Goal: Task Accomplishment & Management: Manage account settings

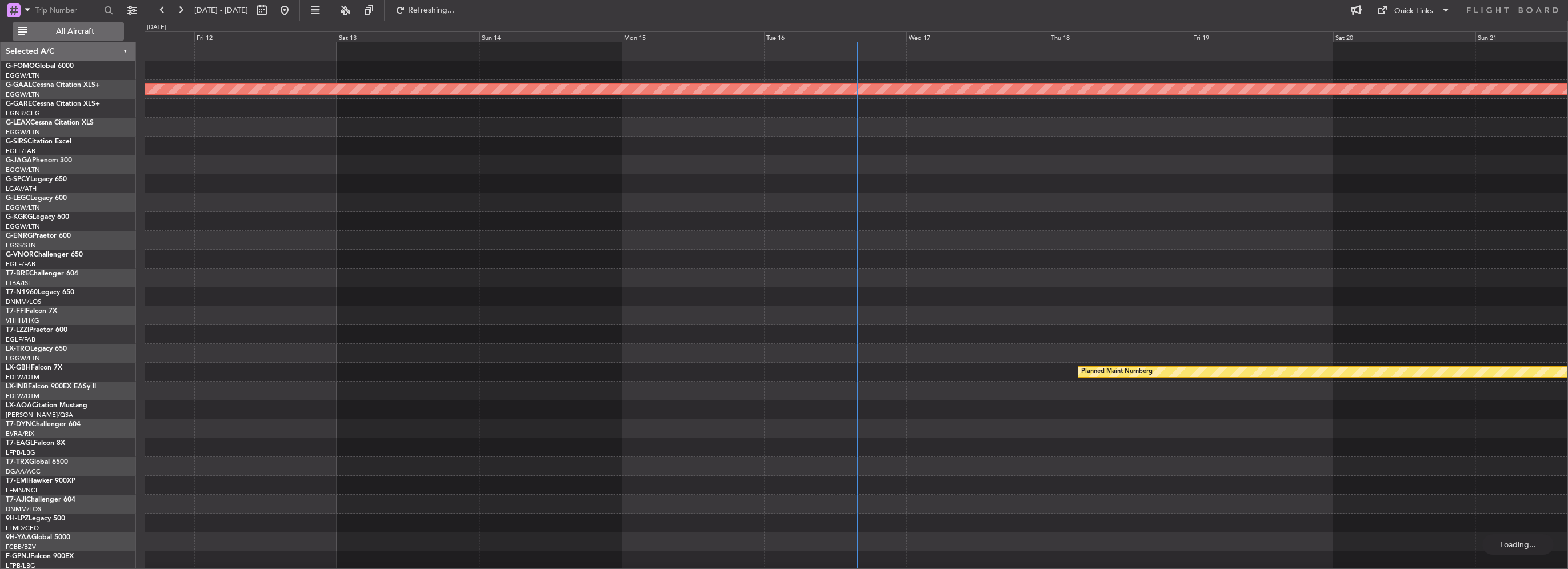
click at [70, 31] on span "All Aircraft" at bounding box center [75, 31] width 91 height 8
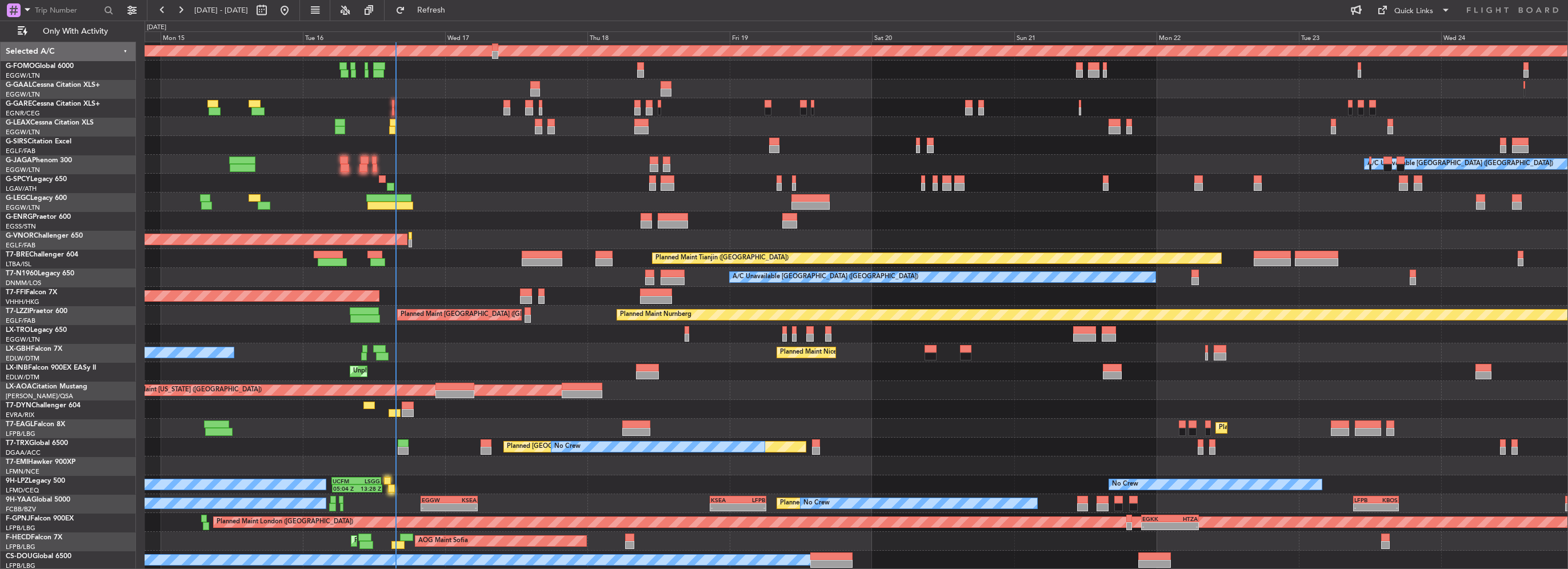
scroll to position [38, 0]
click at [341, 159] on div "10:50 Z 22:30 Z OLBA 11:00 Z KTEB 22:45 Z Planned [GEOGRAPHIC_DATA] Planned Mai…" at bounding box center [855, 286] width 1423 height 565
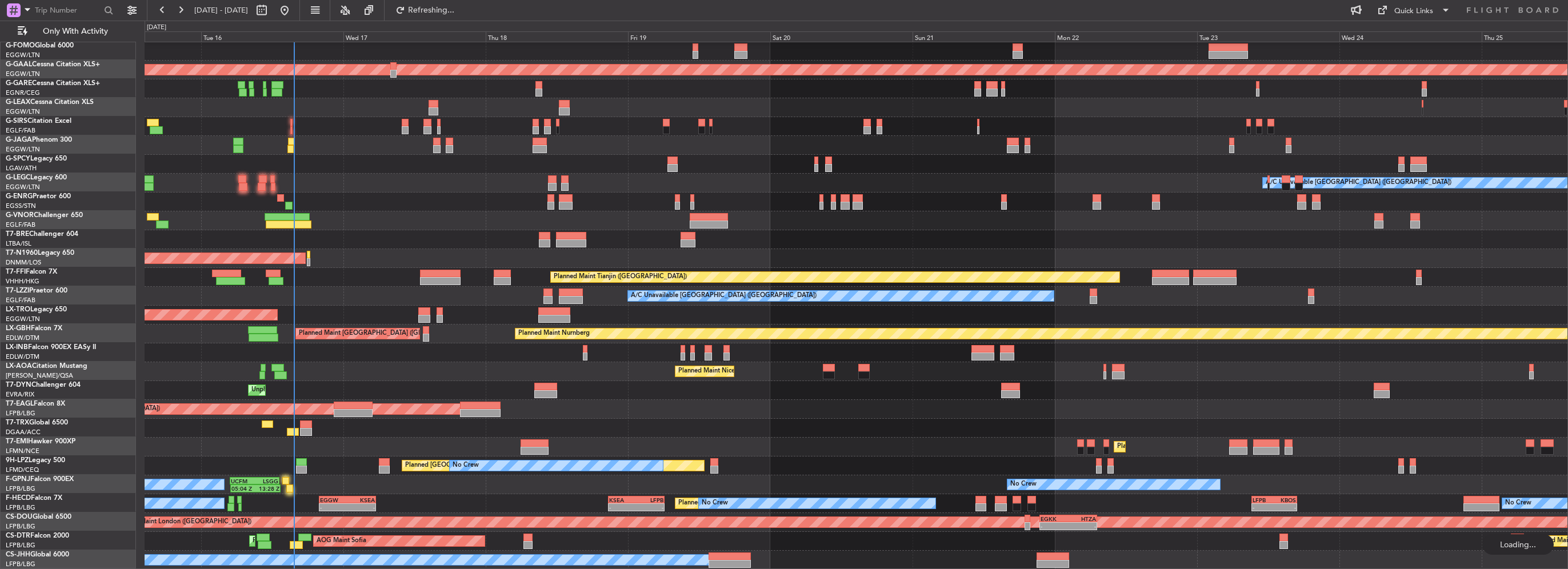
scroll to position [19, 0]
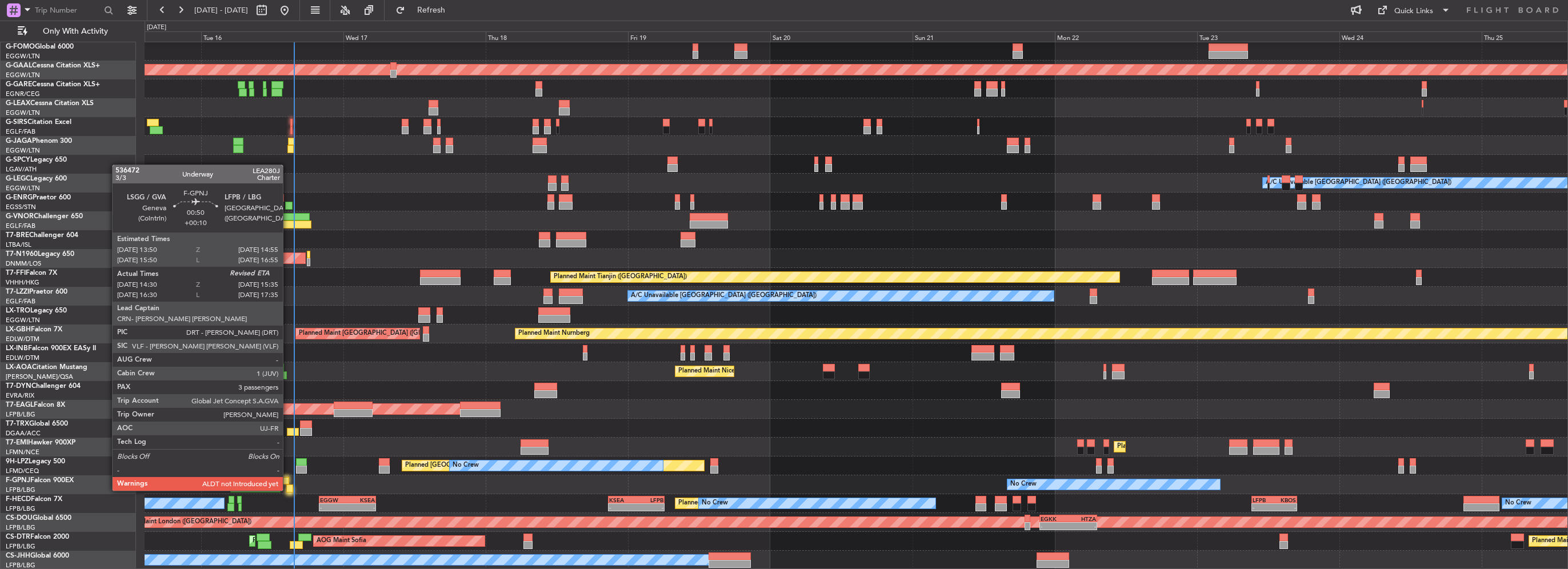
click at [285, 480] on div at bounding box center [285, 480] width 6 height 8
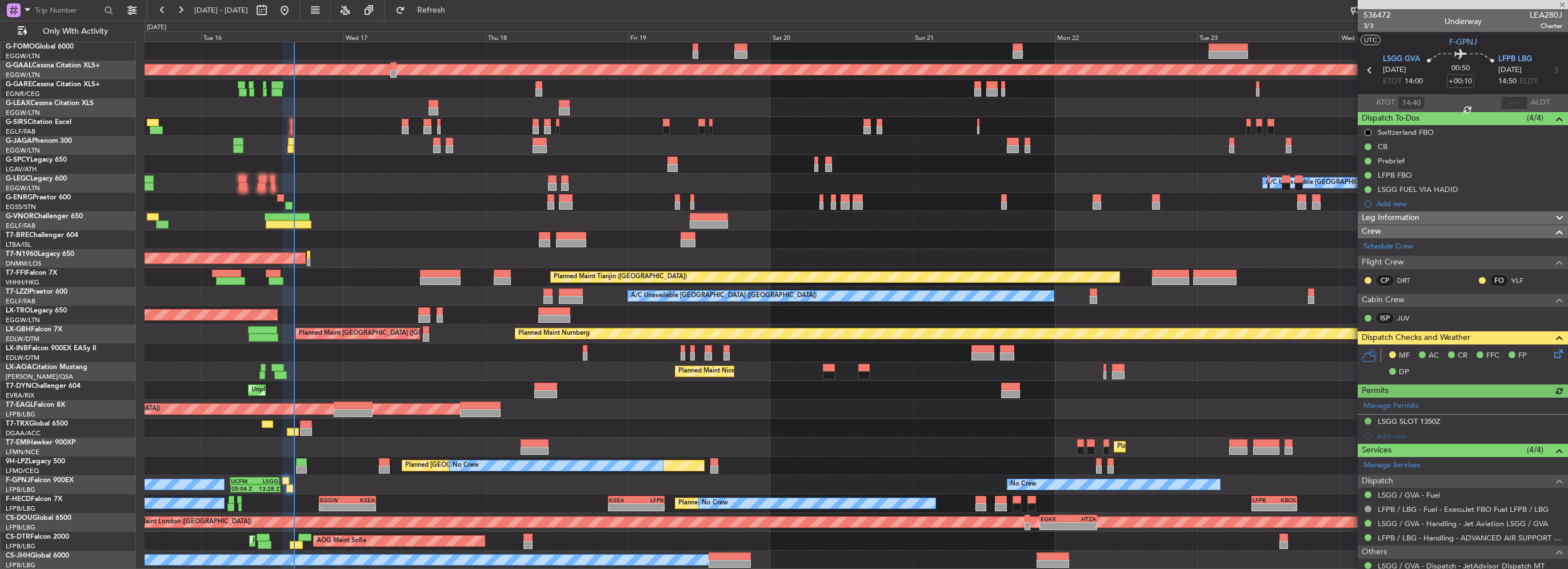
click at [1513, 107] on div at bounding box center [1514, 103] width 28 height 14
click at [1501, 105] on input "text" at bounding box center [1514, 103] width 28 height 14
type input "15:27"
click at [455, 7] on span "Refreshing..." at bounding box center [431, 10] width 48 height 8
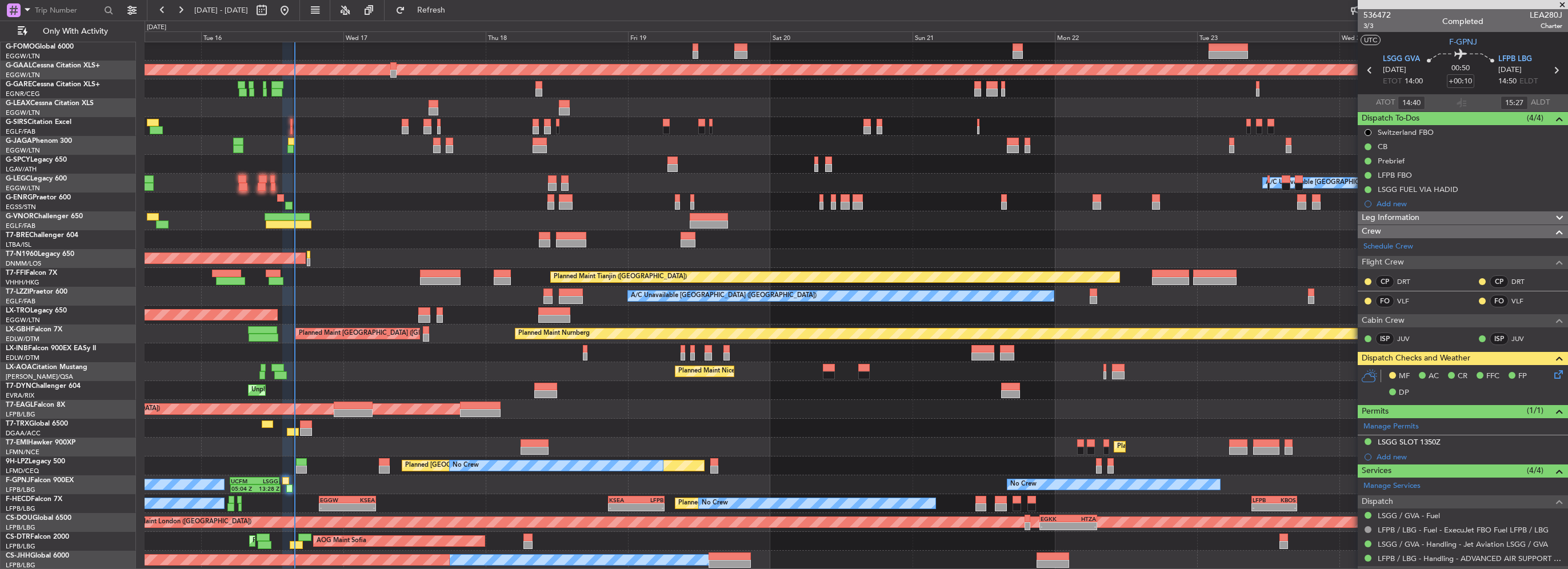
click at [588, 125] on div at bounding box center [855, 127] width 1423 height 19
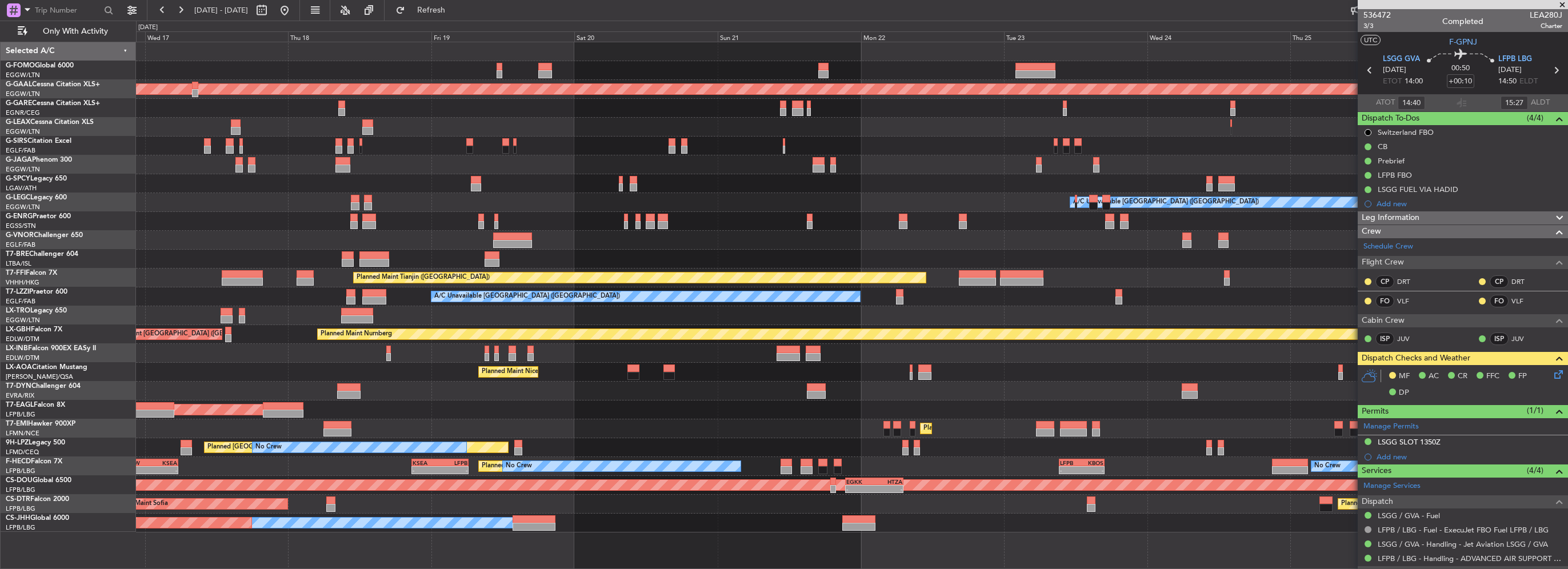
scroll to position [0, 0]
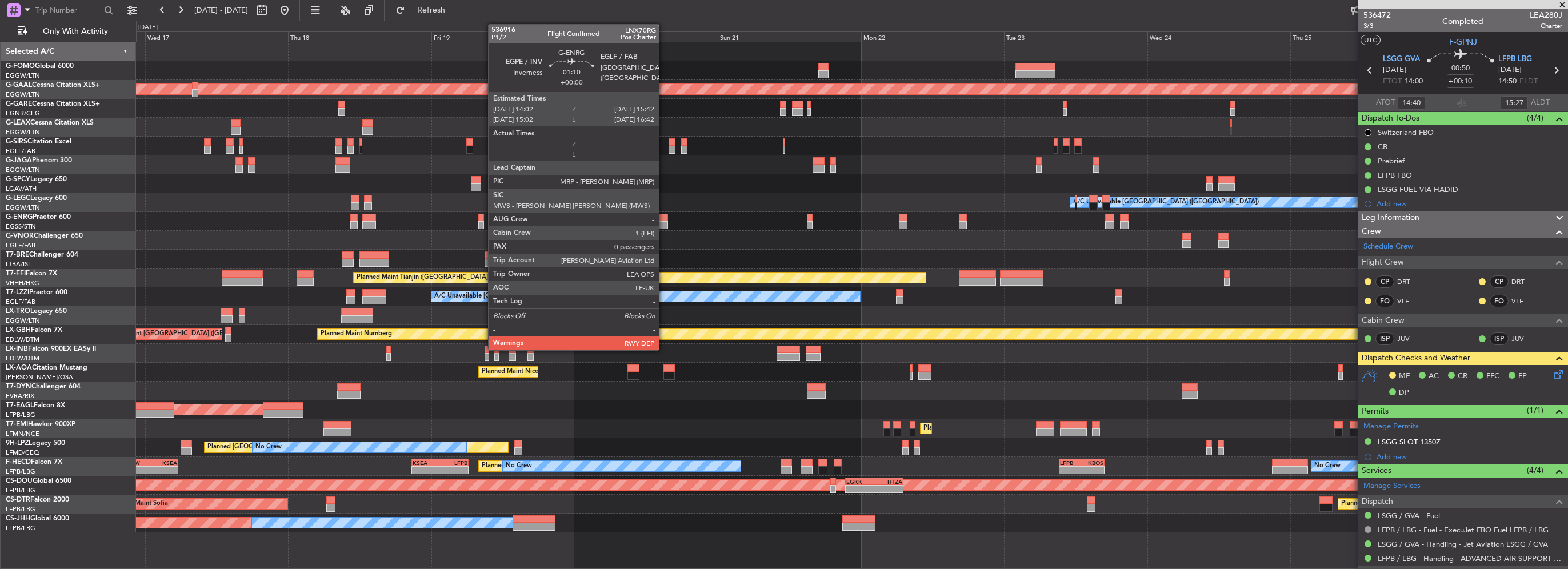
click at [664, 222] on div at bounding box center [663, 225] width 10 height 8
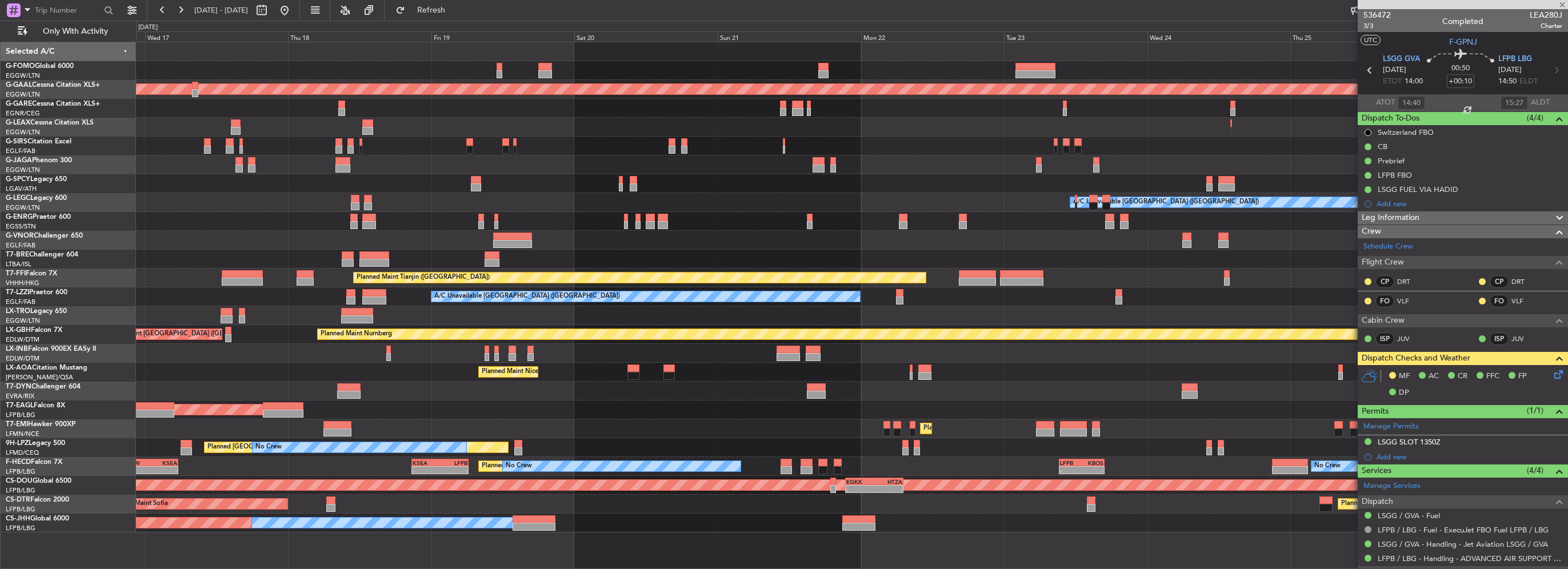
type input "0"
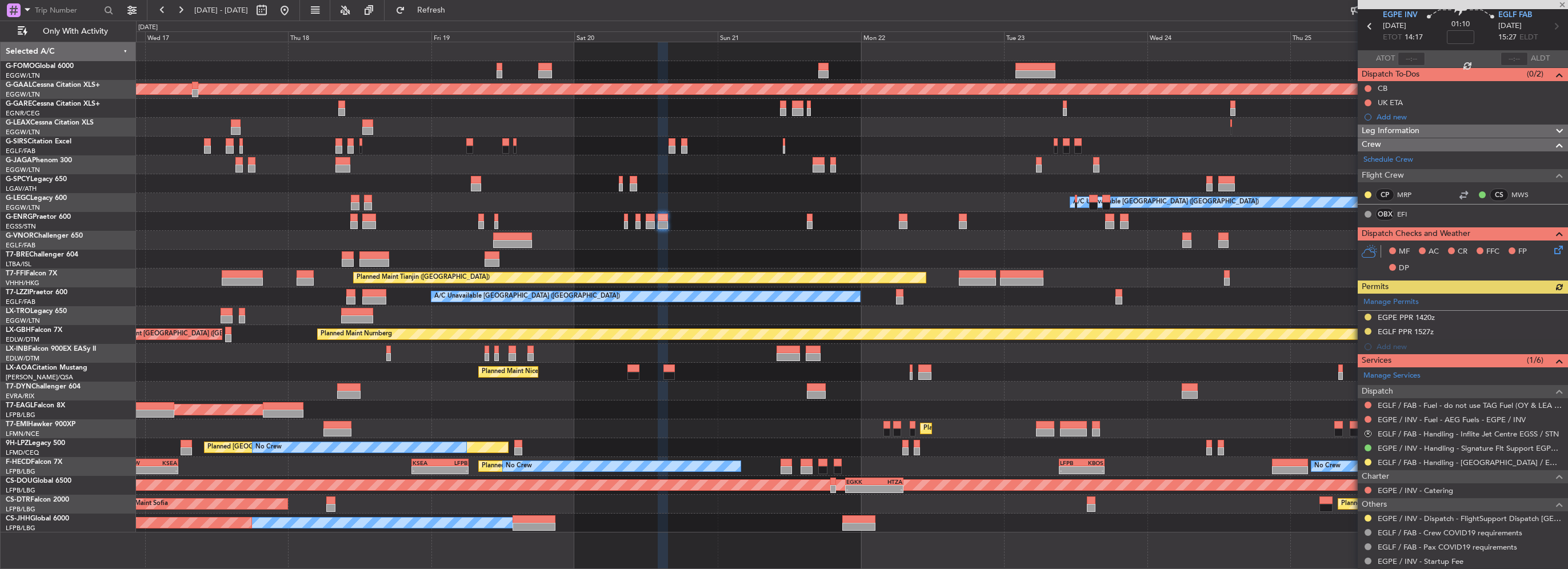
scroll to position [57, 0]
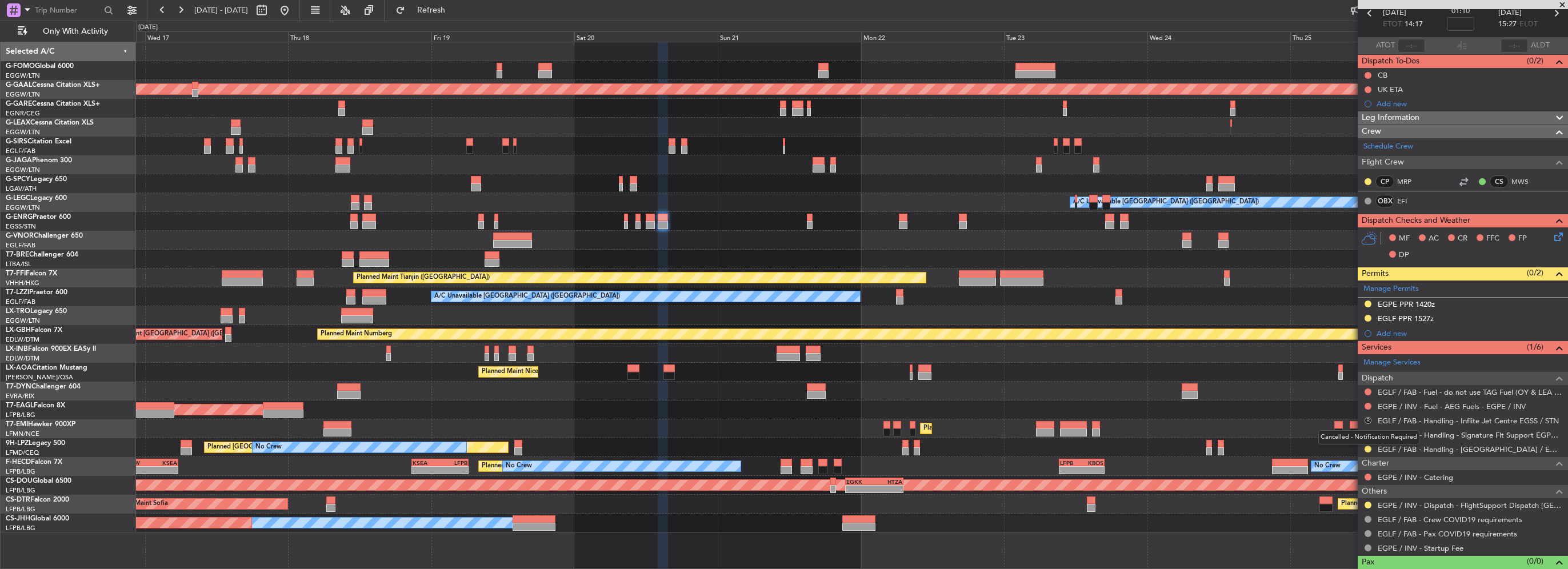
click at [1367, 419] on button "R" at bounding box center [1367, 420] width 6 height 6
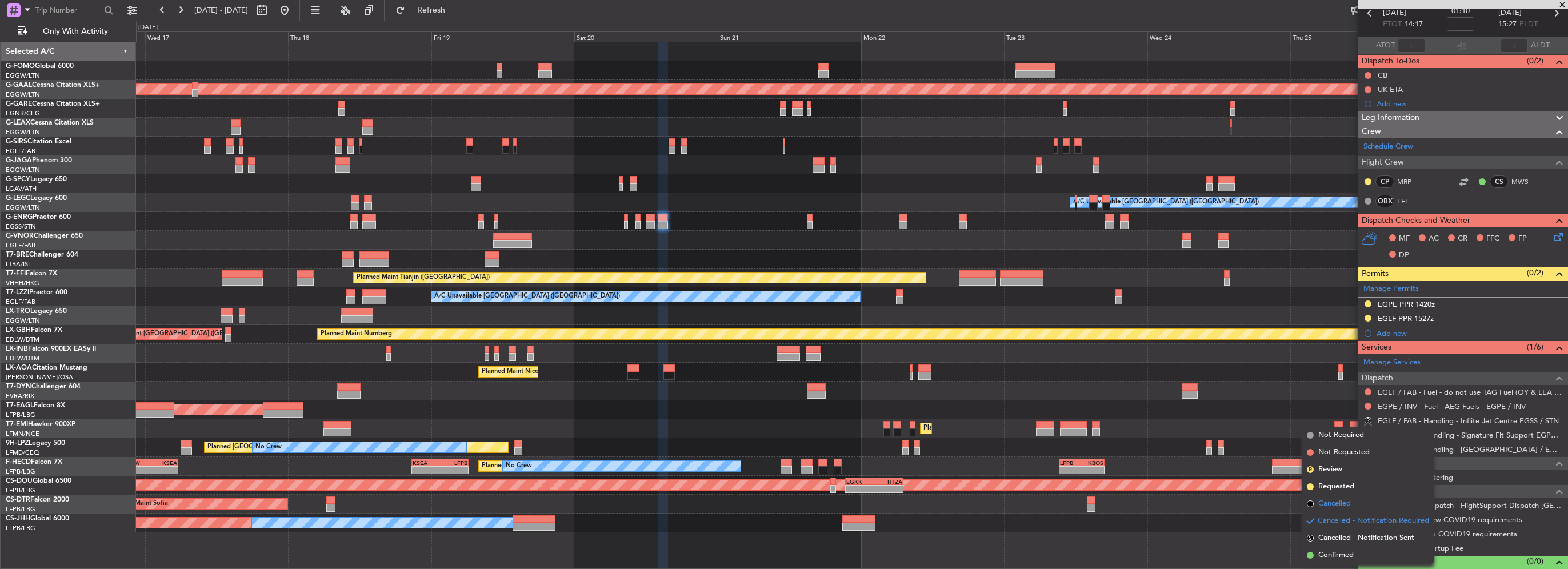
click at [1326, 503] on span "Cancelled" at bounding box center [1334, 503] width 32 height 11
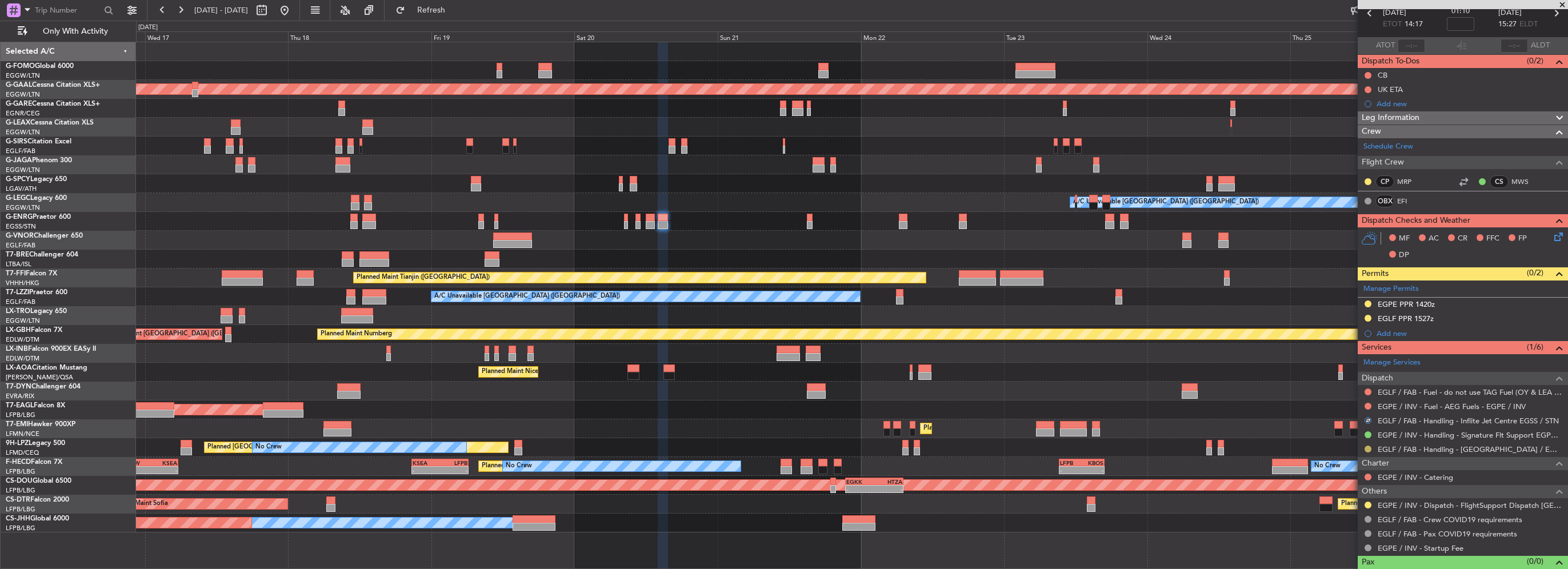
click at [1367, 449] on button at bounding box center [1367, 449] width 6 height 6
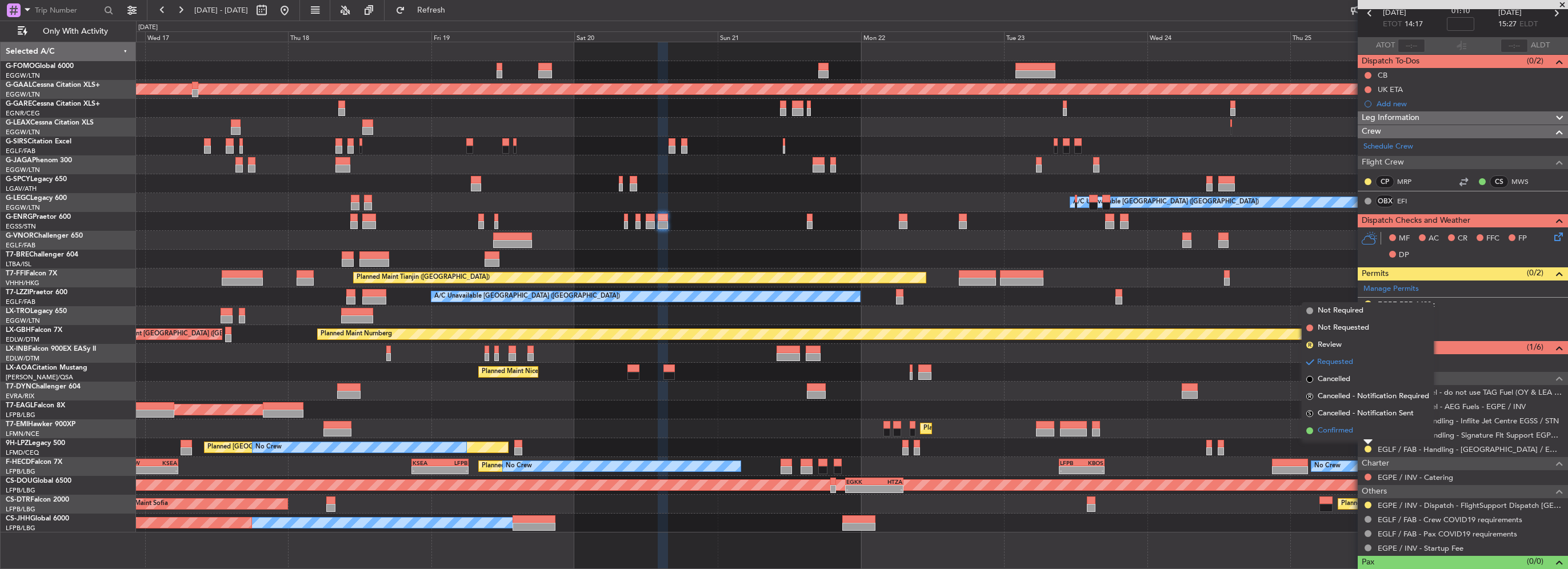
click at [1345, 429] on span "Confirmed" at bounding box center [1336, 430] width 35 height 11
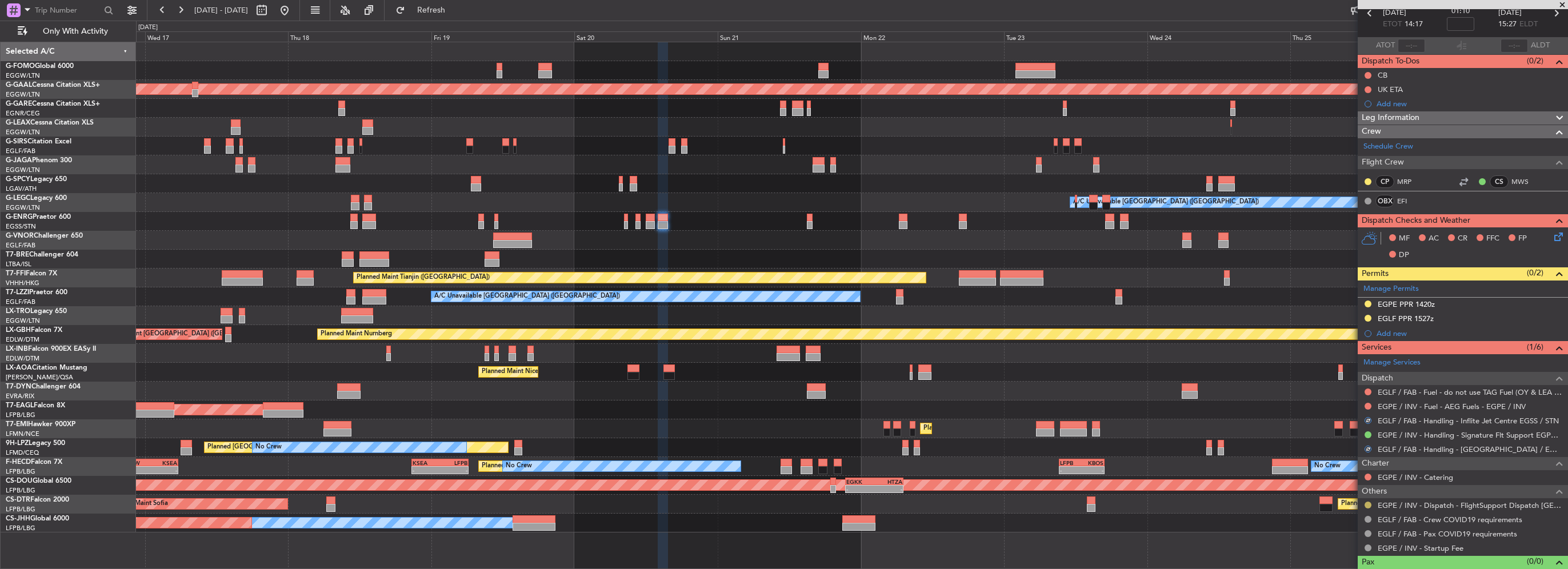
click at [1364, 502] on button at bounding box center [1367, 504] width 6 height 6
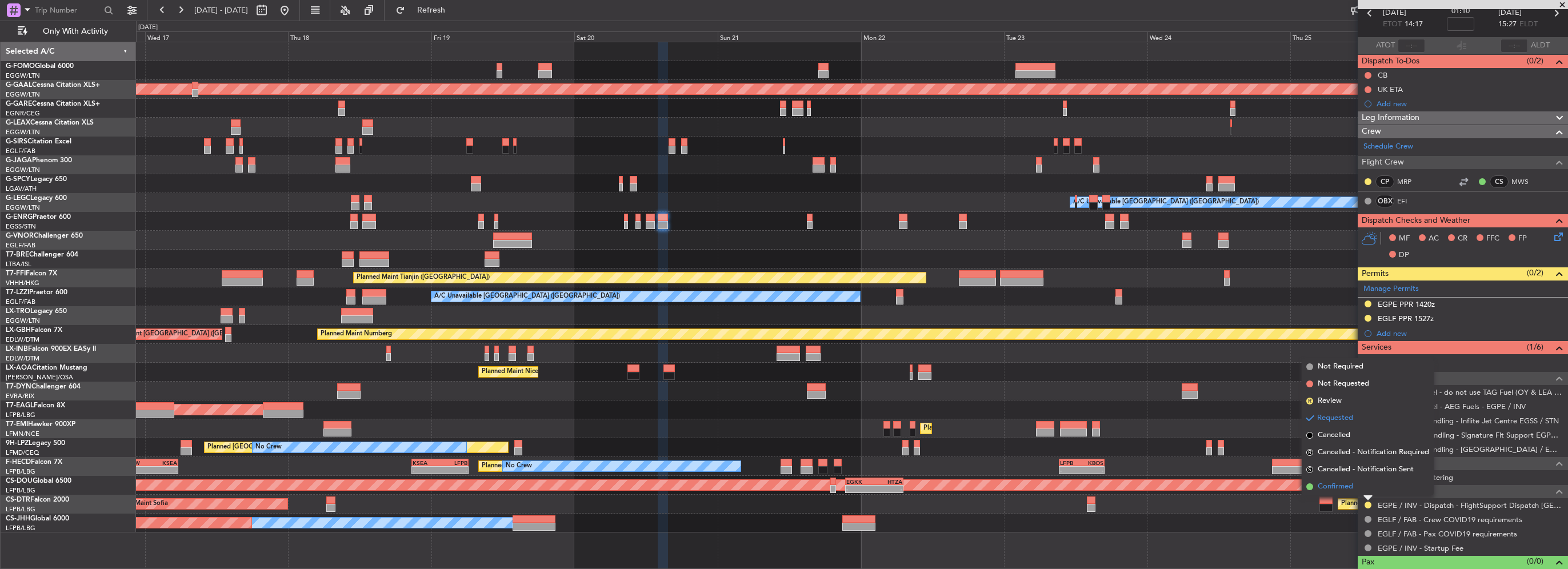
click at [1351, 486] on span "Confirmed" at bounding box center [1336, 487] width 35 height 11
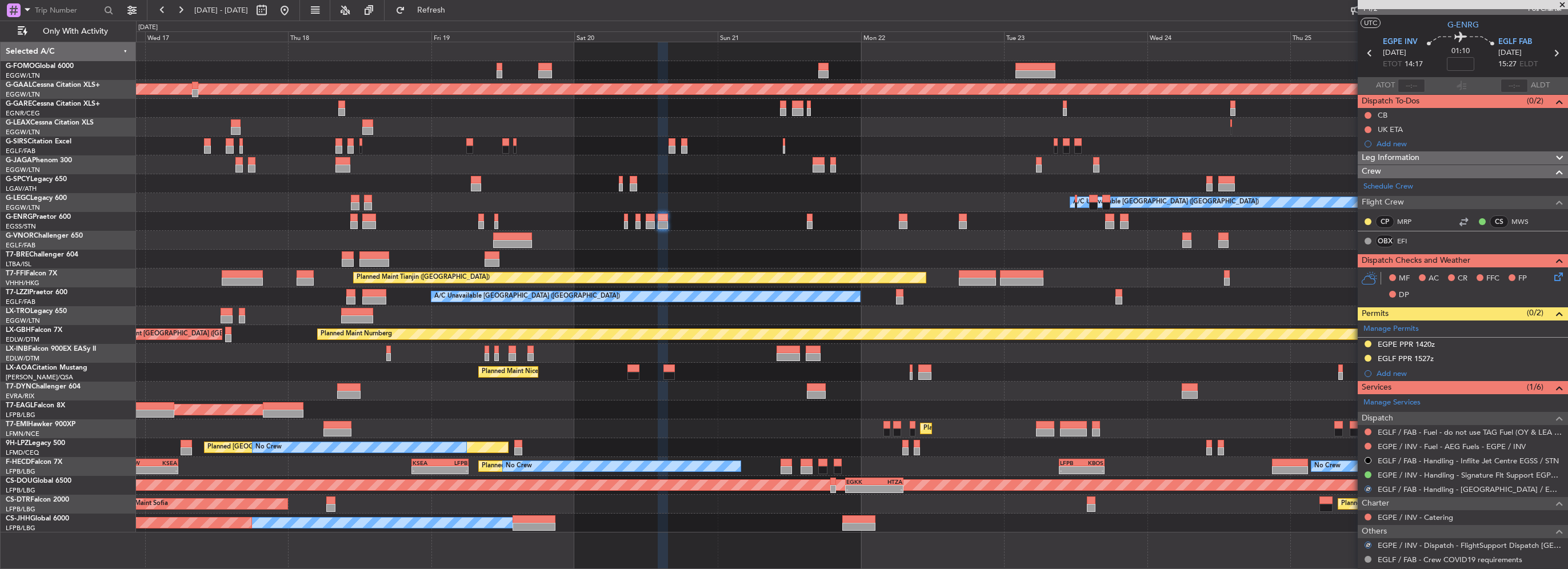
scroll to position [0, 0]
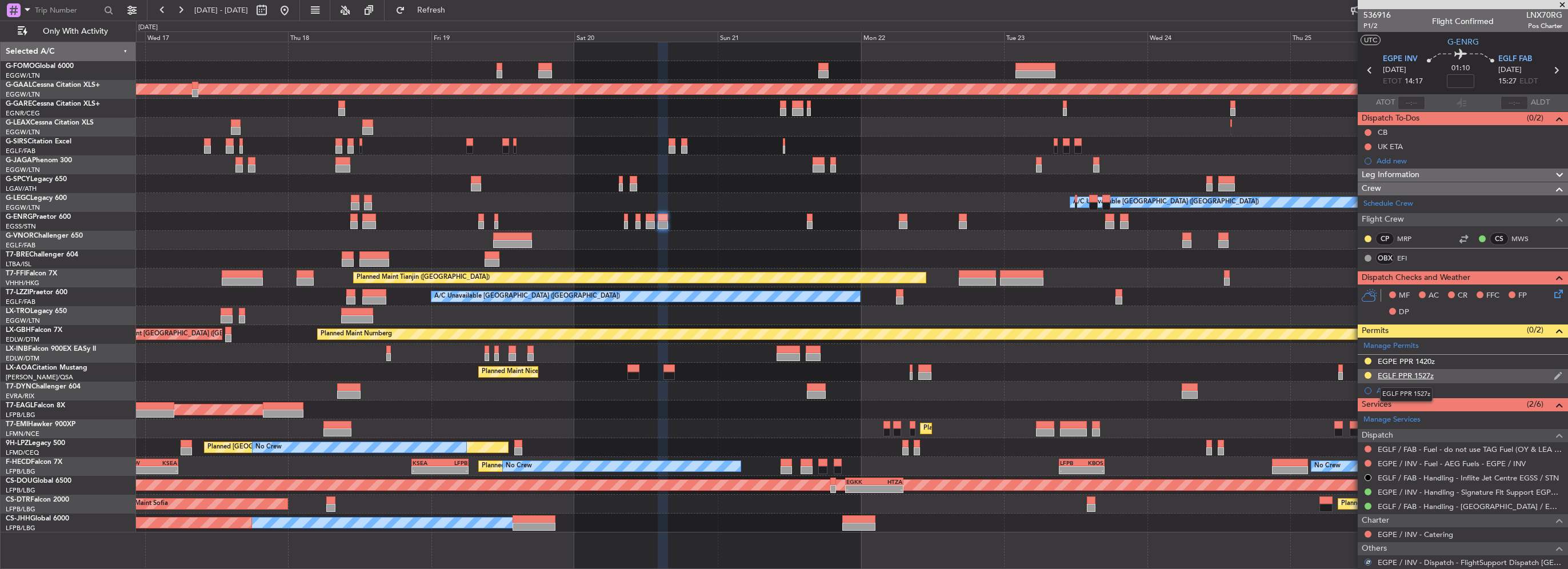
click at [1428, 376] on div "EGLF PPR 1527z" at bounding box center [1405, 376] width 56 height 9
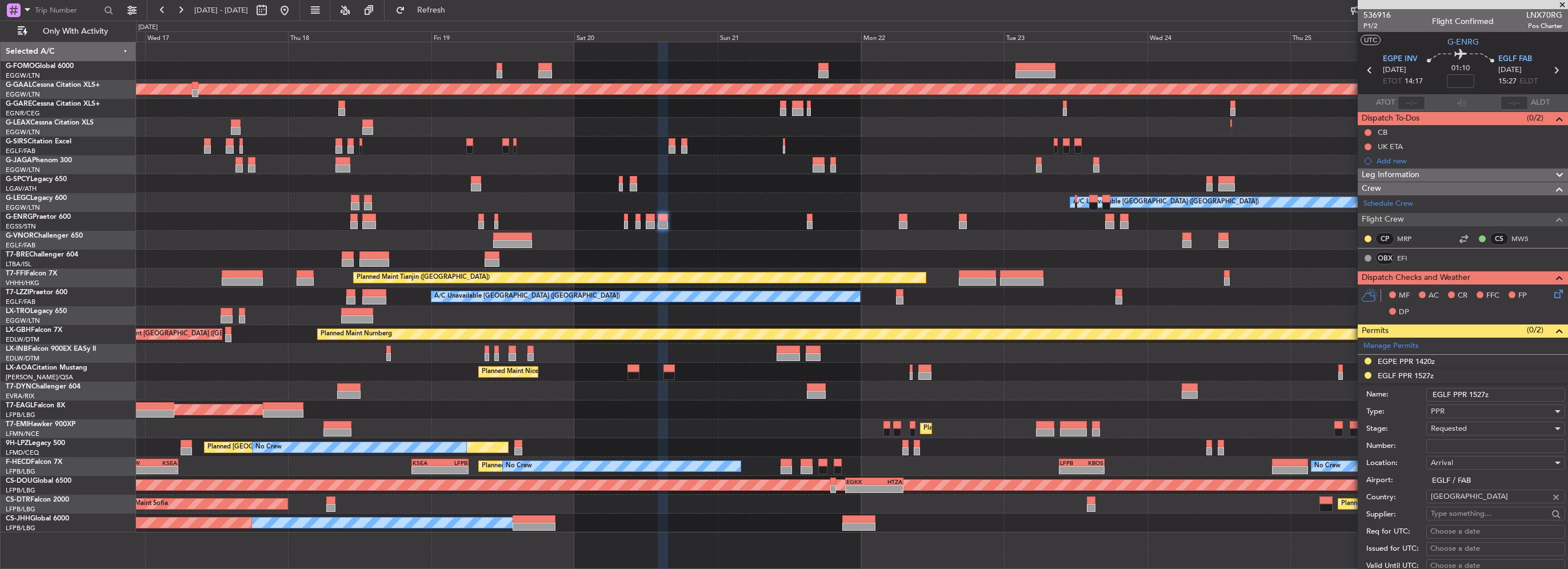
click at [1485, 391] on input "EGLF PPR 1527z" at bounding box center [1496, 394] width 139 height 14
type input "EGLF PPR 1530z"
click at [1453, 420] on div "Requested" at bounding box center [1491, 428] width 121 height 18
click at [1465, 527] on span "Cancelled" at bounding box center [1491, 536] width 120 height 18
click at [1485, 429] on div "Cancelled" at bounding box center [1491, 428] width 121 height 18
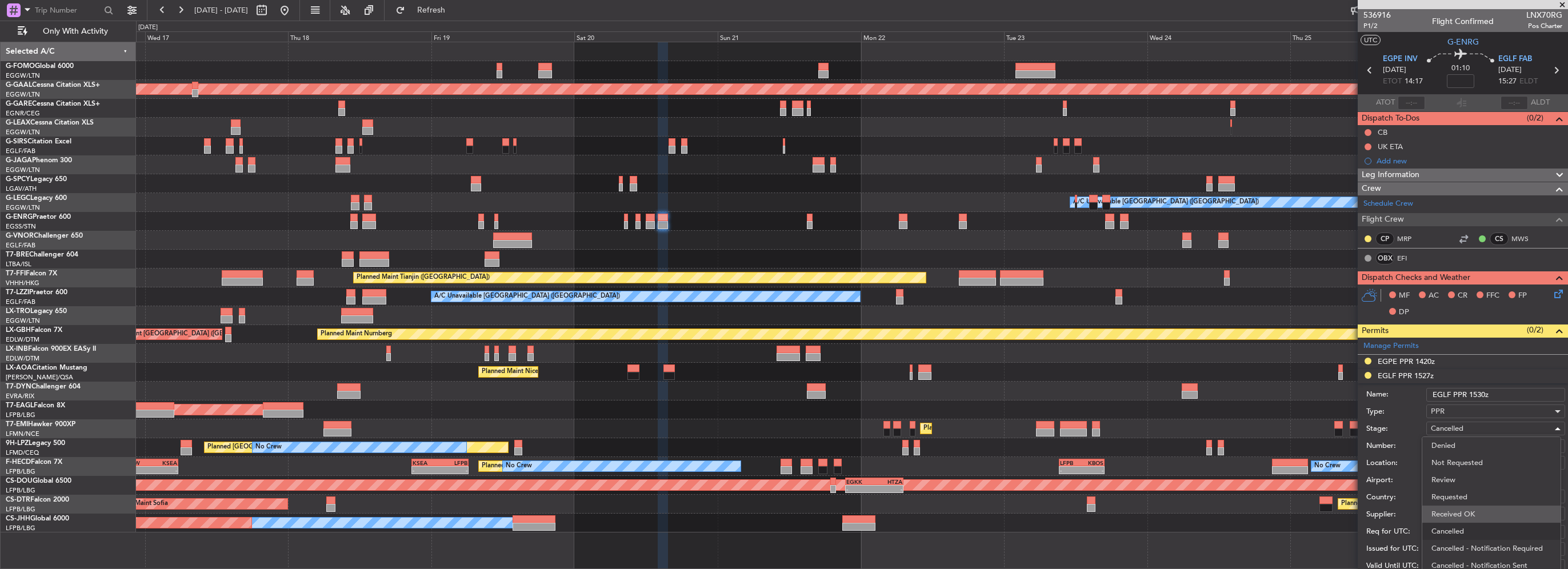
scroll to position [19, 0]
click at [1470, 492] on span "Received OK" at bounding box center [1491, 496] width 120 height 18
click at [1419, 359] on div "EGPE PPR 1420z" at bounding box center [1406, 361] width 57 height 9
click at [1451, 425] on input "1367" at bounding box center [1496, 431] width 139 height 14
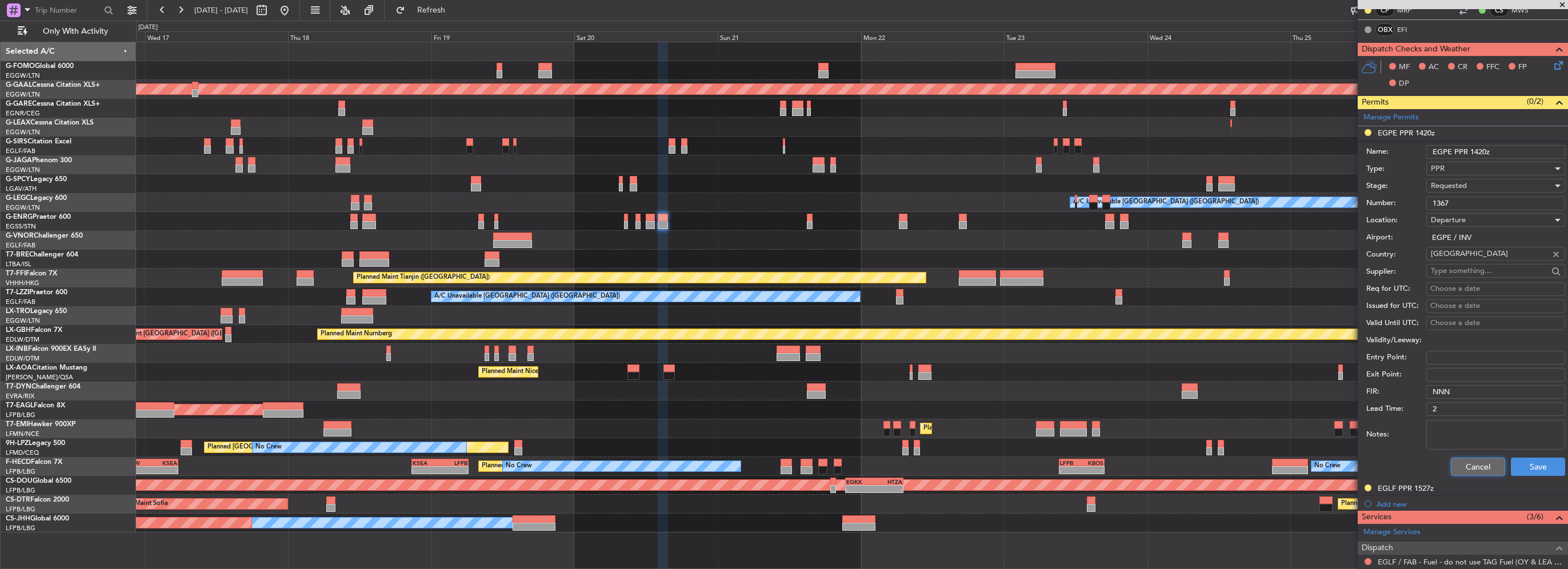
click at [1475, 462] on button "Cancel" at bounding box center [1477, 467] width 55 height 19
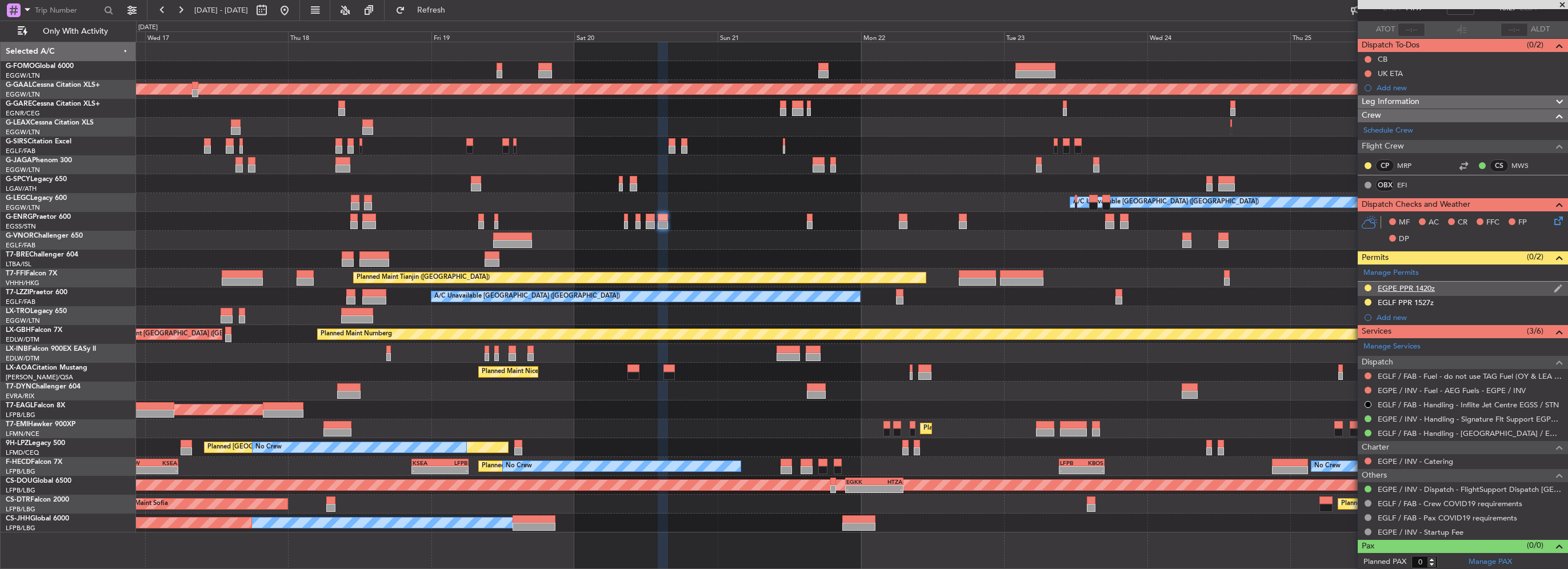
click at [1415, 306] on mat-tooltip-component "EGPE PPR 1420z" at bounding box center [1406, 306] width 69 height 31
click at [1430, 302] on div "EGLF PPR 1527z" at bounding box center [1405, 303] width 56 height 9
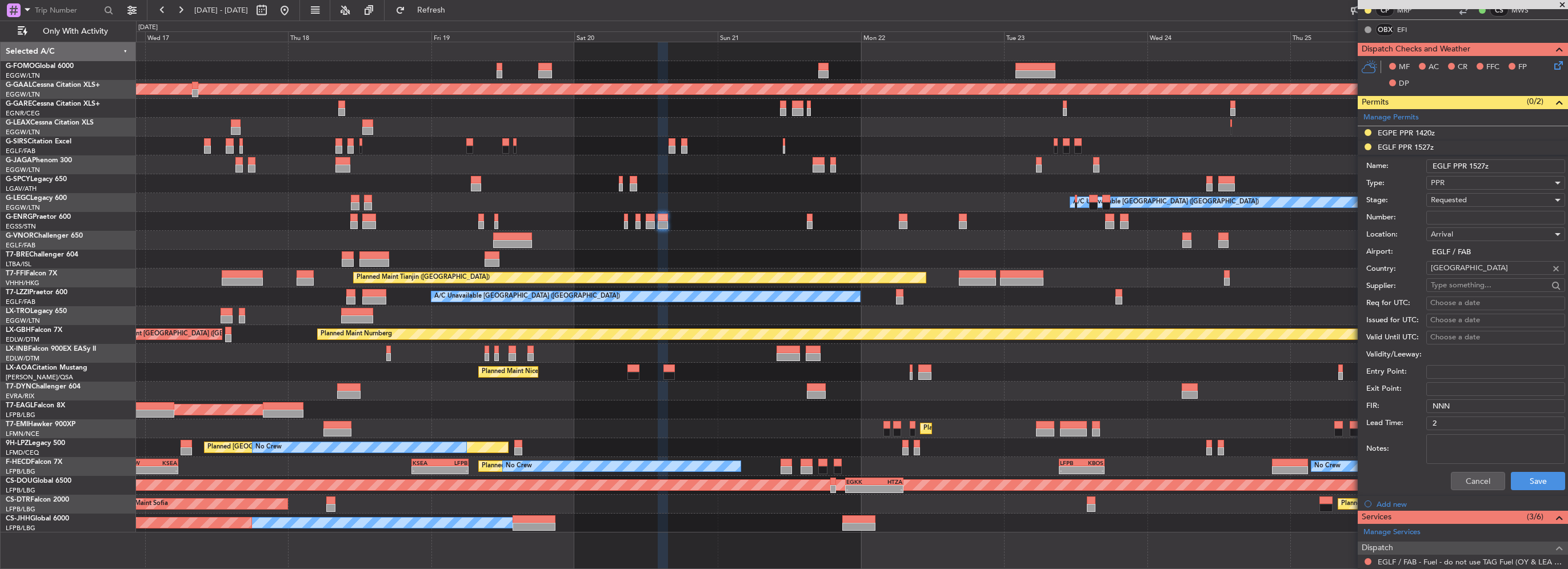
click at [1477, 167] on input "EGLF PPR 1527z" at bounding box center [1496, 166] width 139 height 14
type input "EGLF PPR 1530z"
click at [1455, 220] on input "Number:" at bounding box center [1496, 217] width 139 height 14
paste input "1367"
type input "1367"
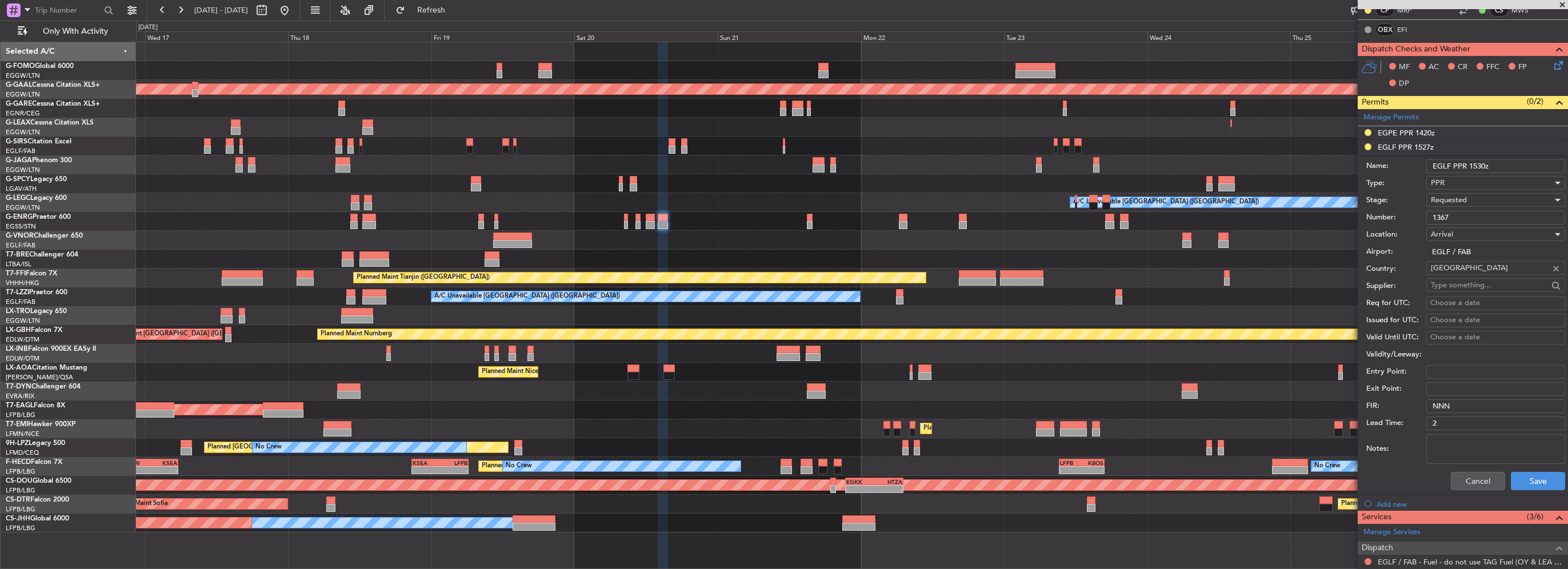
click at [1458, 204] on div "Requested" at bounding box center [1491, 200] width 121 height 18
click at [1476, 289] on span "Received OK" at bounding box center [1491, 286] width 120 height 18
click at [1524, 484] on button "Save" at bounding box center [1537, 481] width 55 height 19
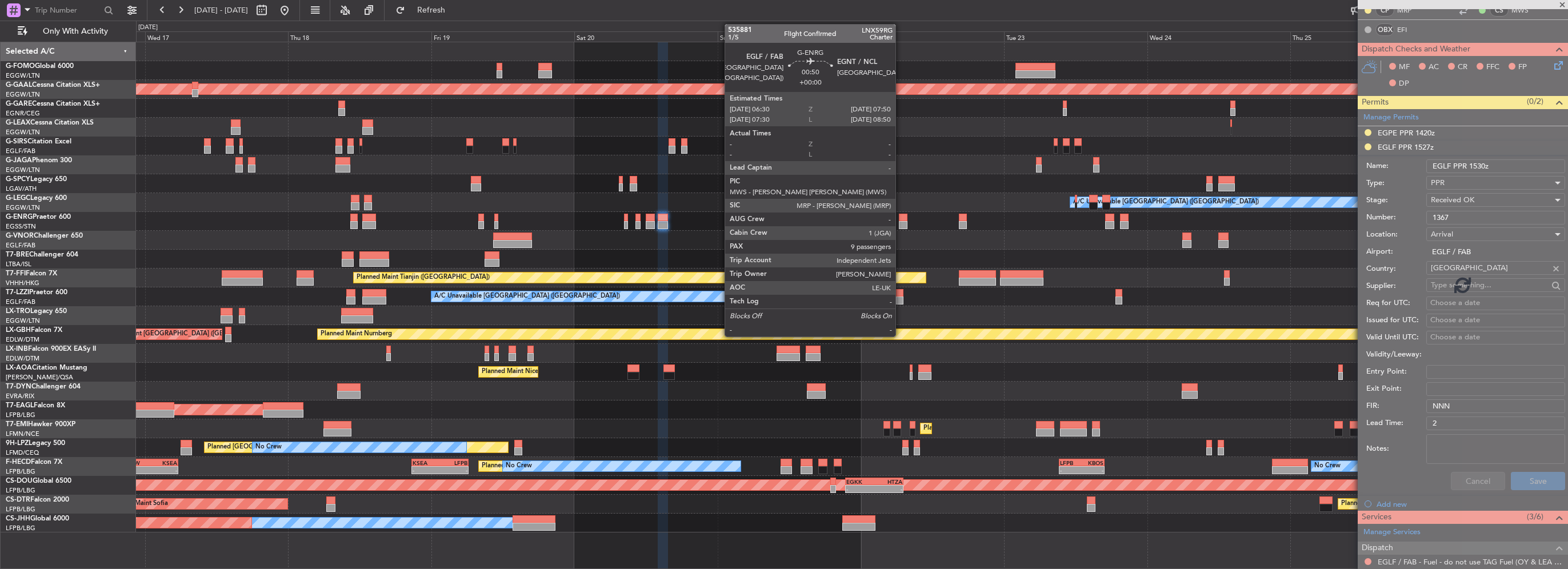
scroll to position [73, 0]
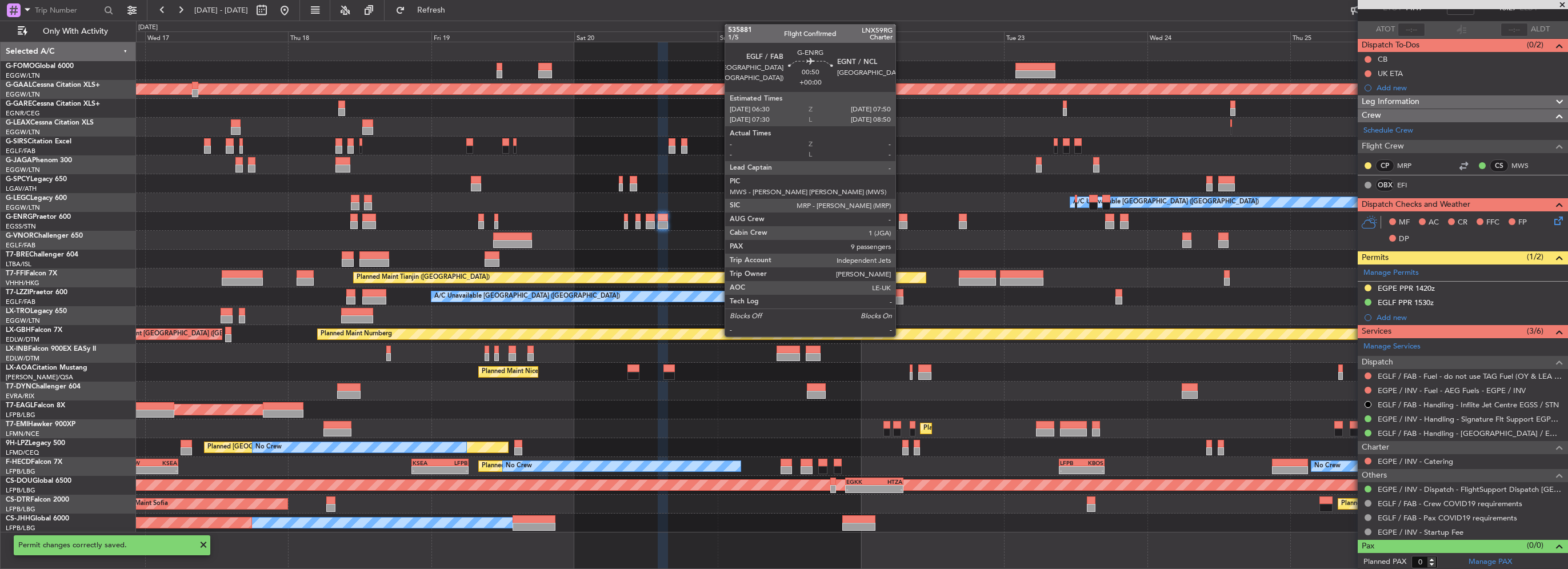
click at [901, 219] on div at bounding box center [902, 217] width 8 height 8
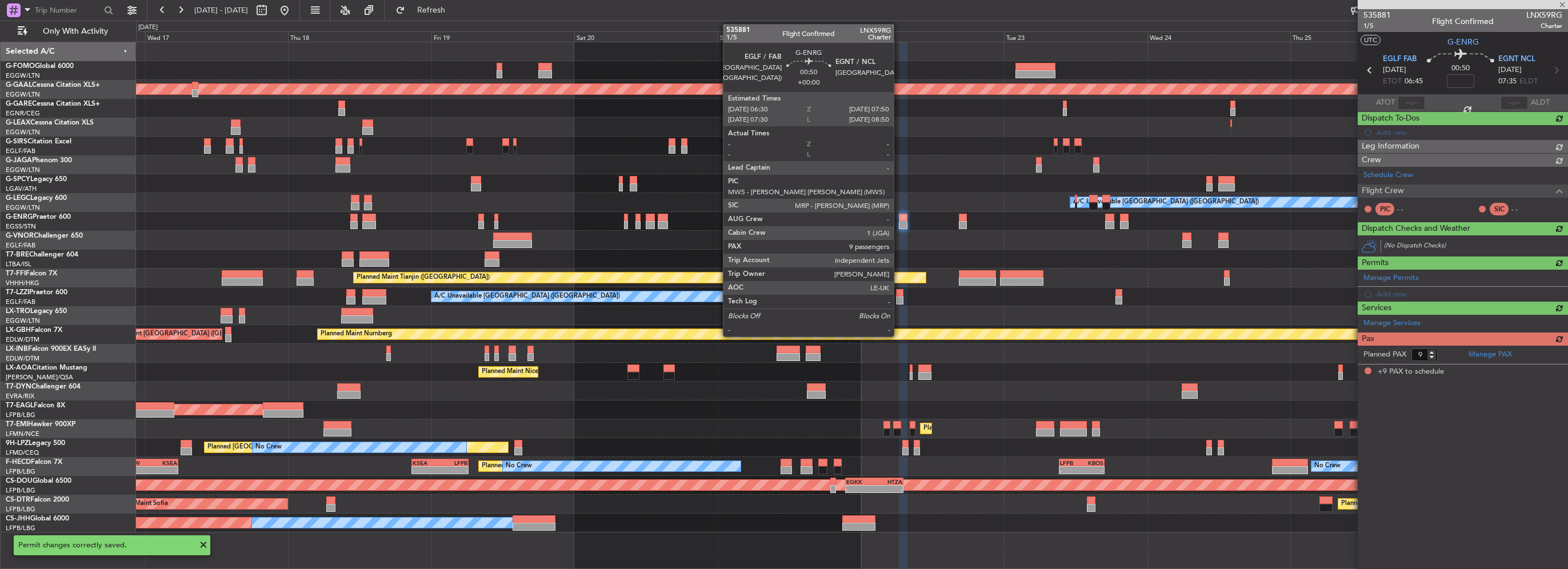
scroll to position [0, 0]
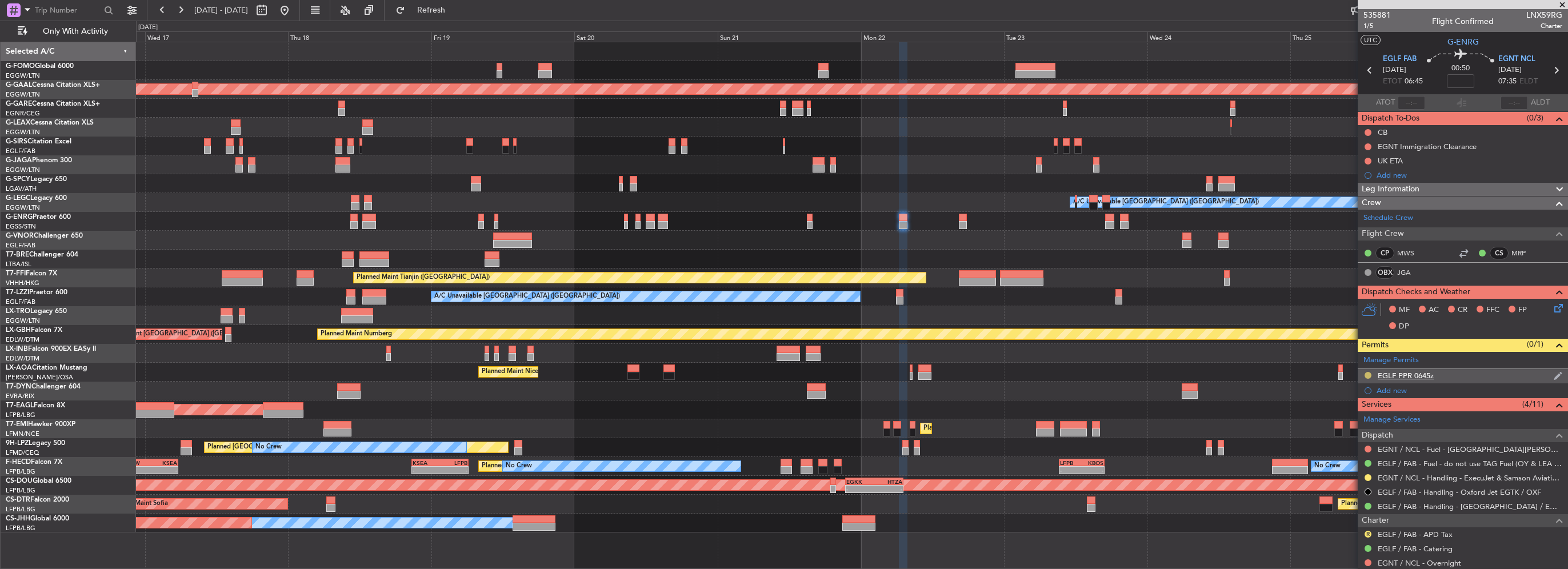
click at [1367, 375] on button at bounding box center [1367, 375] width 6 height 6
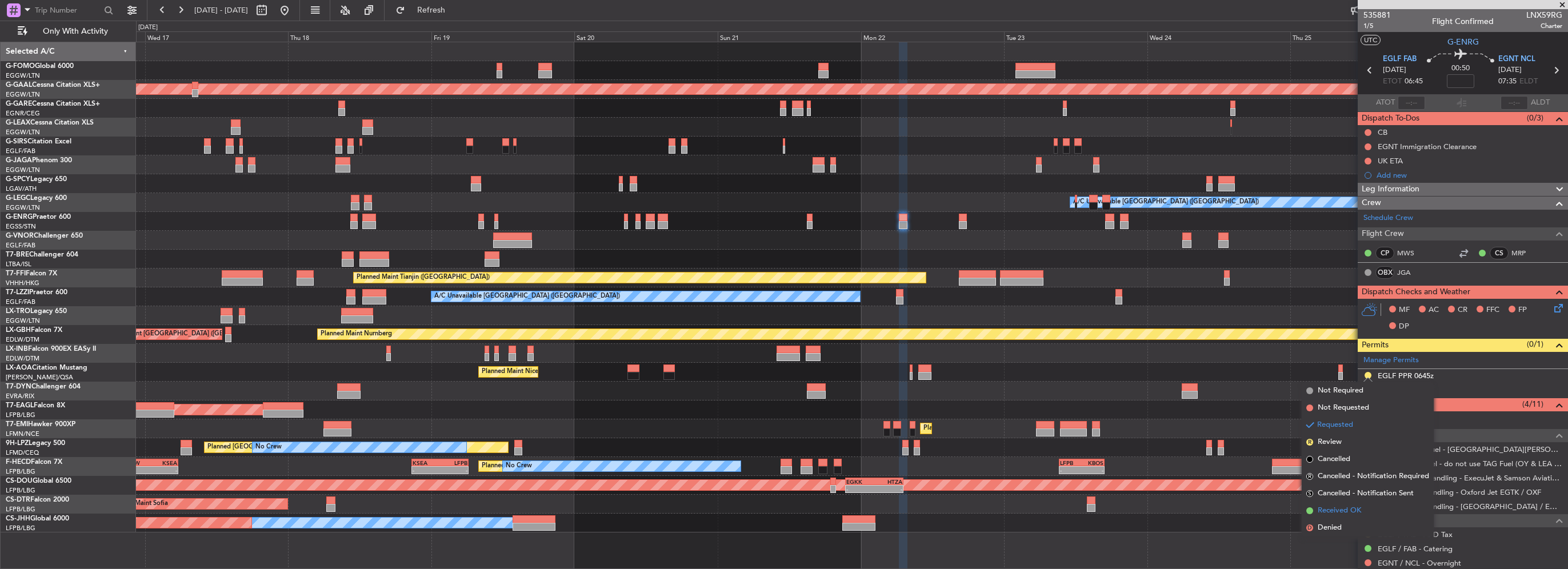
click at [1350, 508] on span "Received OK" at bounding box center [1339, 511] width 44 height 11
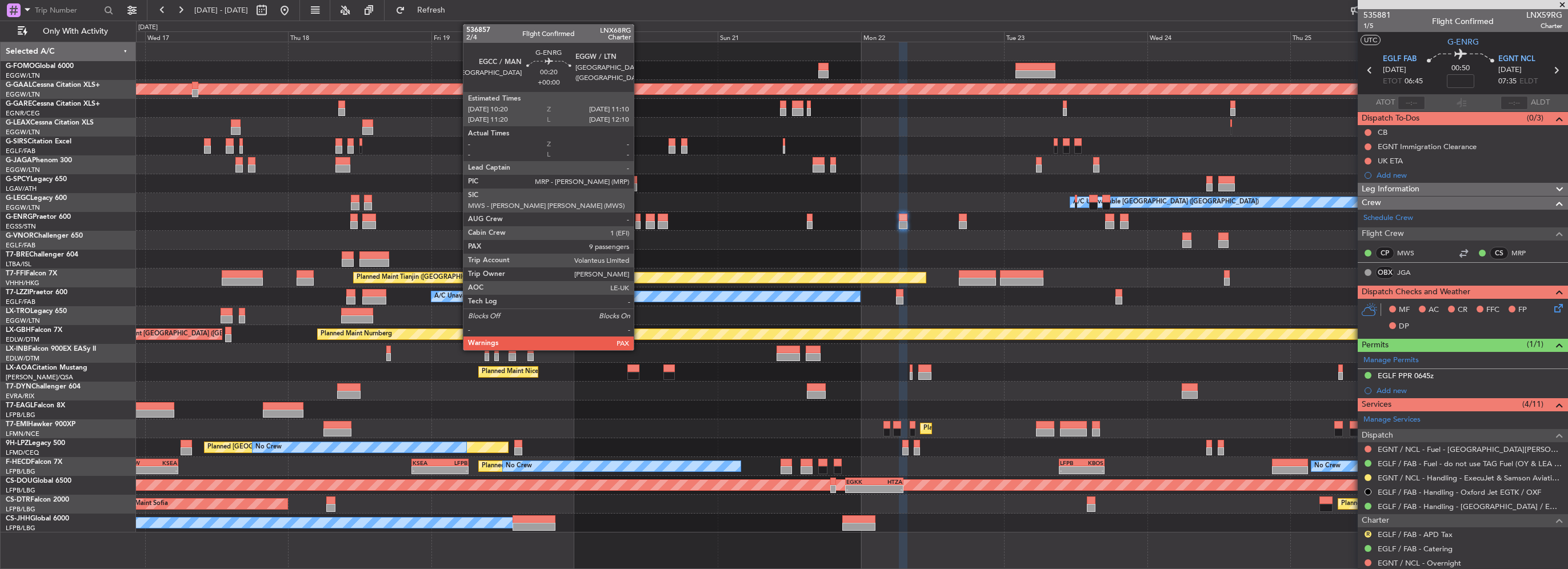
click at [639, 225] on div at bounding box center [638, 225] width 6 height 8
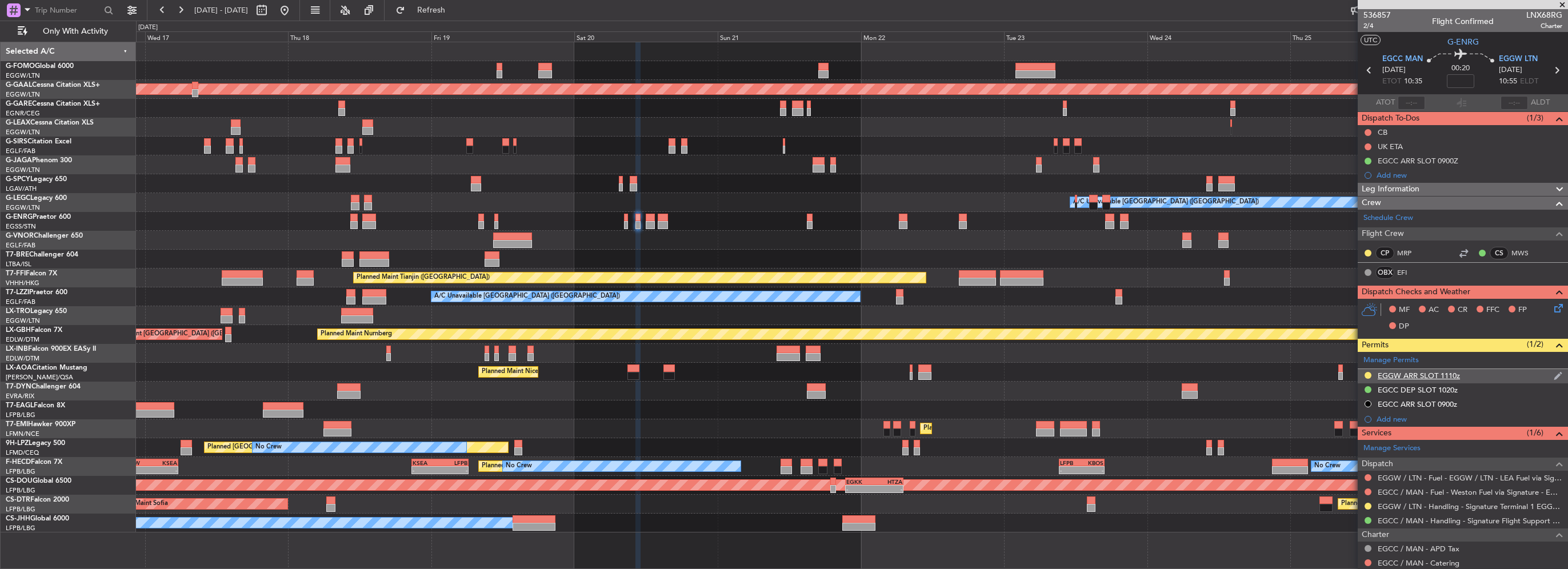
click at [1454, 377] on div "EGGW ARR SLOT 1110z" at bounding box center [1418, 376] width 82 height 9
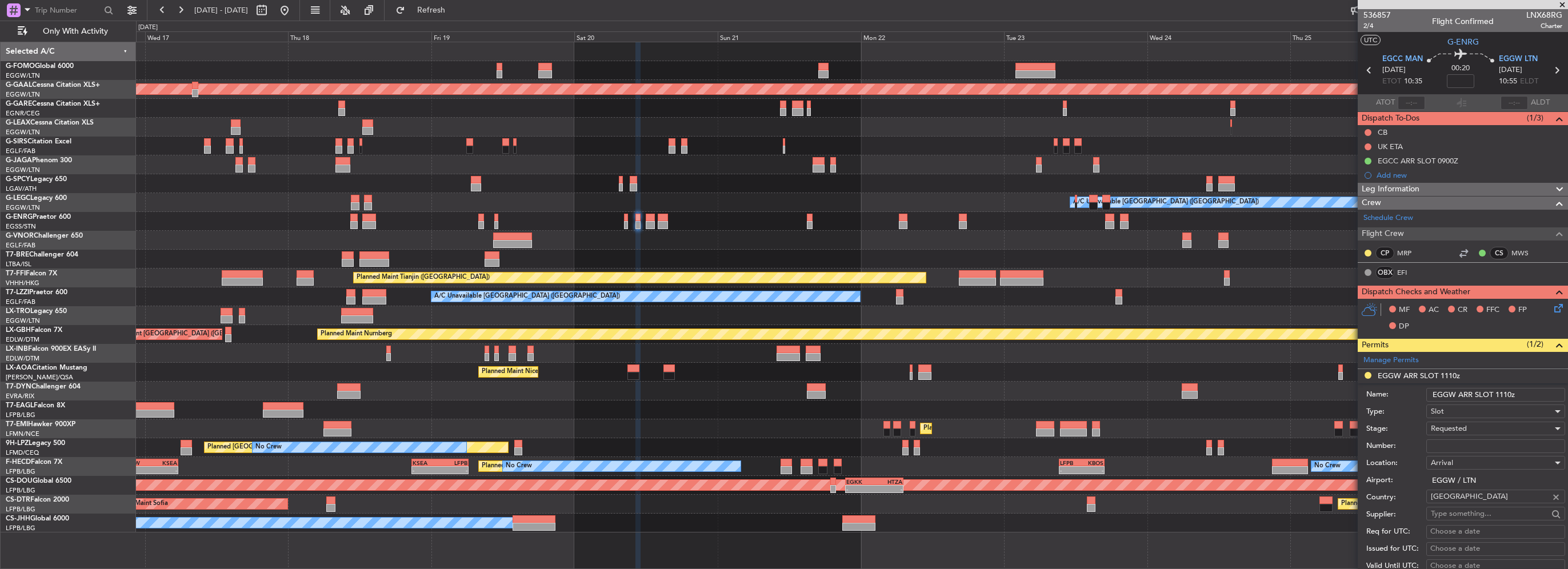
drag, startPoint x: 1511, startPoint y: 393, endPoint x: 1490, endPoint y: 394, distance: 21.0
click at [1490, 394] on input "EGGW ARR SLOT 1110z" at bounding box center [1496, 394] width 139 height 14
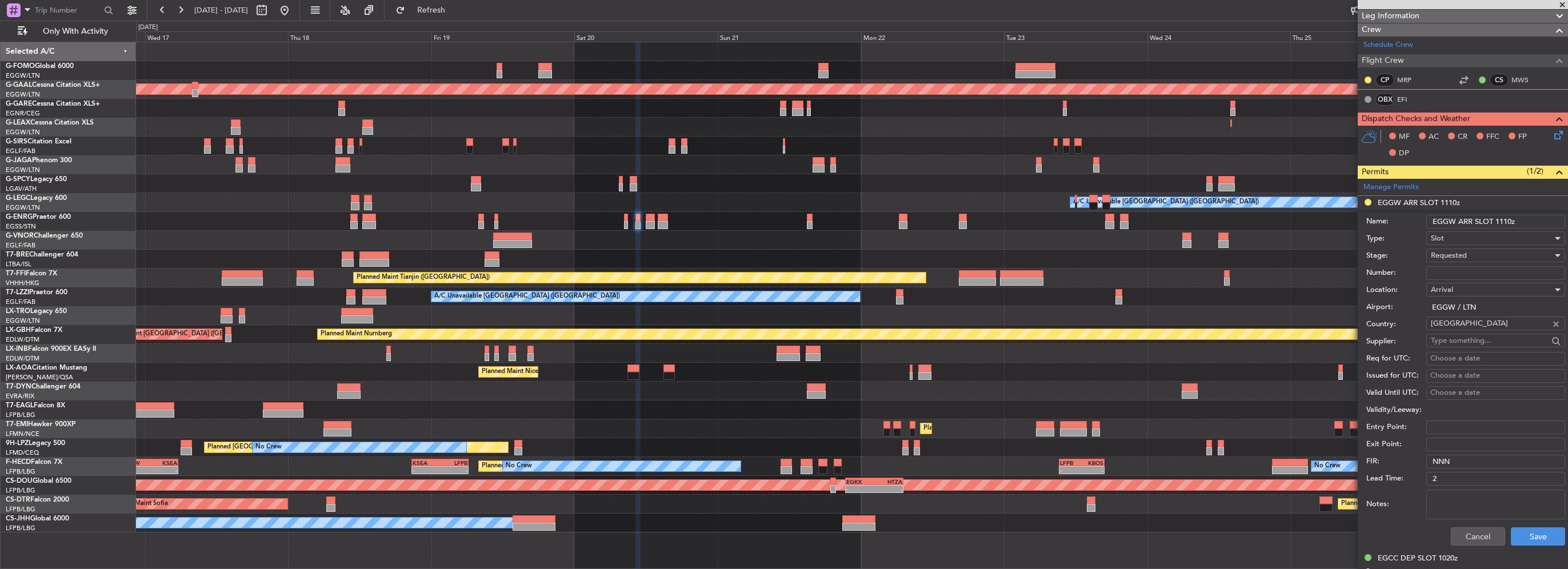
scroll to position [229, 0]
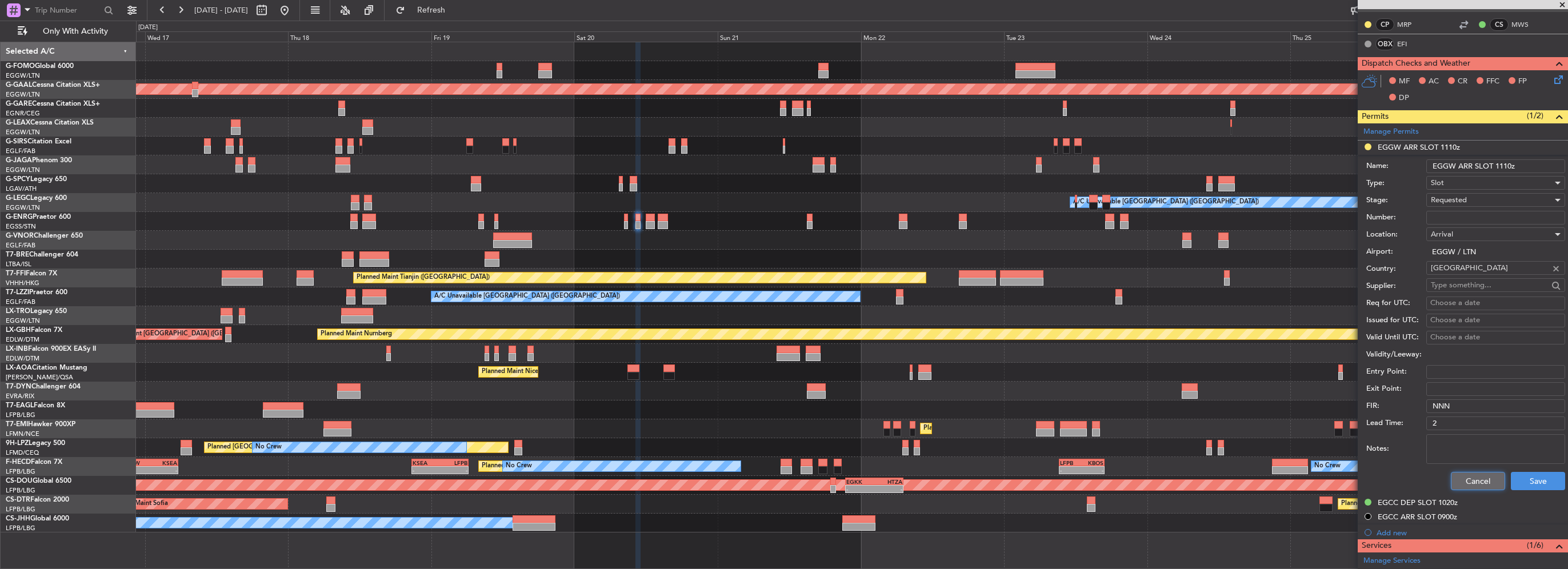
click at [1466, 482] on button "Cancel" at bounding box center [1477, 481] width 55 height 19
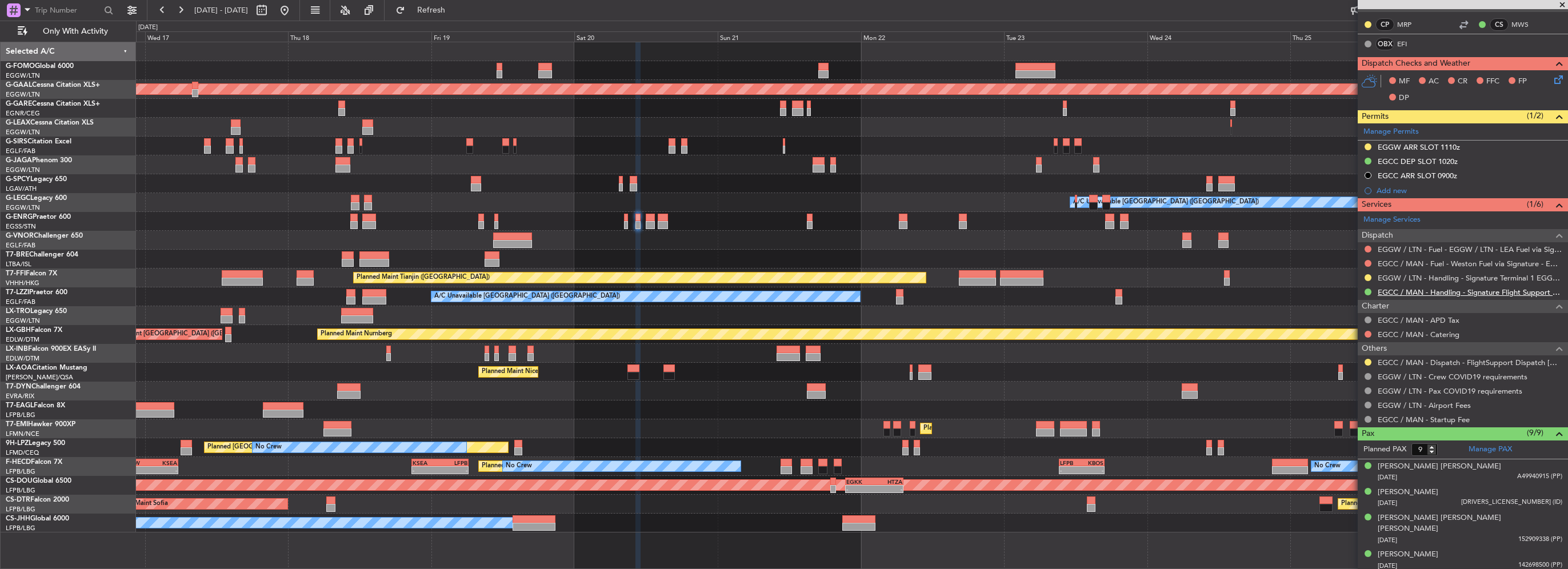
scroll to position [114, 0]
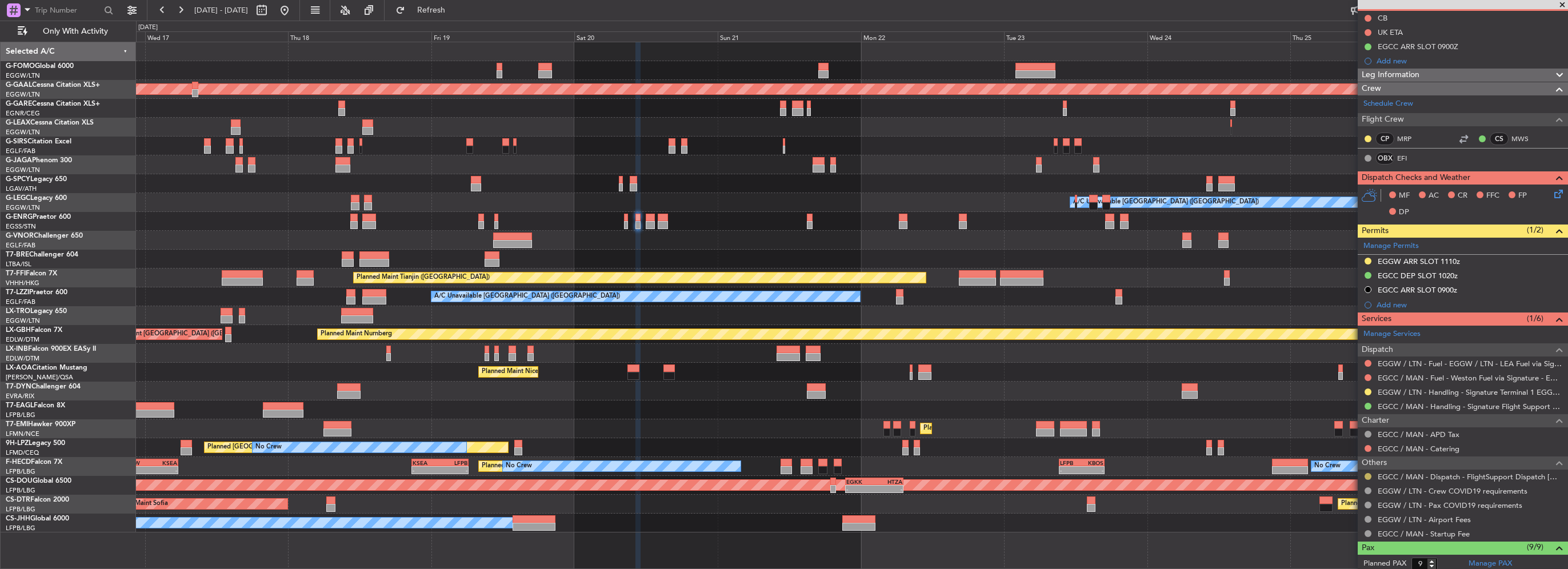
click at [1367, 476] on button at bounding box center [1367, 476] width 6 height 6
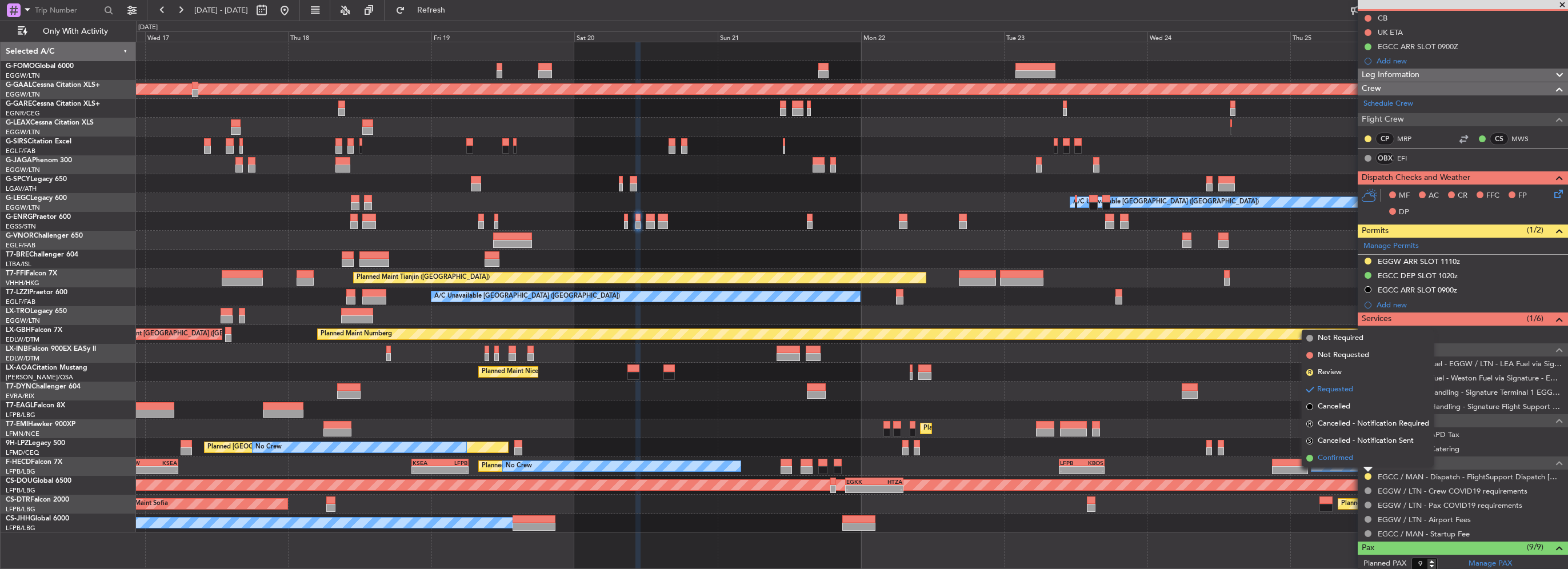
click at [1350, 463] on span "Confirmed" at bounding box center [1336, 458] width 35 height 11
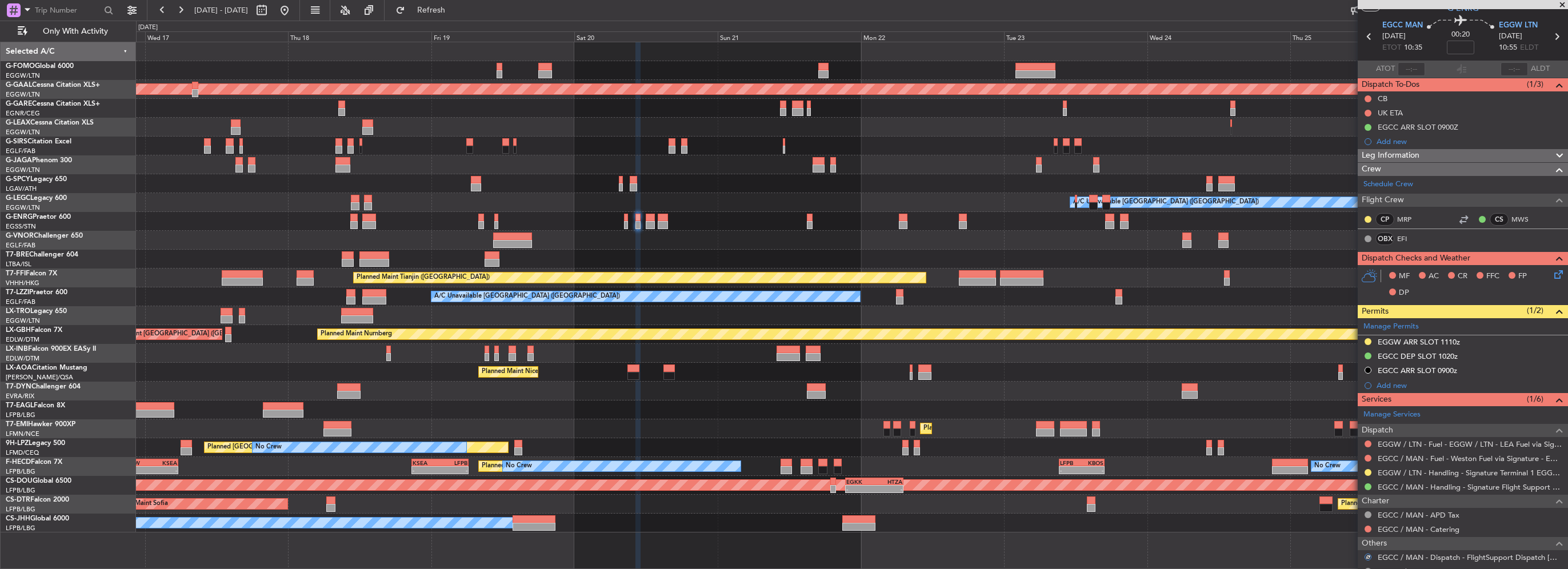
scroll to position [0, 0]
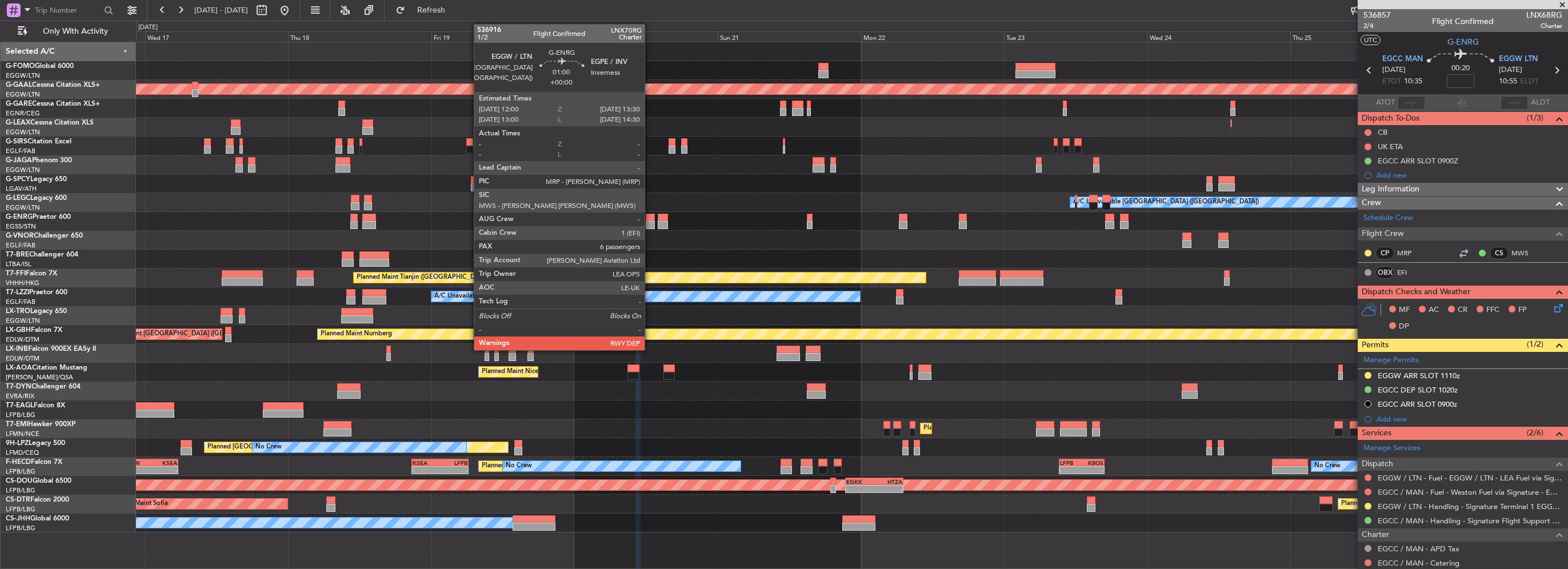
click at [650, 222] on div at bounding box center [651, 225] width 9 height 8
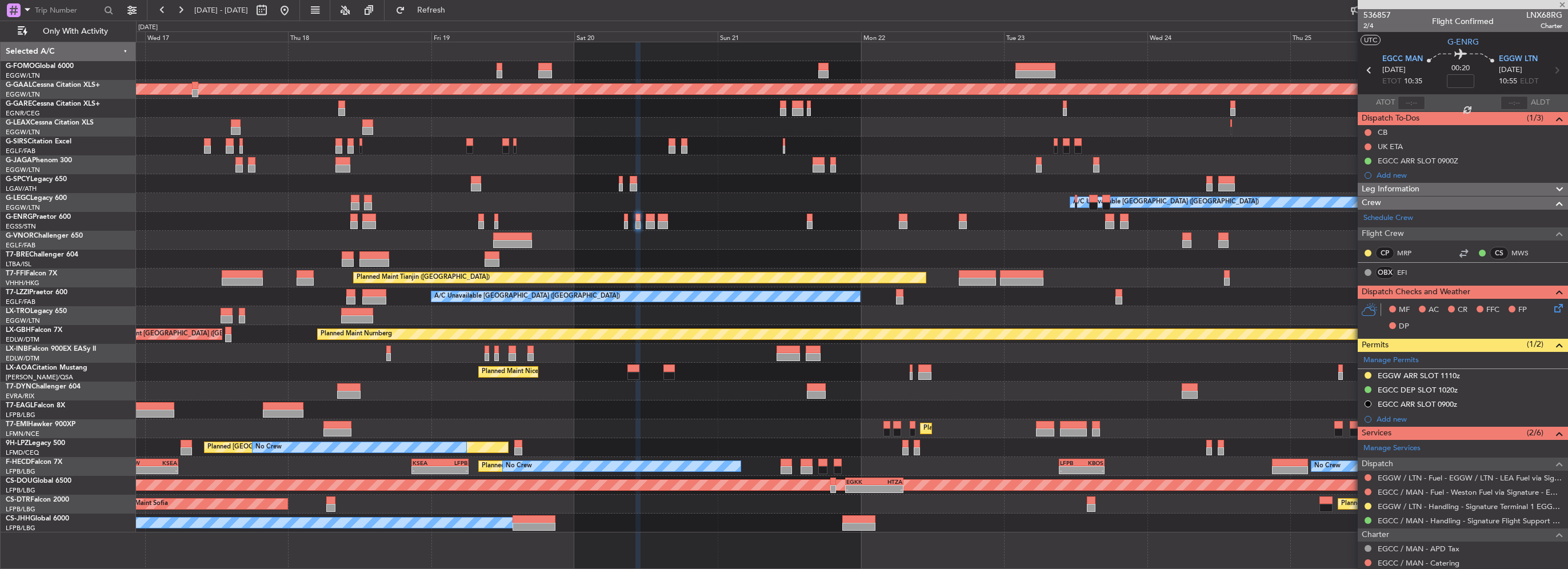
type input "6"
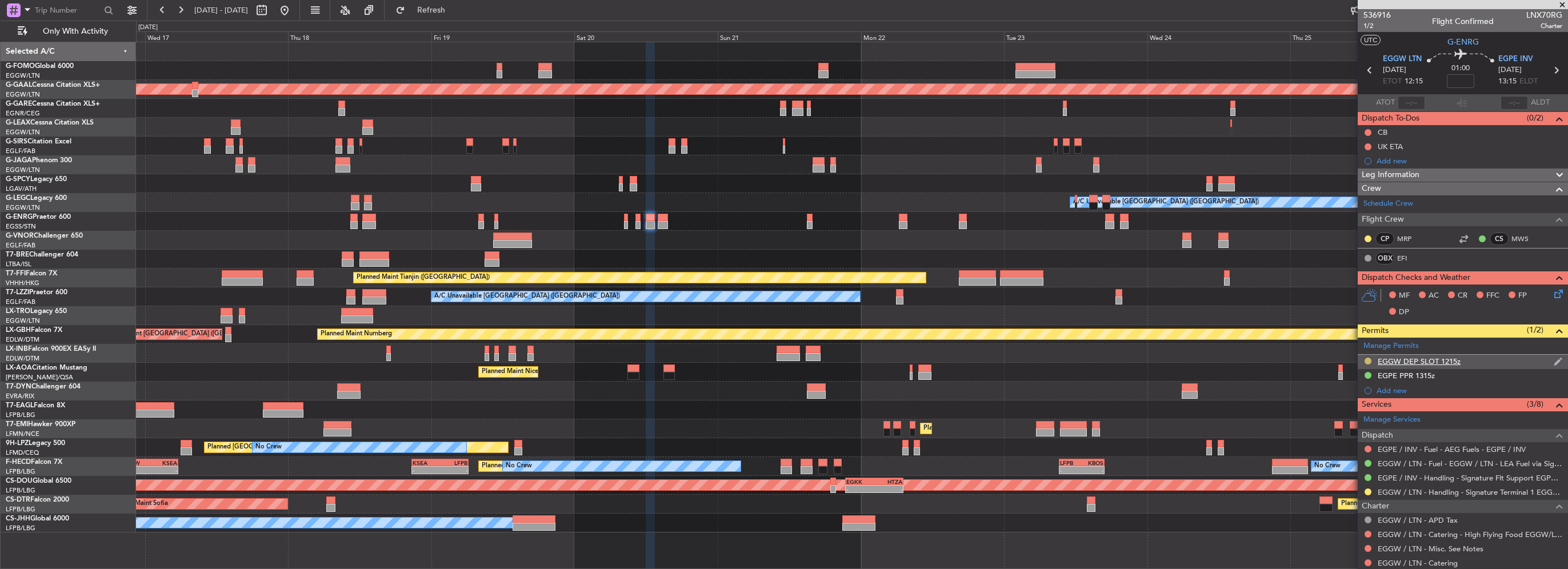
click at [1367, 357] on button at bounding box center [1367, 360] width 6 height 6
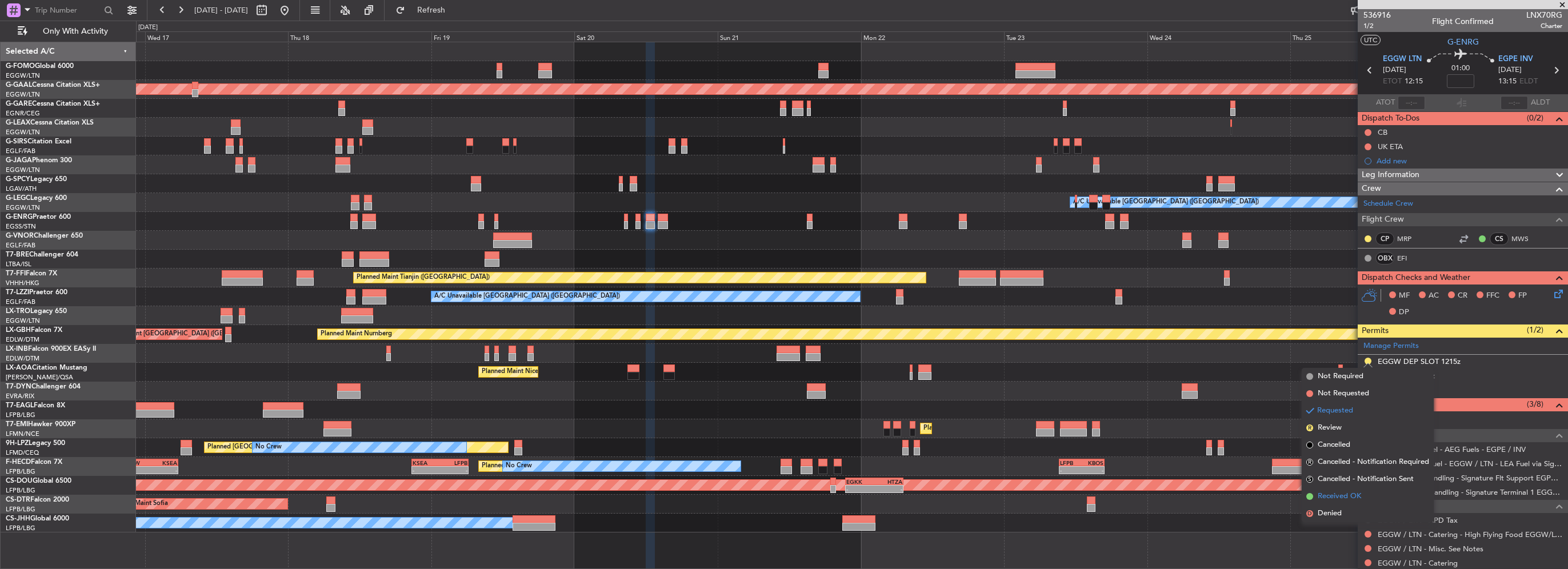
click at [1350, 495] on span "Received OK" at bounding box center [1339, 496] width 44 height 11
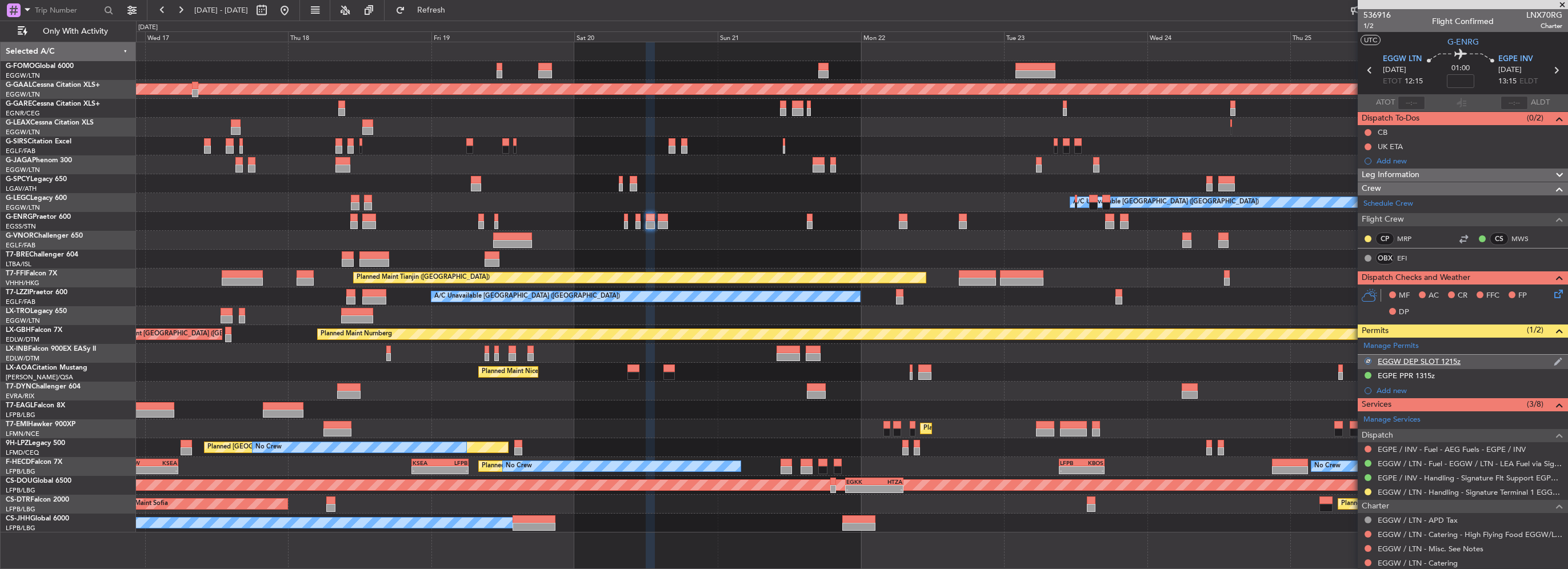
click at [1466, 355] on div "EGGW DEP SLOT 1215z" at bounding box center [1462, 361] width 210 height 14
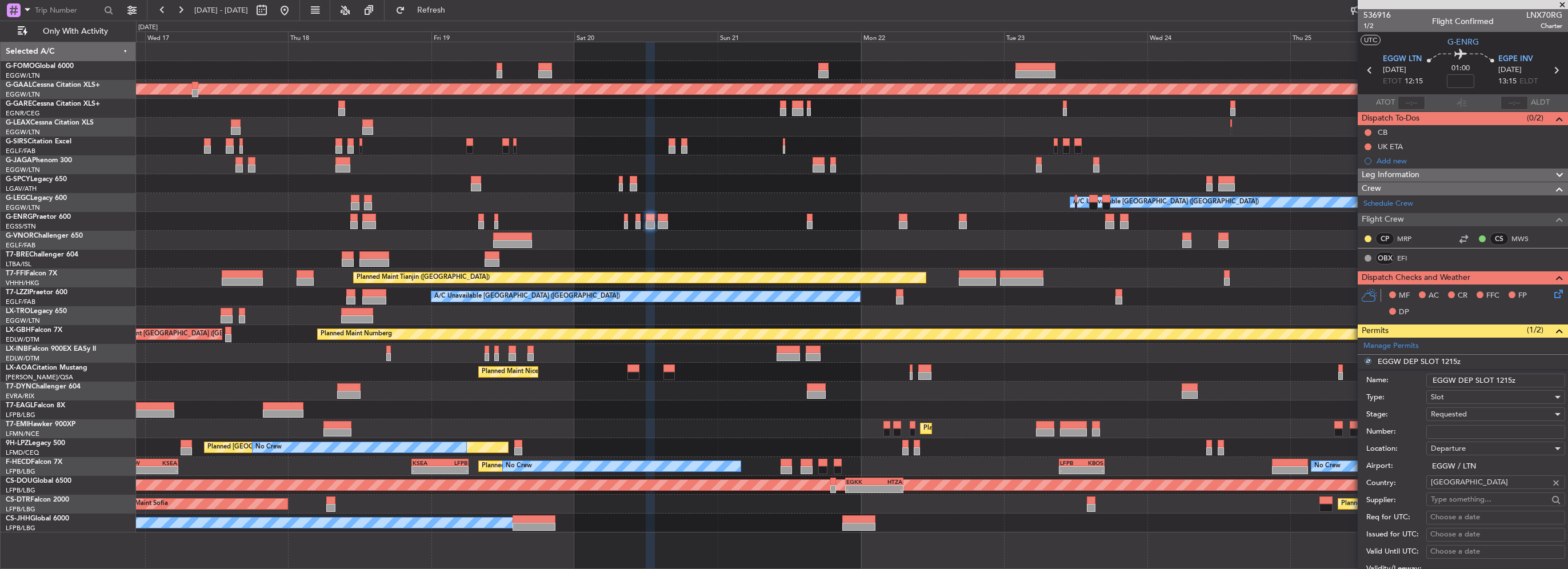
click at [1509, 378] on input "EGGW DEP SLOT 1215z" at bounding box center [1496, 380] width 139 height 14
type input "EGGW DEP SLOT 125z"
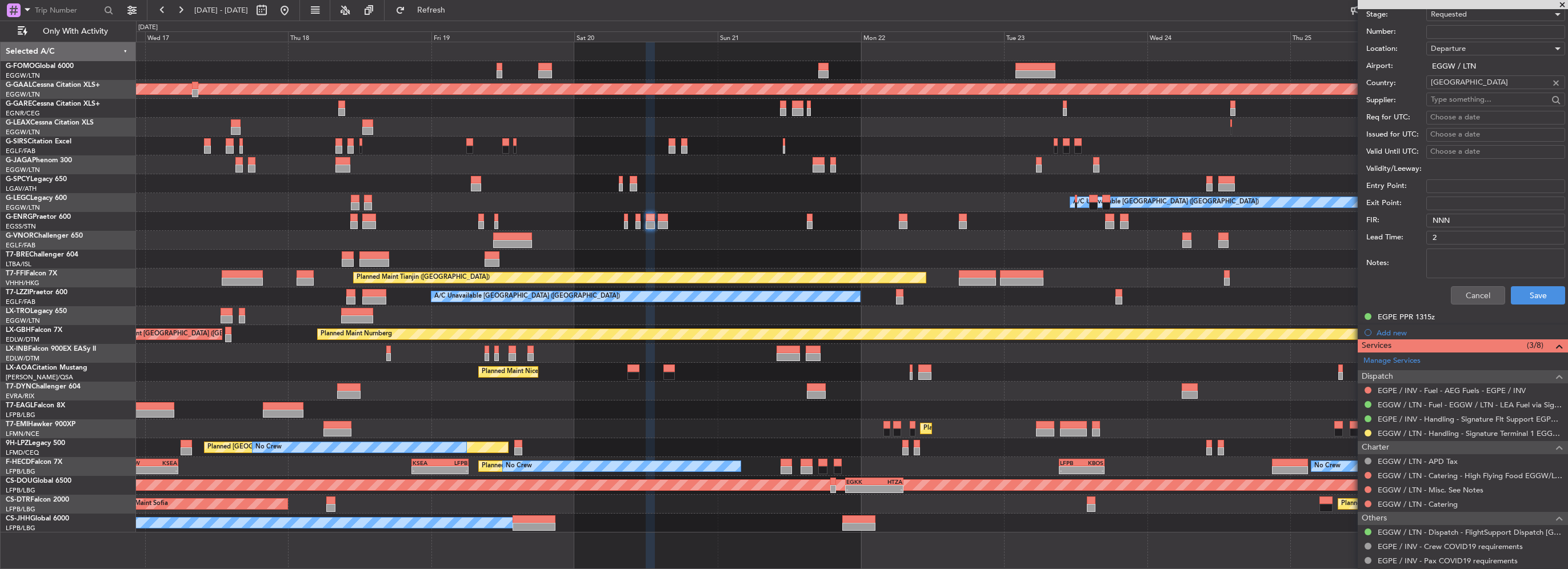
scroll to position [171, 0]
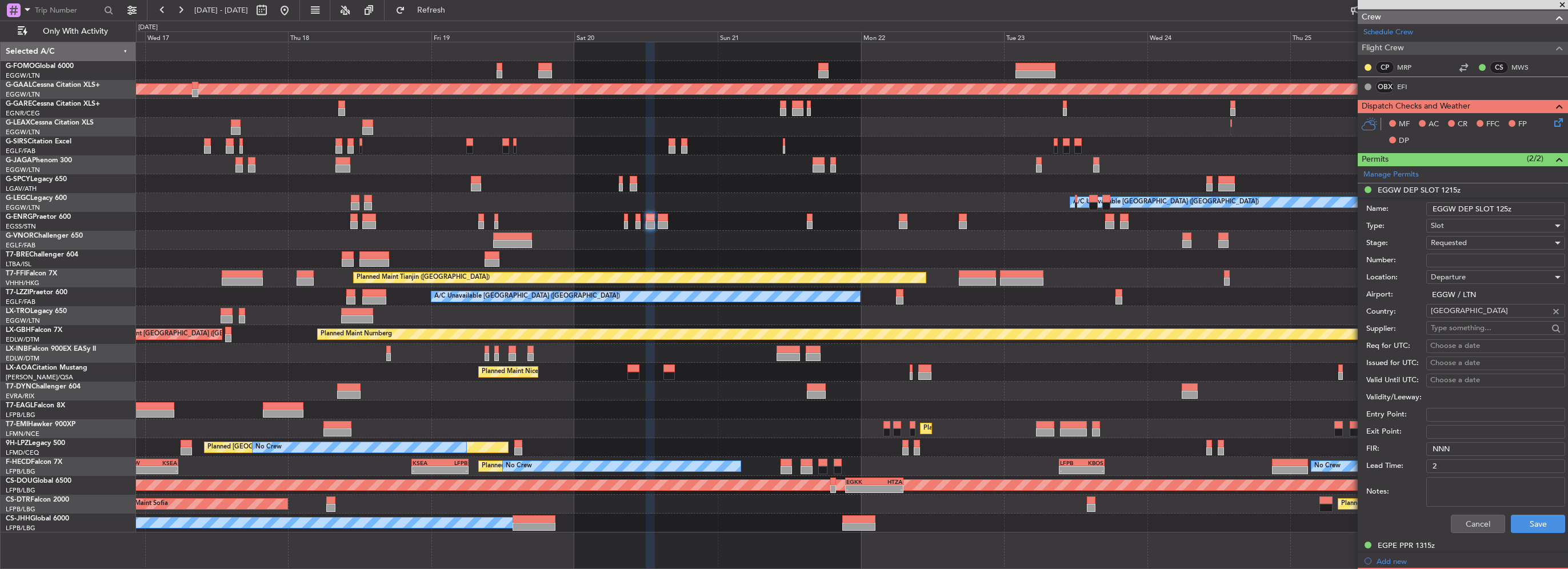
click at [1500, 205] on input "EGGW DEP SLOT 125z" at bounding box center [1496, 209] width 139 height 14
click at [1504, 205] on input "EGGW DEP SLOT 125z" at bounding box center [1496, 209] width 139 height 14
type input "EGGW DEP SLOT 1205z"
click at [1529, 519] on button "Save" at bounding box center [1537, 524] width 55 height 19
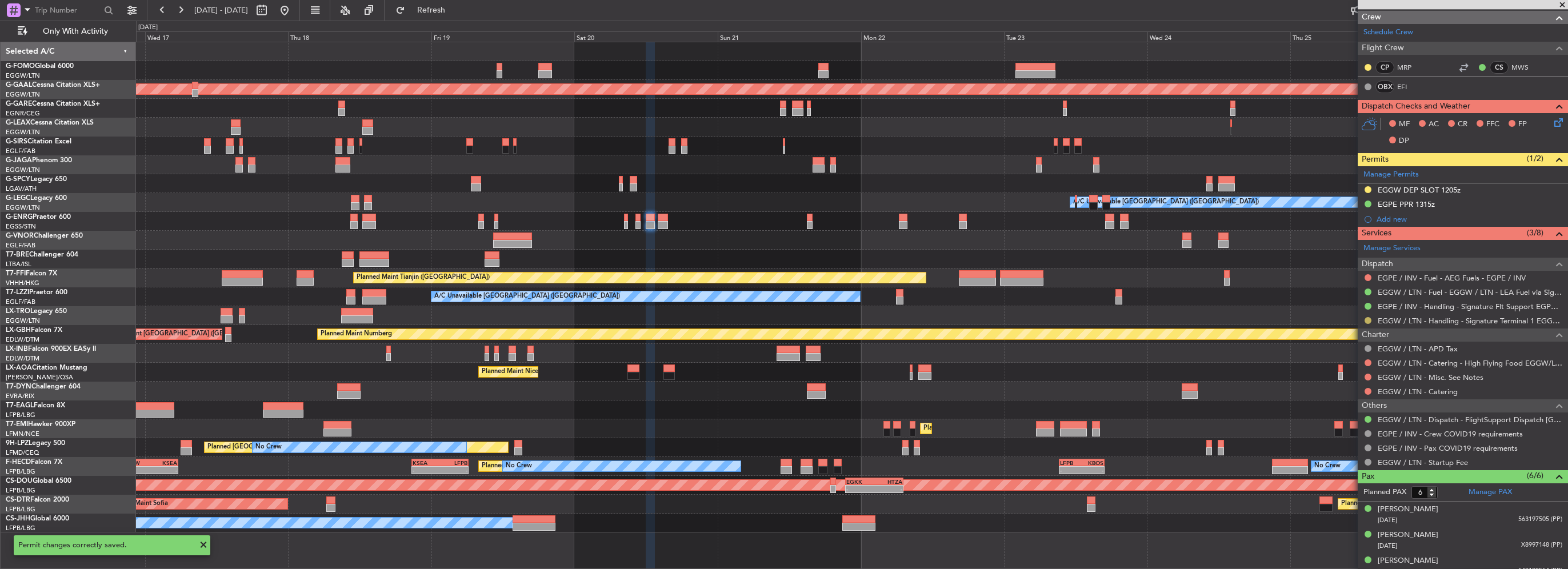
click at [1369, 319] on button at bounding box center [1367, 320] width 6 height 6
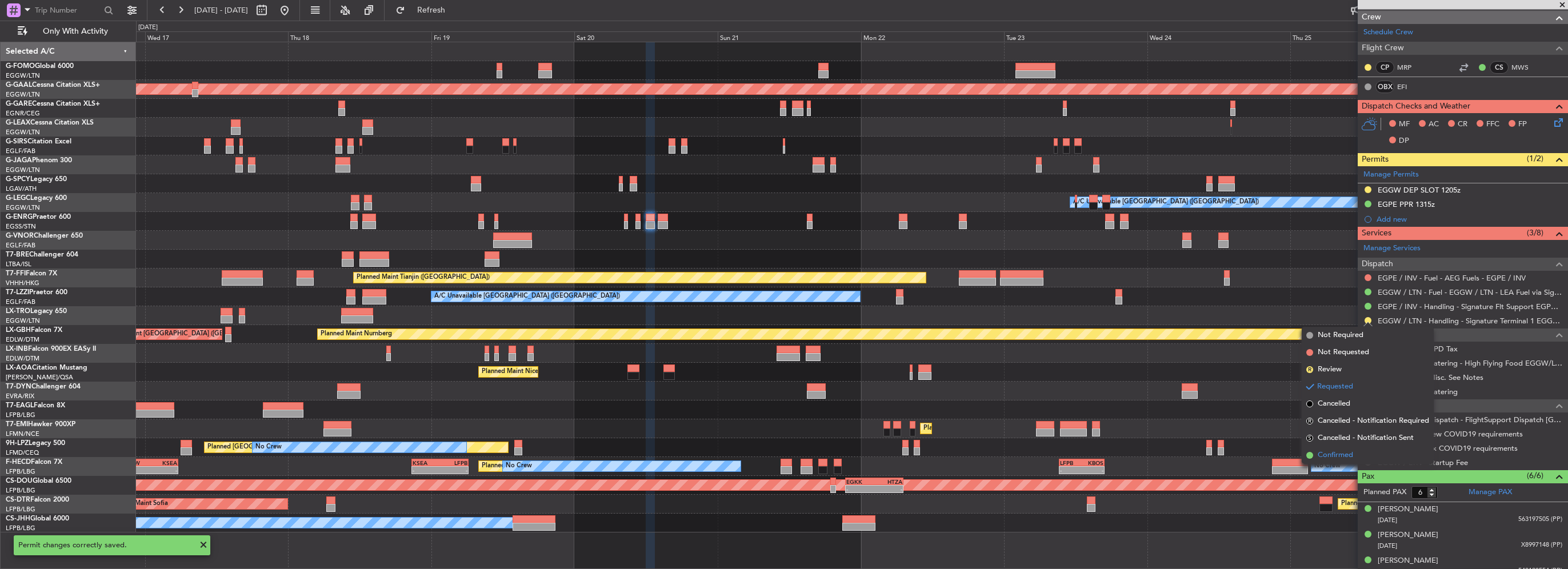
click at [1336, 458] on span "Confirmed" at bounding box center [1336, 455] width 35 height 11
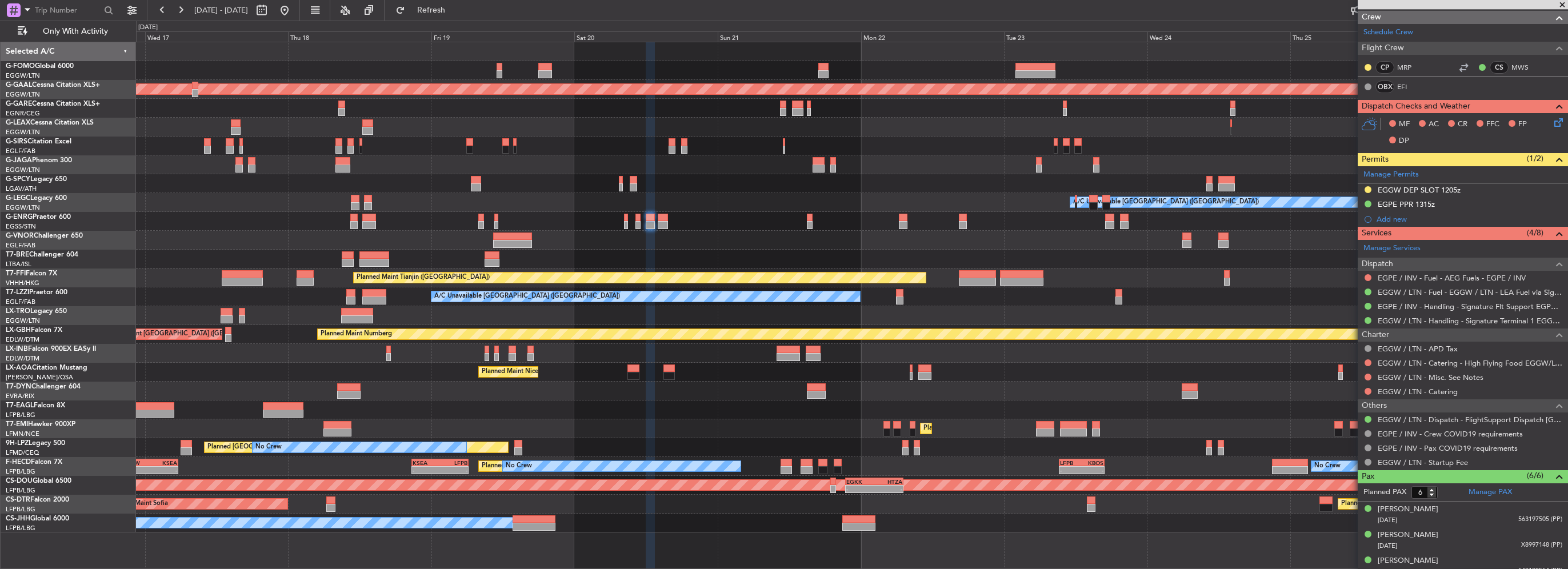
click at [973, 263] on div at bounding box center [852, 259] width 1431 height 19
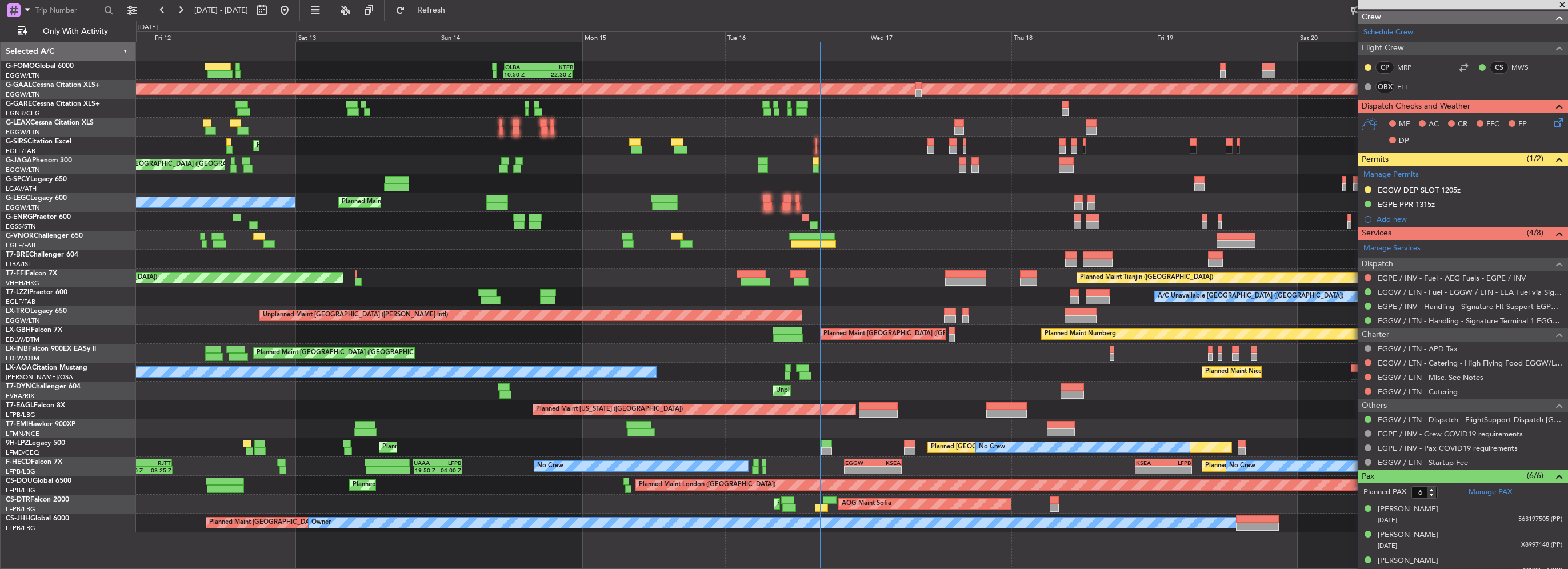
click at [431, 261] on div at bounding box center [852, 259] width 1431 height 19
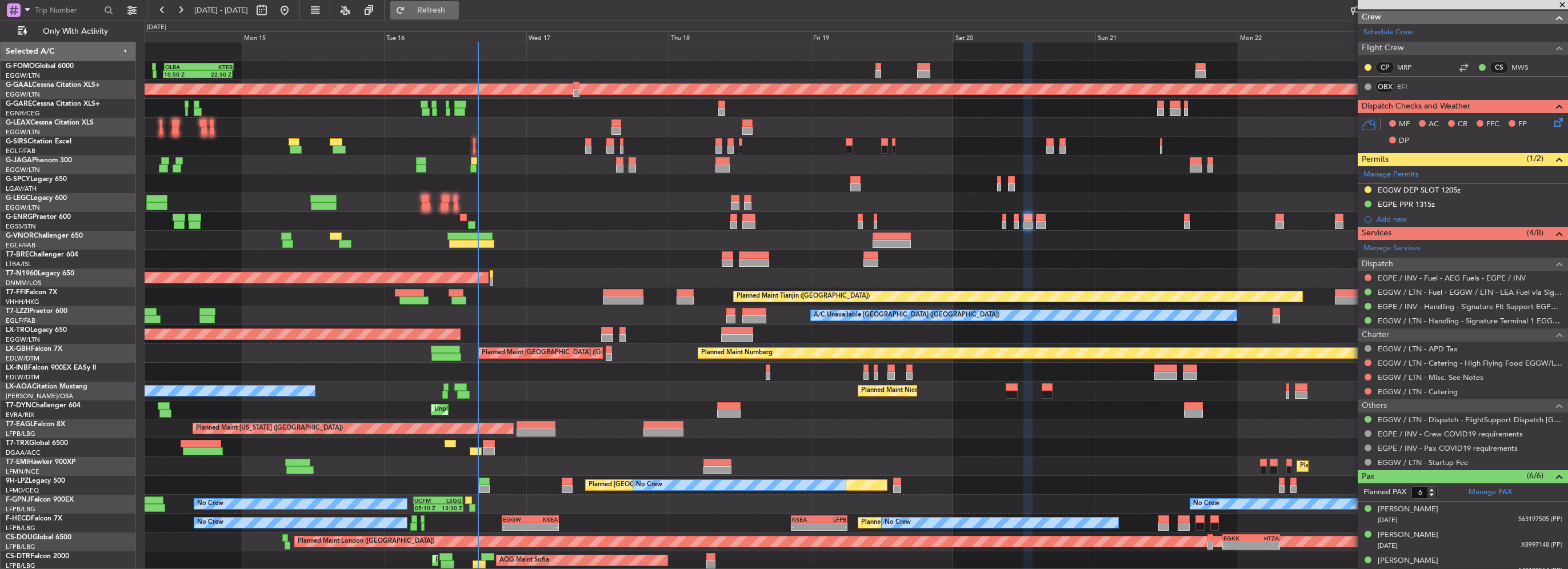
click at [455, 11] on span "Refresh" at bounding box center [431, 10] width 48 height 8
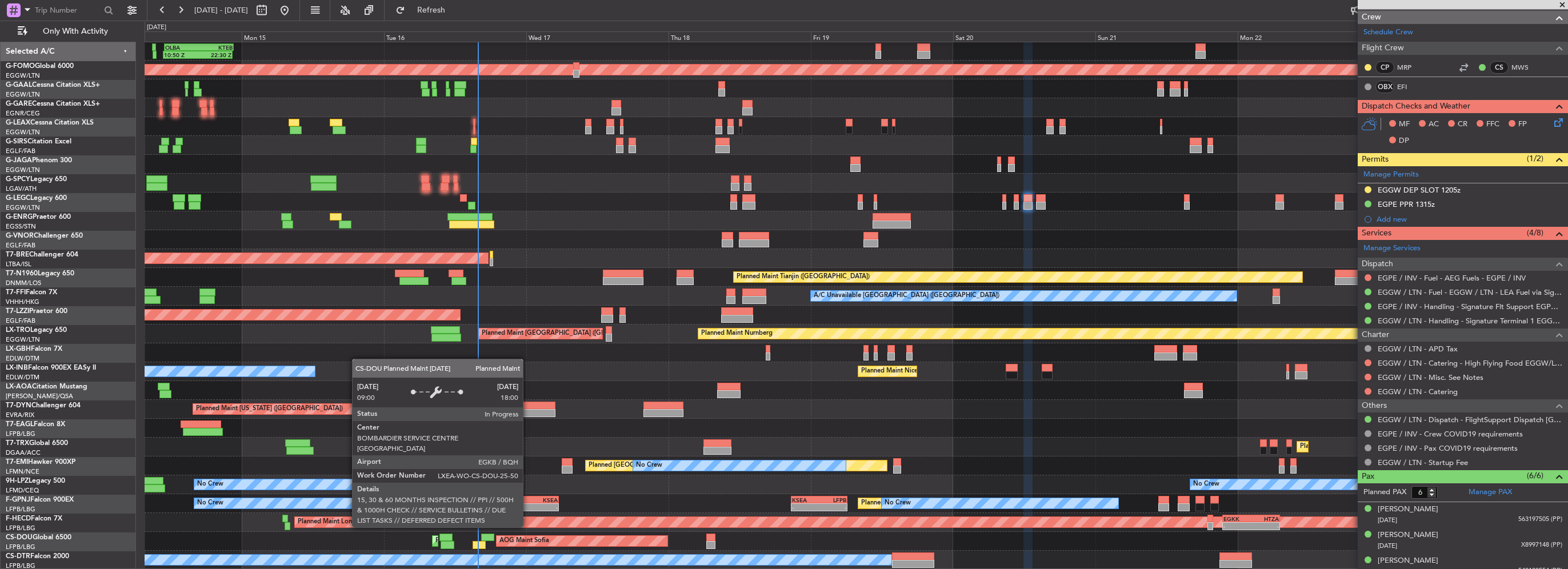
scroll to position [19, 0]
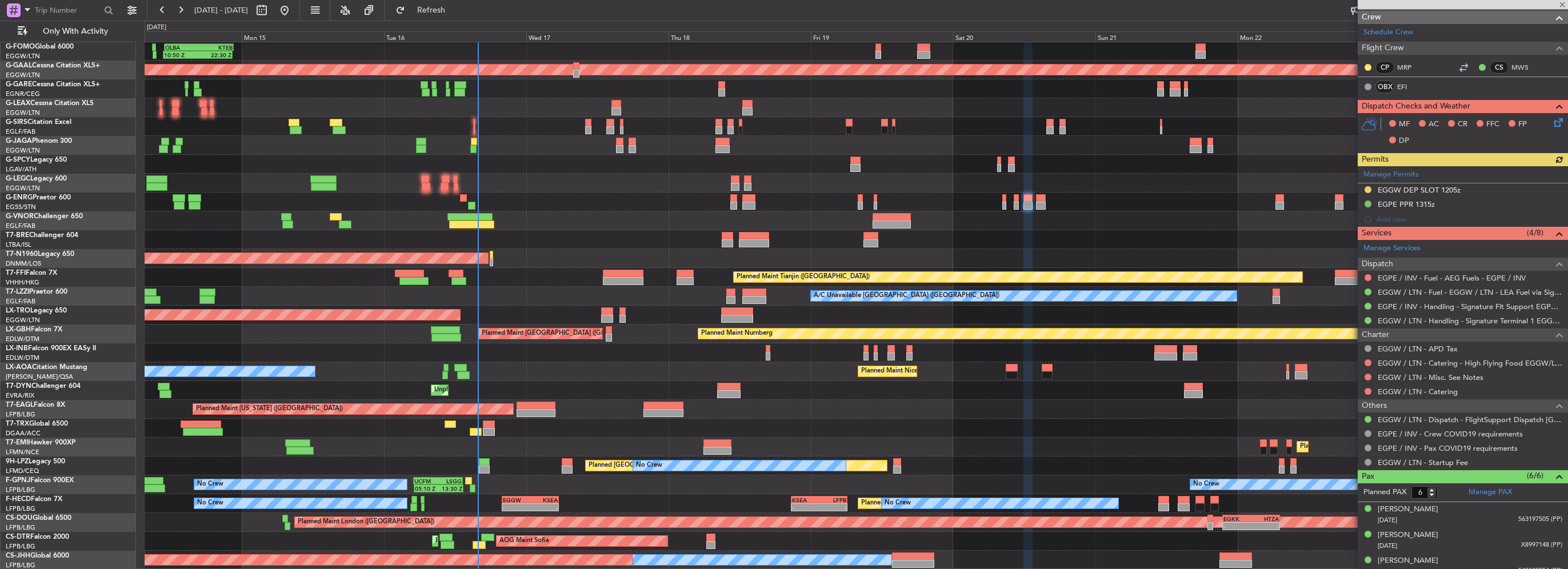
type input "+00:15"
type input "1"
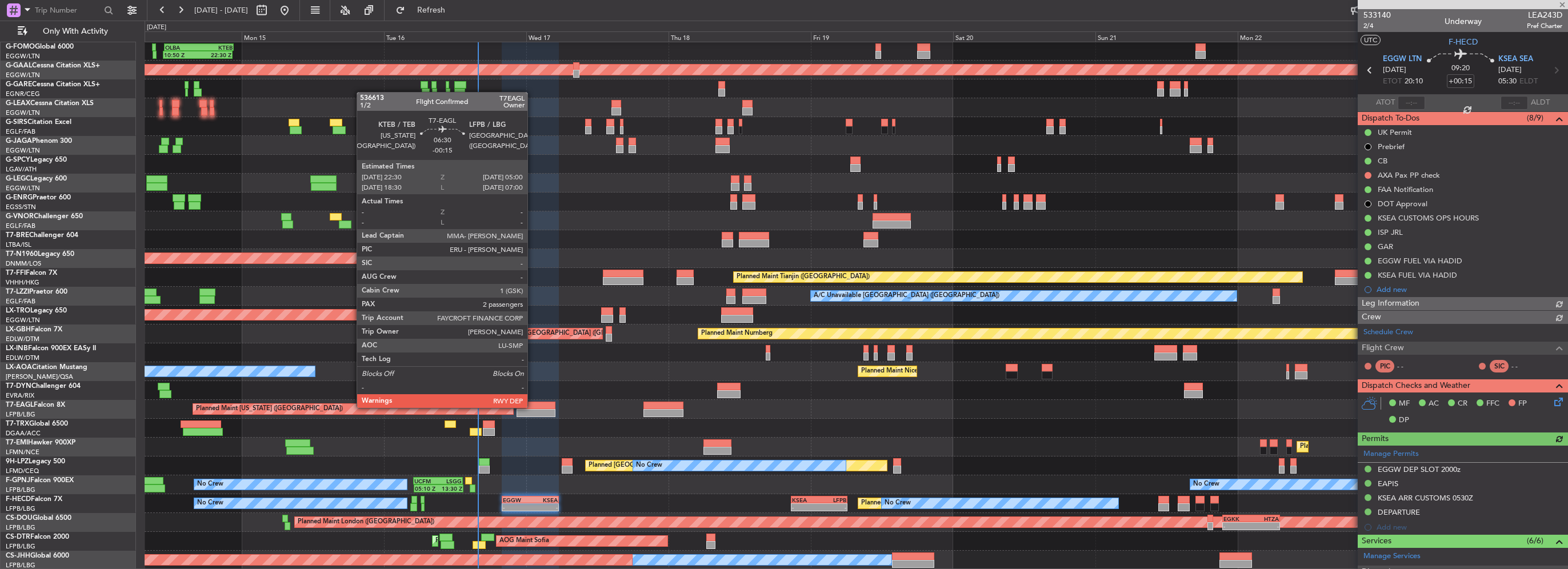
click at [540, 404] on div at bounding box center [536, 405] width 39 height 8
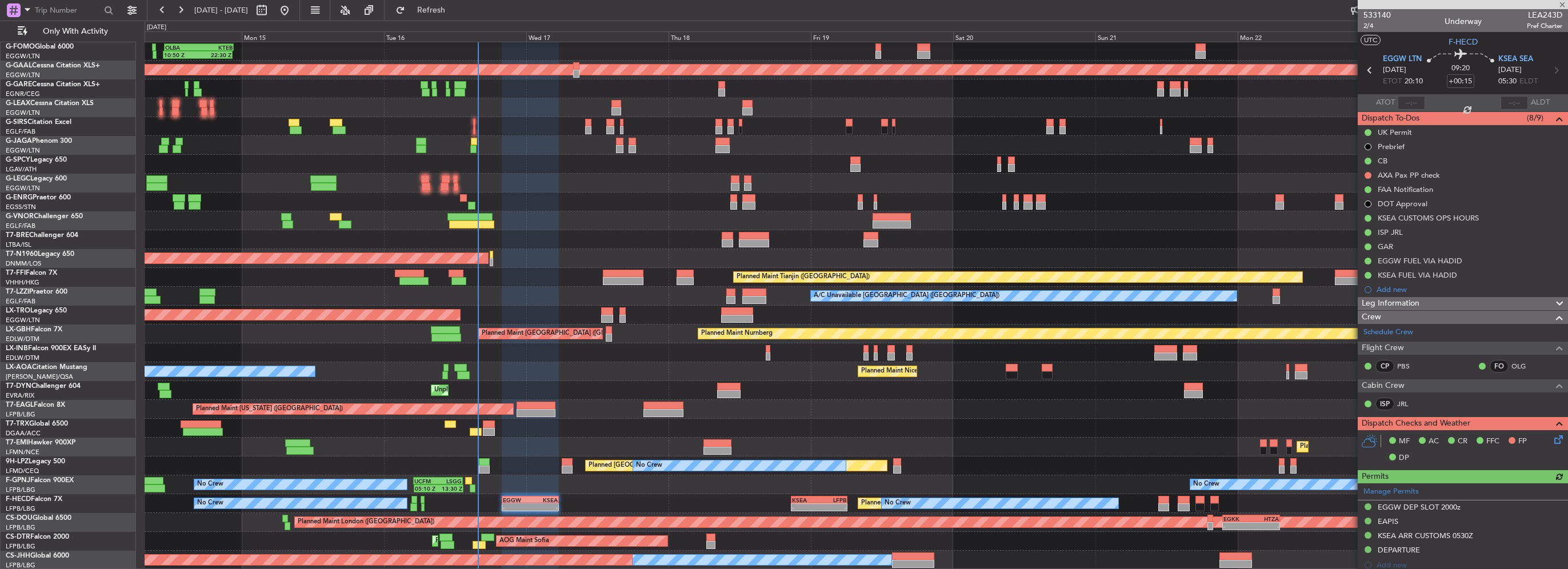
type input "-00:15"
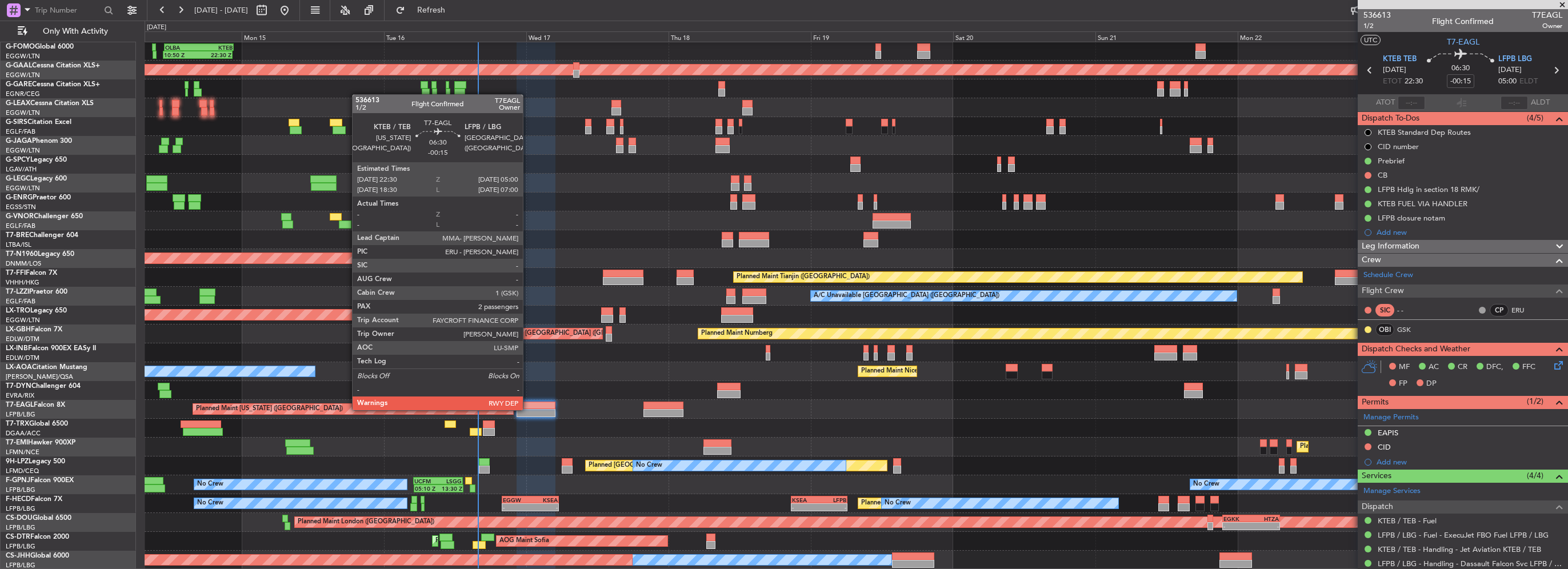
drag, startPoint x: 53, startPoint y: 413, endPoint x: 529, endPoint y: 409, distance: 476.0
click at [530, 468] on div "Planned Maint St Gallen (Altenrhein) No Crew Planned Maint Cannes (Mandelieu) N…" at bounding box center [855, 465] width 1423 height 19
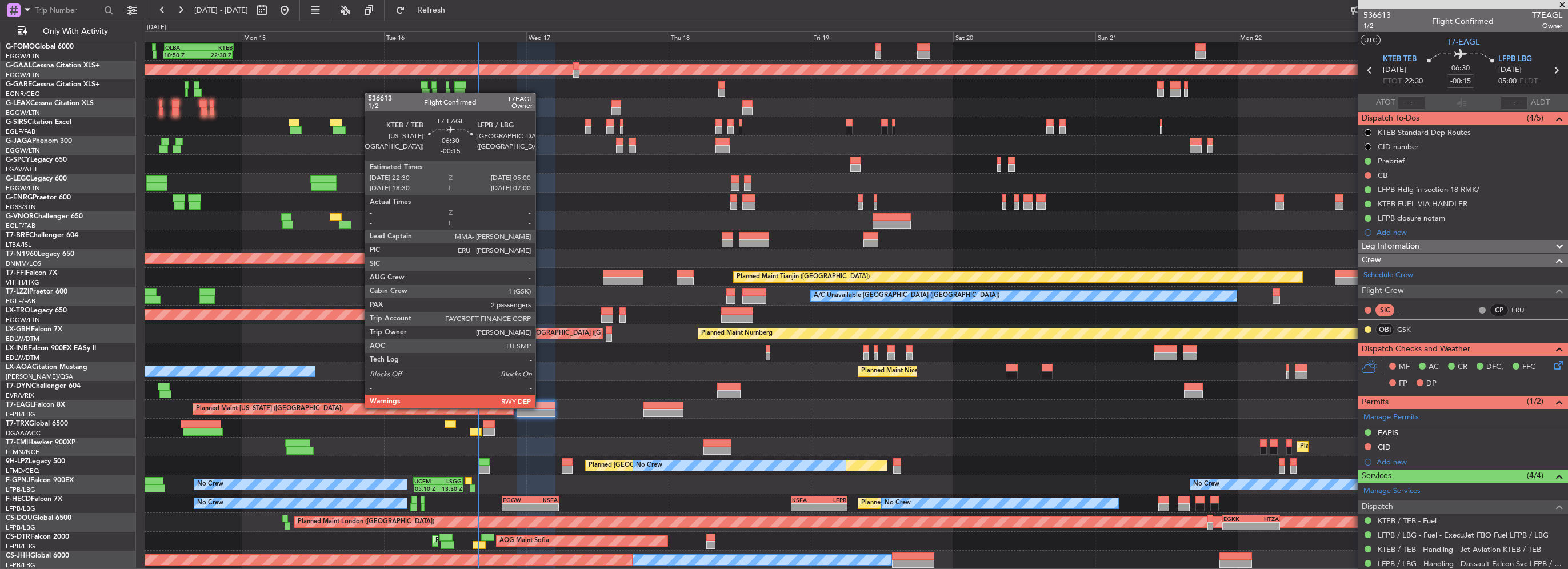
click at [541, 407] on div at bounding box center [536, 405] width 39 height 8
click at [541, 407] on div at bounding box center [536, 405] width 39 height 8
click at [536, 409] on div at bounding box center [536, 413] width 39 height 8
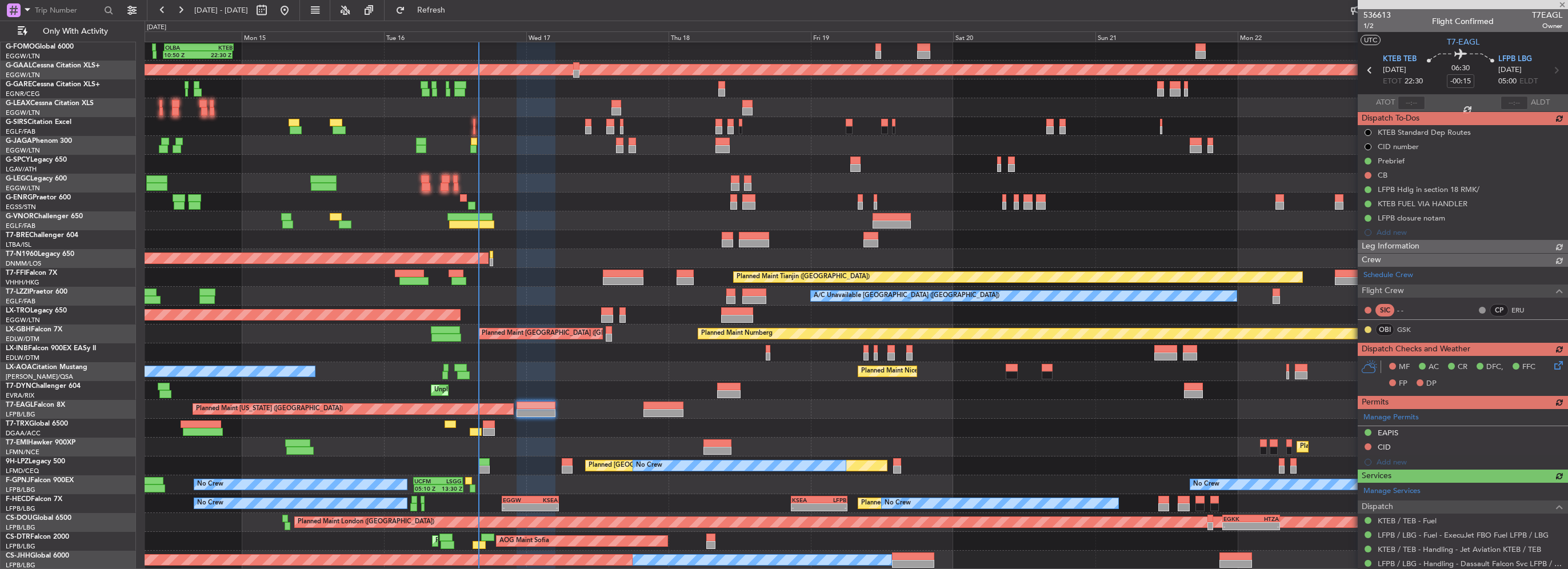
type input "1"
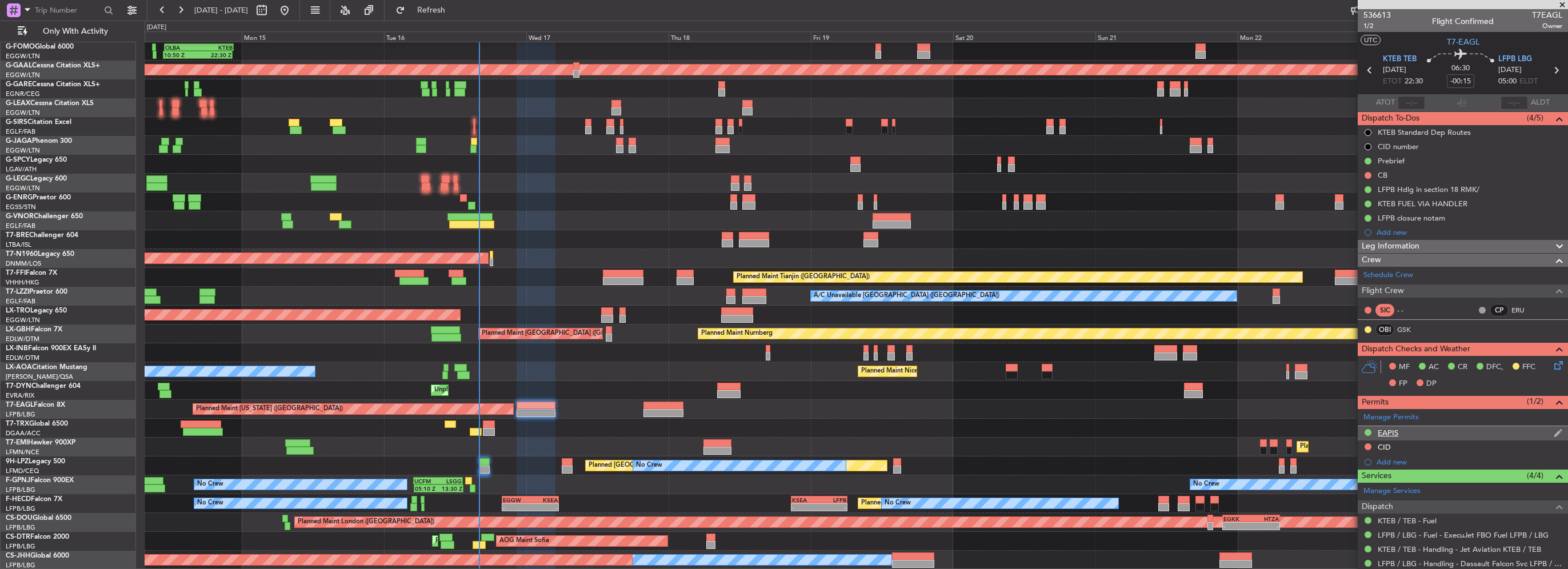
click at [1380, 433] on div "EAPIS" at bounding box center [1388, 432] width 20 height 9
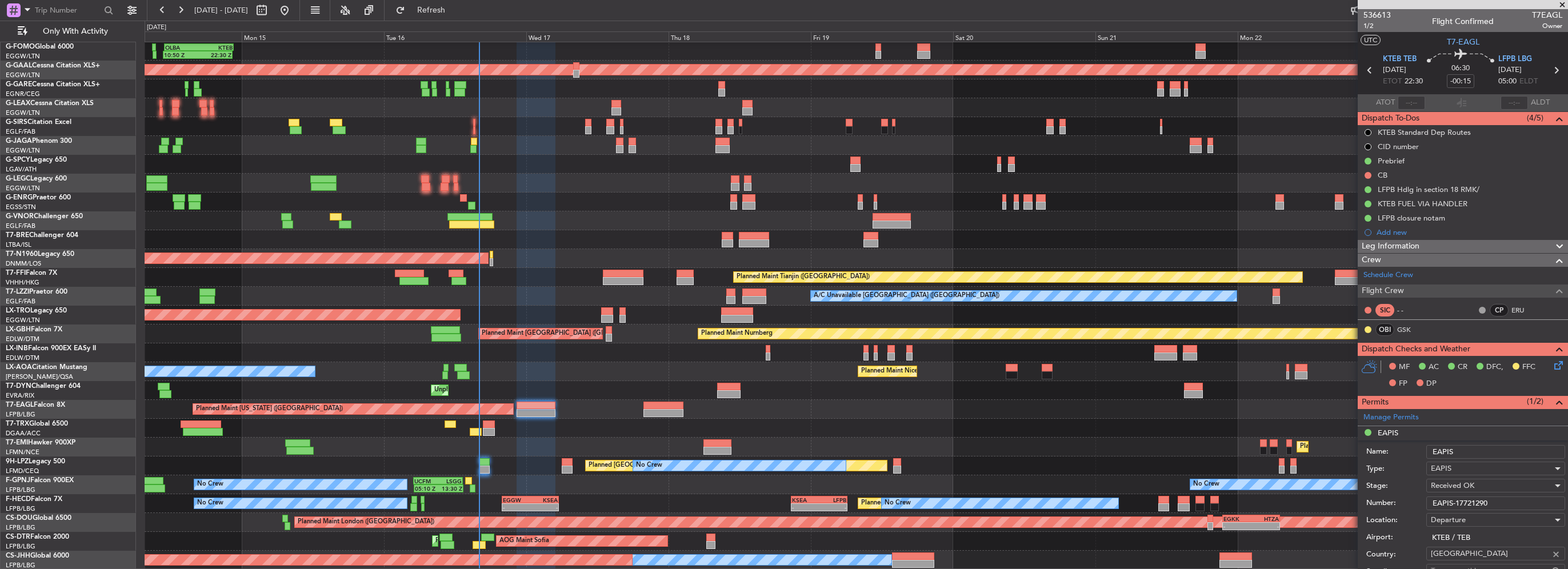
drag, startPoint x: 1519, startPoint y: 504, endPoint x: 1328, endPoint y: 498, distance: 191.1
click at [1338, 498] on fb-app "14 Sep 2025 - 24 Sep 2025 Refresh Quick Links Only With Activity 10:50 Z 22:30 …" at bounding box center [784, 289] width 1568 height 561
paste input "918"
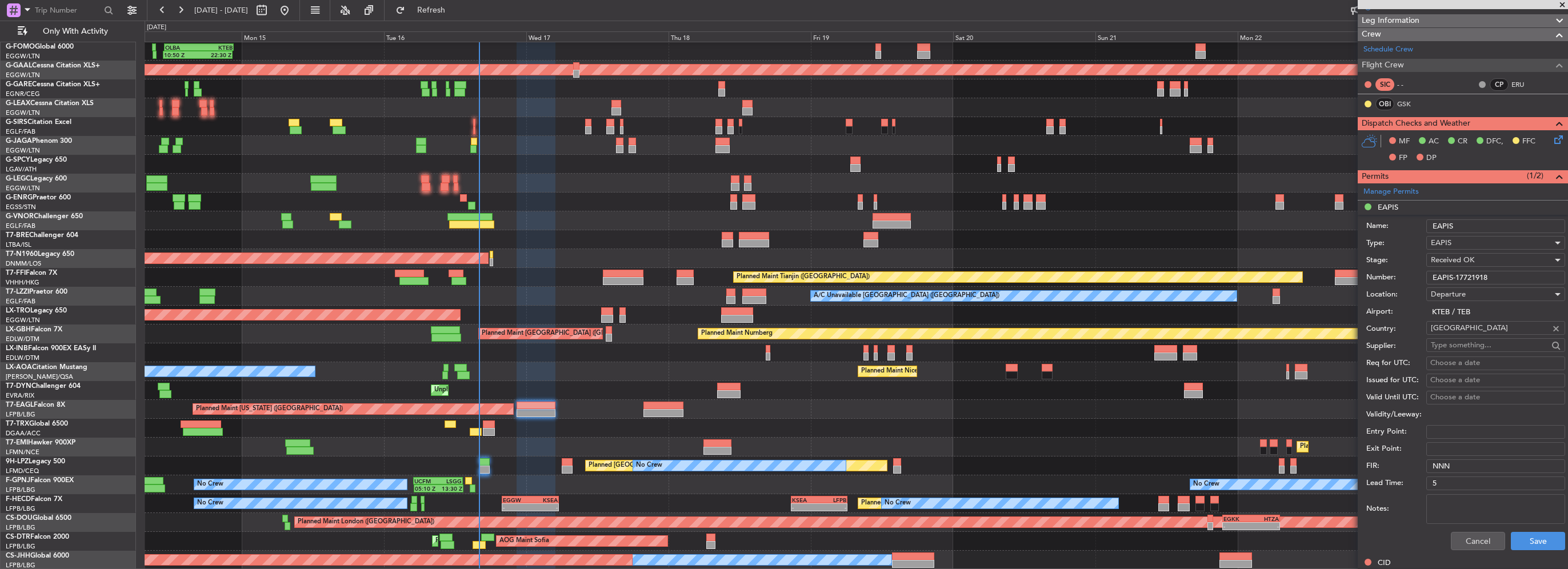
scroll to position [229, 0]
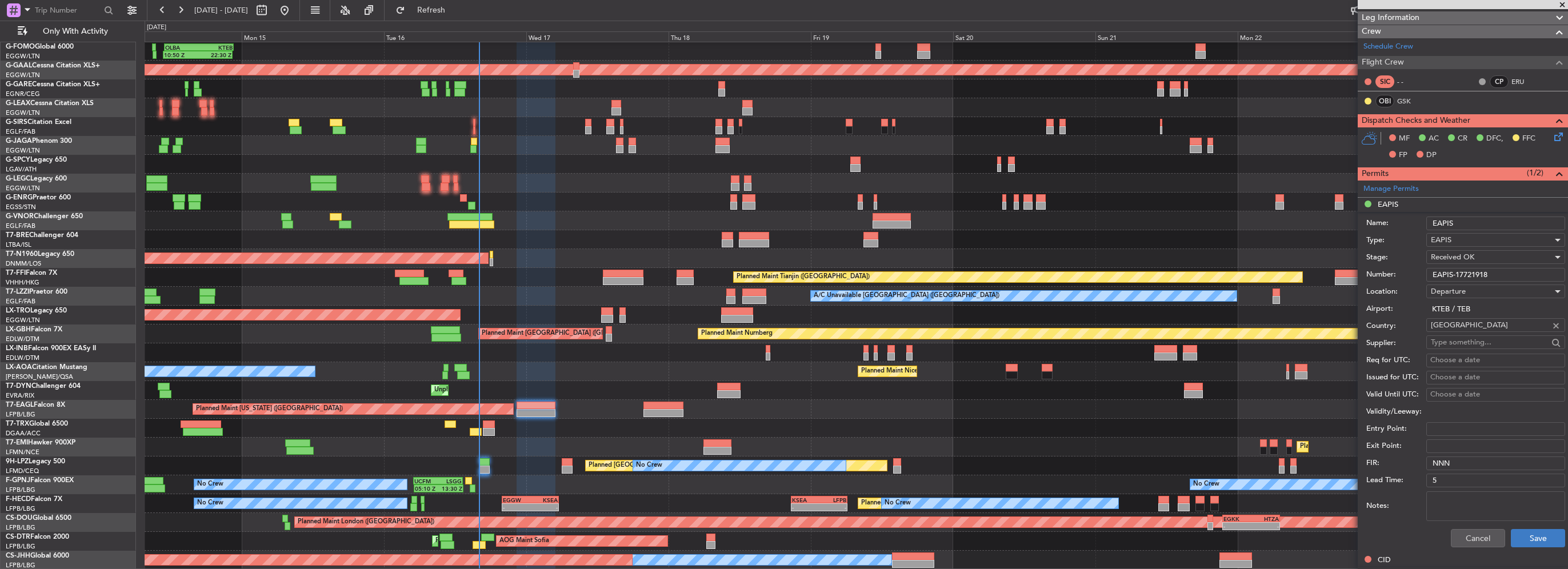
type input "EAPIS-17721918"
click at [1543, 539] on button "Save" at bounding box center [1537, 538] width 55 height 19
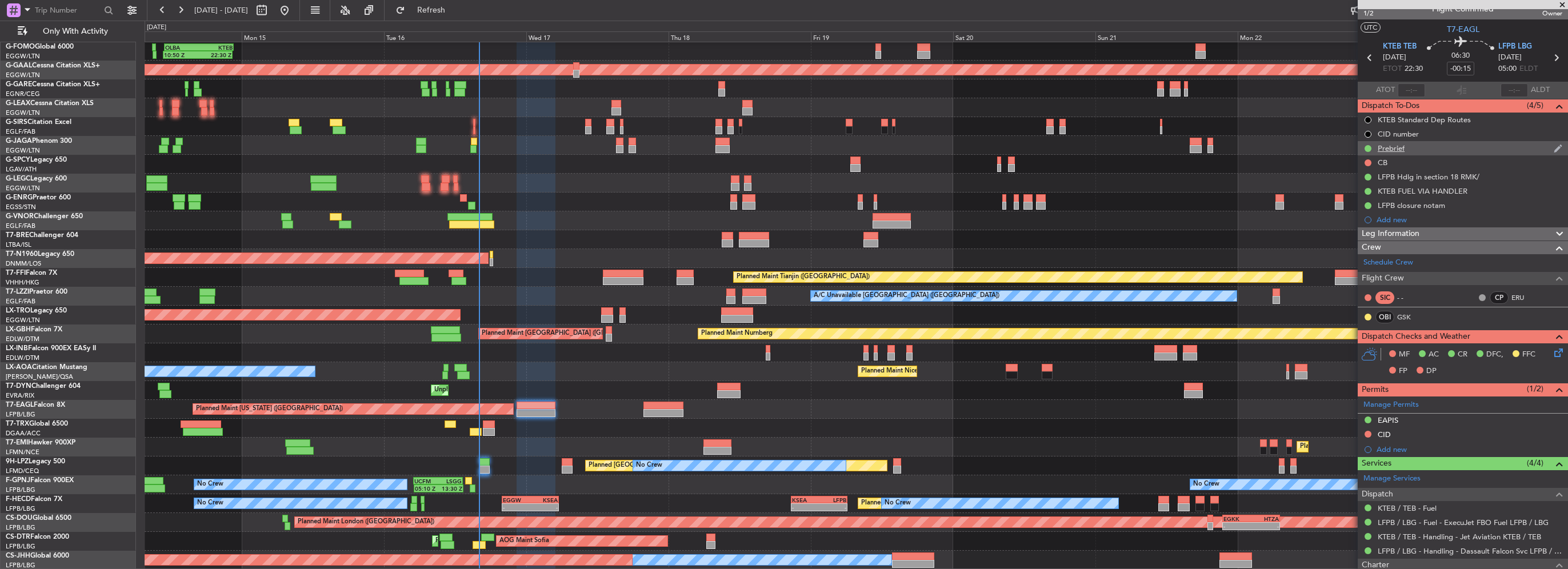
scroll to position [0, 0]
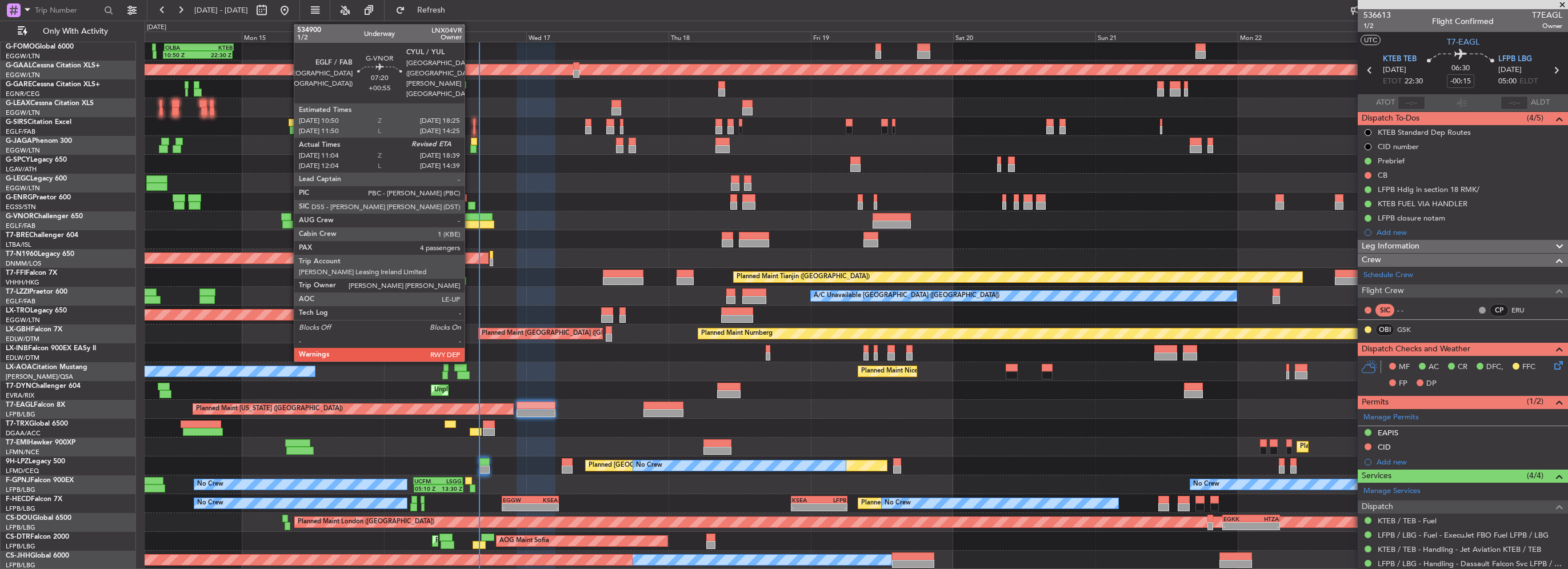
click at [469, 218] on div at bounding box center [469, 216] width 45 height 8
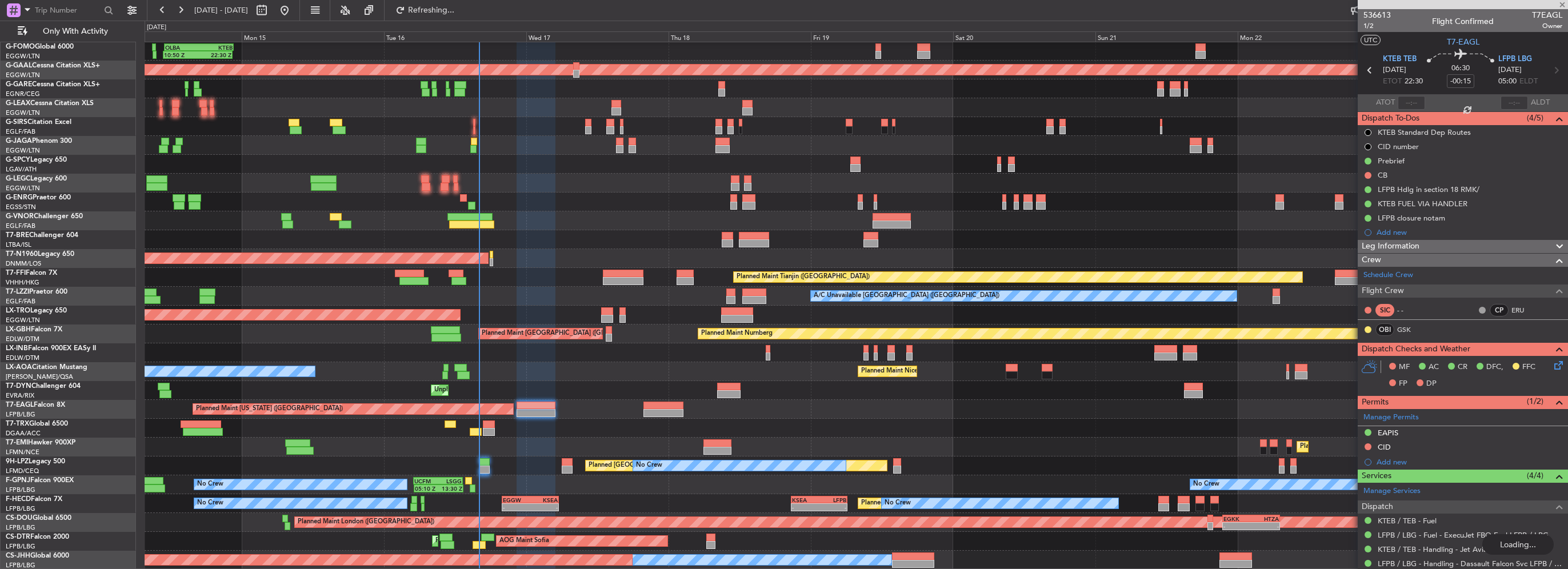
type input "+00:55"
type input "11:14"
type input "4"
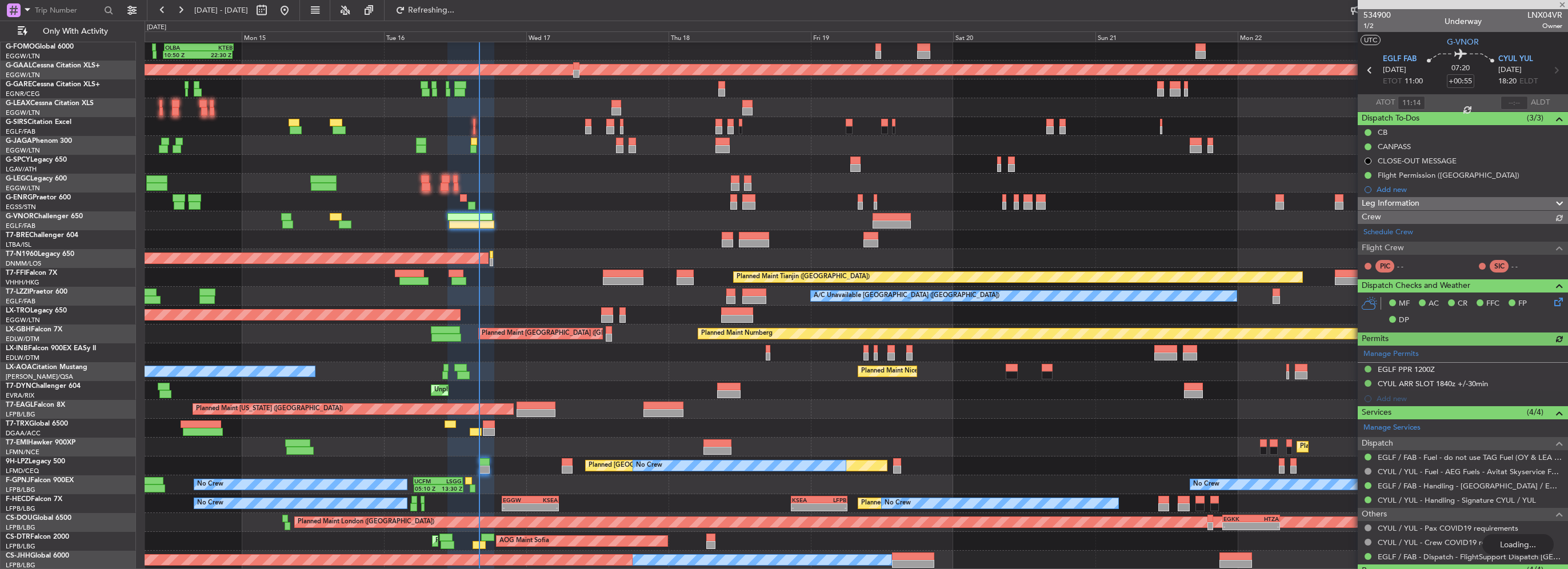
type input "-00:15"
type input "1"
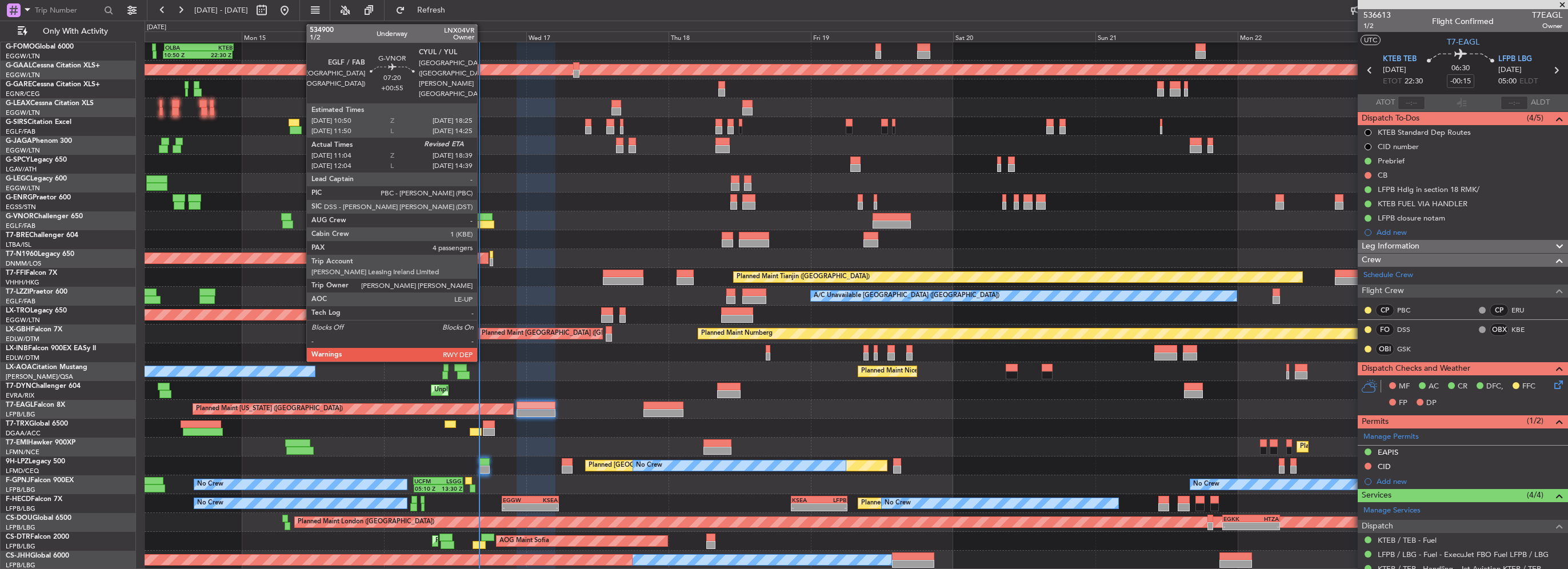
click at [482, 220] on div at bounding box center [471, 224] width 45 height 8
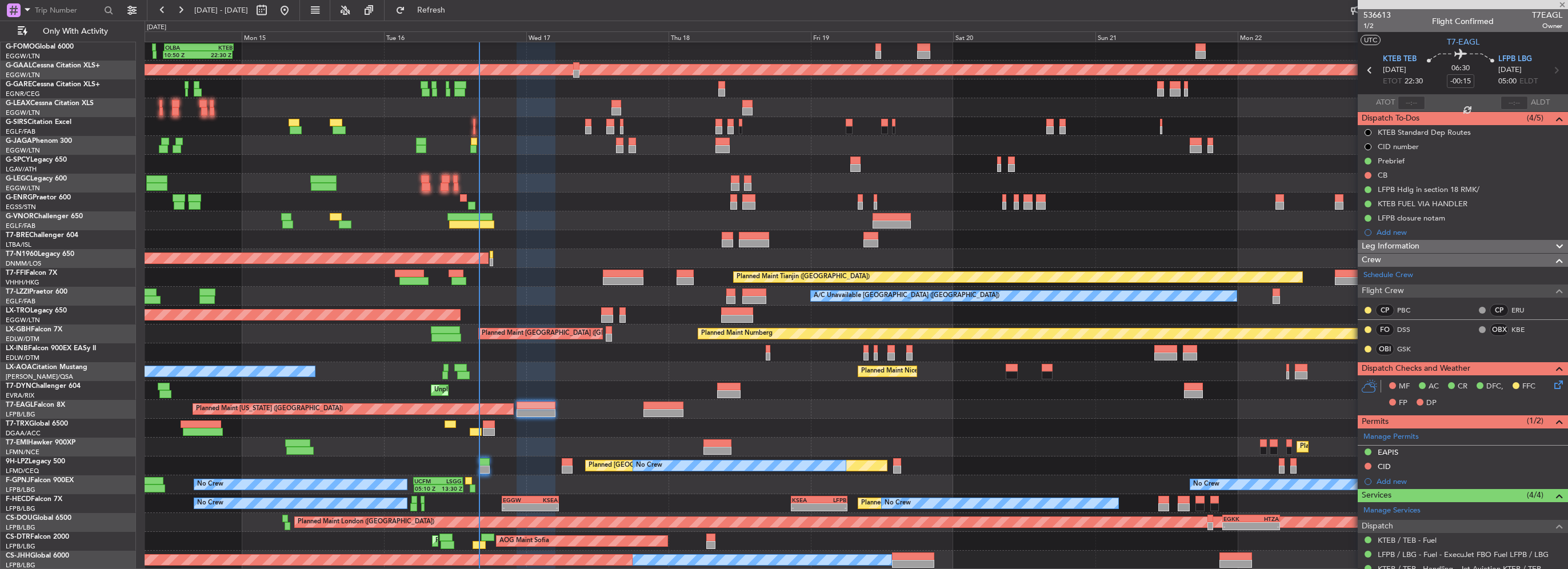
type input "+00:55"
type input "11:14"
type input "4"
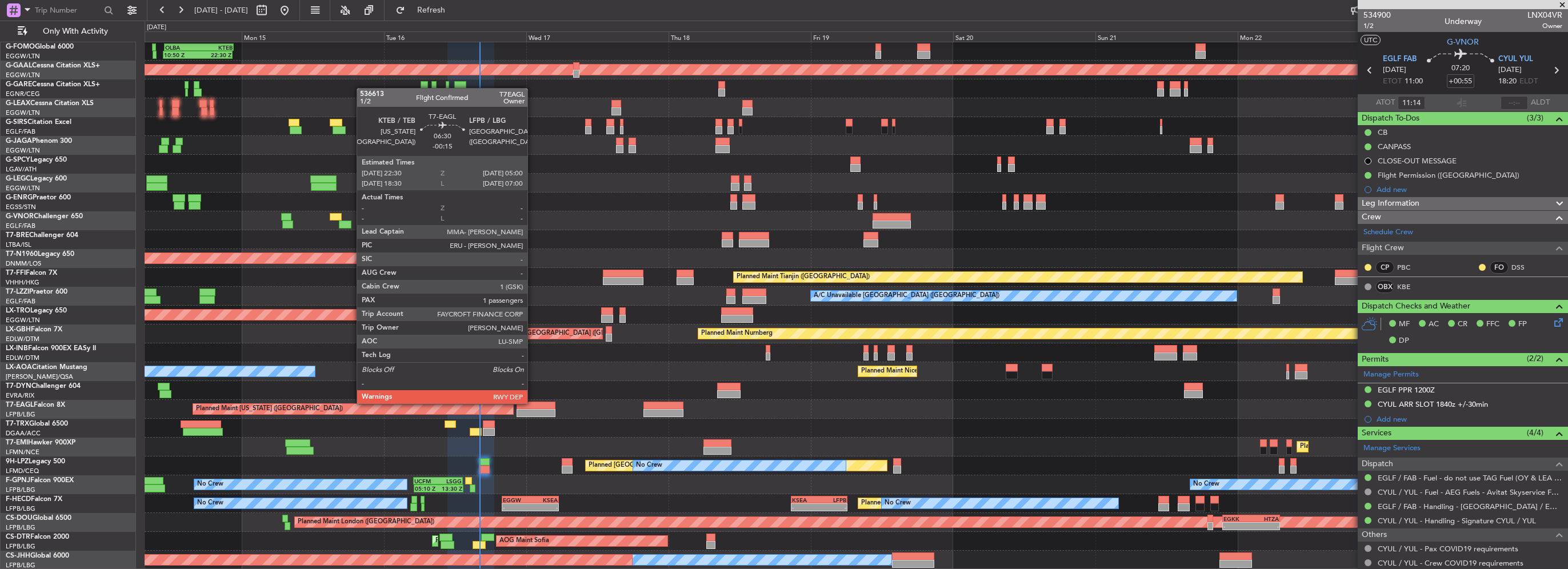
click at [532, 402] on div at bounding box center [536, 405] width 39 height 8
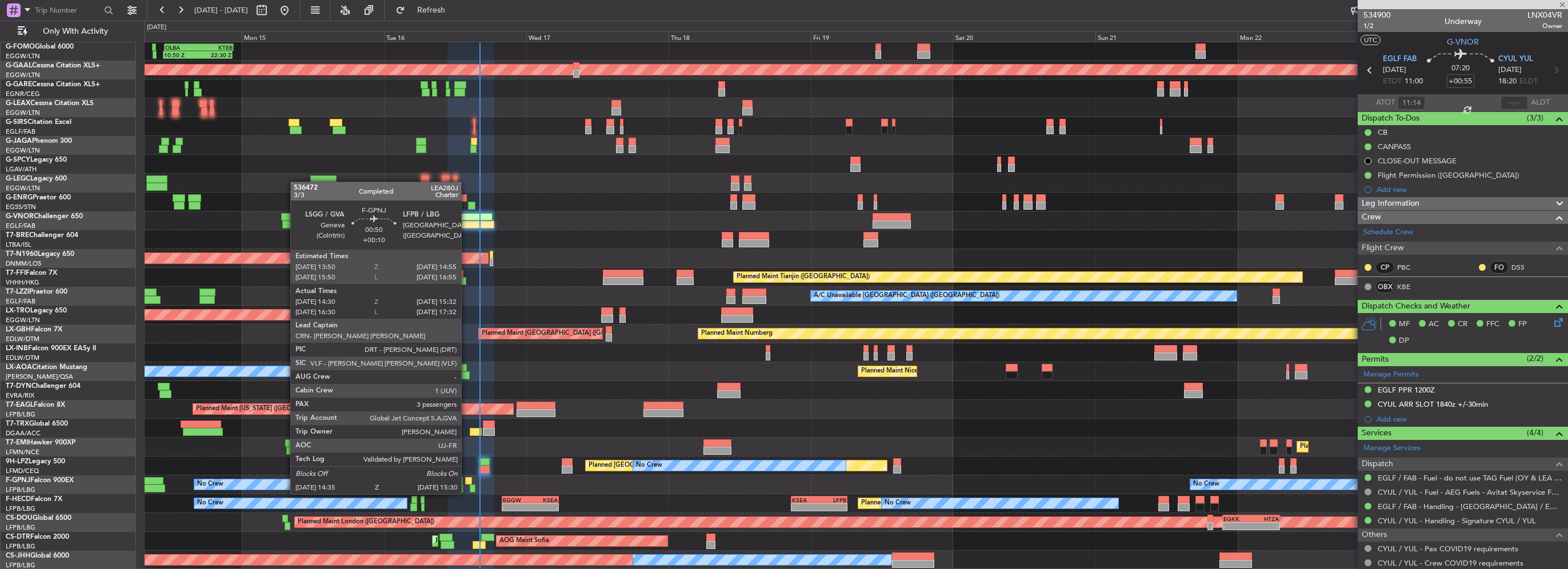
type input "-00:15"
type input "1"
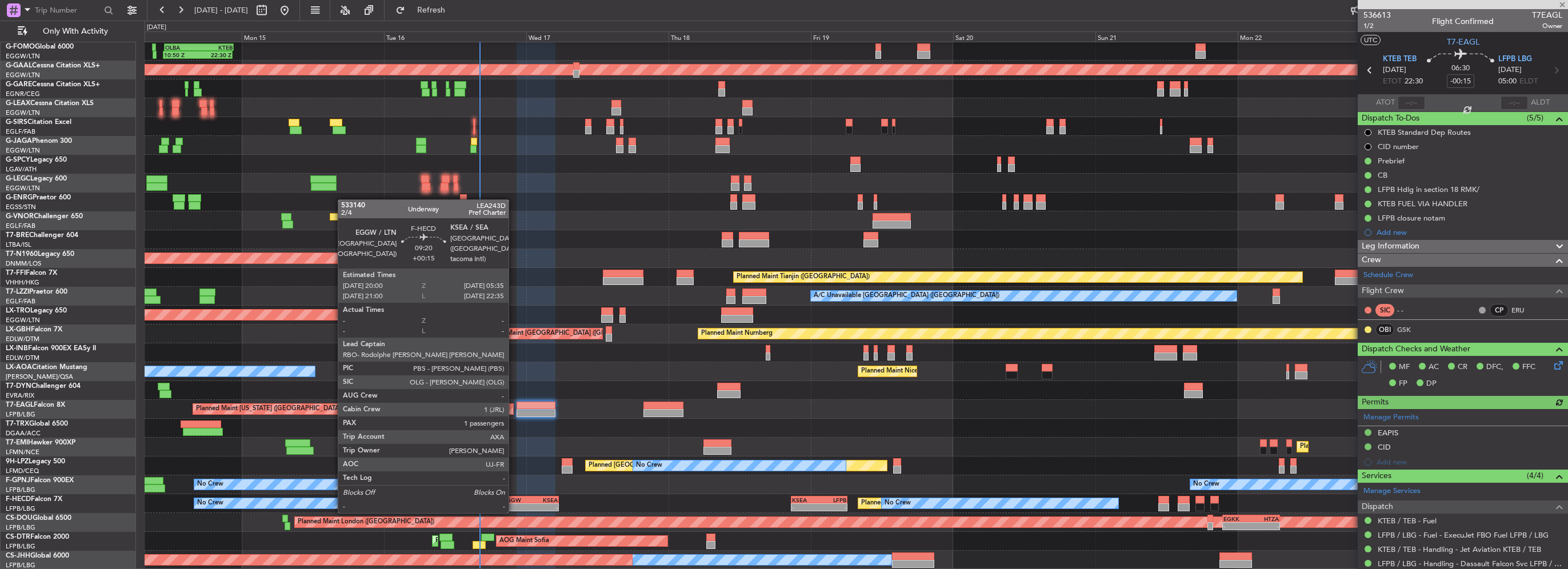
click at [514, 501] on div "EGGW" at bounding box center [516, 499] width 28 height 6
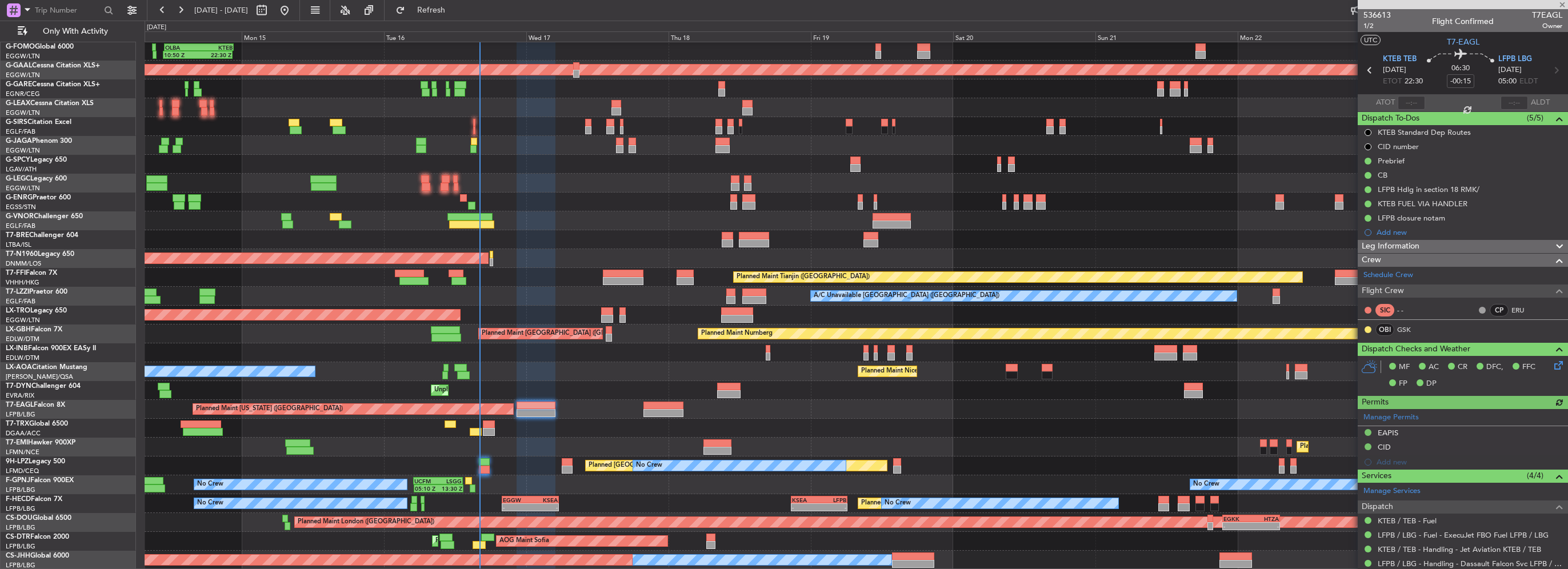
type input "+00:15"
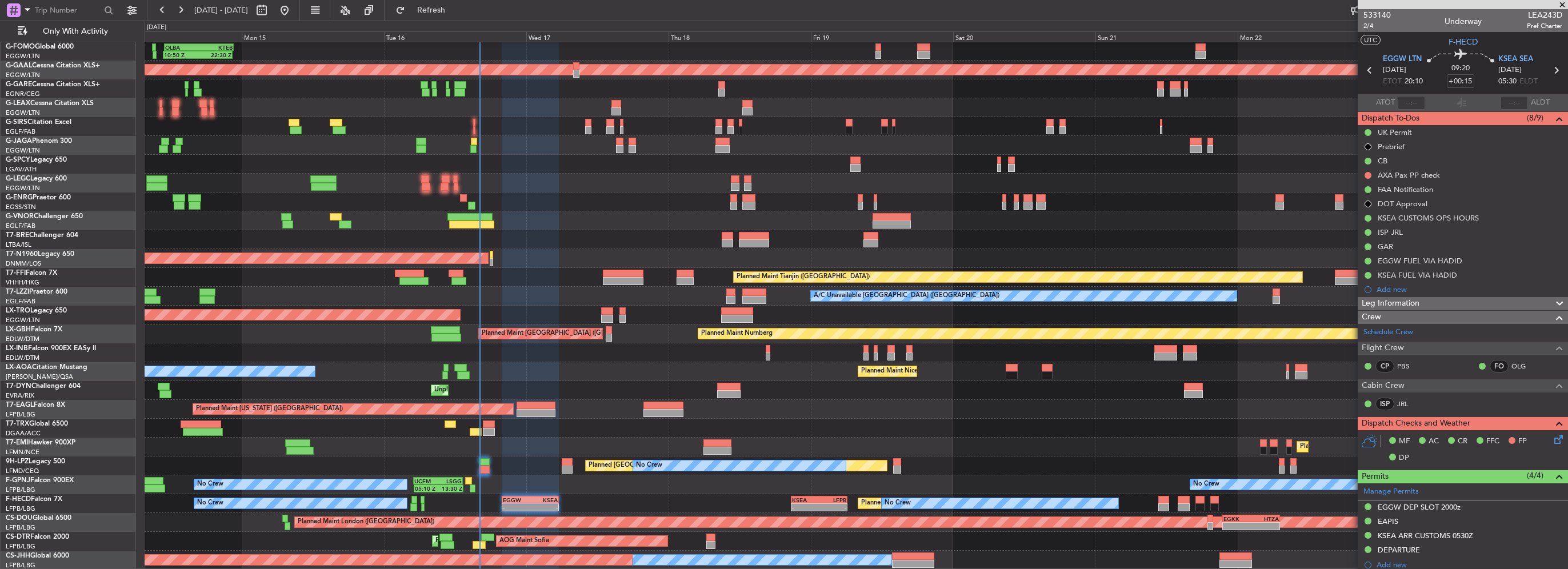
click at [449, 162] on div at bounding box center [855, 164] width 1423 height 19
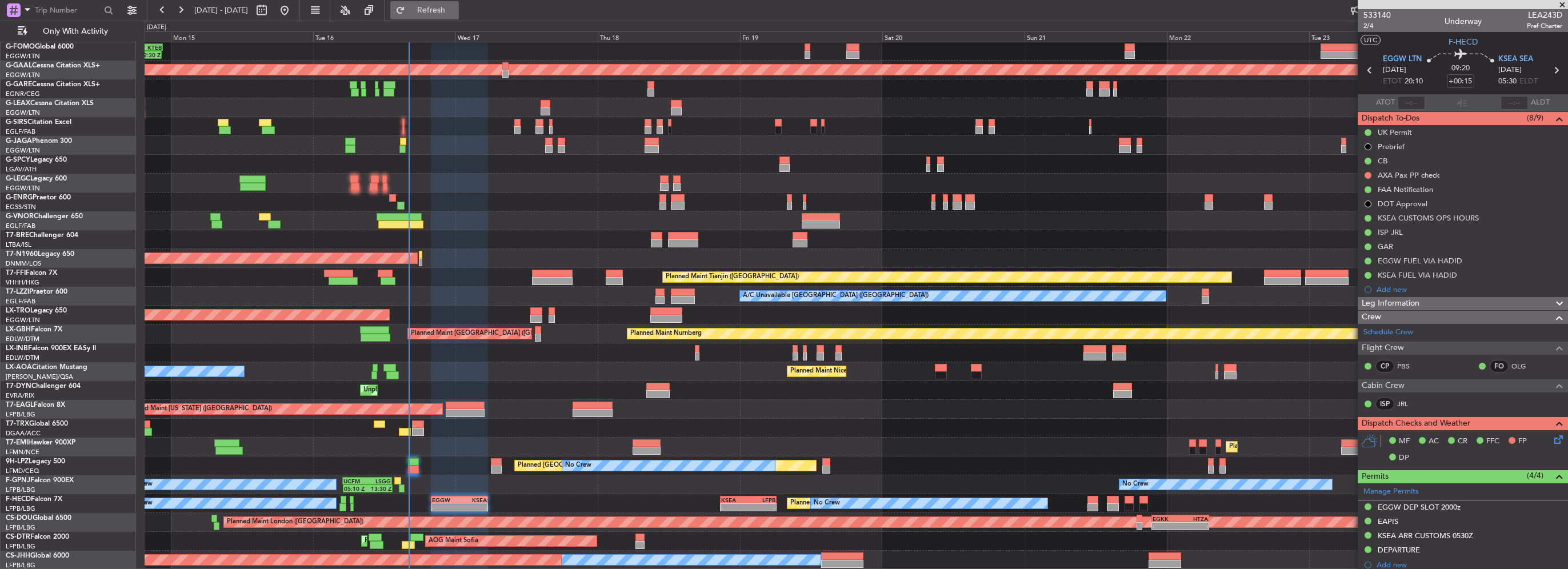
click at [447, 11] on span "Refresh" at bounding box center [431, 10] width 48 height 8
click at [432, 189] on div "10:50 Z 22:30 Z OLBA 11:00 Z KTEB 22:45 Z Planned Maint Dusseldorf Planned Main…" at bounding box center [855, 296] width 1423 height 547
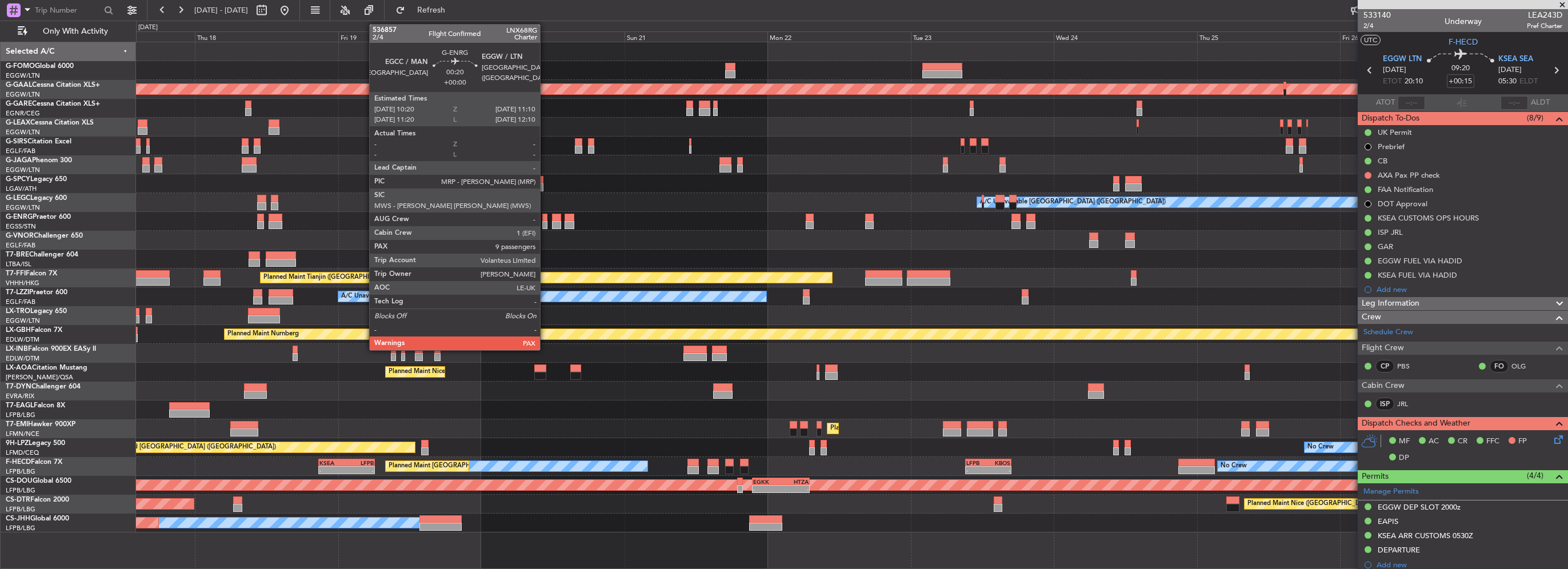
click at [545, 226] on div at bounding box center [545, 225] width 6 height 8
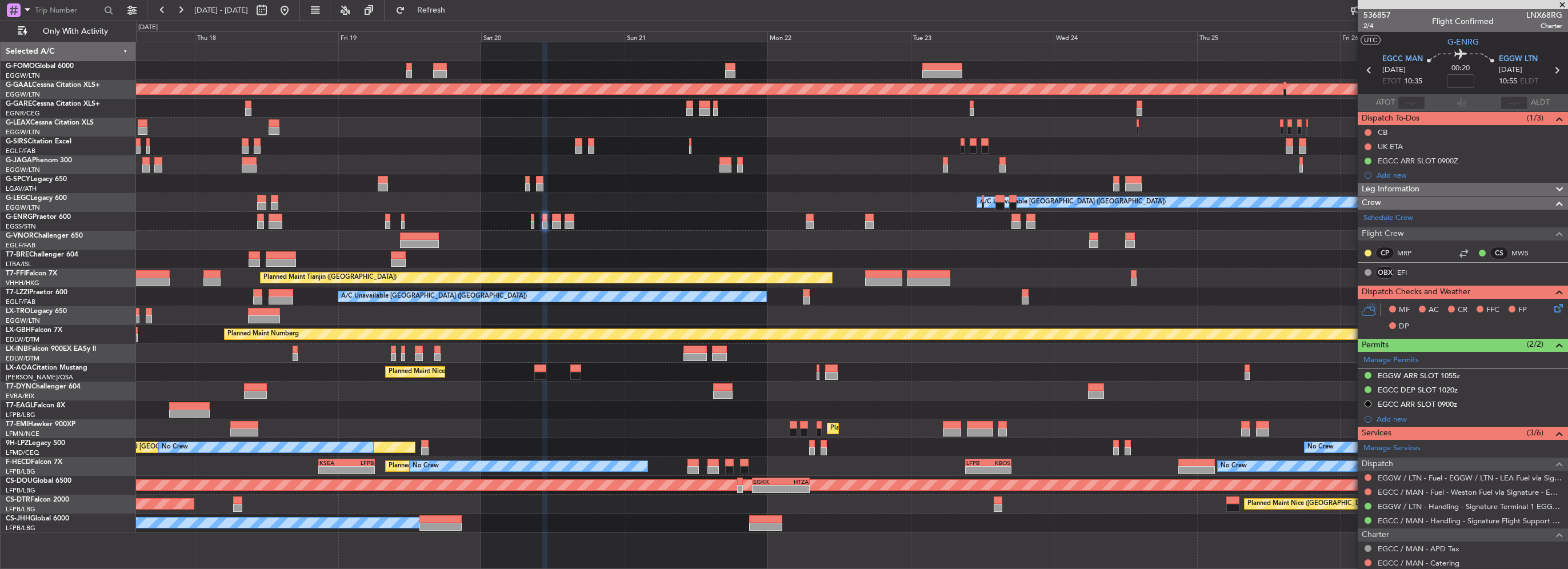
click at [997, 338] on div "Planned Maint Dusseldorf A/C Unavailable London (Luton) Planned Maint Tianjin (…" at bounding box center [852, 288] width 1431 height 490
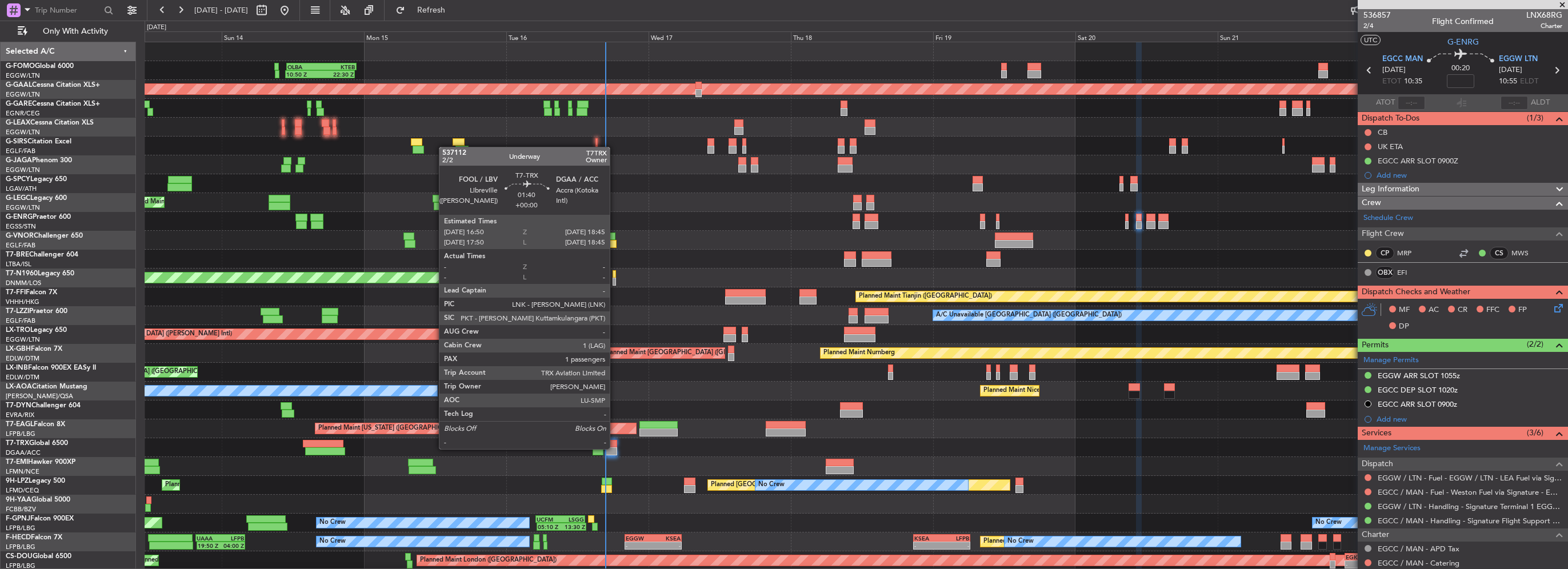
click at [615, 448] on div at bounding box center [611, 451] width 11 height 8
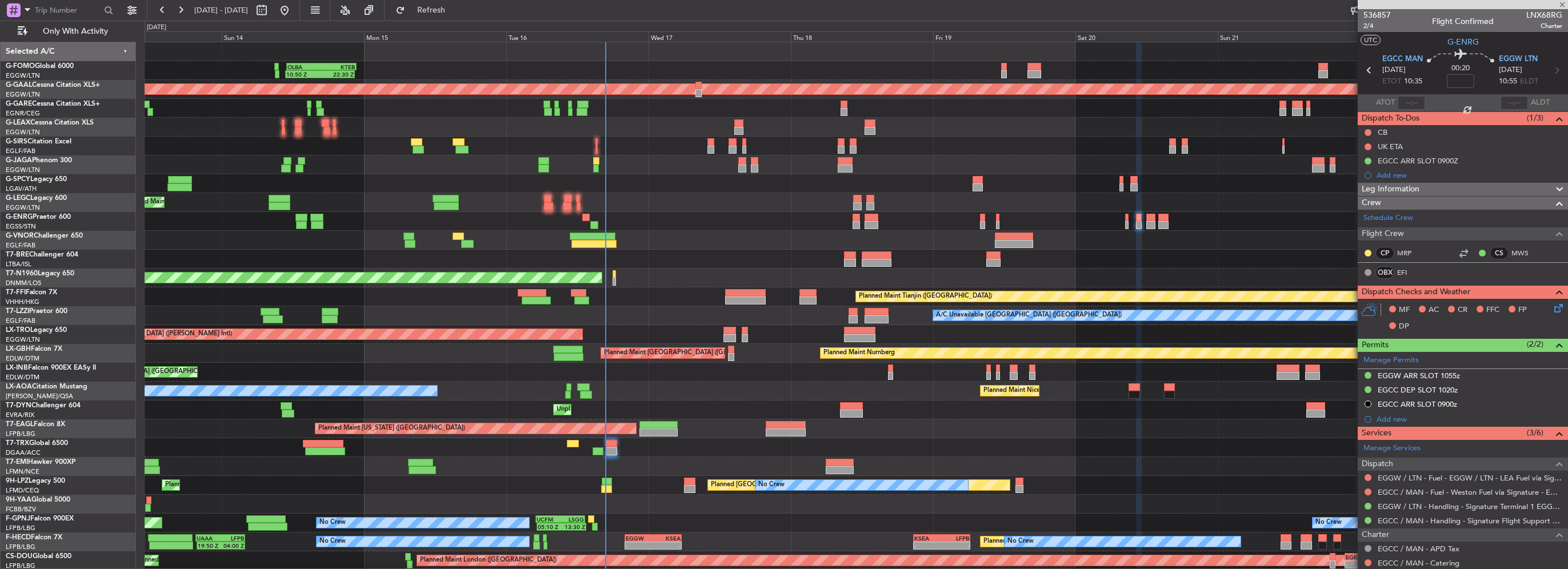
type input "1"
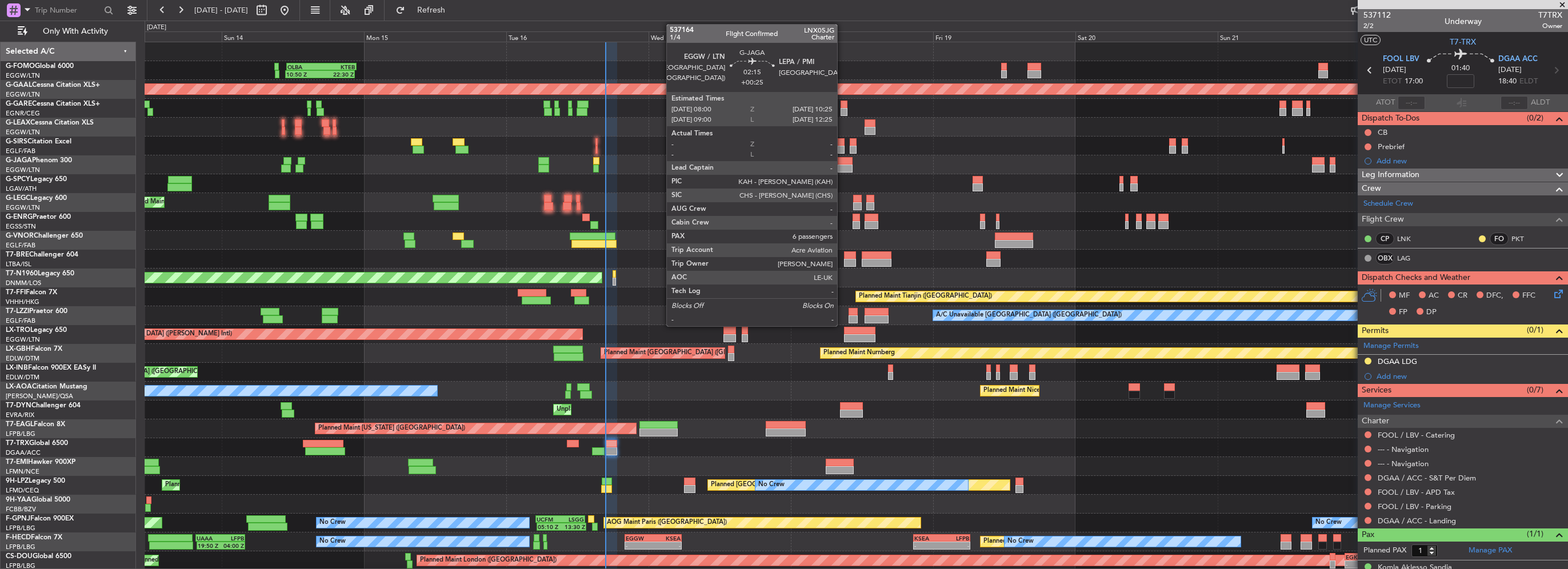
click at [842, 163] on div at bounding box center [845, 161] width 15 height 8
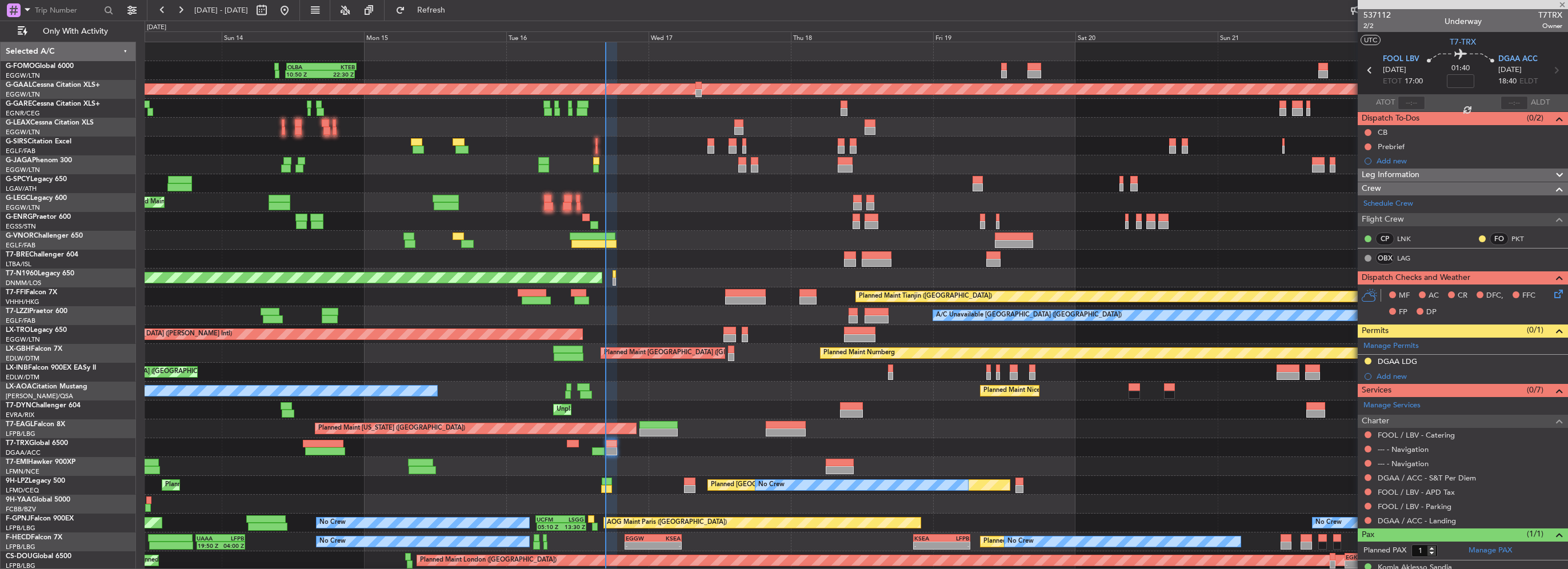
type input "+00:25"
type input "6"
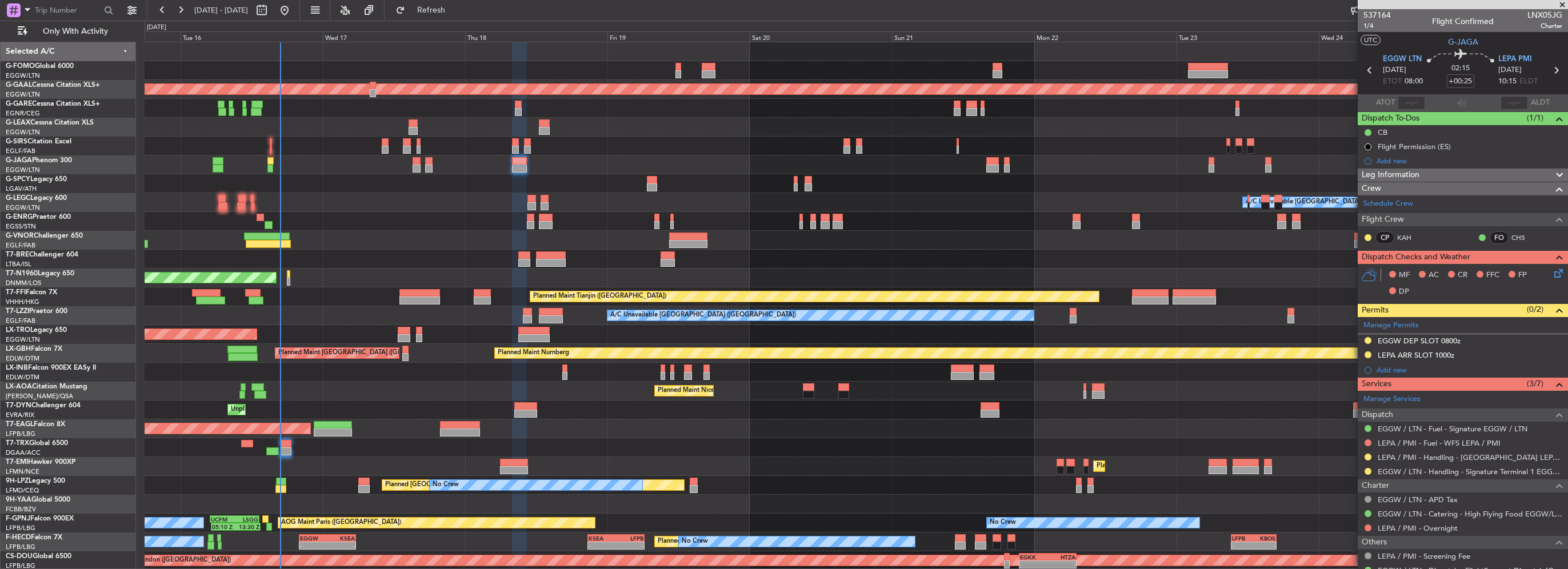
click at [391, 265] on div "OLBA 11:00 Z KTEB 22:45 Z 10:50 Z 22:30 Z Planned Maint Dusseldorf A/C Unavaila…" at bounding box center [855, 325] width 1423 height 565
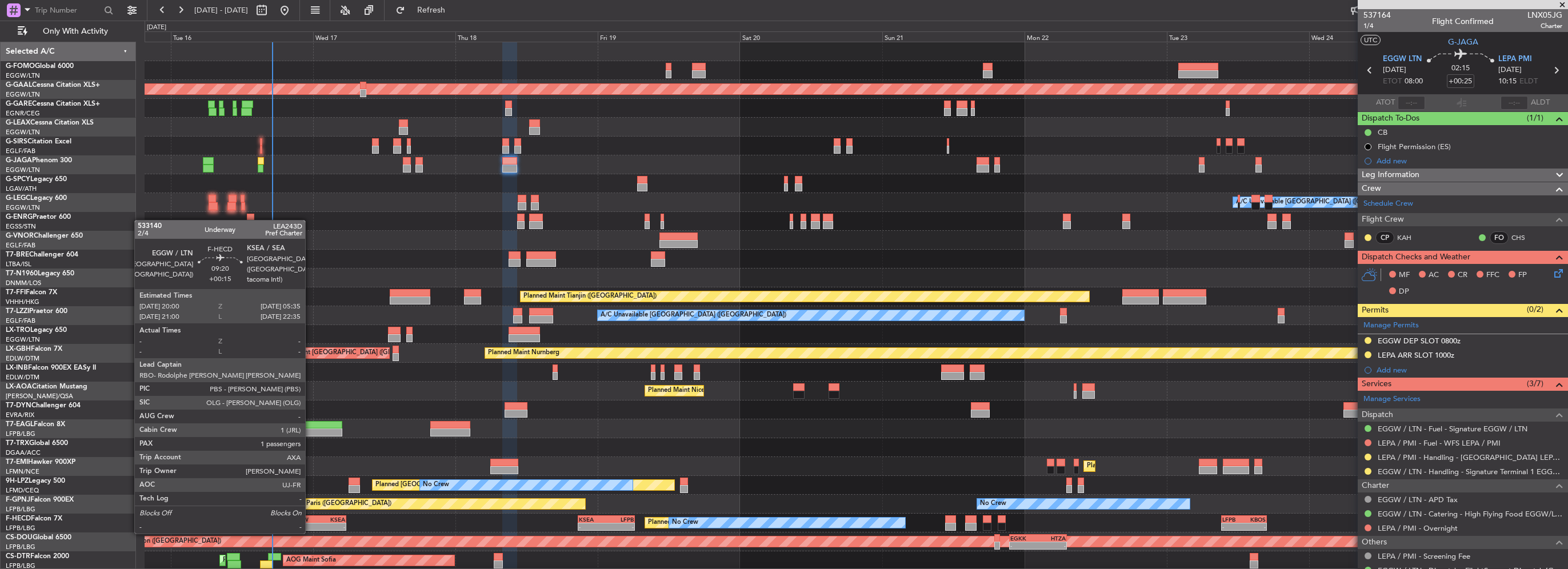
click at [310, 521] on div "EGGW" at bounding box center [305, 518] width 28 height 6
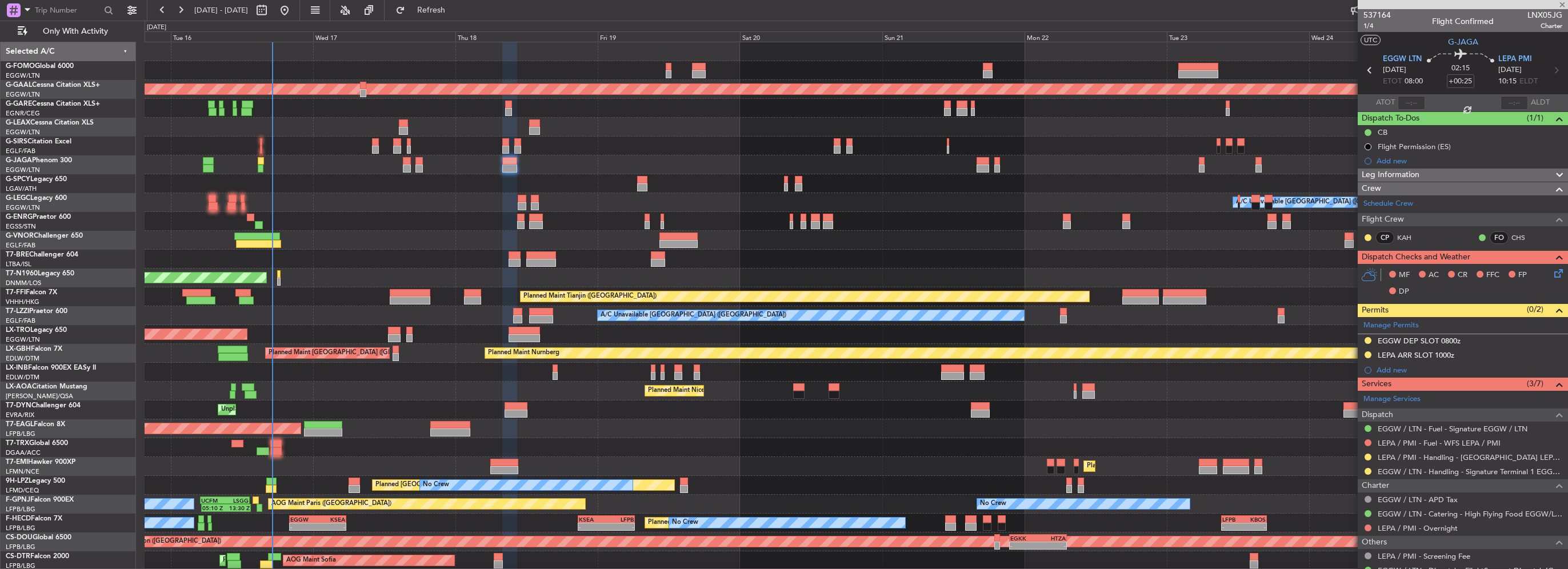
type input "+00:15"
type input "1"
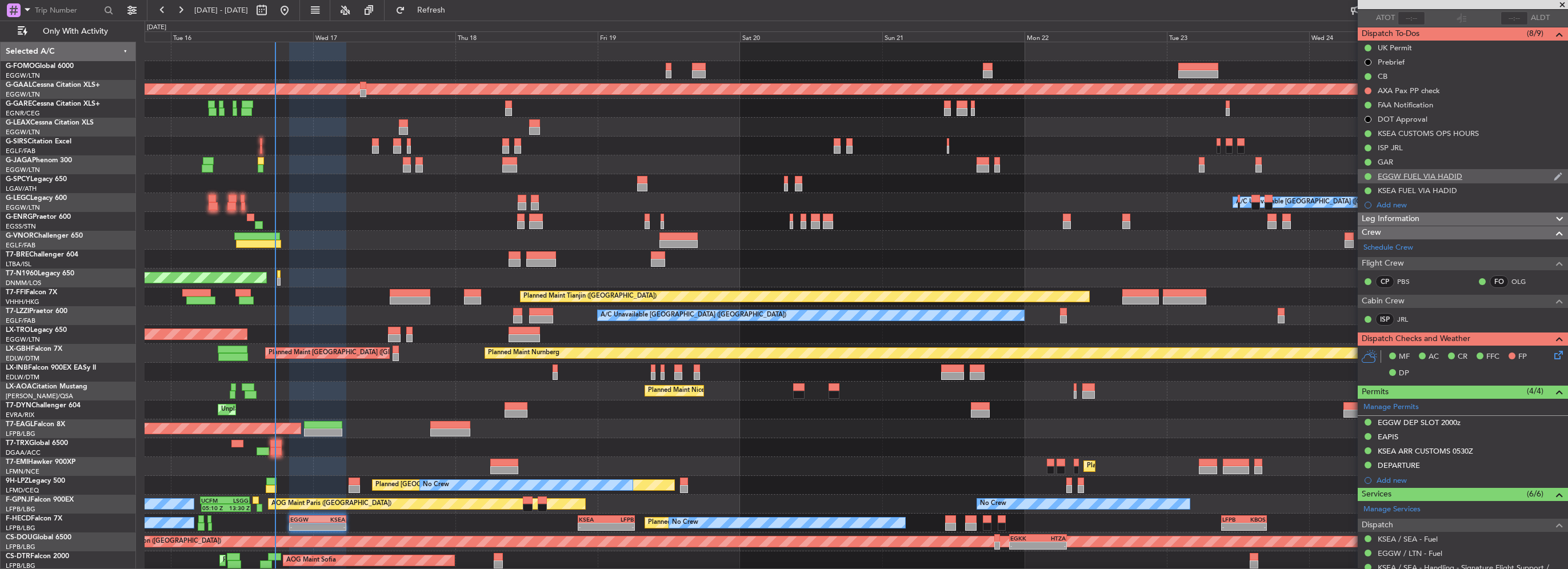
scroll to position [31, 0]
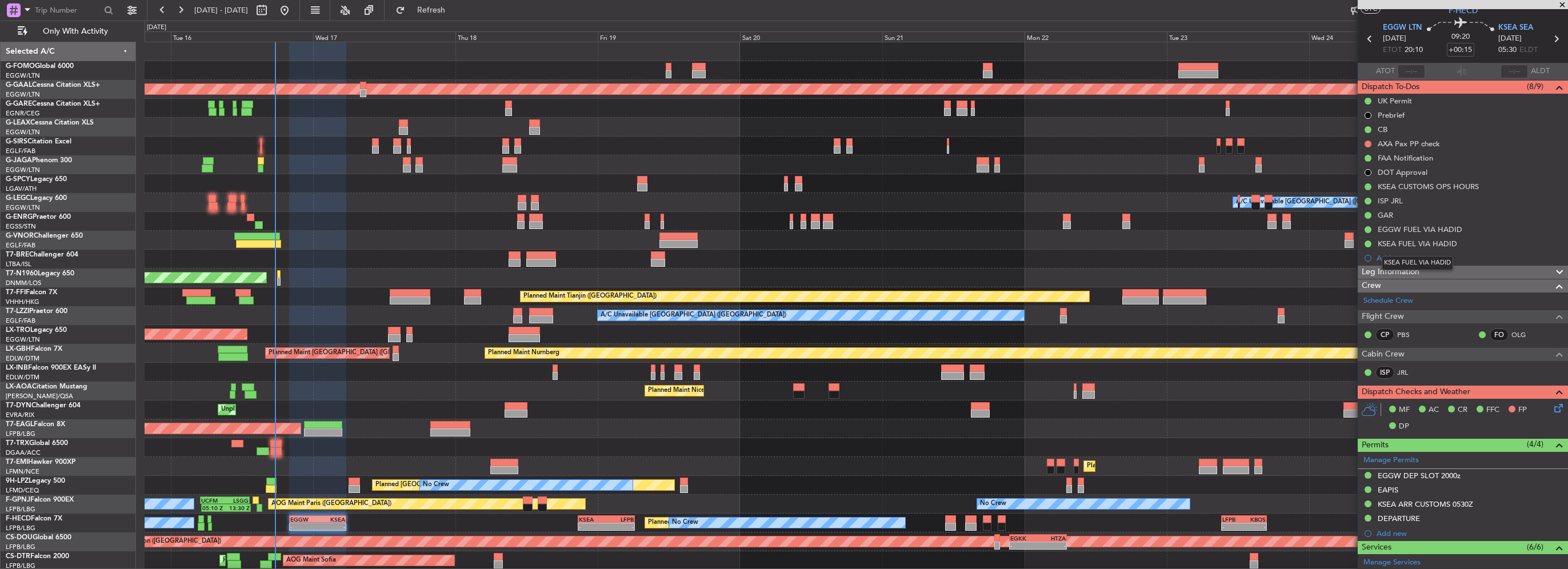
click at [1442, 269] on mat-tooltip-component "KSEA FUEL VIA HADID" at bounding box center [1417, 263] width 87 height 31
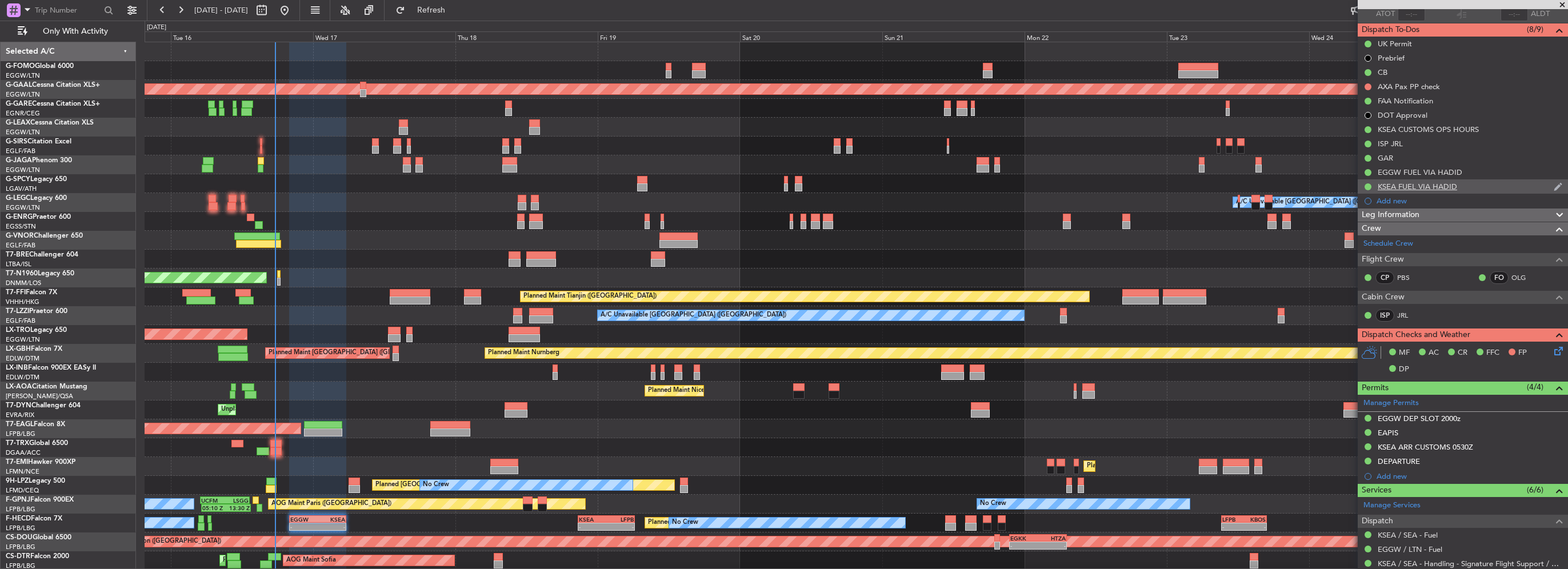
scroll to position [0, 0]
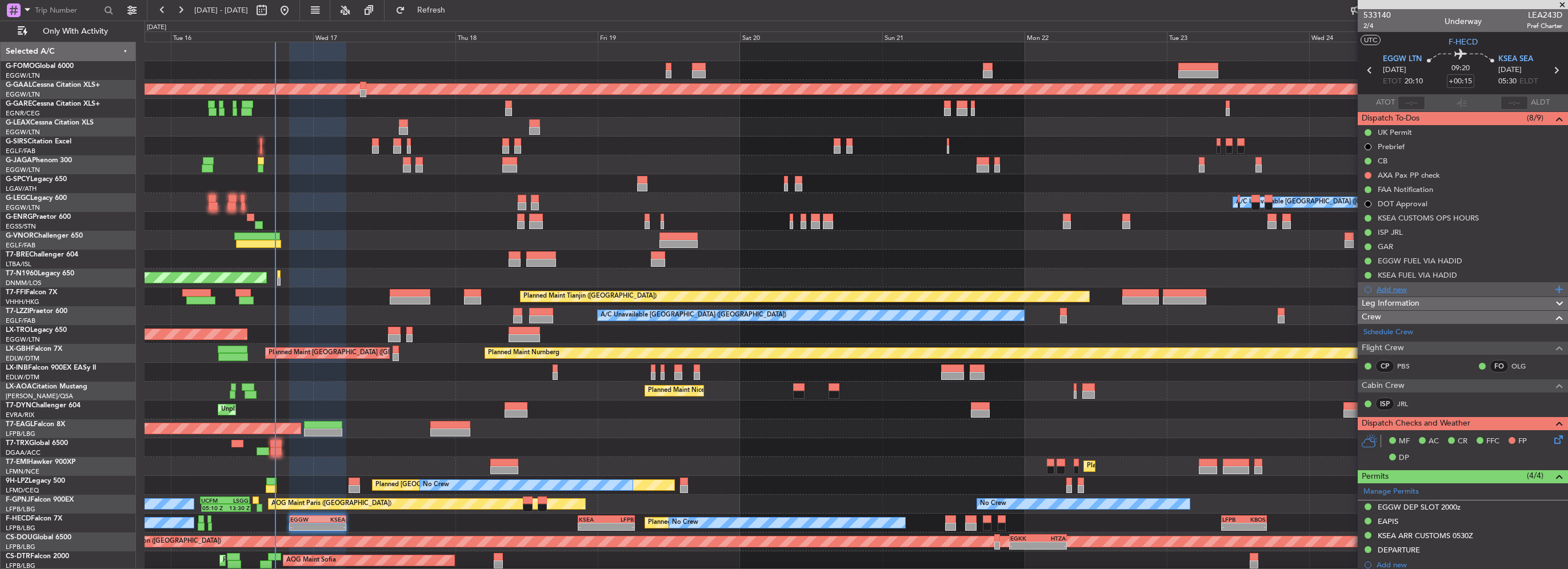
click at [1552, 292] on span at bounding box center [1557, 290] width 10 height 15
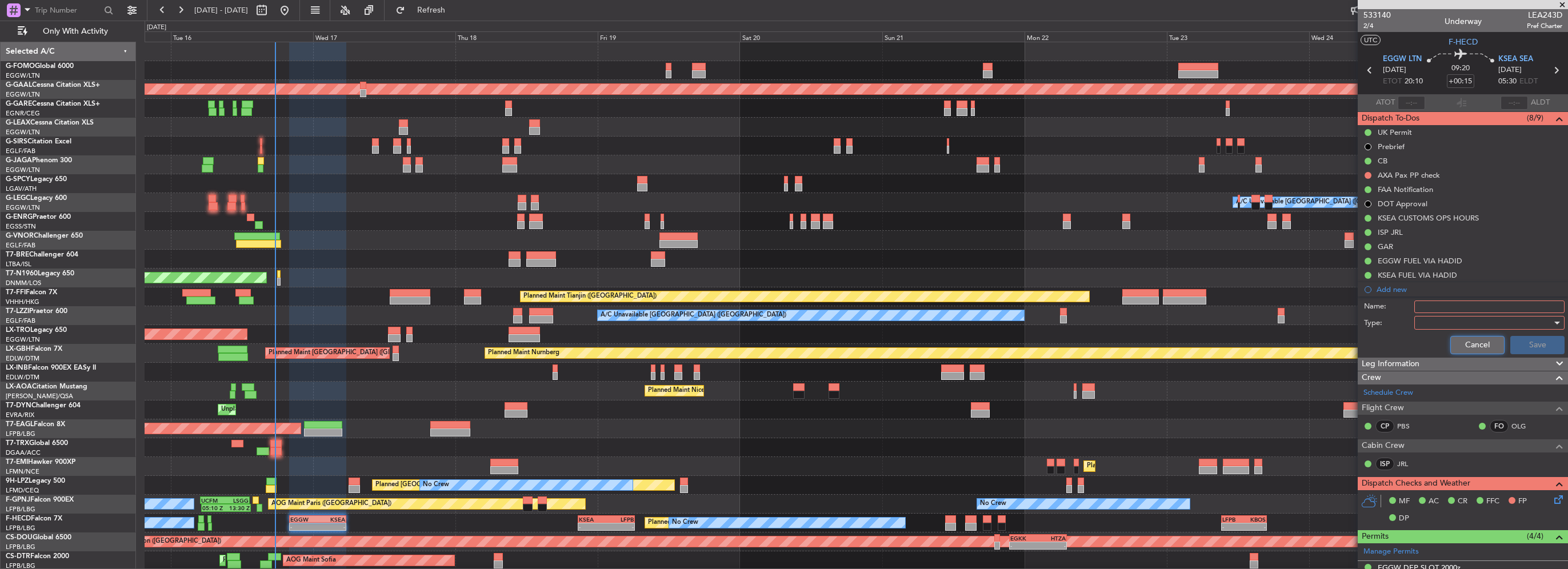
click at [1489, 341] on button "Cancel" at bounding box center [1477, 345] width 55 height 19
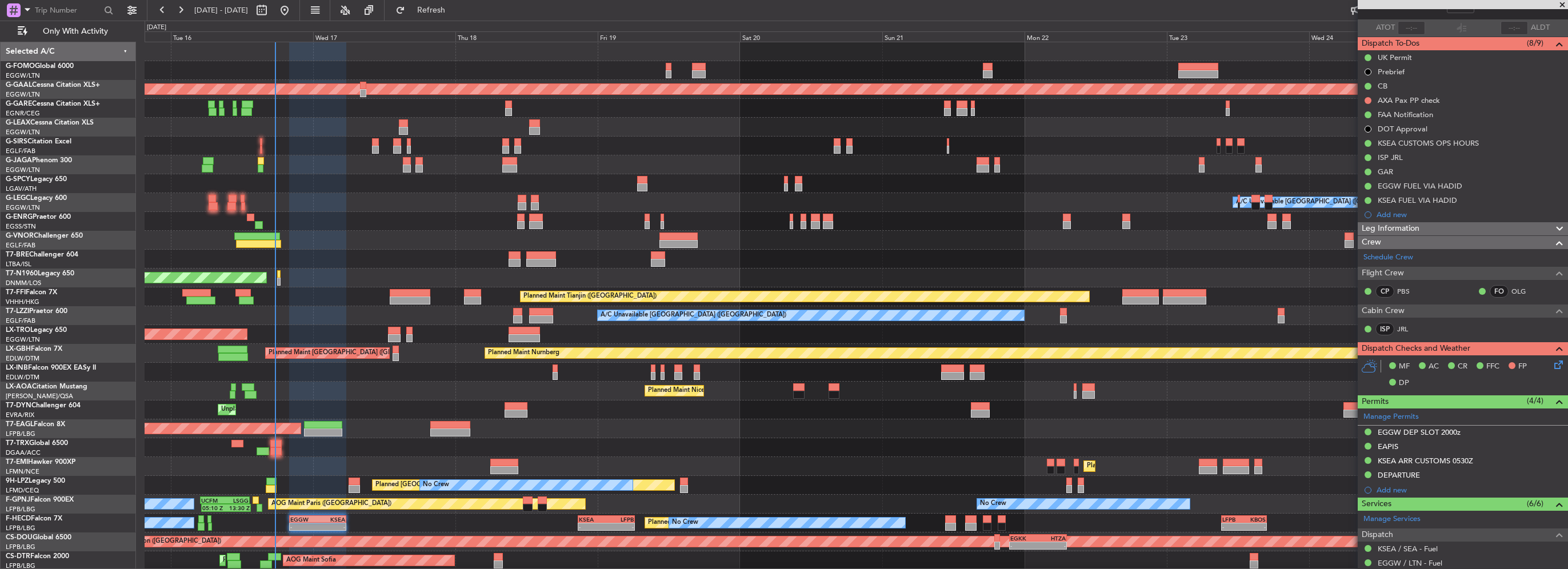
scroll to position [114, 0]
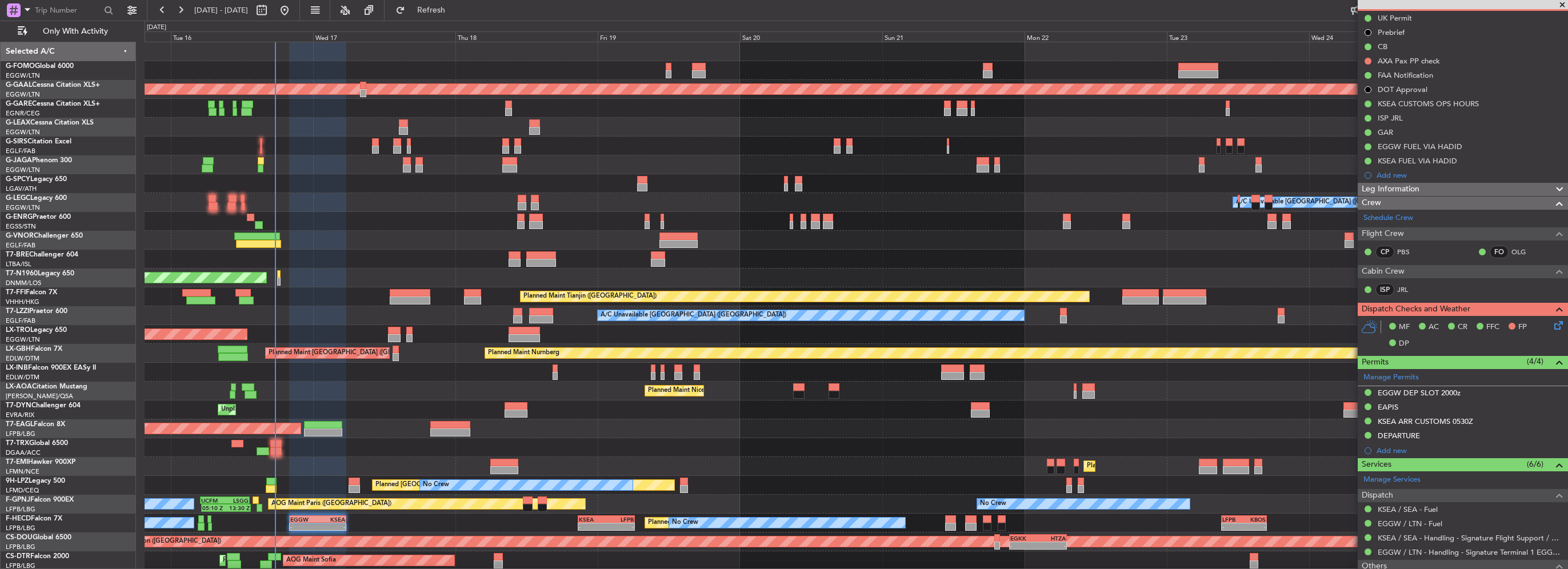
click at [1552, 191] on span at bounding box center [1559, 190] width 14 height 14
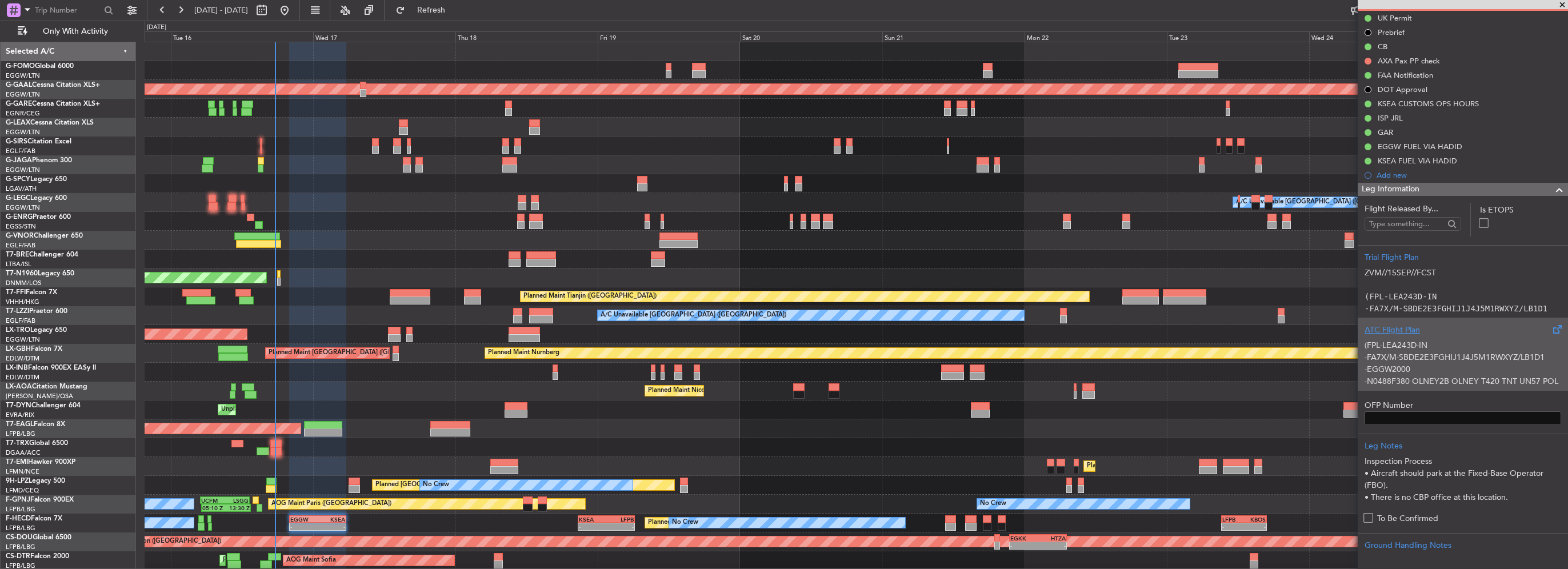
click at [1410, 370] on p "-EGGW2000" at bounding box center [1462, 369] width 196 height 12
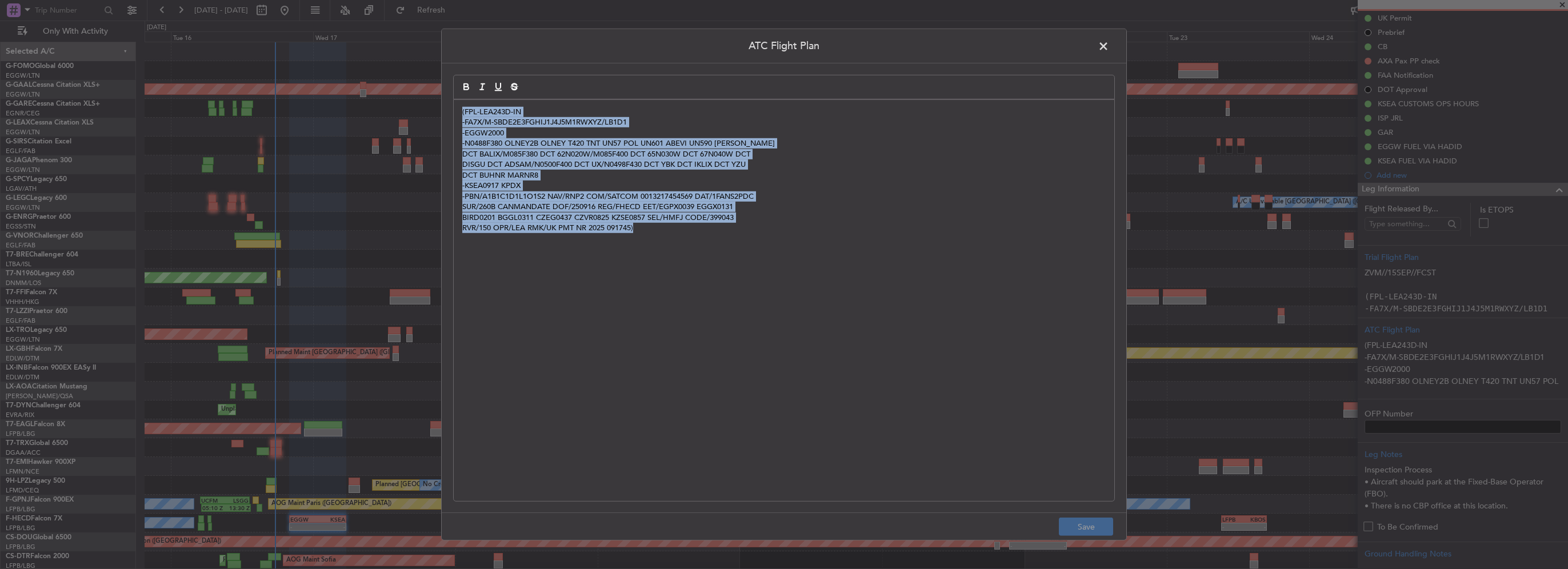
drag, startPoint x: 861, startPoint y: 297, endPoint x: 291, endPoint y: 50, distance: 621.2
click at [291, 50] on div "ATC Flight Plan (FPL-LEA243D-IN -FA7X/M-SBDE2E3FGHIJ1J4J5M1RWXYZ/LB1D1 -EGGW200…" at bounding box center [784, 284] width 1568 height 569
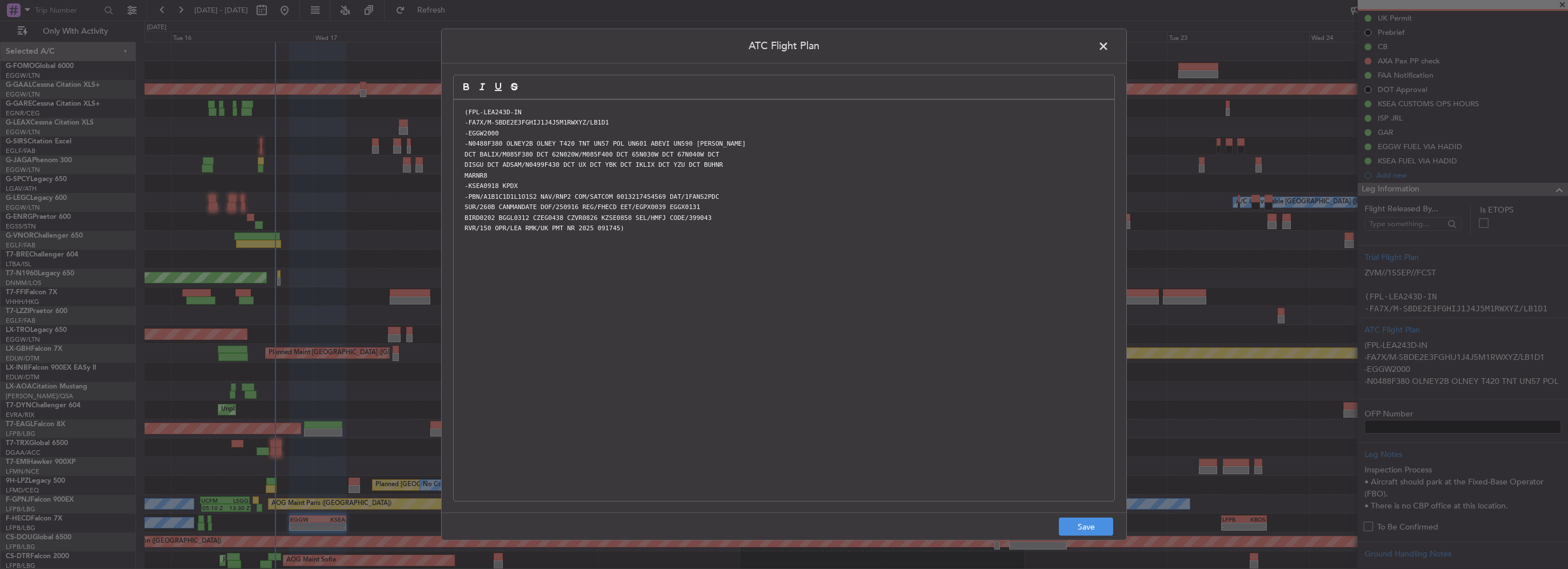
scroll to position [0, 0]
click at [1080, 526] on button "Save" at bounding box center [1086, 526] width 55 height 19
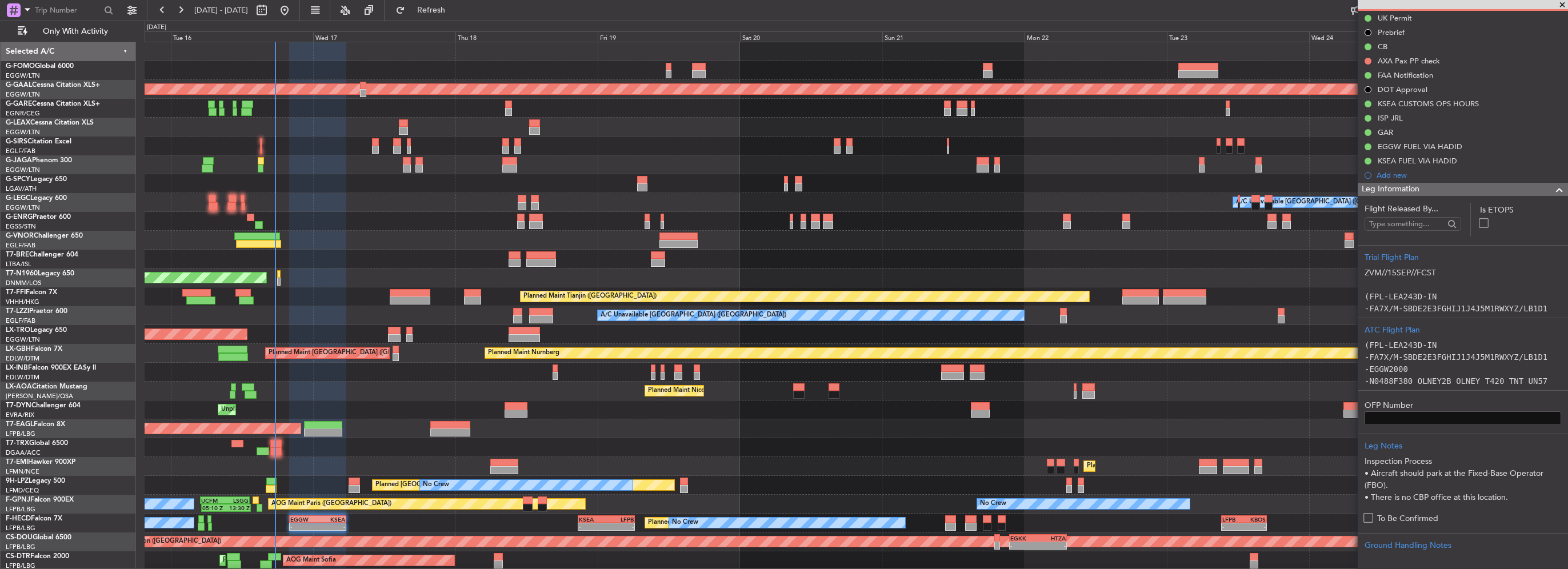
scroll to position [400, 0]
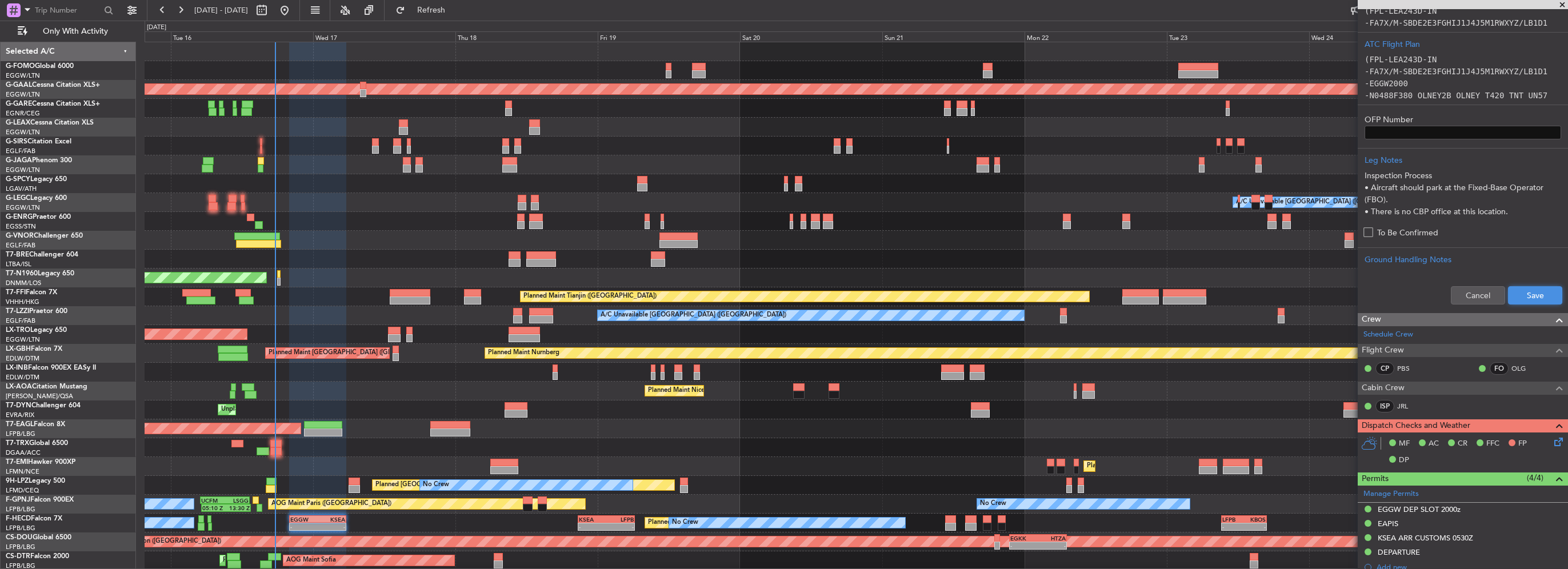
click at [1532, 293] on button "Save" at bounding box center [1535, 295] width 55 height 19
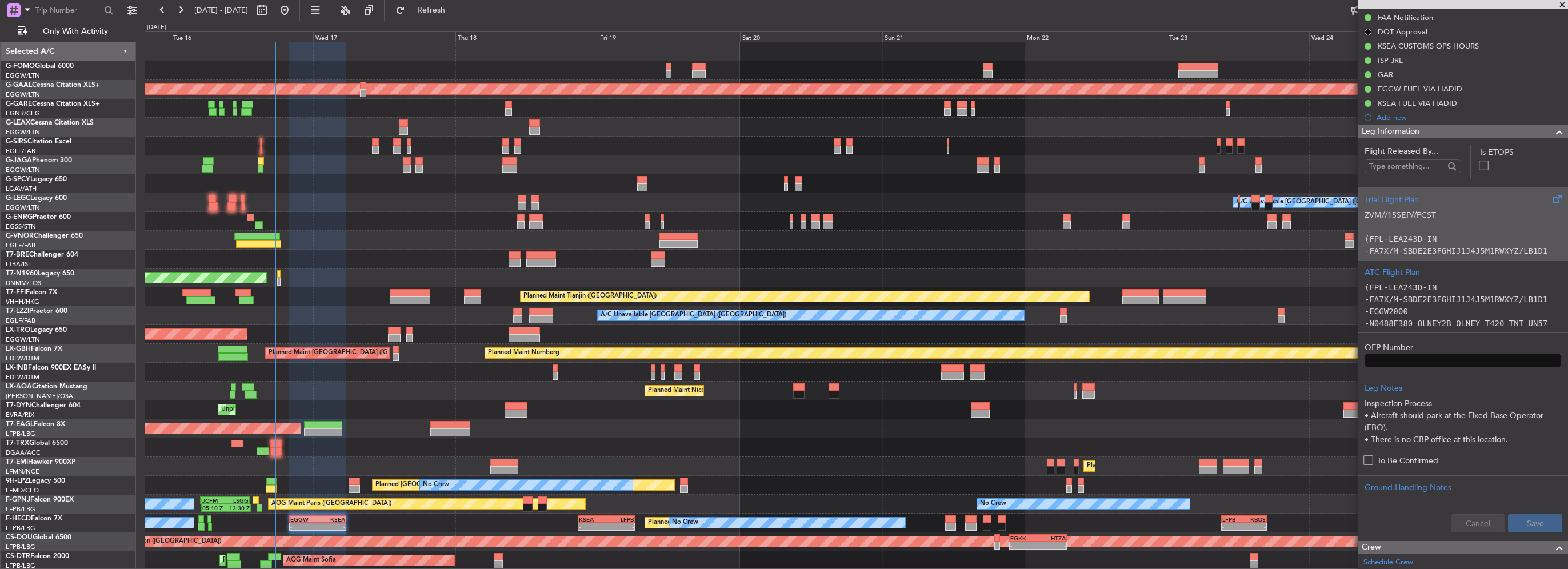
scroll to position [171, 0]
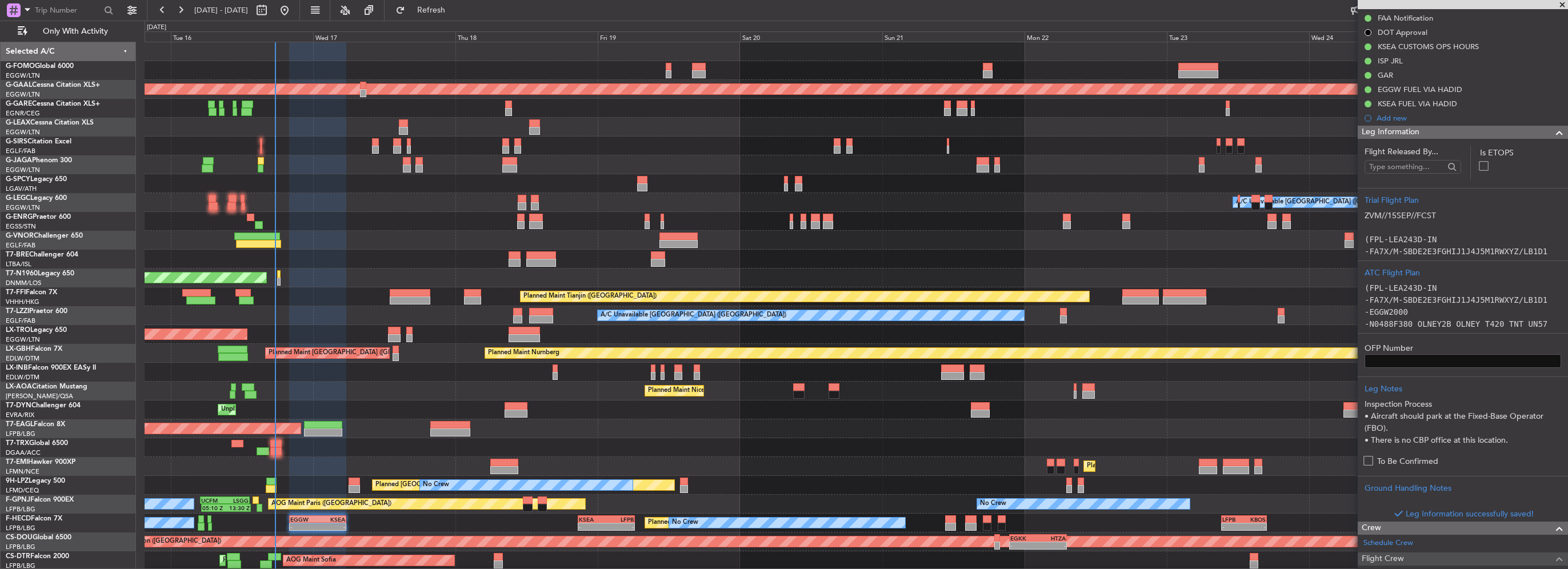
click at [1552, 131] on span at bounding box center [1559, 132] width 14 height 14
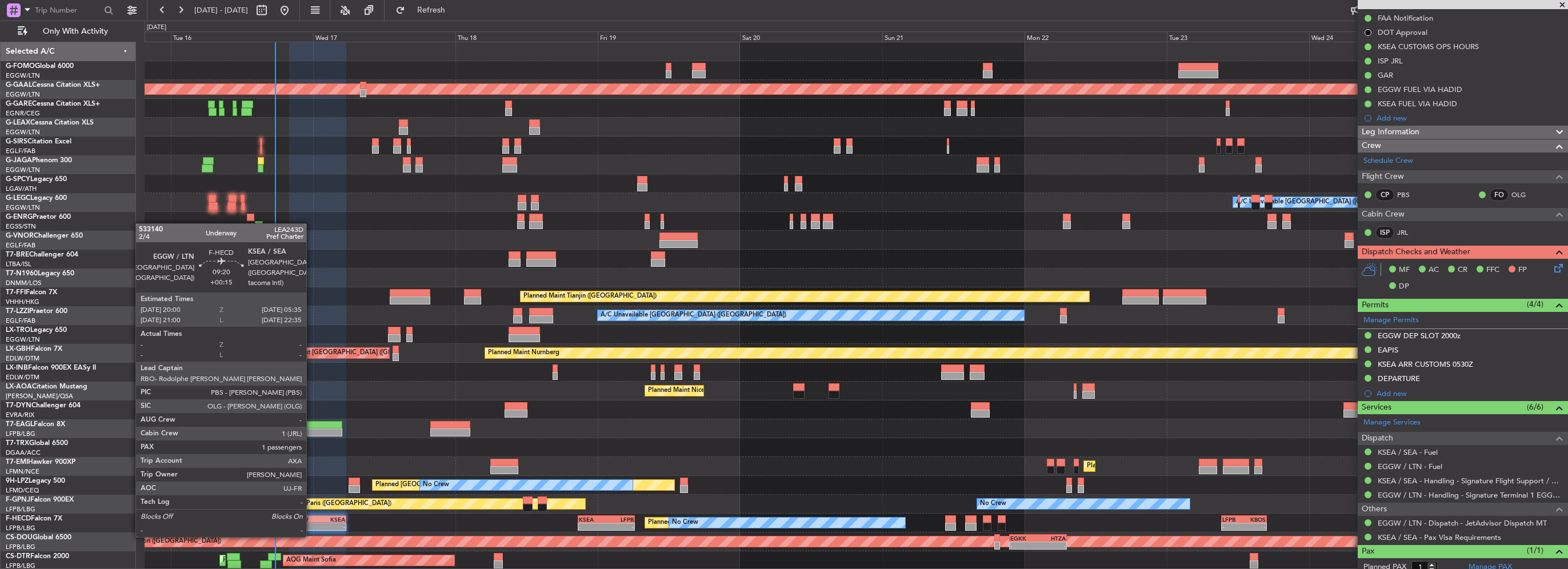
click at [312, 525] on div "-" at bounding box center [305, 526] width 28 height 6
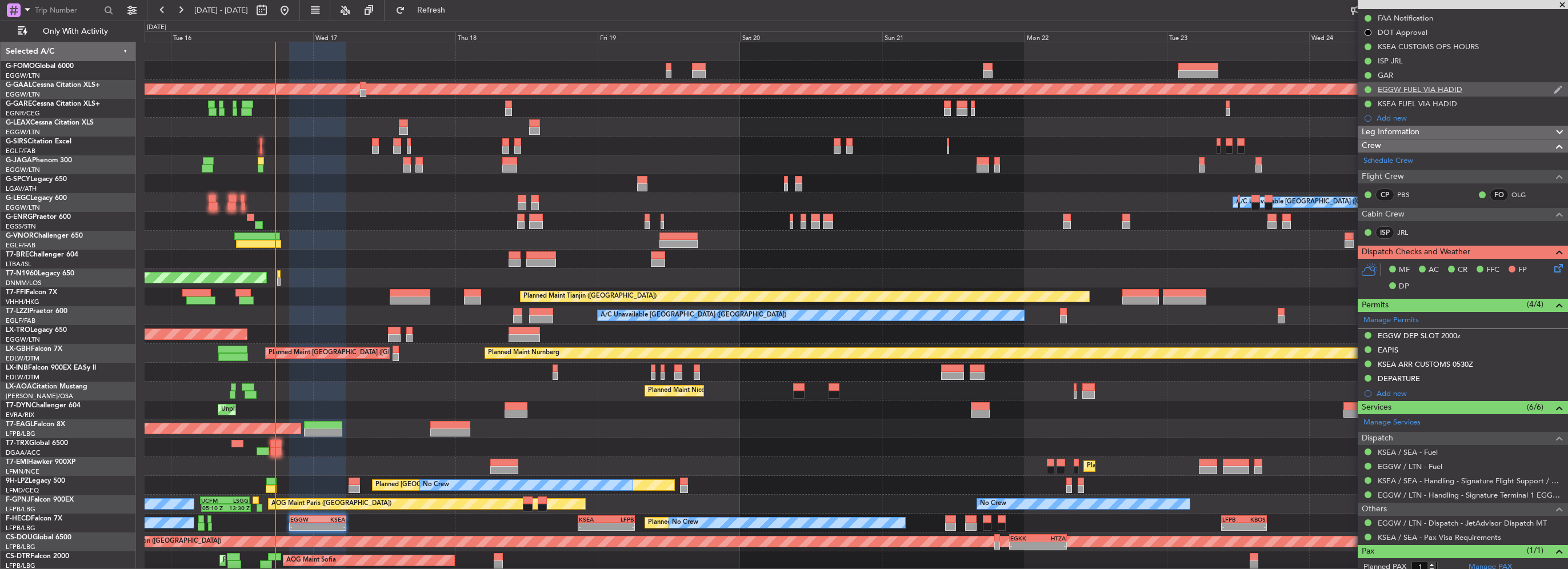
scroll to position [57, 0]
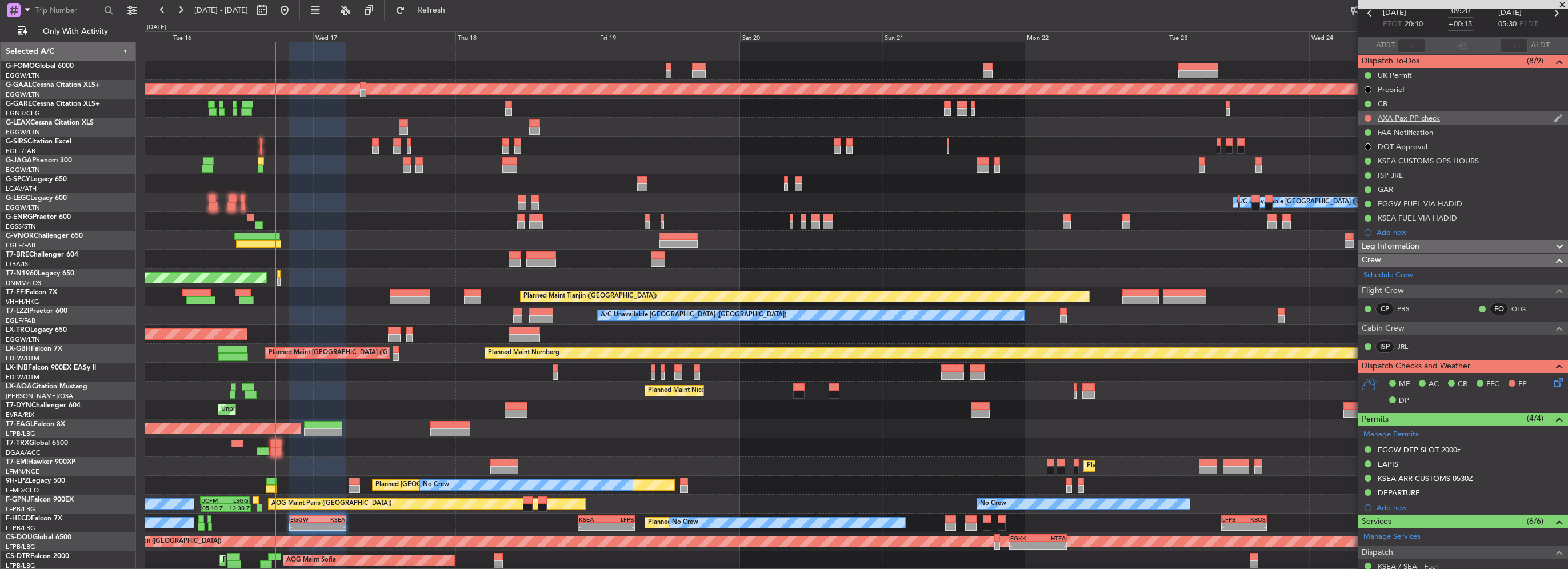
click at [1411, 120] on div "AXA Pax PP check" at bounding box center [1408, 118] width 62 height 9
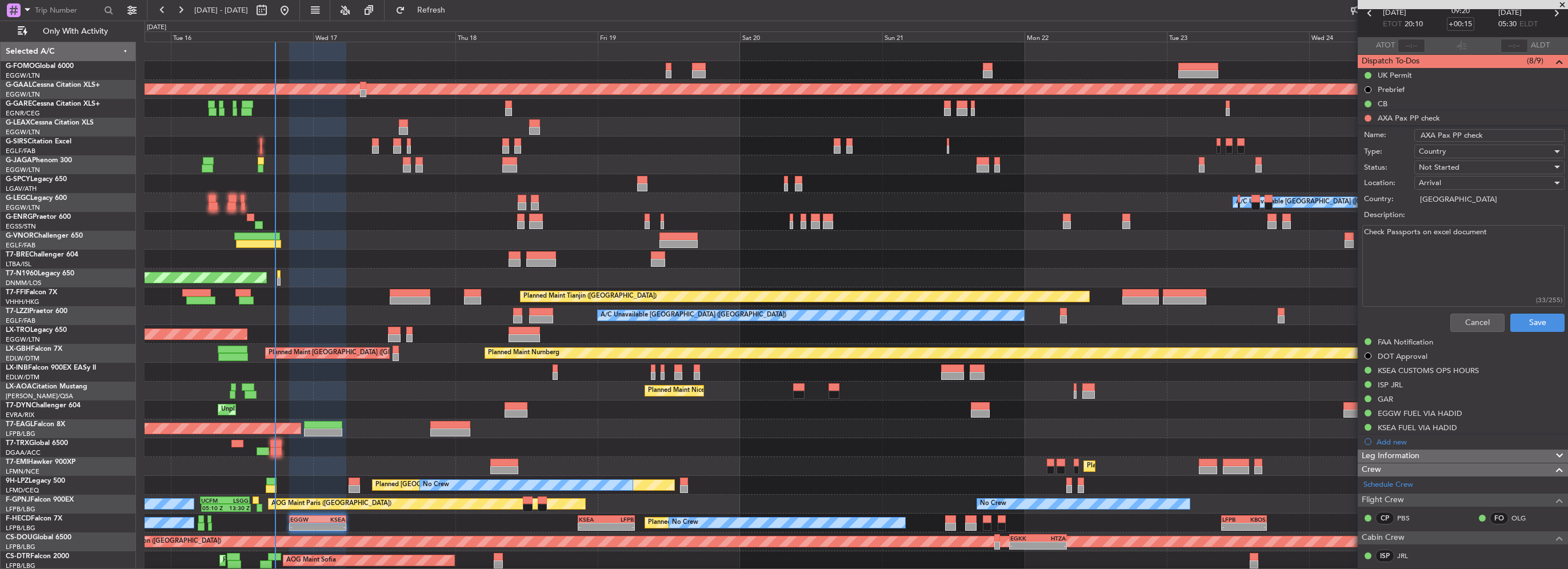
click at [1460, 310] on div "Cancel Save" at bounding box center [1460, 323] width 216 height 28
click at [1468, 320] on button "Cancel" at bounding box center [1477, 323] width 55 height 19
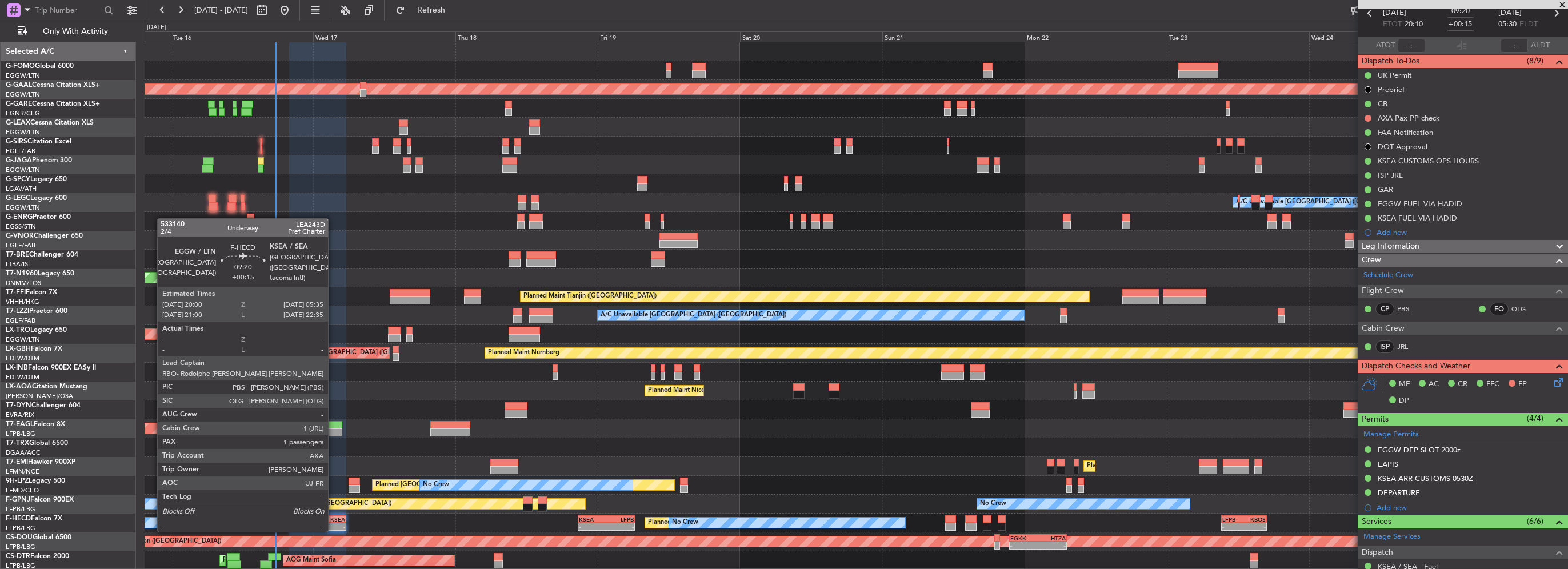
click at [333, 519] on div "KSEA" at bounding box center [331, 518] width 28 height 6
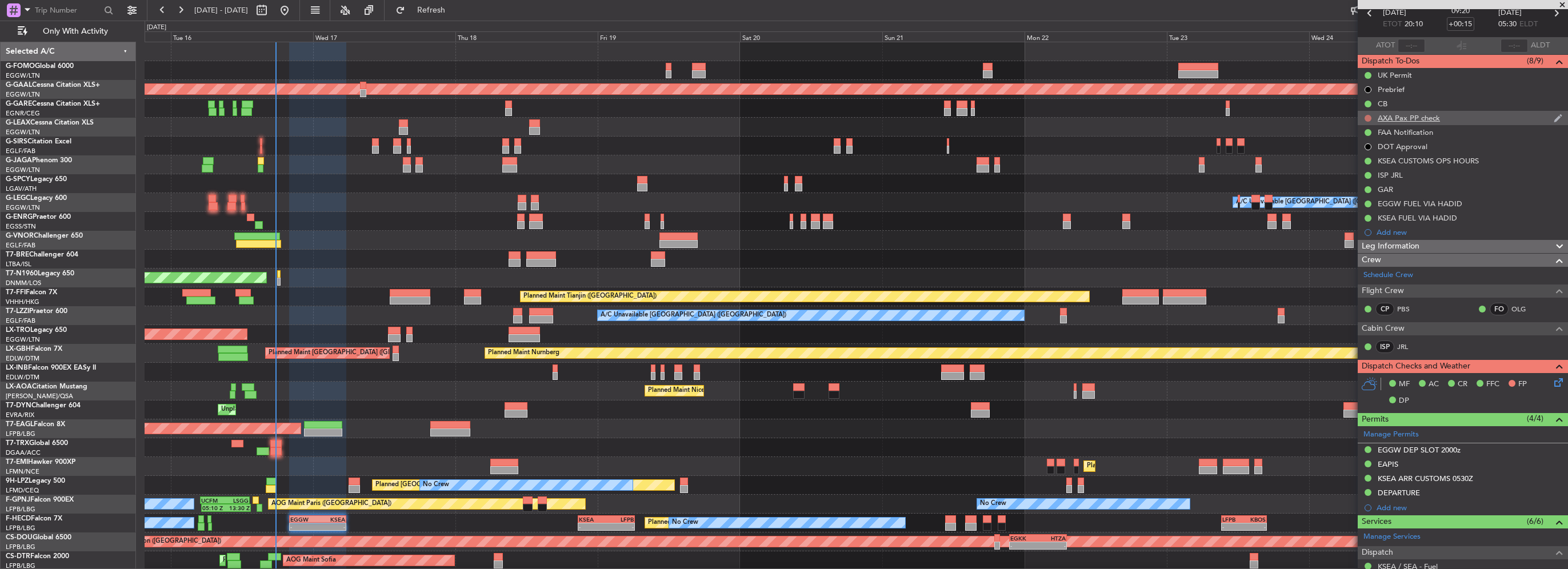
click at [1369, 118] on button at bounding box center [1367, 118] width 6 height 6
drag, startPoint x: 1367, startPoint y: 185, endPoint x: 30, endPoint y: 429, distance: 1359.1
click at [1366, 185] on span "Cancelled" at bounding box center [1370, 185] width 32 height 11
drag, startPoint x: 1336, startPoint y: 477, endPoint x: 1545, endPoint y: 382, distance: 229.6
click at [1552, 382] on icon at bounding box center [1557, 380] width 9 height 9
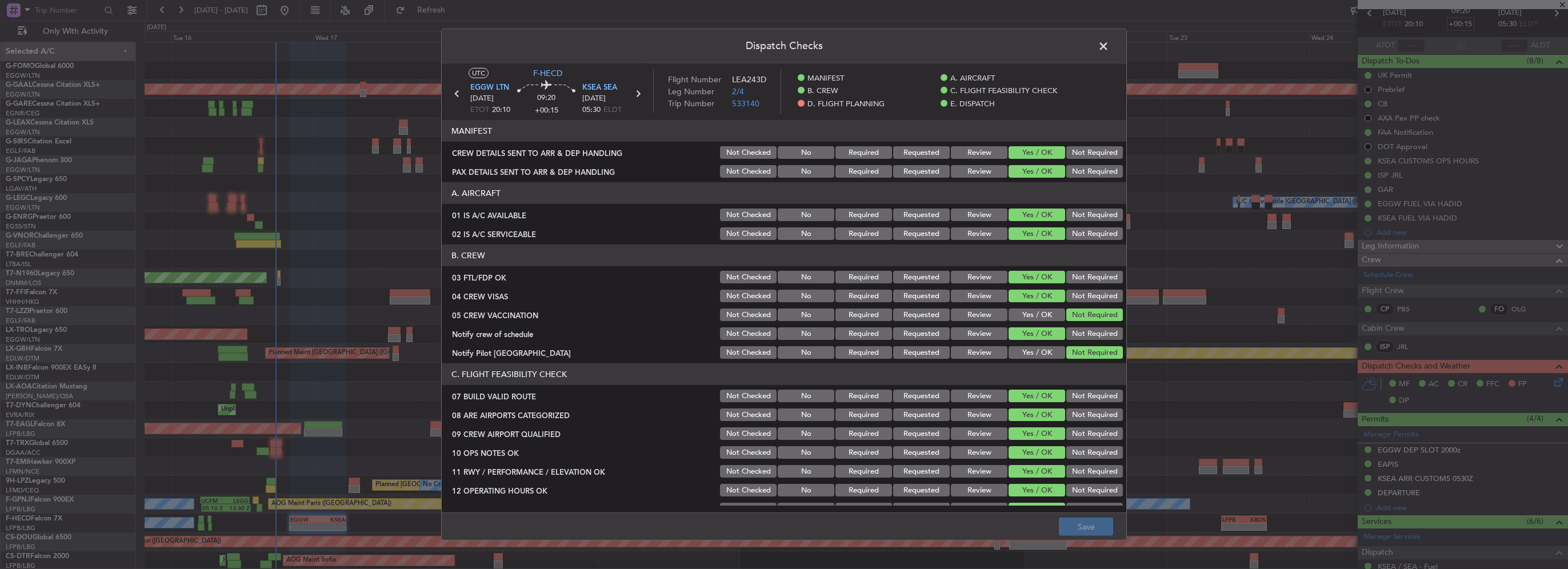
click at [1549, 381] on div "Dispatch Checks UTC F-HECD EGGW LTN 16/09/2025 ETOT 20:10 09:20 +00:15 KSEA SEA…" at bounding box center [784, 284] width 1568 height 569
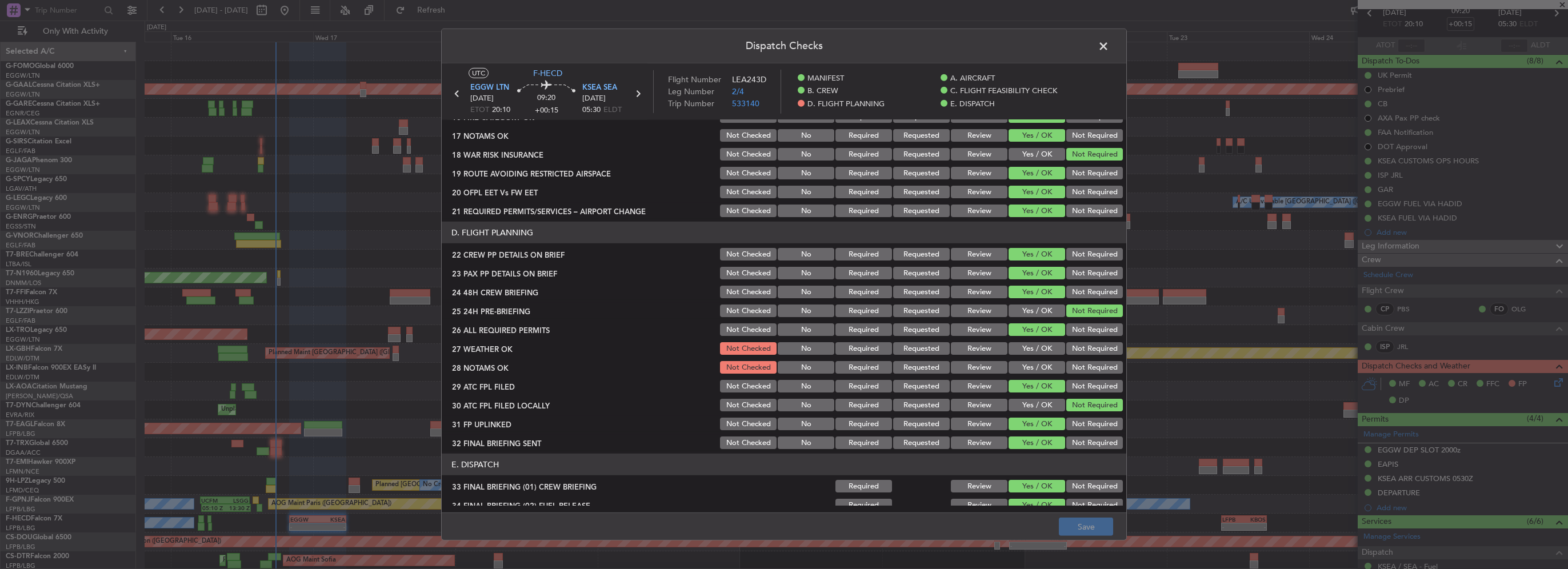
scroll to position [419, 0]
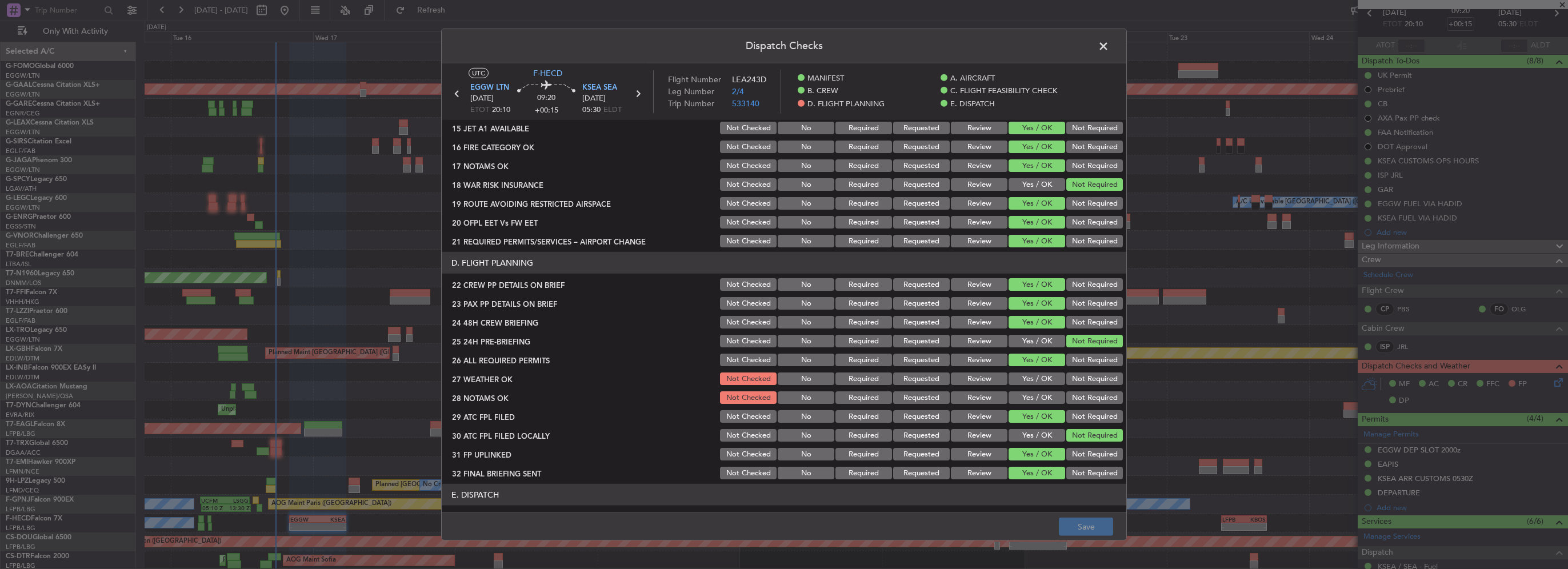
click at [1031, 381] on button "Yes / OK" at bounding box center [1037, 379] width 56 height 13
click at [1032, 405] on section "D. FLIGHT PLANNING 22 CREW PP DETAILS ON BRIEF Not Checked No Required Requeste…" at bounding box center [784, 366] width 685 height 229
click at [1033, 398] on button "Yes / OK" at bounding box center [1037, 398] width 56 height 13
click at [1089, 529] on button "Save" at bounding box center [1086, 526] width 55 height 19
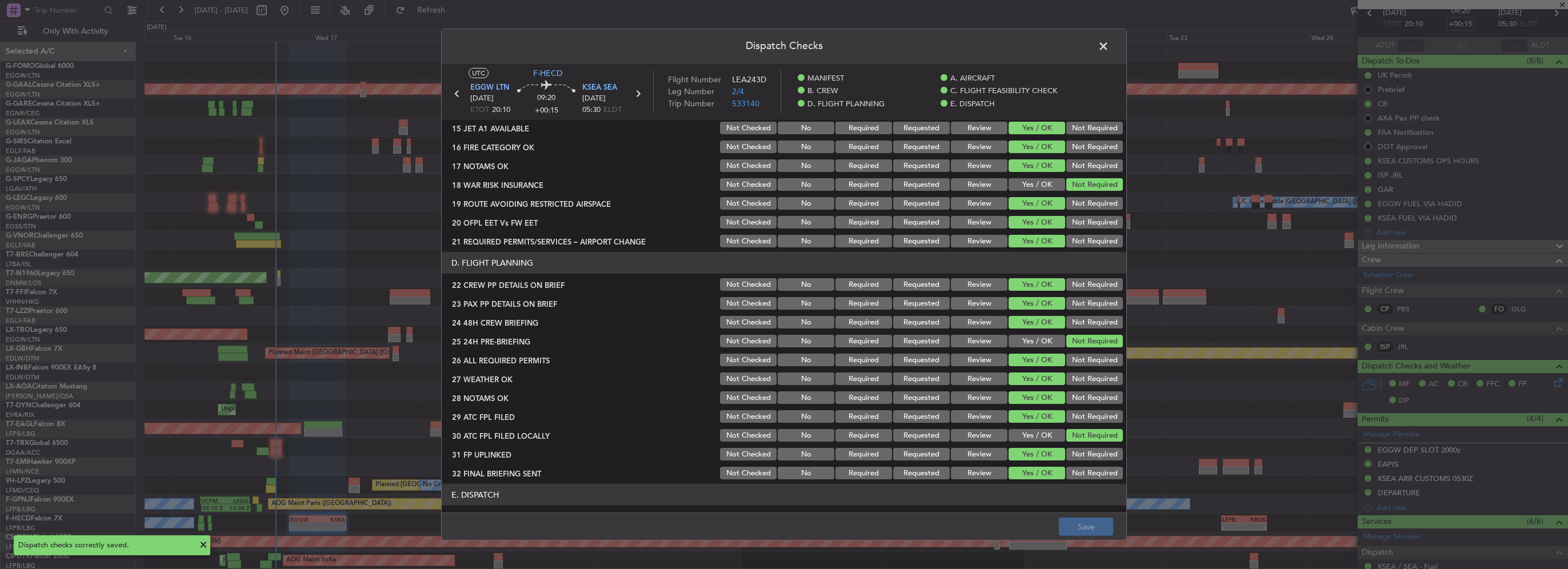
click at [1109, 43] on span at bounding box center [1109, 49] width 0 height 23
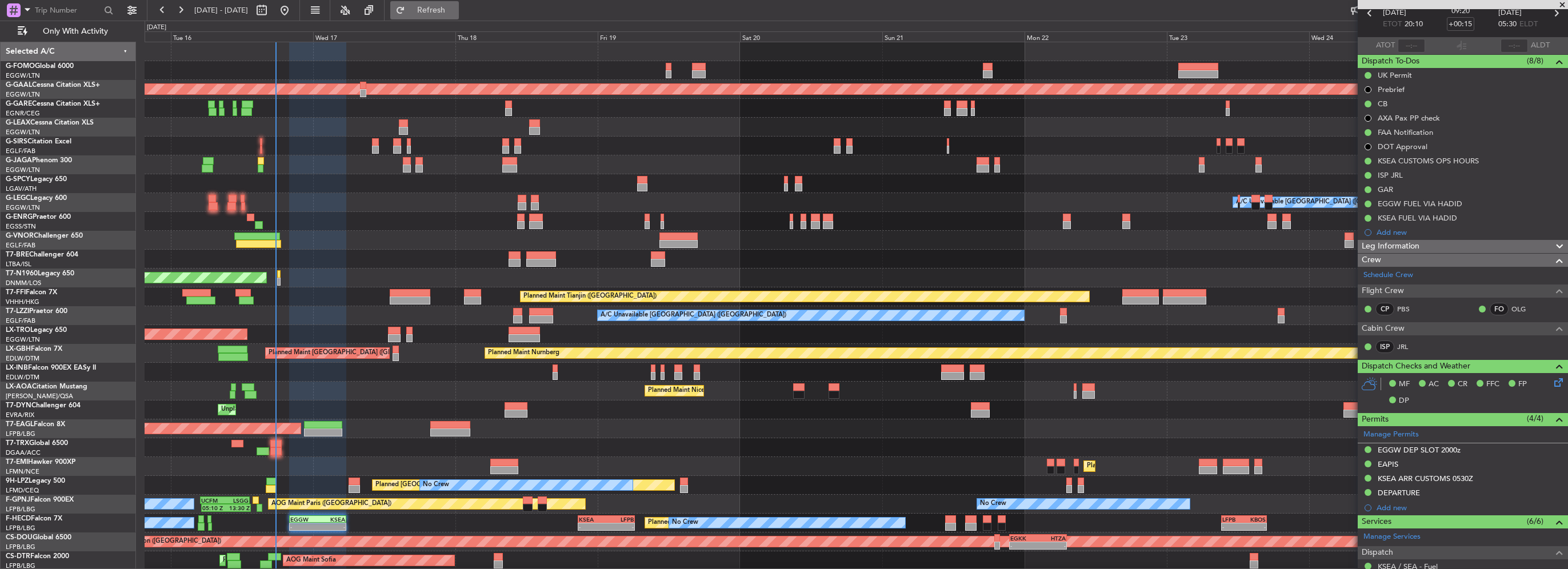
click at [453, 13] on span "Refresh" at bounding box center [431, 10] width 48 height 8
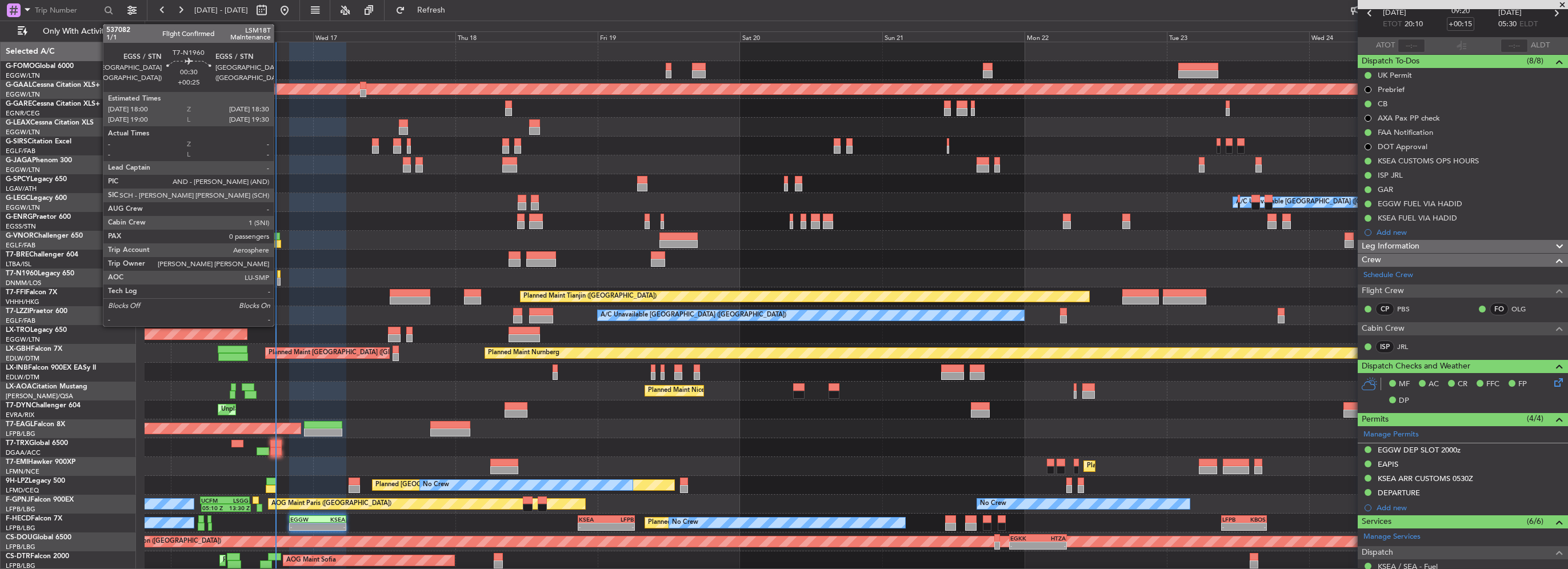
click at [279, 283] on div at bounding box center [279, 281] width 4 height 8
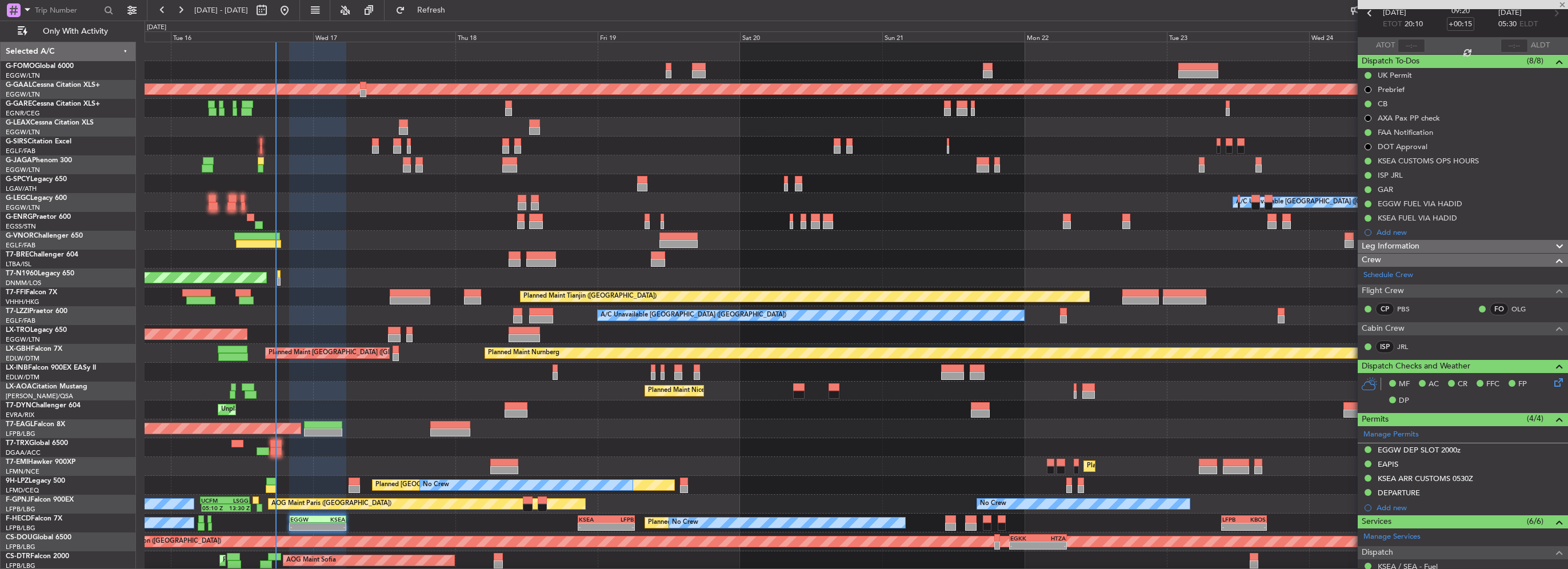
type input "+00:25"
type input "0"
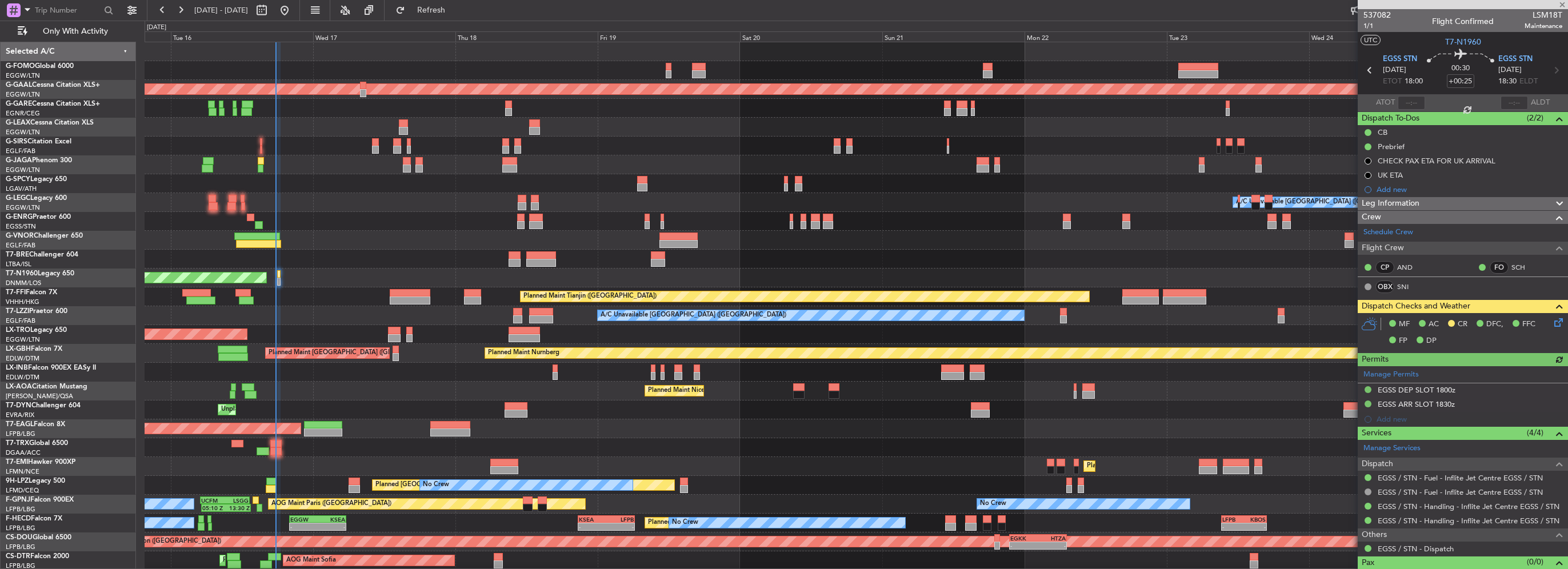
click at [1552, 323] on icon at bounding box center [1557, 320] width 9 height 9
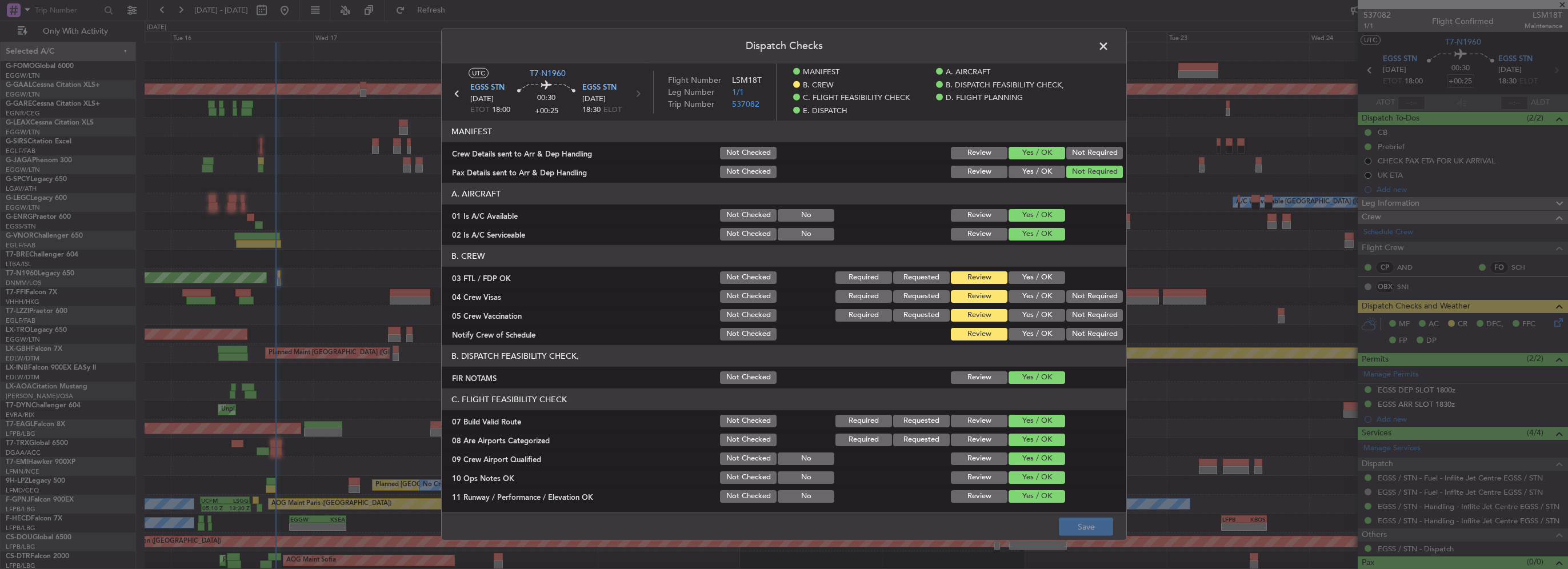
click at [1033, 273] on button "Yes / OK" at bounding box center [1037, 278] width 56 height 13
click at [1085, 295] on button "Not Required" at bounding box center [1094, 297] width 56 height 13
click at [1084, 312] on button "Not Required" at bounding box center [1094, 315] width 56 height 13
click at [1040, 338] on button "Yes / OK" at bounding box center [1037, 334] width 56 height 13
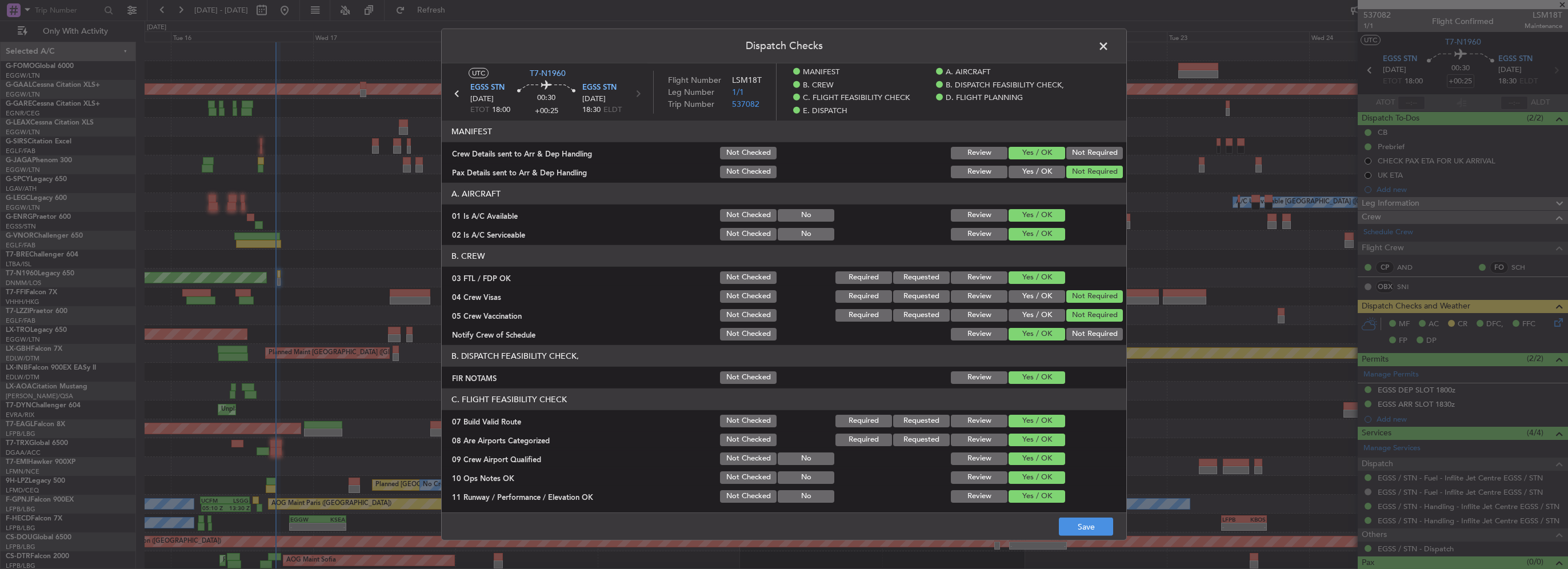
drag, startPoint x: 1037, startPoint y: 331, endPoint x: 1041, endPoint y: 342, distance: 11.7
click at [1036, 331] on button "Yes / OK" at bounding box center [1037, 334] width 56 height 13
click at [1097, 521] on button "Save" at bounding box center [1086, 526] width 55 height 19
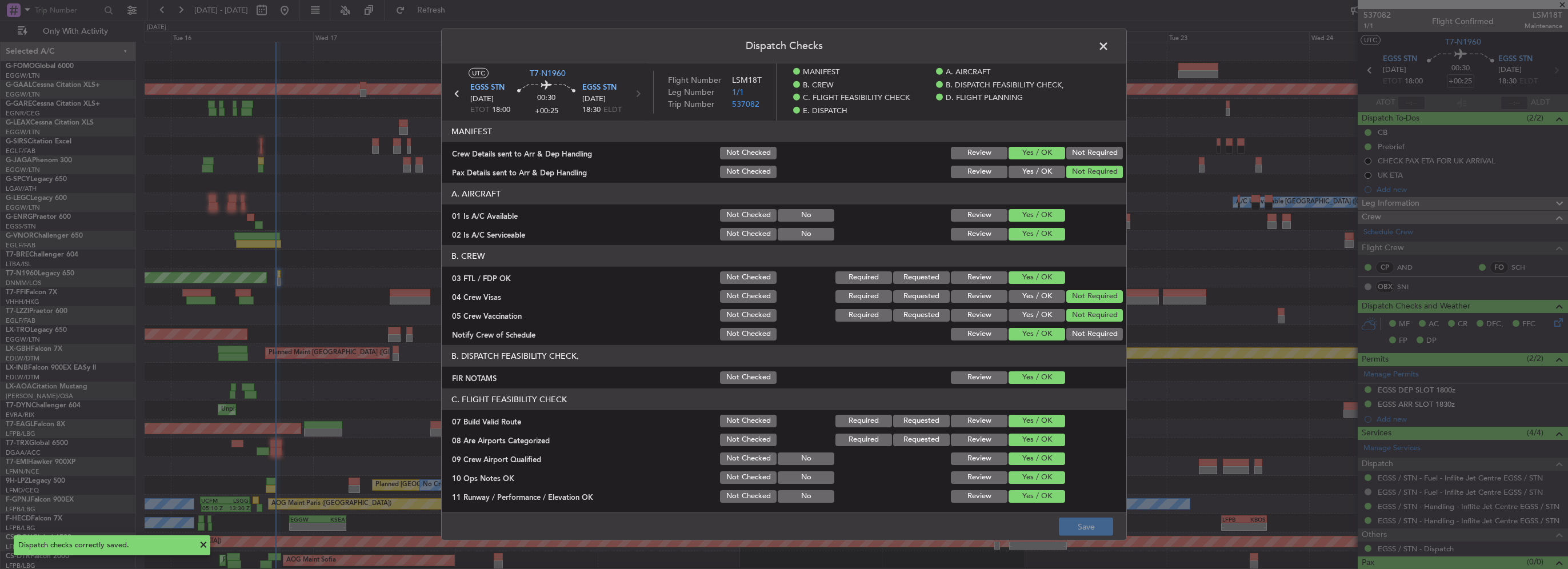
click at [1109, 45] on span at bounding box center [1109, 49] width 0 height 23
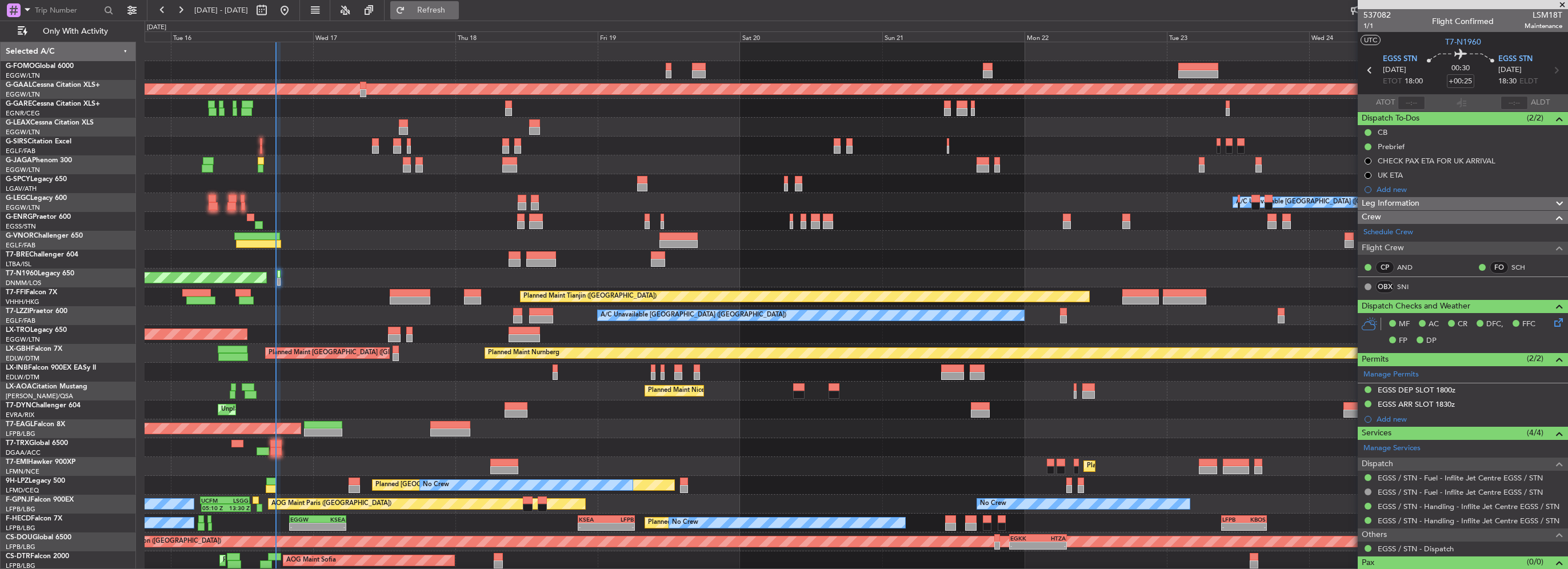
click at [444, 9] on span "Refresh" at bounding box center [431, 10] width 48 height 8
click at [455, 9] on span "Refresh" at bounding box center [431, 10] width 48 height 8
click at [455, 6] on span "Refresh" at bounding box center [431, 10] width 48 height 8
click at [455, 7] on span "Refresh" at bounding box center [431, 10] width 48 height 8
click at [455, 6] on span "Refresh" at bounding box center [431, 10] width 48 height 8
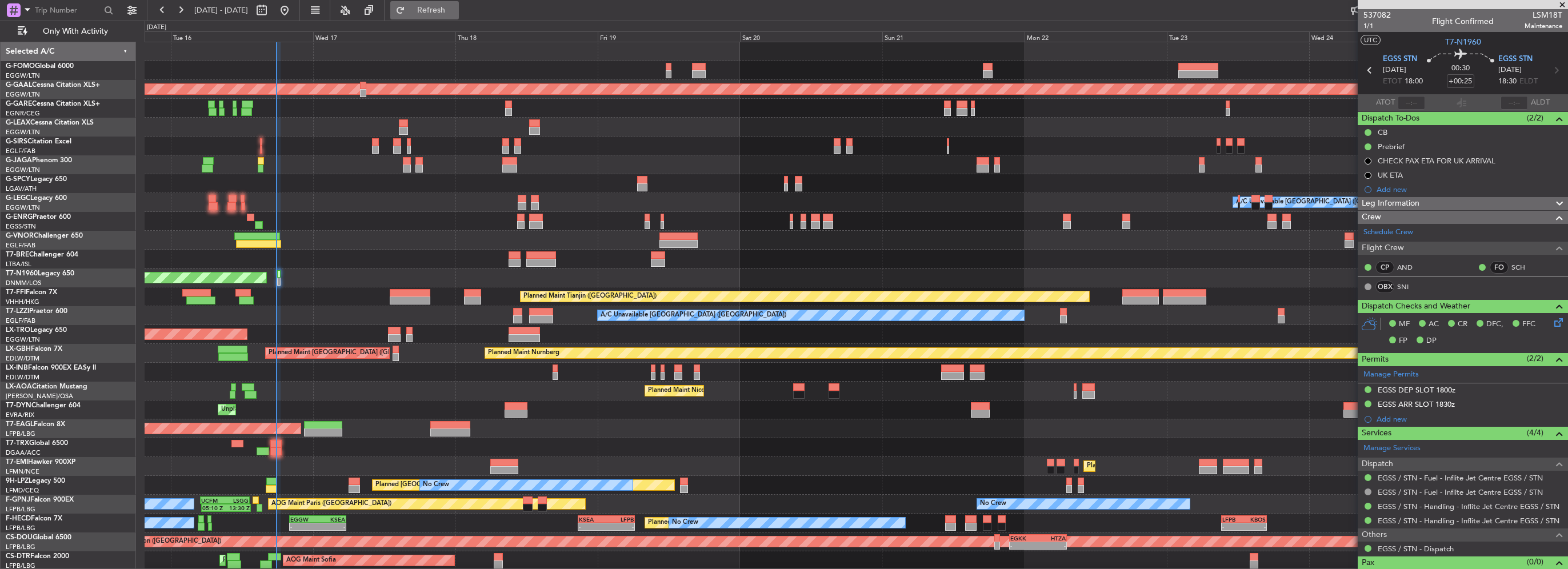
click at [455, 8] on span "Refresh" at bounding box center [431, 10] width 48 height 8
click at [455, 9] on span "Refresh" at bounding box center [431, 10] width 48 height 8
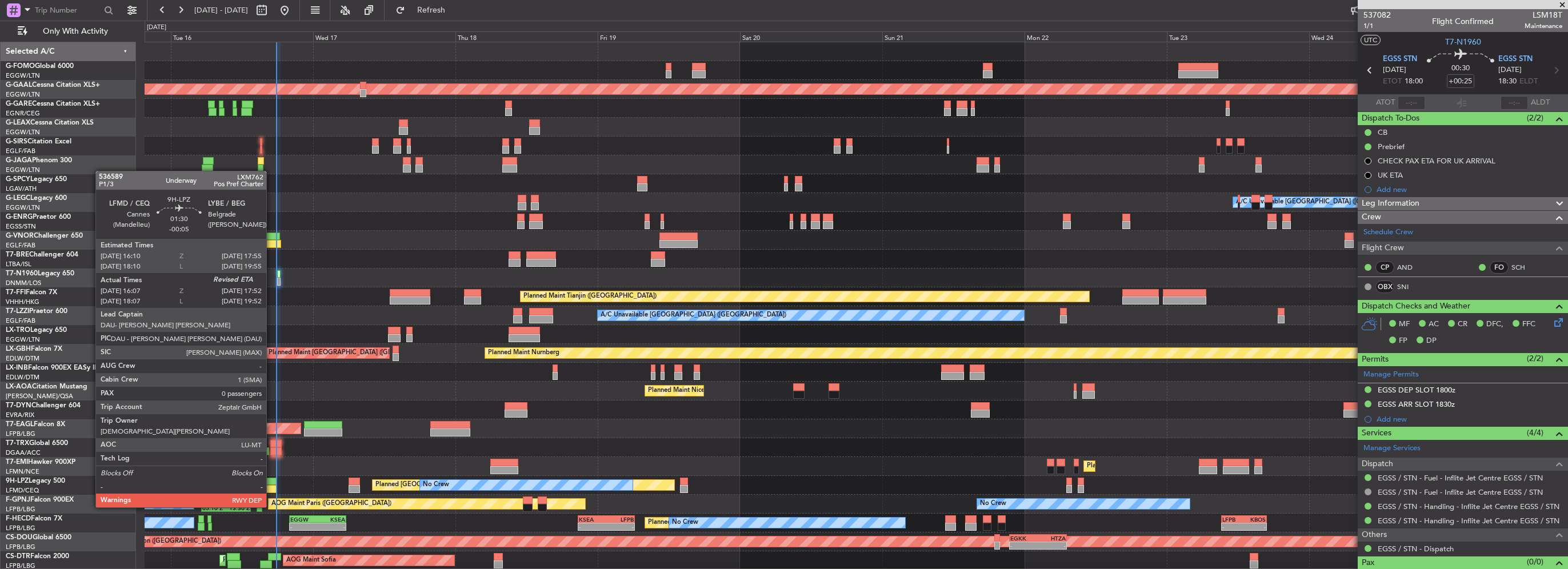
click at [272, 485] on div at bounding box center [271, 489] width 11 height 8
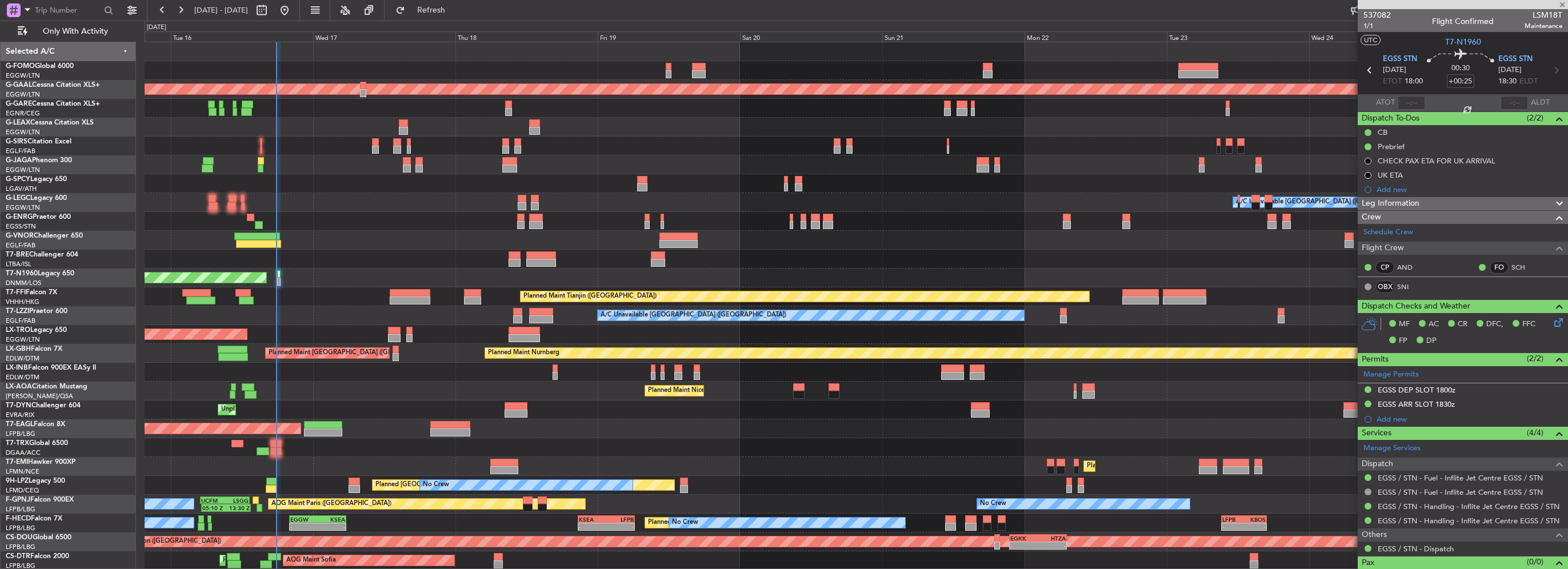
type input "-00:05"
type input "16:17"
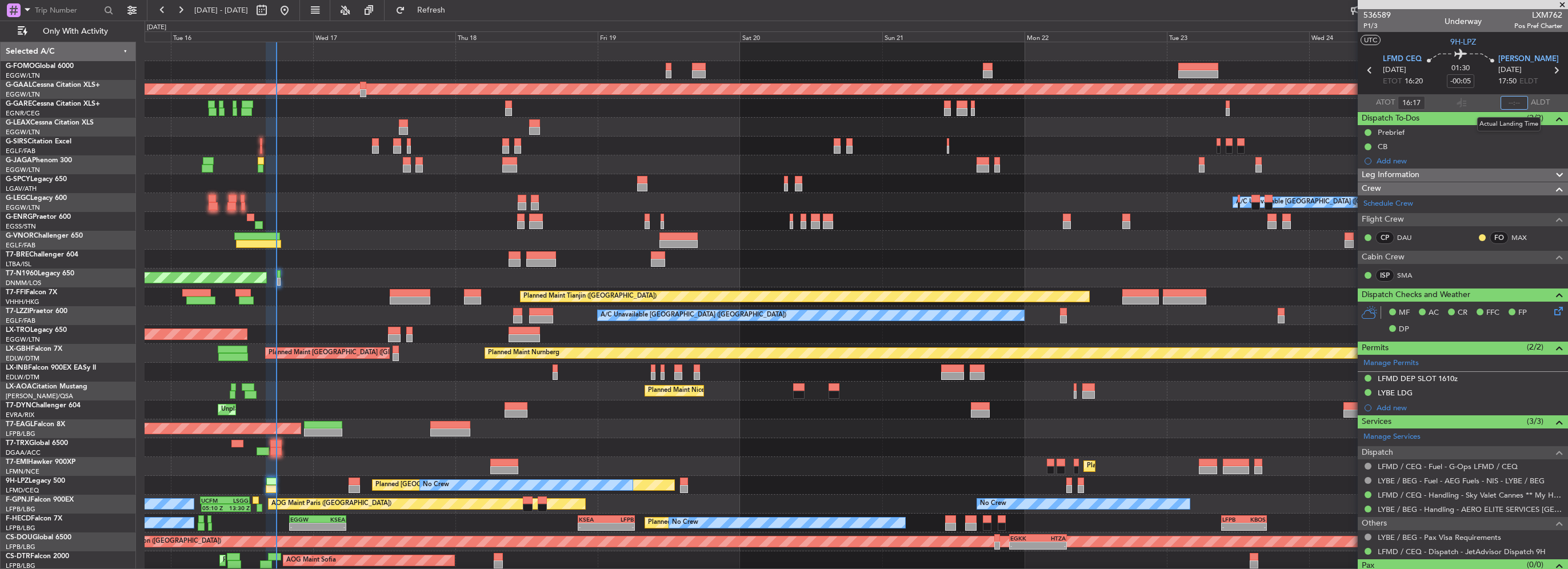
click at [1515, 103] on input "text" at bounding box center [1514, 103] width 28 height 14
click at [448, 12] on span "Refresh" at bounding box center [431, 10] width 48 height 8
click at [455, 6] on span "Refresh" at bounding box center [431, 10] width 48 height 8
type input "17:45"
click at [454, 9] on span "Refresh" at bounding box center [431, 10] width 48 height 8
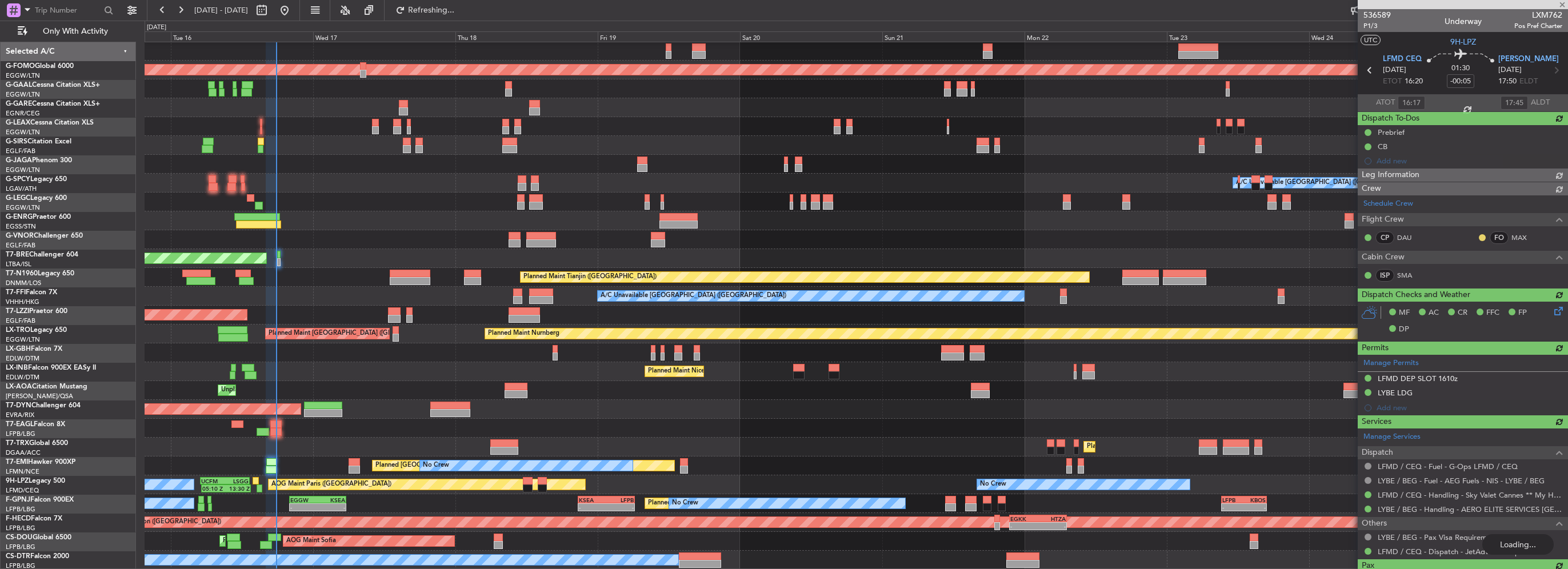
scroll to position [19, 0]
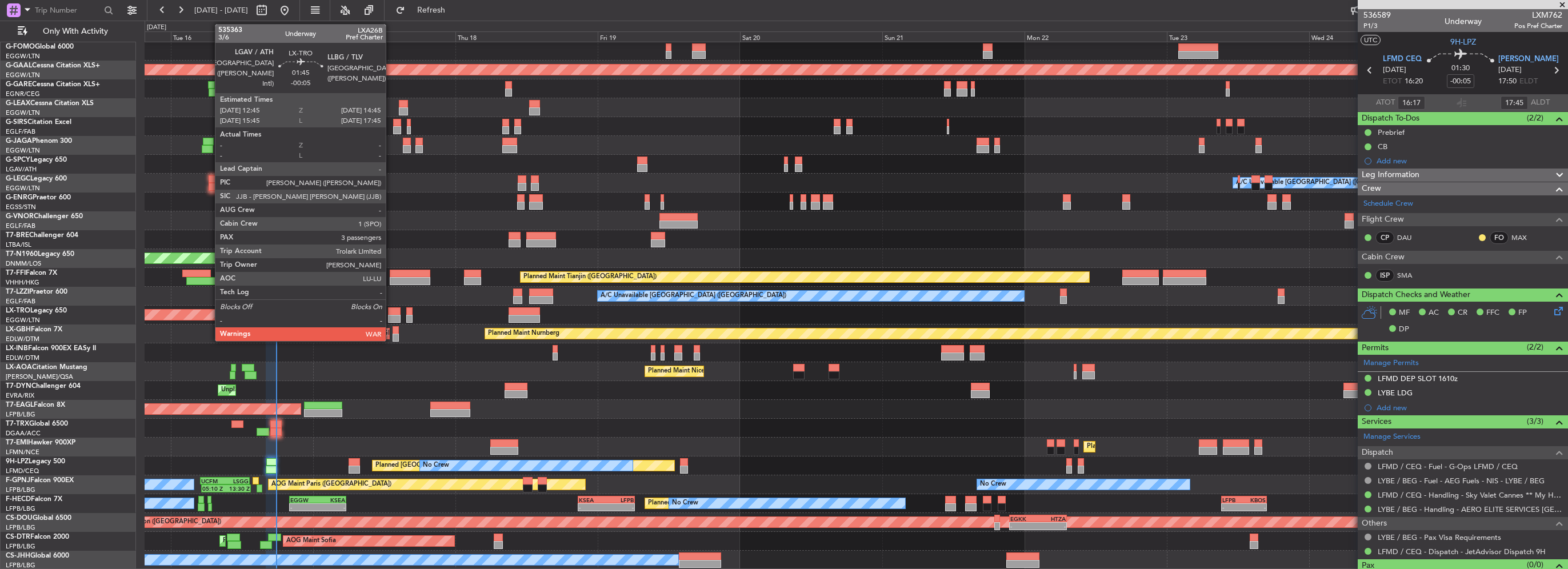
click at [391, 317] on div at bounding box center [393, 318] width 12 height 8
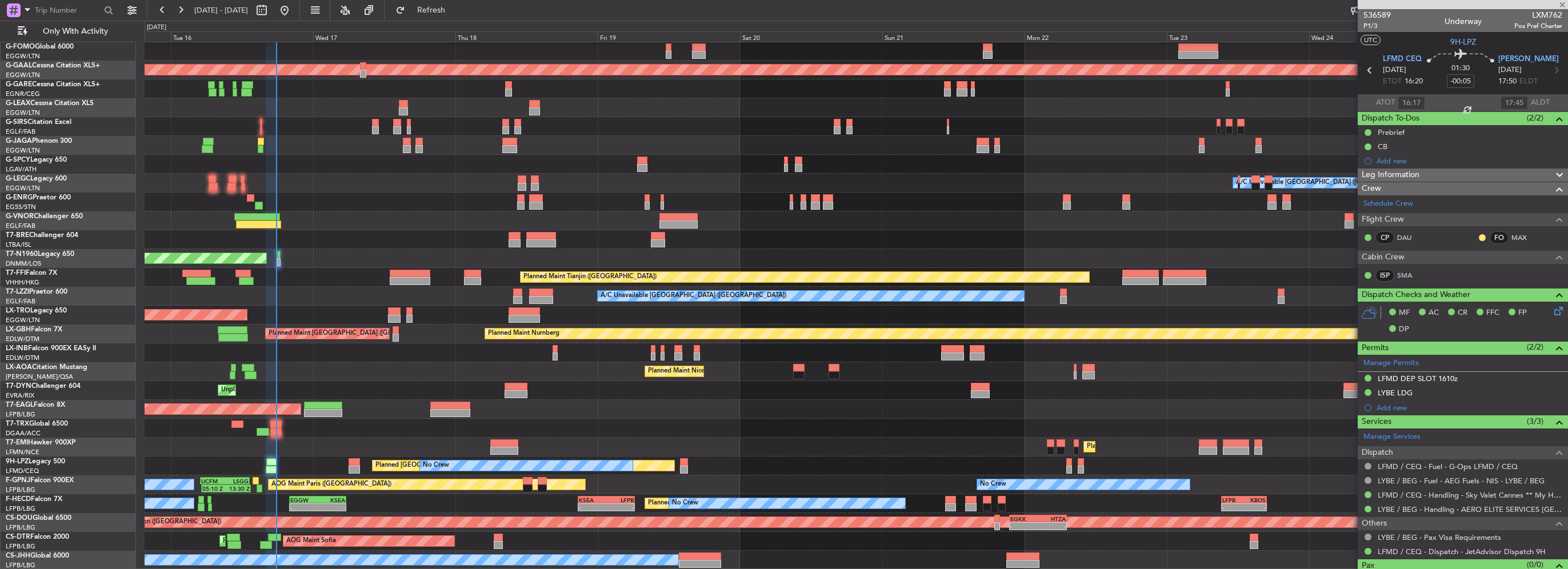
type input "3"
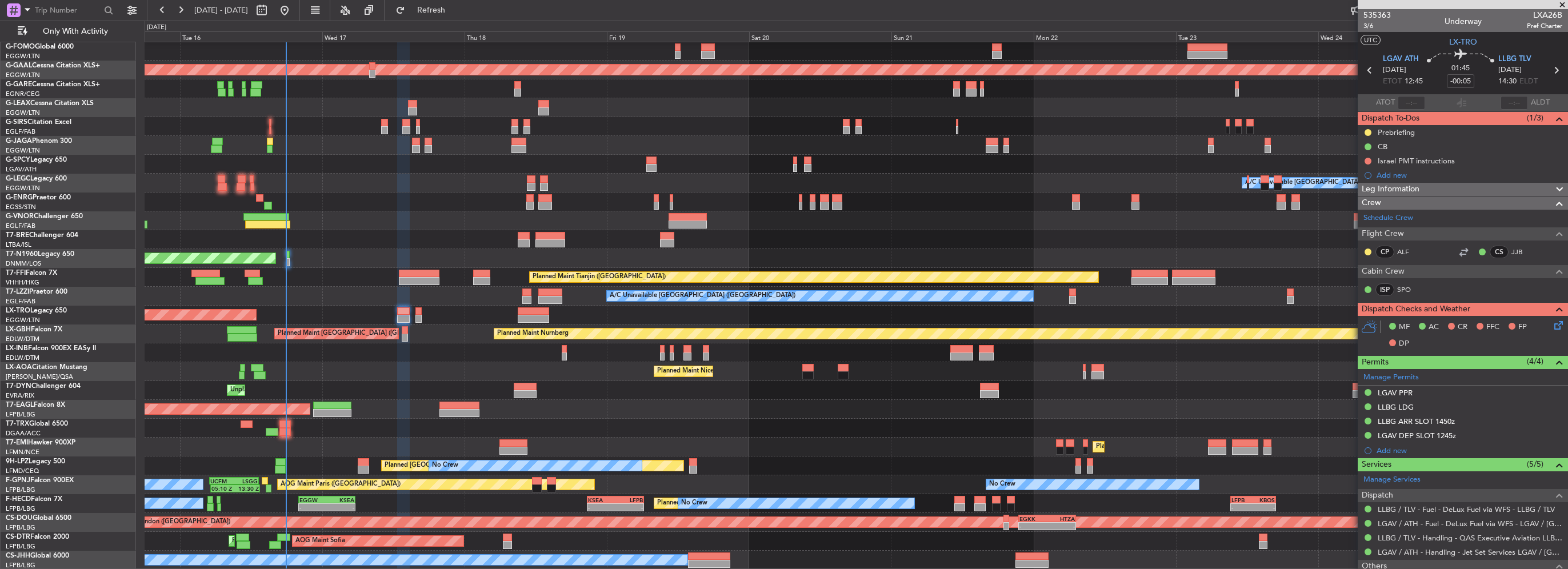
click at [312, 140] on div "OLBA 11:00 Z KTEB 22:45 Z 10:50 Z 22:30 Z Planned Maint Dusseldorf A/C Unavaila…" at bounding box center [855, 296] width 1423 height 547
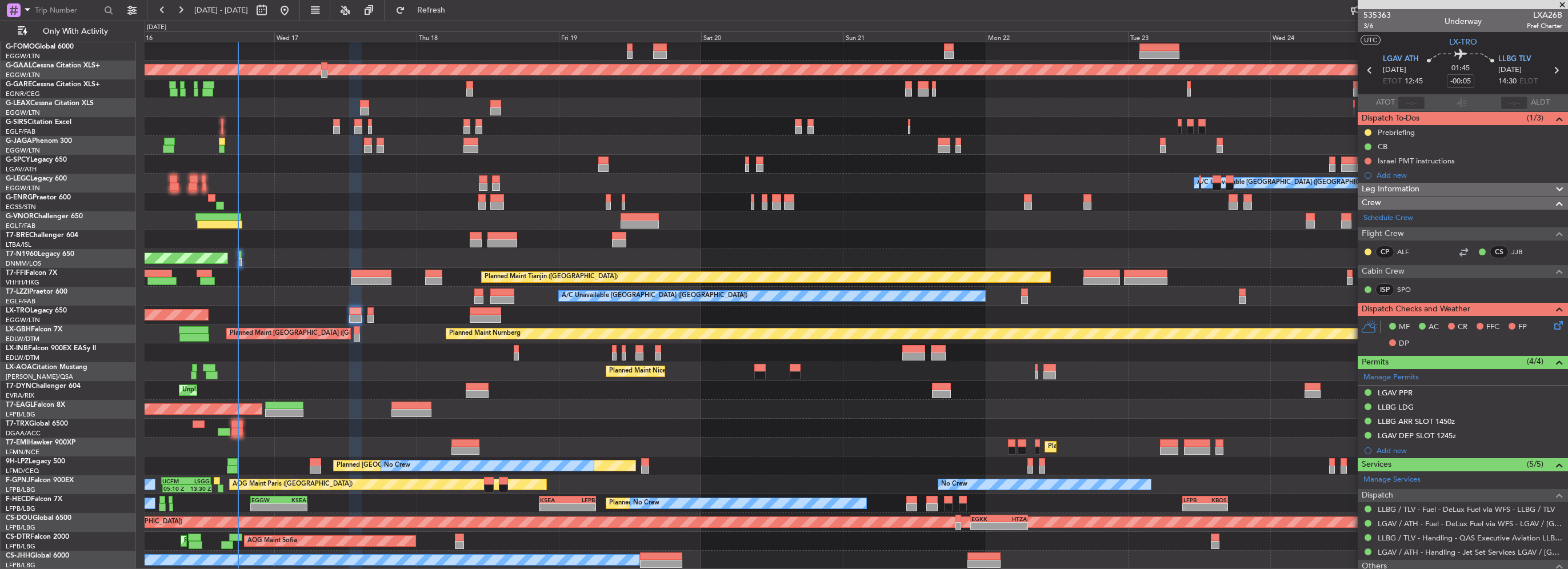
click at [592, 180] on div "A/C Unavailable London (Luton) Planned Maint London (Luton)" at bounding box center [855, 183] width 1423 height 19
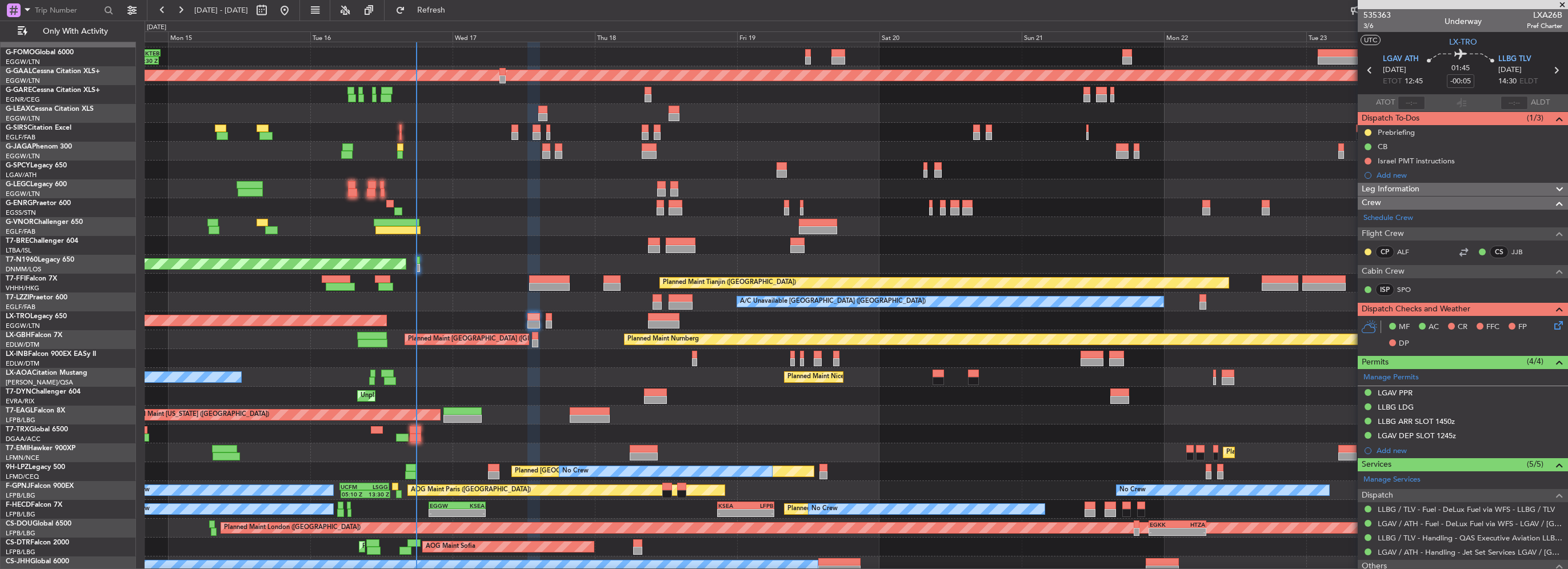
scroll to position [0, 0]
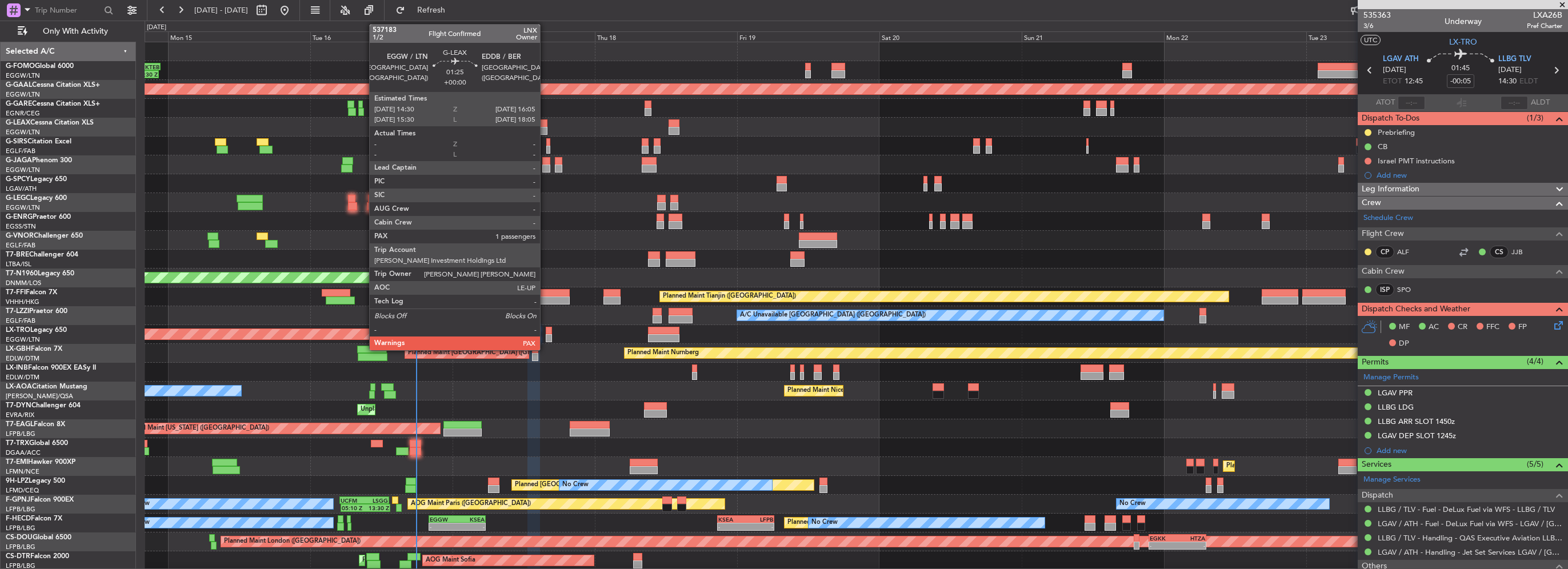
click at [545, 127] on div at bounding box center [543, 130] width 9 height 8
type input "1"
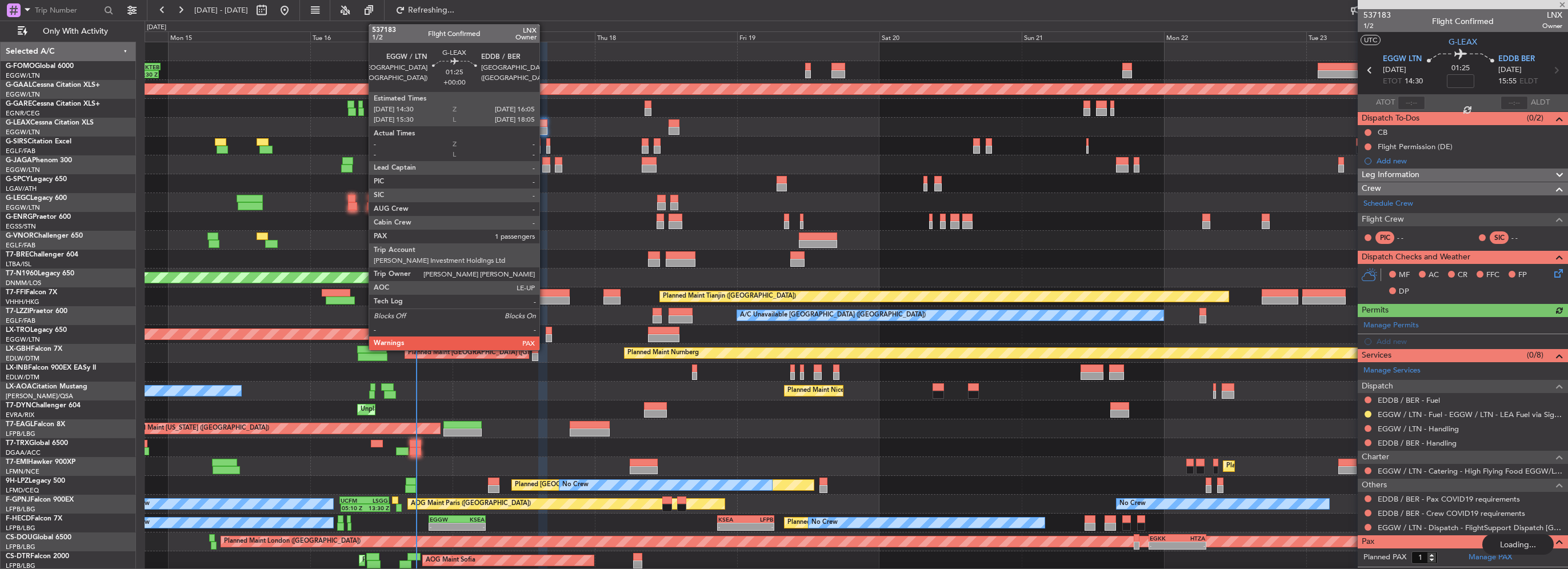
type input "-00:05"
type input "3"
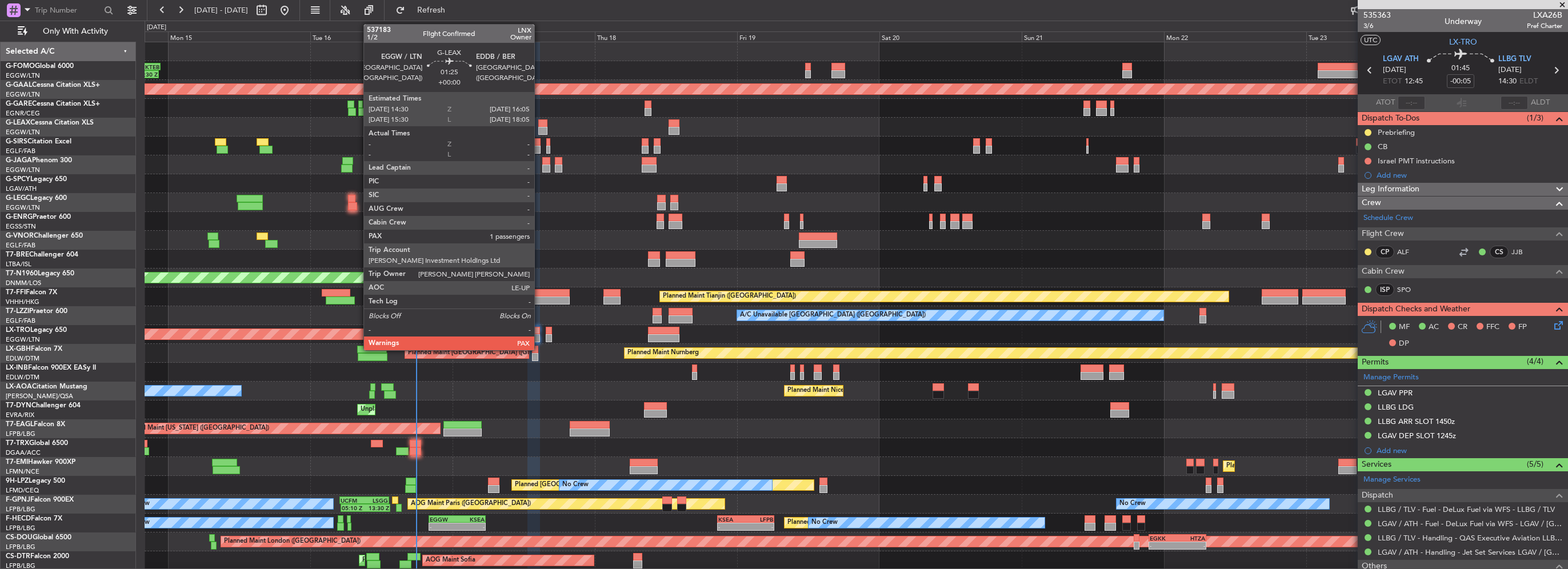
click at [540, 128] on div at bounding box center [543, 130] width 9 height 8
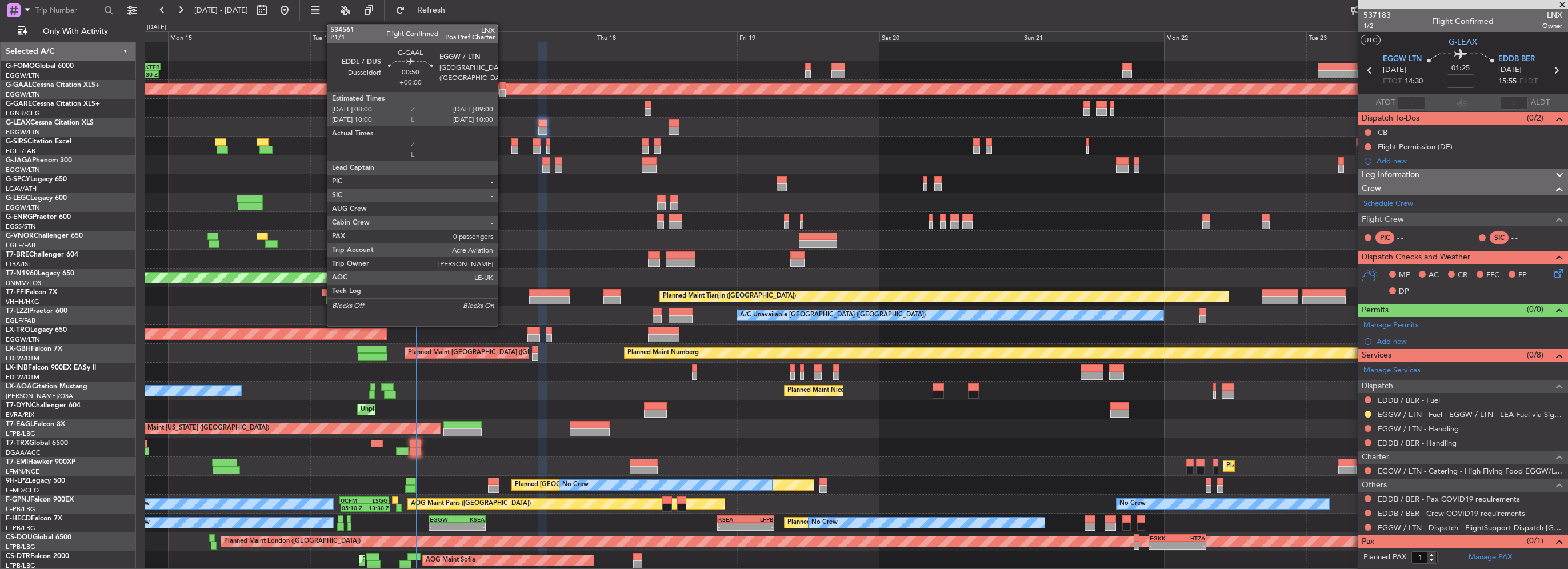
click at [503, 94] on div at bounding box center [503, 93] width 6 height 8
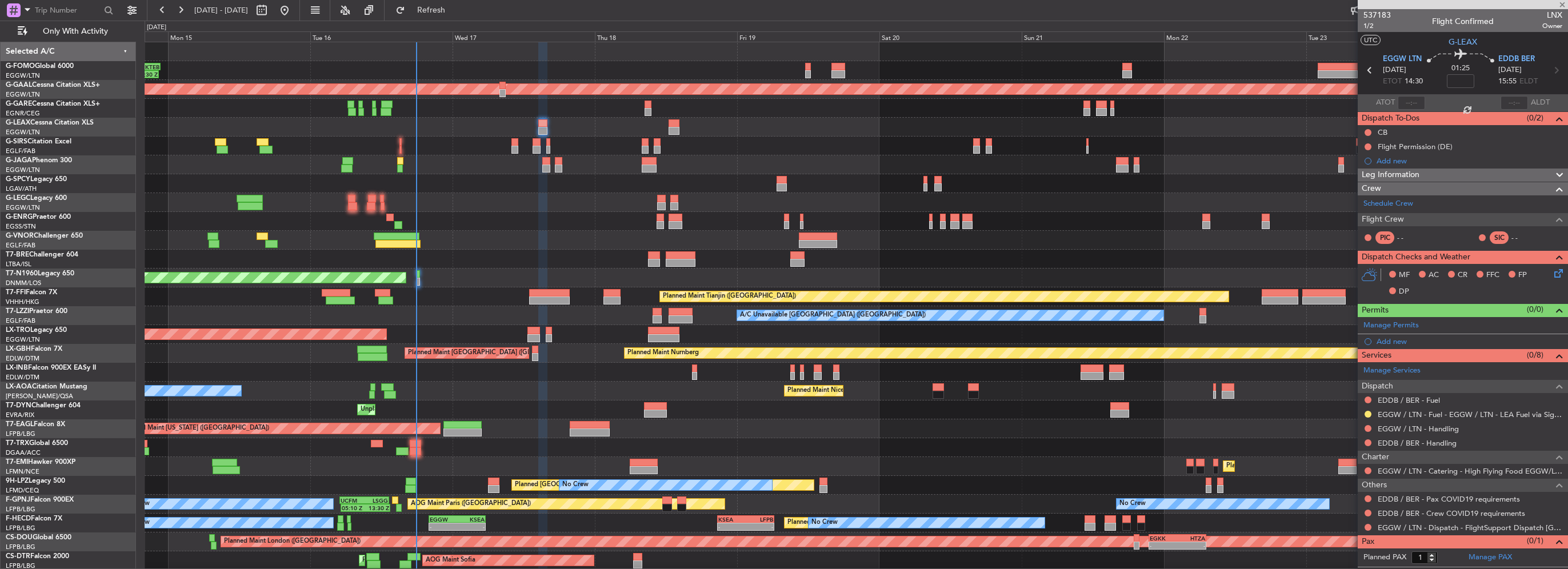
type input "0"
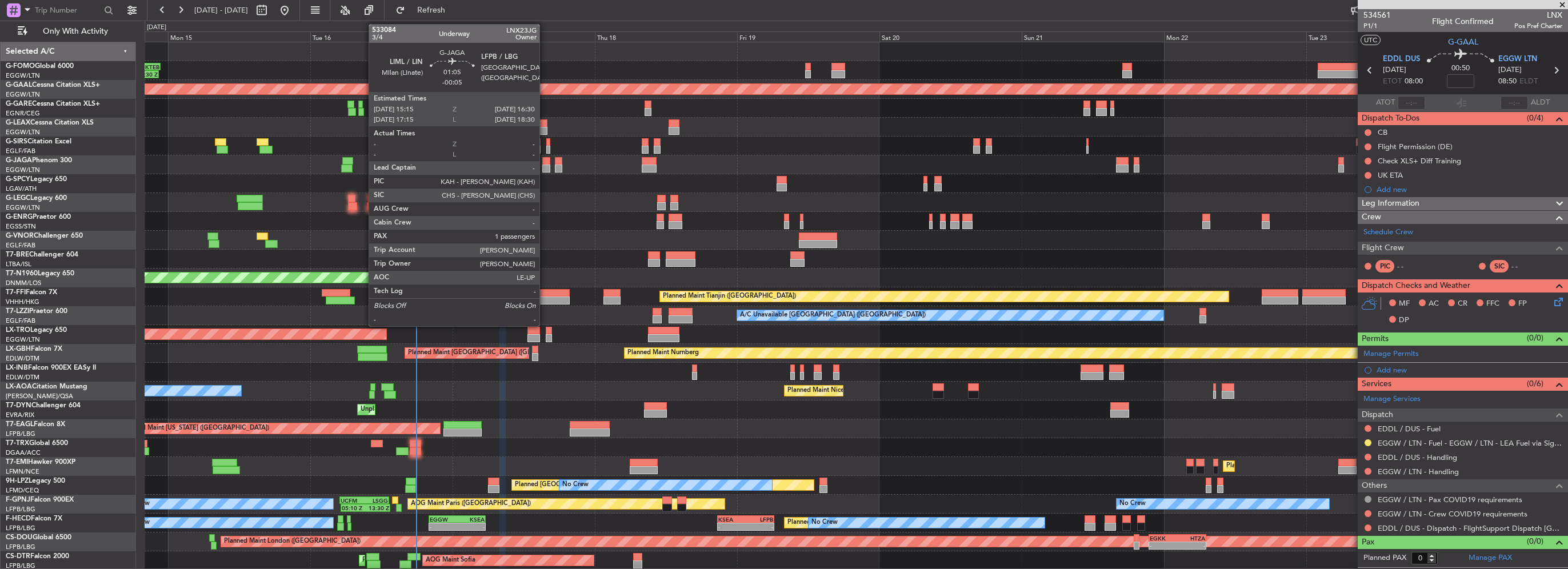
click at [544, 167] on div at bounding box center [546, 168] width 7 height 8
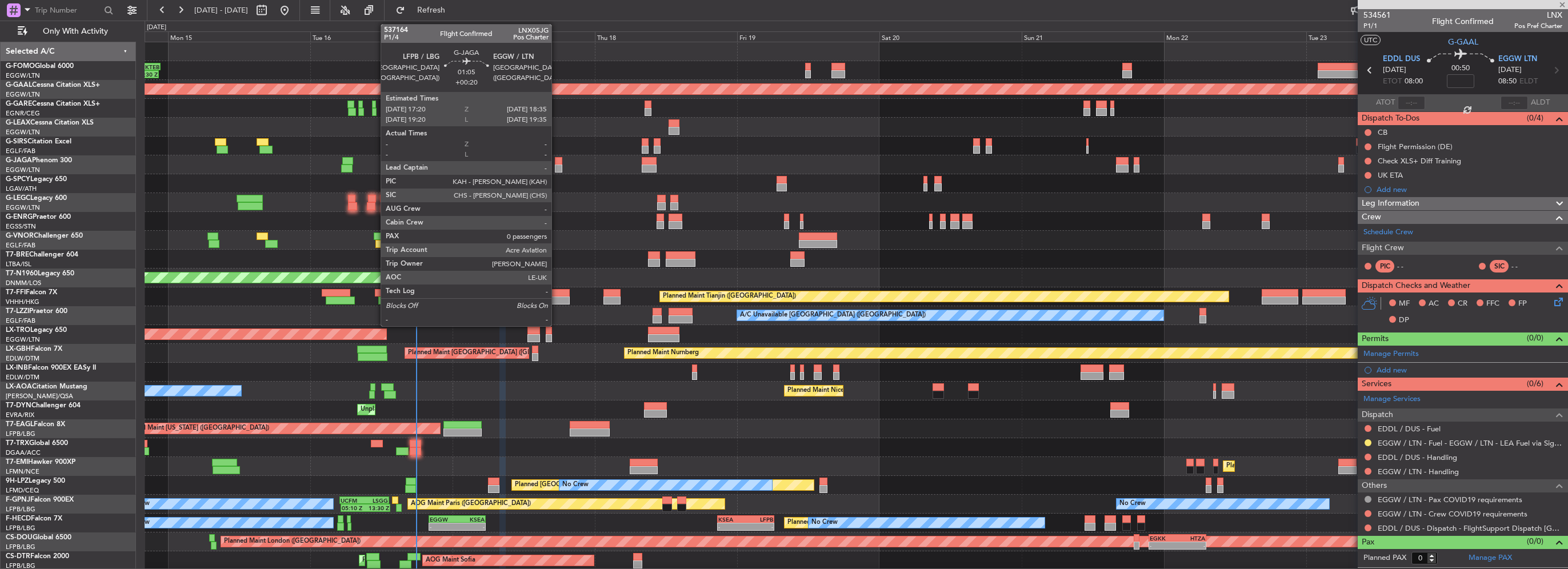
type input "-00:05"
type input "1"
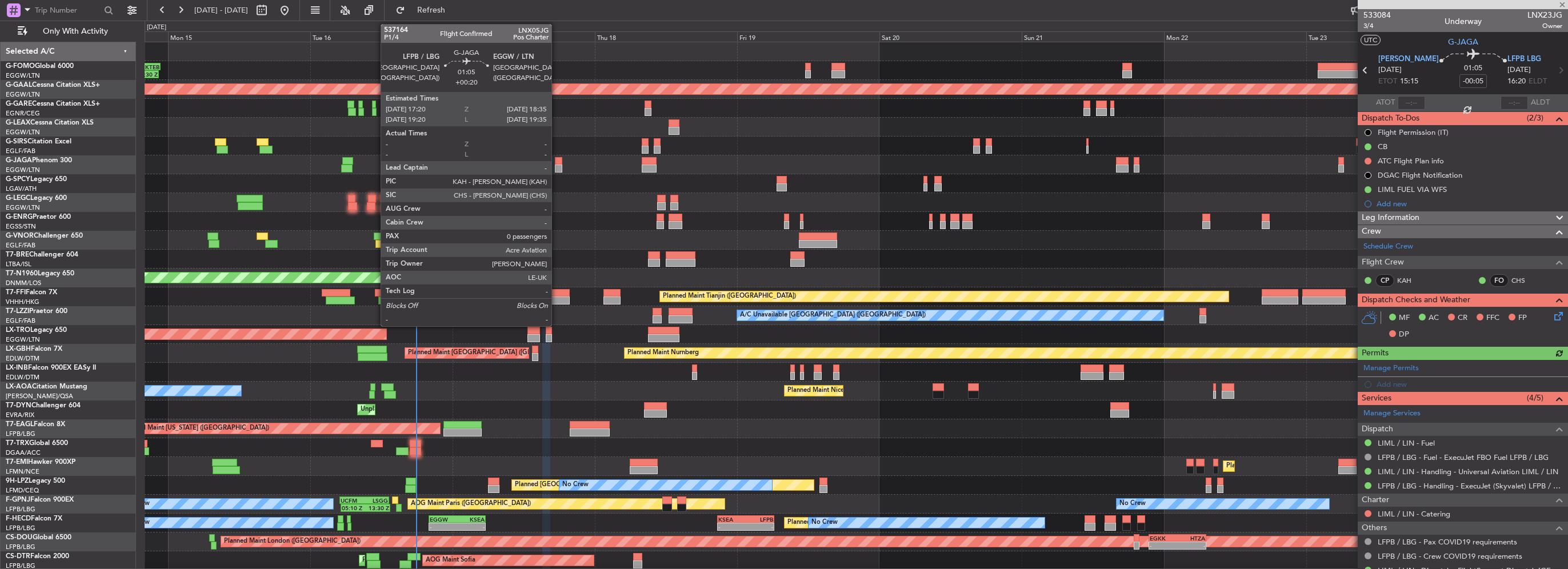
click at [556, 165] on div at bounding box center [558, 168] width 7 height 8
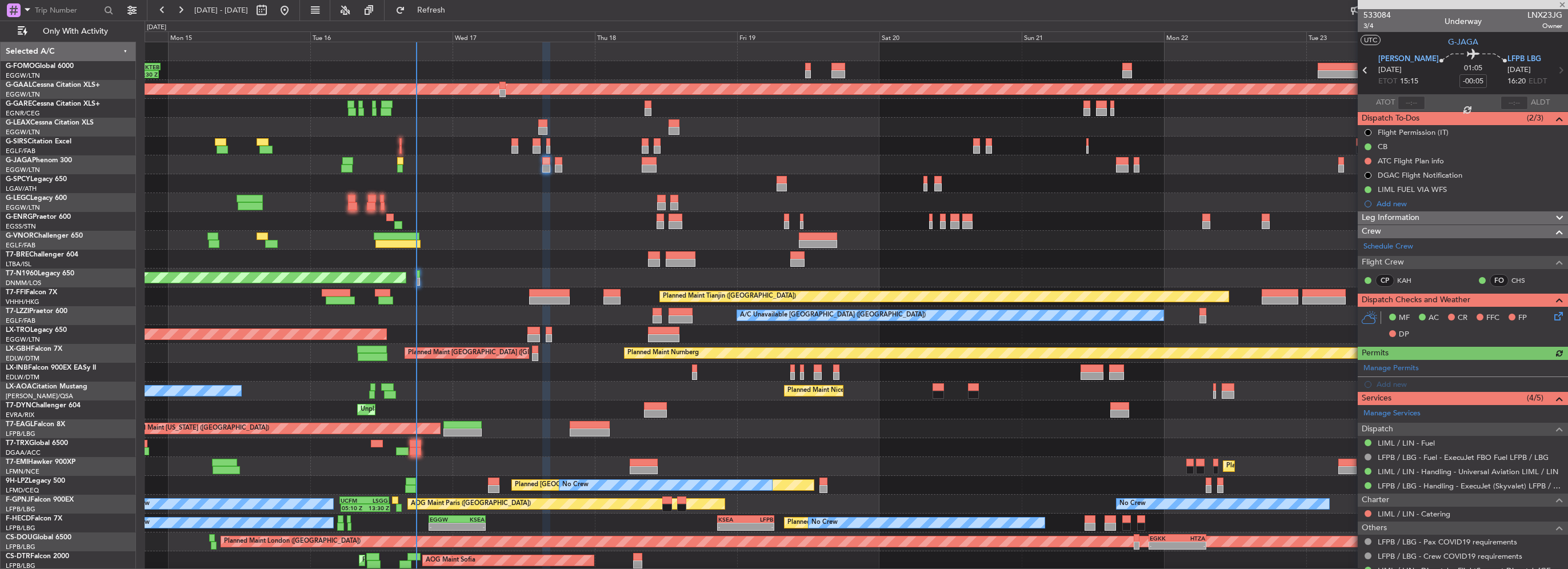
type input "+00:20"
type input "0"
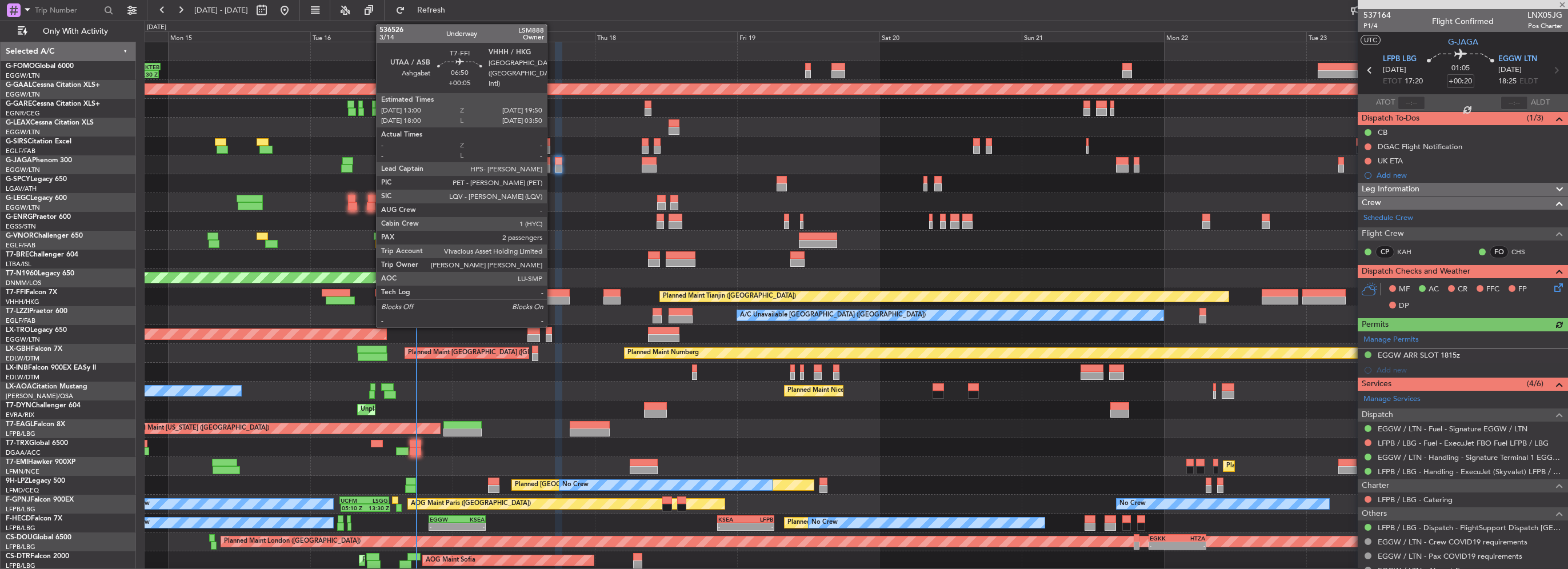
click at [552, 299] on div at bounding box center [550, 300] width 41 height 8
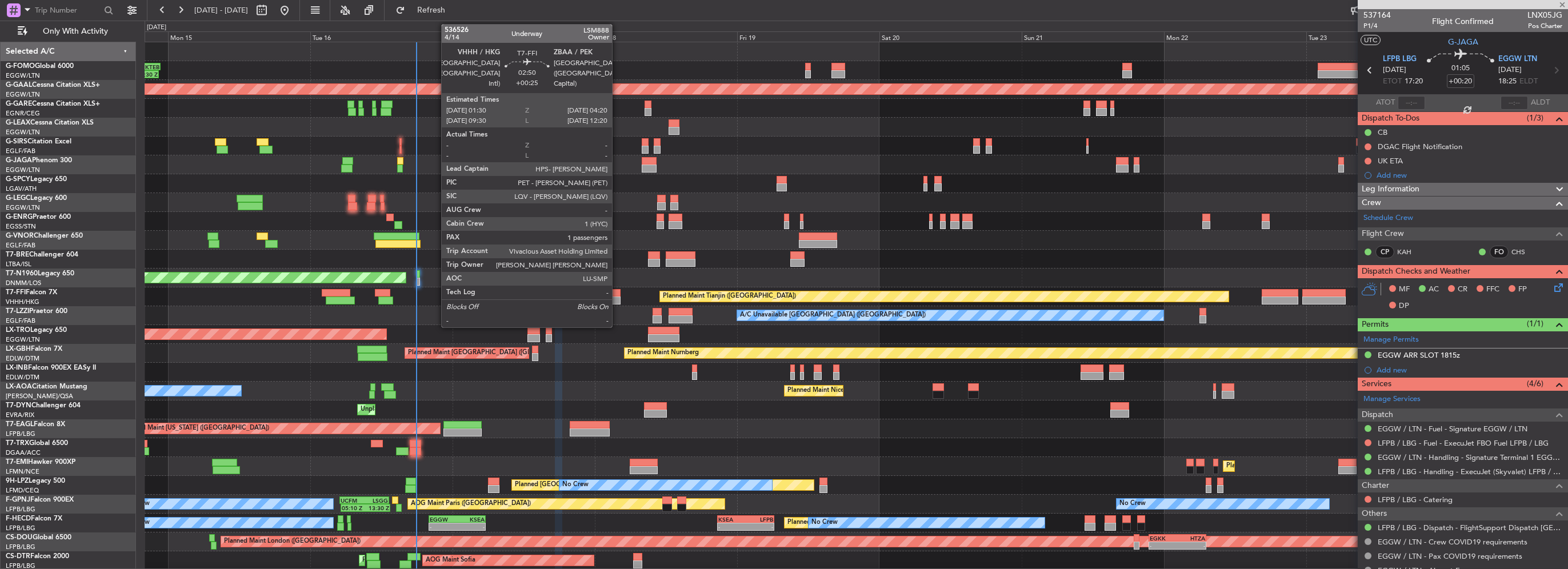
type input "+00:05"
type input "2"
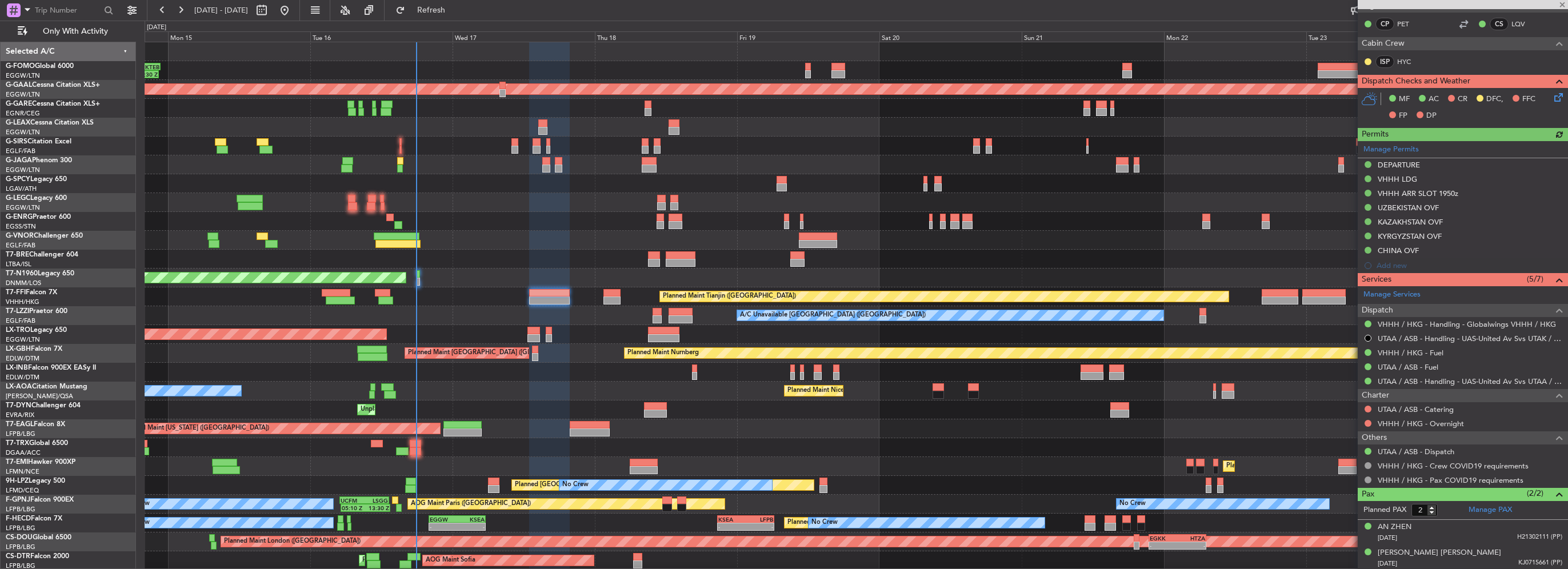
scroll to position [71, 0]
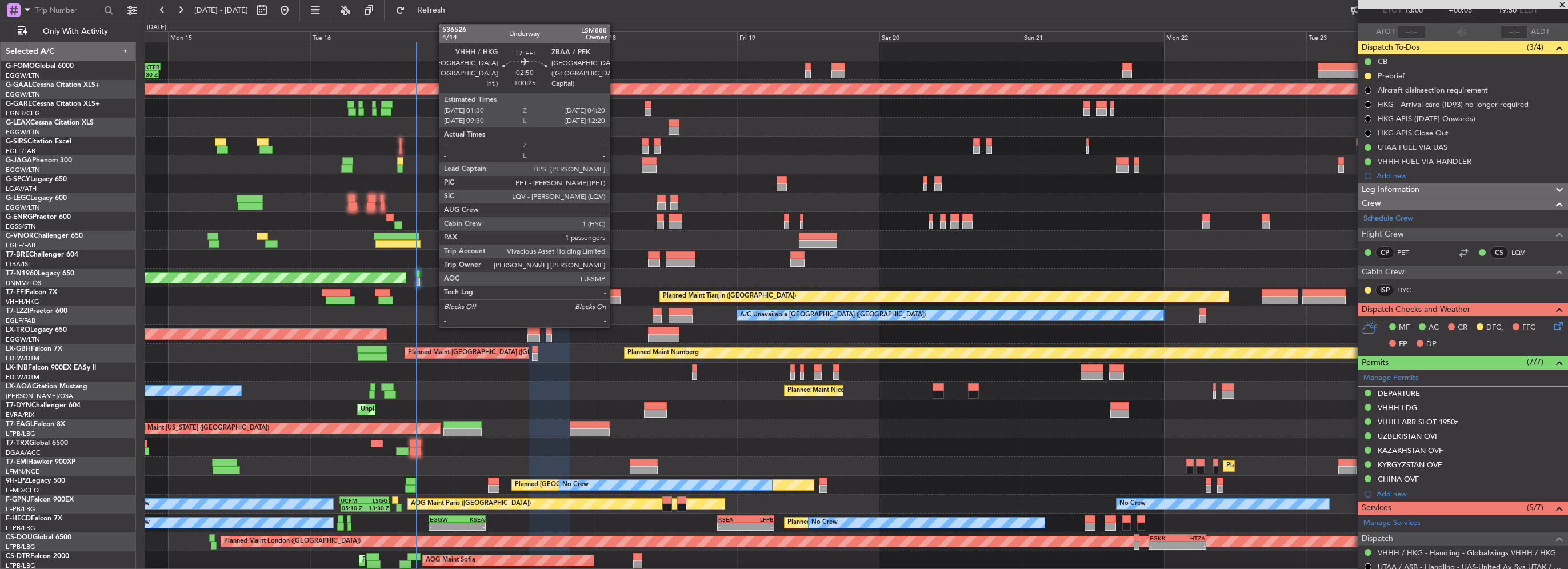
click at [615, 302] on div at bounding box center [612, 300] width 18 height 8
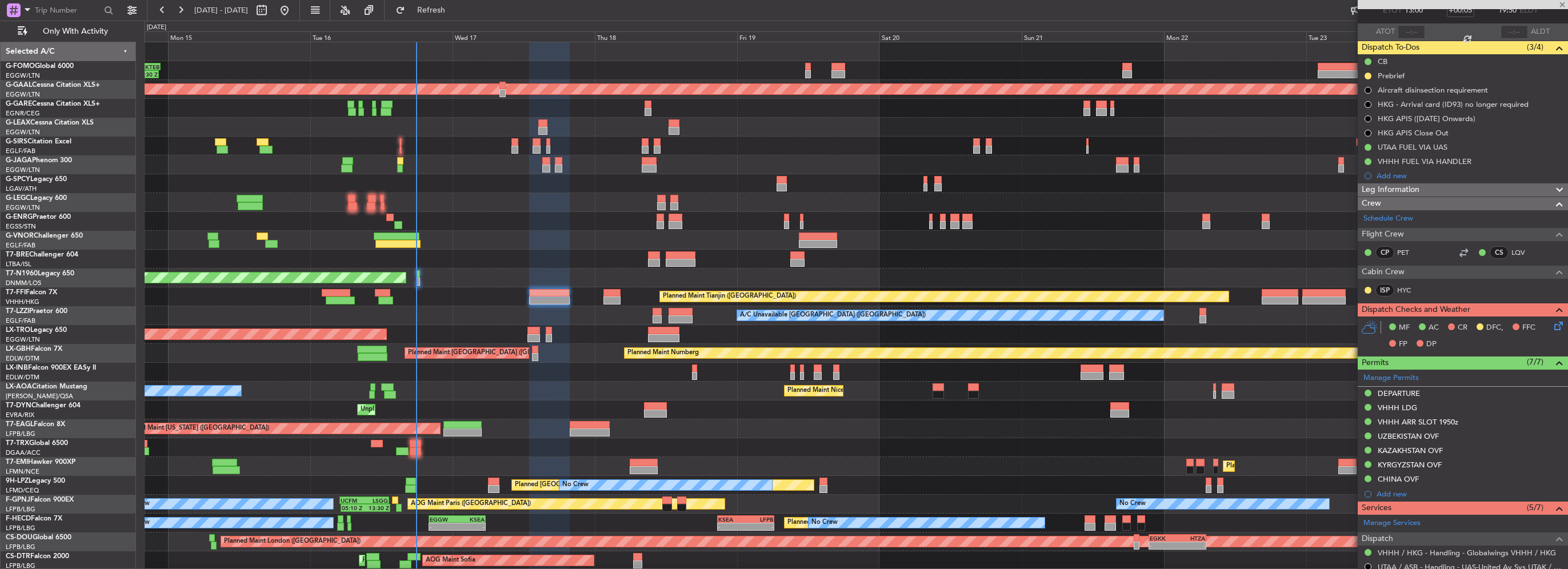
type input "+00:25"
type input "1"
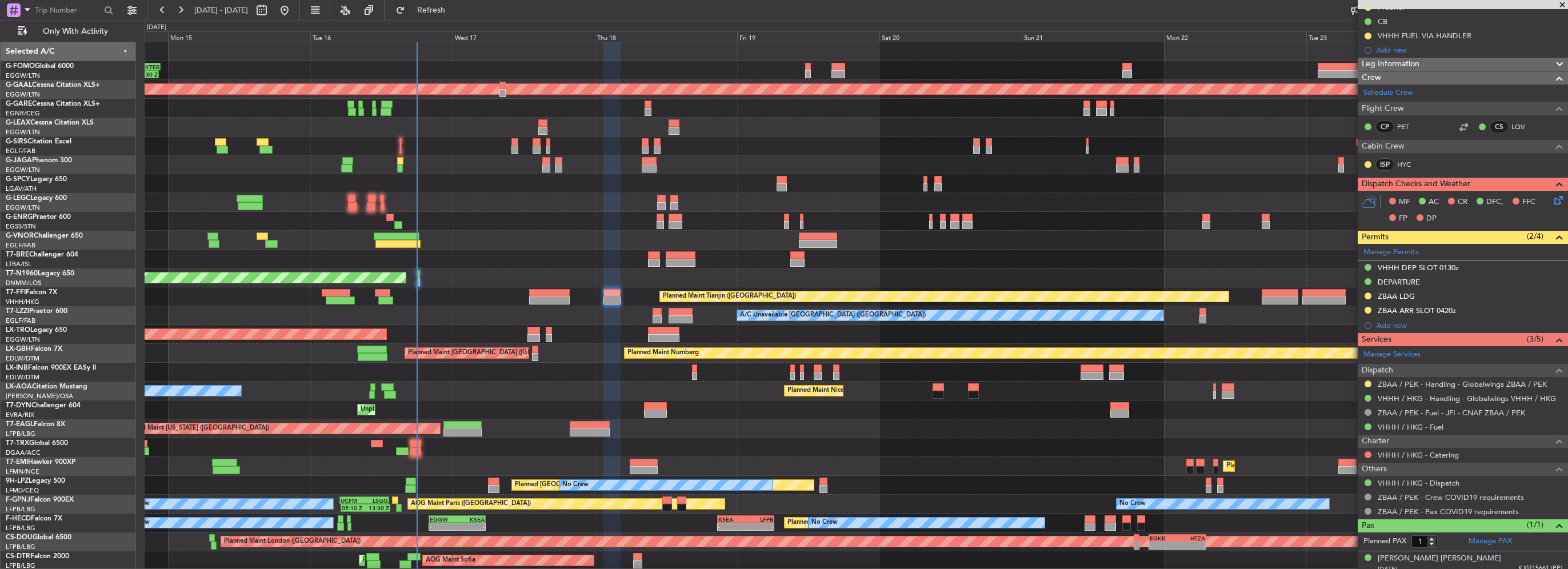
scroll to position [130, 0]
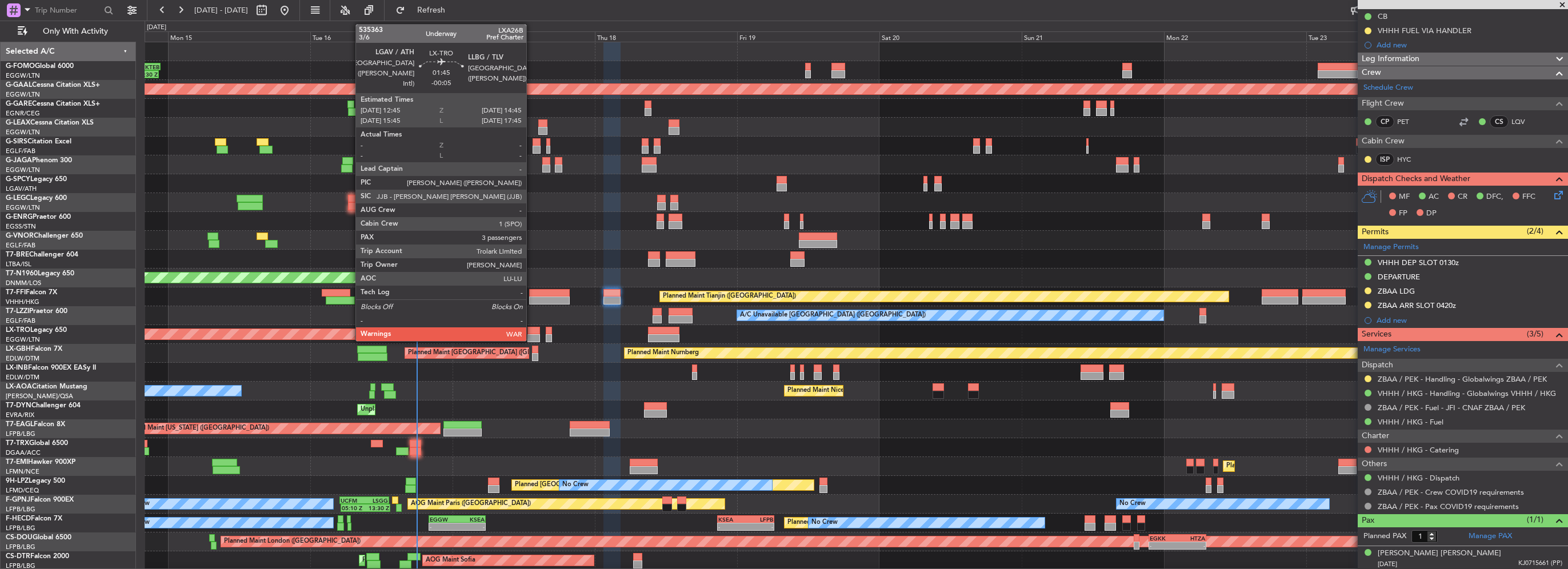
click at [531, 335] on div at bounding box center [533, 338] width 12 height 8
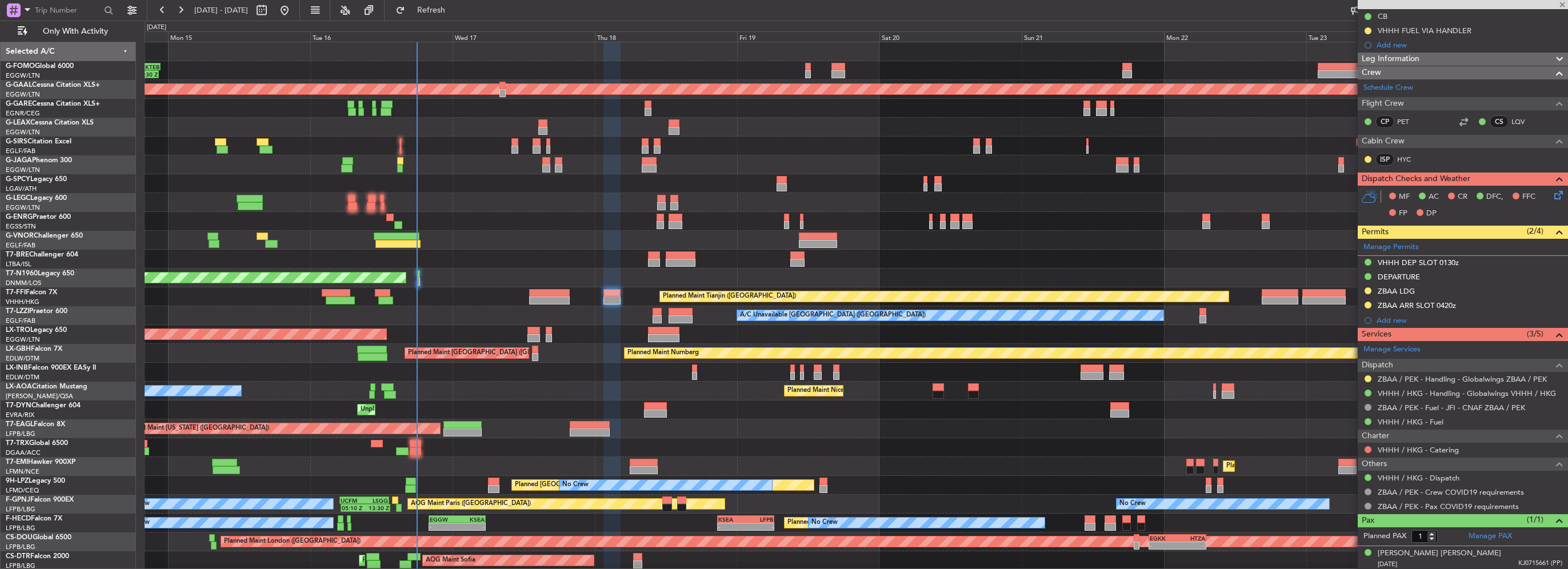
type input "-00:05"
type input "3"
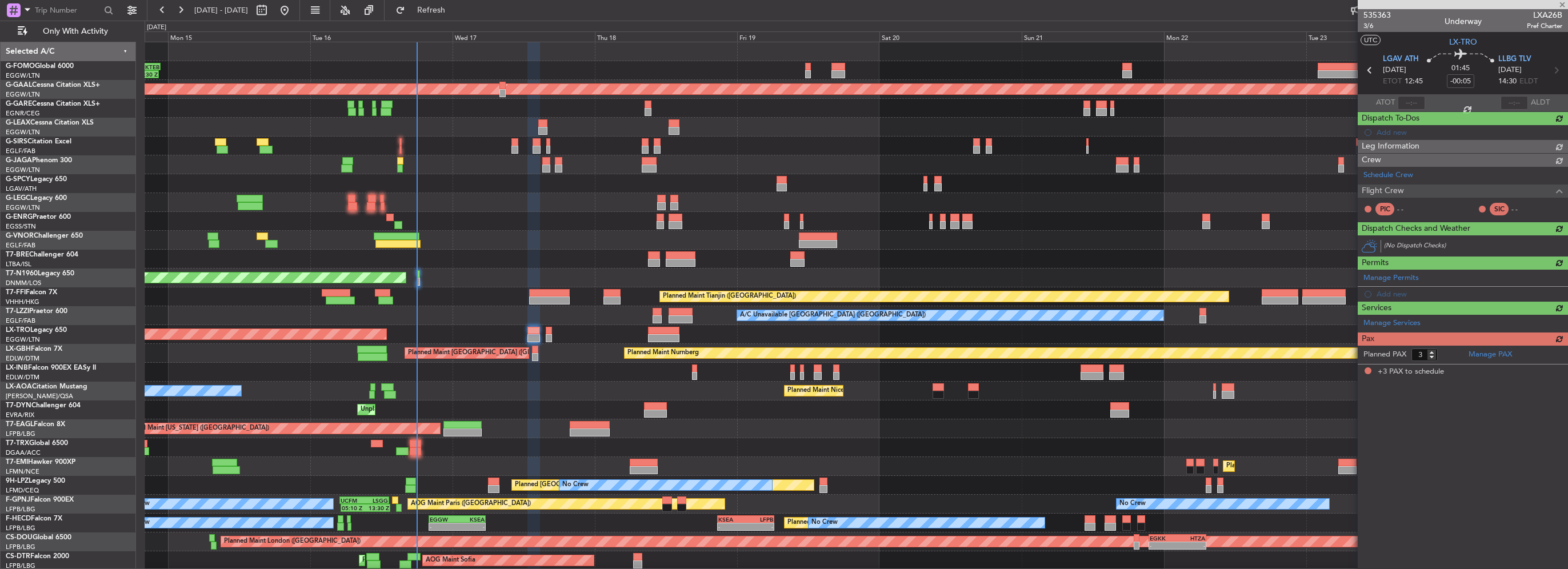
scroll to position [0, 0]
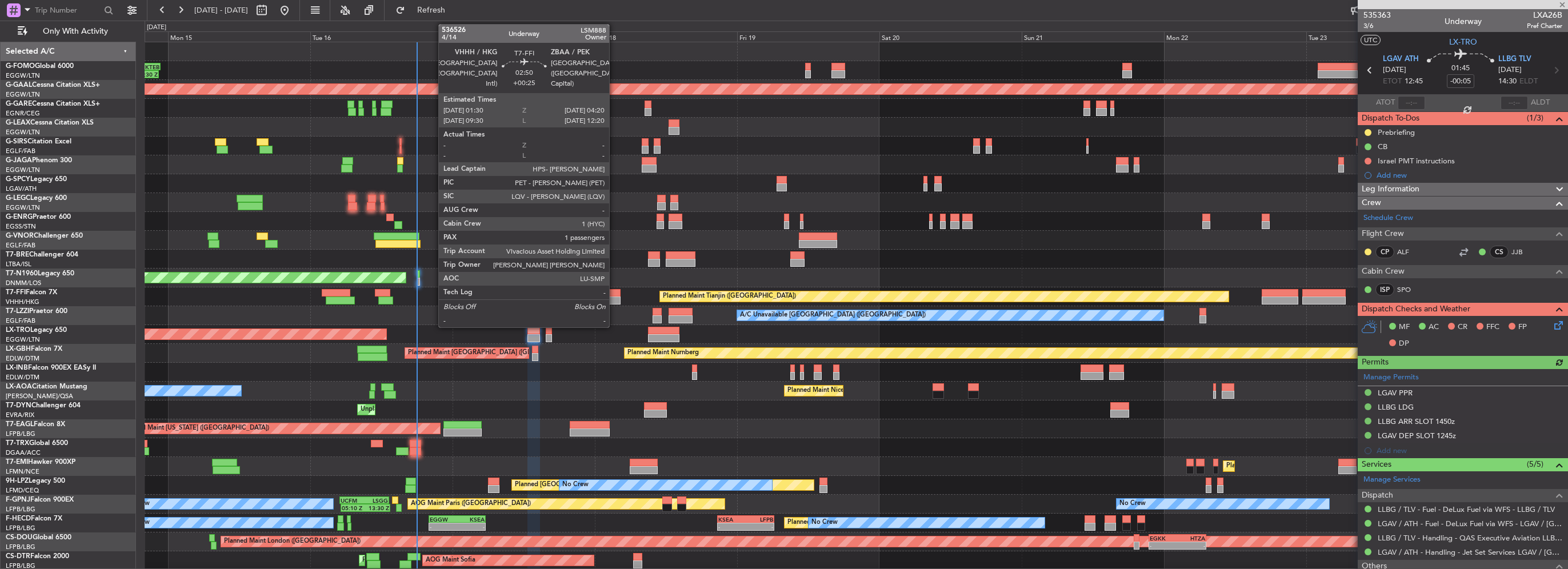
click at [615, 294] on div at bounding box center [612, 292] width 18 height 8
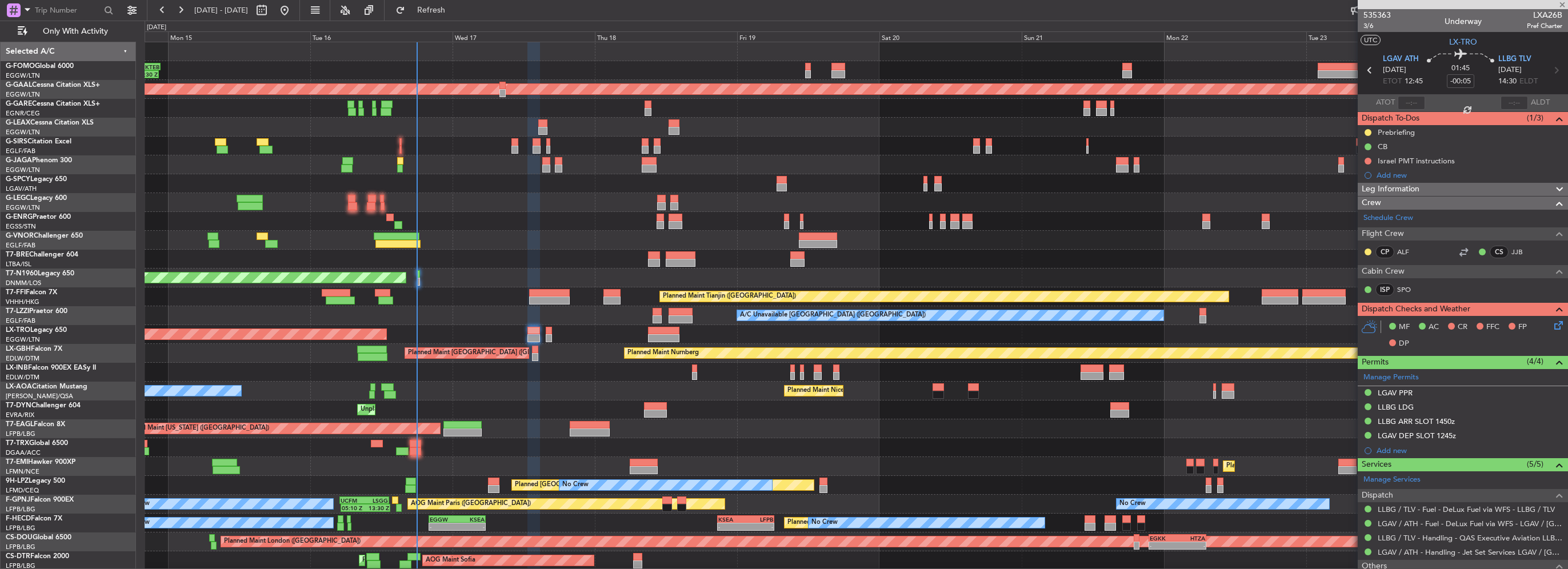
type input "+00:25"
type input "1"
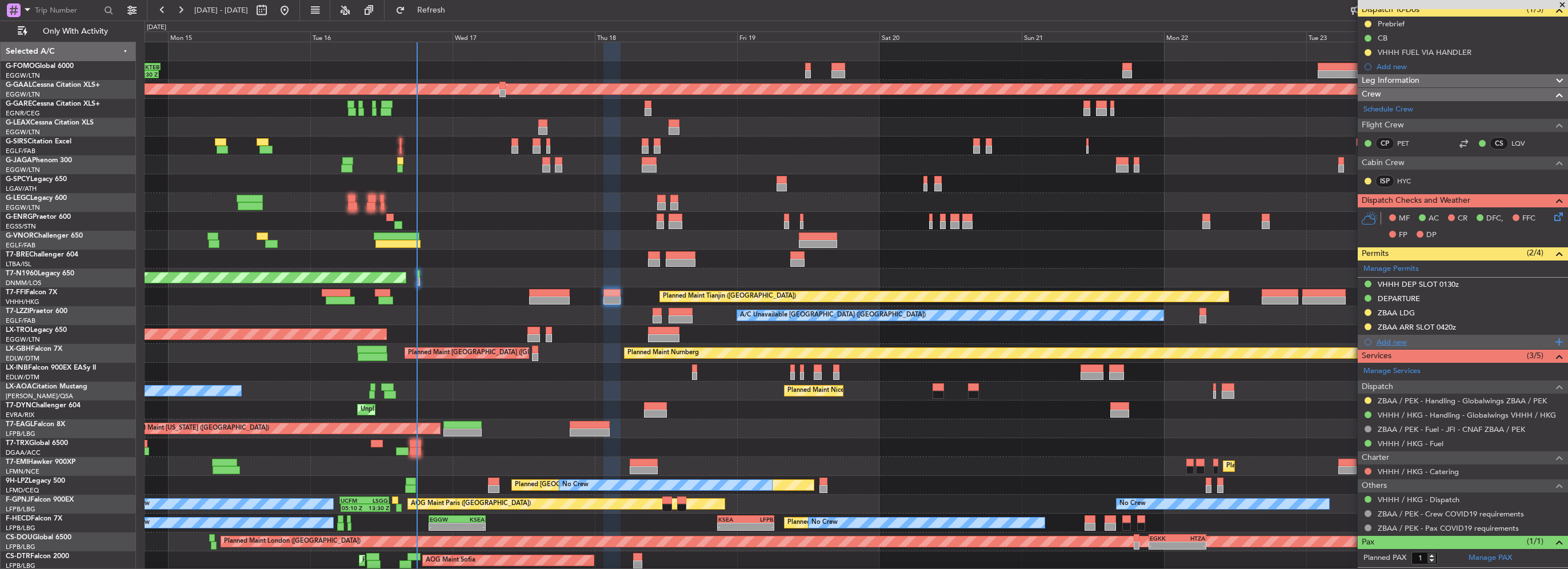
scroll to position [130, 0]
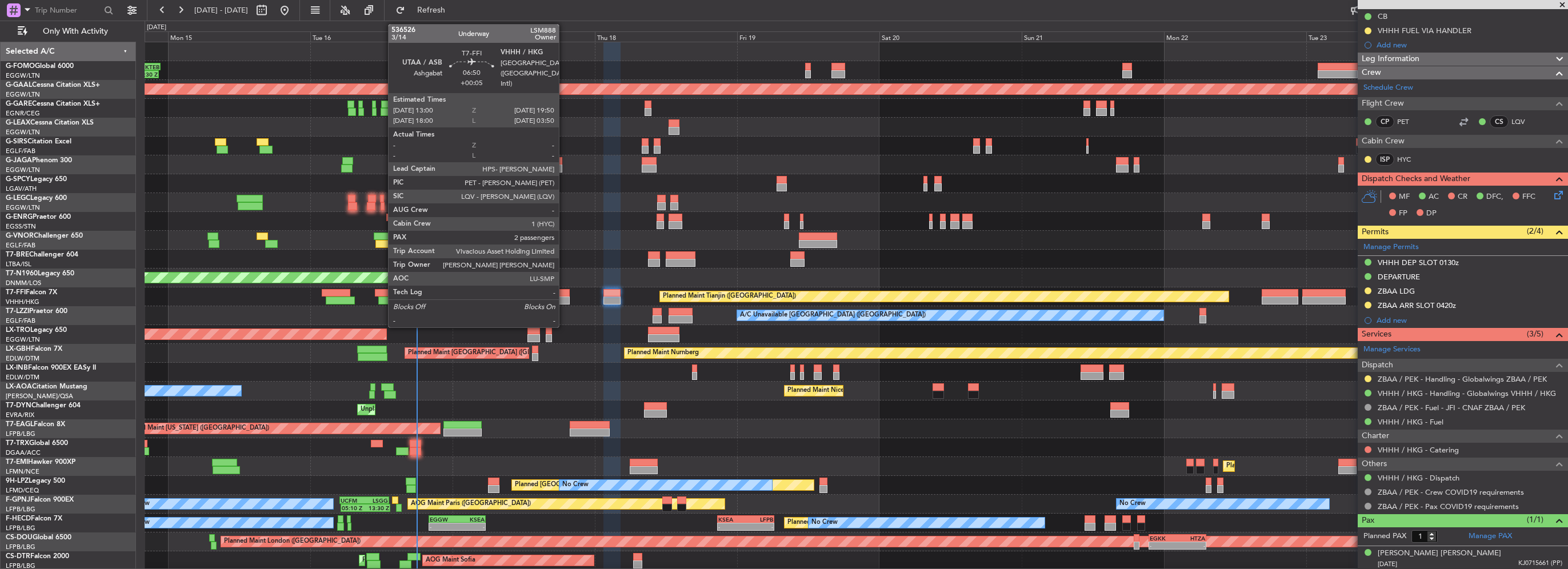
click at [565, 293] on div at bounding box center [550, 292] width 41 height 8
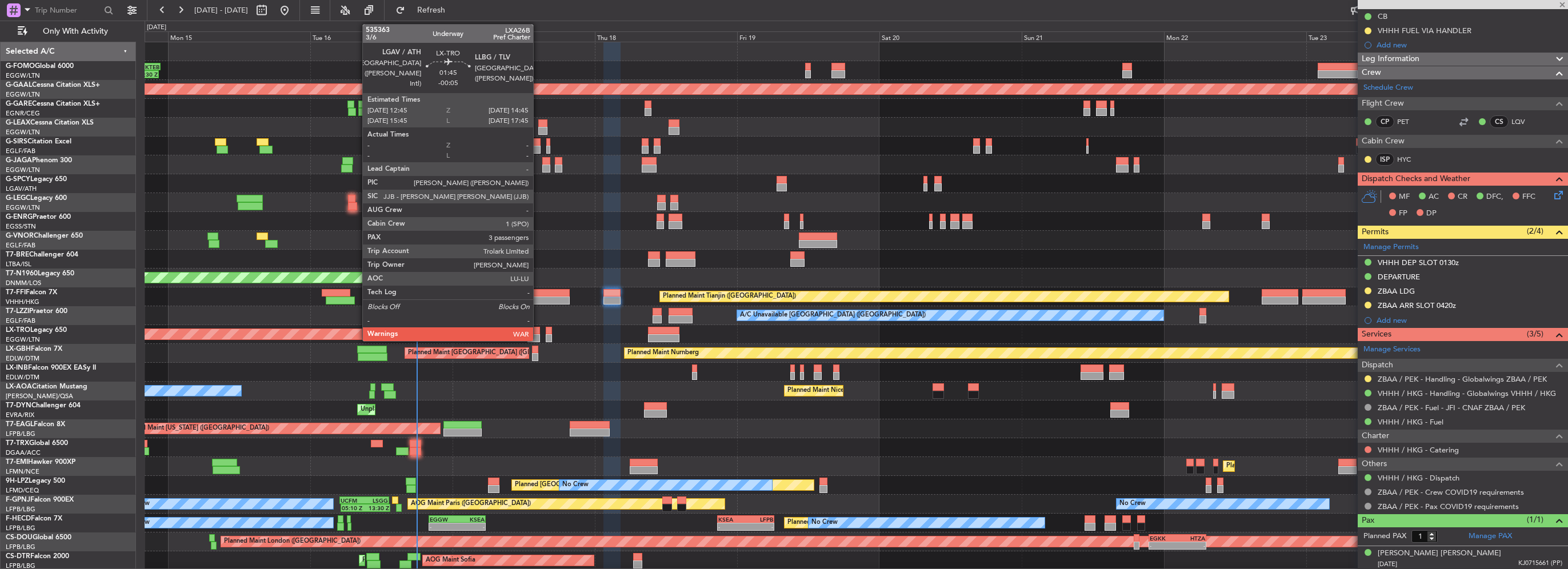
type input "+00:05"
type input "2"
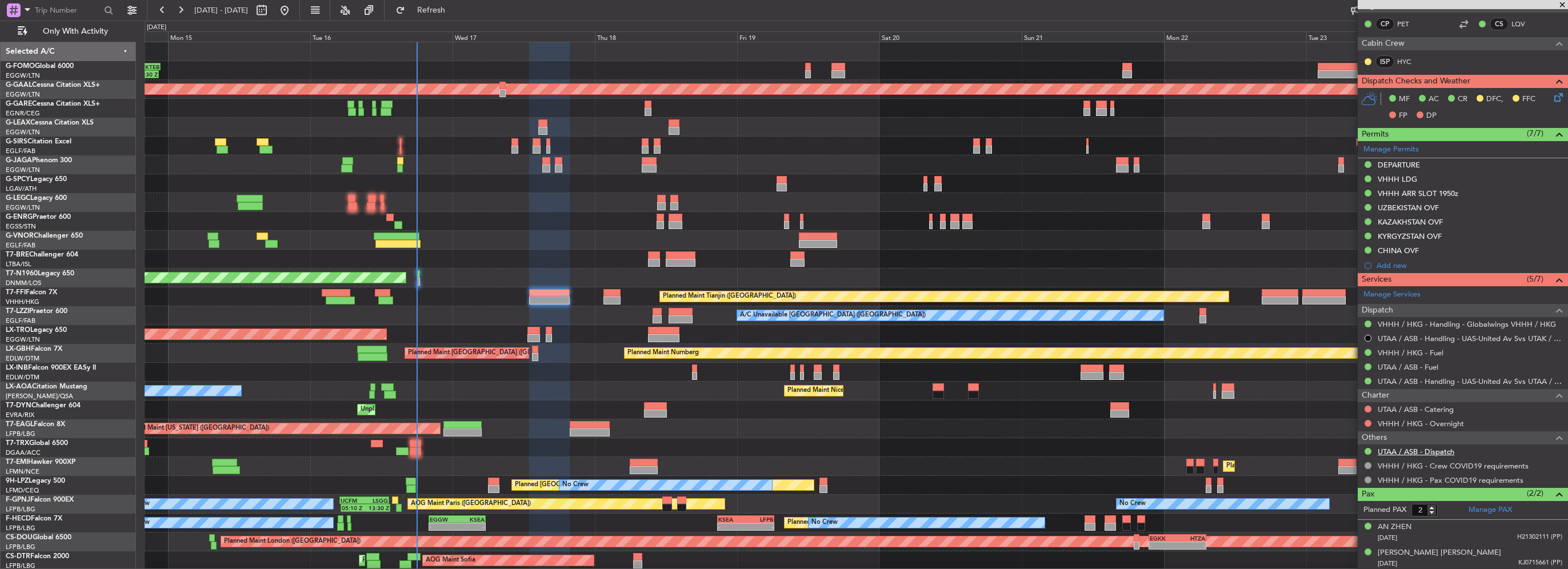
scroll to position [14, 0]
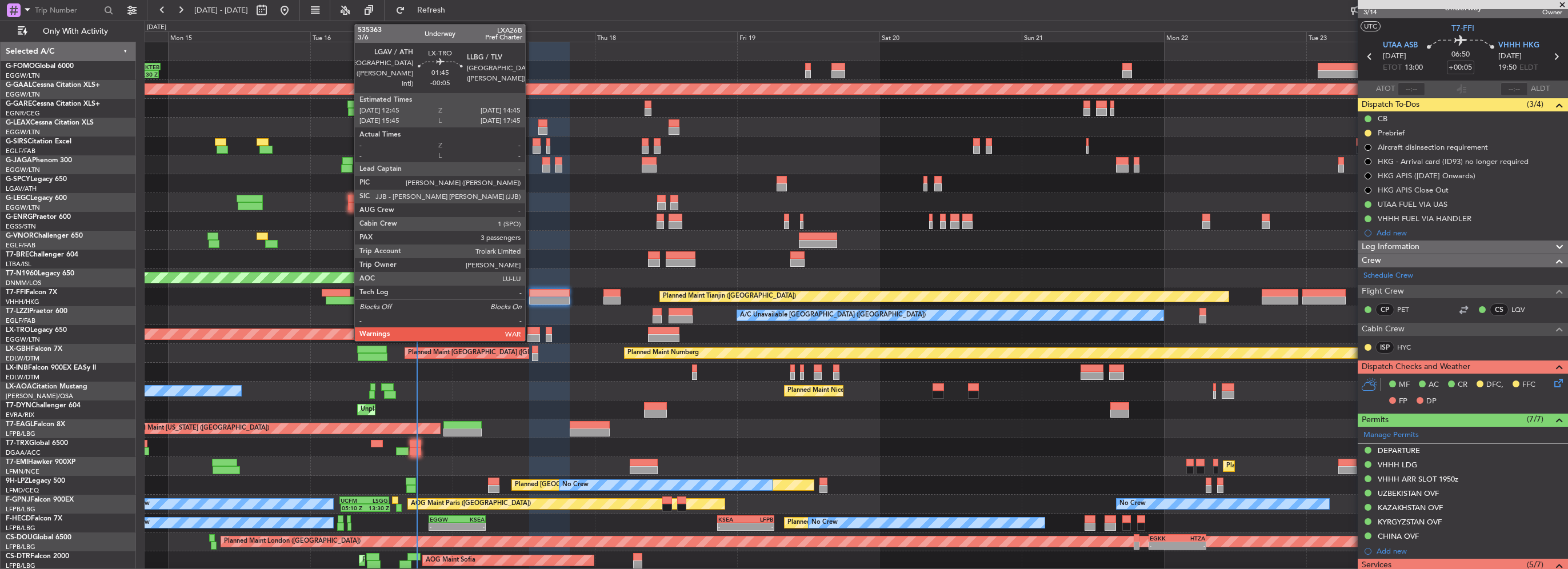
click at [534, 334] on div at bounding box center [533, 338] width 12 height 8
type input "-00:05"
type input "3"
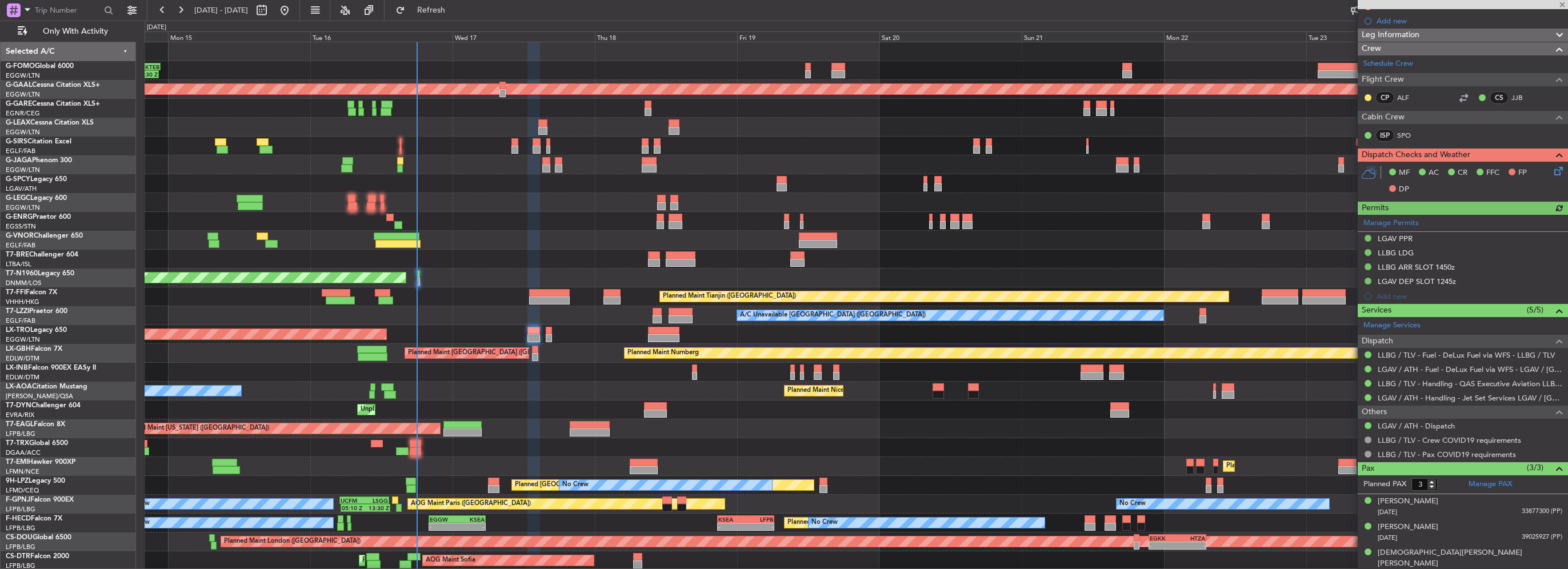
scroll to position [0, 0]
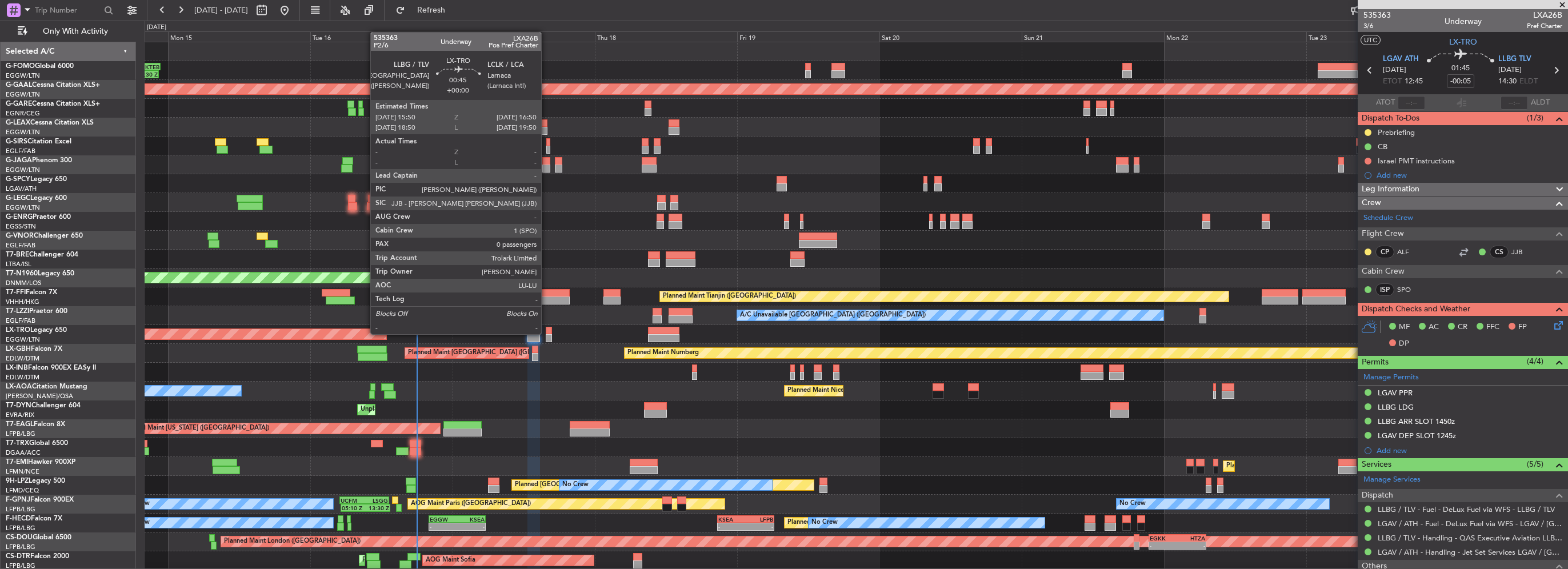
click at [546, 333] on div at bounding box center [549, 330] width 6 height 8
type input "0"
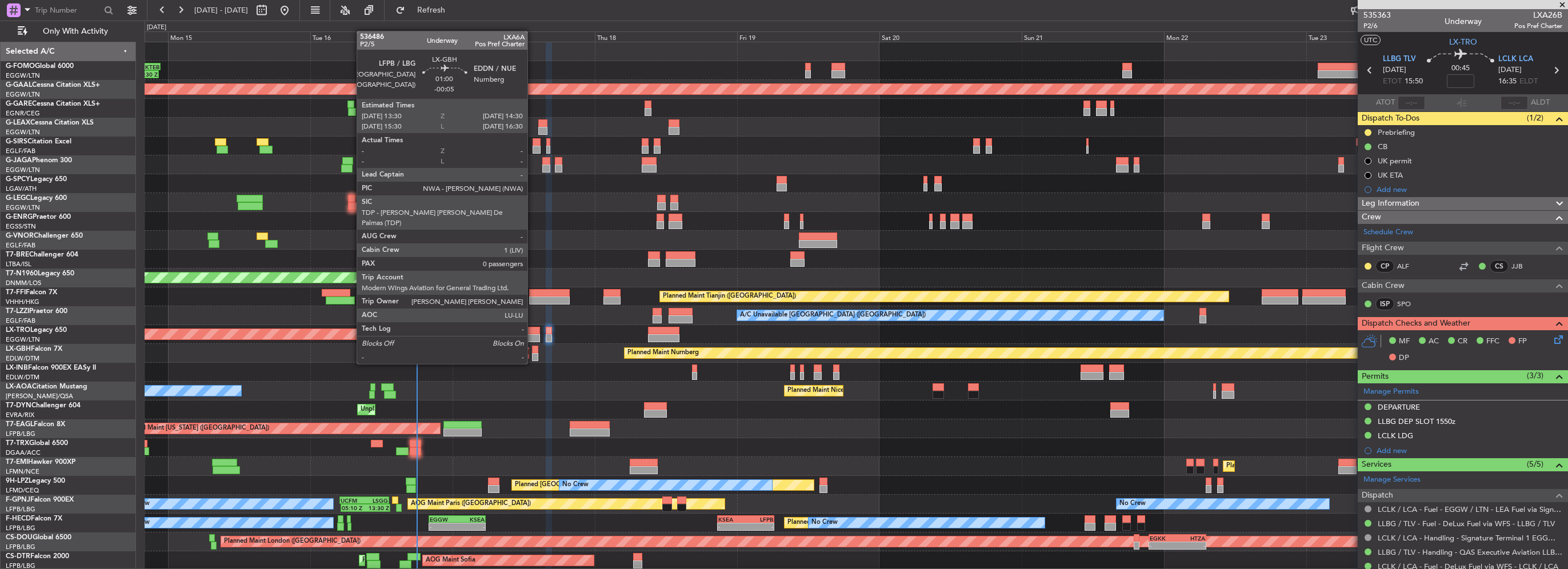
click at [532, 353] on div at bounding box center [535, 357] width 6 height 8
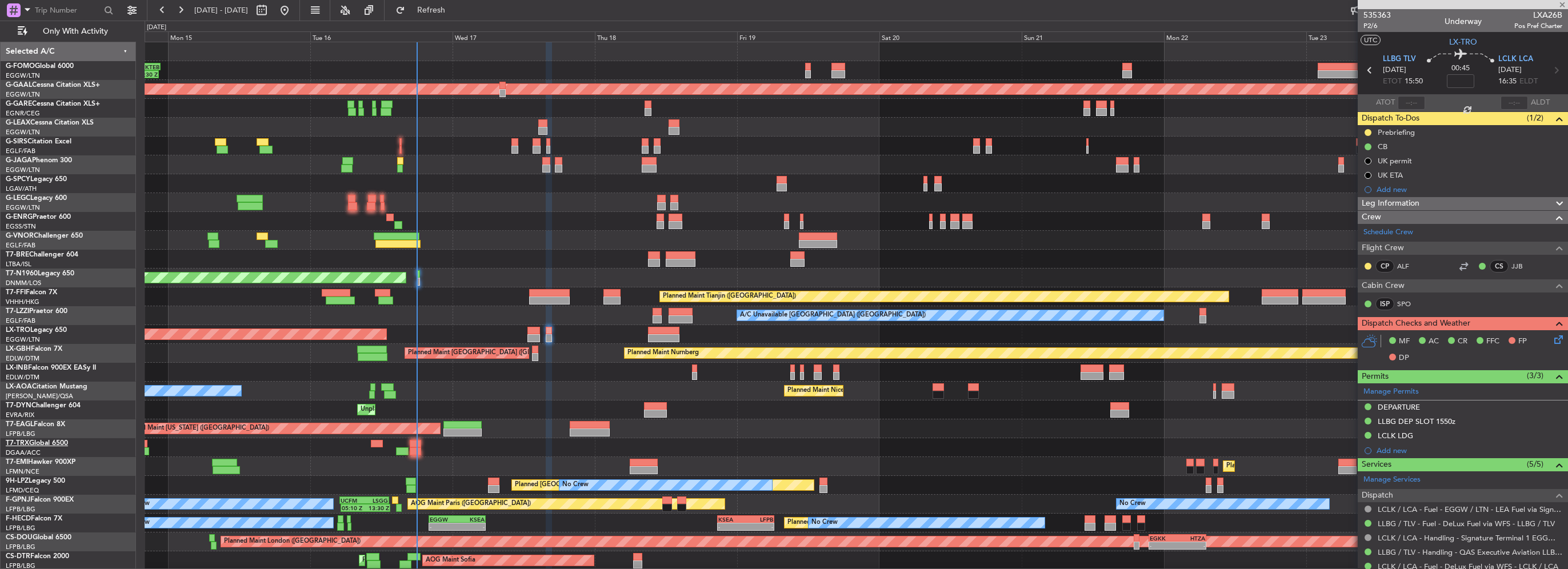
type input "-00:05"
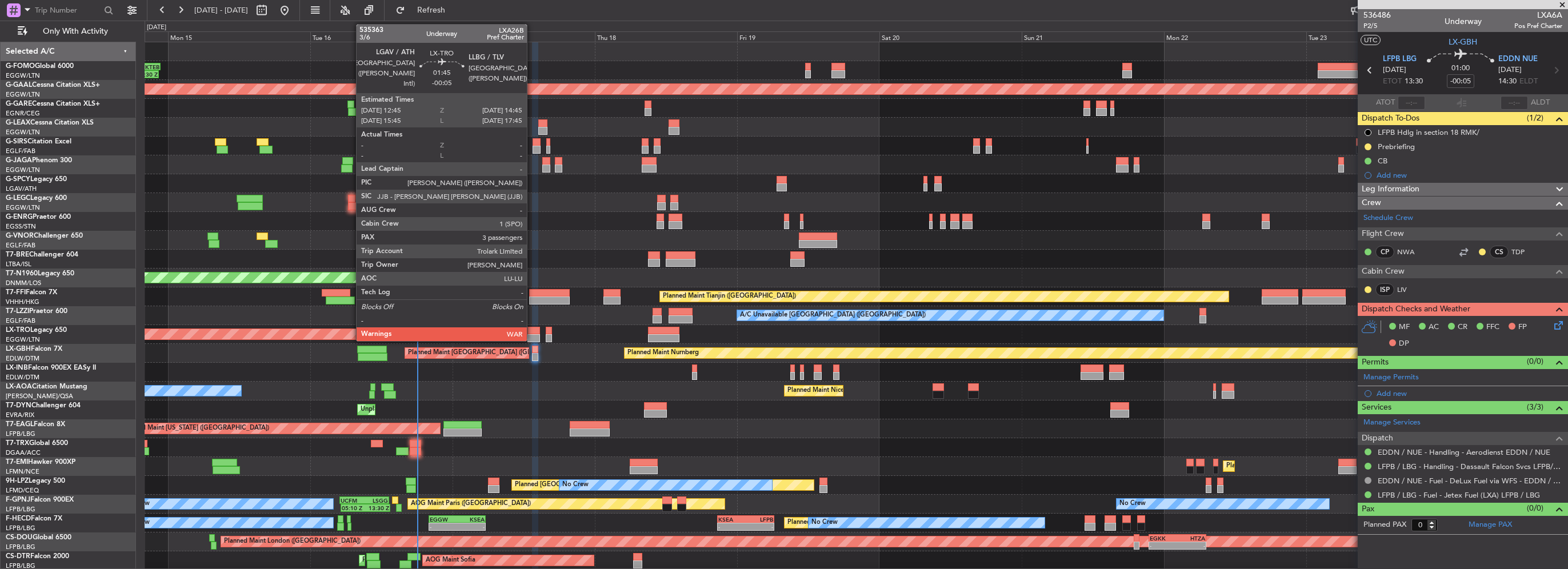
click at [532, 330] on div at bounding box center [533, 330] width 12 height 8
type input "3"
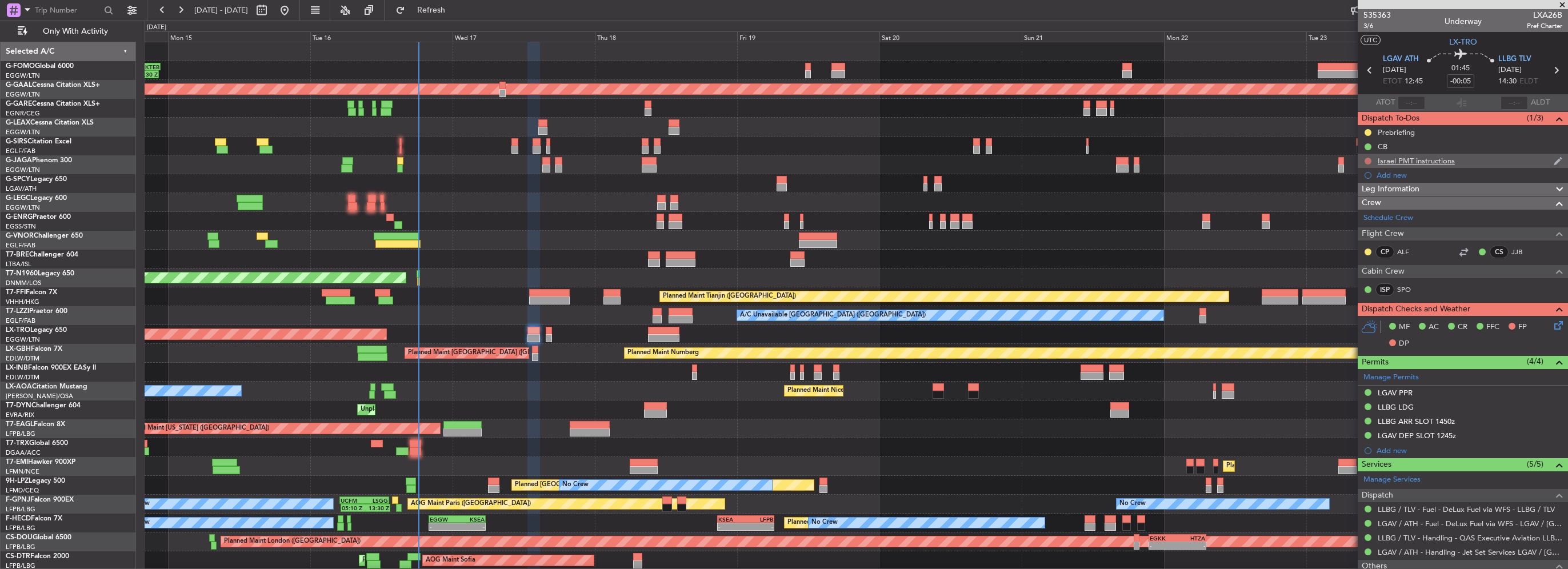
click at [1367, 159] on button at bounding box center [1367, 160] width 6 height 6
click at [1372, 213] on span "Completed" at bounding box center [1373, 211] width 38 height 11
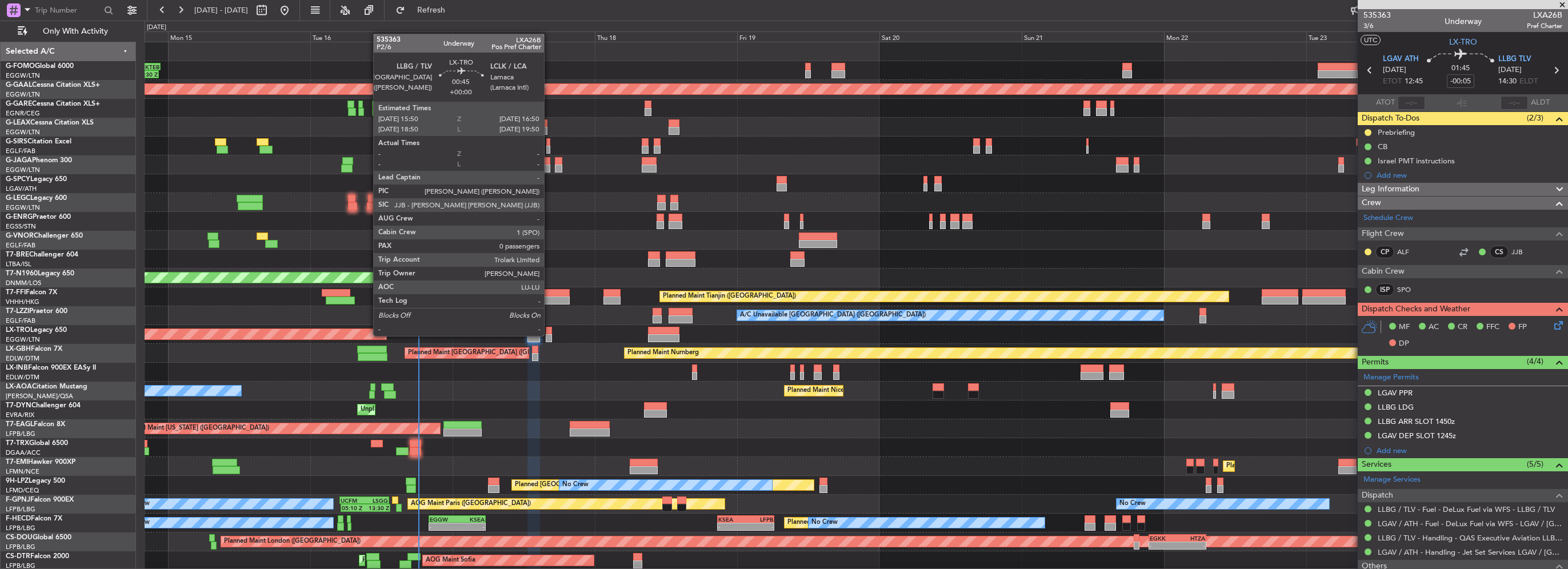
click at [549, 335] on div at bounding box center [549, 338] width 6 height 8
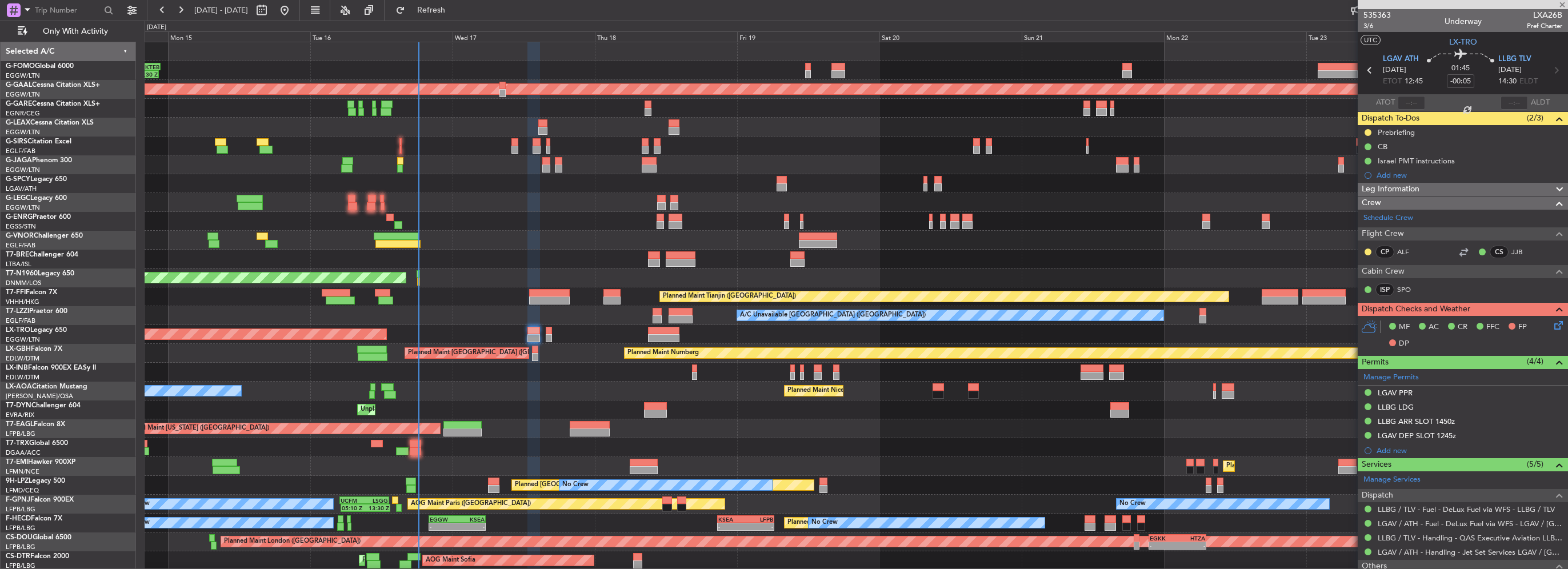
type input "0"
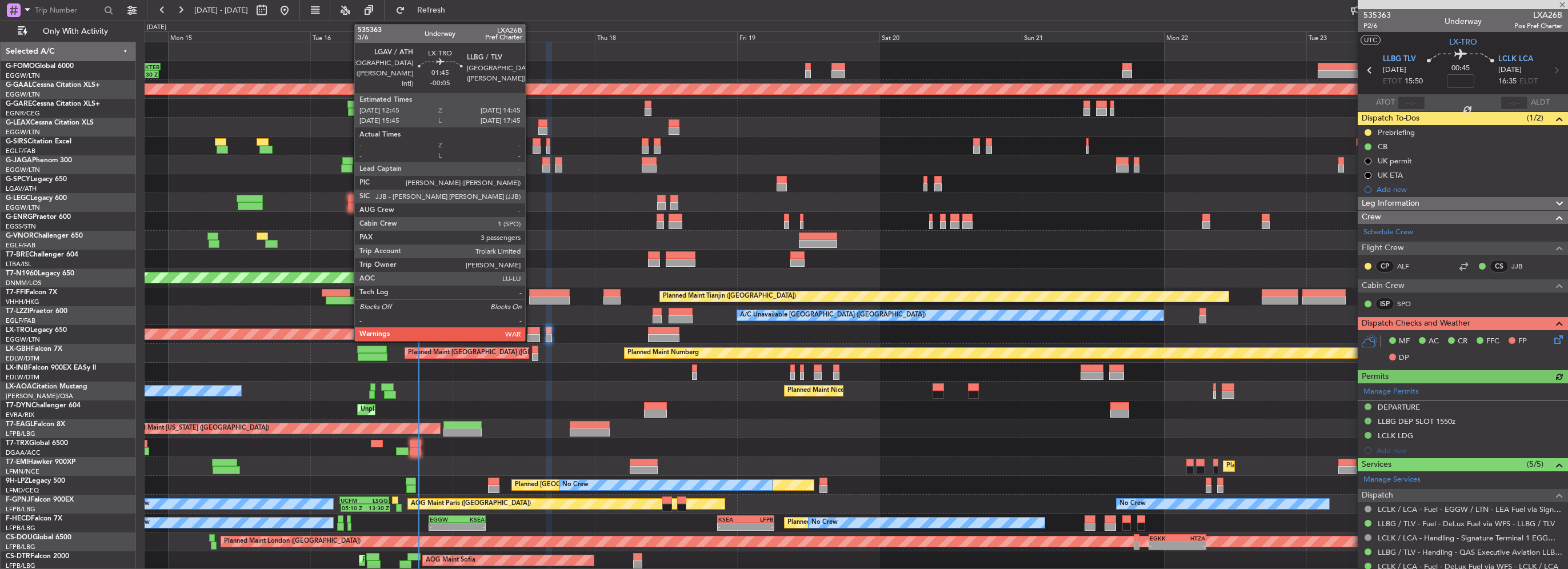
click at [530, 336] on div at bounding box center [533, 338] width 12 height 8
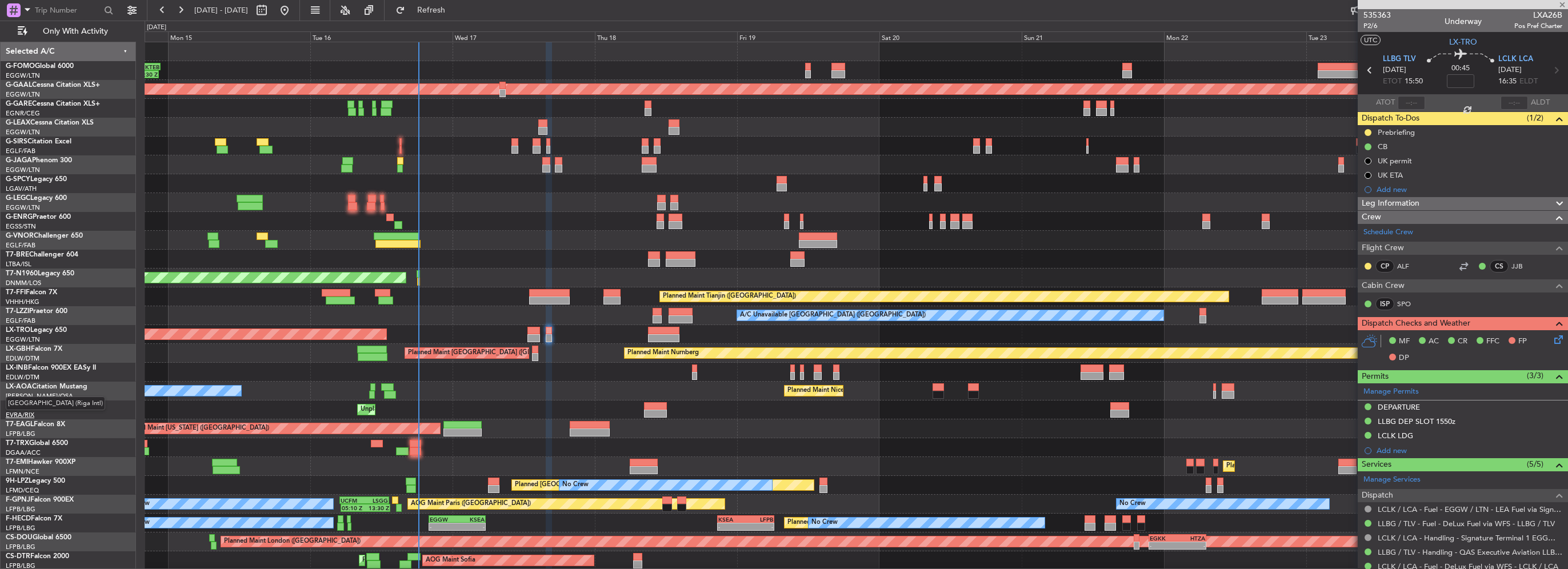
type input "-00:05"
type input "3"
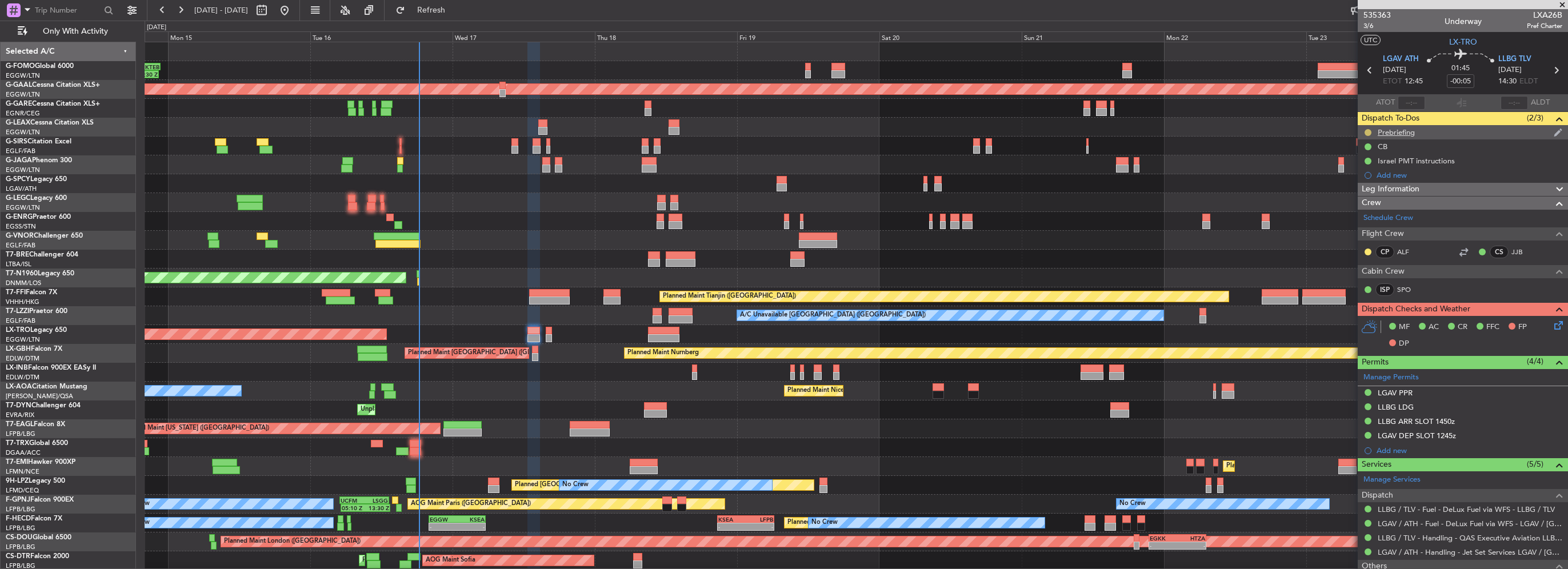
click at [1369, 132] on button at bounding box center [1367, 132] width 6 height 6
click at [1375, 196] on span "Cancelled" at bounding box center [1370, 200] width 32 height 11
drag, startPoint x: 1412, startPoint y: 437, endPoint x: 1440, endPoint y: 446, distance: 29.4
click at [1412, 437] on div "LGAV DEP SLOT 1245z" at bounding box center [1416, 435] width 79 height 9
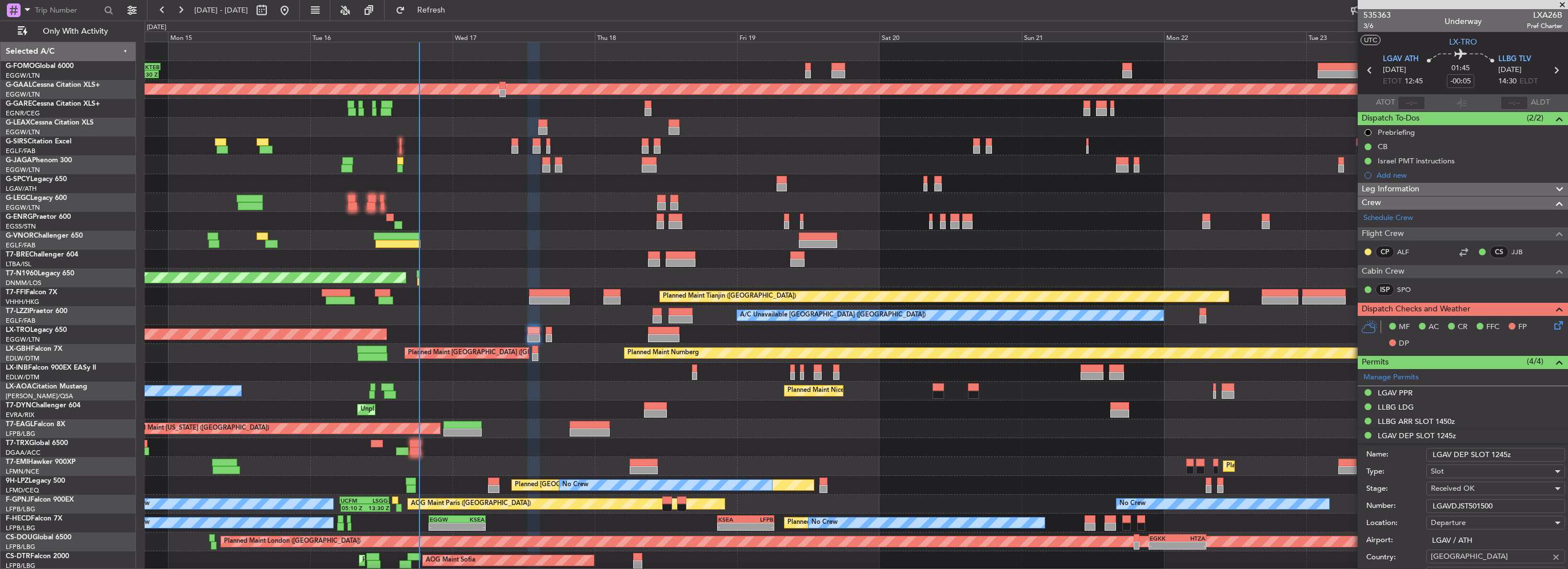
drag, startPoint x: 1485, startPoint y: 504, endPoint x: 1348, endPoint y: 508, distance: 137.1
click at [1355, 508] on fb-app "14 Sep 2025 - 24 Sep 2025 Refresh Quick Links Only With Activity 10:50 Z 22:30 …" at bounding box center [784, 289] width 1568 height 561
click at [1415, 393] on div "LGAV PPR" at bounding box center [1462, 392] width 210 height 14
click at [1479, 466] on input "LGAV03864100925/1109251800/1709250500" at bounding box center [1496, 463] width 139 height 14
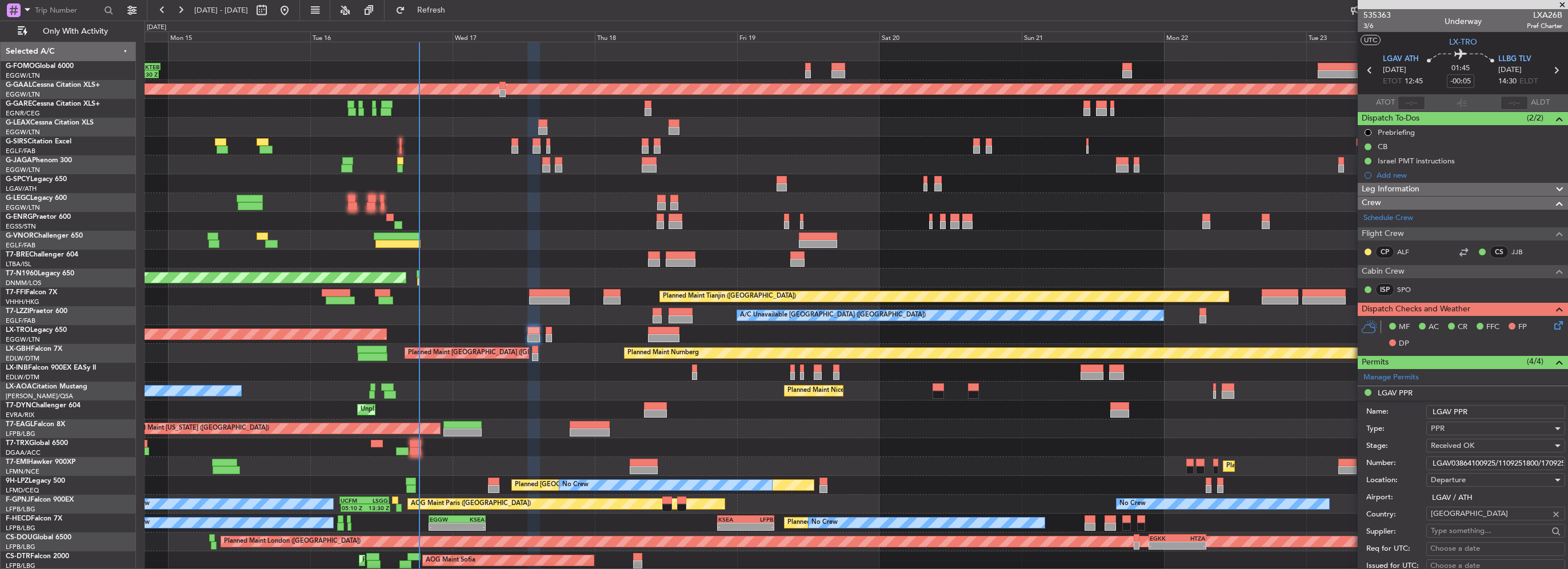
click at [1479, 466] on input "LGAV03864100925/1109251800/1709250500" at bounding box center [1496, 463] width 139 height 14
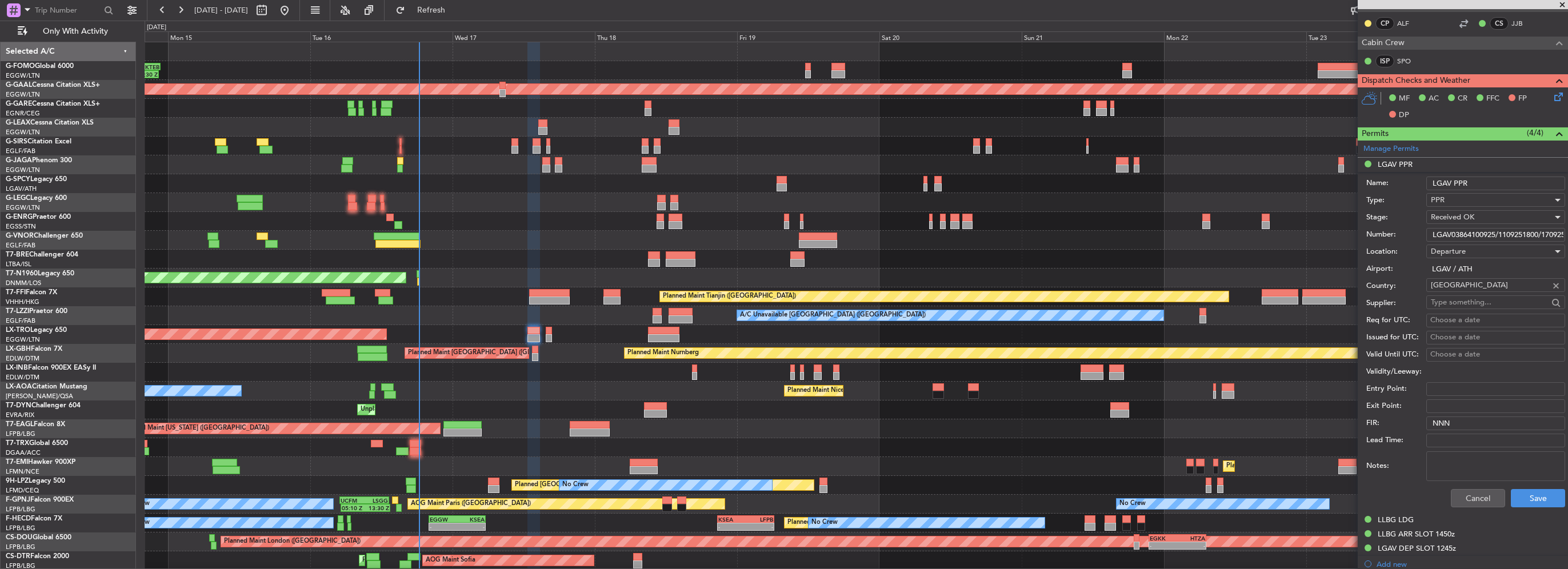
click at [1431, 537] on mat-tooltip-component "LGAV DEP SLOT 1245z" at bounding box center [1417, 526] width 87 height 31
click at [1437, 535] on mat-tooltip-component "LGAV DEP SLOT 1245z" at bounding box center [1417, 526] width 87 height 31
click at [1455, 529] on div "LLBG ARR SLOT 1450z" at bounding box center [1462, 534] width 210 height 14
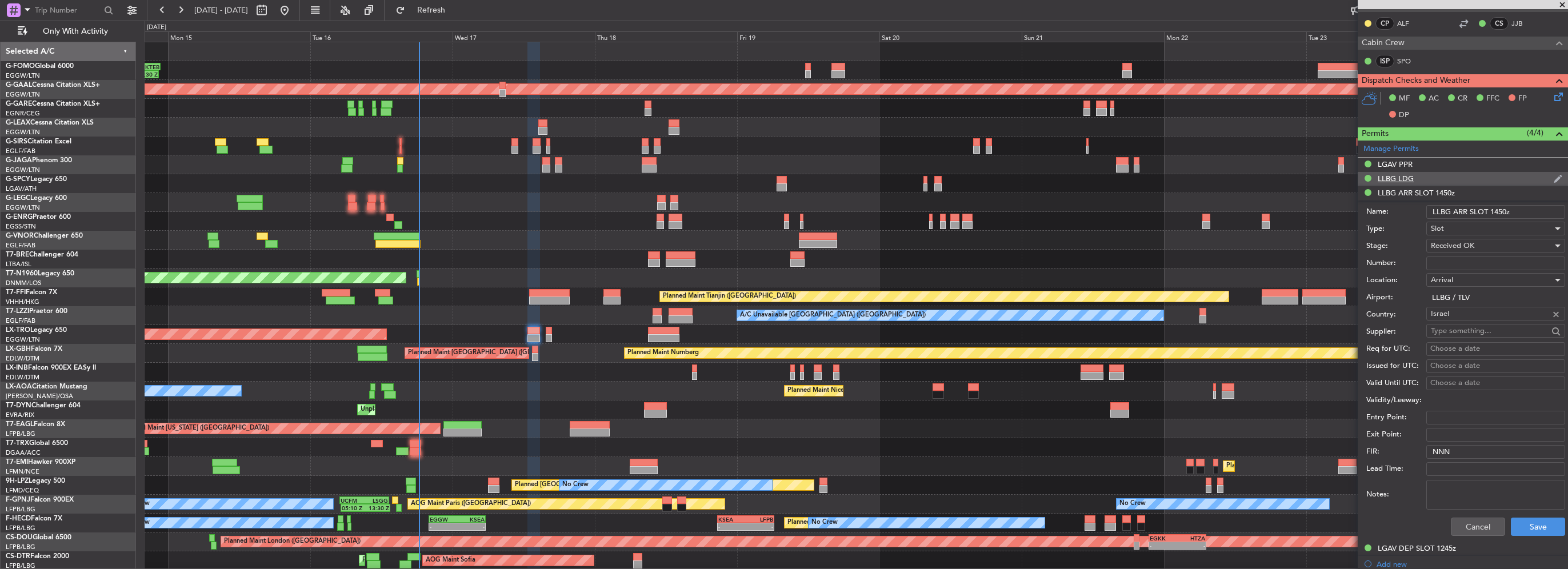
click at [1389, 180] on div "LLBG LDG" at bounding box center [1395, 179] width 36 height 9
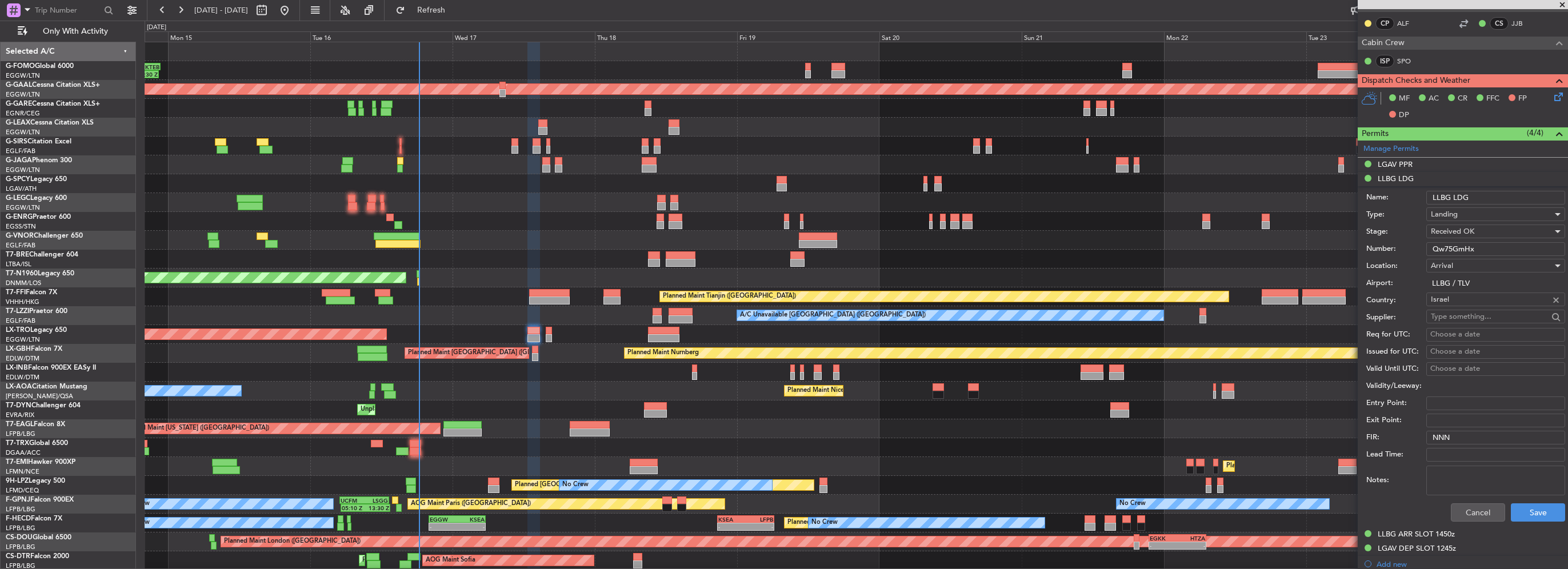
drag, startPoint x: 1484, startPoint y: 249, endPoint x: 1269, endPoint y: 256, distance: 215.1
click at [1272, 256] on fb-app "14 Sep 2025 - 24 Sep 2025 Refresh Quick Links Only With Activity 10:50 Z 22:30 …" at bounding box center [784, 289] width 1568 height 561
click at [1452, 239] on div "Received OK" at bounding box center [1491, 231] width 121 height 18
click at [1461, 248] on span "Not Requested" at bounding box center [1491, 253] width 120 height 18
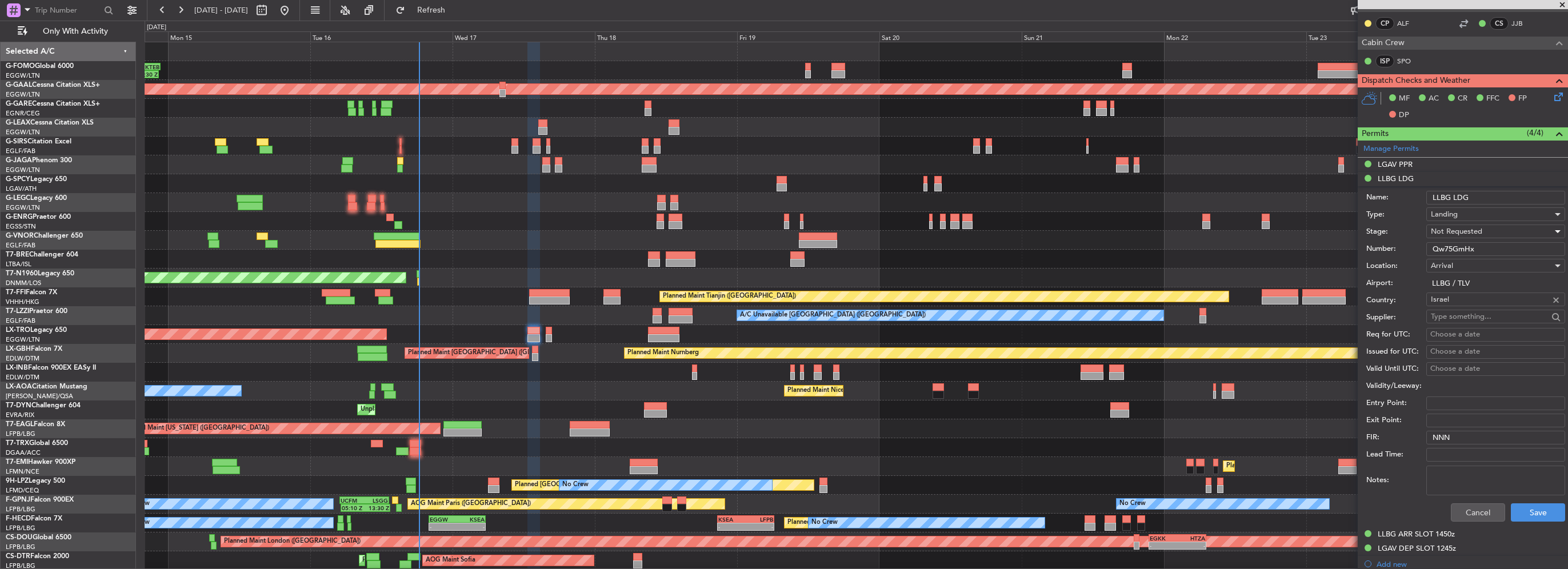
click at [1445, 233] on span "Not Requested" at bounding box center [1457, 230] width 52 height 10
click at [1466, 317] on span "Received OK" at bounding box center [1491, 322] width 120 height 18
click at [1456, 249] on input "Qw75GmHx" at bounding box center [1496, 249] width 139 height 14
paste input "59169"
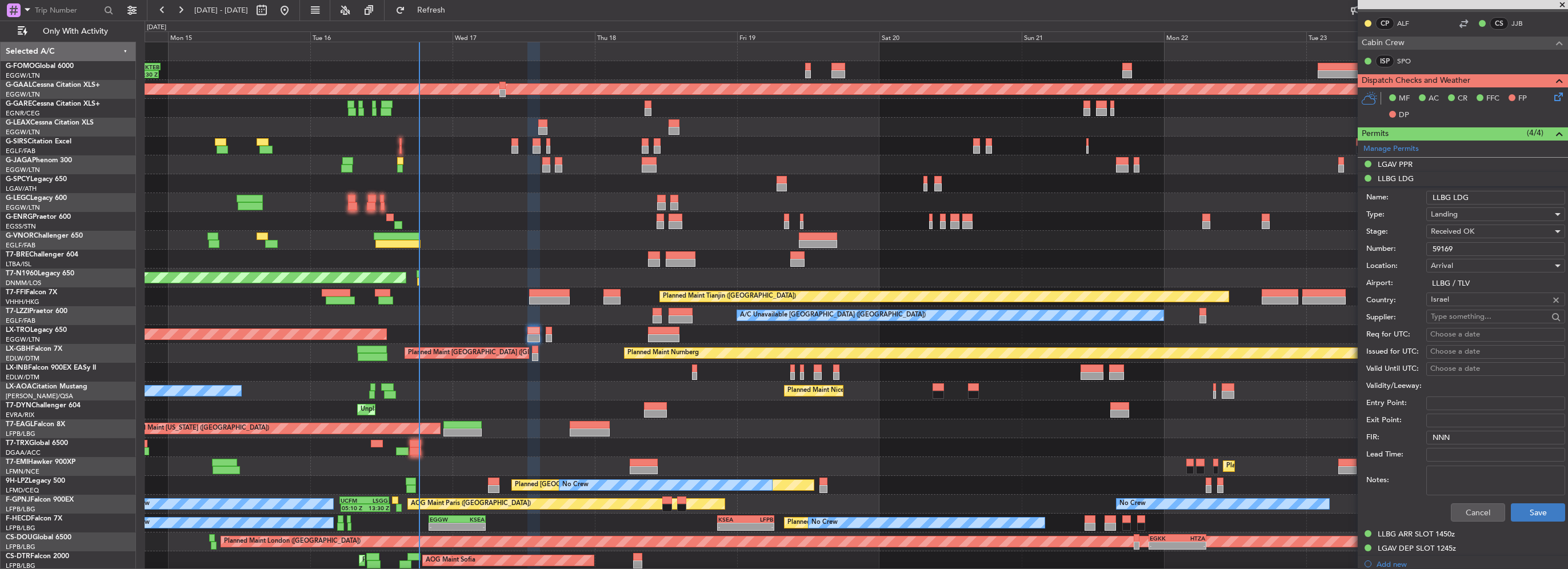
type input "59169"
click at [1543, 512] on button "Save" at bounding box center [1537, 513] width 55 height 19
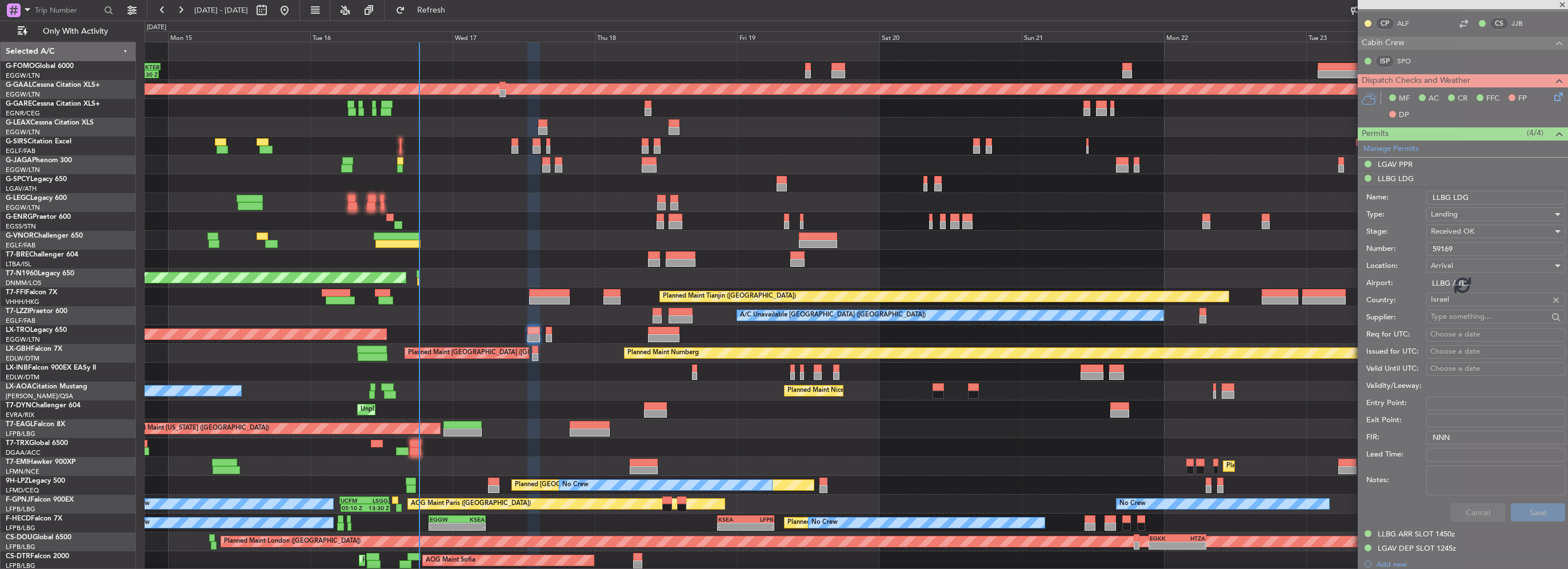
scroll to position [155, 0]
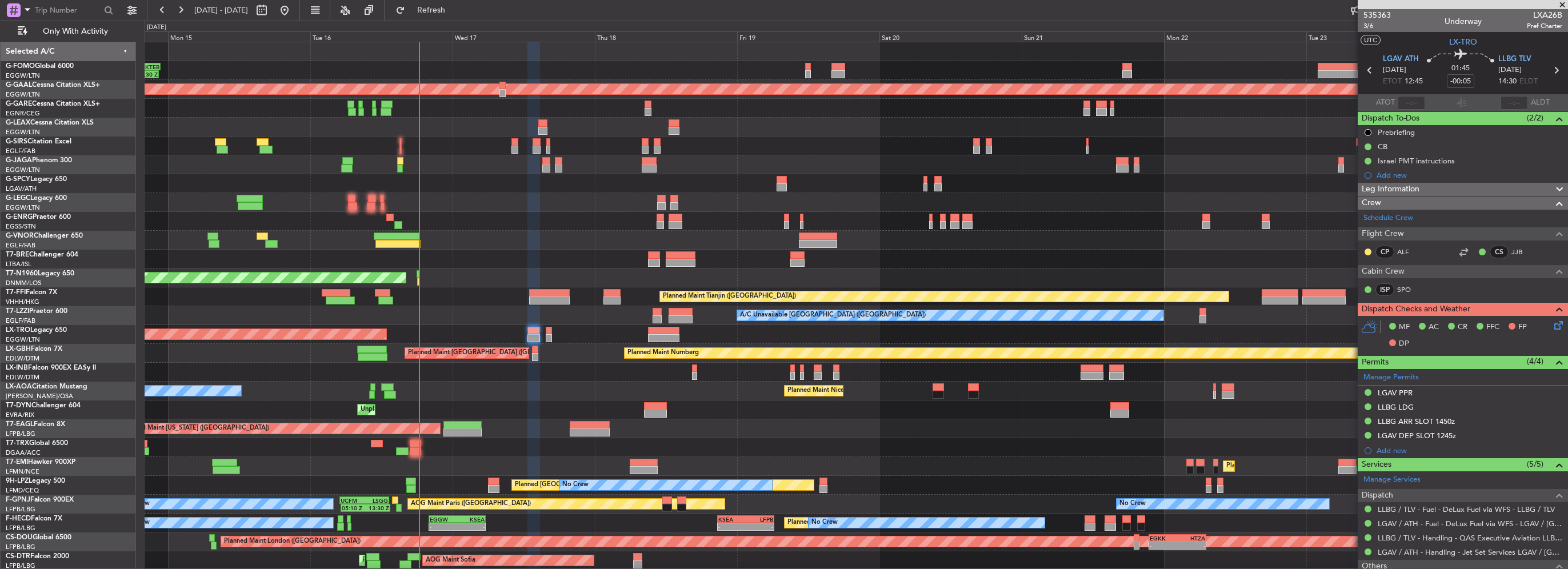
click at [1450, 187] on div "Leg Information" at bounding box center [1462, 190] width 210 height 13
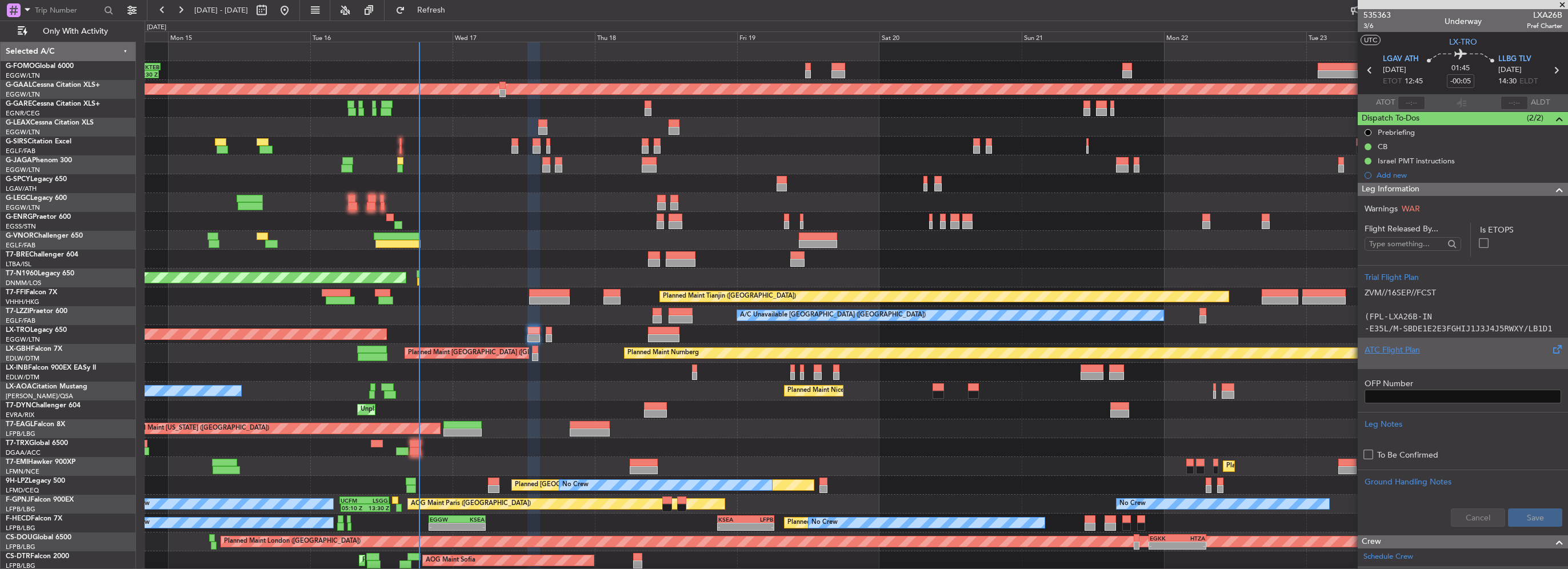
click at [1391, 352] on div "ATC Flight Plan" at bounding box center [1462, 350] width 196 height 12
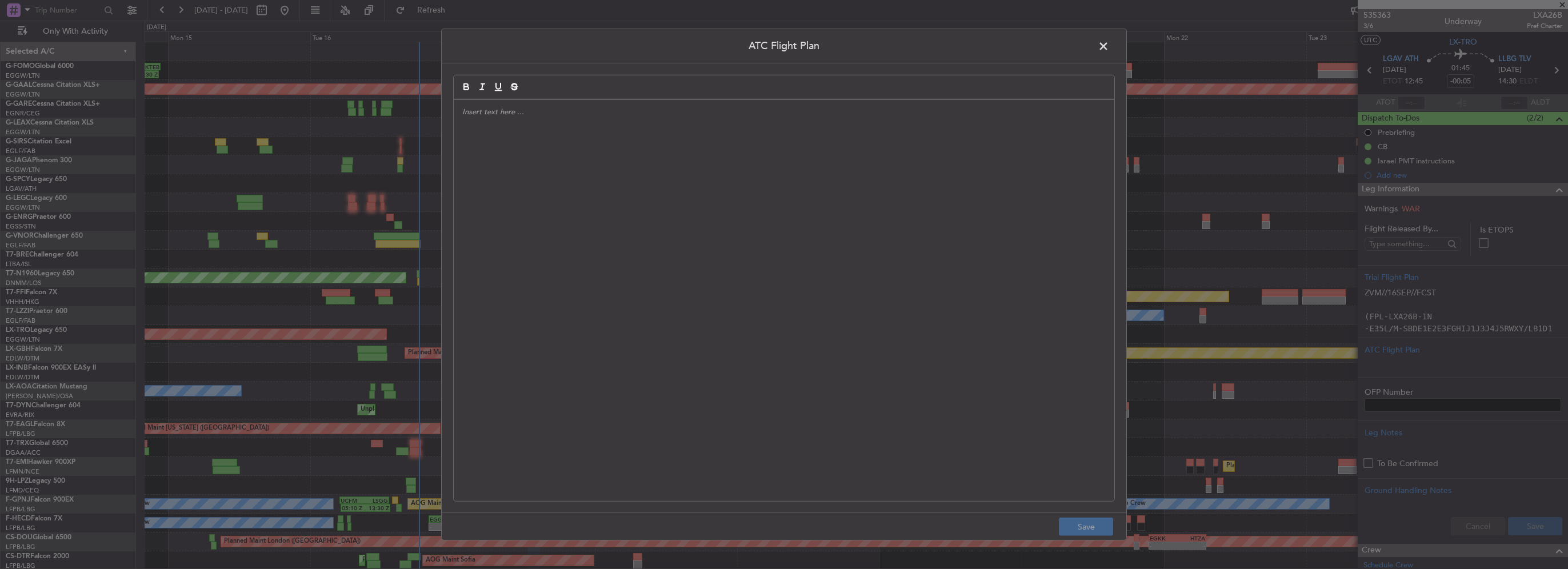
click at [598, 256] on div at bounding box center [784, 300] width 661 height 401
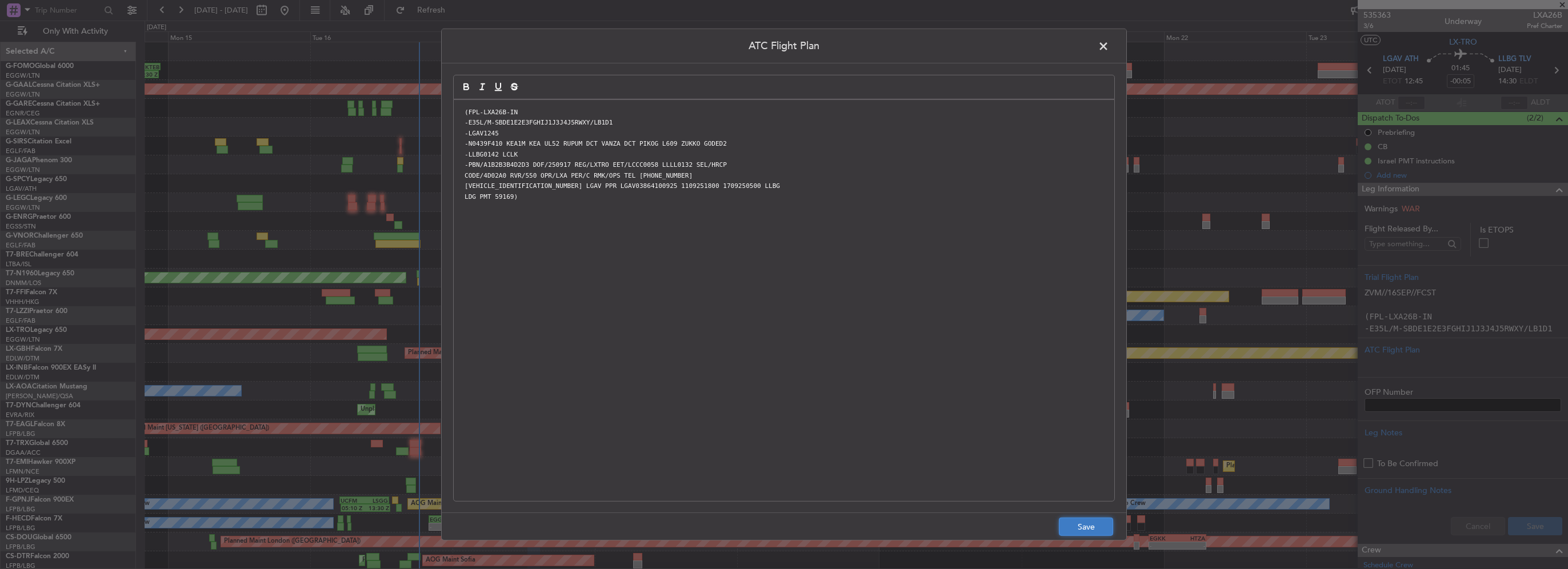
click at [1090, 526] on button "Save" at bounding box center [1086, 526] width 55 height 19
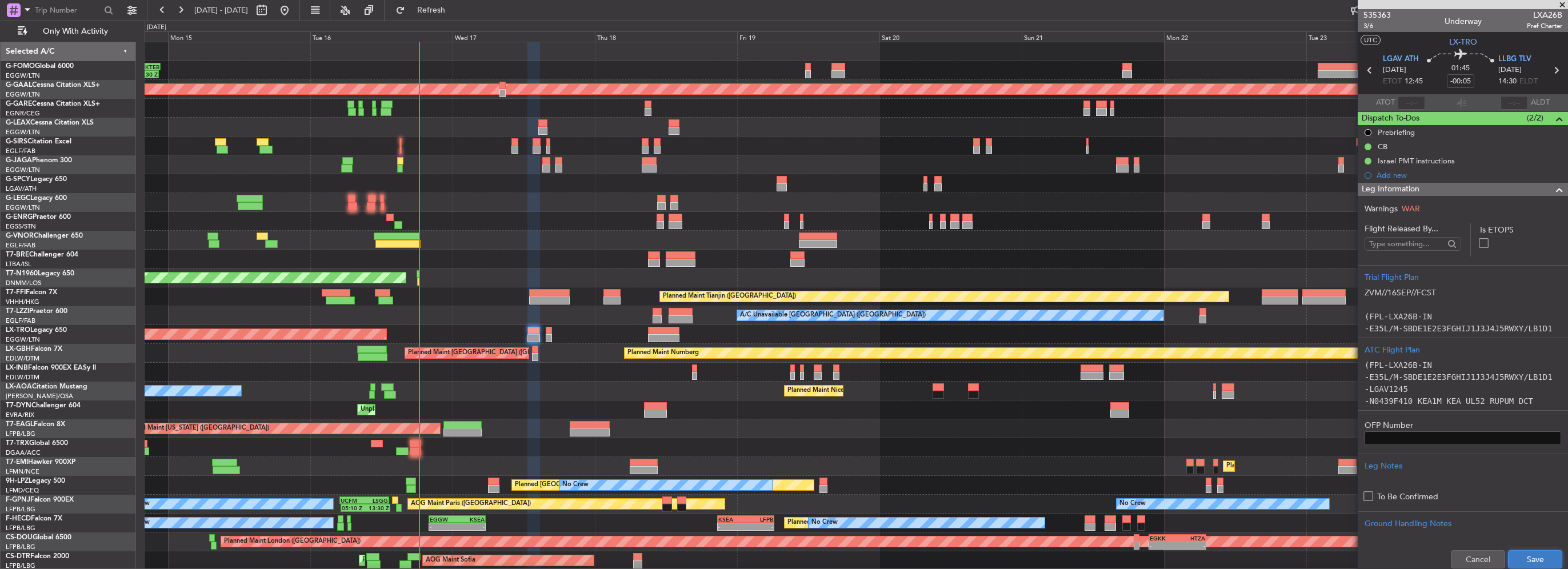
click at [1530, 559] on button "Save" at bounding box center [1535, 560] width 55 height 19
click at [1552, 192] on span at bounding box center [1559, 190] width 14 height 14
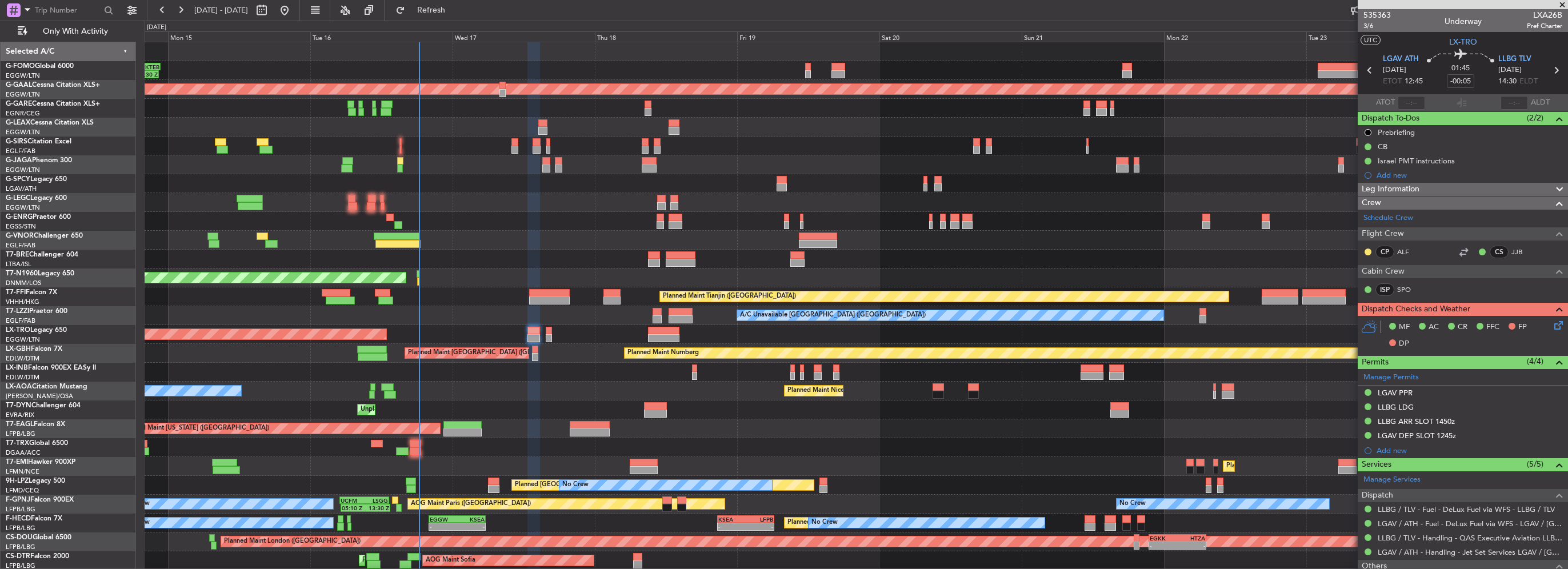
click at [1552, 327] on icon at bounding box center [1557, 323] width 9 height 9
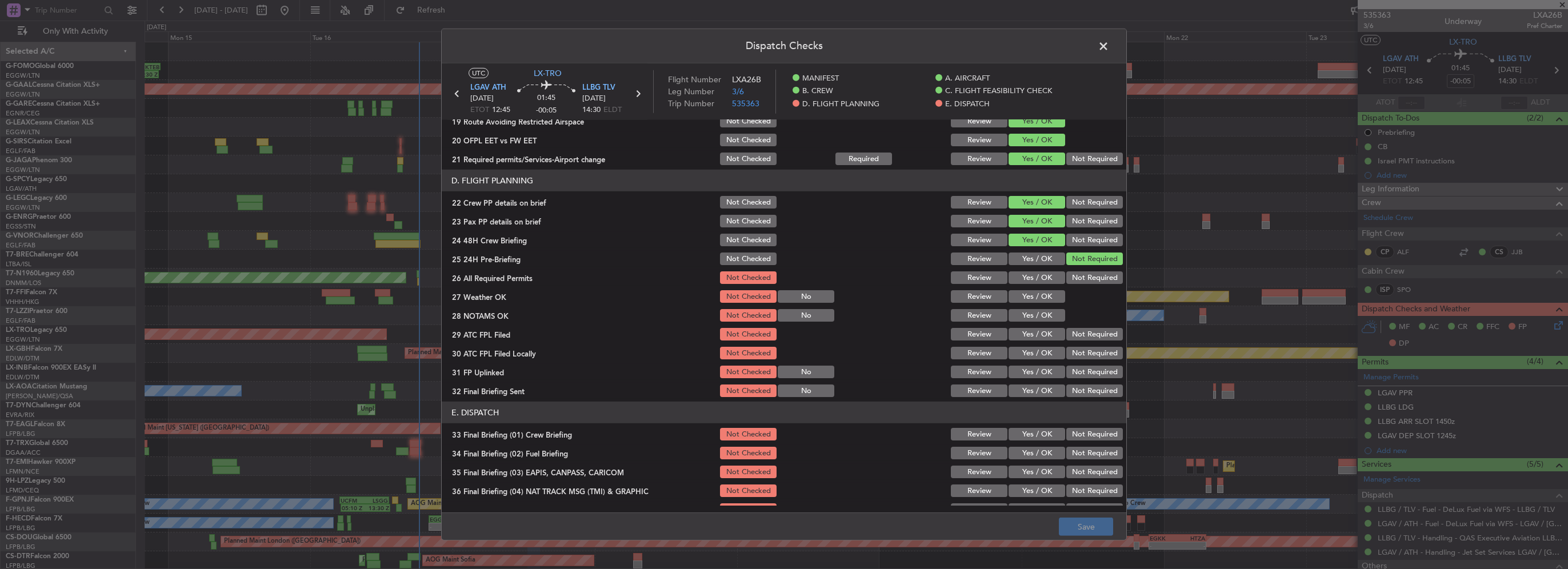
scroll to position [571, 0]
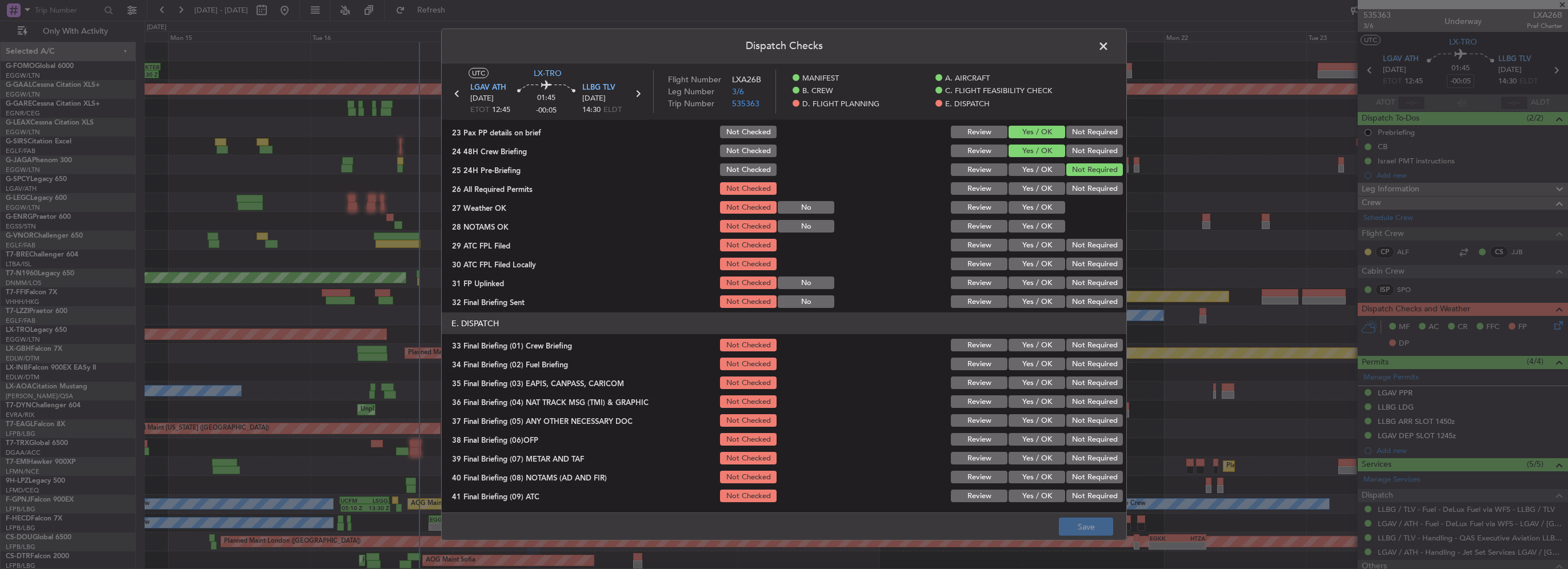
click at [1035, 188] on button "Yes / OK" at bounding box center [1037, 189] width 56 height 13
click at [1035, 212] on button "Yes / OK" at bounding box center [1037, 207] width 56 height 13
click at [1038, 234] on section "D. FLIGHT PLANNING 22 Crew PP details on brief Not Checked Review Yes / OK Not …" at bounding box center [784, 195] width 685 height 229
drag, startPoint x: 1038, startPoint y: 234, endPoint x: 1028, endPoint y: 235, distance: 10.0
click at [1028, 231] on button "Yes / OK" at bounding box center [1037, 227] width 56 height 13
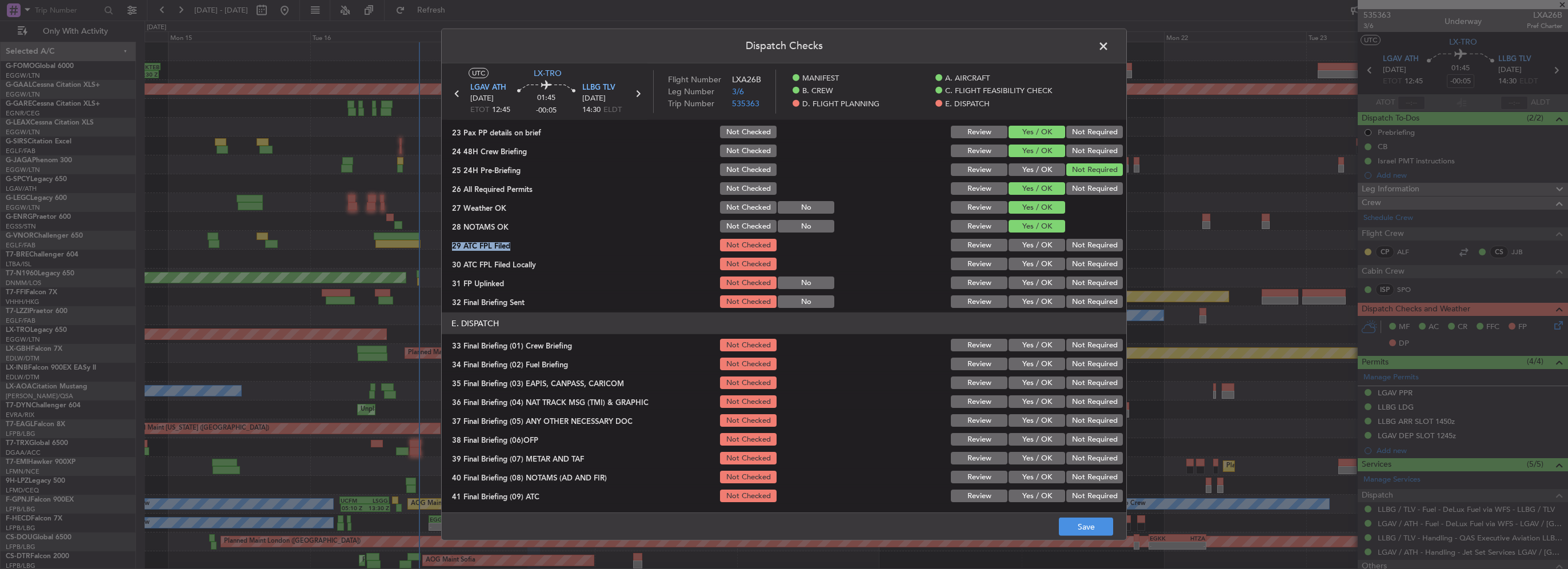
click at [1031, 245] on button "Yes / OK" at bounding box center [1037, 245] width 56 height 13
click at [1038, 263] on button "Yes / OK" at bounding box center [1037, 264] width 56 height 13
click at [1087, 291] on section "D. FLIGHT PLANNING 22 Crew PP details on brief Not Checked Review Yes / OK Not …" at bounding box center [784, 195] width 685 height 229
click at [1084, 281] on button "Not Required" at bounding box center [1094, 283] width 56 height 13
click at [1040, 306] on button "Yes / OK" at bounding box center [1037, 302] width 56 height 13
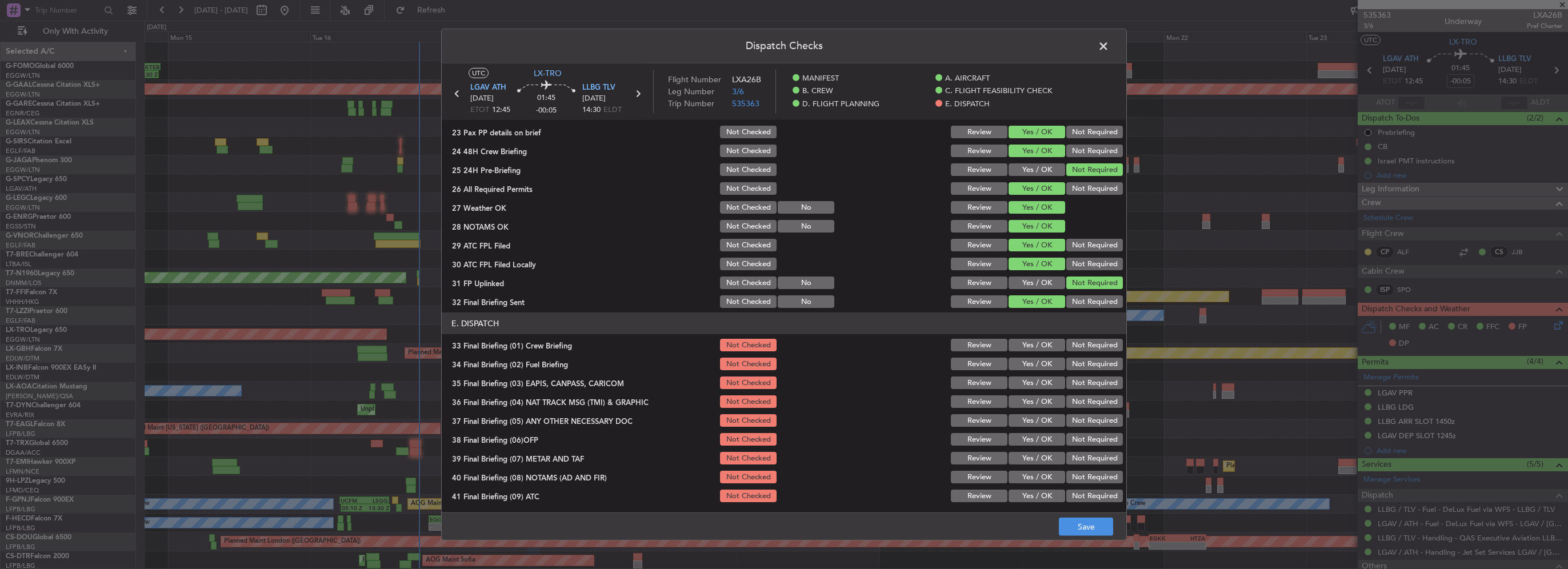
click at [1081, 304] on button "Not Required" at bounding box center [1094, 302] width 56 height 13
click at [1066, 258] on button "Not Required" at bounding box center [1094, 264] width 56 height 13
click at [1040, 275] on div "Yes / OK" at bounding box center [1036, 282] width 57 height 16
click at [1048, 279] on button "Yes / OK" at bounding box center [1037, 283] width 56 height 13
click at [1043, 340] on button "Yes / OK" at bounding box center [1037, 345] width 56 height 13
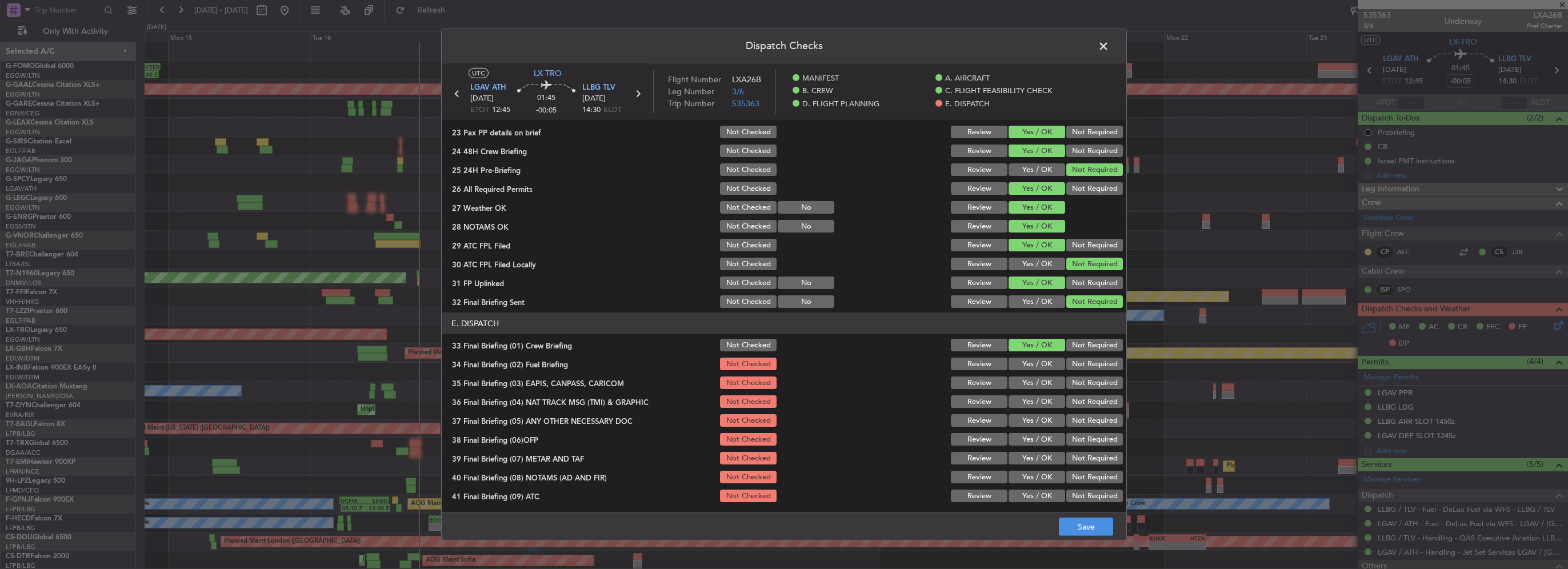
click at [1043, 353] on section "E. DISPATCH 33 Final Briefing (01) Crew Briefing Not Checked Review Yes / OK No…" at bounding box center [784, 437] width 685 height 248
click at [1034, 353] on section "E. DISPATCH 33 Final Briefing (01) Crew Briefing Not Checked Review Yes / OK No…" at bounding box center [784, 437] width 685 height 248
click at [1037, 360] on button "Yes / OK" at bounding box center [1037, 364] width 56 height 13
drag, startPoint x: 1077, startPoint y: 384, endPoint x: 1080, endPoint y: 400, distance: 16.3
click at [1077, 384] on button "Not Required" at bounding box center [1094, 383] width 56 height 13
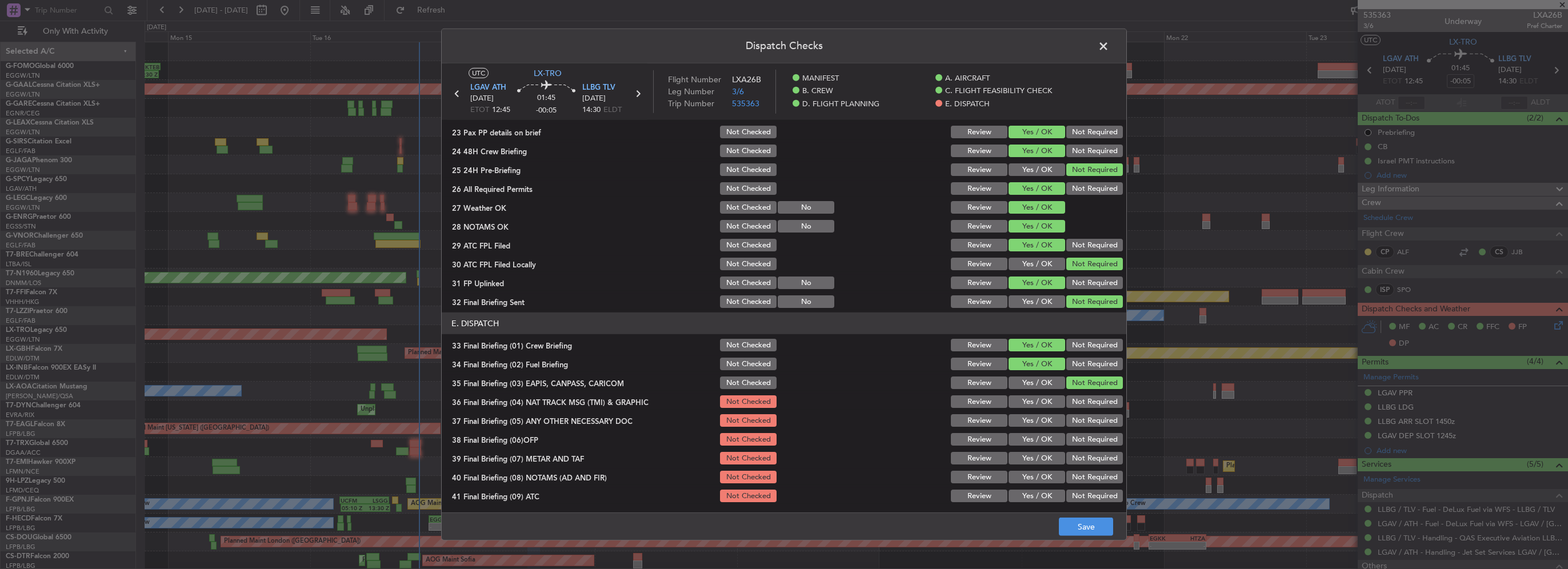
click at [1080, 402] on button "Not Required" at bounding box center [1094, 402] width 56 height 13
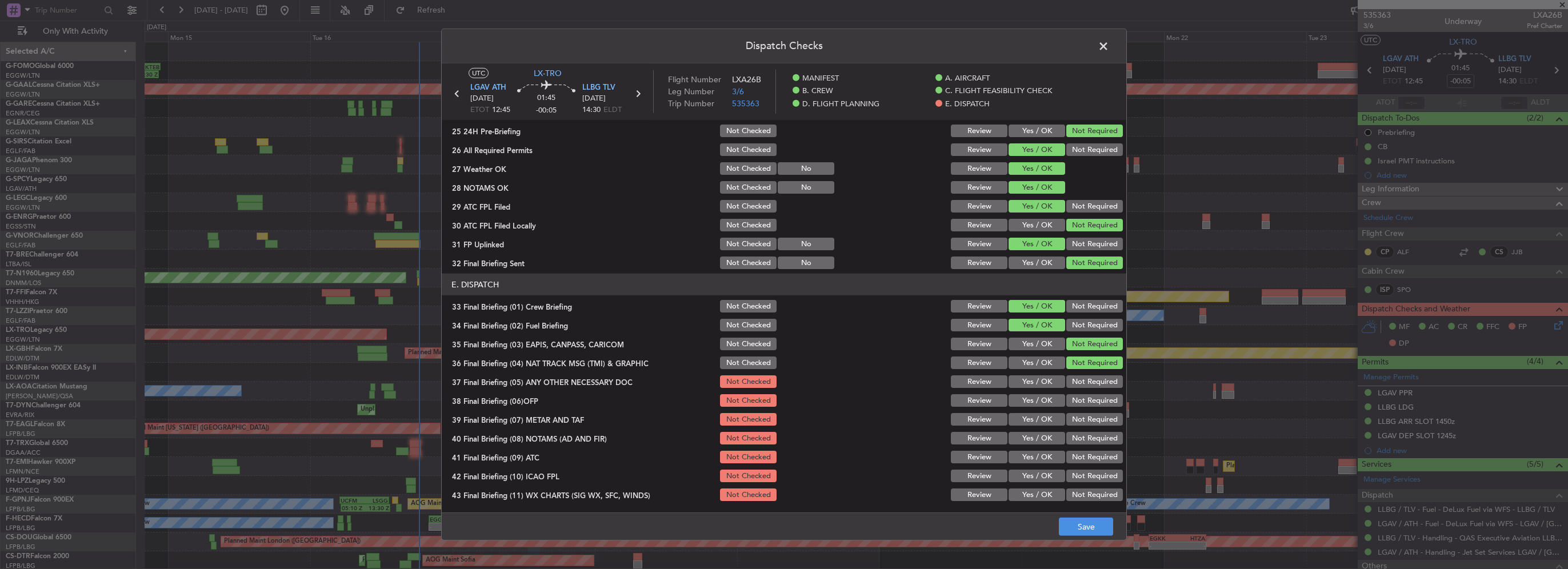
scroll to position [628, 0]
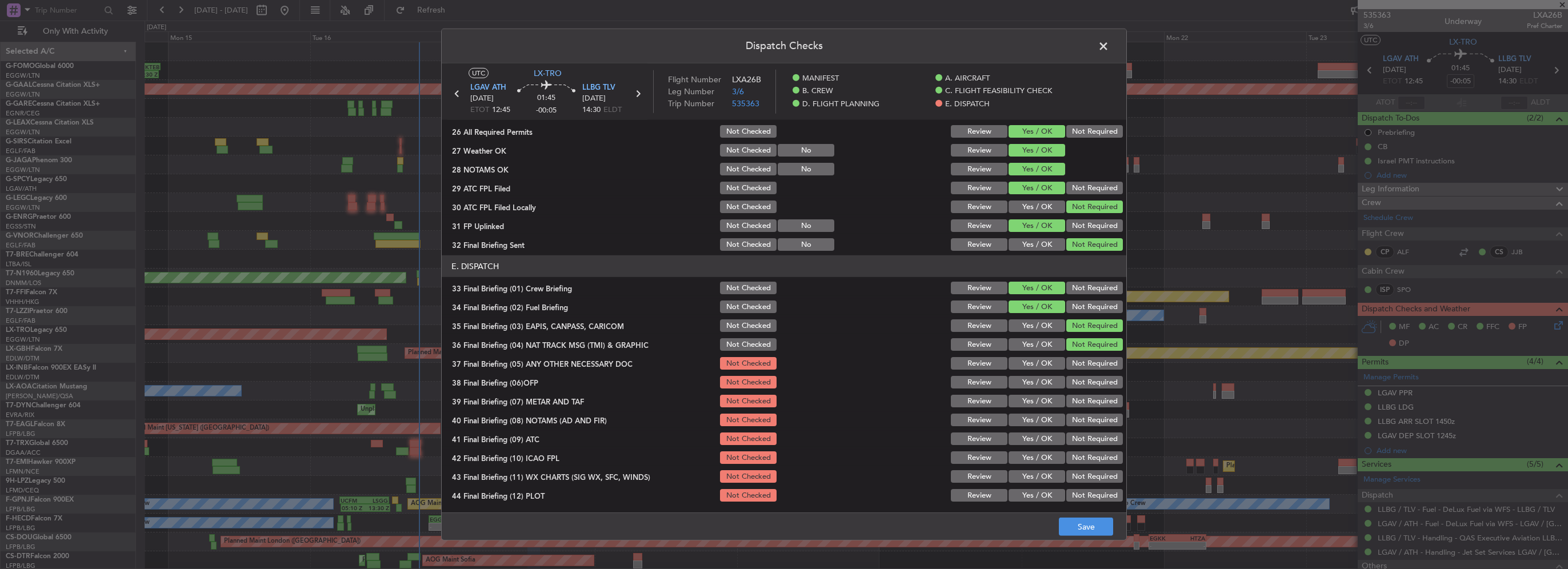
click at [1038, 352] on section "E. DISPATCH 33 Final Briefing (01) Crew Briefing Not Checked Review Yes / OK No…" at bounding box center [784, 379] width 685 height 248
click at [1039, 369] on div "Yes / OK" at bounding box center [1036, 363] width 57 height 16
click at [1039, 355] on div "Yes / OK" at bounding box center [1036, 363] width 57 height 16
click at [1040, 361] on button "Yes / OK" at bounding box center [1037, 364] width 56 height 13
click at [1040, 381] on button "Yes / OK" at bounding box center [1037, 382] width 56 height 13
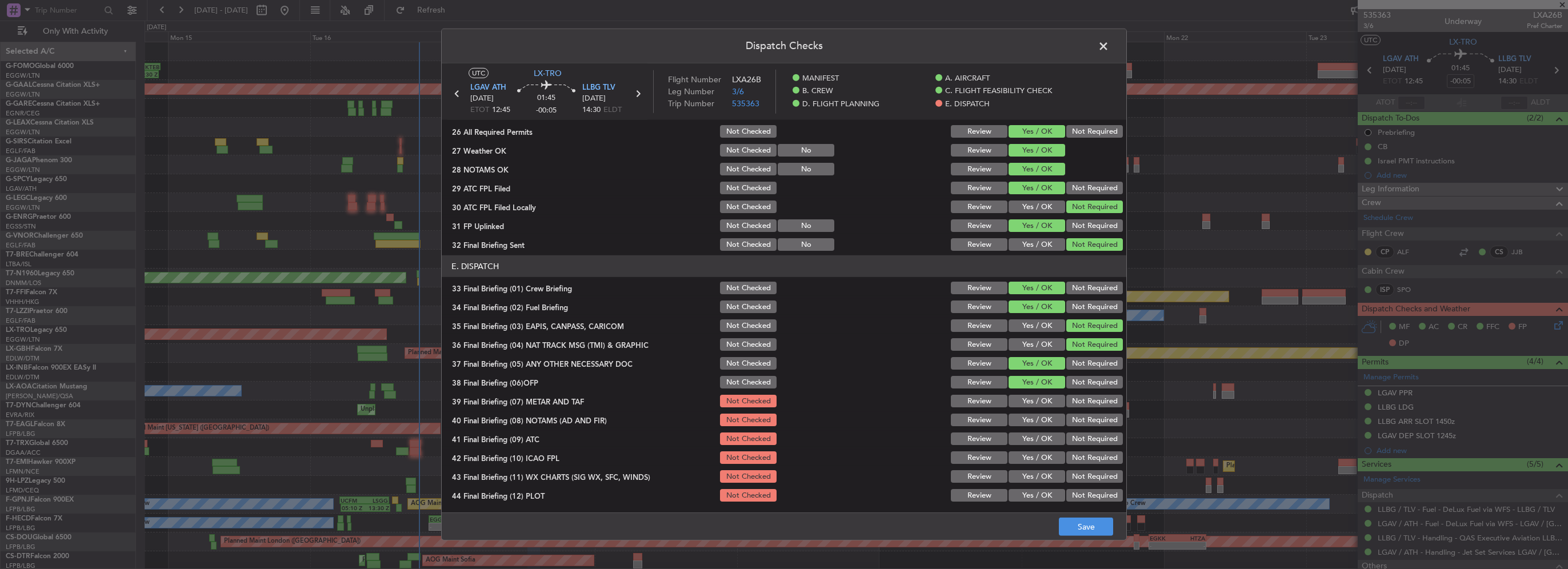
drag, startPoint x: 1040, startPoint y: 394, endPoint x: 1042, endPoint y: 405, distance: 11.2
click at [1040, 395] on button "Yes / OK" at bounding box center [1037, 402] width 56 height 13
click at [1042, 417] on button "Yes / OK" at bounding box center [1037, 420] width 56 height 13
click at [1046, 435] on button "Yes / OK" at bounding box center [1037, 439] width 56 height 13
click at [1046, 450] on section "E. DISPATCH 33 Final Briefing (01) Crew Briefing Not Checked Review Yes / OK No…" at bounding box center [784, 379] width 685 height 248
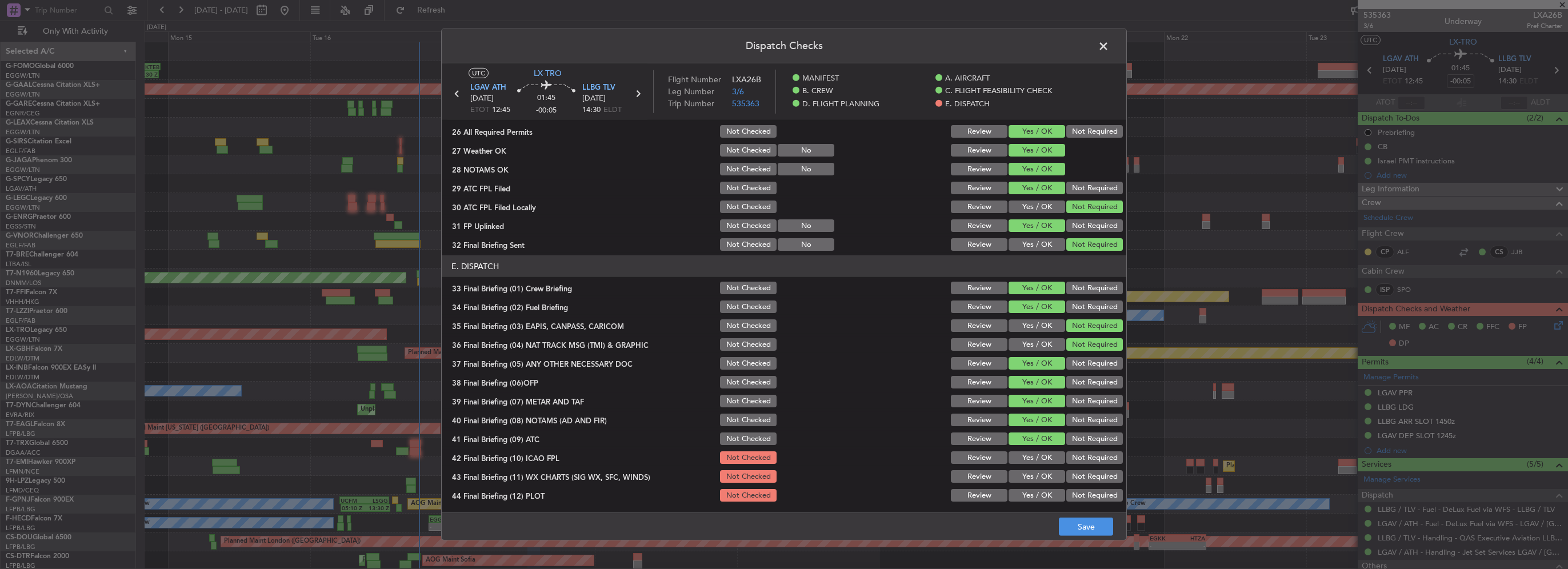
click at [1046, 464] on div "Yes / OK" at bounding box center [1036, 457] width 57 height 16
drag, startPoint x: 1042, startPoint y: 454, endPoint x: 1045, endPoint y: 477, distance: 23.2
click at [1041, 457] on button "Yes / OK" at bounding box center [1037, 458] width 56 height 13
click at [1045, 480] on button "Yes / OK" at bounding box center [1037, 476] width 56 height 13
click at [1046, 501] on button "Yes / OK" at bounding box center [1037, 495] width 56 height 13
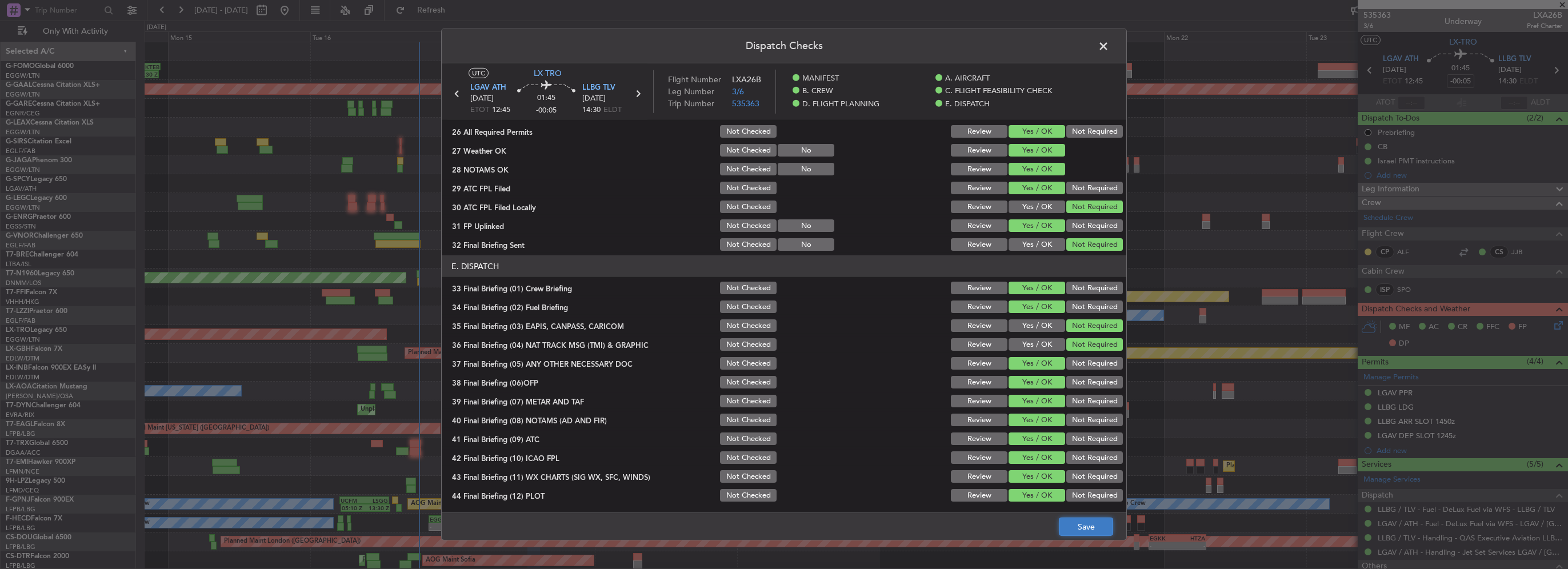
click at [1084, 529] on button "Save" at bounding box center [1086, 526] width 55 height 19
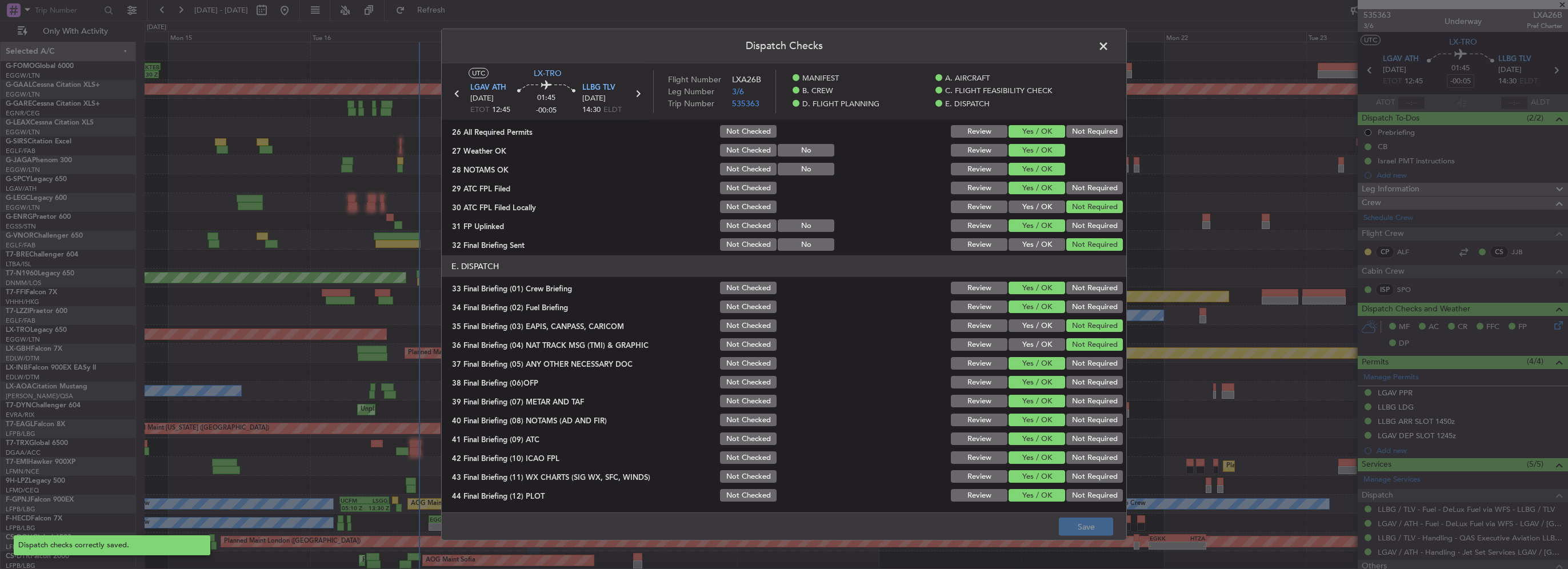
click at [1109, 43] on span at bounding box center [1109, 49] width 0 height 23
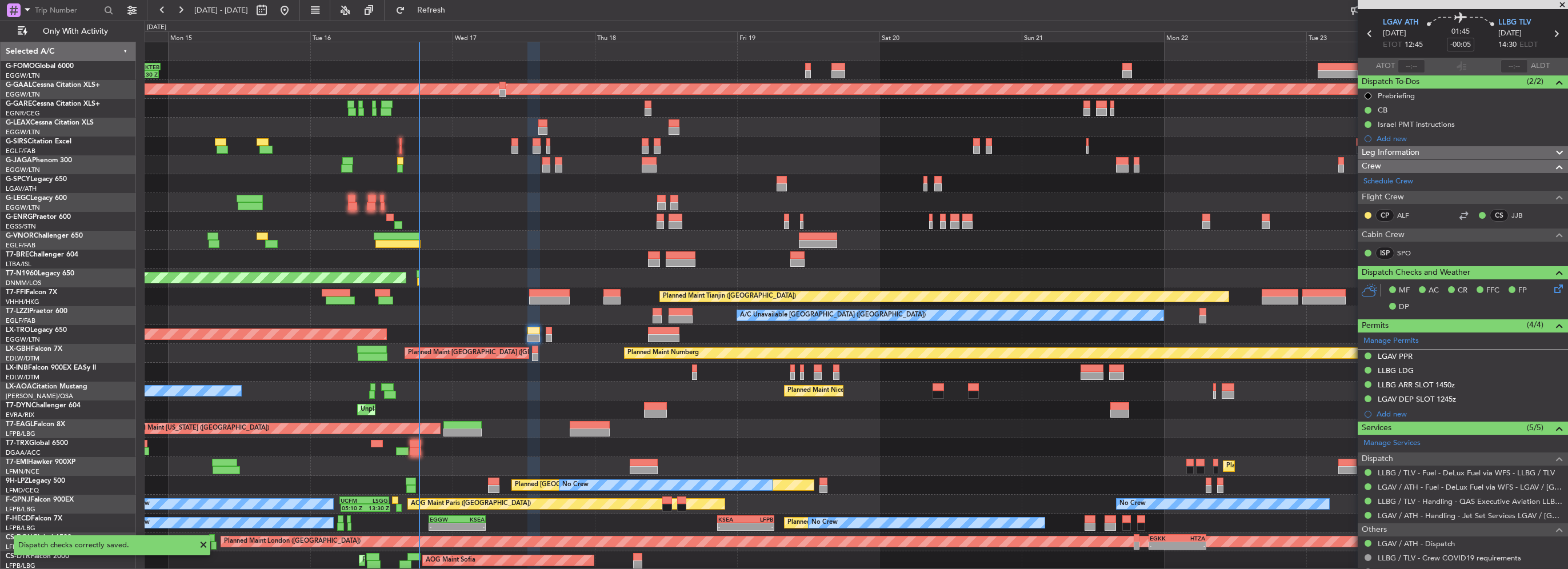
scroll to position [0, 0]
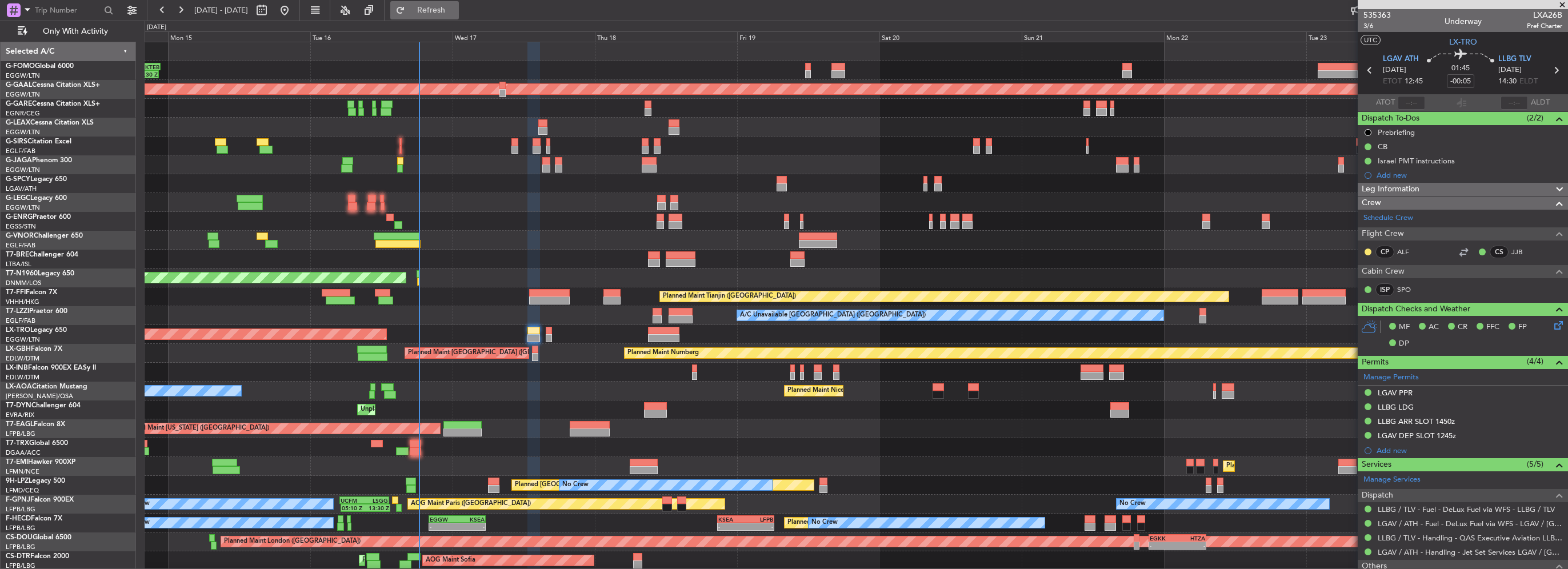
click at [455, 11] on span "Refresh" at bounding box center [431, 10] width 48 height 8
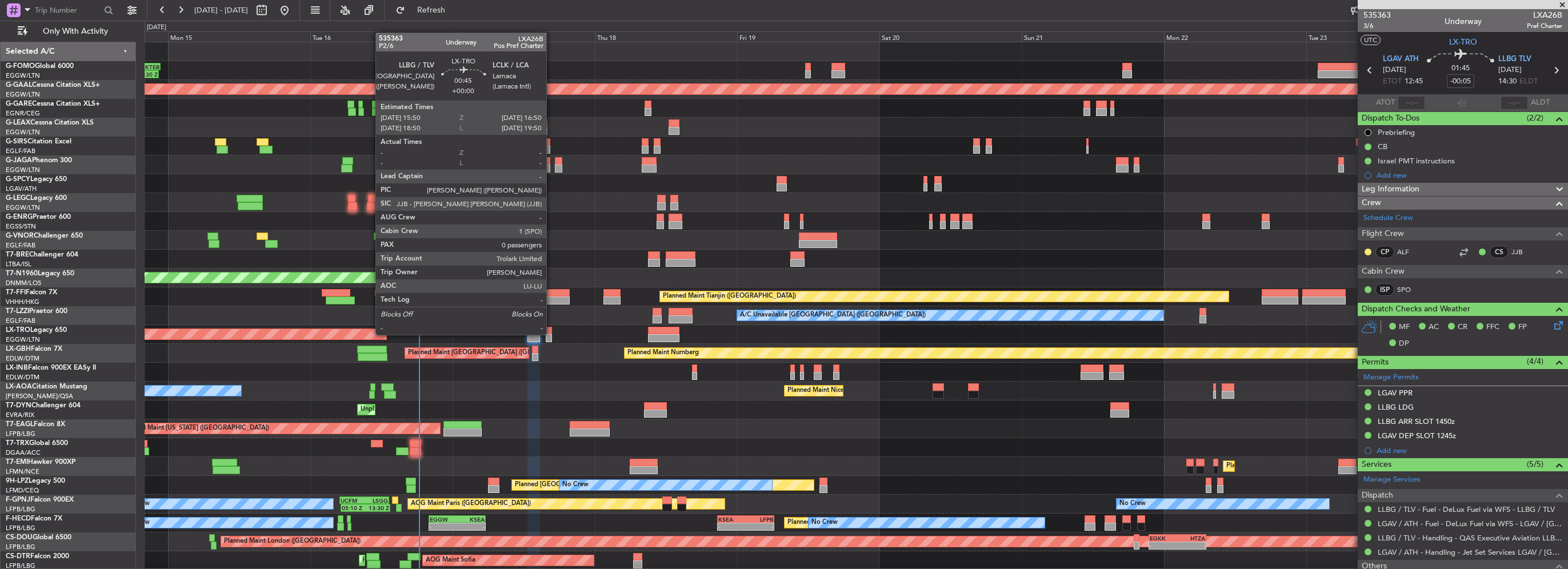
click at [552, 334] on div at bounding box center [549, 338] width 6 height 8
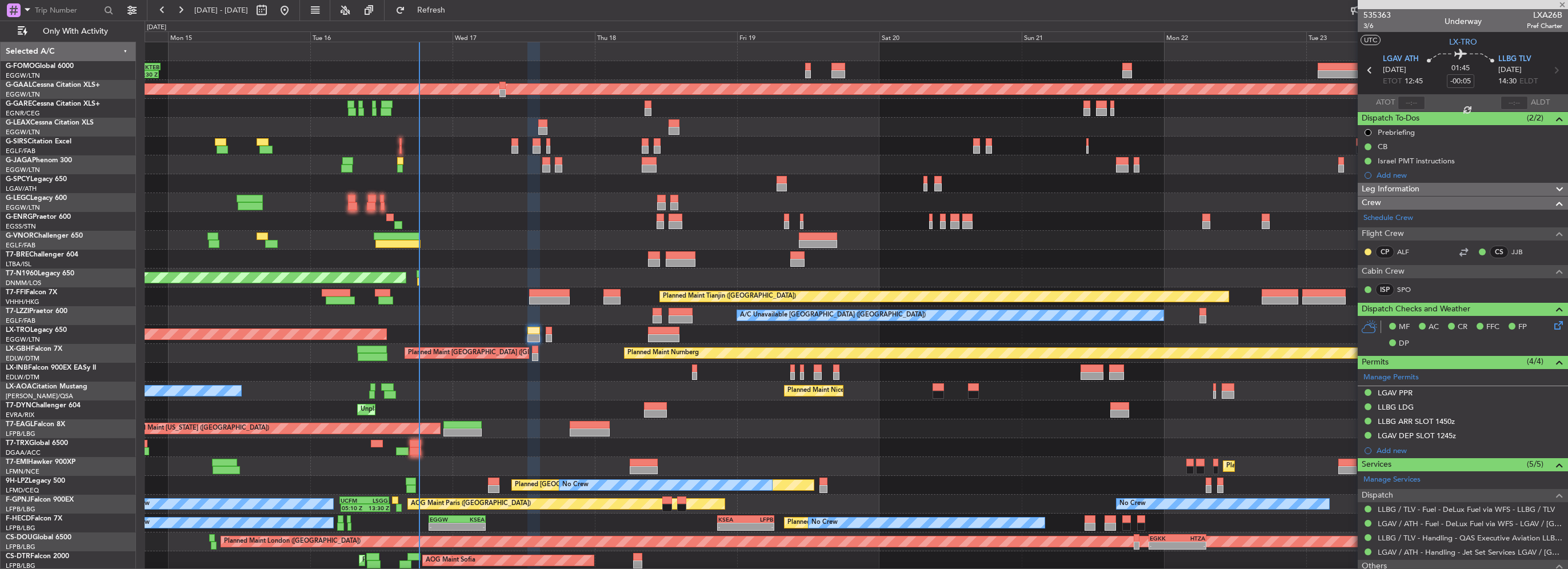
type input "0"
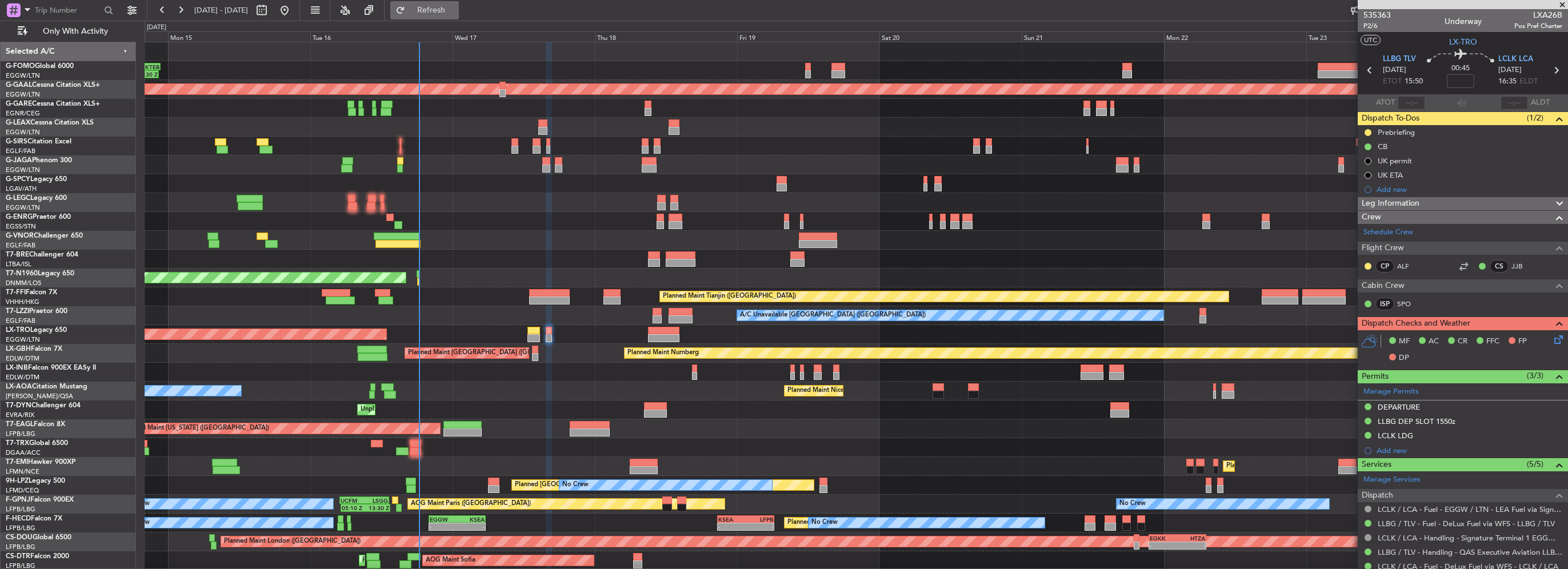
click at [459, 2] on button "Refresh" at bounding box center [425, 10] width 68 height 19
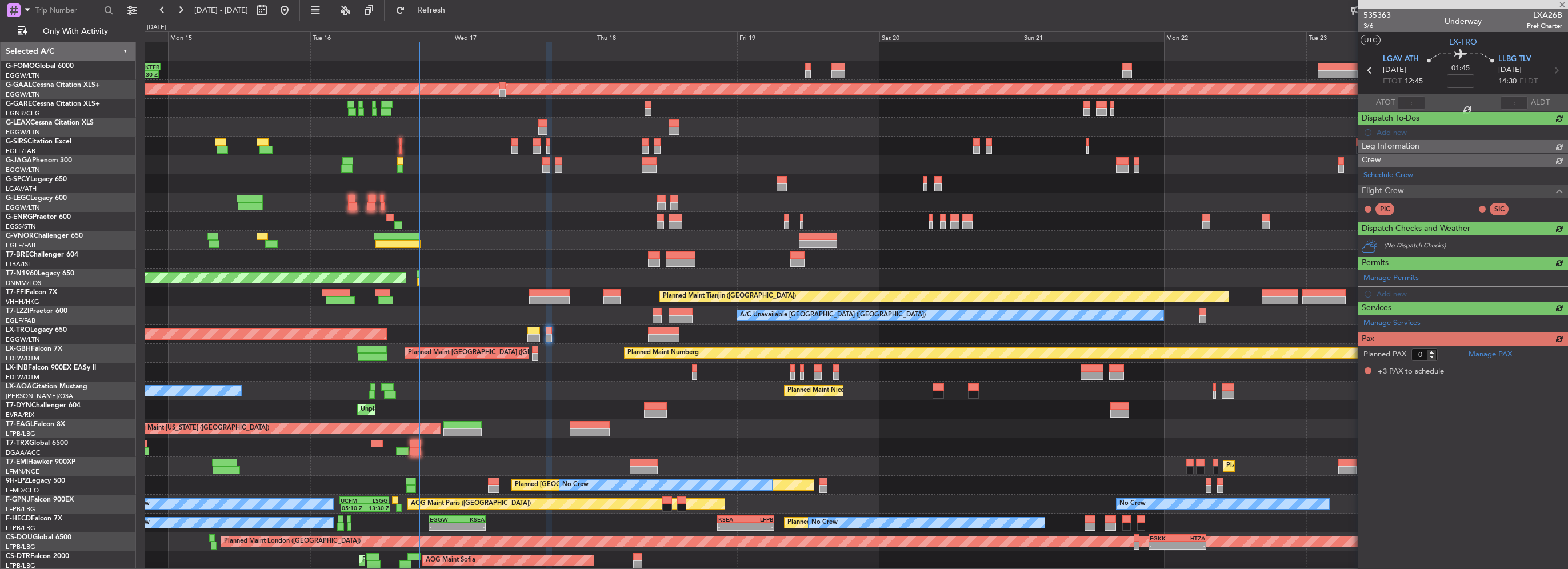
type input "-00:05"
type input "3"
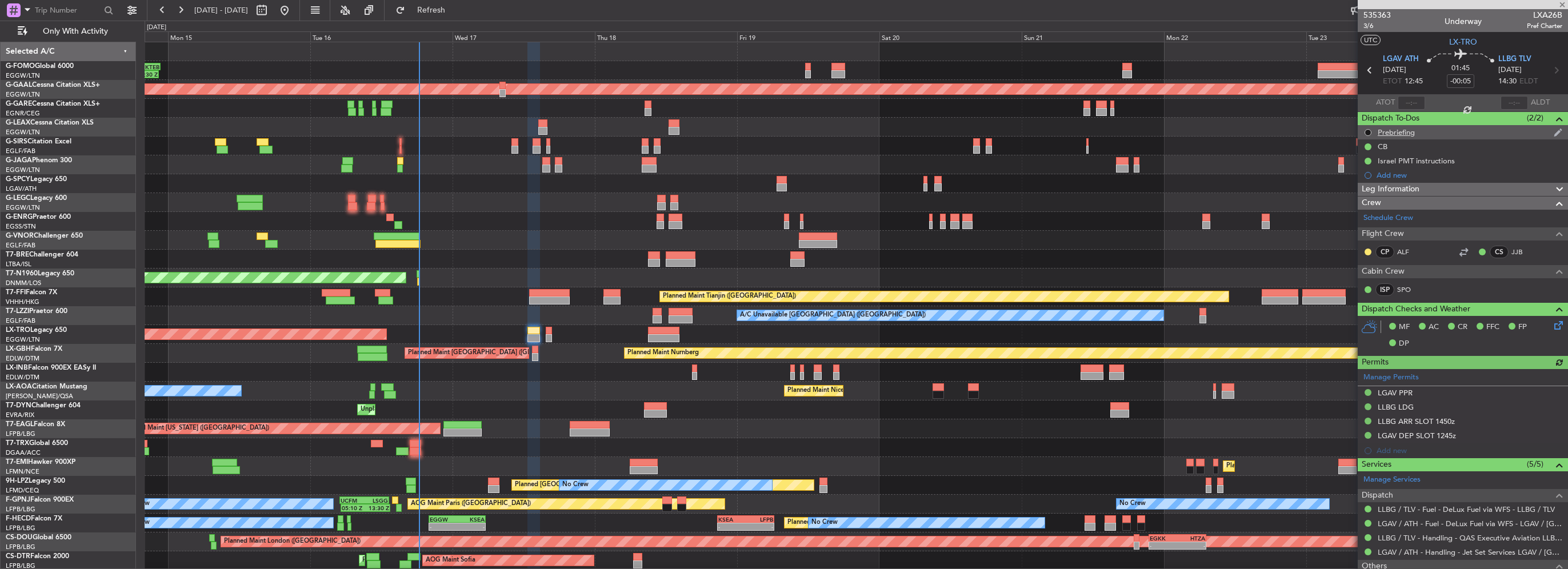
click at [1364, 130] on button at bounding box center [1367, 132] width 6 height 6
click at [1370, 171] on li "In Progress" at bounding box center [1368, 166] width 61 height 18
click at [1364, 131] on button at bounding box center [1367, 132] width 6 height 6
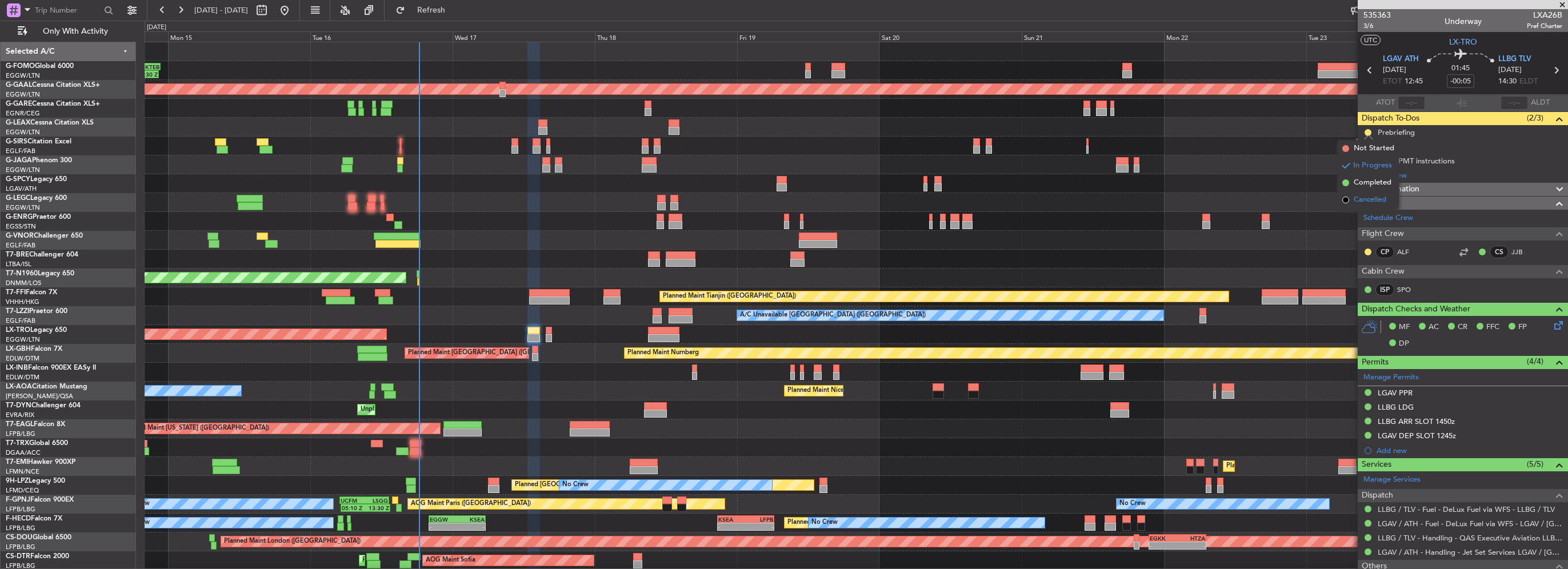
click at [1380, 200] on span "Cancelled" at bounding box center [1370, 200] width 32 height 11
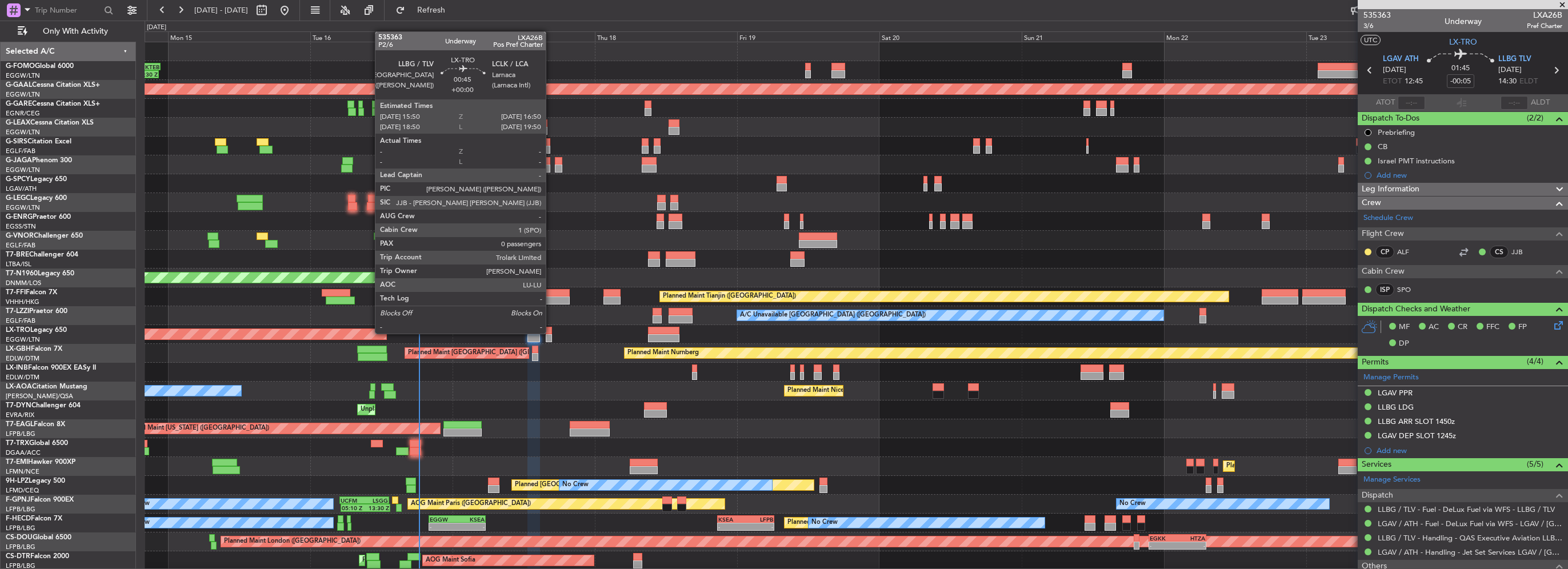
click at [551, 332] on div at bounding box center [549, 330] width 6 height 8
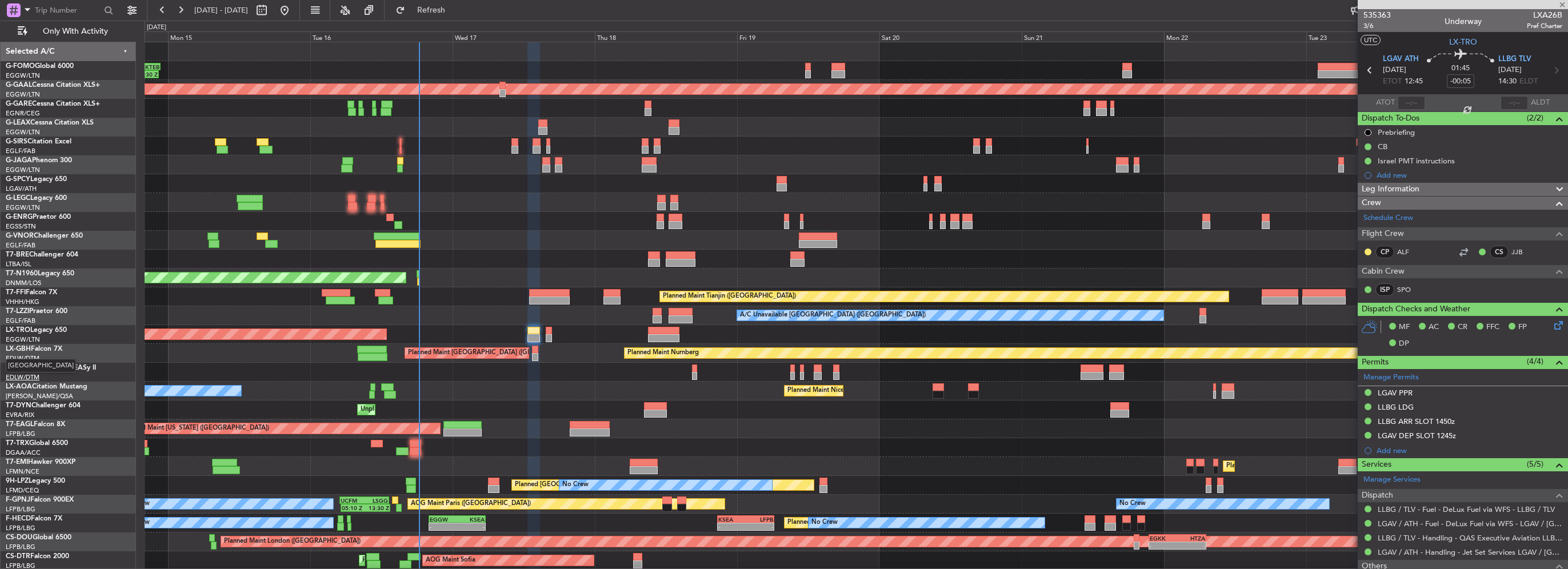
type input "0"
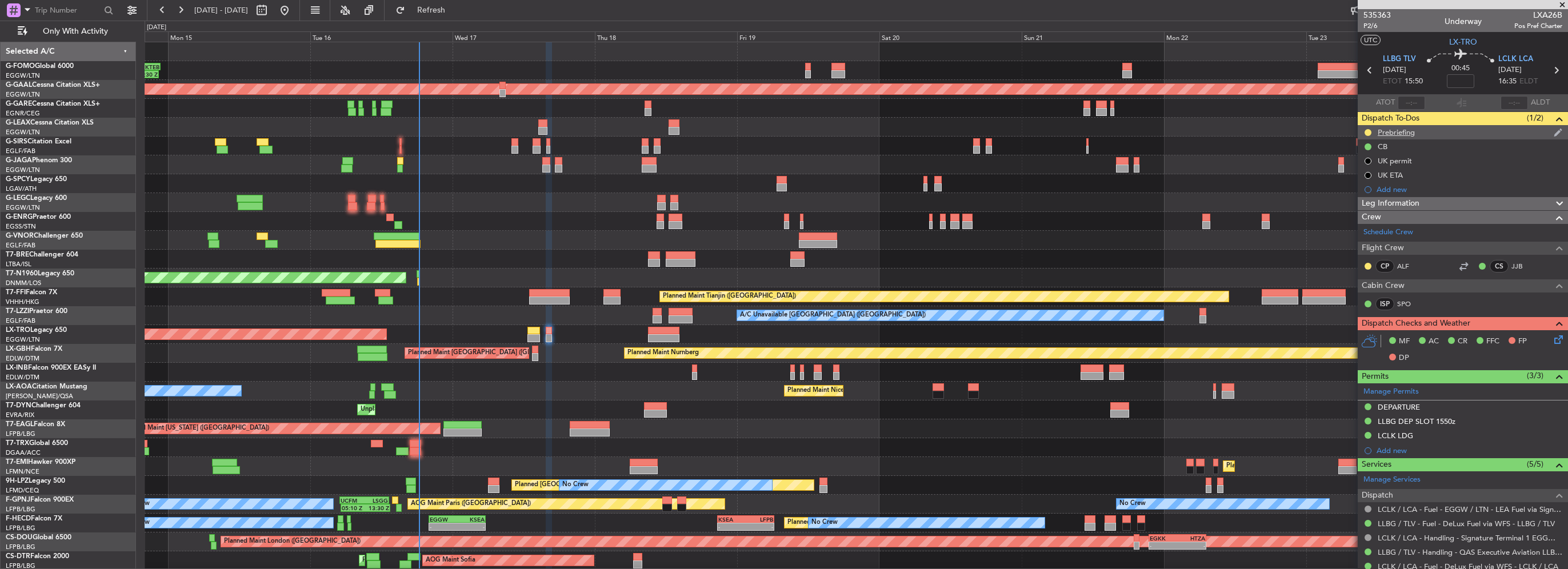
click at [1371, 130] on div at bounding box center [1368, 132] width 9 height 9
click at [1367, 130] on button at bounding box center [1367, 132] width 6 height 6
click at [1369, 205] on span "Cancelled" at bounding box center [1370, 200] width 32 height 11
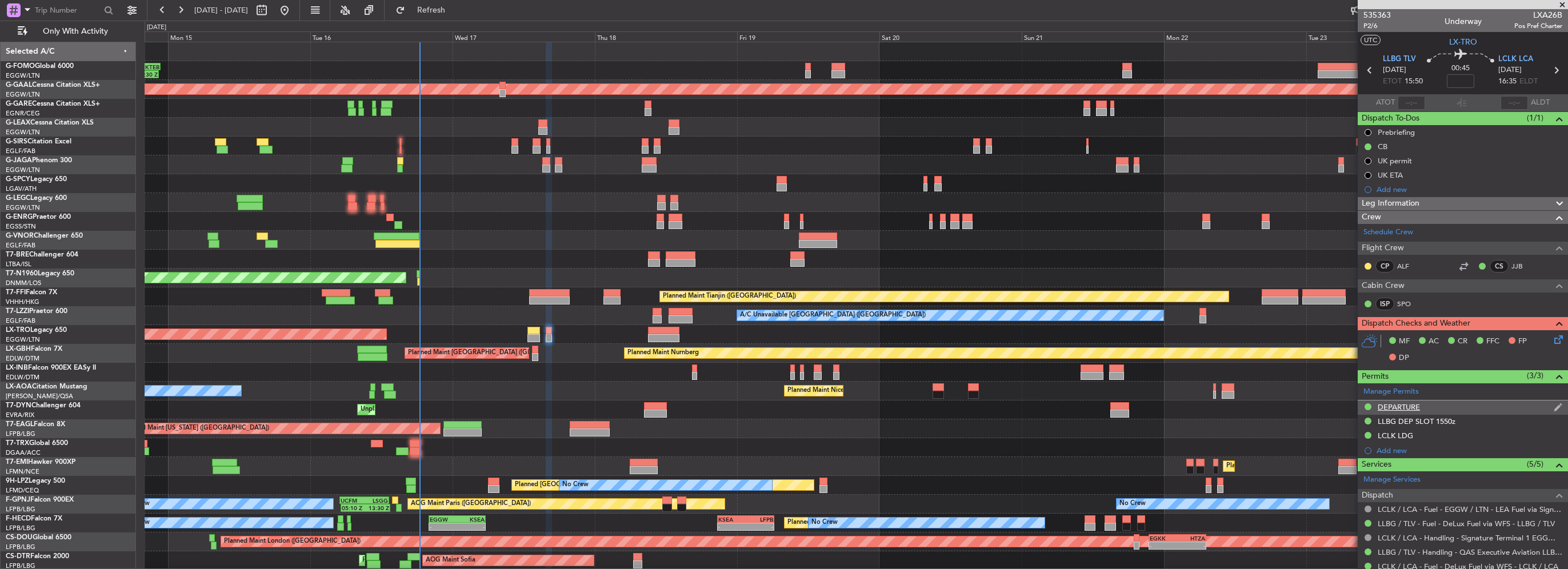
click at [1412, 408] on div "DEPARTURE" at bounding box center [1399, 407] width 43 height 9
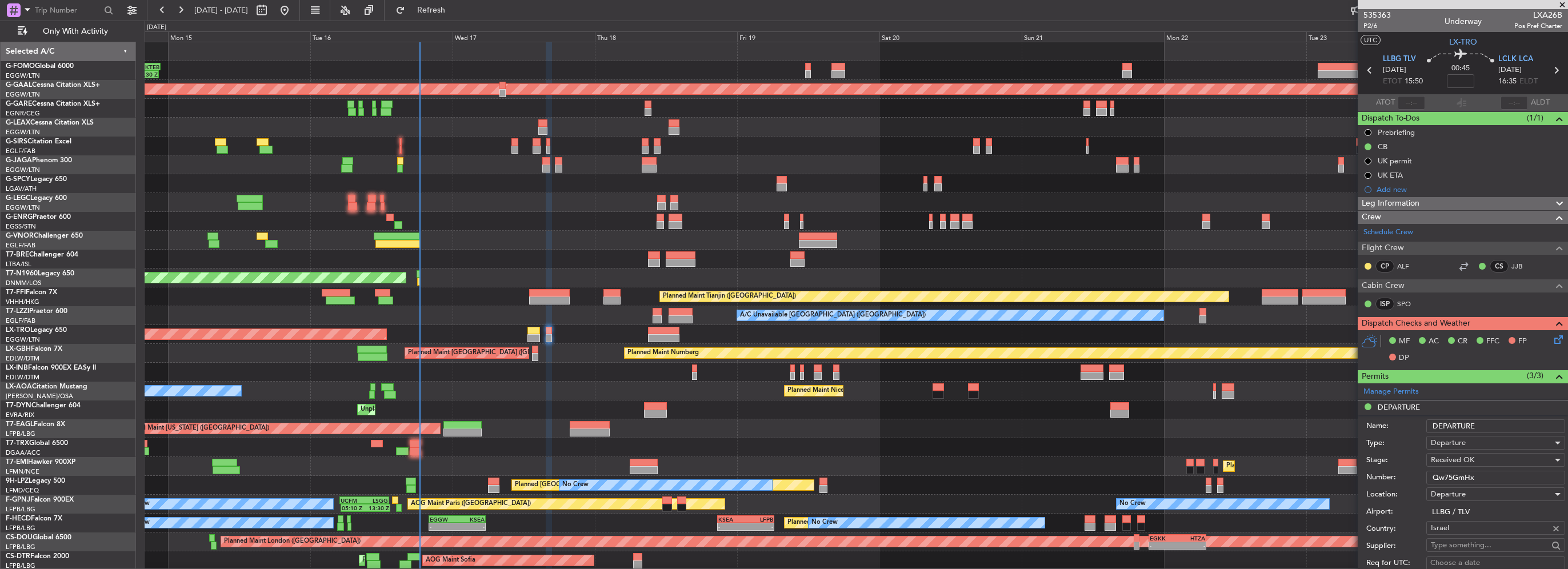
drag, startPoint x: 1499, startPoint y: 480, endPoint x: 1333, endPoint y: 471, distance: 166.2
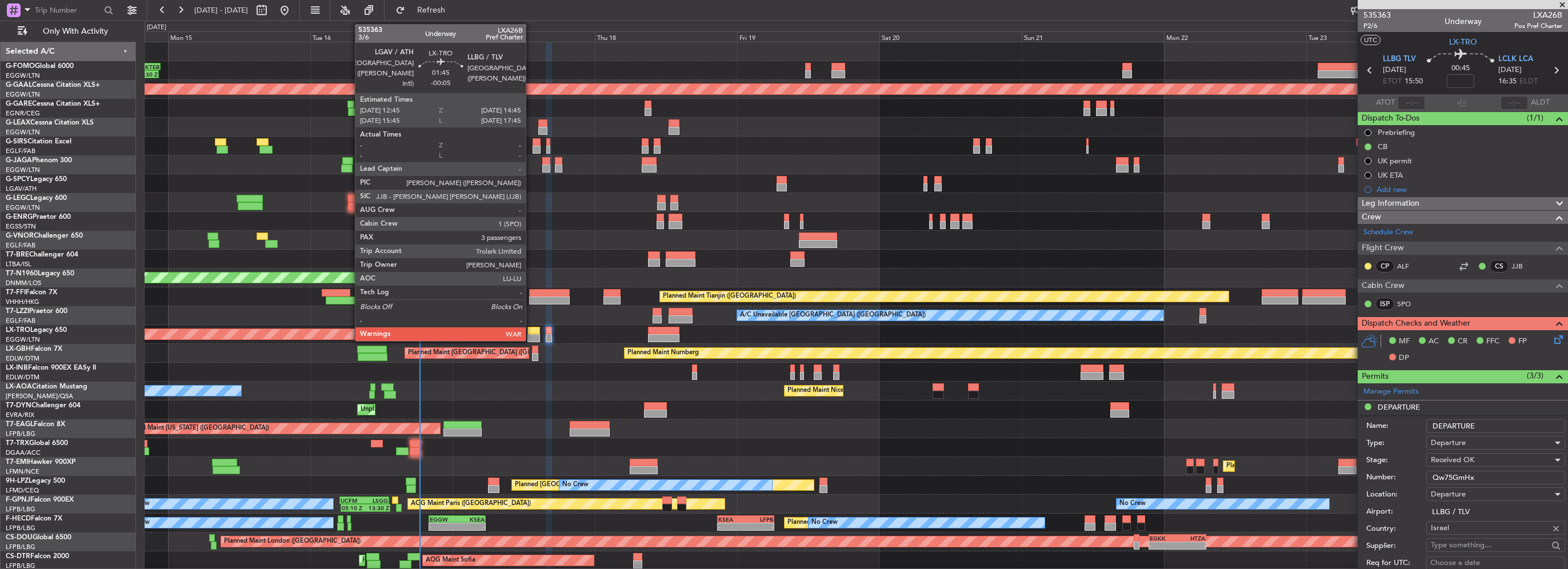
click at [531, 334] on div at bounding box center [533, 338] width 12 height 8
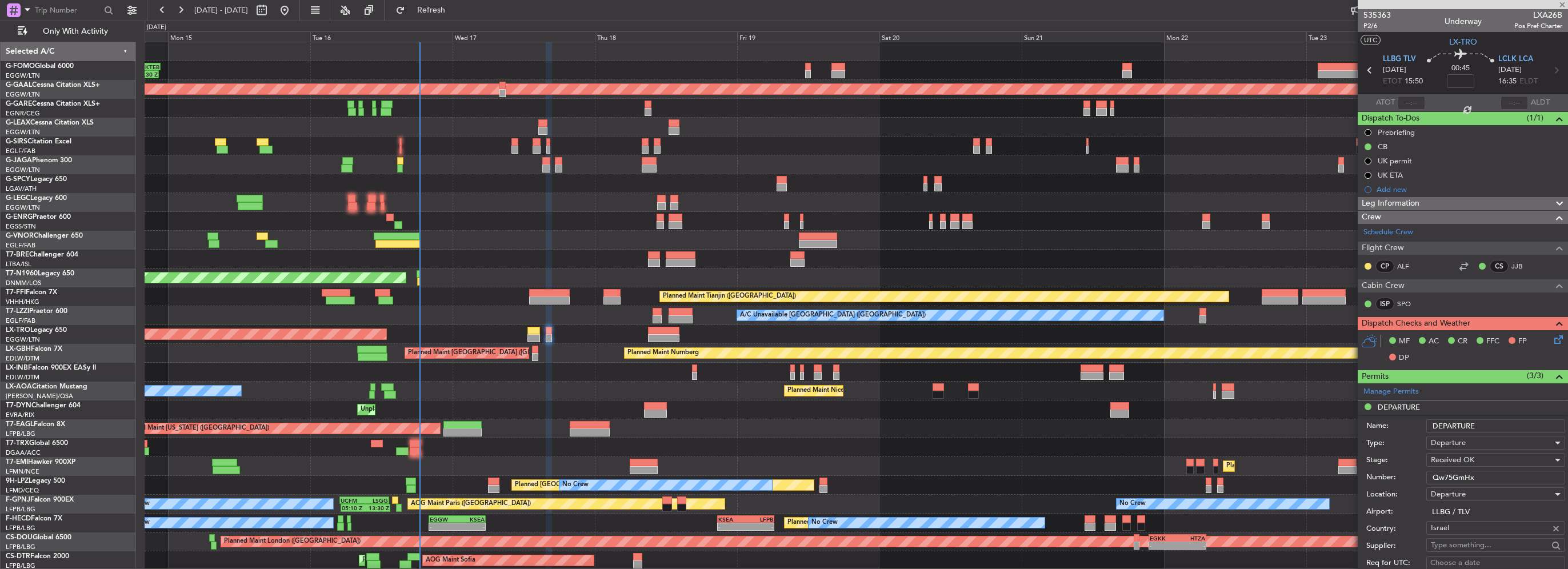
type input "-00:05"
type input "3"
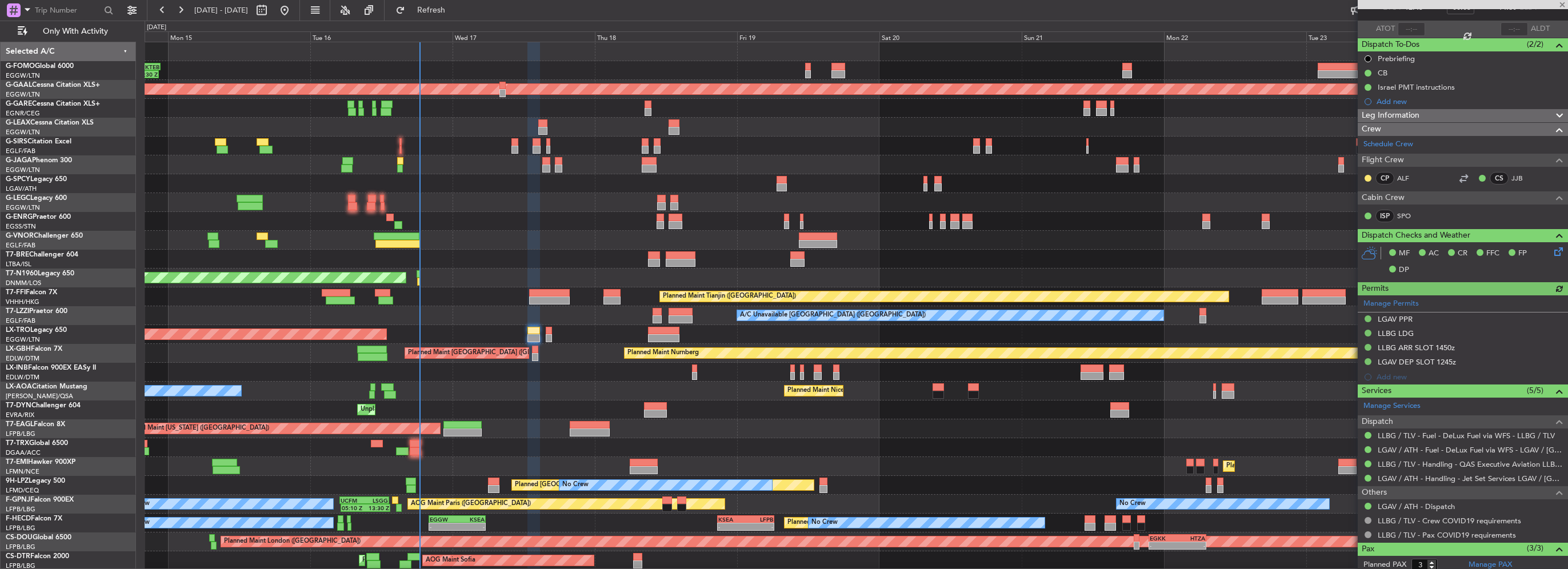
scroll to position [40, 0]
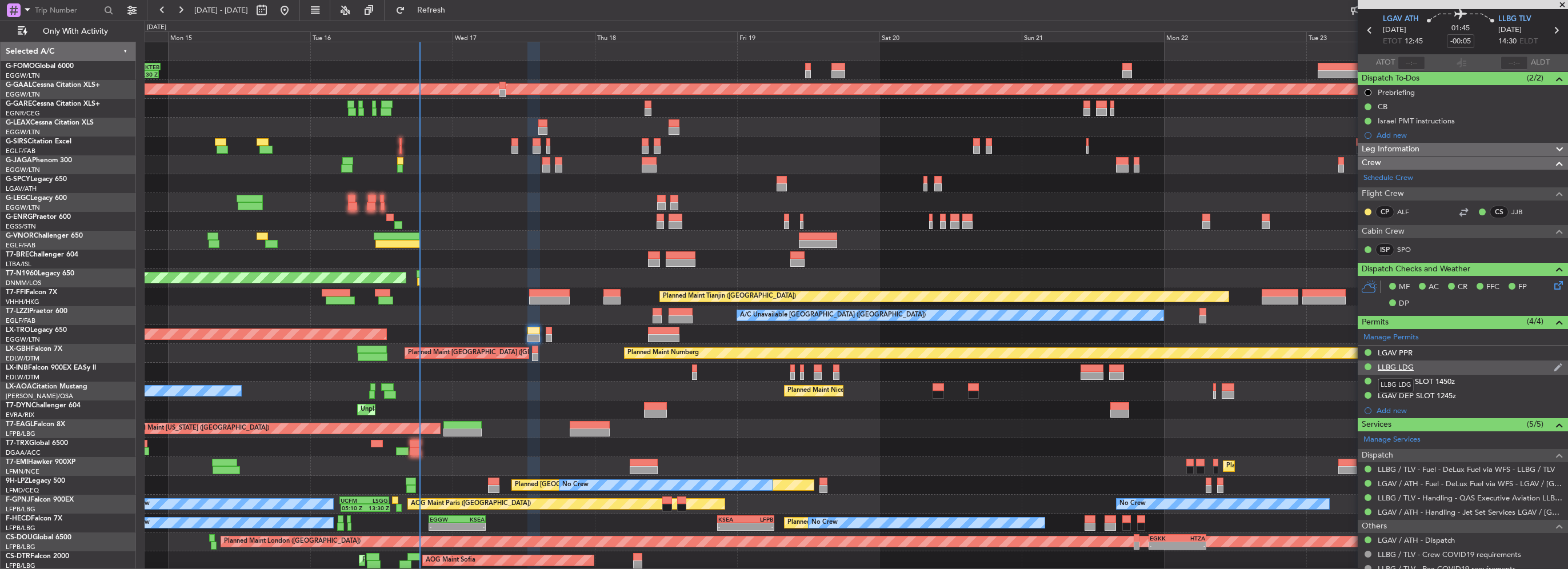
click at [1387, 368] on div "LLBG LDG" at bounding box center [1395, 366] width 36 height 9
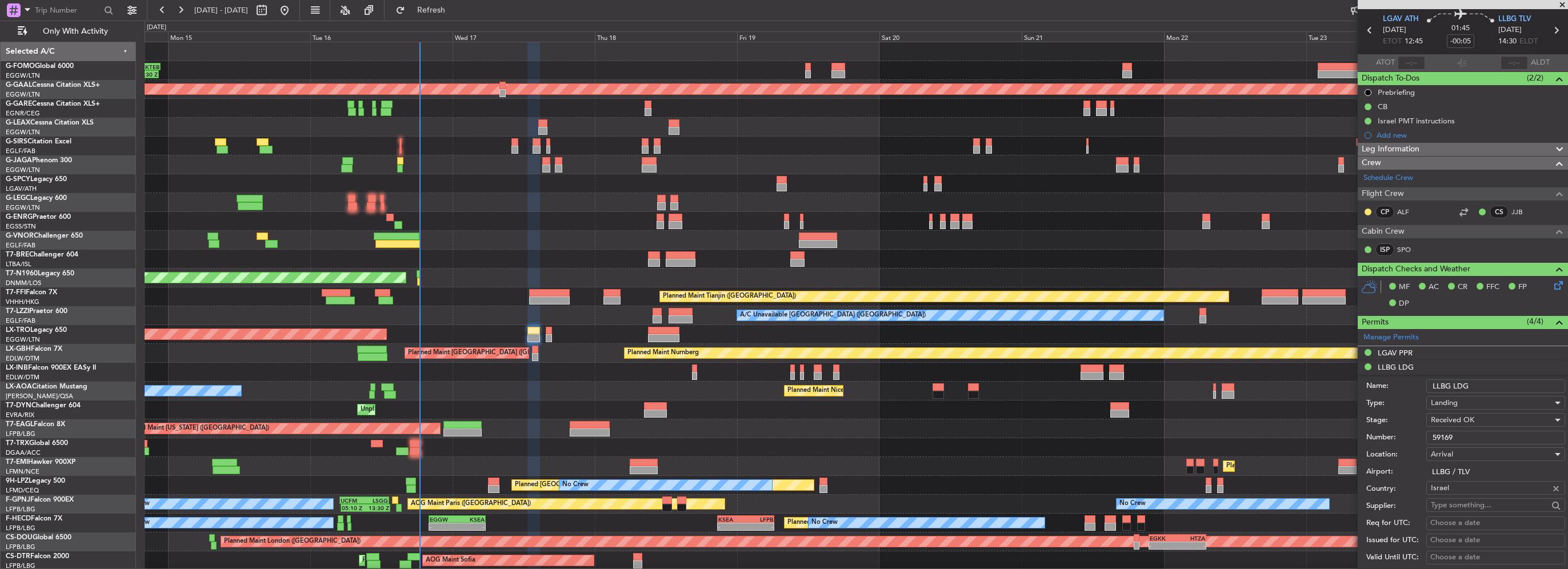
drag, startPoint x: 1472, startPoint y: 432, endPoint x: 1389, endPoint y: 424, distance: 83.4
click at [1389, 424] on form "Name: LLBG LDG Type: Landing Stage: Received OK Number: 59169 Location: Arrival…" at bounding box center [1462, 545] width 210 height 341
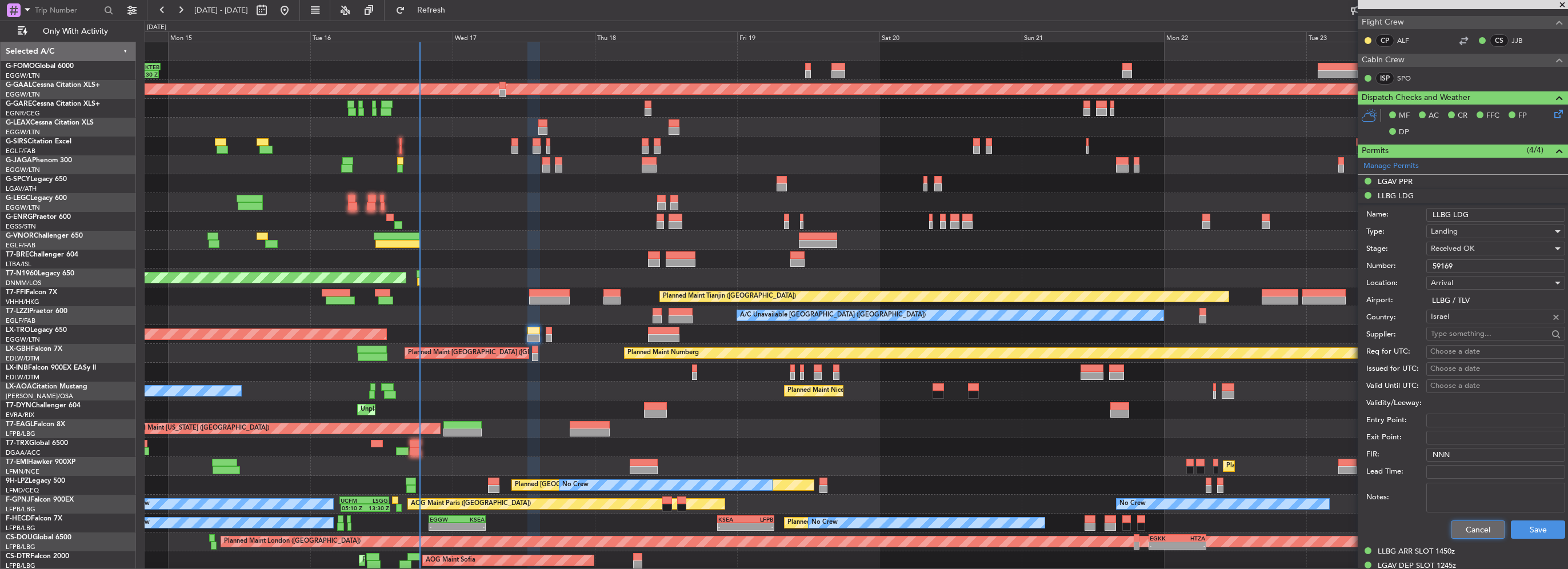
click at [1456, 535] on button "Cancel" at bounding box center [1477, 529] width 55 height 19
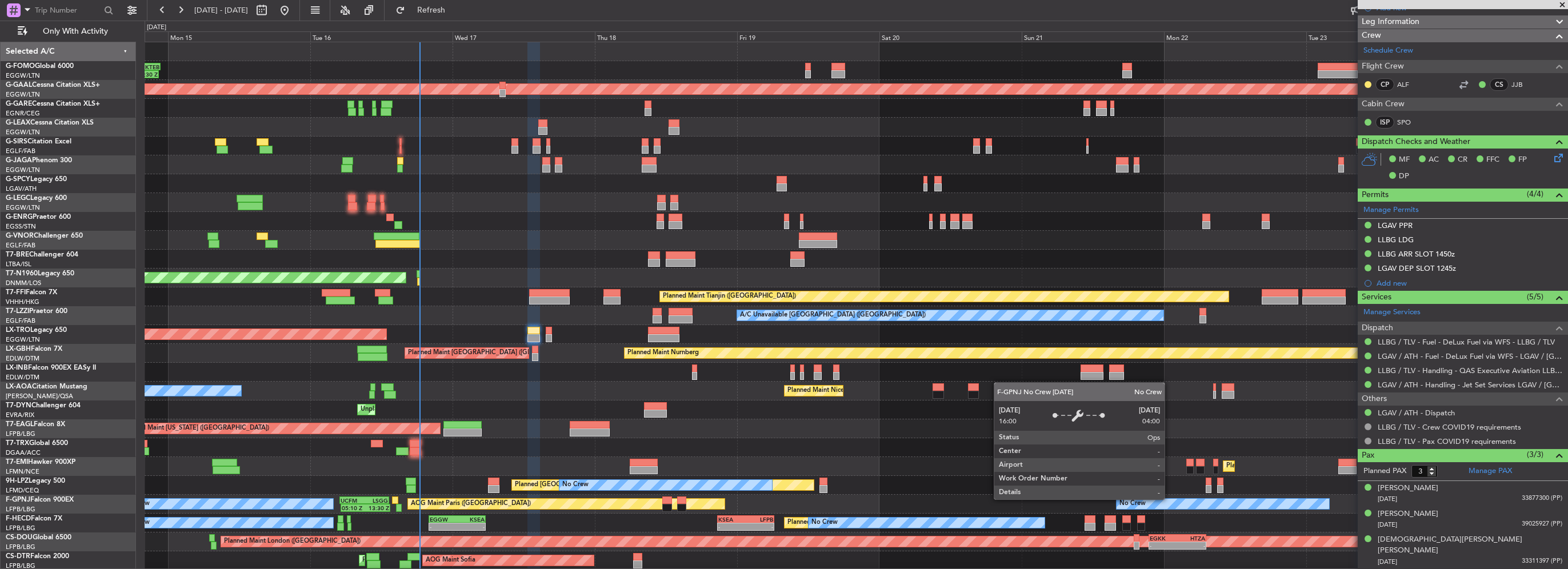
scroll to position [155, 0]
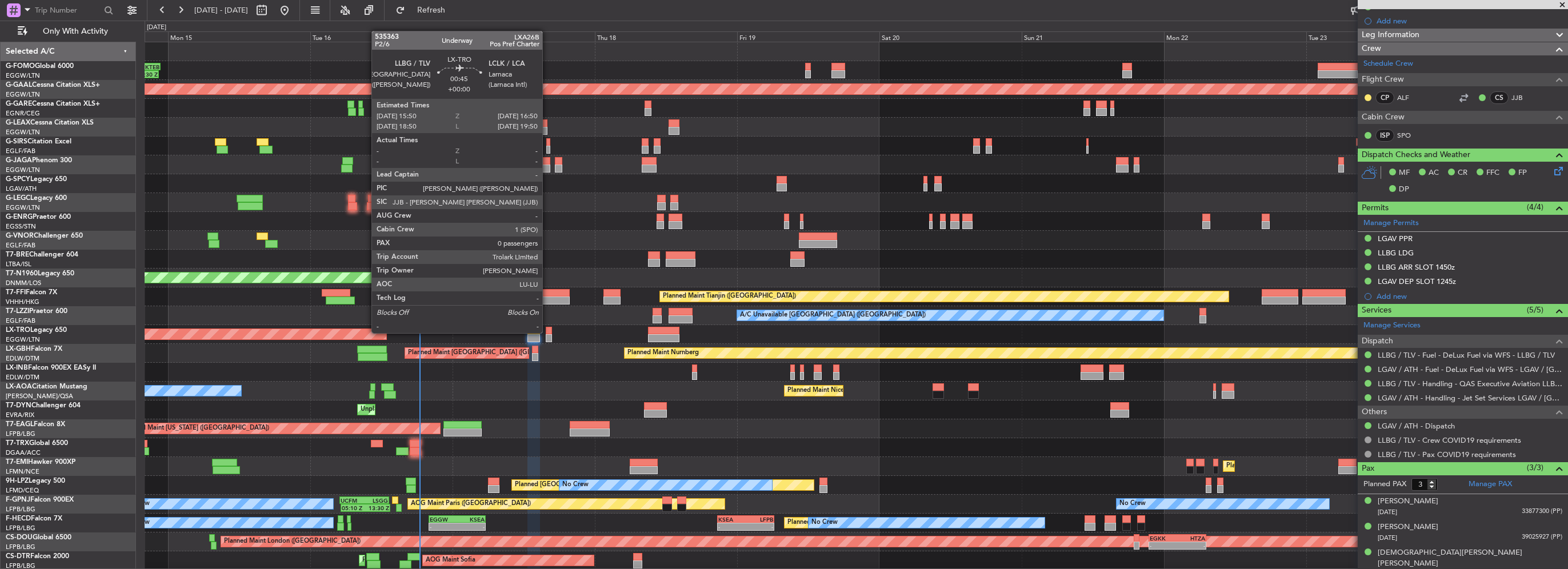
click at [547, 331] on div at bounding box center [549, 330] width 6 height 8
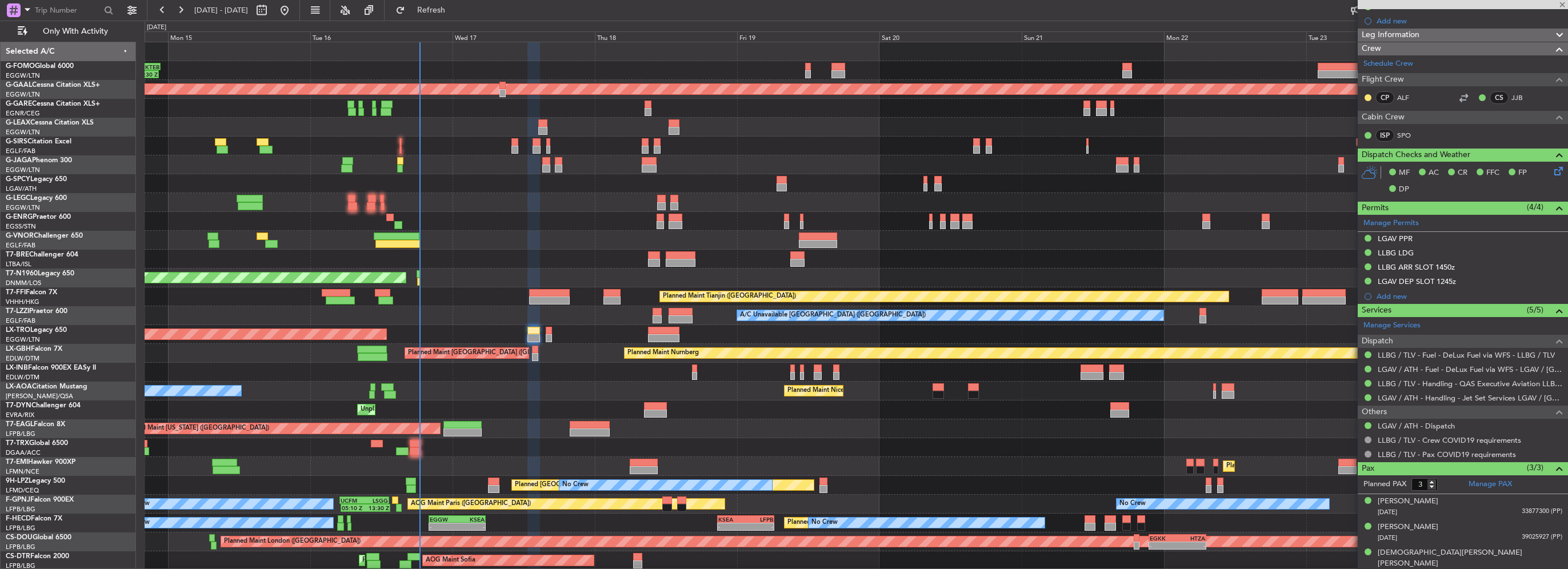
type input "0"
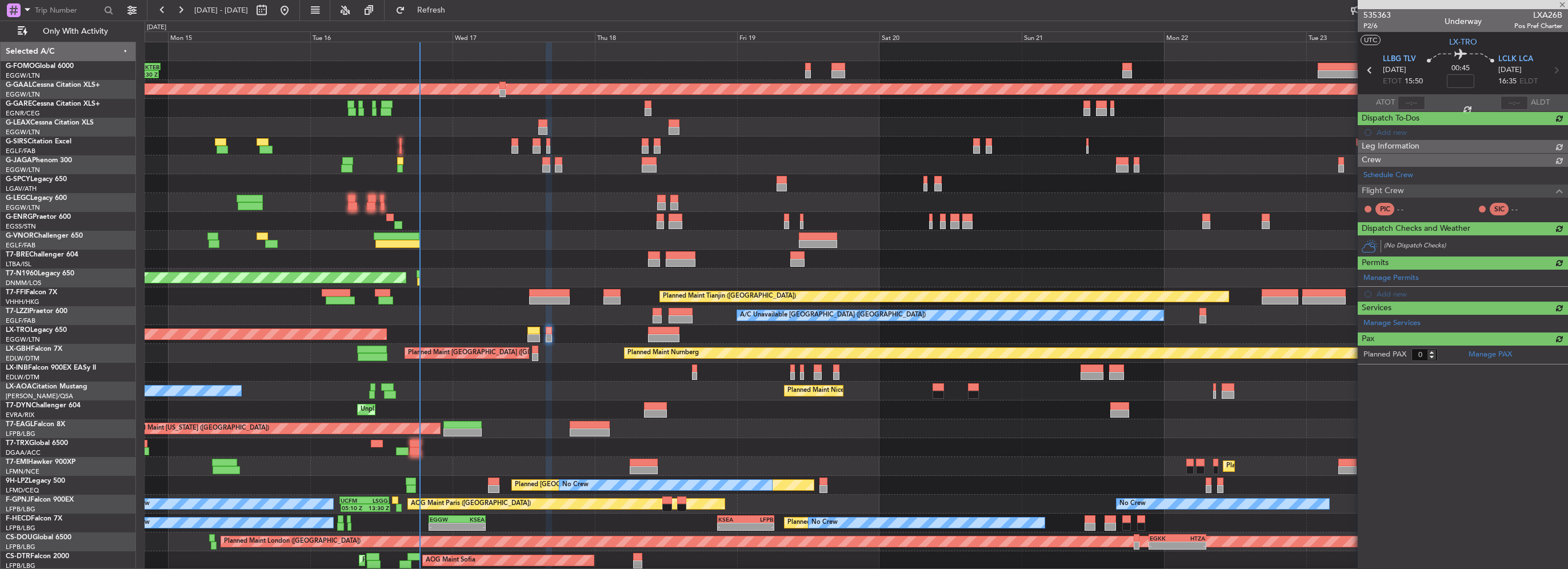
scroll to position [0, 0]
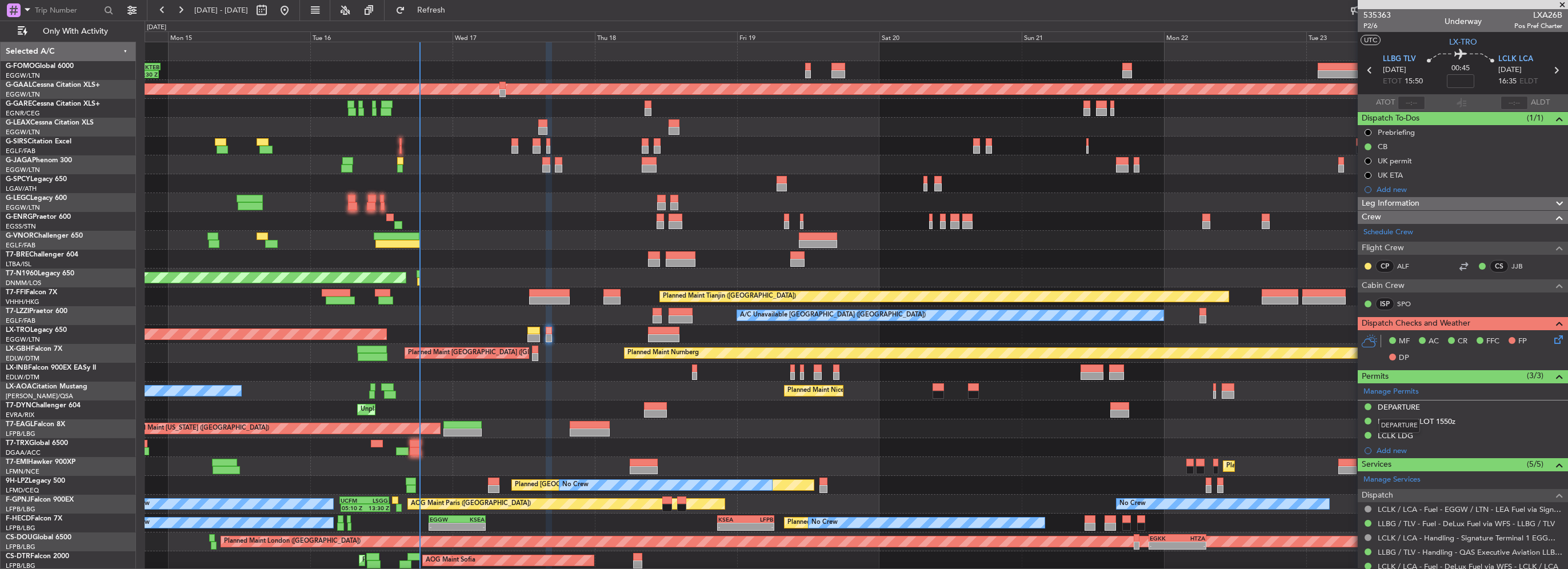
click at [1407, 411] on mat-tooltip-component "DEPARTURE" at bounding box center [1400, 426] width 57 height 31
click at [1412, 407] on div "DEPARTURE" at bounding box center [1399, 407] width 43 height 9
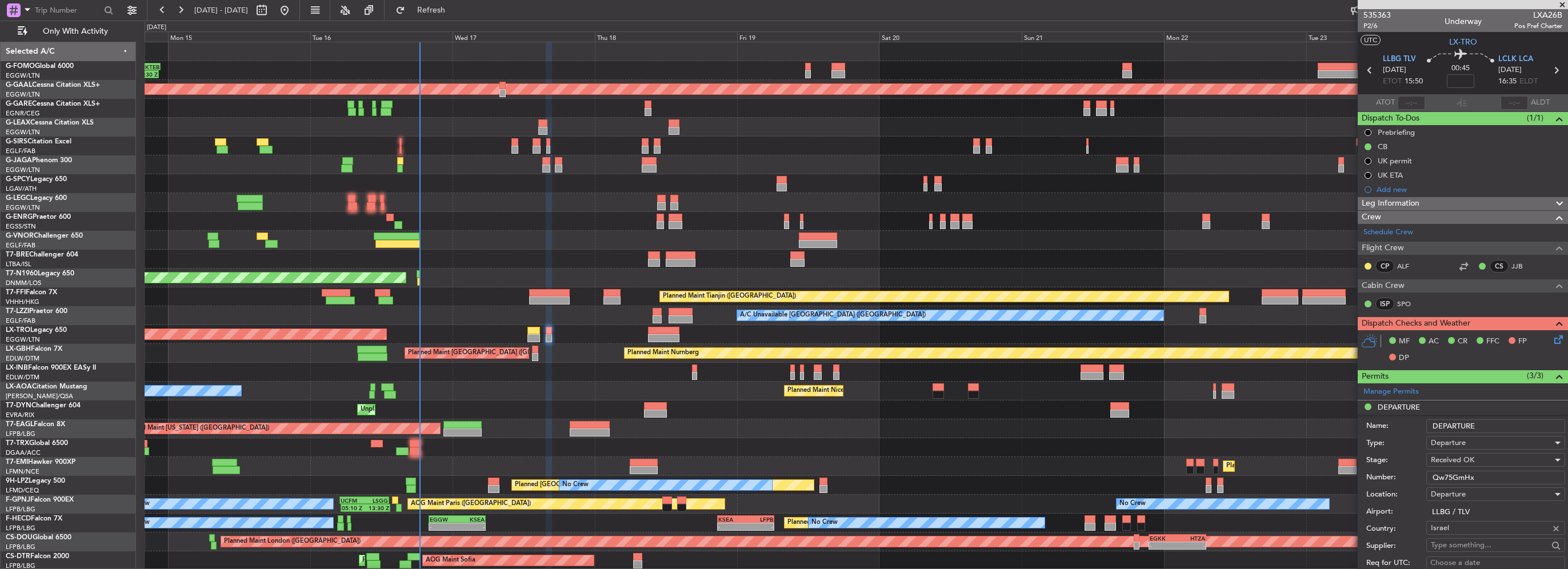
click at [1491, 473] on input "Qw75GmHx" at bounding box center [1496, 477] width 139 height 14
paste input "59169"
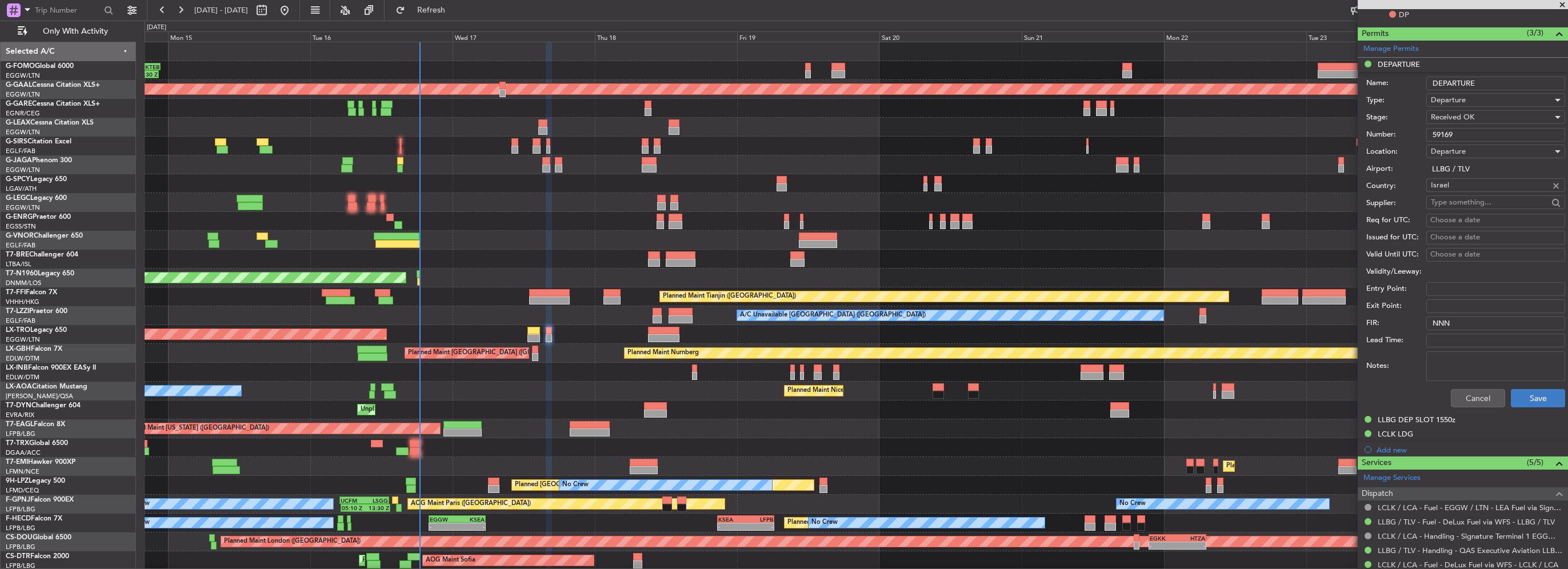
type input "59169"
click at [1531, 396] on button "Save" at bounding box center [1537, 398] width 55 height 19
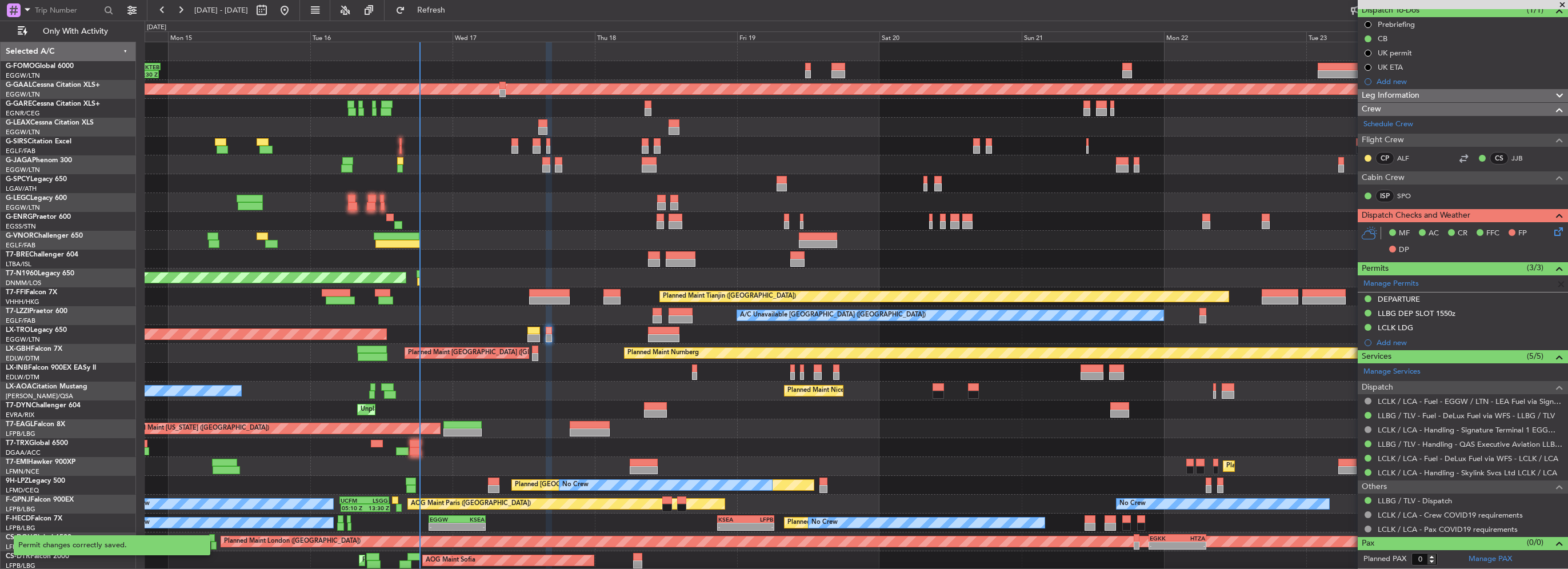
scroll to position [105, 0]
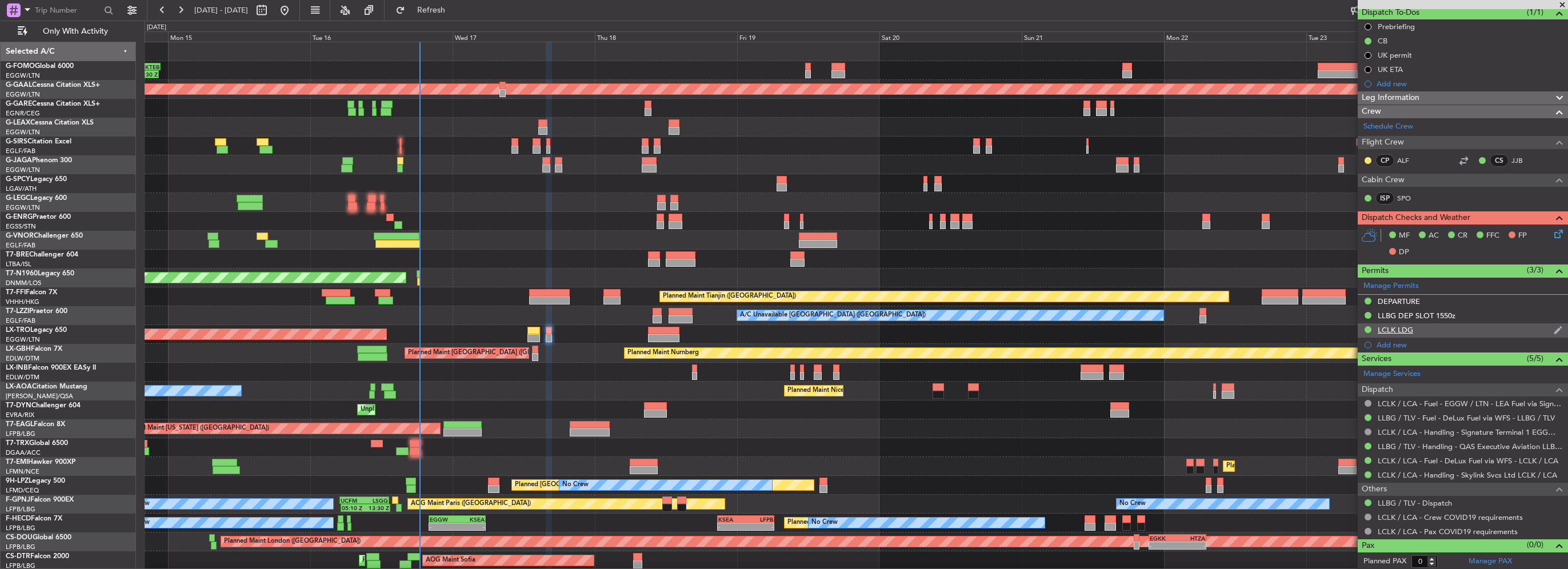
click at [1405, 328] on div "LCLK LDG" at bounding box center [1395, 329] width 35 height 9
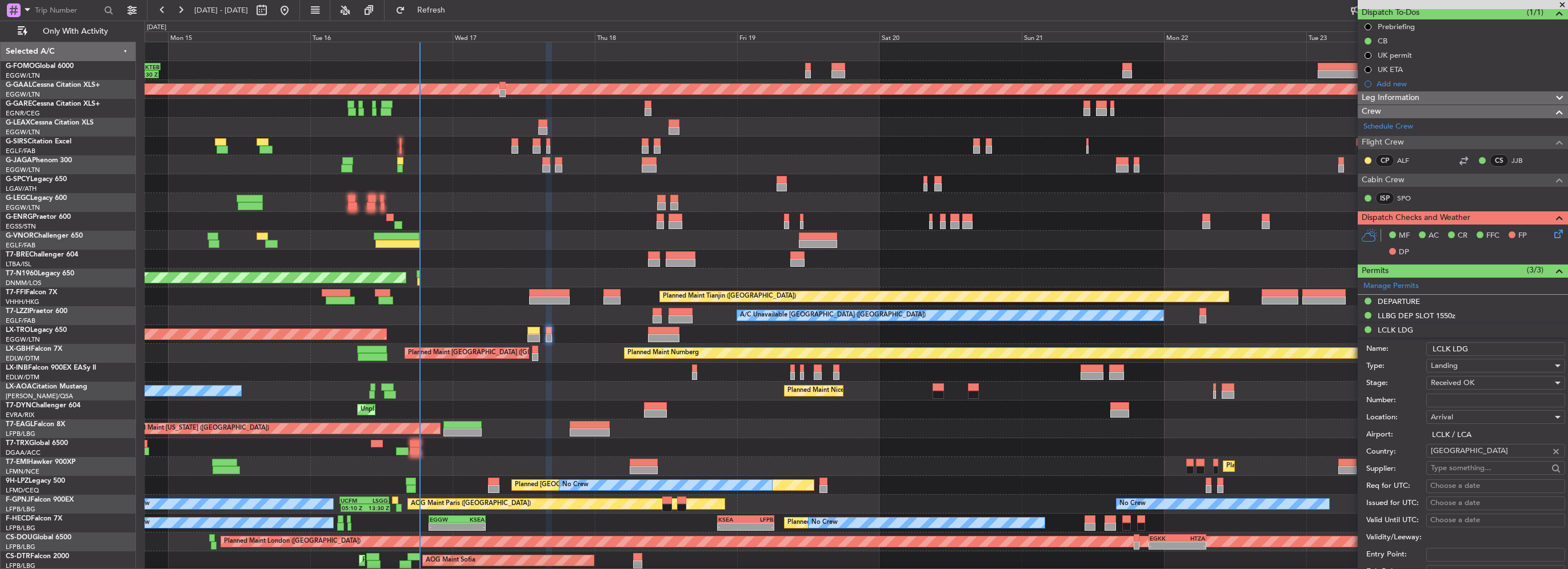
scroll to position [342, 0]
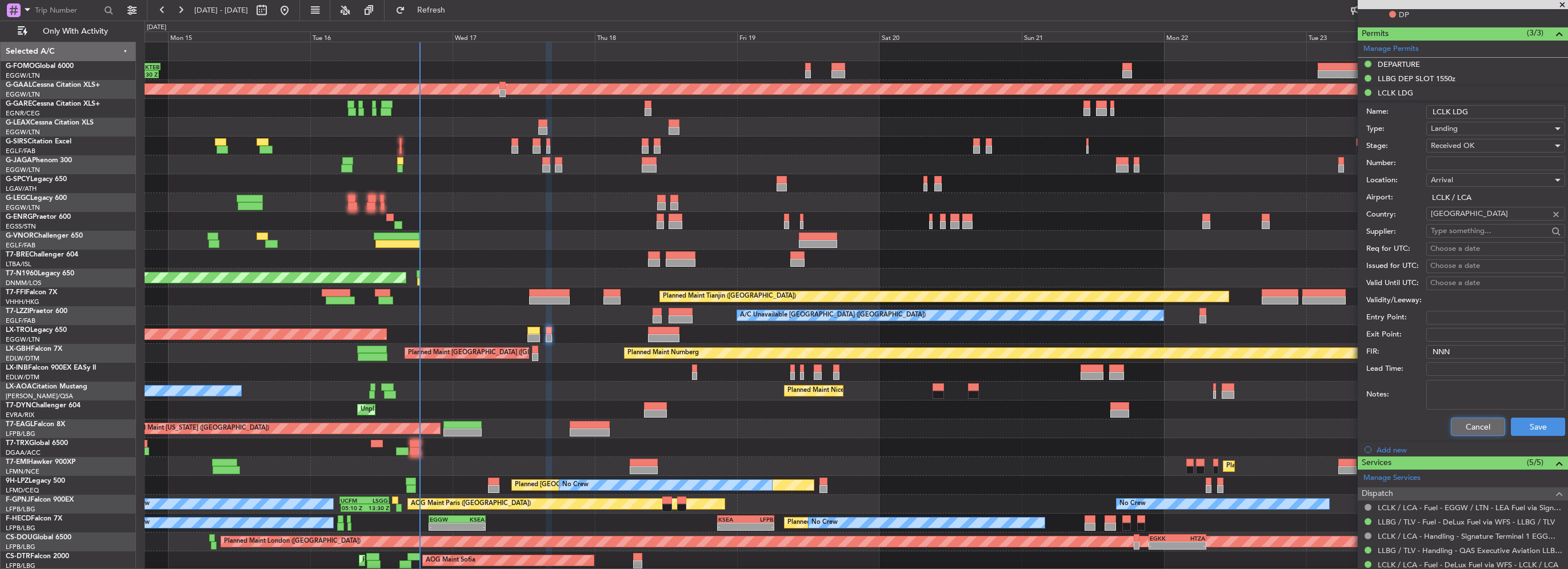
click at [1457, 429] on button "Cancel" at bounding box center [1477, 427] width 55 height 19
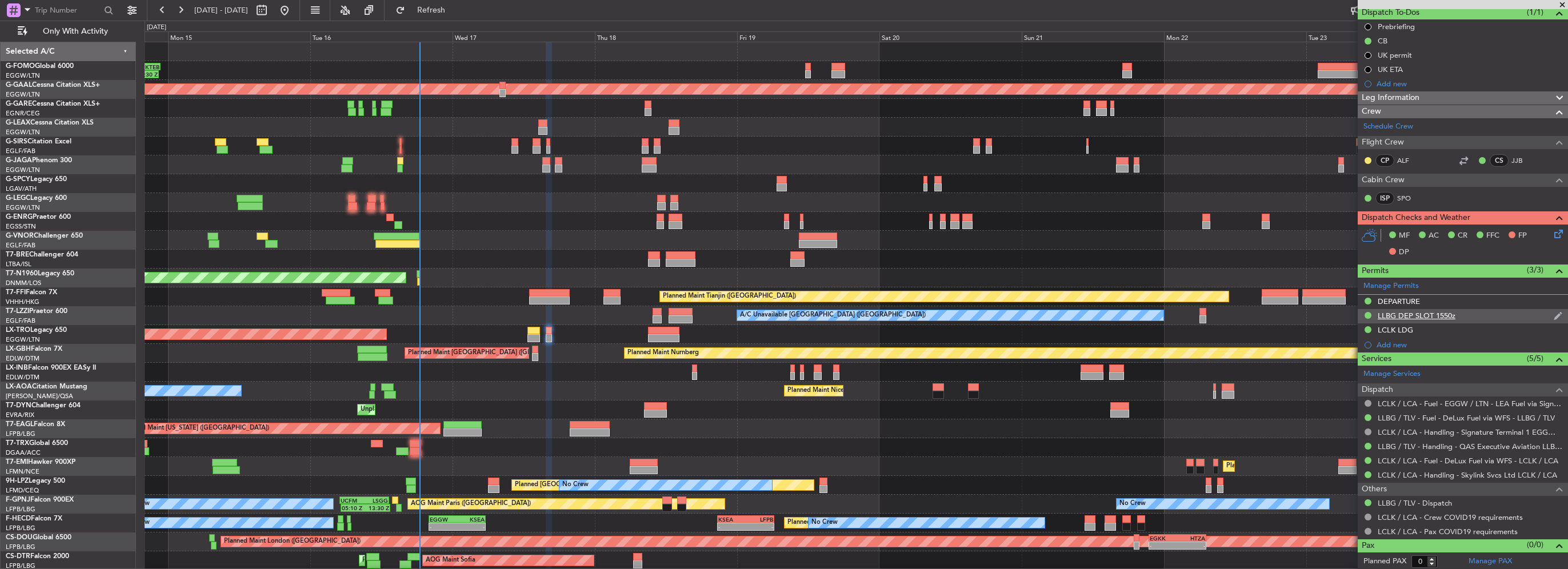
click at [1416, 313] on div "LLBG DEP SLOT 1550z" at bounding box center [1416, 315] width 78 height 9
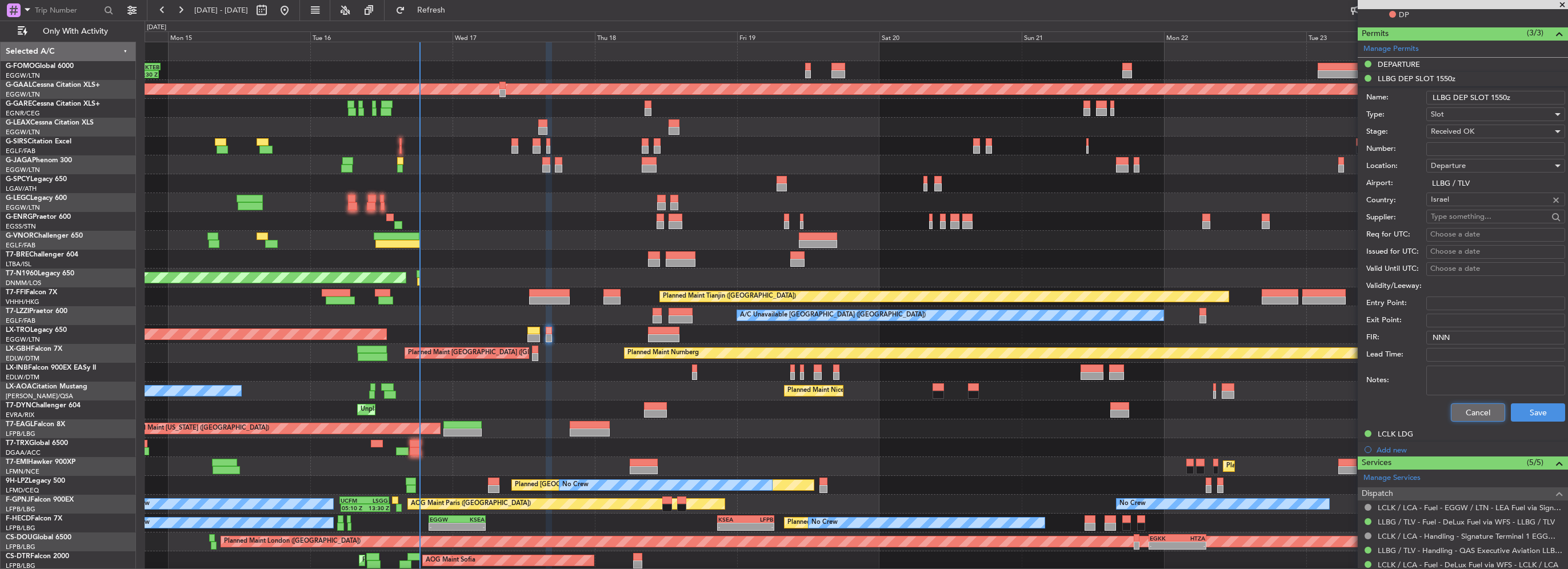
click at [1484, 416] on button "Cancel" at bounding box center [1477, 413] width 55 height 19
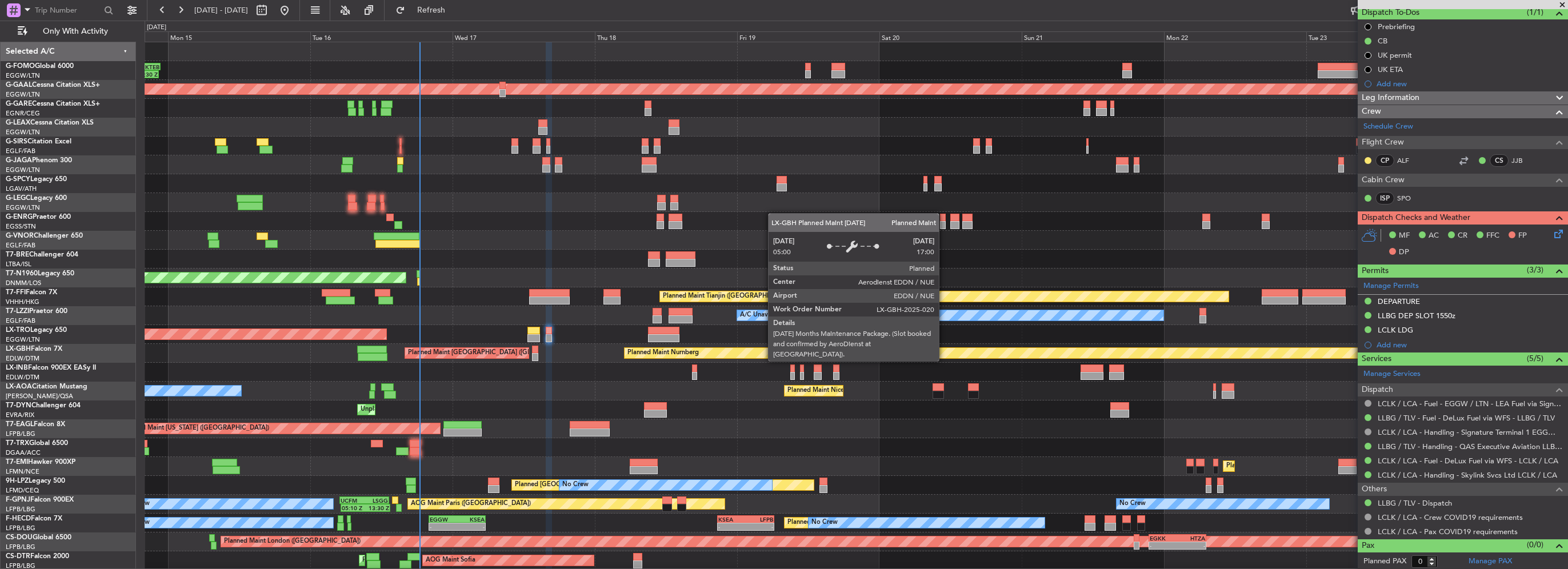
drag, startPoint x: -552, startPoint y: 229, endPoint x: -825, endPoint y: 208, distance: 273.8
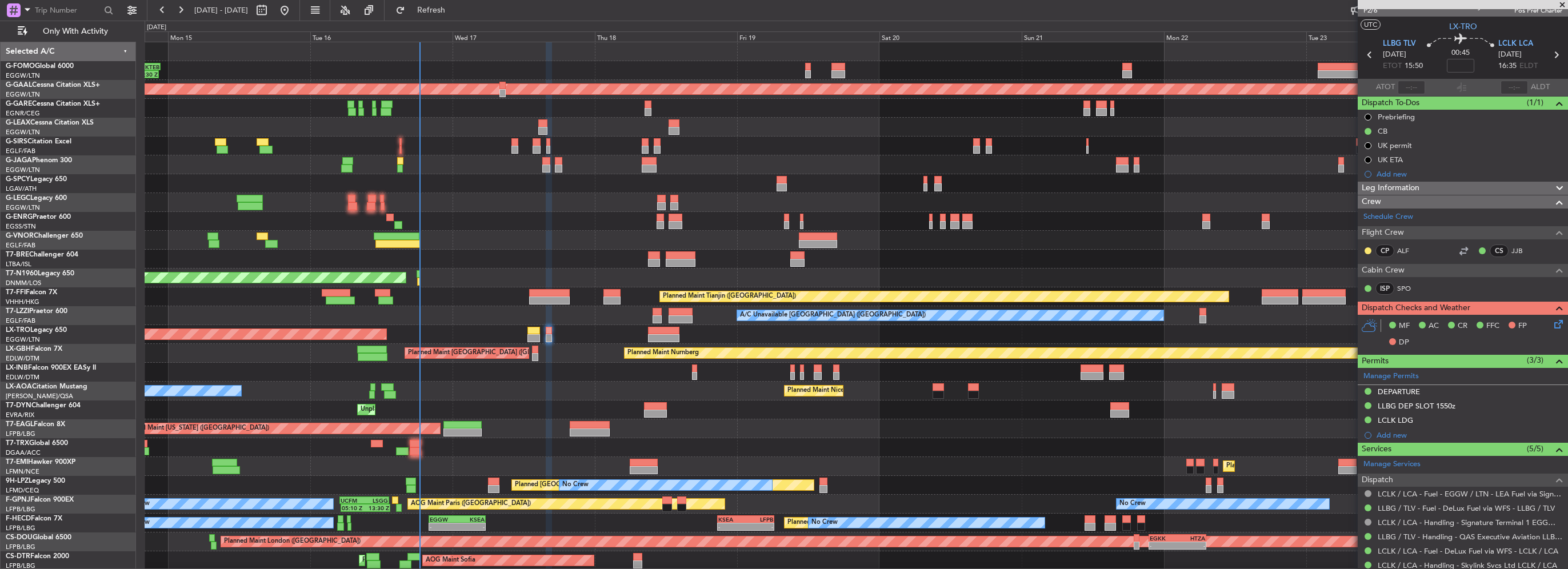
scroll to position [0, 0]
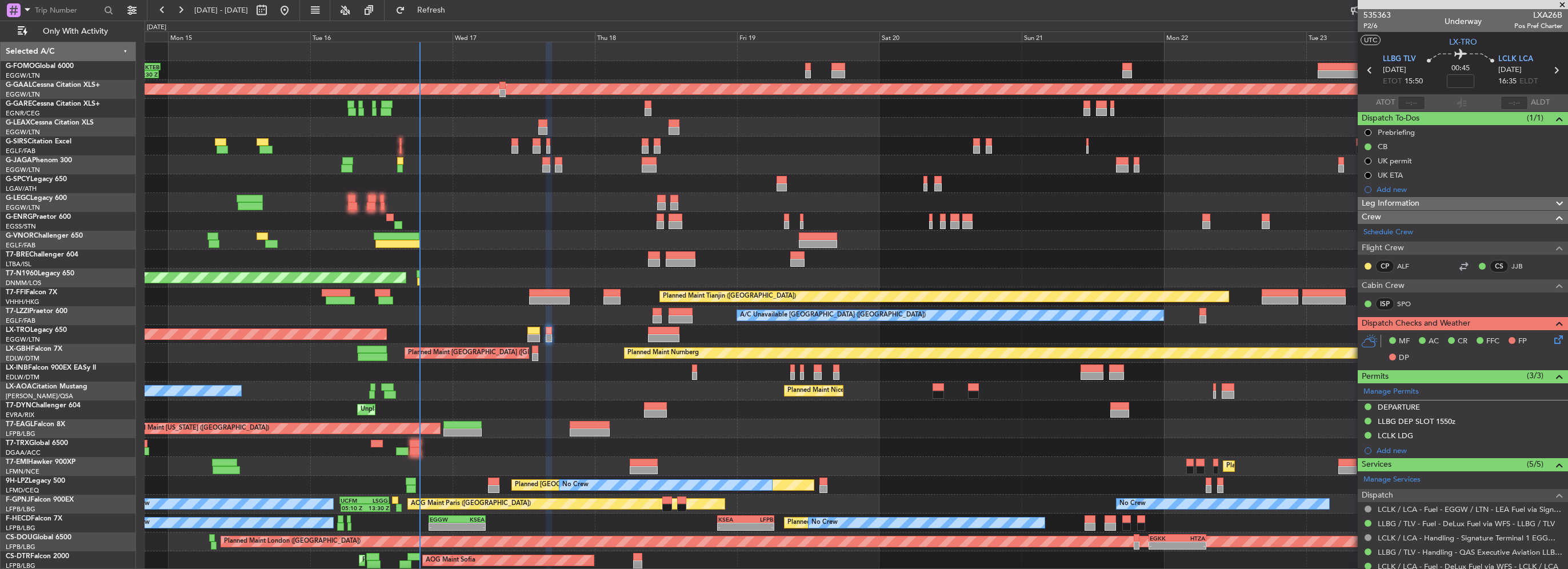
drag, startPoint x: 1440, startPoint y: 204, endPoint x: 1428, endPoint y: 371, distance: 167.4
click at [1440, 205] on div "Leg Information" at bounding box center [1462, 204] width 210 height 13
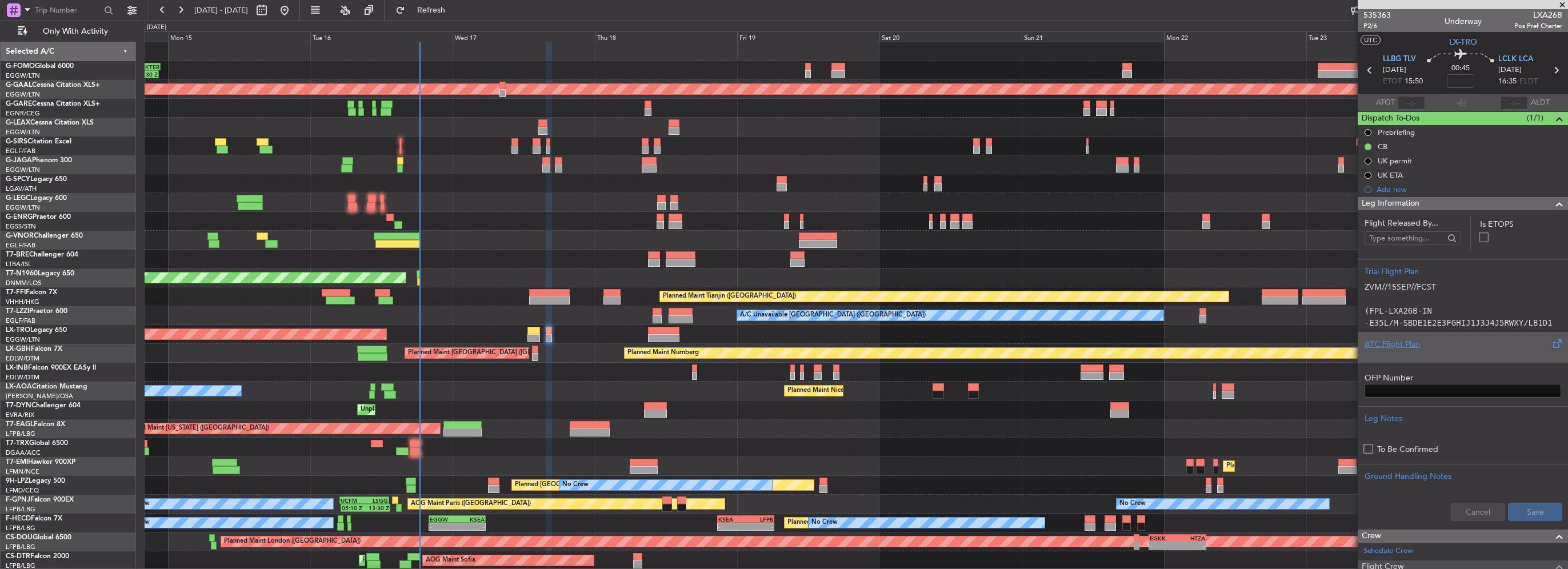
click at [1396, 351] on div at bounding box center [1462, 353] width 196 height 6
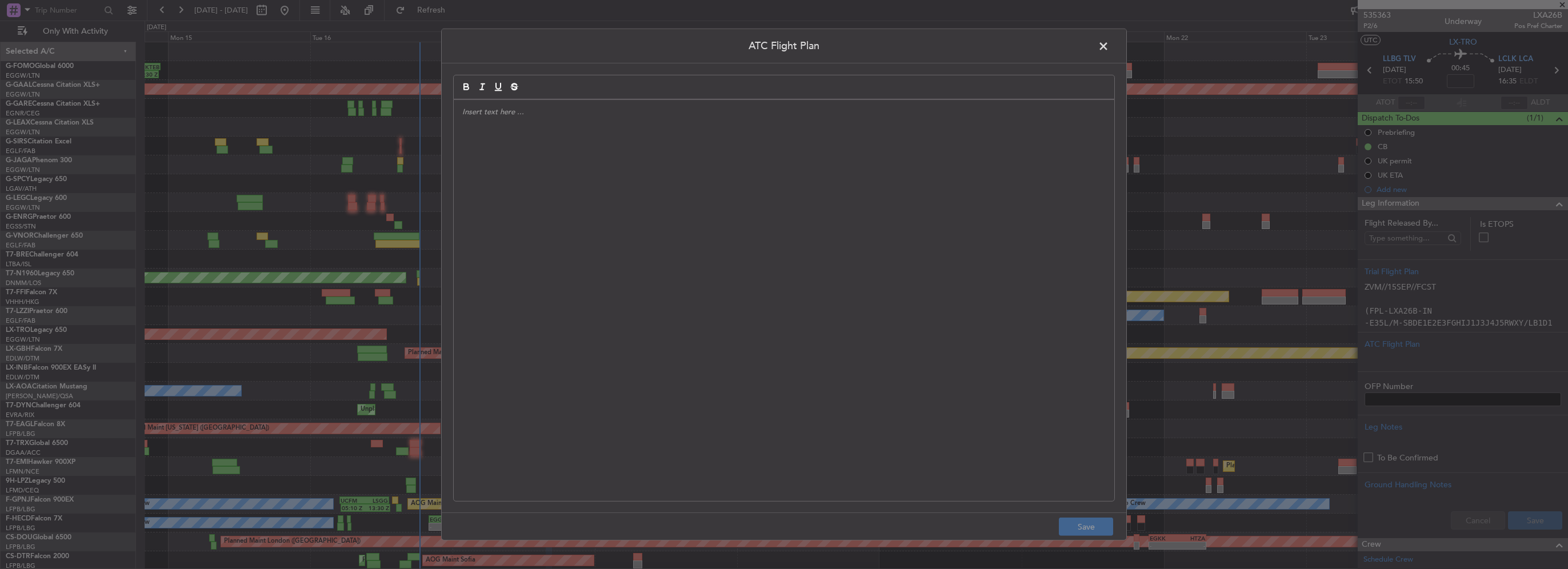
click at [670, 196] on div at bounding box center [784, 300] width 661 height 401
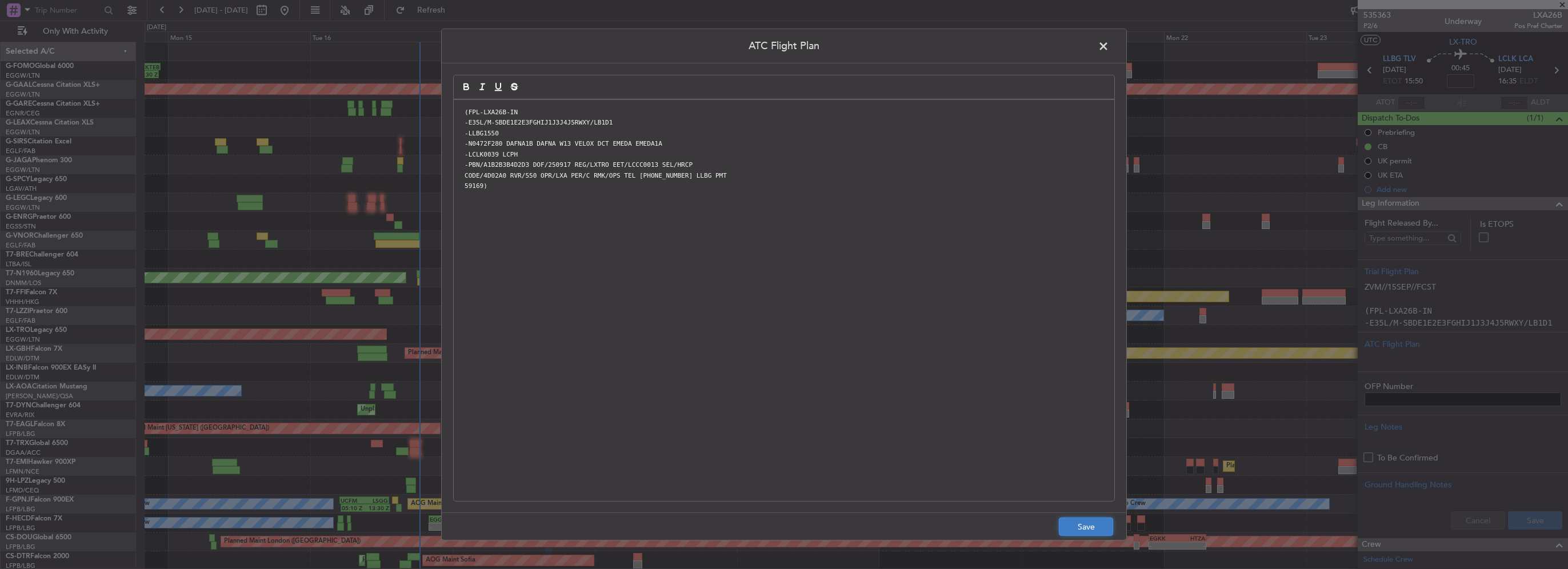
click at [1084, 528] on button "Save" at bounding box center [1086, 526] width 55 height 19
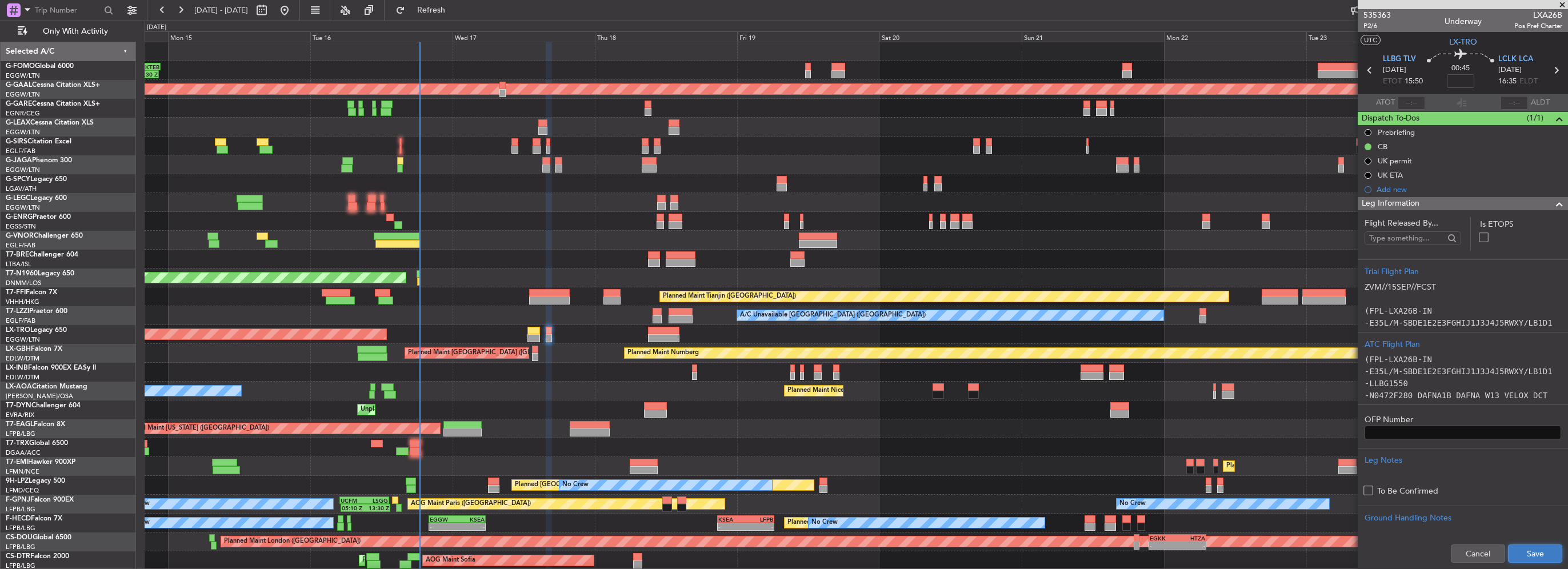
click at [1527, 553] on button "Save" at bounding box center [1535, 553] width 55 height 19
click at [1467, 77] on input at bounding box center [1461, 80] width 28 height 14
drag, startPoint x: 1550, startPoint y: 203, endPoint x: 1534, endPoint y: 215, distance: 20.0
click at [1552, 203] on span at bounding box center [1559, 204] width 14 height 14
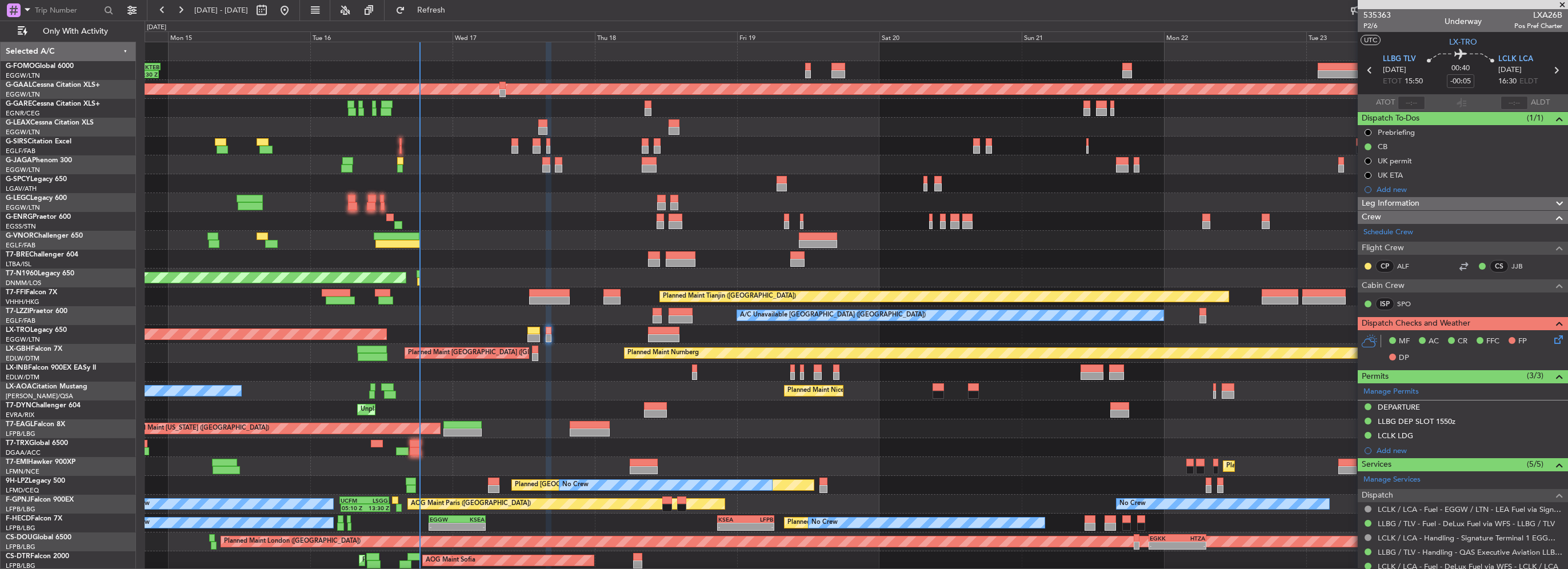
click at [1553, 334] on icon at bounding box center [1557, 338] width 9 height 9
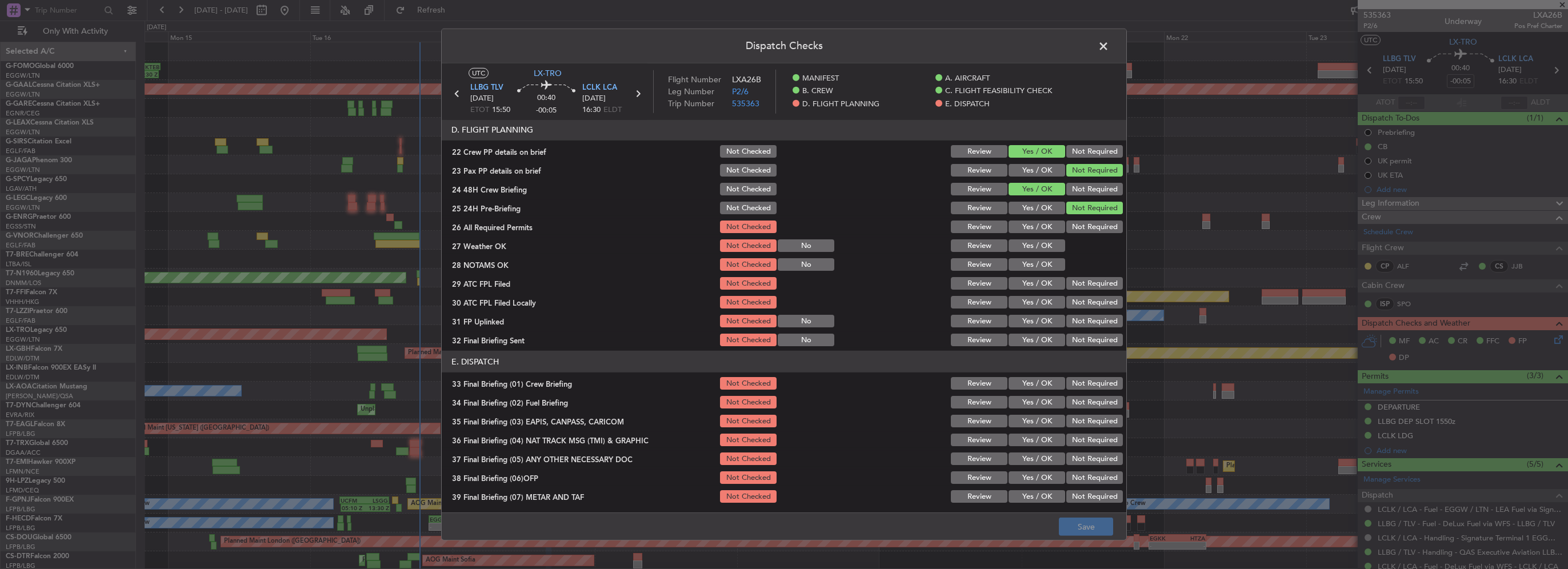
scroll to position [514, 0]
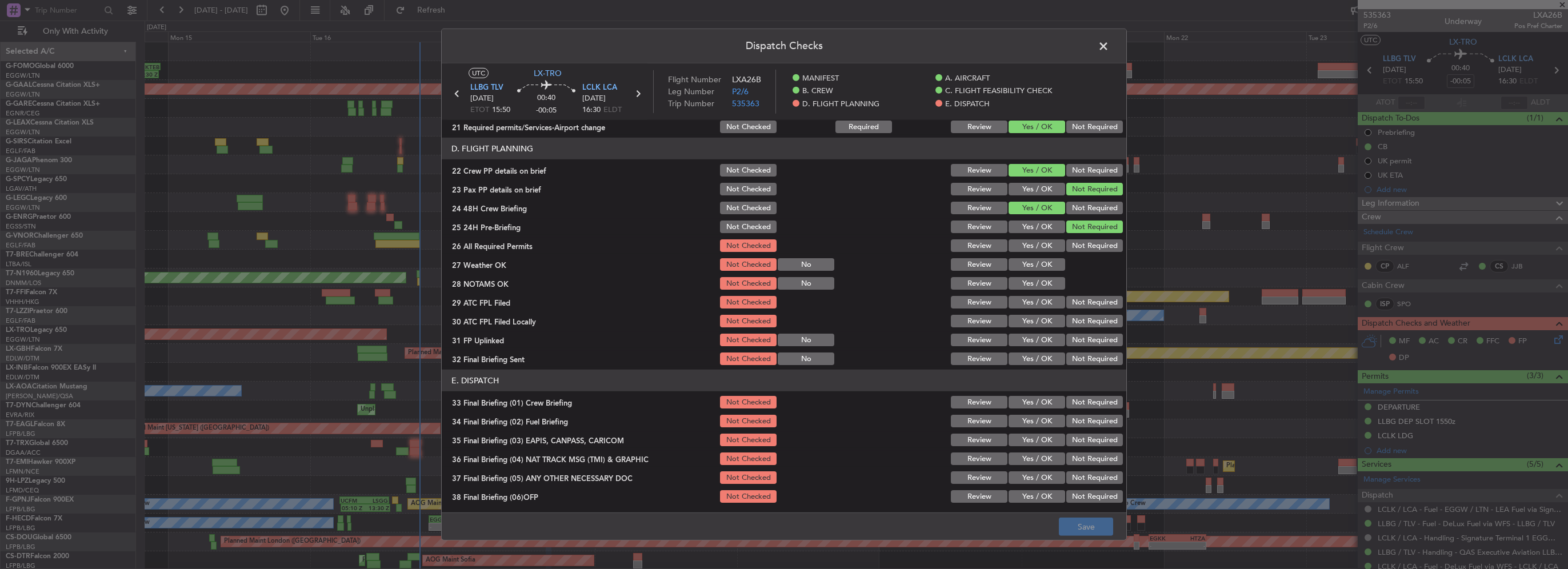
click at [1042, 240] on button "Yes / OK" at bounding box center [1037, 246] width 56 height 13
click at [1045, 274] on section "D. FLIGHT PLANNING 22 Crew PP details on brief Not Checked Review Yes / OK Not …" at bounding box center [784, 253] width 685 height 229
click at [1036, 262] on button "Yes / OK" at bounding box center [1037, 265] width 56 height 13
click at [1038, 281] on button "Yes / OK" at bounding box center [1037, 283] width 56 height 13
click at [1038, 290] on div "Yes / OK" at bounding box center [1036, 283] width 57 height 16
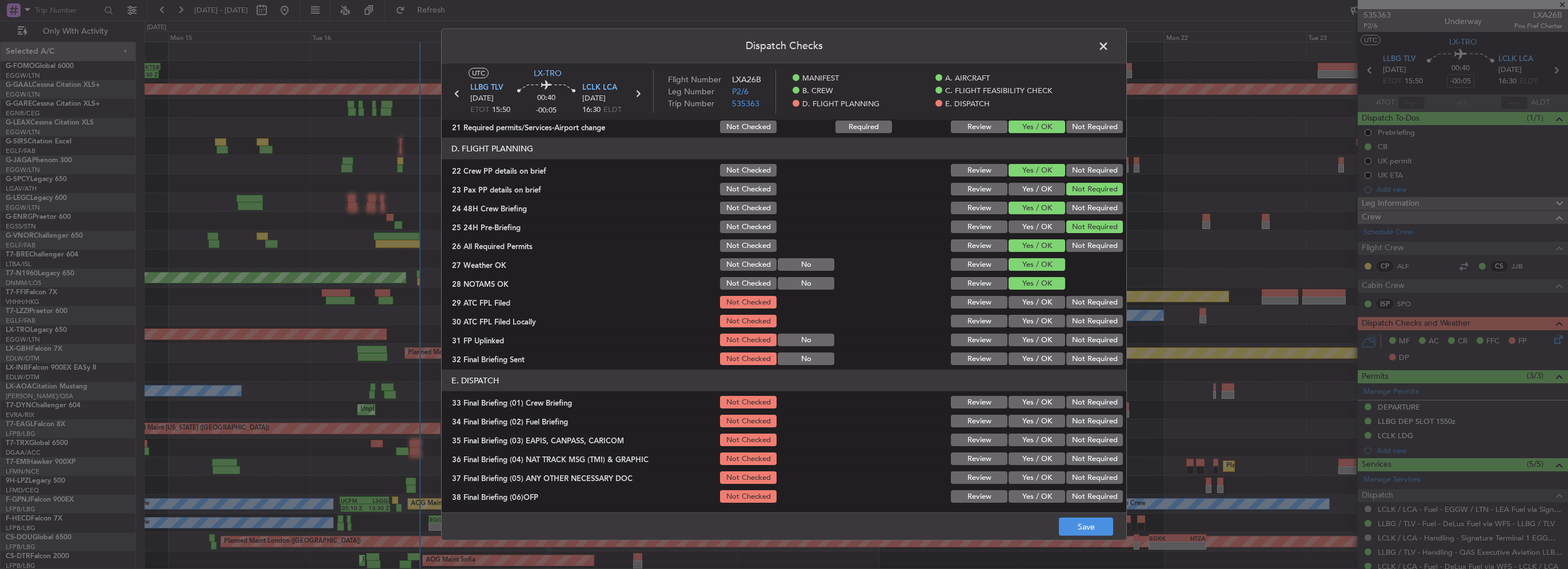
click at [1038, 302] on button "Yes / OK" at bounding box center [1037, 303] width 56 height 13
click at [1066, 325] on button "Not Required" at bounding box center [1094, 321] width 56 height 13
click at [1035, 338] on button "Yes / OK" at bounding box center [1037, 340] width 56 height 13
click at [1091, 354] on button "Not Required" at bounding box center [1094, 359] width 56 height 13
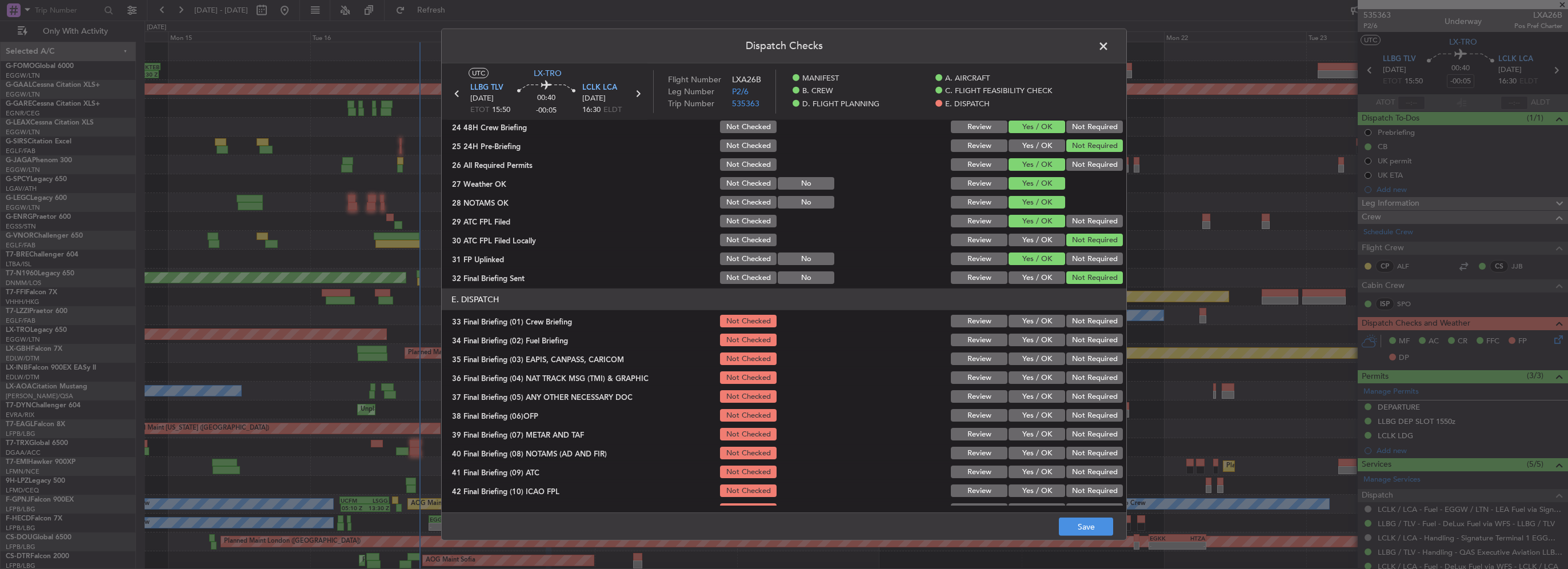
scroll to position [628, 0]
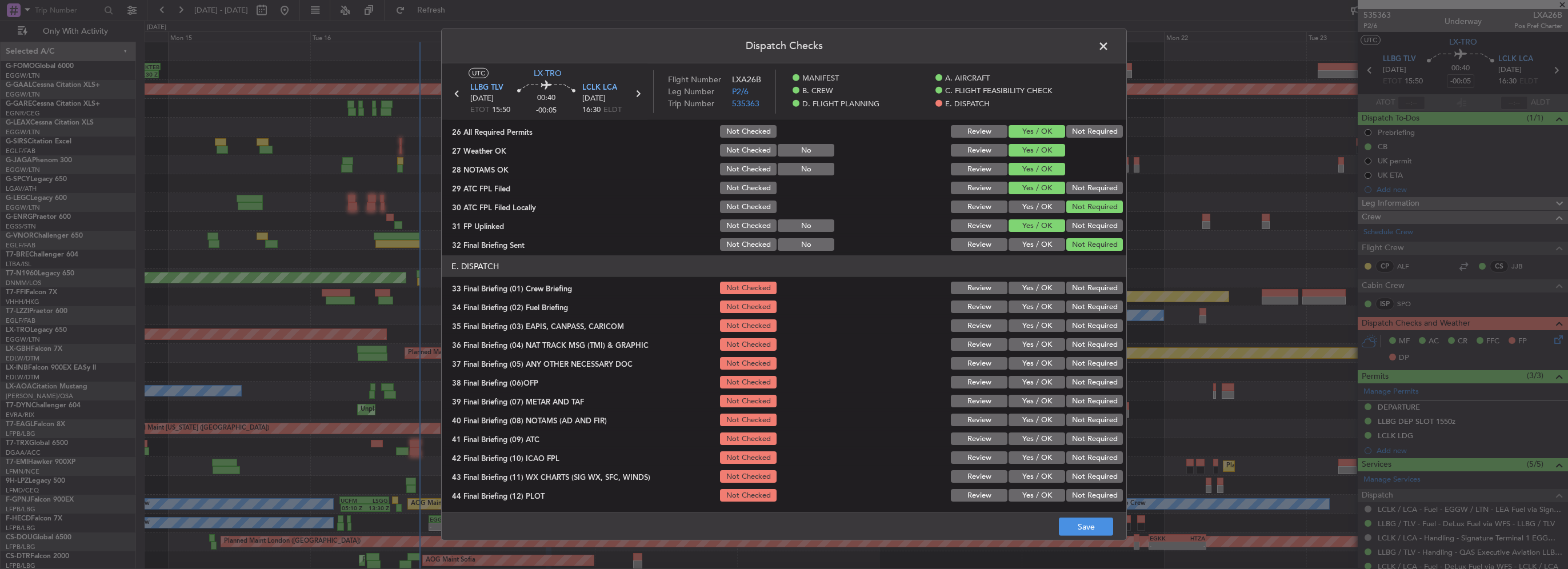
drag, startPoint x: 1041, startPoint y: 291, endPoint x: 1042, endPoint y: 311, distance: 20.0
click at [1040, 295] on section "E. DISPATCH 33 Final Briefing (01) Crew Briefing Not Checked Review Yes / OK No…" at bounding box center [784, 379] width 685 height 248
click at [1042, 311] on button "Yes / OK" at bounding box center [1037, 307] width 56 height 13
click at [1031, 285] on button "Yes / OK" at bounding box center [1037, 288] width 56 height 13
drag, startPoint x: 1073, startPoint y: 331, endPoint x: 1077, endPoint y: 345, distance: 14.6
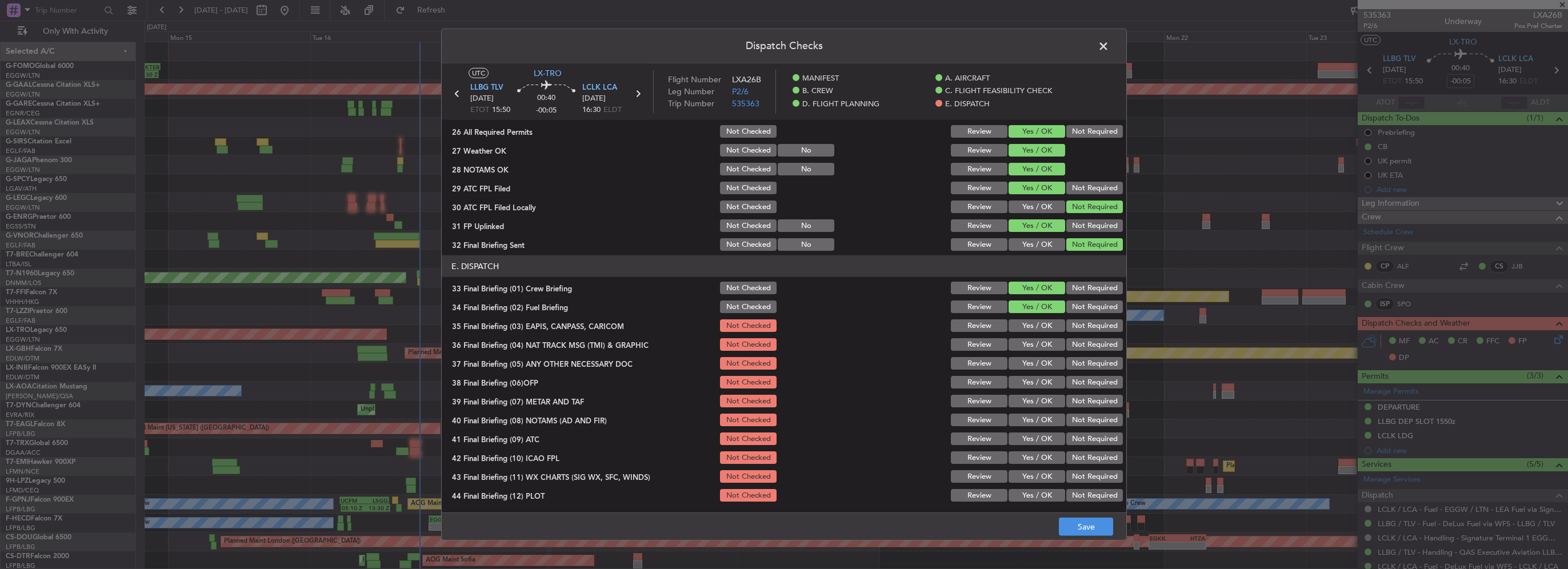
click at [1073, 332] on div "Not Required" at bounding box center [1093, 325] width 57 height 16
click at [1076, 331] on div "Not Required" at bounding box center [1093, 325] width 57 height 16
click at [1077, 328] on button "Not Required" at bounding box center [1094, 326] width 56 height 13
click at [1084, 342] on button "Not Required" at bounding box center [1094, 344] width 56 height 13
drag, startPoint x: 1039, startPoint y: 361, endPoint x: 1041, endPoint y: 379, distance: 18.1
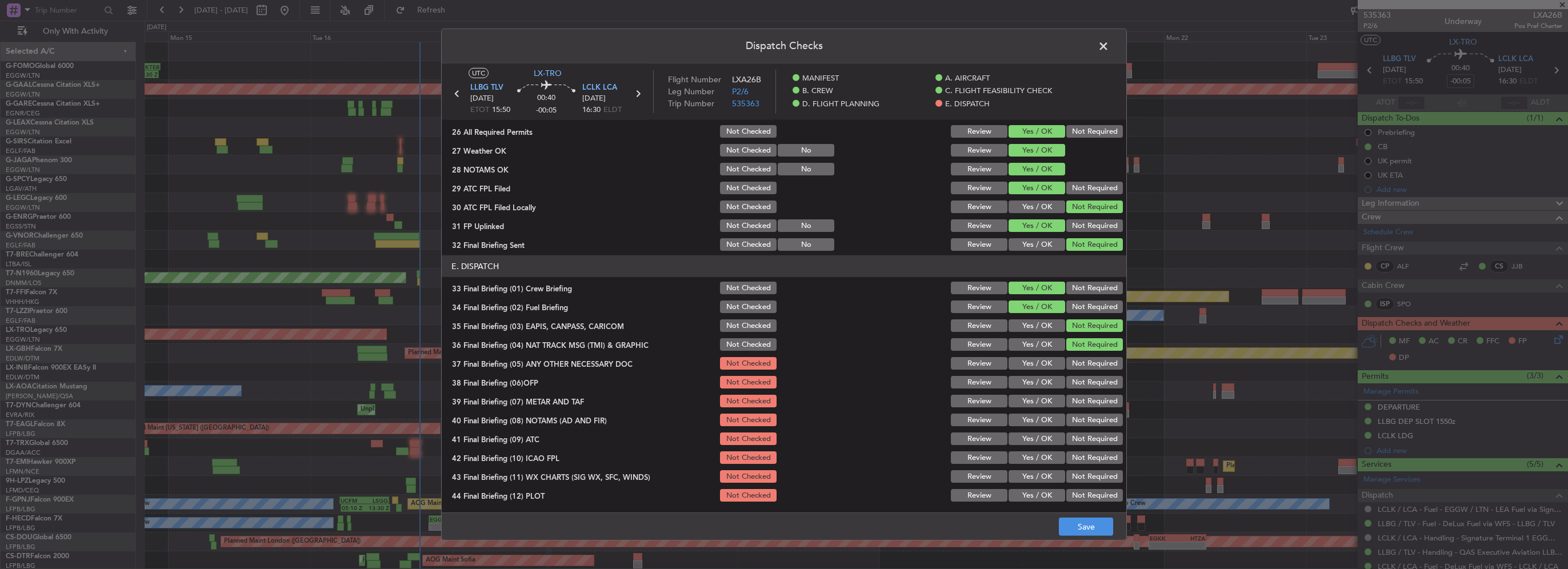
click at [1038, 362] on button "Yes / OK" at bounding box center [1037, 364] width 56 height 13
click at [1040, 386] on button "Yes / OK" at bounding box center [1037, 382] width 56 height 13
drag, startPoint x: 1039, startPoint y: 402, endPoint x: 1039, endPoint y: 421, distance: 19.0
click at [1039, 402] on button "Yes / OK" at bounding box center [1037, 402] width 56 height 13
click at [1039, 423] on button "Yes / OK" at bounding box center [1037, 420] width 56 height 13
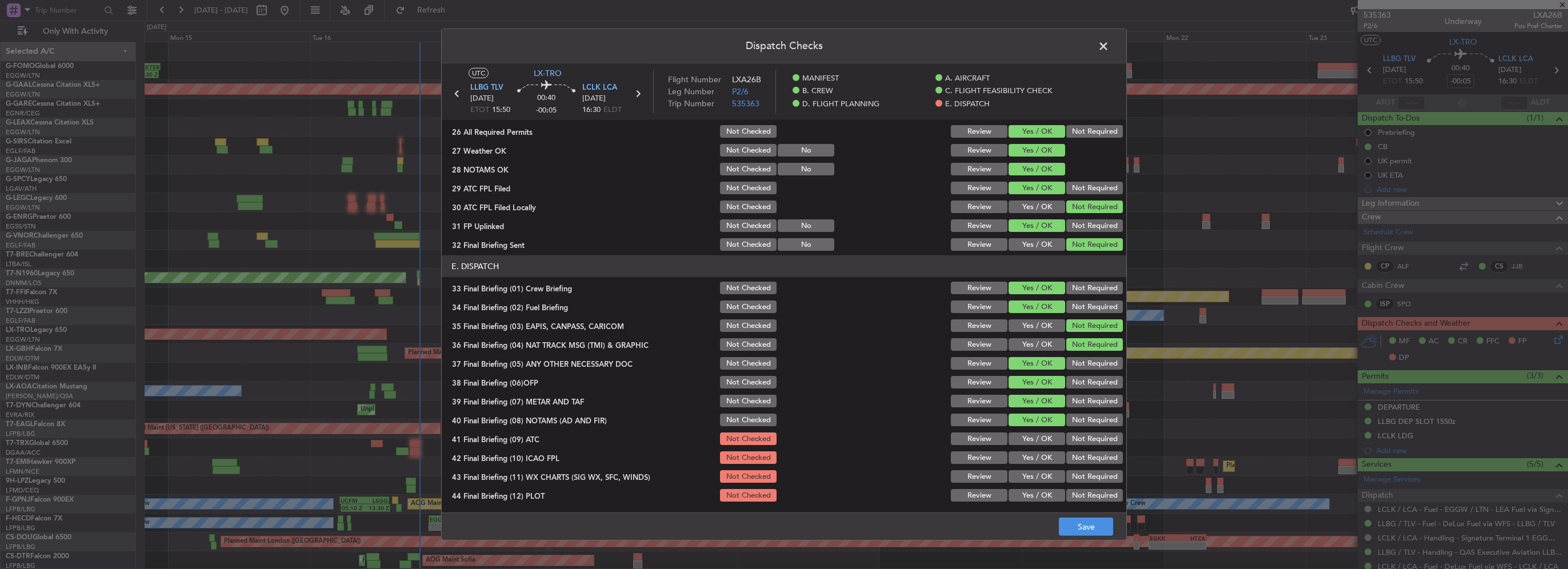
click at [1039, 441] on button "Yes / OK" at bounding box center [1037, 439] width 56 height 13
click at [1039, 460] on button "Yes / OK" at bounding box center [1037, 458] width 56 height 13
click at [1041, 493] on button "Yes / OK" at bounding box center [1037, 495] width 56 height 13
click at [1038, 480] on button "Yes / OK" at bounding box center [1037, 476] width 56 height 13
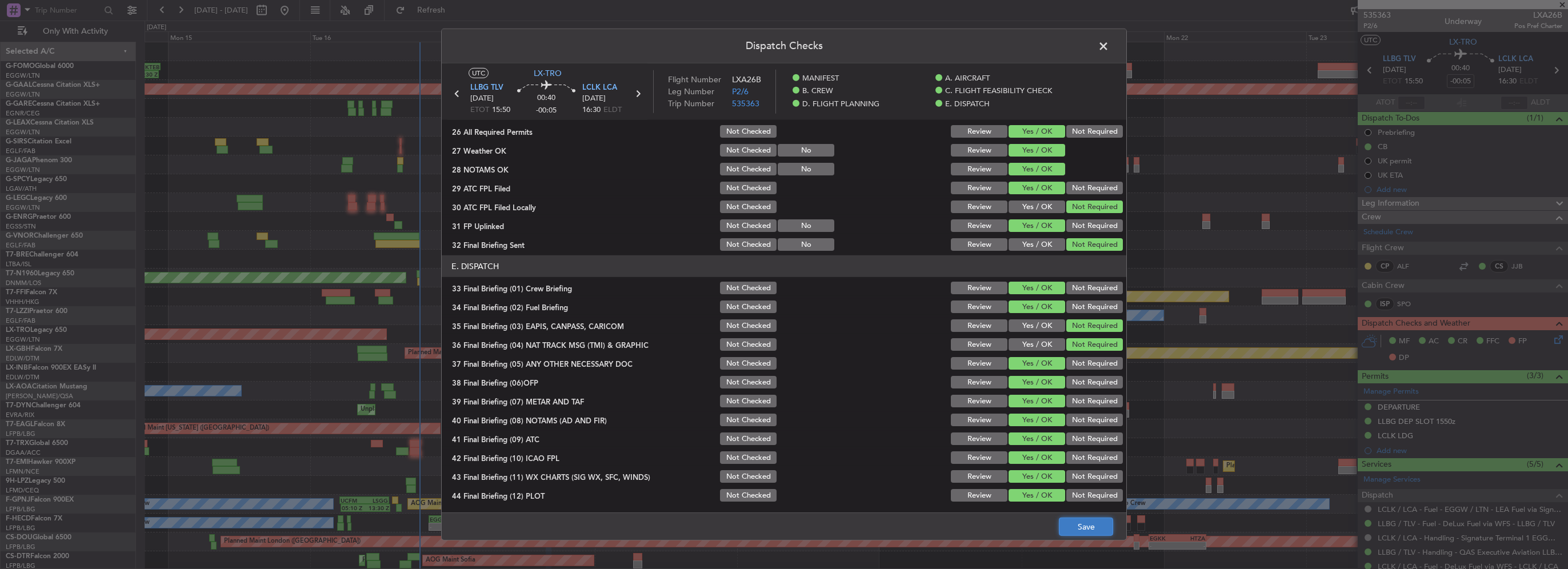
click at [1086, 526] on button "Save" at bounding box center [1086, 526] width 55 height 19
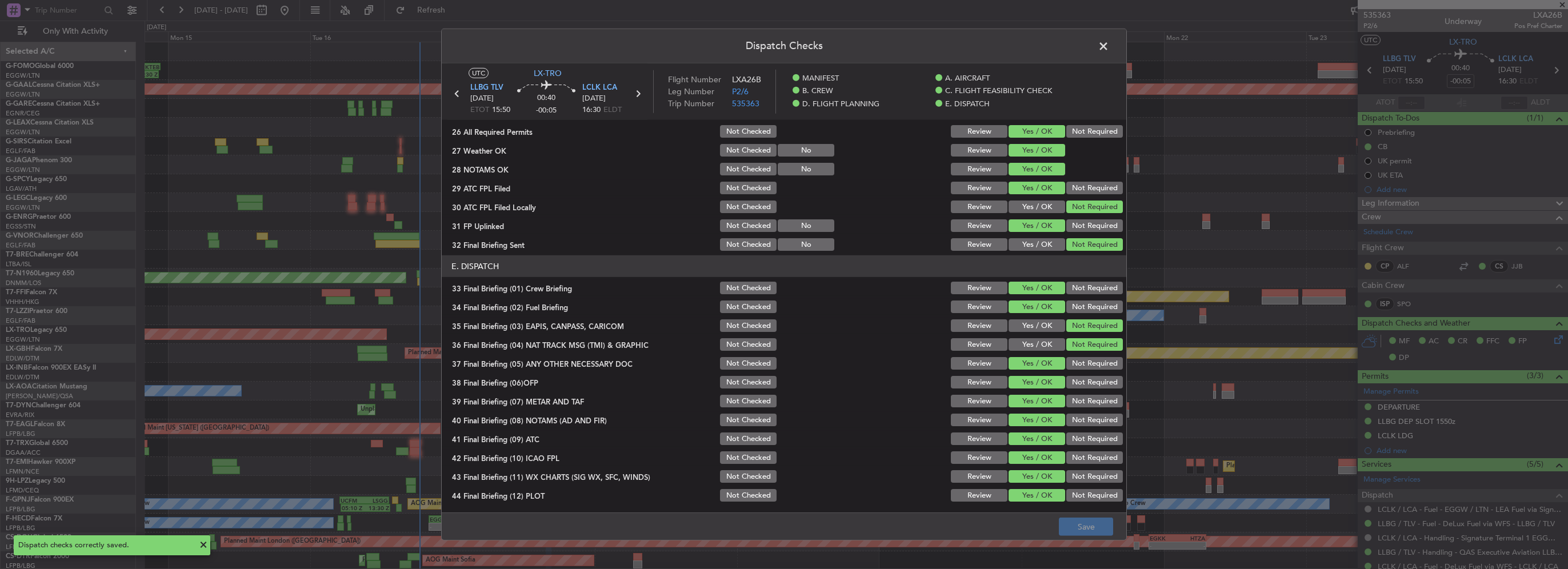
click at [1109, 45] on span at bounding box center [1109, 49] width 0 height 23
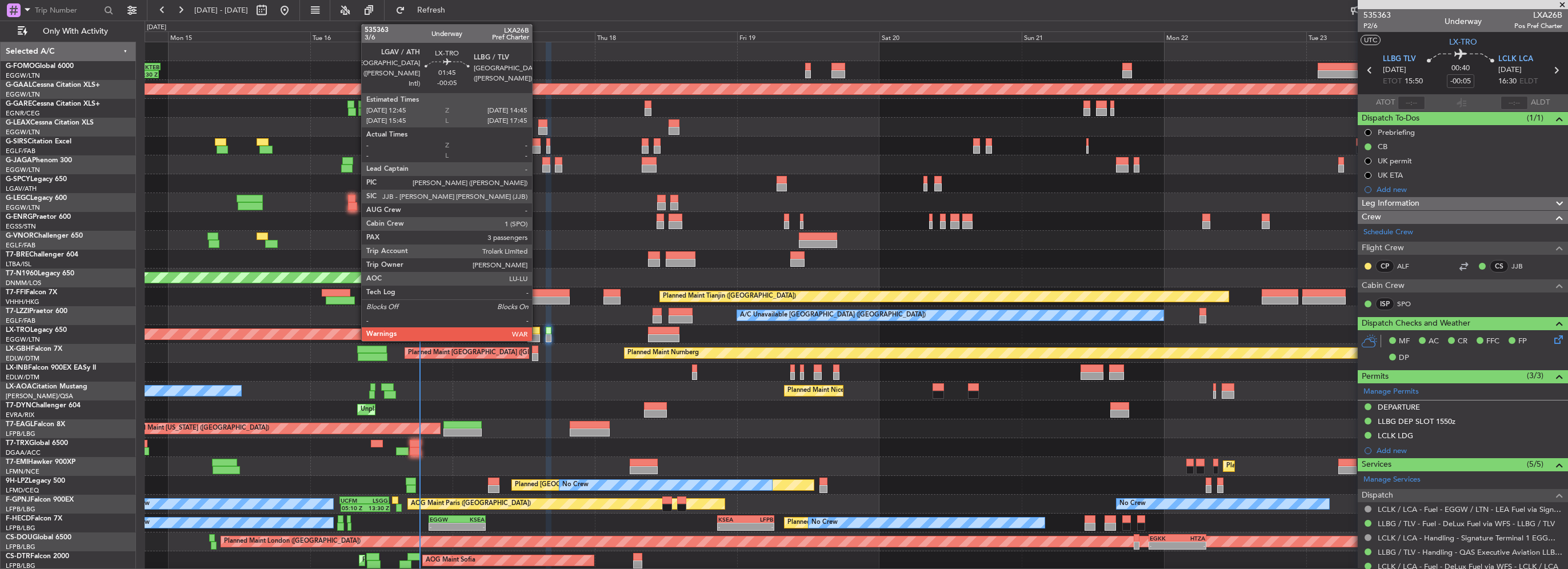
click at [535, 332] on div at bounding box center [533, 330] width 12 height 8
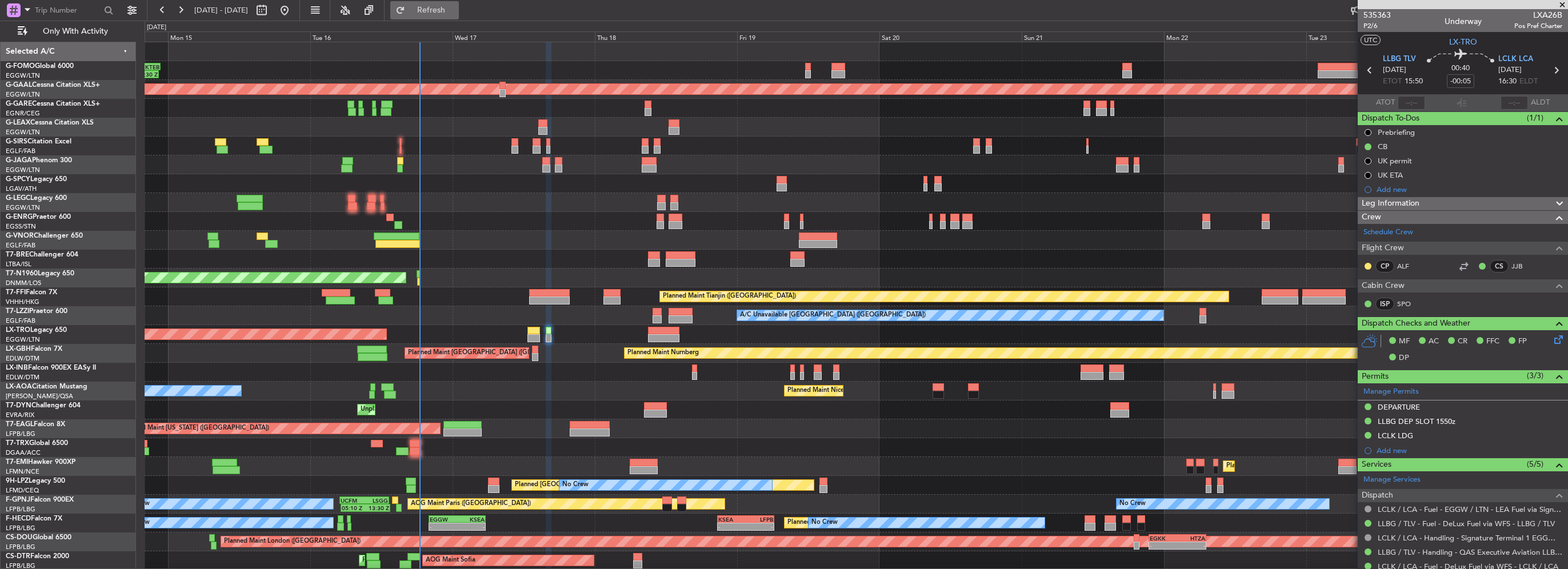
click at [459, 3] on button "Refresh" at bounding box center [425, 10] width 68 height 19
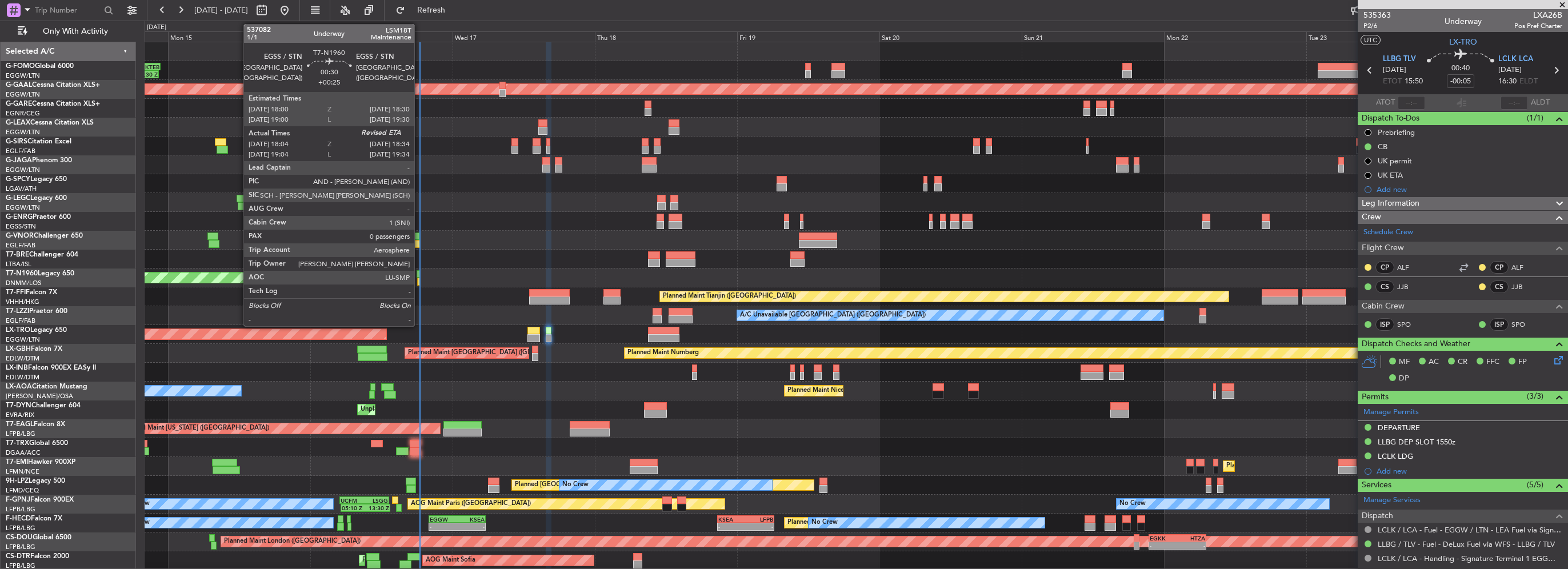
click at [419, 278] on div at bounding box center [419, 281] width 4 height 8
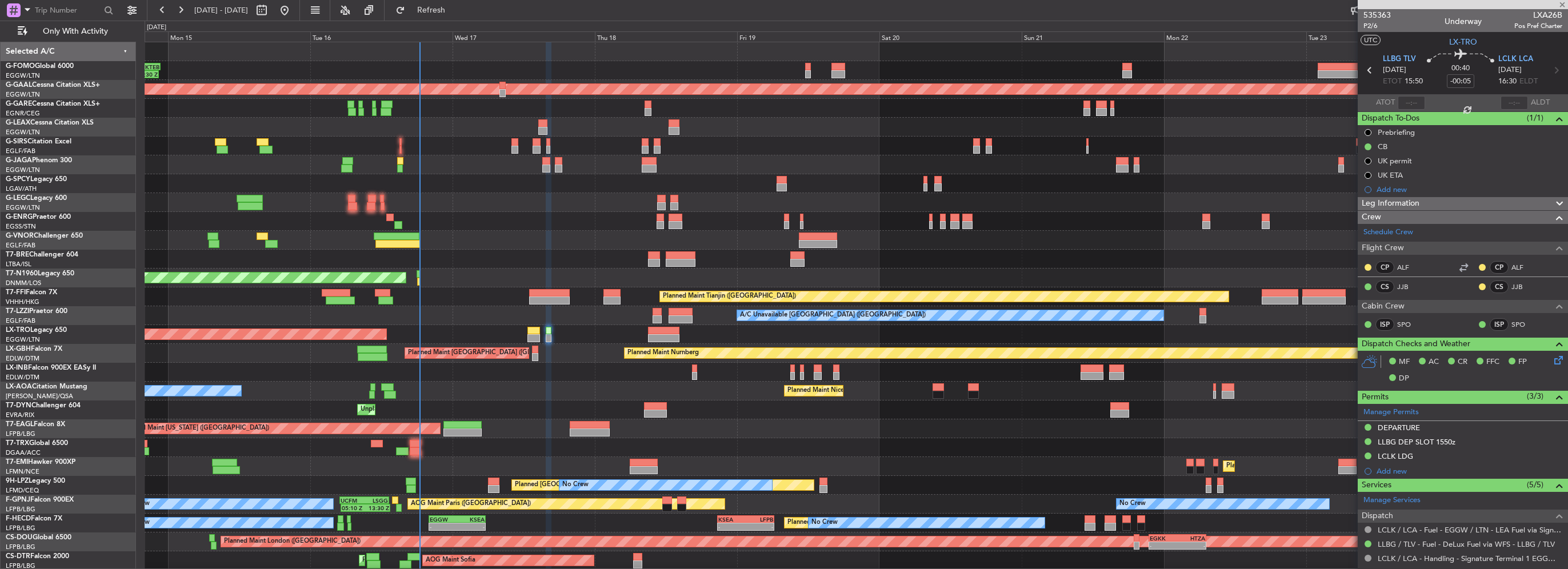
type input "+00:25"
type input "18:04"
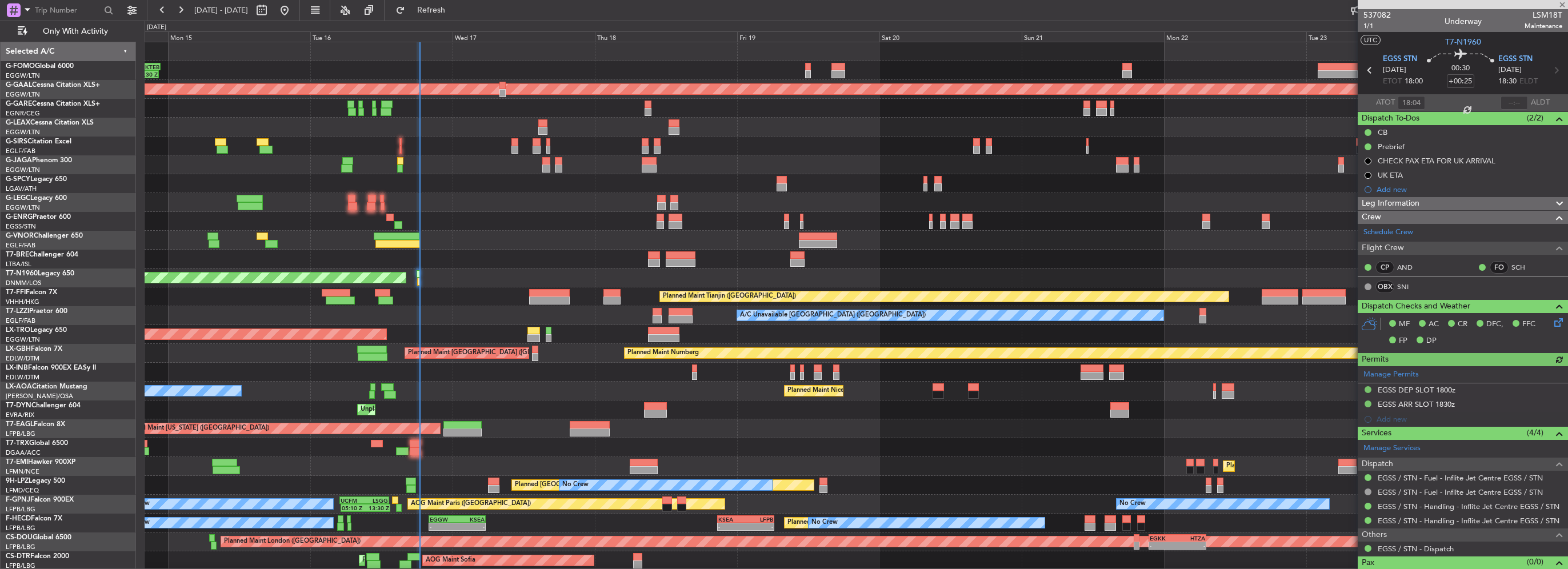
click at [1511, 100] on div at bounding box center [1514, 103] width 28 height 14
click at [1511, 99] on input "text" at bounding box center [1514, 103] width 28 height 14
type input "18:27"
click at [455, 6] on span "Refresh" at bounding box center [431, 10] width 48 height 8
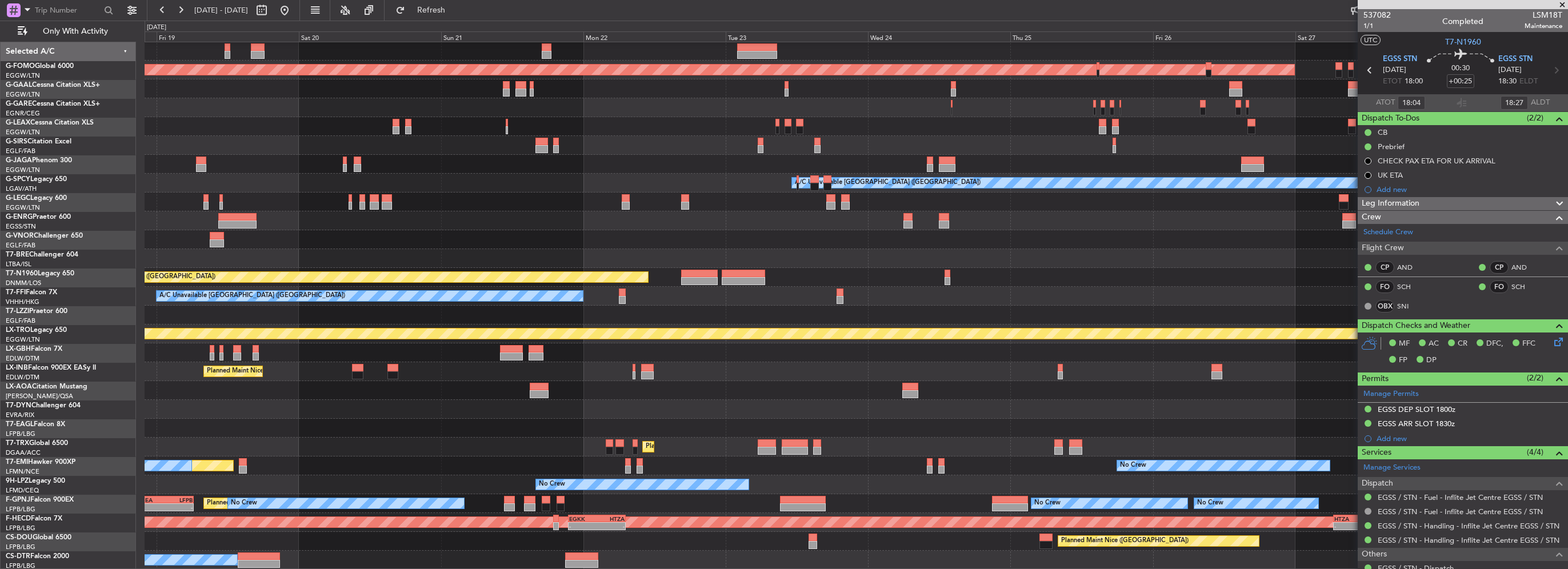
click at [496, 392] on div "Planned Maint Dusseldorf A/C Unavailable London (Luton) AOG Maint London (Stans…" at bounding box center [855, 296] width 1423 height 547
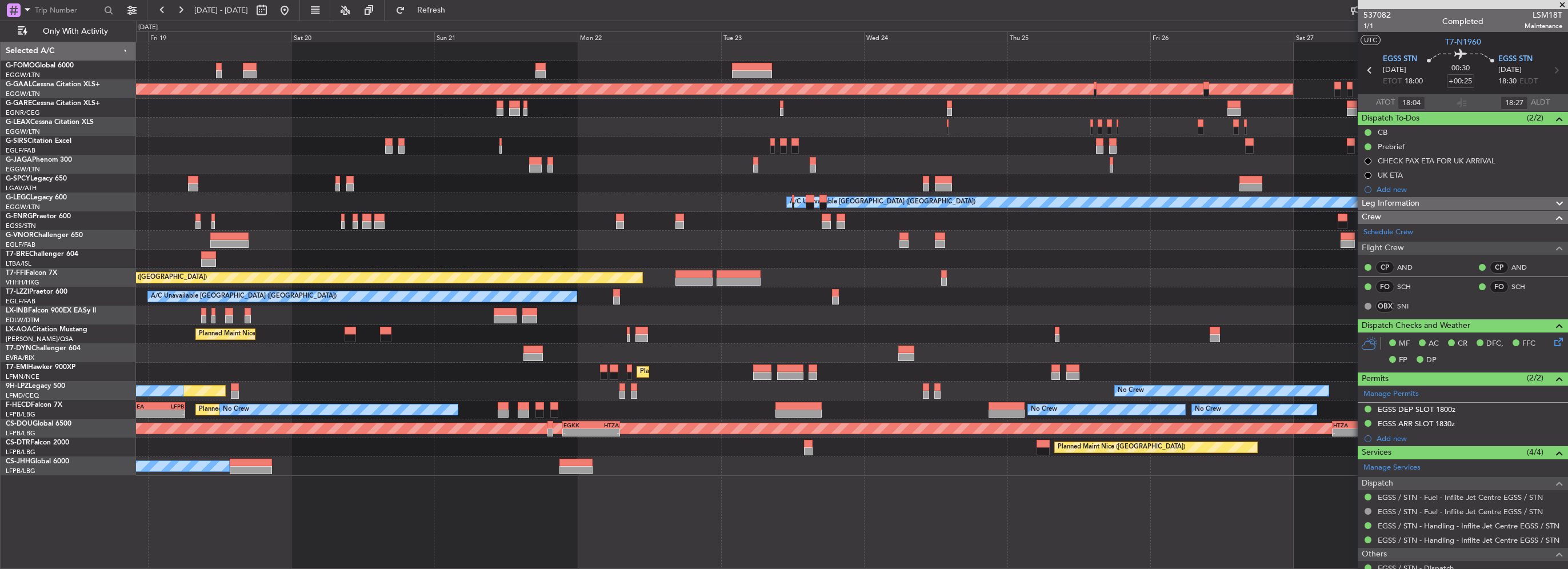
scroll to position [0, 0]
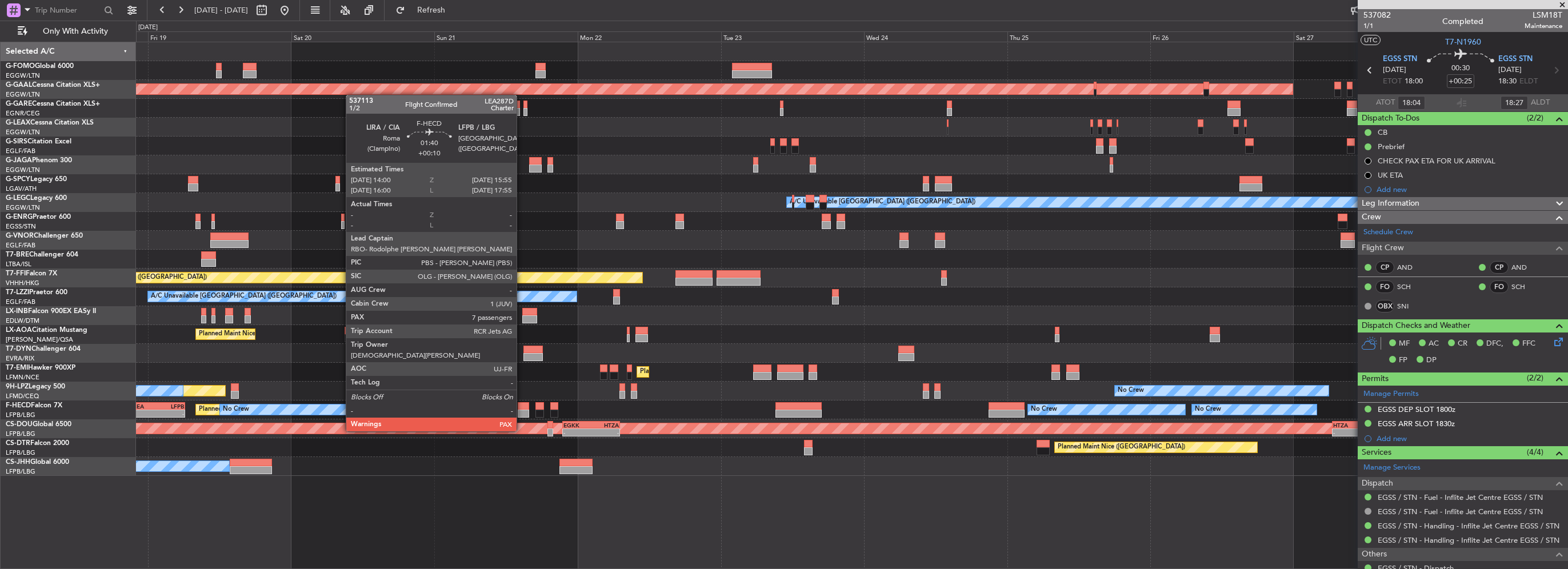
click at [522, 410] on div at bounding box center [523, 414] width 12 height 8
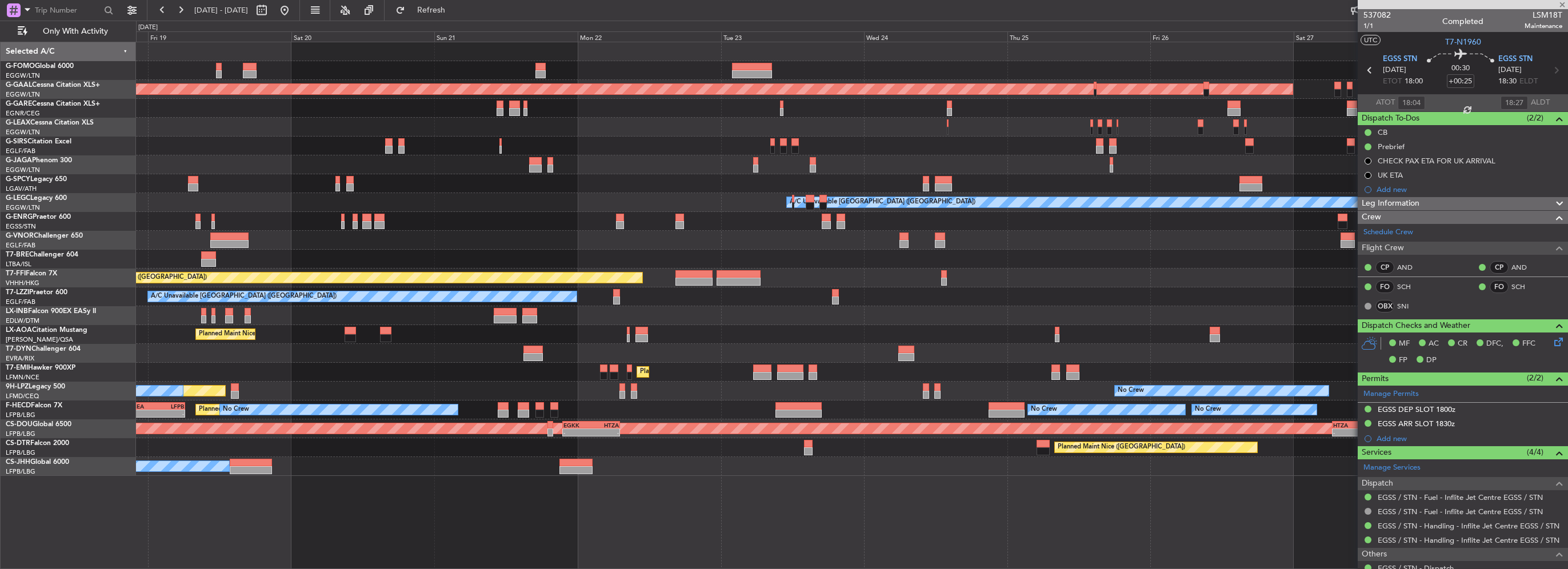
type input "+00:10"
type input "7"
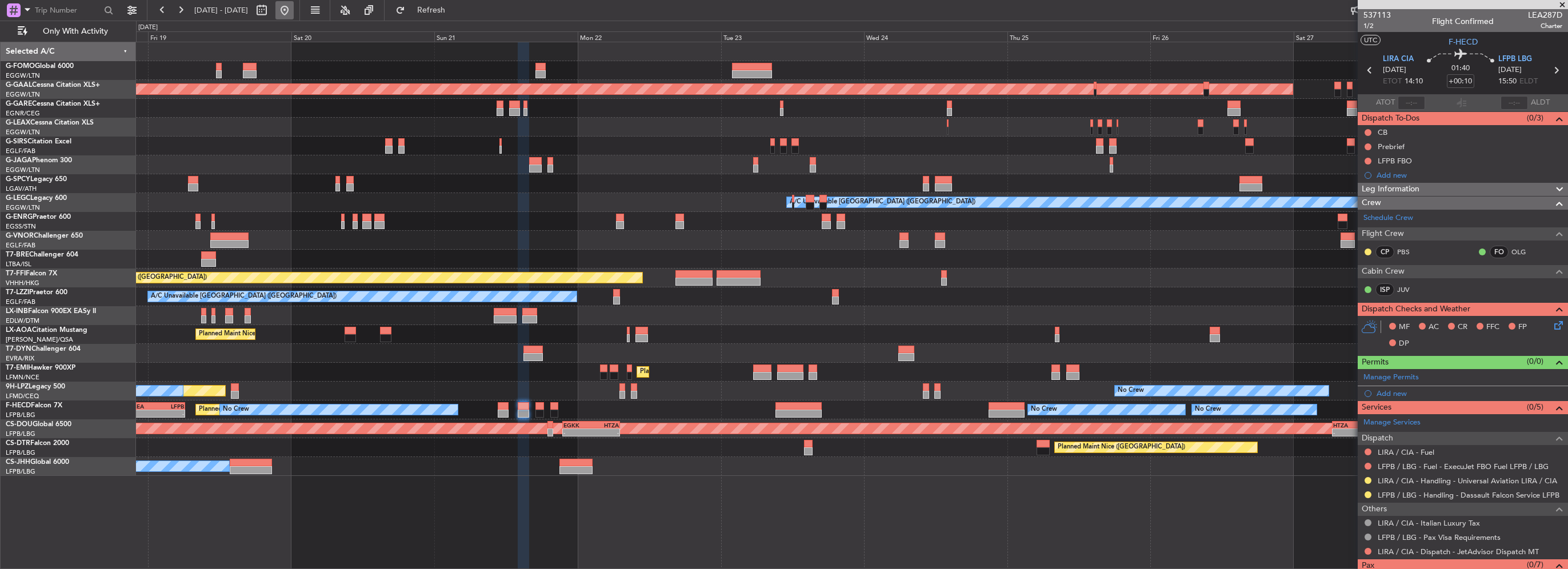
click at [293, 14] on button at bounding box center [285, 10] width 19 height 19
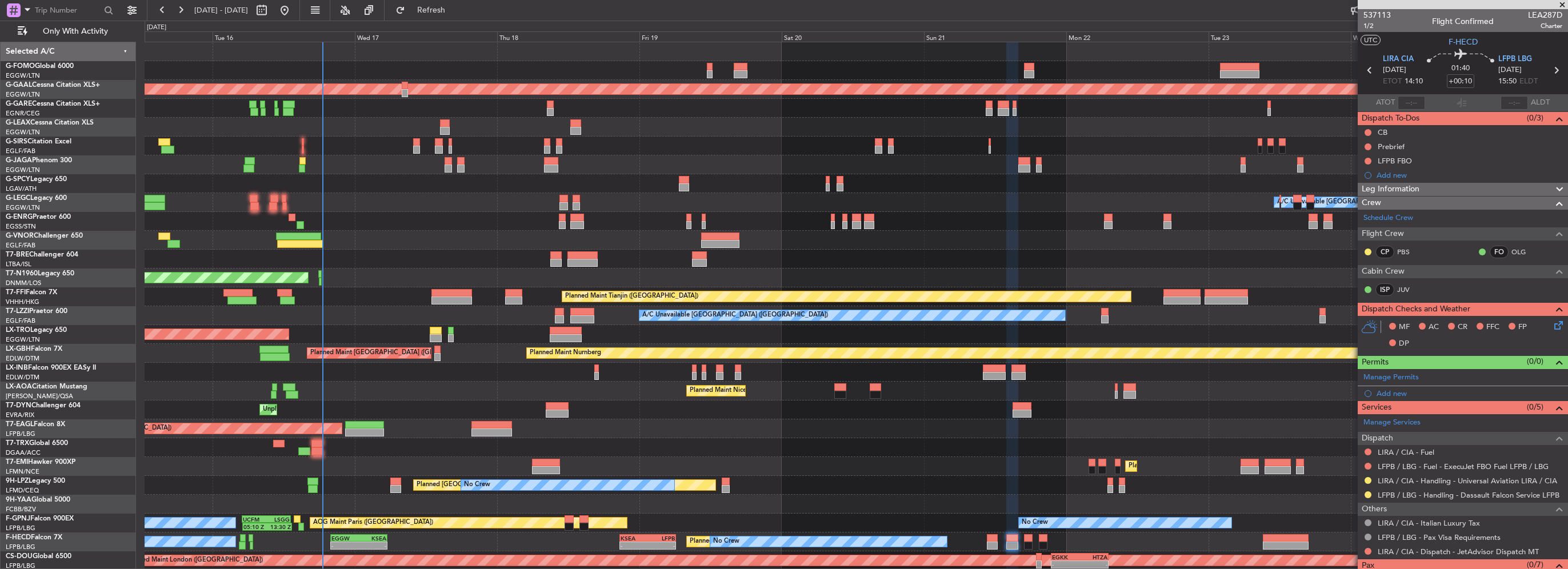
click at [407, 301] on div "OLBA 11:00 Z KTEB 22:45 Z 10:50 Z 22:30 Z Planned Maint Dusseldorf A/C Unavaila…" at bounding box center [855, 325] width 1423 height 565
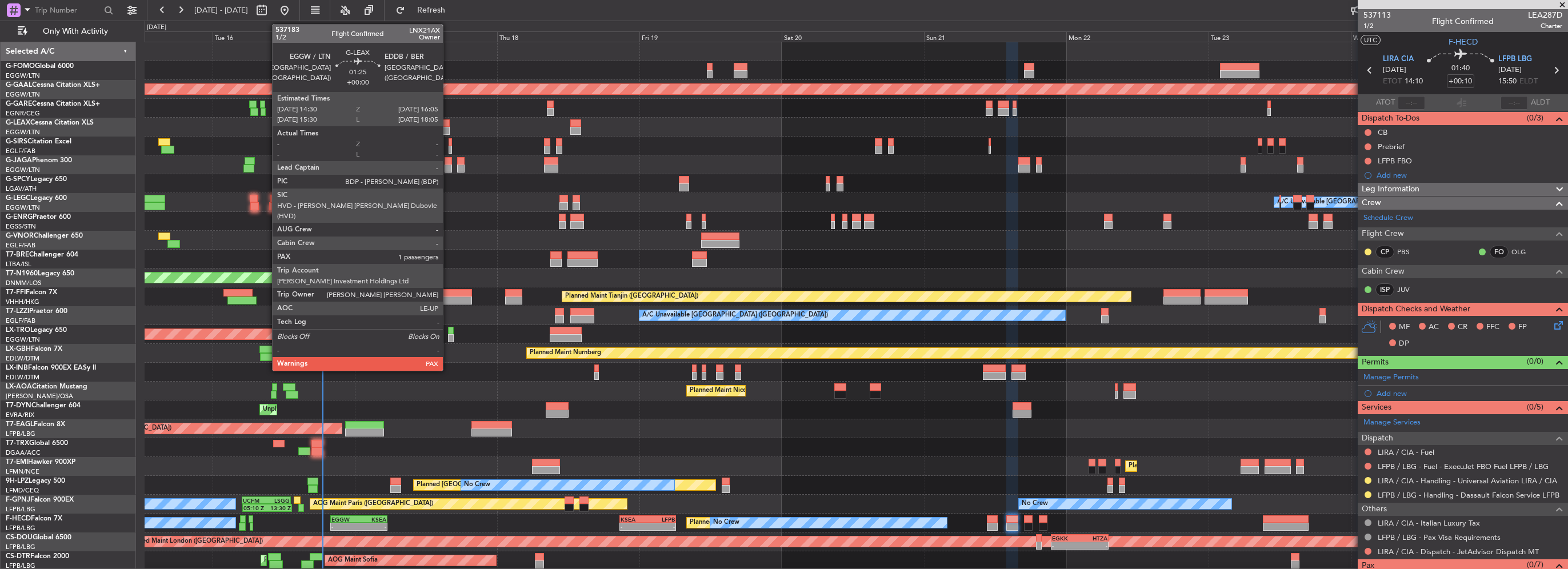
click at [448, 123] on div at bounding box center [444, 123] width 9 height 8
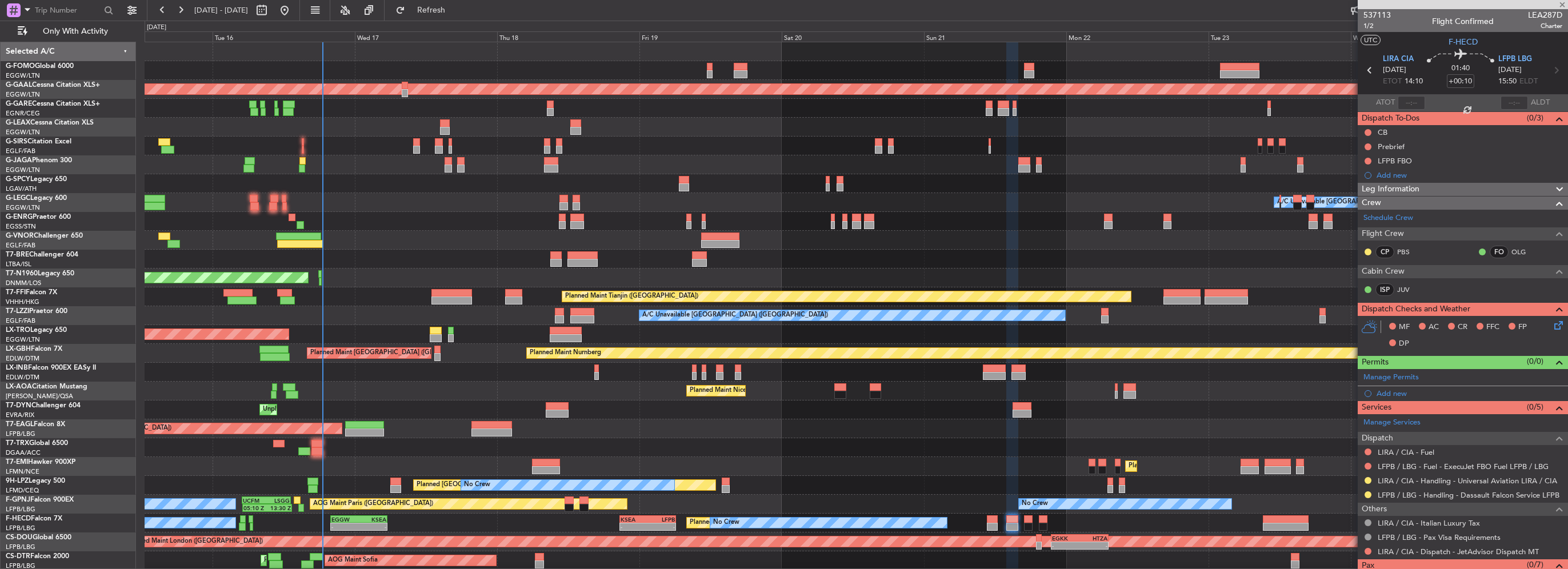
type input "2"
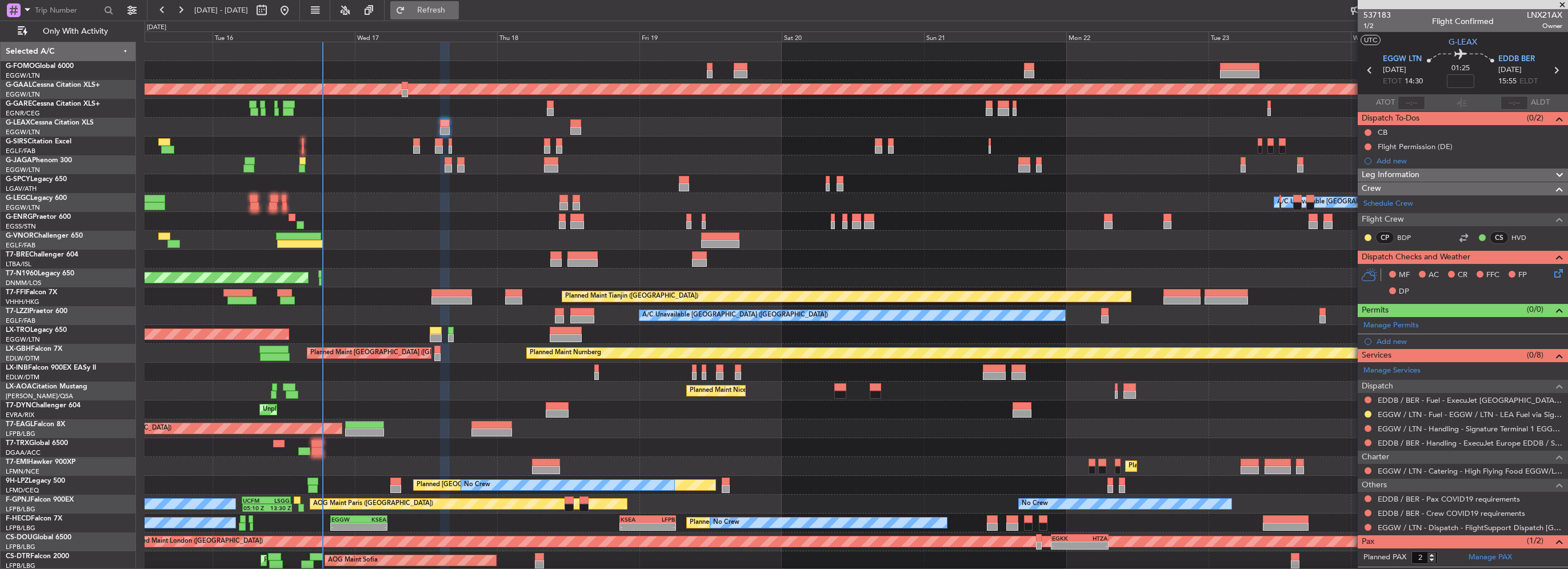
click at [459, 14] on button "Refresh" at bounding box center [425, 10] width 68 height 19
drag, startPoint x: 1407, startPoint y: 177, endPoint x: 1409, endPoint y: 184, distance: 7.3
click at [1407, 177] on span "Leg Information" at bounding box center [1390, 175] width 57 height 13
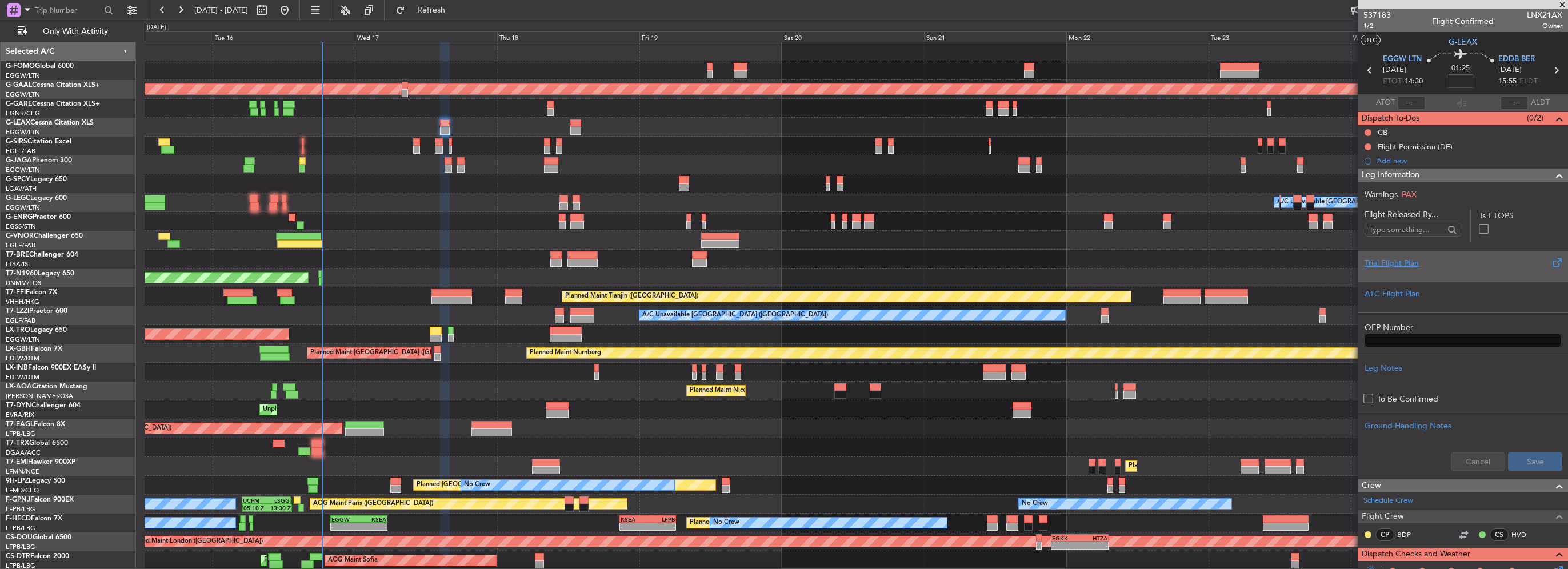
click at [1393, 264] on div "Trial Flight Plan" at bounding box center [1462, 263] width 196 height 12
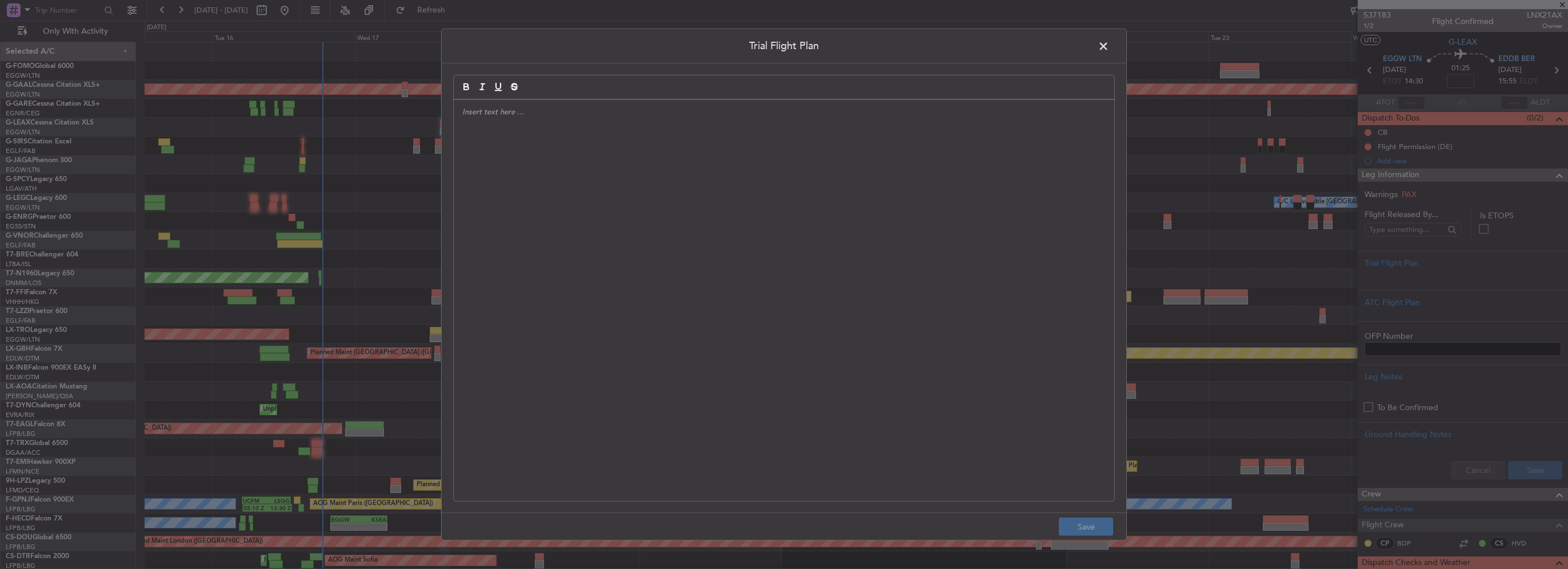
click at [595, 240] on div at bounding box center [784, 300] width 661 height 401
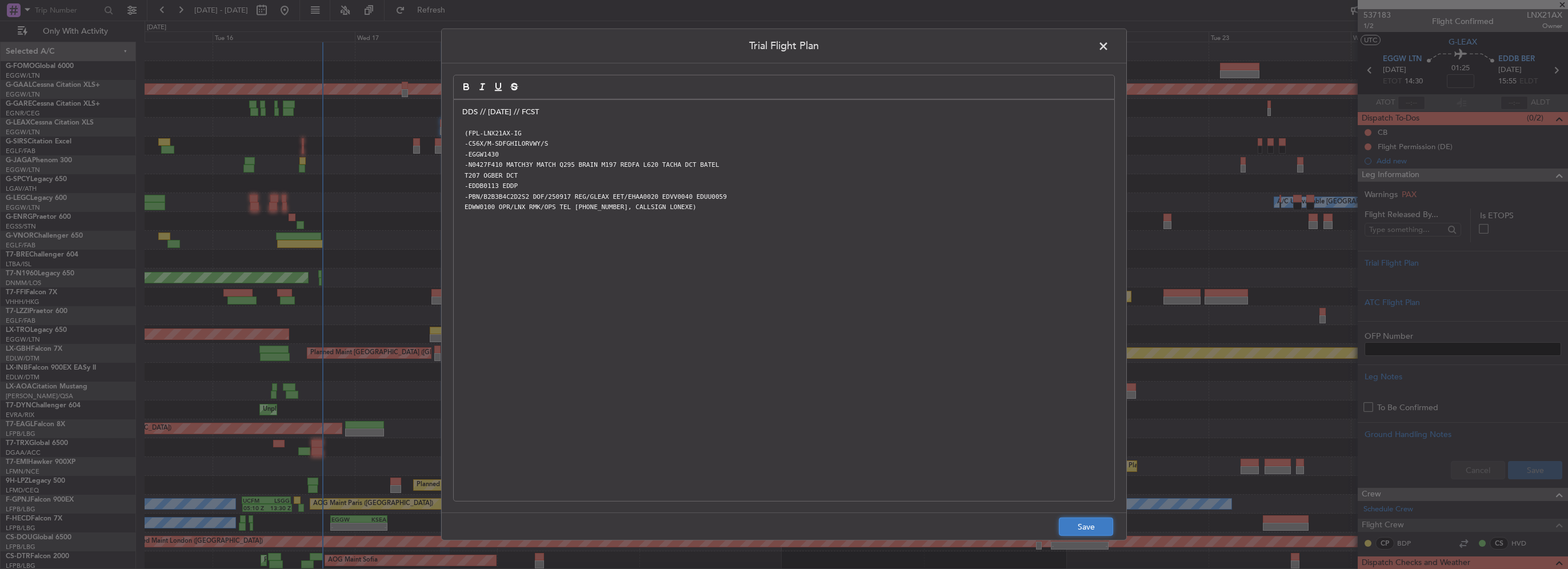
click at [1095, 526] on button "Save" at bounding box center [1086, 526] width 55 height 19
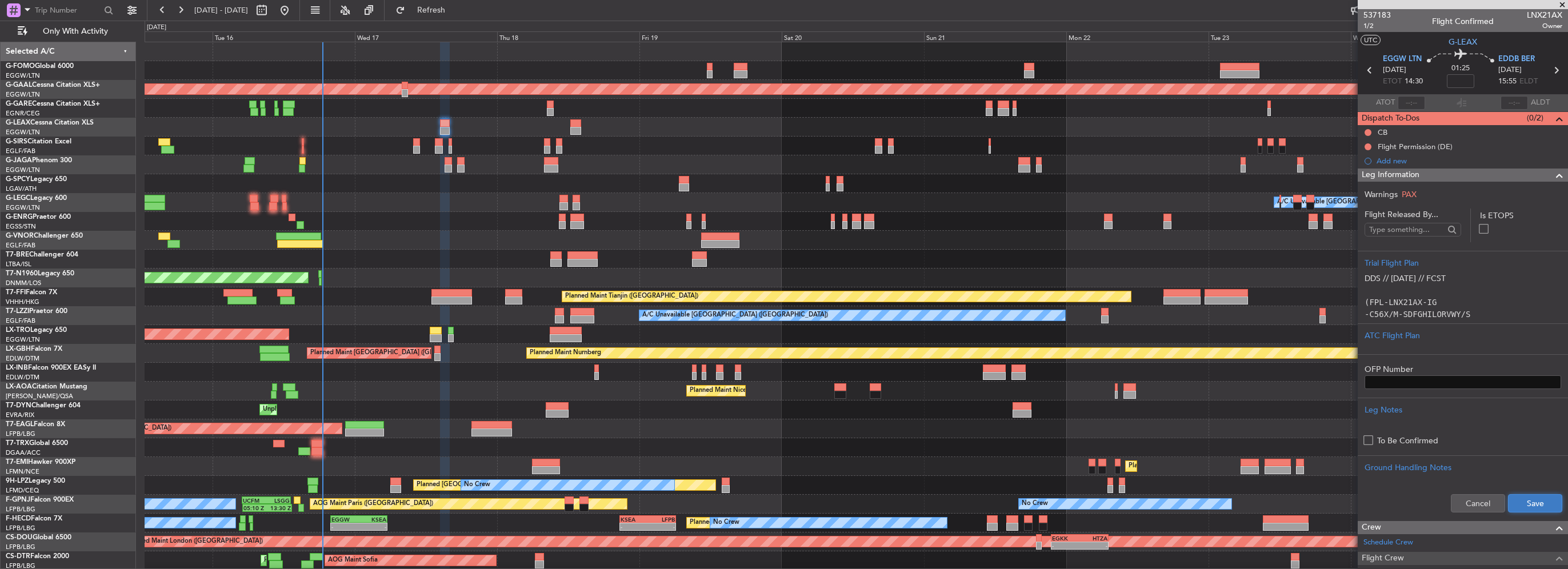
click at [1533, 504] on button "Save" at bounding box center [1535, 503] width 55 height 19
click at [1552, 171] on span at bounding box center [1559, 175] width 14 height 14
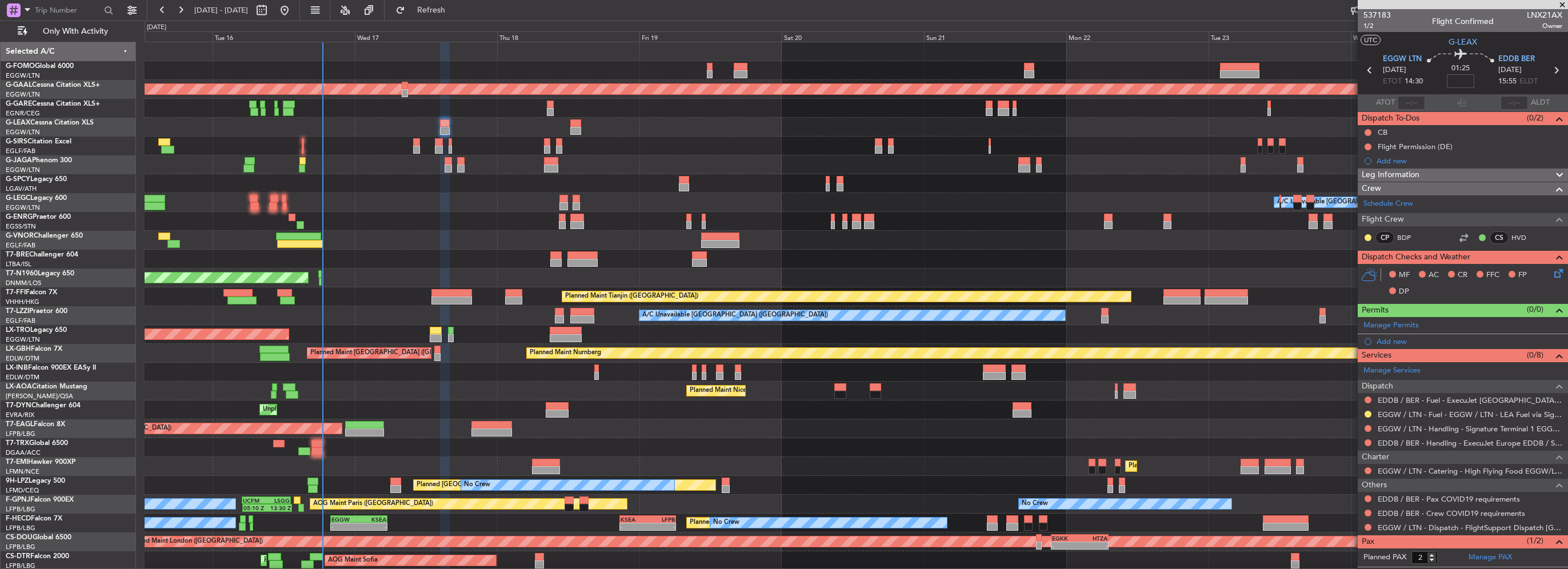
click at [1458, 80] on input at bounding box center [1461, 80] width 28 height 14
type input "-00:10"
click at [1403, 147] on div "Flight Permission (DE)" at bounding box center [1414, 146] width 75 height 9
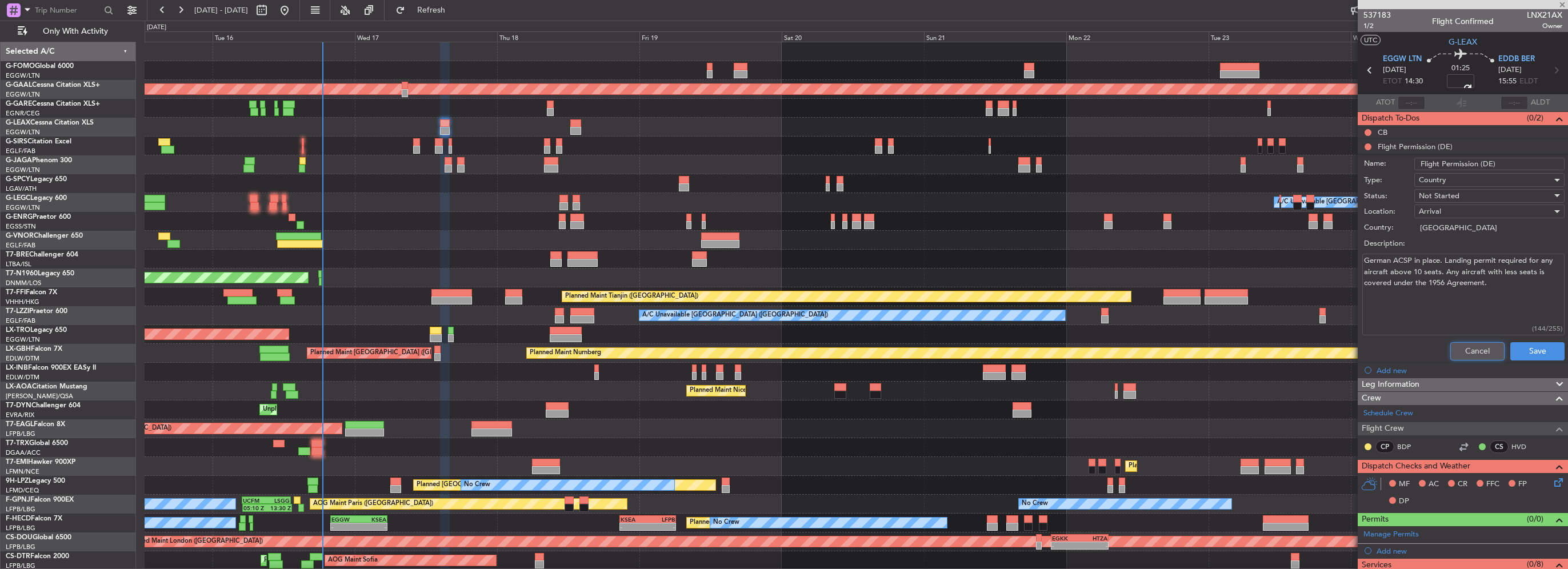
click at [1470, 351] on button "Cancel" at bounding box center [1477, 352] width 55 height 19
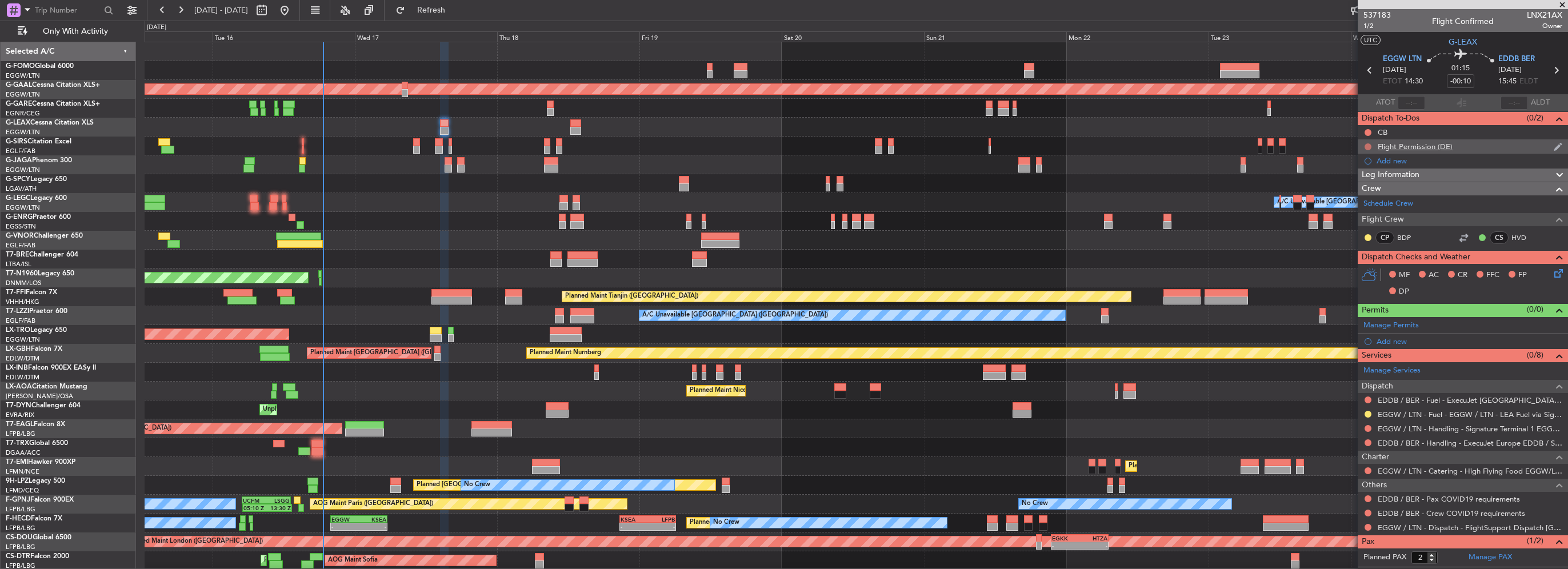
click at [1369, 146] on button at bounding box center [1367, 146] width 6 height 6
click at [1363, 216] on span "Cancelled" at bounding box center [1370, 214] width 32 height 11
click at [1365, 526] on button at bounding box center [1367, 526] width 6 height 6
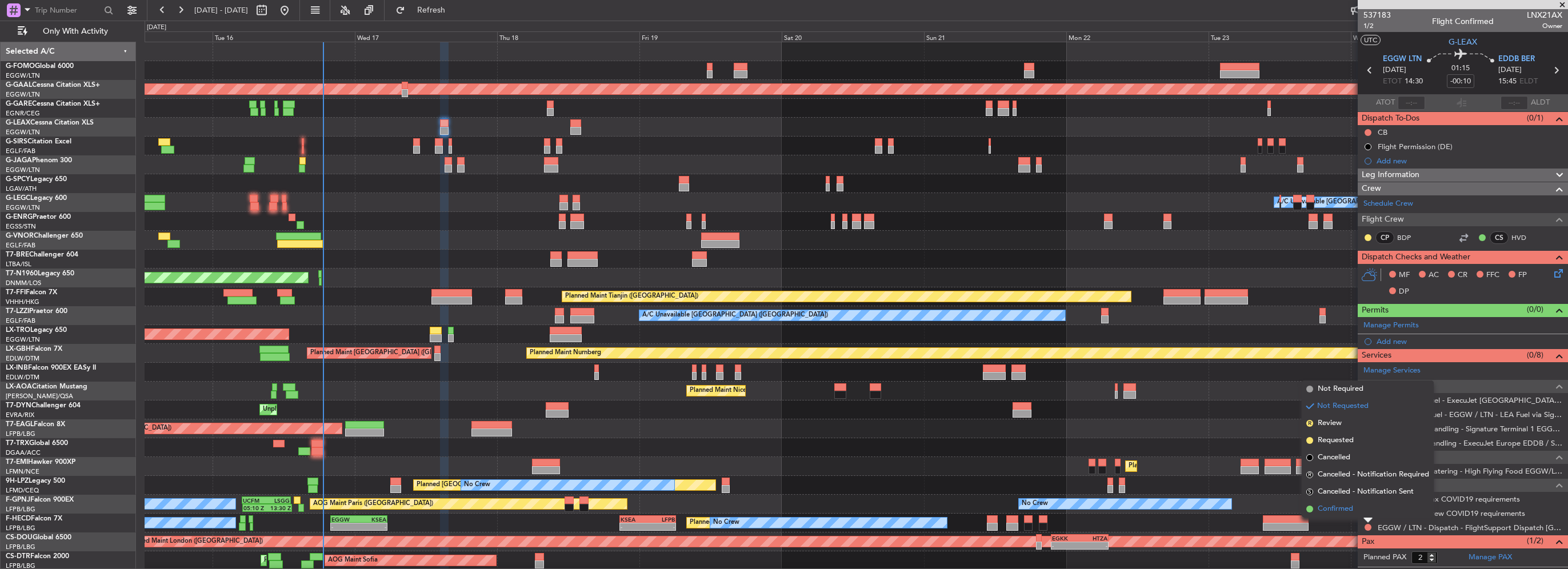
click at [1339, 512] on span "Confirmed" at bounding box center [1336, 509] width 35 height 11
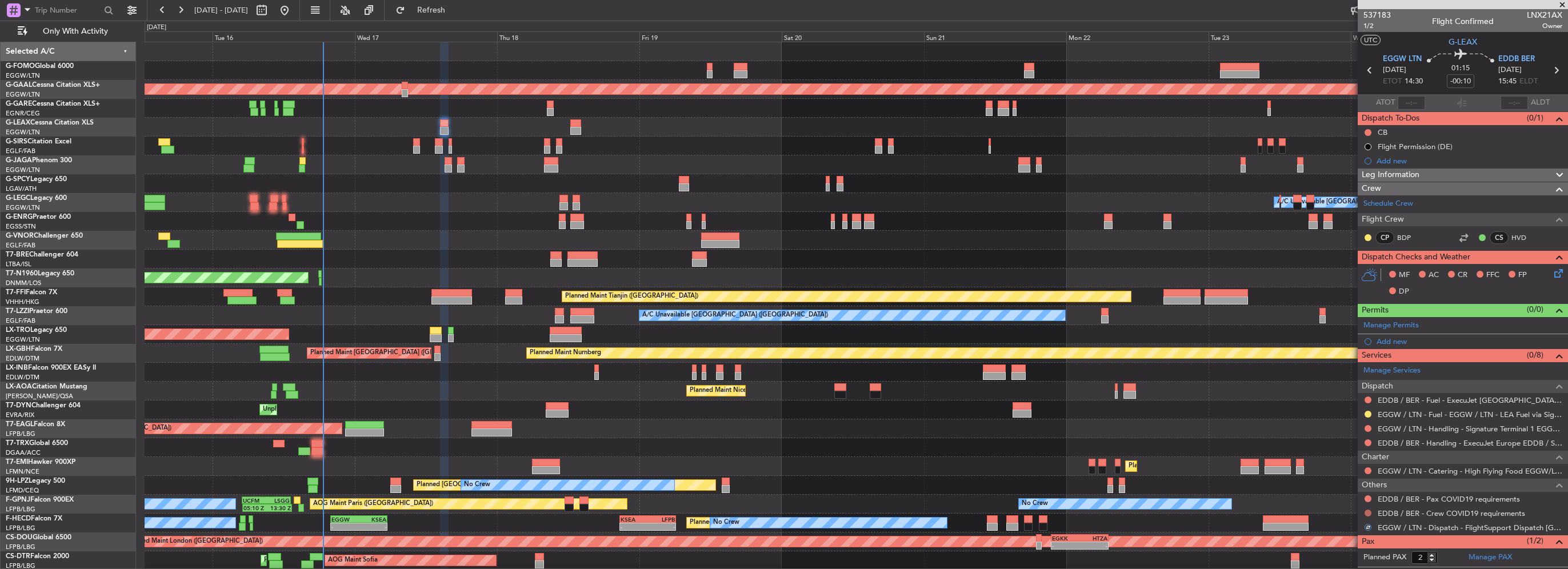
click at [1365, 512] on button at bounding box center [1367, 513] width 6 height 6
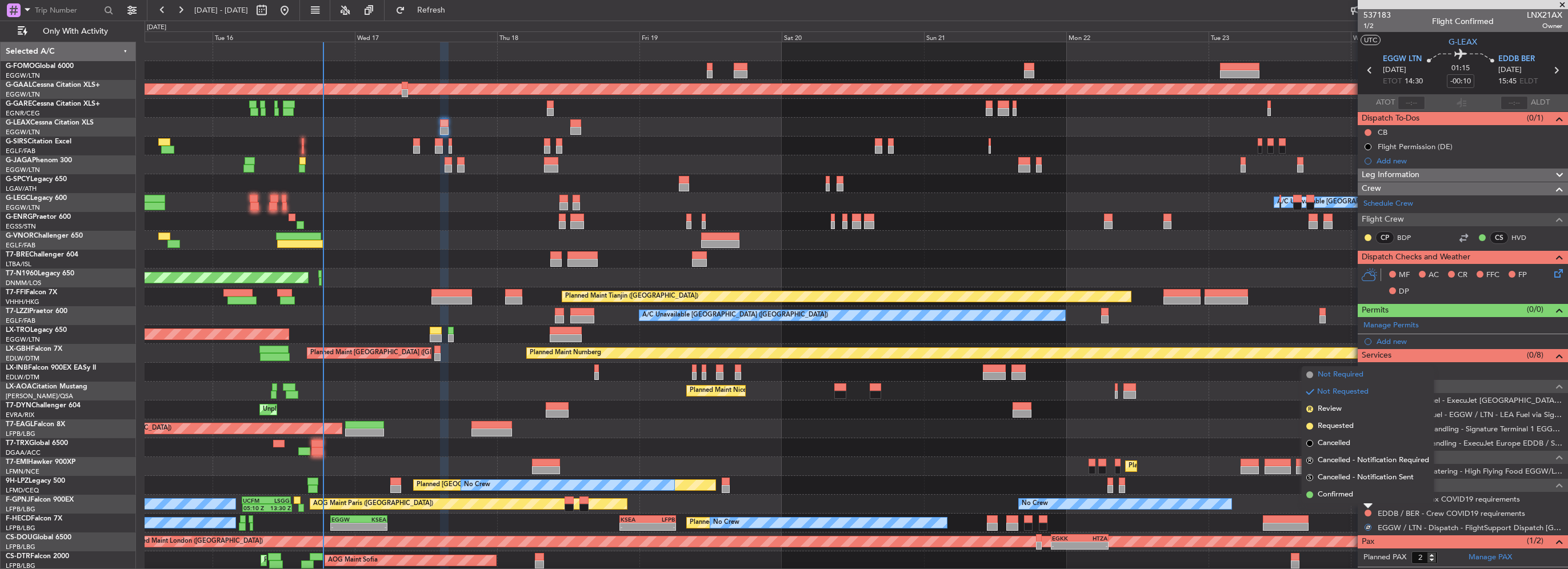
click at [1337, 379] on span "Not Required" at bounding box center [1340, 375] width 45 height 11
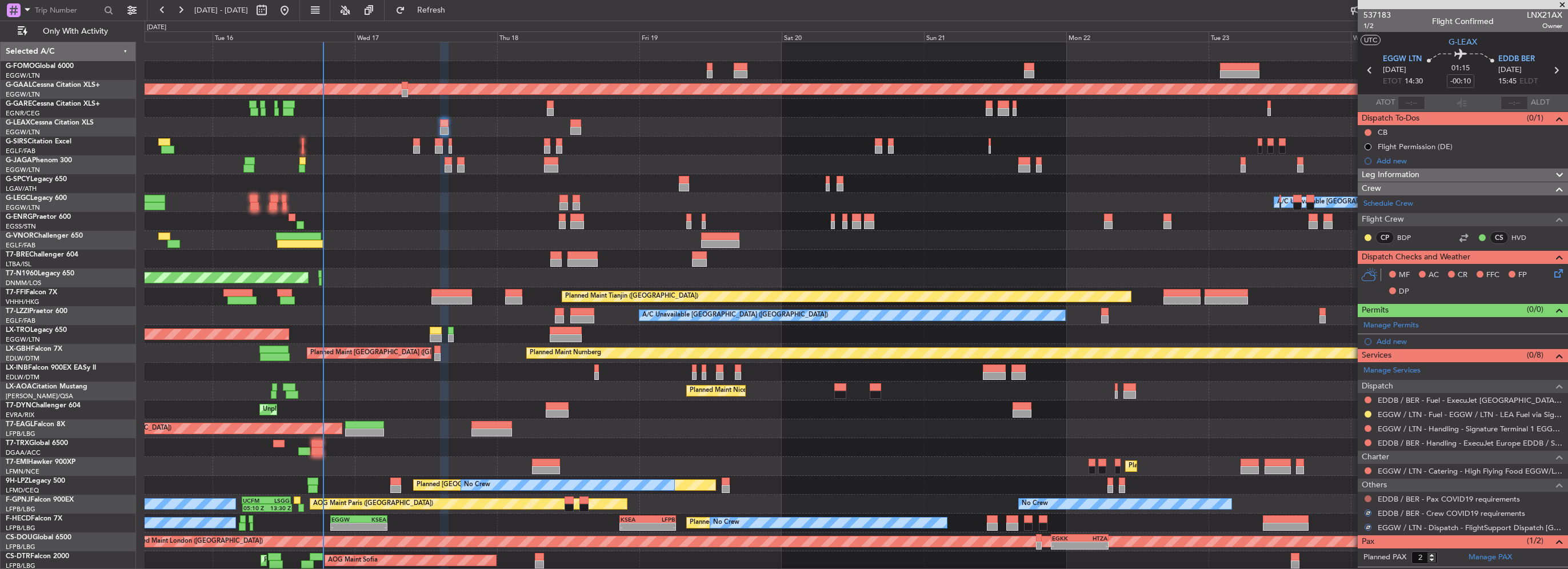
click at [1367, 498] on button at bounding box center [1367, 498] width 6 height 6
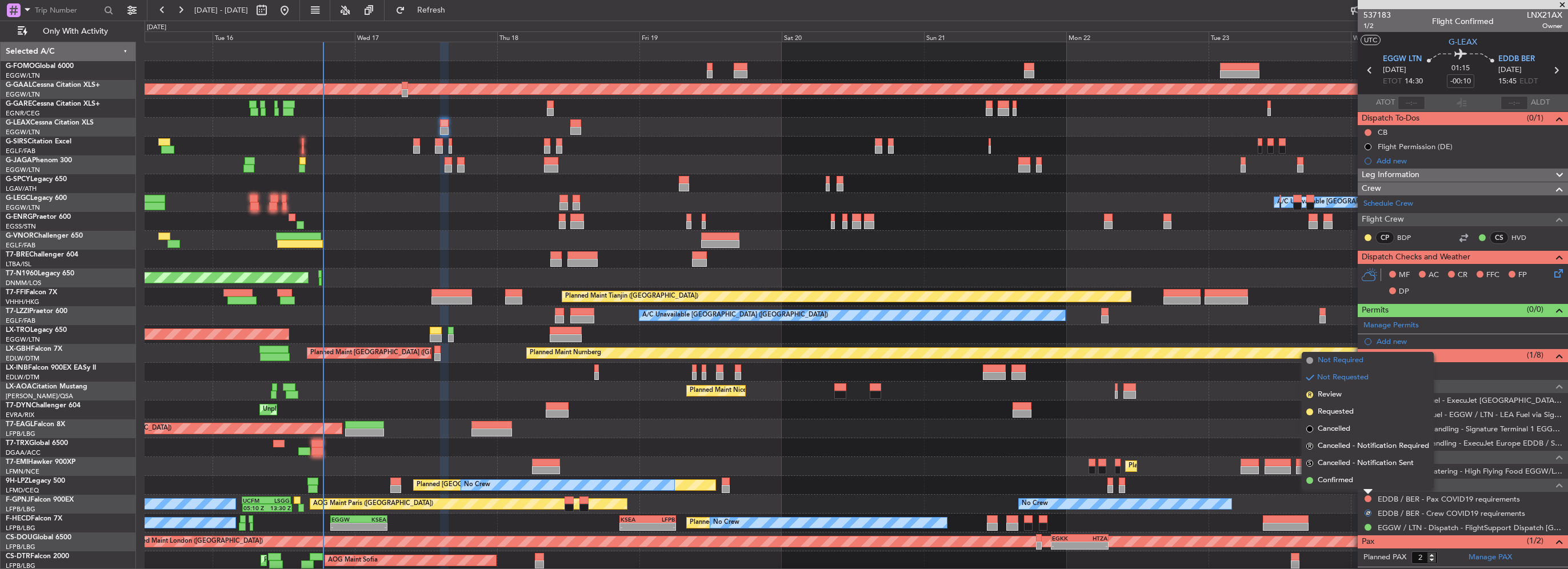
click at [1346, 364] on span "Not Required" at bounding box center [1340, 360] width 45 height 11
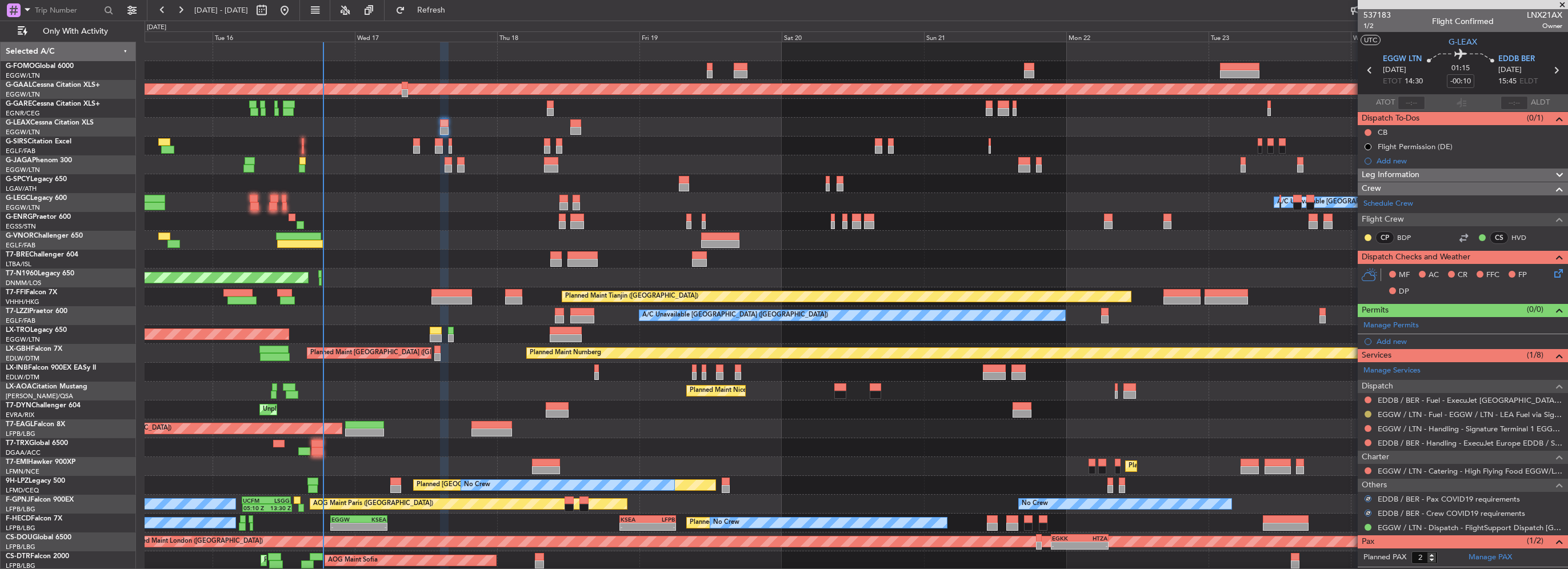
click at [1369, 412] on button at bounding box center [1367, 414] width 6 height 6
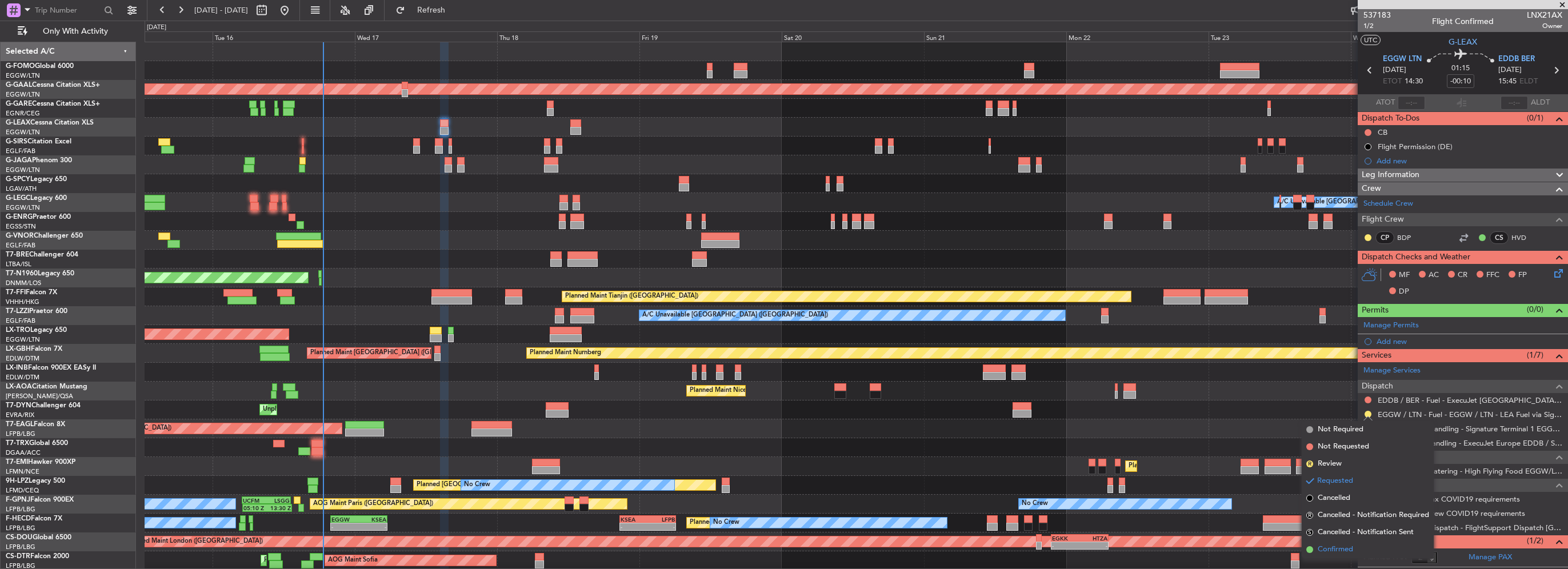
click at [1330, 551] on span "Confirmed" at bounding box center [1336, 550] width 35 height 11
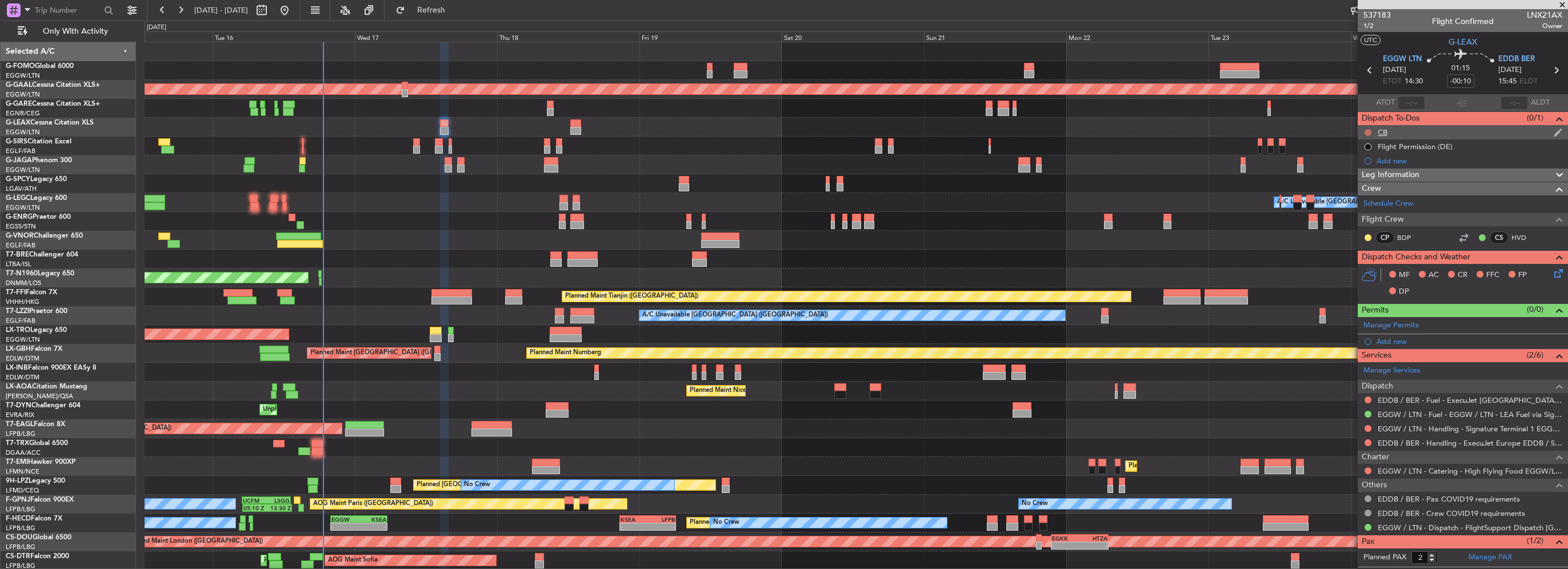
click at [1368, 130] on button at bounding box center [1367, 132] width 6 height 6
click at [1374, 183] on span "Completed" at bounding box center [1373, 182] width 38 height 11
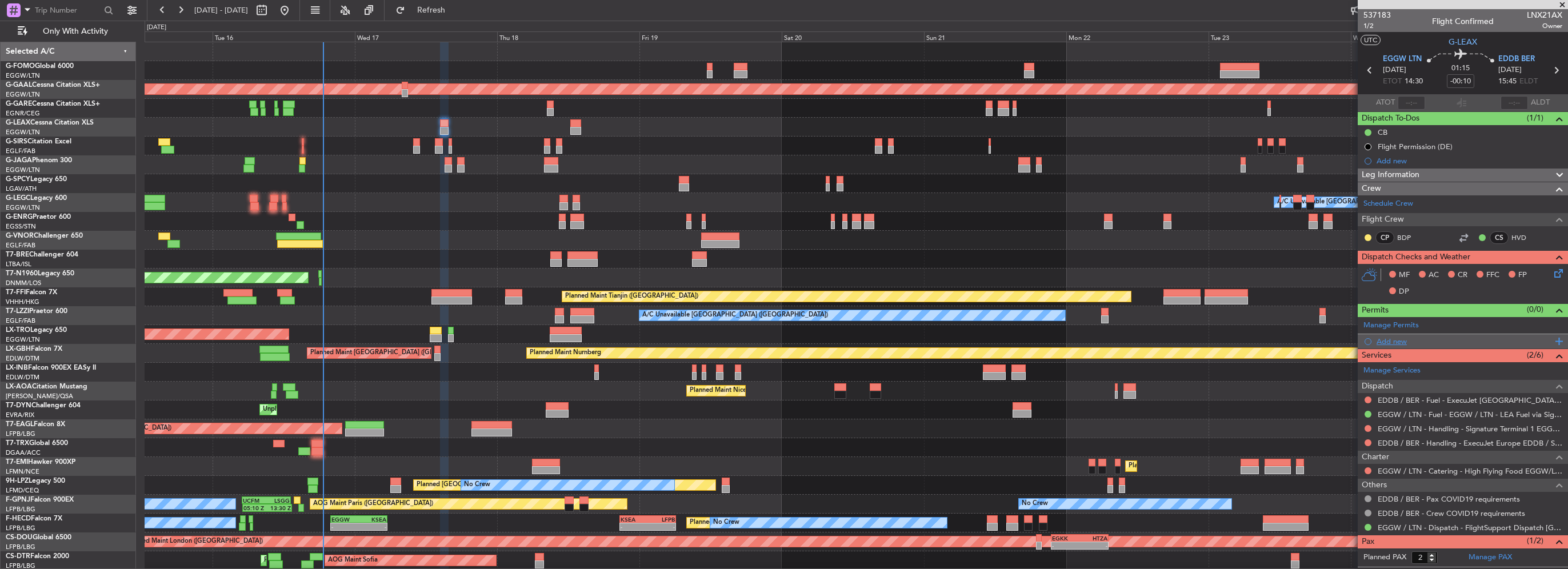
click at [1387, 342] on div "Add new" at bounding box center [1464, 341] width 176 height 9
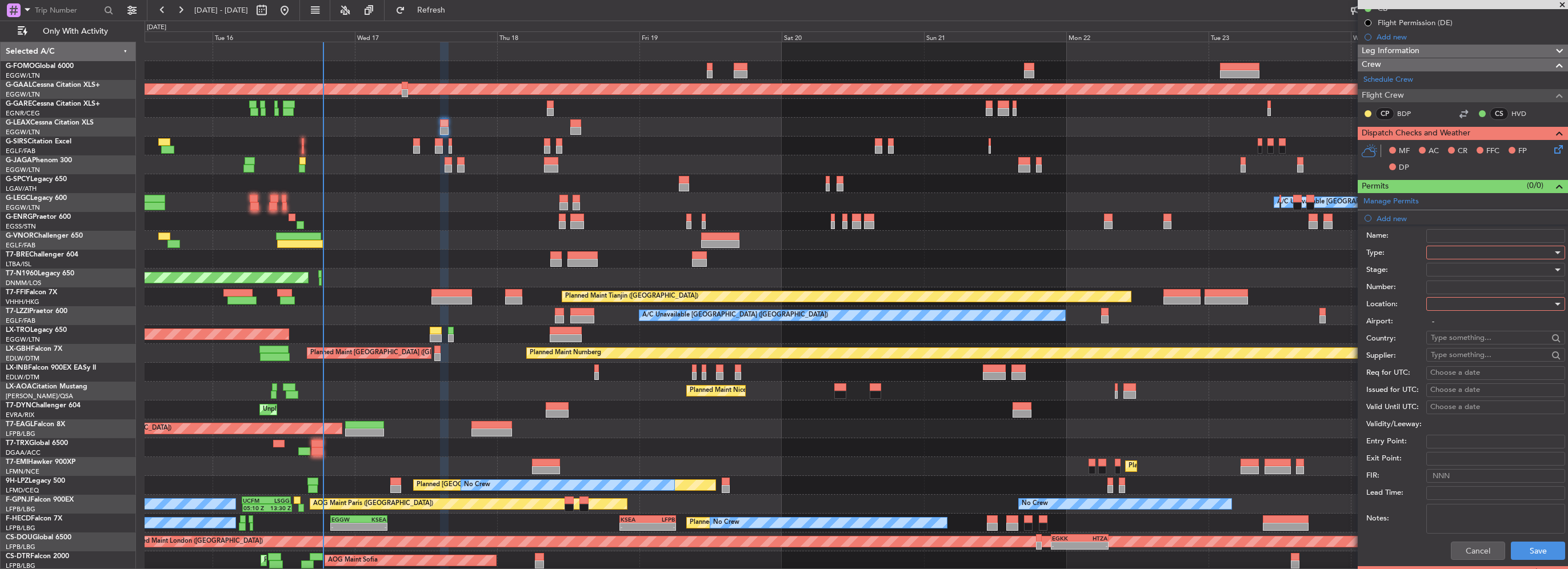
scroll to position [171, 0]
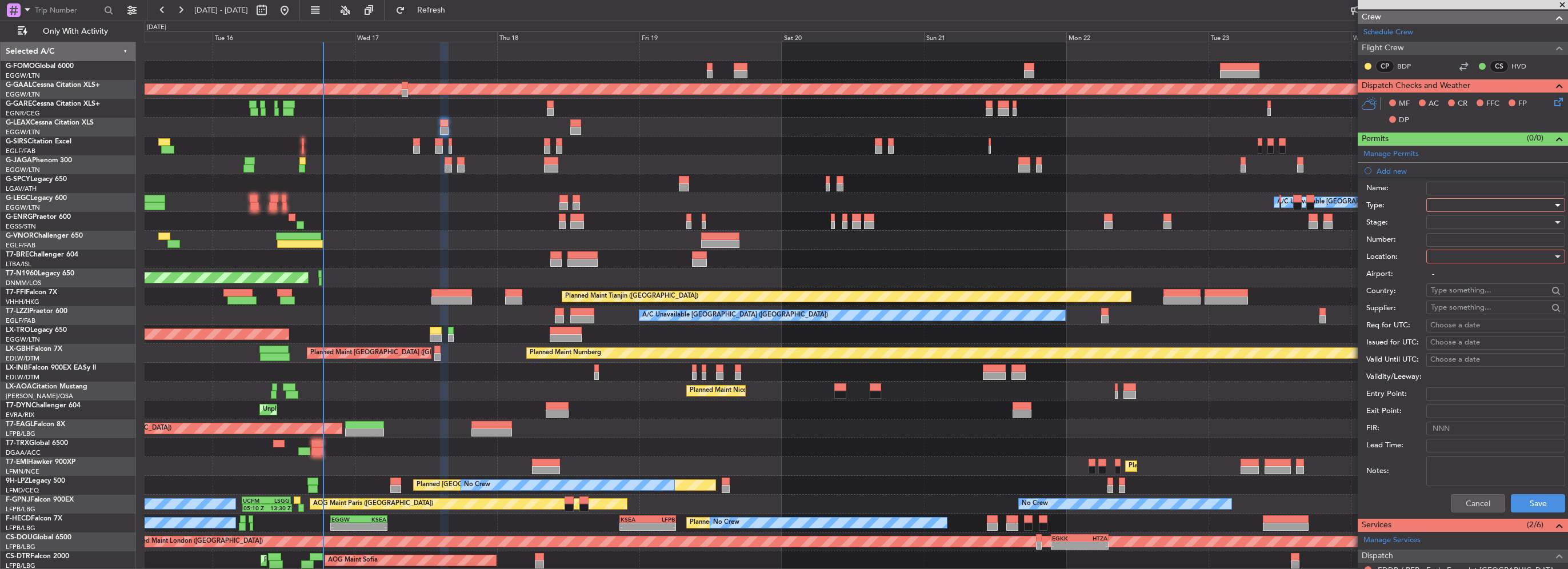
click at [1469, 208] on div at bounding box center [1491, 204] width 121 height 18
drag, startPoint x: 1450, startPoint y: 325, endPoint x: 1442, endPoint y: 311, distance: 16.1
click at [1442, 311] on div "ADC ADNC API CANPASS CARICOM CID COBT CUSTOMS Departure DOT Approval EAPIS Ferr…" at bounding box center [1491, 287] width 140 height 137
click at [1442, 311] on span "Slot" at bounding box center [1491, 312] width 120 height 18
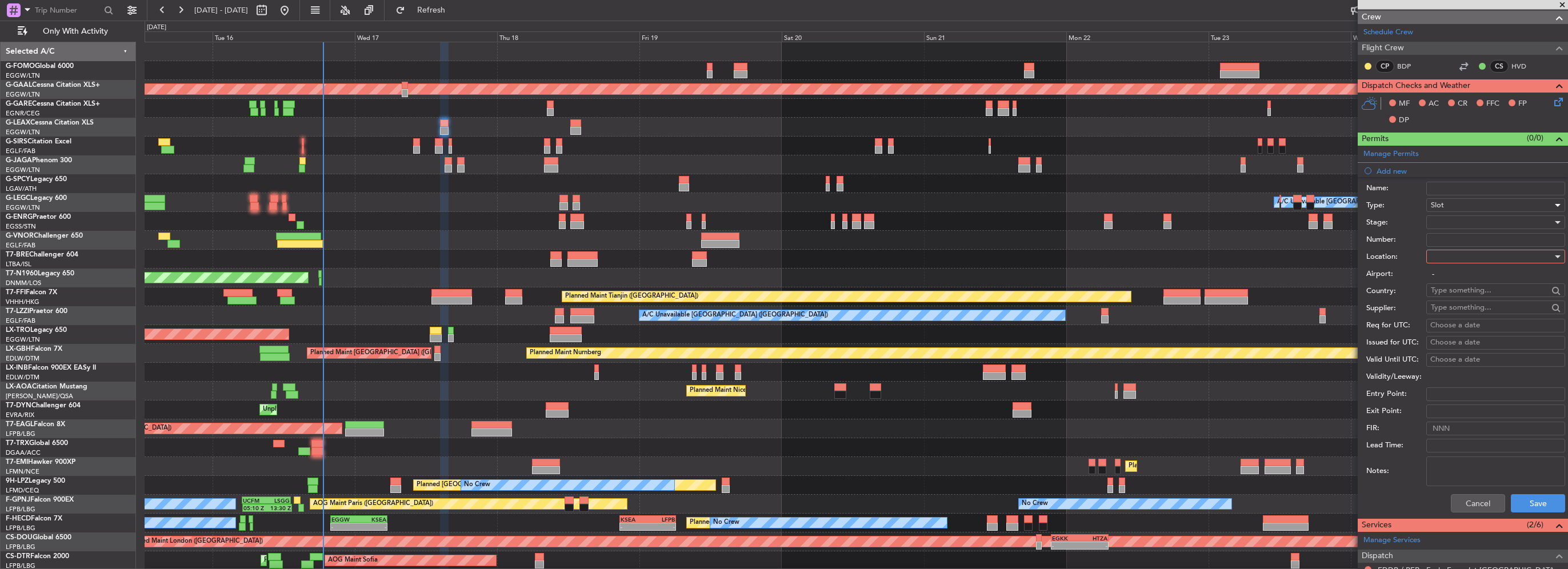
click at [1480, 252] on div at bounding box center [1491, 256] width 121 height 18
click at [1464, 280] on span "Departure" at bounding box center [1491, 278] width 120 height 18
type input "EGGW / LTN"
click at [1448, 223] on div at bounding box center [1491, 222] width 121 height 18
click at [1460, 294] on span "Requested" at bounding box center [1491, 296] width 120 height 18
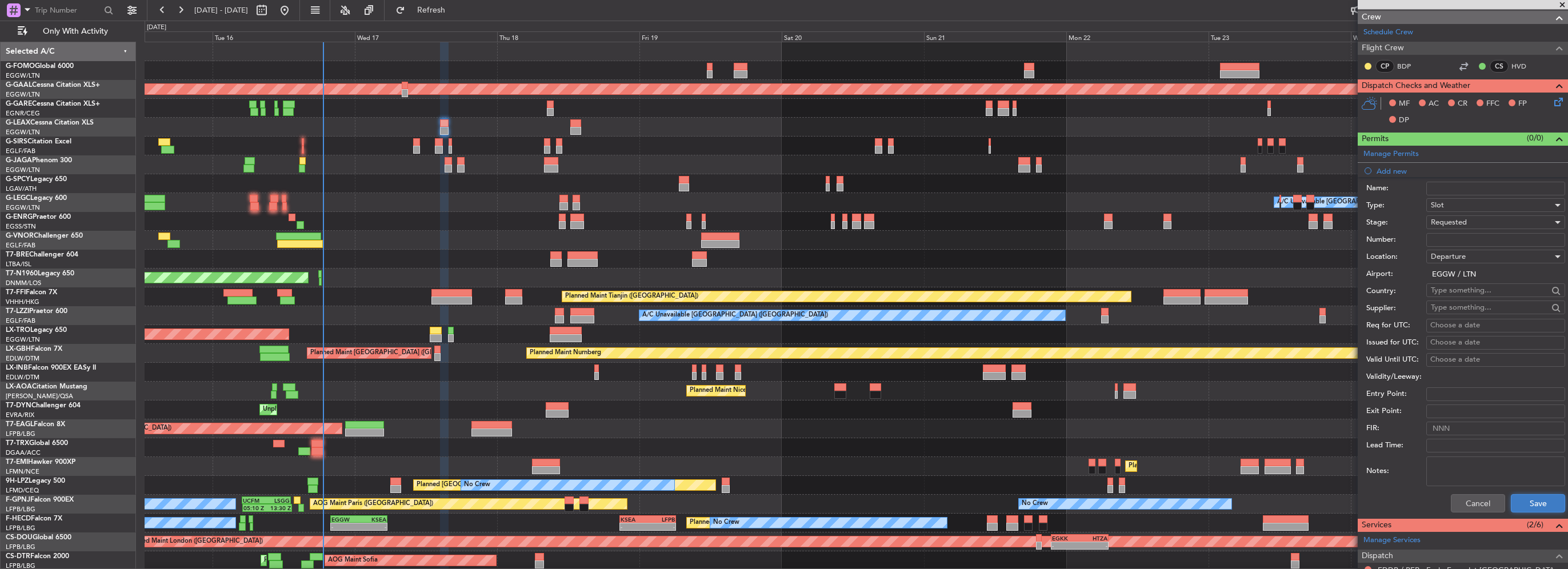
click at [1523, 494] on button "Save" at bounding box center [1537, 503] width 55 height 19
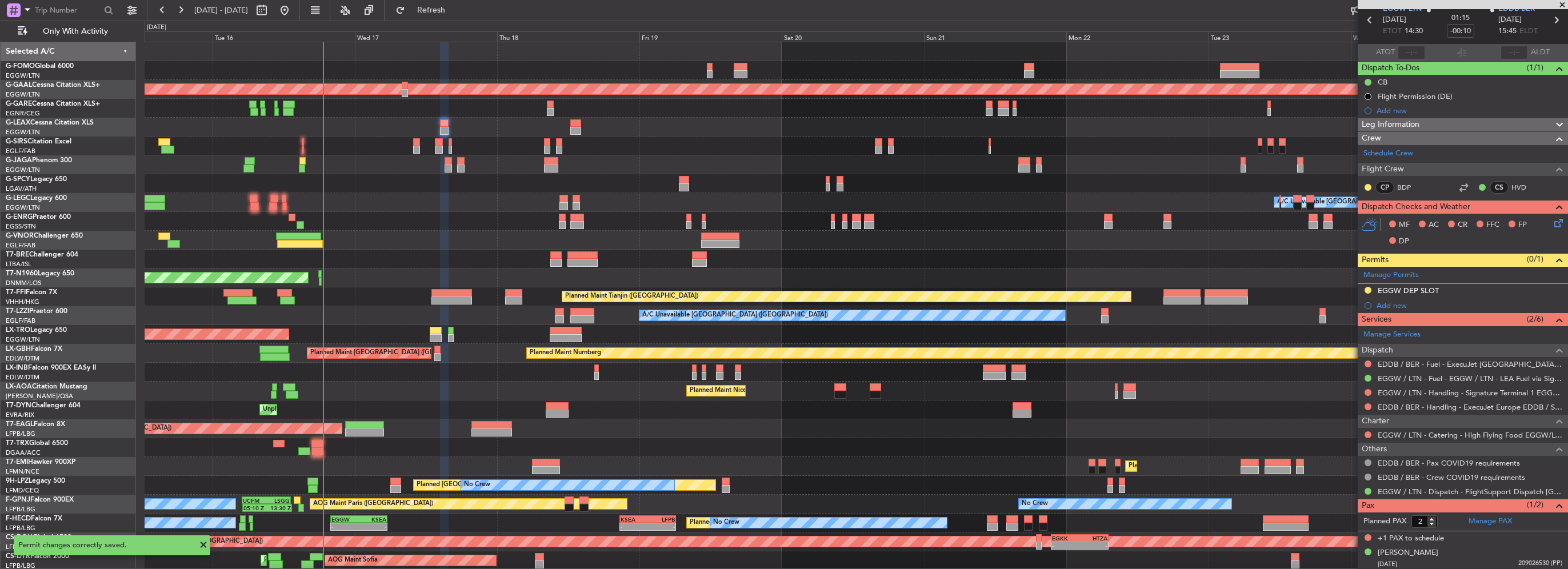
scroll to position [0, 0]
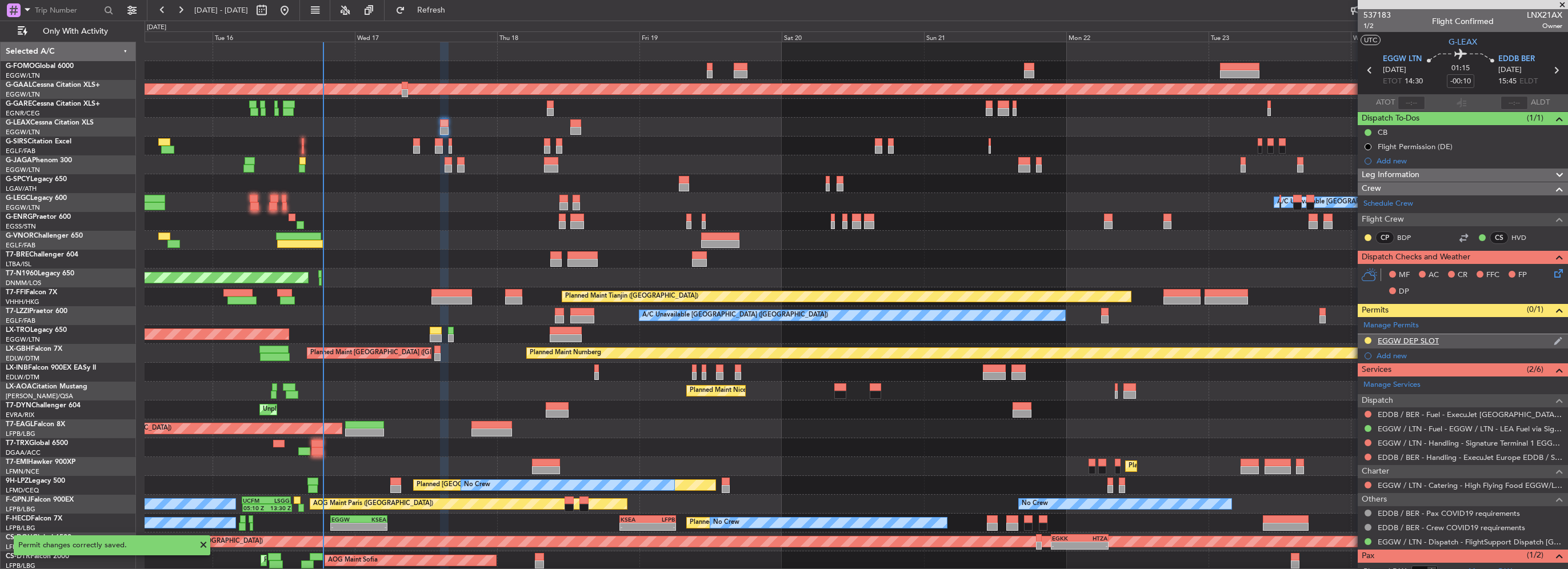
click at [1482, 345] on div "EGGW DEP SLOT" at bounding box center [1462, 340] width 210 height 14
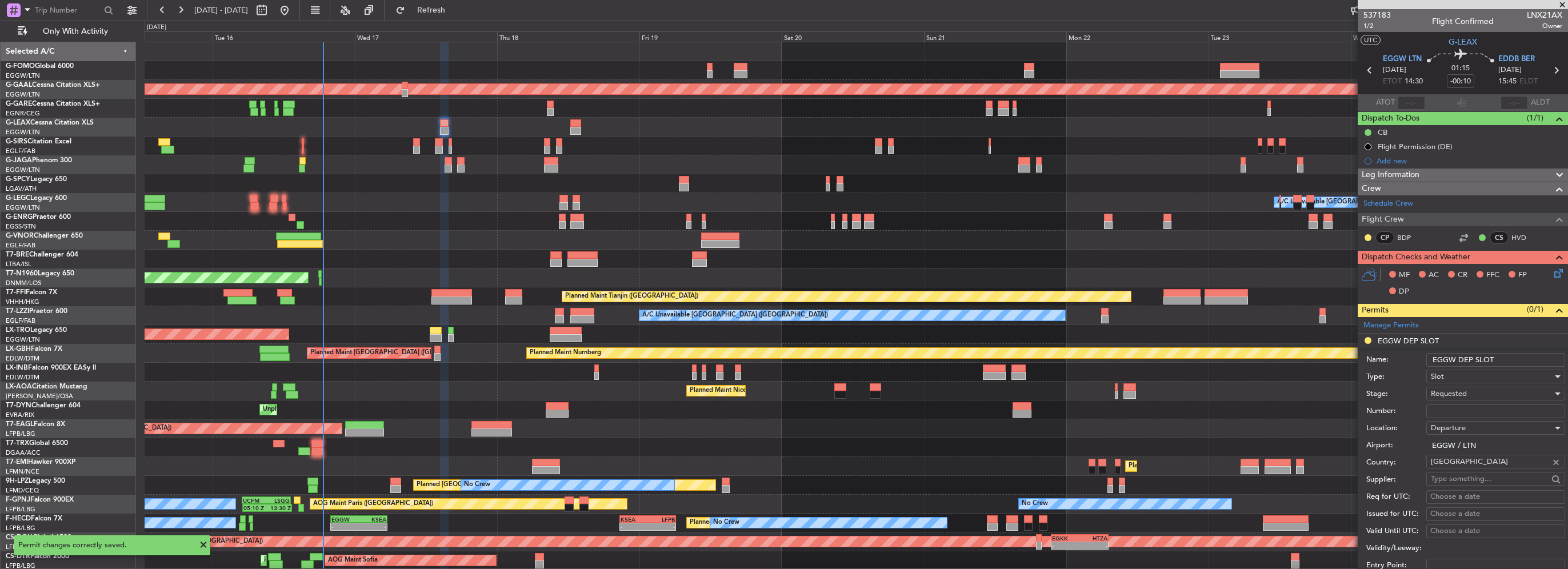
click at [1501, 364] on input "EGGW DEP SLOT" at bounding box center [1496, 360] width 139 height 14
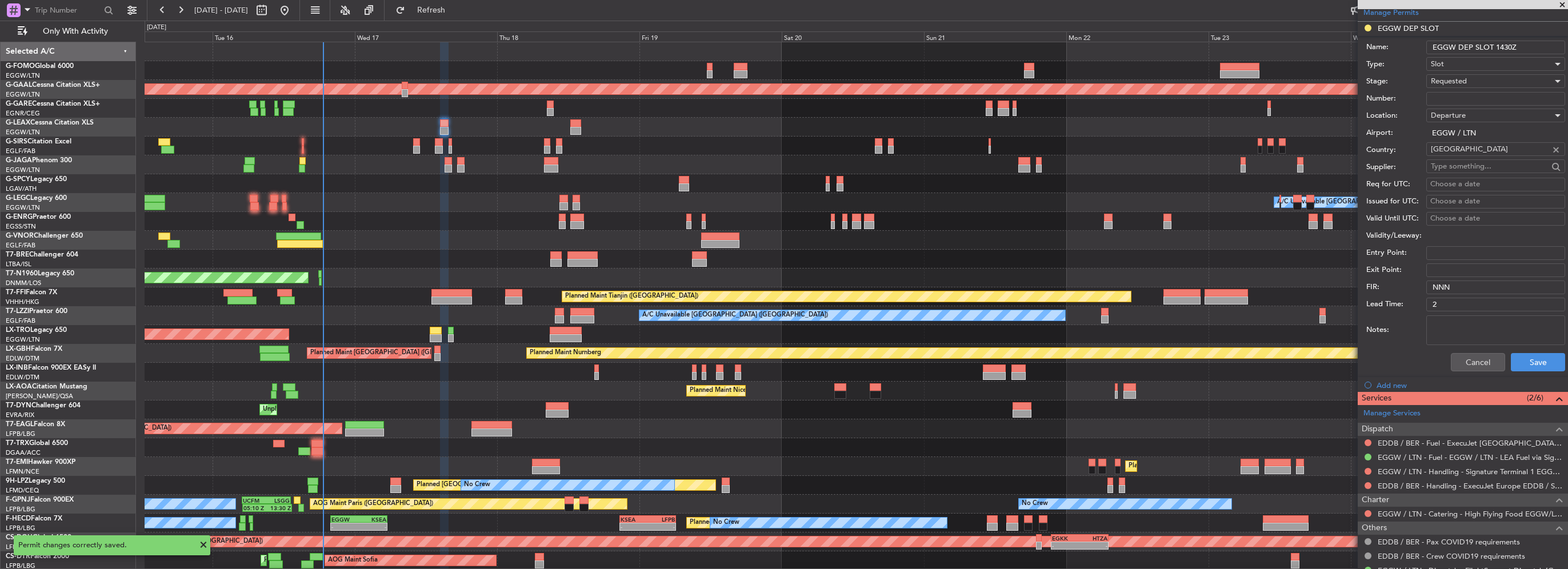
scroll to position [342, 0]
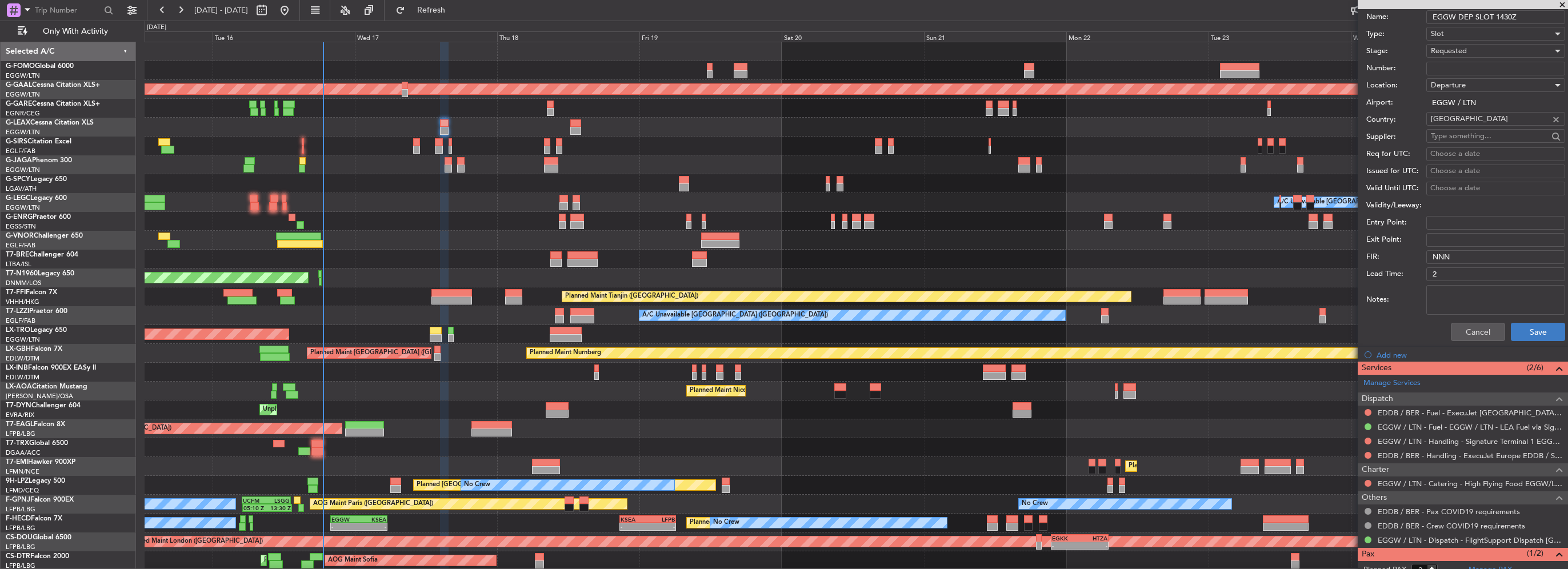
type input "EGGW DEP SLOT 1430Z"
click at [1536, 334] on button "Save" at bounding box center [1537, 332] width 55 height 19
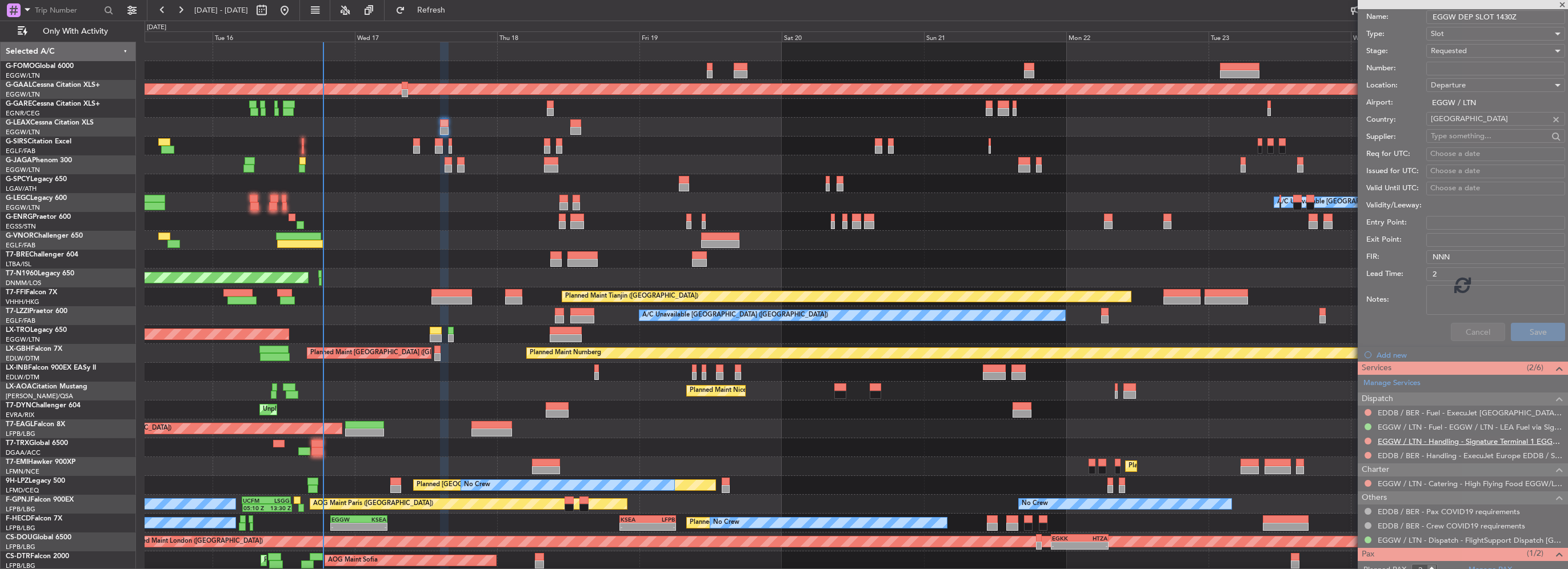
scroll to position [2, 0]
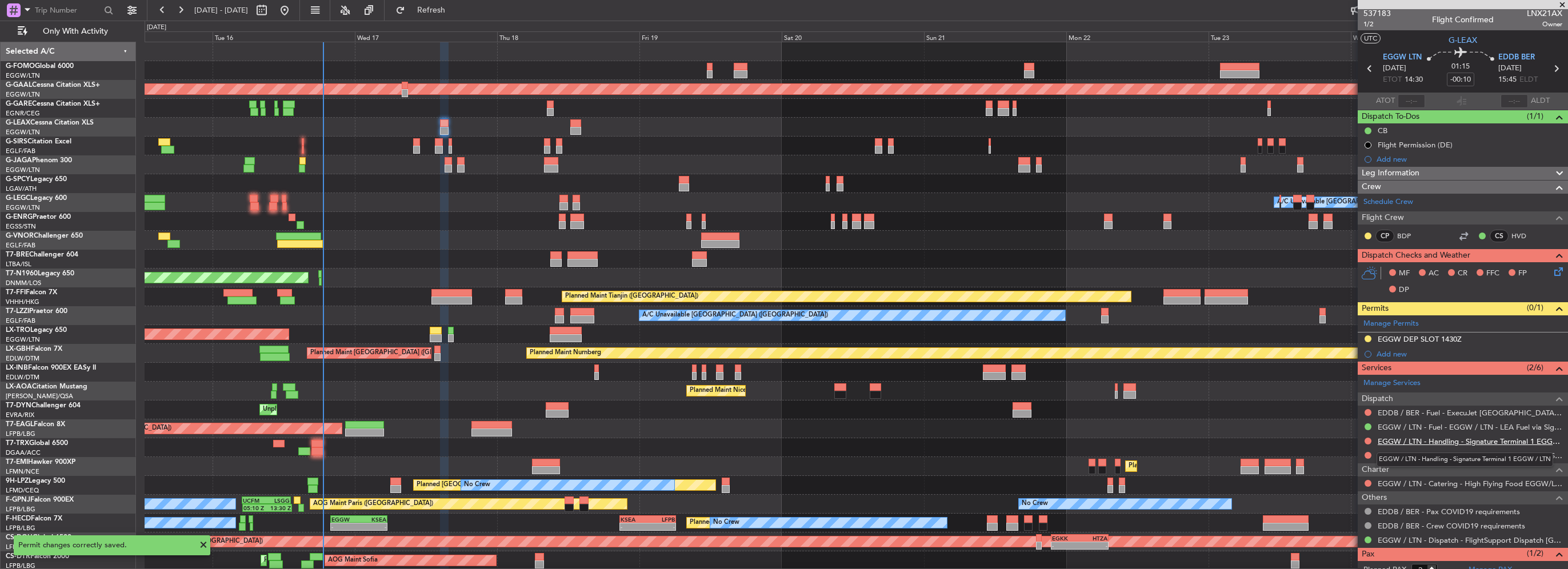
click at [1477, 439] on link "EGGW / LTN - Handling - Signature Terminal 1 EGGW / LTN" at bounding box center [1469, 441] width 184 height 9
click at [1470, 452] on link "EDDB / BER - Handling - ExecuJet Europe EDDB / SXF" at bounding box center [1469, 455] width 184 height 9
click at [425, 19] on fb-refresh-button "Refresh" at bounding box center [424, 10] width 80 height 20
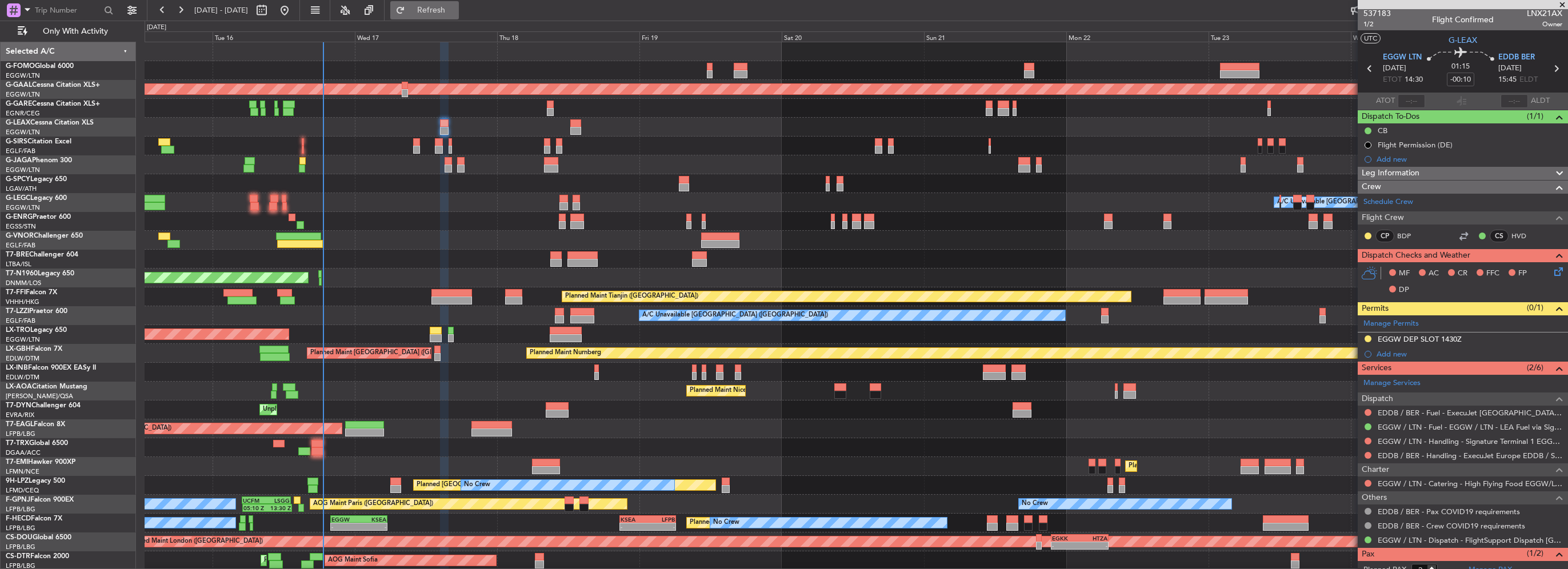
click at [437, 12] on button "Refresh" at bounding box center [425, 10] width 68 height 19
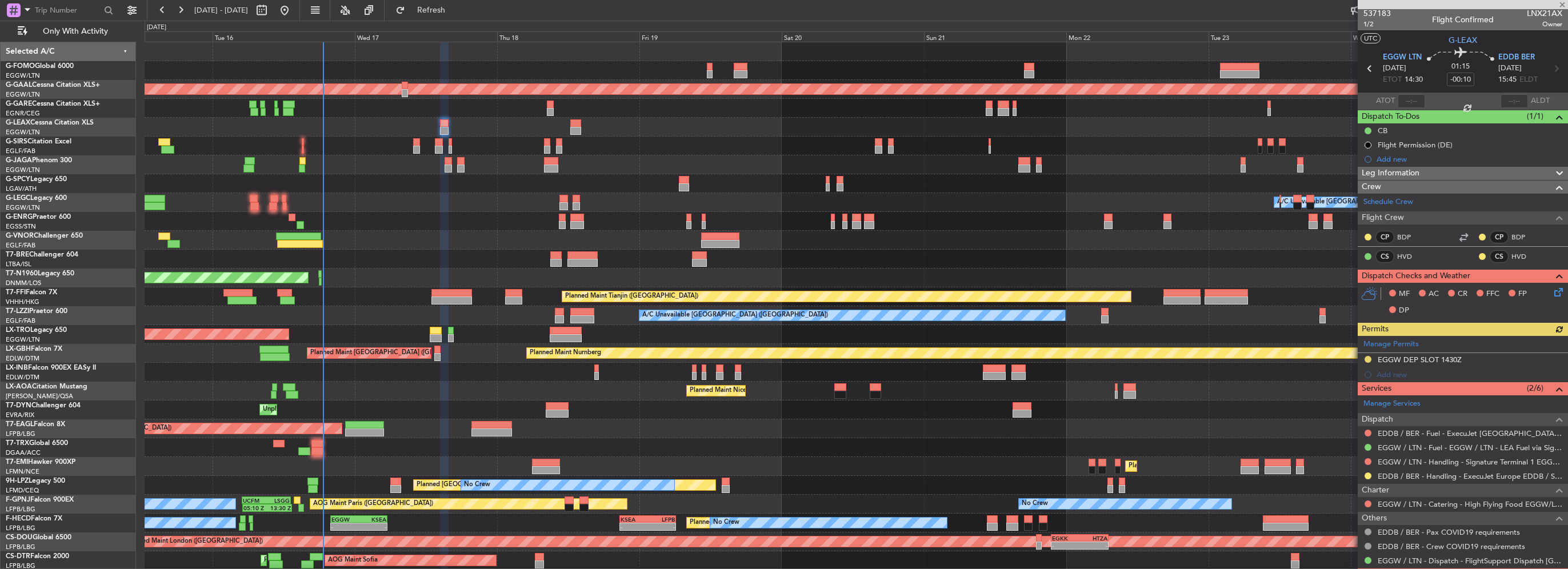
scroll to position [22, 0]
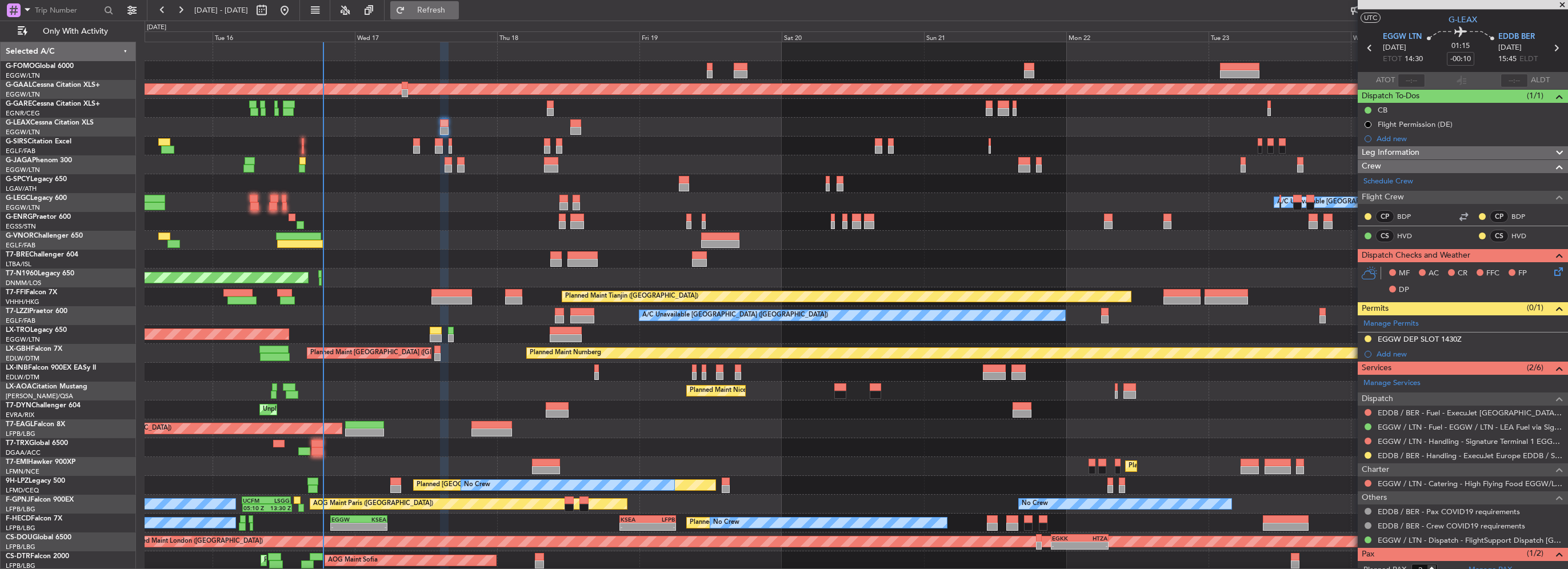
click at [455, 6] on span "Refresh" at bounding box center [431, 10] width 48 height 8
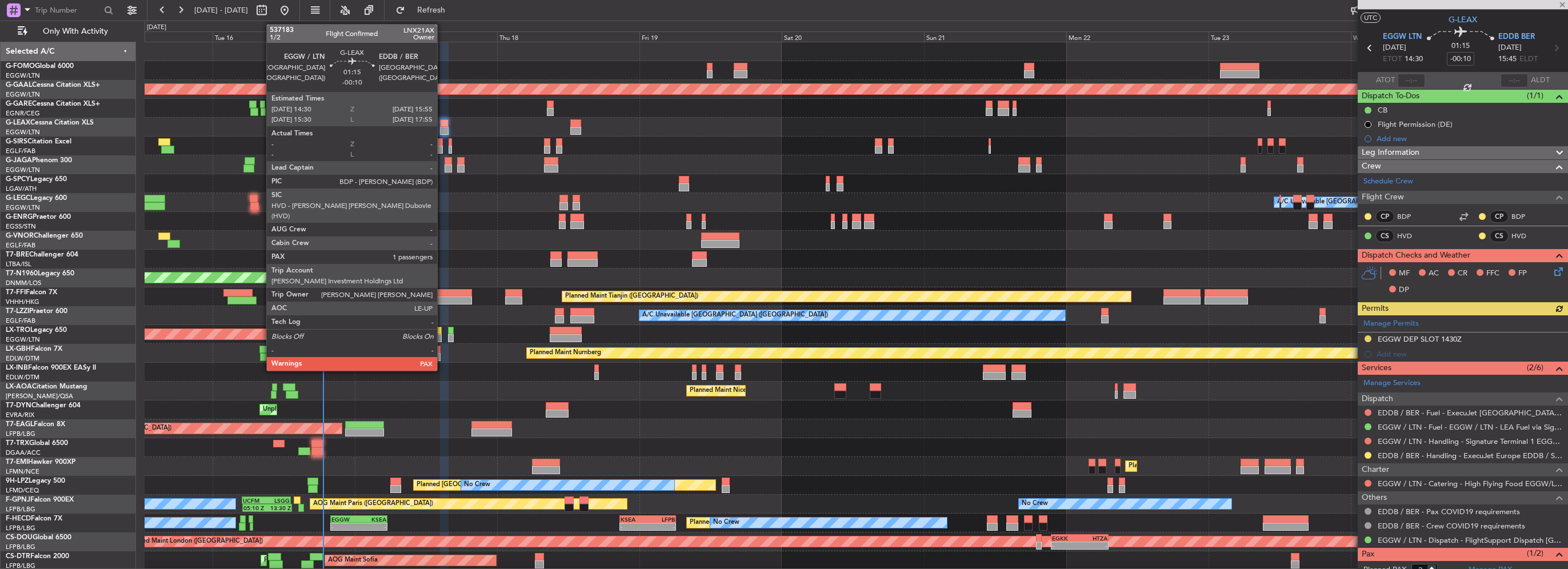
click at [442, 127] on div at bounding box center [443, 130] width 8 height 8
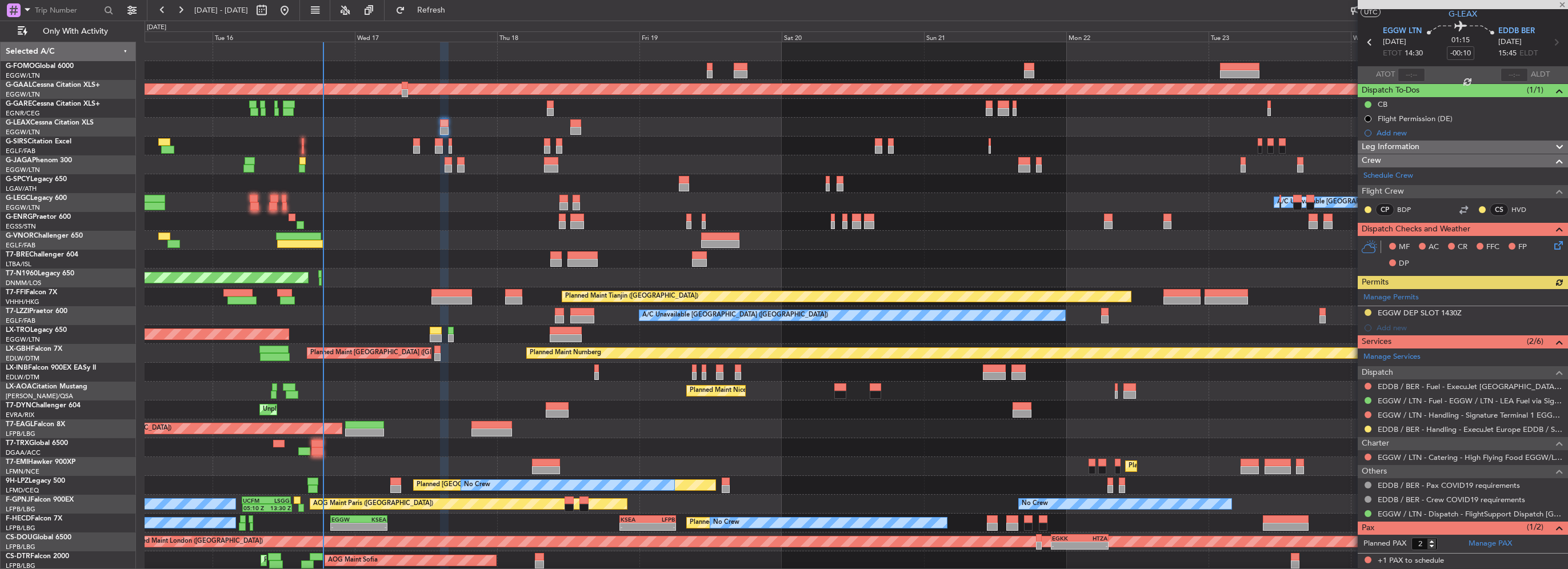
scroll to position [50, 0]
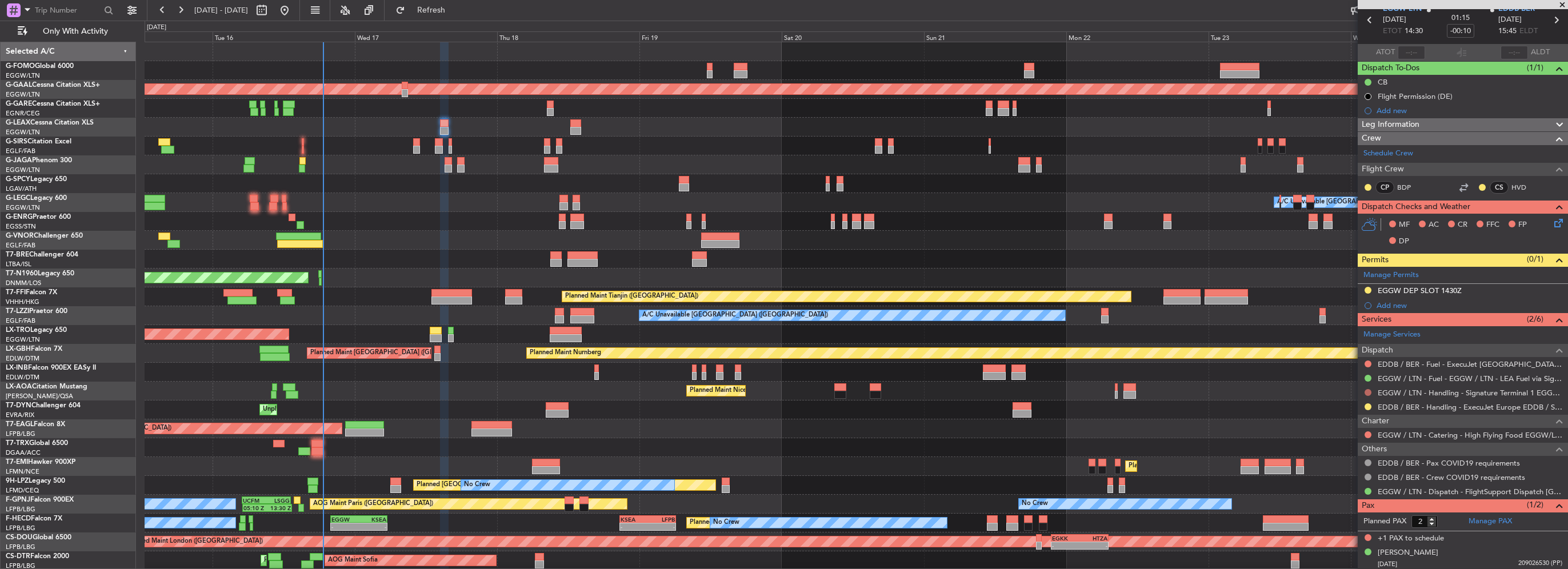
click at [1365, 389] on button at bounding box center [1367, 391] width 6 height 6
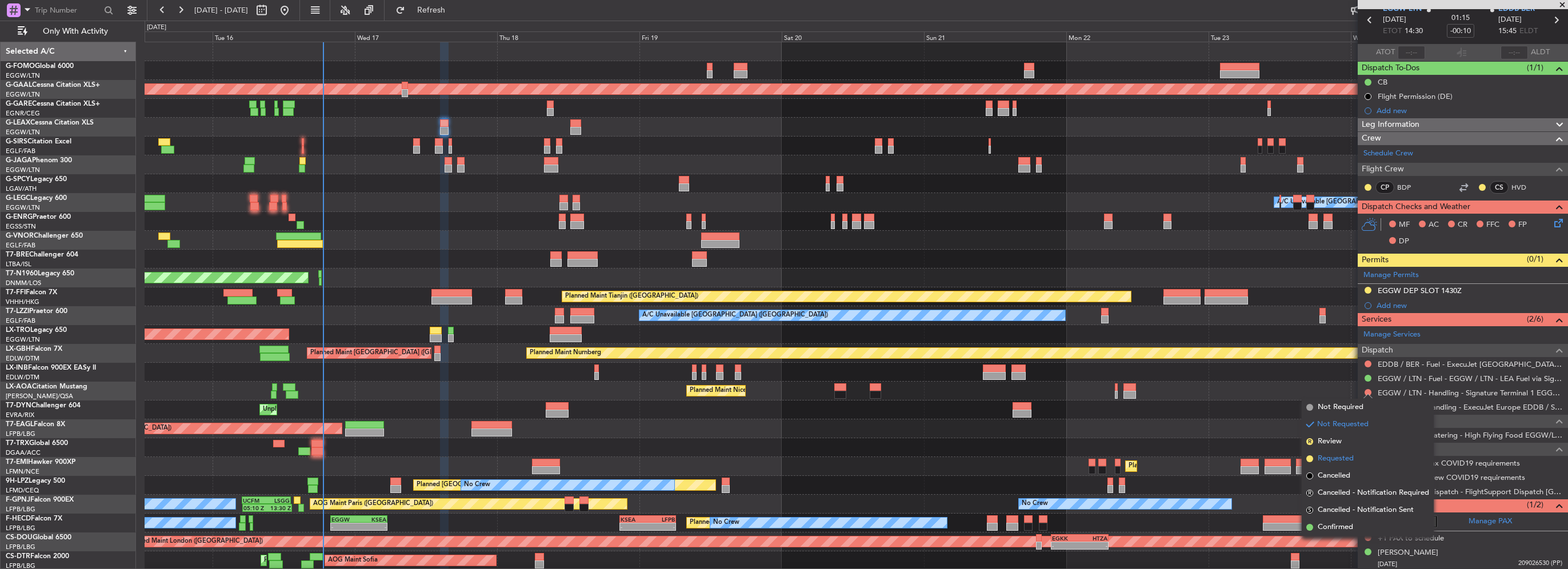
click at [1328, 458] on span "Requested" at bounding box center [1336, 459] width 36 height 11
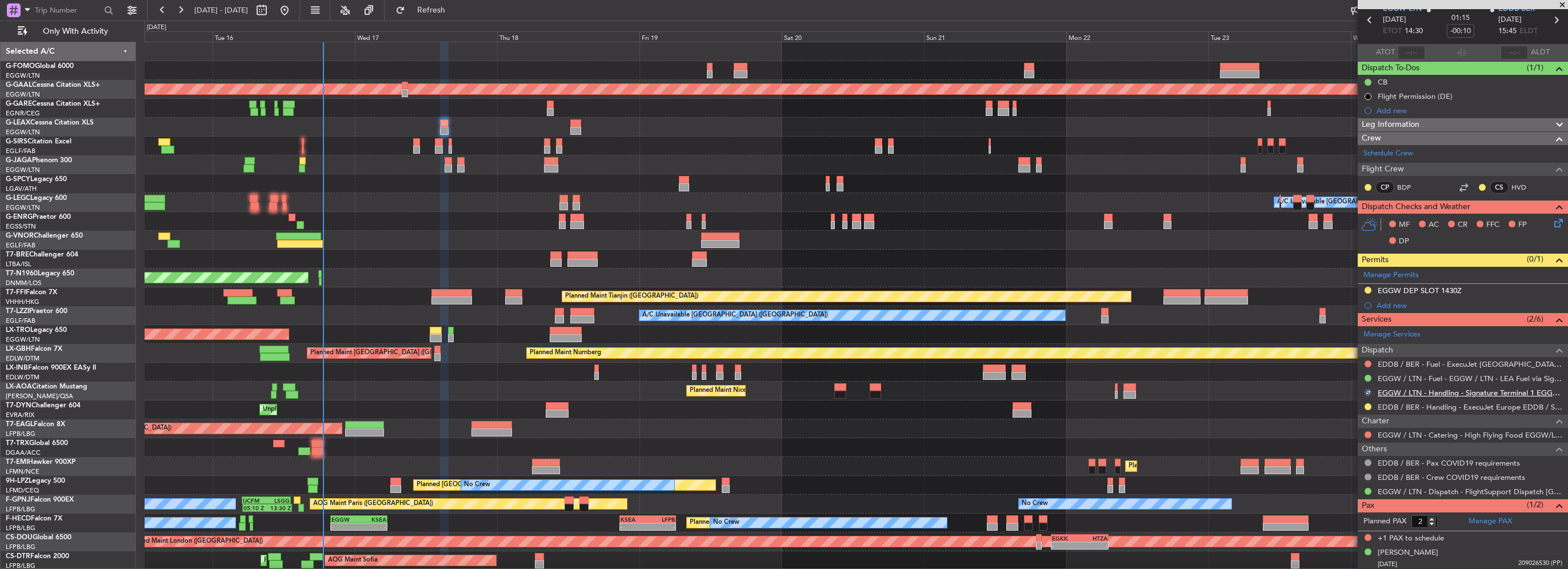
scroll to position [0, 0]
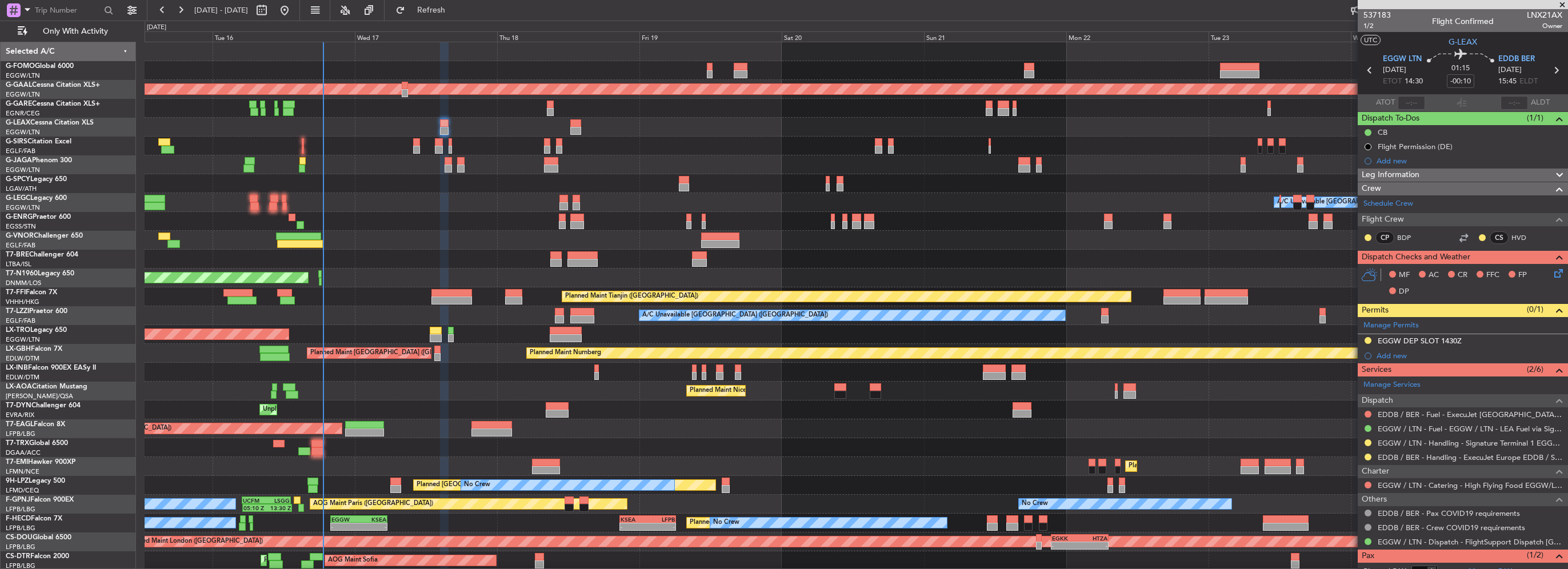
click at [1552, 272] on icon at bounding box center [1557, 271] width 9 height 9
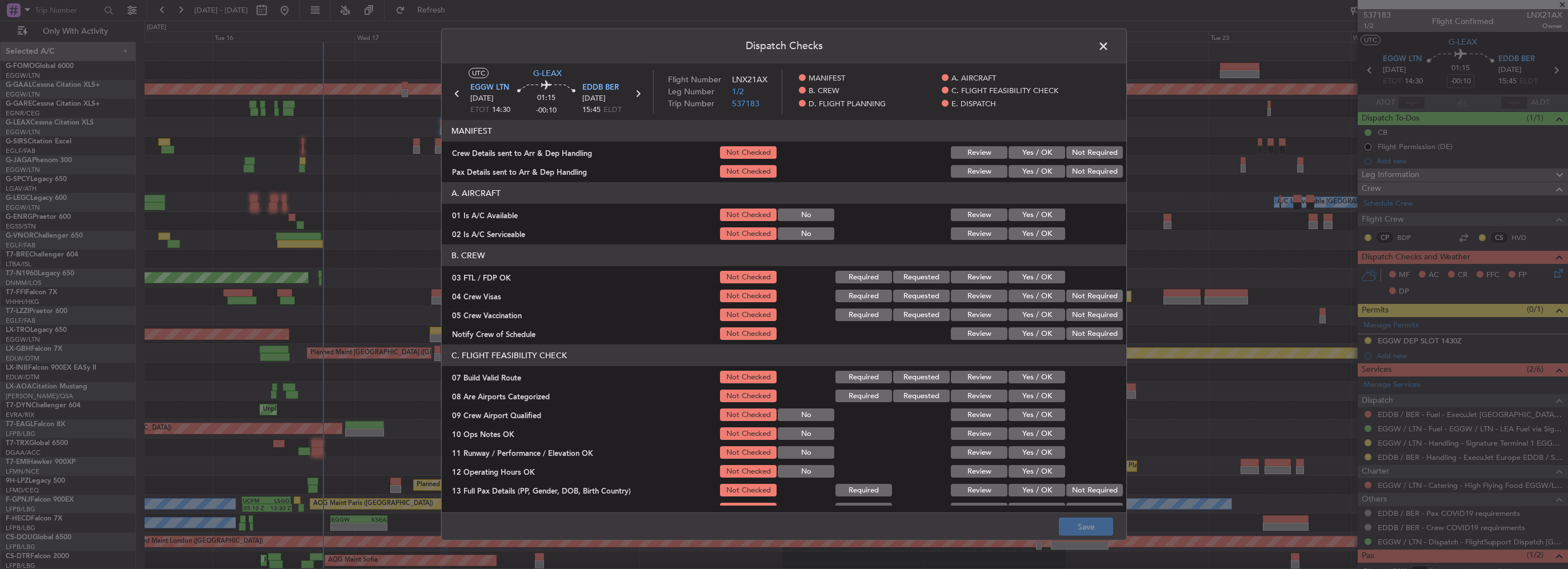
click at [1018, 214] on button "Yes / OK" at bounding box center [1037, 215] width 56 height 13
click at [1028, 237] on button "Yes / OK" at bounding box center [1037, 234] width 56 height 13
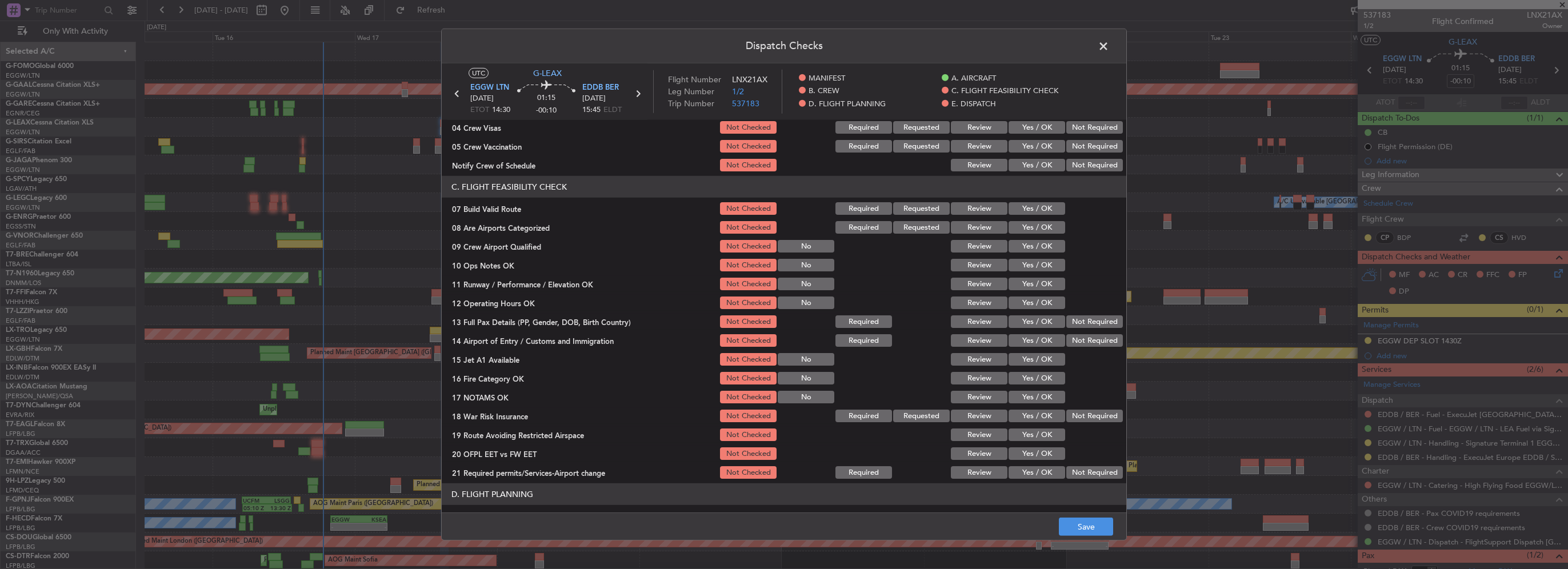
scroll to position [171, 0]
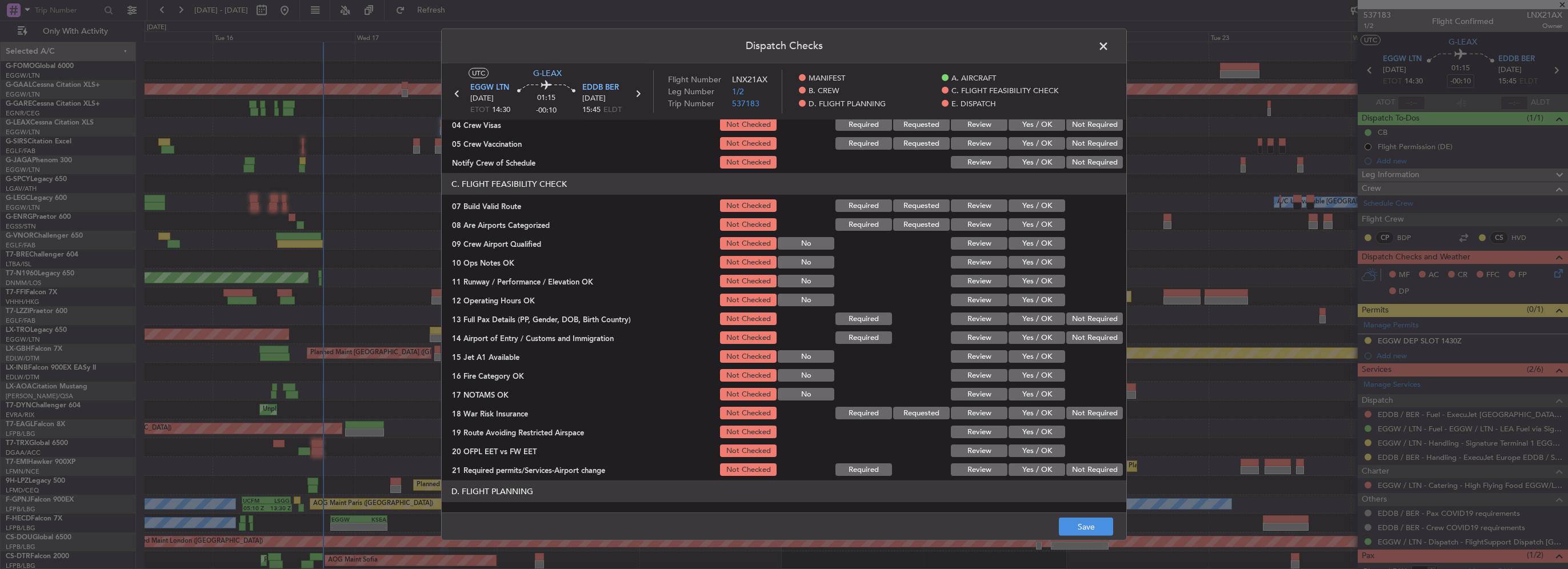
click at [1044, 206] on button "Yes / OK" at bounding box center [1037, 205] width 56 height 13
click at [1034, 266] on button "Yes / OK" at bounding box center [1037, 263] width 56 height 13
click at [1034, 286] on button "Yes / OK" at bounding box center [1037, 281] width 56 height 13
click at [1038, 296] on button "Yes / OK" at bounding box center [1037, 300] width 56 height 13
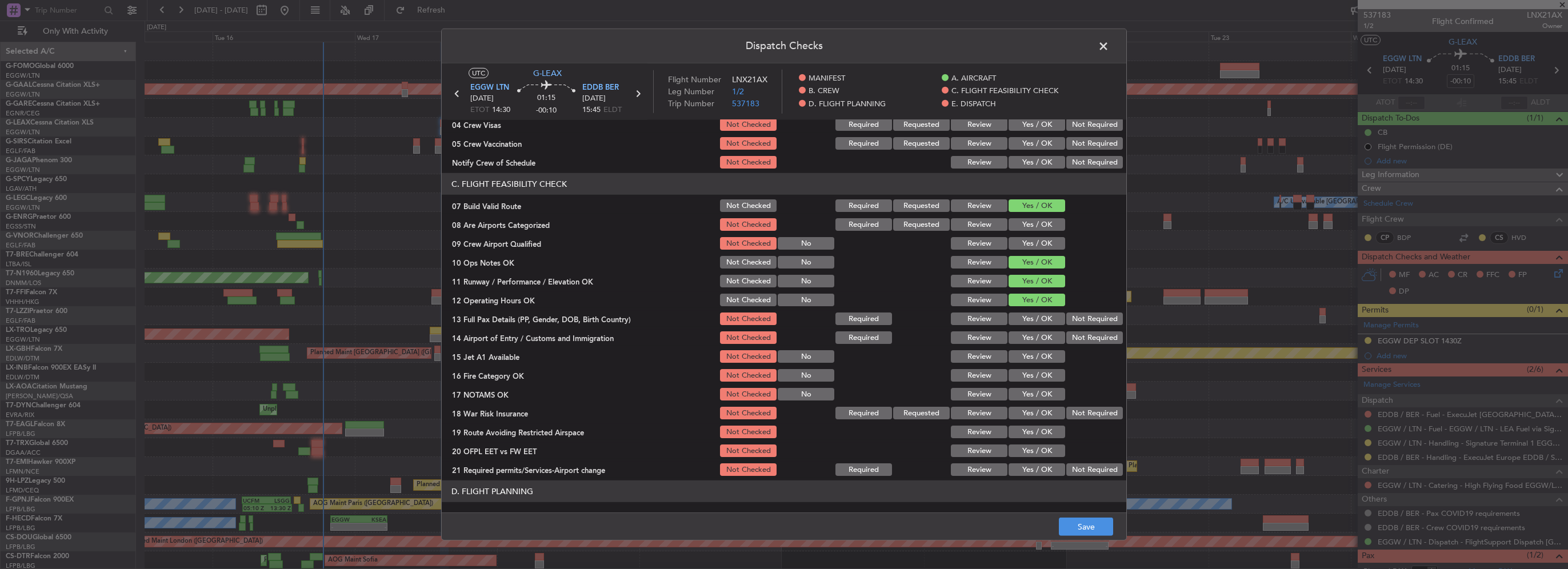
drag, startPoint x: 1039, startPoint y: 307, endPoint x: 1038, endPoint y: 322, distance: 15.0
click at [1039, 308] on section "C. FLIGHT FEASIBILITY CHECK 07 Build Valid Route Not Checked Required Requested…" at bounding box center [784, 325] width 685 height 304
click at [1038, 322] on button "Yes / OK" at bounding box center [1037, 319] width 56 height 13
click at [1038, 339] on button "Yes / OK" at bounding box center [1037, 338] width 56 height 13
drag, startPoint x: 1040, startPoint y: 350, endPoint x: 1038, endPoint y: 361, distance: 11.2
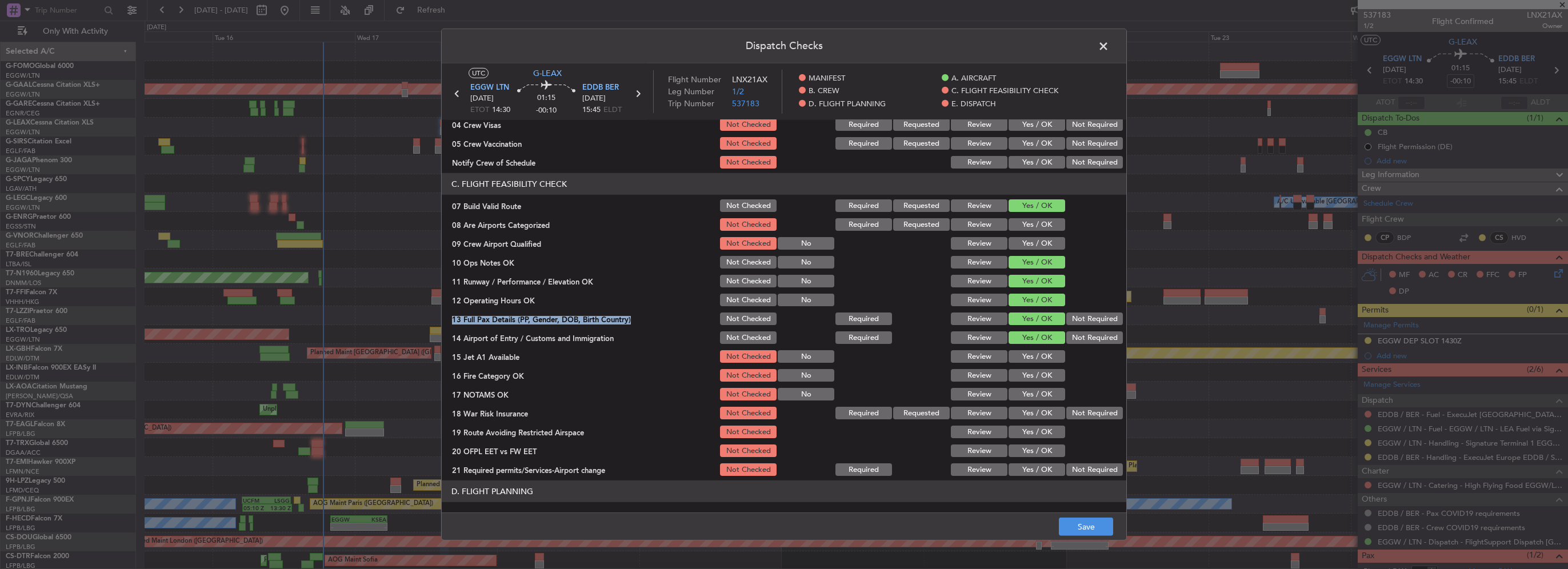
click at [1040, 350] on button "Yes / OK" at bounding box center [1037, 356] width 56 height 13
click at [1038, 361] on button "Yes / OK" at bounding box center [1037, 356] width 56 height 13
click at [1038, 379] on button "Yes / OK" at bounding box center [1037, 376] width 56 height 13
click at [1039, 387] on div "Yes / OK" at bounding box center [1036, 393] width 57 height 16
click at [1039, 402] on section "C. FLIGHT FEASIBILITY CHECK 07 Build Valid Route Not Checked Required Requested…" at bounding box center [784, 325] width 685 height 304
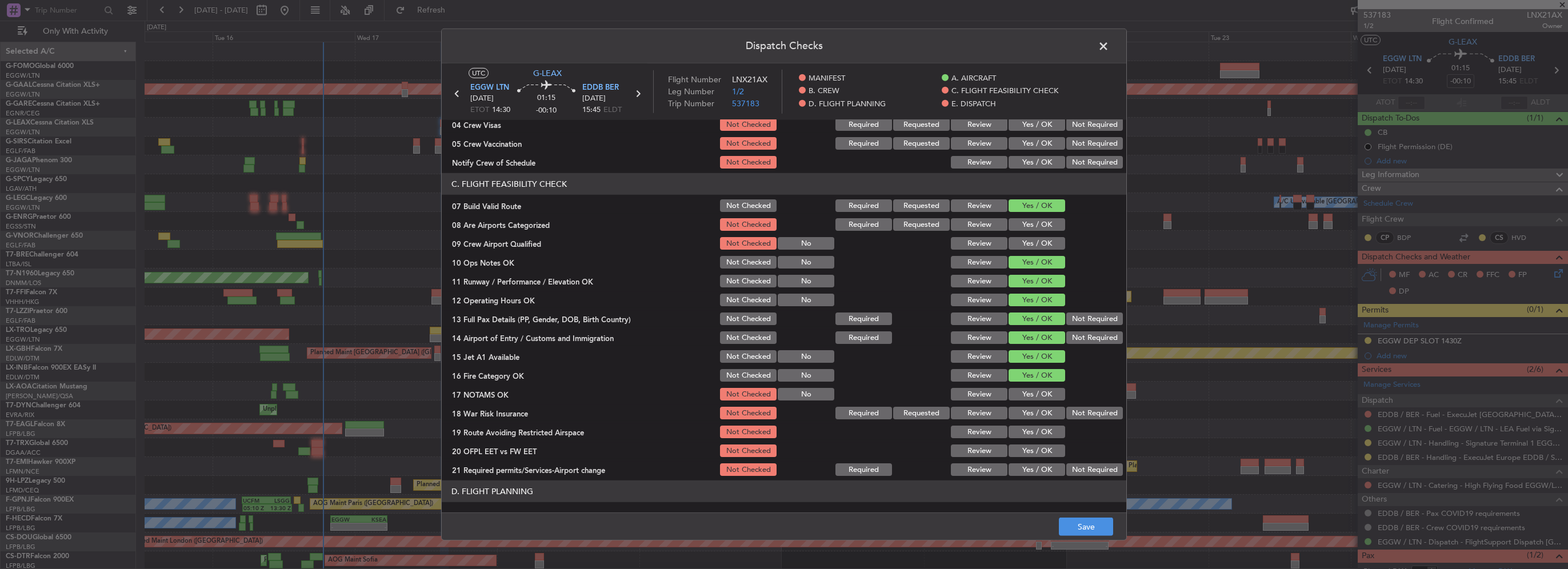
click at [1038, 397] on button "Yes / OK" at bounding box center [1037, 394] width 56 height 13
click at [1031, 414] on button "Yes / OK" at bounding box center [1037, 414] width 56 height 13
click at [1035, 439] on div "Yes / OK" at bounding box center [1036, 431] width 57 height 16
click at [1038, 432] on button "Yes / OK" at bounding box center [1037, 432] width 56 height 13
click at [1036, 453] on button "Yes / OK" at bounding box center [1037, 451] width 56 height 13
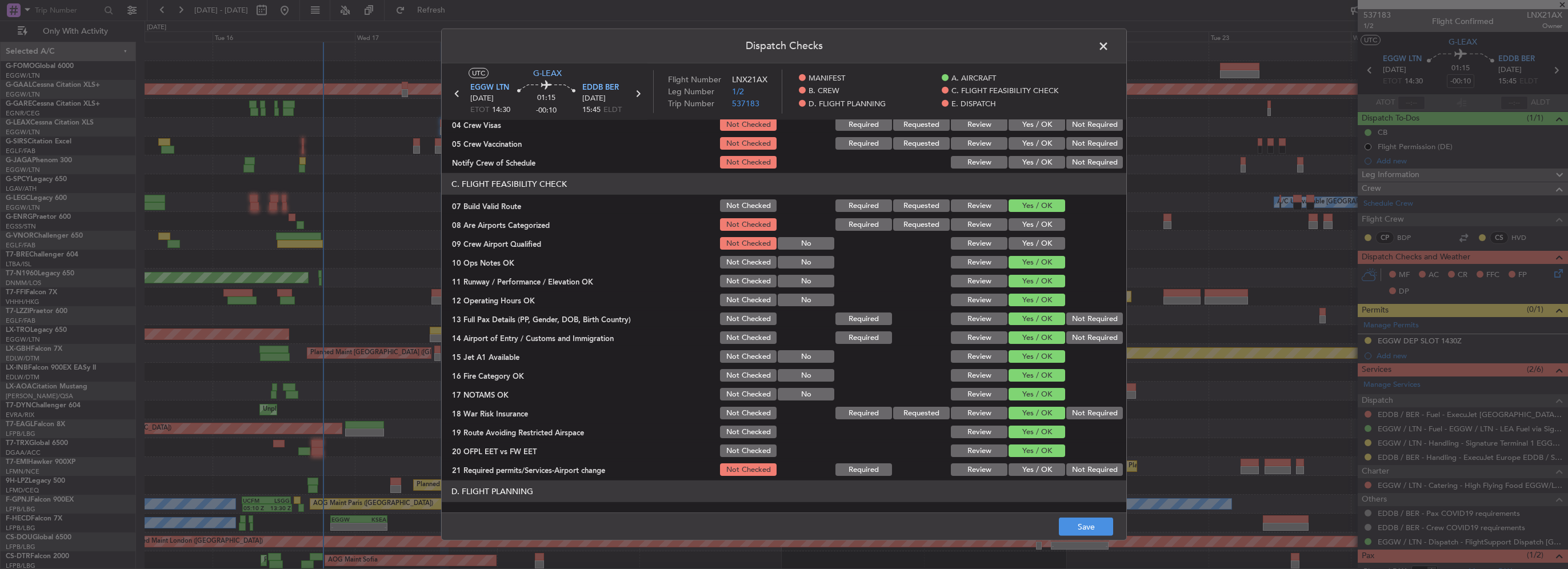
click at [1036, 469] on button "Yes / OK" at bounding box center [1037, 470] width 56 height 13
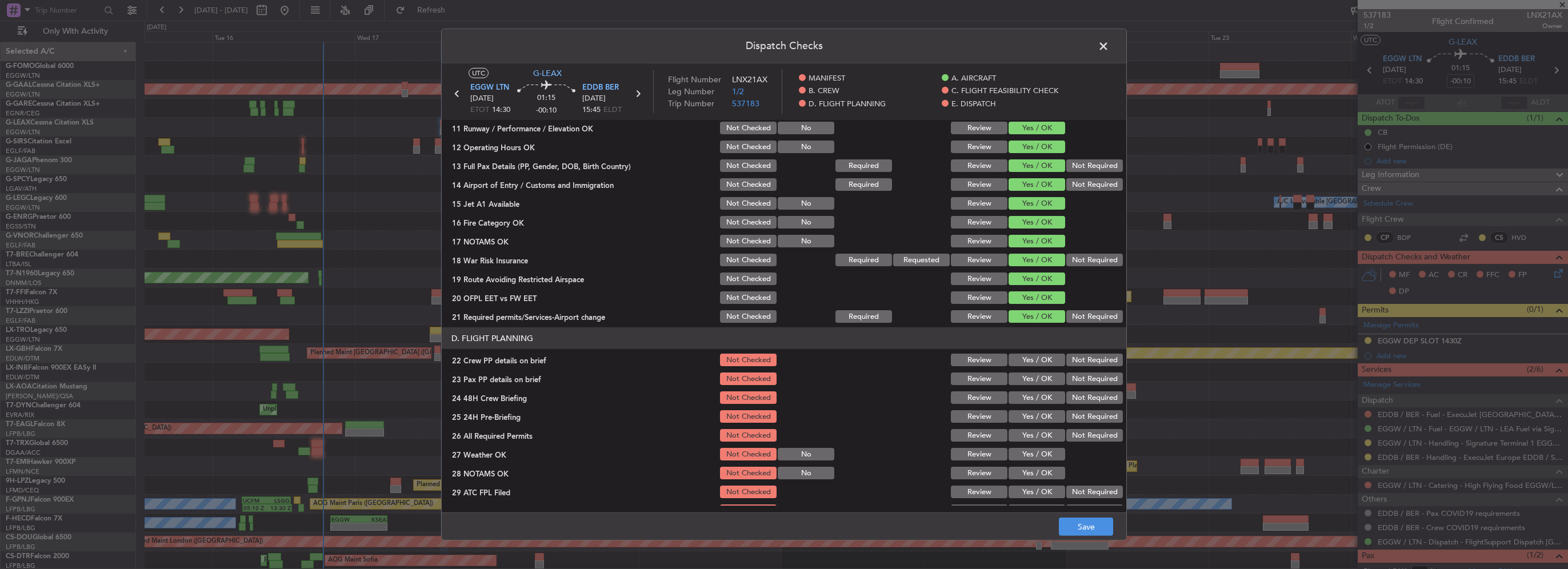
scroll to position [342, 0]
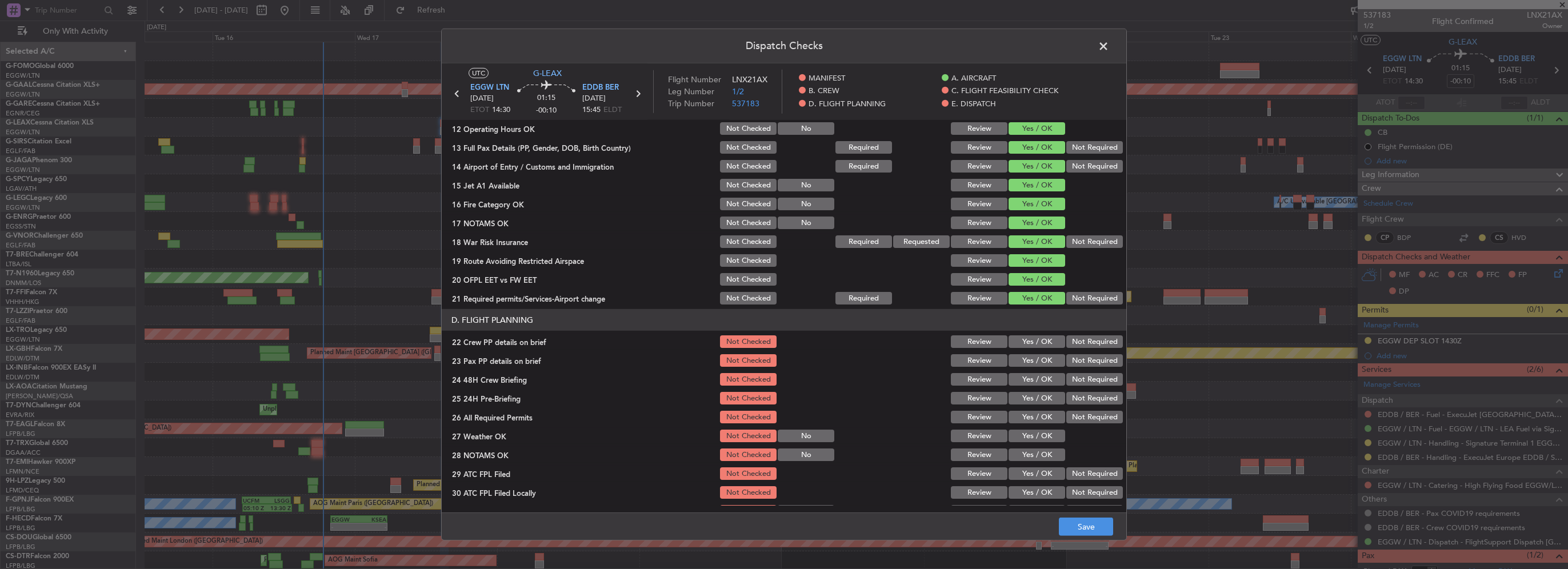
click at [1045, 346] on button "Yes / OK" at bounding box center [1037, 341] width 56 height 13
click at [1041, 366] on div "Yes / OK" at bounding box center [1036, 360] width 57 height 16
click at [1041, 378] on button "Yes / OK" at bounding box center [1037, 379] width 56 height 13
click at [1036, 359] on button "Yes / OK" at bounding box center [1037, 361] width 56 height 13
click at [1068, 384] on button "Not Required" at bounding box center [1094, 379] width 56 height 13
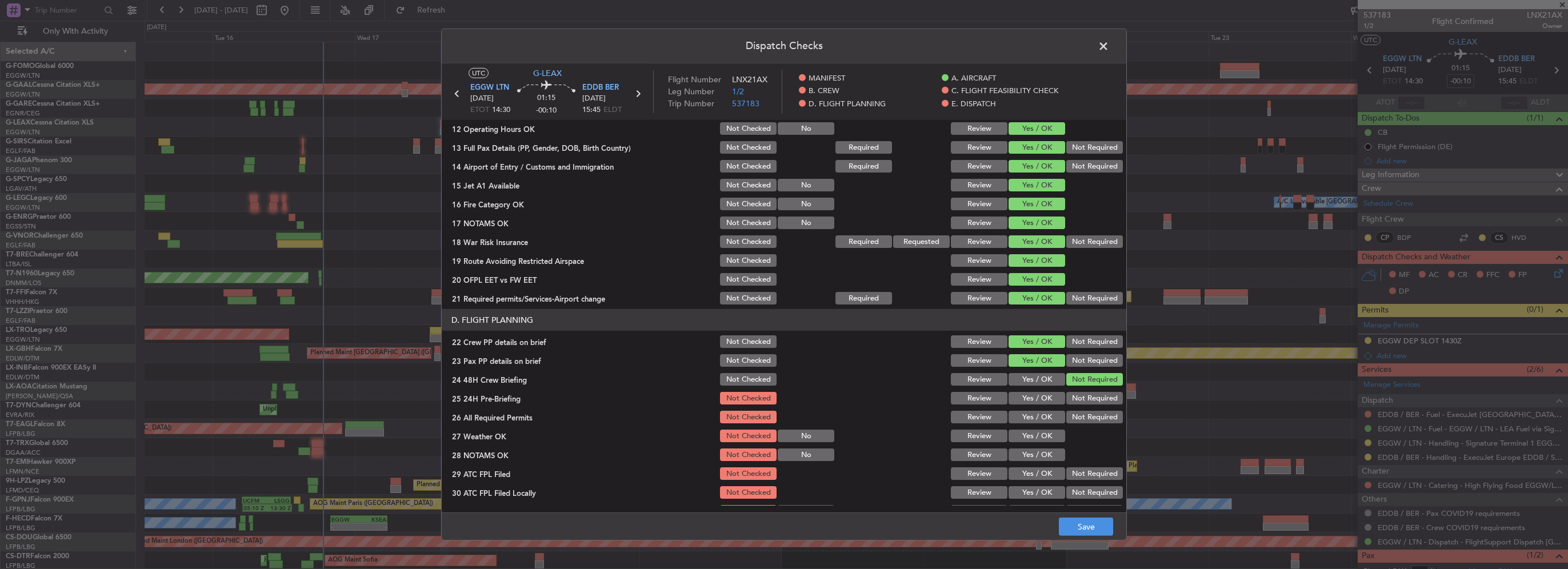
click at [1076, 392] on button "Not Required" at bounding box center [1094, 399] width 56 height 13
click at [1029, 380] on button "Yes / OK" at bounding box center [1037, 379] width 56 height 13
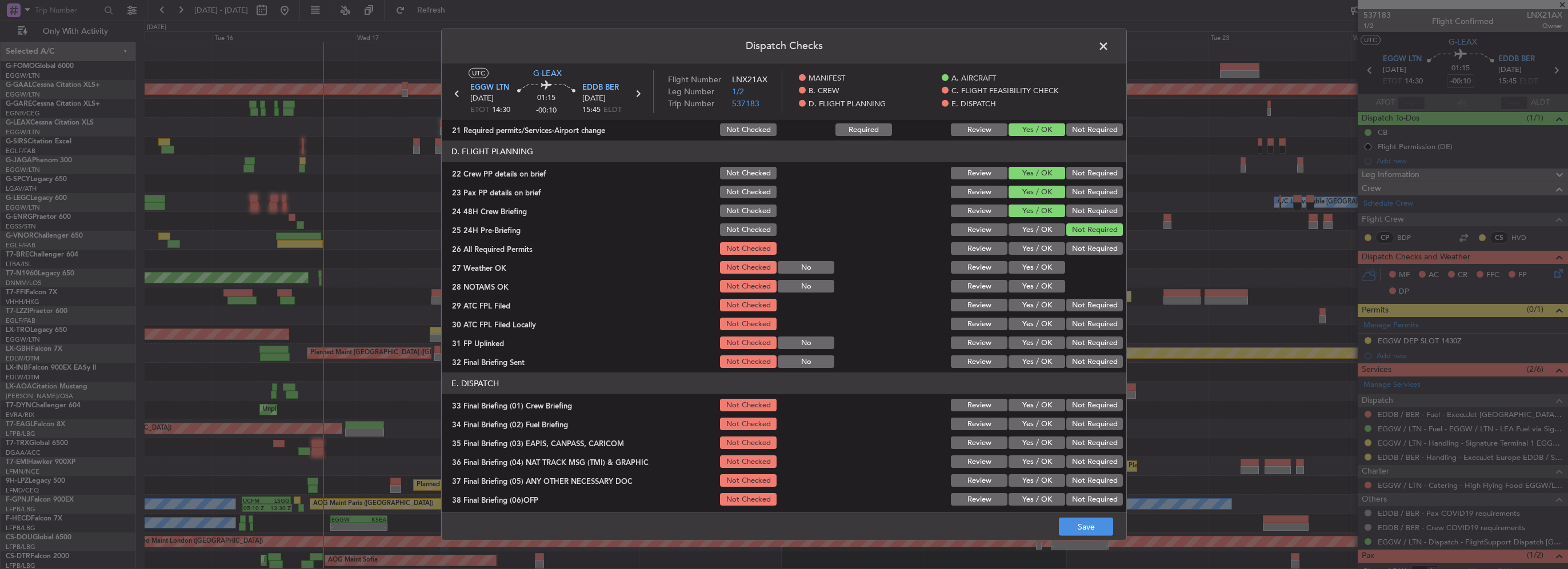
scroll to position [514, 0]
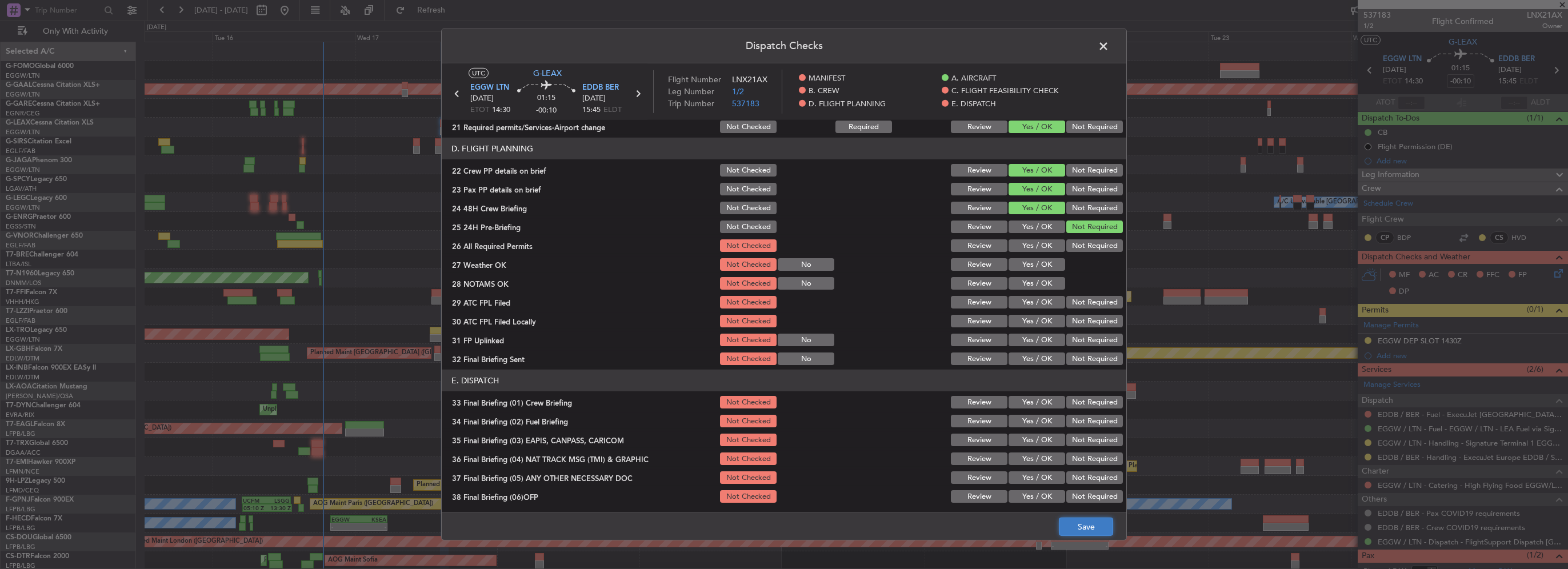
click at [1094, 529] on button "Save" at bounding box center [1086, 526] width 55 height 19
click at [1109, 45] on span at bounding box center [1109, 49] width 0 height 23
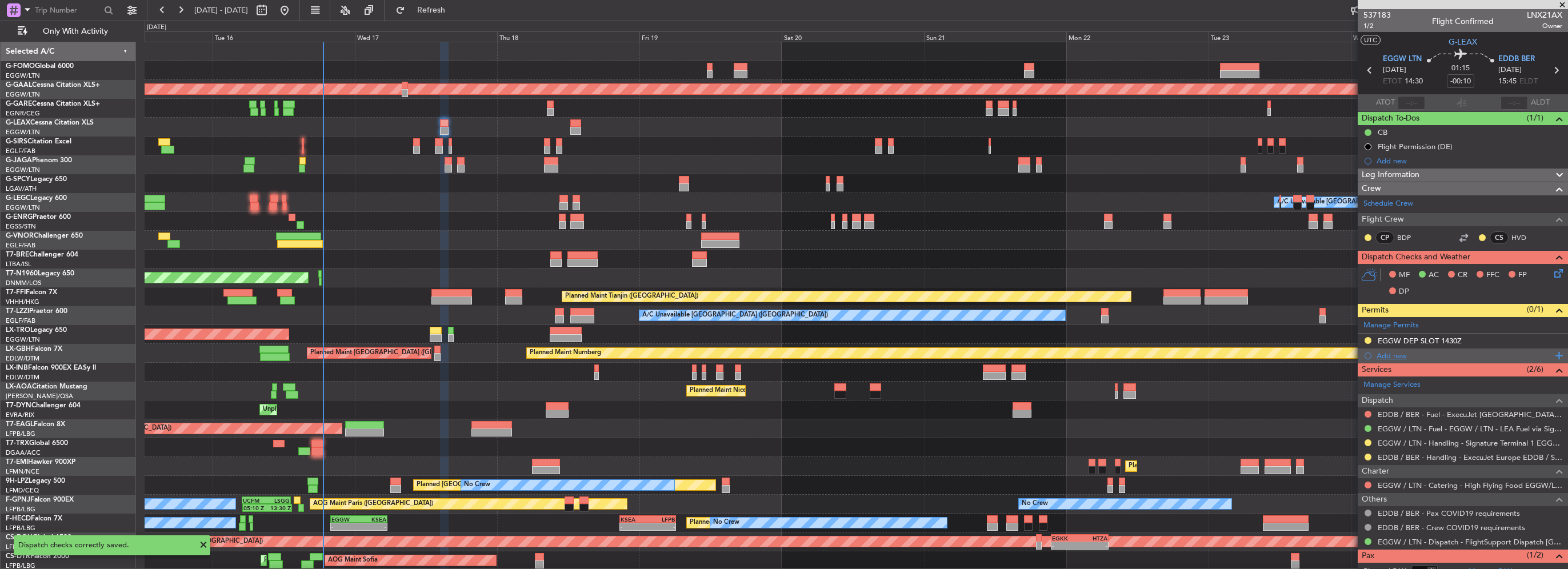
click at [1405, 356] on div "Add new" at bounding box center [1464, 355] width 176 height 9
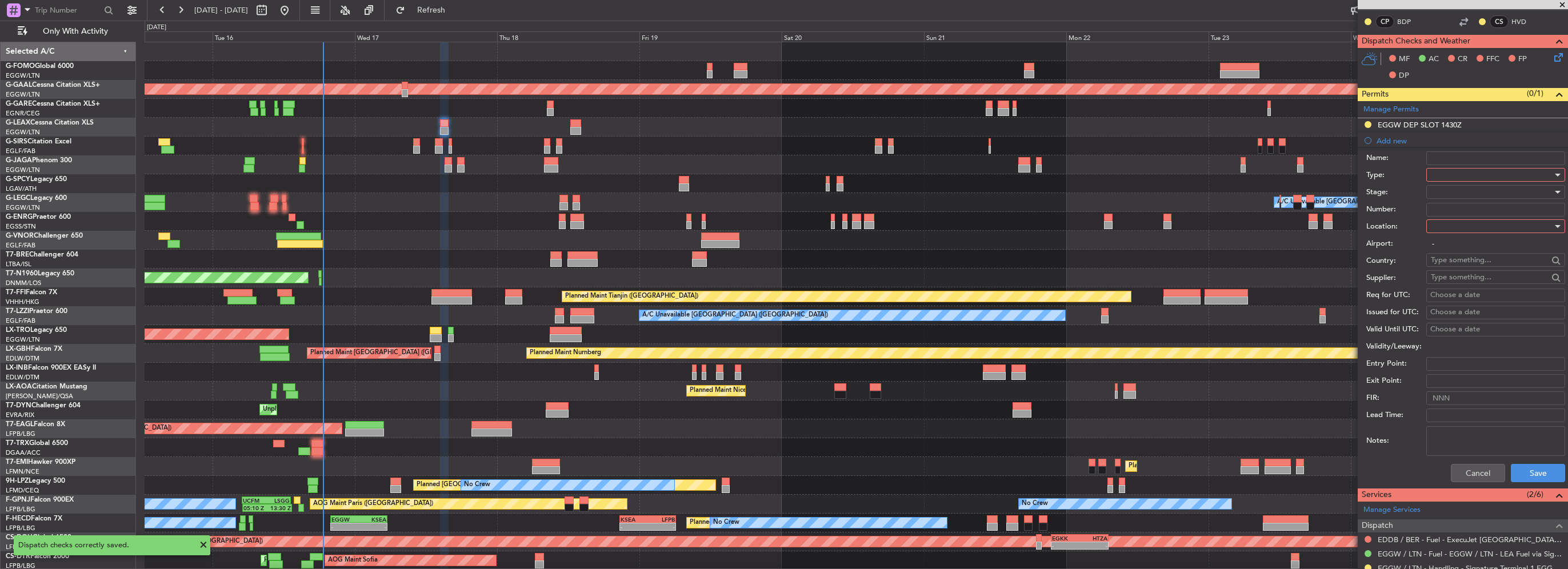
scroll to position [229, 0]
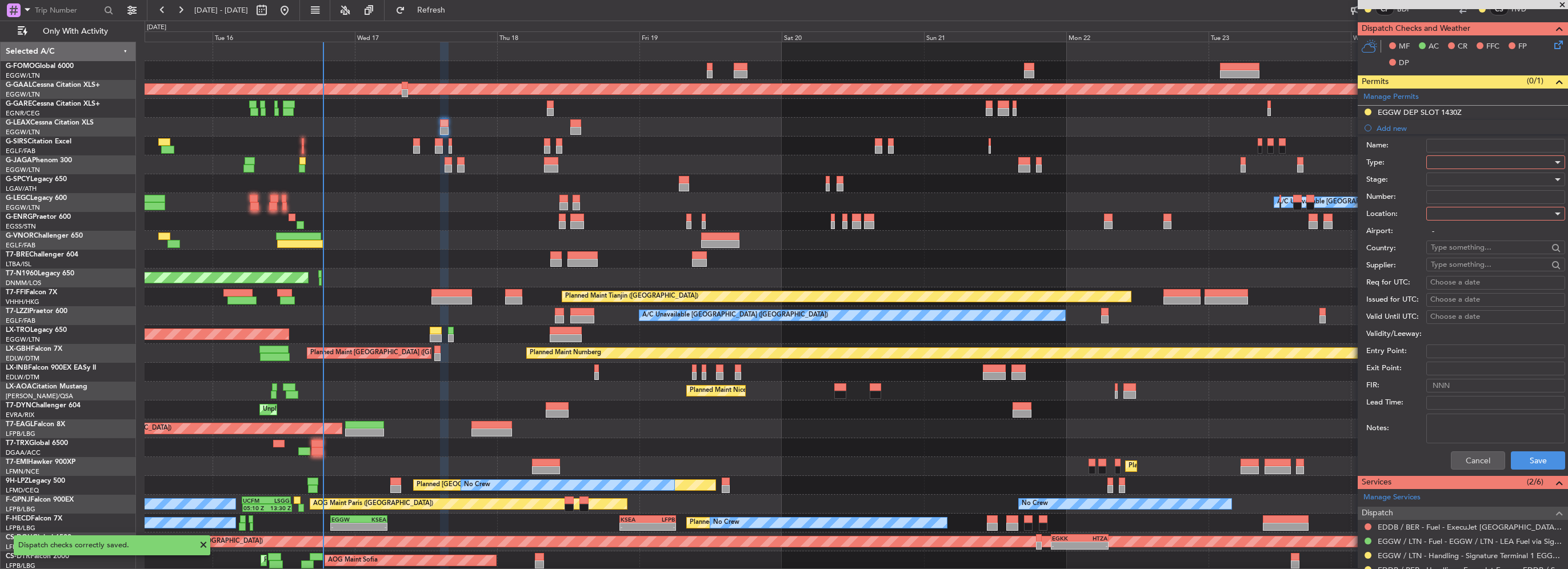
click at [1479, 164] on div at bounding box center [1491, 162] width 121 height 18
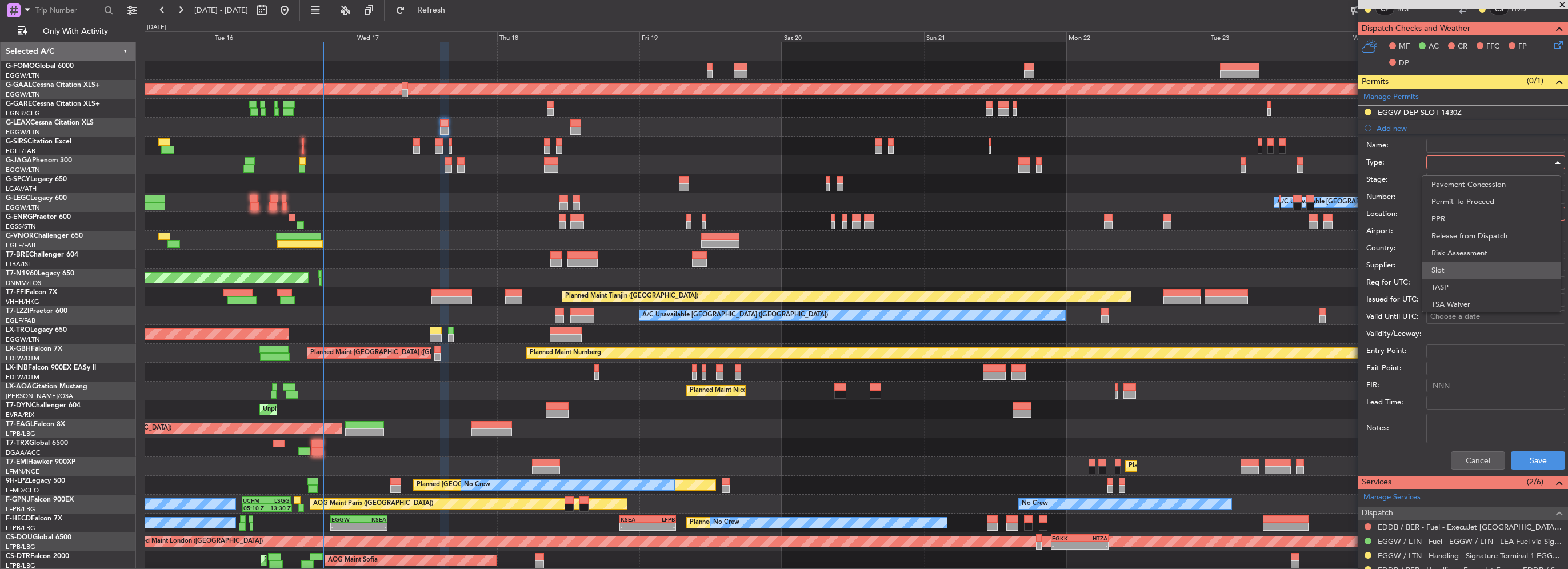
click at [1450, 270] on span "Slot" at bounding box center [1491, 270] width 120 height 18
click at [1462, 217] on div at bounding box center [1491, 214] width 121 height 18
click at [1459, 267] on span "Arrival" at bounding box center [1491, 270] width 120 height 18
type input "EDDB / BER"
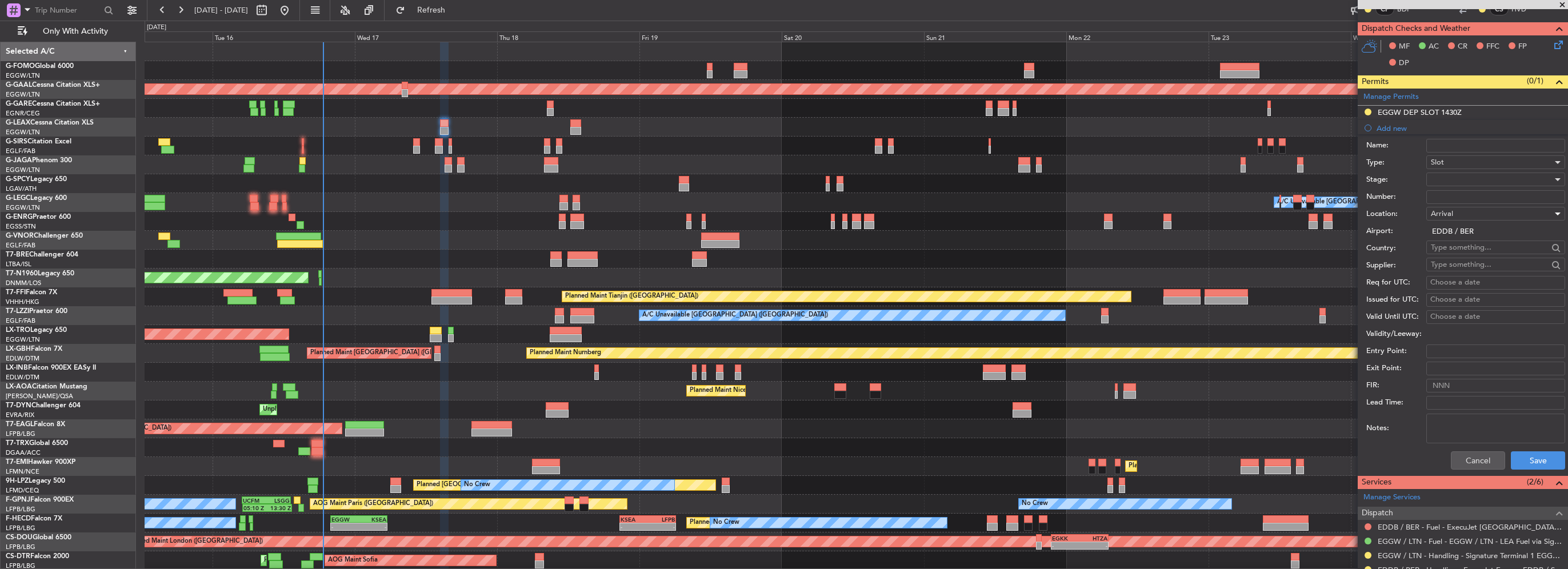
click at [1463, 179] on div at bounding box center [1491, 179] width 121 height 18
click at [1472, 255] on span "Requested" at bounding box center [1491, 253] width 120 height 18
click at [1520, 466] on button "Save" at bounding box center [1537, 461] width 55 height 19
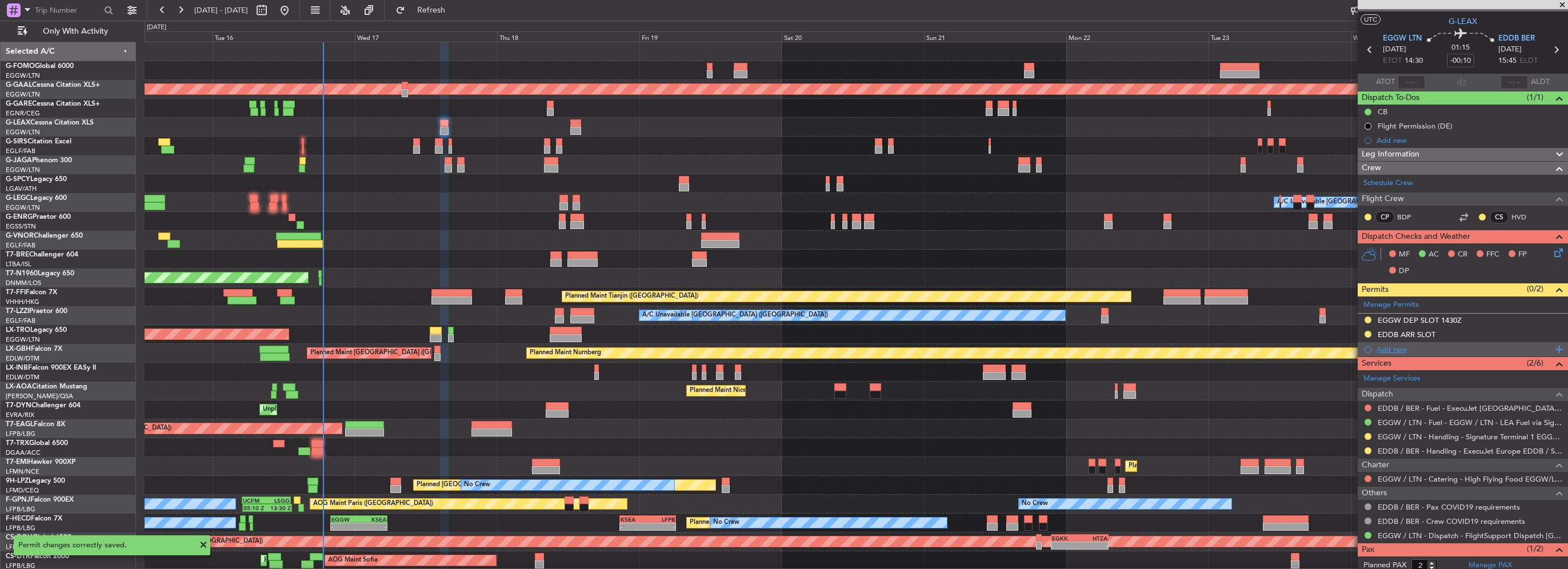
scroll to position [0, 0]
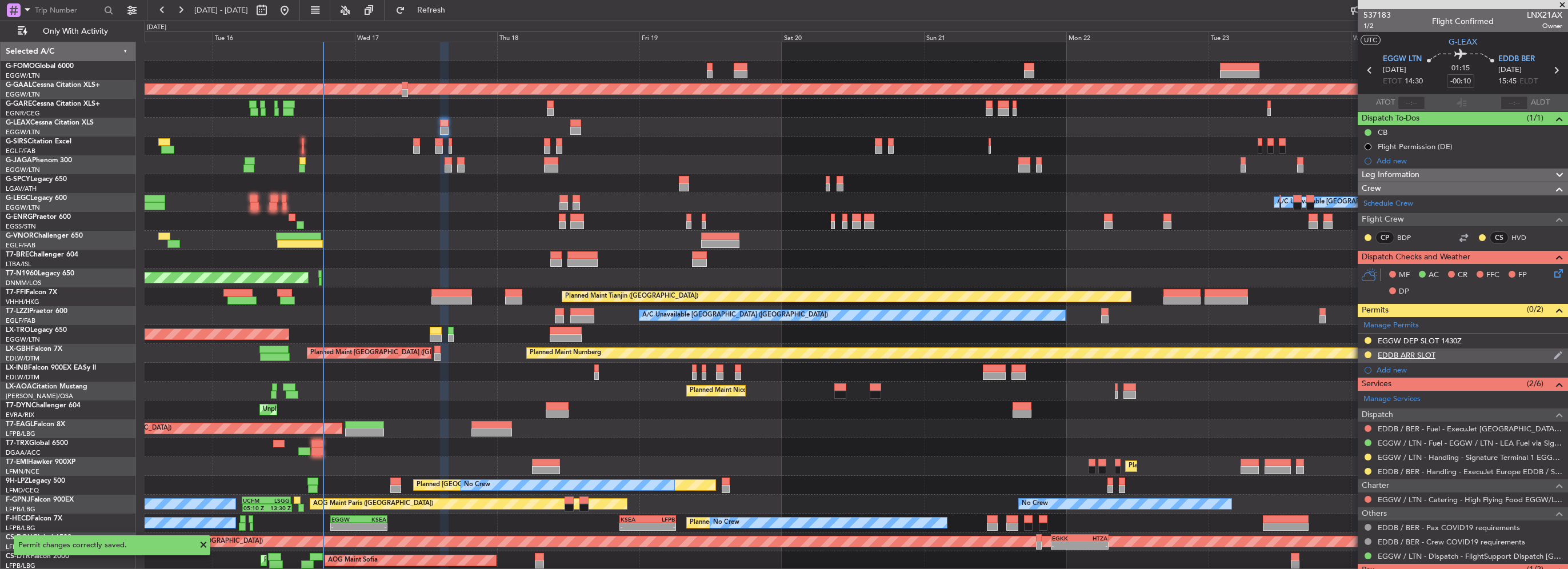
click at [1466, 358] on div "EDDB ARR SLOT" at bounding box center [1462, 355] width 210 height 14
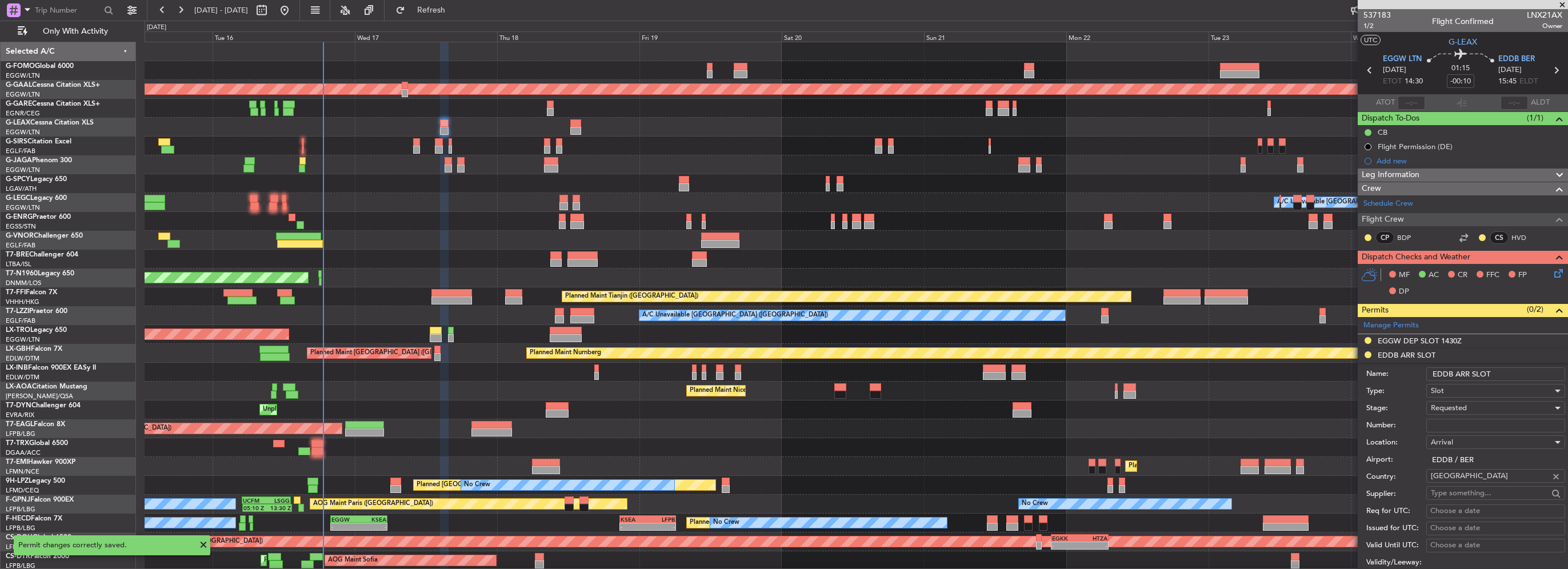
click at [1500, 375] on input "EDDB ARR SLOT" at bounding box center [1496, 374] width 139 height 14
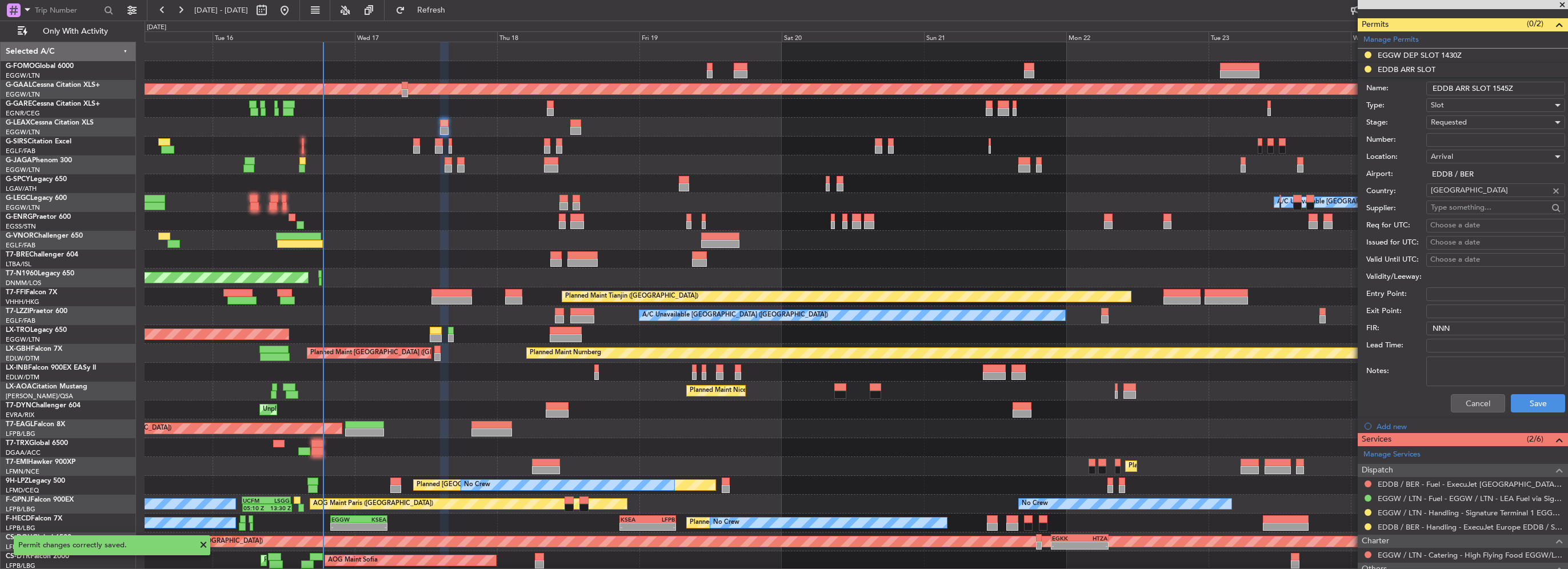
type input "EDDB ARR SLOT 1545Z"
click at [1513, 390] on div "Cancel Save" at bounding box center [1465, 403] width 199 height 30
click at [1524, 400] on button "Save" at bounding box center [1537, 403] width 55 height 19
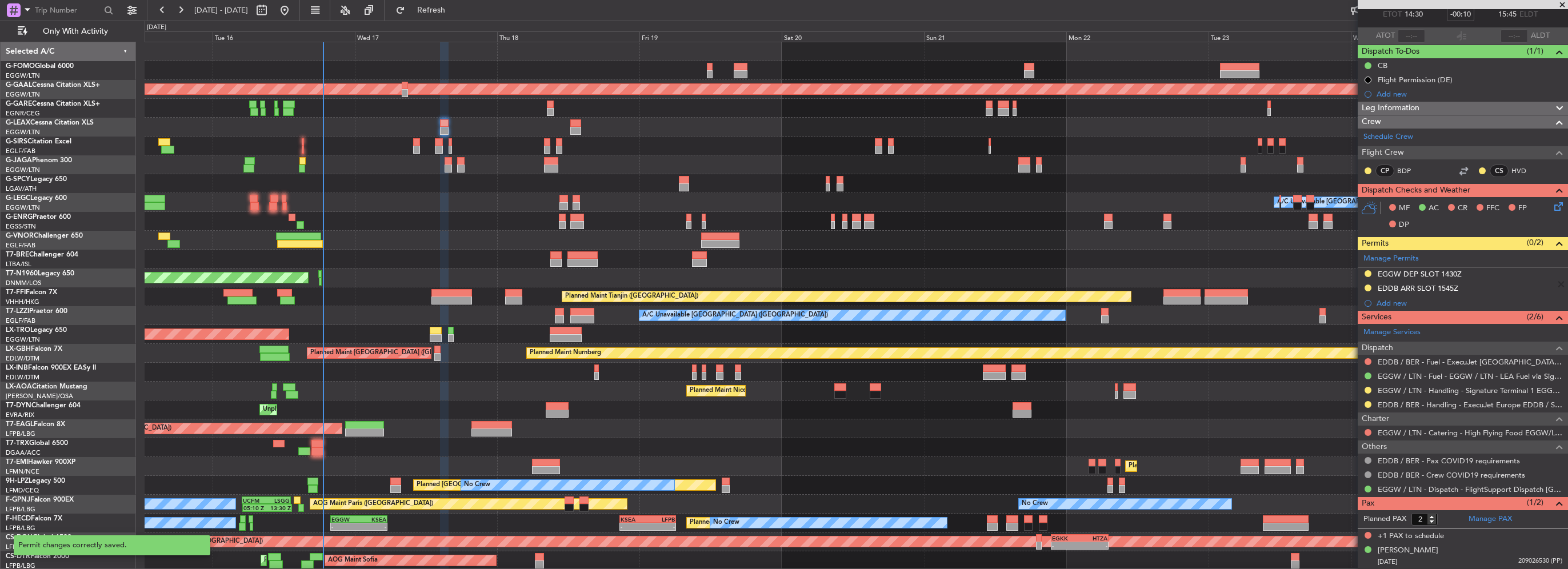
scroll to position [65, 0]
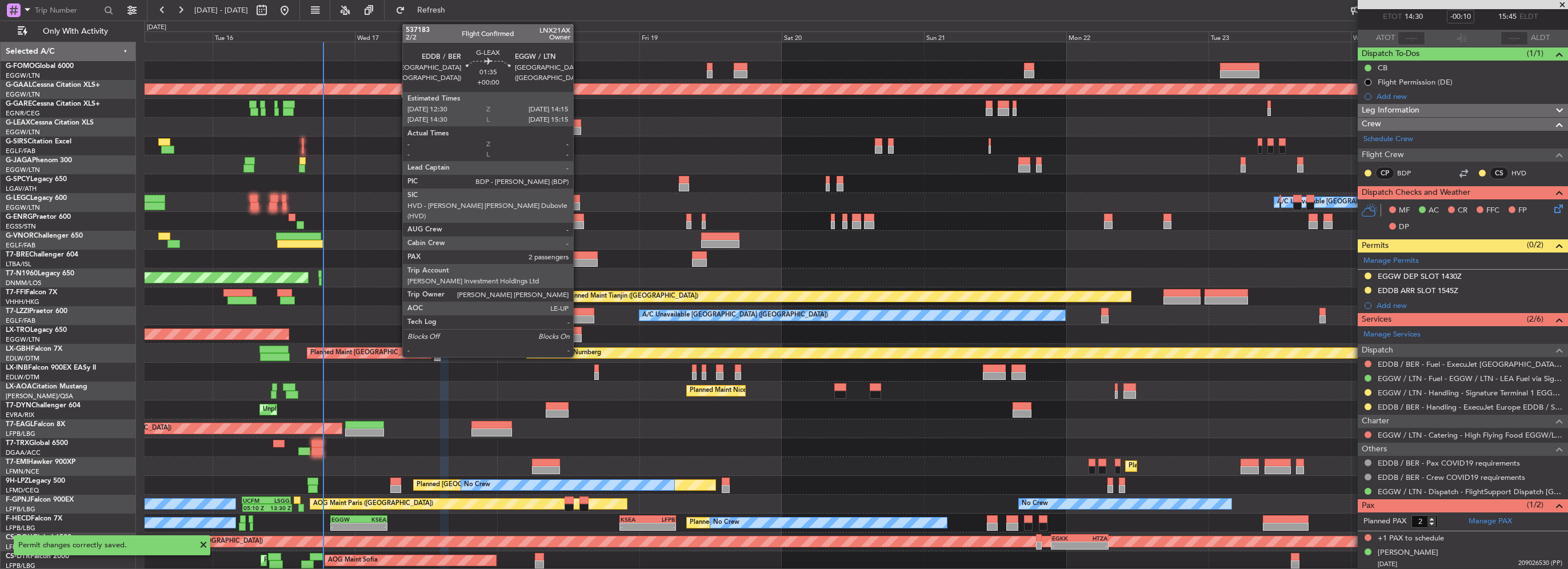
click at [579, 125] on div at bounding box center [576, 123] width 11 height 8
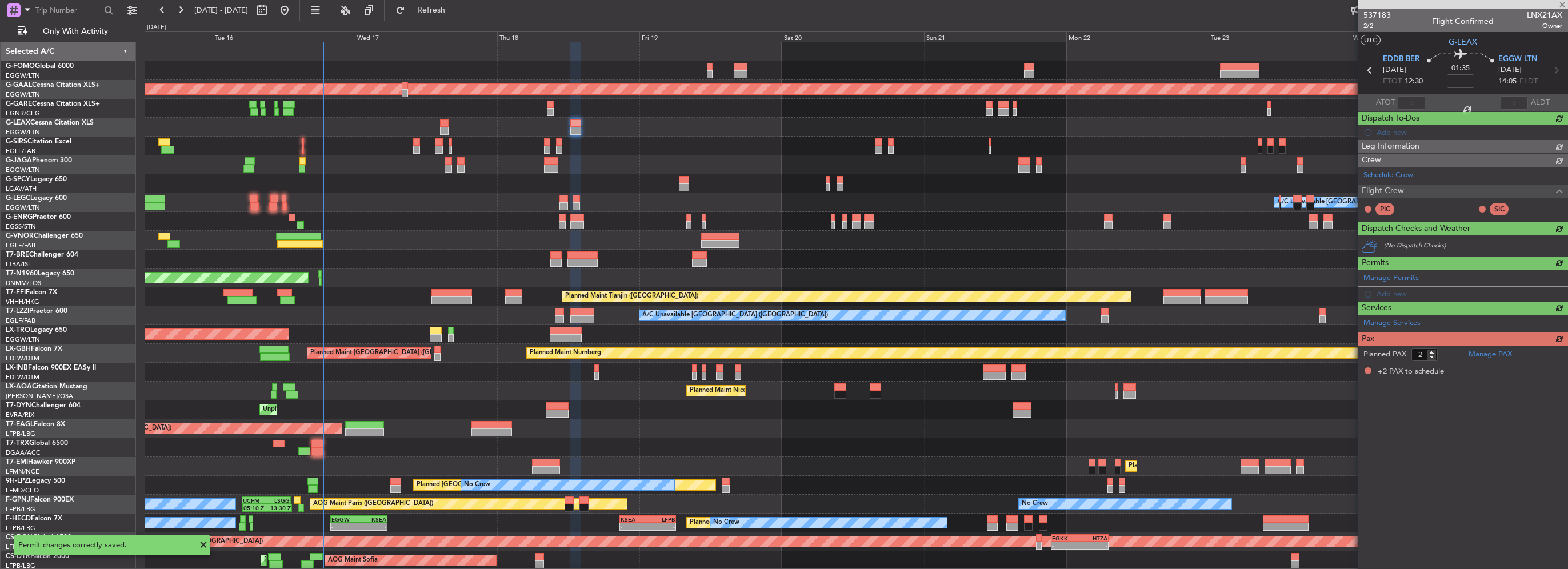
scroll to position [0, 0]
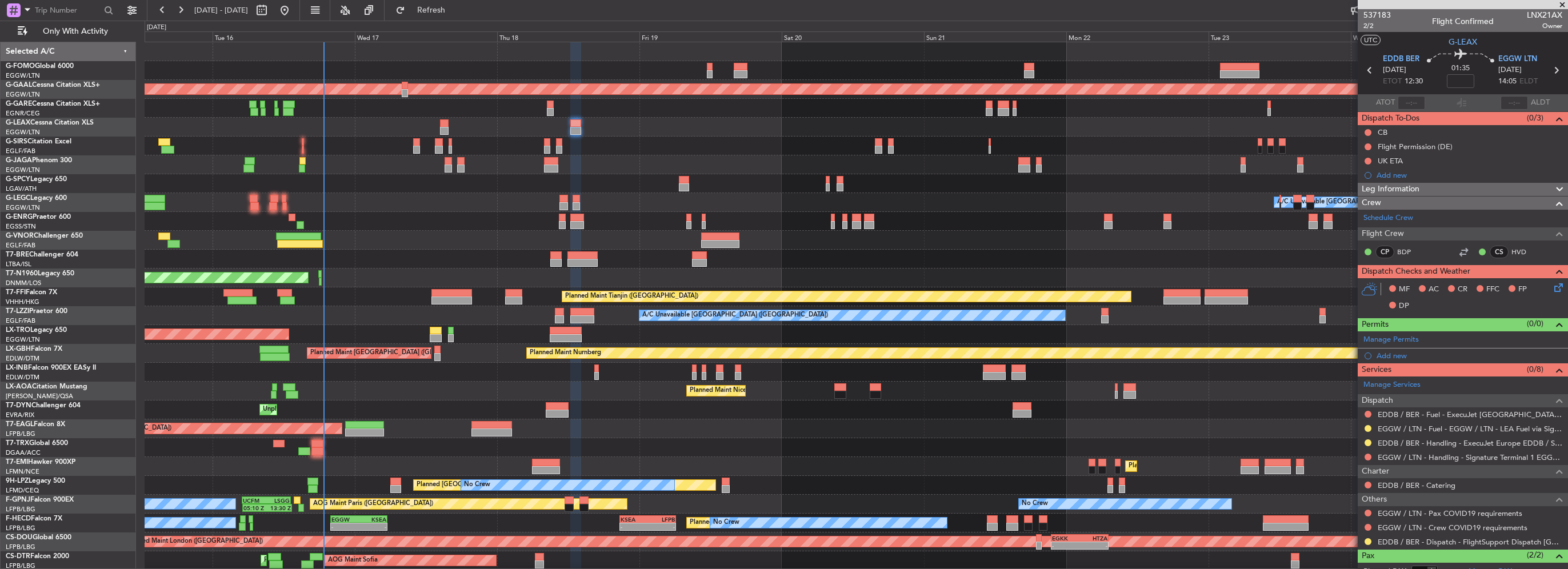
drag, startPoint x: 1412, startPoint y: 183, endPoint x: 1406, endPoint y: 189, distance: 8.5
click at [1412, 183] on span "Leg Information" at bounding box center [1390, 190] width 57 height 13
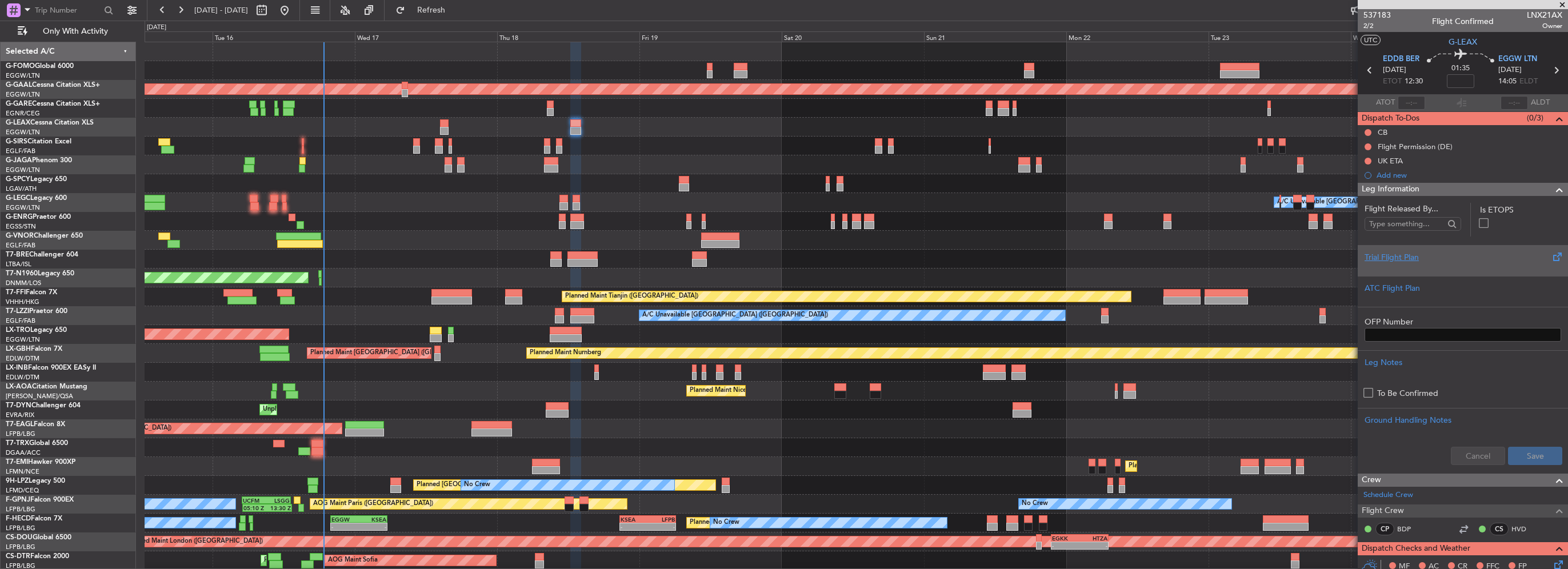
click at [1384, 256] on div "Trial Flight Plan" at bounding box center [1462, 257] width 196 height 12
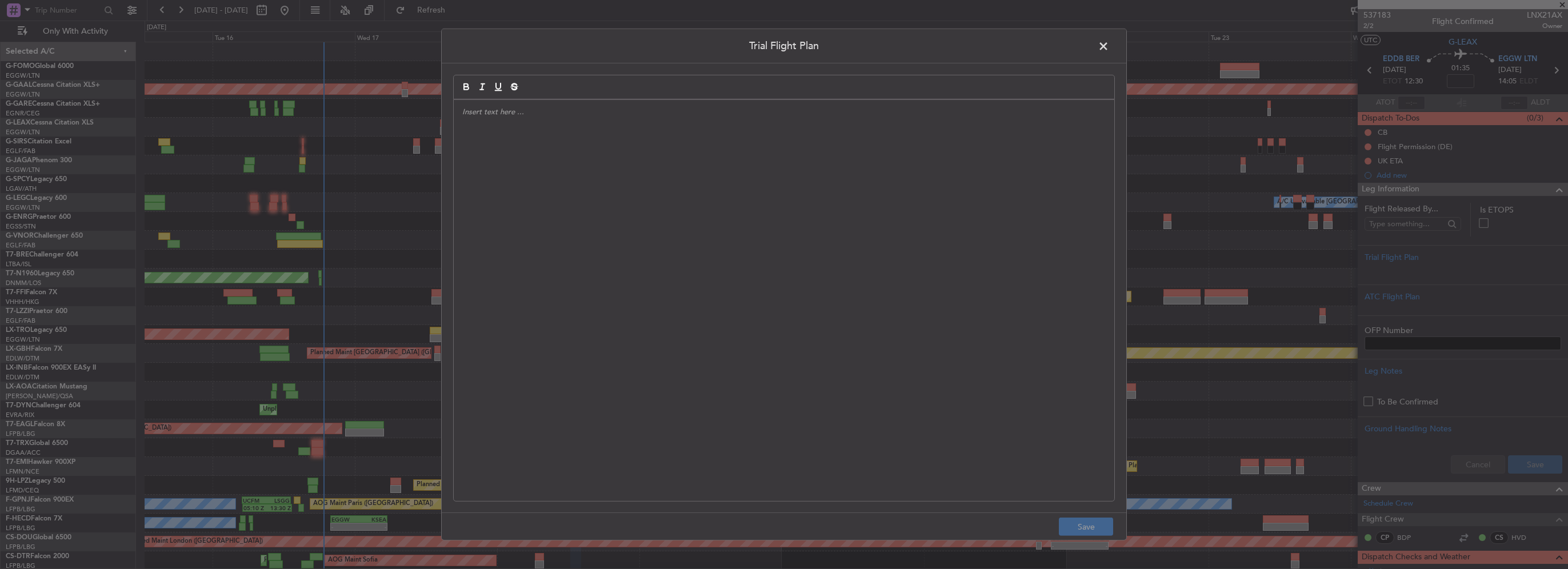
click at [688, 174] on div at bounding box center [784, 300] width 661 height 401
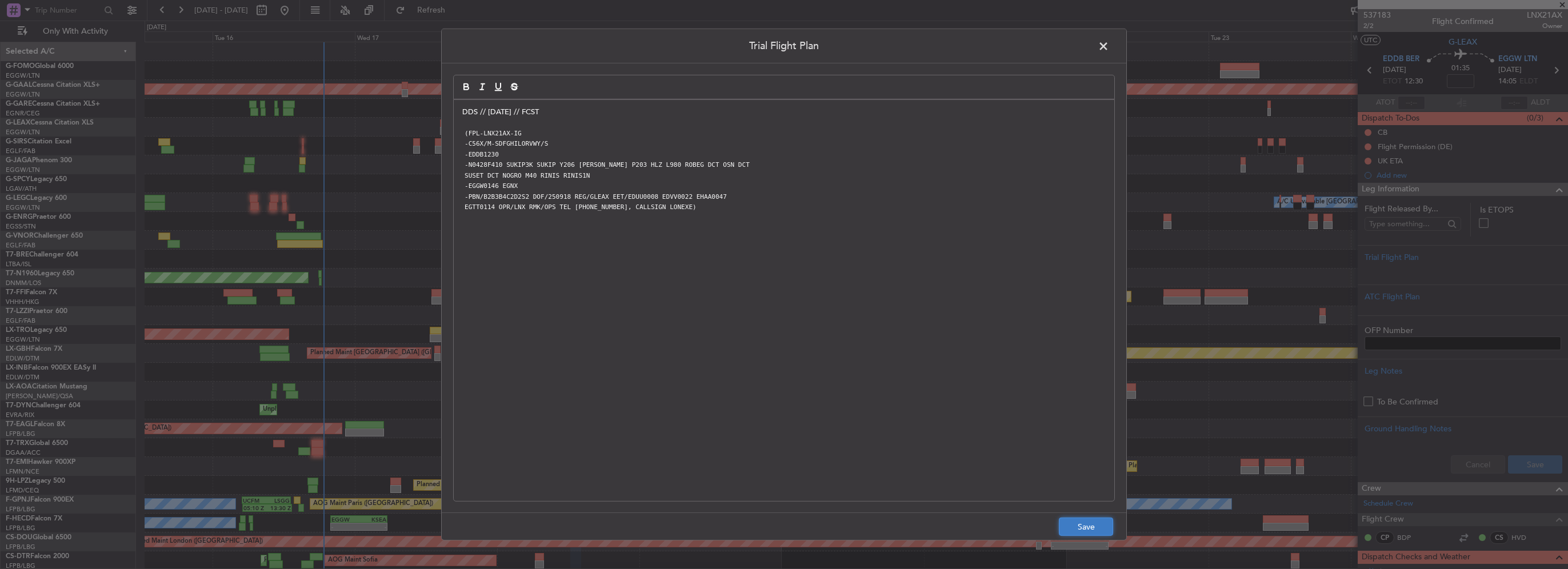
click at [1076, 519] on button "Save" at bounding box center [1086, 526] width 55 height 19
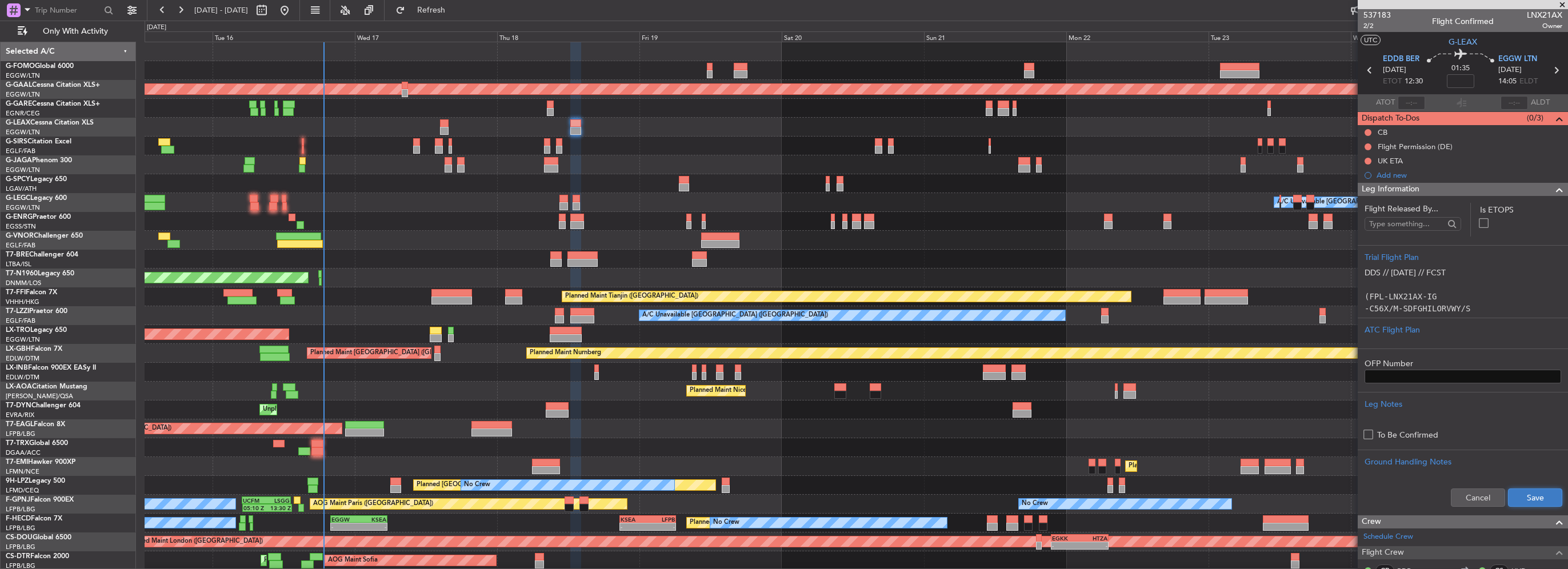
click at [1551, 493] on button "Save" at bounding box center [1535, 498] width 55 height 19
click at [1543, 194] on div at bounding box center [1554, 190] width 23 height 14
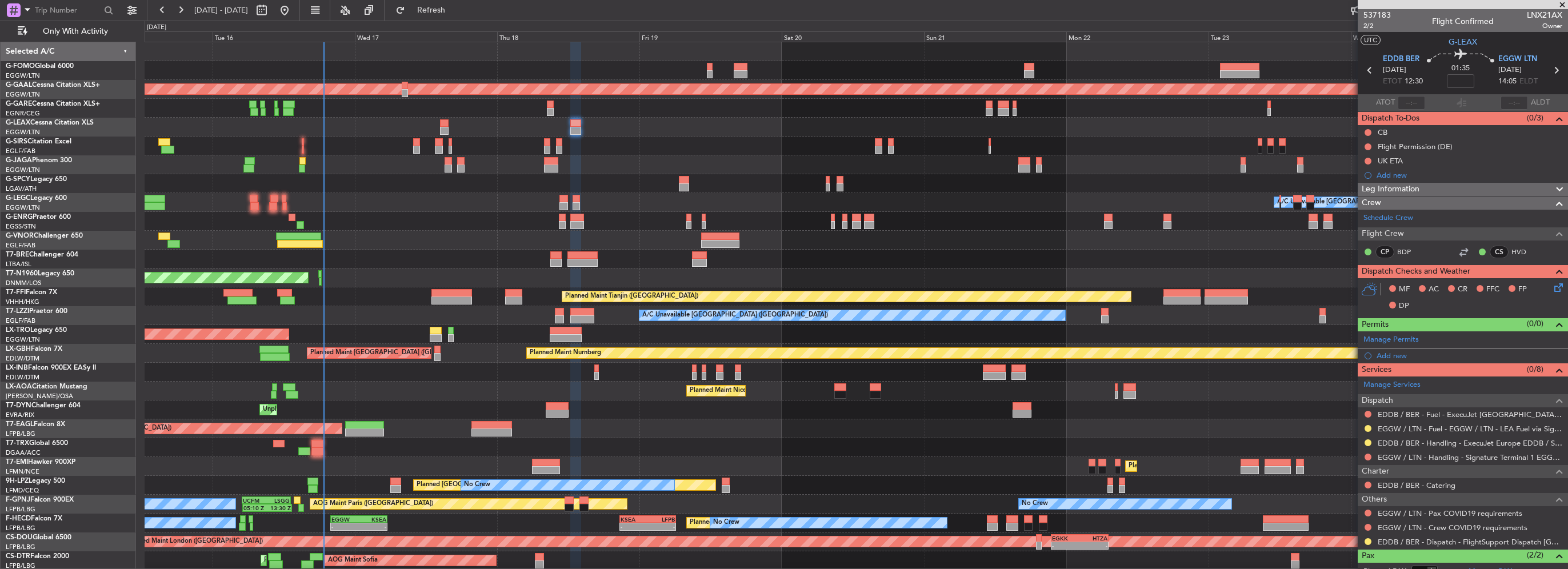
click at [1469, 69] on div "01:35" at bounding box center [1460, 70] width 75 height 43
click at [1467, 80] on input at bounding box center [1461, 80] width 28 height 14
type input "+00:10"
click at [1367, 147] on button at bounding box center [1367, 146] width 6 height 6
click at [1369, 210] on span "Cancelled" at bounding box center [1370, 214] width 32 height 11
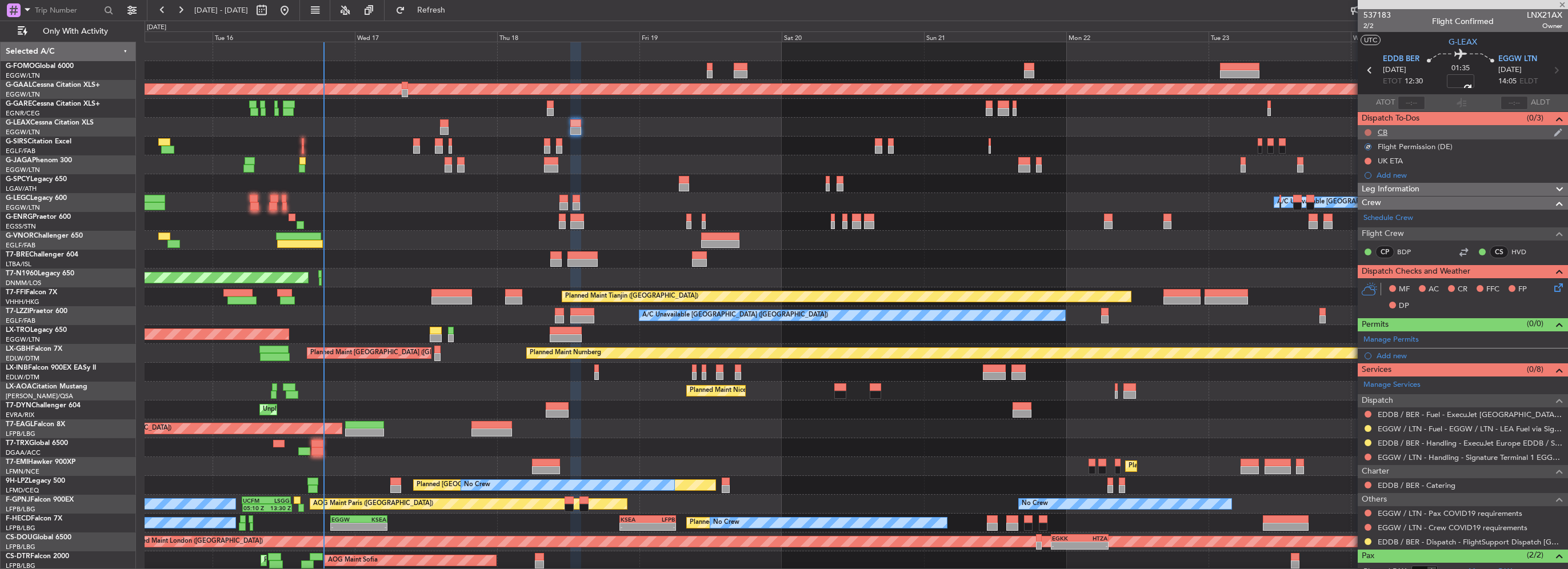
click at [1367, 130] on button at bounding box center [1367, 132] width 6 height 6
click at [1365, 183] on span "Completed" at bounding box center [1373, 182] width 38 height 11
click at [1367, 541] on button at bounding box center [1367, 541] width 6 height 6
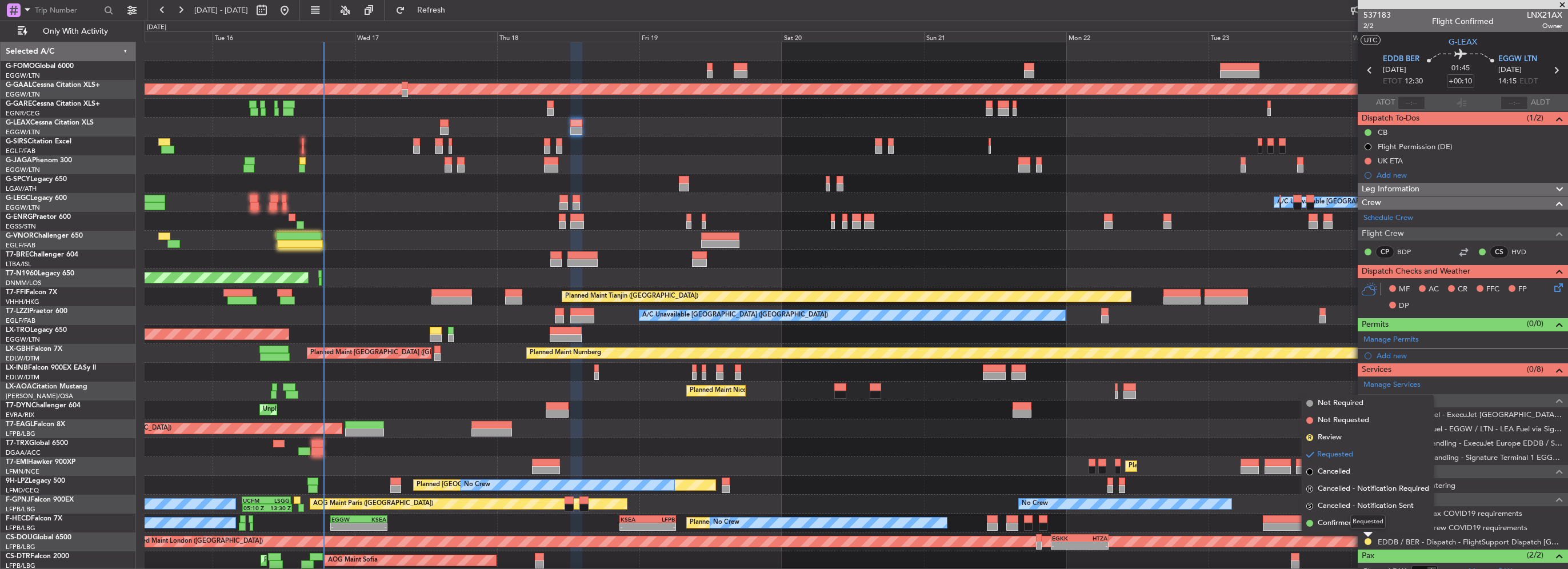
click at [1357, 525] on div "Requested" at bounding box center [1368, 521] width 35 height 14
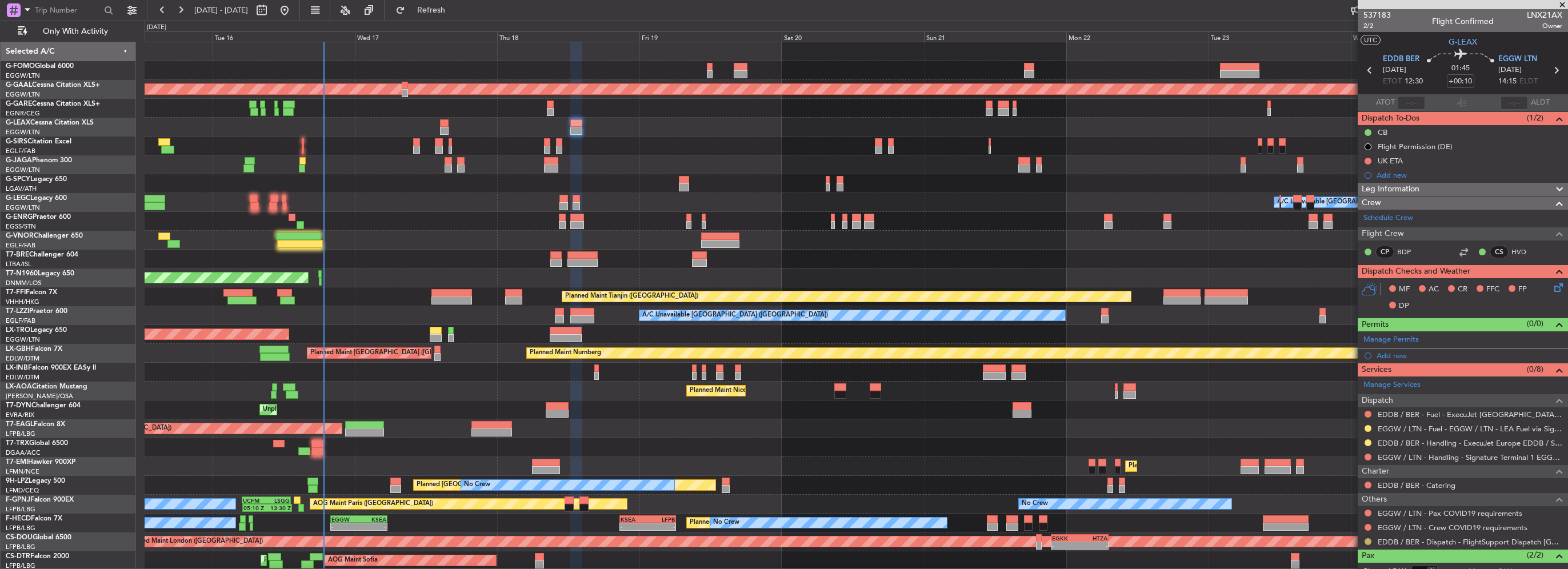
click at [1367, 539] on button at bounding box center [1367, 541] width 6 height 6
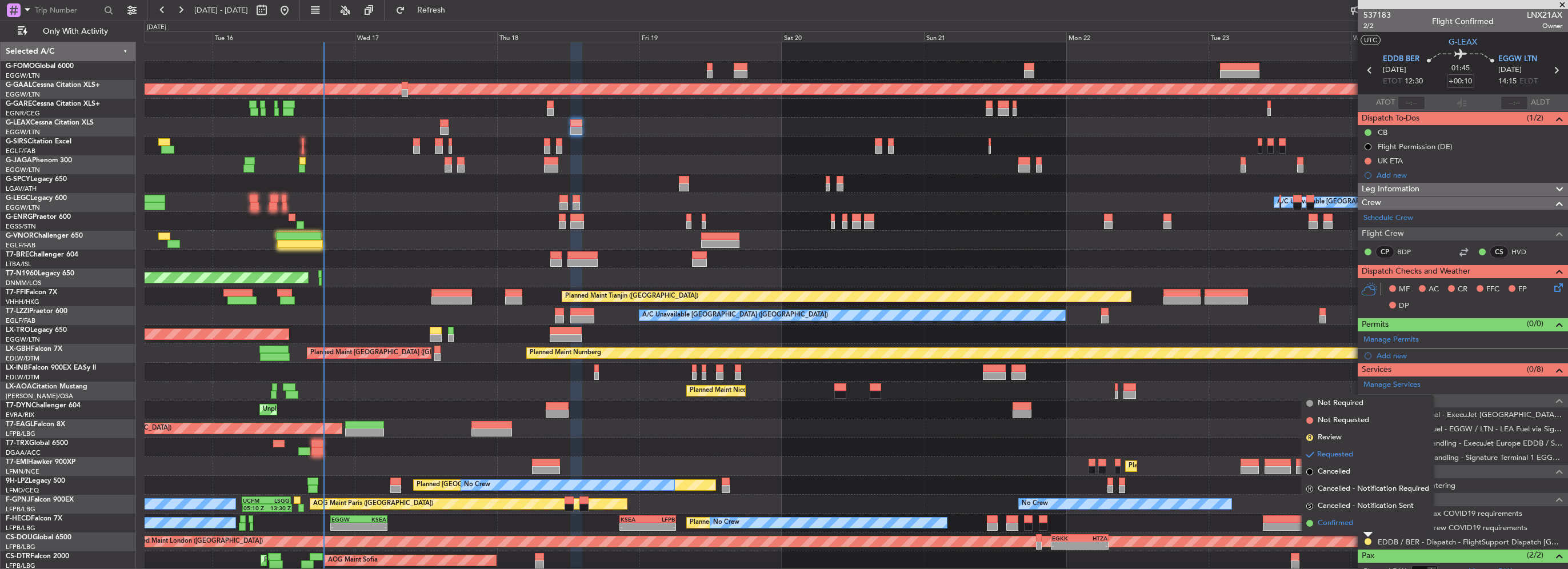
click at [1342, 523] on span "Confirmed" at bounding box center [1336, 523] width 35 height 11
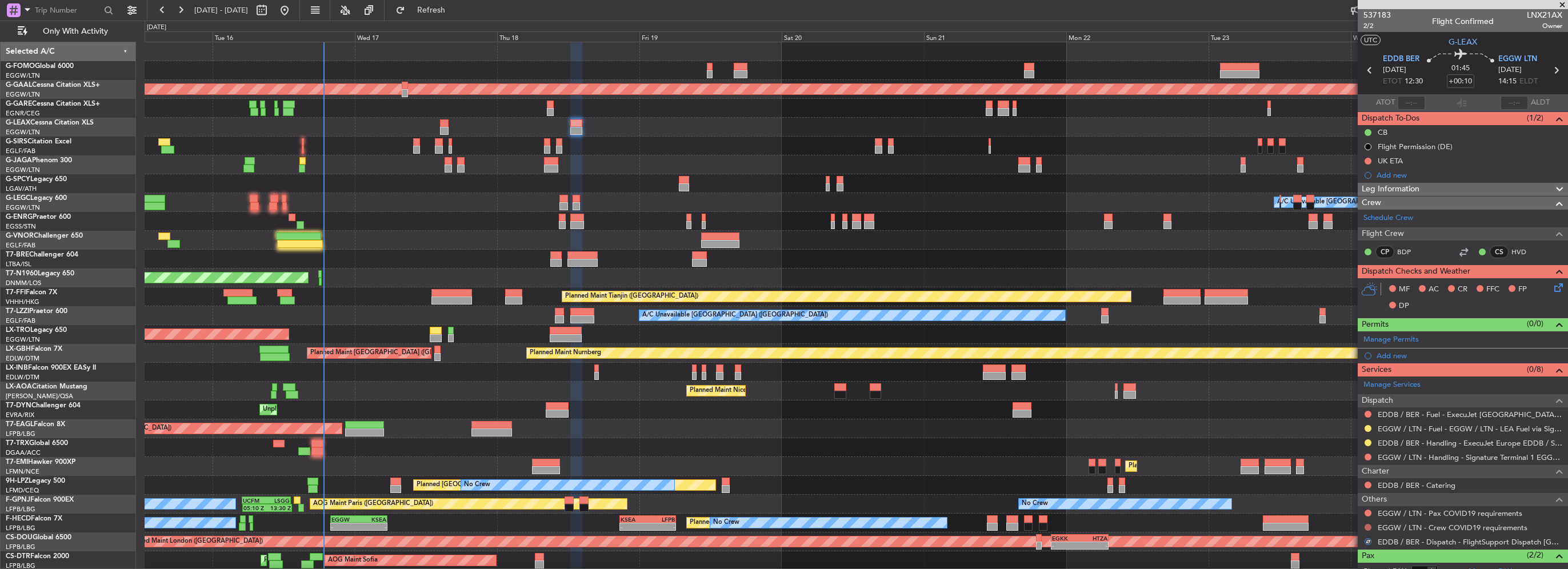
click at [1369, 526] on button at bounding box center [1367, 526] width 6 height 6
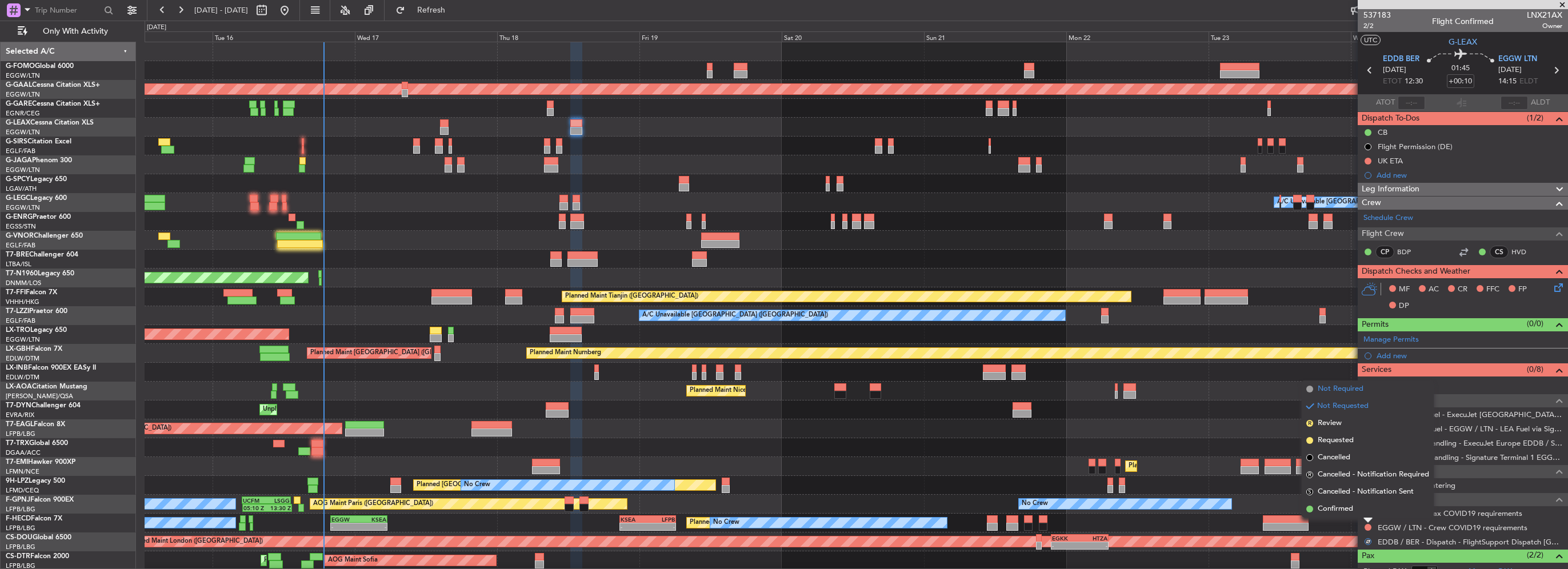
click at [1347, 384] on span "Not Required" at bounding box center [1340, 389] width 45 height 11
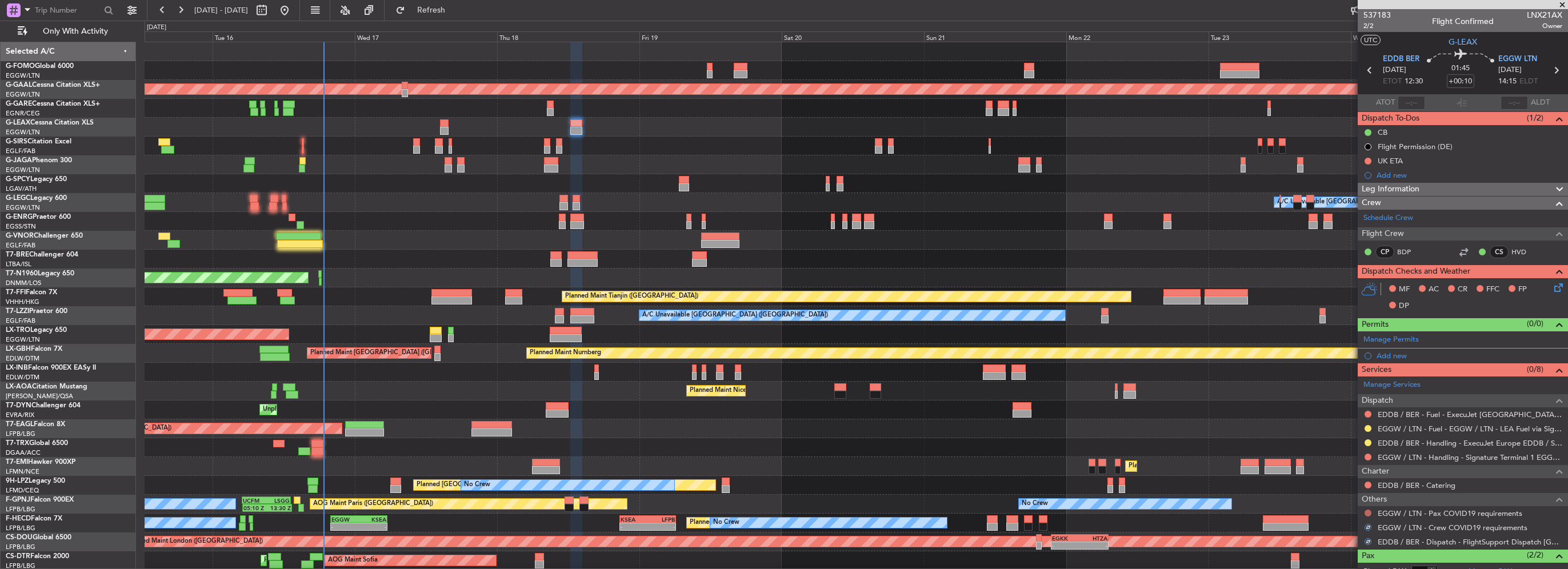
click at [1366, 512] on button at bounding box center [1367, 513] width 6 height 6
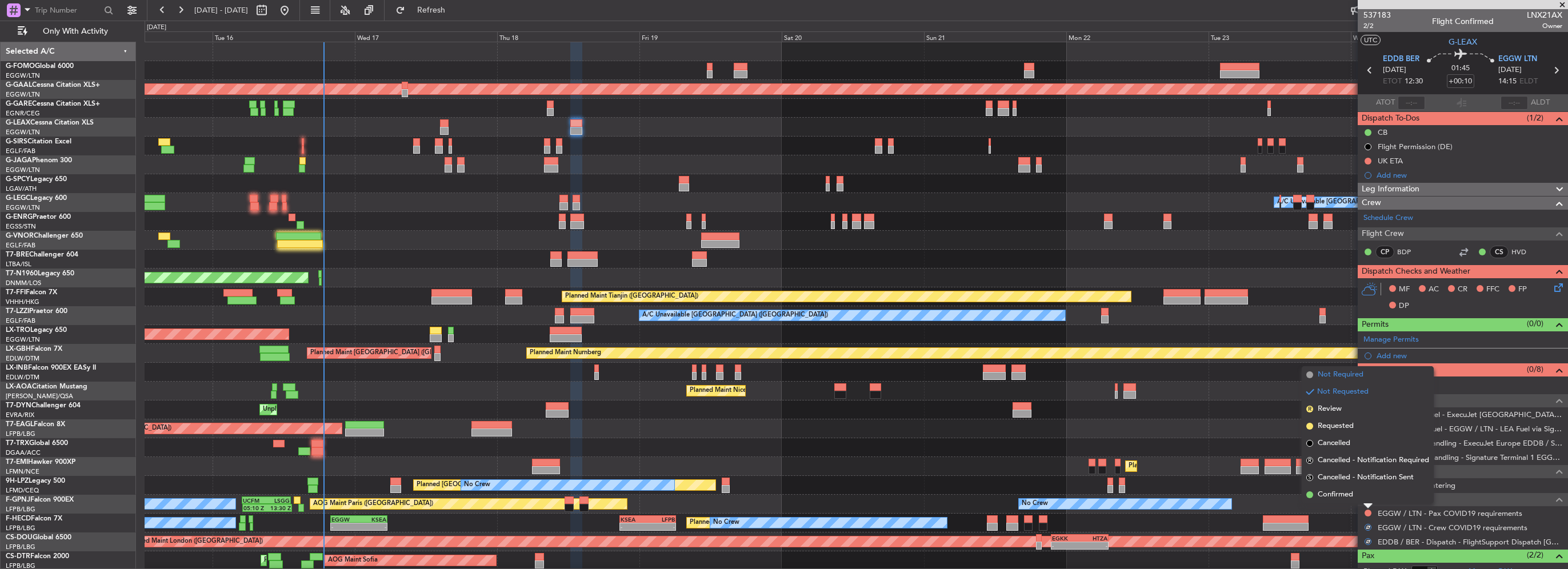
click at [1336, 375] on span "Not Required" at bounding box center [1340, 375] width 45 height 11
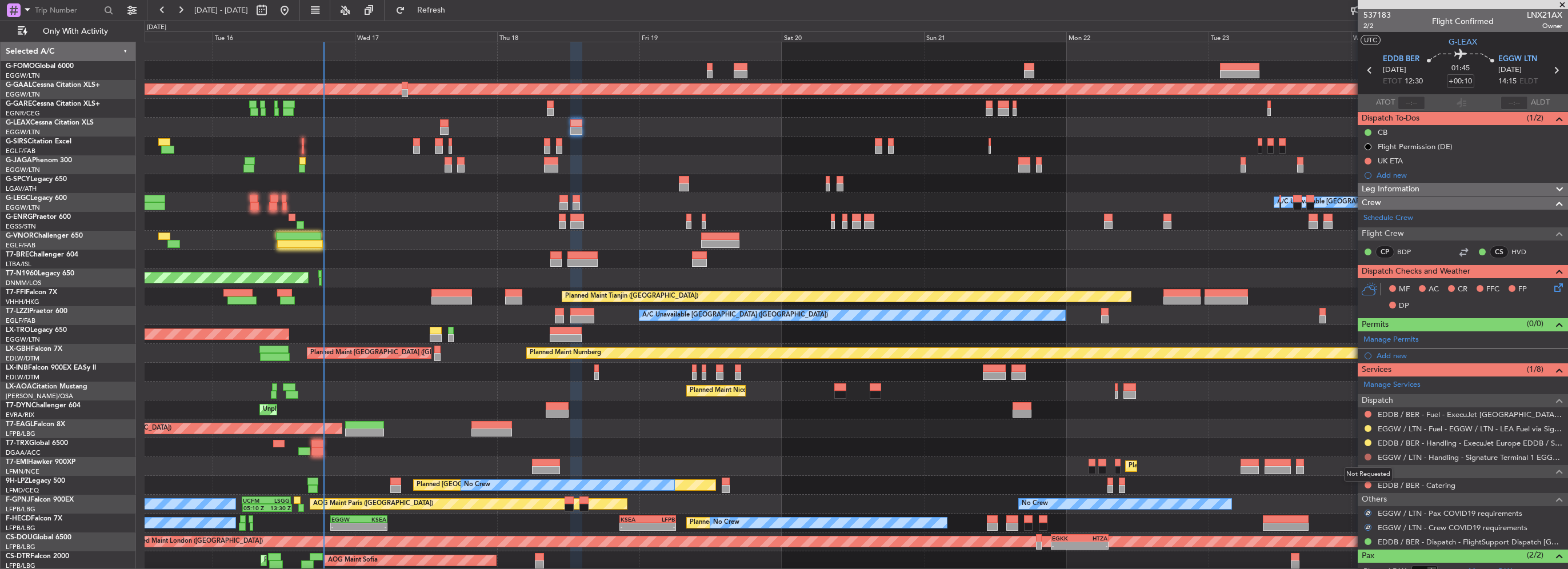
click at [1367, 454] on button at bounding box center [1367, 456] width 6 height 6
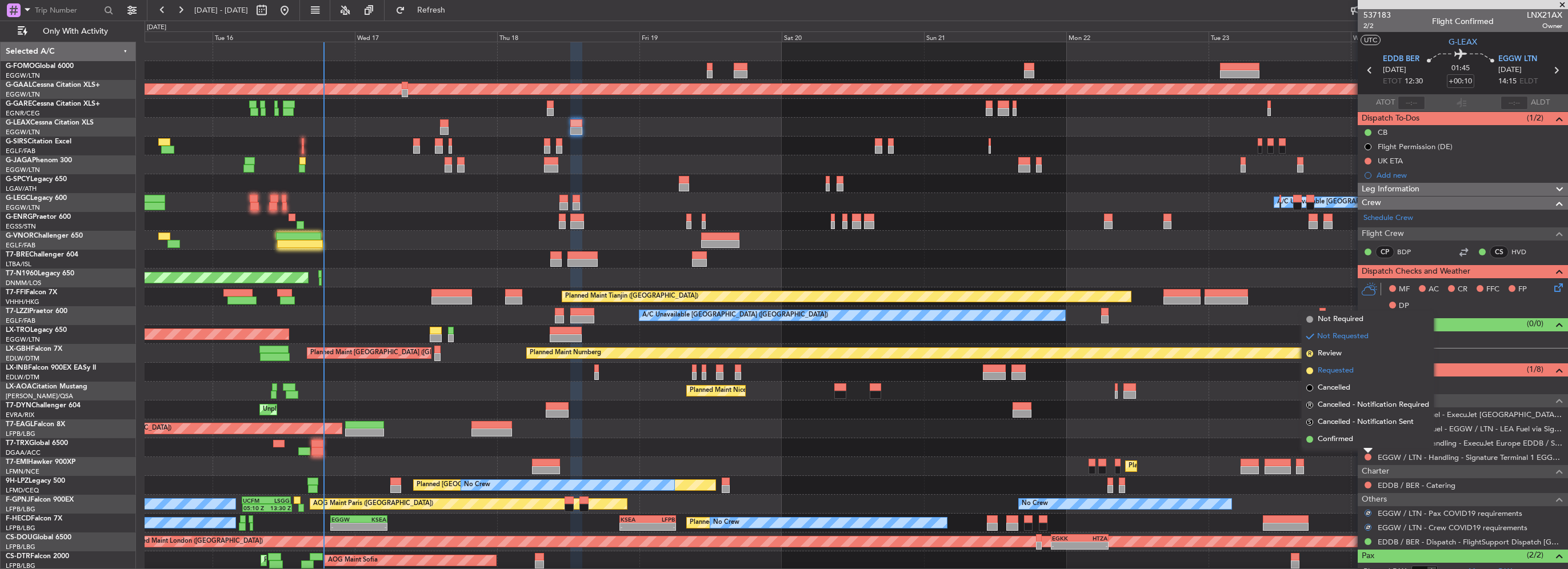
click at [1331, 371] on span "Requested" at bounding box center [1336, 370] width 36 height 11
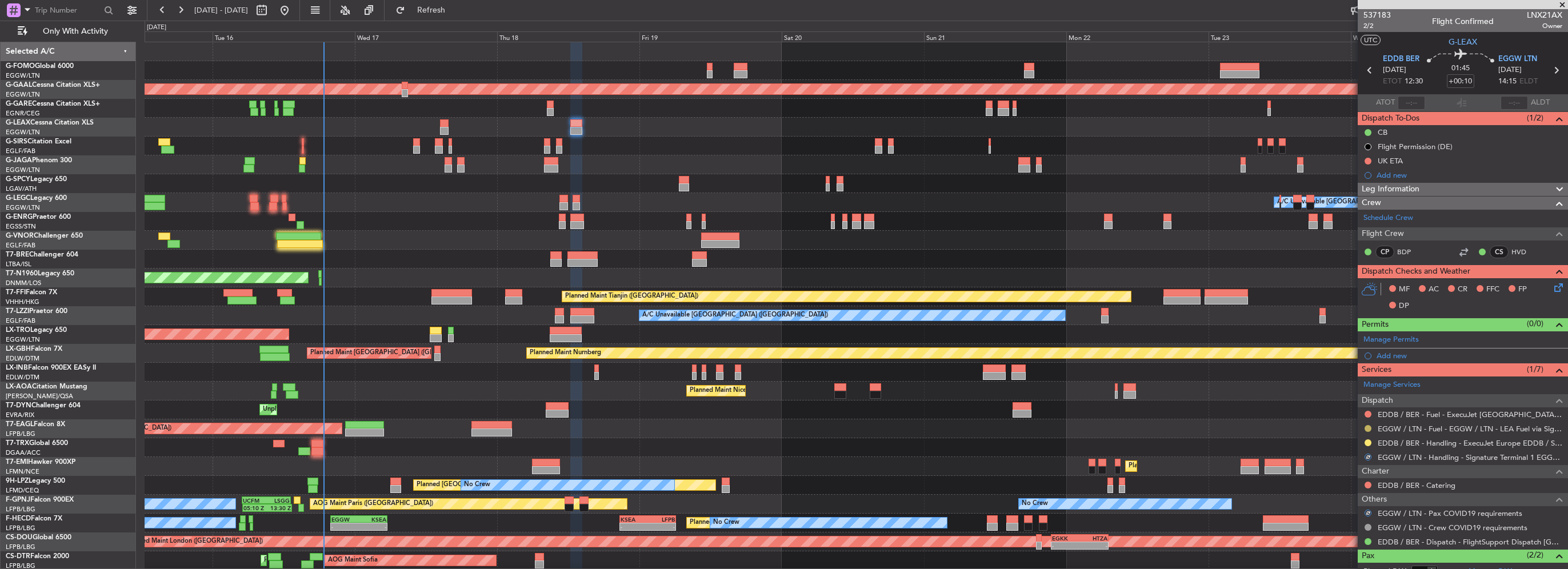
click at [1369, 426] on button at bounding box center [1367, 427] width 6 height 6
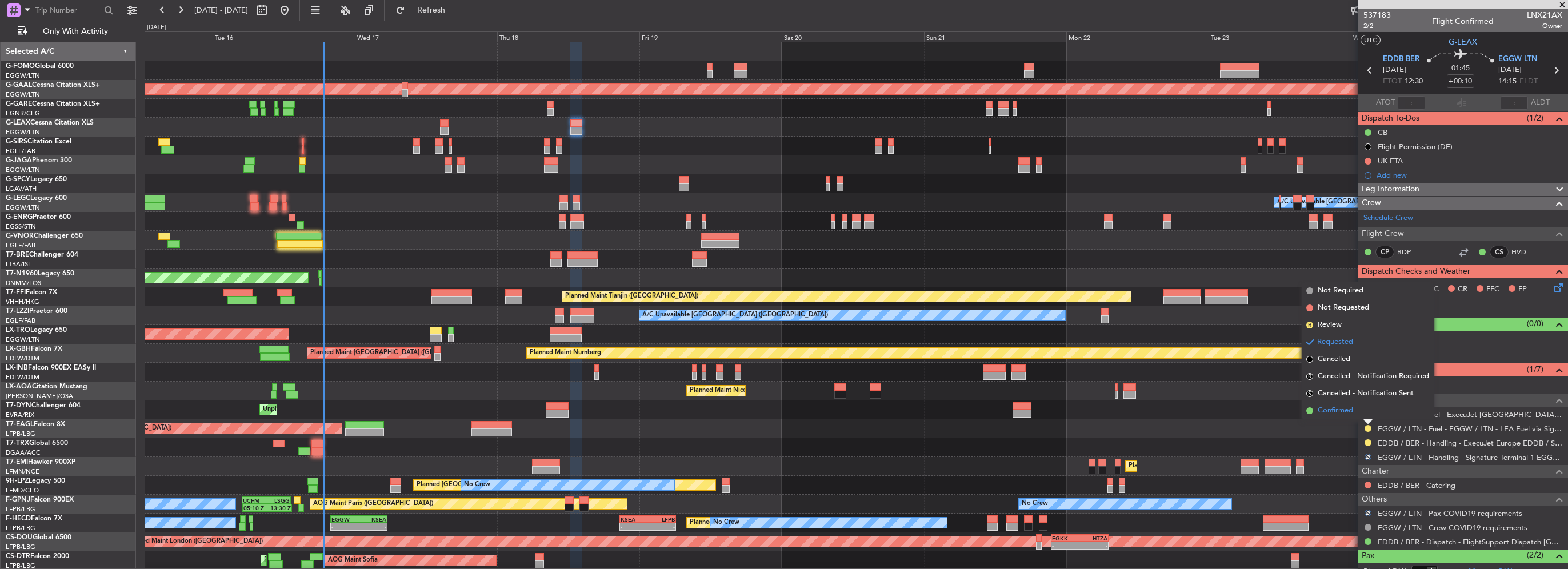
click at [1336, 409] on span "Confirmed" at bounding box center [1336, 411] width 35 height 11
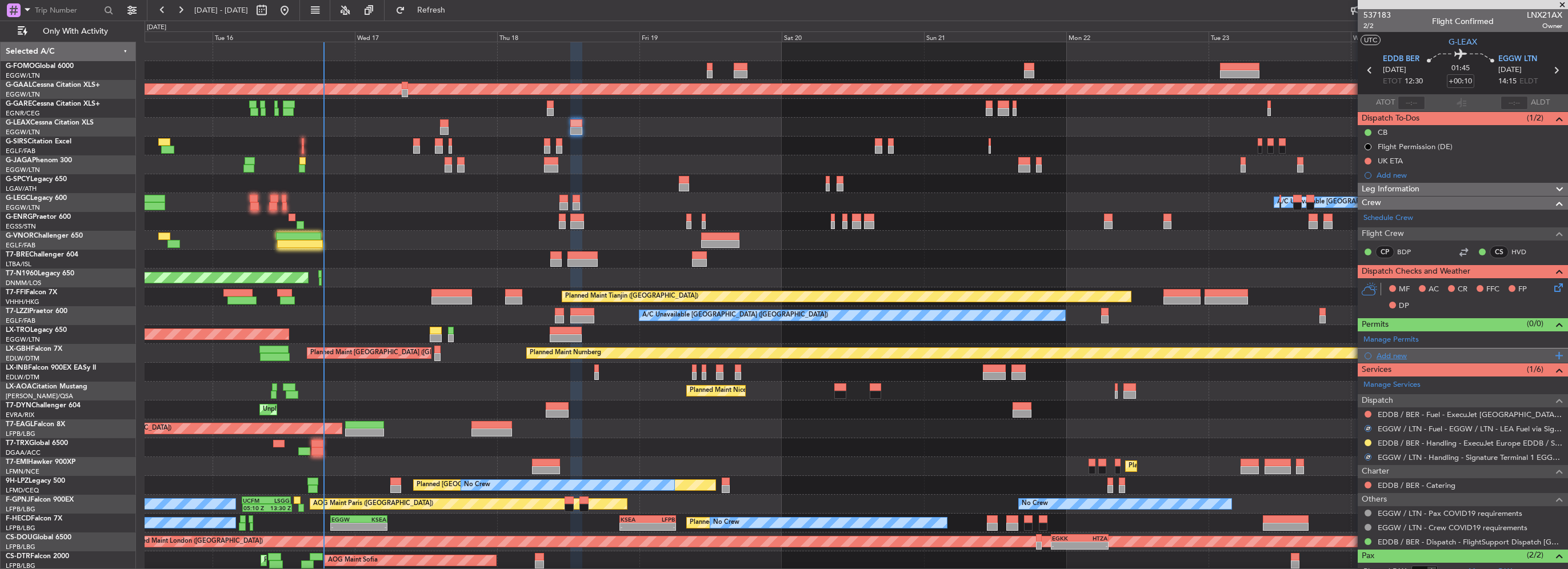
click at [1392, 354] on div "Add new" at bounding box center [1464, 355] width 176 height 9
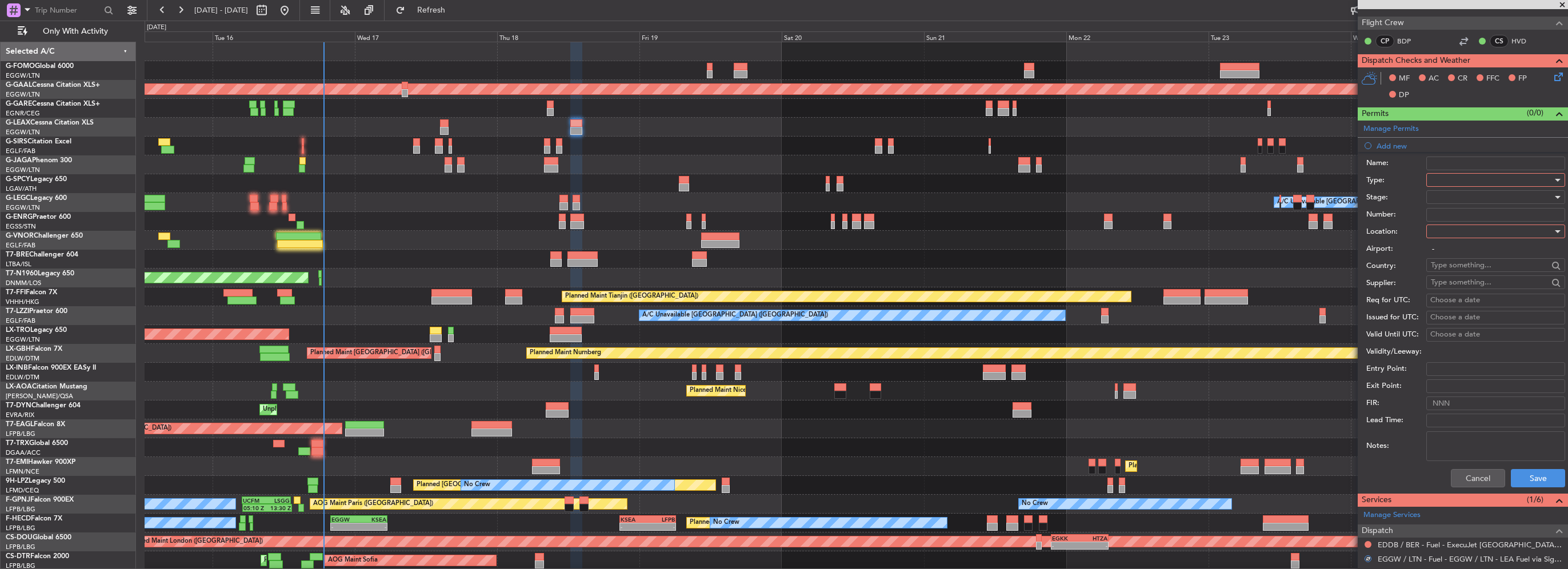
scroll to position [229, 0]
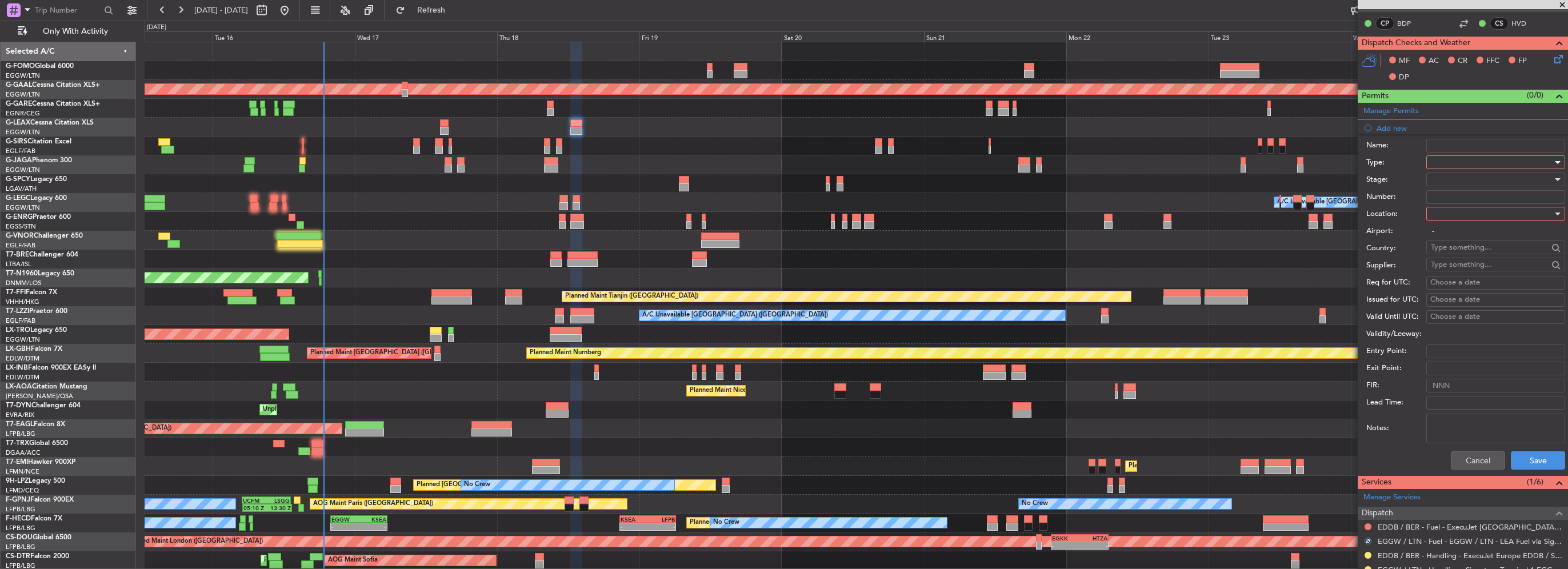
click at [1446, 164] on div at bounding box center [1491, 162] width 121 height 18
click at [1460, 266] on span "Slot" at bounding box center [1491, 269] width 120 height 18
click at [1467, 217] on div at bounding box center [1491, 214] width 121 height 18
click at [1449, 232] on span "Departure" at bounding box center [1491, 236] width 120 height 18
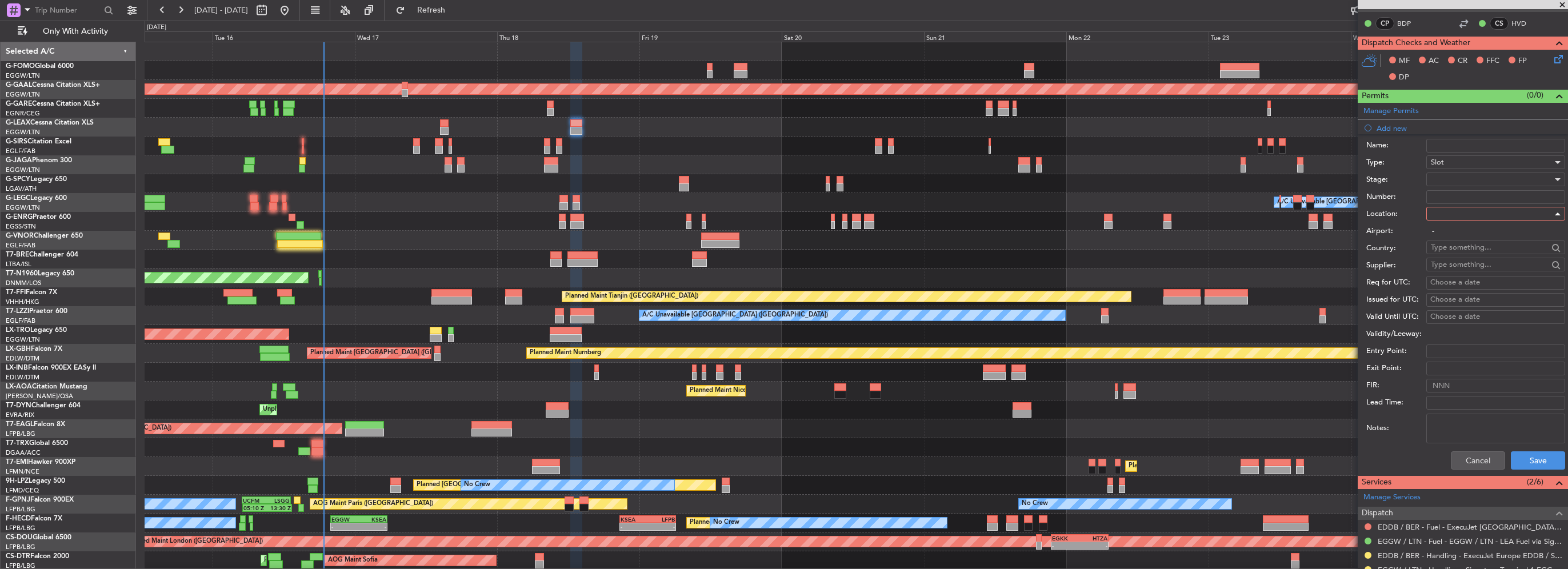
type input "EDDB / BER"
click at [1462, 179] on div at bounding box center [1491, 179] width 121 height 18
click at [1461, 252] on span "Requested" at bounding box center [1491, 253] width 120 height 18
click at [1525, 459] on button "Save" at bounding box center [1537, 461] width 55 height 19
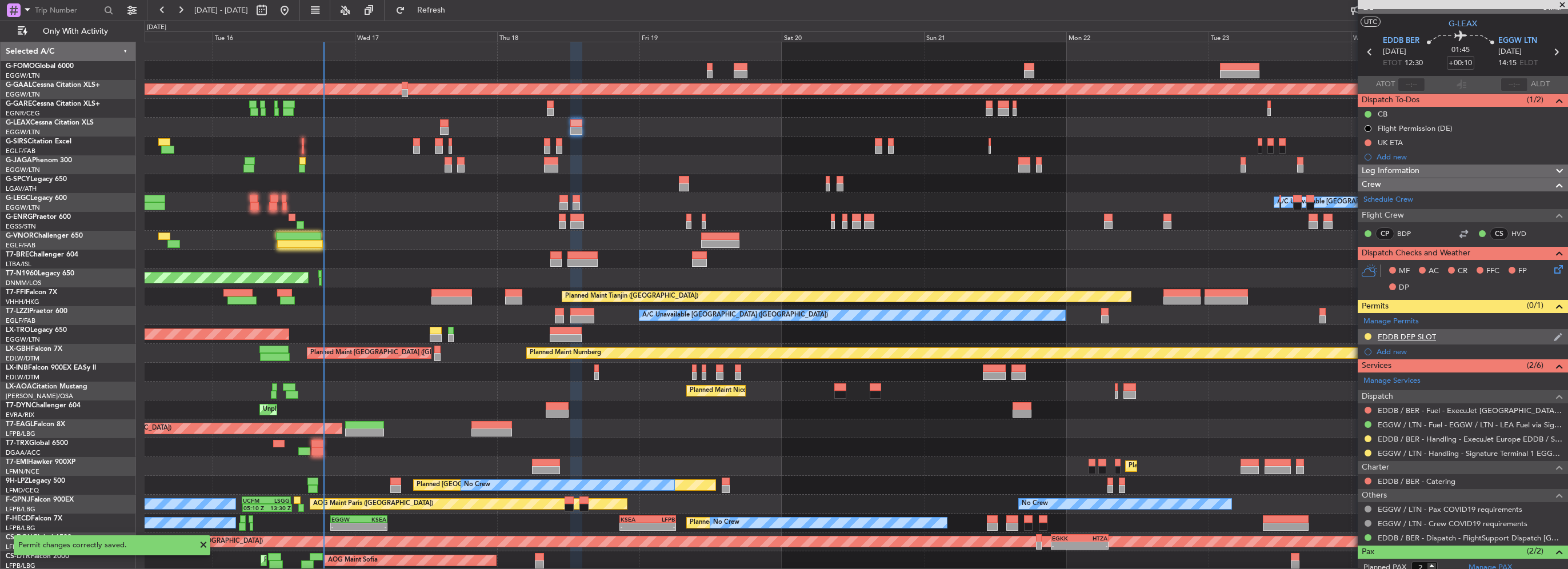
scroll to position [0, 0]
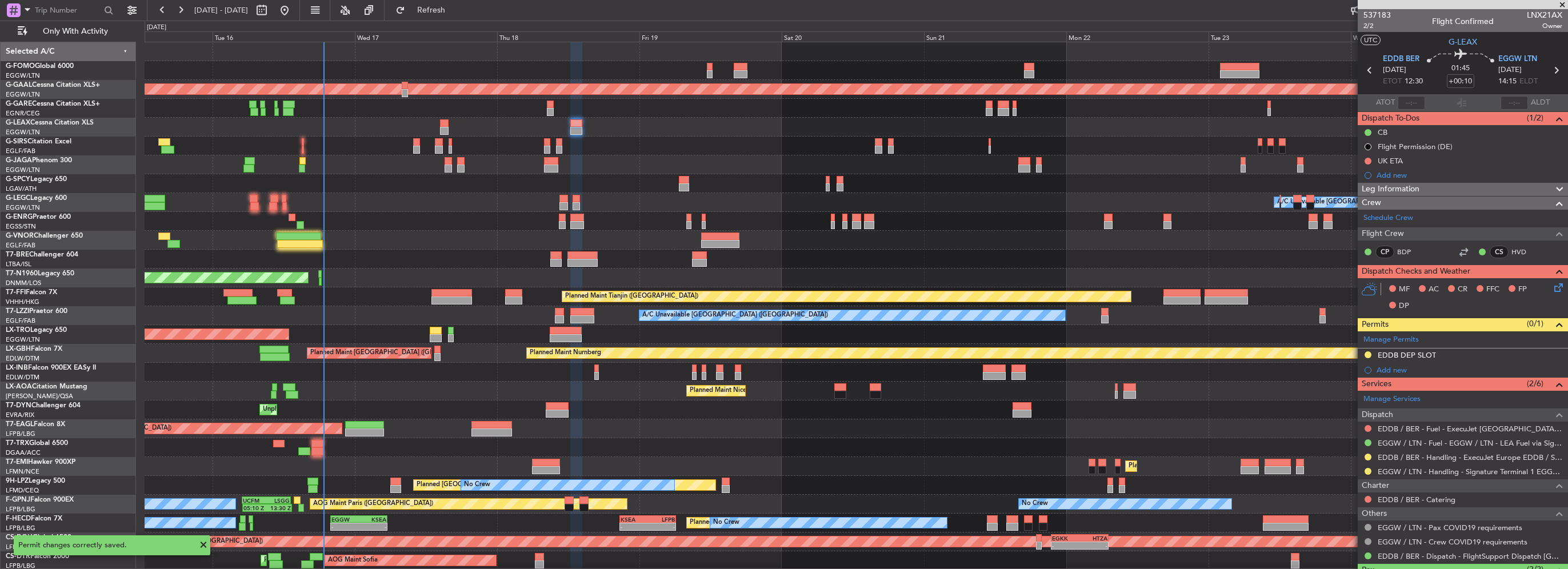
click at [1474, 361] on div "EDDB DEP SLOT" at bounding box center [1462, 355] width 210 height 14
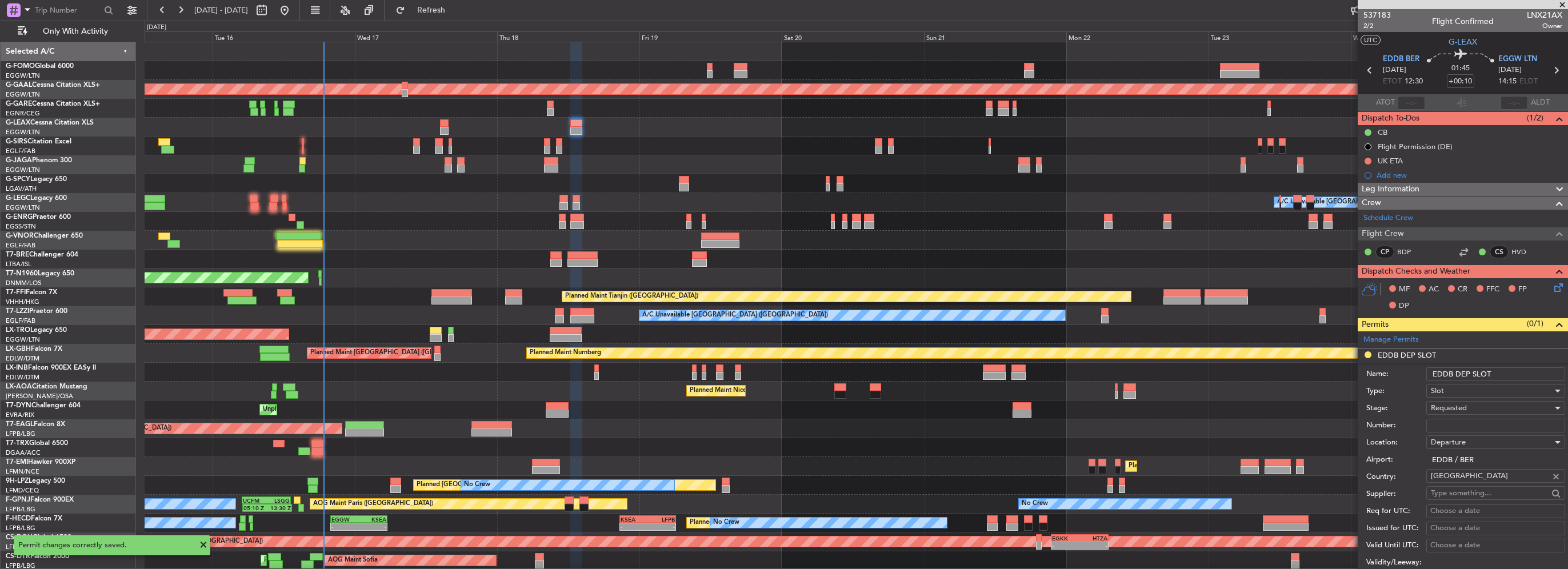
click at [1512, 374] on input "EDDB DEP SLOT" at bounding box center [1496, 374] width 139 height 14
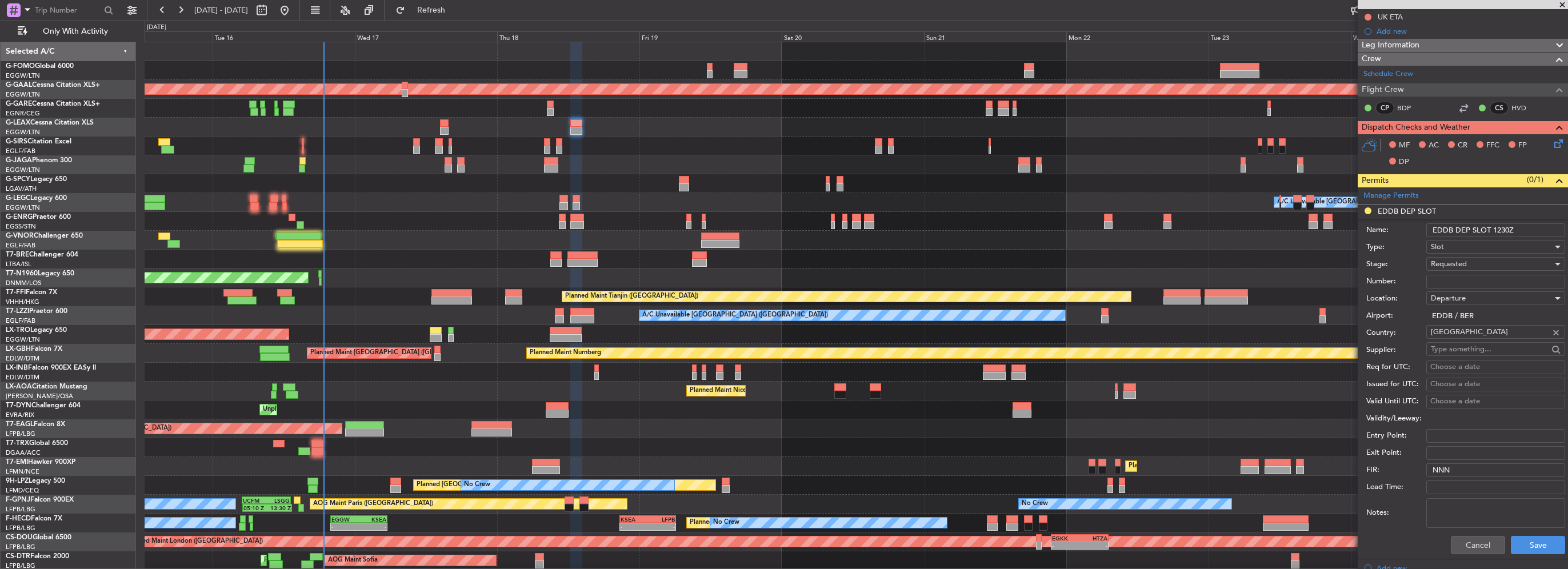
scroll to position [171, 0]
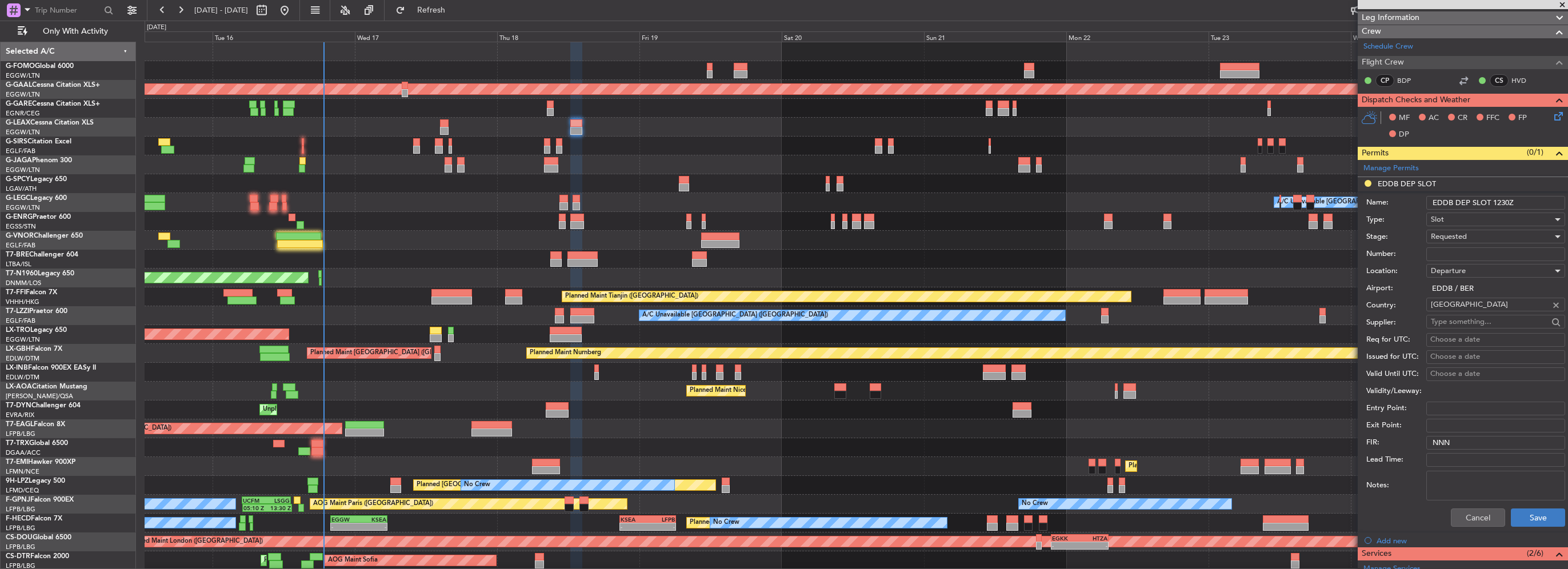
type input "EDDB DEP SLOT 1230Z"
click at [1526, 512] on button "Save" at bounding box center [1537, 517] width 55 height 19
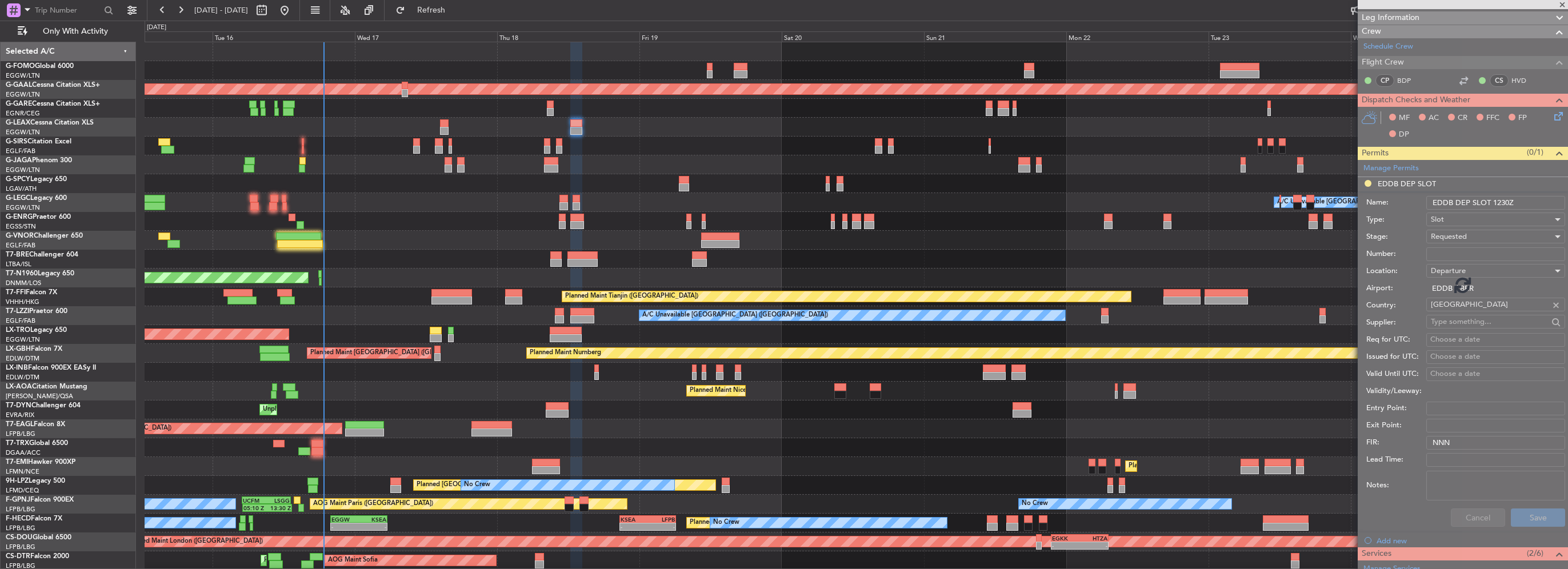
scroll to position [76, 0]
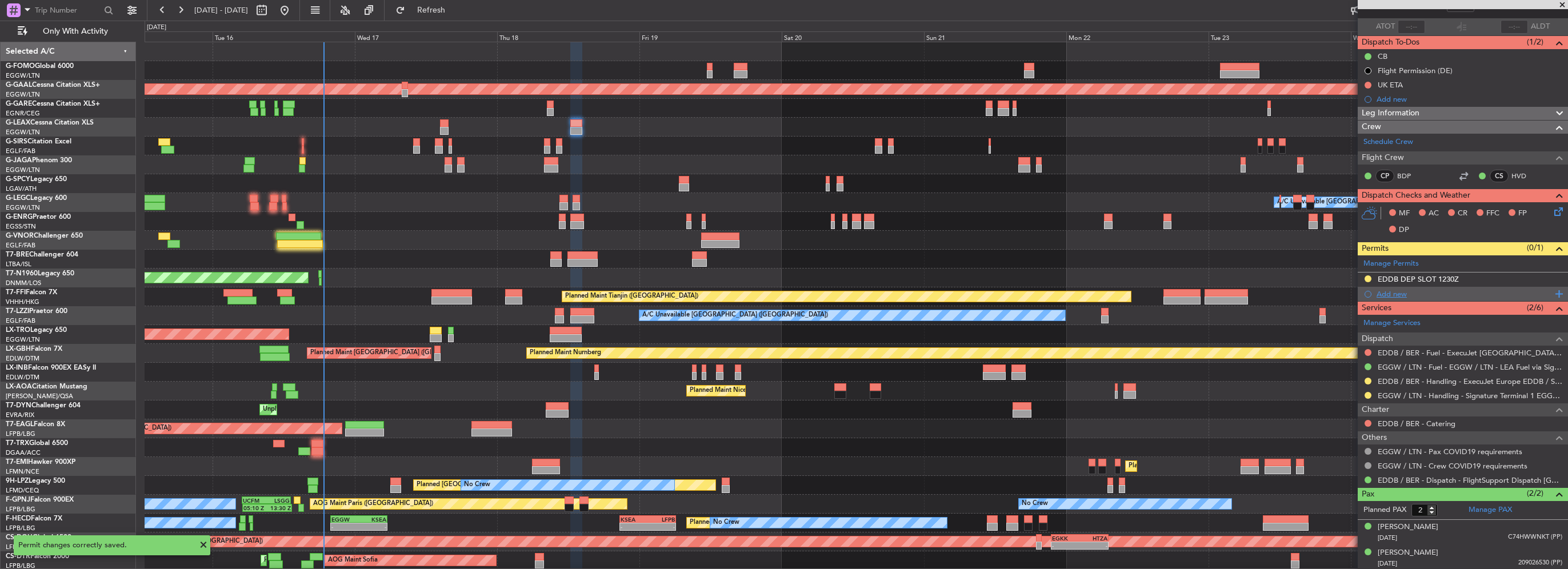
click at [1401, 294] on div "Add new" at bounding box center [1464, 293] width 176 height 9
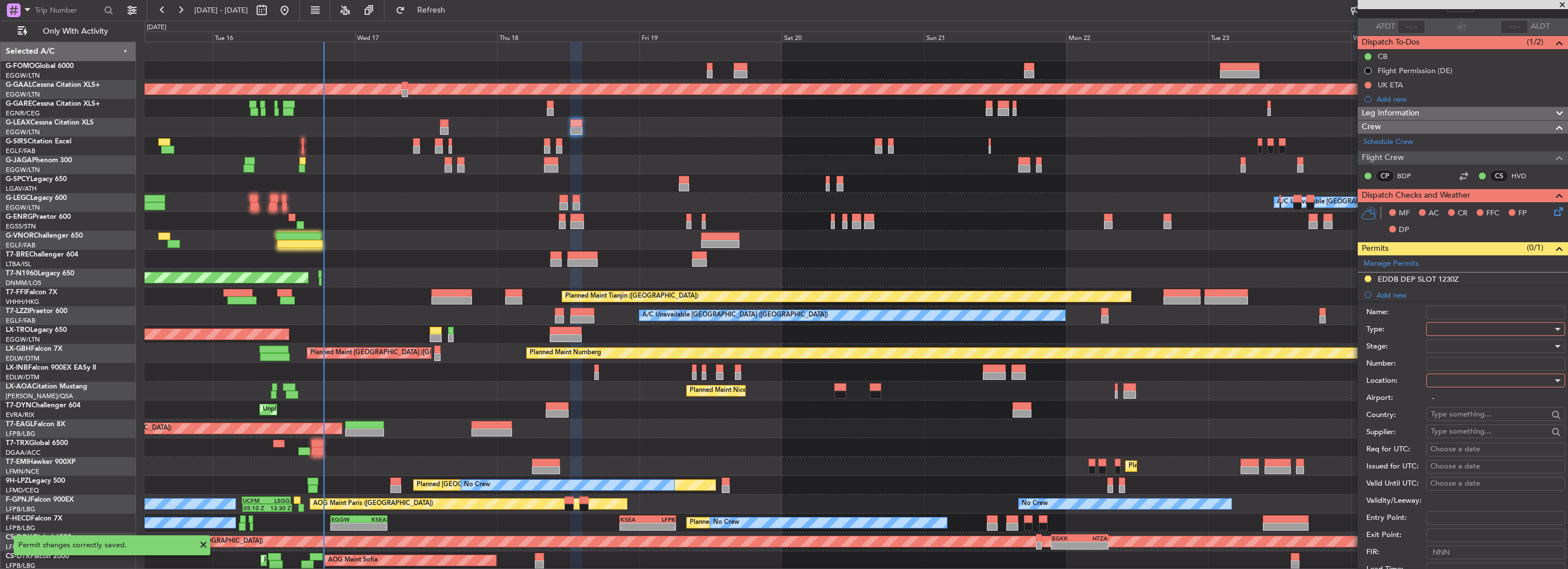
scroll to position [171, 0]
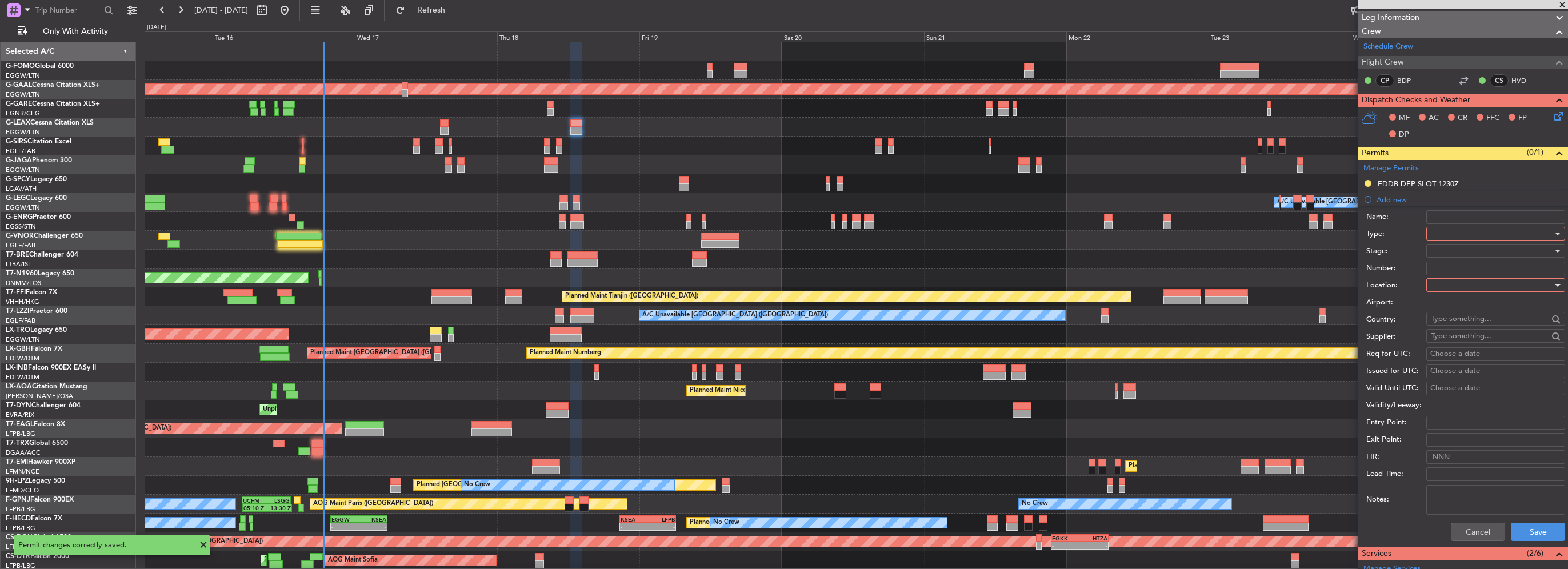
click at [1451, 232] on div at bounding box center [1491, 233] width 121 height 18
click at [1443, 343] on span "Slot" at bounding box center [1491, 340] width 120 height 18
click at [1462, 291] on div at bounding box center [1491, 285] width 121 height 18
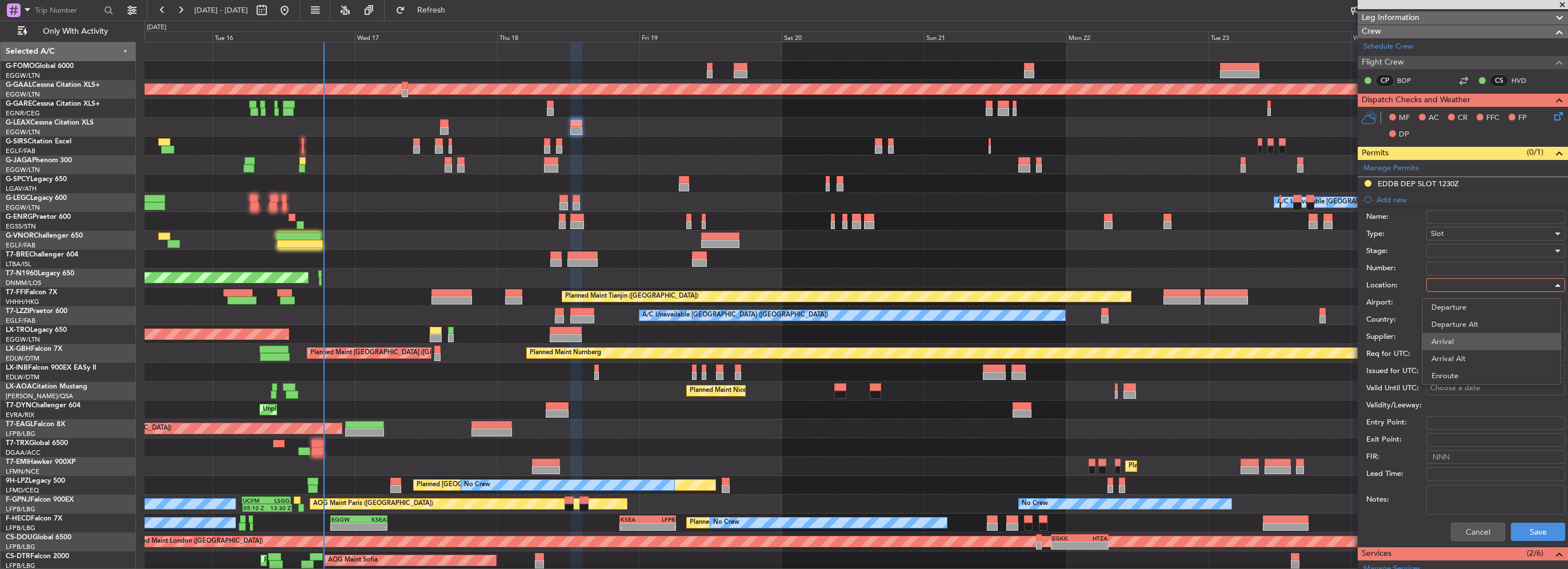
click at [1444, 340] on span "Arrival" at bounding box center [1491, 341] width 120 height 18
type input "EGGW / LTN"
click at [1452, 247] on div at bounding box center [1491, 251] width 121 height 18
click at [1471, 328] on span "Requested" at bounding box center [1491, 324] width 120 height 18
click at [1532, 532] on button "Save" at bounding box center [1537, 532] width 55 height 19
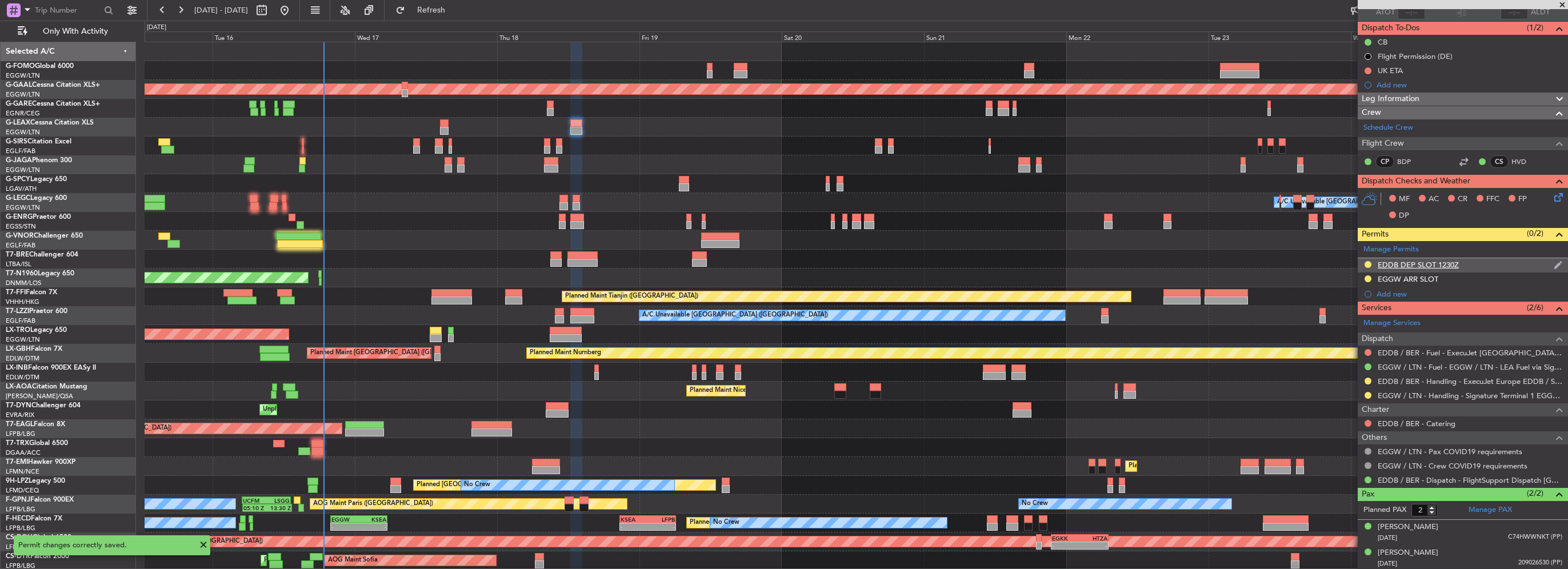
scroll to position [0, 0]
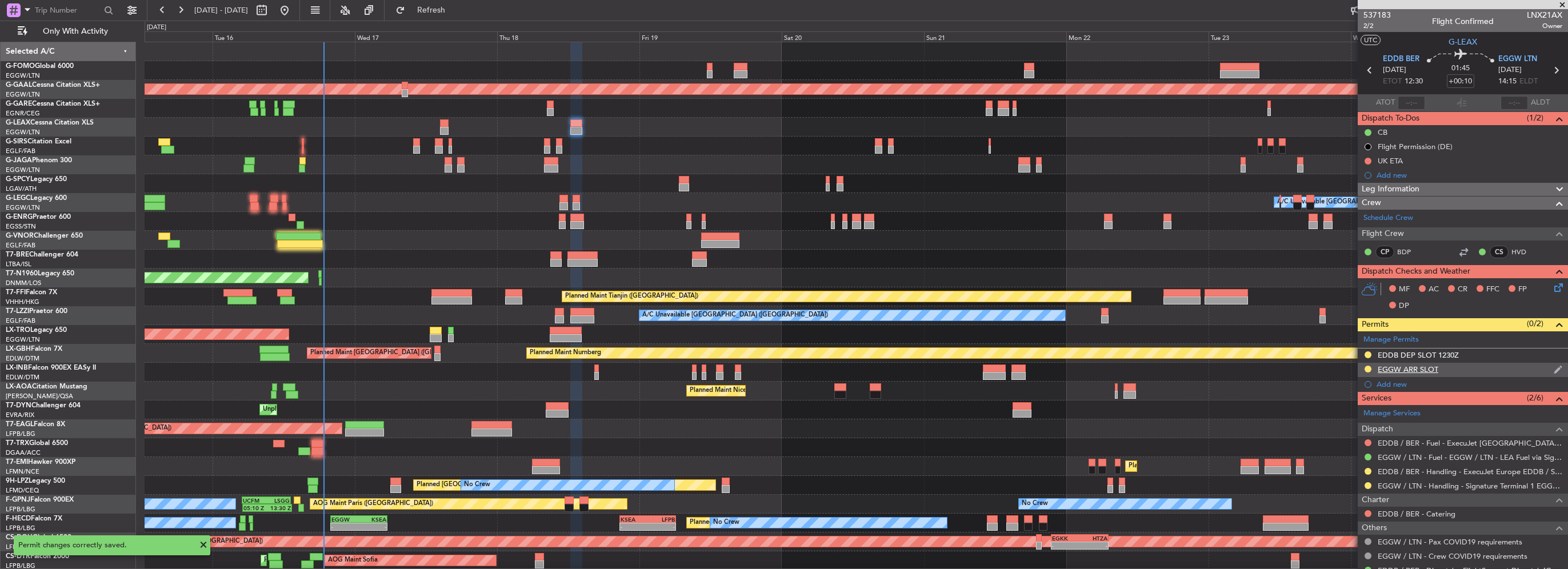
click at [1476, 366] on div "EGGW ARR SLOT" at bounding box center [1462, 369] width 210 height 14
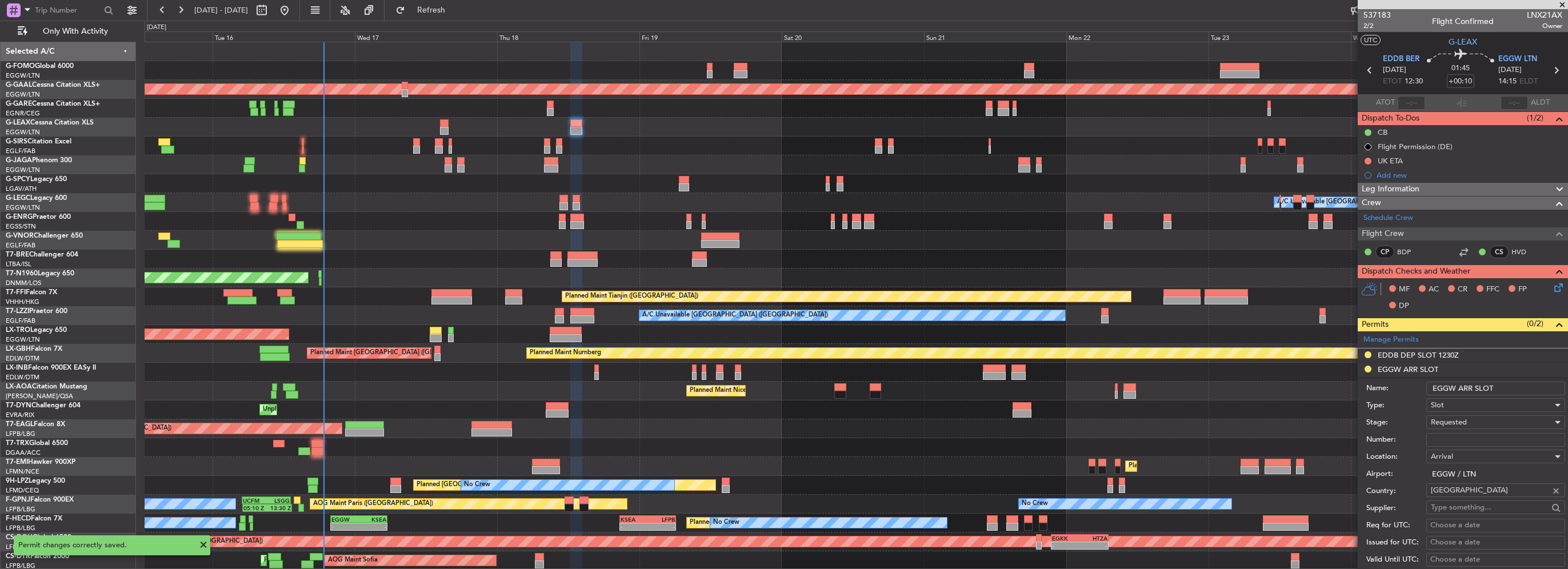
click at [1501, 383] on input "EGGW ARR SLOT" at bounding box center [1496, 388] width 139 height 14
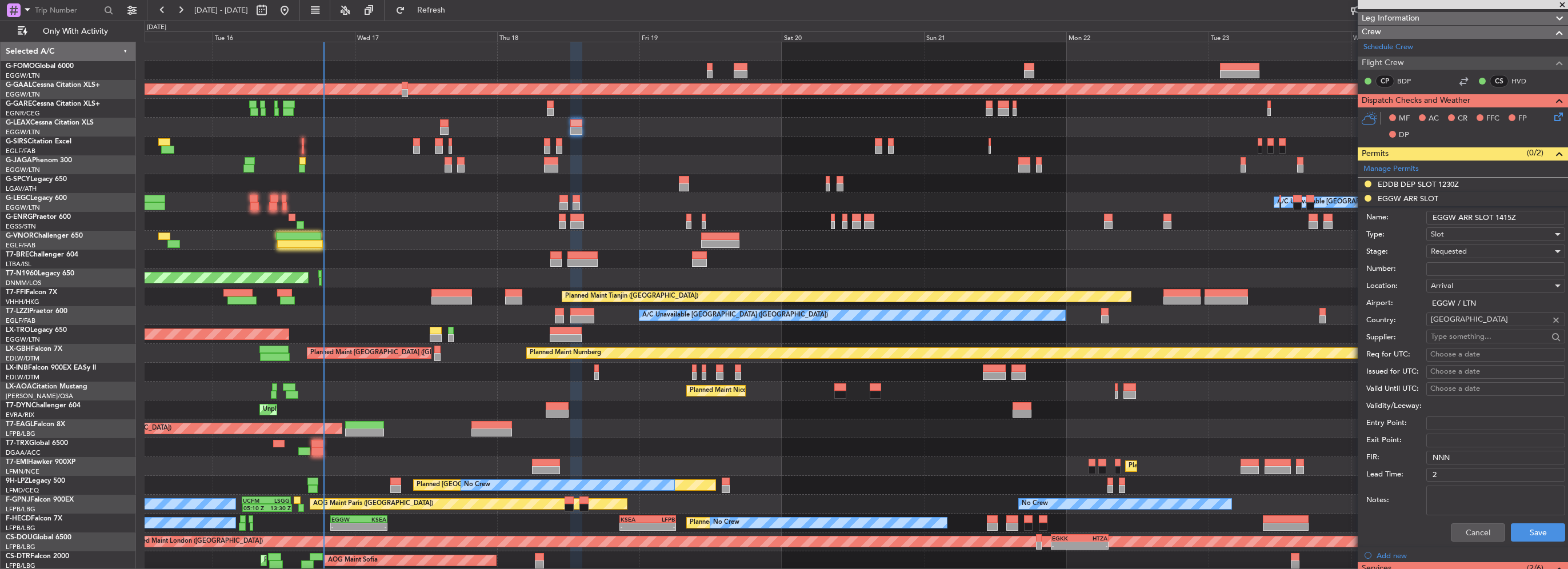
scroll to position [171, 0]
type input "EGGW ARR SLOT 1415Z"
click at [1516, 537] on button "Save" at bounding box center [1537, 532] width 55 height 19
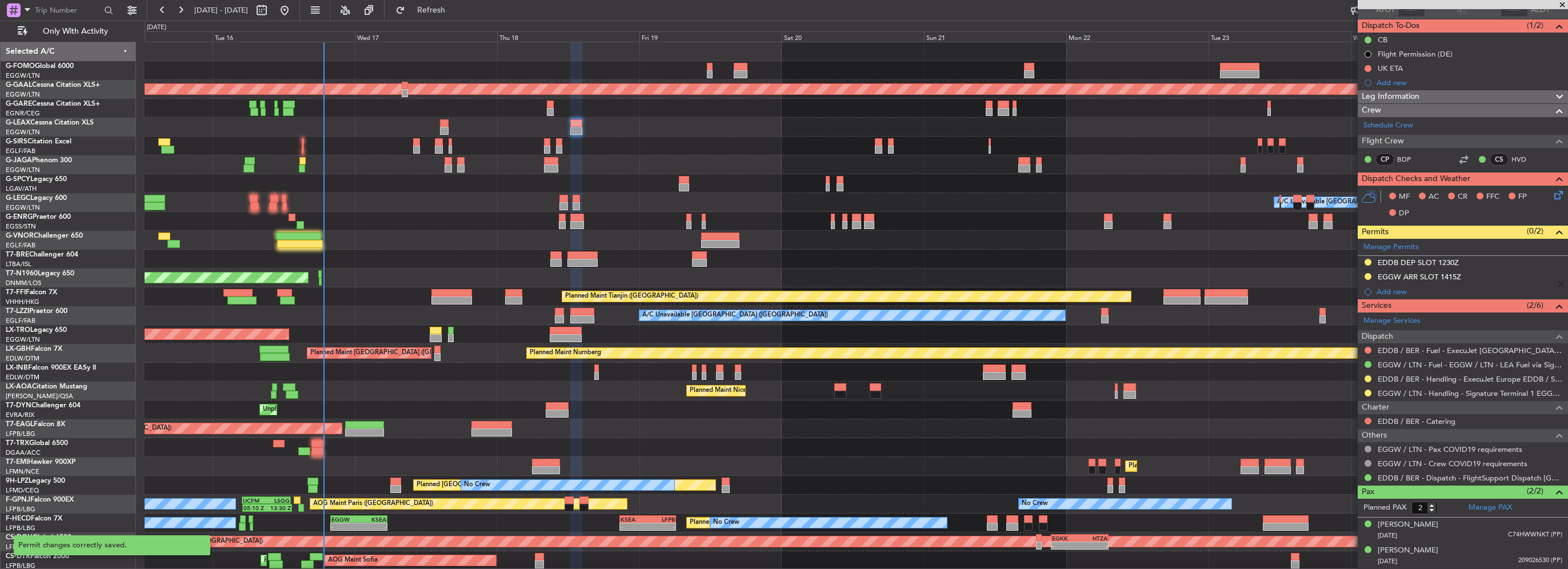
scroll to position [91, 0]
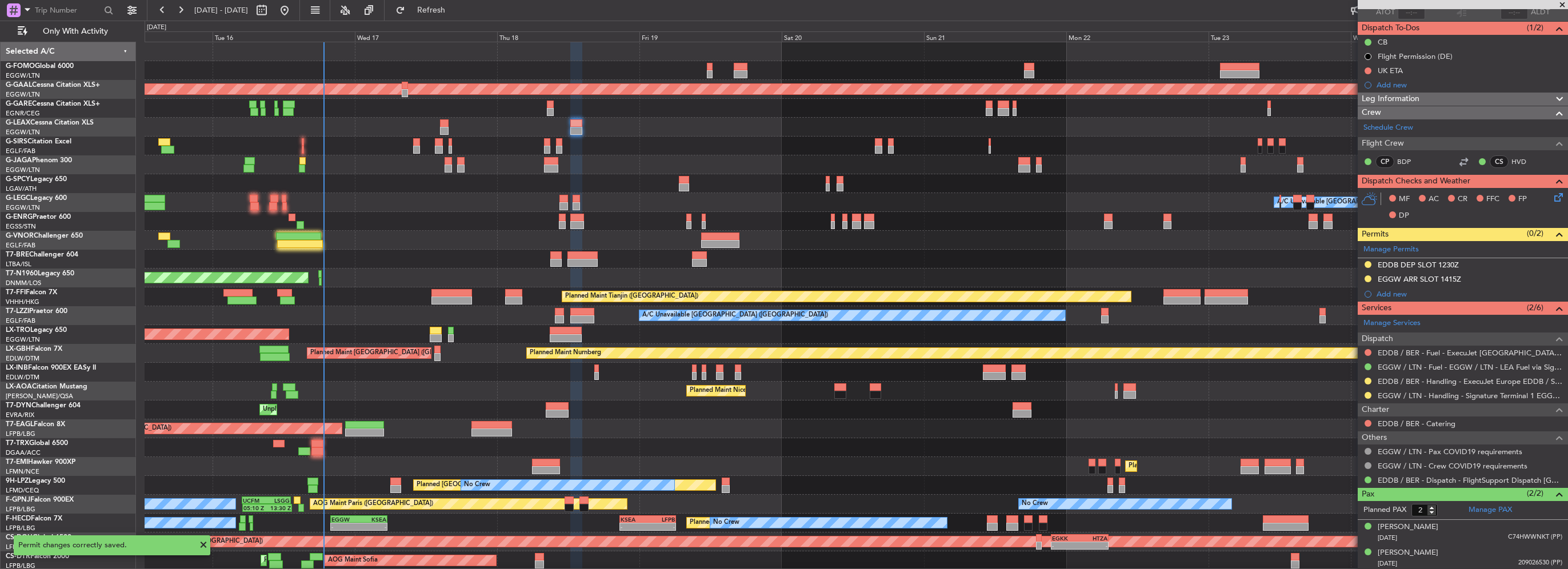
click at [1552, 197] on icon at bounding box center [1557, 195] width 9 height 9
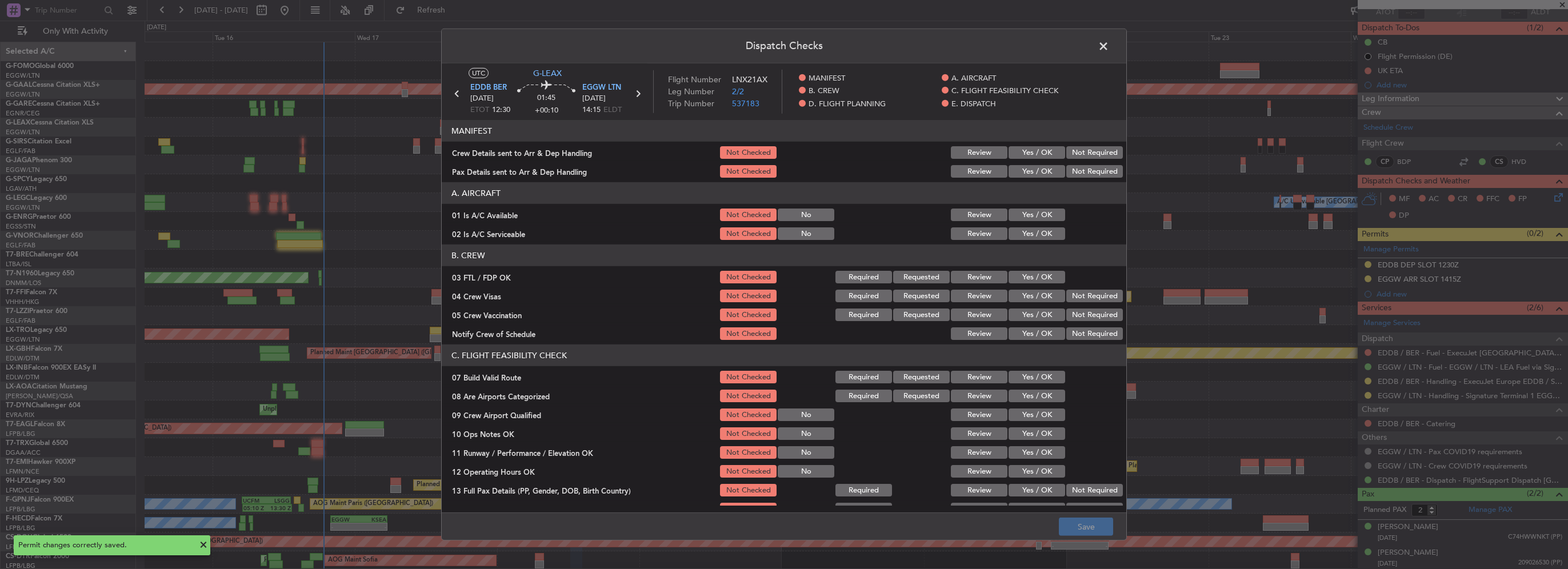
click at [1034, 147] on button "Yes / OK" at bounding box center [1037, 153] width 56 height 13
click at [1036, 159] on div "Yes / OK" at bounding box center [1036, 152] width 57 height 16
click at [1039, 165] on div "Yes / OK" at bounding box center [1036, 171] width 57 height 16
click at [1039, 167] on button "Yes / OK" at bounding box center [1037, 171] width 56 height 13
click at [1033, 213] on button "Yes / OK" at bounding box center [1037, 215] width 56 height 13
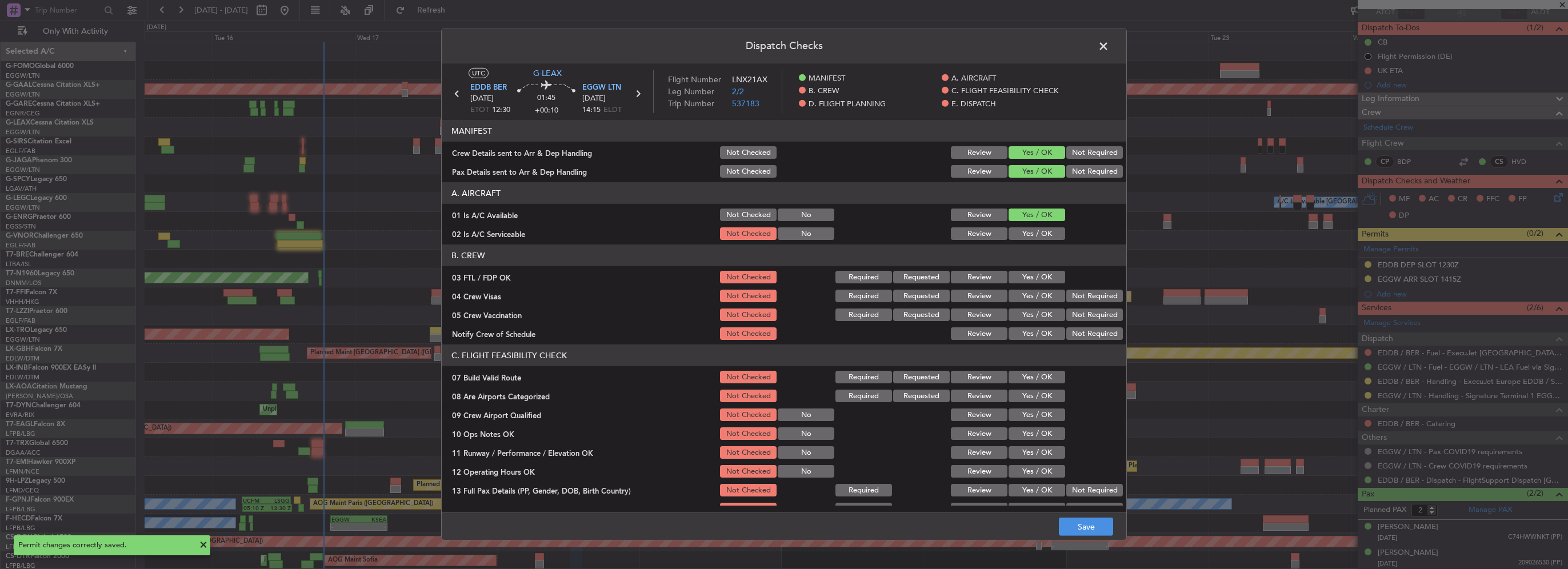
click at [1033, 237] on button "Yes / OK" at bounding box center [1037, 234] width 56 height 13
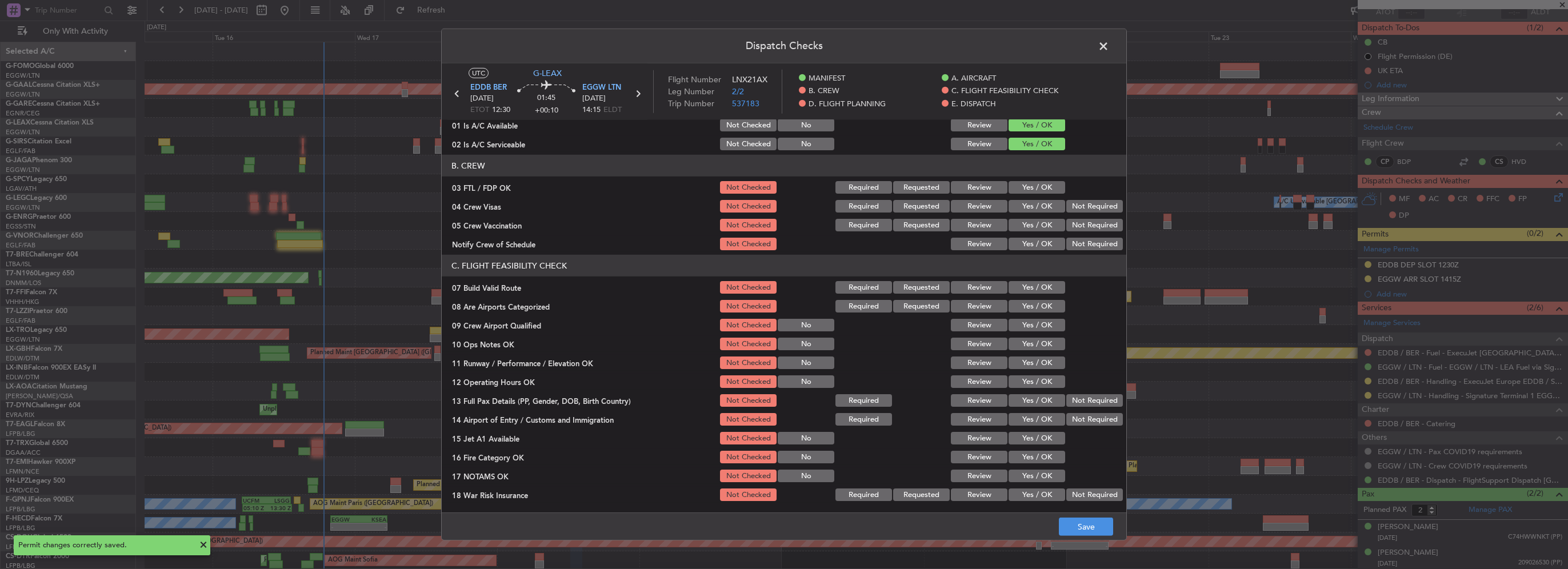
scroll to position [114, 0]
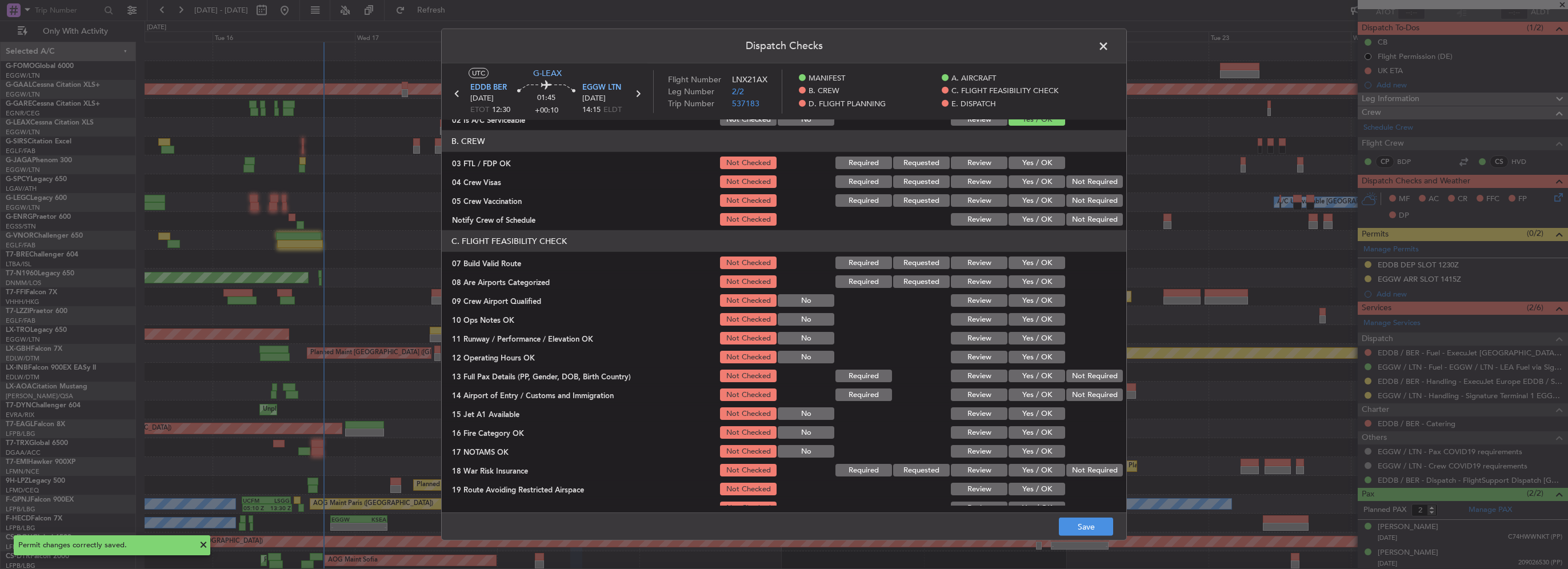
click at [1033, 265] on button "Yes / OK" at bounding box center [1037, 263] width 56 height 13
click at [1031, 328] on section "C. FLIGHT FEASIBILITY CHECK 07 Build Valid Route Not Checked Required Requested…" at bounding box center [784, 382] width 685 height 304
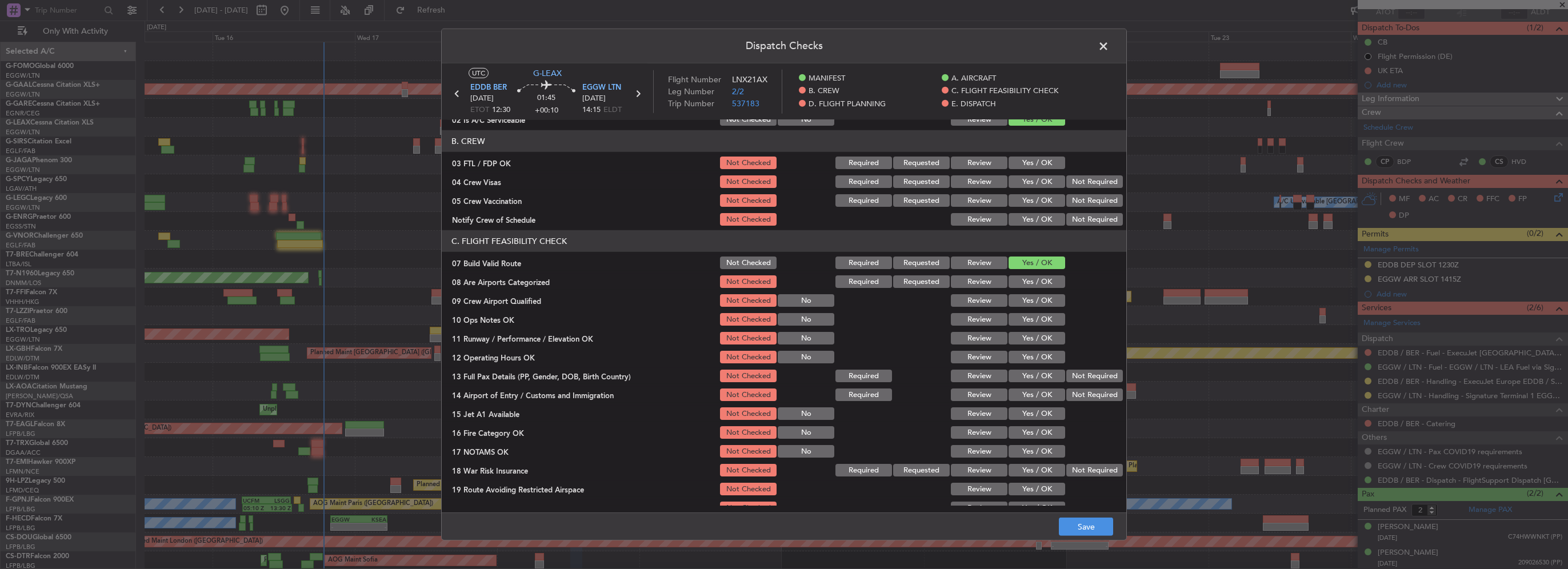
click at [1036, 321] on button "Yes / OK" at bounding box center [1037, 319] width 56 height 13
drag, startPoint x: 1039, startPoint y: 333, endPoint x: 1039, endPoint y: 352, distance: 19.0
click at [1039, 333] on button "Yes / OK" at bounding box center [1037, 339] width 56 height 13
click at [1039, 352] on button "Yes / OK" at bounding box center [1037, 357] width 56 height 13
click at [1038, 369] on button "Yes / OK" at bounding box center [1037, 376] width 56 height 13
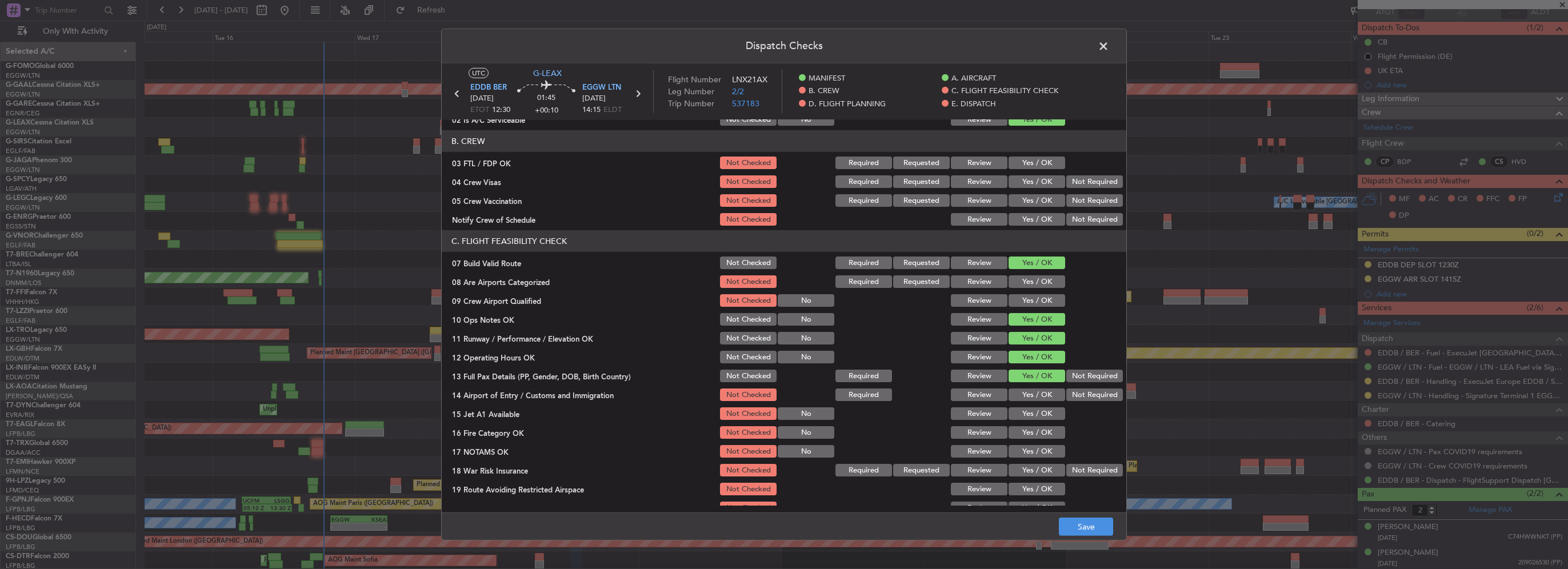
click at [1039, 385] on section "C. FLIGHT FEASIBILITY CHECK 07 Build Valid Route Not Checked Required Requested…" at bounding box center [784, 382] width 685 height 304
click at [1039, 398] on button "Yes / OK" at bounding box center [1037, 395] width 56 height 13
click at [1040, 412] on button "Yes / OK" at bounding box center [1037, 414] width 56 height 13
click at [1041, 425] on div "Yes / OK" at bounding box center [1036, 432] width 57 height 16
click at [1040, 445] on button "Yes / OK" at bounding box center [1037, 451] width 56 height 13
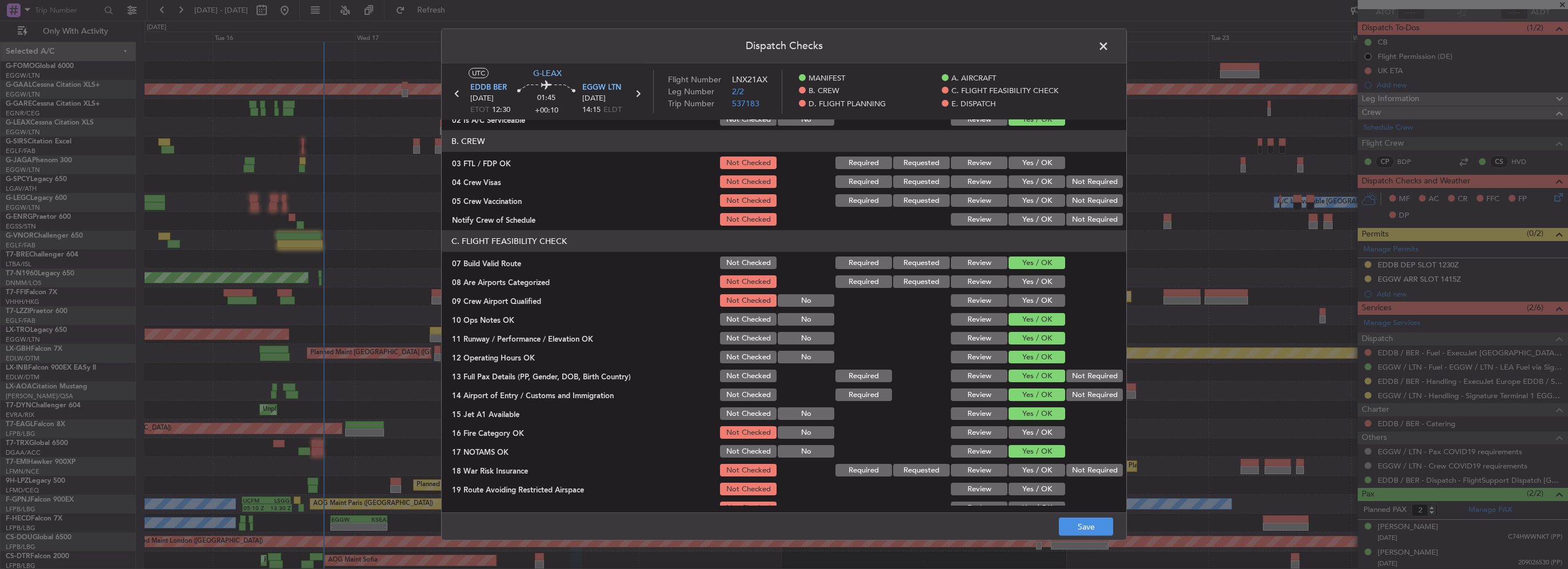
click at [1032, 429] on button "Yes / OK" at bounding box center [1037, 433] width 56 height 13
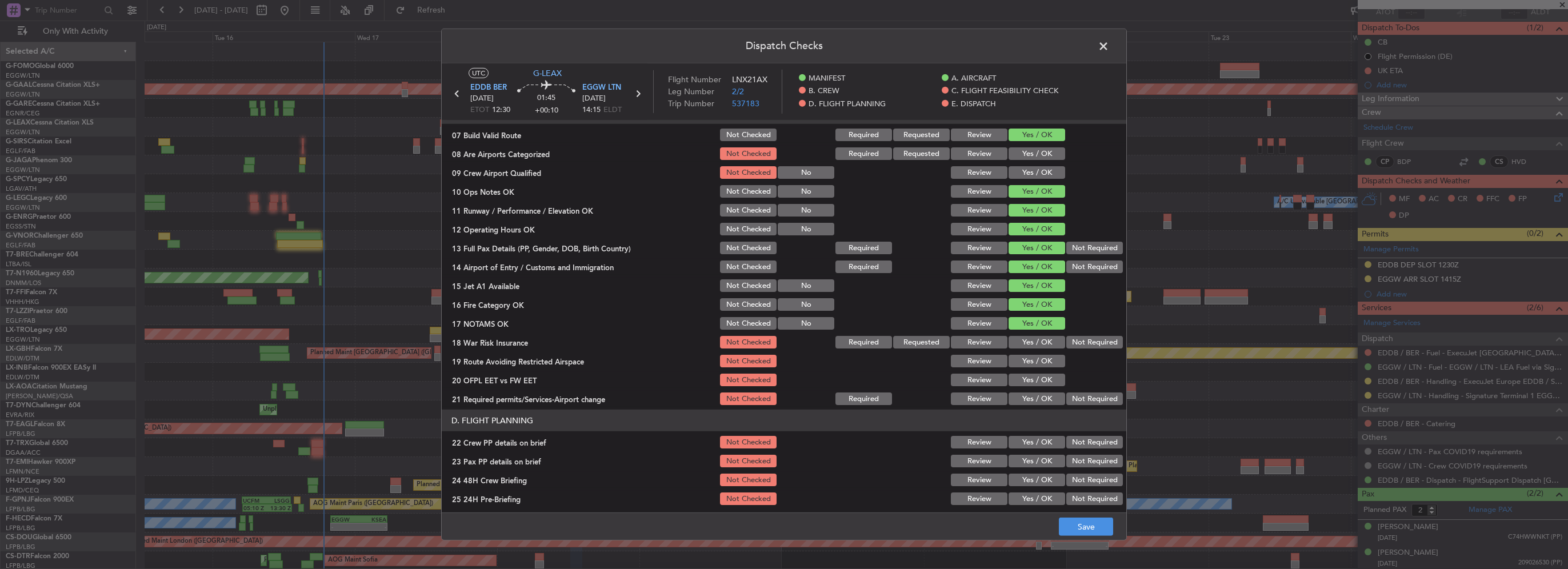
scroll to position [342, 0]
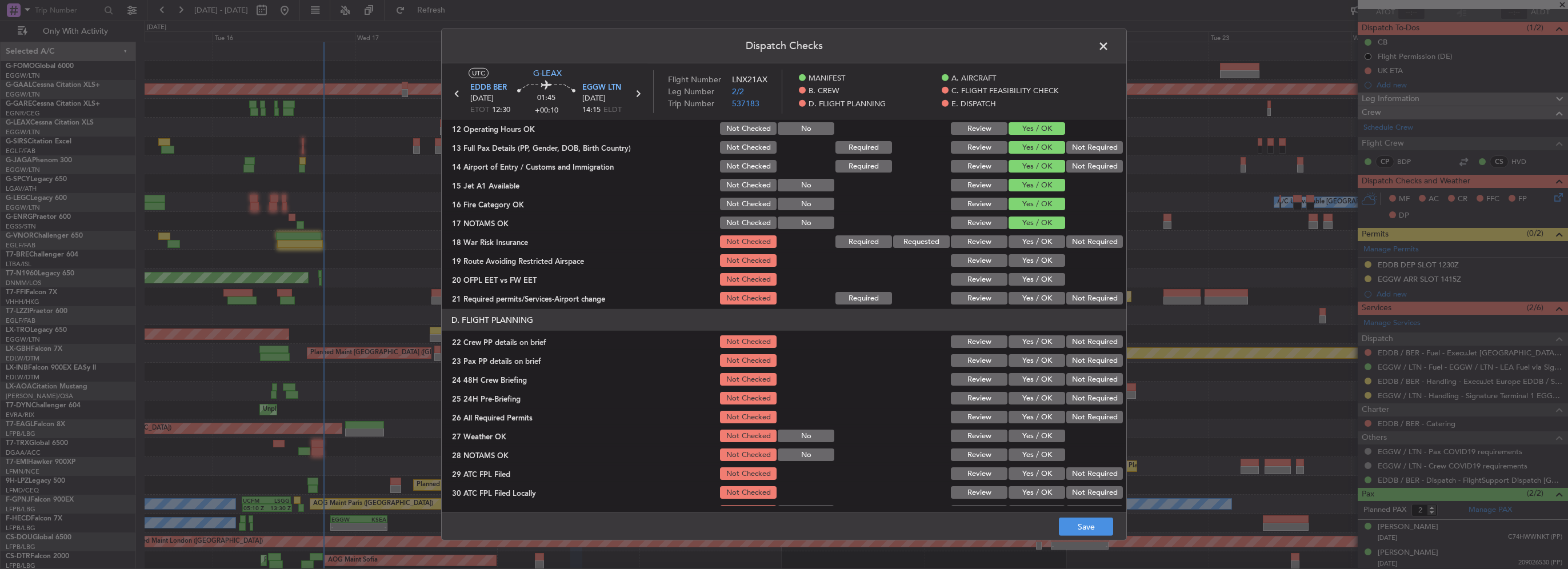
click at [1034, 241] on button "Yes / OK" at bounding box center [1037, 241] width 56 height 13
click at [1037, 253] on div "Yes / OK" at bounding box center [1036, 260] width 57 height 16
click at [1039, 271] on div "Yes / OK" at bounding box center [1036, 278] width 57 height 16
click at [1038, 265] on button "Yes / OK" at bounding box center [1037, 261] width 56 height 13
click at [1039, 277] on button "Yes / OK" at bounding box center [1037, 279] width 56 height 13
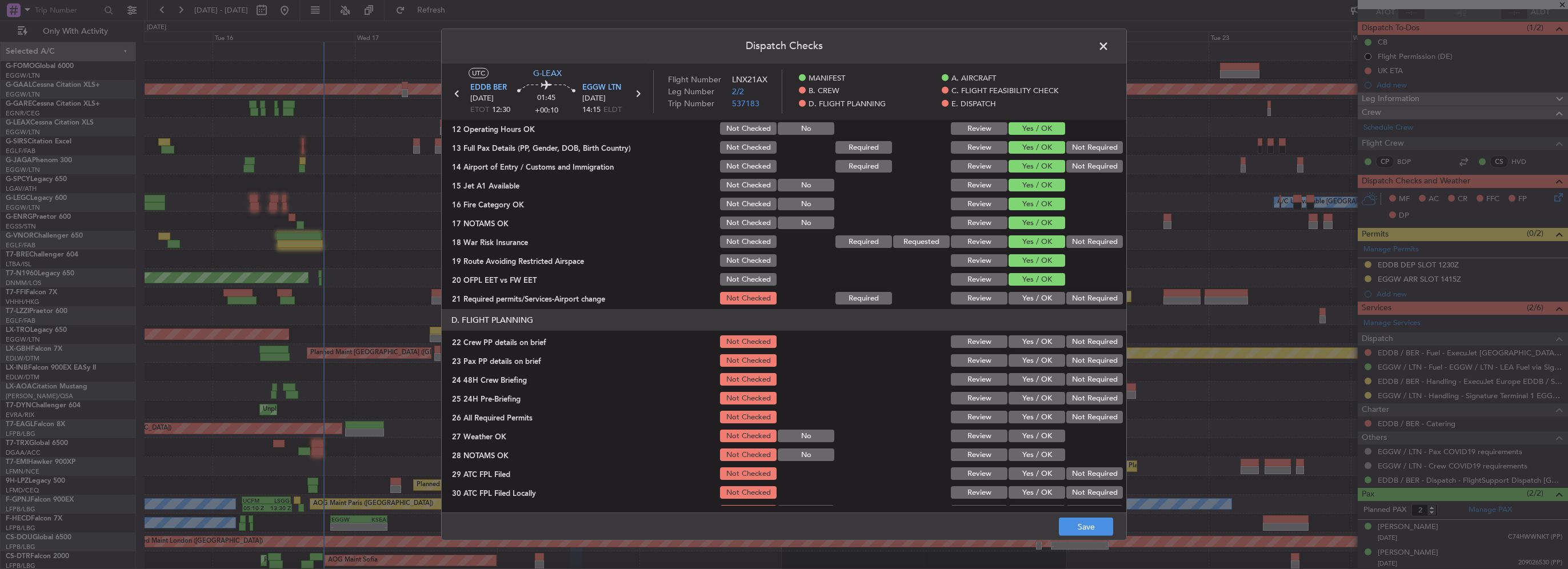
click at [1034, 299] on button "Yes / OK" at bounding box center [1037, 298] width 56 height 13
click at [1029, 341] on button "Yes / OK" at bounding box center [1037, 341] width 56 height 13
click at [1033, 361] on button "Yes / OK" at bounding box center [1037, 361] width 56 height 13
click at [1034, 379] on button "Yes / OK" at bounding box center [1037, 379] width 56 height 13
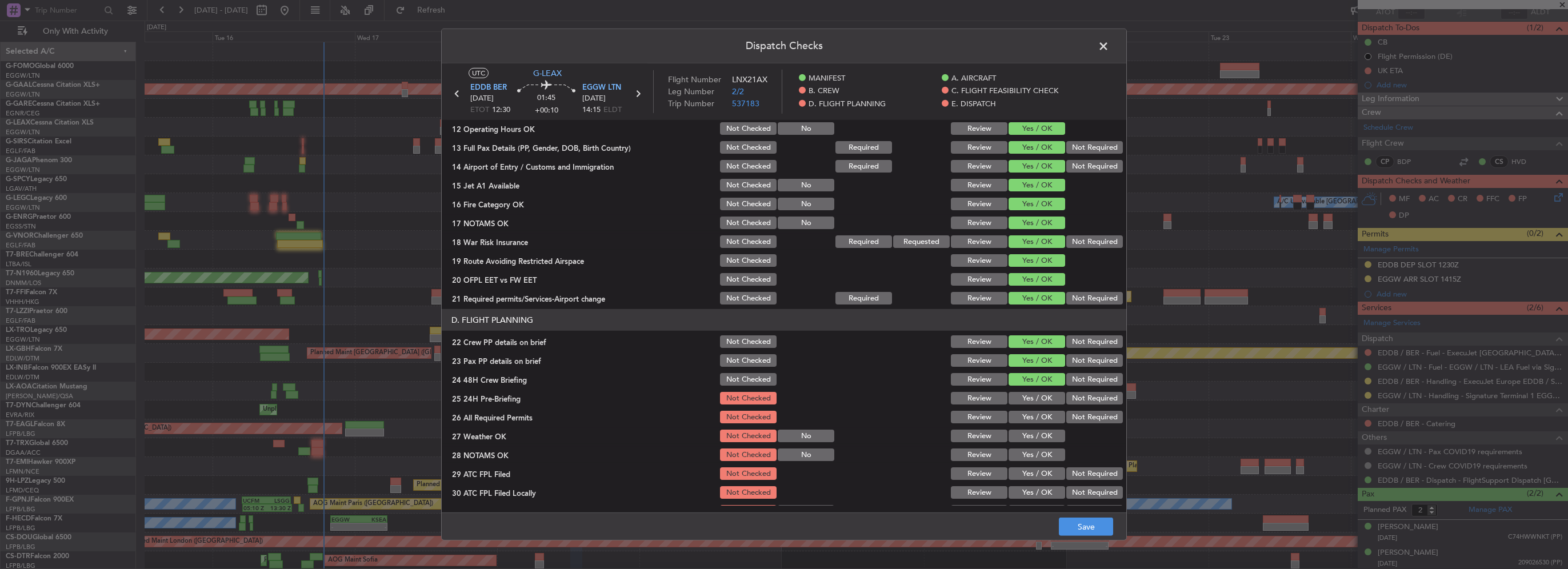
click at [1073, 405] on div "Not Required" at bounding box center [1093, 398] width 57 height 16
click at [1088, 396] on button "Not Required" at bounding box center [1094, 399] width 56 height 13
click at [1082, 529] on button "Save" at bounding box center [1086, 526] width 55 height 19
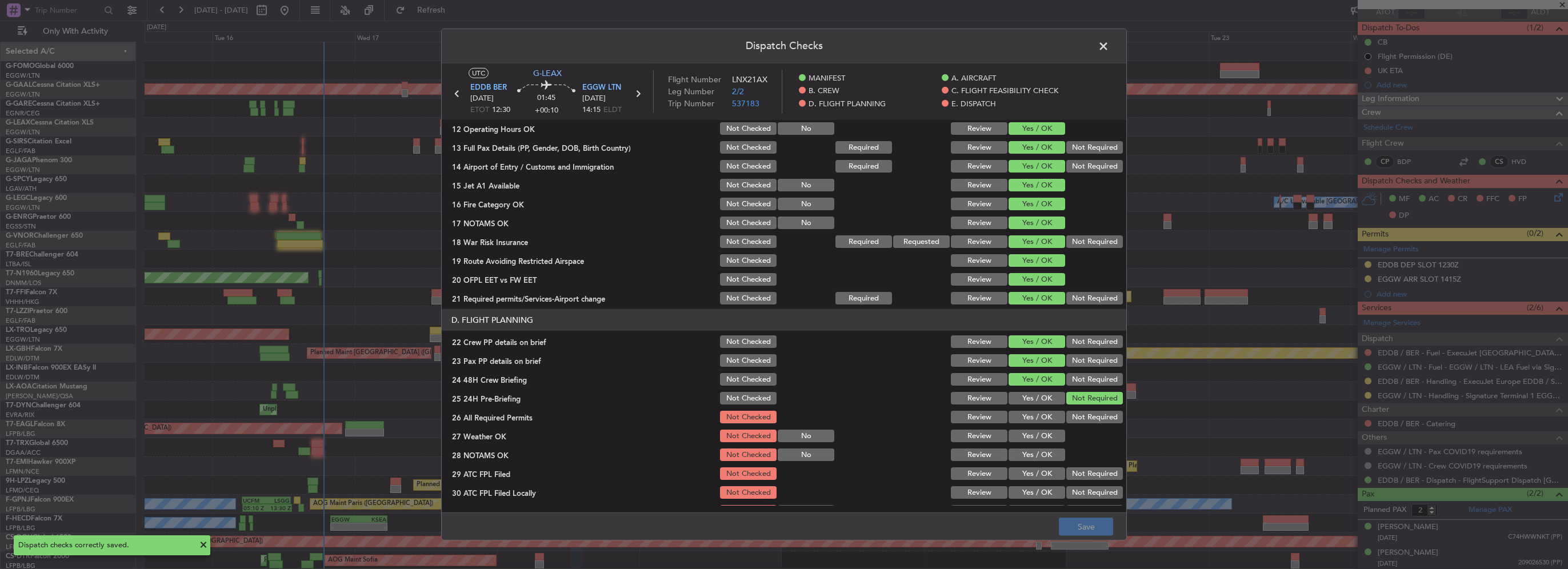
click at [1109, 45] on span at bounding box center [1109, 49] width 0 height 23
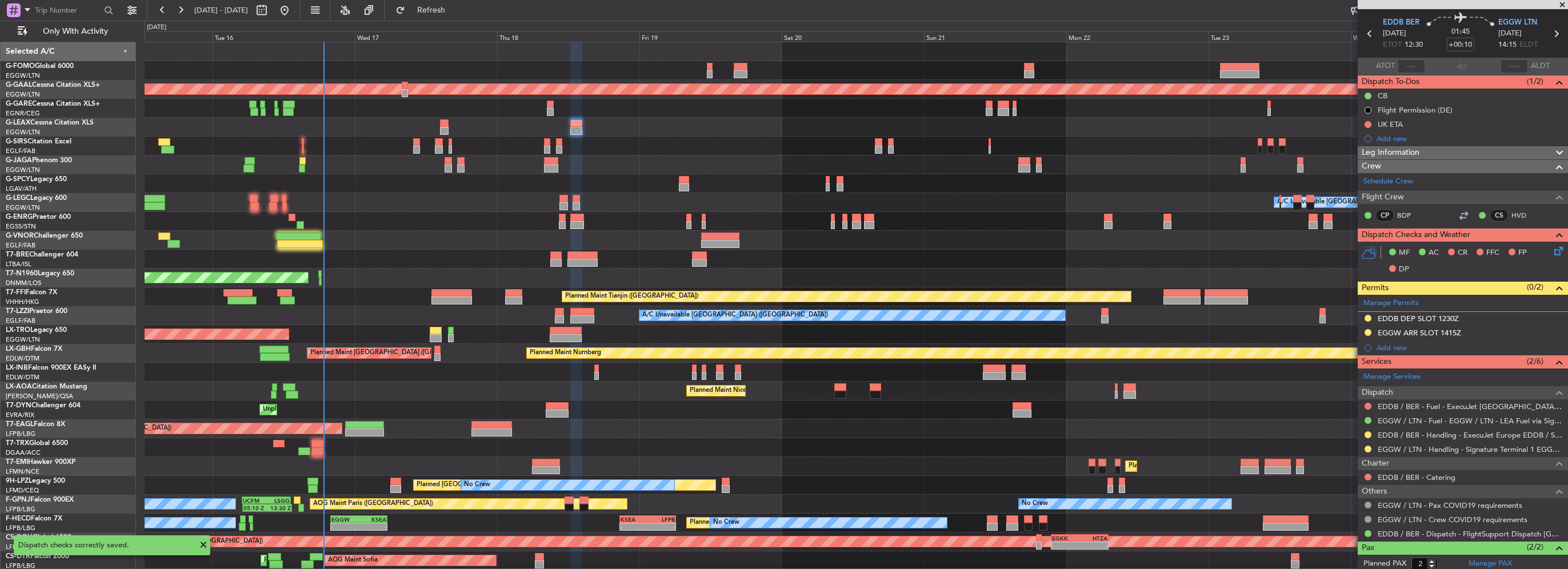
scroll to position [0, 0]
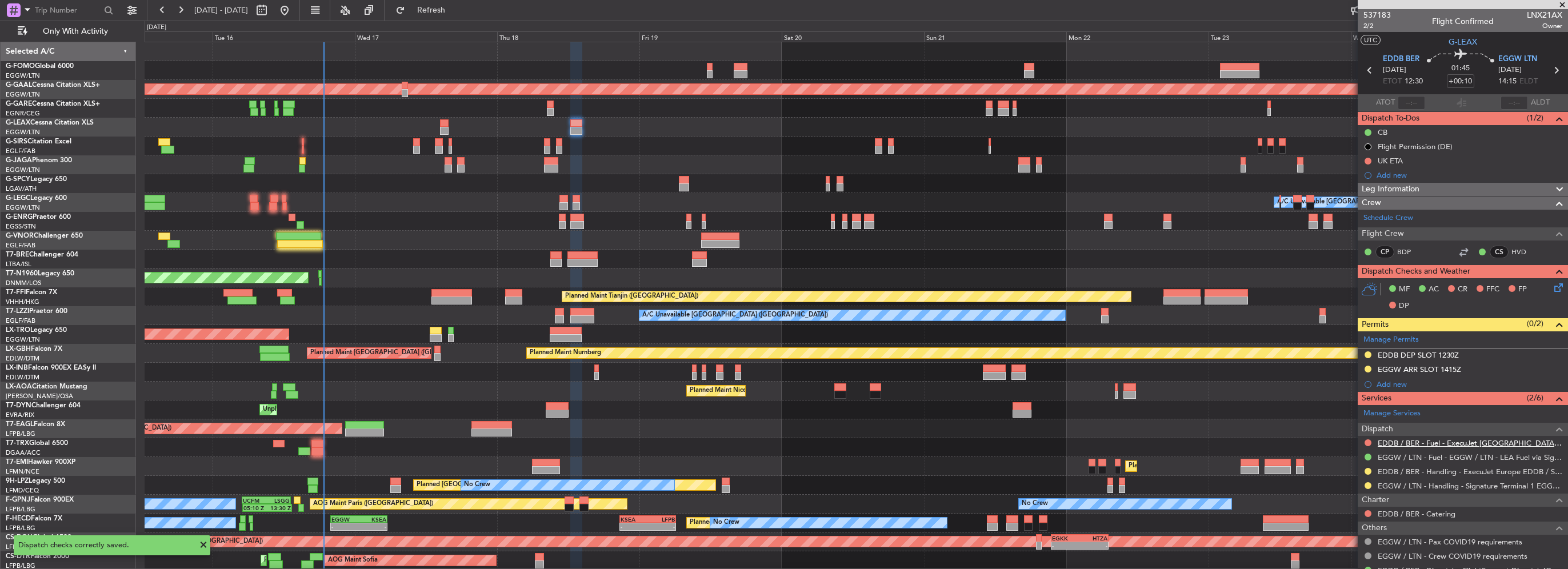
click at [1424, 440] on link "EDDB / BER - Fuel - ExecuJet [GEOGRAPHIC_DATA] Fuel via Valcora EDDB / SXF" at bounding box center [1469, 443] width 184 height 9
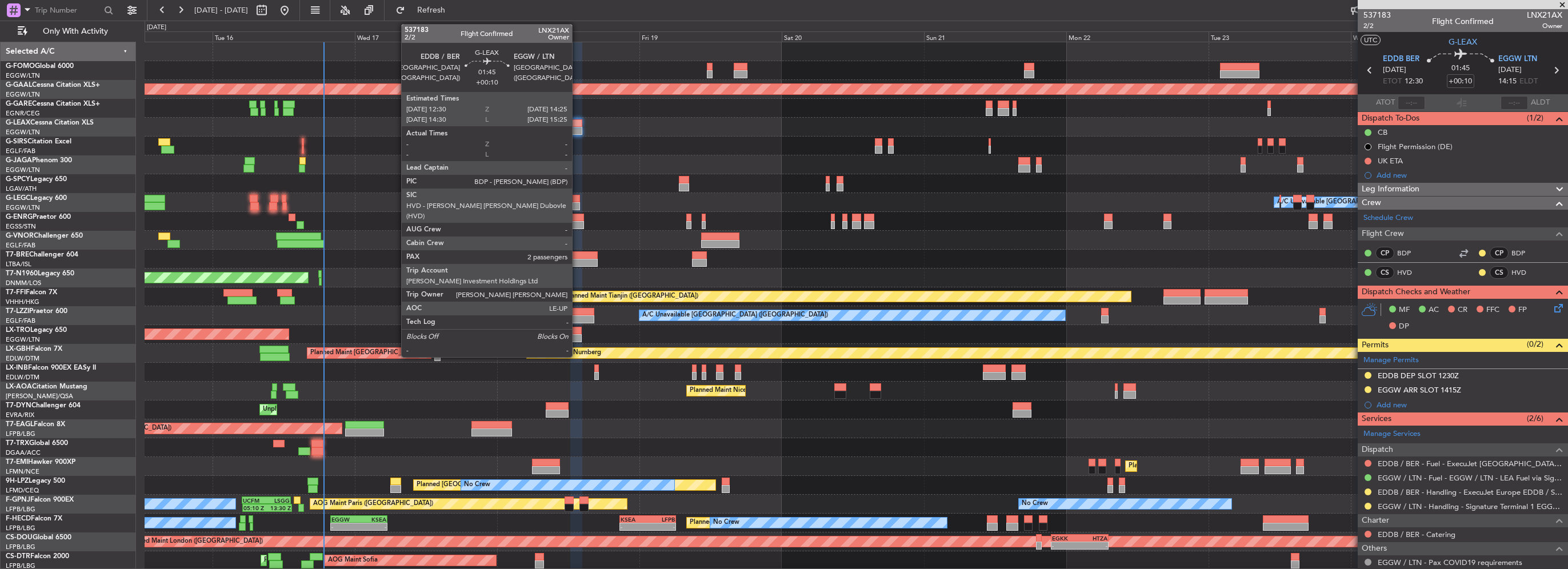
click at [578, 127] on div at bounding box center [576, 130] width 11 height 8
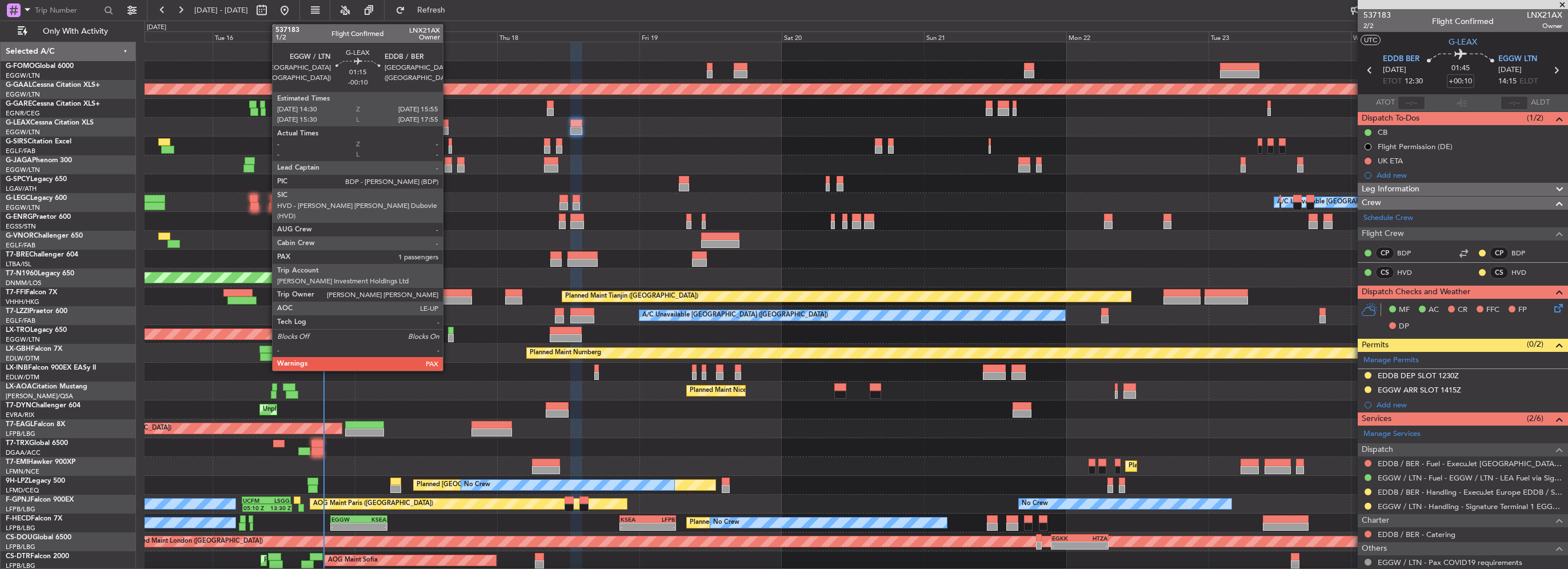
click at [448, 125] on div at bounding box center [443, 123] width 8 height 8
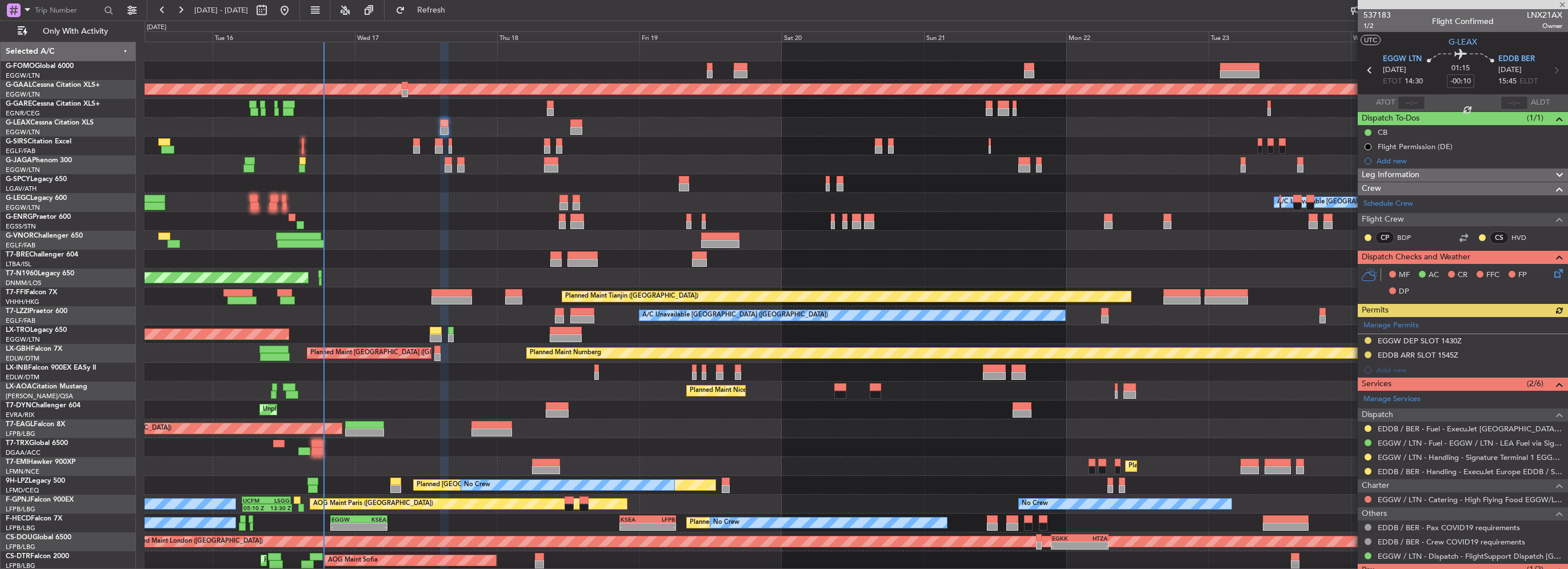
click at [1552, 274] on icon at bounding box center [1557, 271] width 9 height 9
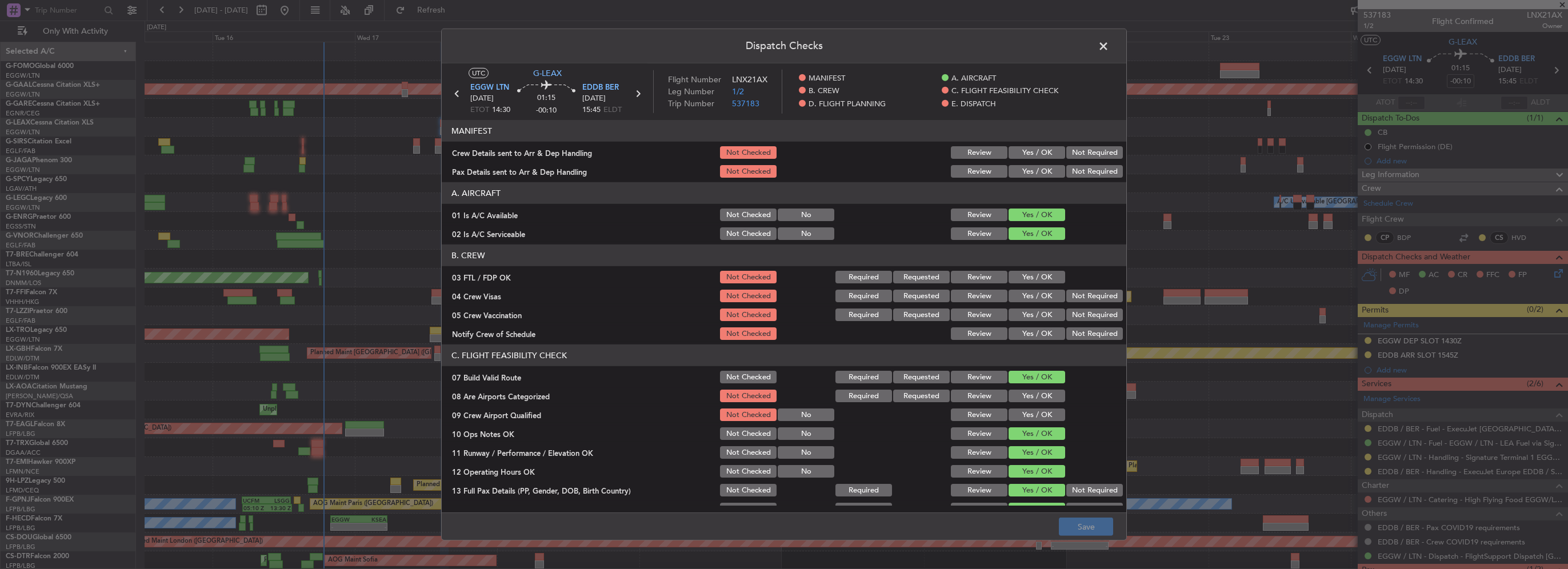
click at [1022, 155] on button "Yes / OK" at bounding box center [1037, 153] width 56 height 13
drag, startPoint x: 1028, startPoint y: 177, endPoint x: 1031, endPoint y: 167, distance: 10.4
click at [1029, 171] on button "Yes / OK" at bounding box center [1037, 171] width 56 height 13
click at [1101, 534] on button "Save" at bounding box center [1086, 526] width 55 height 19
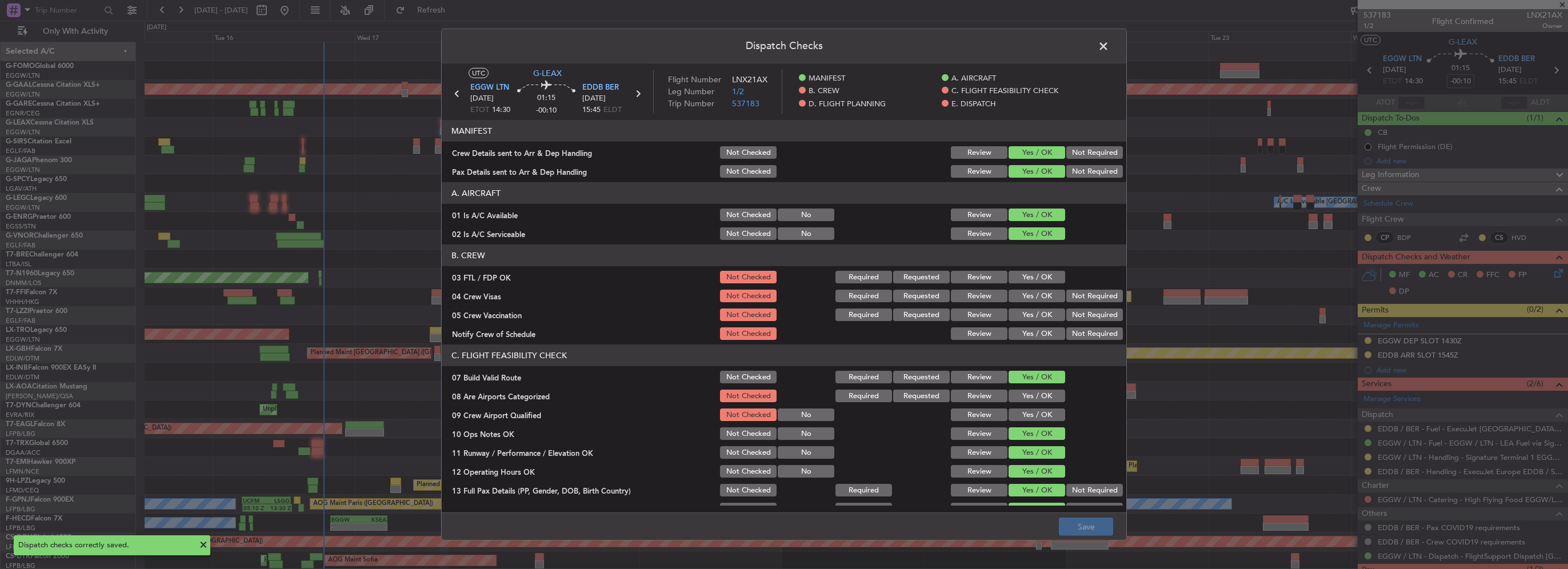
click at [1109, 43] on span at bounding box center [1109, 49] width 0 height 23
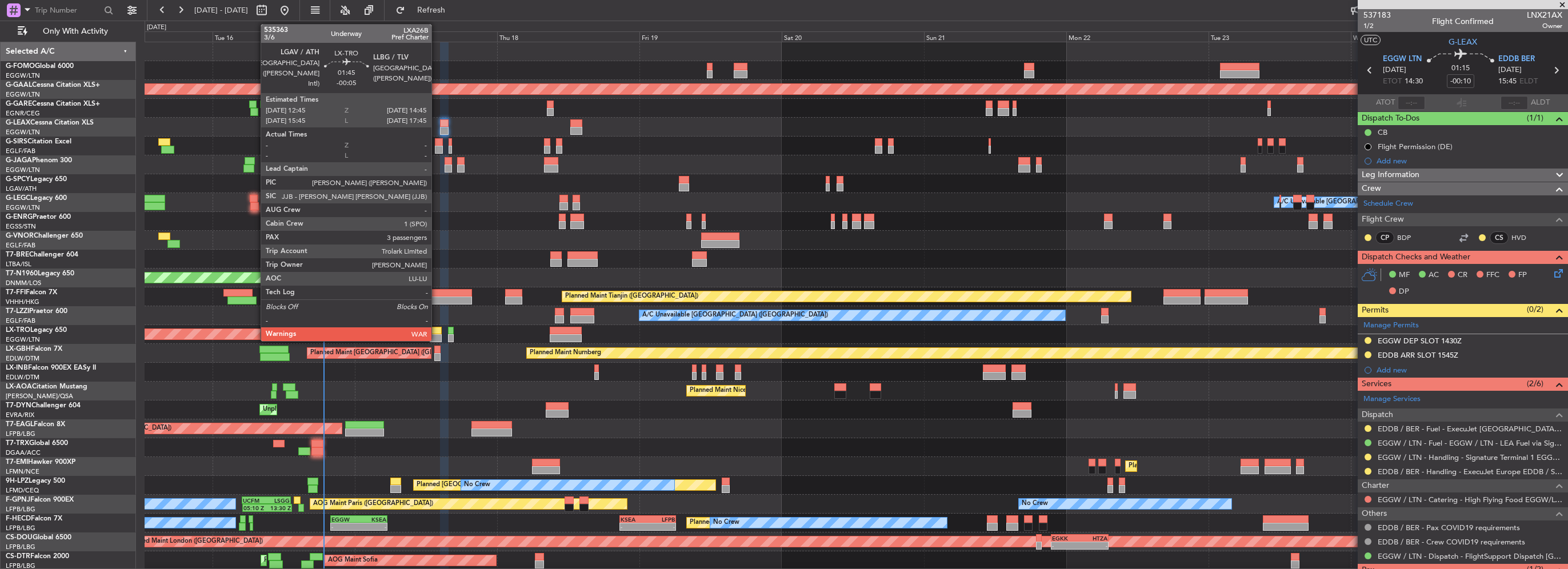
click at [437, 336] on div at bounding box center [435, 338] width 12 height 8
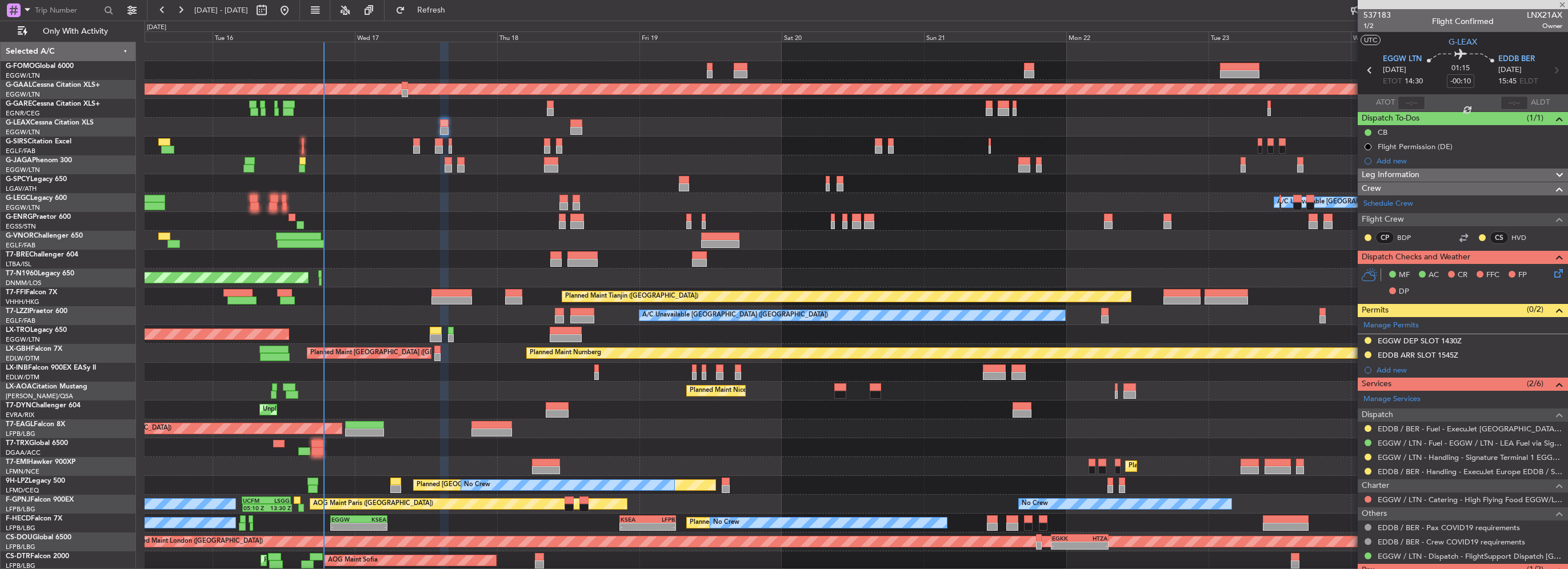
type input "-00:05"
type input "3"
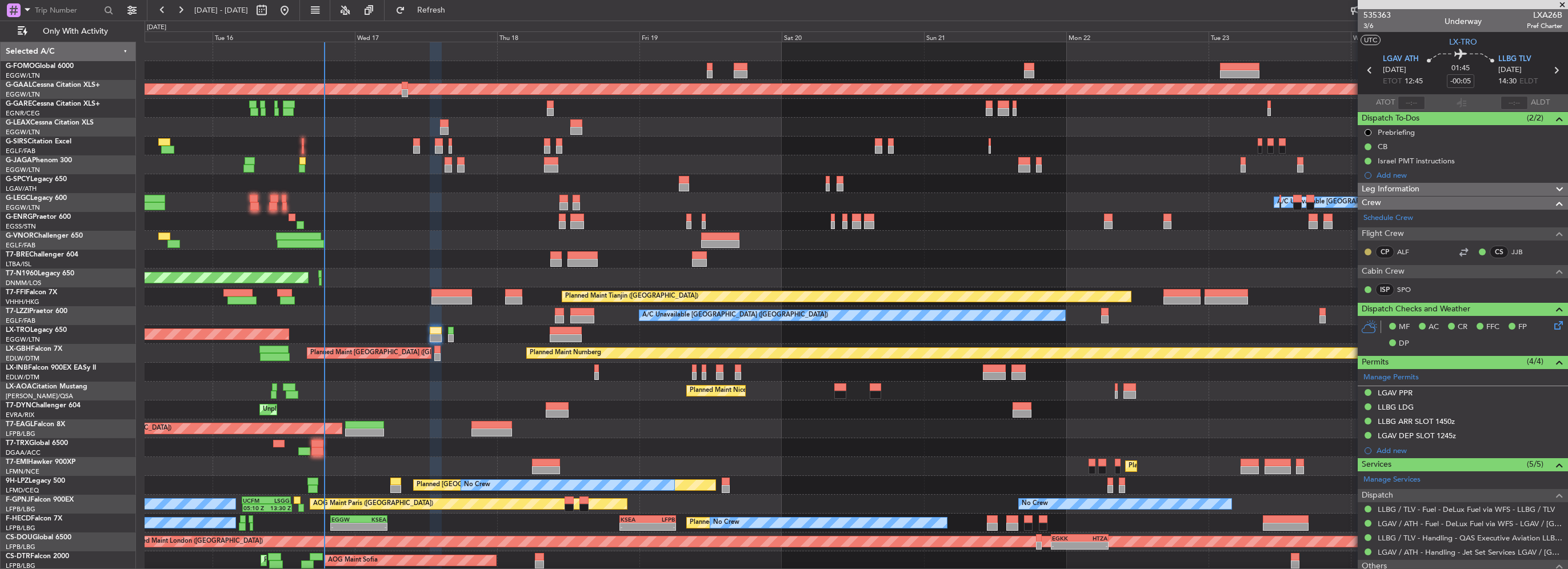
click at [1367, 253] on button at bounding box center [1367, 252] width 6 height 6
click at [1364, 288] on span "Acknowledged" at bounding box center [1371, 284] width 50 height 11
click at [455, 12] on span "Refresh" at bounding box center [431, 10] width 48 height 8
click at [455, 6] on span "Refresh" at bounding box center [431, 10] width 48 height 8
click at [455, 8] on span "Refresh" at bounding box center [431, 10] width 48 height 8
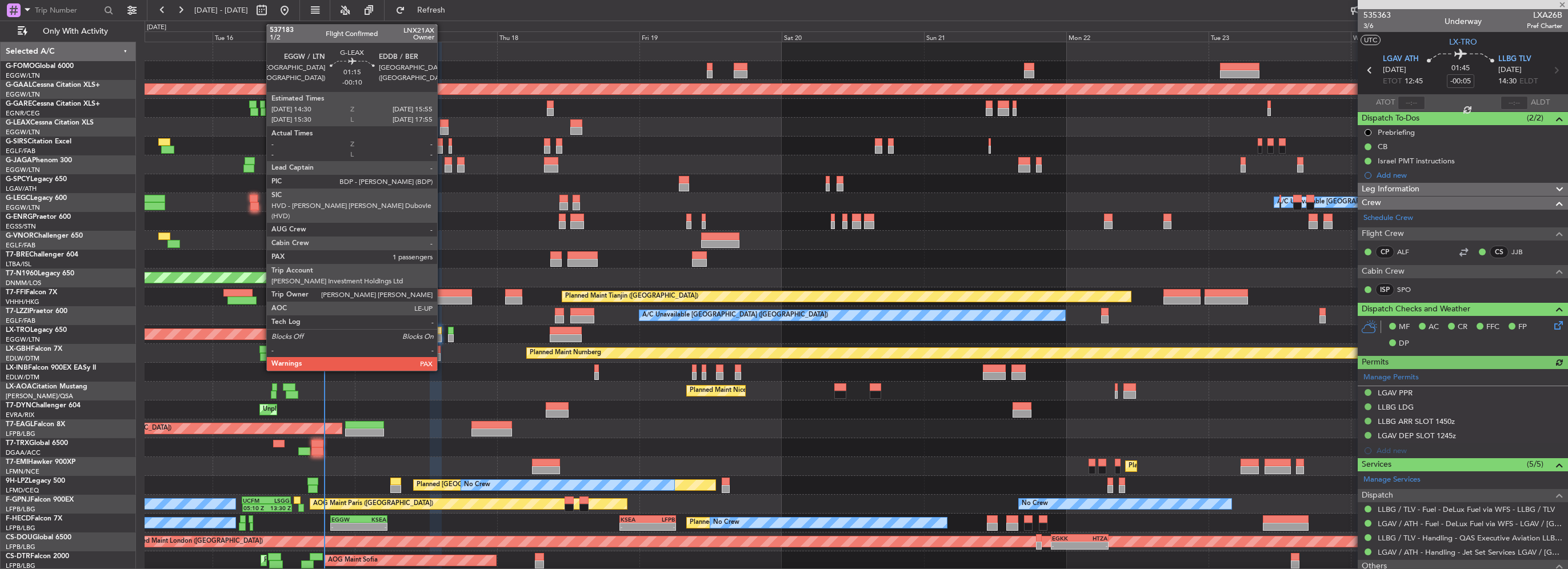
click at [442, 129] on div at bounding box center [443, 130] width 8 height 8
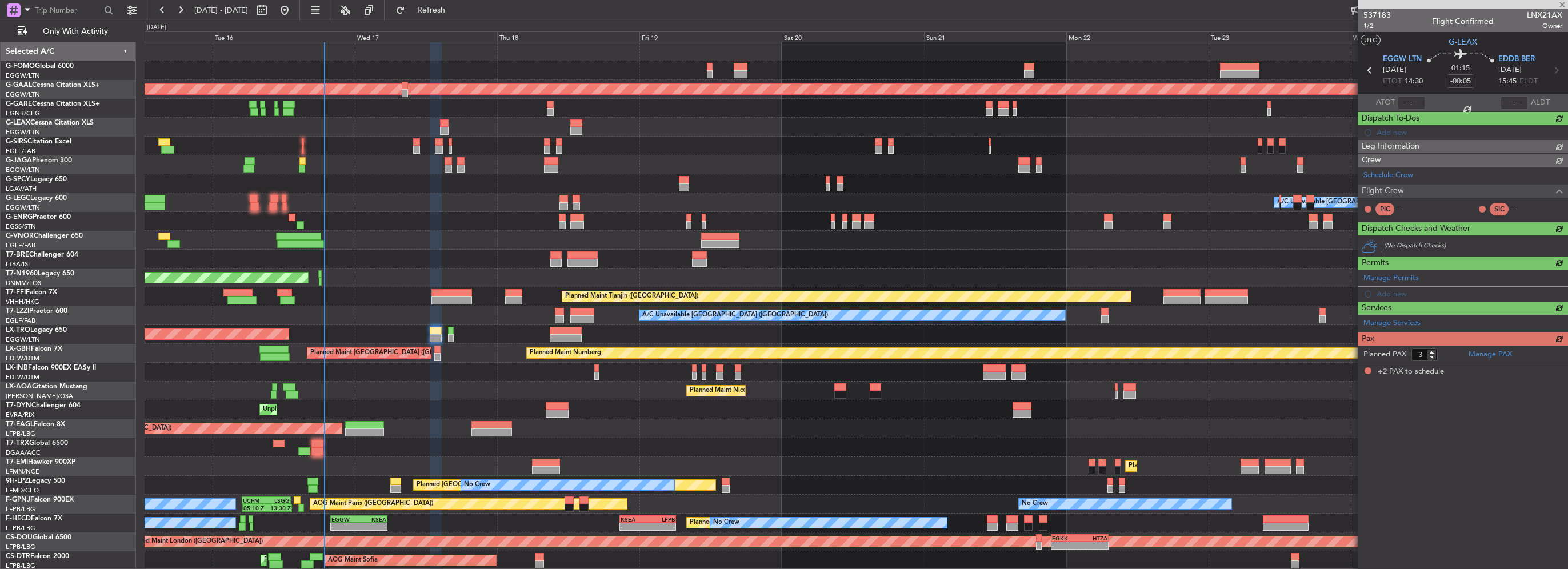
type input "-00:10"
type input "2"
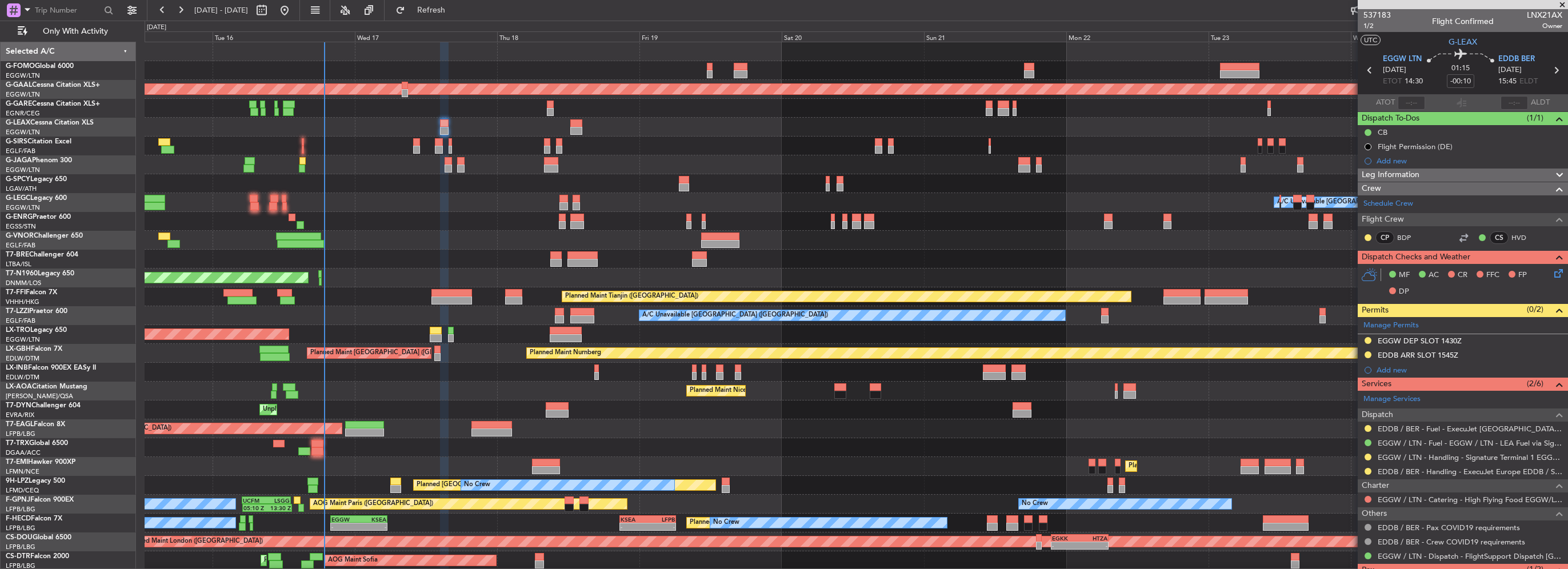
click at [459, 19] on fb-refresh-button "Refresh" at bounding box center [424, 10] width 80 height 20
click at [455, 14] on span "Refresh" at bounding box center [431, 10] width 48 height 8
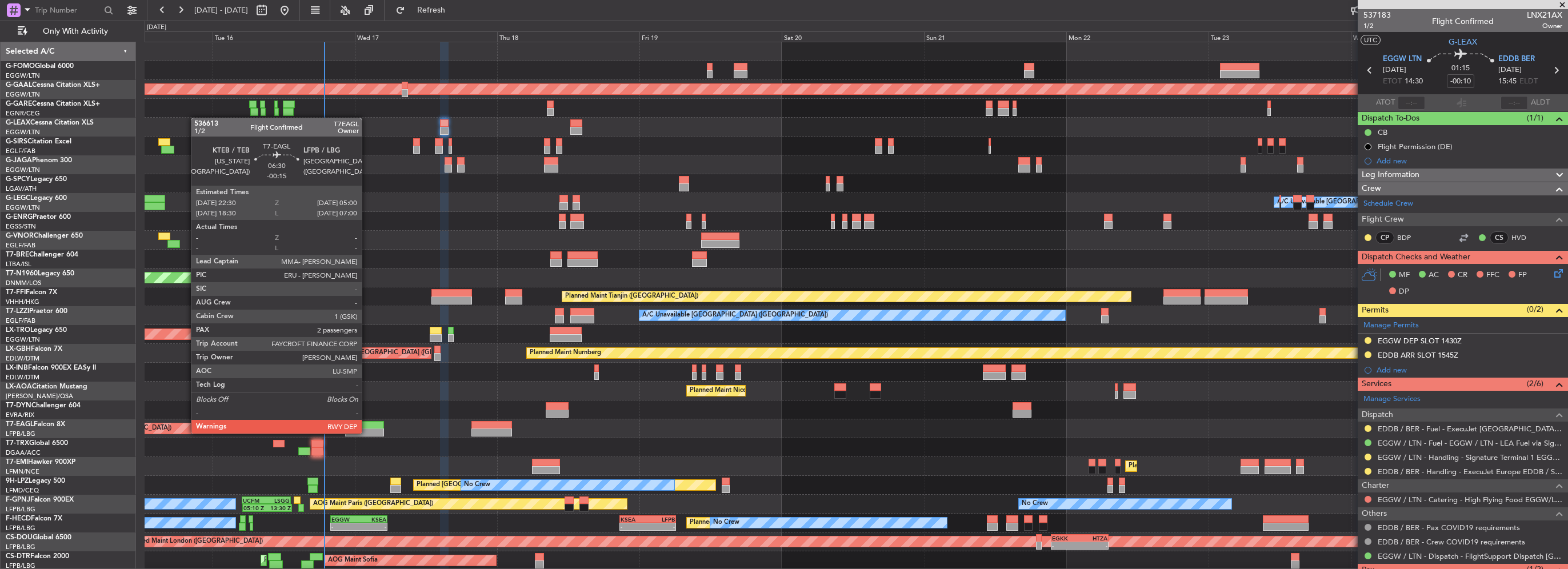
click at [366, 432] on div at bounding box center [365, 432] width 39 height 8
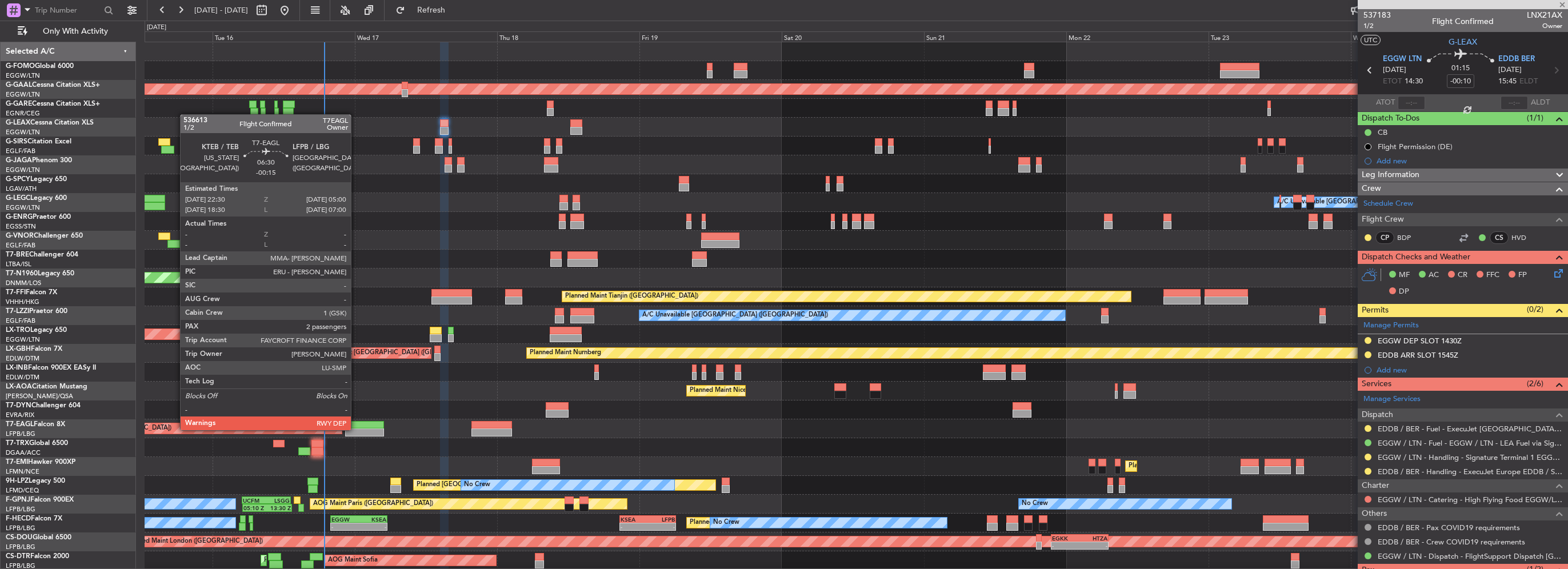
type input "-00:15"
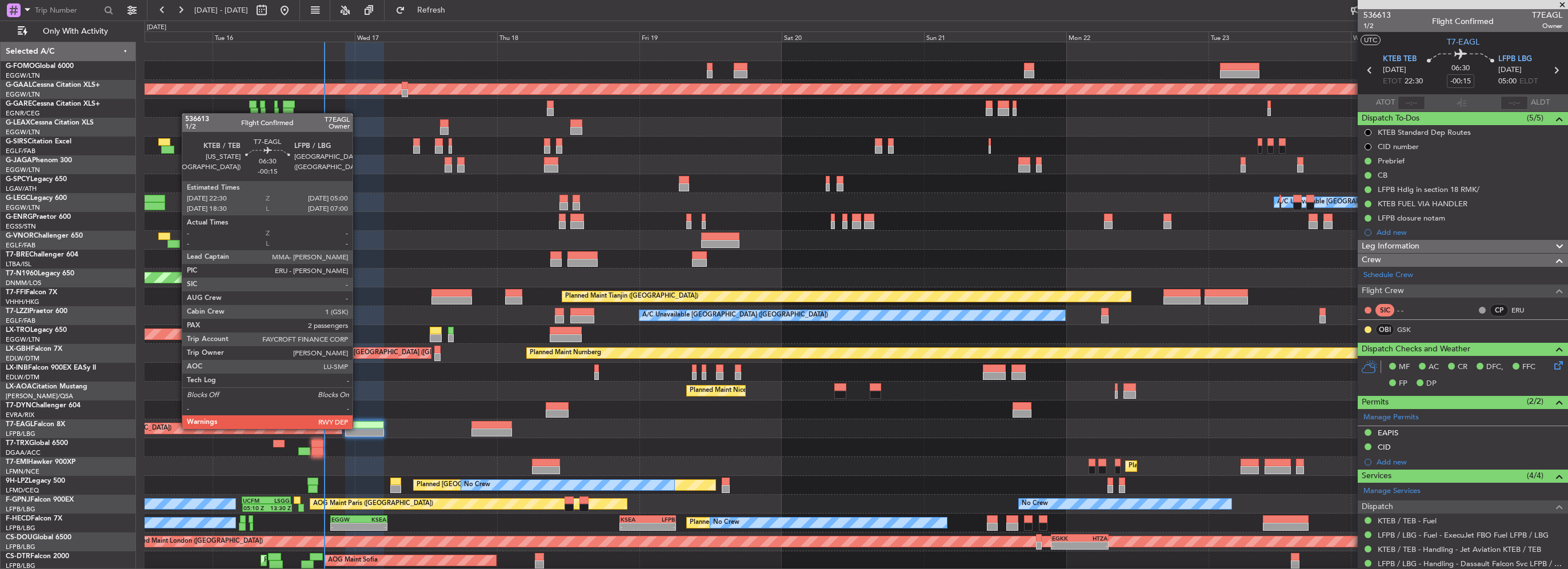
click at [357, 428] on div at bounding box center [365, 432] width 39 height 8
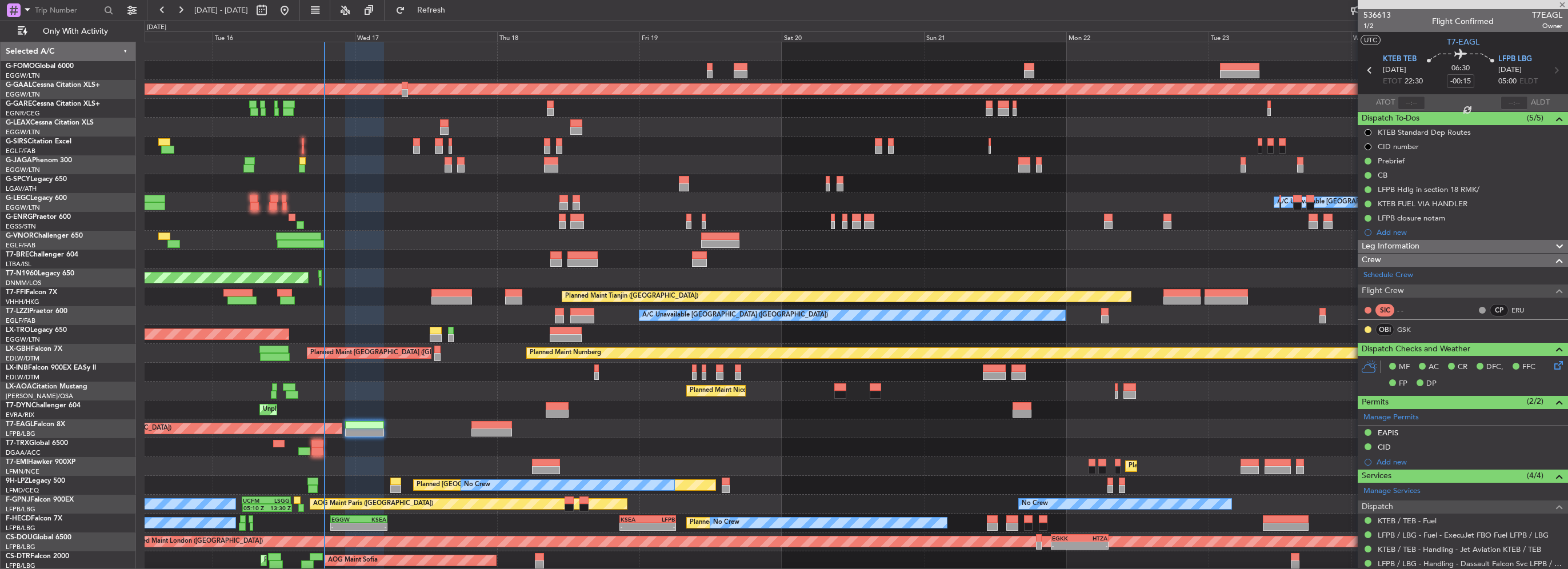
click at [357, 428] on div at bounding box center [365, 432] width 39 height 8
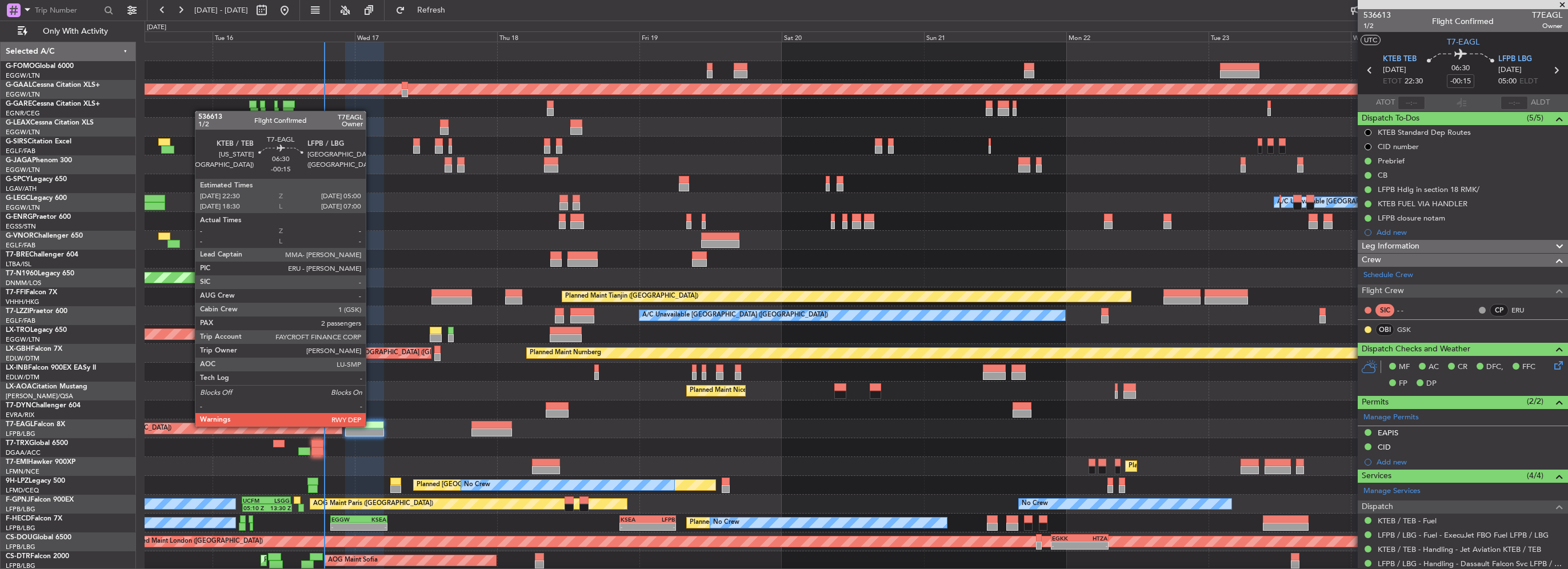
click at [371, 426] on div at bounding box center [365, 425] width 39 height 8
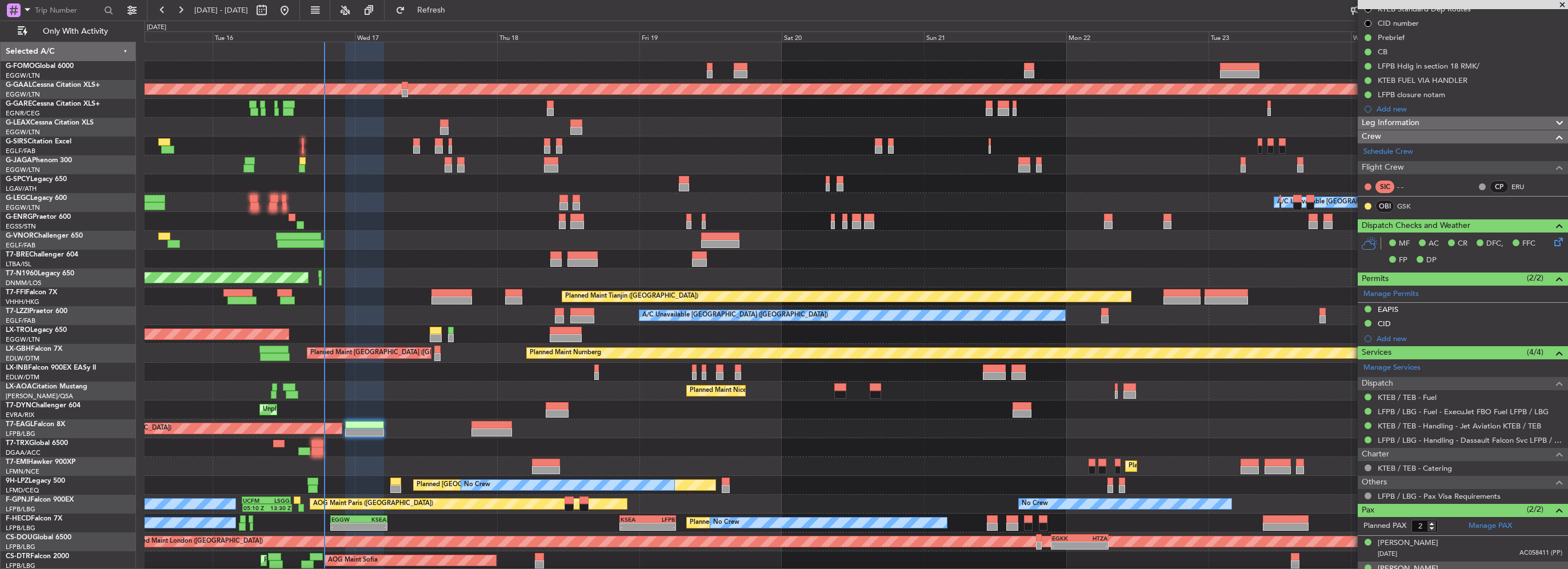
scroll to position [140, 0]
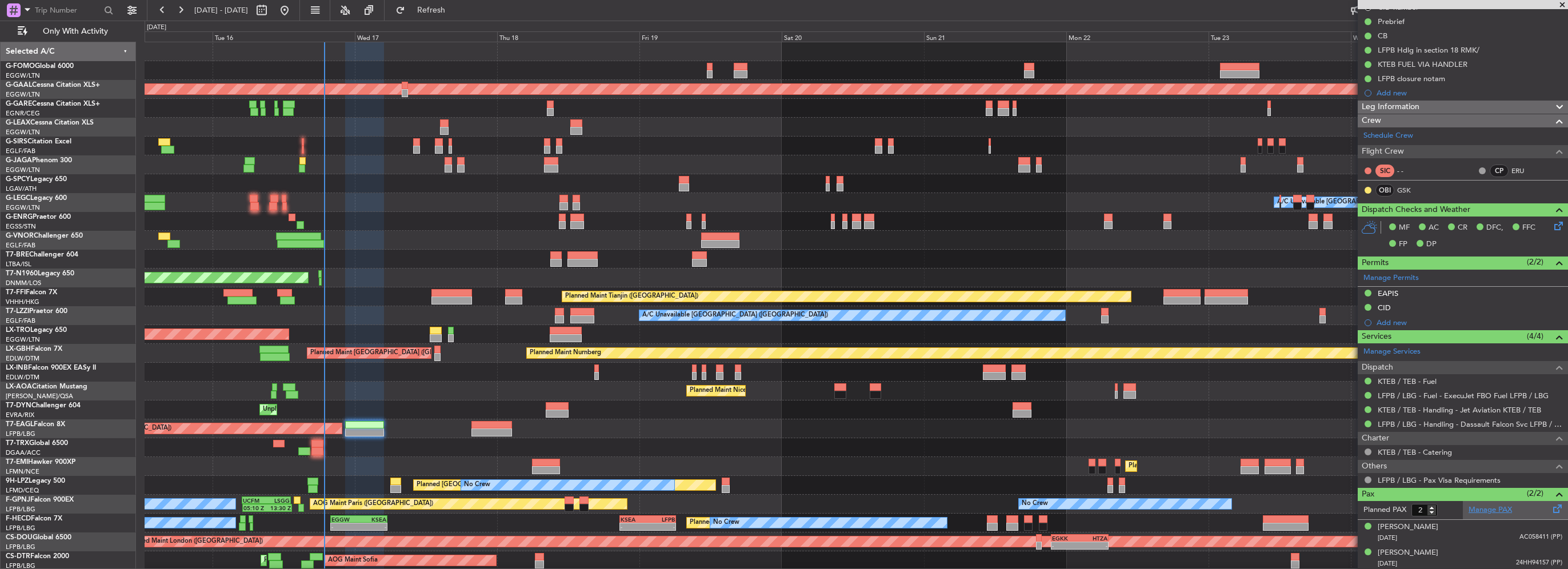
click at [1481, 506] on link "Manage PAX" at bounding box center [1490, 510] width 44 height 11
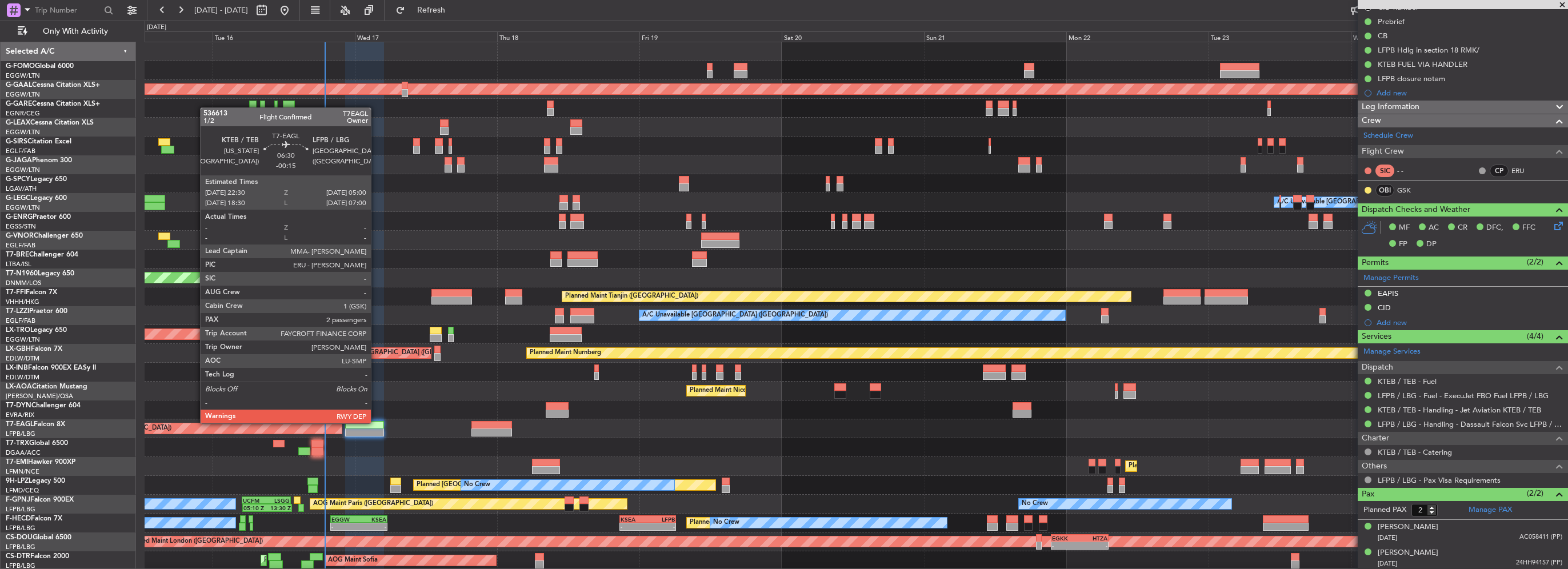
click at [376, 422] on div at bounding box center [365, 425] width 39 height 8
click at [377, 422] on div at bounding box center [365, 425] width 39 height 8
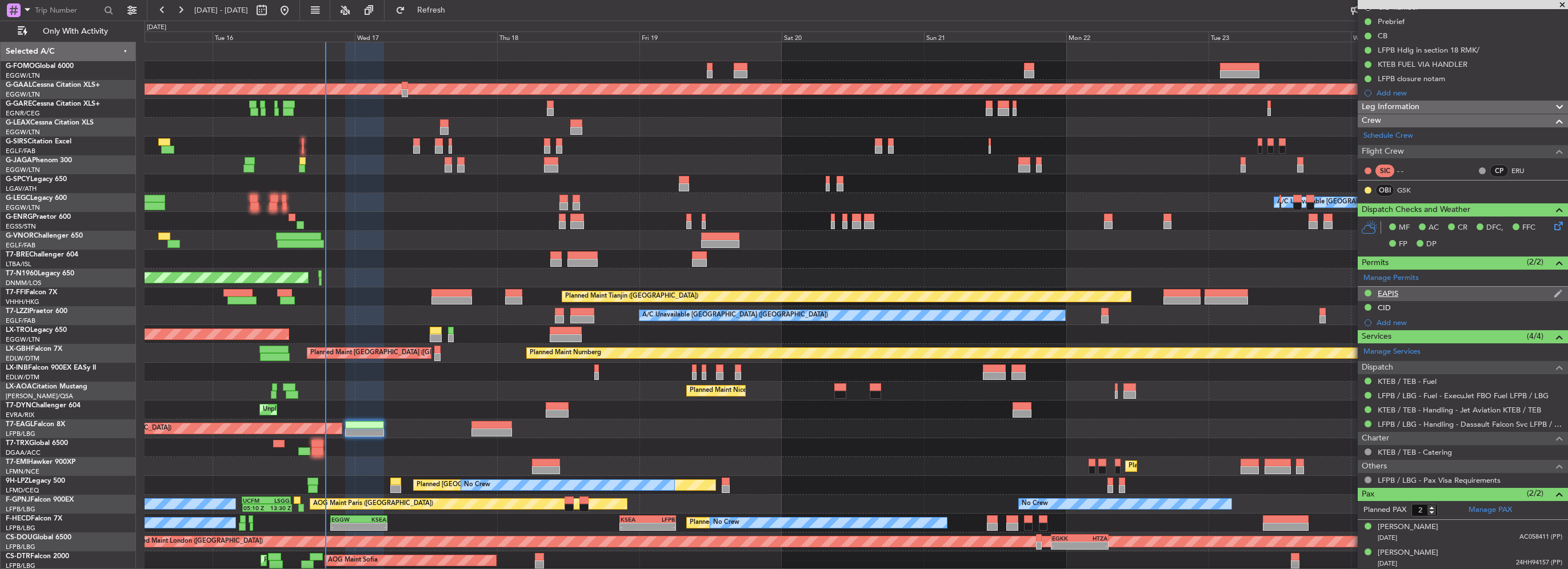
click at [1393, 294] on div "EAPIS" at bounding box center [1388, 293] width 20 height 9
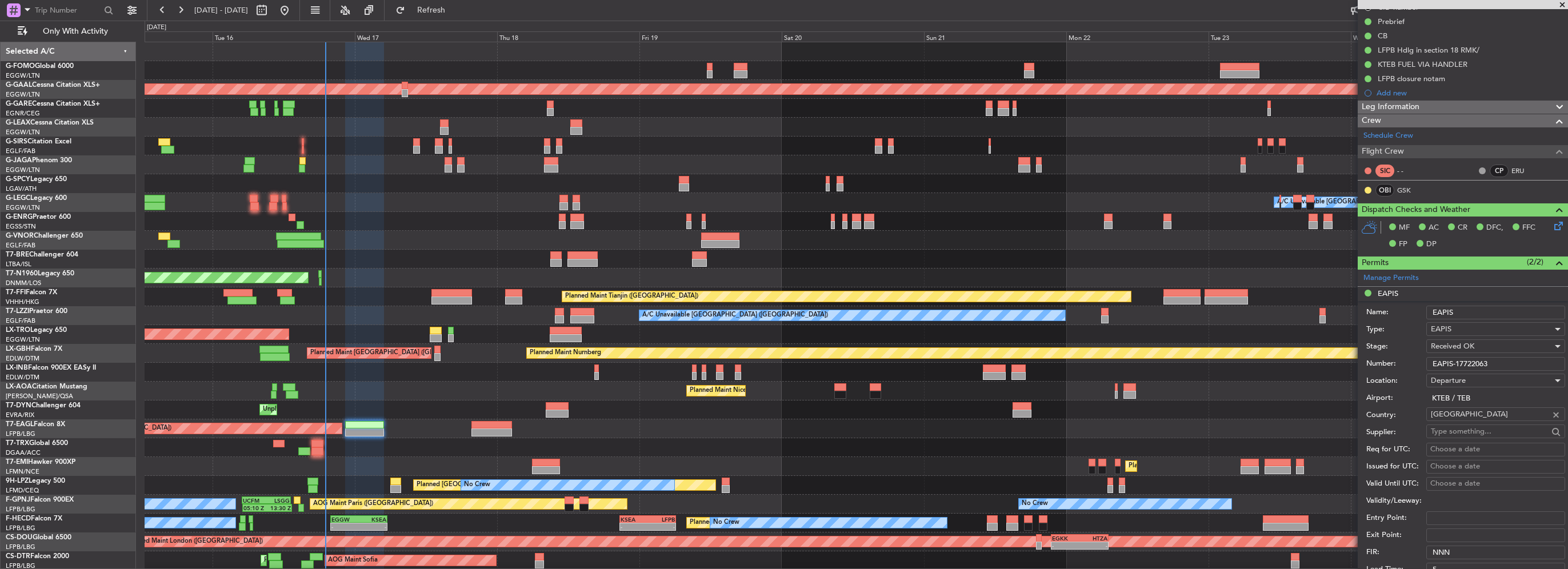
click at [1323, 357] on fb-app "15 Sep 2025 - 25 Sep 2025 Refresh Quick Links Only With Activity OLBA 11:00 Z K…" at bounding box center [784, 289] width 1568 height 561
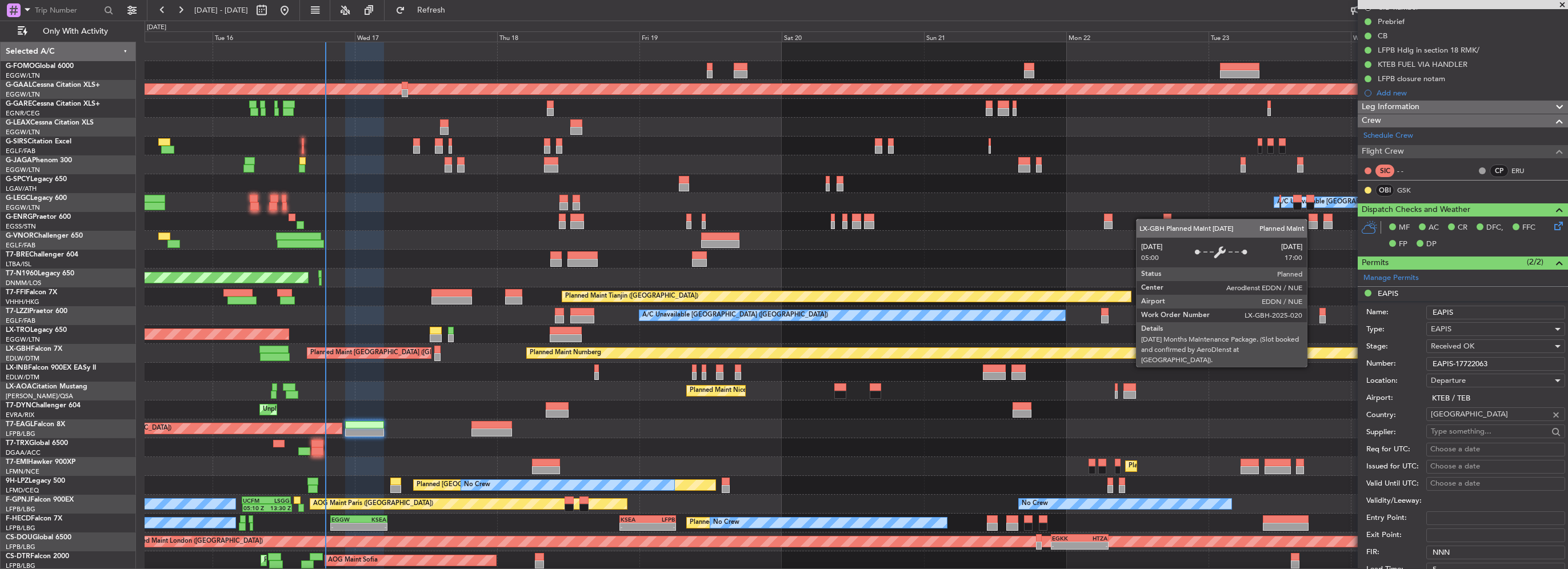
paste input "EAPIS-17722527"
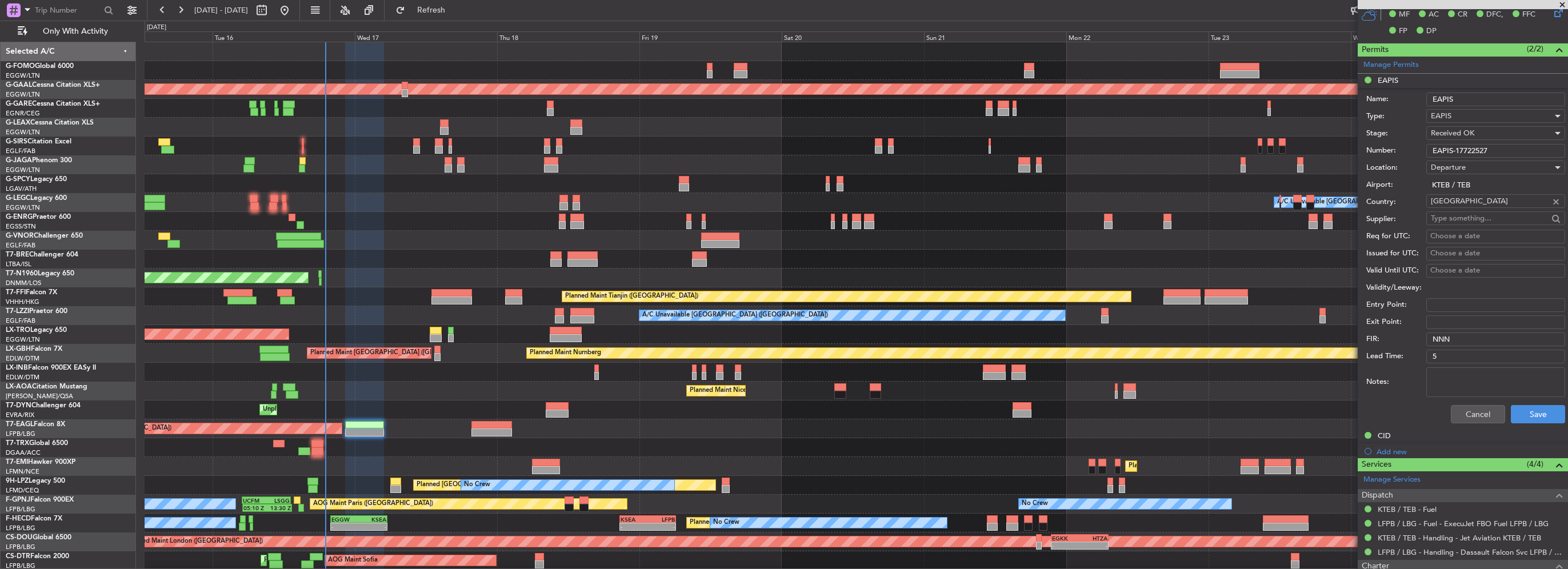
scroll to position [368, 0]
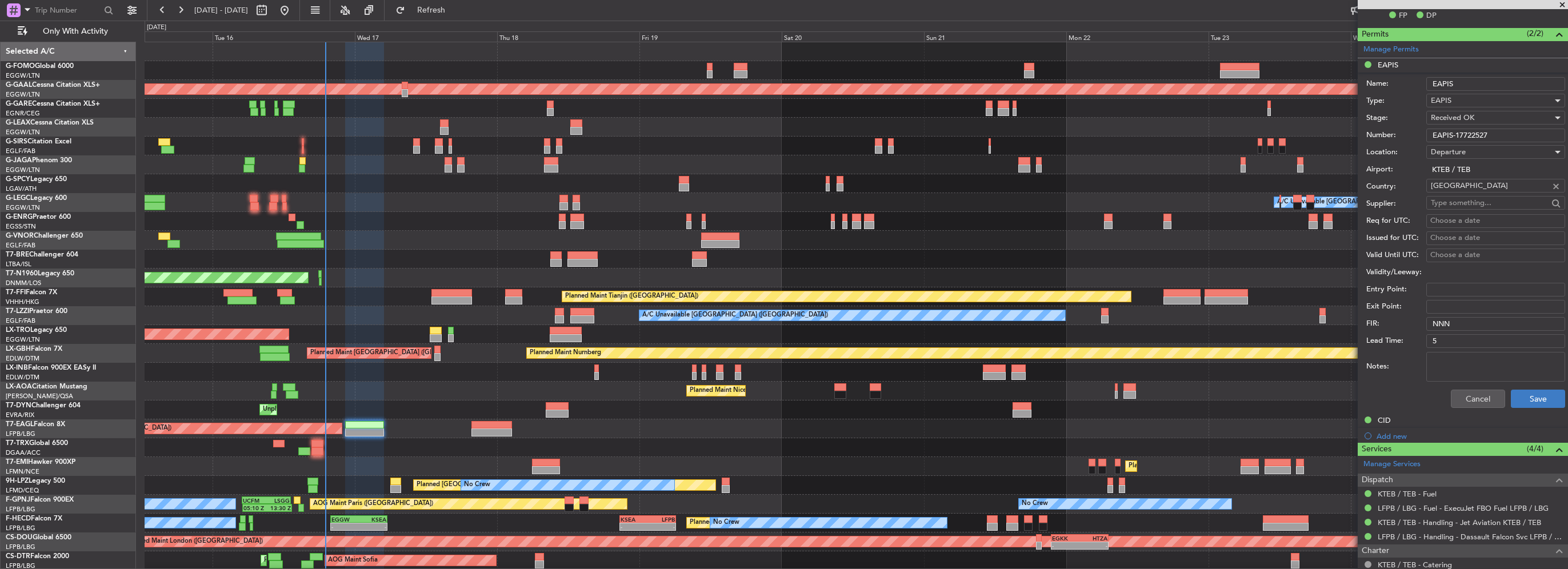
type input "EAPIS-17722527"
click at [1533, 402] on button "Save" at bounding box center [1537, 399] width 55 height 19
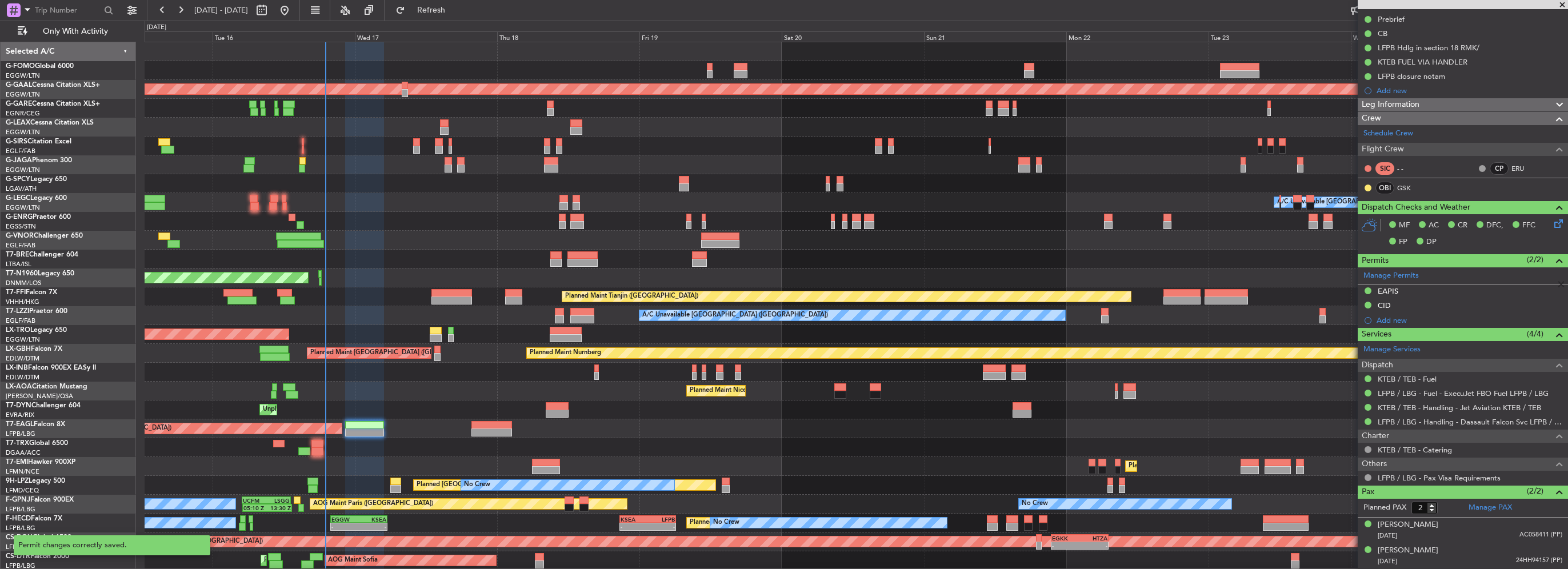
scroll to position [140, 0]
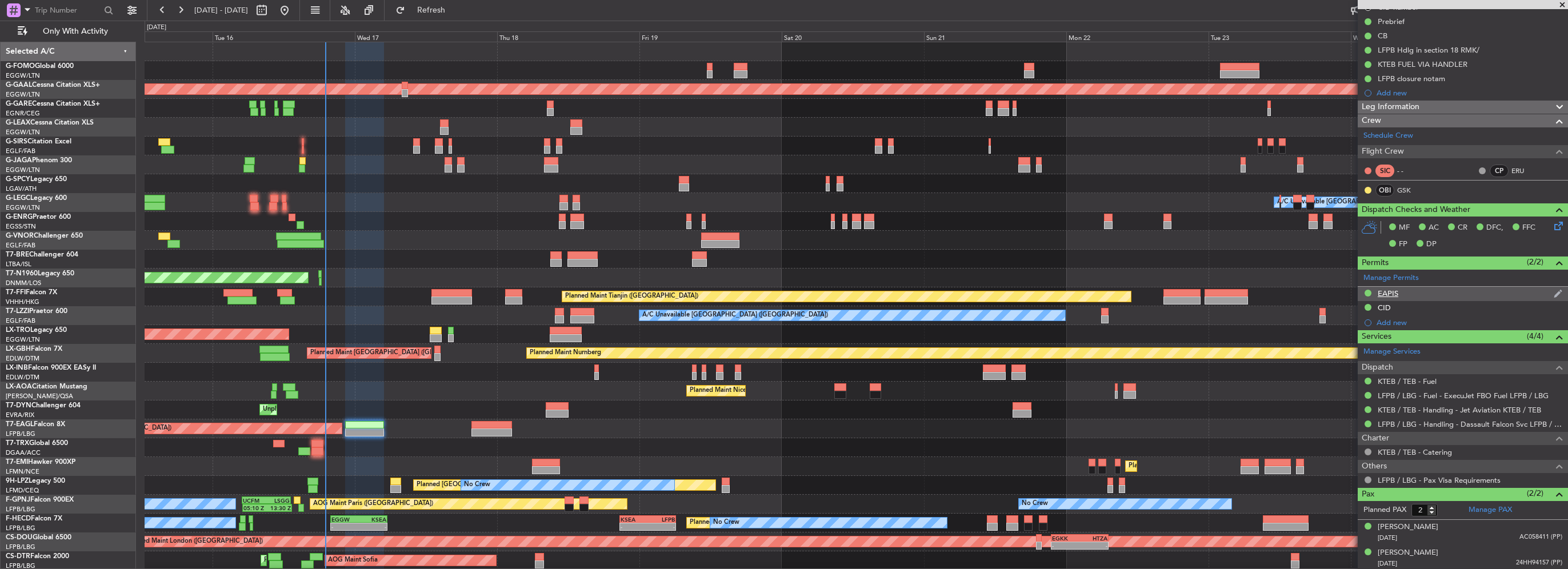
click at [1412, 295] on div "EAPIS" at bounding box center [1462, 293] width 210 height 14
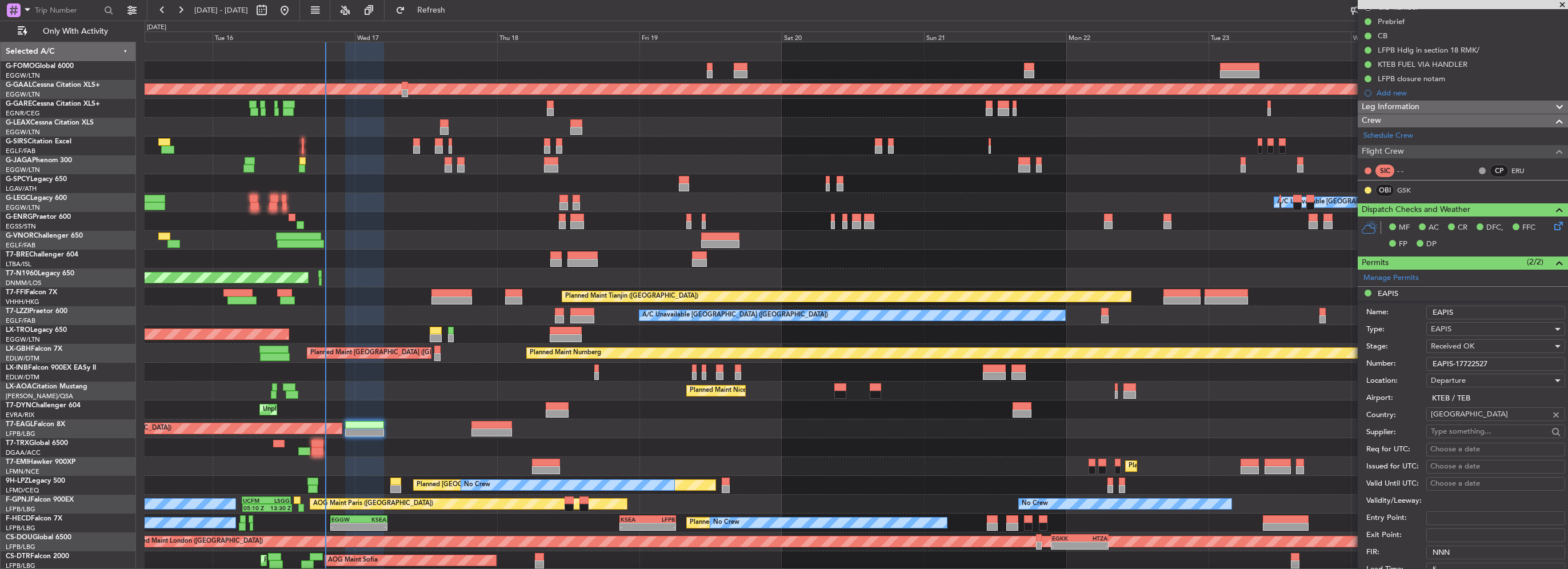
scroll to position [368, 0]
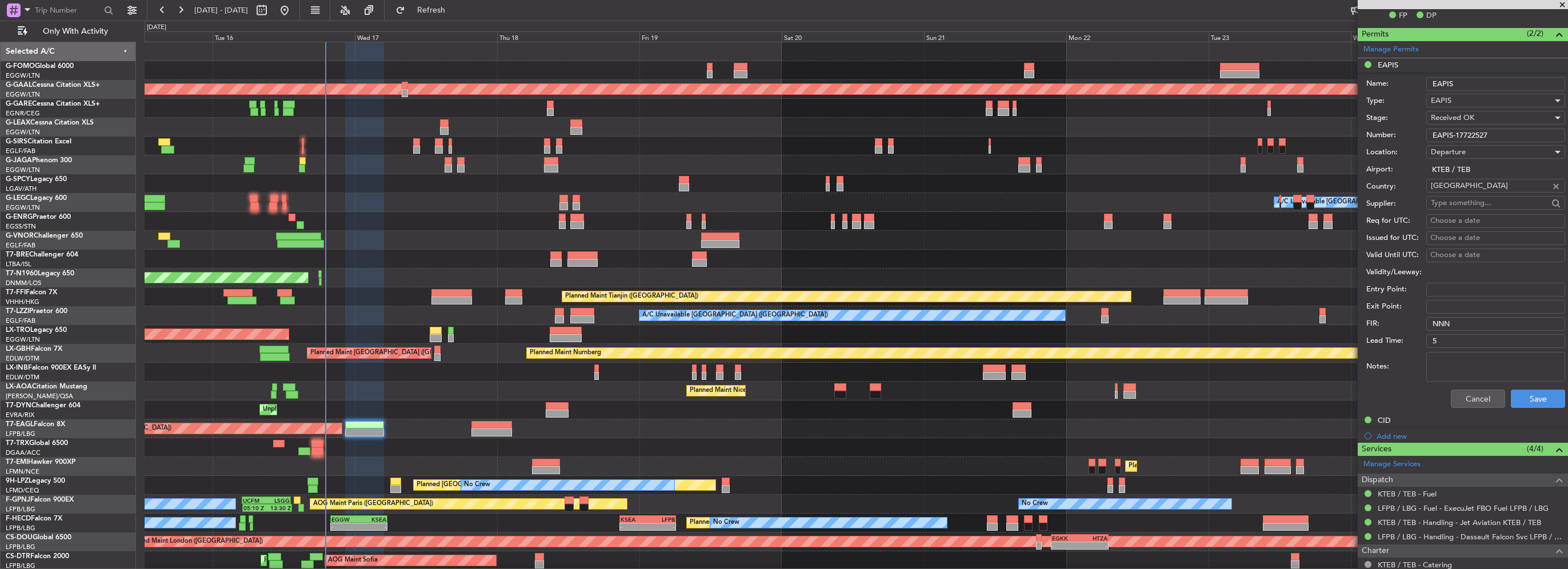
click at [1496, 138] on div "Number: EAPIS-17722527" at bounding box center [1465, 135] width 199 height 18
drag, startPoint x: 1501, startPoint y: 135, endPoint x: 1360, endPoint y: 130, distance: 141.1
click at [1360, 130] on form "Name: EAPIS Type: EAPIS Stage: Received OK Number: EAPIS-17722527 Location: Dep…" at bounding box center [1462, 242] width 210 height 341
paste input "text"
drag, startPoint x: 1511, startPoint y: 132, endPoint x: 1349, endPoint y: 133, distance: 162.0
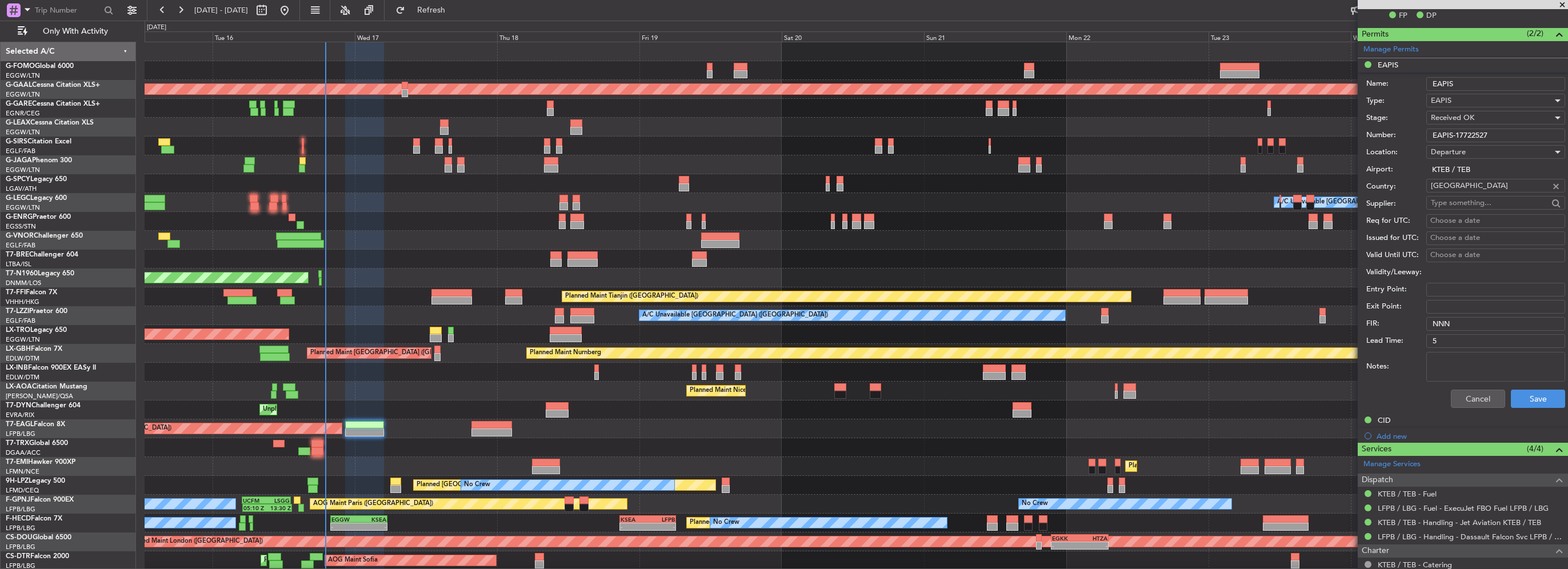
click at [1349, 133] on fb-app "15 Sep 2025 - 25 Sep 2025 Refresh Quick Links Only With Activity OLBA 11:00 Z K…" at bounding box center [784, 289] width 1568 height 561
type input "EAPIS-17722527"
click at [455, 10] on span "Refresh" at bounding box center [431, 10] width 48 height 8
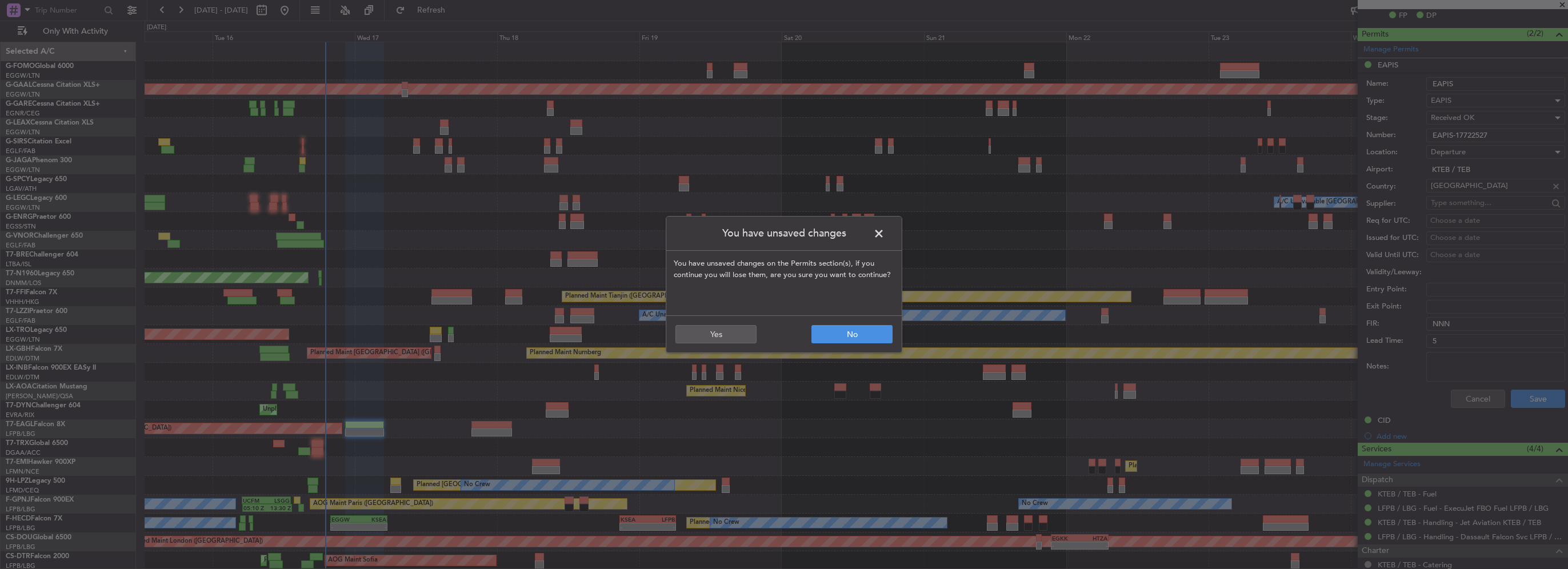
click at [885, 231] on span at bounding box center [885, 236] width 0 height 23
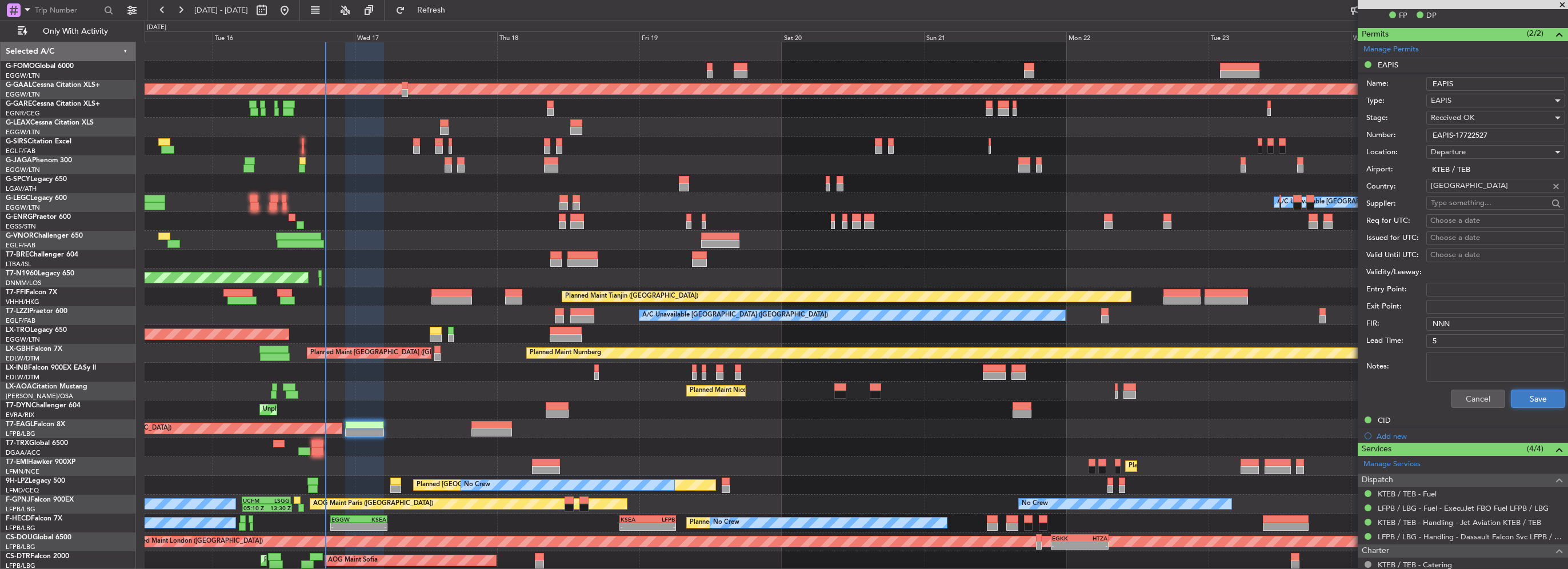
click at [1546, 396] on button "Save" at bounding box center [1537, 399] width 55 height 19
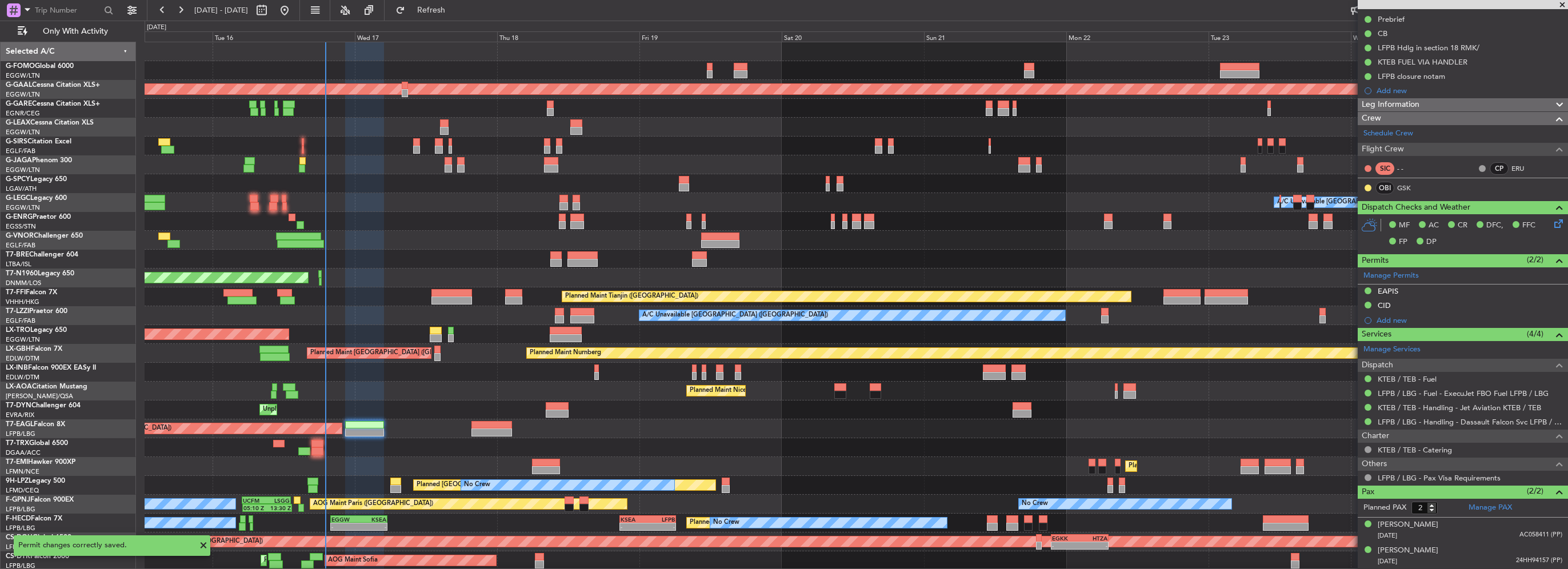
scroll to position [140, 0]
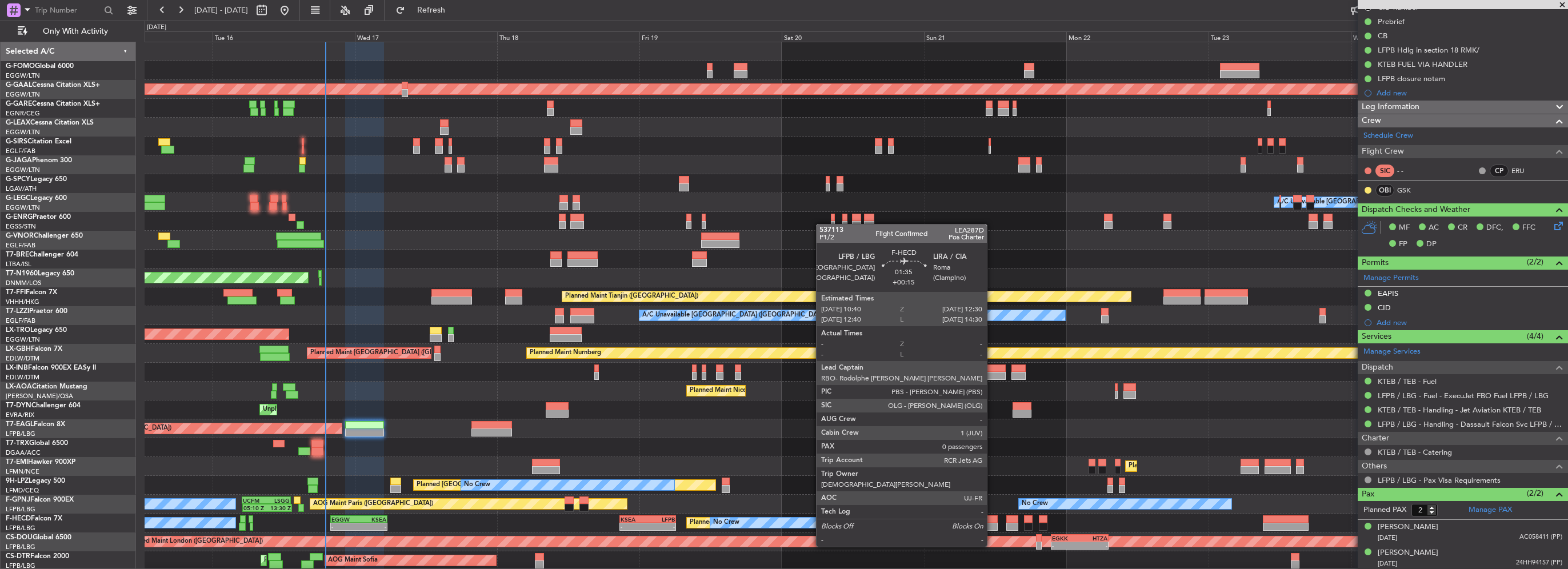
click at [992, 525] on div at bounding box center [992, 526] width 11 height 8
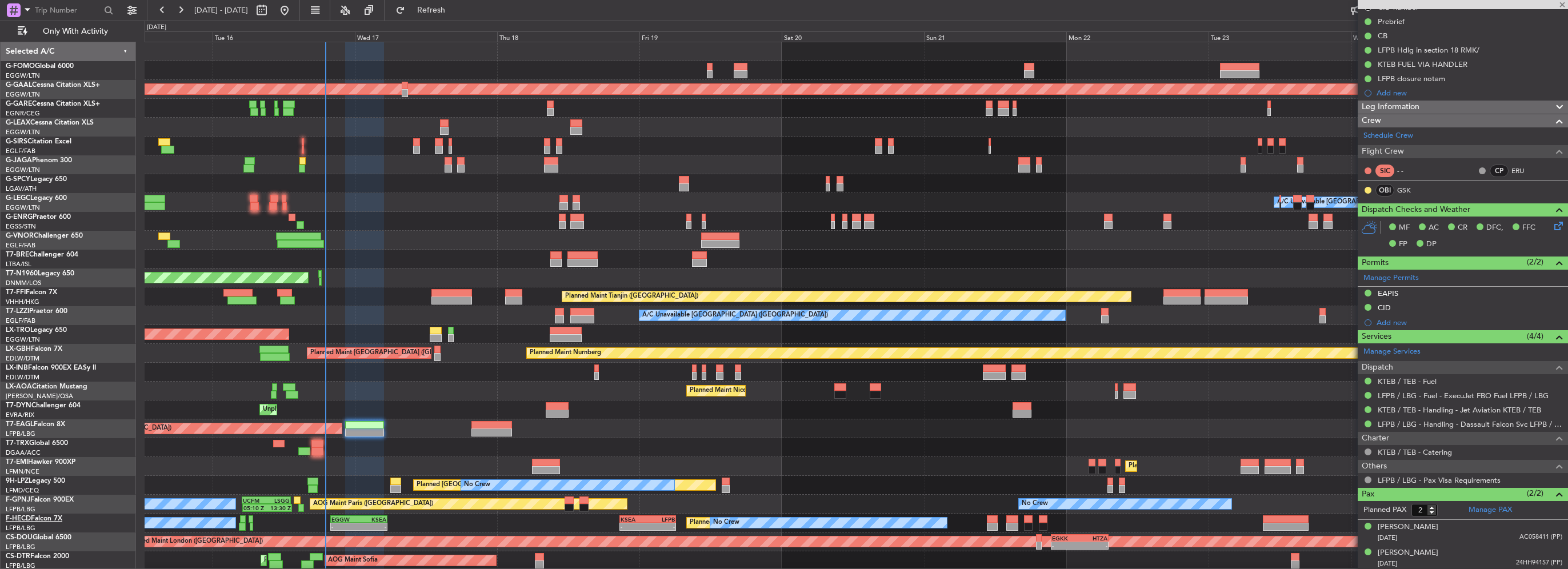
type input "+00:15"
type input "0"
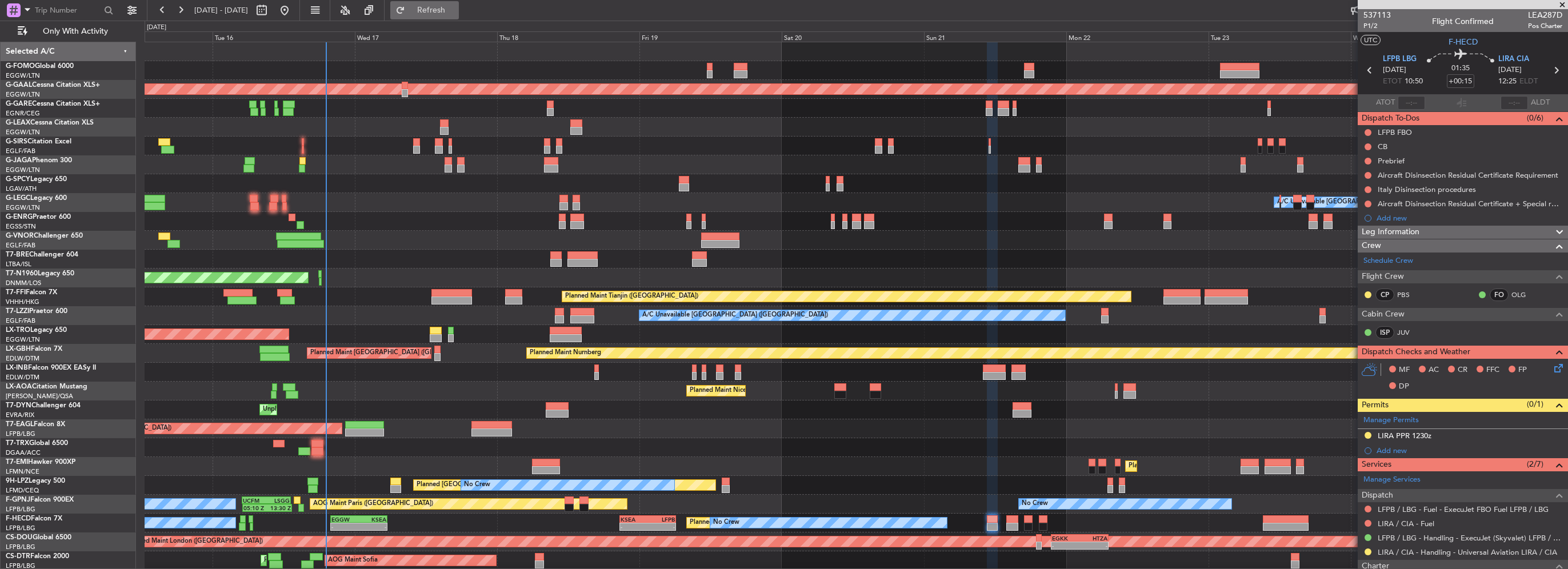
click at [455, 6] on span "Refresh" at bounding box center [431, 10] width 48 height 8
drag, startPoint x: 446, startPoint y: 6, endPoint x: 428, endPoint y: 9, distance: 18.2
click at [446, 7] on span "Refresh" at bounding box center [431, 10] width 48 height 8
click at [453, 12] on span "Refresh" at bounding box center [431, 10] width 48 height 8
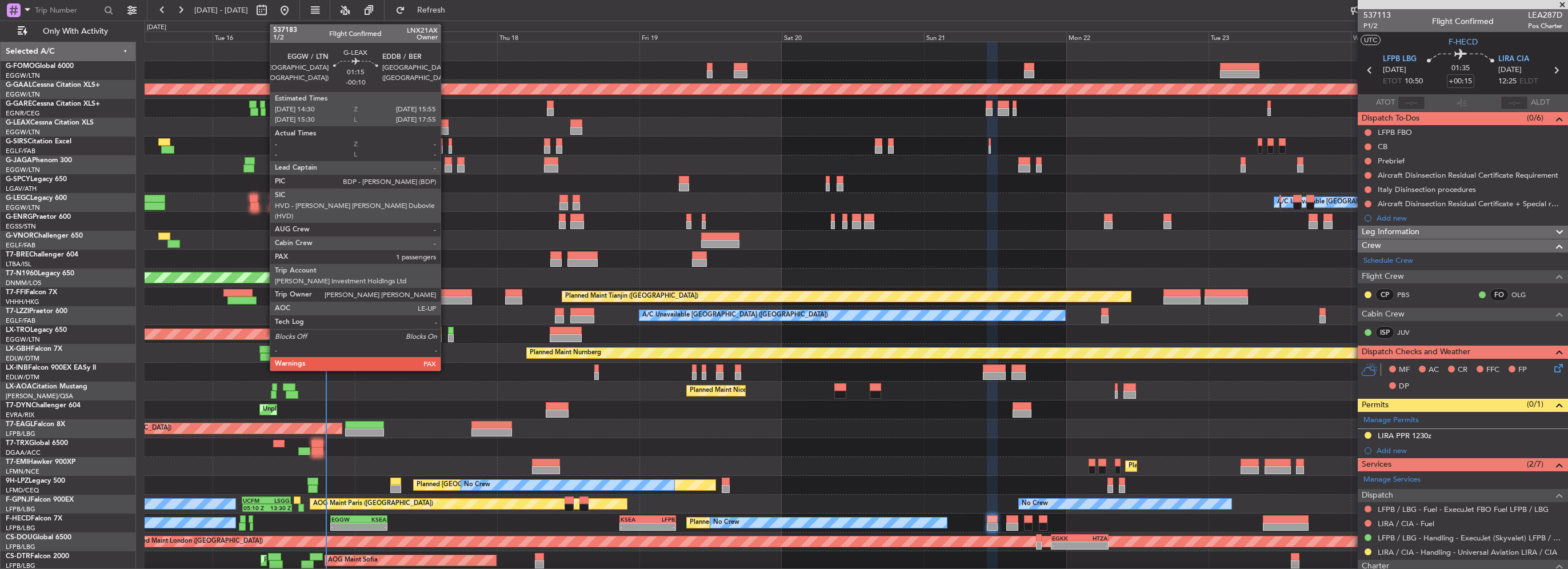
click at [446, 130] on div at bounding box center [443, 130] width 8 height 8
type input "-00:10"
type input "2"
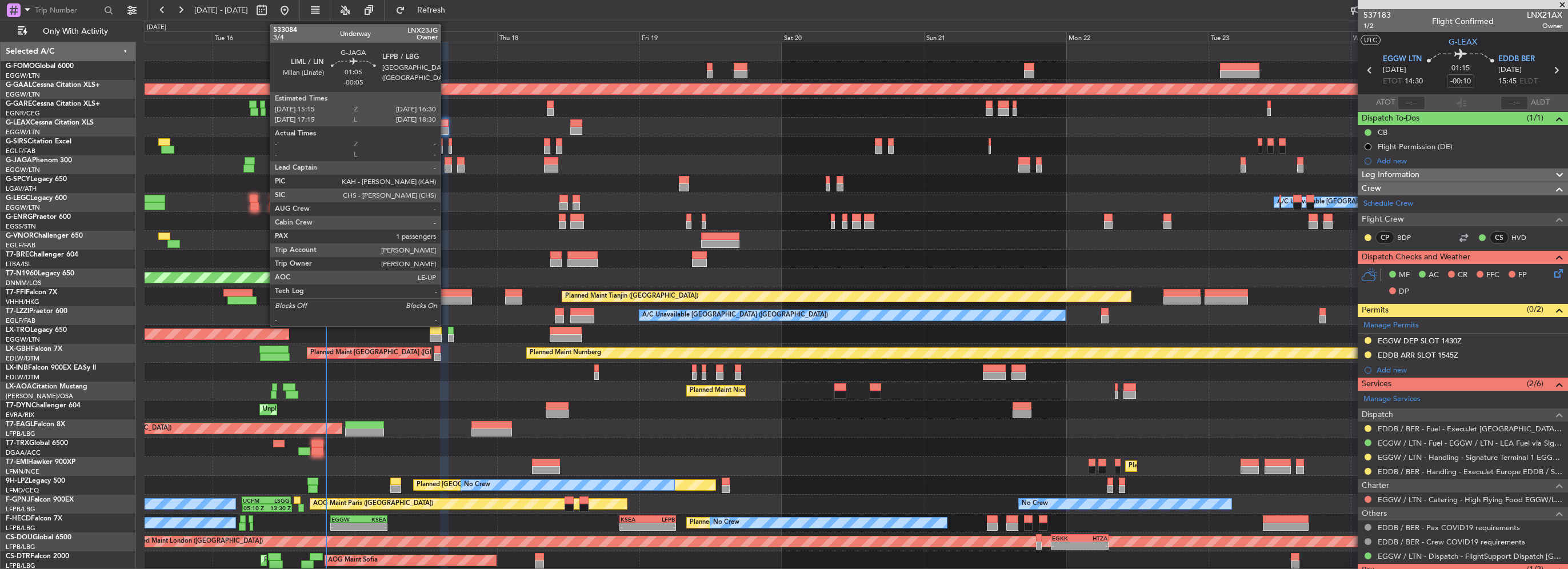
click at [446, 163] on div at bounding box center [448, 161] width 7 height 8
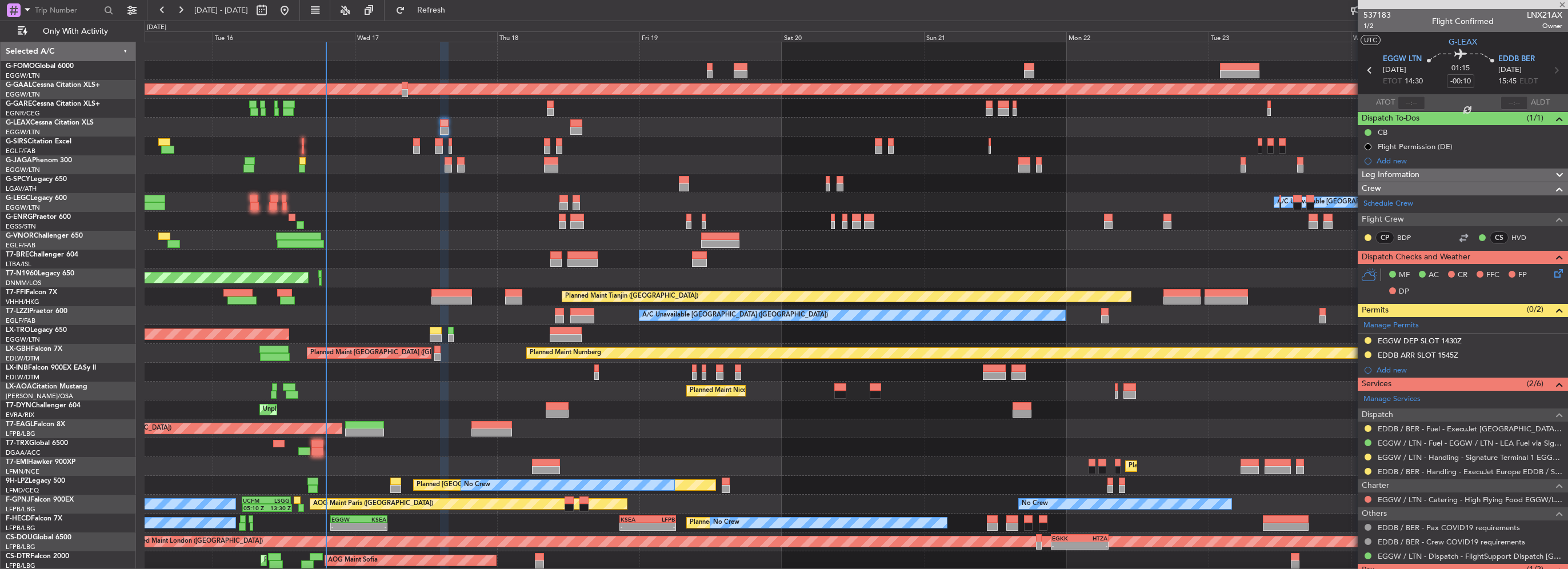
type input "-00:05"
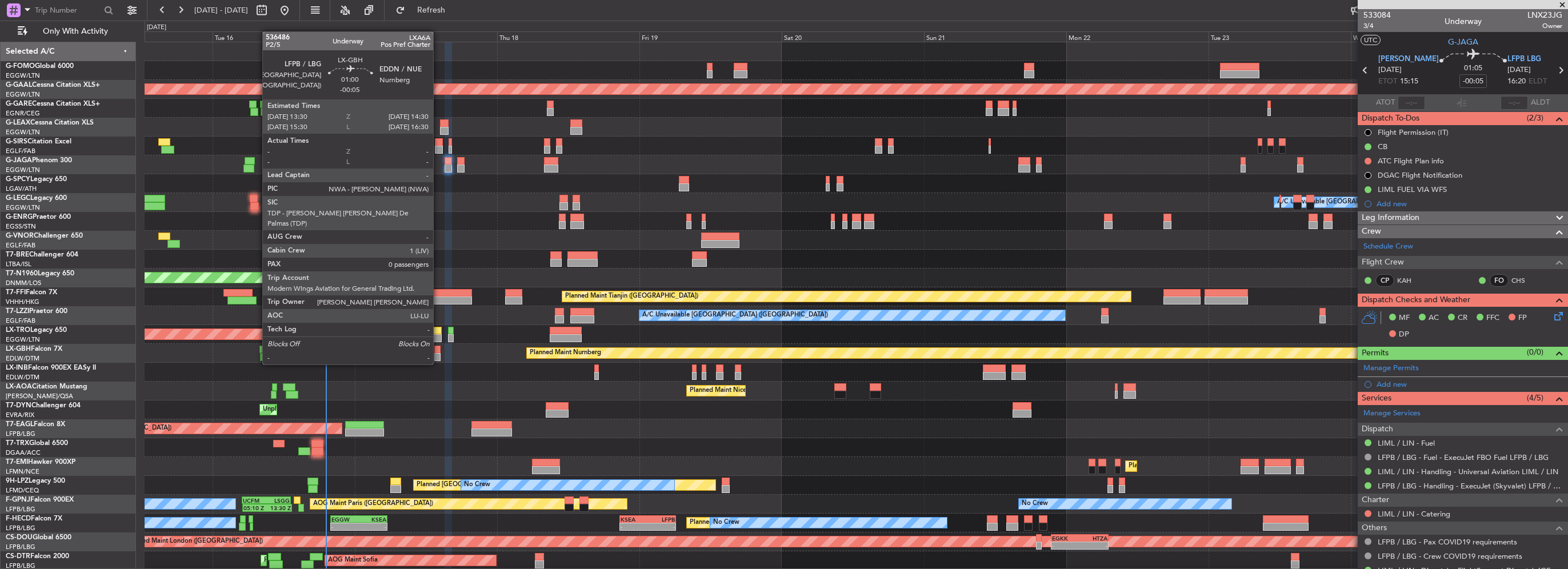
click at [439, 353] on div at bounding box center [437, 357] width 6 height 8
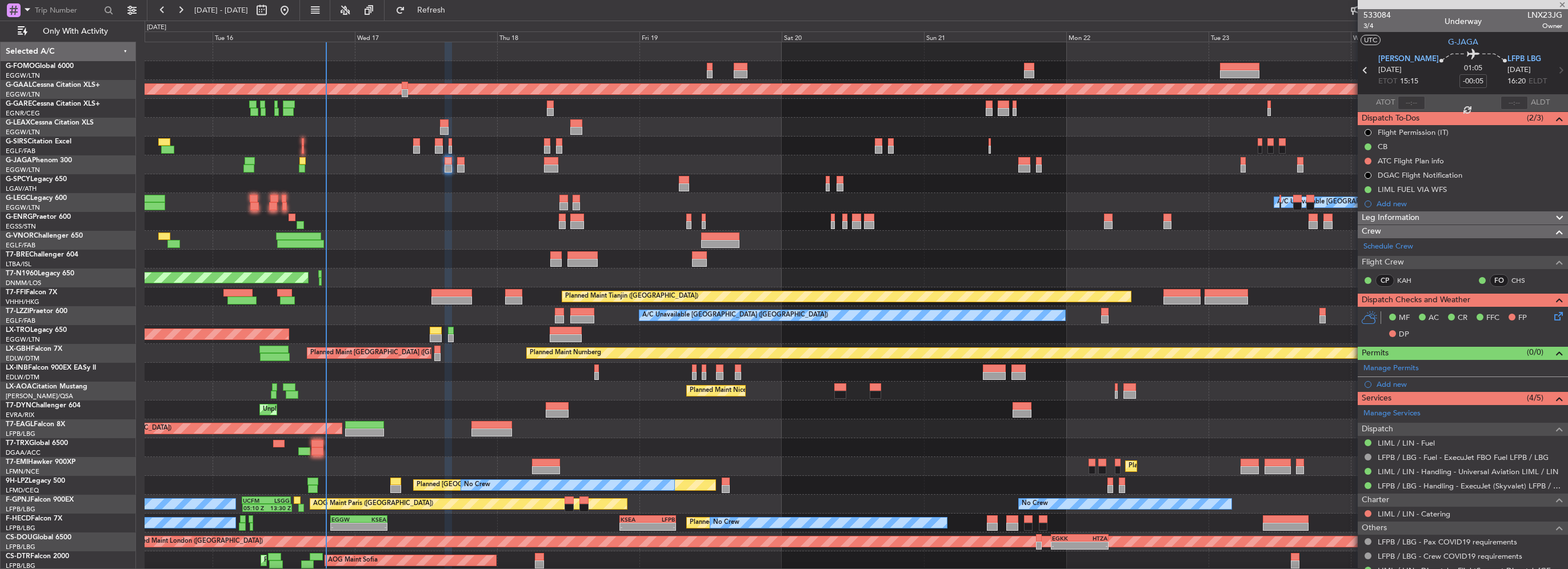
type input "0"
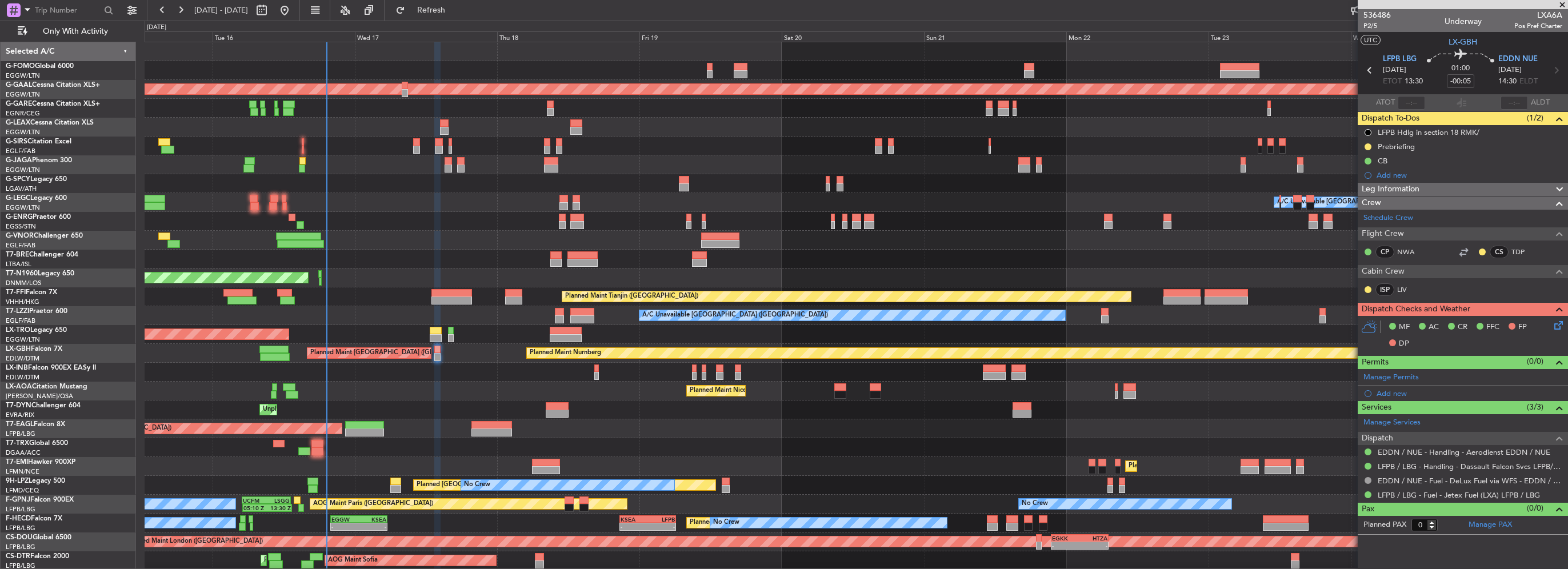
click at [1412, 187] on span "Leg Information" at bounding box center [1390, 190] width 57 height 13
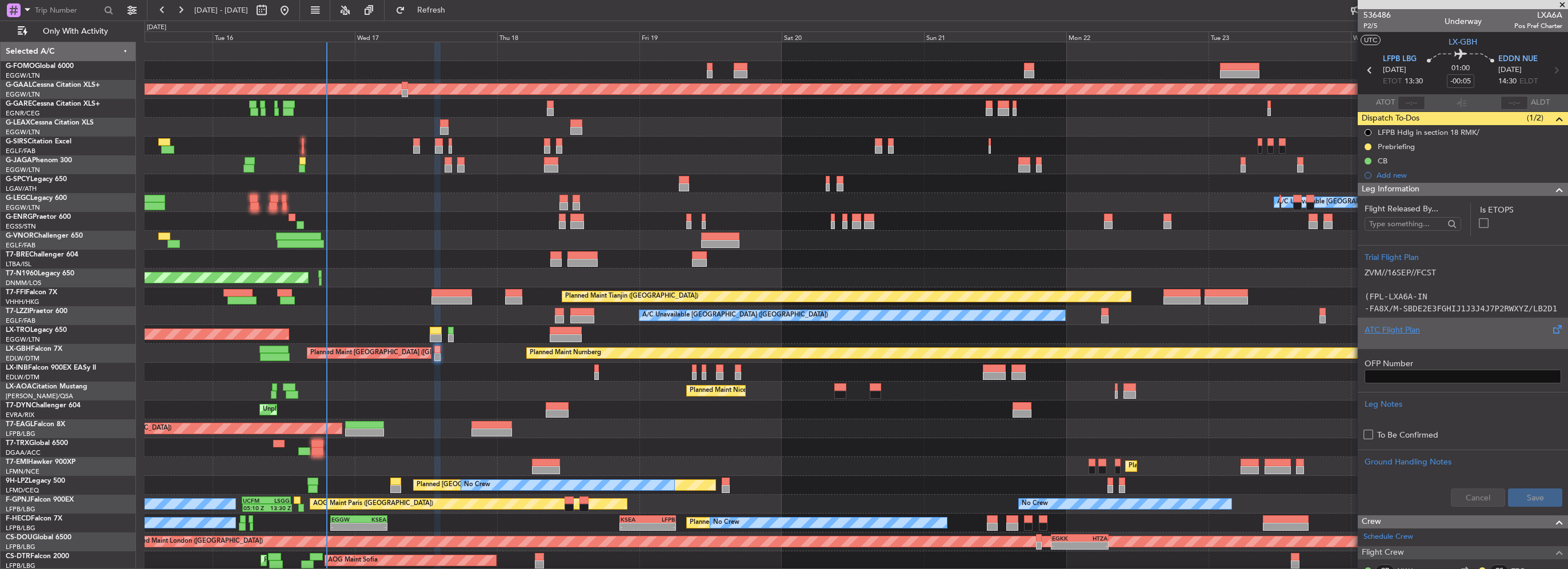
click at [1397, 336] on div at bounding box center [1462, 339] width 196 height 6
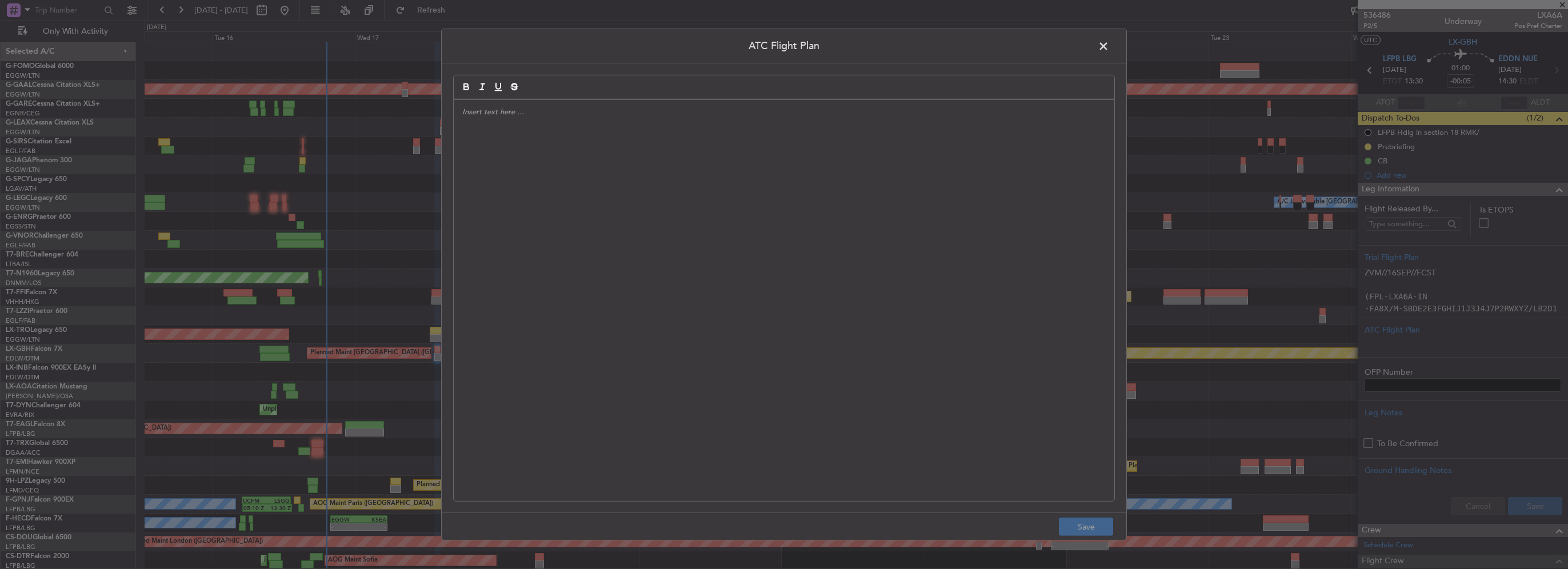
click at [752, 223] on div at bounding box center [784, 300] width 661 height 401
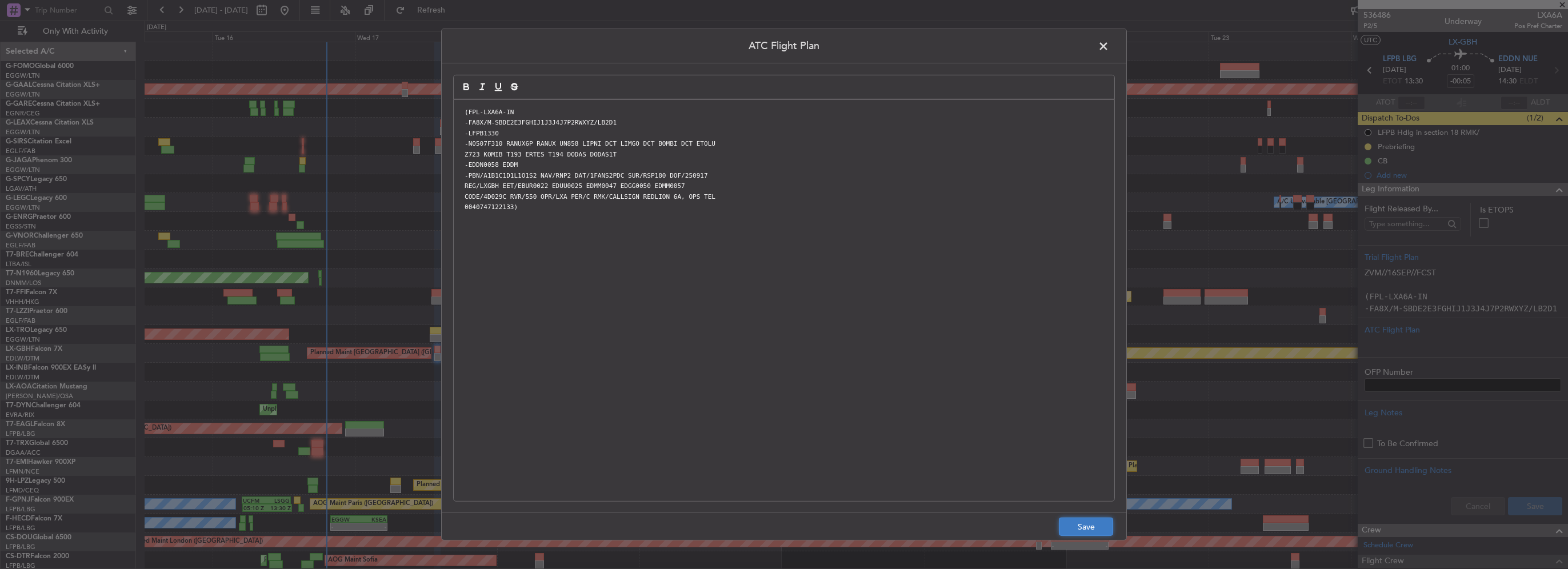
click at [1099, 531] on button "Save" at bounding box center [1086, 526] width 55 height 19
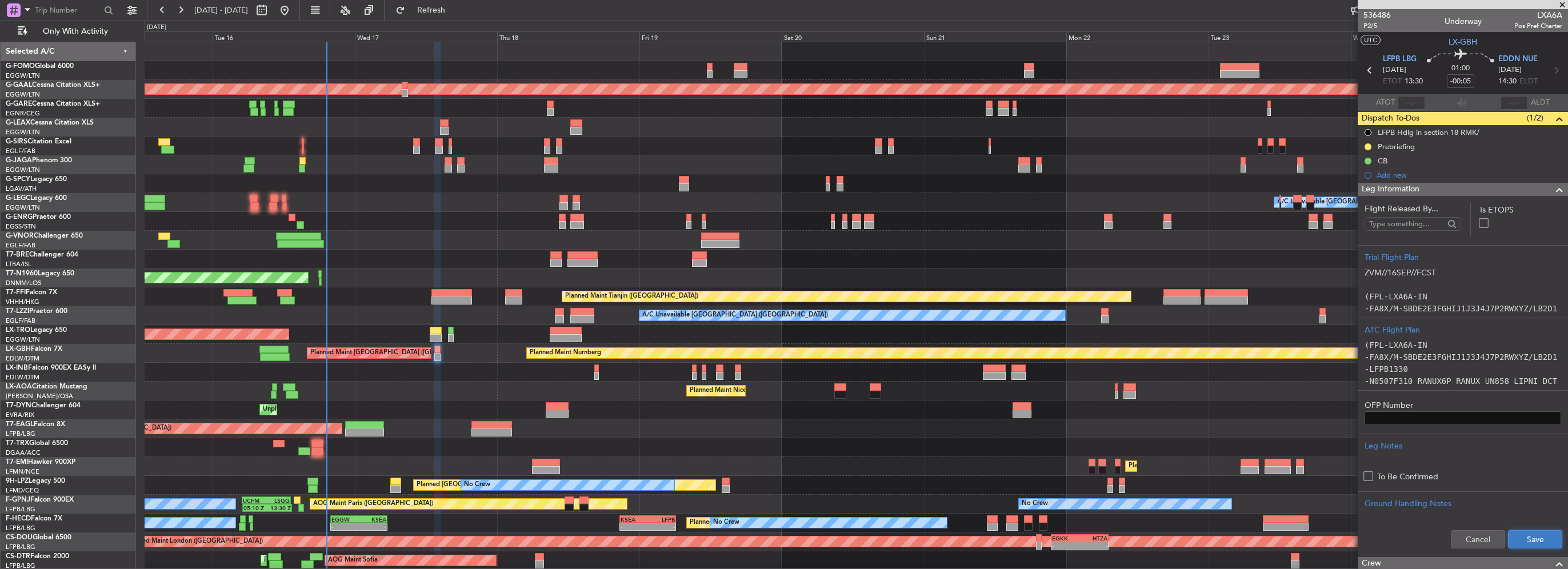
click at [1513, 538] on button "Save" at bounding box center [1535, 539] width 55 height 19
click at [1554, 189] on span at bounding box center [1559, 190] width 14 height 14
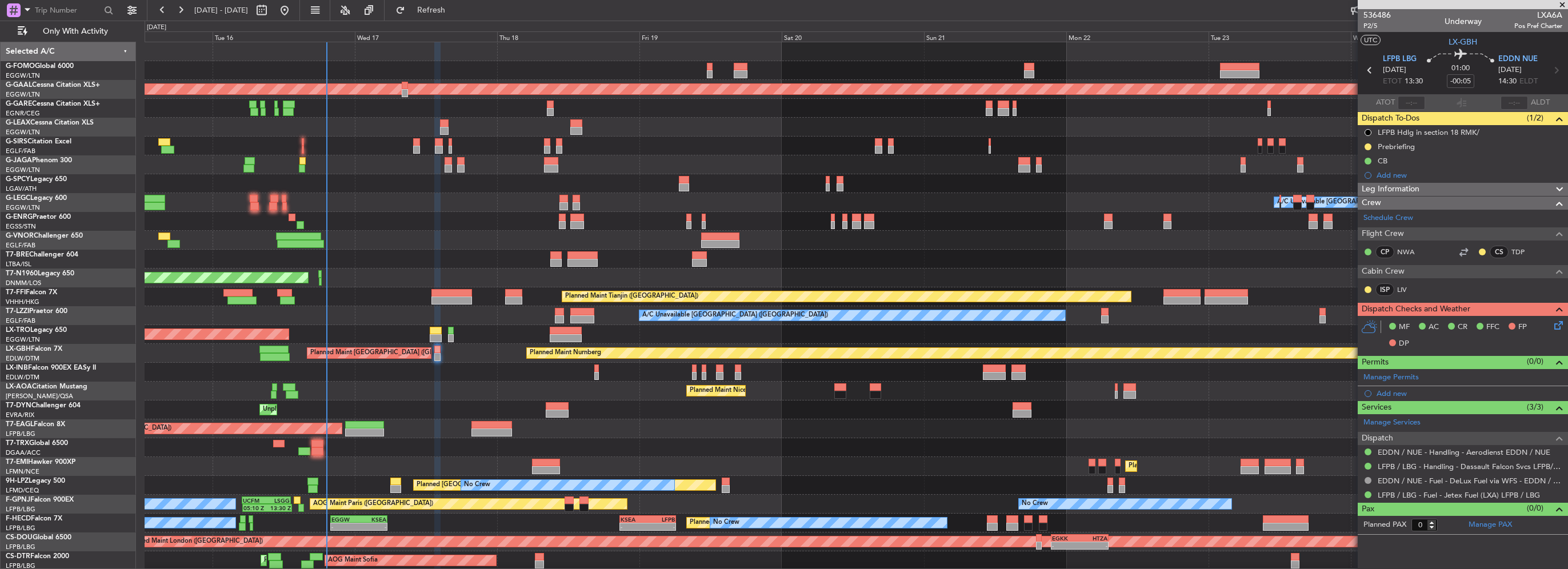
drag, startPoint x: 1369, startPoint y: 144, endPoint x: 1372, endPoint y: 155, distance: 11.4
click at [1369, 144] on button at bounding box center [1367, 146] width 6 height 6
click at [1432, 140] on mat-tooltip-component "LFPB Hdlg in section 18 RMK/" at bounding box center [1428, 152] width 106 height 31
click at [1429, 146] on div "LFPB Hdlg in section 18 RMK/" at bounding box center [1429, 151] width 91 height 14
click at [1364, 147] on div "LFPB Hdlg in section 18 RMK/ Prebriefing CB Add new" at bounding box center [1462, 154] width 210 height 57
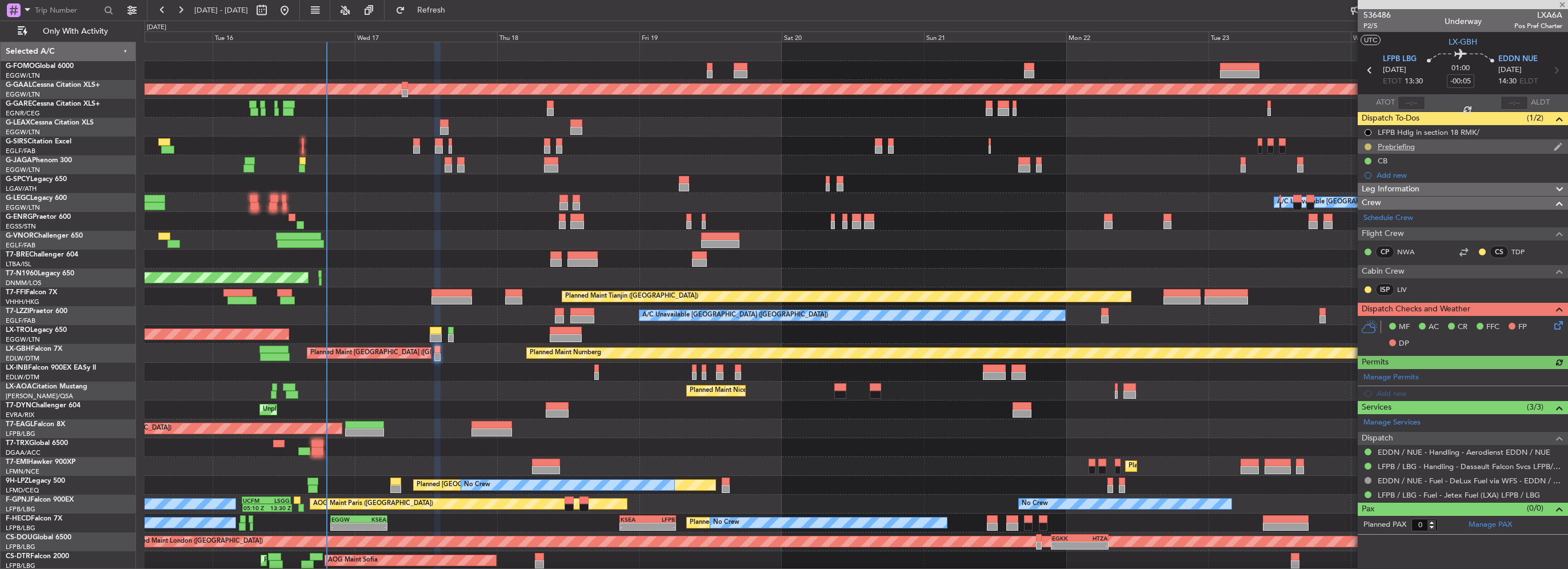
click at [1367, 144] on button at bounding box center [1367, 146] width 6 height 6
click at [1366, 209] on span "Cancelled" at bounding box center [1370, 214] width 32 height 11
click at [1440, 185] on div "Leg Information" at bounding box center [1462, 190] width 210 height 13
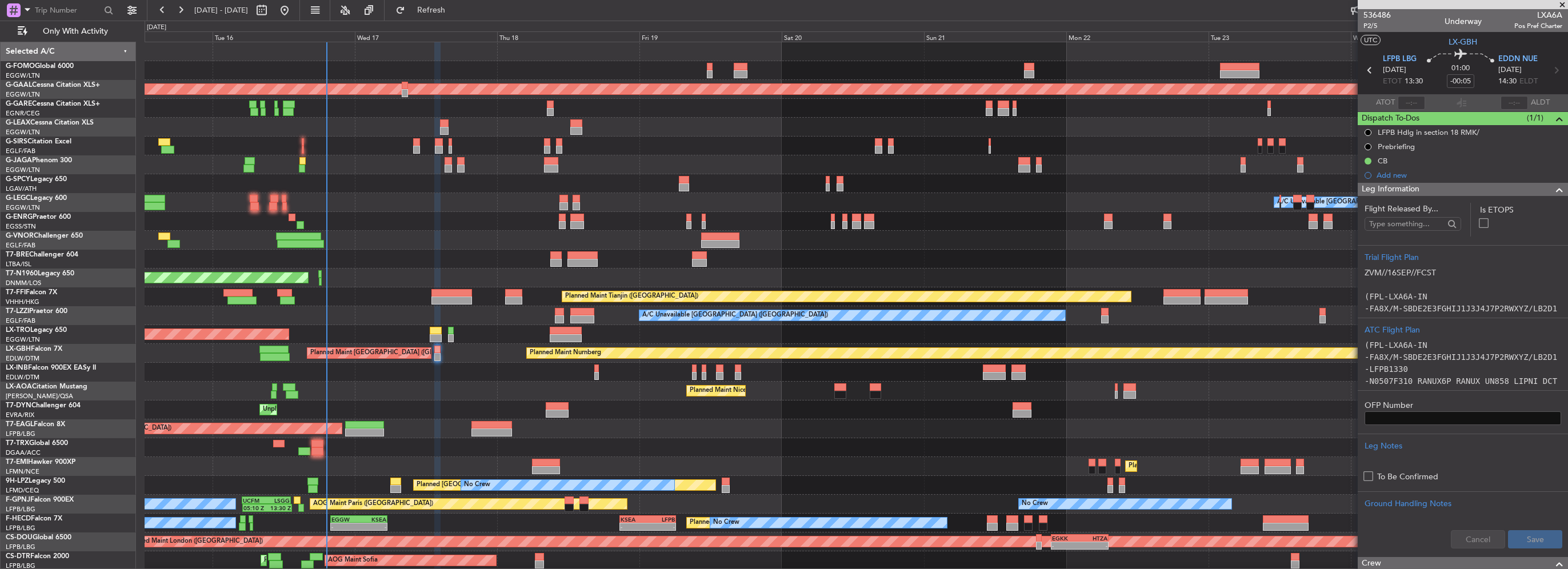
click at [1552, 185] on span at bounding box center [1559, 190] width 14 height 14
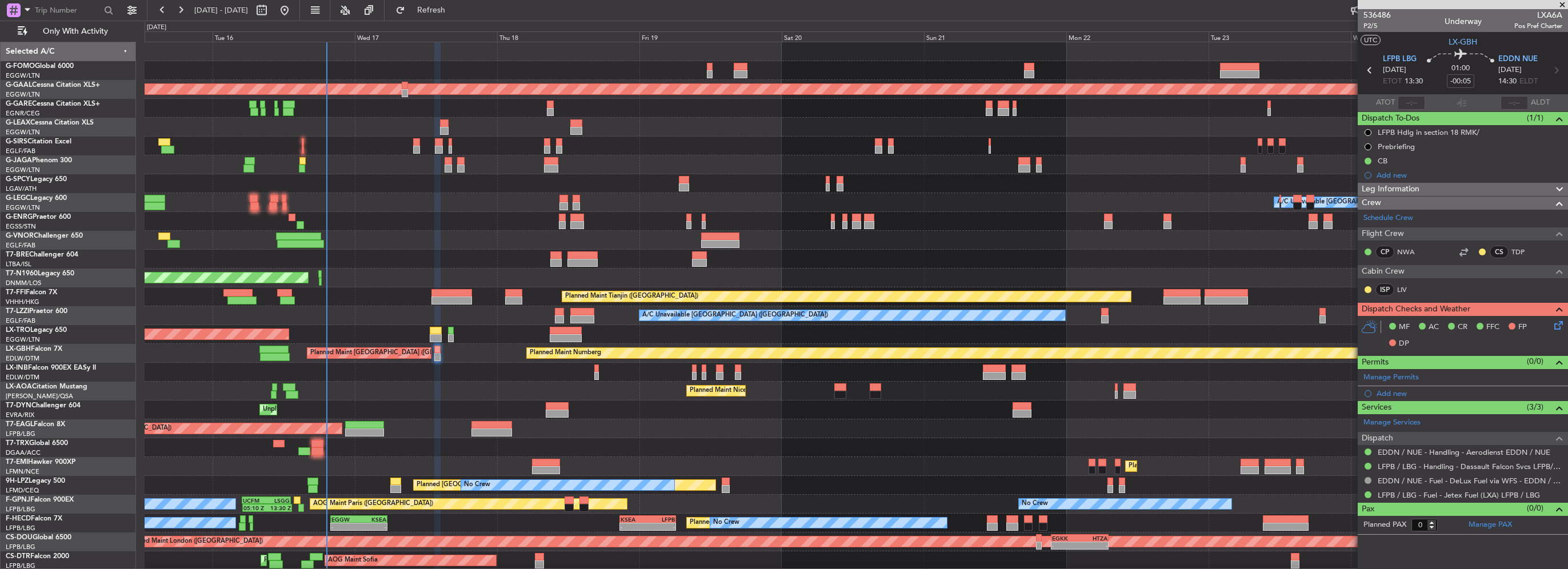
click at [1554, 323] on icon at bounding box center [1557, 323] width 9 height 9
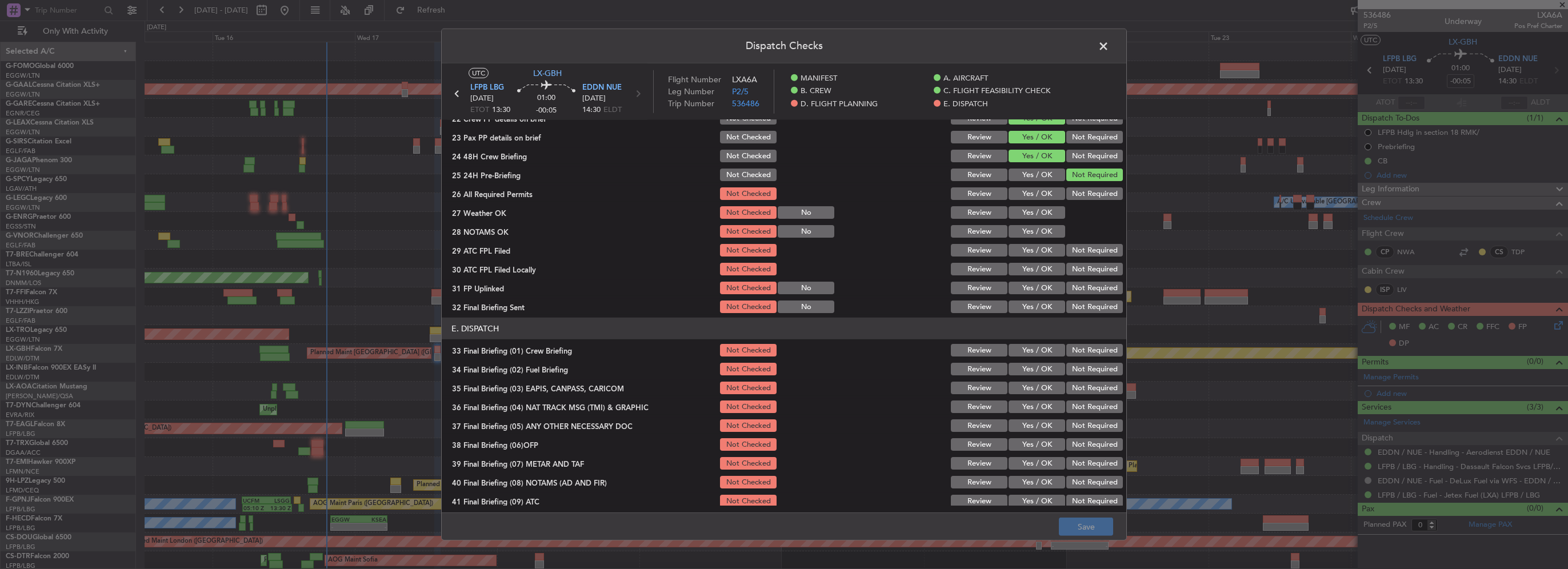
scroll to position [514, 0]
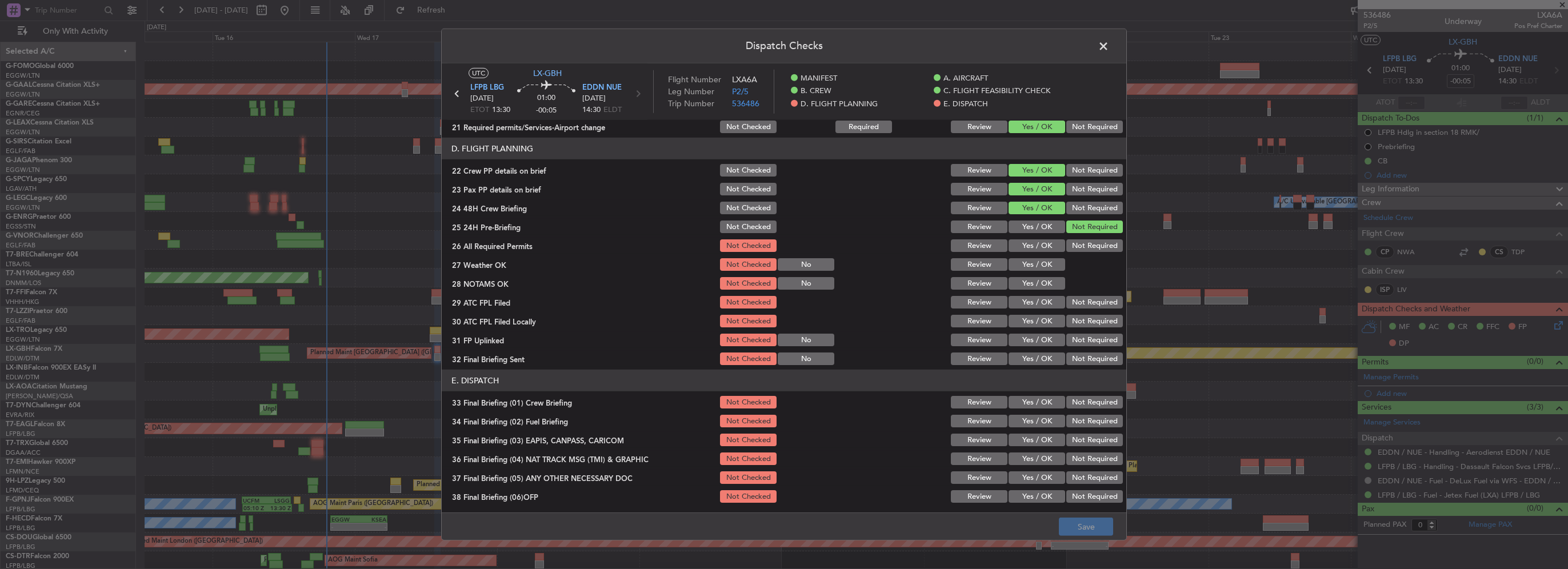
click at [1033, 246] on button "Yes / OK" at bounding box center [1037, 246] width 56 height 13
click at [1033, 258] on button "Yes / OK" at bounding box center [1037, 265] width 56 height 13
click at [1040, 286] on button "Yes / OK" at bounding box center [1037, 283] width 56 height 13
click at [1045, 307] on button "Yes / OK" at bounding box center [1037, 303] width 56 height 13
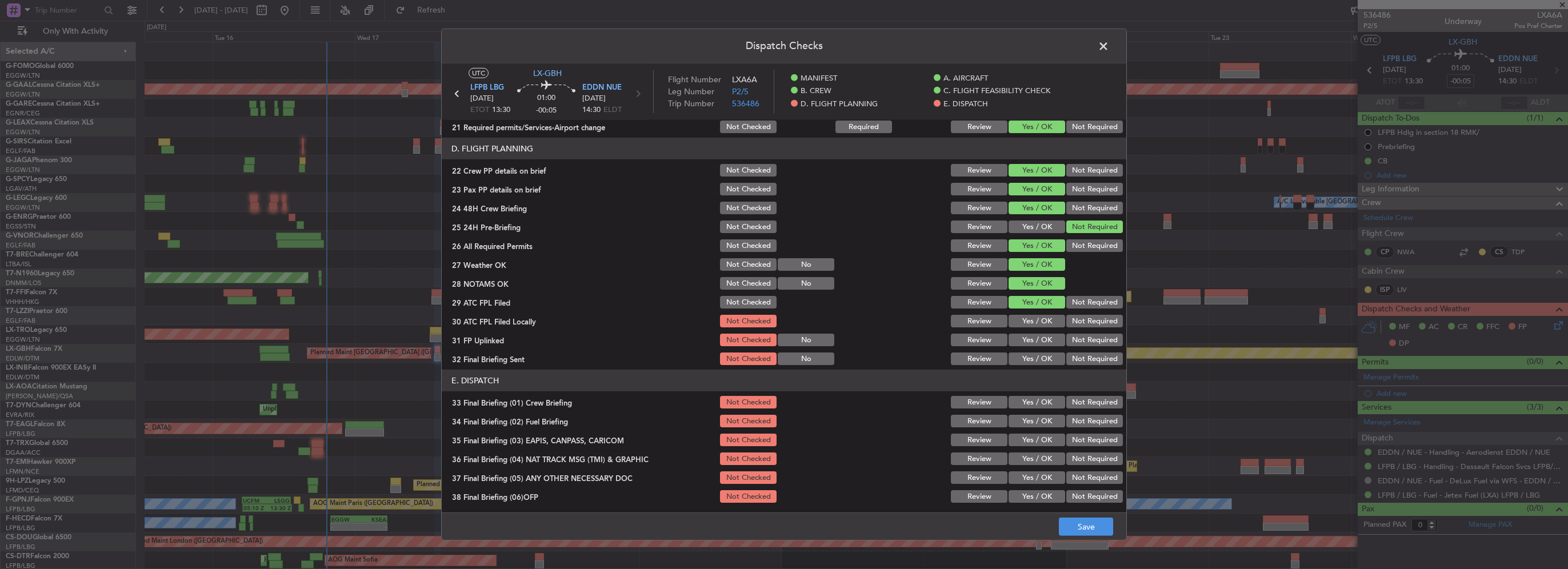
click at [1076, 332] on div "Not Required" at bounding box center [1093, 340] width 57 height 16
click at [1077, 325] on button "Not Required" at bounding box center [1094, 321] width 56 height 13
drag, startPoint x: 1052, startPoint y: 337, endPoint x: 1061, endPoint y: 345, distance: 12.0
click at [1053, 339] on button "Yes / OK" at bounding box center [1037, 340] width 56 height 13
click at [1075, 358] on button "Not Required" at bounding box center [1094, 359] width 56 height 13
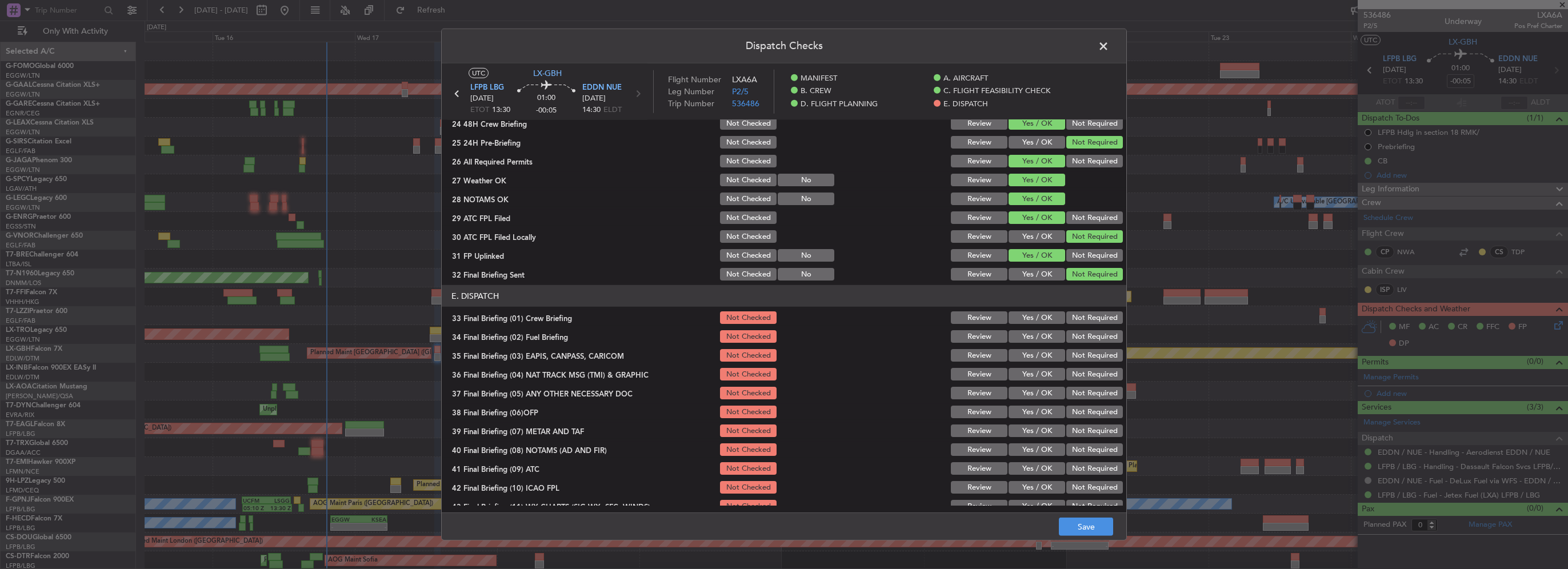
scroll to position [628, 0]
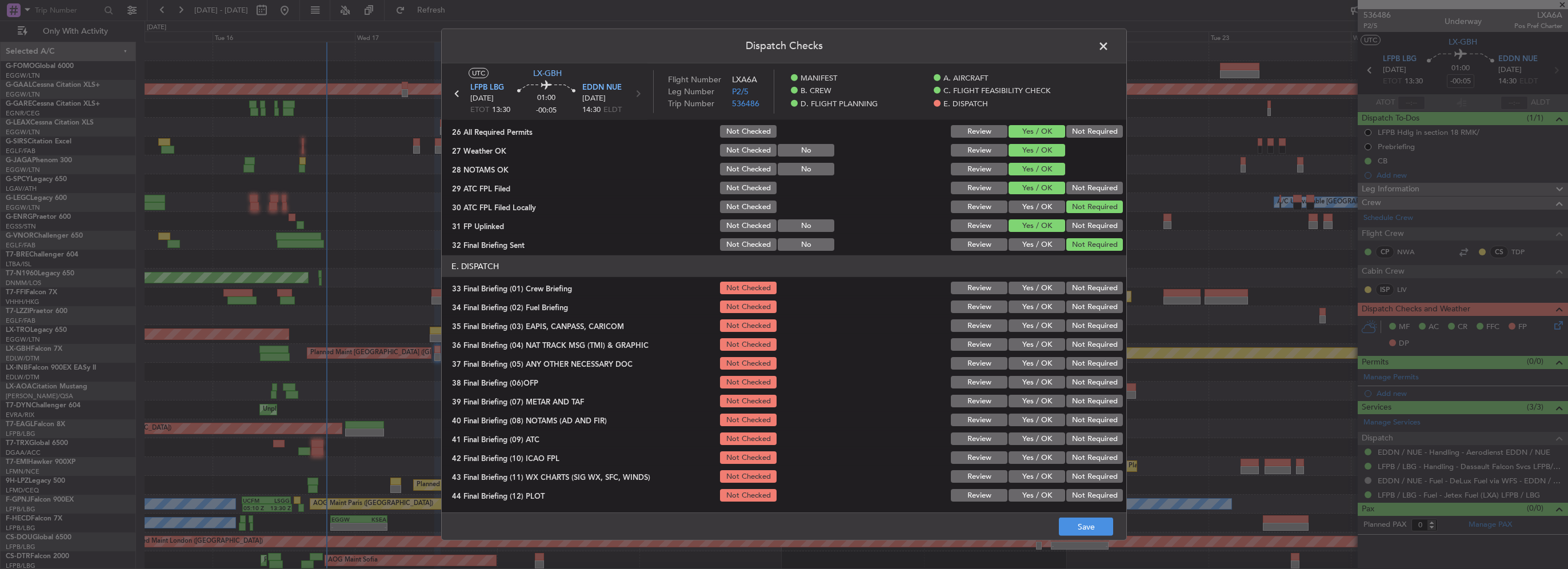
click at [1046, 287] on button "Yes / OK" at bounding box center [1037, 288] width 56 height 13
drag, startPoint x: 1047, startPoint y: 300, endPoint x: 1079, endPoint y: 321, distance: 38.3
click at [1047, 301] on button "Yes / OK" at bounding box center [1037, 307] width 56 height 13
click at [1079, 322] on button "Not Required" at bounding box center [1094, 326] width 56 height 13
click at [1082, 338] on button "Not Required" at bounding box center [1094, 344] width 56 height 13
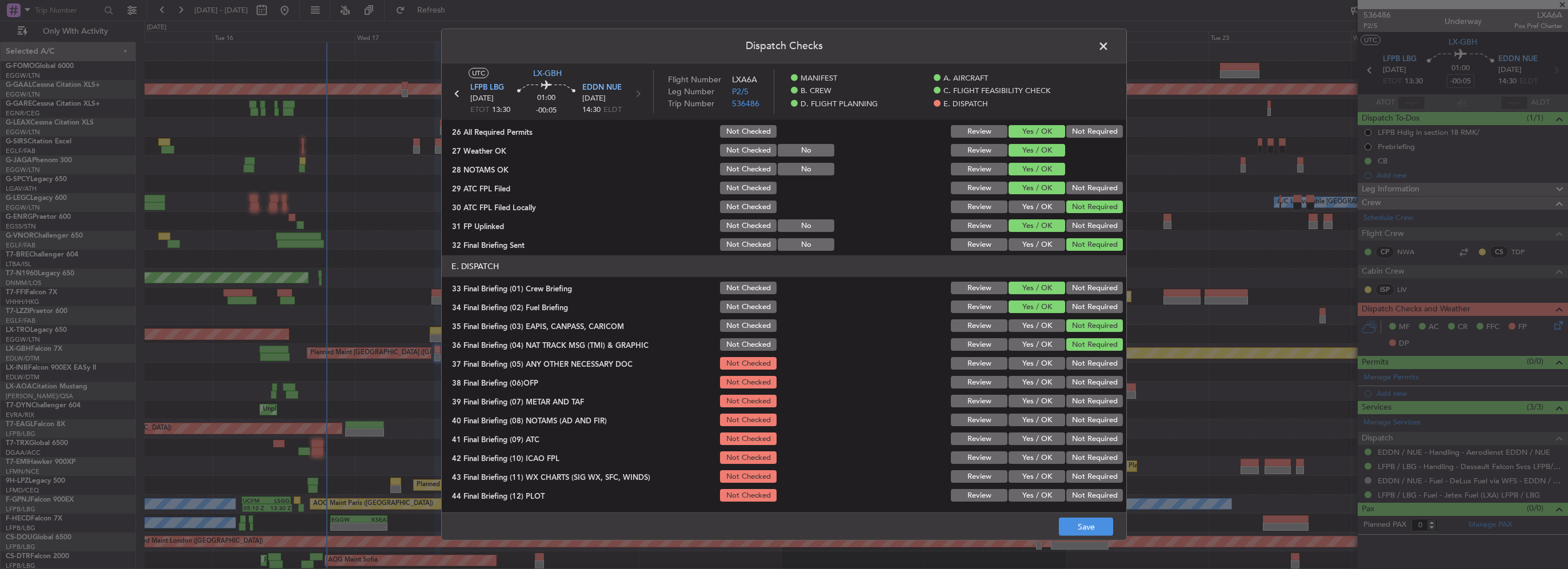
click at [1033, 371] on section "E. DISPATCH 33 Final Briefing (01) Crew Briefing Not Checked Review Yes / OK No…" at bounding box center [784, 379] width 685 height 248
click at [1034, 365] on button "Yes / OK" at bounding box center [1037, 364] width 56 height 13
click at [1037, 383] on button "Yes / OK" at bounding box center [1037, 382] width 56 height 13
click at [1037, 400] on button "Yes / OK" at bounding box center [1037, 402] width 56 height 13
click at [1040, 423] on button "Yes / OK" at bounding box center [1037, 420] width 56 height 13
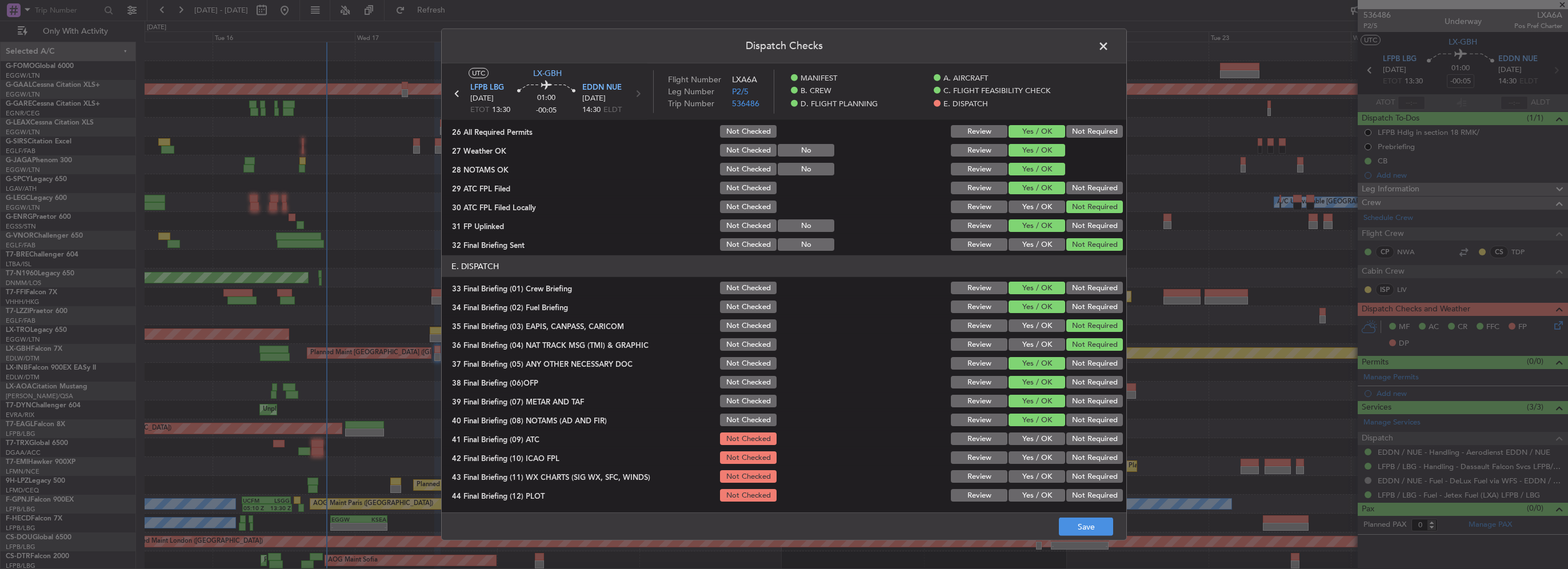
click at [1041, 434] on button "Yes / OK" at bounding box center [1037, 439] width 56 height 13
click at [1042, 453] on button "Yes / OK" at bounding box center [1037, 458] width 56 height 13
drag, startPoint x: 1041, startPoint y: 469, endPoint x: 1041, endPoint y: 478, distance: 9.0
click at [1041, 470] on button "Yes / OK" at bounding box center [1037, 476] width 56 height 13
drag, startPoint x: 1042, startPoint y: 491, endPoint x: 1063, endPoint y: 510, distance: 28.3
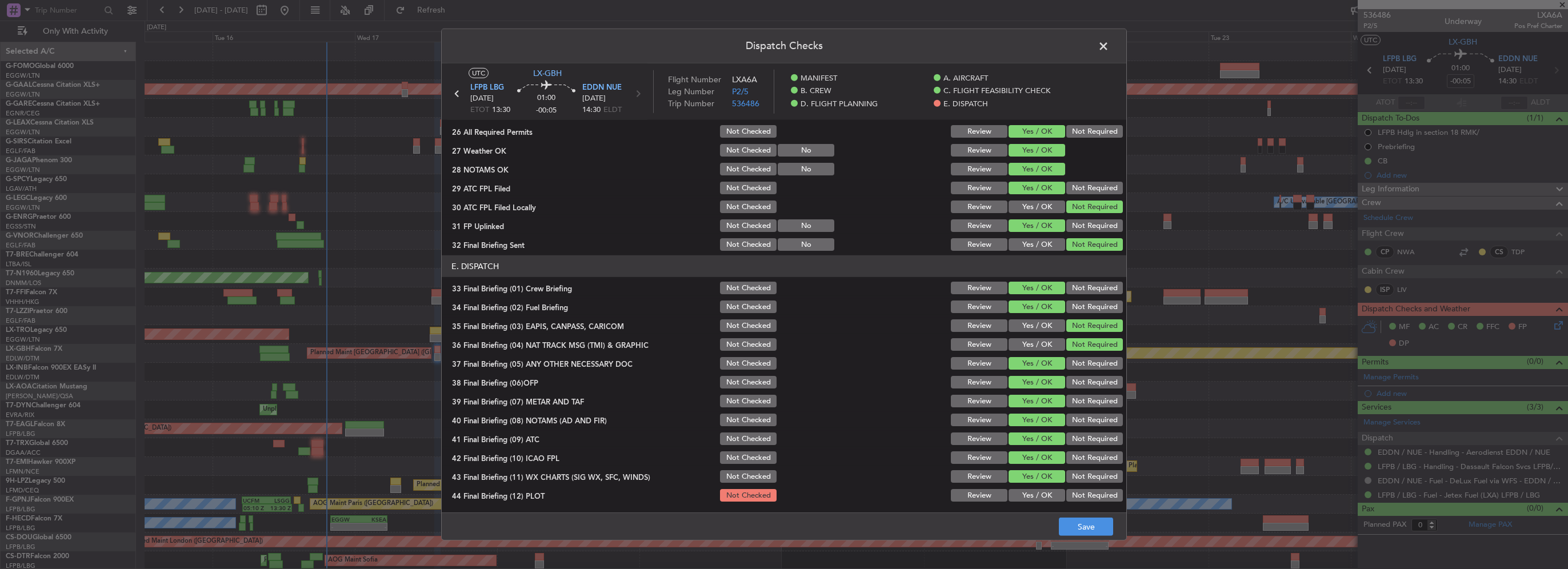
click at [1042, 492] on button "Yes / OK" at bounding box center [1037, 495] width 56 height 13
drag, startPoint x: 1085, startPoint y: 521, endPoint x: 1098, endPoint y: 526, distance: 13.9
click at [1085, 521] on button "Save" at bounding box center [1086, 526] width 55 height 19
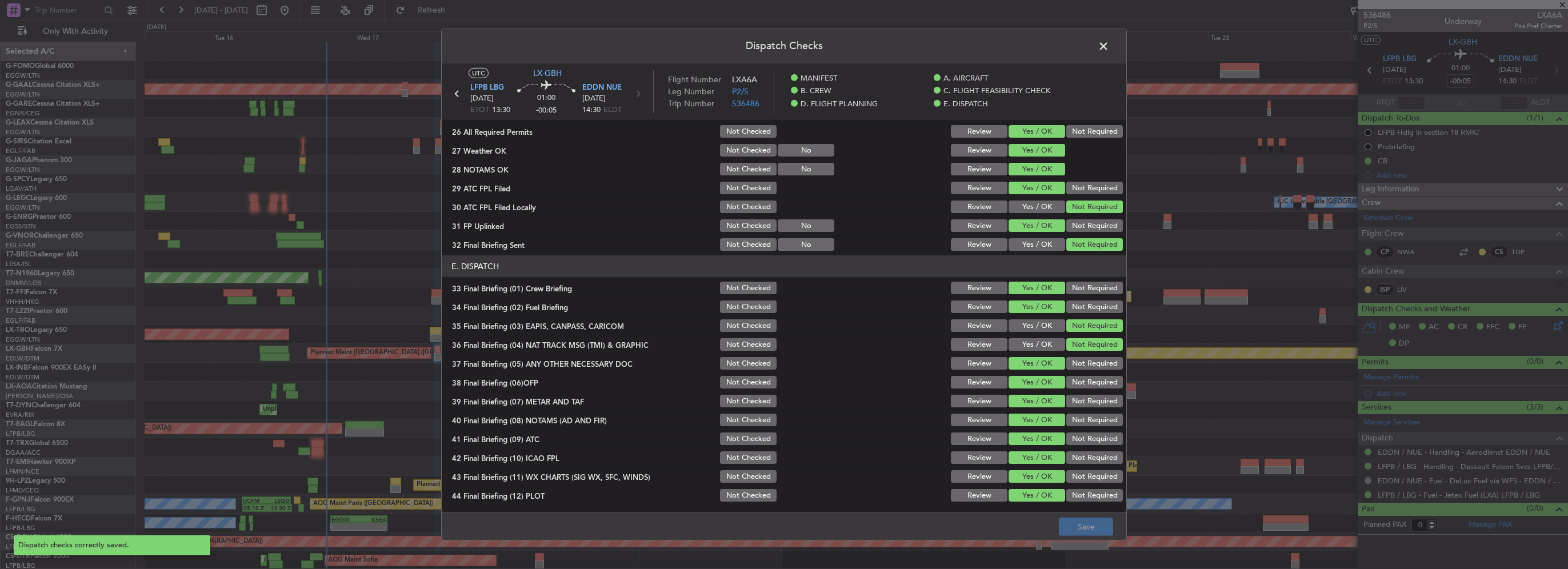
click at [1109, 45] on span at bounding box center [1109, 49] width 0 height 23
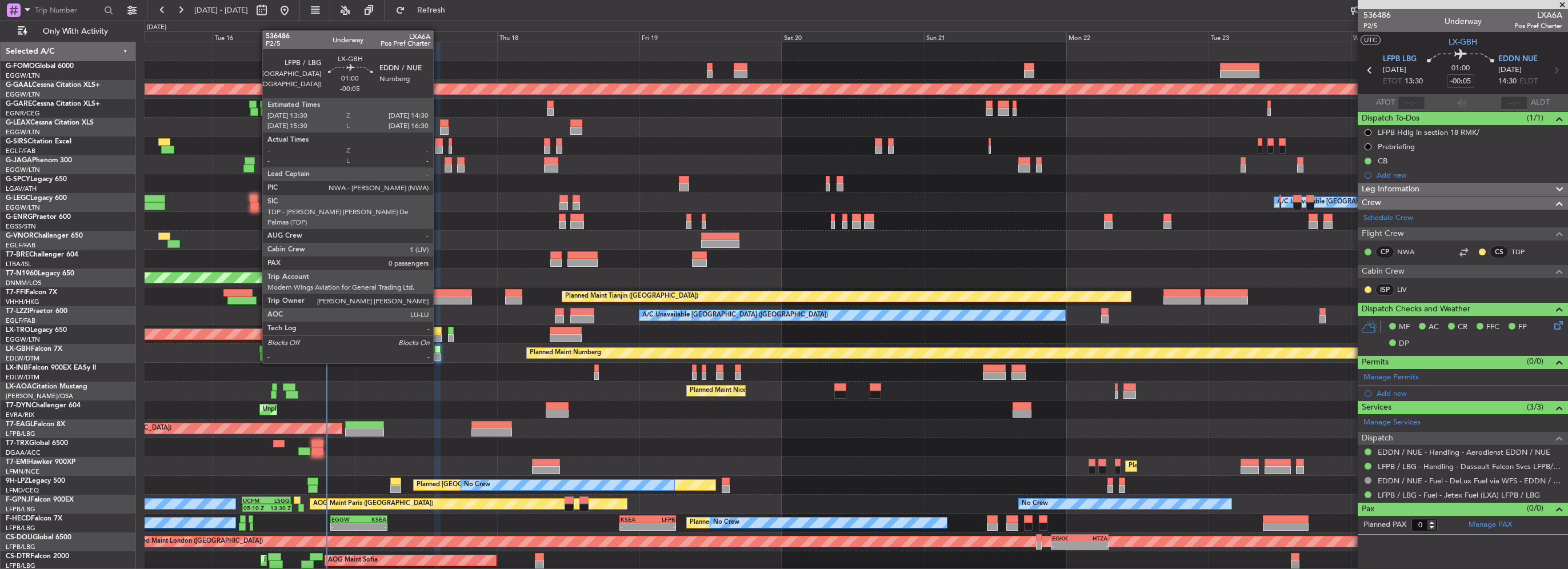
click at [439, 352] on div at bounding box center [437, 350] width 6 height 8
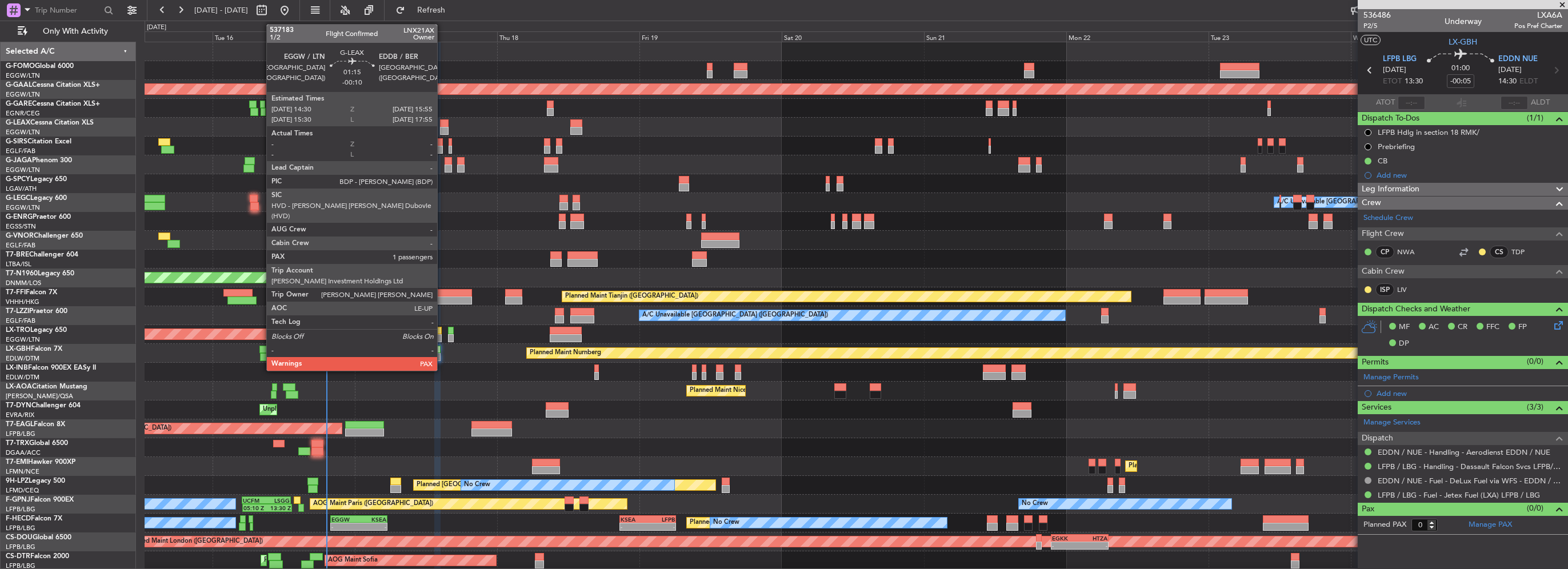
click at [442, 127] on div at bounding box center [443, 130] width 8 height 8
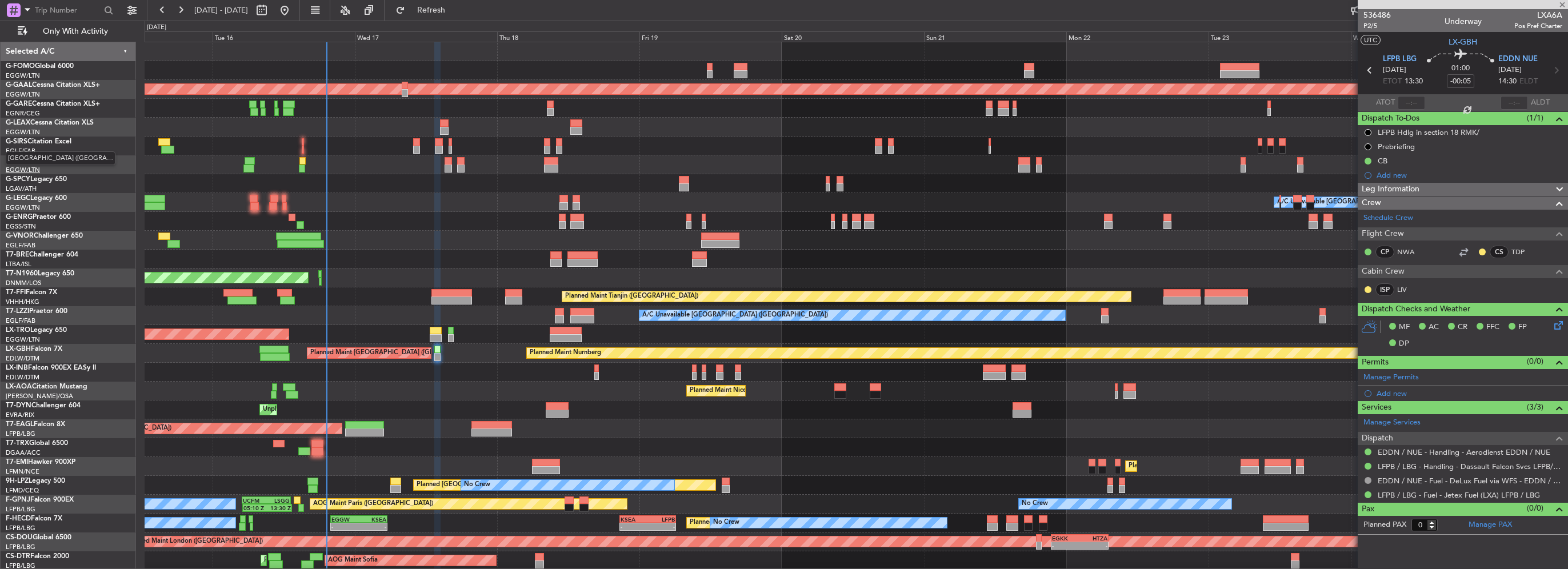
type input "-00:10"
type input "2"
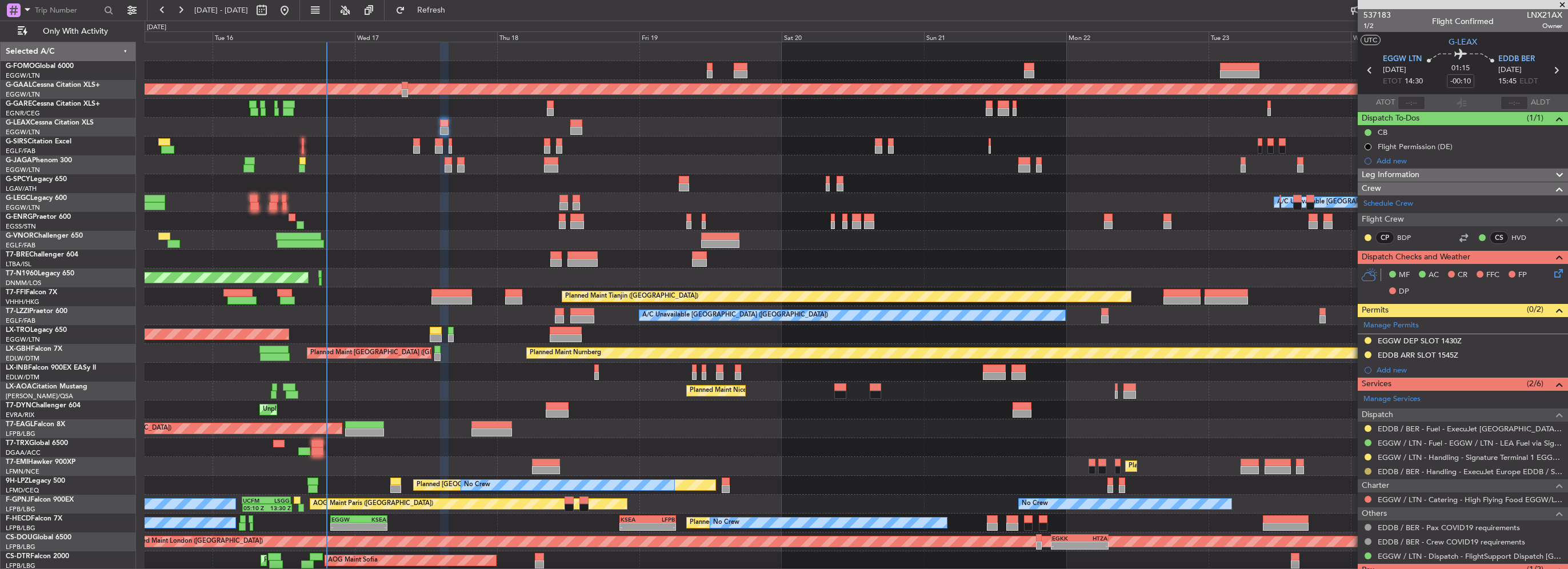
click at [1370, 470] on button at bounding box center [1367, 471] width 6 height 6
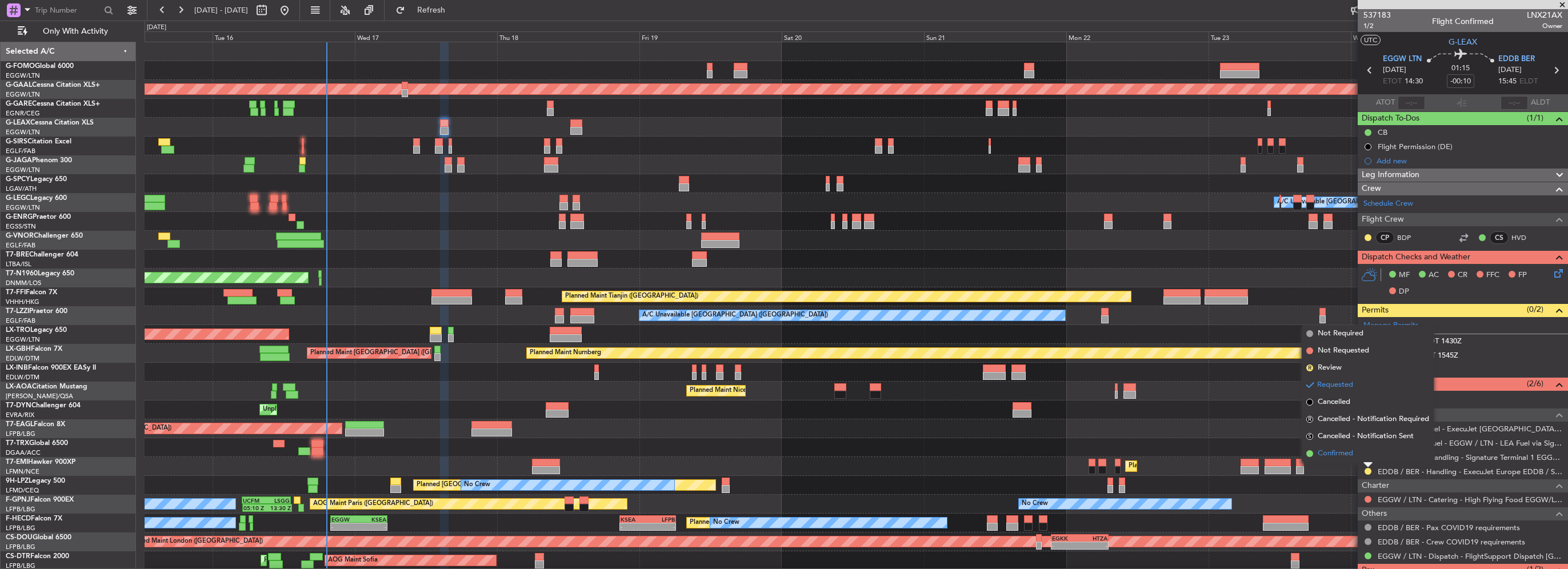
click at [1352, 451] on span "Confirmed" at bounding box center [1336, 453] width 35 height 11
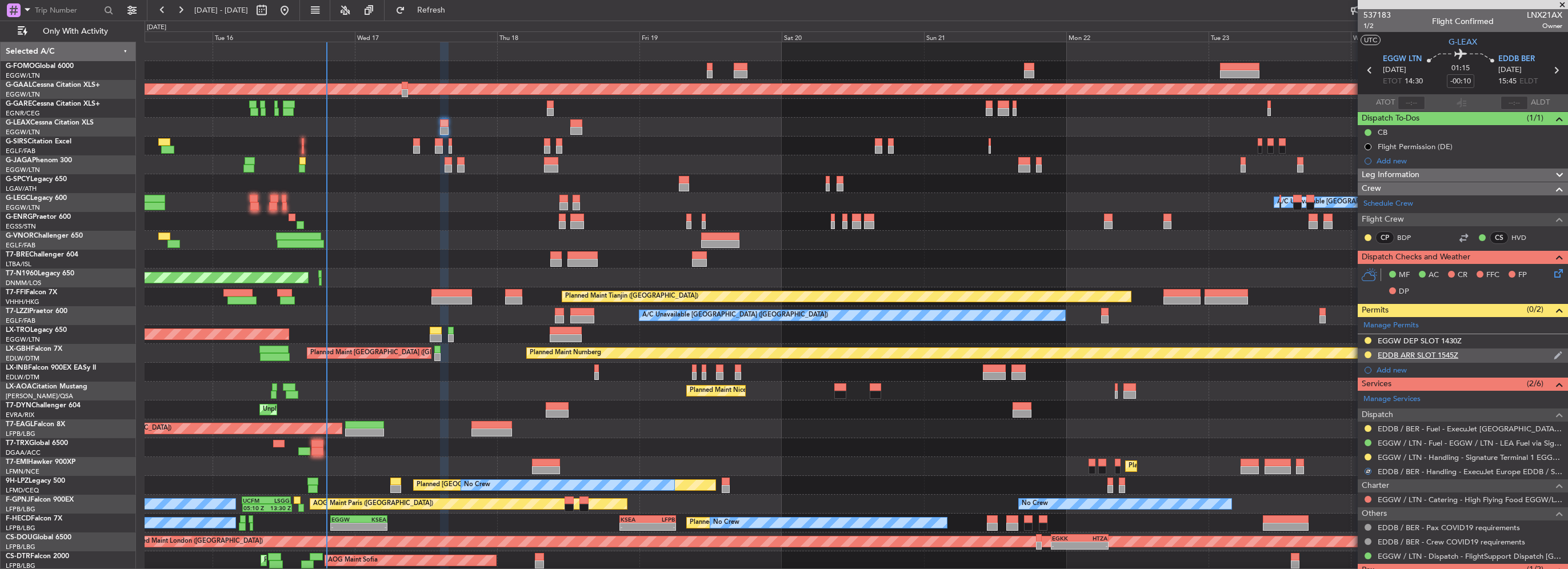
click at [1487, 357] on div "EDDB ARR SLOT 1545Z" at bounding box center [1462, 355] width 210 height 14
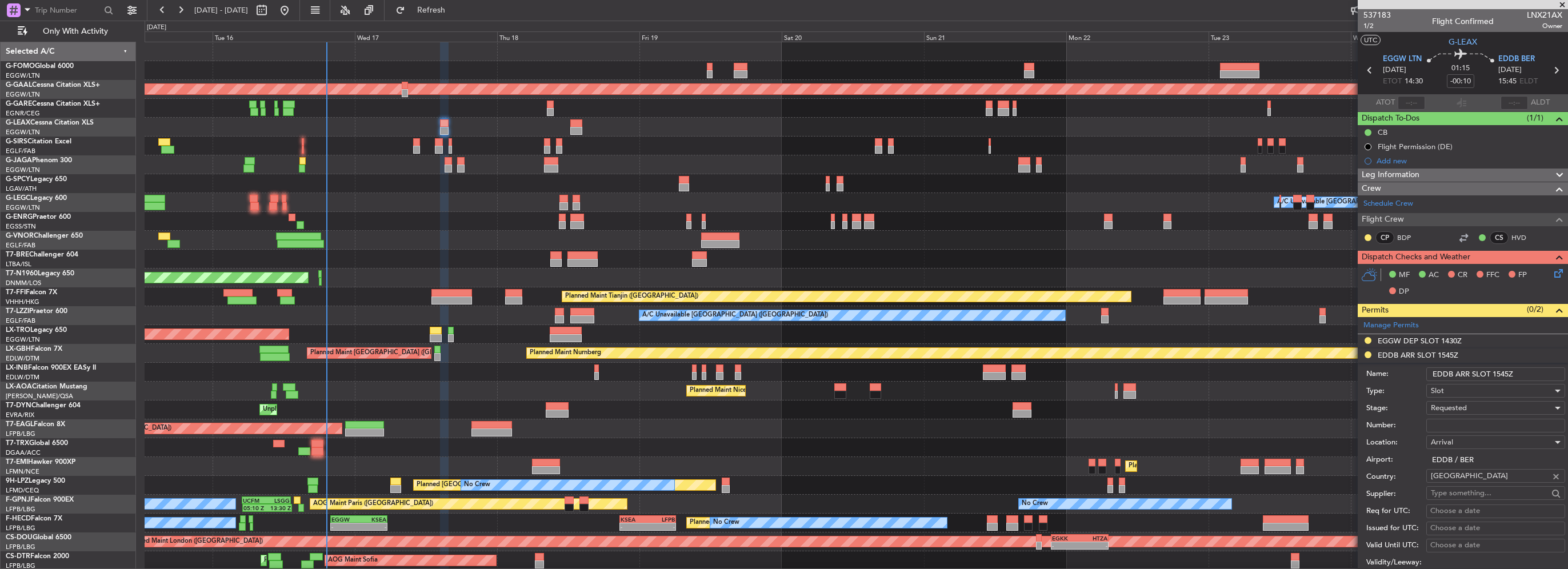
drag, startPoint x: 1504, startPoint y: 368, endPoint x: 1500, endPoint y: 376, distance: 8.9
click at [1500, 376] on input "EDDB ARR SLOT 1545Z" at bounding box center [1496, 374] width 139 height 14
type input "EDDB ARR SLOT 1555Z"
click at [1445, 426] on input "Number:" at bounding box center [1496, 426] width 139 height 14
paste input "ASLEDDB1609253647"
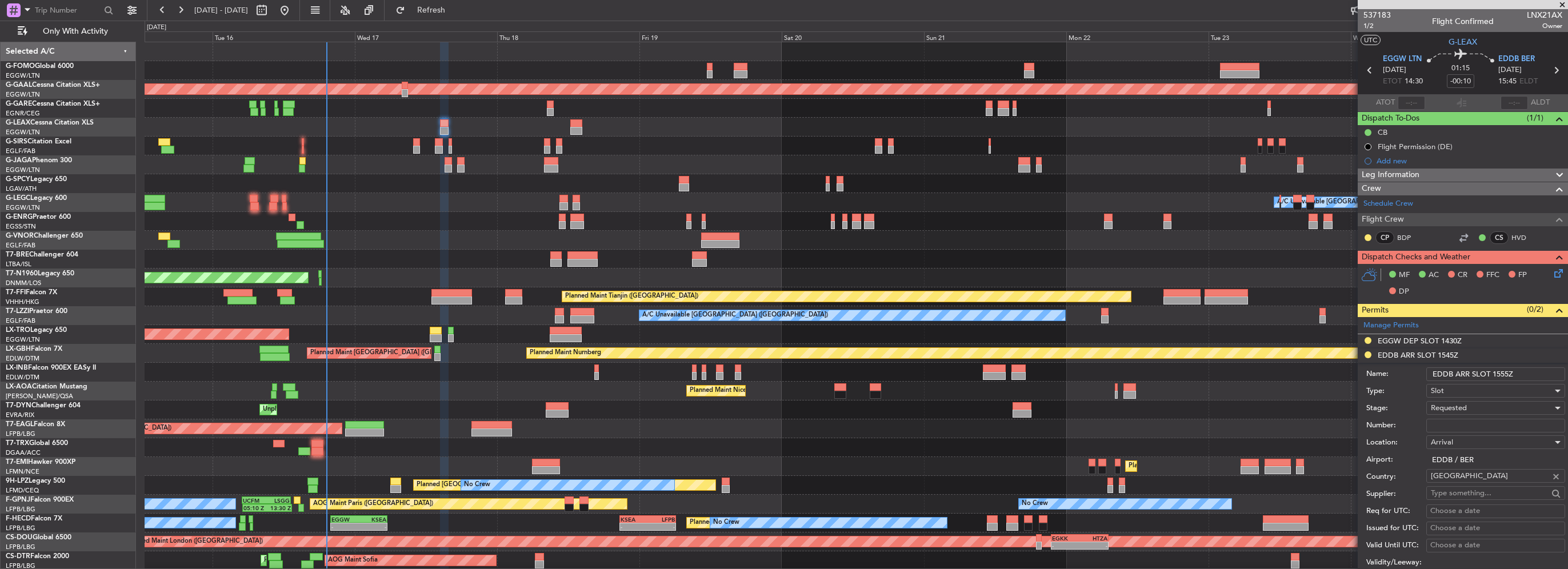
type input "ASLEDDB1609253647"
click at [1454, 408] on span "Requested" at bounding box center [1449, 407] width 36 height 10
click at [1479, 494] on span "Received OK" at bounding box center [1491, 494] width 120 height 18
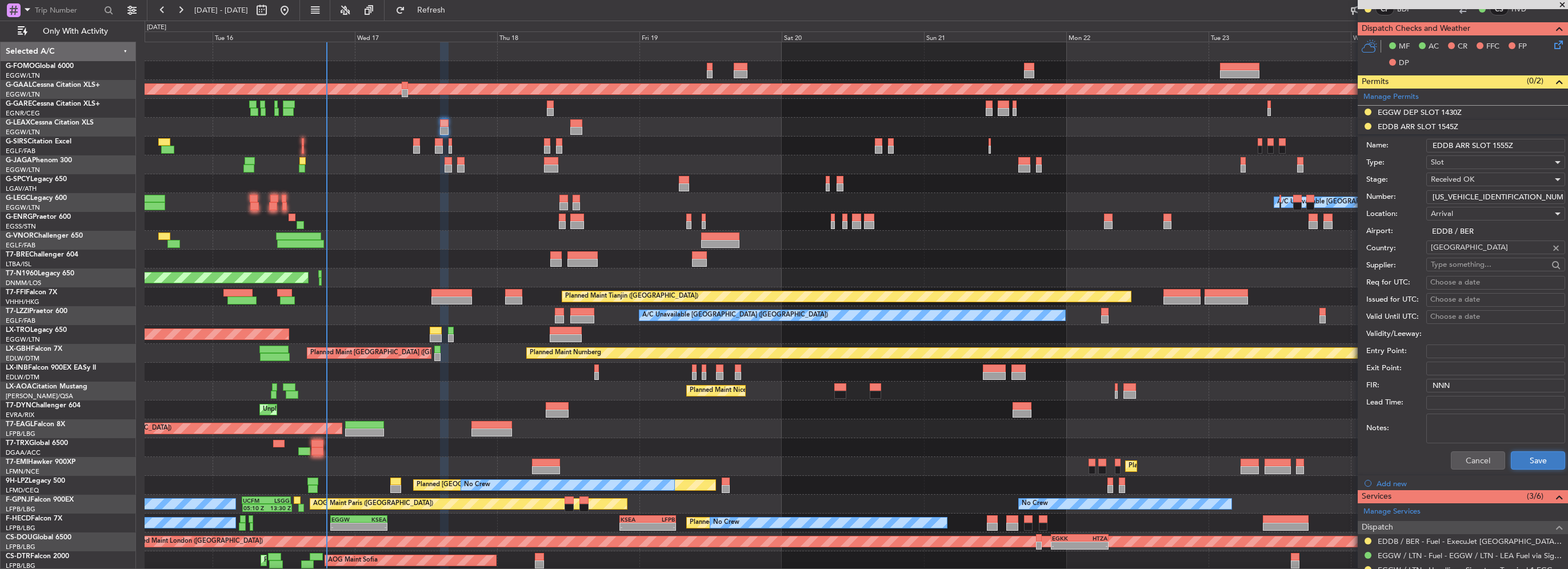
click at [1530, 456] on button "Save" at bounding box center [1537, 461] width 55 height 19
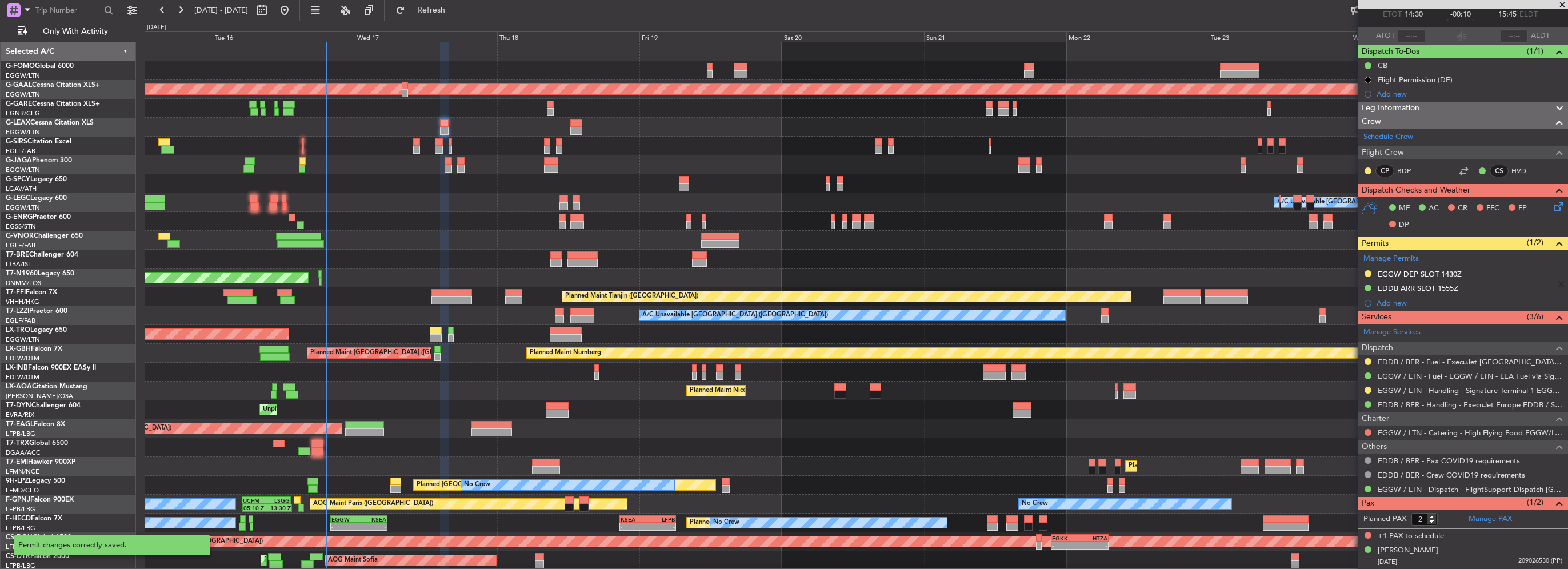
scroll to position [65, 0]
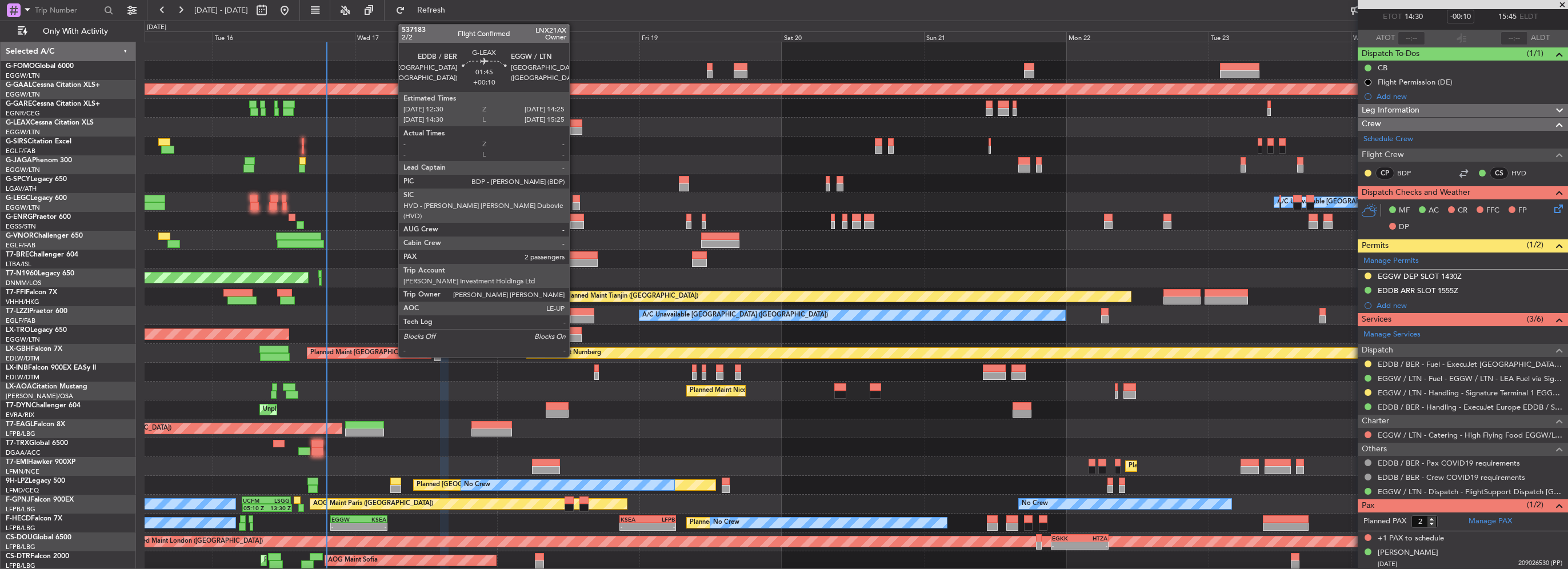
click at [574, 123] on div at bounding box center [576, 123] width 11 height 8
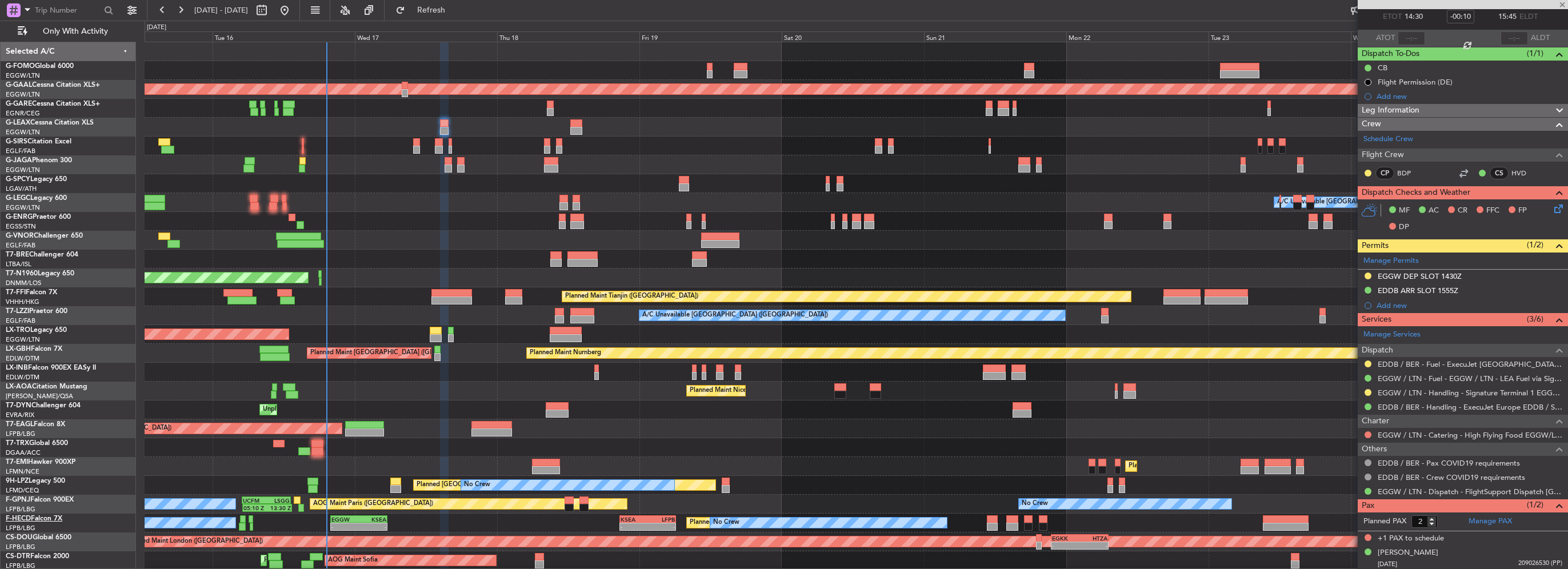
type input "+00:10"
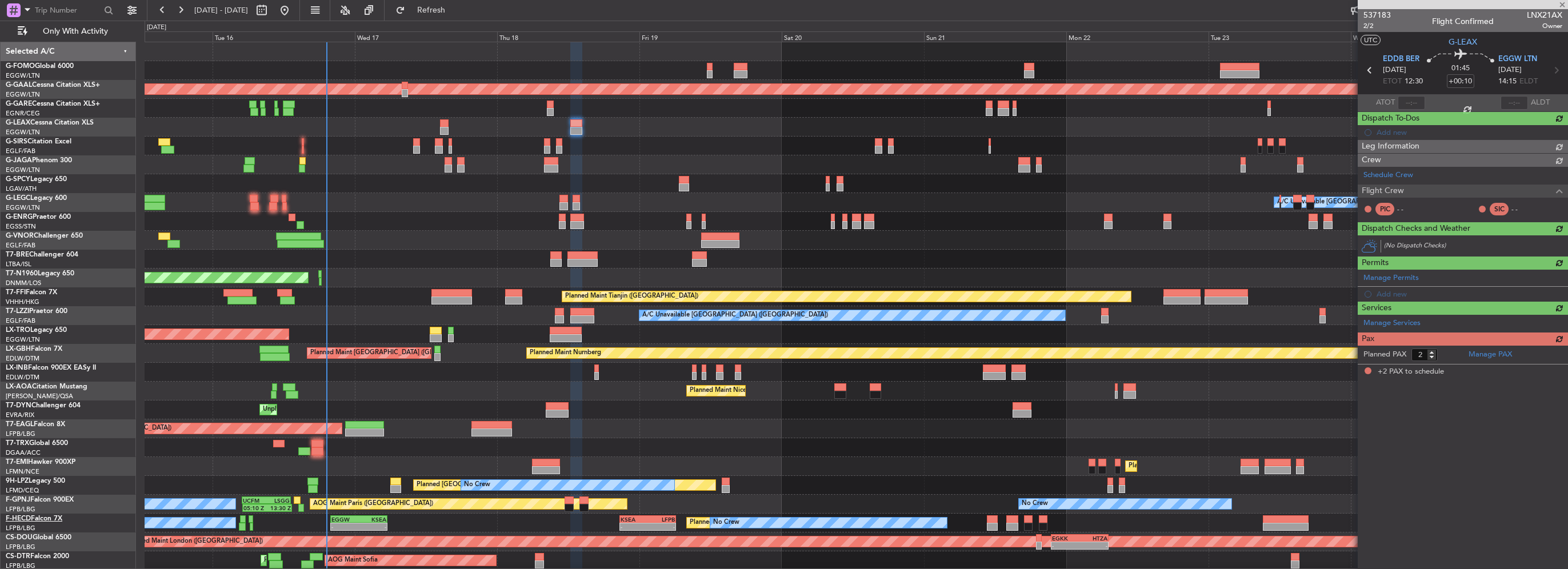
scroll to position [0, 0]
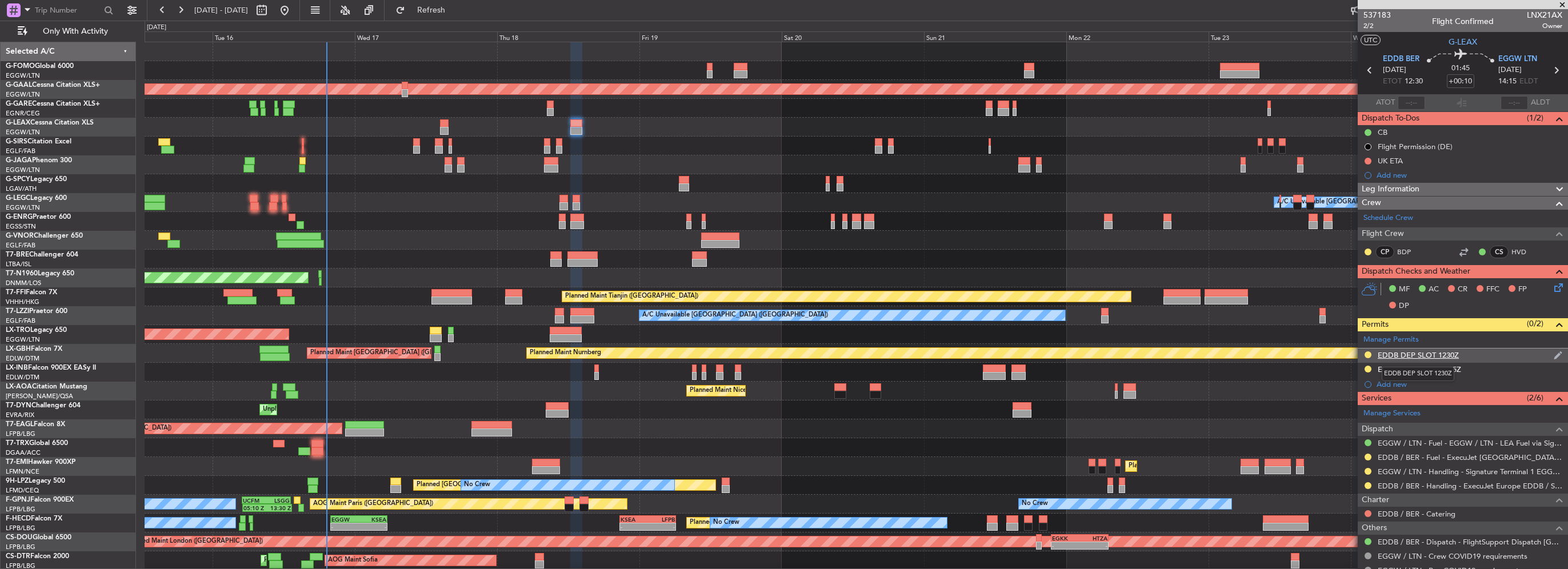
click at [1430, 356] on div "EDDB DEP SLOT 1230Z" at bounding box center [1418, 354] width 81 height 9
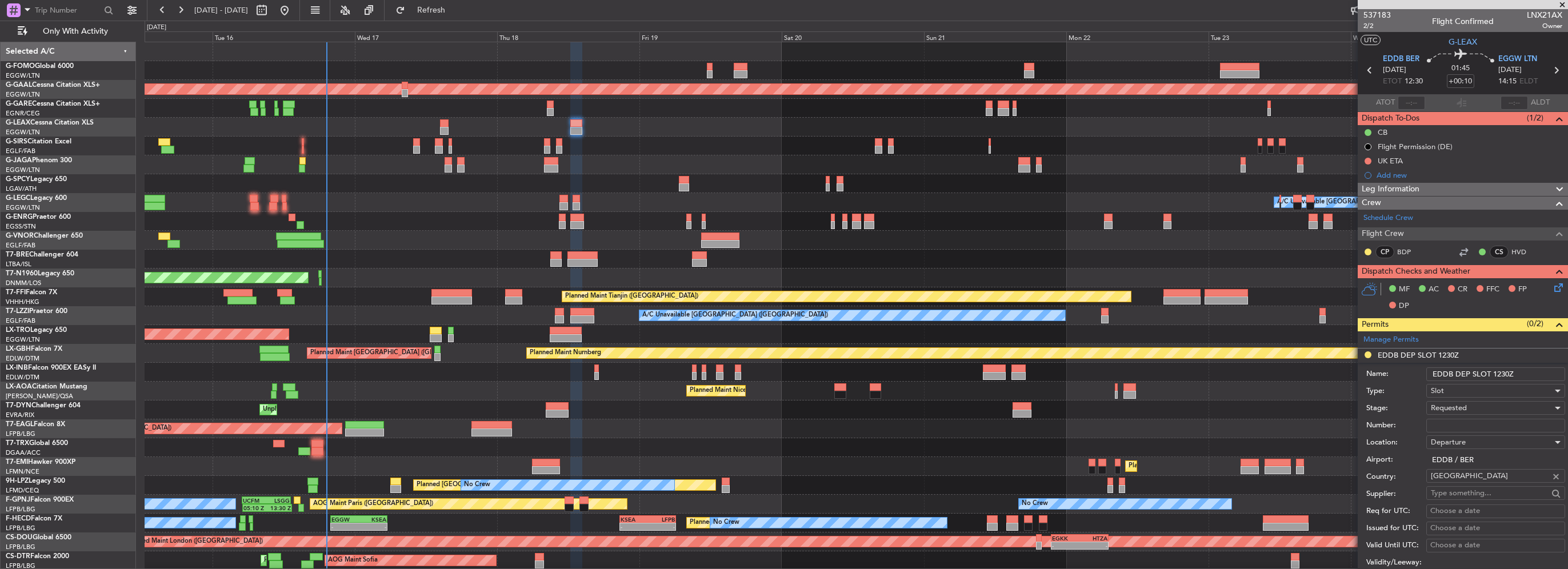
click at [1458, 427] on input "Number:" at bounding box center [1496, 426] width 139 height 14
paste input "ASLEDDB1609253648"
type input "ASLEDDB1609253648"
click at [1445, 408] on span "Requested" at bounding box center [1449, 407] width 36 height 10
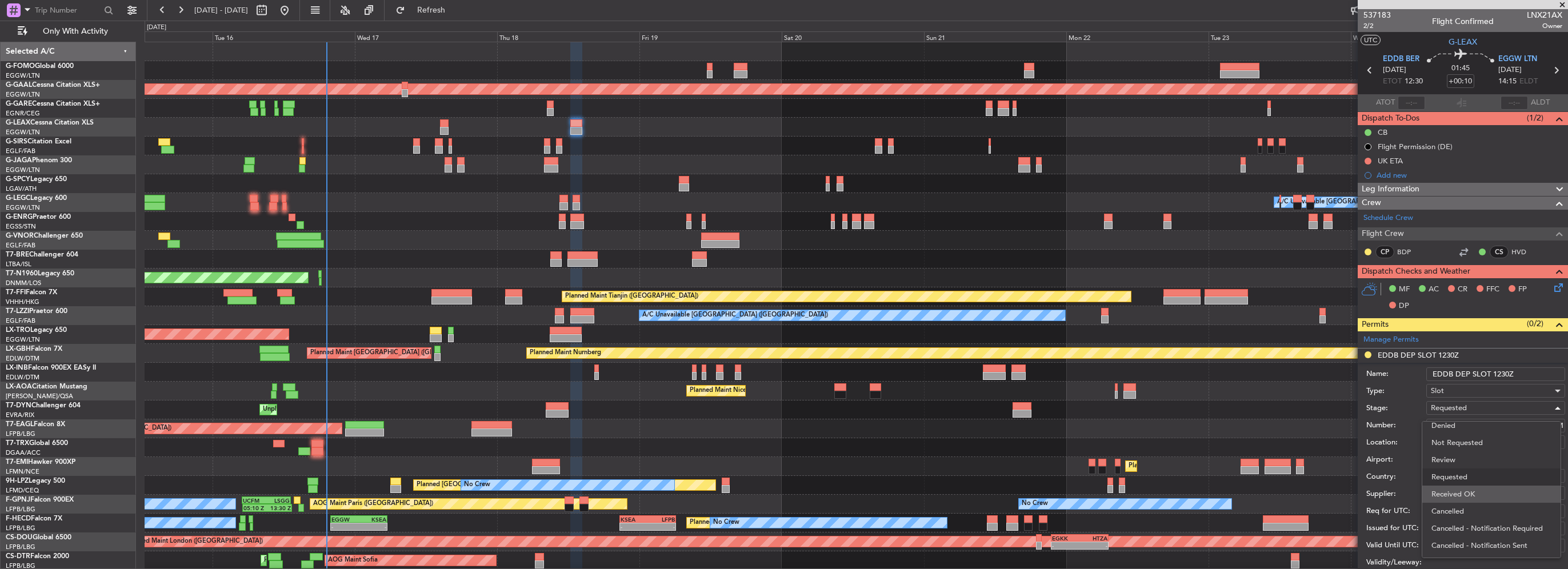
click at [1465, 492] on span "Received OK" at bounding box center [1491, 494] width 120 height 18
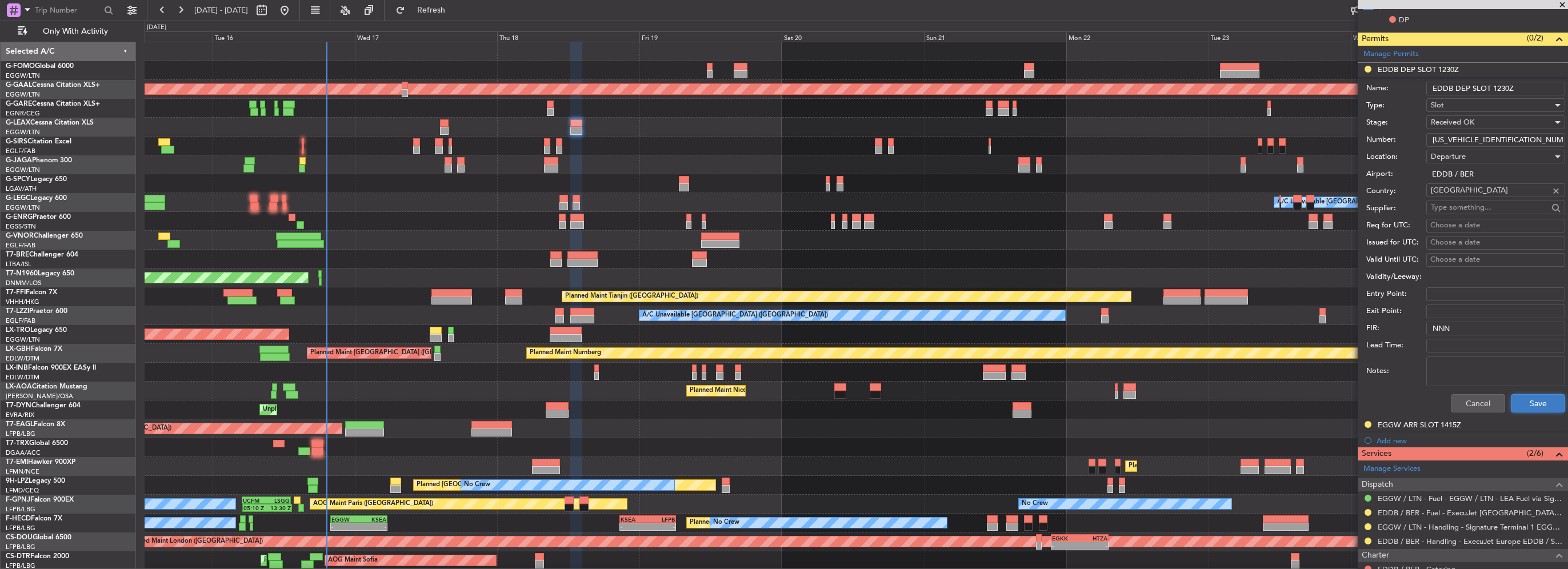
click at [1536, 402] on button "Save" at bounding box center [1537, 403] width 55 height 19
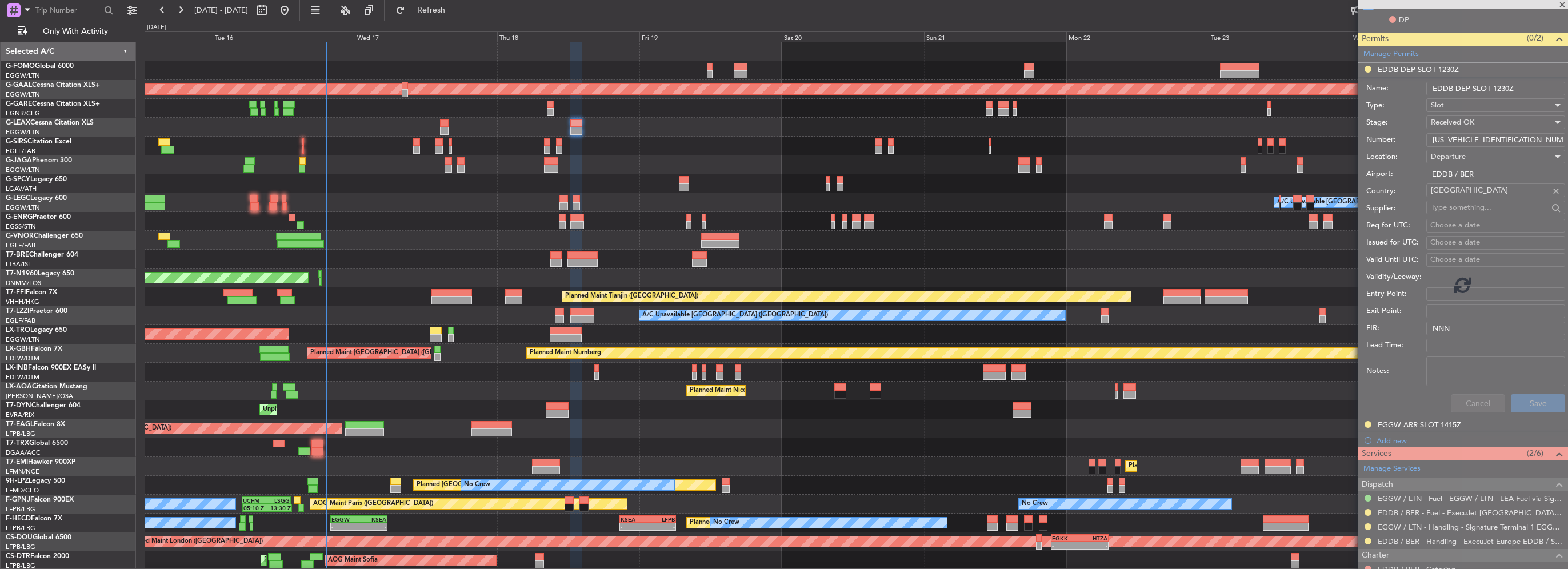
scroll to position [91, 0]
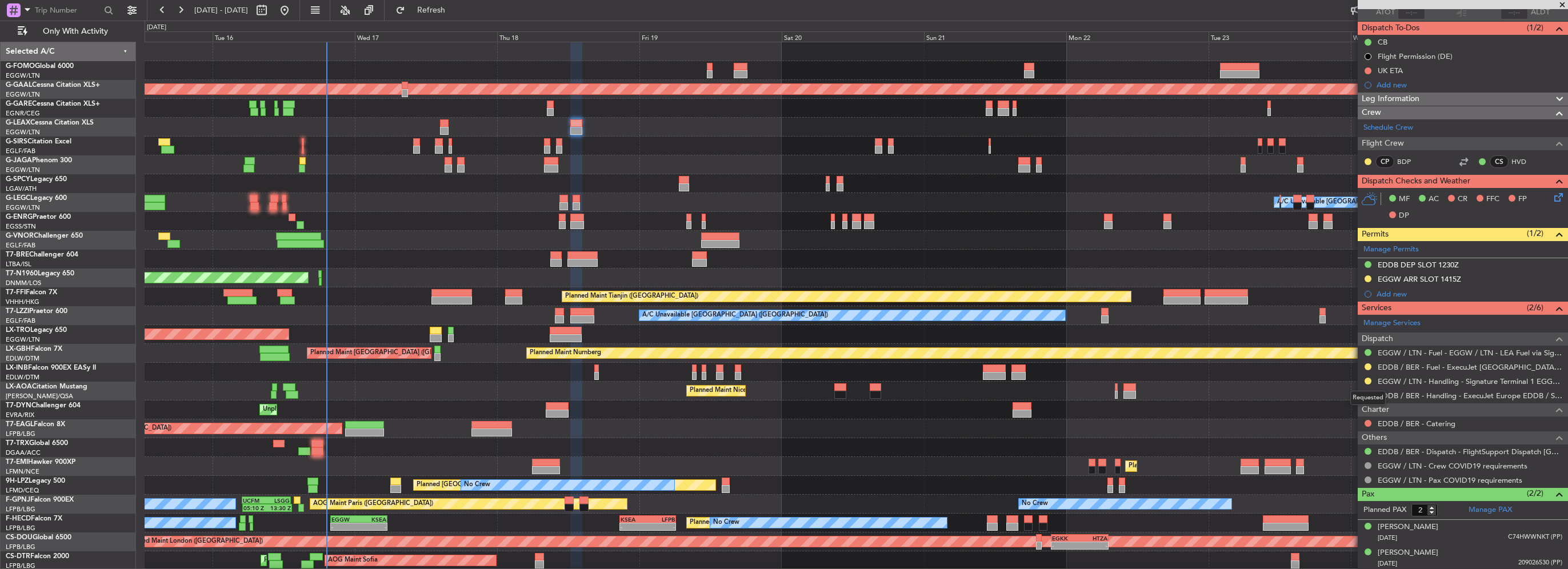
click at [1365, 393] on div "Requested" at bounding box center [1368, 397] width 35 height 14
click at [1365, 393] on button at bounding box center [1367, 395] width 6 height 6
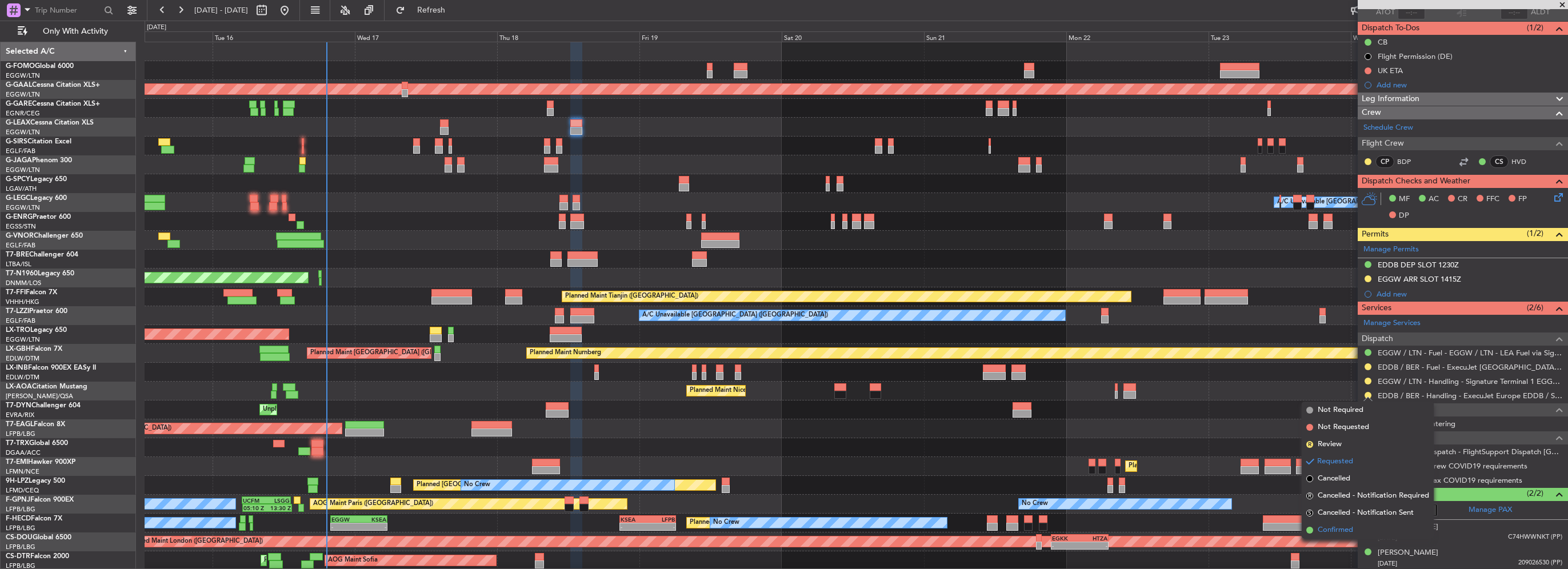
click at [1349, 532] on span "Confirmed" at bounding box center [1336, 530] width 35 height 11
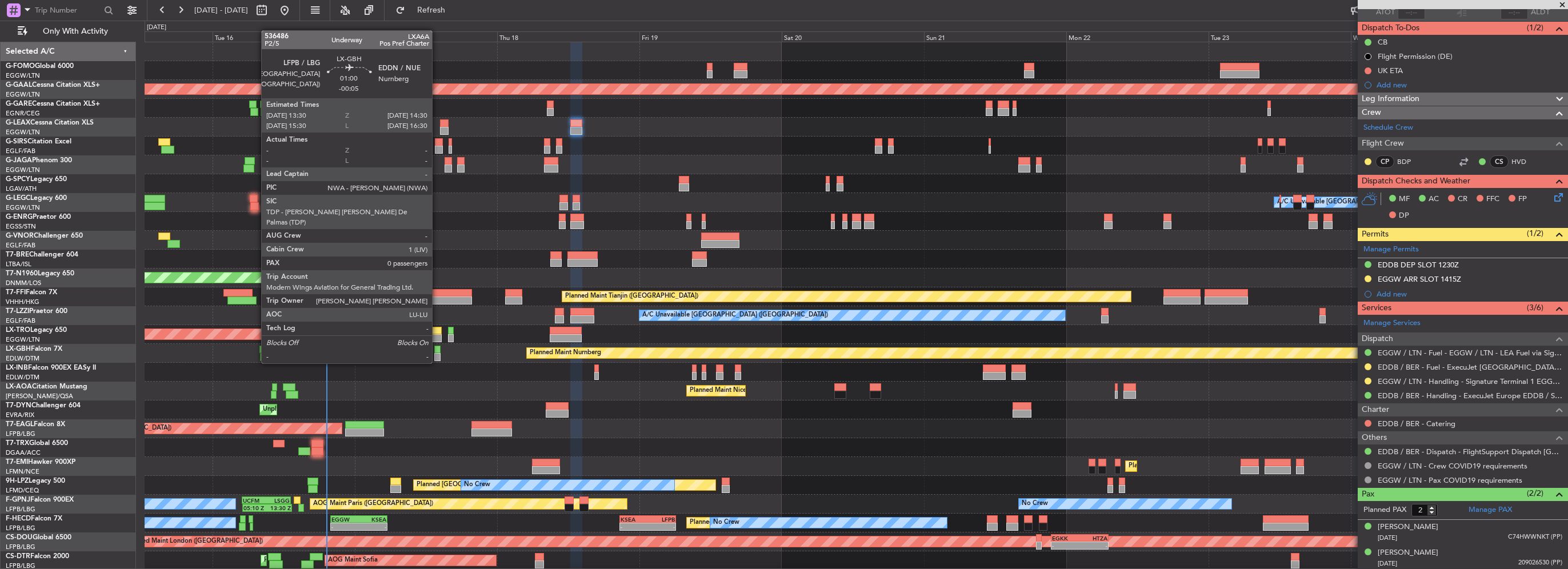
click at [437, 352] on div at bounding box center [437, 350] width 6 height 8
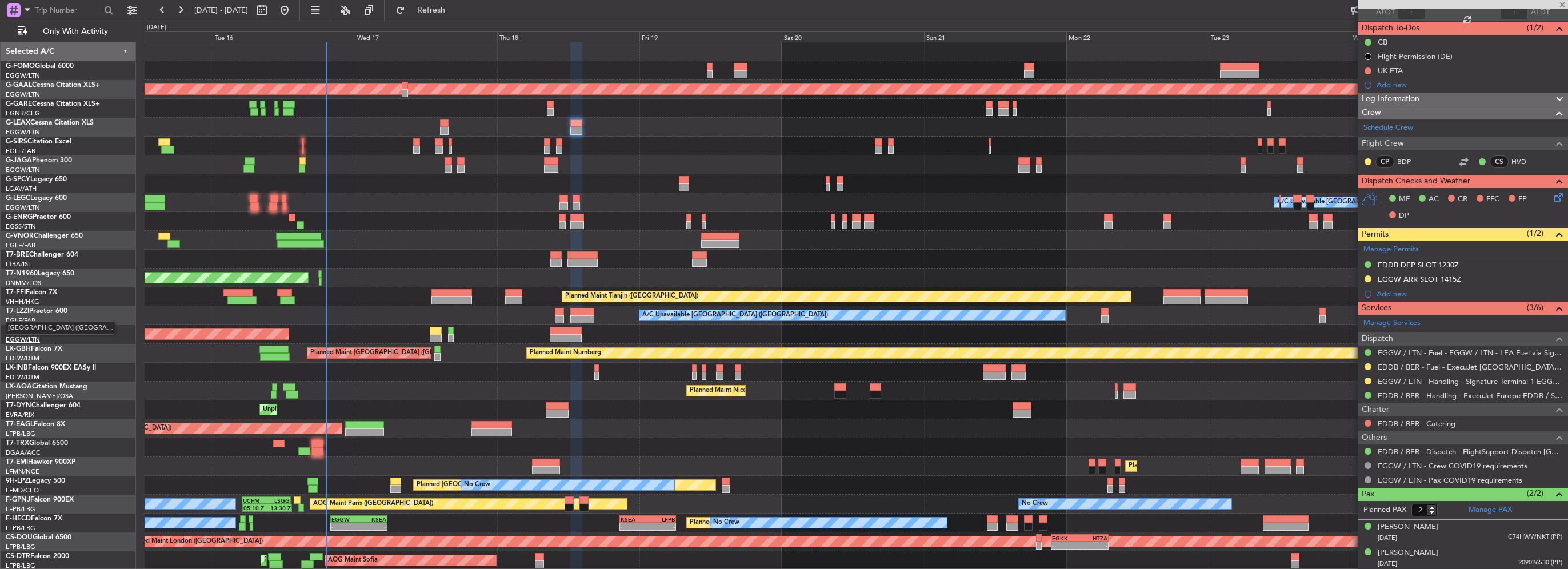
type input "-00:05"
type input "0"
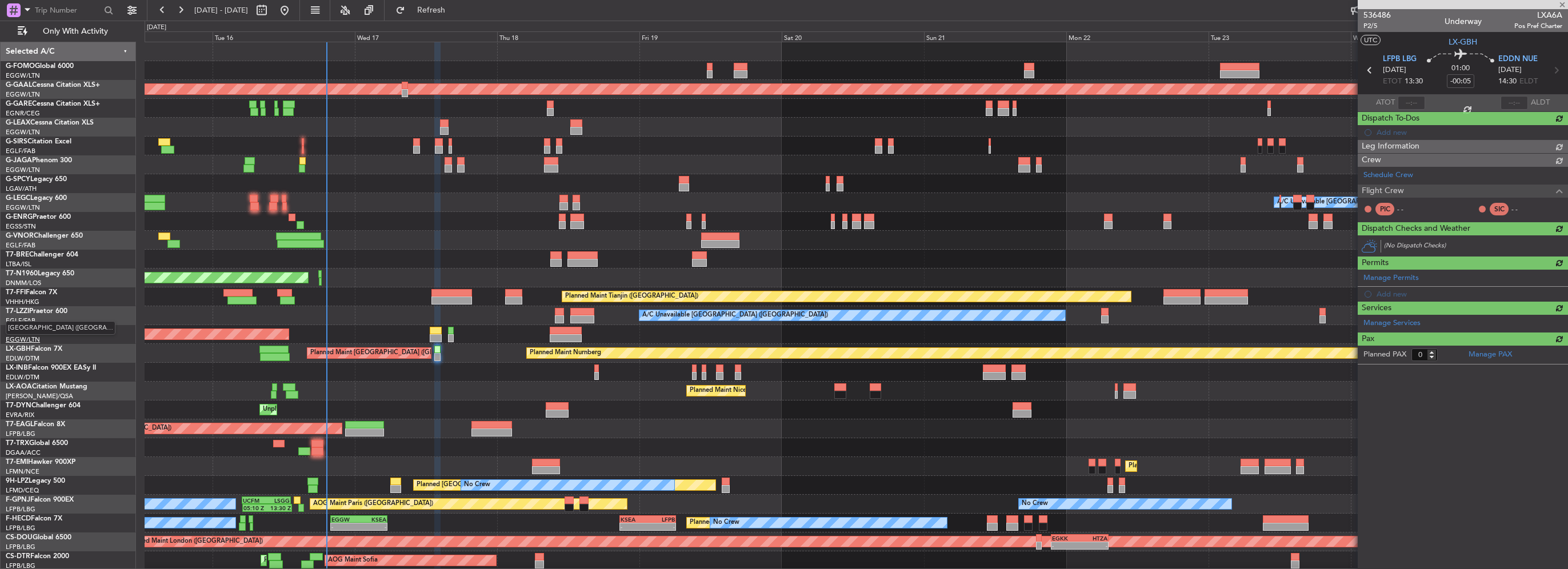
scroll to position [0, 0]
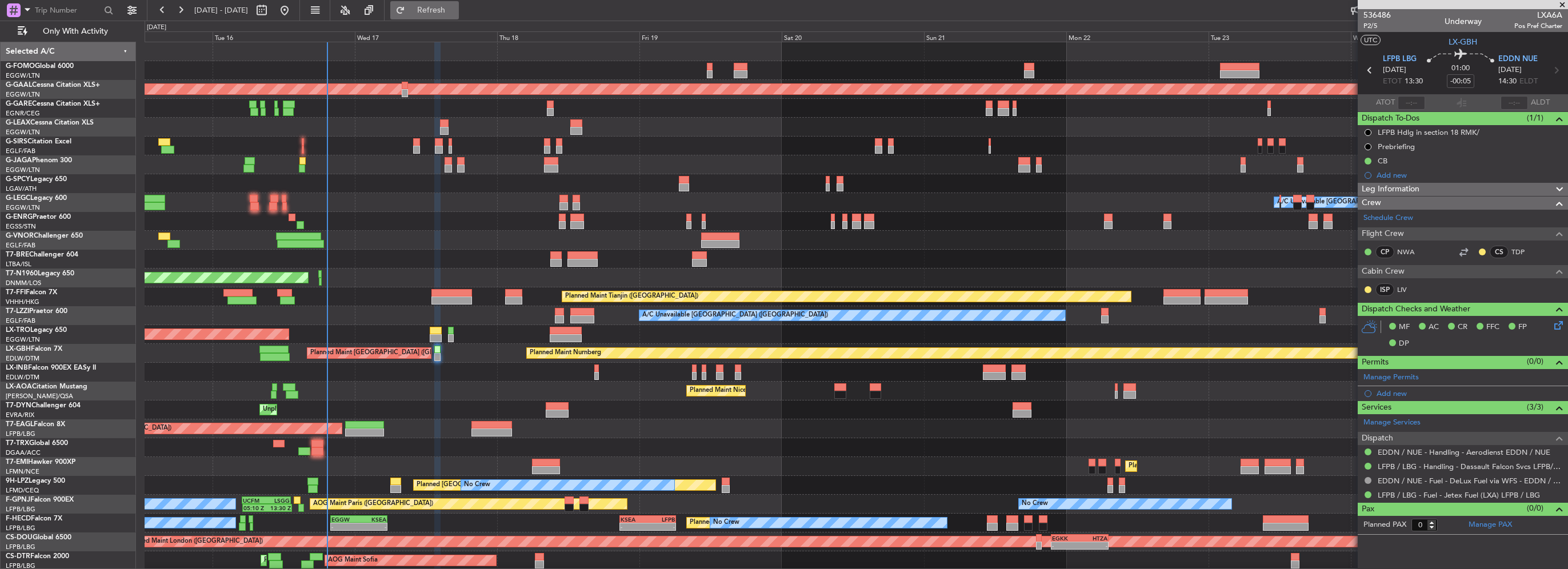
click at [459, 17] on button "Refresh" at bounding box center [425, 10] width 68 height 19
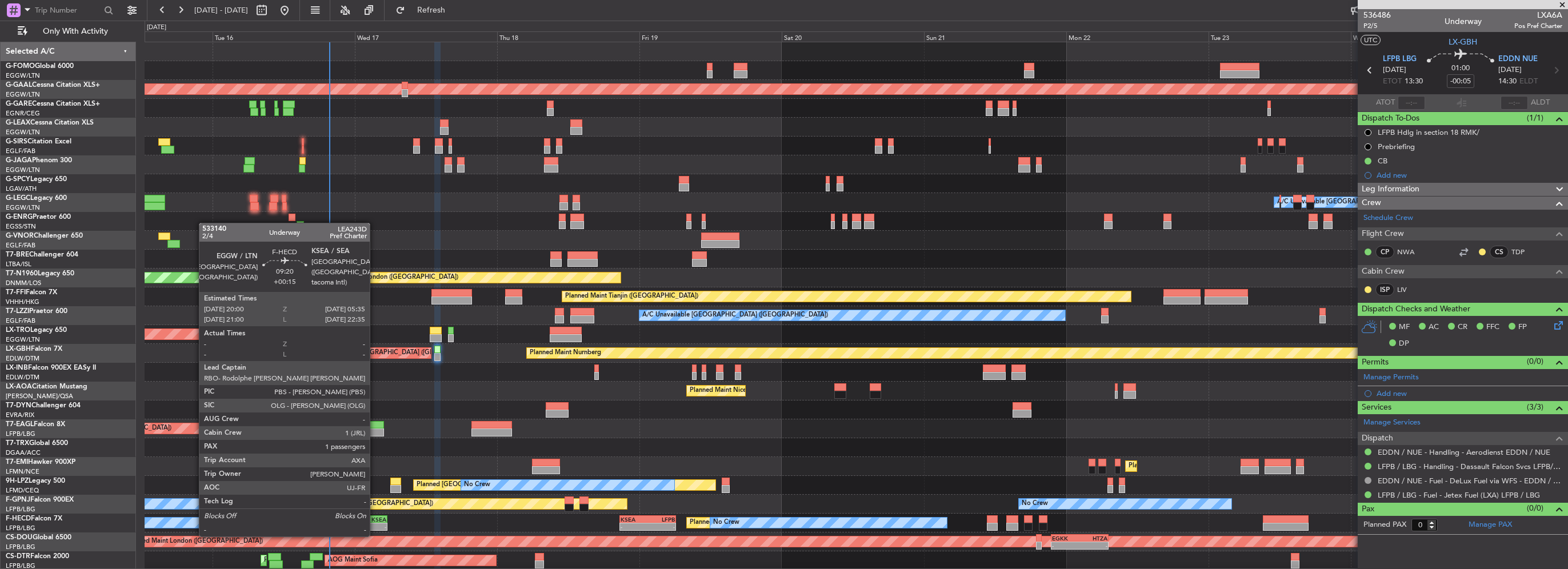
click at [375, 524] on div "-" at bounding box center [373, 526] width 28 height 6
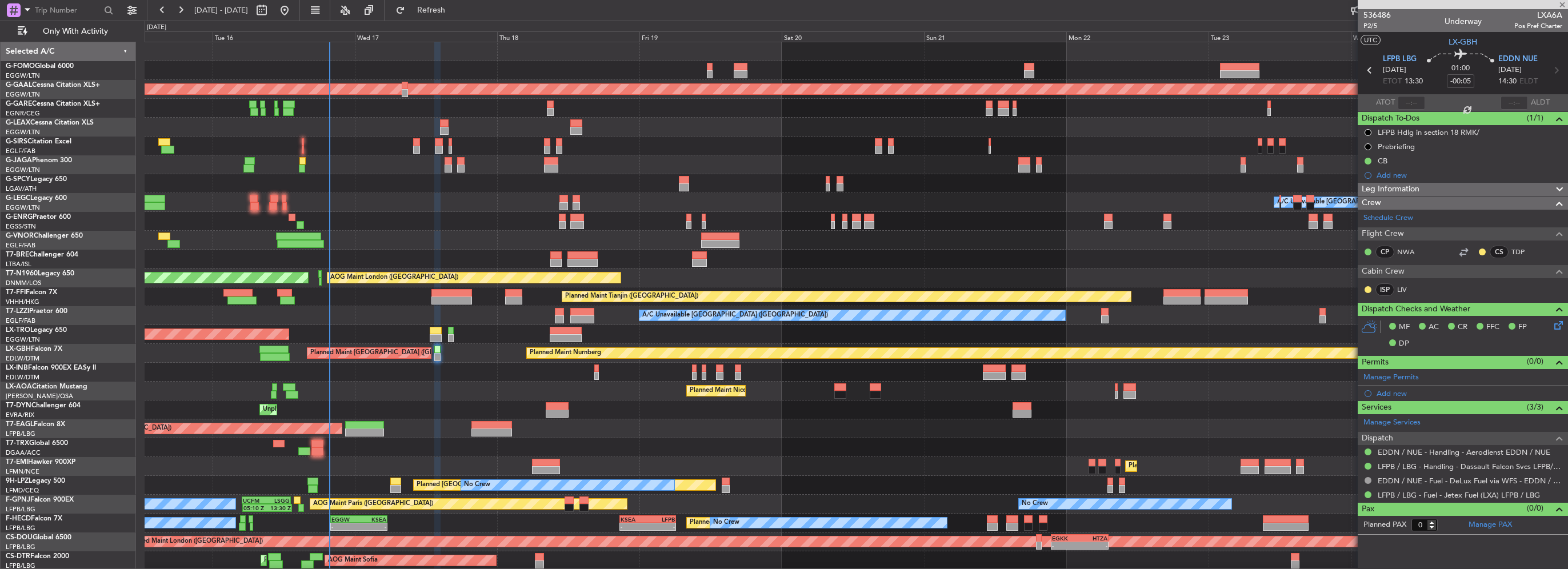
type input "+00:15"
type input "1"
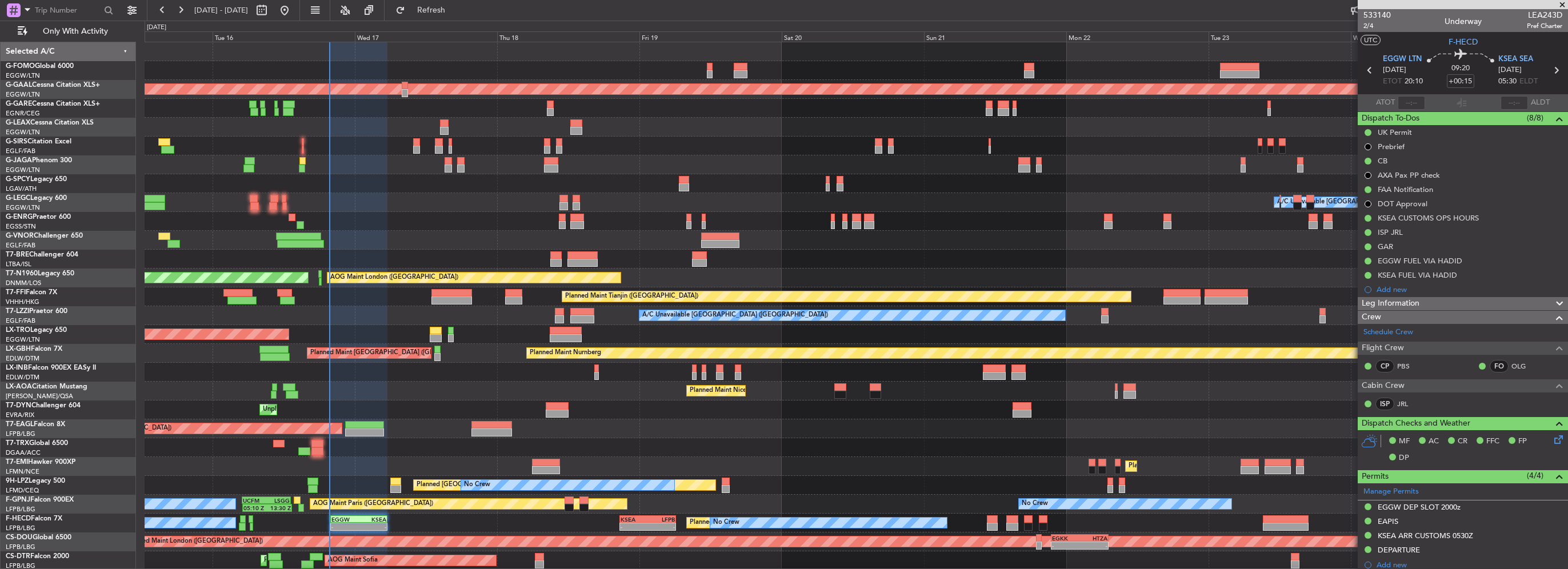
scroll to position [203, 0]
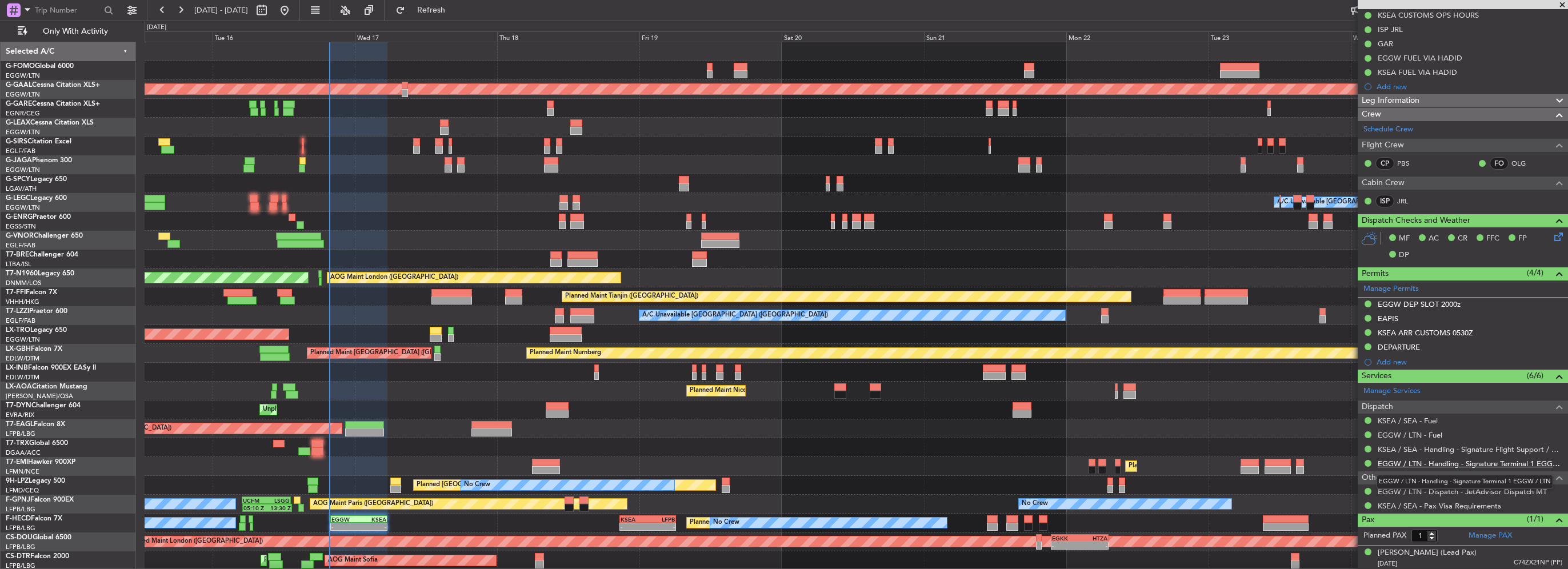
click at [1534, 459] on link "EGGW / LTN - Handling - Signature Terminal 1 EGGW / LTN" at bounding box center [1469, 464] width 184 height 9
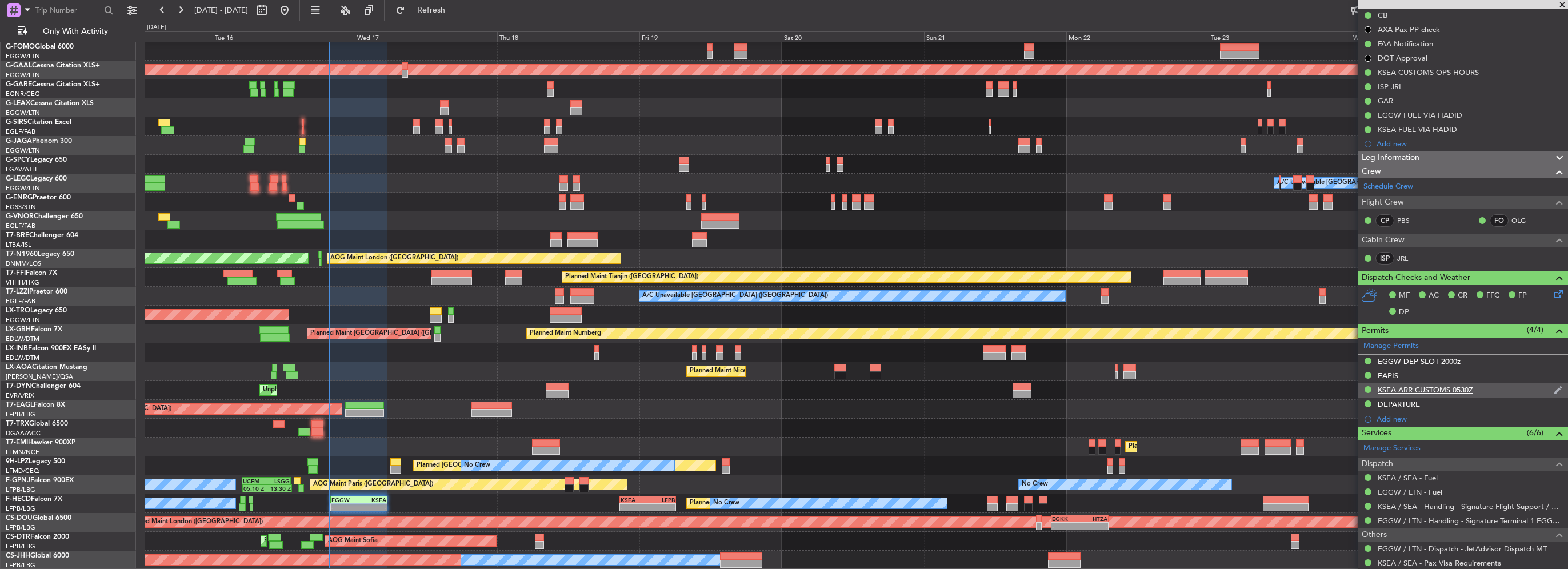
scroll to position [0, 0]
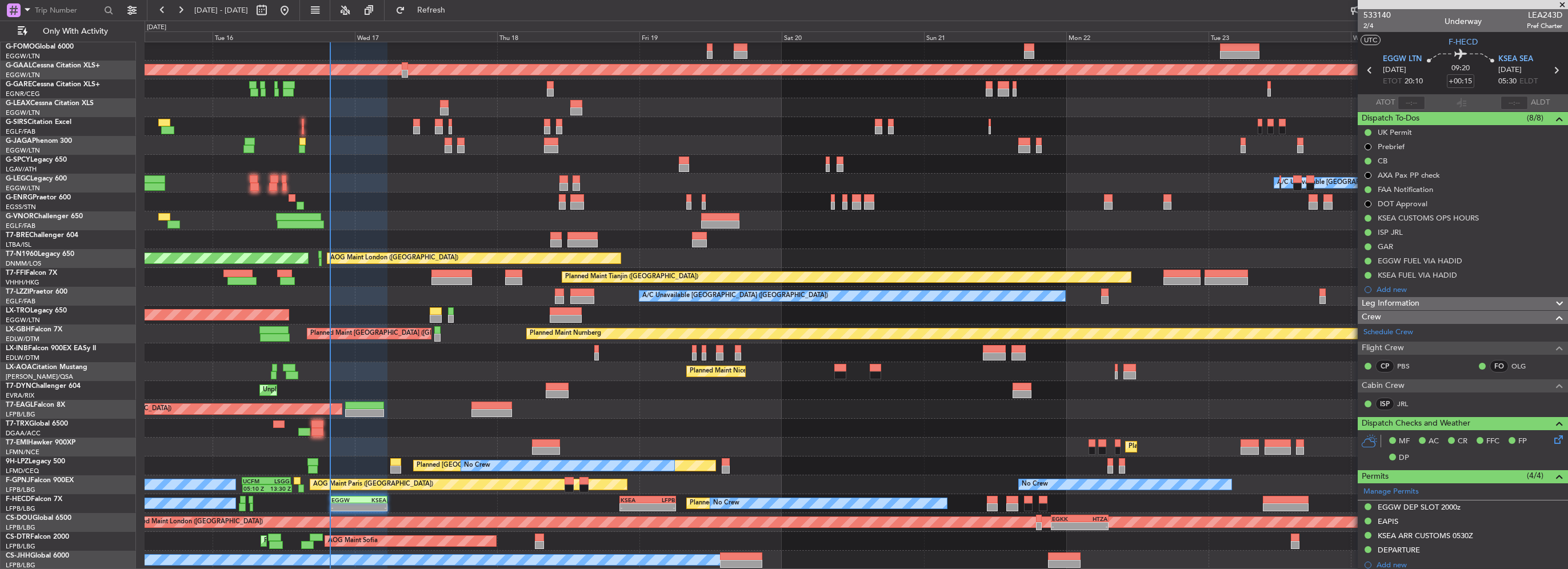
click at [450, 210] on div at bounding box center [855, 202] width 1423 height 19
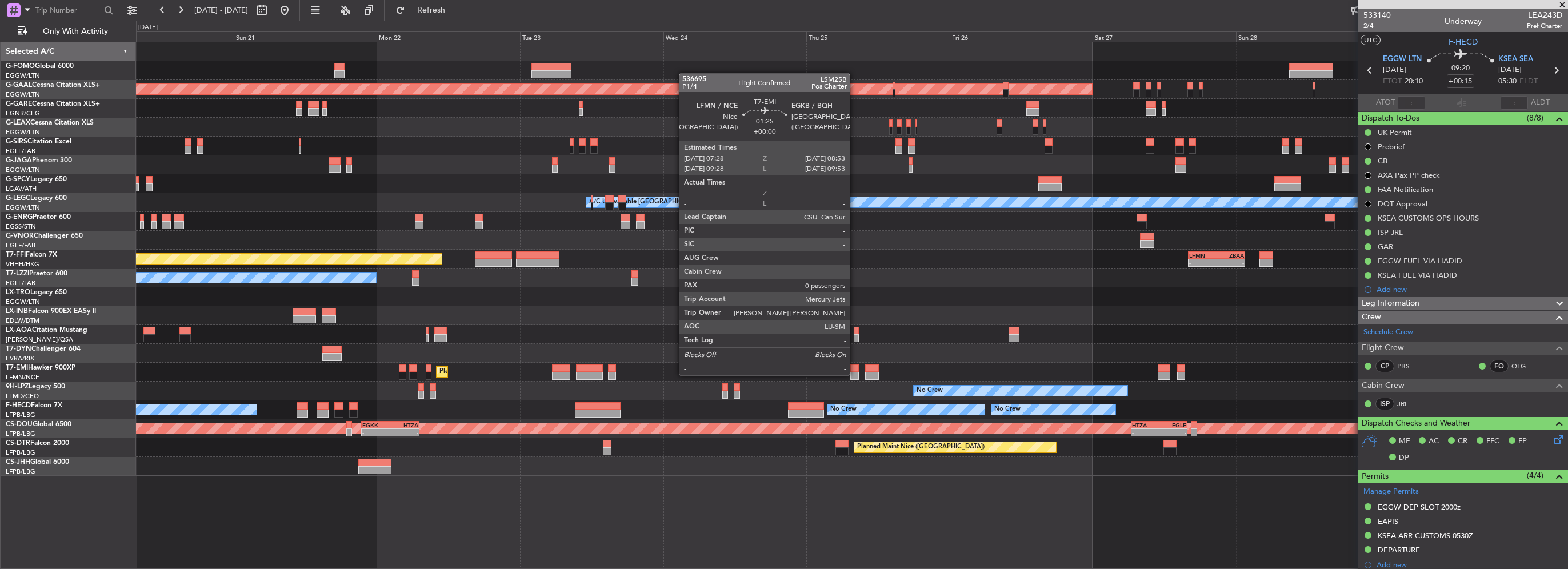
click at [855, 374] on div at bounding box center [854, 376] width 8 height 8
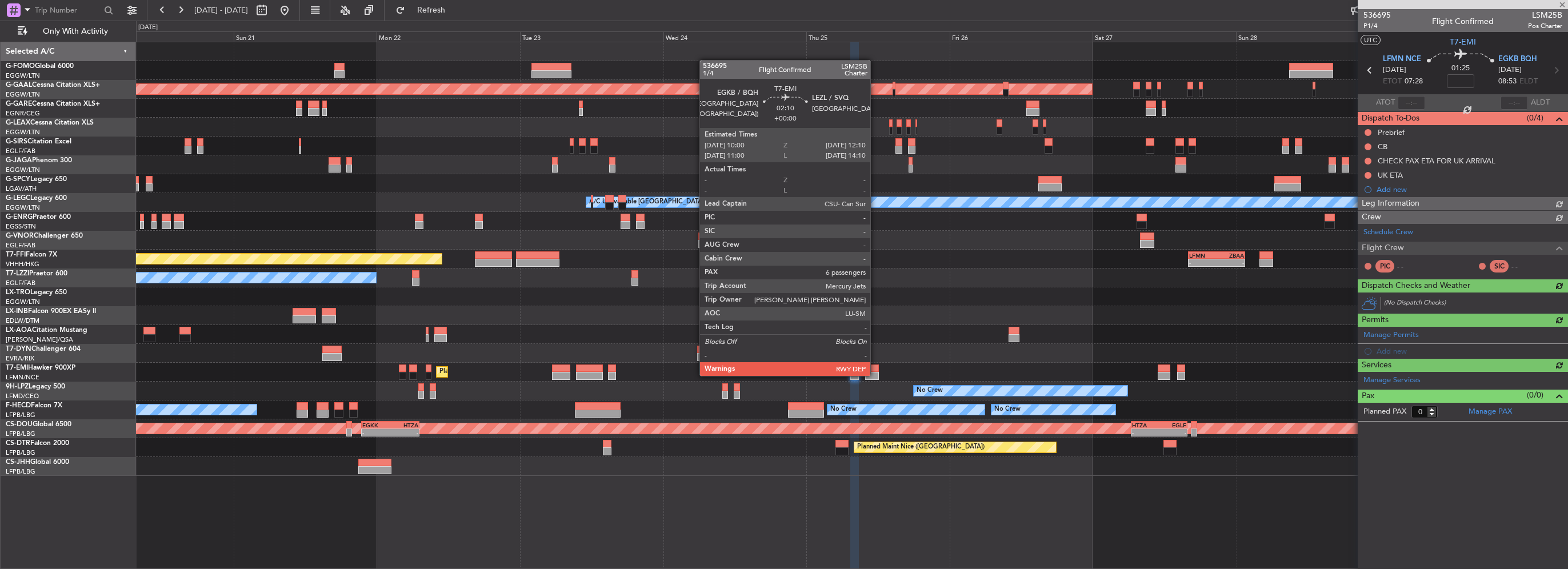
click at [876, 375] on div at bounding box center [872, 376] width 13 height 8
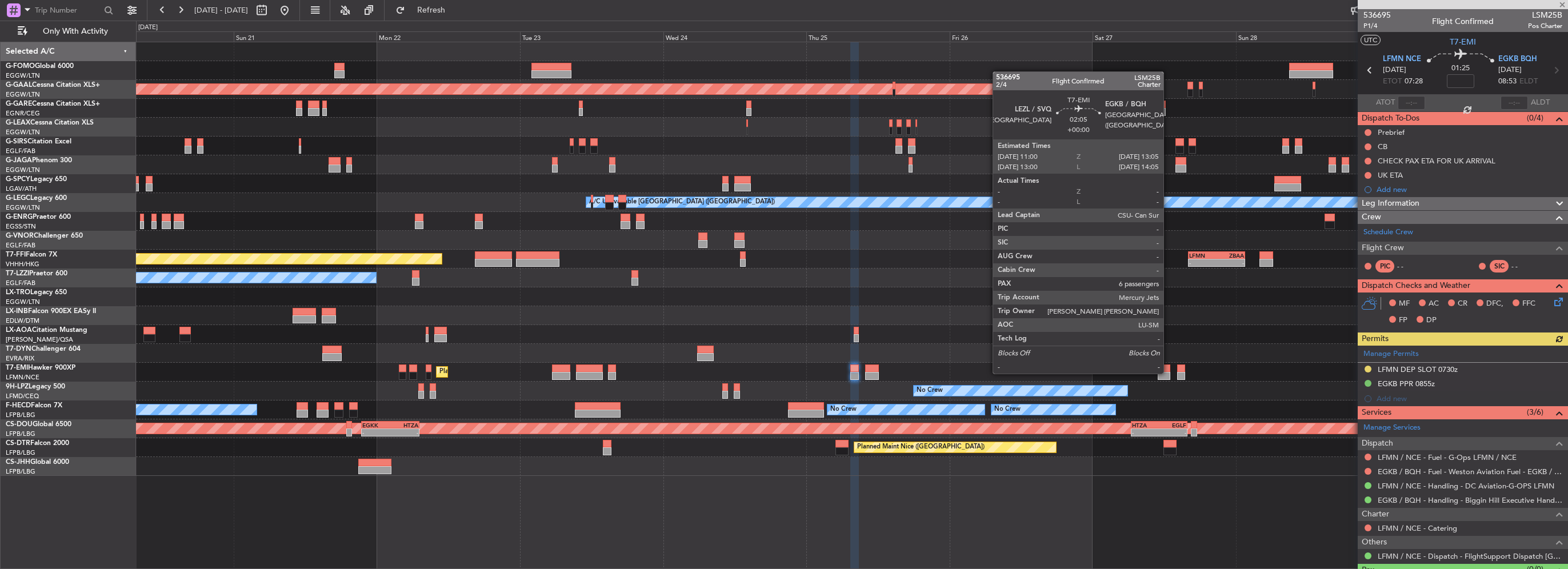
type input "6"
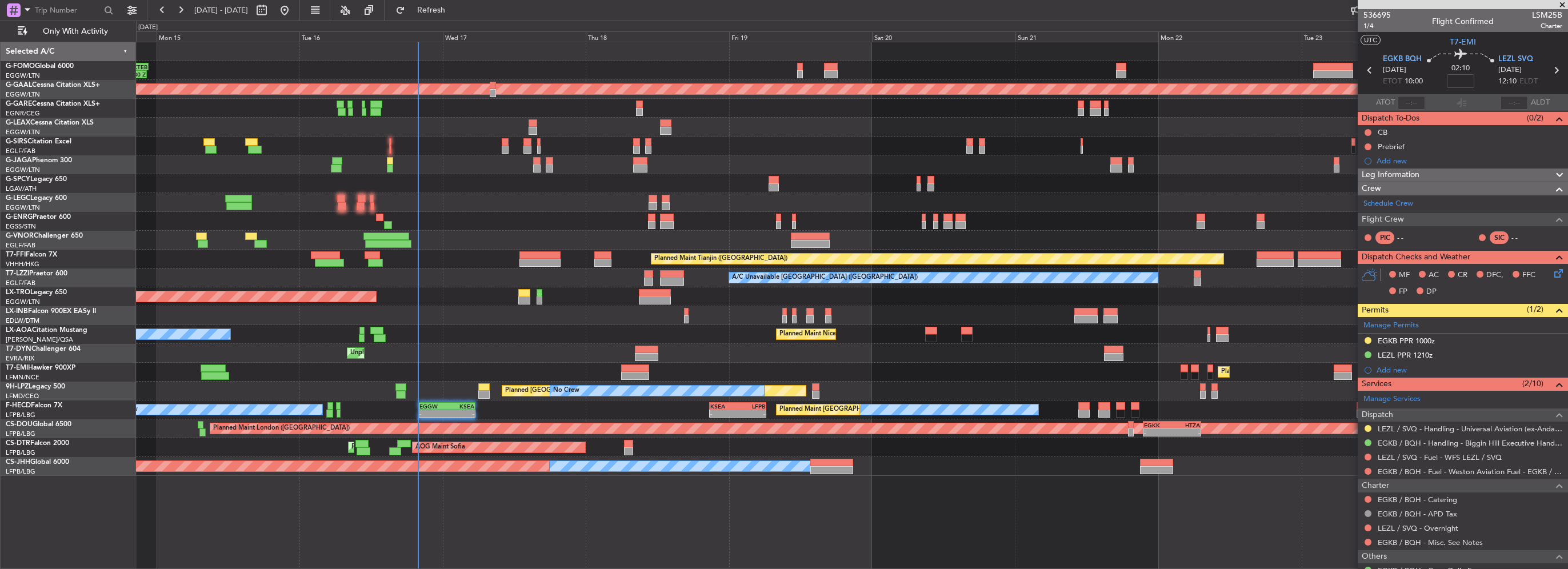
click at [1018, 220] on div "OLBA 11:00 Z KTEB 22:45 Z 10:50 Z 22:30 Z Planned [GEOGRAPHIC_DATA] Planned Mai…" at bounding box center [852, 259] width 1431 height 434
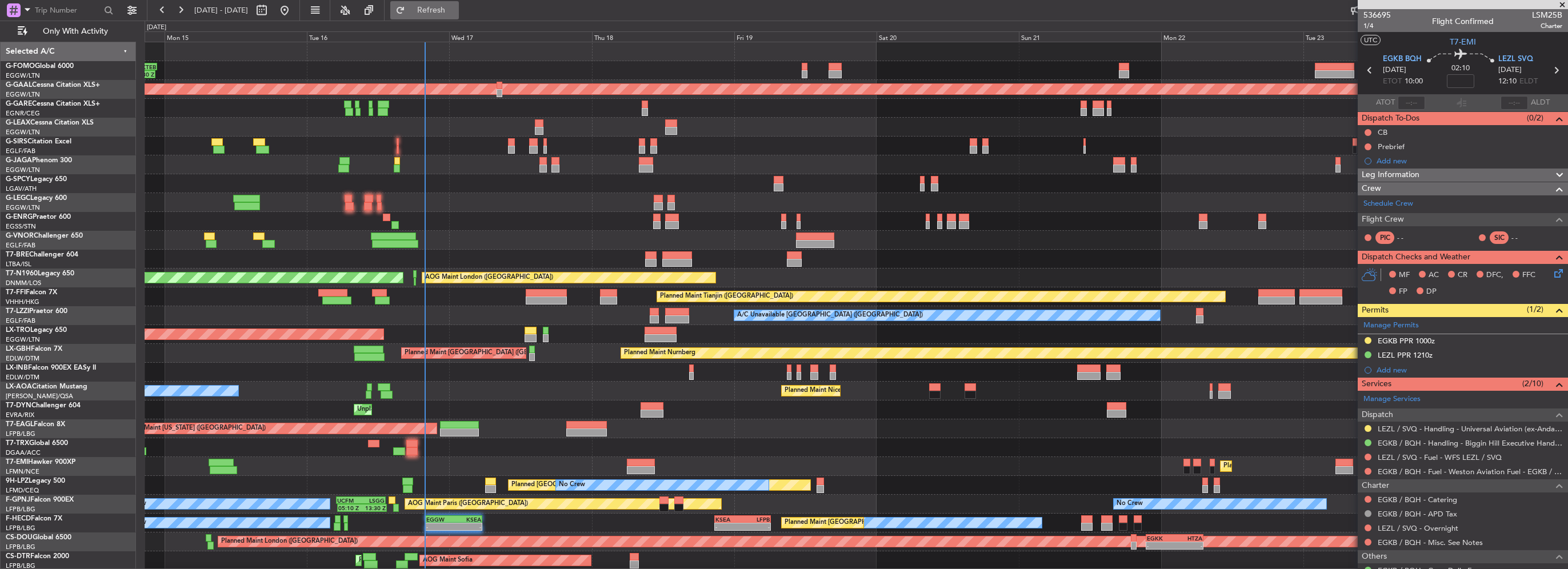
click at [456, 2] on button "Refresh" at bounding box center [425, 10] width 68 height 19
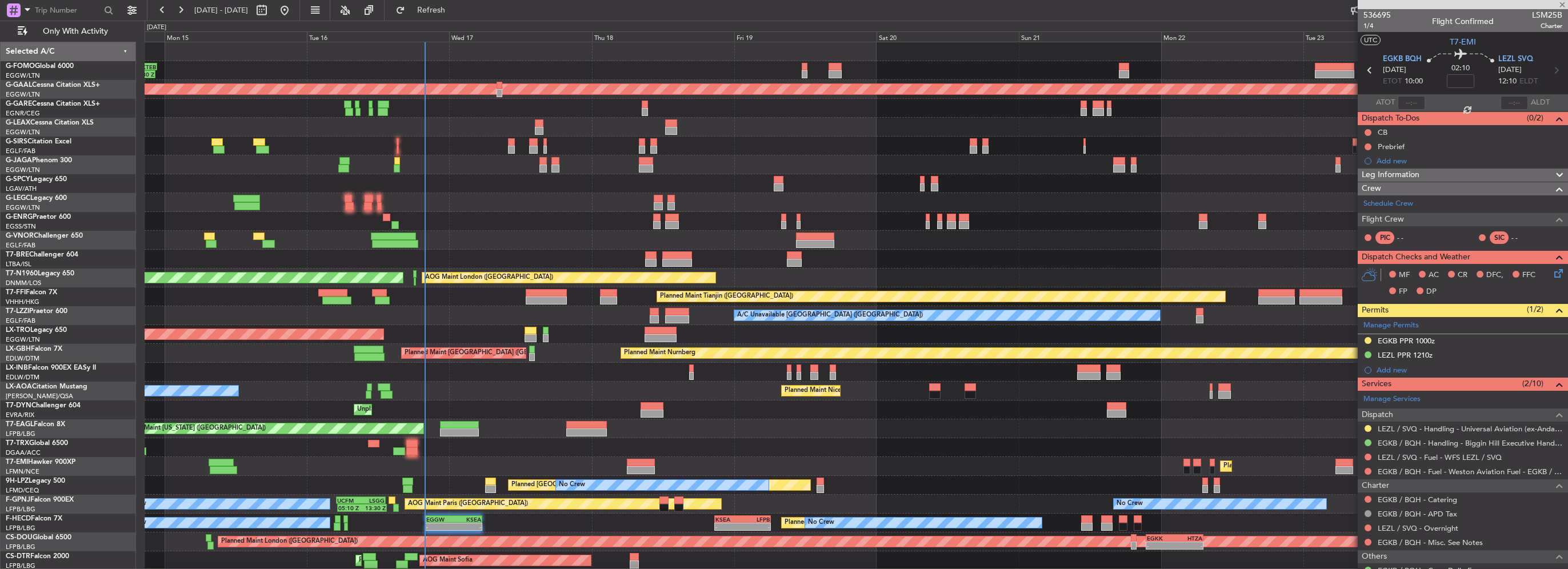
type input "-00:10"
type input "2"
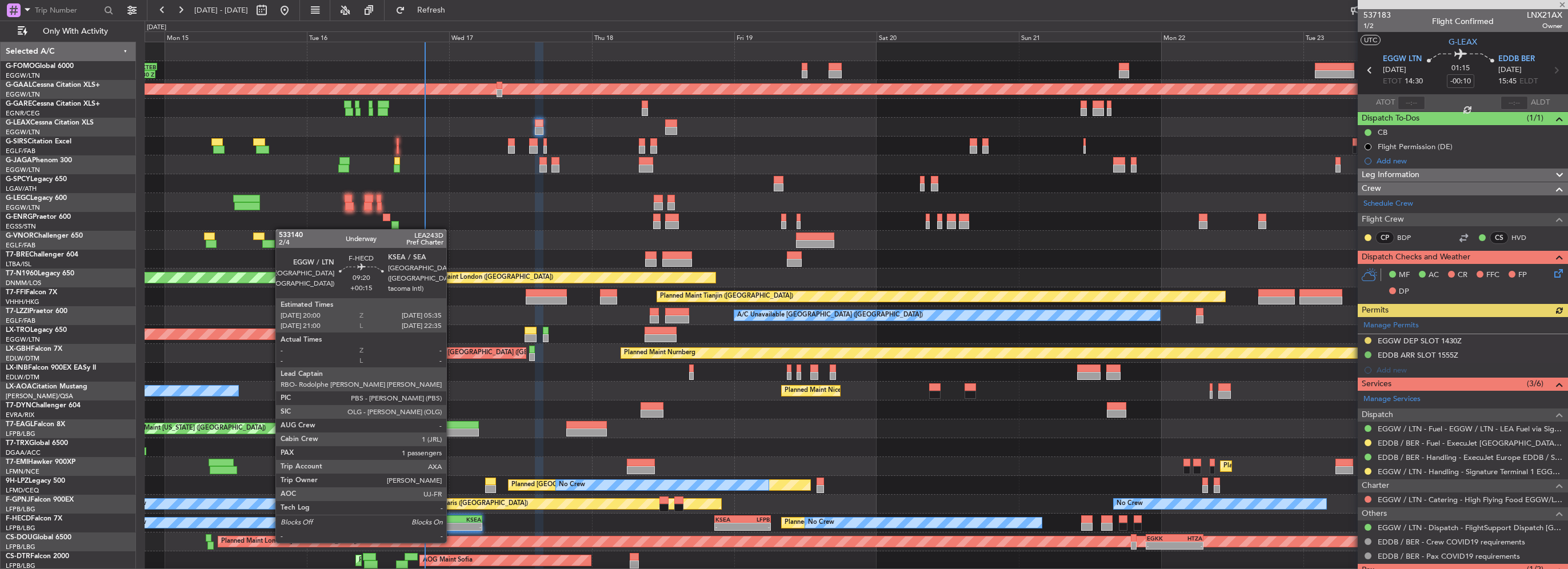
click at [452, 530] on div "- -" at bounding box center [454, 526] width 57 height 8
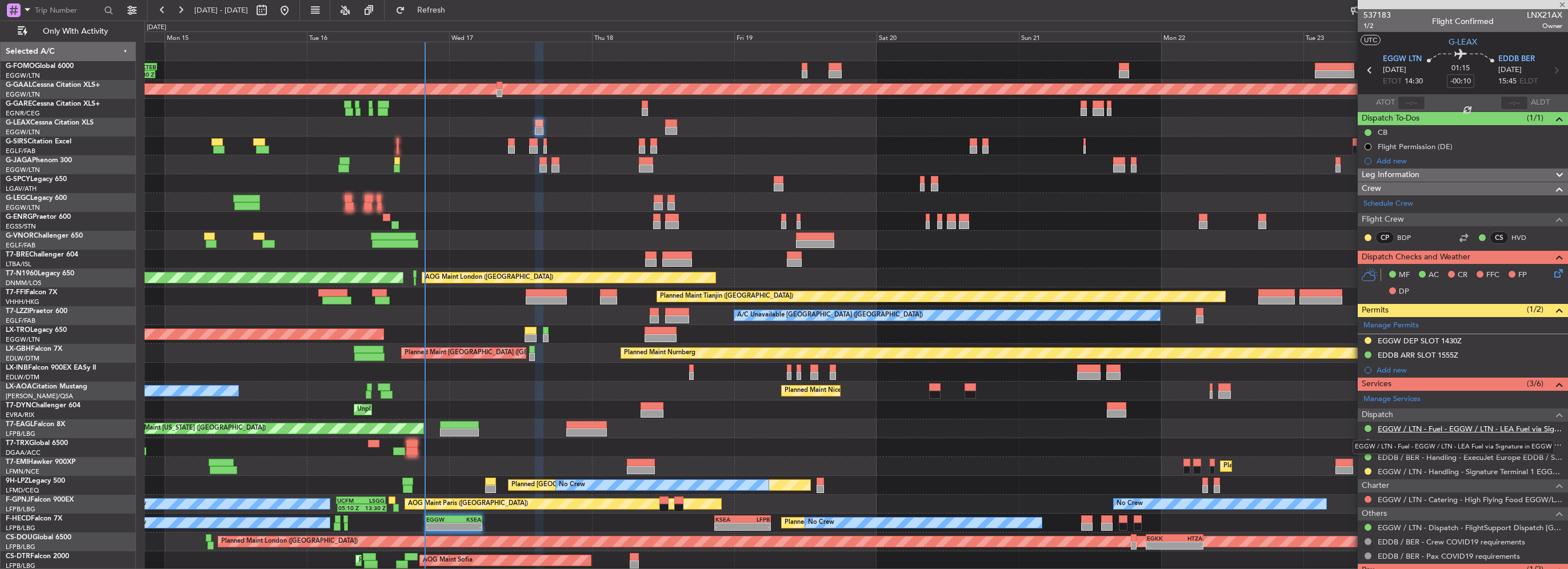
type input "+00:15"
type input "1"
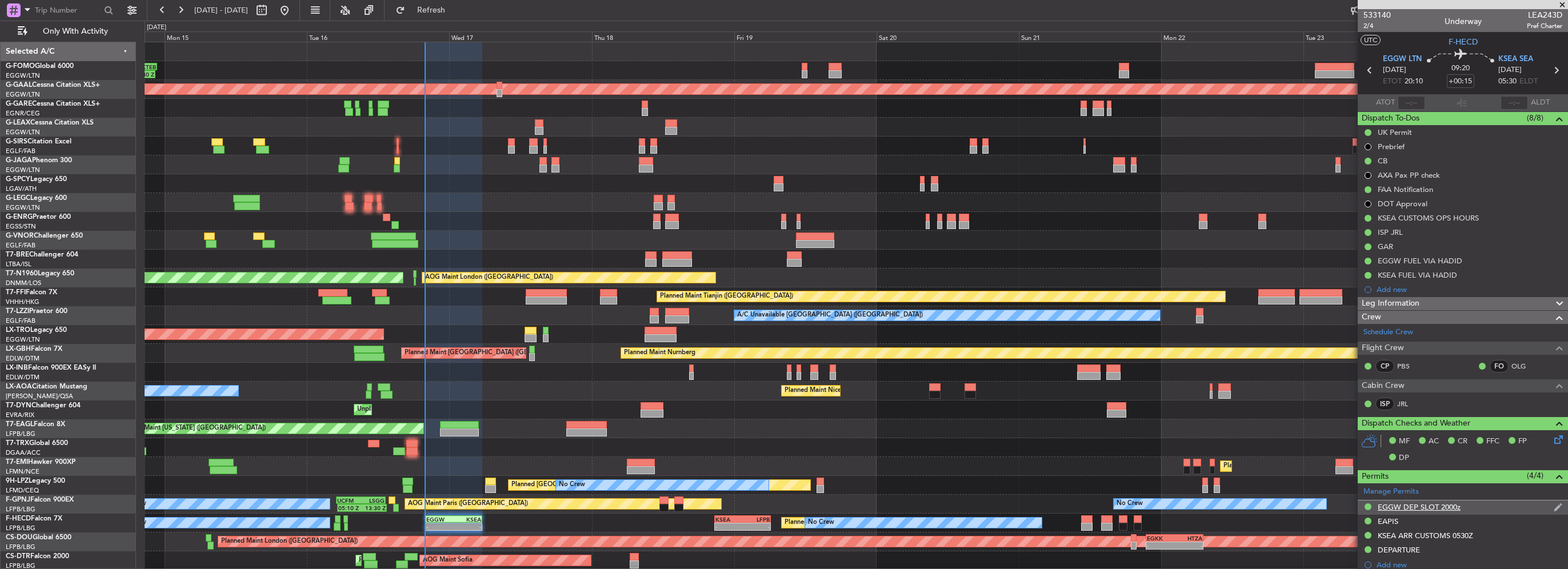
click at [1456, 508] on div "EGGW DEP SLOT 2000z" at bounding box center [1419, 507] width 83 height 9
click at [1506, 526] on input "EGGW DEP SLOT 2000z" at bounding box center [1496, 526] width 139 height 14
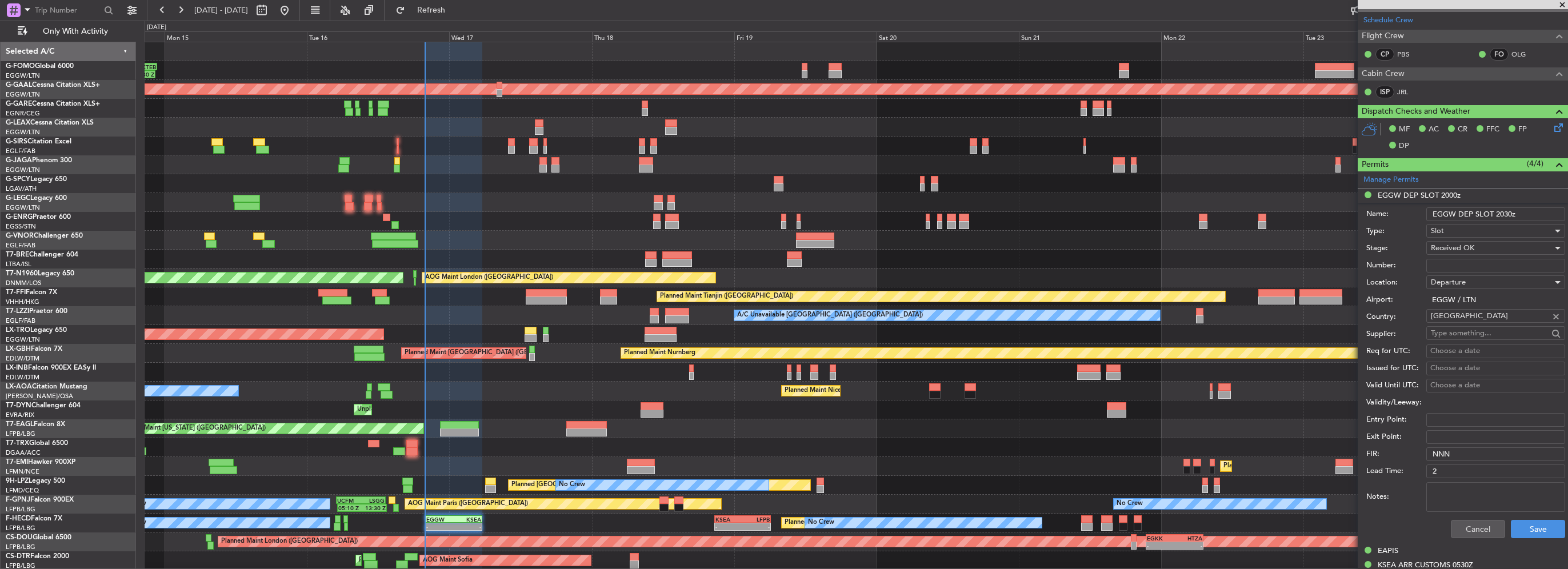
scroll to position [342, 0]
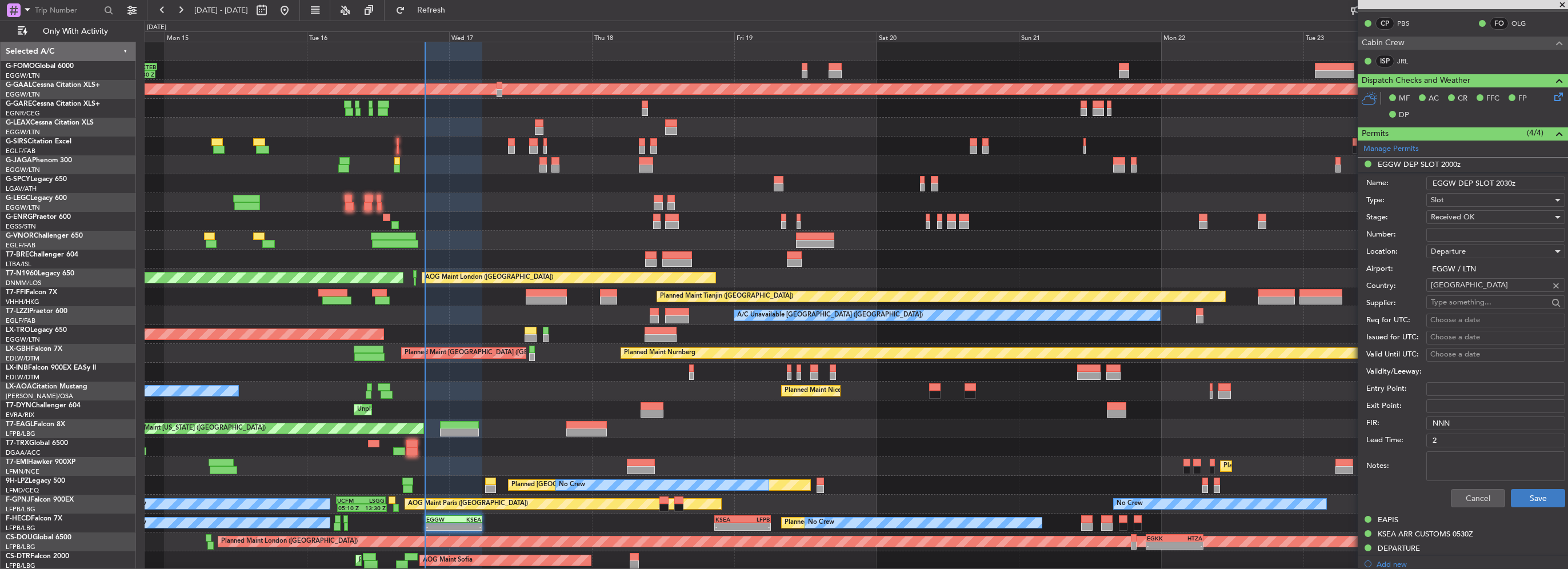
type input "EGGW DEP SLOT 2030z"
click at [1533, 502] on button "Save" at bounding box center [1537, 498] width 55 height 19
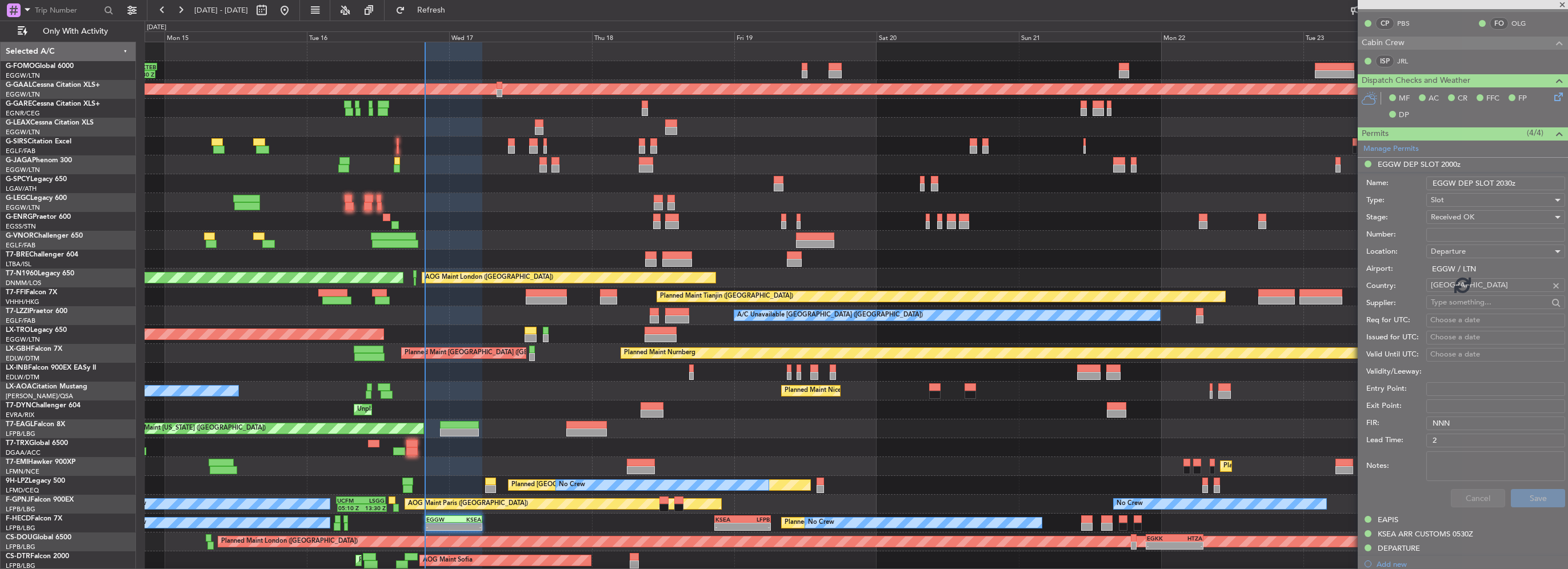
scroll to position [203, 0]
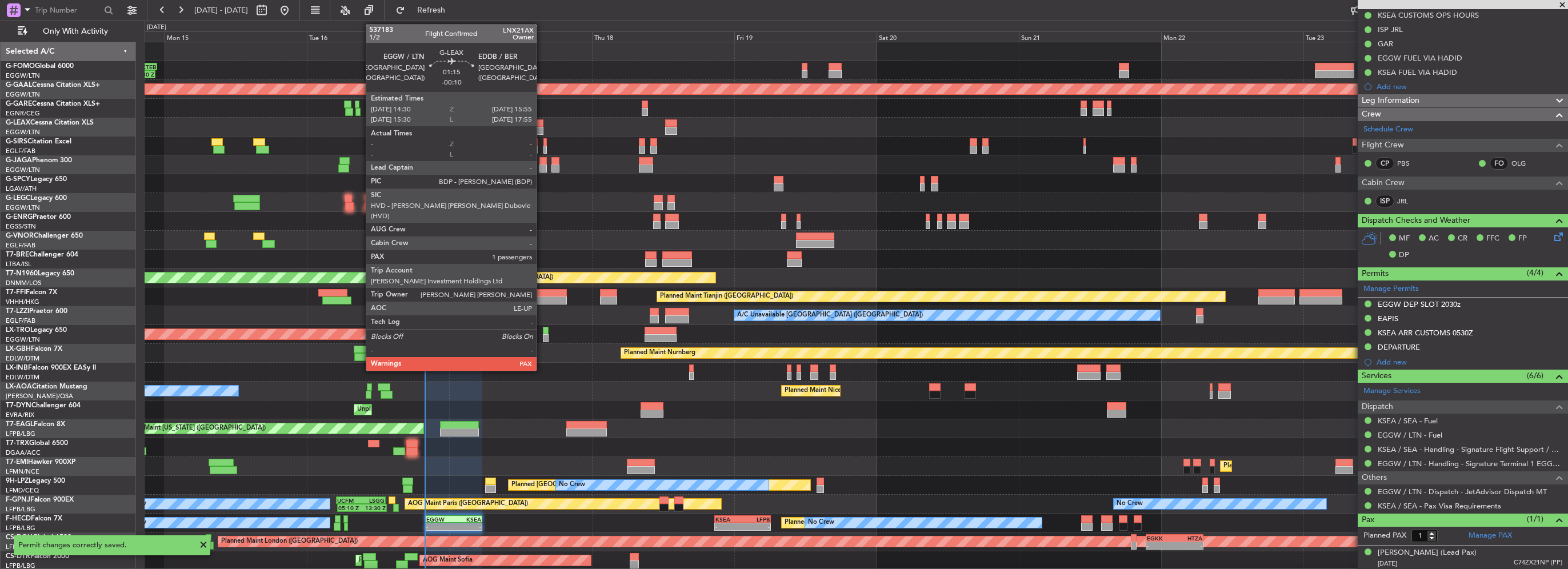
click at [541, 126] on div at bounding box center [539, 123] width 8 height 8
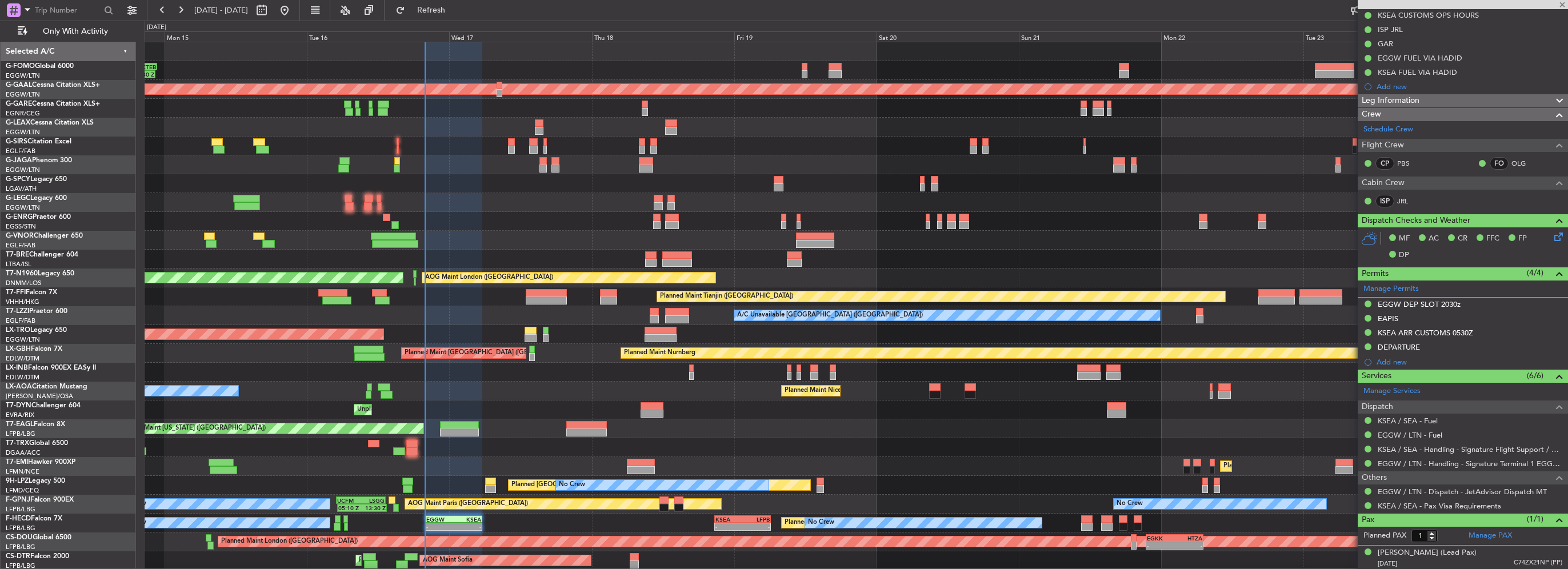
type input "-00:10"
type input "2"
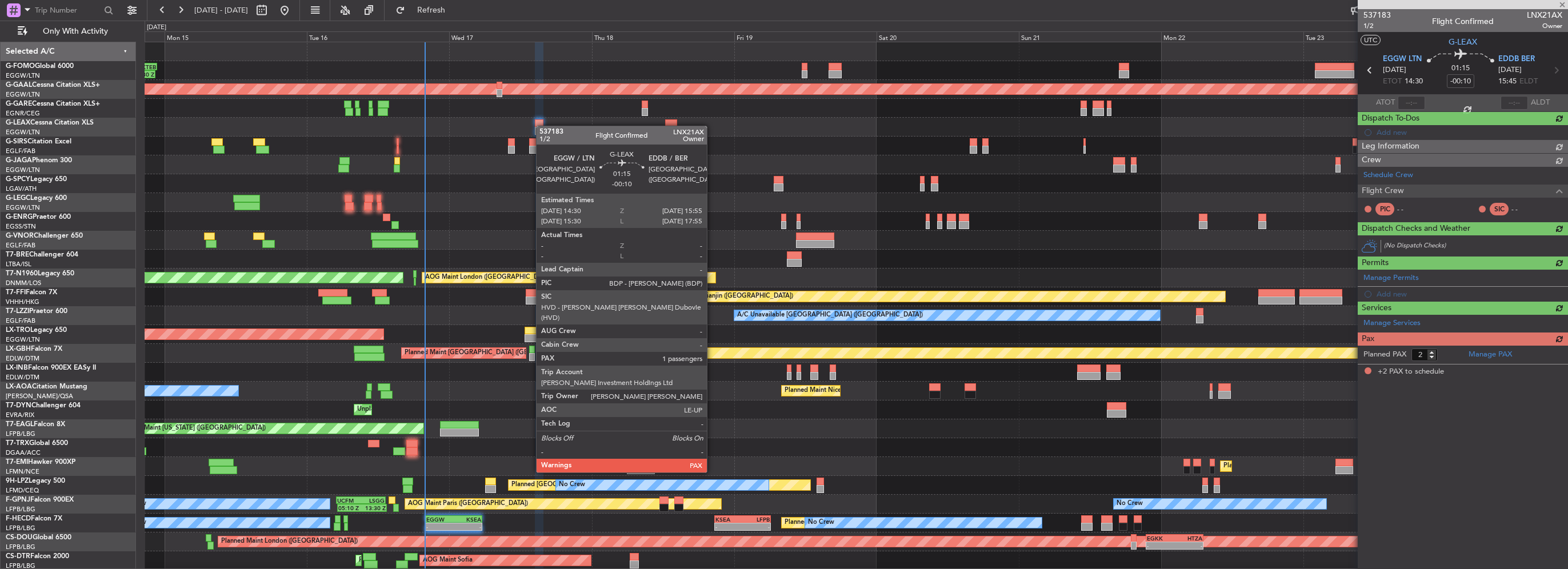
scroll to position [0, 0]
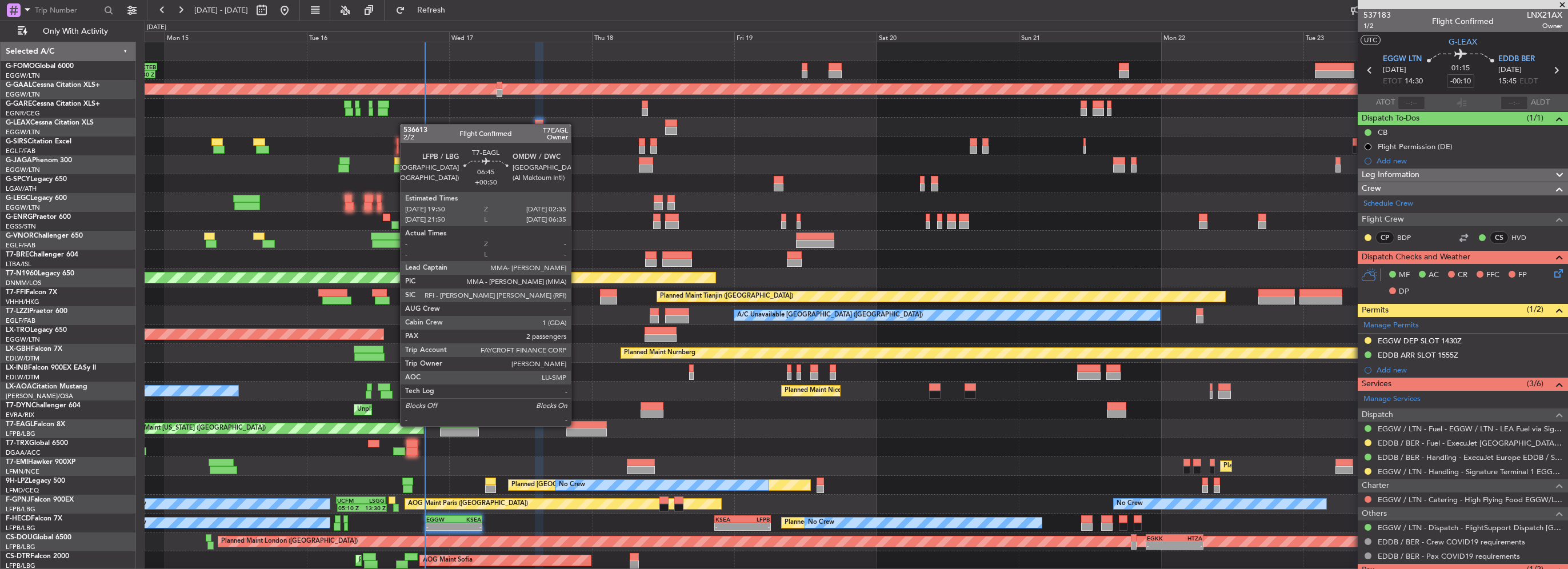
click at [576, 425] on div at bounding box center [587, 425] width 41 height 8
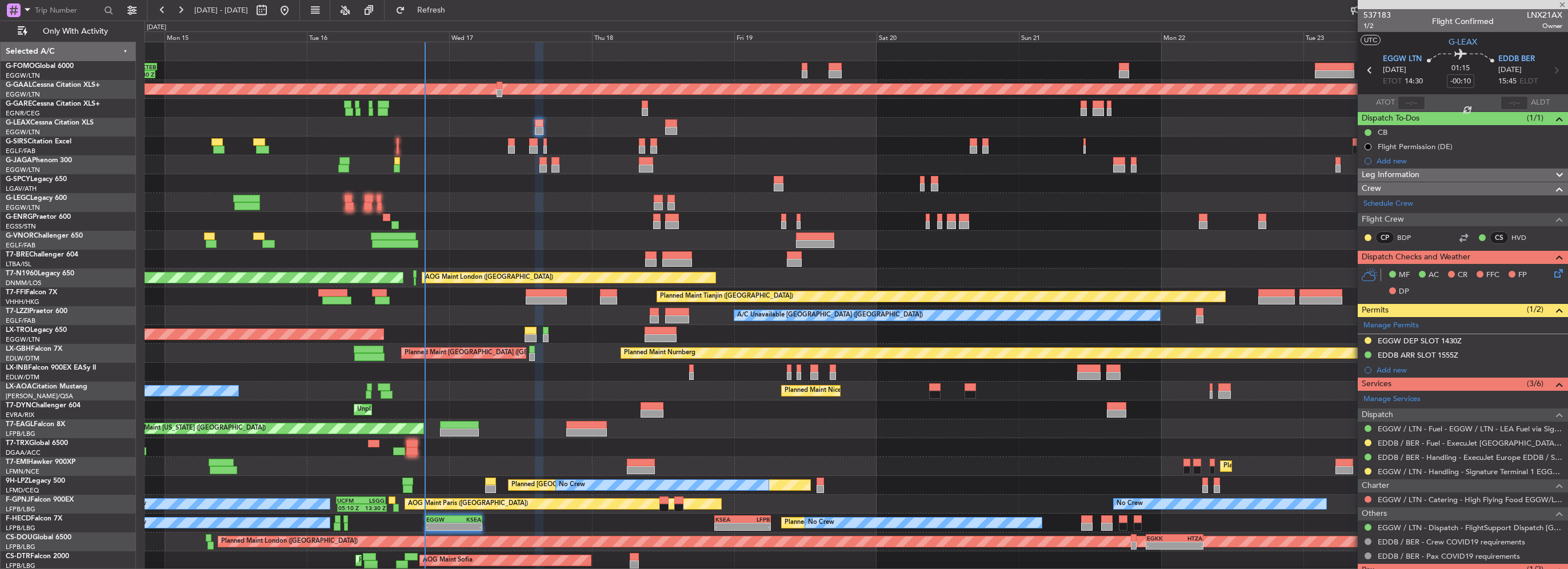
type input "+00:50"
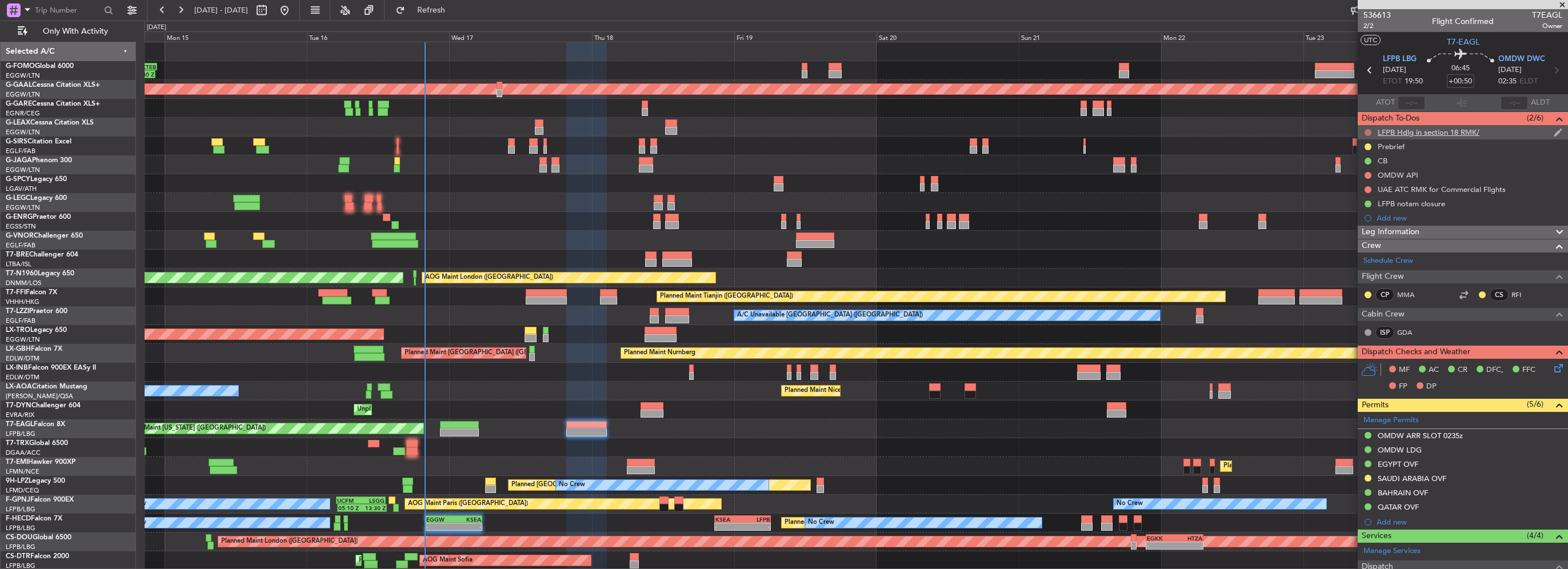
click at [1369, 130] on button at bounding box center [1367, 132] width 6 height 6
click at [1365, 200] on span "Cancelled" at bounding box center [1370, 200] width 32 height 11
click at [1370, 169] on div "OMDW API" at bounding box center [1462, 175] width 210 height 14
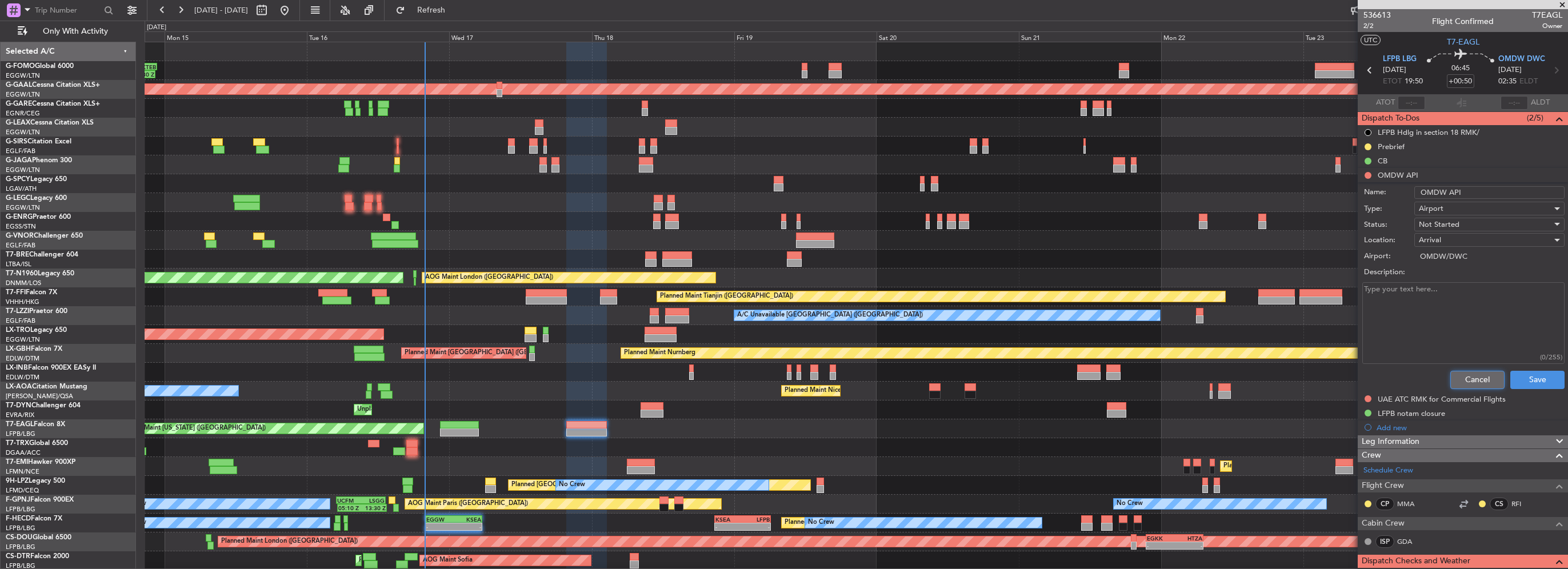
click at [1479, 373] on button "Cancel" at bounding box center [1477, 380] width 55 height 19
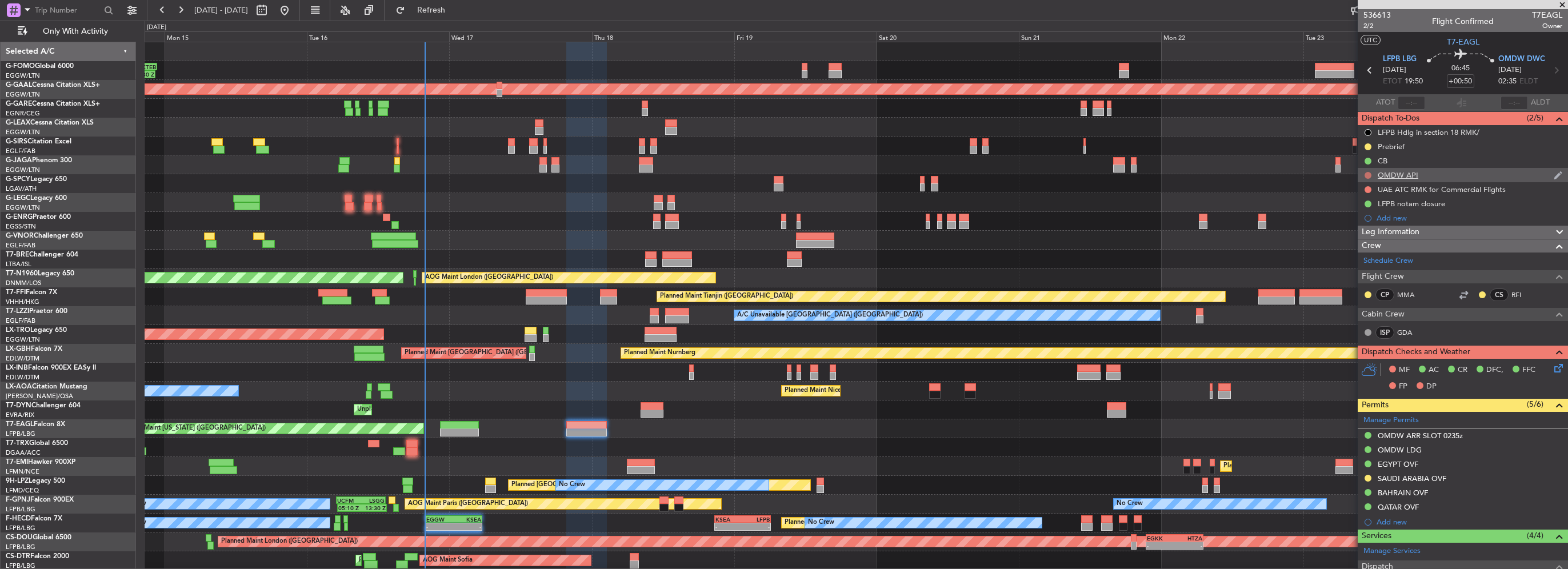
click at [1366, 172] on button at bounding box center [1367, 175] width 6 height 6
click at [1368, 242] on span "Cancelled" at bounding box center [1370, 242] width 32 height 11
click at [1370, 186] on button at bounding box center [1367, 189] width 6 height 6
click at [1370, 256] on span "Cancelled" at bounding box center [1370, 257] width 32 height 11
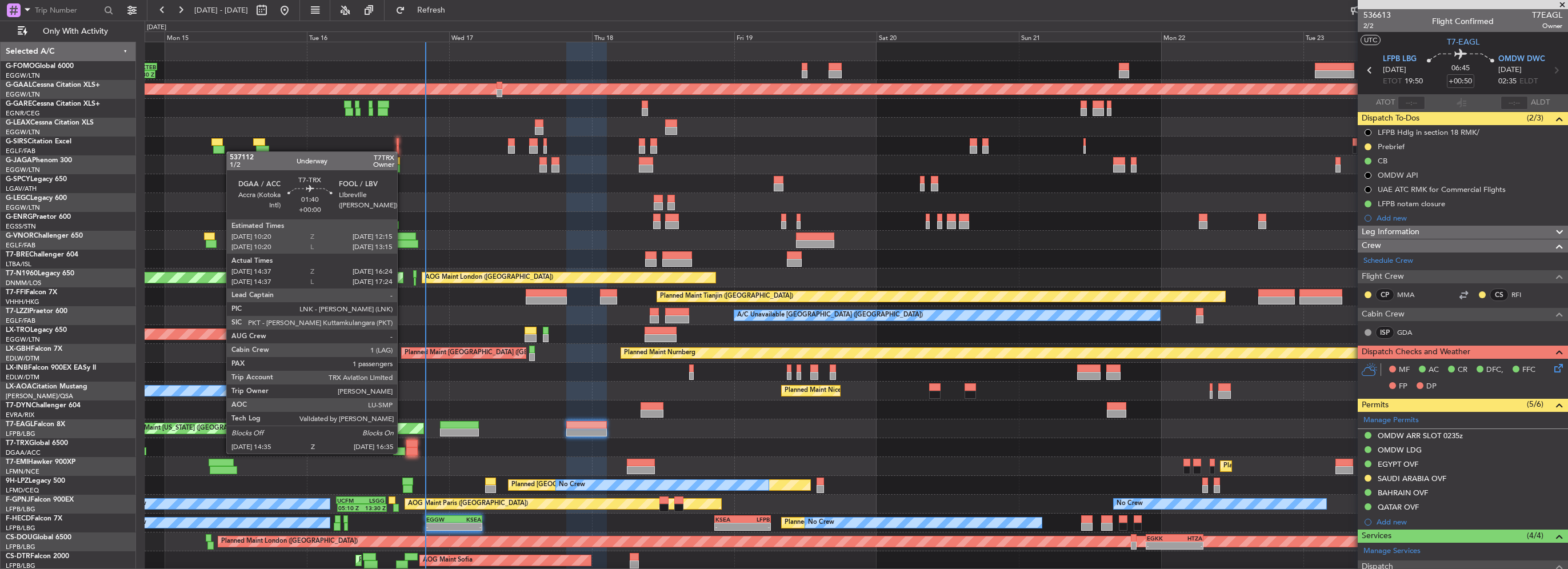
click at [403, 452] on div at bounding box center [399, 451] width 12 height 8
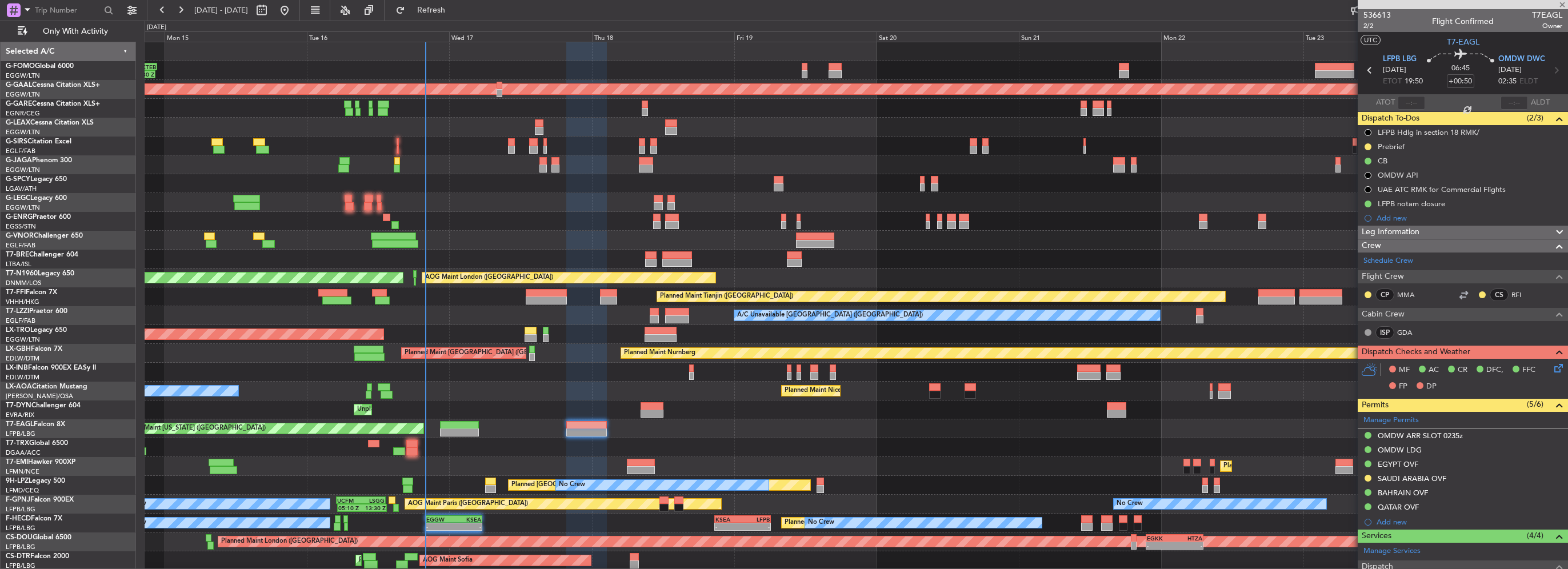
type input "14:47"
type input "16:19"
type input "1"
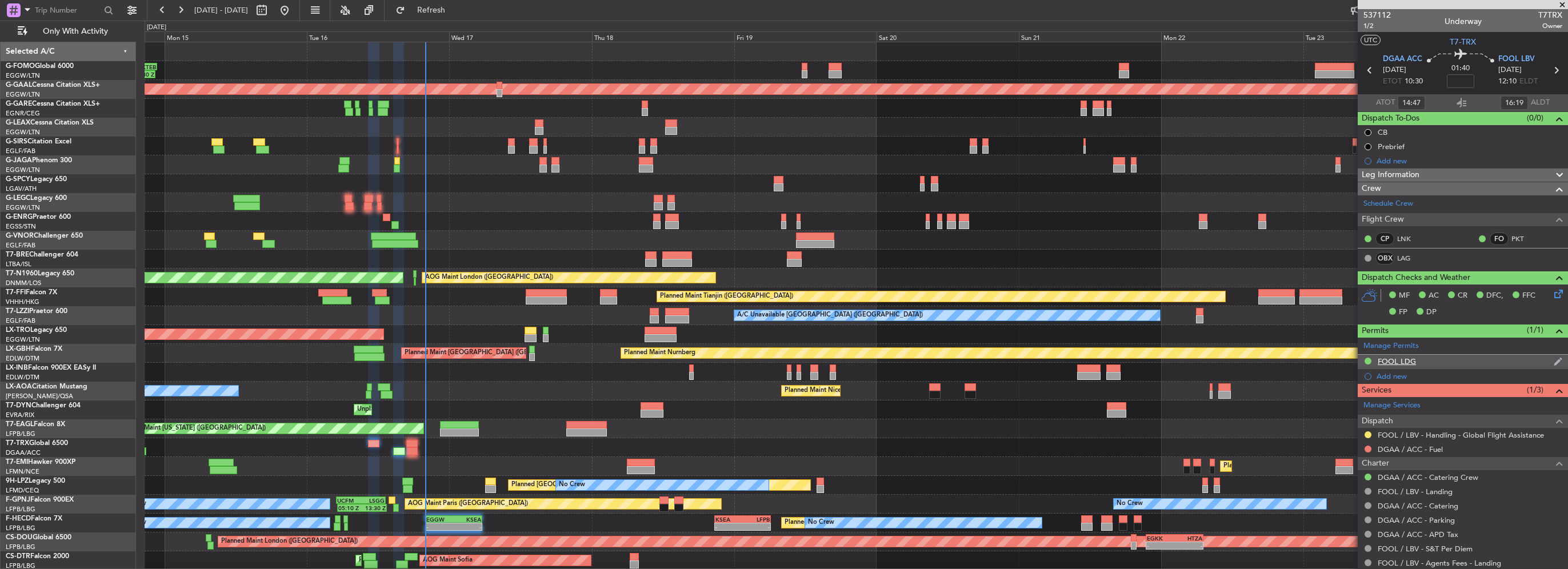
click at [1404, 356] on div "FOOL LDG" at bounding box center [1396, 361] width 38 height 9
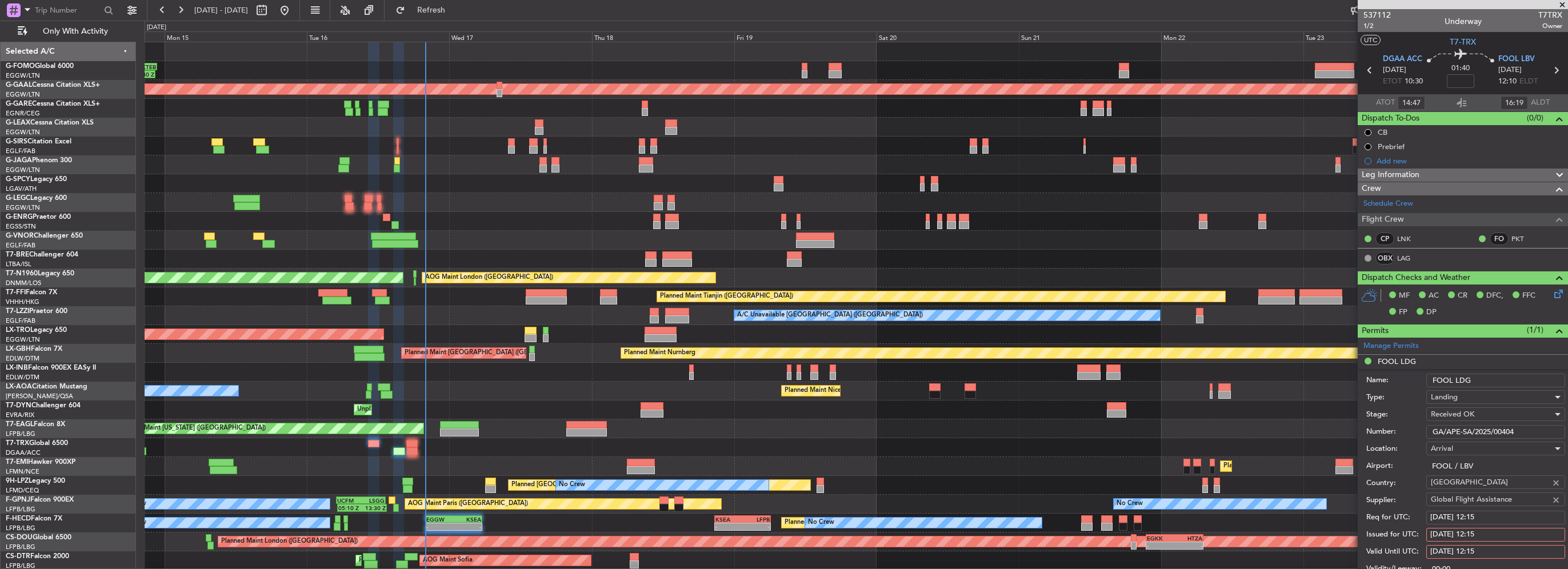
drag, startPoint x: 1532, startPoint y: 432, endPoint x: 1262, endPoint y: 432, distance: 270.0
click at [1321, 432] on fb-app "[DATE] - [DATE] Refresh Quick Links Only With Activity 10:50 Z 22:30 Z OLBA 11:…" at bounding box center [784, 289] width 1568 height 561
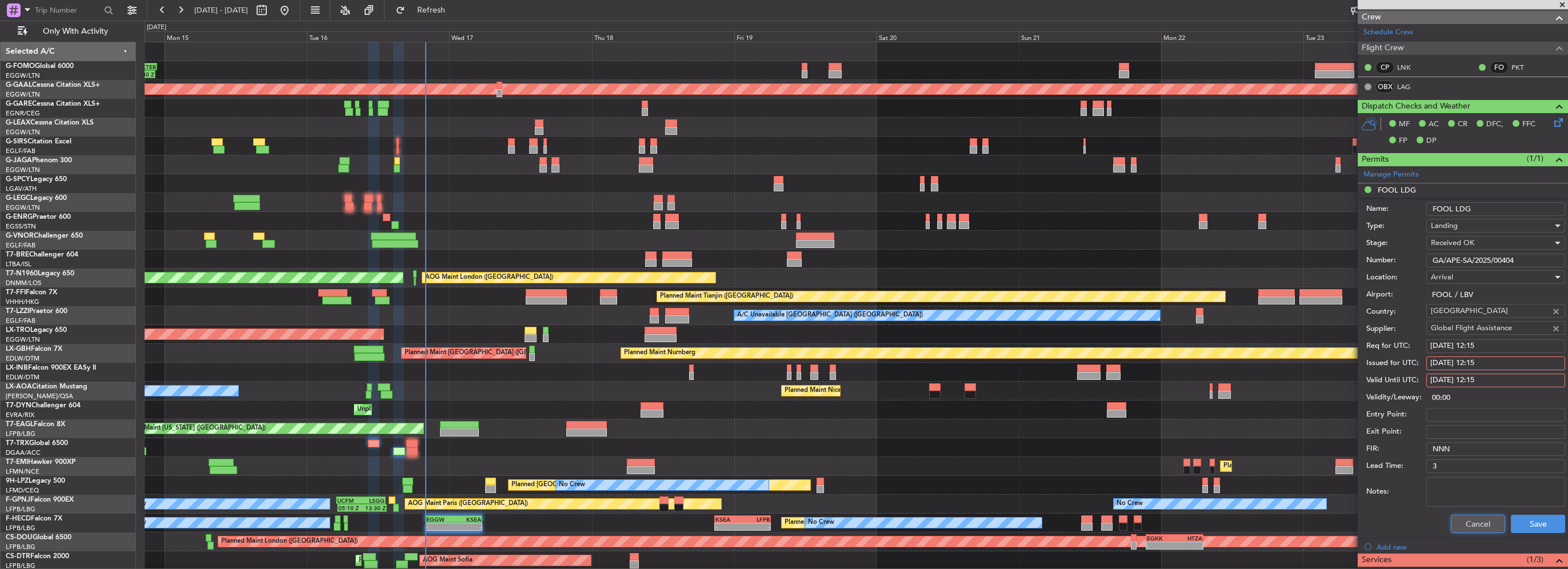
drag, startPoint x: 1450, startPoint y: 521, endPoint x: 1454, endPoint y: 485, distance: 36.2
click at [1450, 521] on button "Cancel" at bounding box center [1477, 524] width 55 height 19
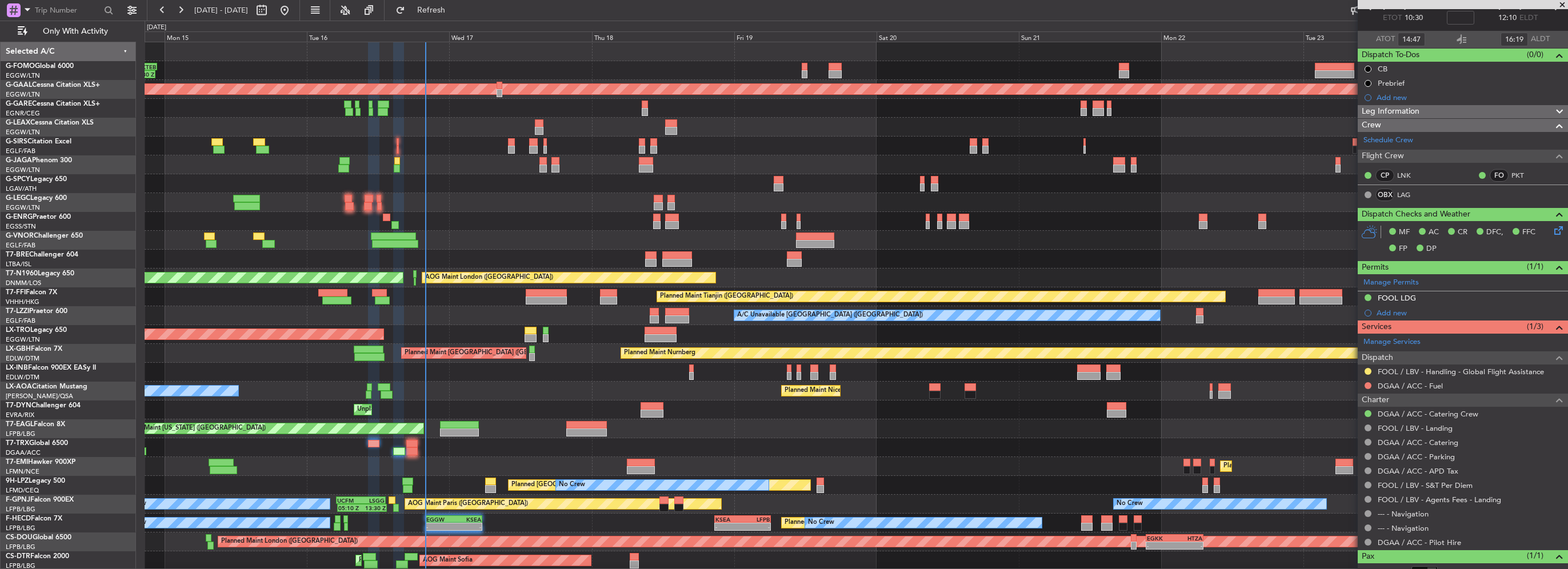
scroll to position [43, 0]
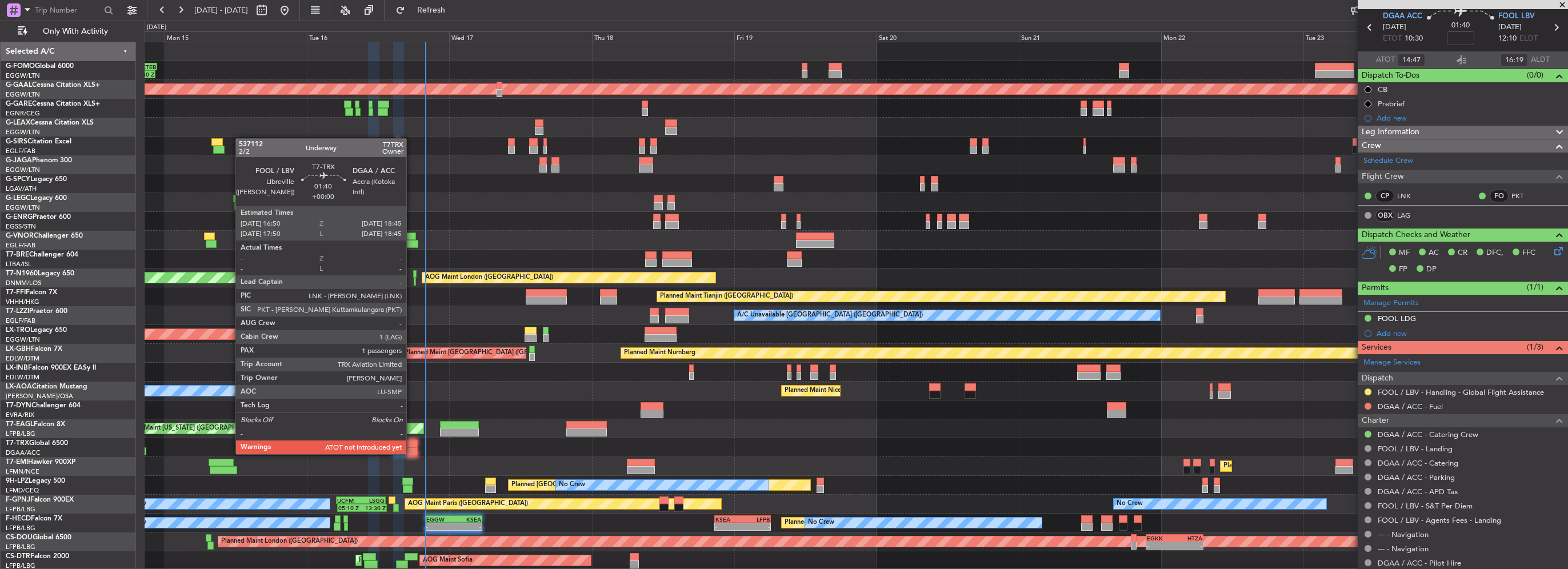
click at [416, 448] on div at bounding box center [412, 451] width 11 height 8
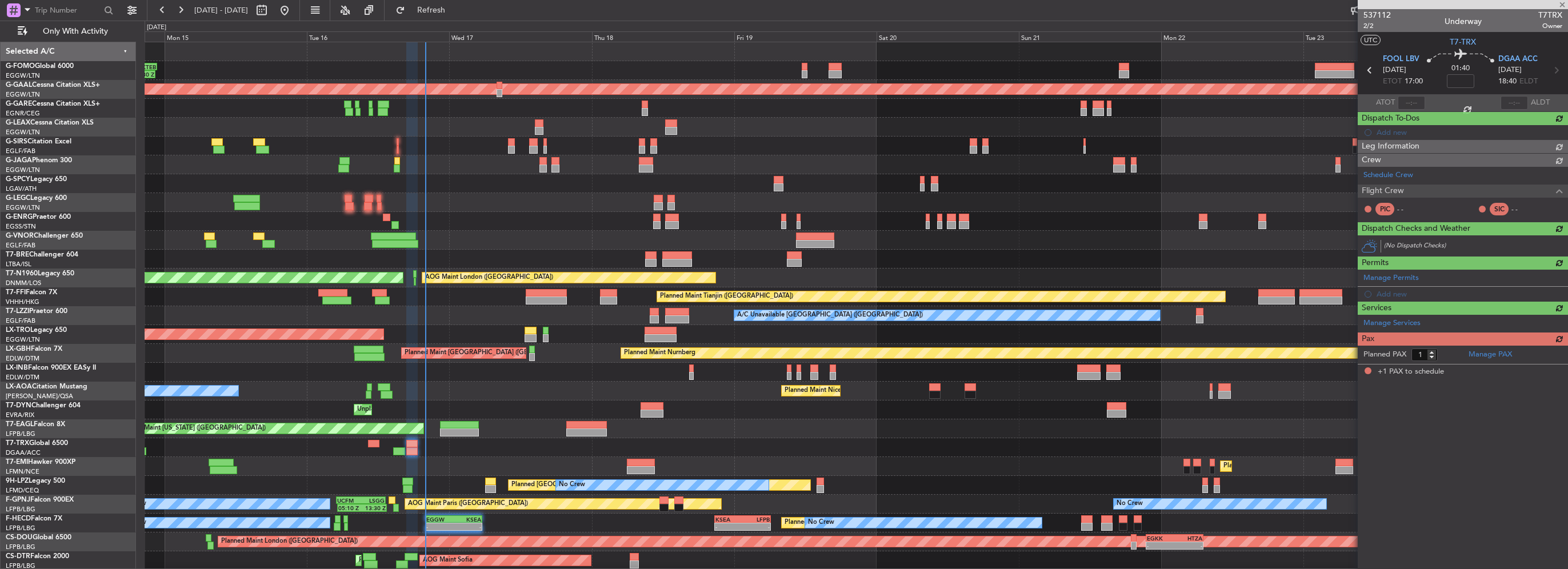
scroll to position [0, 0]
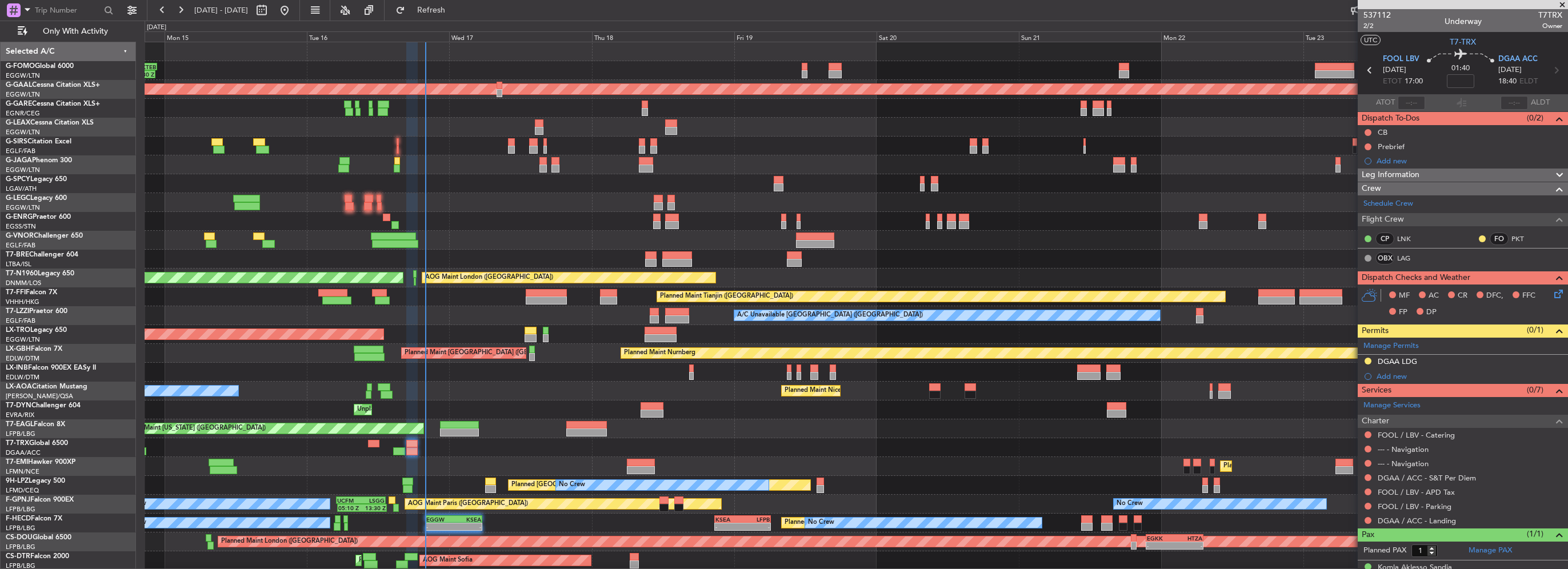
drag, startPoint x: 476, startPoint y: 8, endPoint x: 476, endPoint y: 21, distance: 13.0
click at [455, 8] on span "Refresh" at bounding box center [431, 10] width 48 height 8
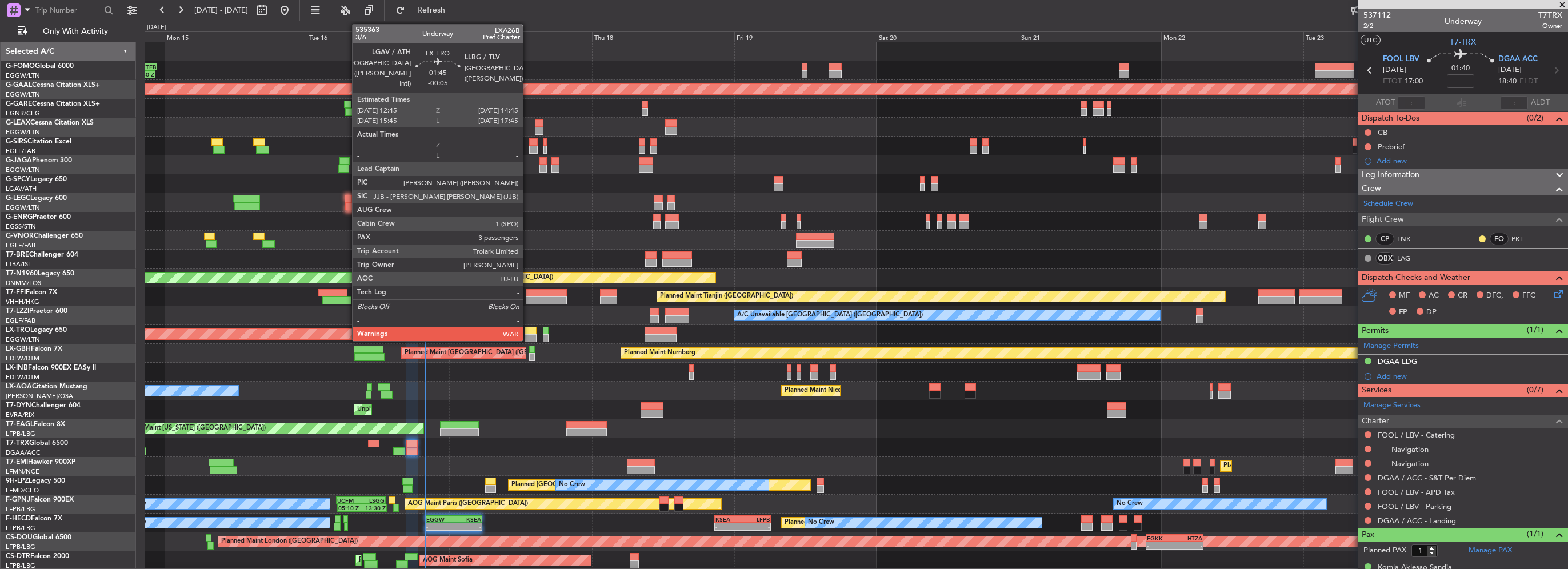
click at [528, 332] on div at bounding box center [530, 330] width 12 height 8
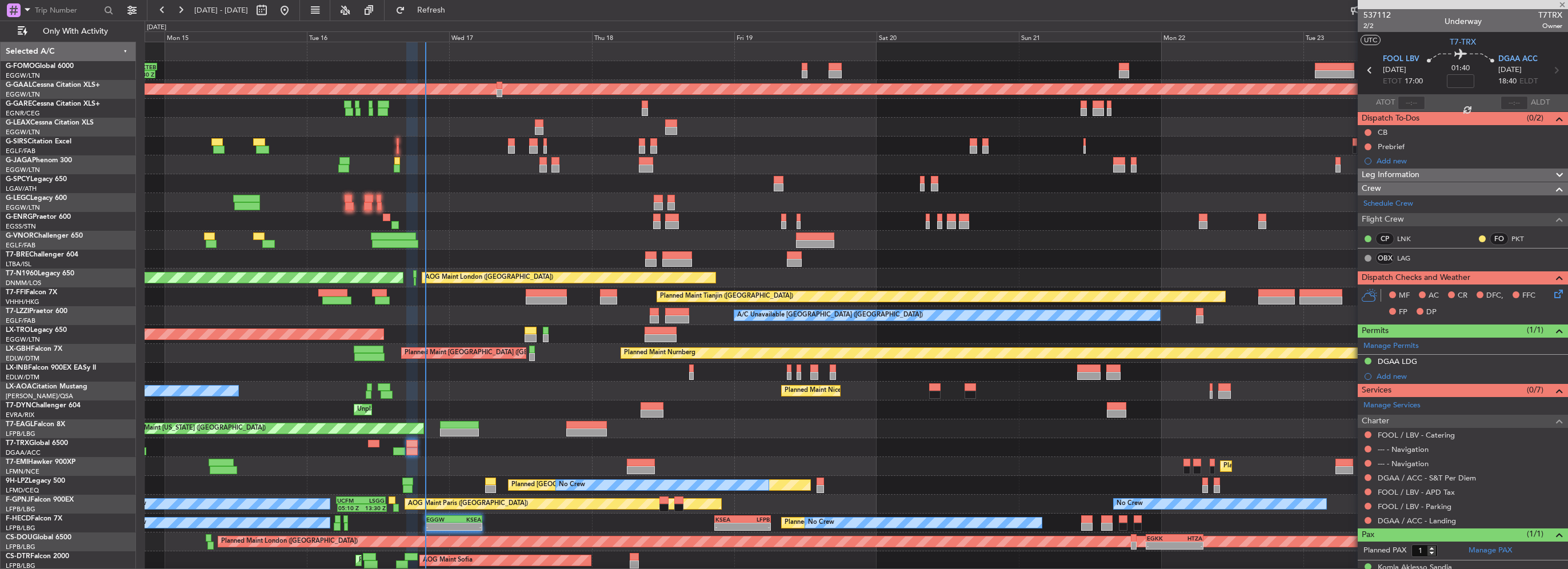
type input "-00:05"
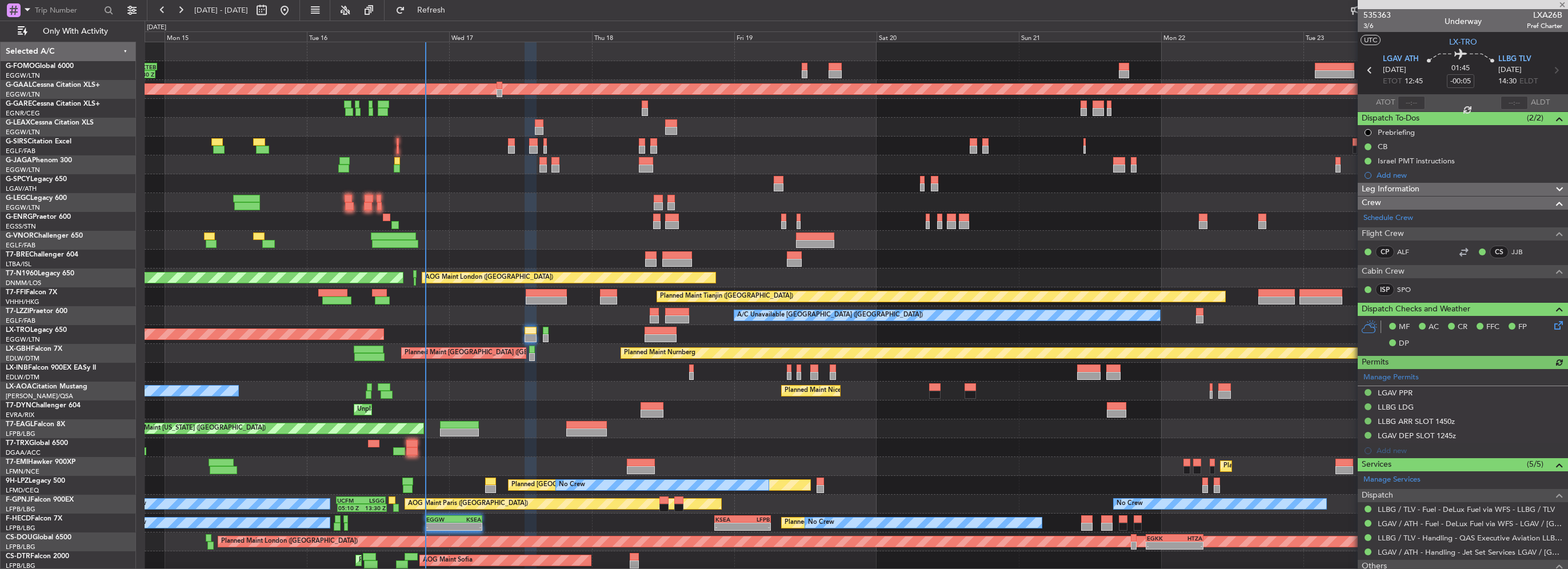
click at [1552, 327] on icon at bounding box center [1557, 323] width 9 height 9
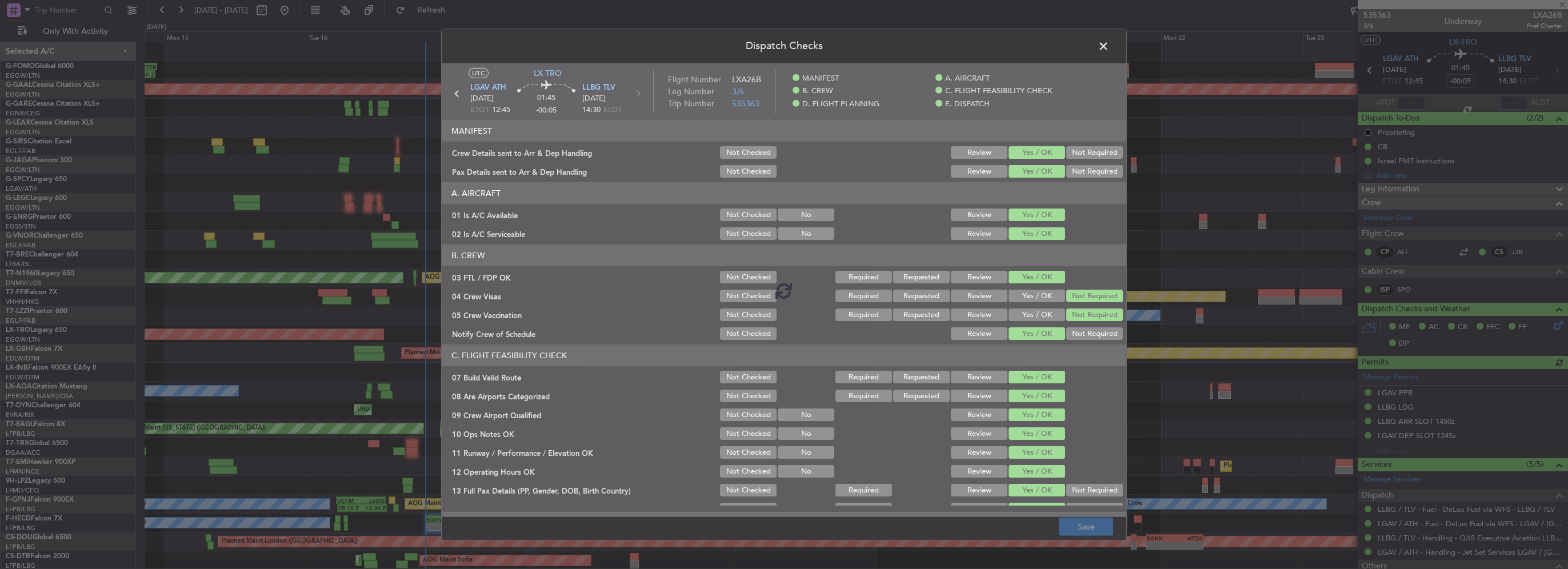
click at [960, 150] on button "Review" at bounding box center [978, 153] width 56 height 13
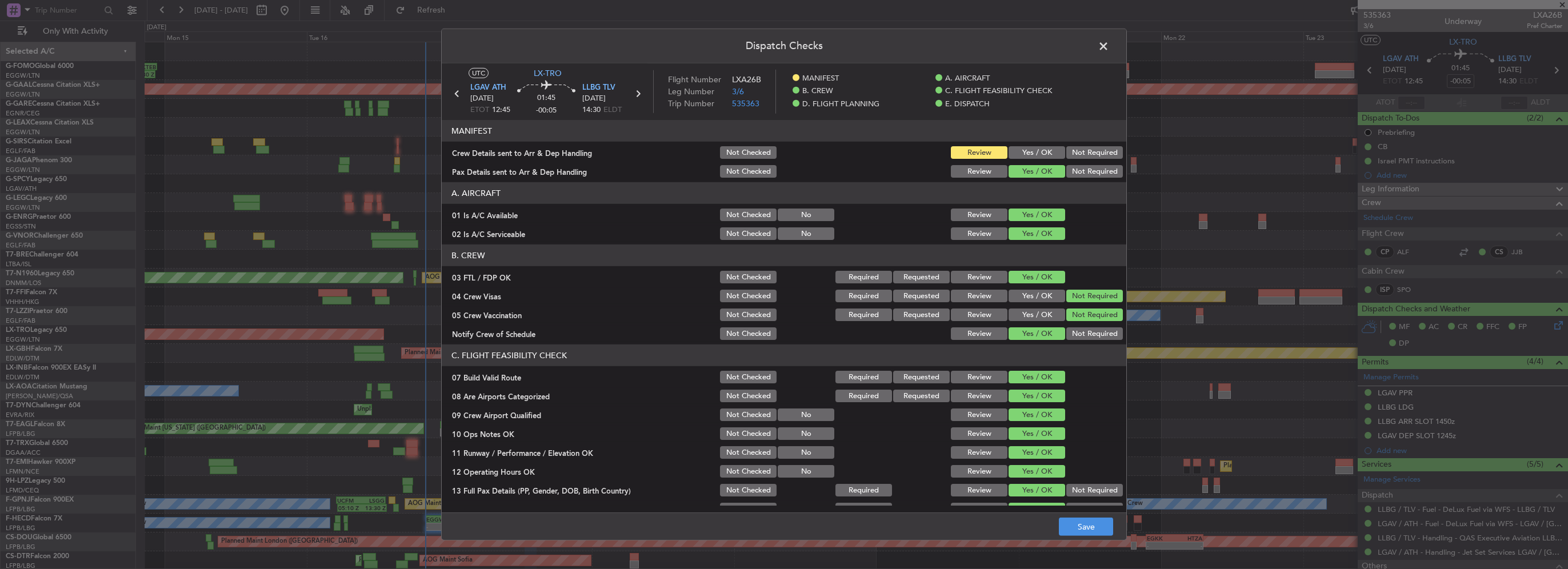
click at [1104, 151] on button "Not Required" at bounding box center [1094, 153] width 56 height 13
click at [740, 152] on button "Not Checked" at bounding box center [748, 153] width 56 height 13
click at [1082, 521] on button "Save" at bounding box center [1086, 526] width 55 height 19
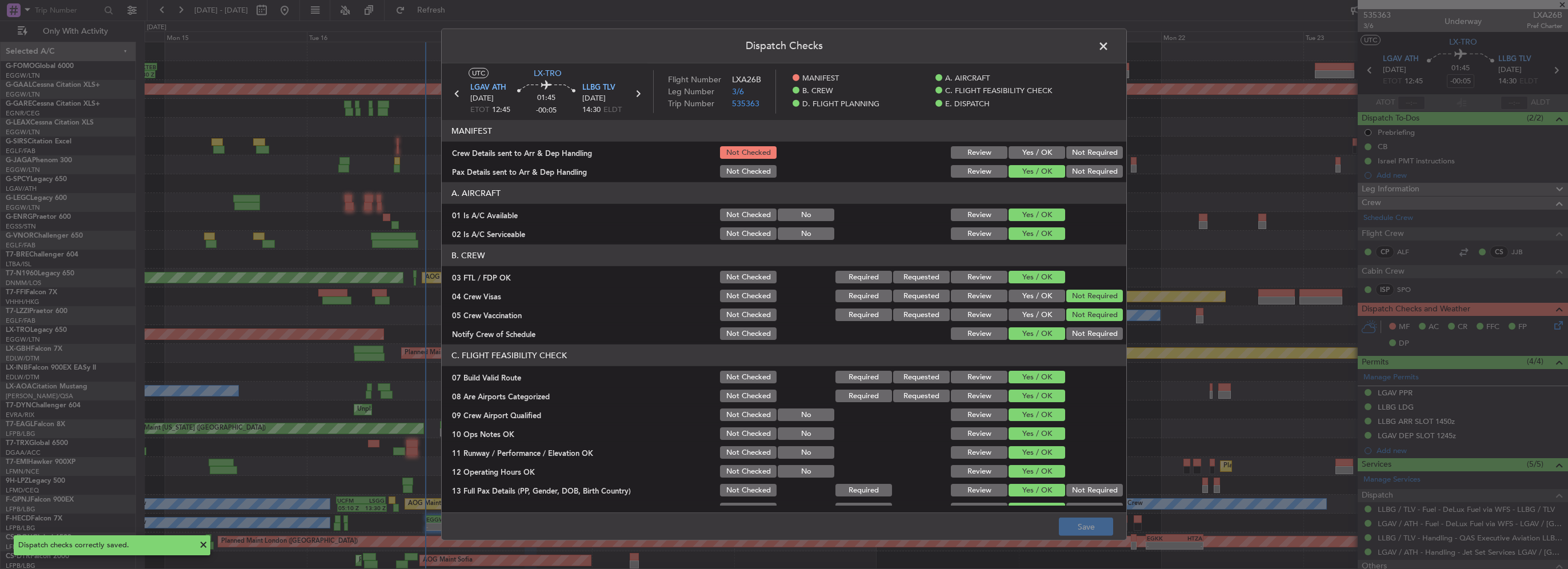
click at [1109, 44] on span at bounding box center [1109, 49] width 0 height 23
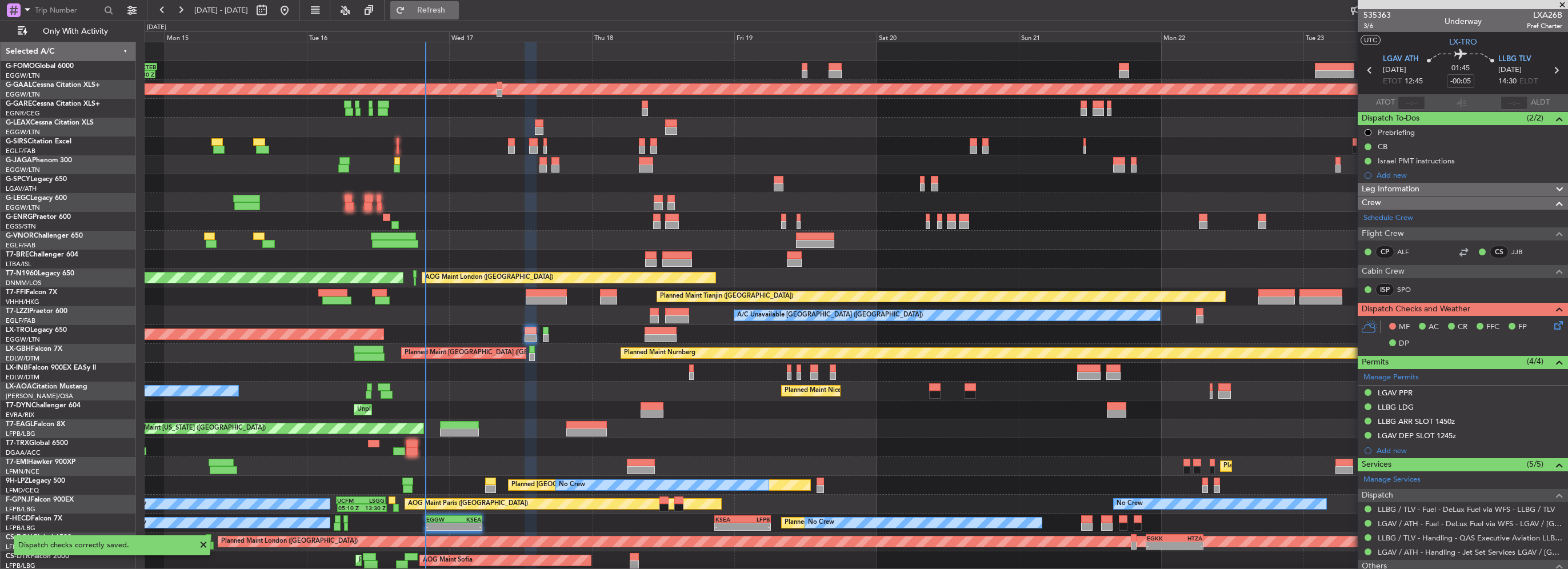
click at [433, 16] on button "Refresh" at bounding box center [425, 10] width 68 height 19
click at [1549, 327] on div "MF AC CR FFC FP DP" at bounding box center [1462, 335] width 210 height 40
click at [1552, 325] on icon at bounding box center [1557, 323] width 9 height 9
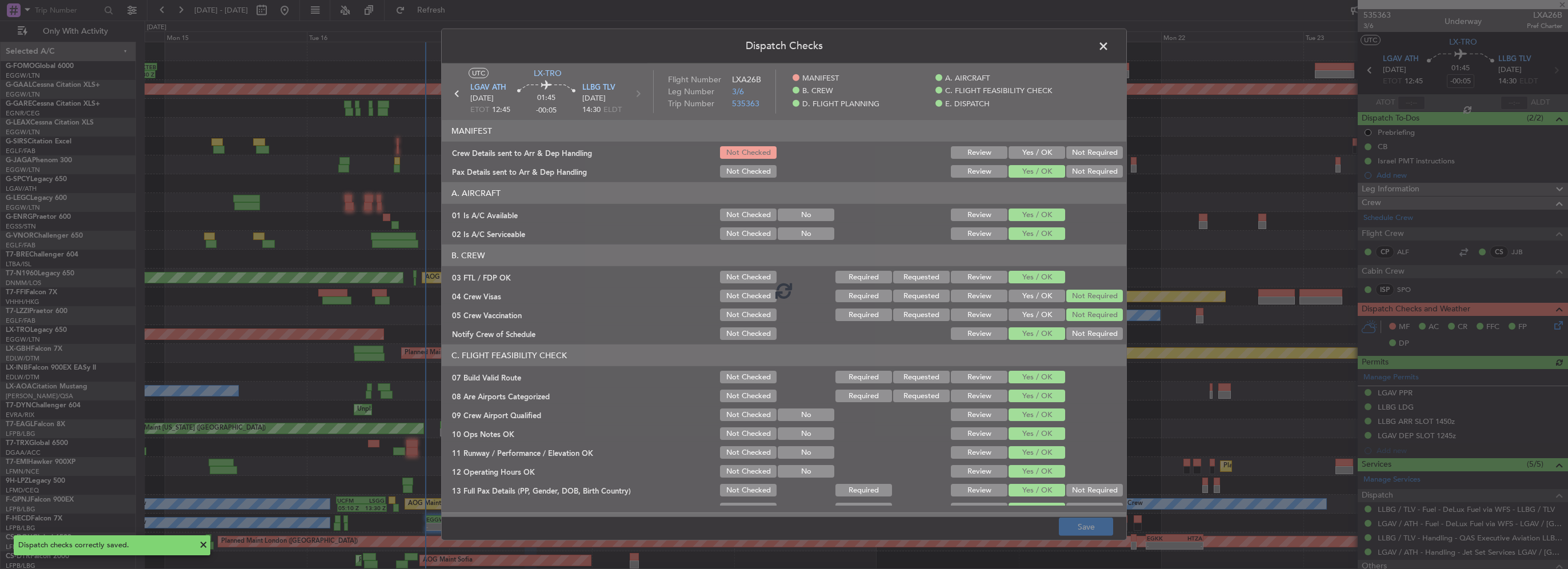
click at [1019, 151] on div at bounding box center [784, 291] width 685 height 453
click at [1027, 152] on div at bounding box center [784, 291] width 685 height 453
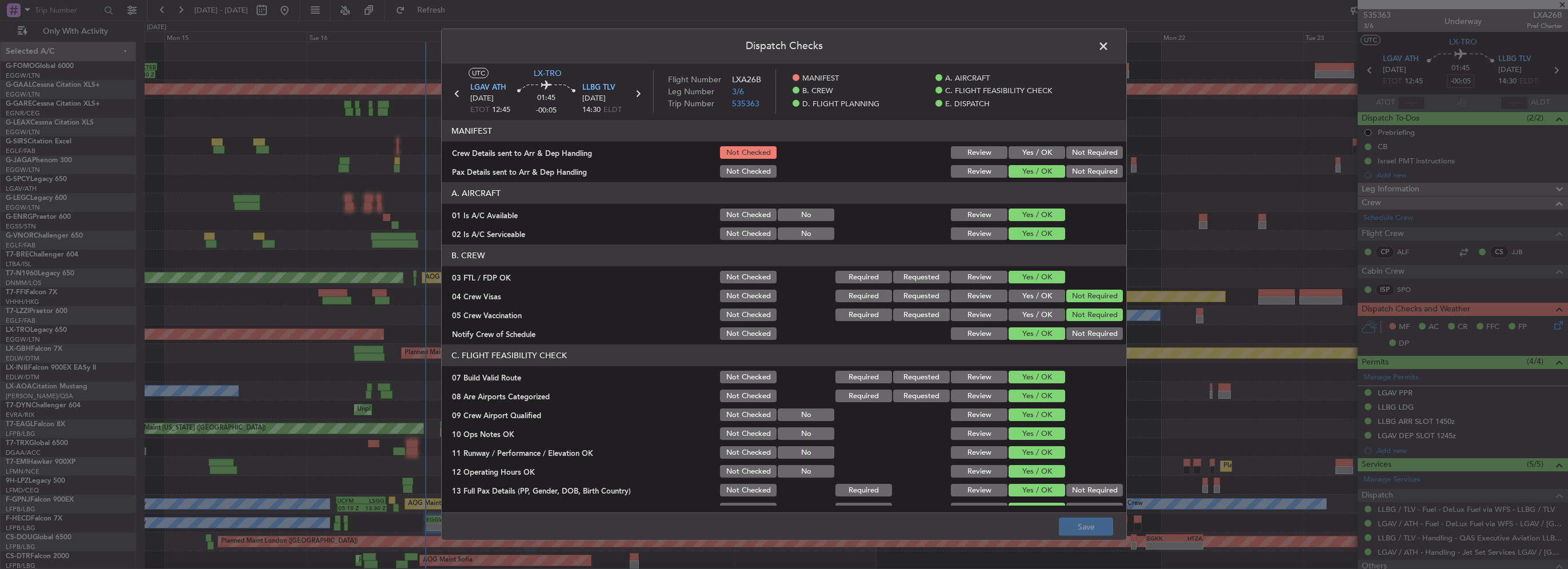
click at [1027, 152] on button "Yes / OK" at bounding box center [1037, 153] width 56 height 13
click at [1097, 532] on button "Save" at bounding box center [1086, 526] width 55 height 19
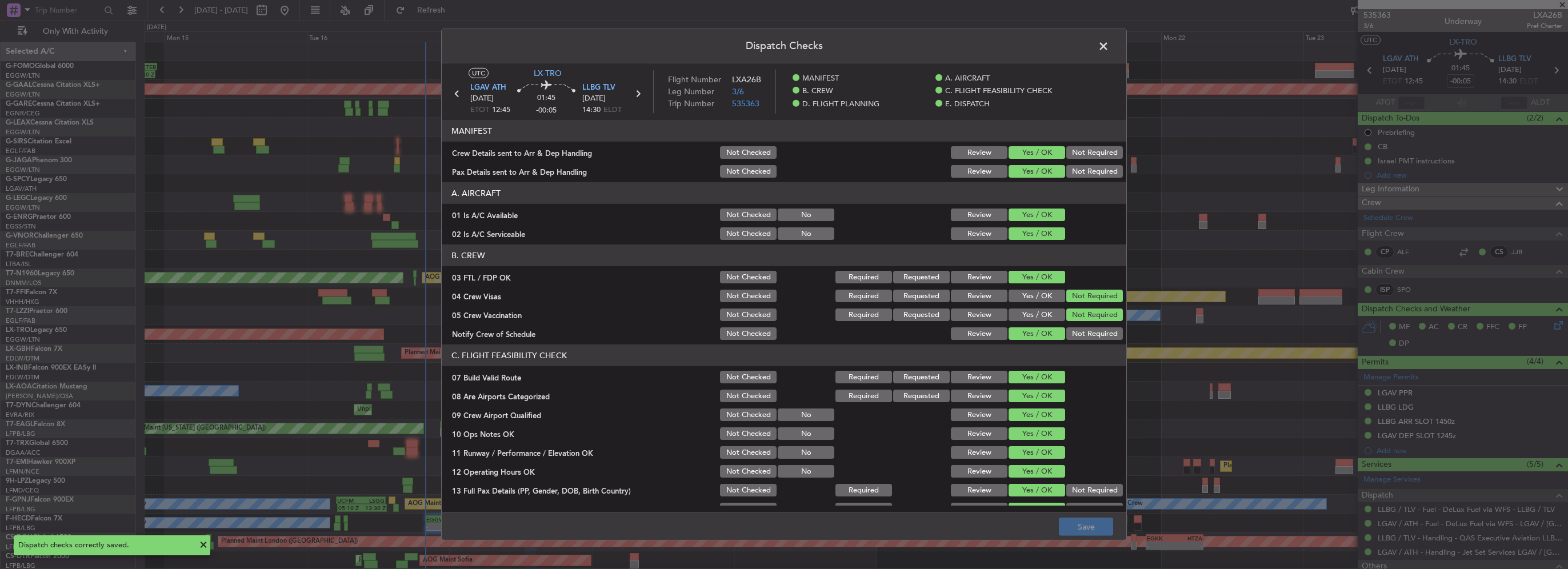
click at [1109, 45] on span at bounding box center [1109, 49] width 0 height 23
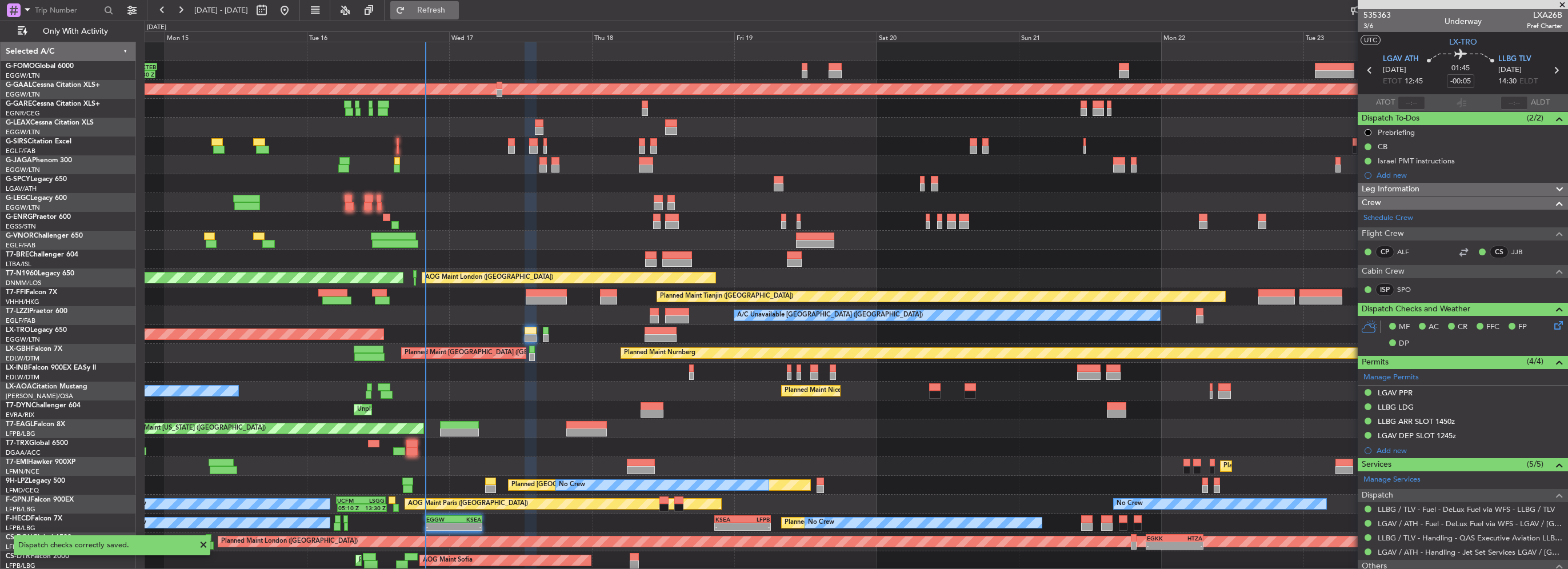
click at [455, 6] on span "Refresh" at bounding box center [431, 10] width 48 height 8
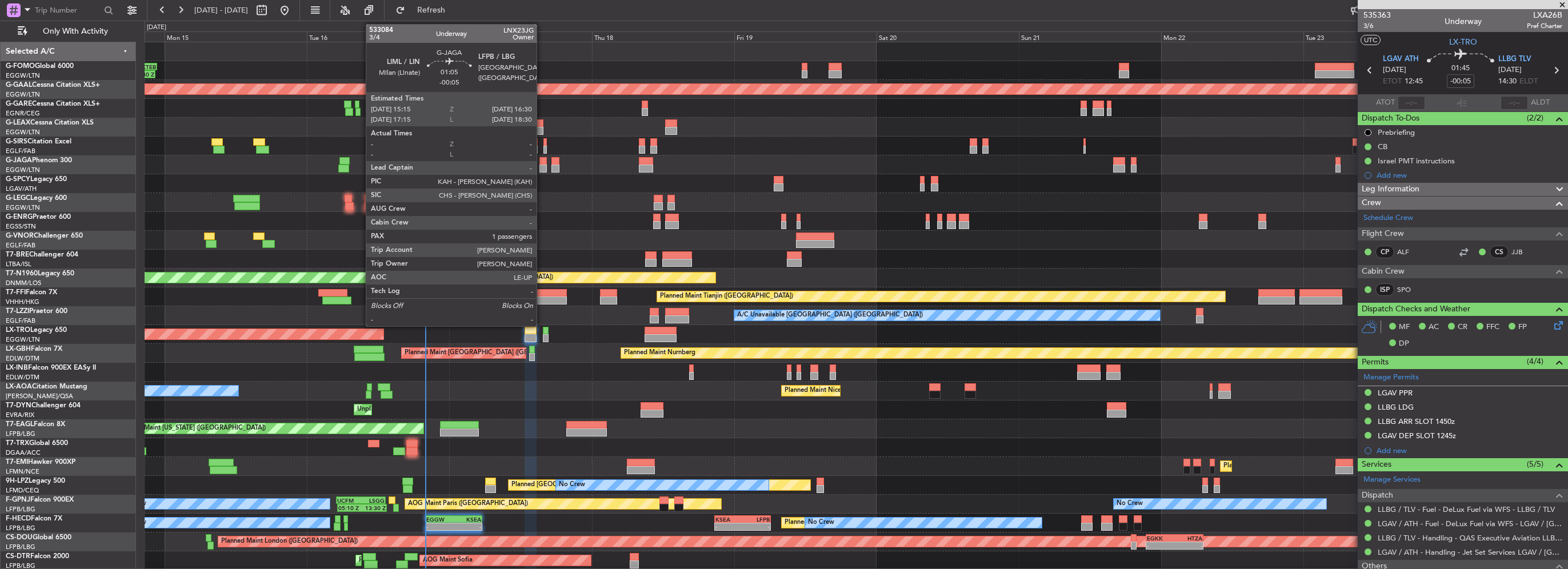
click at [541, 165] on div at bounding box center [543, 168] width 7 height 8
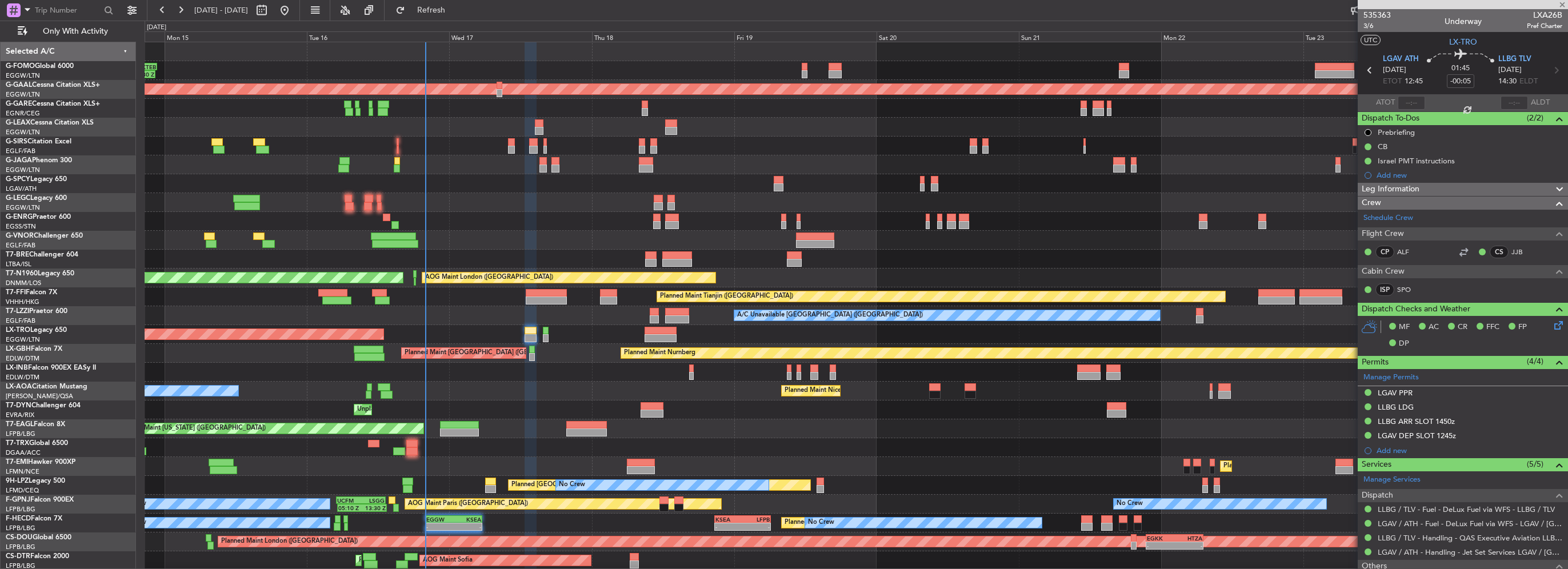
type input "1"
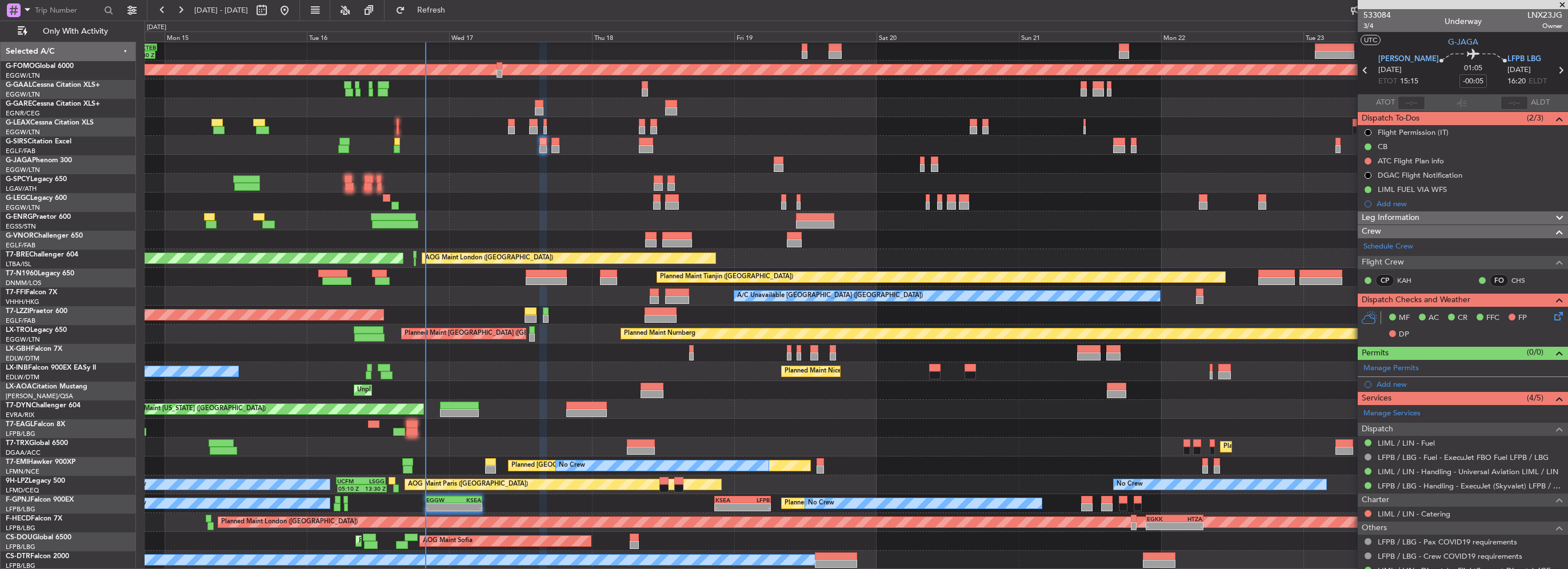
scroll to position [19, 0]
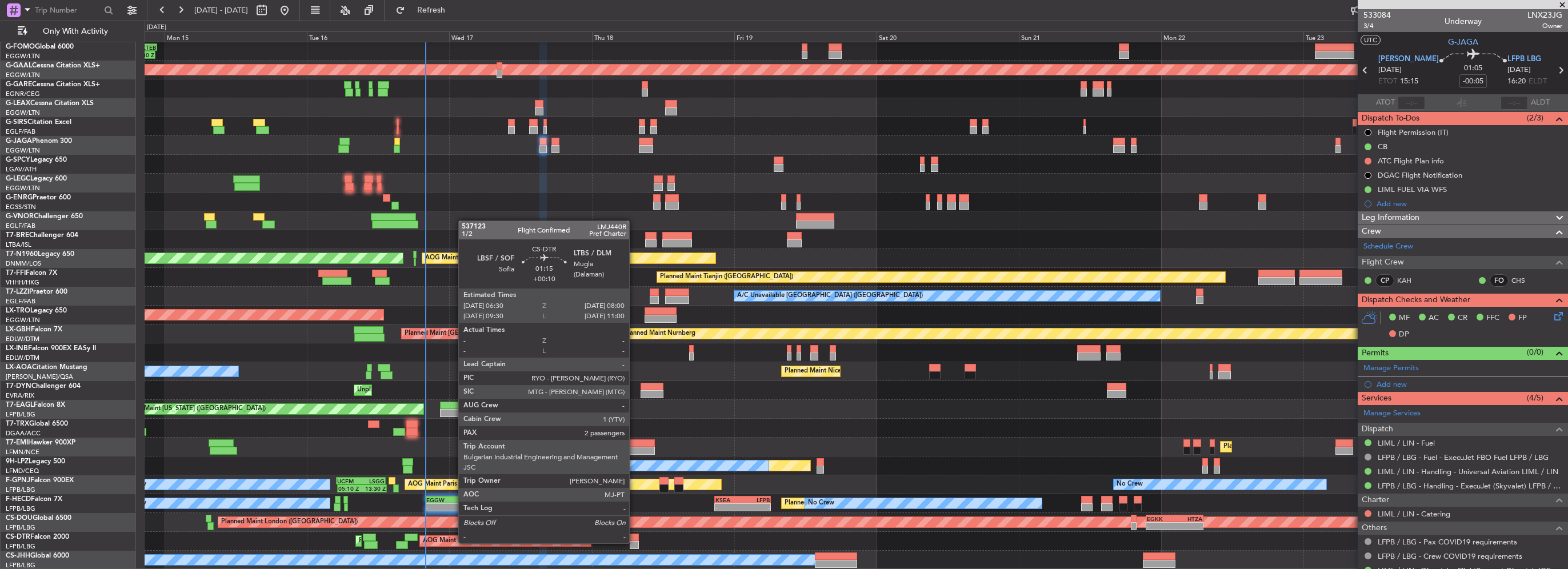
click at [634, 542] on div at bounding box center [634, 545] width 9 height 8
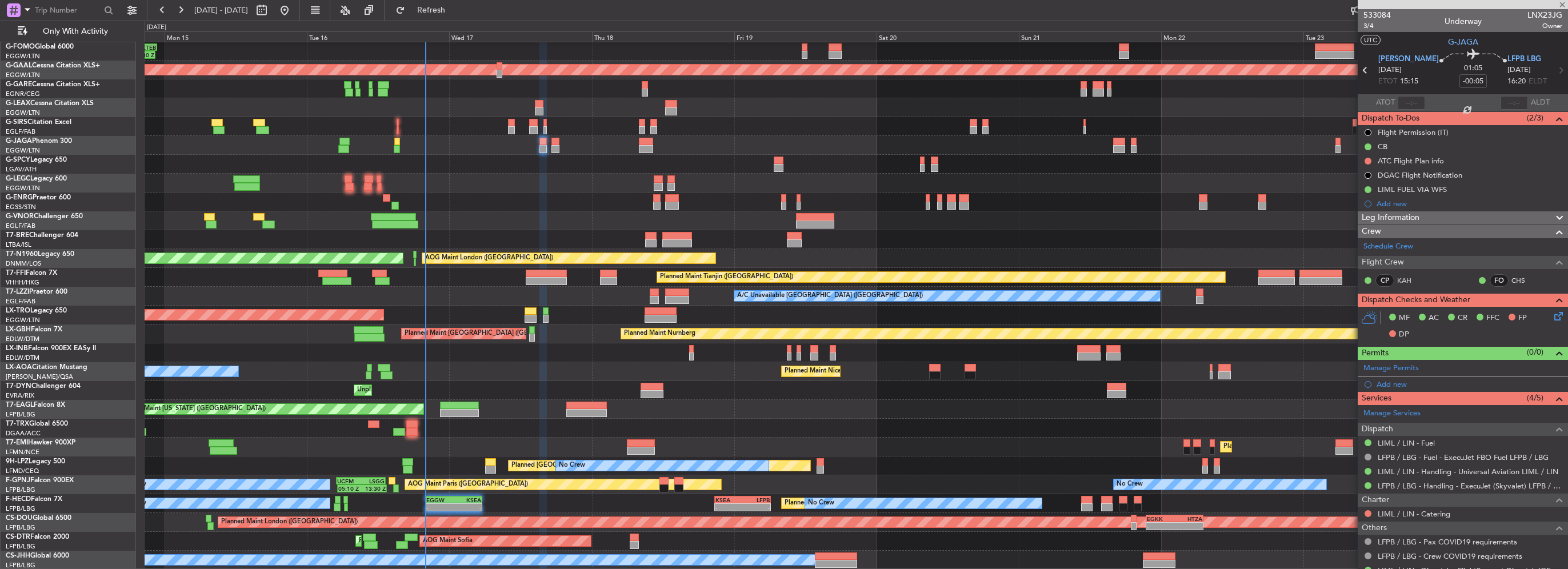
type input "+00:10"
type input "2"
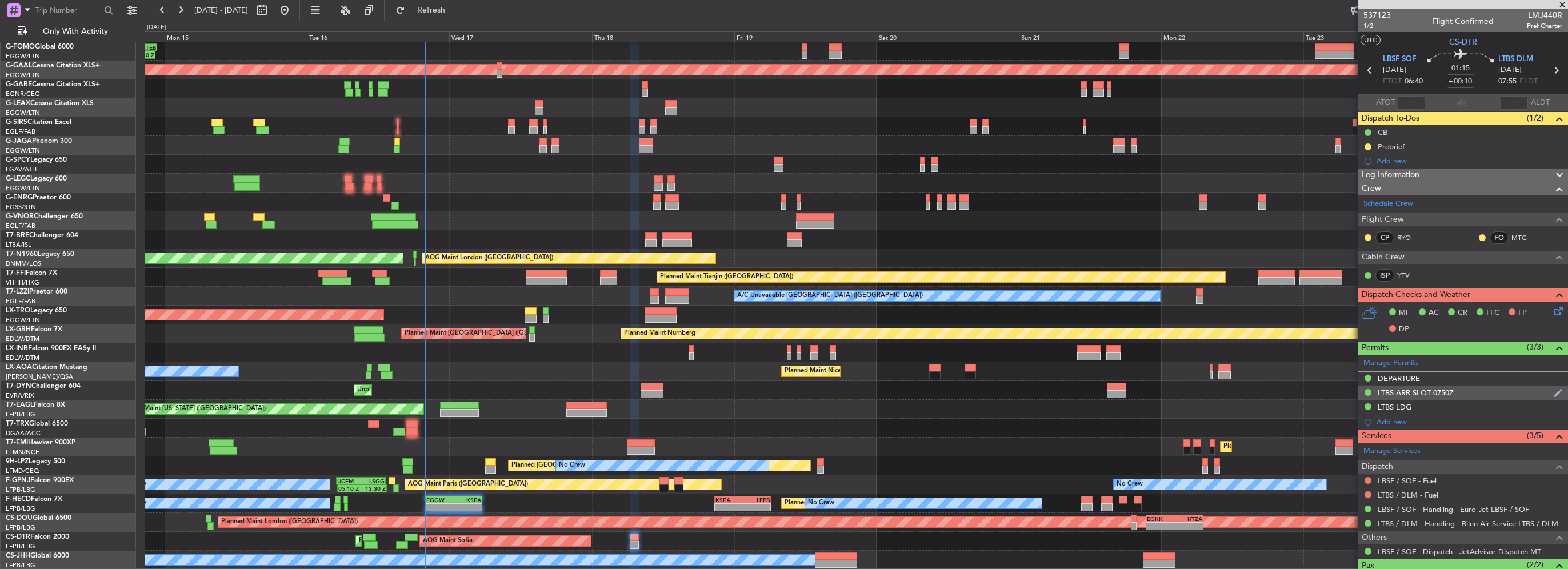
click at [1437, 390] on div "LTBS ARR SLOT 0750Z" at bounding box center [1415, 392] width 76 height 9
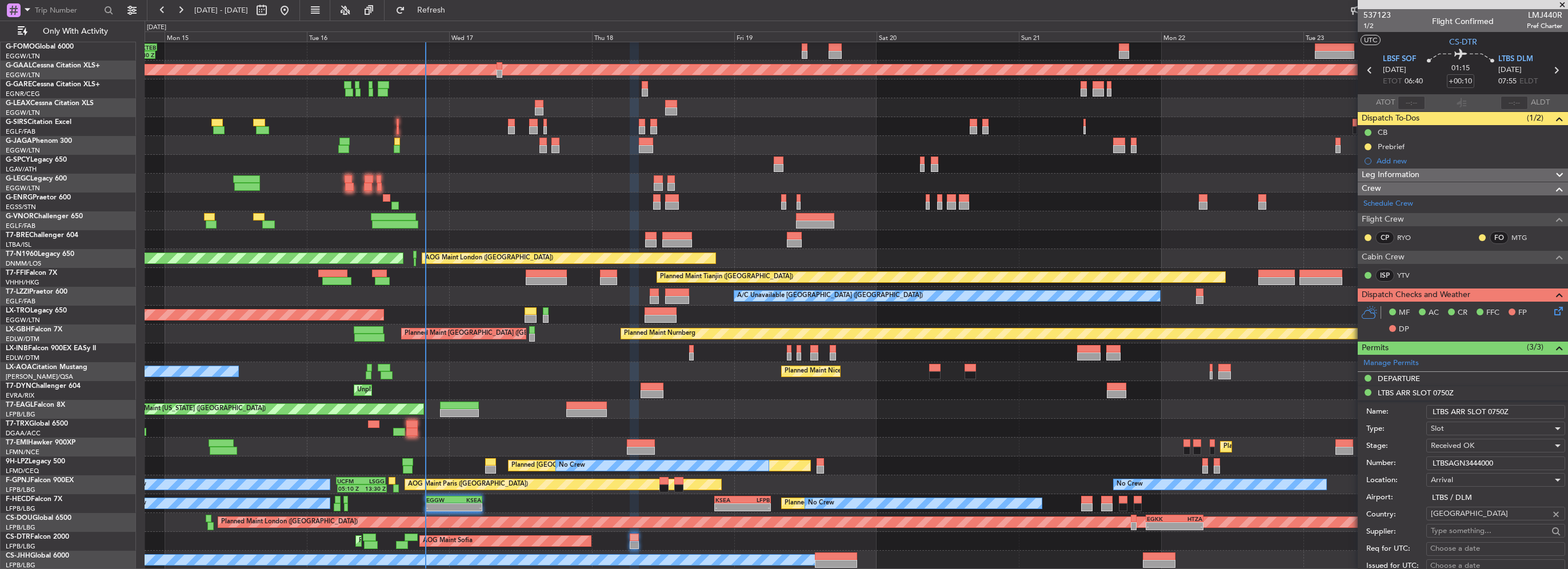
scroll to position [171, 0]
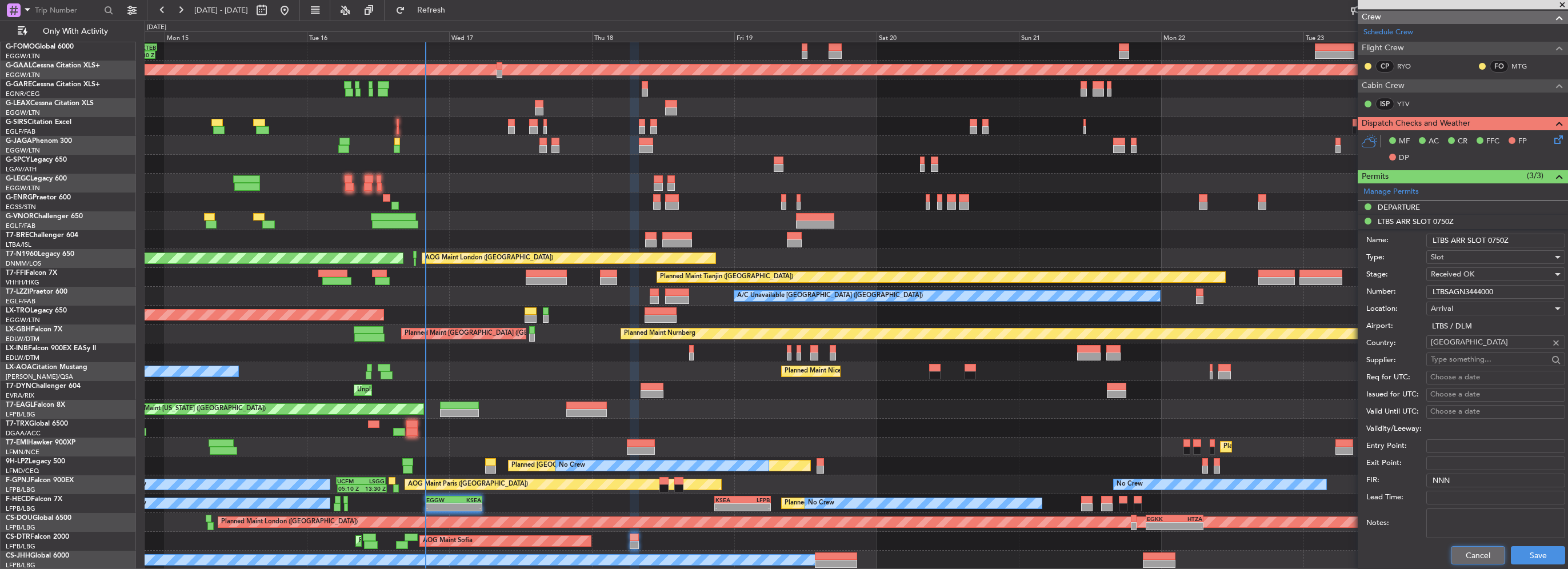
click at [1469, 558] on button "Cancel" at bounding box center [1477, 555] width 55 height 19
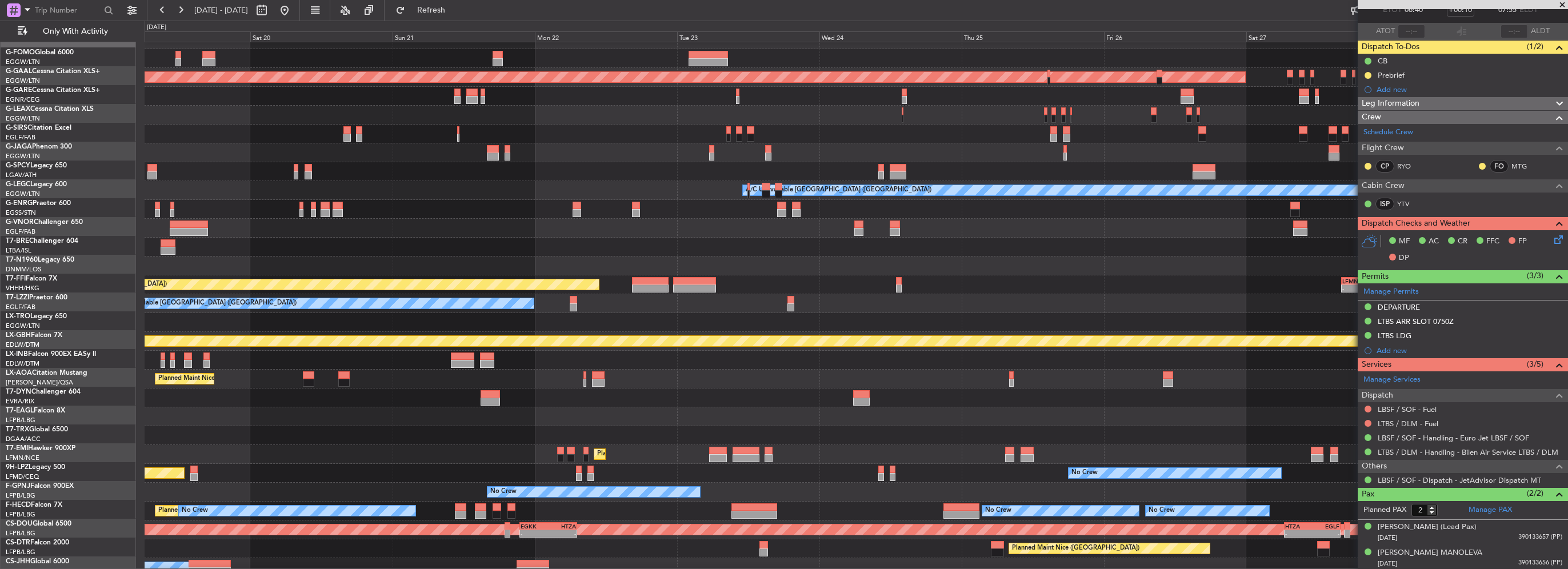
scroll to position [11, 0]
click at [583, 551] on div "Planned Maint Nice (Côte d'Azur Airport) AOG Maint Sofia" at bounding box center [855, 549] width 1423 height 19
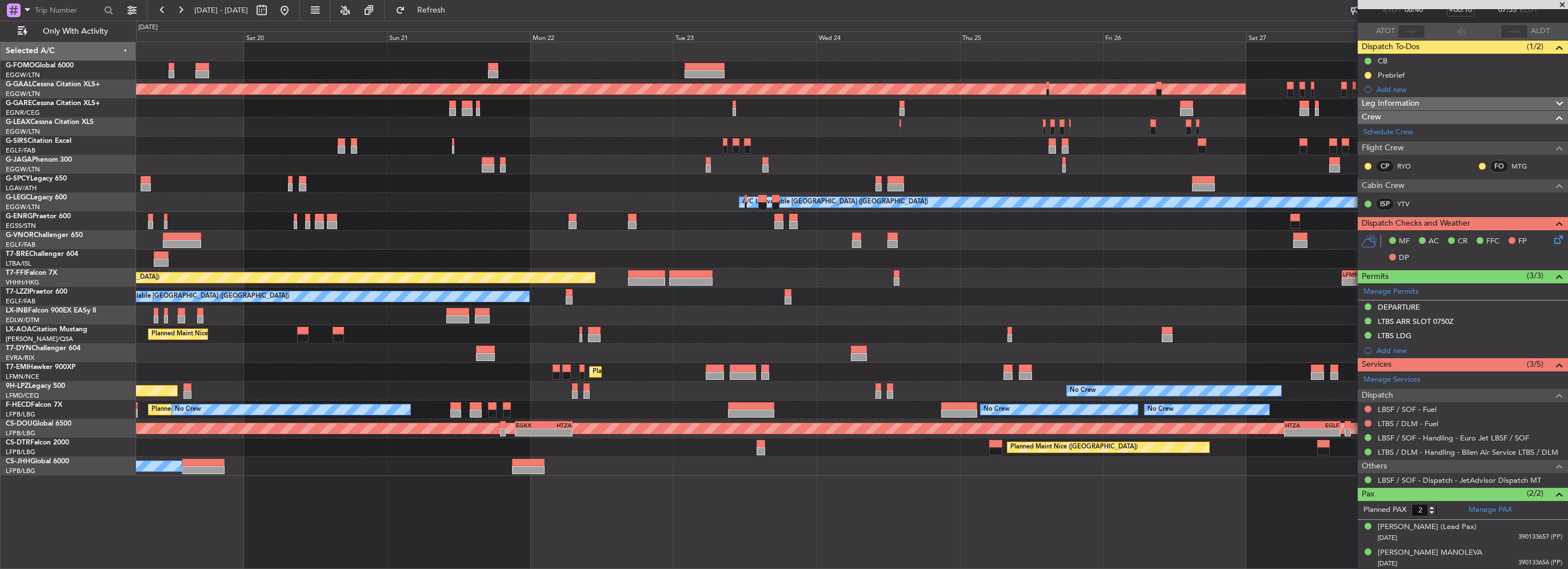
scroll to position [0, 0]
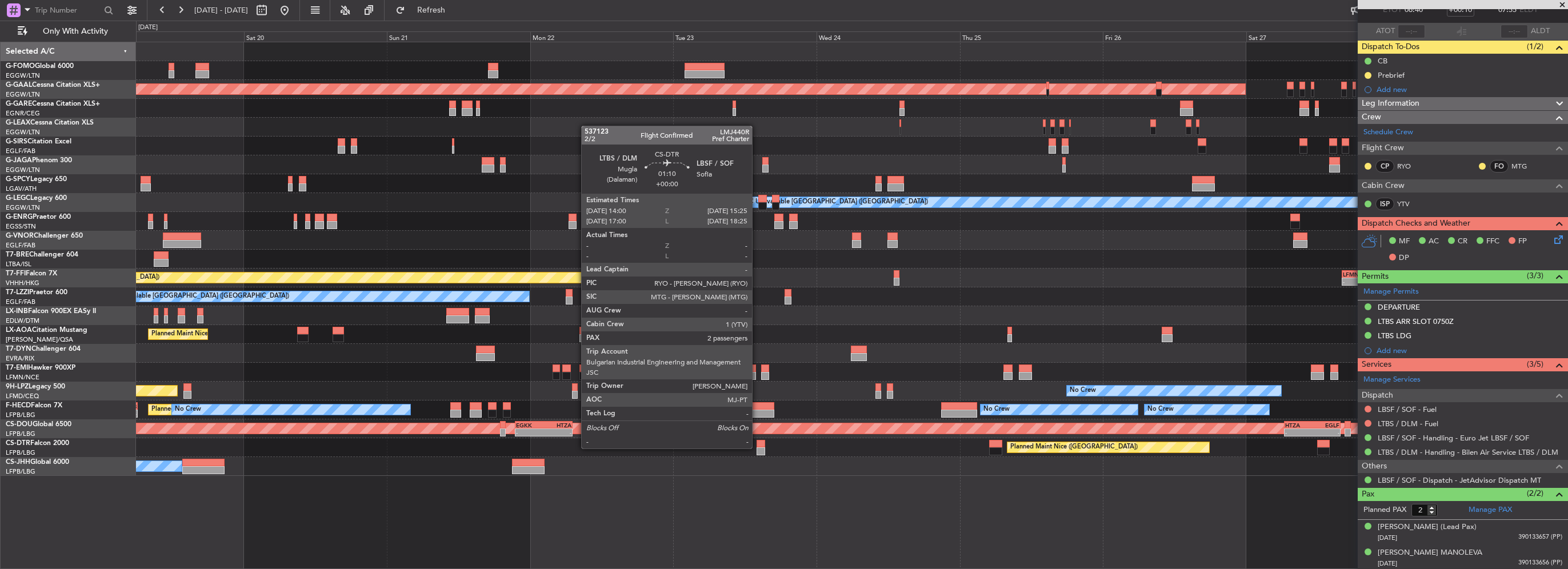
click at [757, 447] on div at bounding box center [760, 451] width 8 height 8
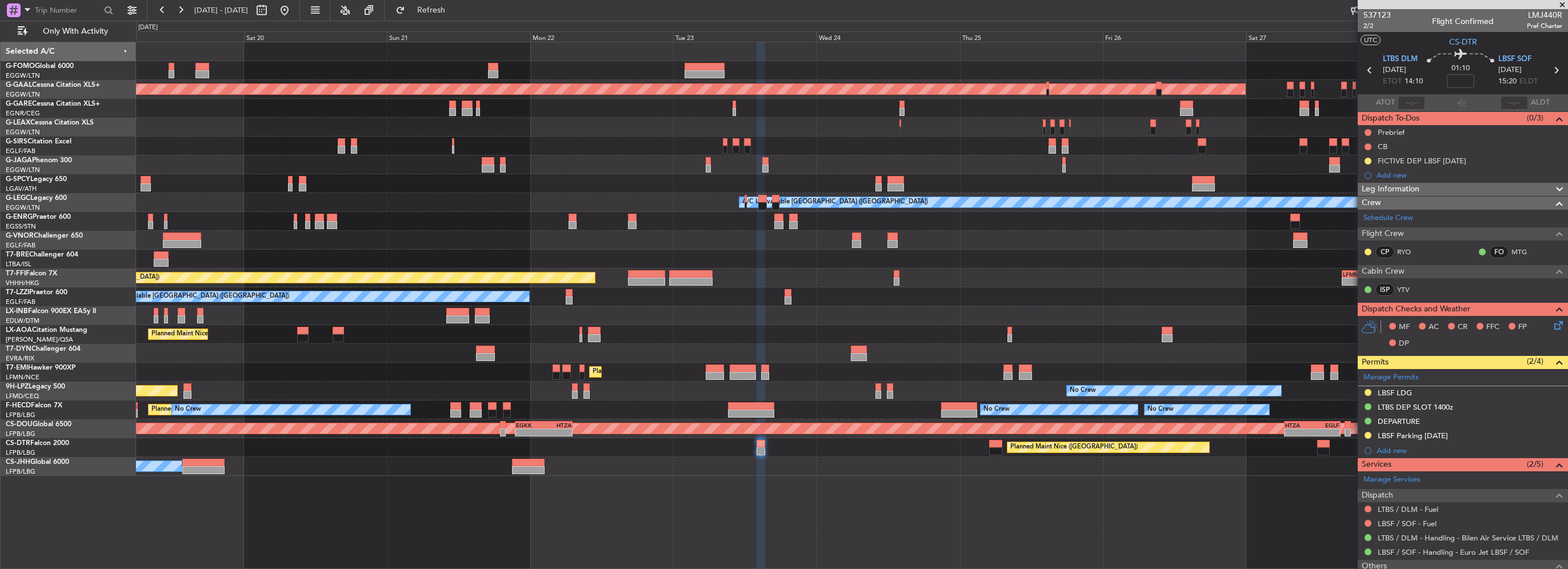
click at [1166, 240] on div at bounding box center [852, 240] width 1431 height 19
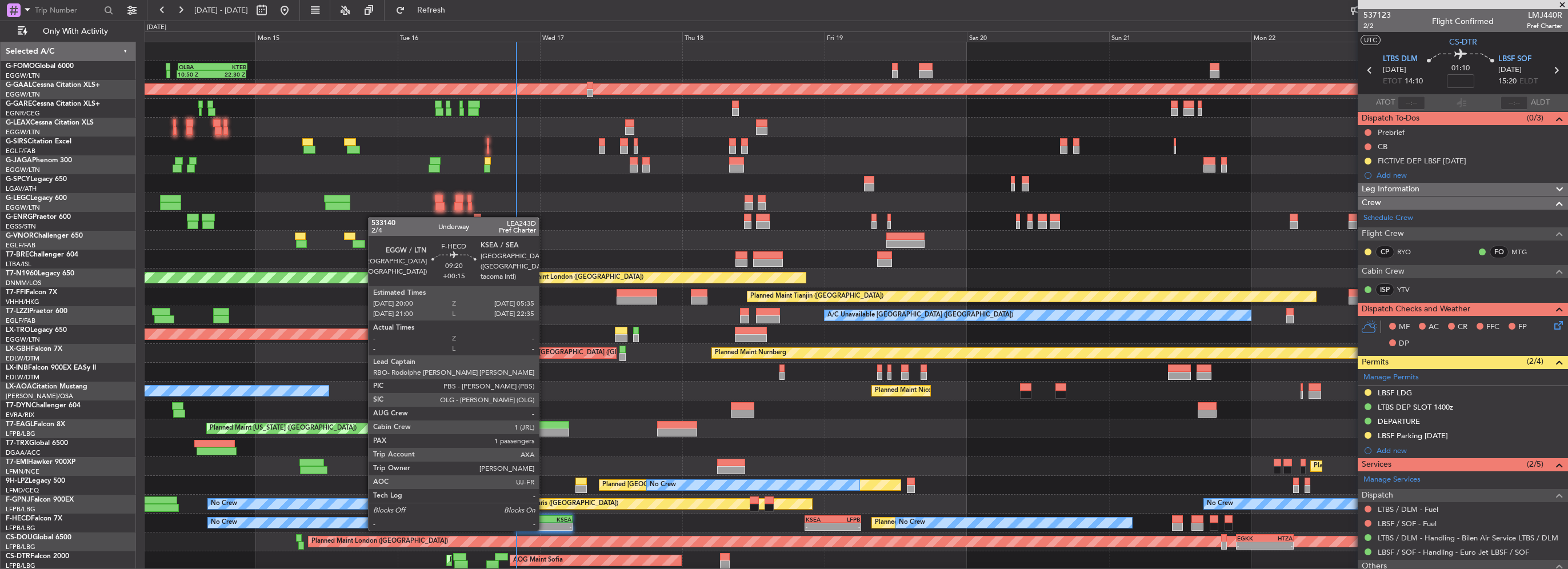
click at [544, 518] on div "KSEA" at bounding box center [558, 518] width 28 height 6
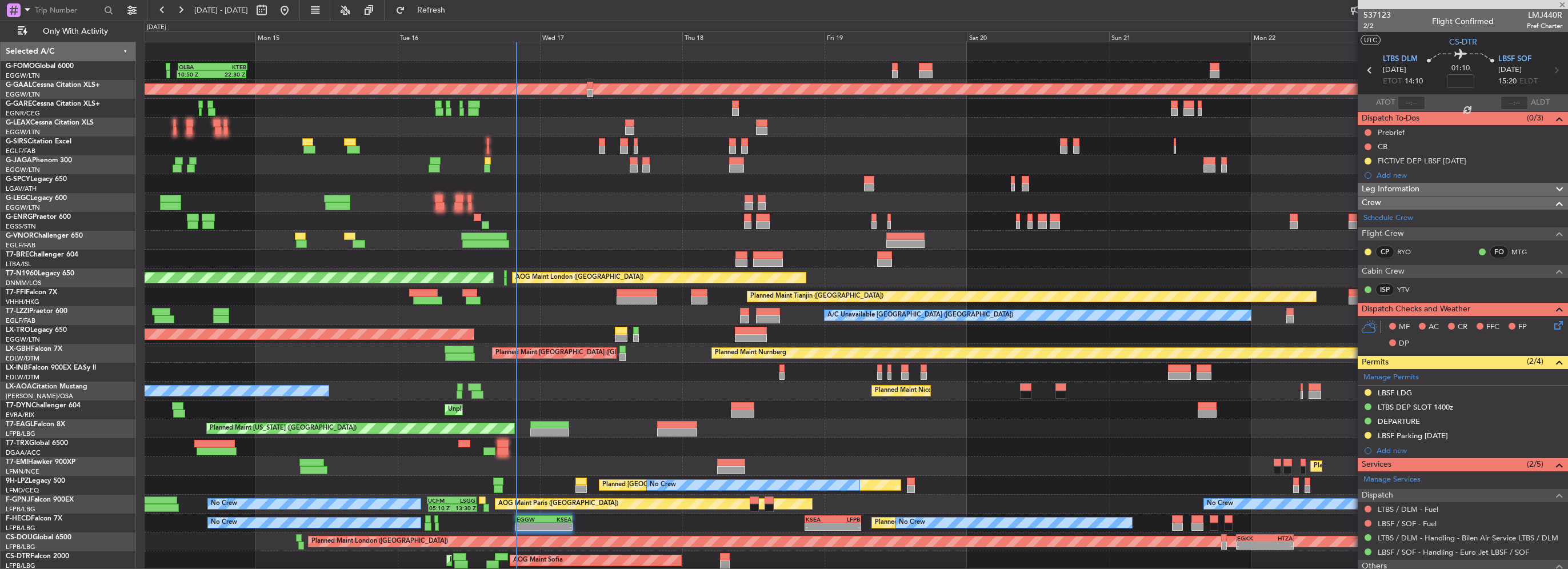
type input "+00:15"
type input "1"
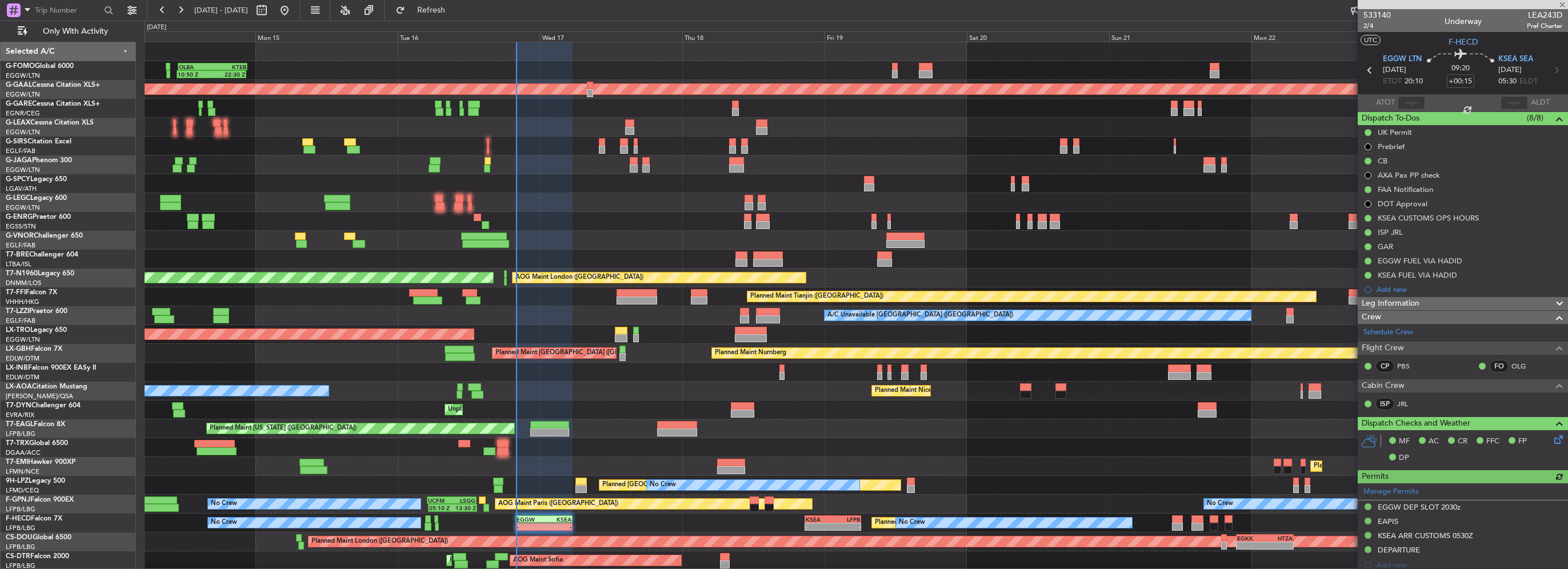
scroll to position [203, 0]
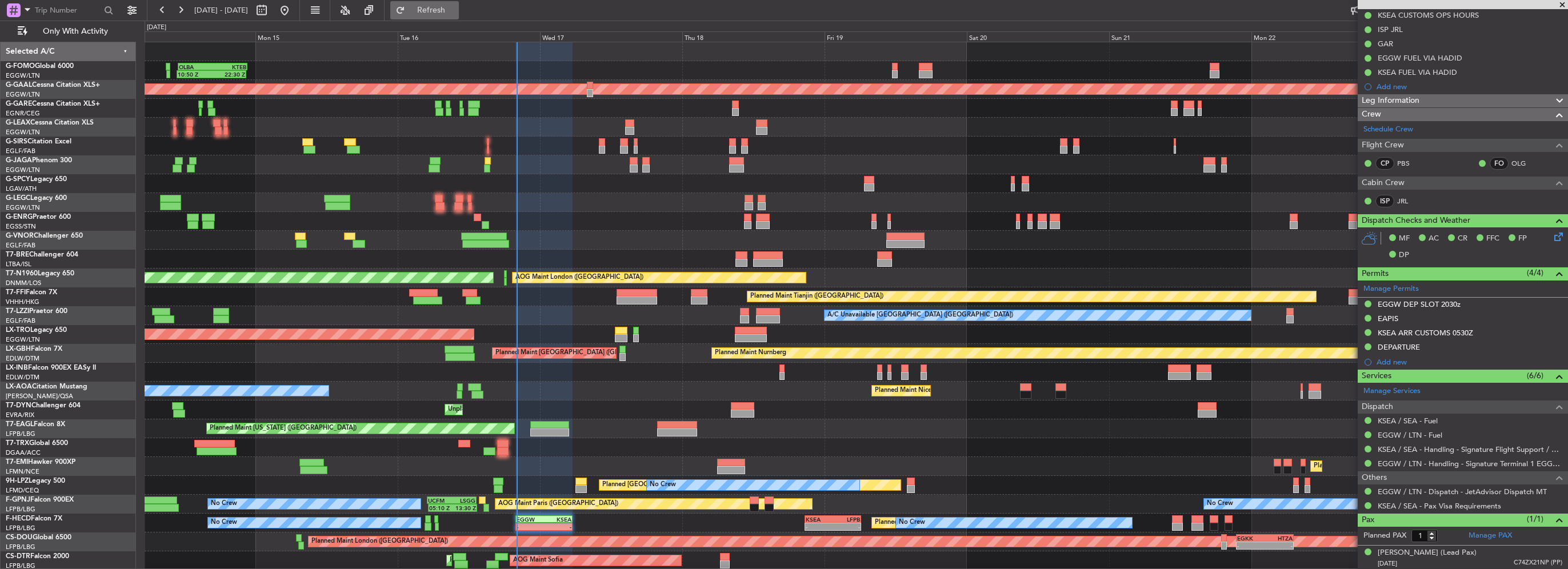
click at [440, 14] on button "Refresh" at bounding box center [425, 10] width 68 height 19
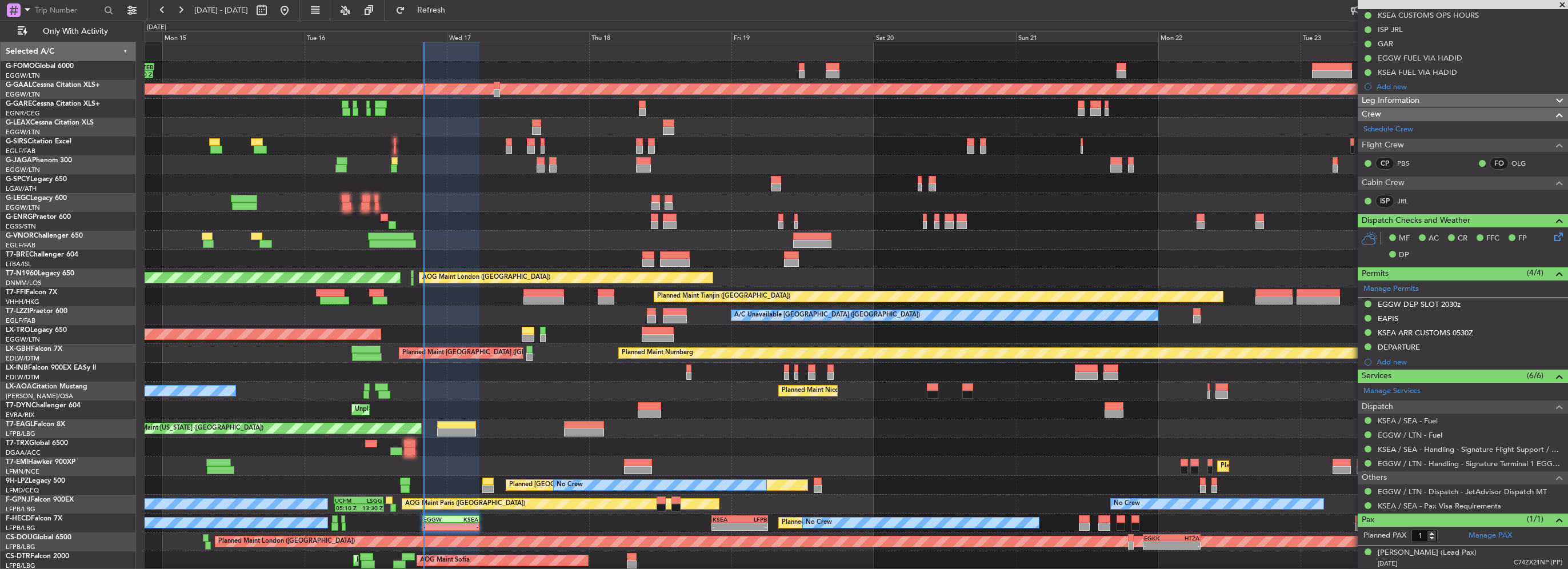
click at [518, 414] on div "Unplanned Maint [GEOGRAPHIC_DATA] (Riga Intl)" at bounding box center [855, 410] width 1423 height 19
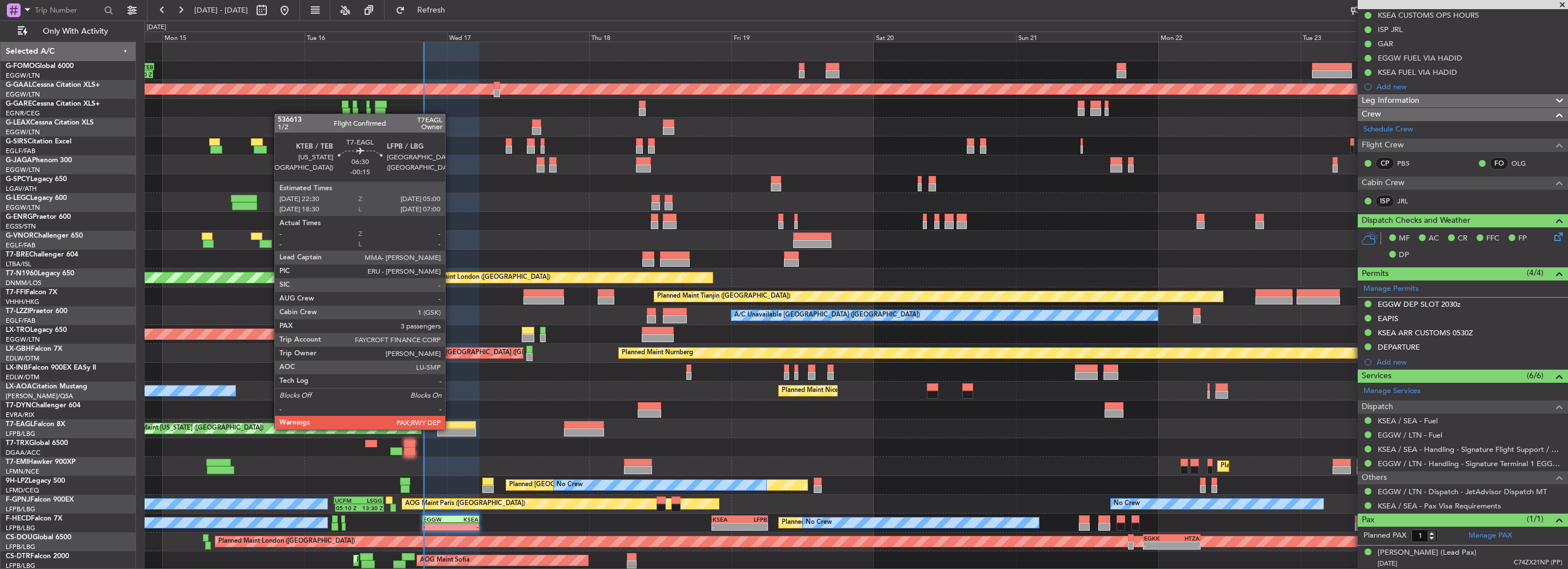
click at [450, 428] on div at bounding box center [456, 432] width 39 height 8
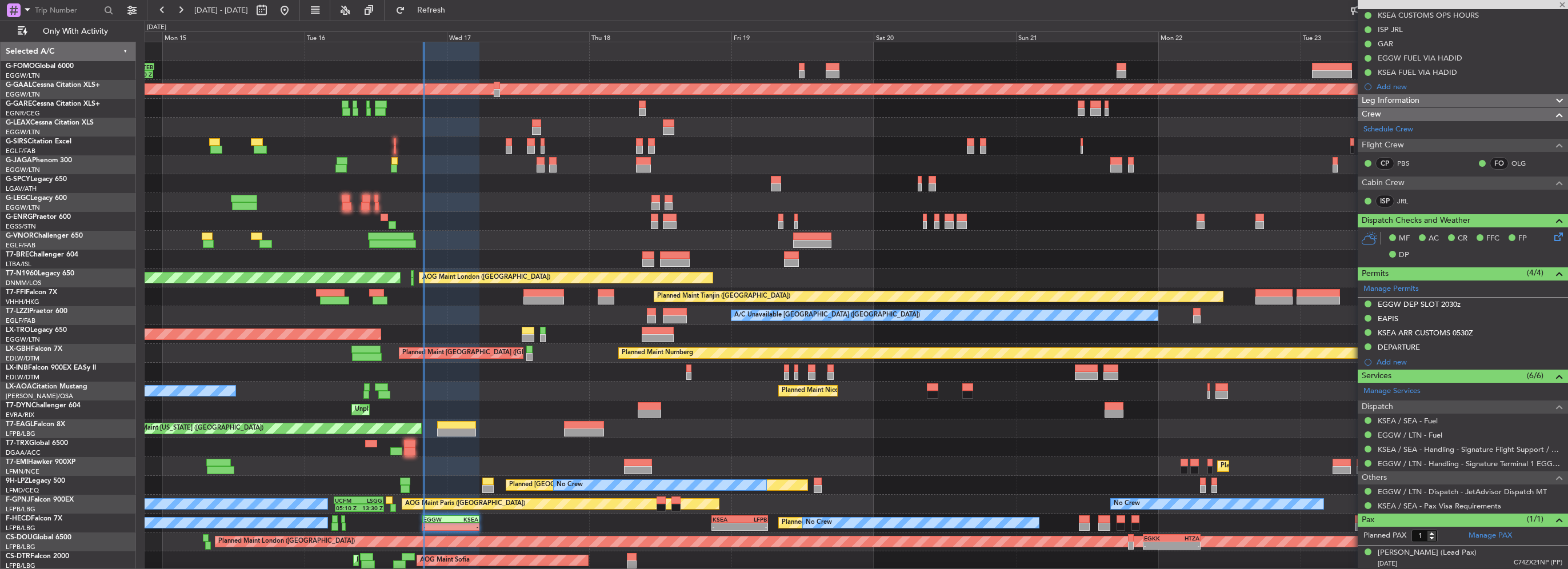
type input "-00:15"
type input "3"
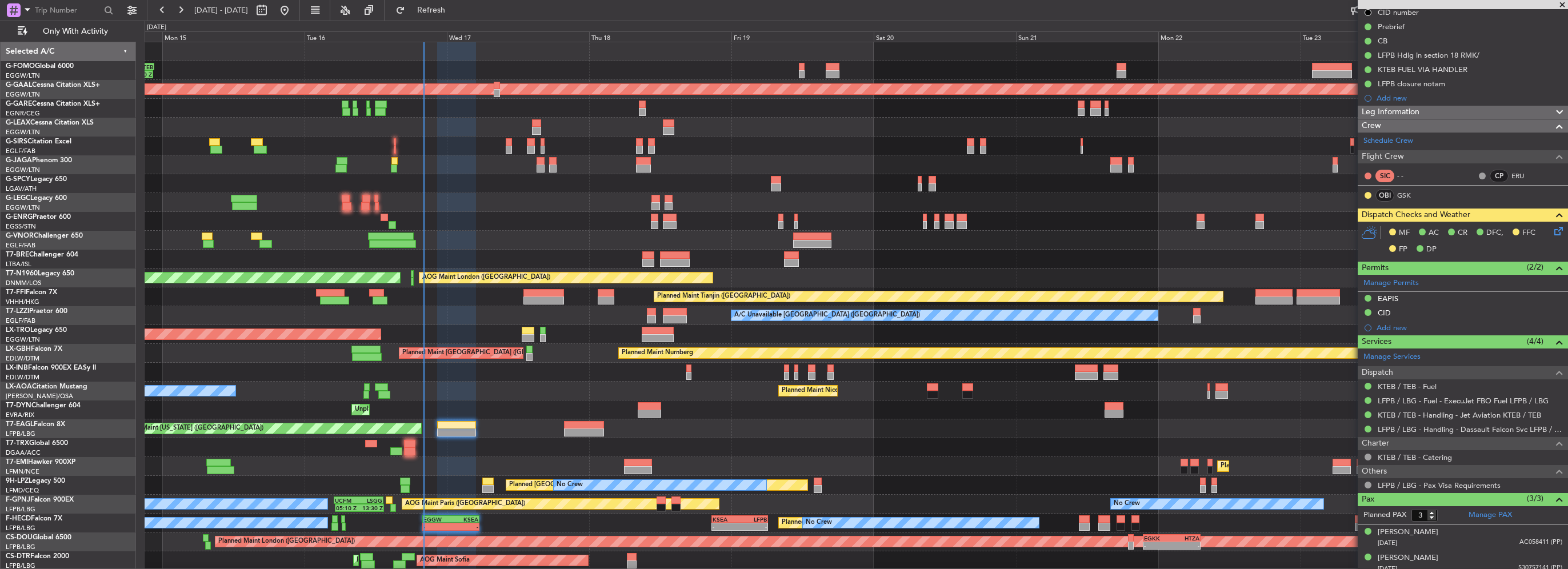
scroll to position [165, 0]
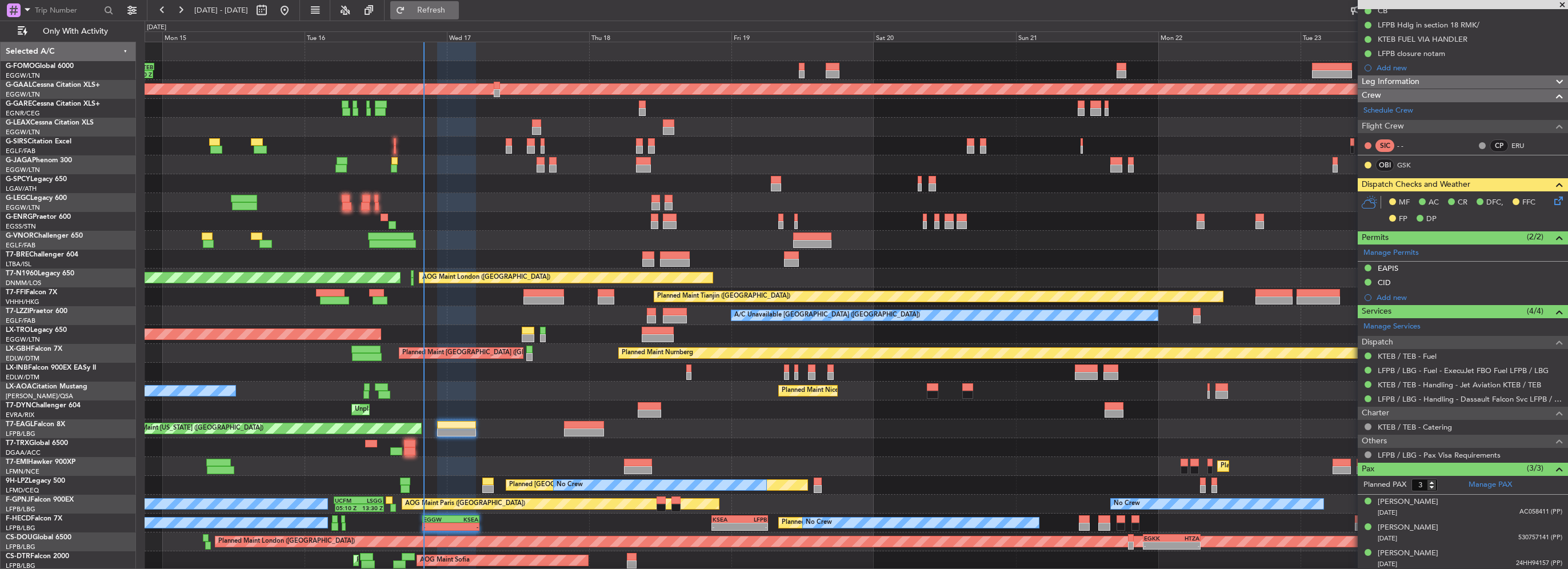
click at [455, 10] on span "Refresh" at bounding box center [431, 10] width 48 height 8
click at [455, 11] on span "Refresh" at bounding box center [431, 10] width 48 height 8
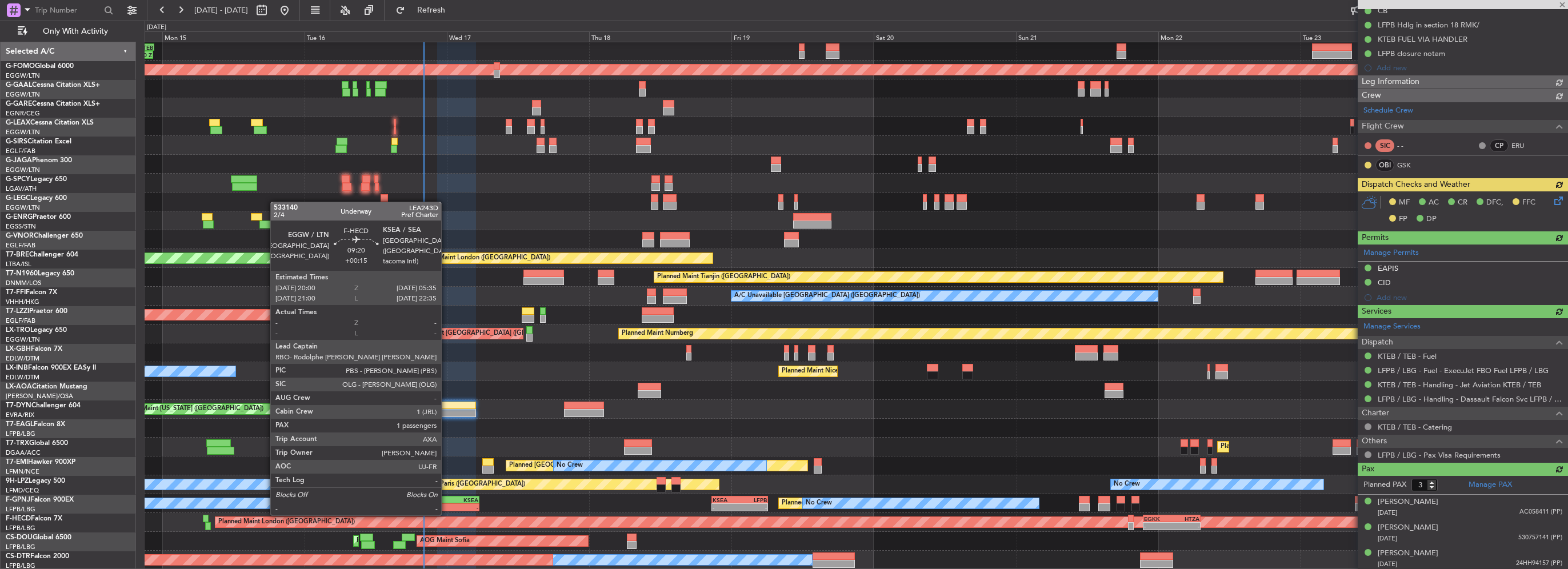
scroll to position [19, 0]
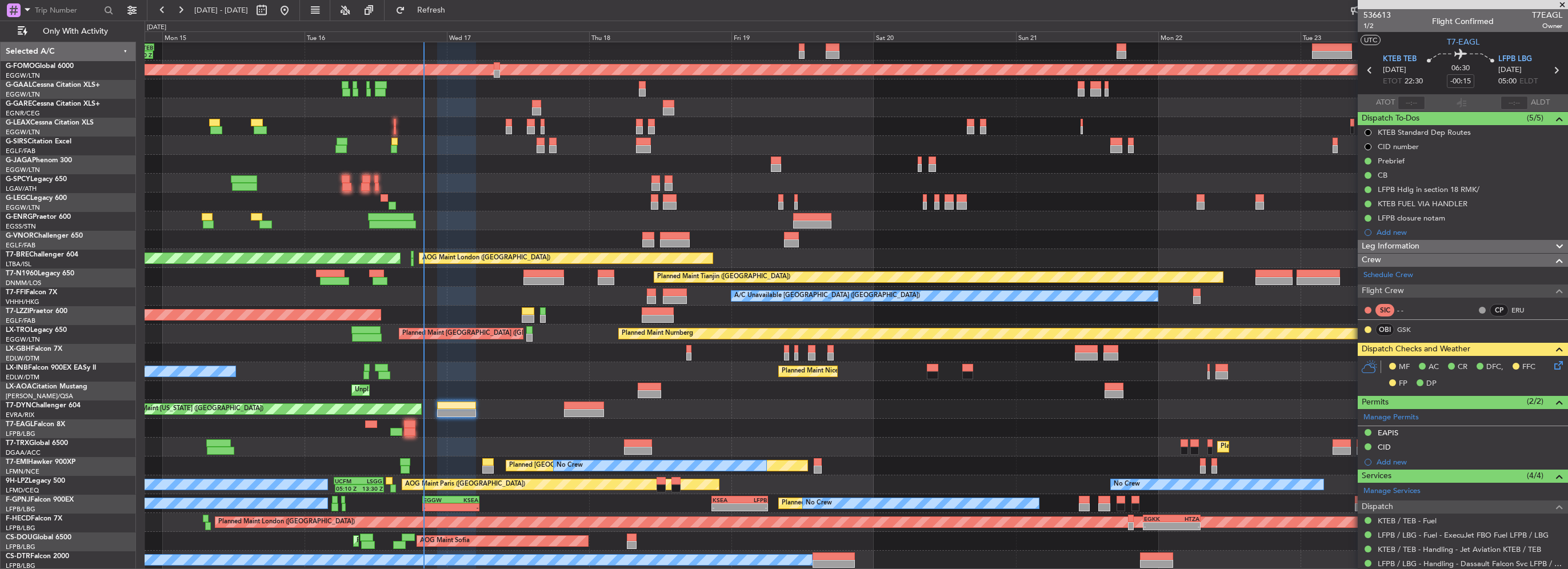
scroll to position [165, 0]
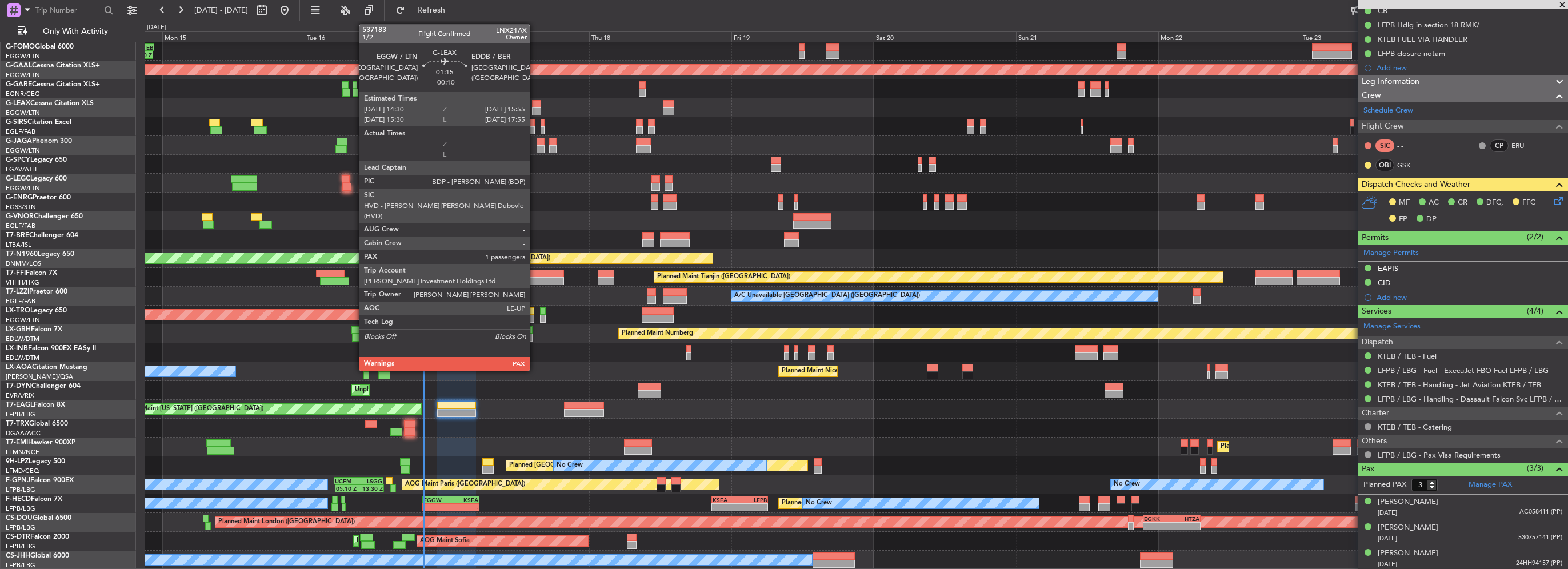
click at [535, 105] on div at bounding box center [536, 104] width 8 height 8
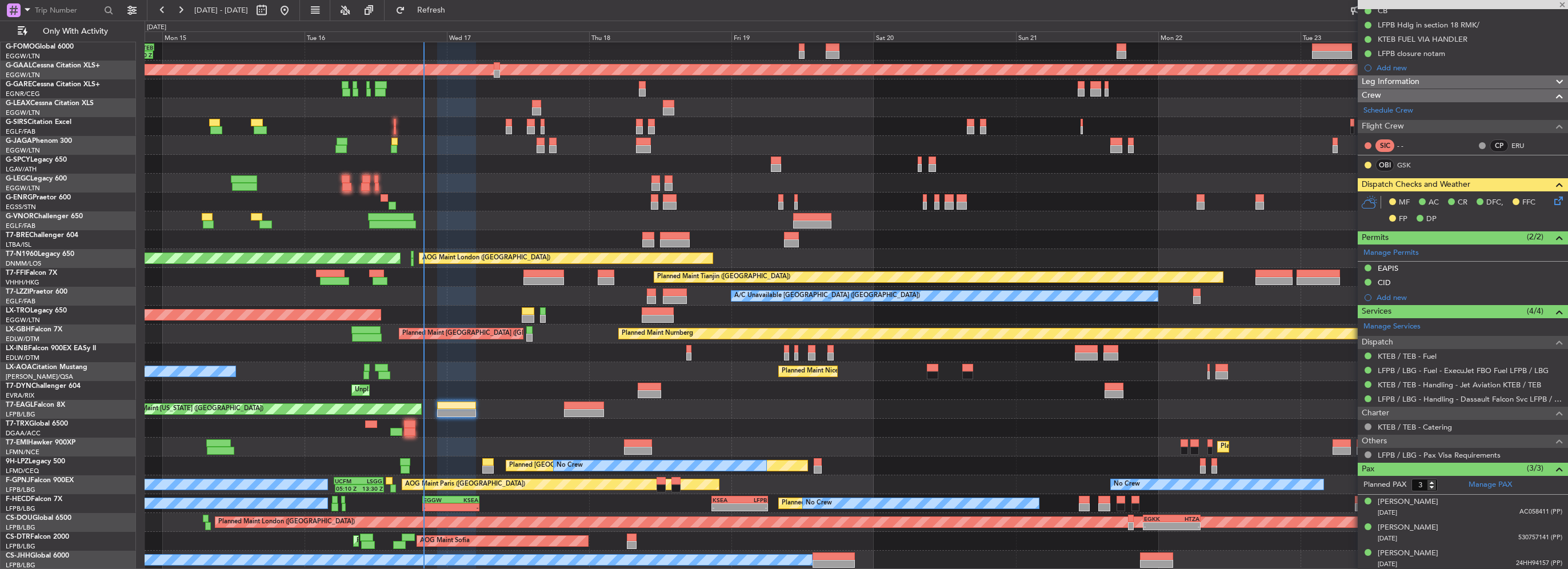
type input "-00:10"
type input "2"
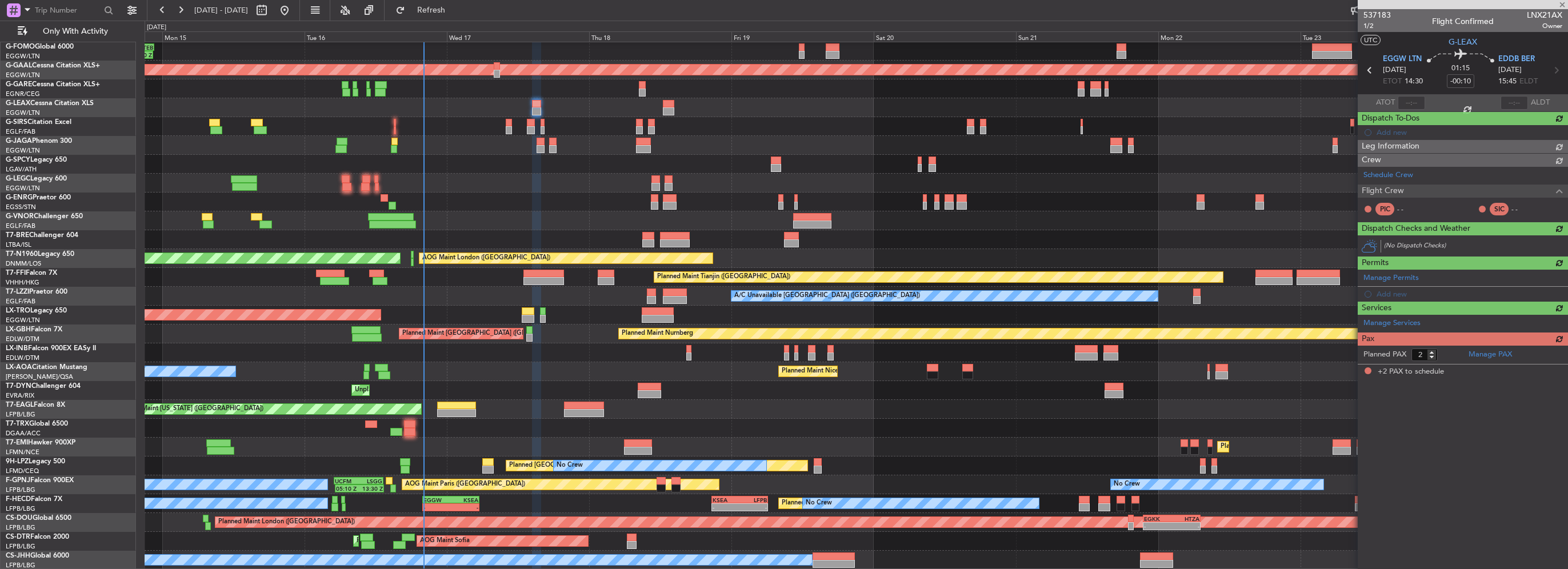
scroll to position [0, 0]
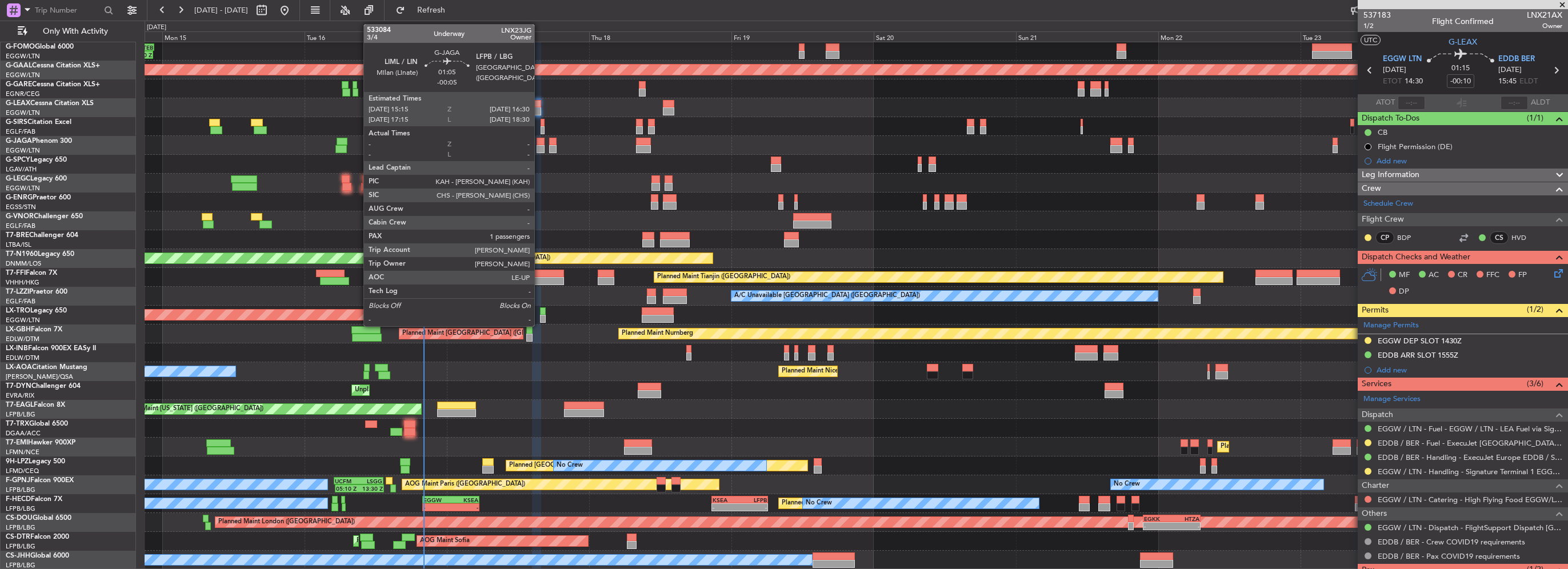
click at [540, 149] on div at bounding box center [541, 149] width 7 height 8
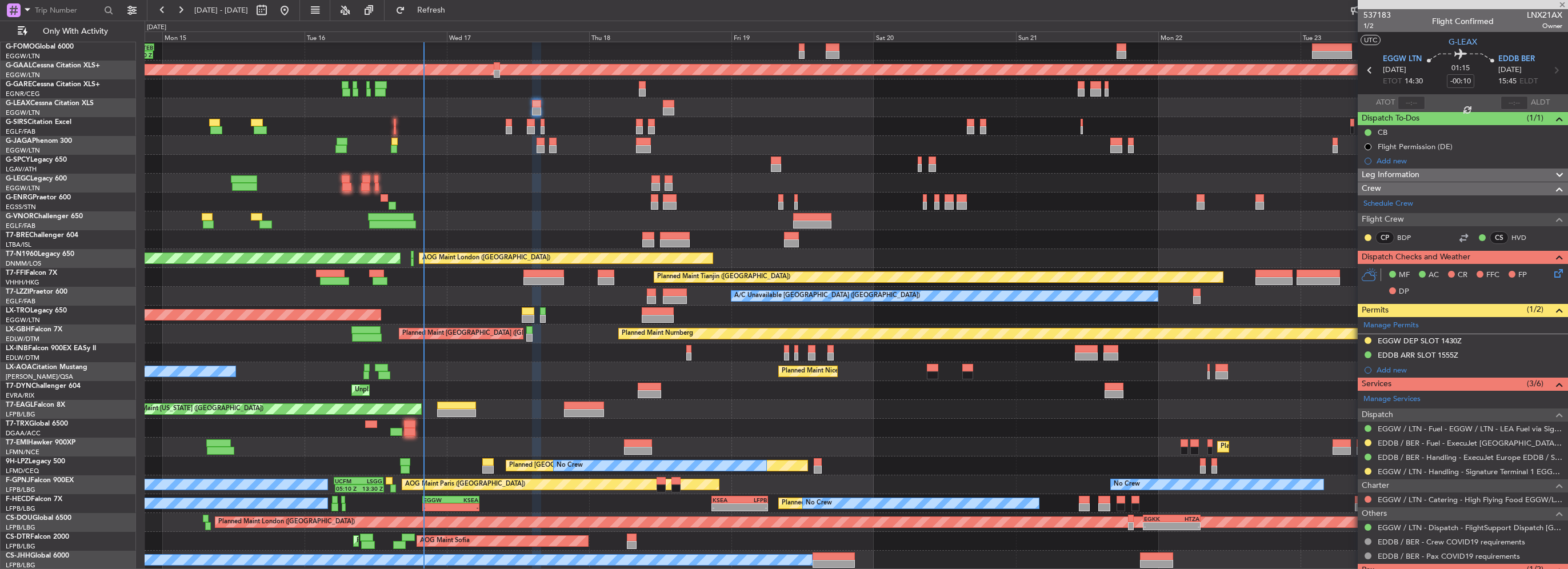
type input "-00:05"
type input "1"
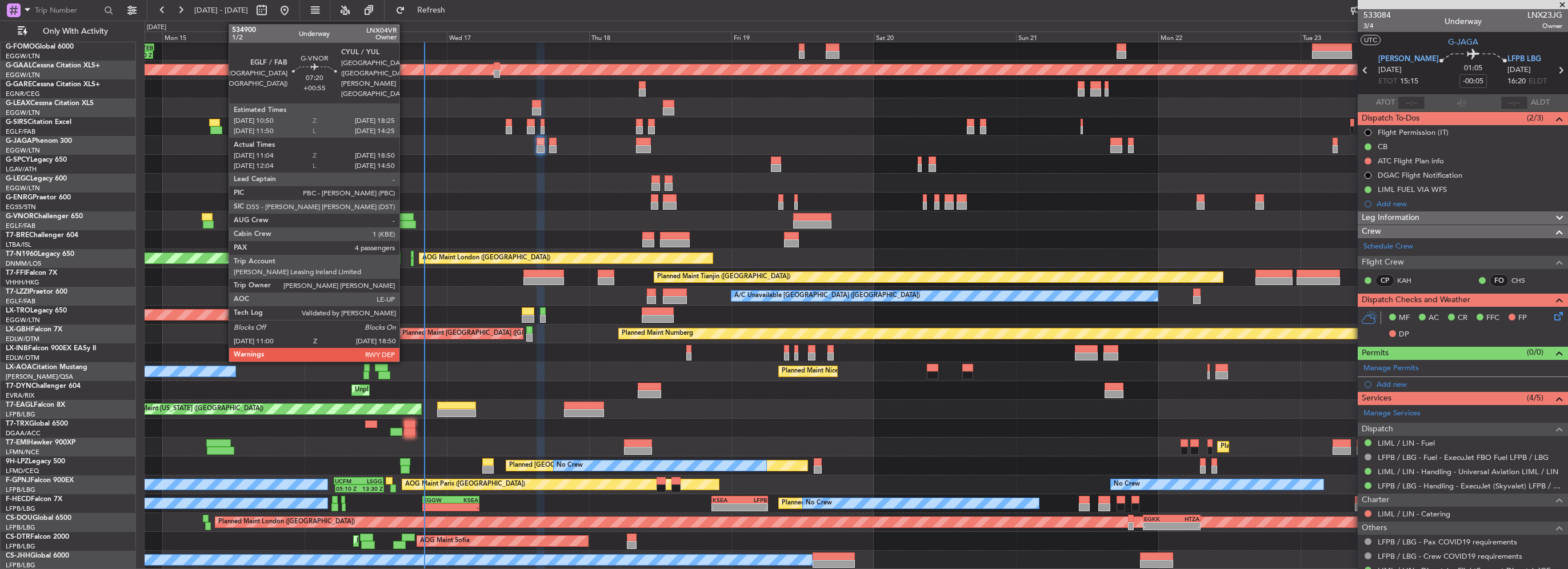
click at [404, 218] on div at bounding box center [391, 216] width 45 height 8
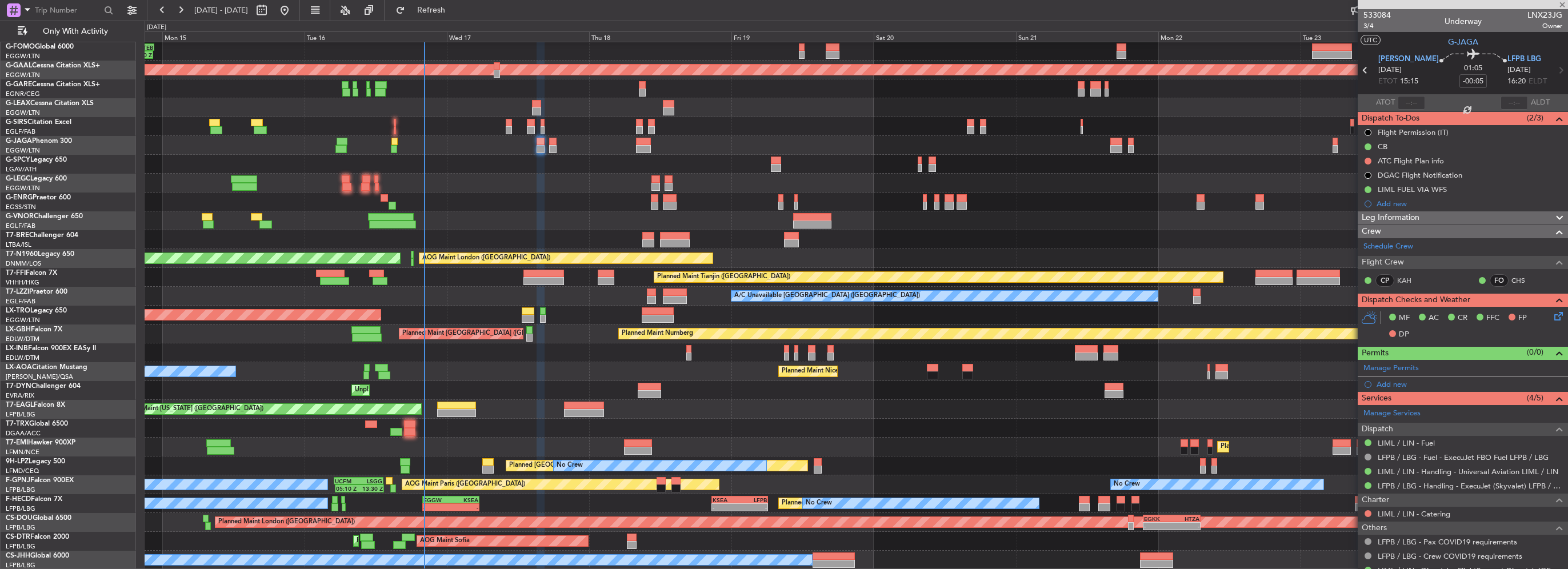
type input "+00:55"
type input "11:14"
type input "18:45"
type input "4"
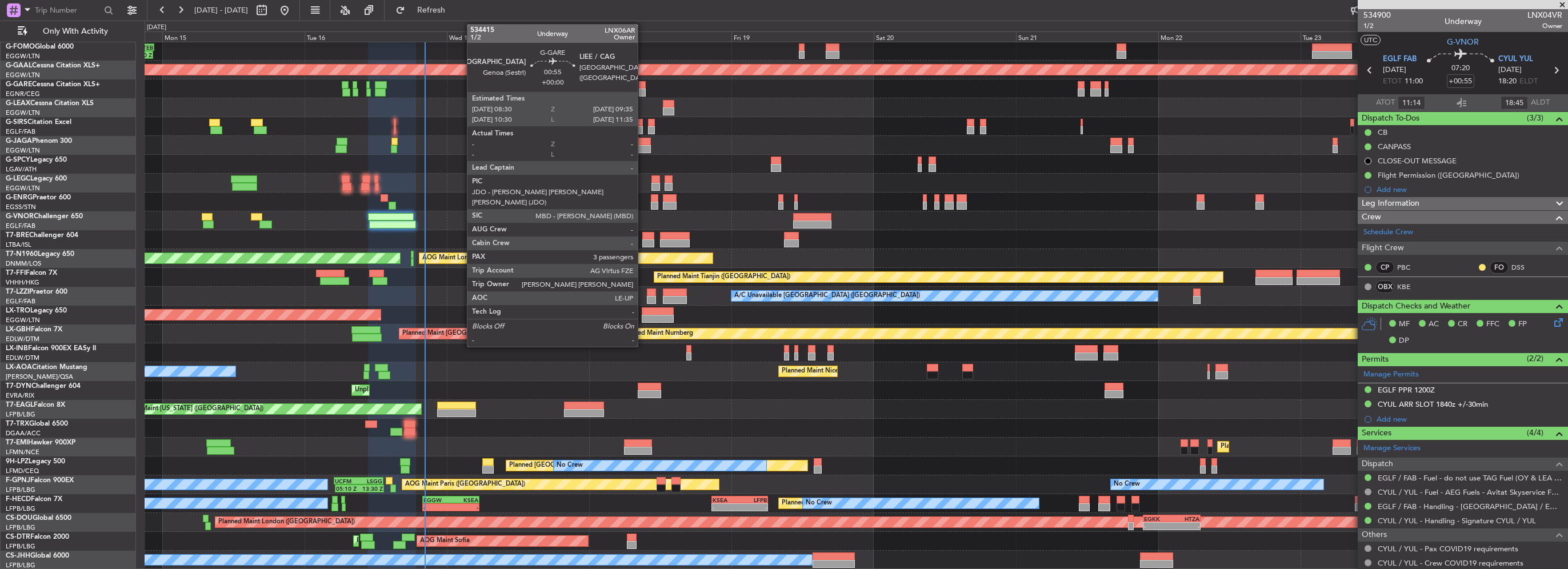
click at [644, 91] on div at bounding box center [641, 93] width 6 height 8
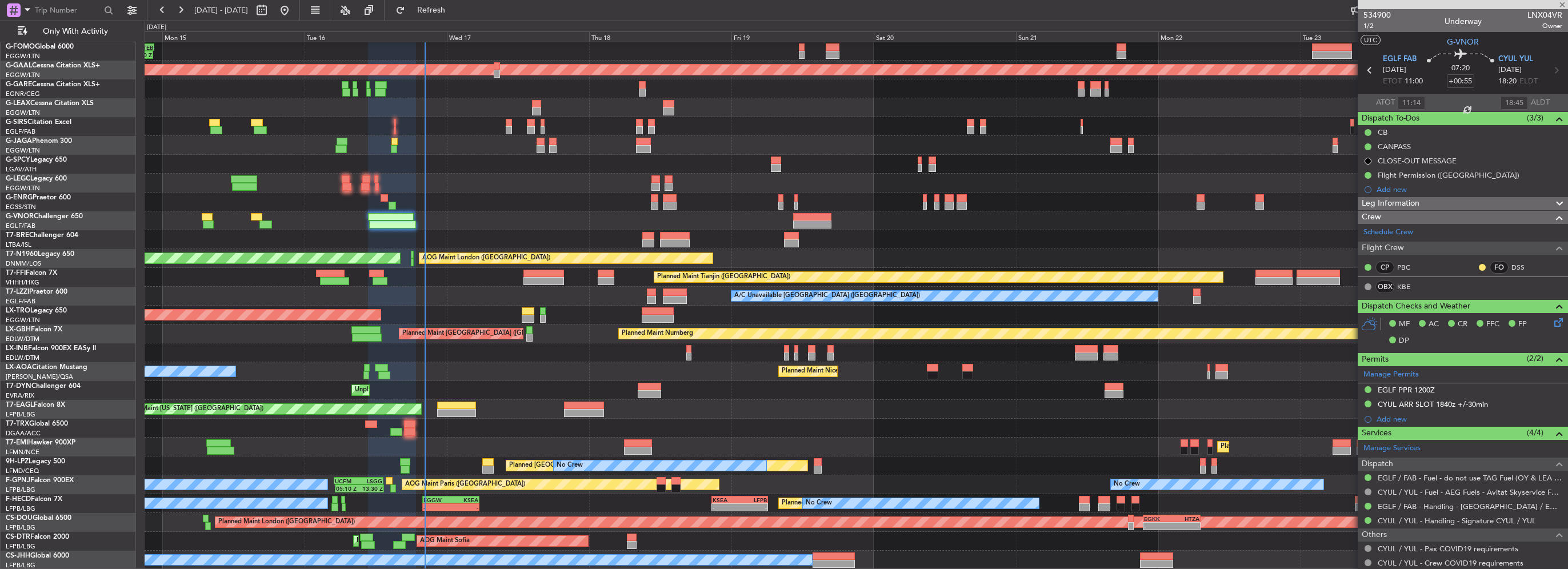
type input "3"
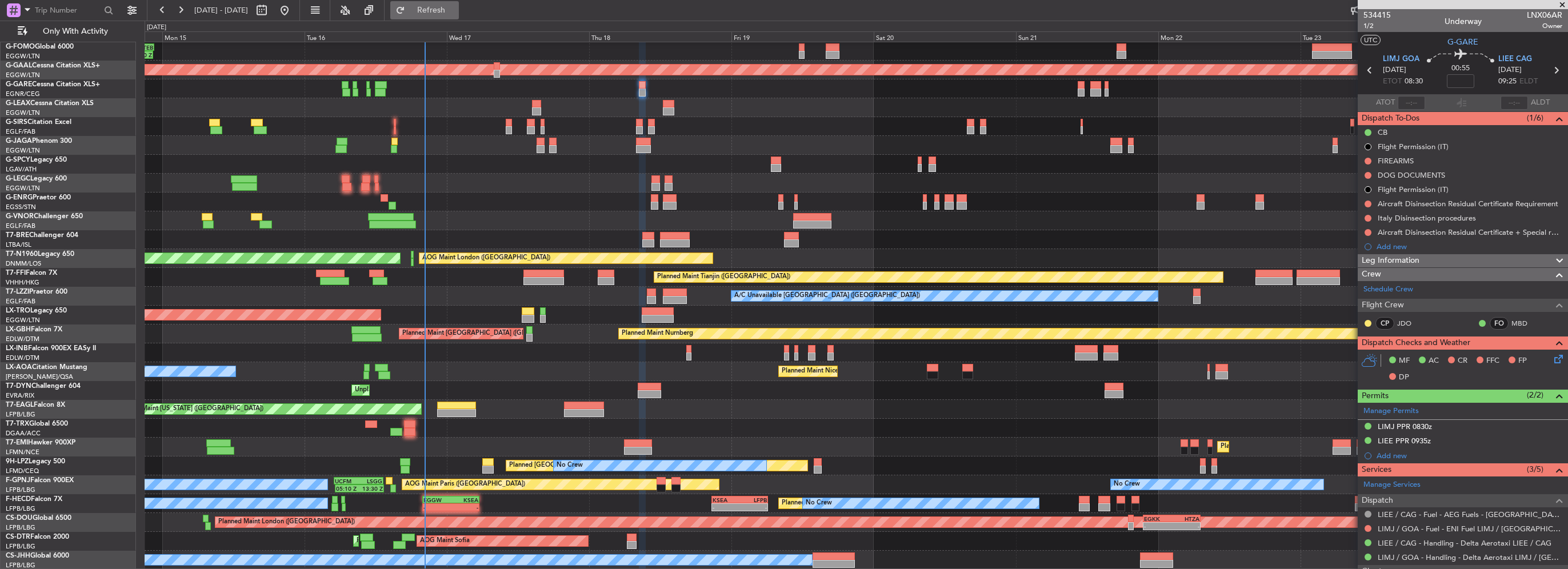
click at [459, 16] on button "Refresh" at bounding box center [425, 10] width 68 height 19
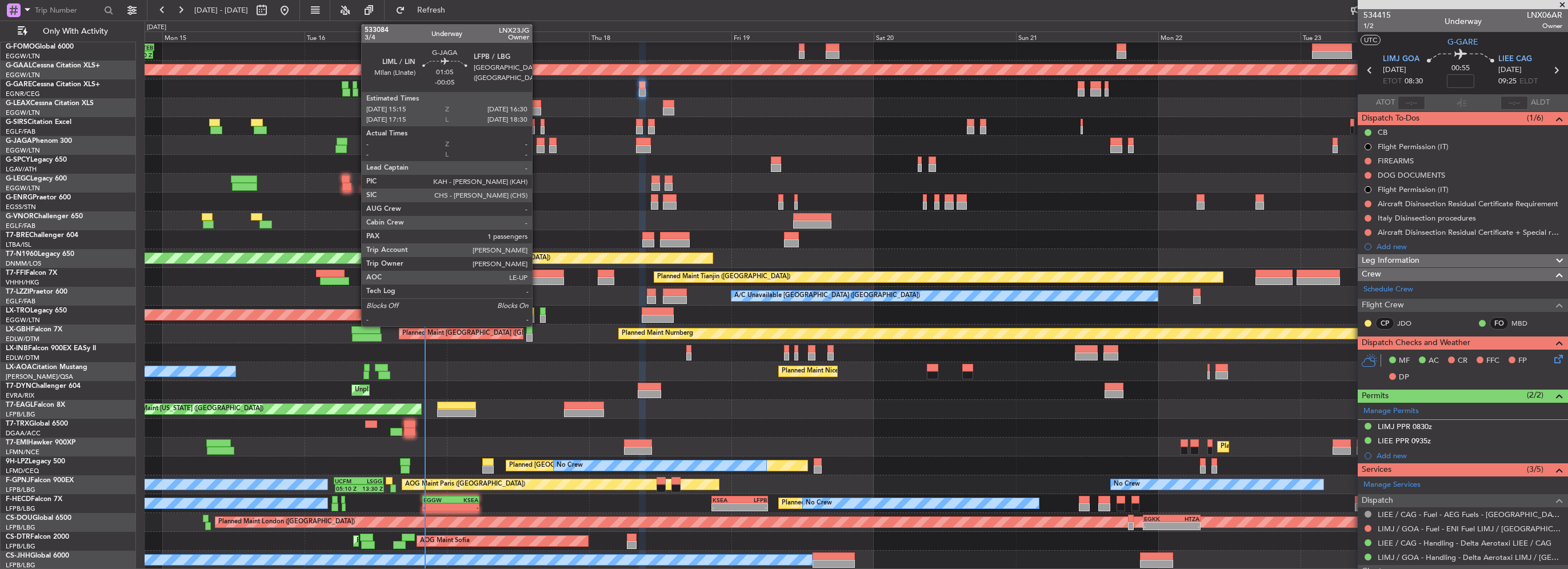
click at [537, 146] on div at bounding box center [541, 149] width 7 height 8
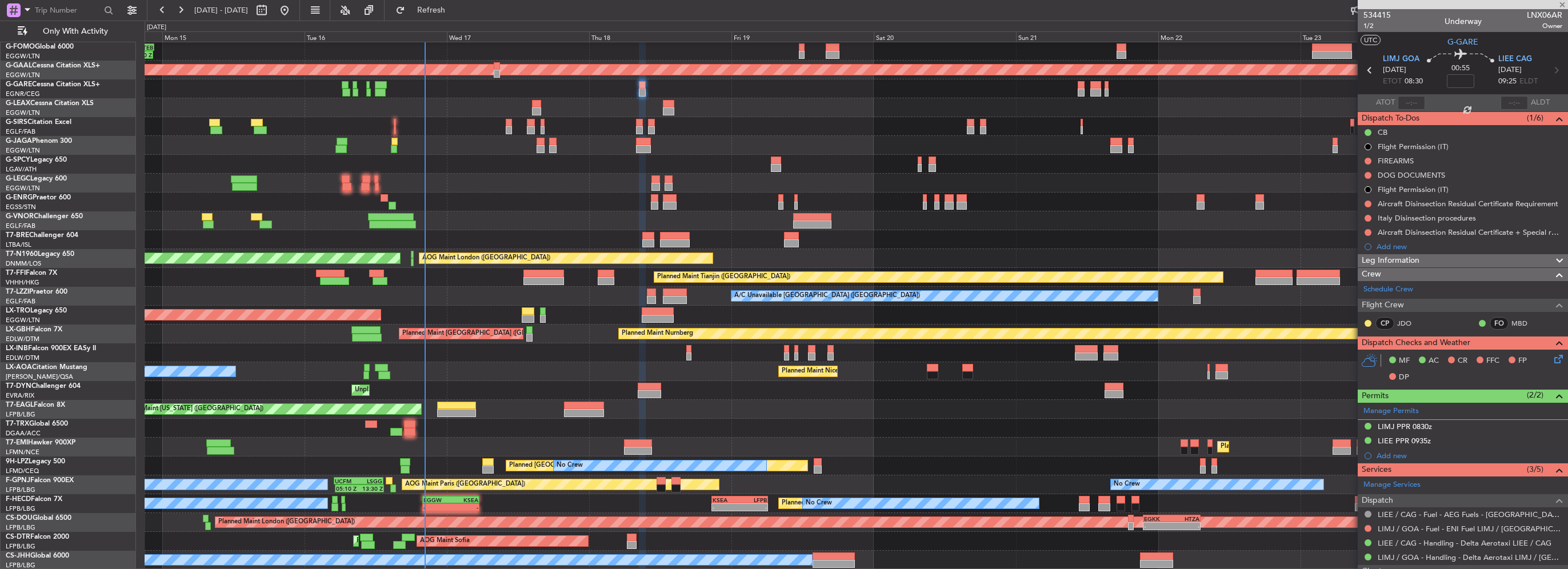
type input "-00:05"
type input "1"
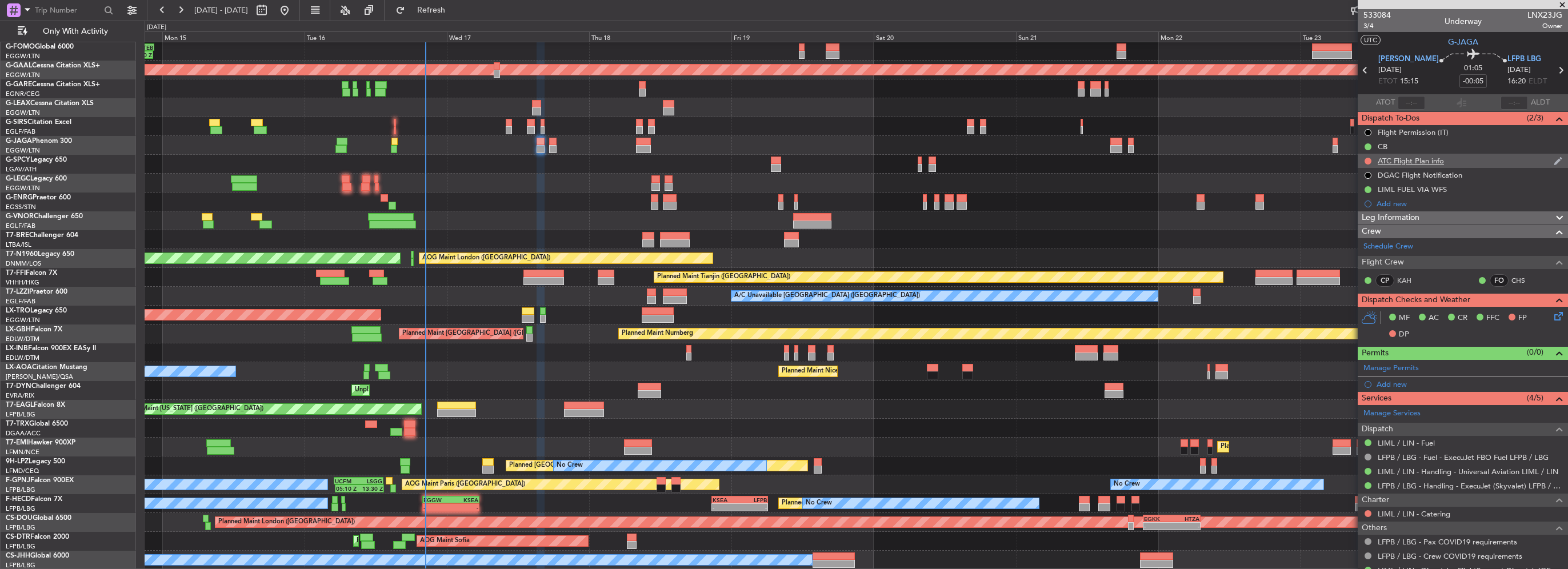
click at [1370, 156] on div at bounding box center [1368, 161] width 9 height 9
click at [1365, 159] on button at bounding box center [1367, 160] width 6 height 6
click at [1359, 224] on span "Cancelled" at bounding box center [1370, 229] width 32 height 11
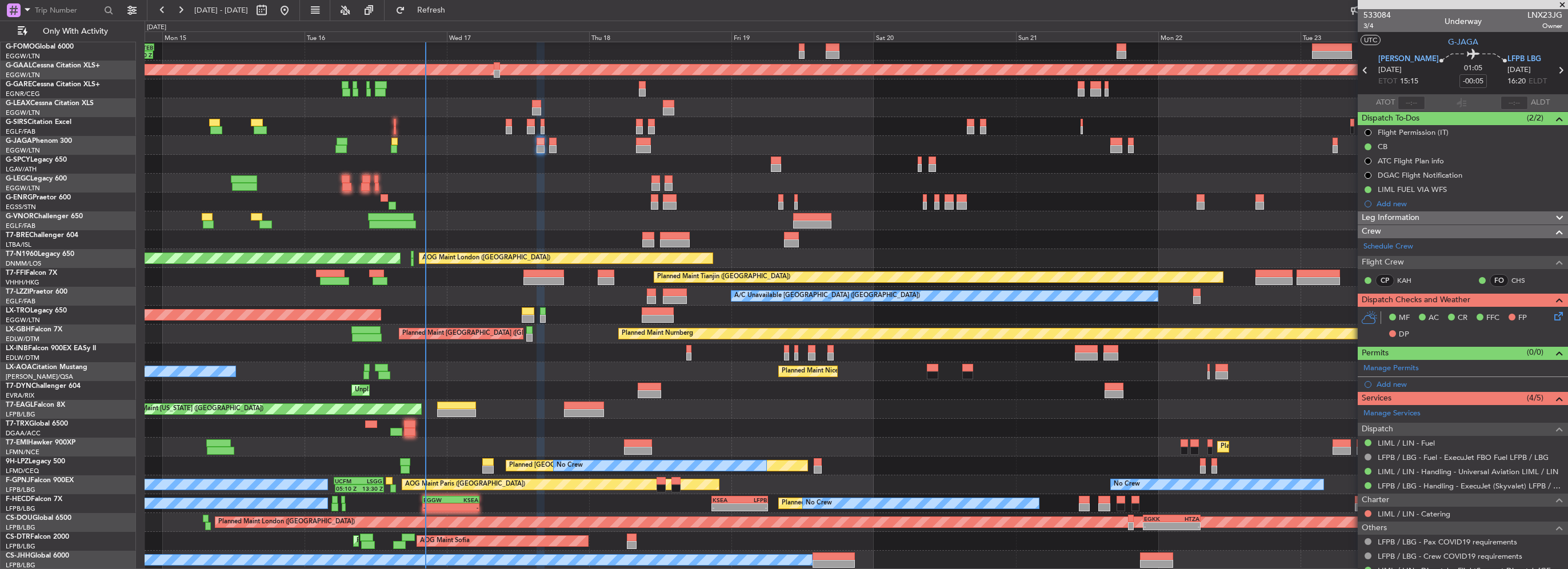
click at [1452, 215] on div "Leg Information" at bounding box center [1462, 217] width 210 height 13
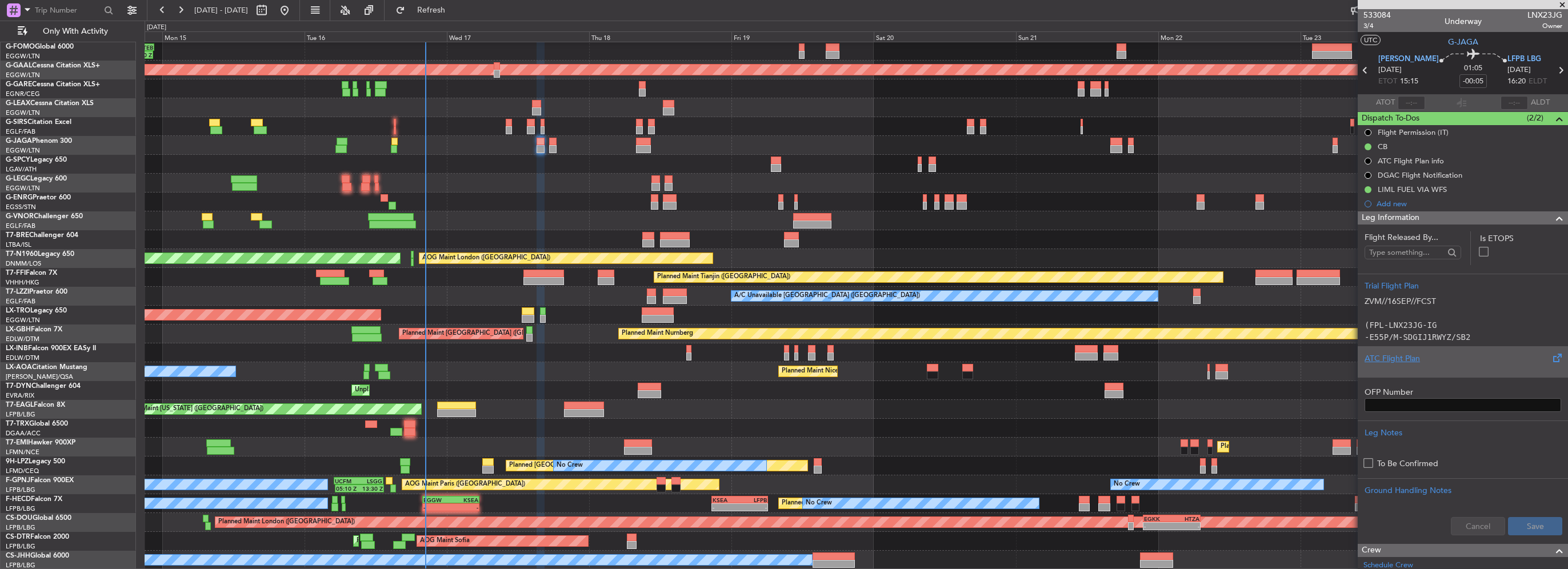
click at [1406, 359] on div "ATC Flight Plan" at bounding box center [1462, 358] width 196 height 12
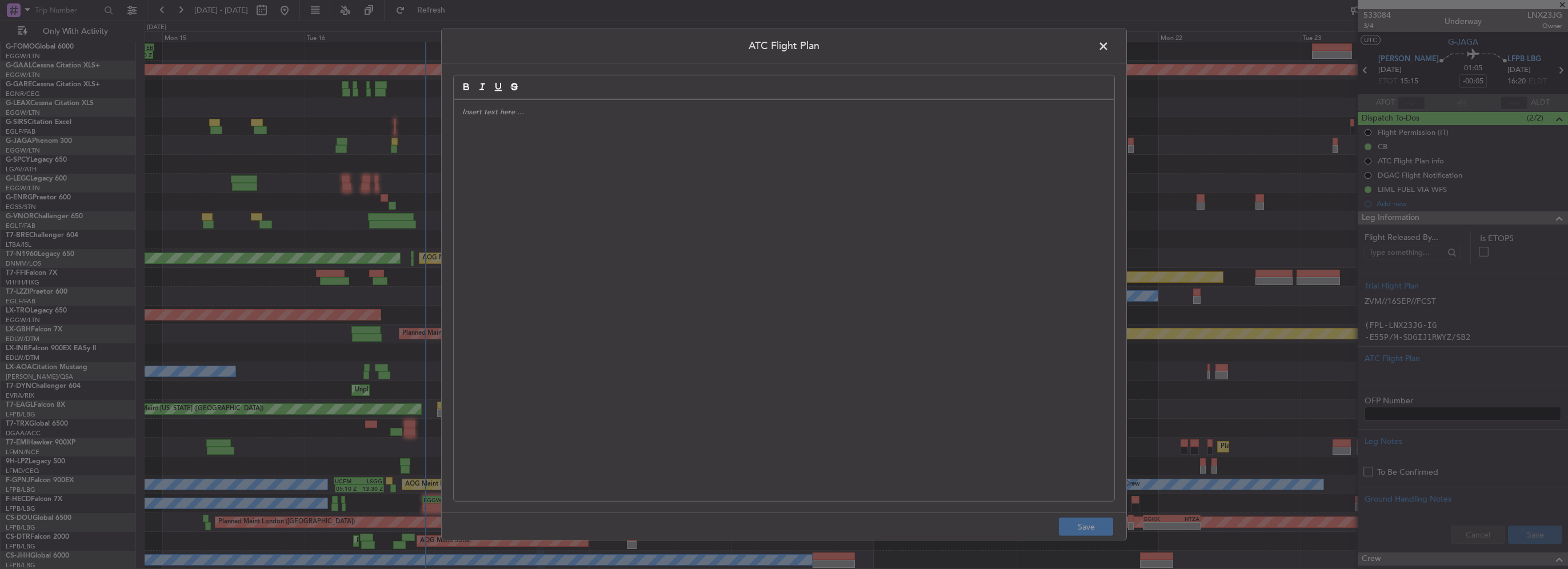
click at [842, 259] on div at bounding box center [784, 300] width 661 height 401
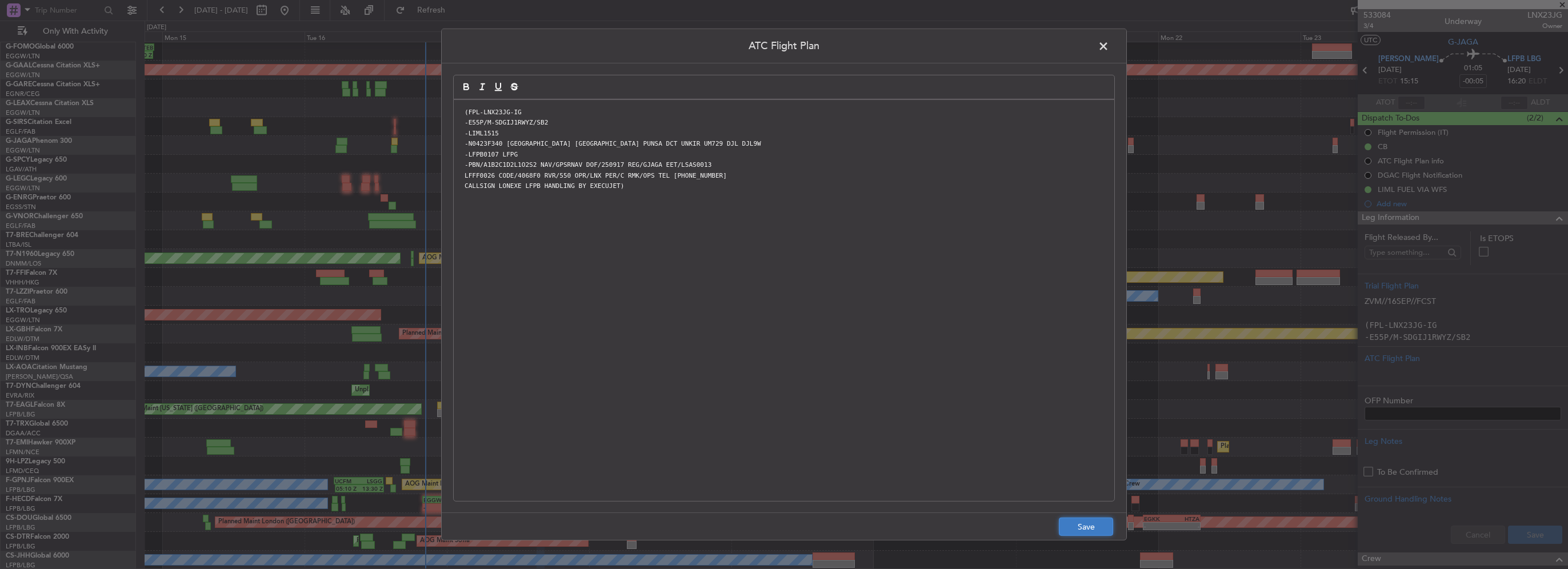
click at [1089, 527] on button "Save" at bounding box center [1086, 526] width 55 height 19
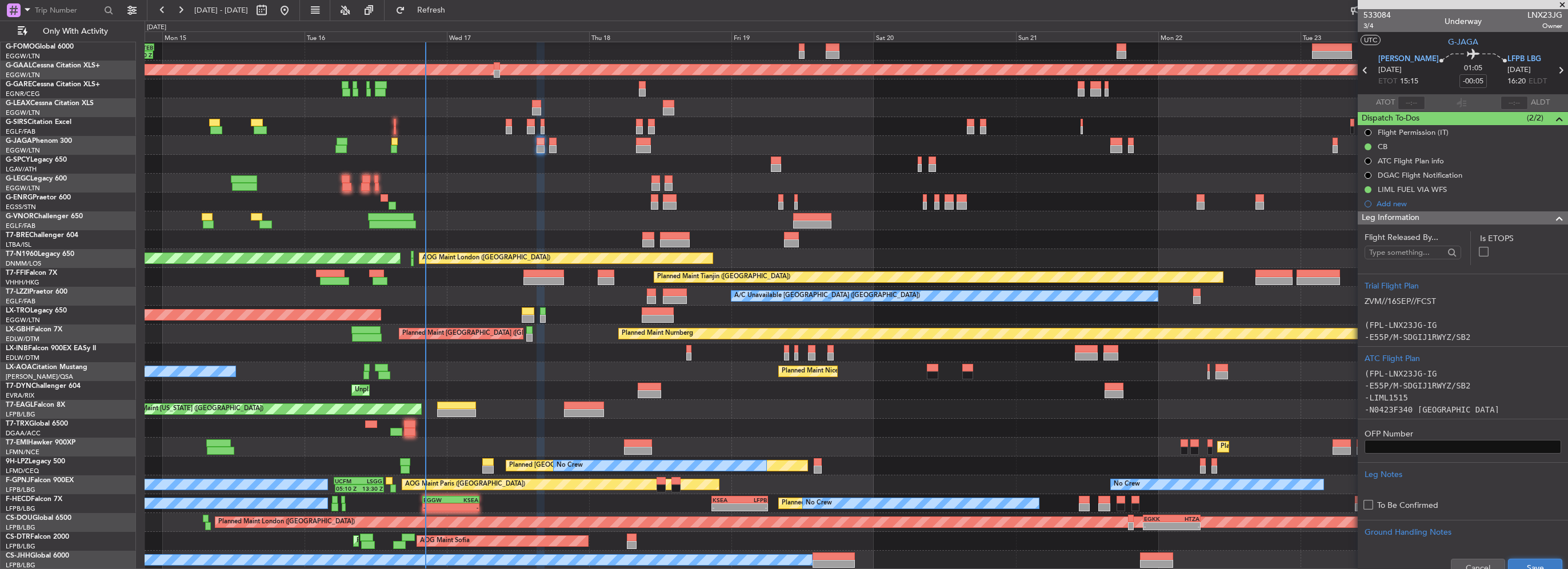
click at [1532, 564] on button "Save" at bounding box center [1535, 568] width 55 height 19
click at [1467, 81] on input "-00:05" at bounding box center [1474, 80] width 28 height 14
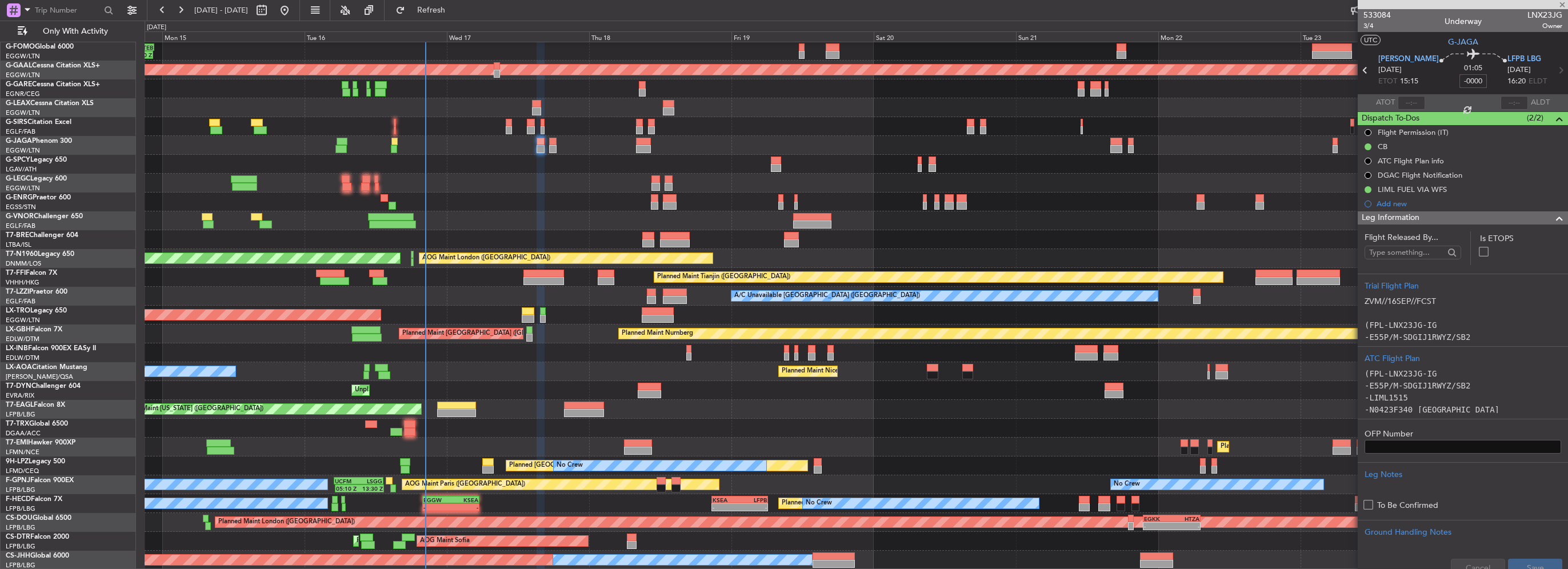
type input "-00:00"
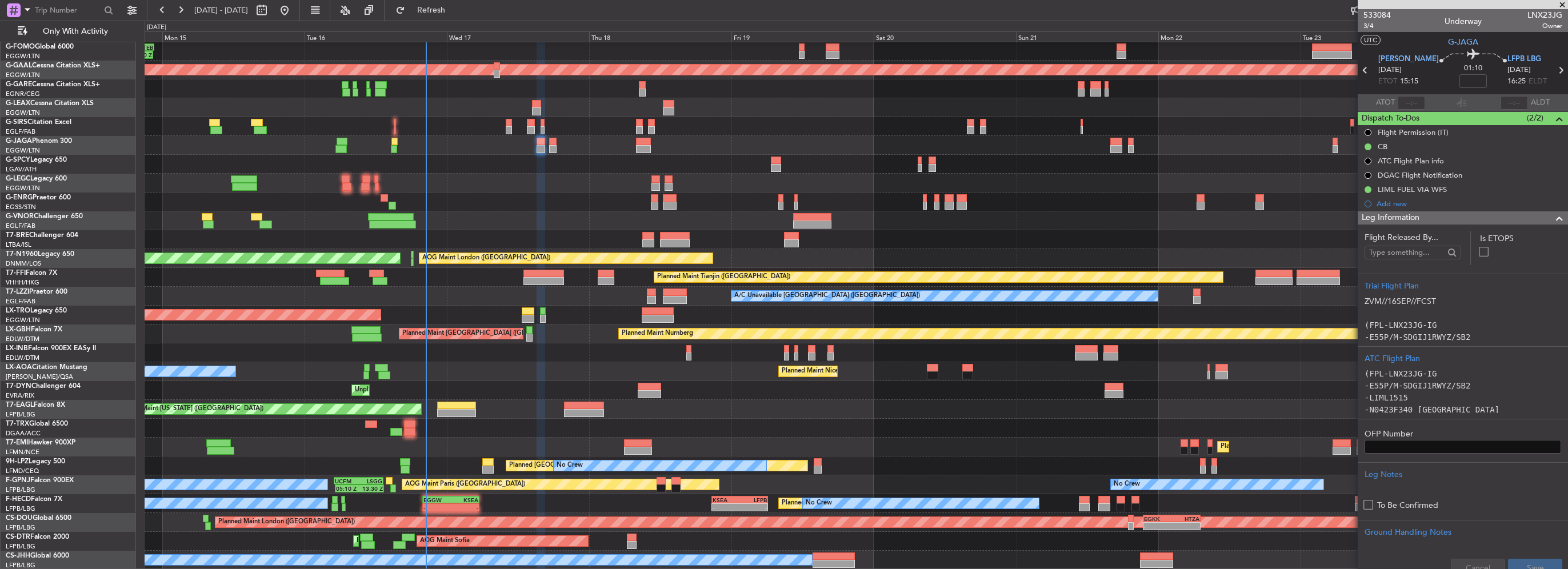
click at [1537, 225] on section "Flight Released By... Is ETOPS Trial Flight Plan ZVM//16SEP//FCST (FPL-LNX23JG-…" at bounding box center [1462, 405] width 210 height 361
click at [1543, 215] on div at bounding box center [1554, 217] width 23 height 14
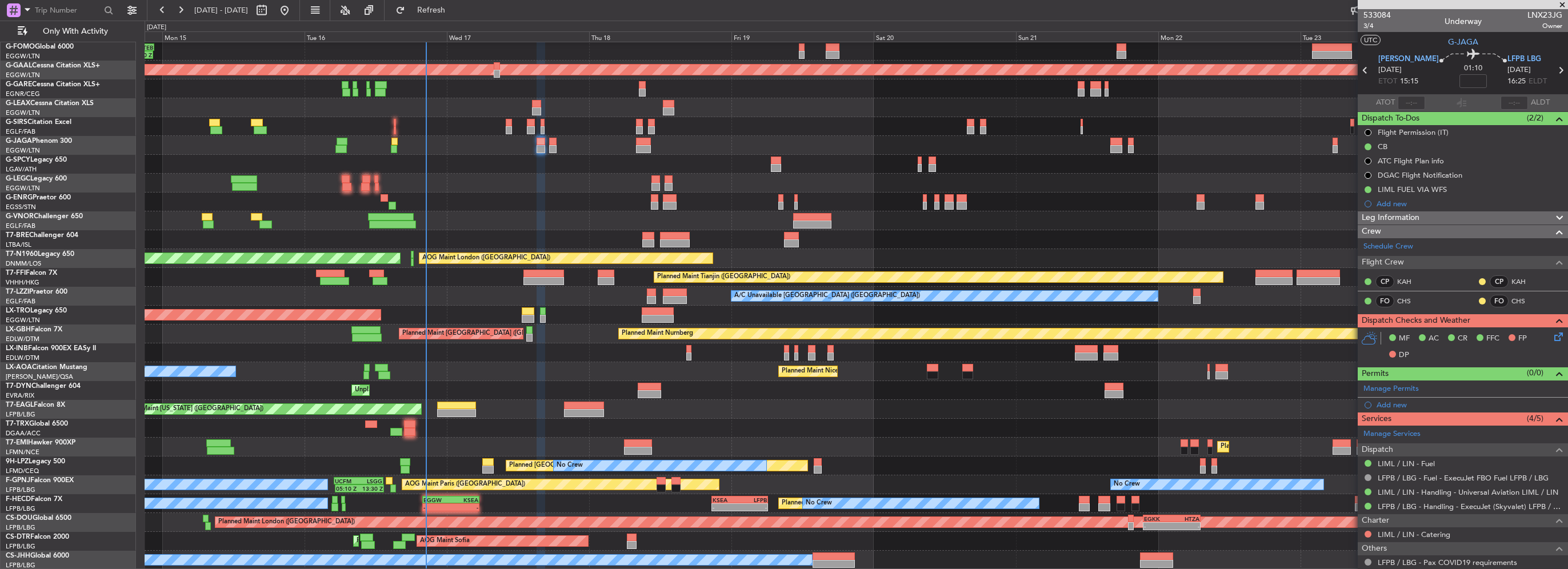
click at [1554, 330] on icon at bounding box center [1557, 335] width 9 height 9
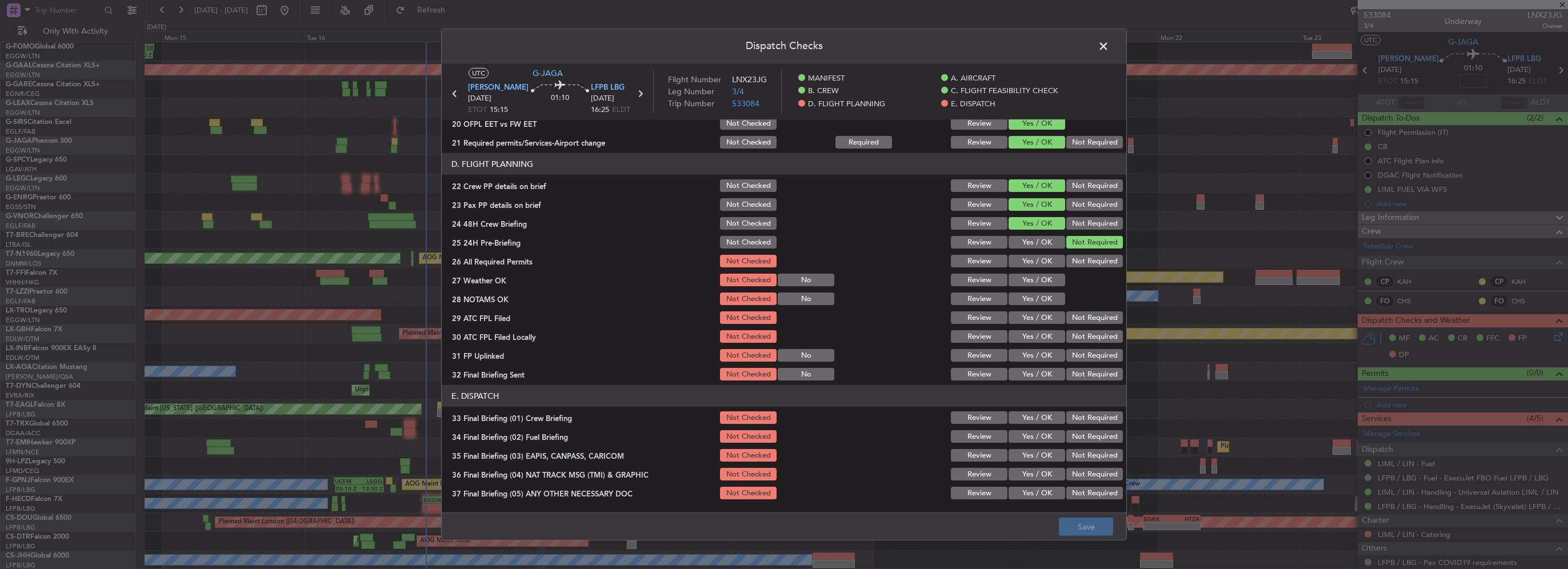
scroll to position [571, 0]
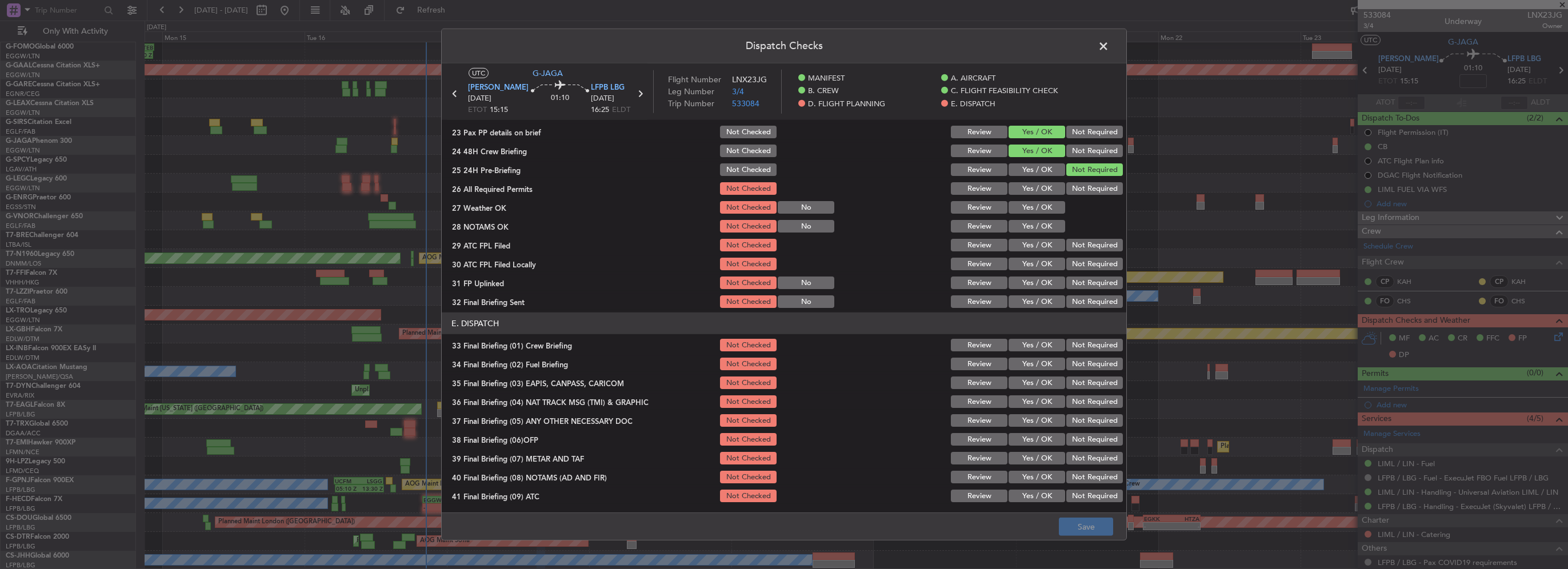
click at [1034, 193] on button "Yes / OK" at bounding box center [1037, 189] width 56 height 13
click at [1035, 210] on button "Yes / OK" at bounding box center [1037, 207] width 56 height 13
click at [1039, 228] on button "Yes / OK" at bounding box center [1037, 227] width 56 height 13
click at [1043, 241] on button "Yes / OK" at bounding box center [1037, 245] width 56 height 13
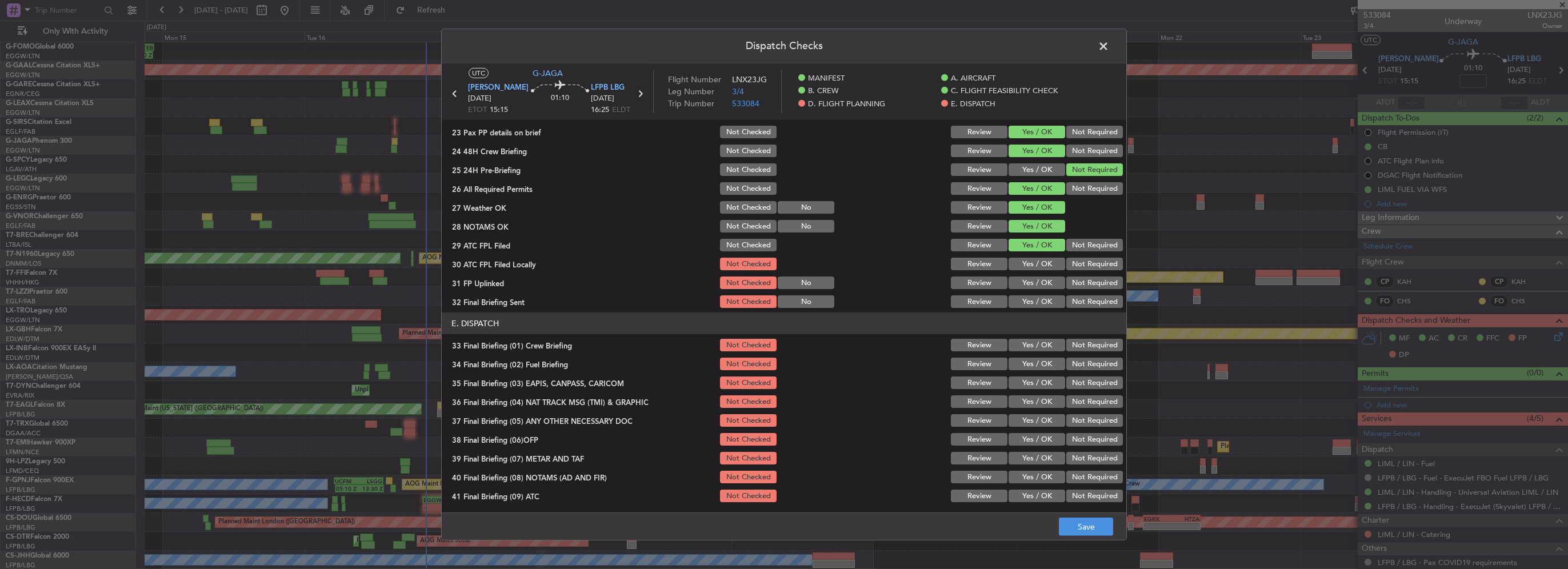
click at [1043, 254] on section "D. FLIGHT PLANNING 22 Crew PP details on brief Not Checked Review Yes / OK Not …" at bounding box center [784, 195] width 685 height 229
click at [1066, 262] on button "Not Required" at bounding box center [1094, 264] width 56 height 13
click at [1026, 291] on section "D. FLIGHT PLANNING 22 Crew PP details on brief Not Checked Review Yes / OK Not …" at bounding box center [784, 195] width 685 height 229
click at [1044, 282] on button "Yes / OK" at bounding box center [1037, 283] width 56 height 13
click at [1090, 302] on button "Not Required" at bounding box center [1094, 302] width 56 height 13
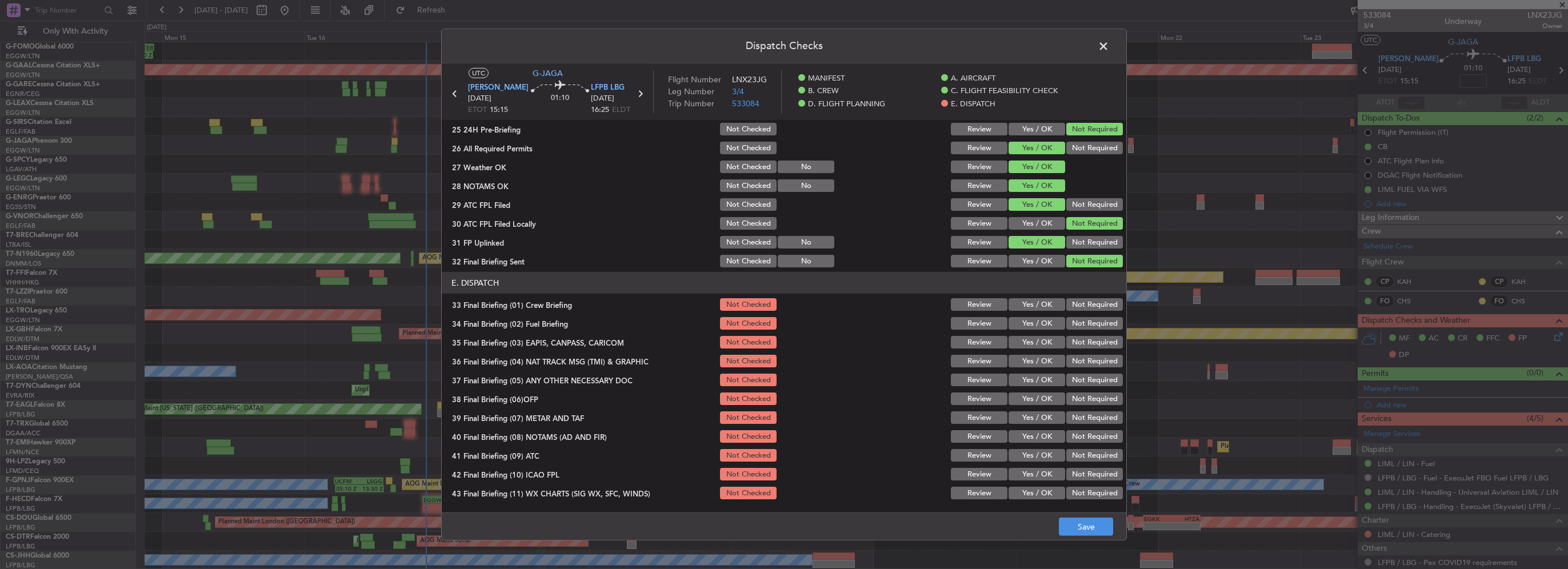
scroll to position [628, 0]
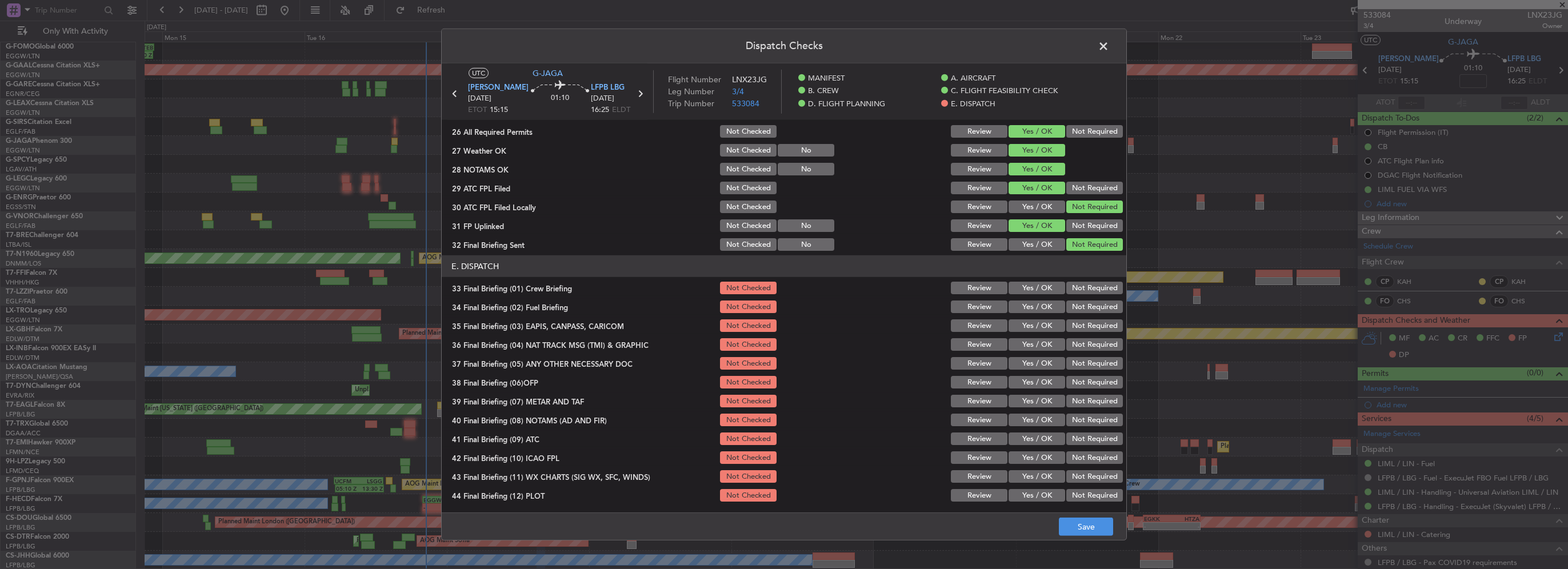
click at [1037, 293] on button "Yes / OK" at bounding box center [1037, 288] width 56 height 13
click at [1040, 303] on button "Yes / OK" at bounding box center [1037, 307] width 56 height 13
click at [1087, 322] on button "Not Required" at bounding box center [1094, 326] width 56 height 13
click at [1085, 345] on button "Not Required" at bounding box center [1094, 344] width 56 height 13
click at [1027, 370] on div "Yes / OK" at bounding box center [1036, 363] width 57 height 16
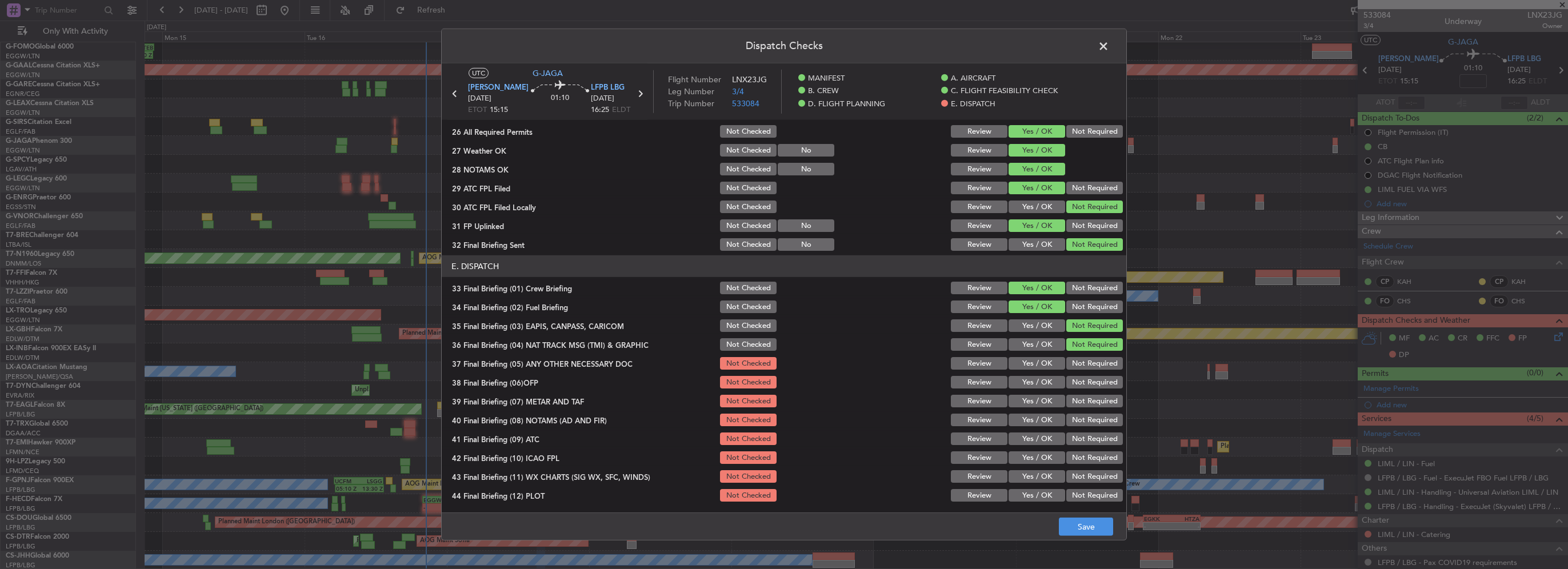
click at [1039, 365] on button "Yes / OK" at bounding box center [1037, 364] width 56 height 13
click at [1039, 384] on button "Yes / OK" at bounding box center [1037, 382] width 56 height 13
drag, startPoint x: 1049, startPoint y: 400, endPoint x: 1046, endPoint y: 415, distance: 15.3
click at [1049, 401] on button "Yes / OK" at bounding box center [1037, 402] width 56 height 13
click at [1045, 415] on button "Yes / OK" at bounding box center [1037, 420] width 56 height 13
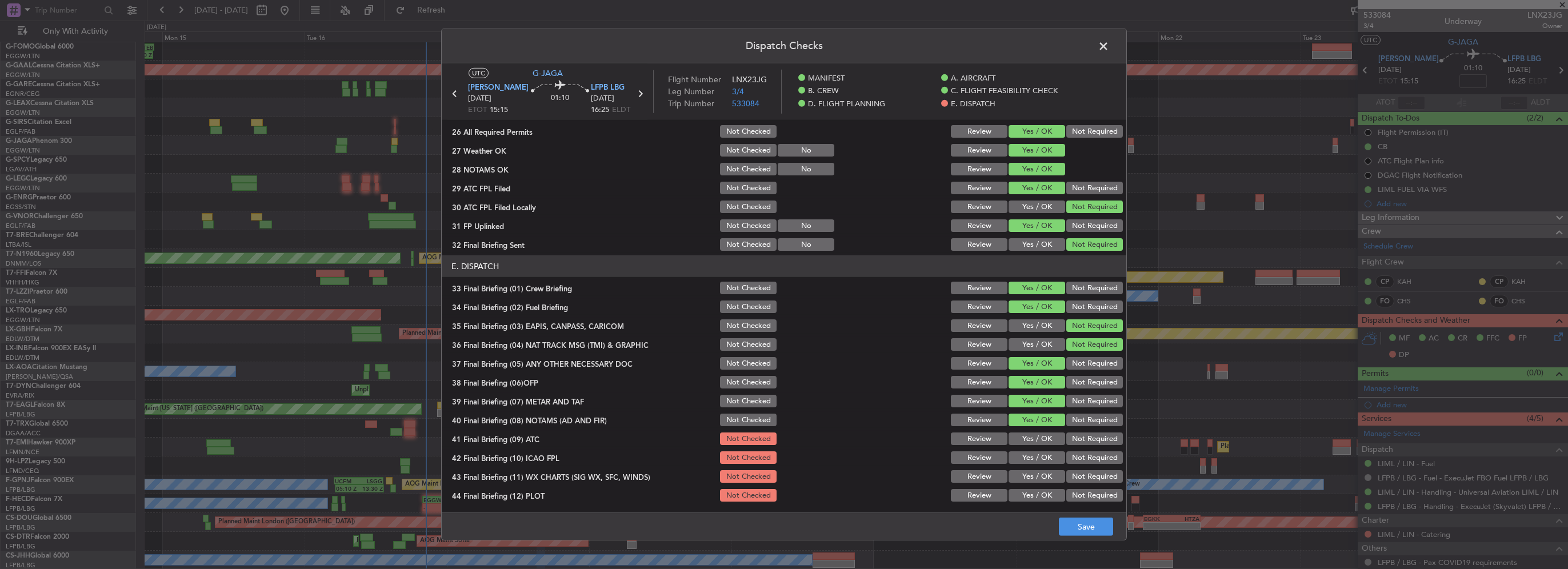
click at [1033, 432] on button "Yes / OK" at bounding box center [1037, 439] width 56 height 13
click at [1043, 460] on button "Yes / OK" at bounding box center [1037, 458] width 56 height 13
click at [1046, 476] on button "Yes / OK" at bounding box center [1037, 476] width 56 height 13
drag, startPoint x: 1050, startPoint y: 498, endPoint x: 1061, endPoint y: 500, distance: 11.2
click at [1049, 498] on button "Yes / OK" at bounding box center [1037, 495] width 56 height 13
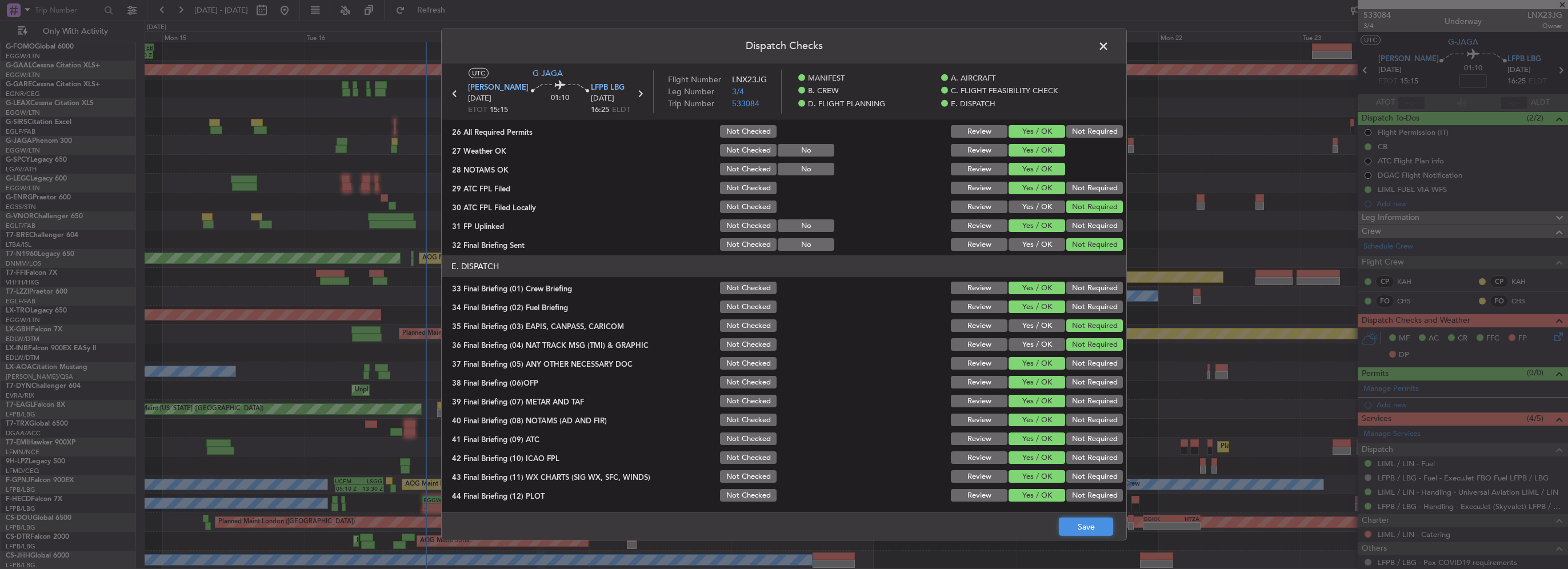
click at [1076, 519] on button "Save" at bounding box center [1086, 526] width 55 height 19
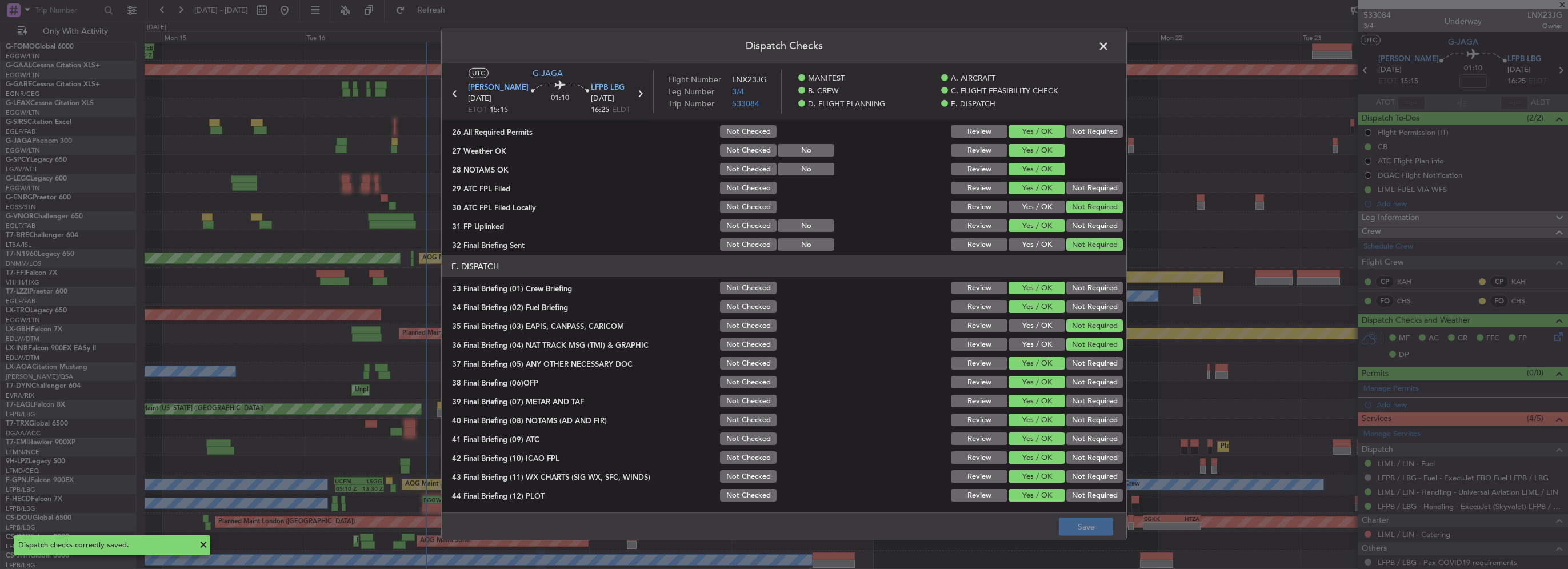
click at [1109, 48] on span at bounding box center [1109, 49] width 0 height 23
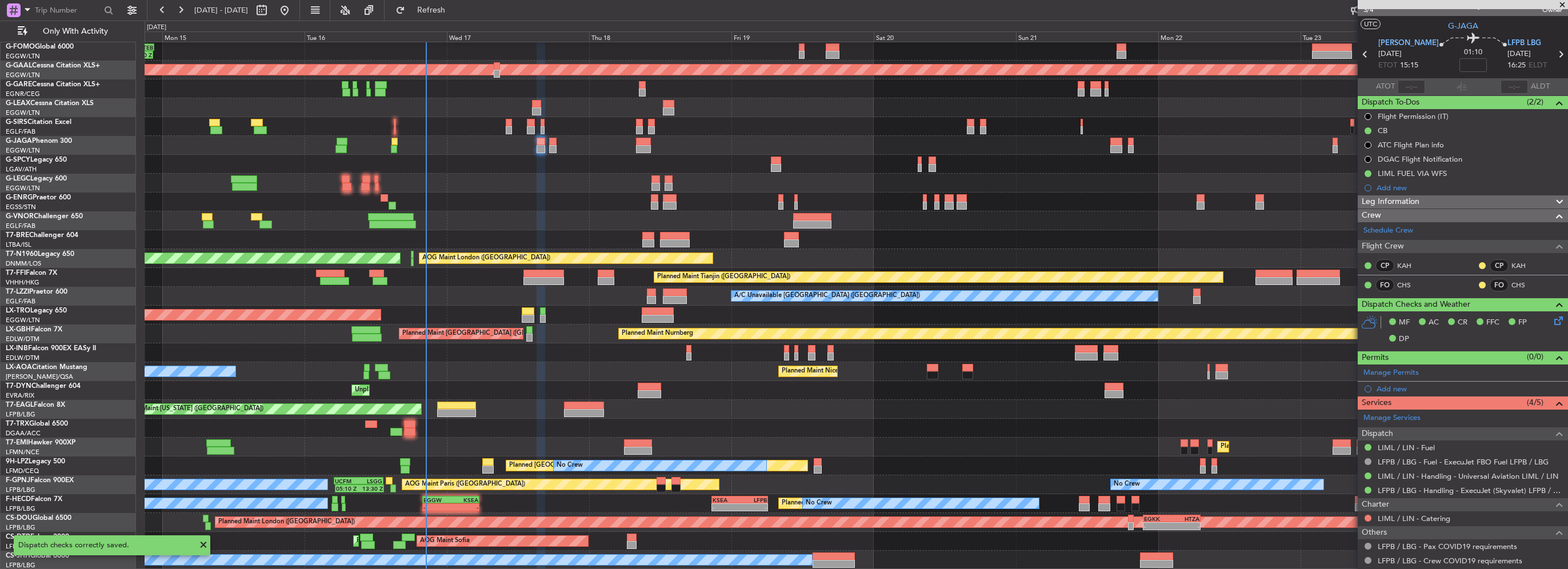
scroll to position [0, 0]
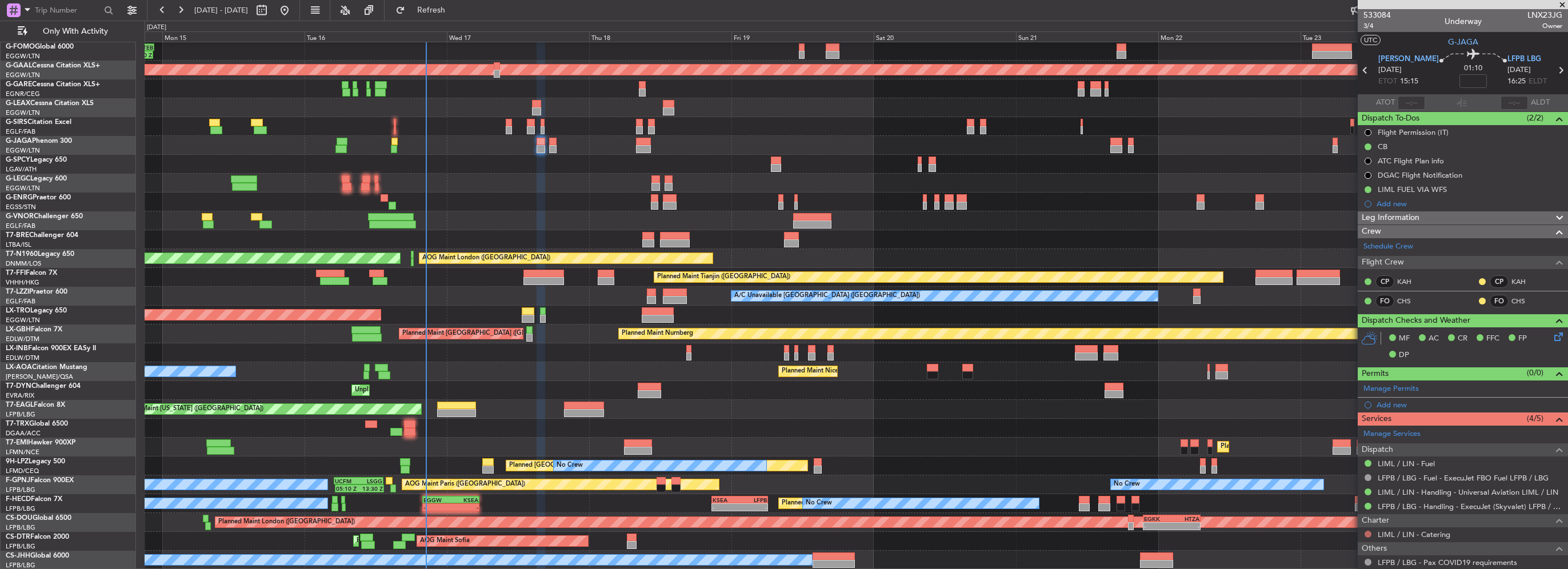
click at [1366, 532] on button at bounding box center [1367, 534] width 6 height 6
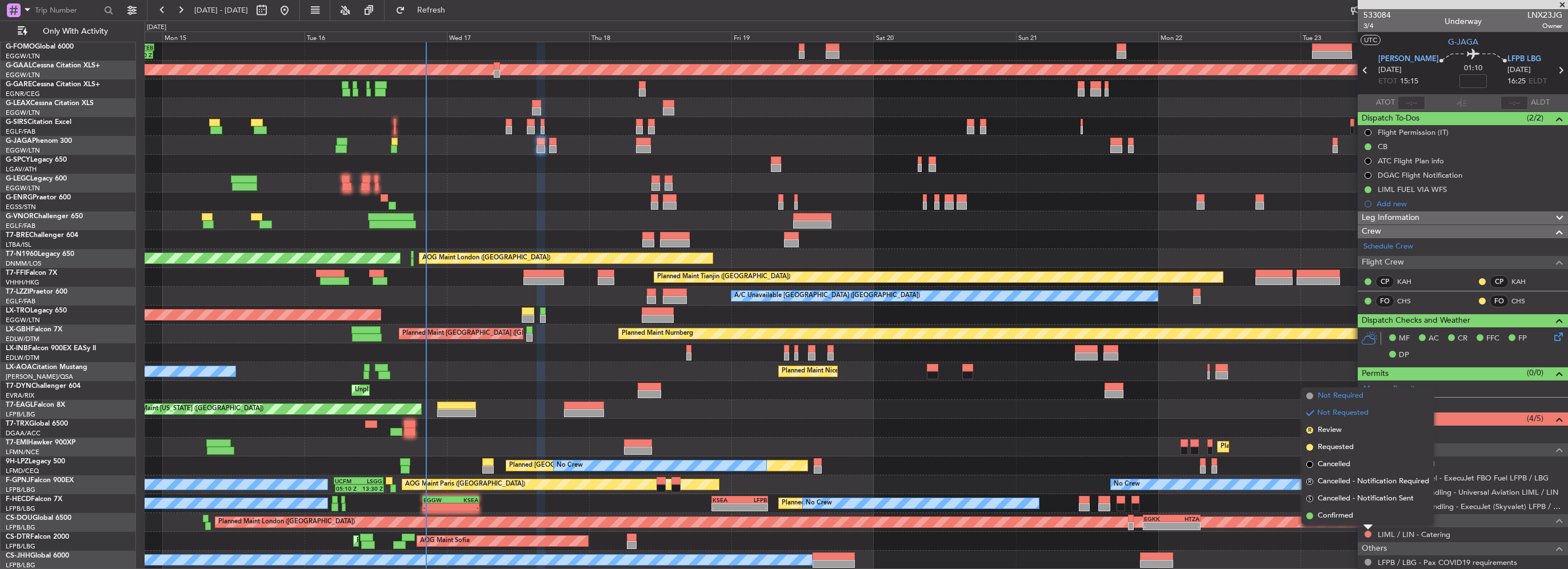
click at [1325, 402] on li "Not Required" at bounding box center [1367, 396] width 132 height 18
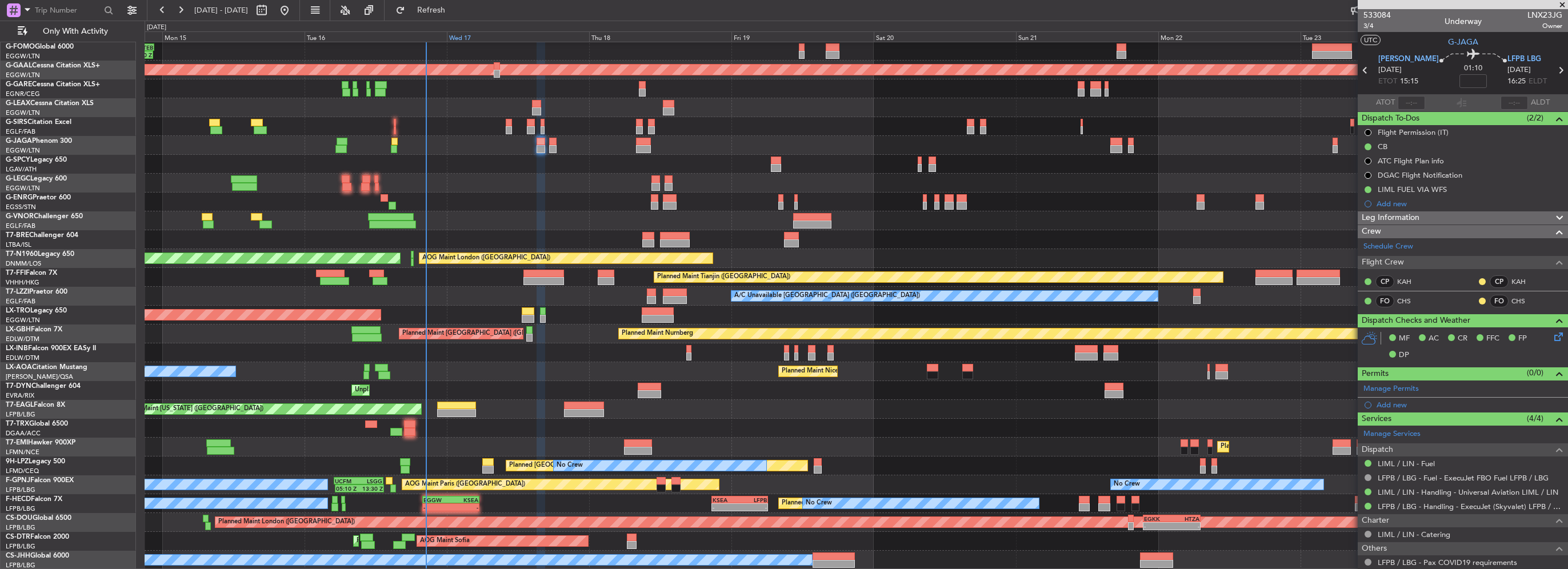
drag, startPoint x: 462, startPoint y: 11, endPoint x: 479, endPoint y: 32, distance: 27.0
click at [455, 11] on span "Refresh" at bounding box center [431, 10] width 48 height 8
type input "+00:20"
type input "0"
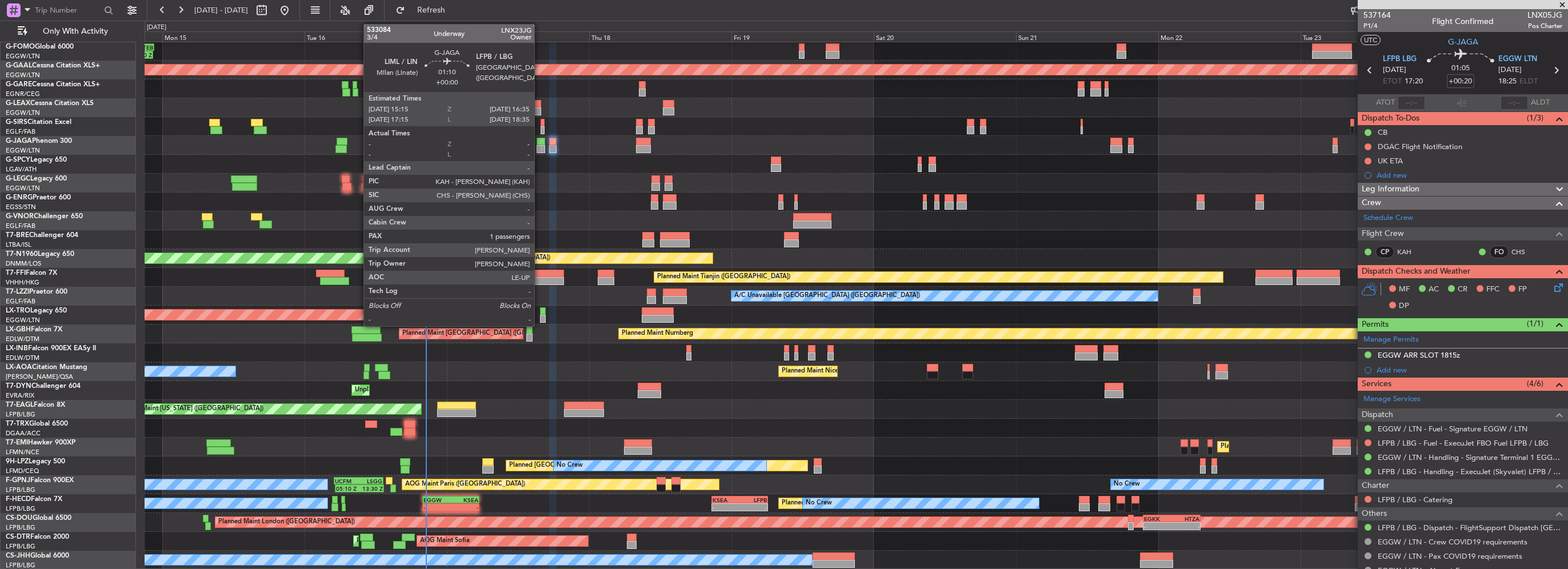
click at [540, 145] on div at bounding box center [541, 149] width 8 height 8
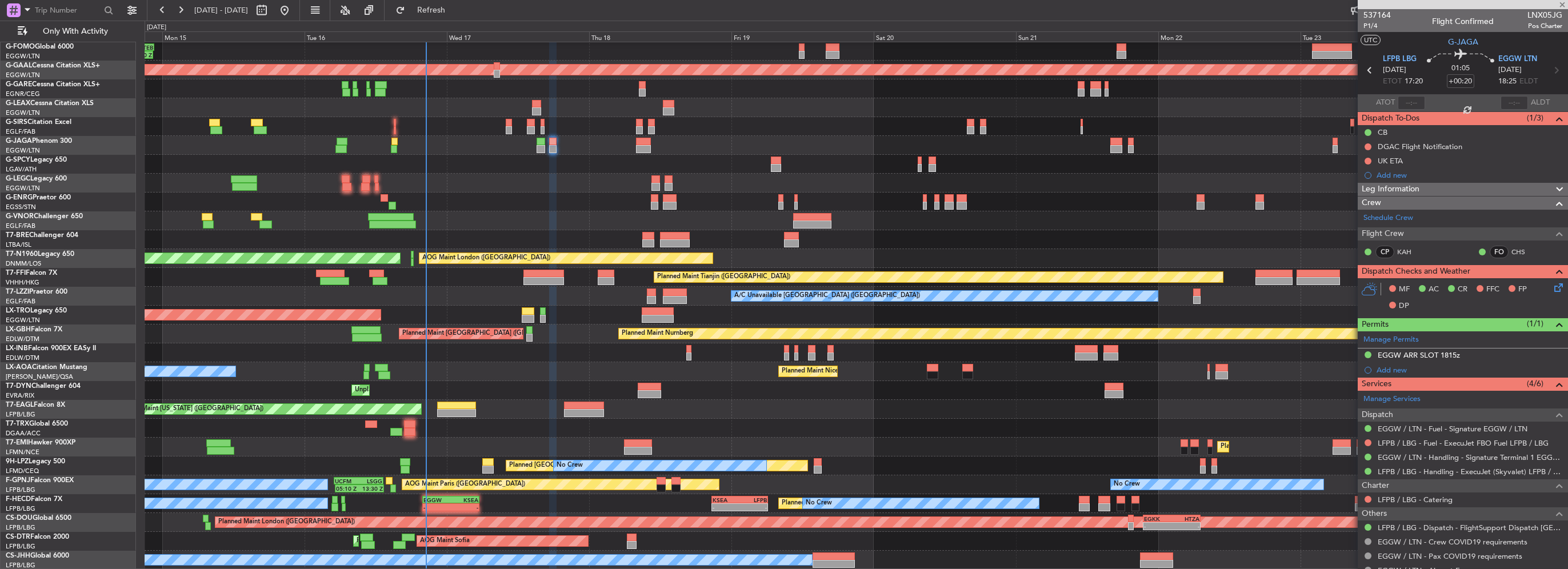
type input "1"
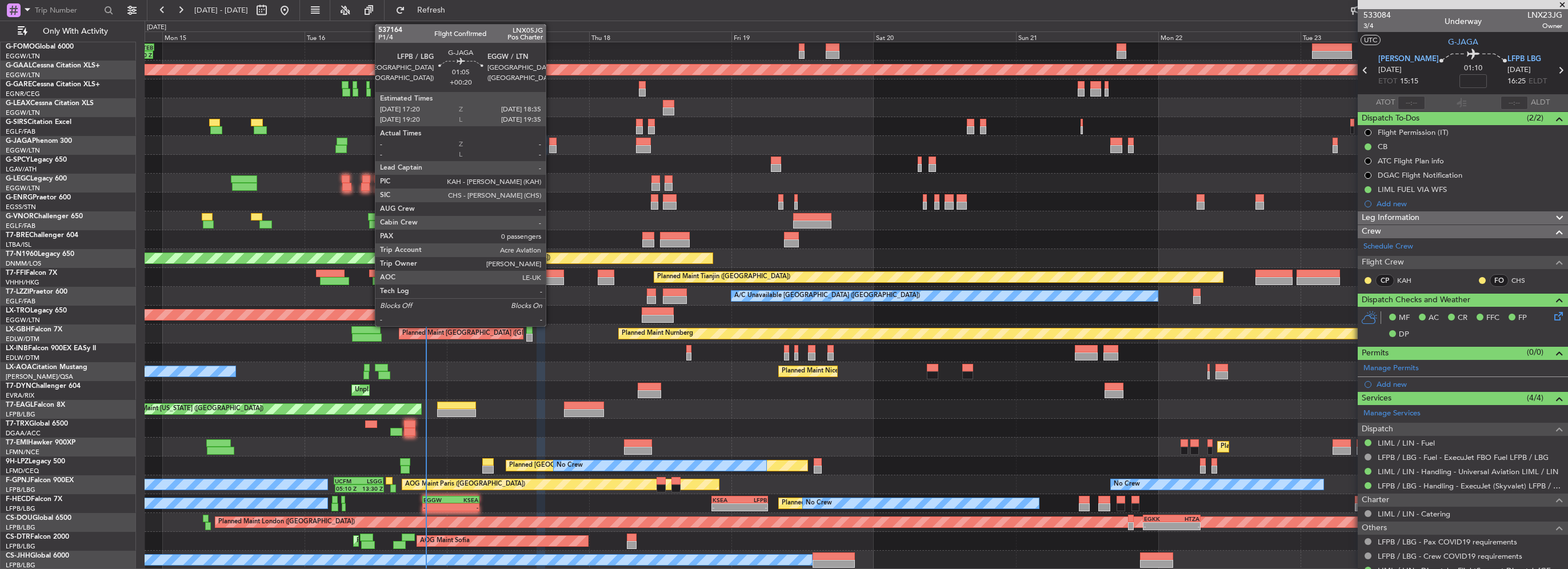
click at [551, 143] on div at bounding box center [553, 142] width 7 height 8
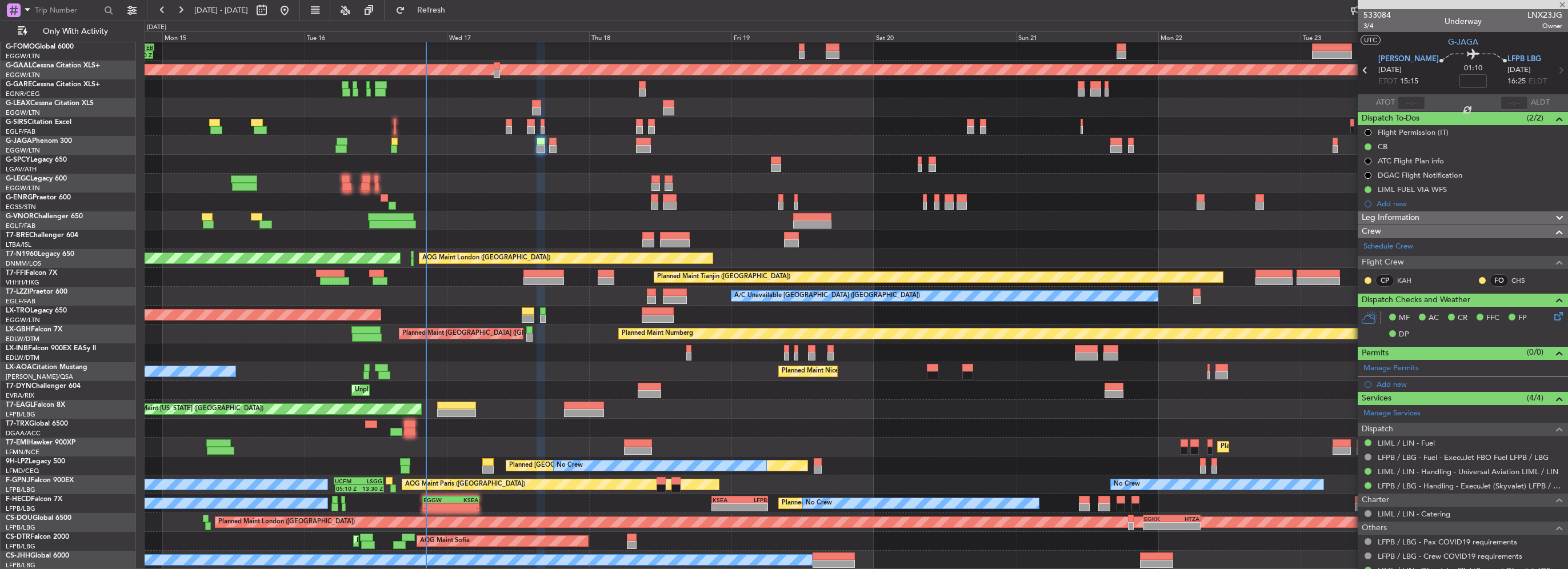
type input "+00:20"
type input "0"
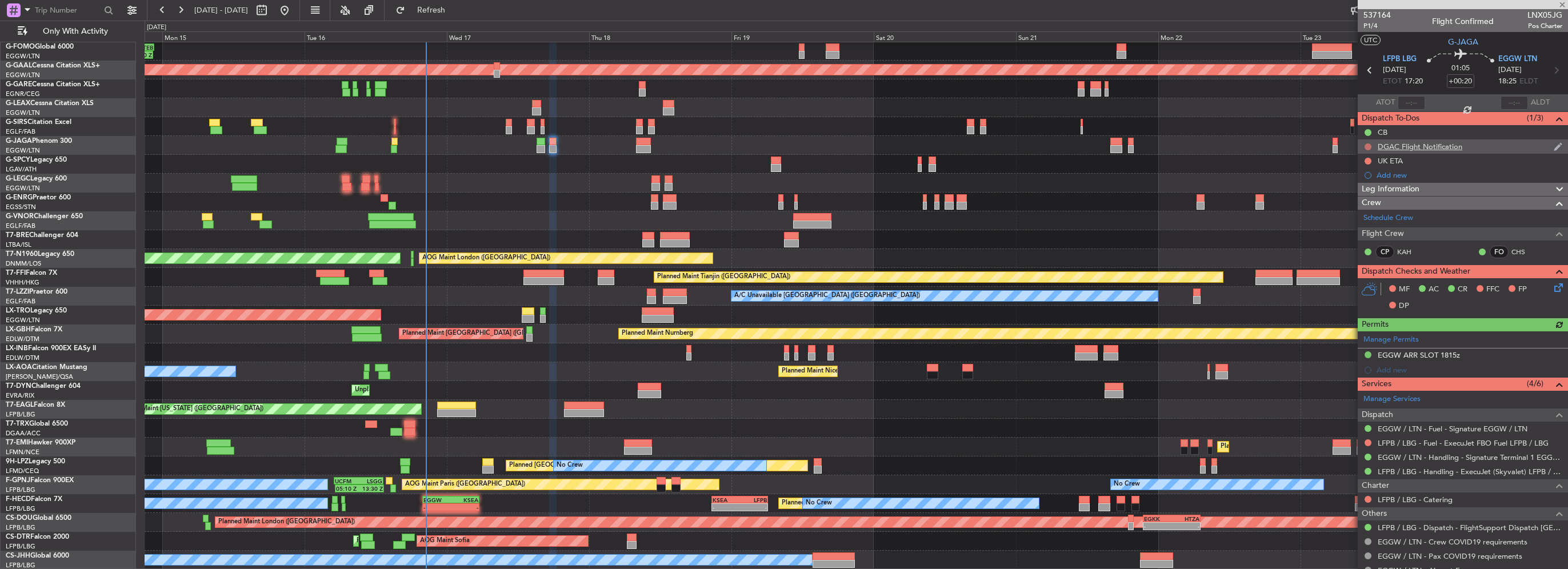
click at [1369, 144] on button at bounding box center [1367, 146] width 6 height 6
click at [1364, 214] on span "Cancelled" at bounding box center [1370, 214] width 32 height 11
click at [1365, 159] on button at bounding box center [1367, 160] width 6 height 6
click at [1366, 226] on span "Cancelled" at bounding box center [1370, 229] width 32 height 11
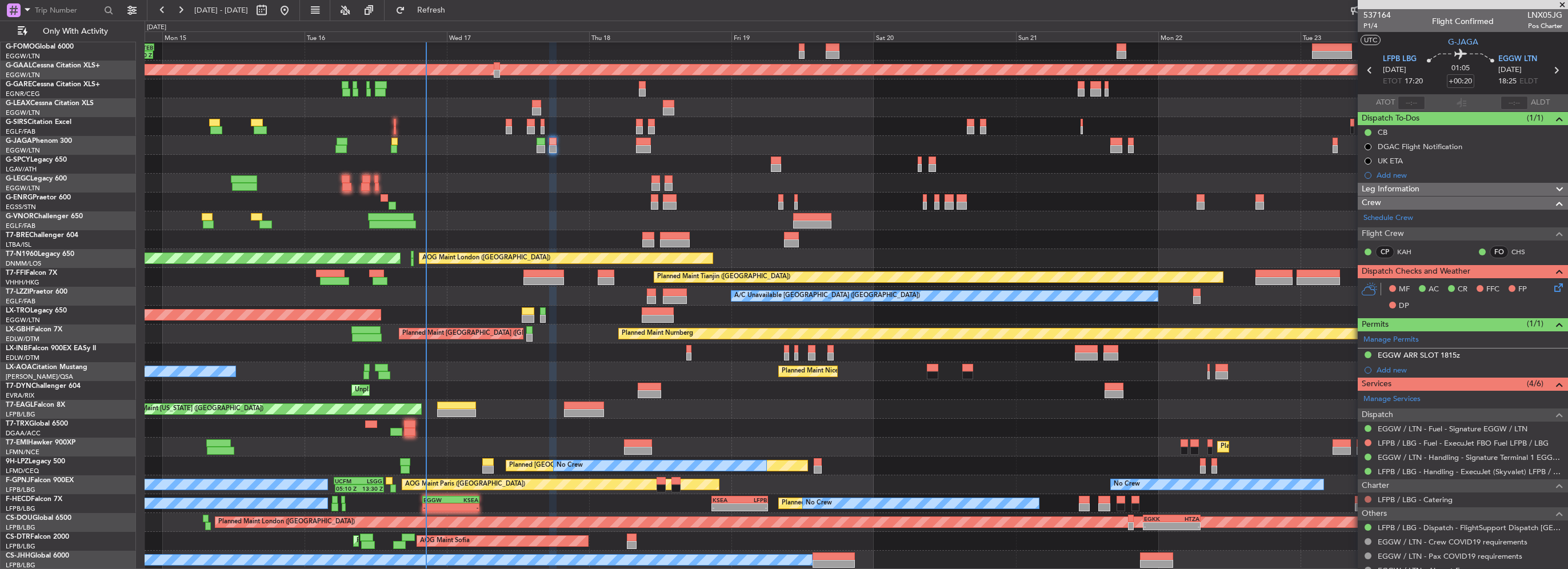
click at [1365, 498] on button at bounding box center [1367, 499] width 6 height 6
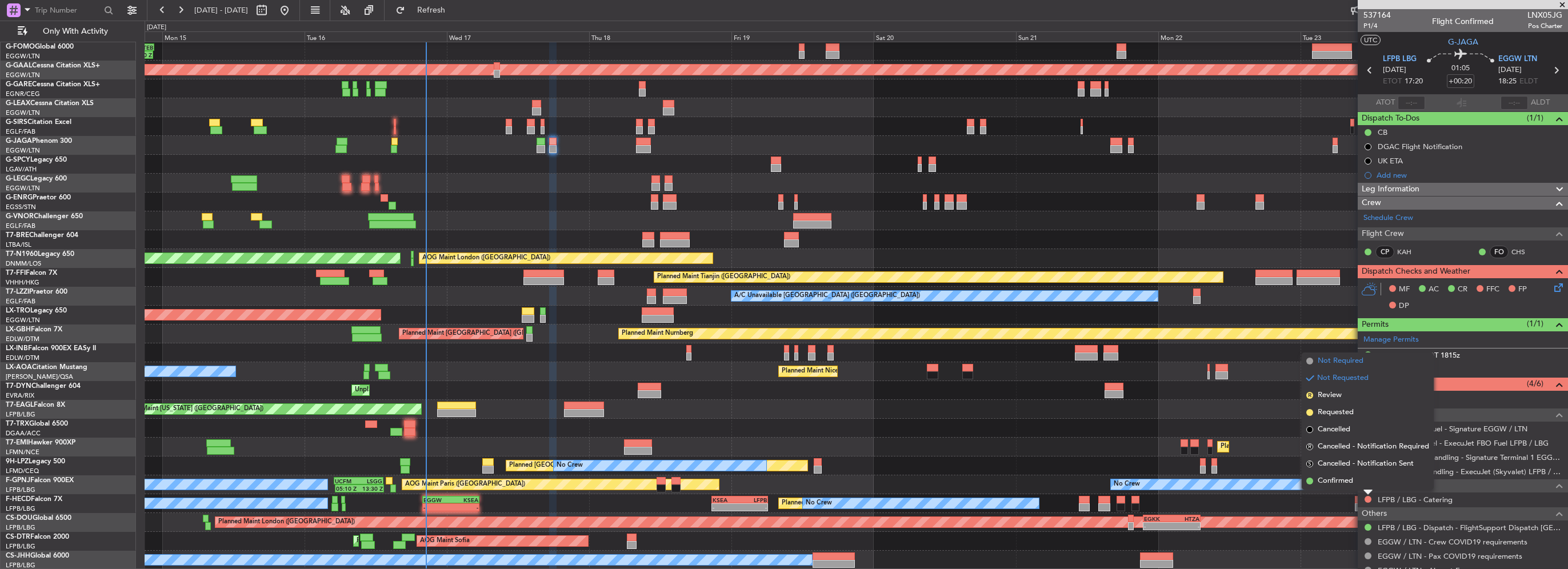
click at [1350, 359] on span "Not Required" at bounding box center [1340, 361] width 45 height 11
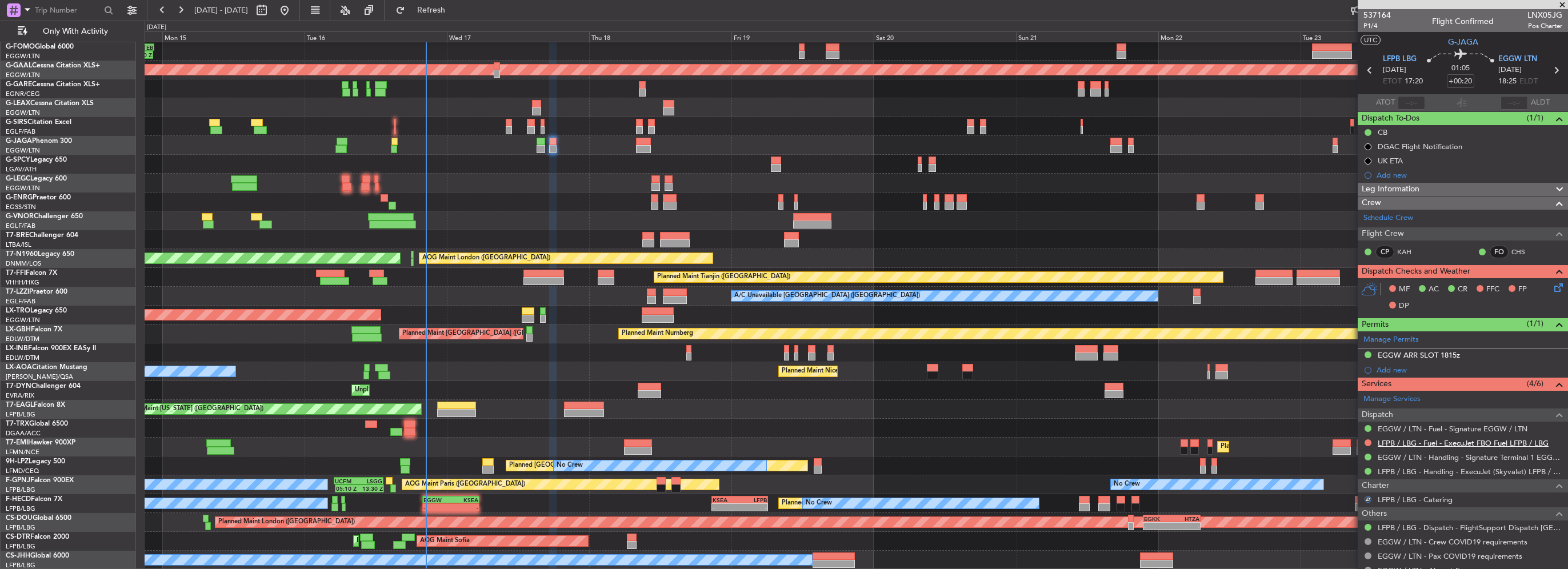
click at [1442, 439] on link "LFPB / LBG - Fuel - ExecuJet FBO Fuel LFPB / LBG" at bounding box center [1462, 443] width 171 height 9
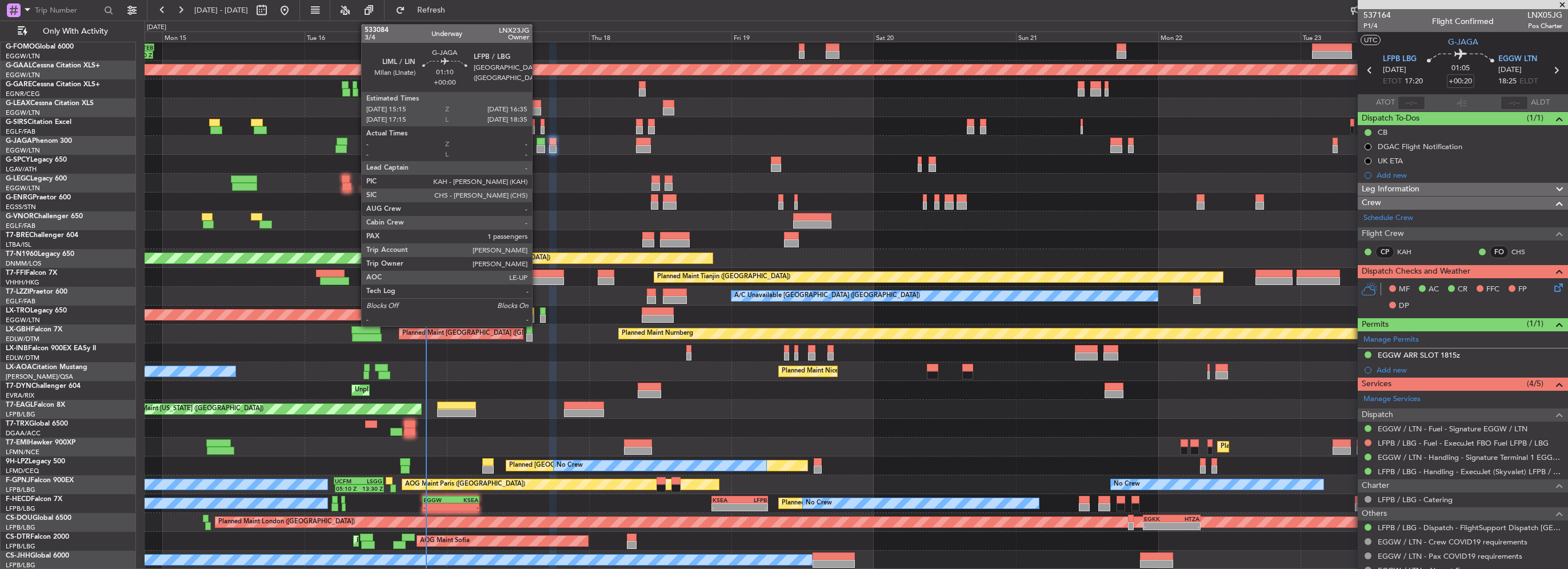
click at [537, 145] on div at bounding box center [541, 149] width 8 height 8
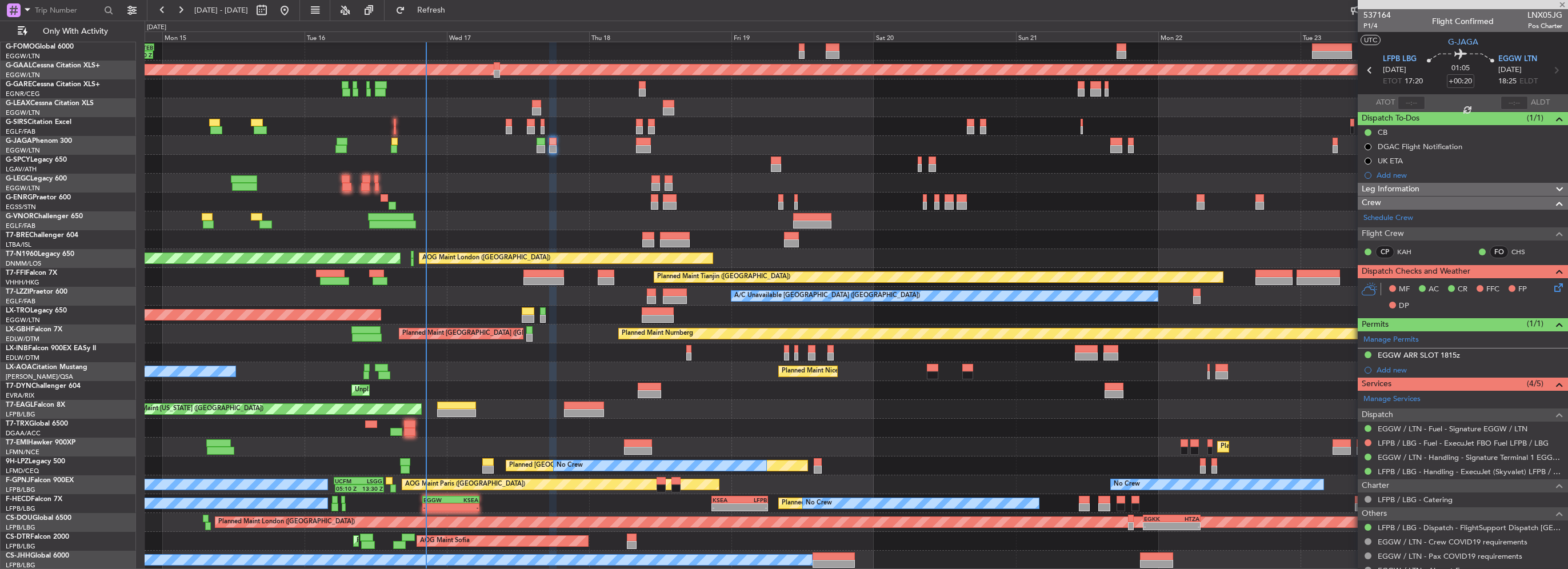
type input "1"
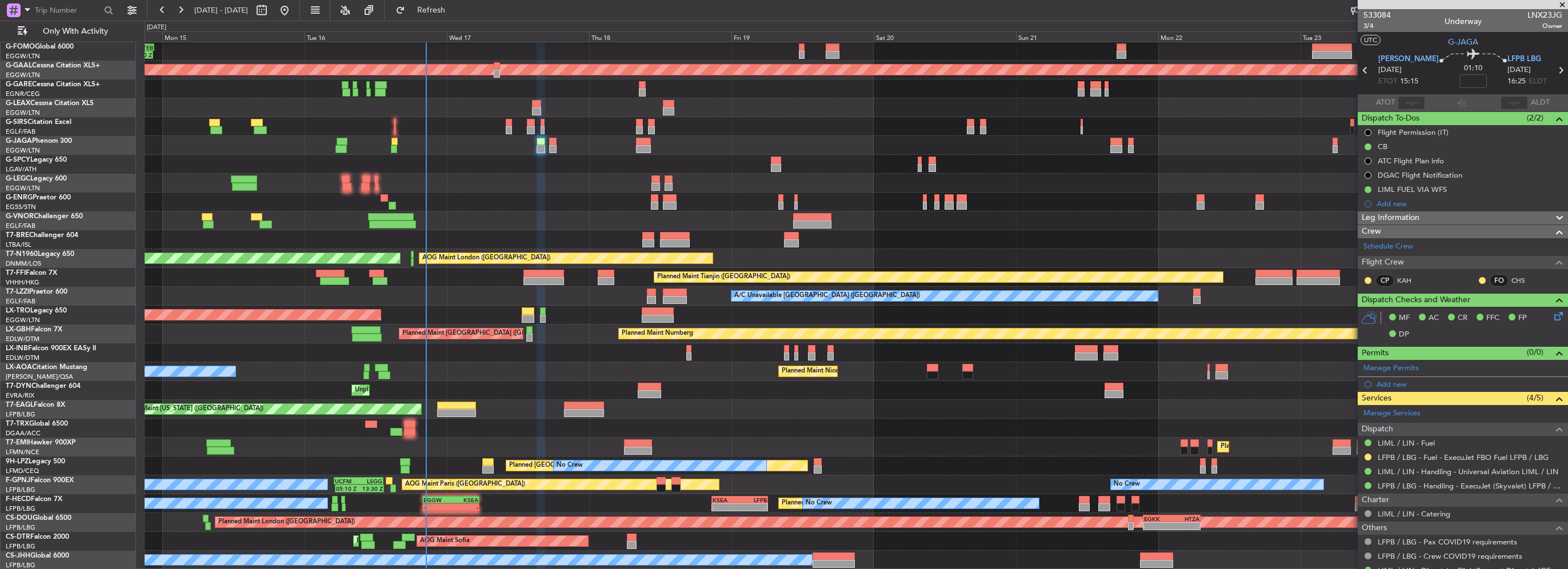
click at [546, 147] on div "Planned Maint [GEOGRAPHIC_DATA] ([GEOGRAPHIC_DATA])" at bounding box center [855, 145] width 1423 height 19
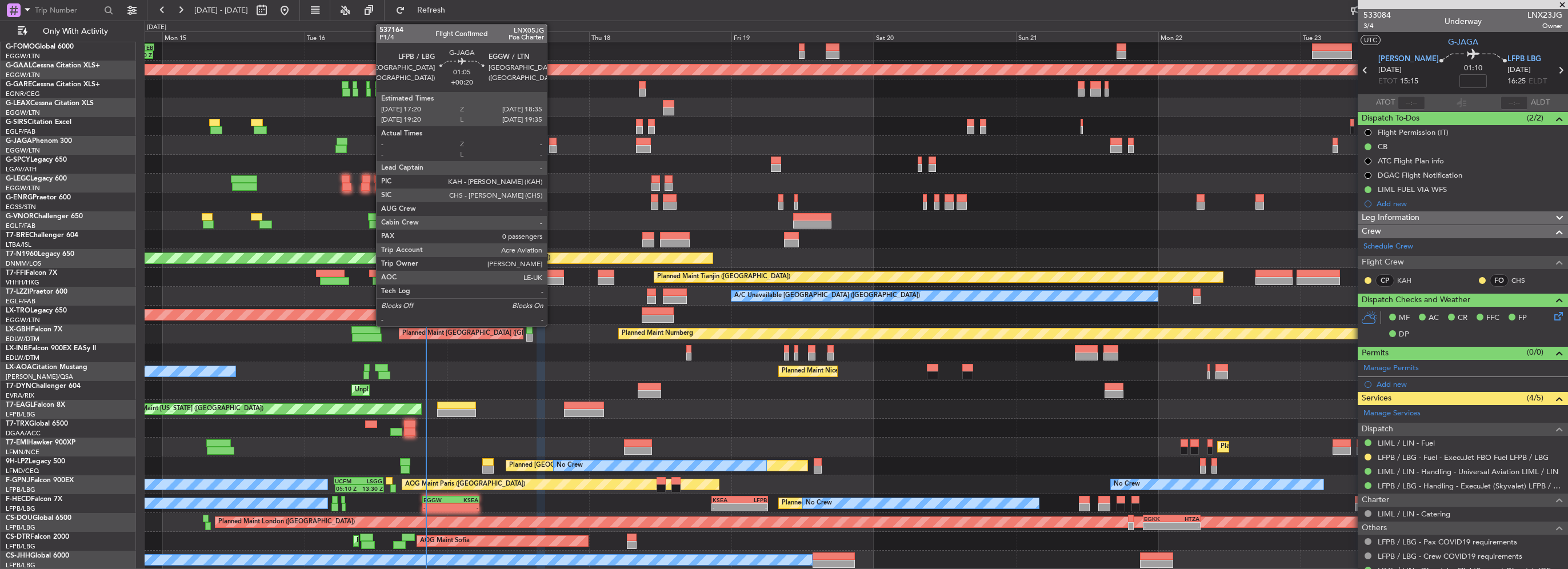
click at [554, 149] on div at bounding box center [553, 149] width 7 height 8
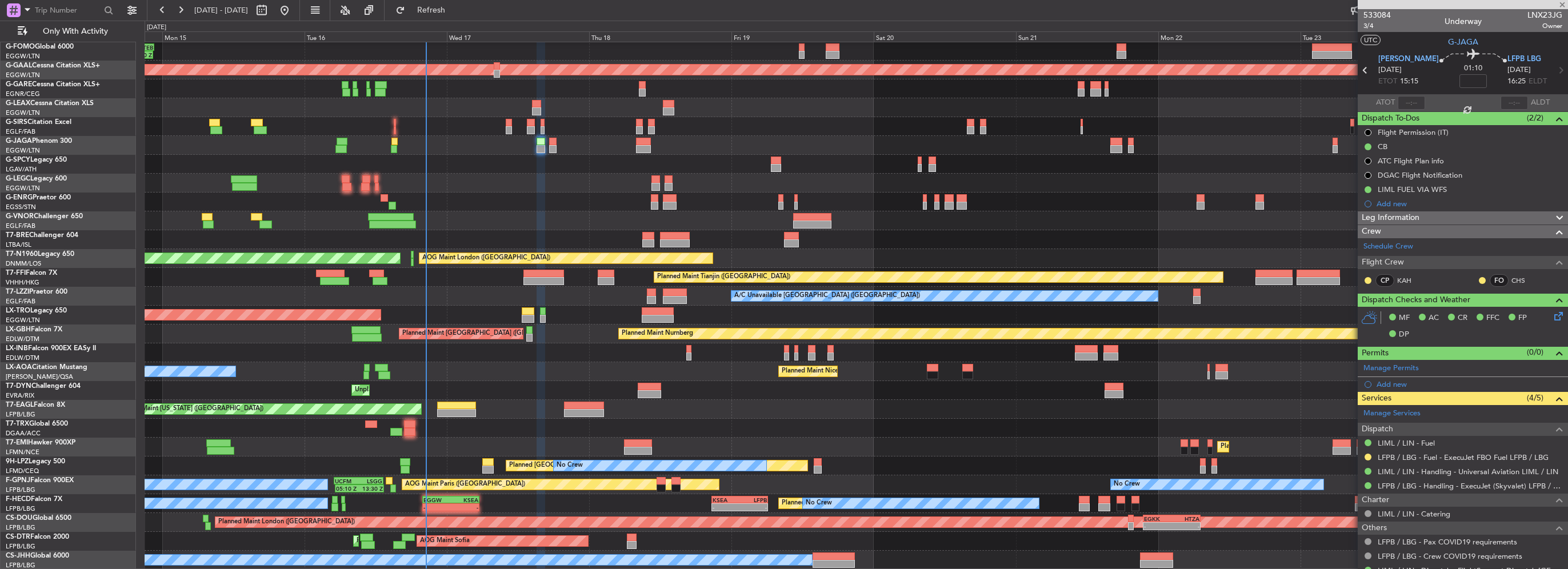
type input "+00:20"
type input "0"
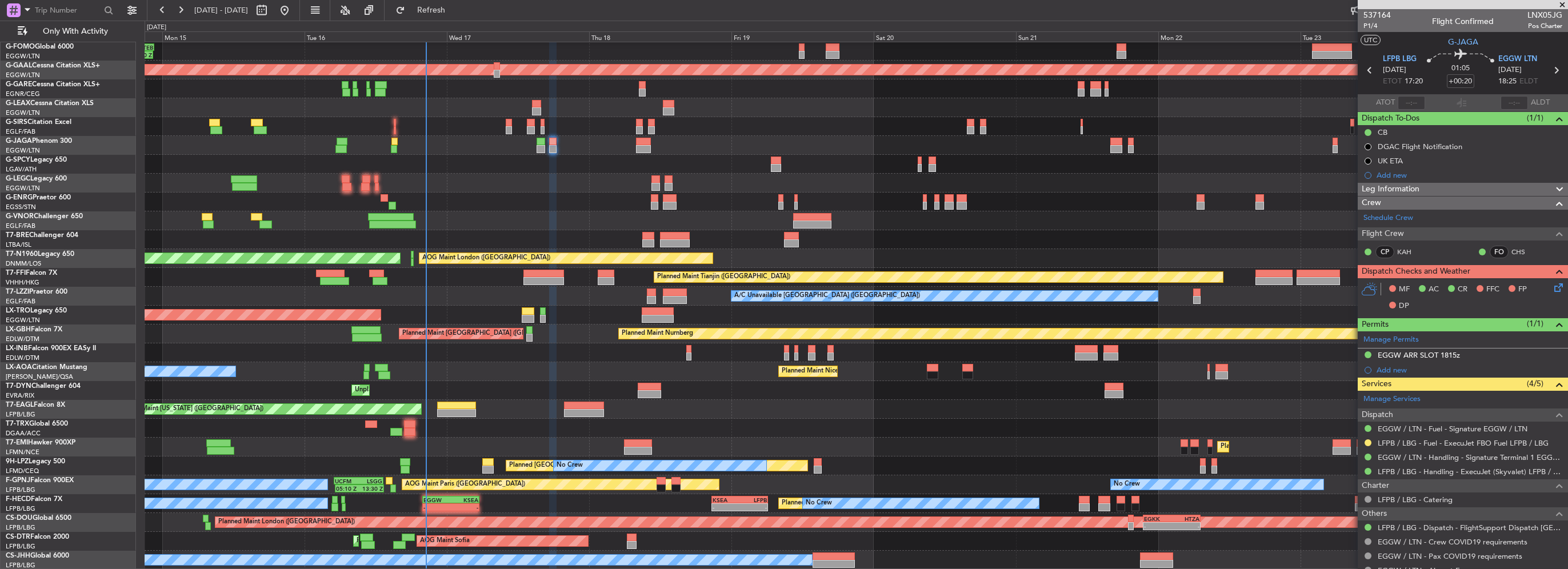
drag, startPoint x: 1470, startPoint y: 191, endPoint x: 1467, endPoint y: 203, distance: 12.4
click at [1470, 191] on div "Leg Information" at bounding box center [1462, 190] width 210 height 13
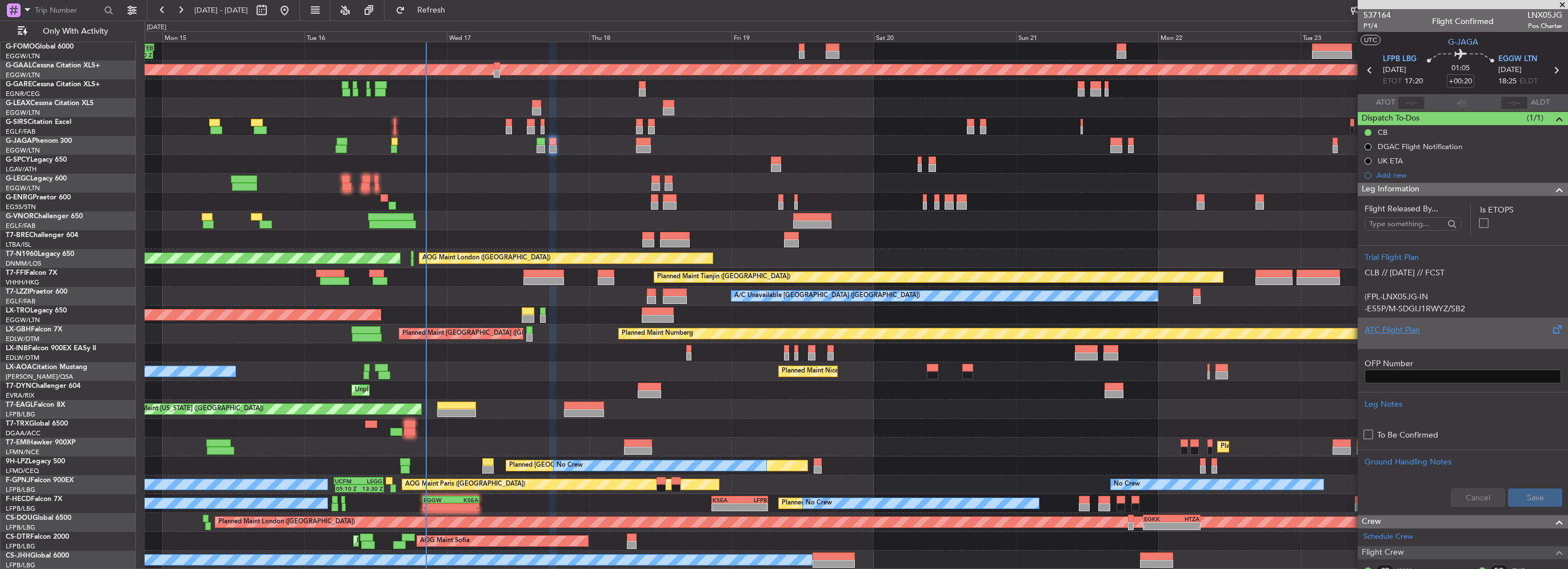
click at [1409, 325] on div "ATC Flight Plan" at bounding box center [1462, 329] width 196 height 12
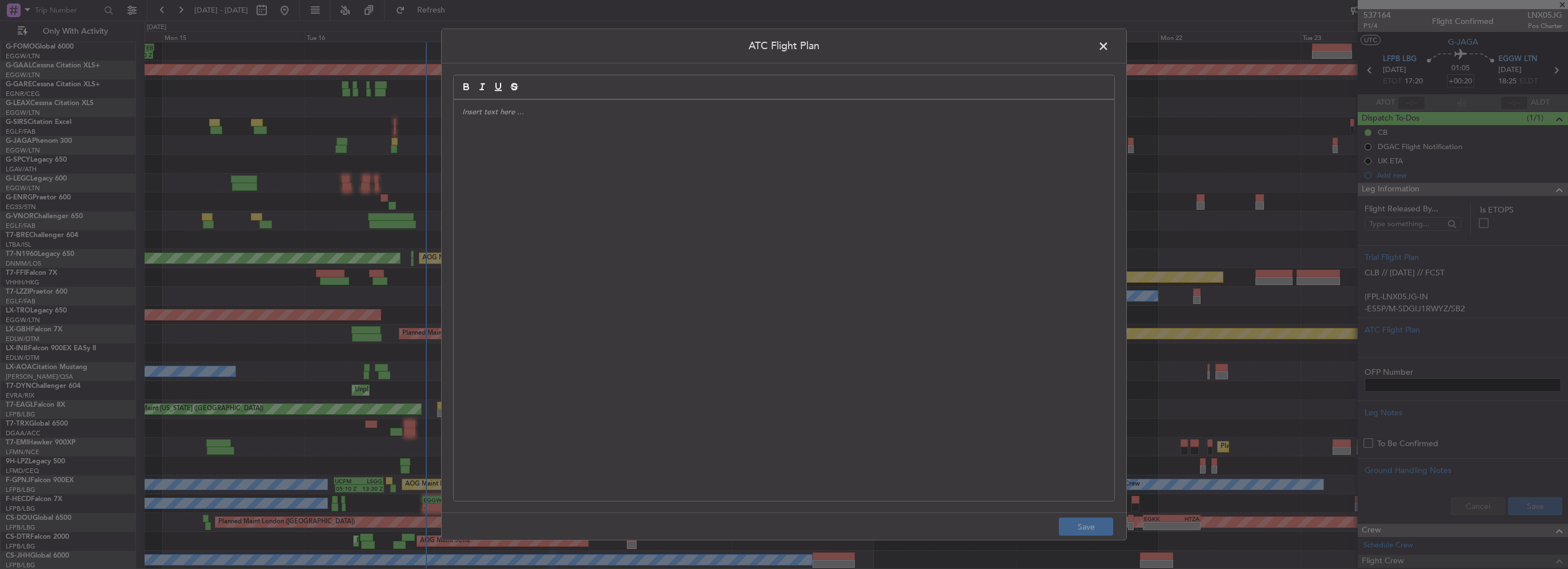
click at [706, 258] on div at bounding box center [784, 300] width 661 height 401
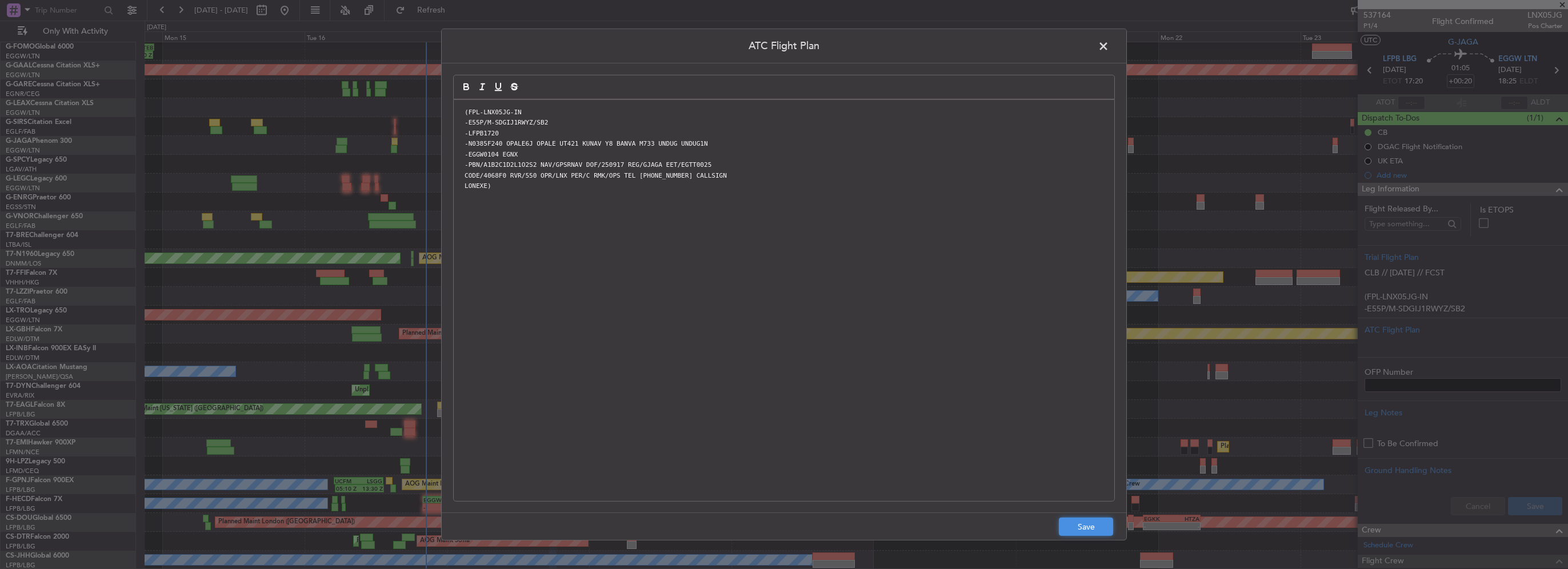
click at [1093, 525] on button "Save" at bounding box center [1086, 526] width 55 height 19
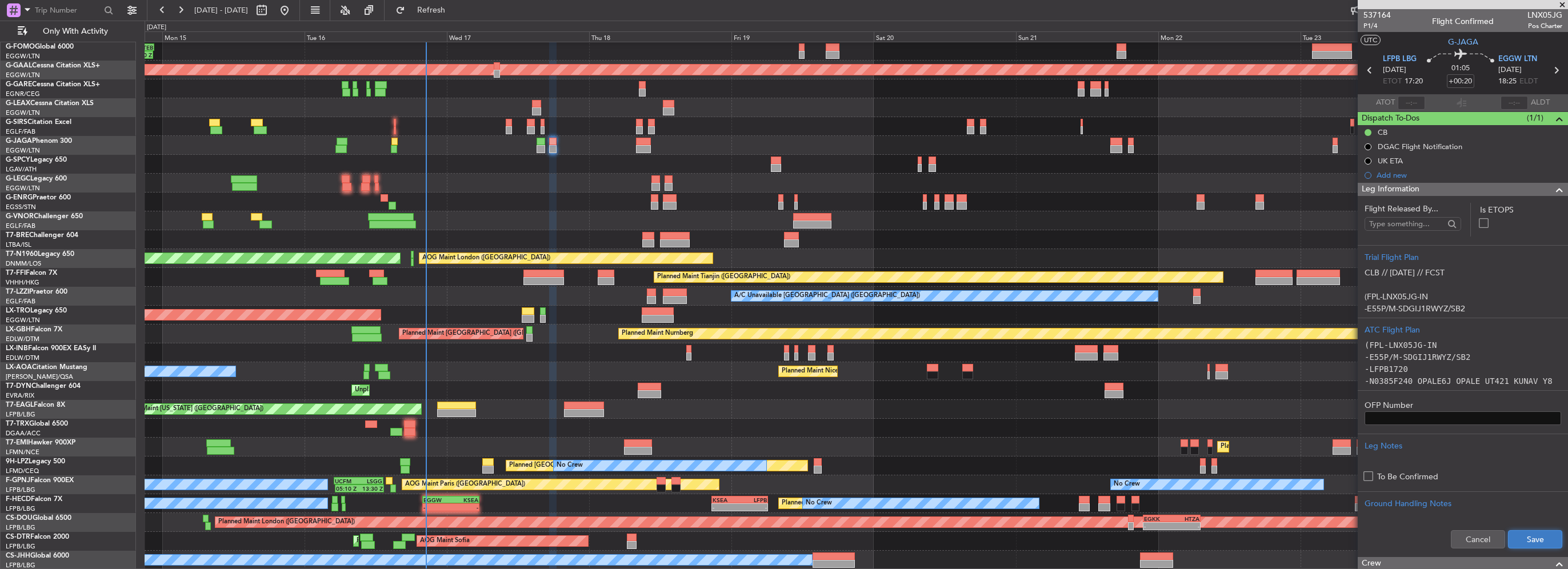
click at [1521, 535] on button "Save" at bounding box center [1535, 539] width 55 height 19
click at [1530, 183] on div "Leg Information" at bounding box center [1462, 190] width 210 height 13
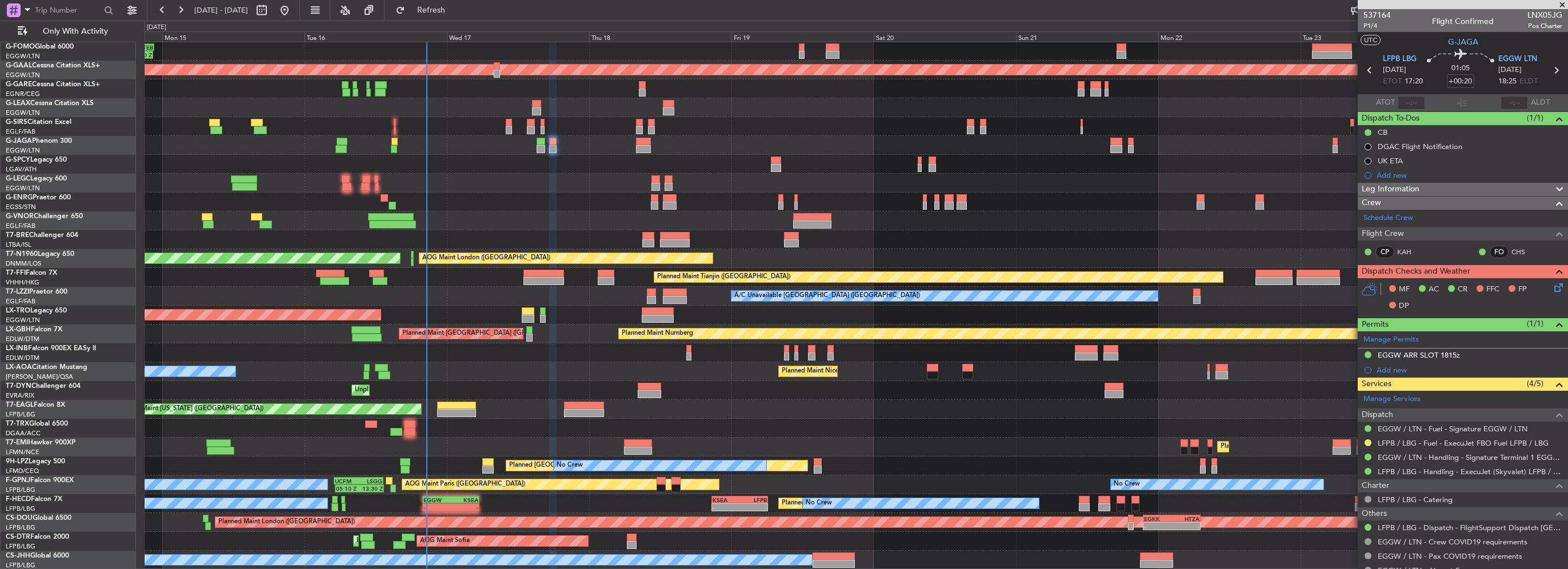
click at [1552, 293] on div "MF AC CR FFC FP DP" at bounding box center [1462, 298] width 210 height 40
click at [1552, 284] on icon at bounding box center [1557, 286] width 9 height 9
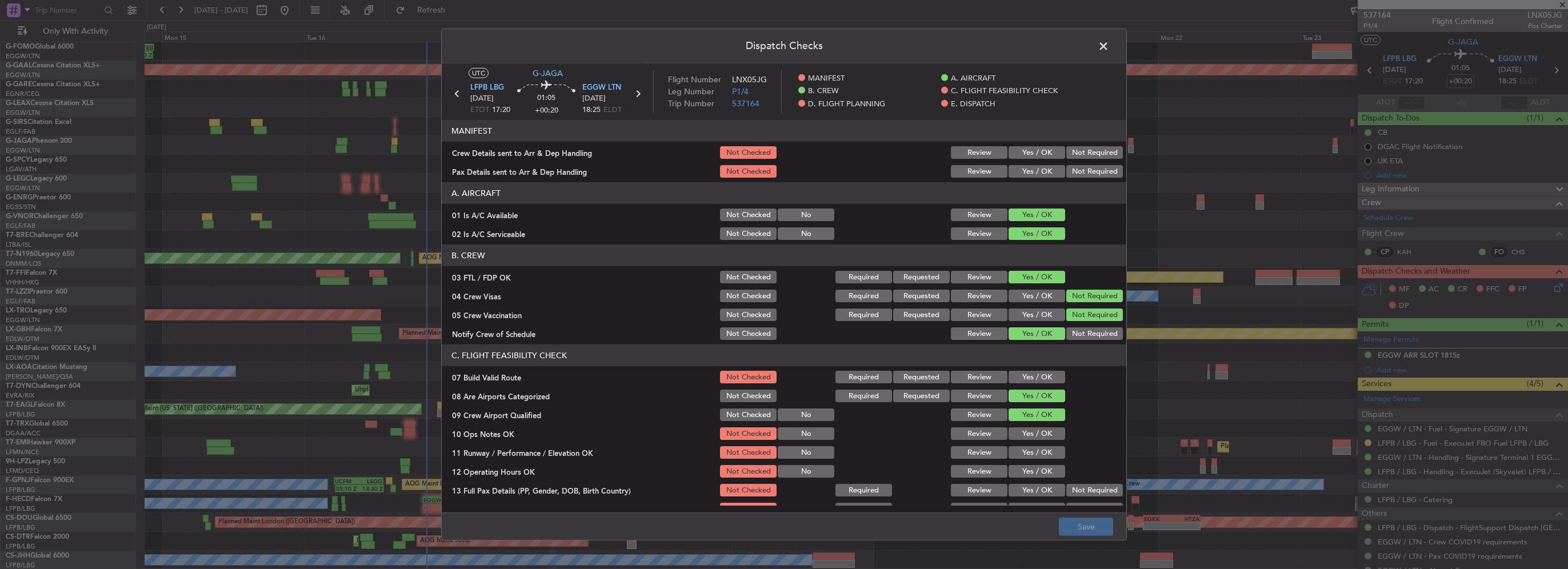
click at [1023, 152] on button "Yes / OK" at bounding box center [1037, 153] width 56 height 13
click at [1028, 180] on article "MANIFEST Crew Details sent to Arr & Dep Handling Not Checked Review Yes / OK No…" at bounding box center [784, 313] width 685 height 385
click at [1029, 180] on article "MANIFEST Crew Details sent to Arr & Dep Handling Not Checked Review Yes / OK No…" at bounding box center [784, 313] width 685 height 385
click at [1039, 171] on button "Yes / OK" at bounding box center [1037, 171] width 56 height 13
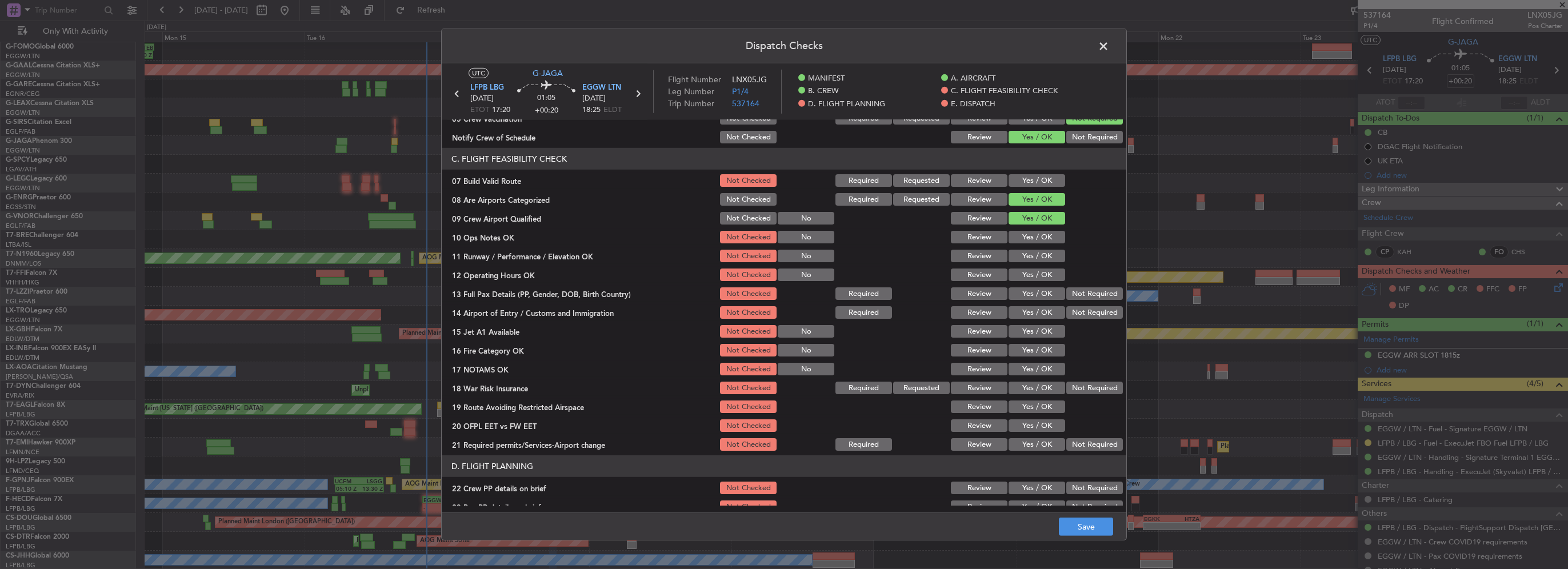
scroll to position [229, 0]
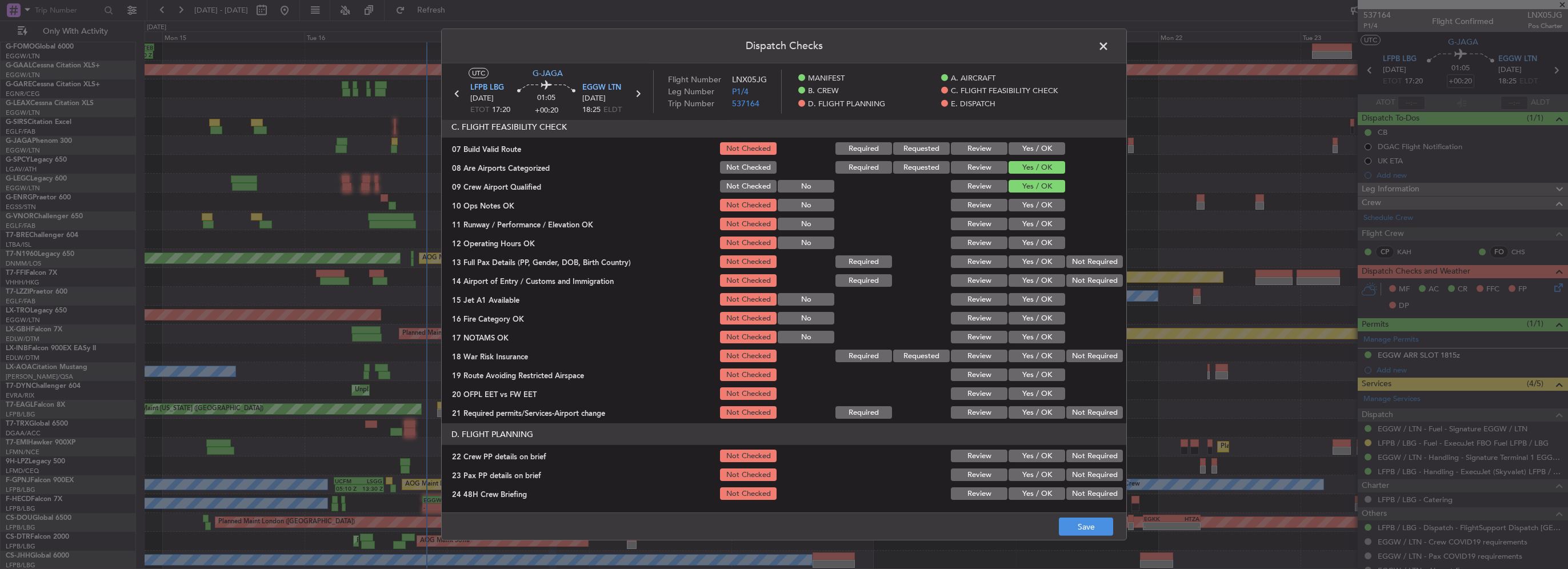
click at [1033, 149] on button "Yes / OK" at bounding box center [1037, 149] width 56 height 13
click at [1032, 208] on button "Yes / OK" at bounding box center [1037, 205] width 56 height 13
click at [1034, 226] on button "Yes / OK" at bounding box center [1037, 224] width 56 height 13
click at [1042, 249] on div "Yes / OK" at bounding box center [1036, 242] width 57 height 16
click at [1038, 241] on button "Yes / OK" at bounding box center [1037, 243] width 56 height 13
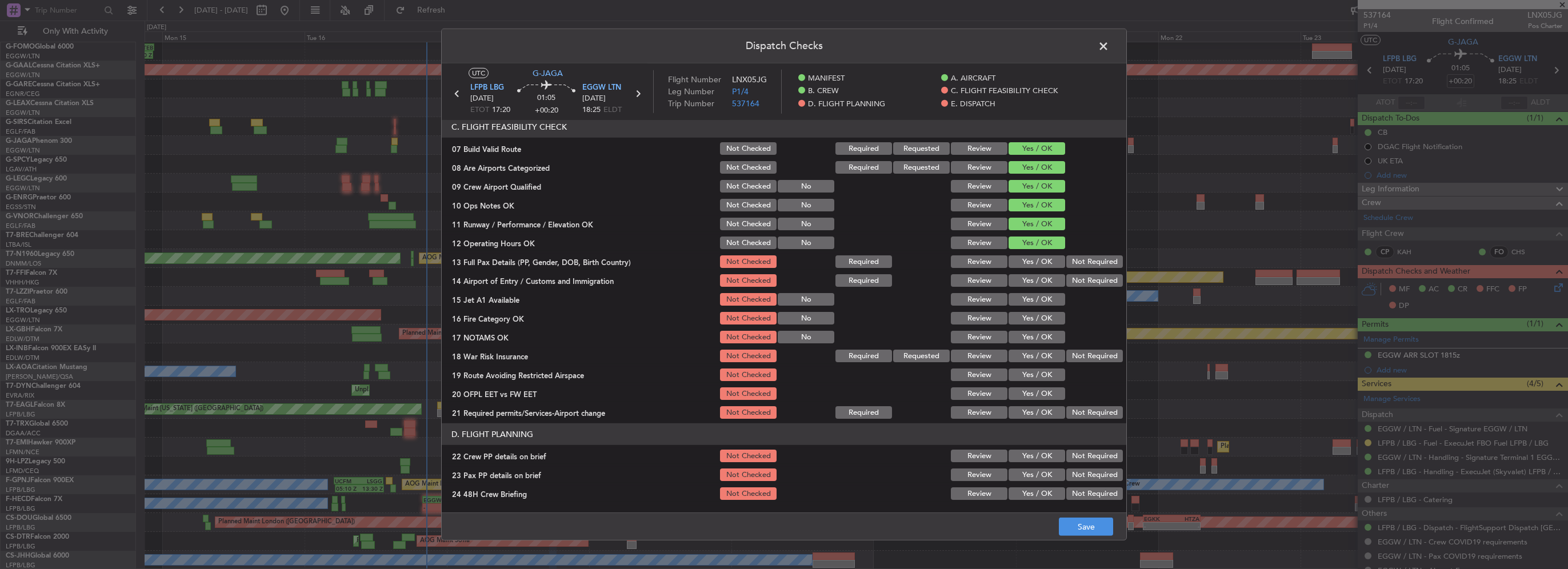
click at [1038, 254] on div "Yes / OK" at bounding box center [1036, 261] width 57 height 16
click at [1039, 259] on button "Yes / OK" at bounding box center [1037, 262] width 56 height 13
click at [1038, 282] on button "Yes / OK" at bounding box center [1037, 280] width 56 height 13
drag, startPoint x: 1040, startPoint y: 295, endPoint x: 1040, endPoint y: 310, distance: 15.0
click at [1040, 295] on button "Yes / OK" at bounding box center [1037, 300] width 56 height 13
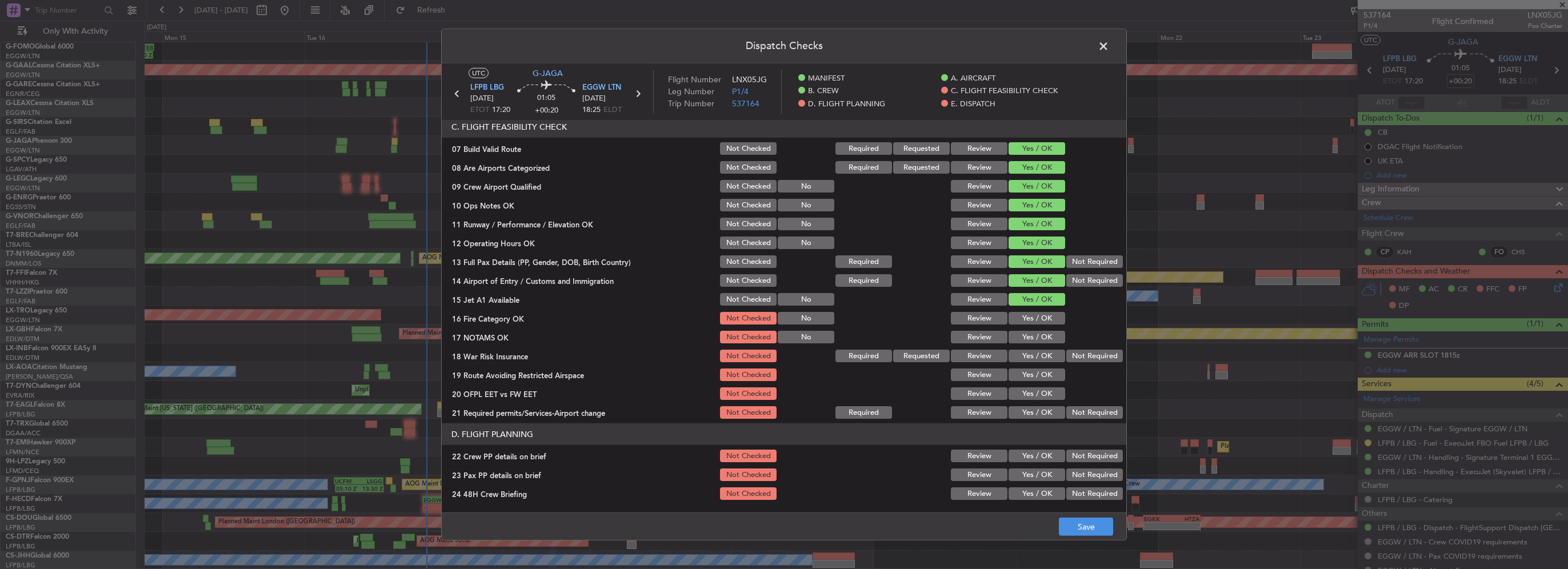
click at [1040, 310] on div "Yes / OK" at bounding box center [1036, 317] width 57 height 16
drag, startPoint x: 1045, startPoint y: 330, endPoint x: 1040, endPoint y: 320, distance: 11.2
click at [1044, 330] on button "Yes / OK" at bounding box center [1037, 337] width 56 height 13
click at [1039, 320] on button "Yes / OK" at bounding box center [1037, 318] width 56 height 13
click at [1042, 358] on button "Yes / OK" at bounding box center [1037, 356] width 56 height 13
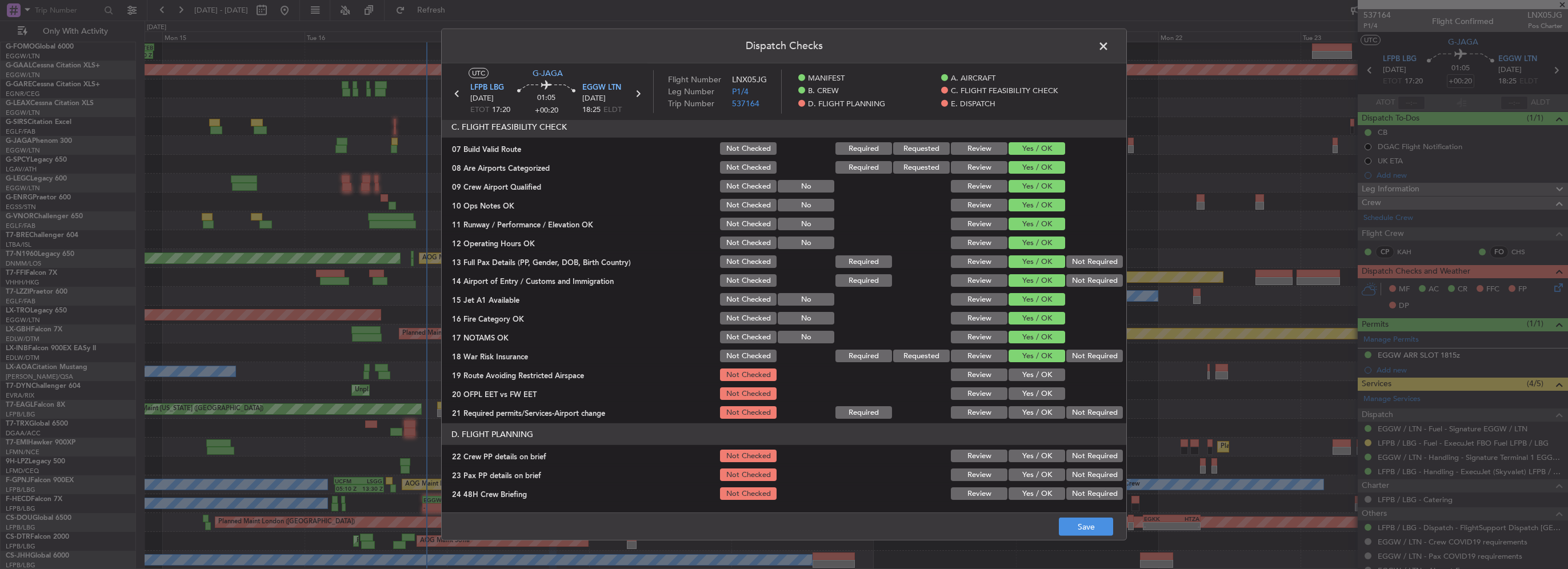
click at [1040, 381] on div "Yes / OK" at bounding box center [1036, 374] width 57 height 16
click at [1045, 398] on button "Yes / OK" at bounding box center [1037, 394] width 56 height 13
click at [1040, 373] on button "Yes / OK" at bounding box center [1037, 375] width 56 height 13
click at [1038, 415] on button "Yes / OK" at bounding box center [1037, 413] width 56 height 13
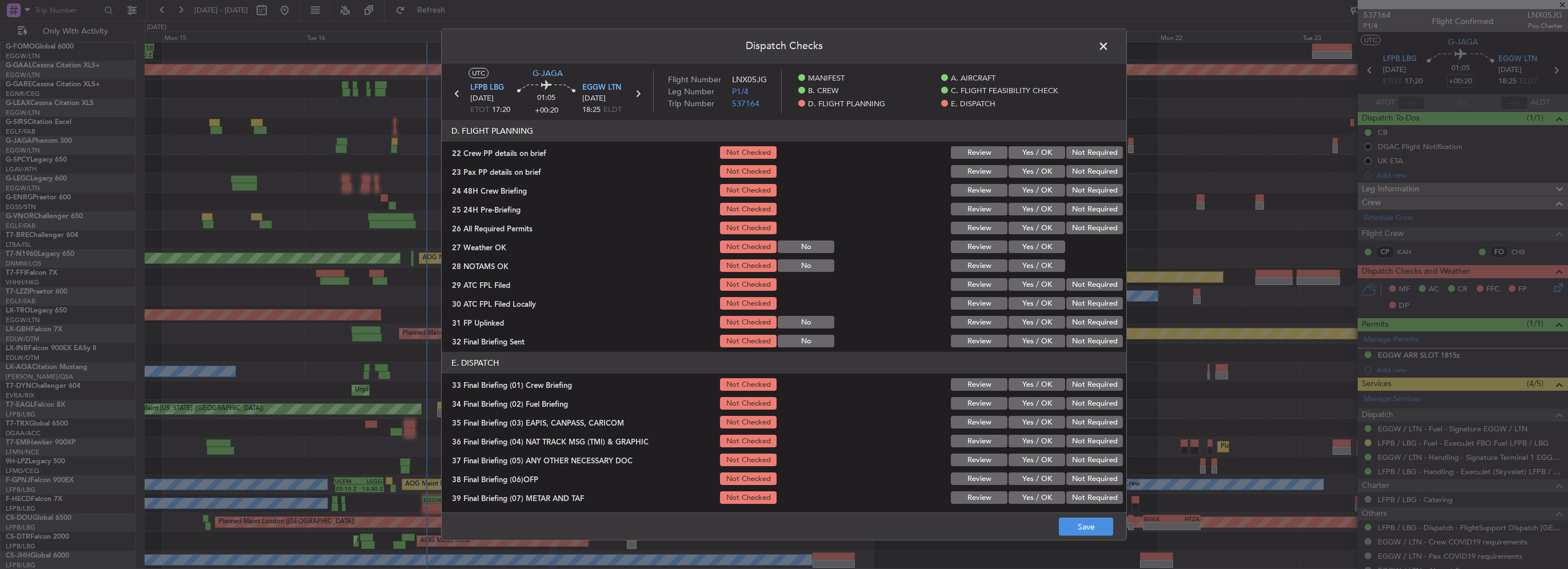
scroll to position [514, 0]
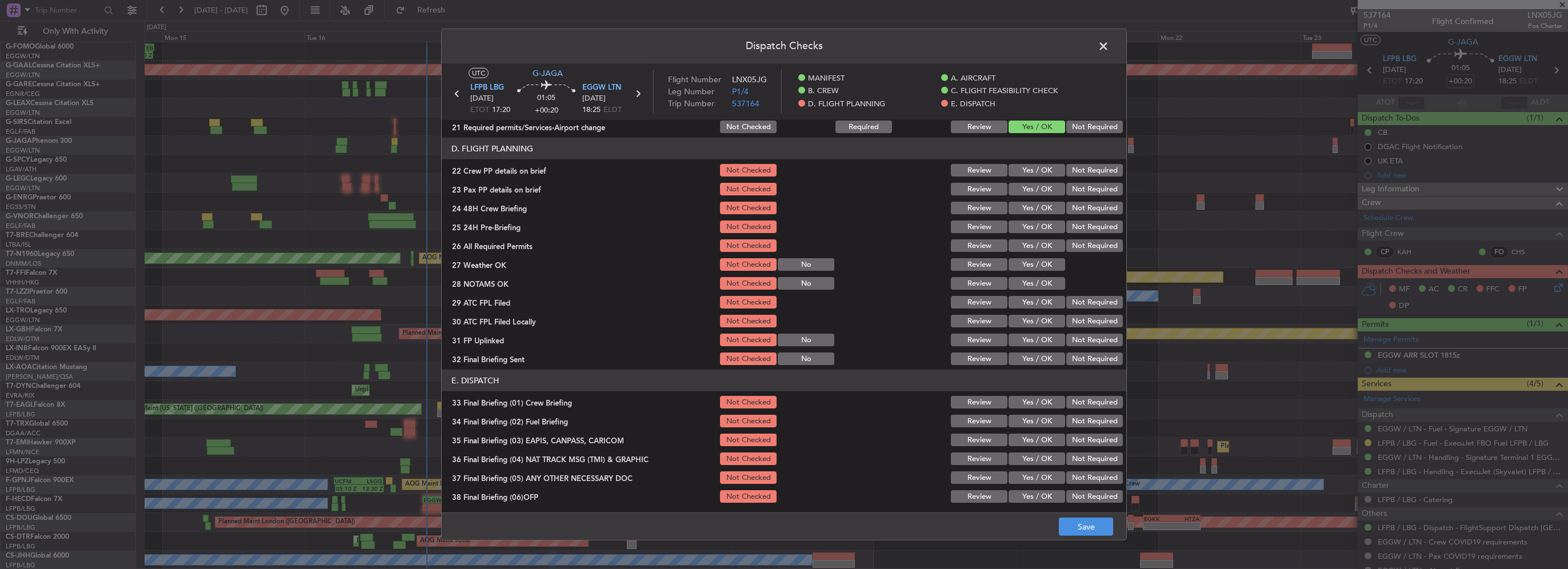
click at [1041, 175] on button "Yes / OK" at bounding box center [1037, 170] width 56 height 13
click at [1038, 192] on button "Yes / OK" at bounding box center [1037, 190] width 56 height 13
click at [1037, 210] on button "Yes / OK" at bounding box center [1037, 208] width 56 height 13
click at [1076, 220] on button "Not Required" at bounding box center [1094, 227] width 56 height 13
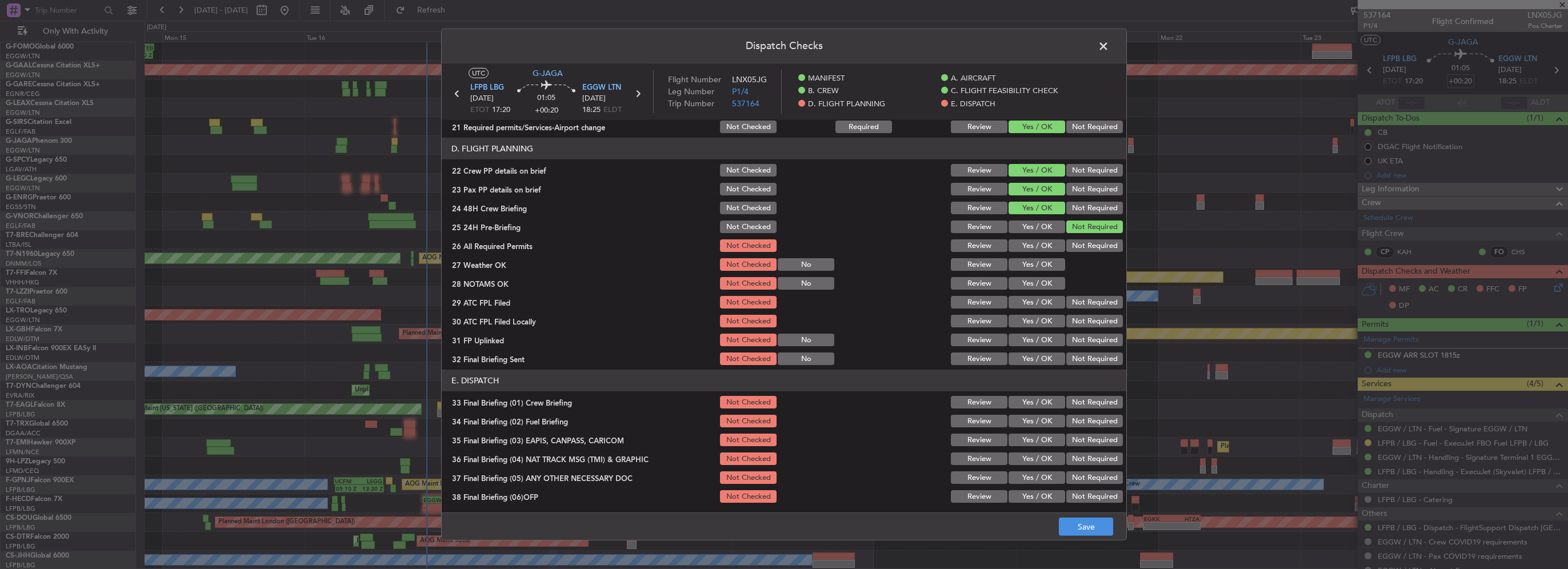
click at [1028, 250] on button "Yes / OK" at bounding box center [1037, 246] width 56 height 13
click at [1033, 264] on button "Yes / OK" at bounding box center [1037, 265] width 56 height 13
click at [1043, 298] on button "Yes / OK" at bounding box center [1037, 303] width 56 height 13
click at [1039, 283] on button "Yes / OK" at bounding box center [1037, 283] width 56 height 13
click at [1070, 317] on button "Not Required" at bounding box center [1094, 321] width 56 height 13
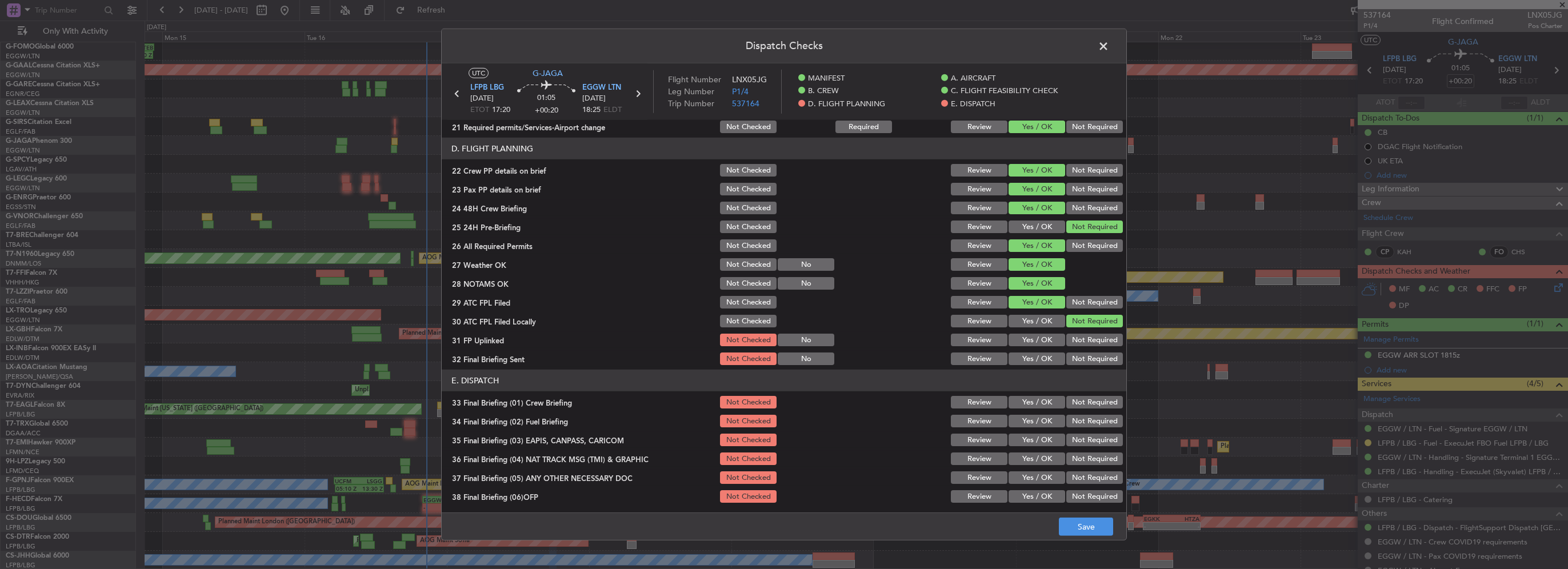
click at [1046, 335] on button "Yes / OK" at bounding box center [1037, 340] width 56 height 13
click at [1085, 365] on div "Not Required" at bounding box center [1093, 358] width 57 height 16
click at [1079, 352] on div "Not Required" at bounding box center [1093, 358] width 57 height 16
drag, startPoint x: 1081, startPoint y: 356, endPoint x: 1069, endPoint y: 356, distance: 12.0
click at [1080, 356] on button "Not Required" at bounding box center [1094, 359] width 56 height 13
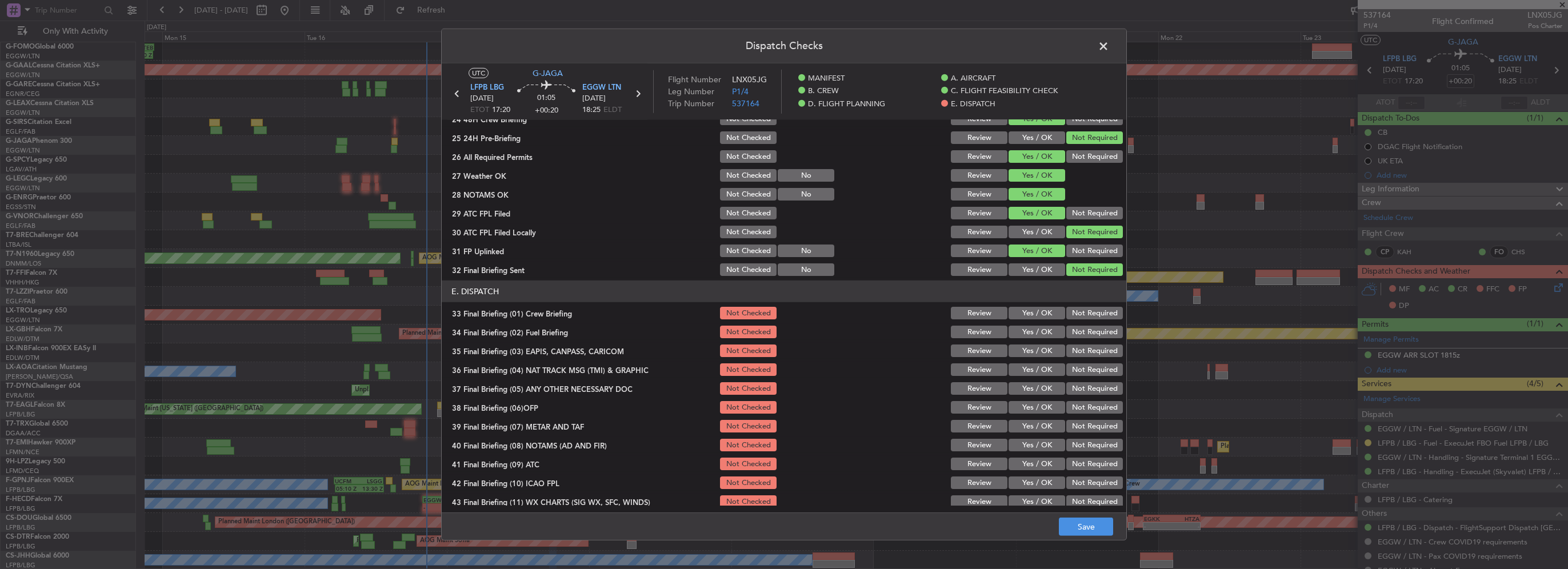
scroll to position [628, 0]
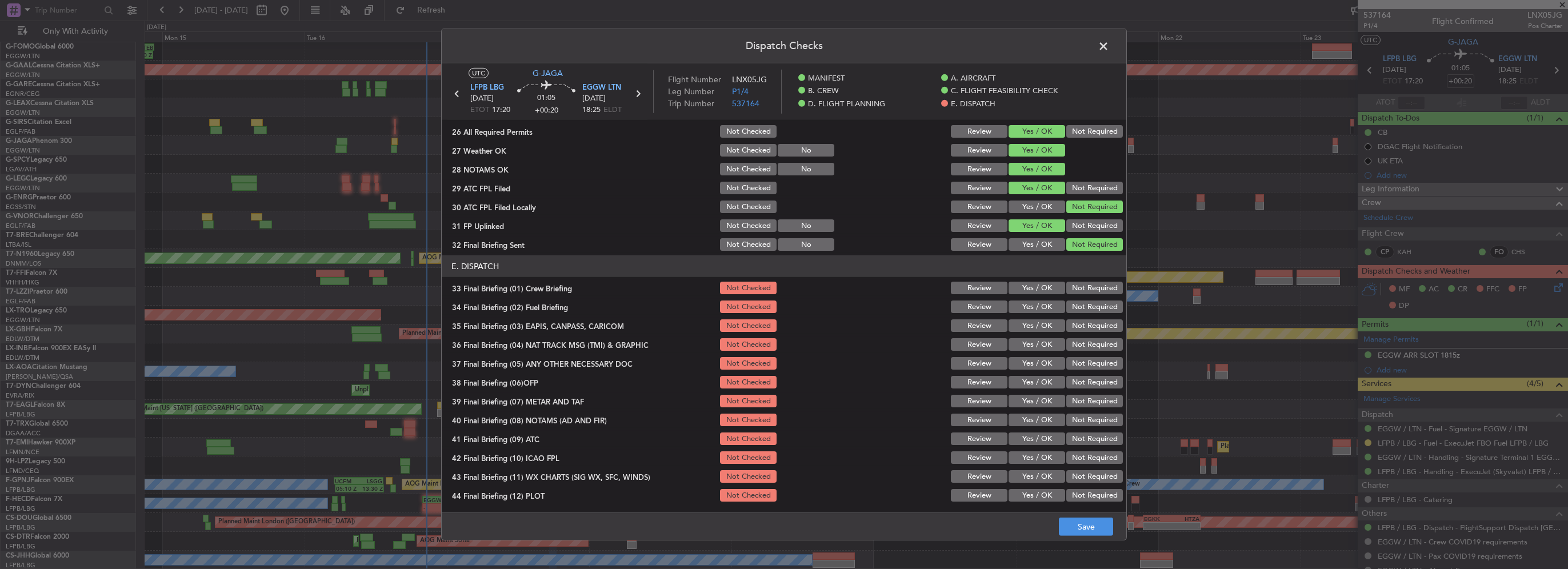
click at [1041, 284] on button "Yes / OK" at bounding box center [1037, 288] width 56 height 13
click at [1043, 303] on button "Yes / OK" at bounding box center [1037, 307] width 56 height 13
click at [1080, 329] on button "Not Required" at bounding box center [1094, 326] width 56 height 13
click at [1081, 347] on button "Not Required" at bounding box center [1094, 344] width 56 height 13
click at [1036, 357] on button "Yes / OK" at bounding box center [1037, 364] width 56 height 13
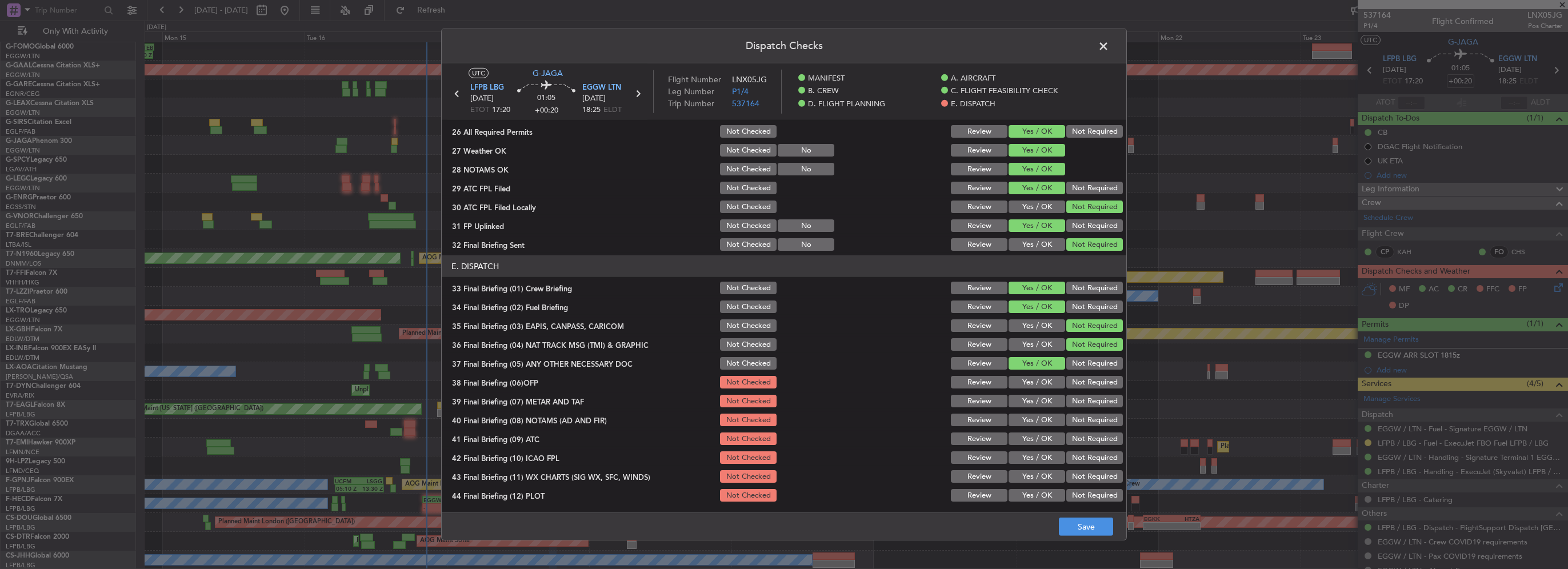
click at [1040, 389] on div "Yes / OK" at bounding box center [1036, 381] width 57 height 16
click at [1034, 377] on button "Yes / OK" at bounding box center [1037, 382] width 56 height 13
drag, startPoint x: 1038, startPoint y: 400, endPoint x: 1040, endPoint y: 420, distance: 20.1
click at [1038, 401] on button "Yes / OK" at bounding box center [1037, 402] width 56 height 13
click at [1040, 420] on button "Yes / OK" at bounding box center [1037, 420] width 56 height 13
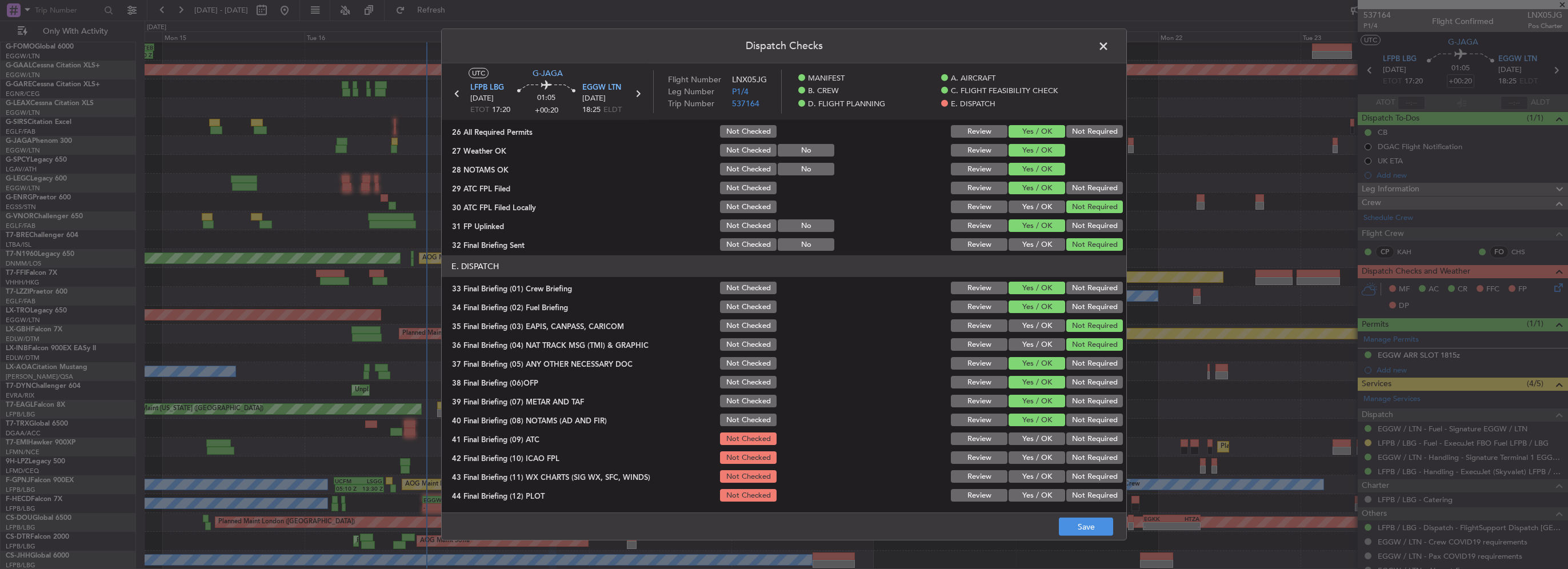
click at [1043, 435] on button "Yes / OK" at bounding box center [1037, 439] width 56 height 13
click at [1043, 451] on button "Yes / OK" at bounding box center [1037, 458] width 56 height 13
click at [1043, 475] on button "Yes / OK" at bounding box center [1037, 476] width 56 height 13
click at [1026, 497] on button "Yes / OK" at bounding box center [1037, 495] width 56 height 13
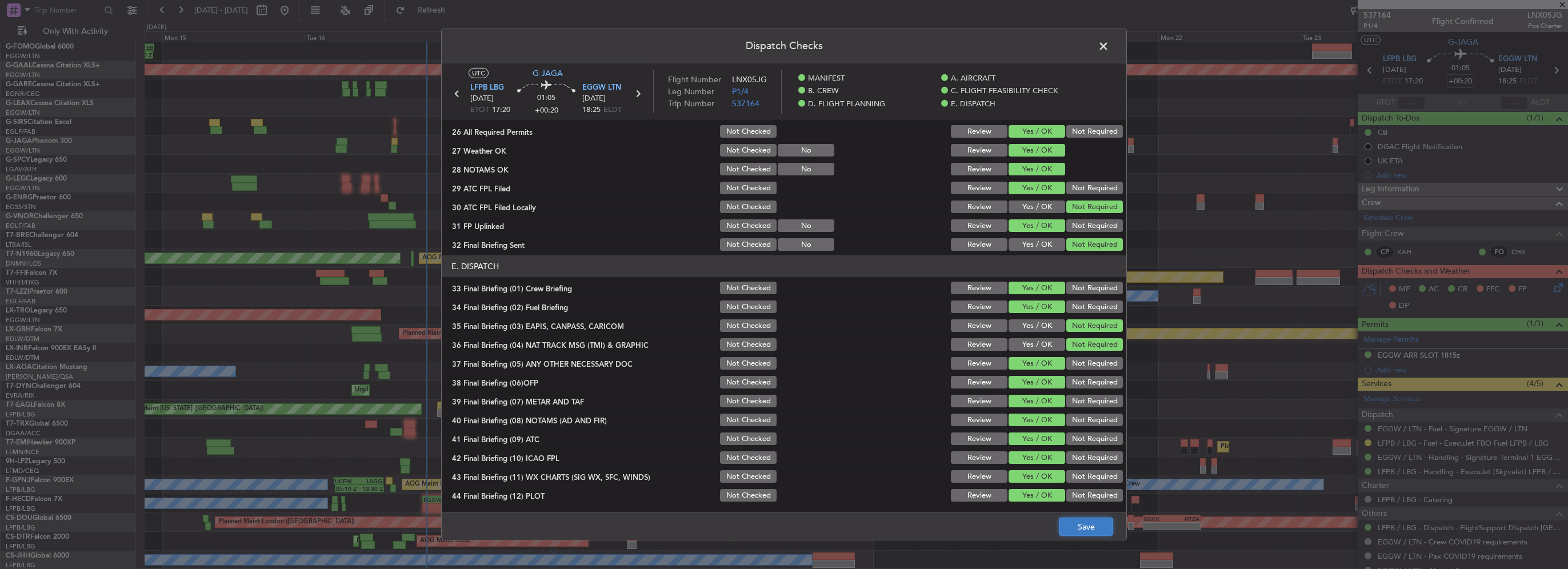
click at [1091, 526] on button "Save" at bounding box center [1086, 526] width 55 height 19
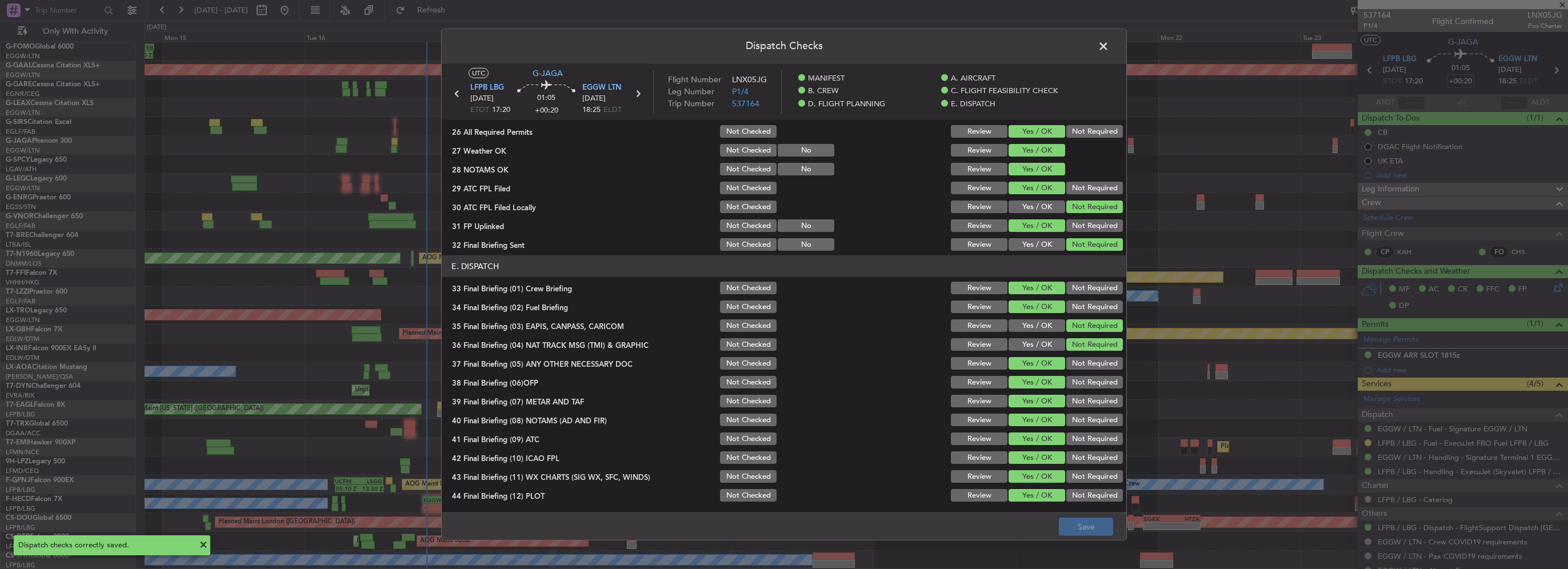
click at [1109, 45] on span at bounding box center [1109, 49] width 0 height 23
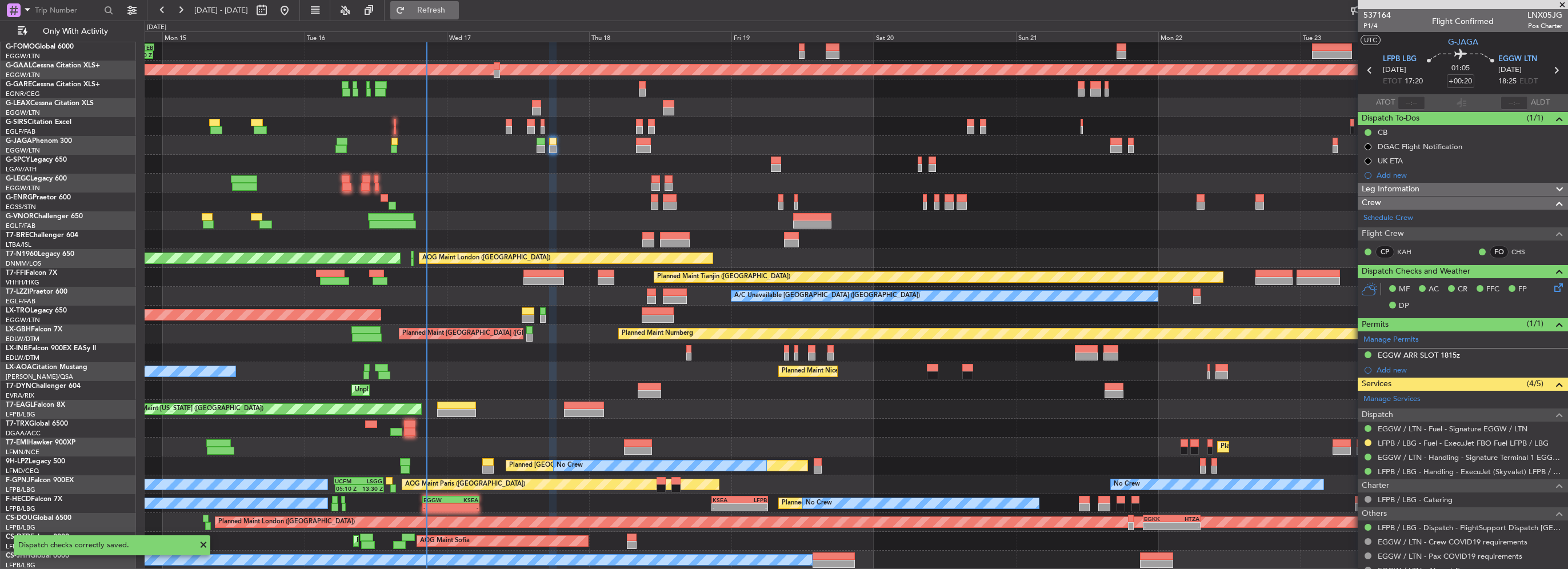
drag, startPoint x: 442, startPoint y: 3, endPoint x: 454, endPoint y: 12, distance: 15.0
click at [442, 3] on button "Refresh" at bounding box center [425, 10] width 68 height 19
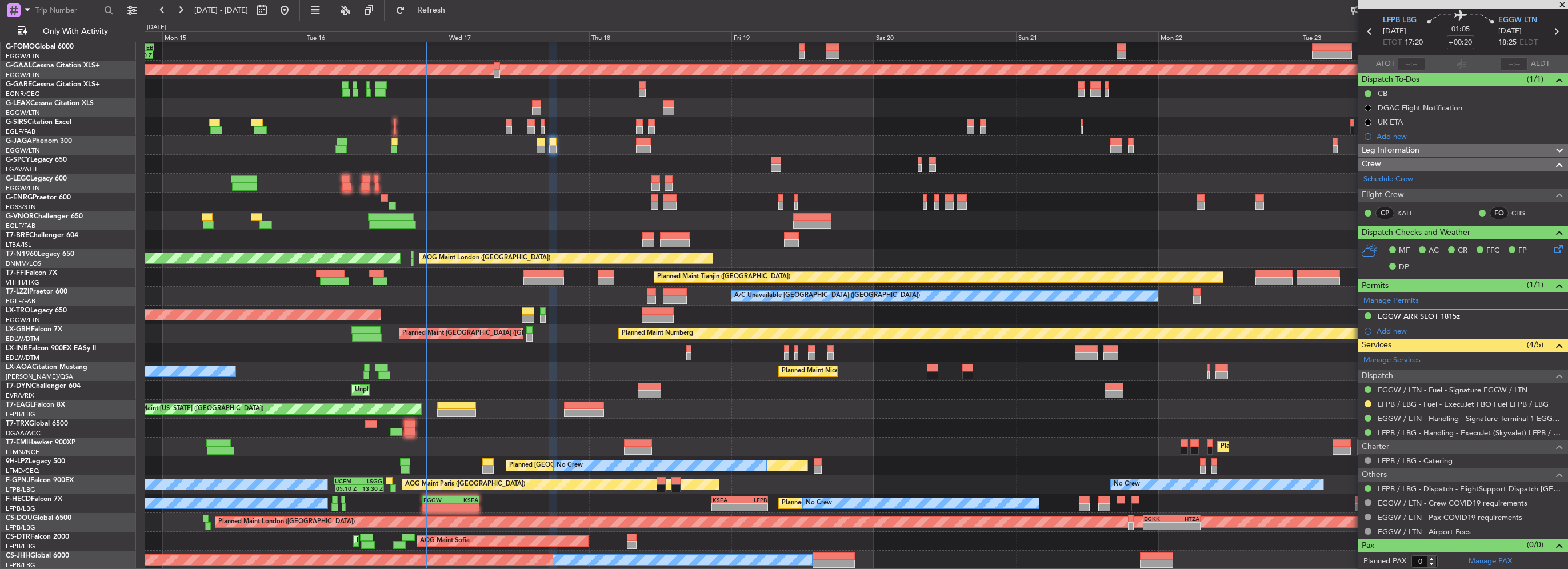
scroll to position [0, 0]
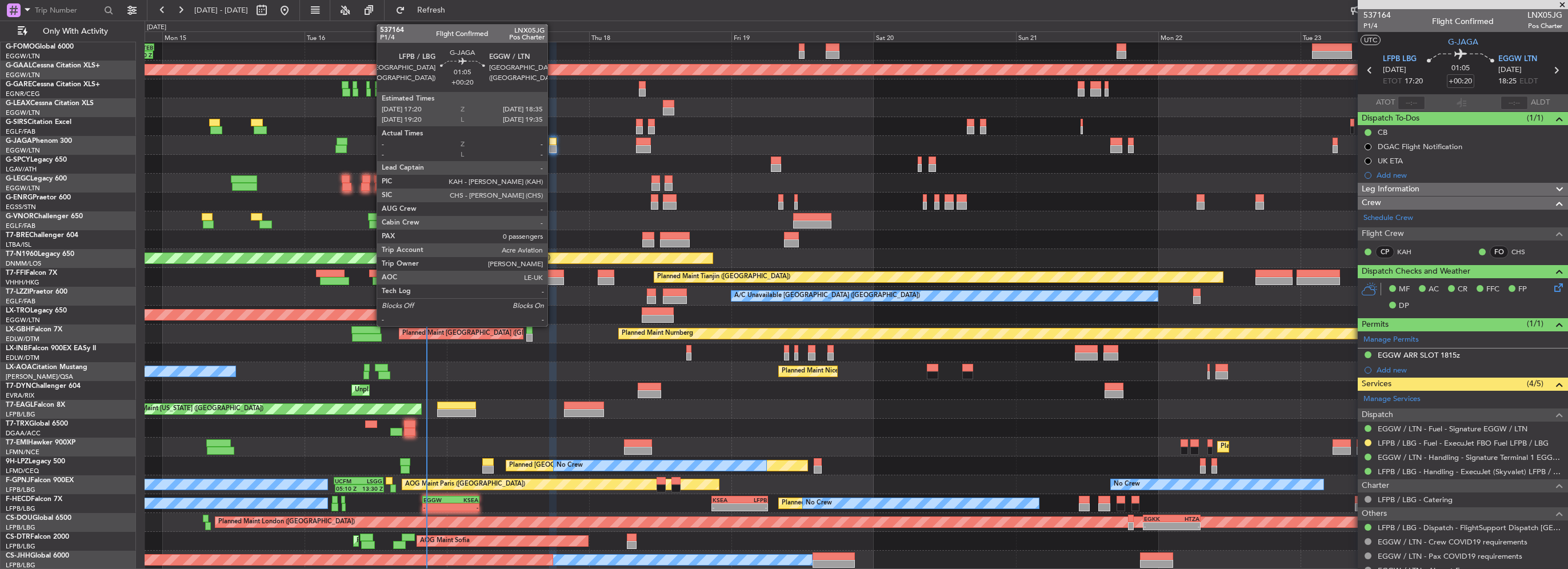
click at [553, 144] on div at bounding box center [553, 142] width 7 height 8
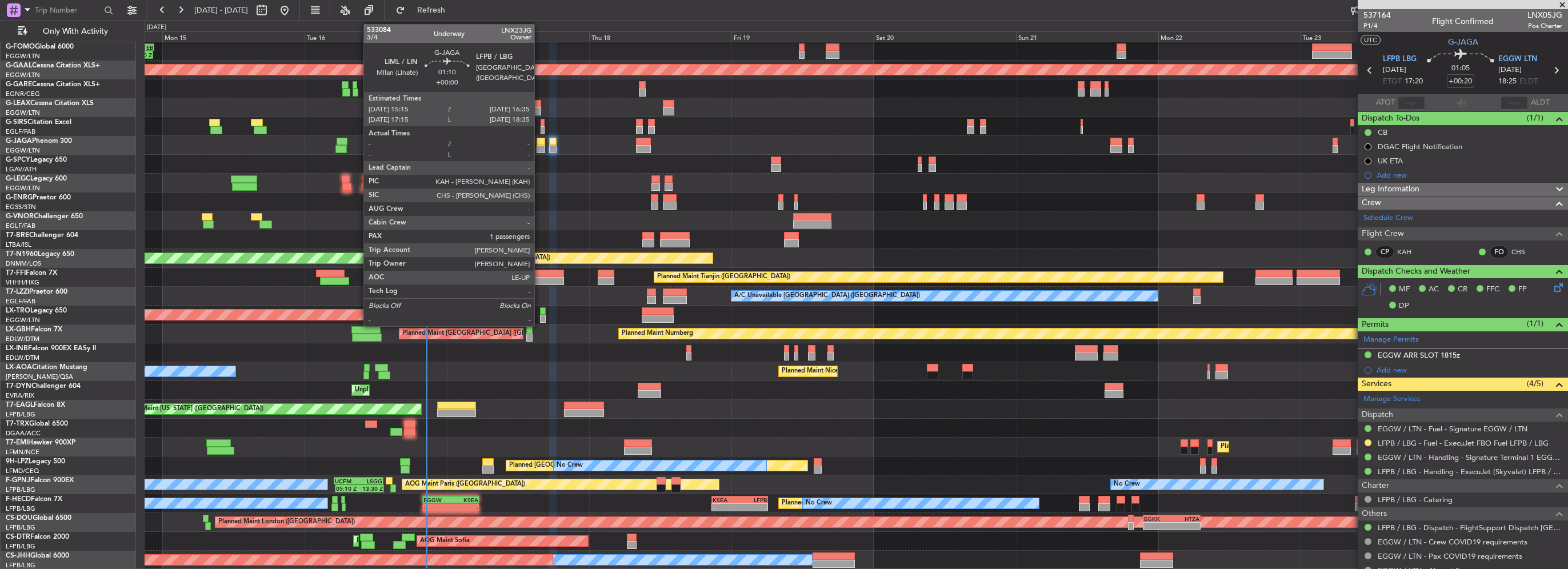
click at [540, 145] on div at bounding box center [541, 149] width 8 height 8
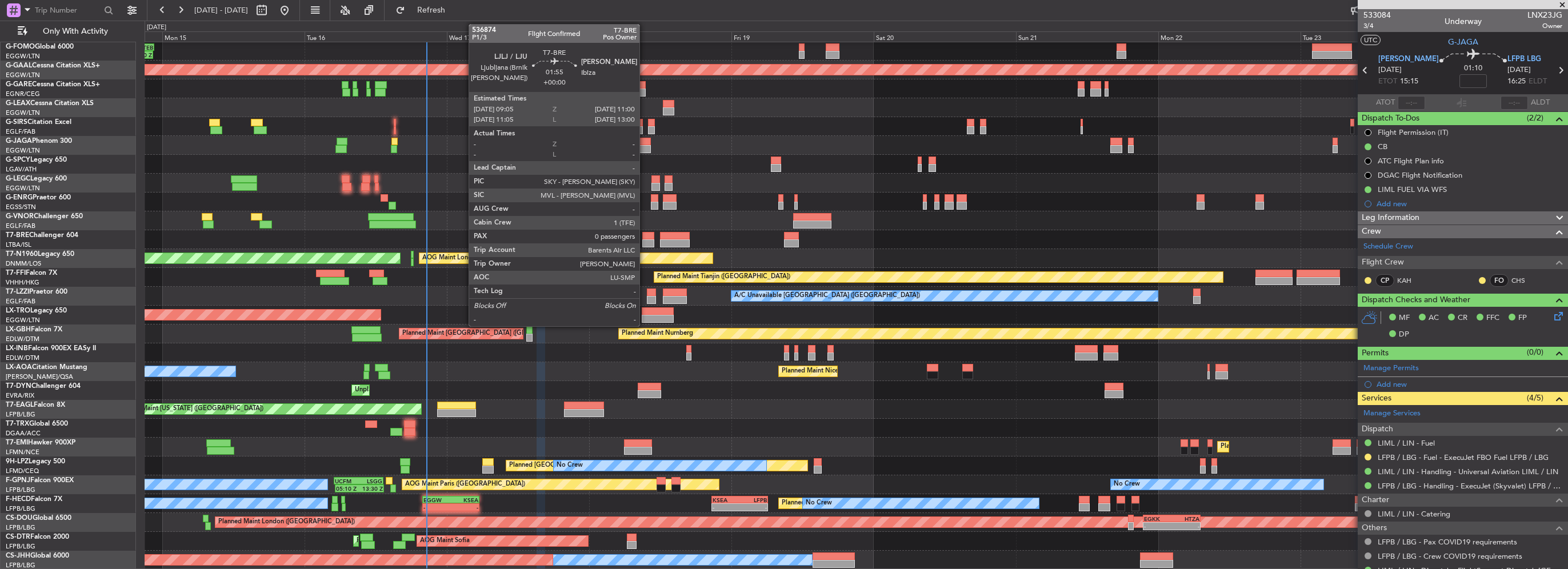
click at [644, 240] on div at bounding box center [648, 243] width 11 height 8
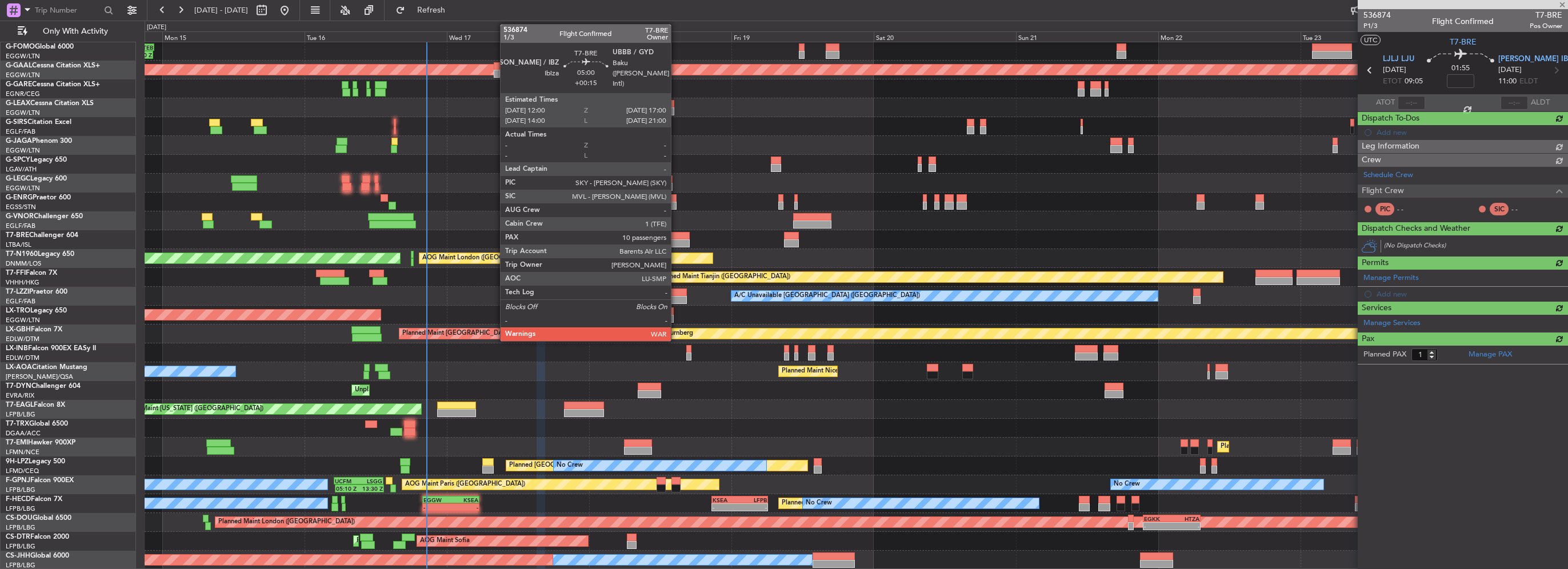
type input "0"
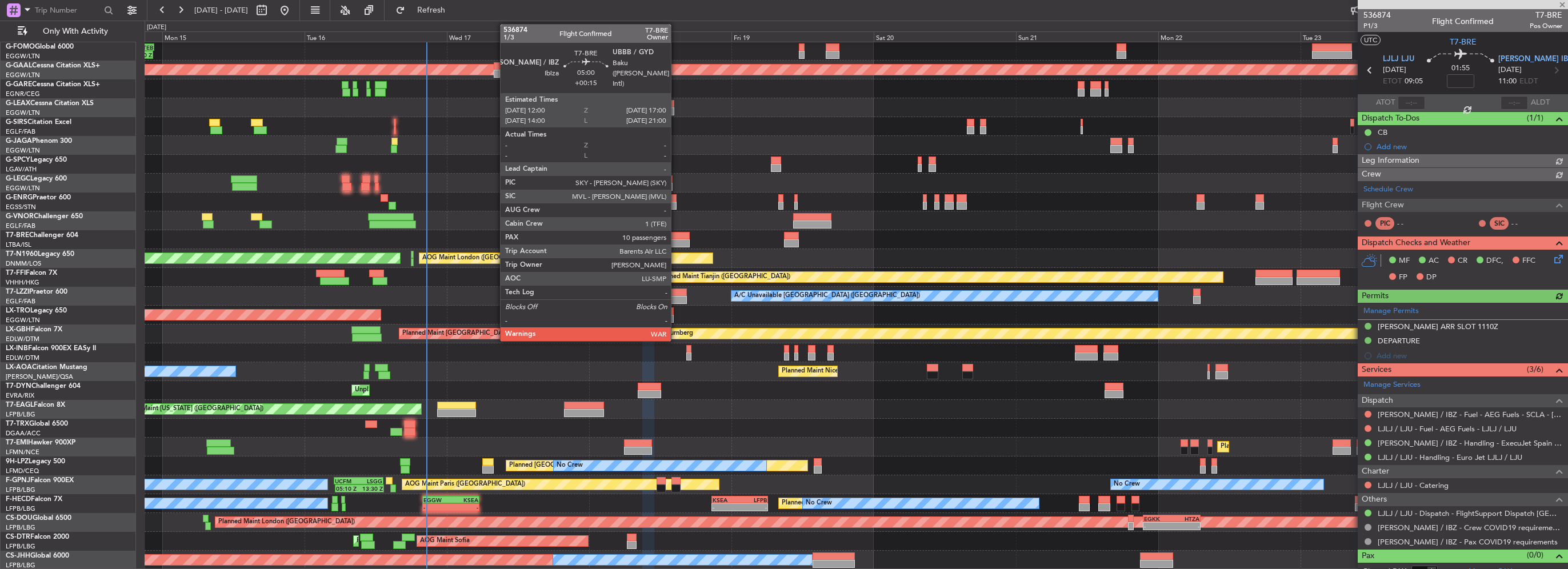
click at [676, 237] on div at bounding box center [675, 236] width 30 height 8
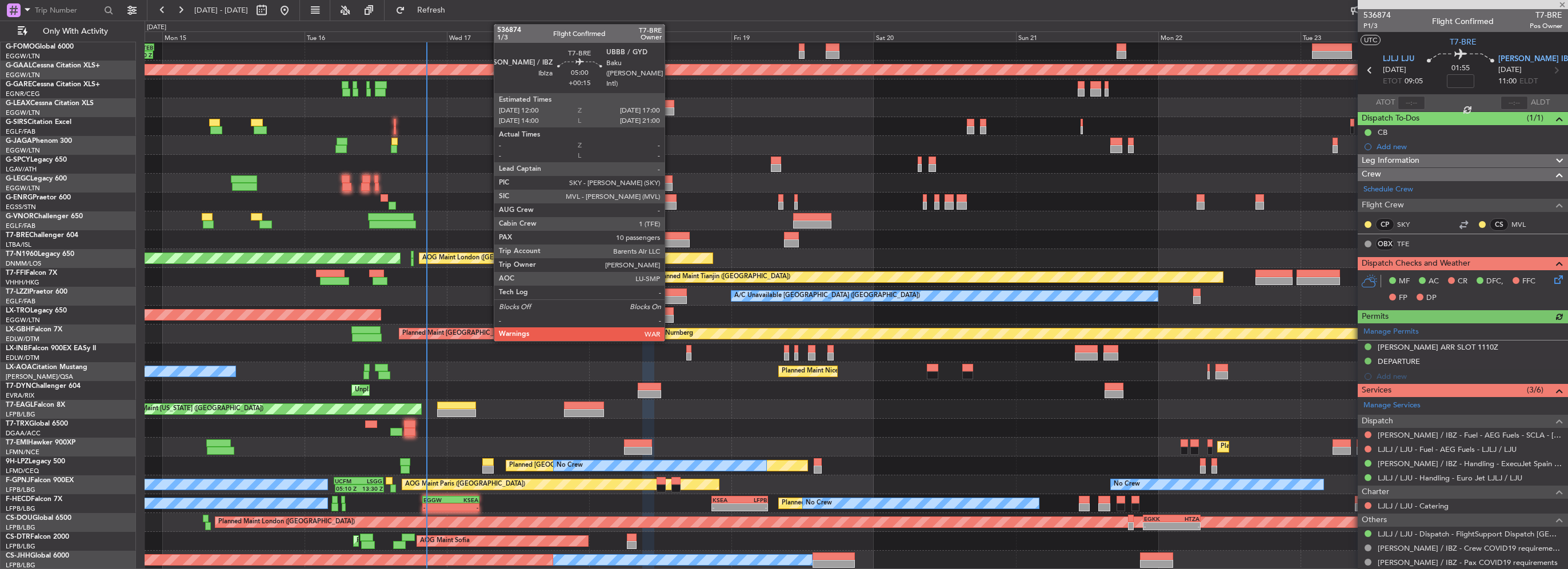
type input "+00:15"
type input "10"
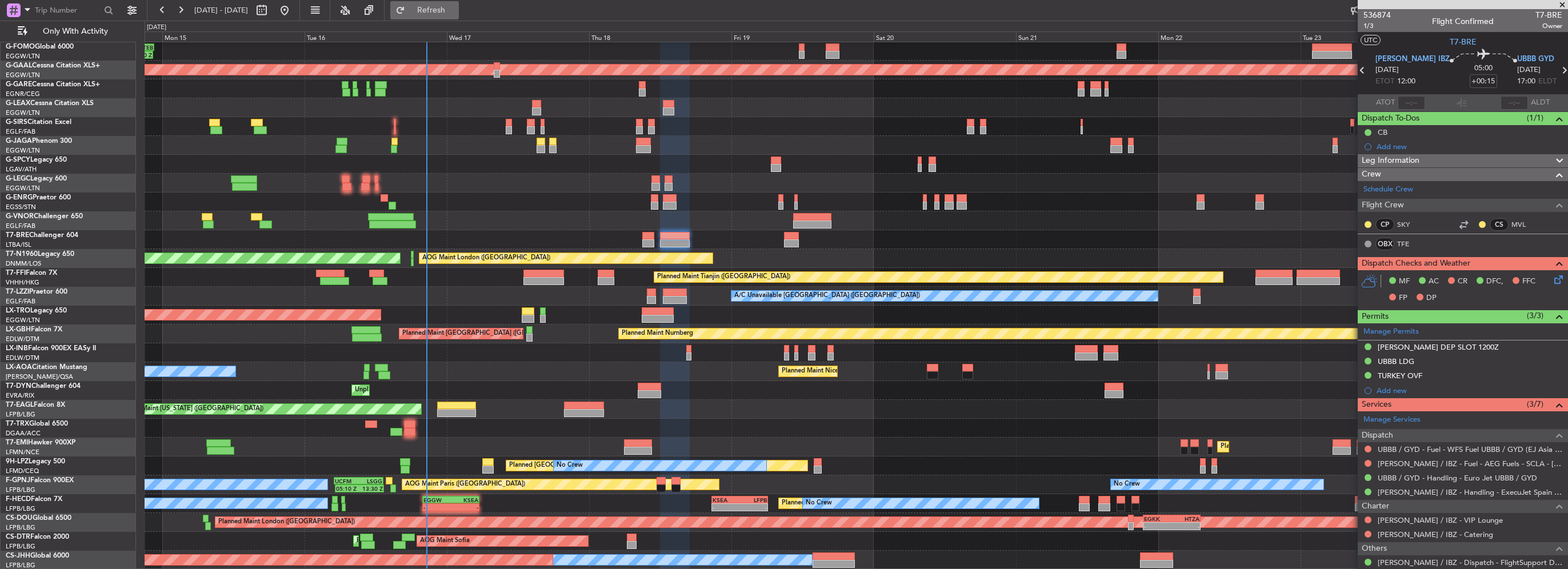
click at [450, 16] on button "Refresh" at bounding box center [425, 10] width 68 height 19
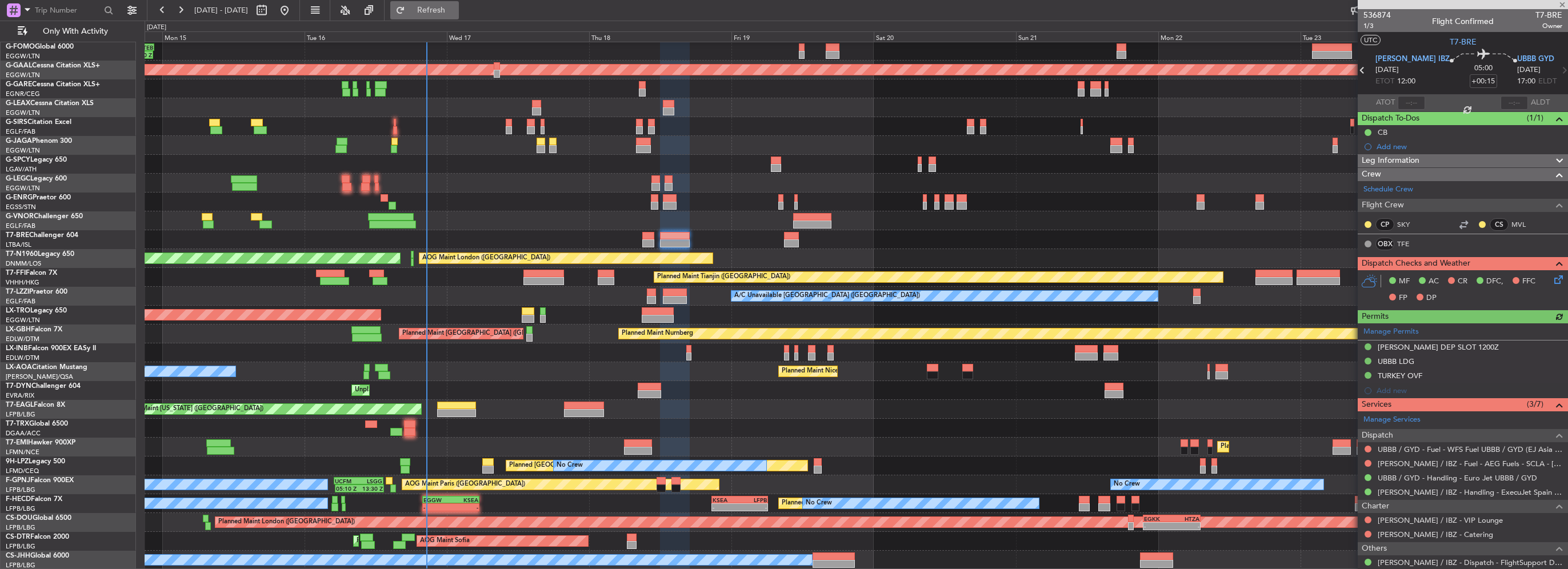
click at [457, 16] on button "Refresh" at bounding box center [425, 10] width 68 height 19
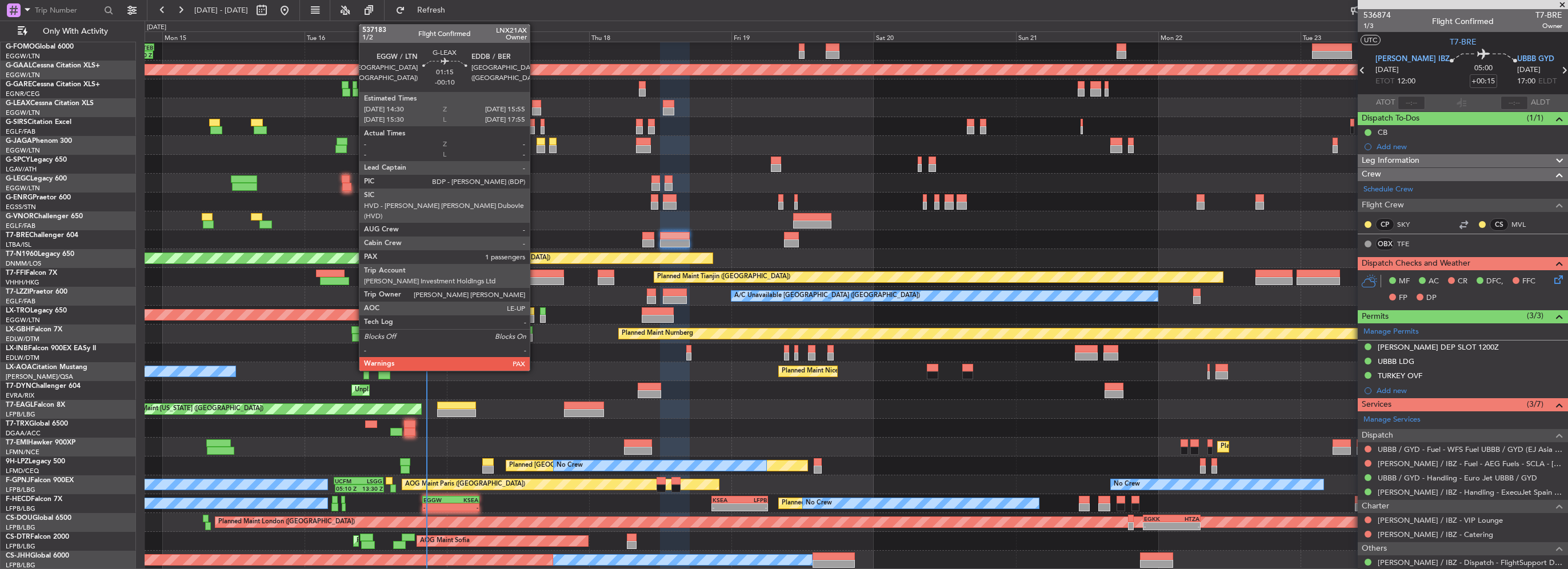
click at [535, 103] on div at bounding box center [536, 104] width 8 height 8
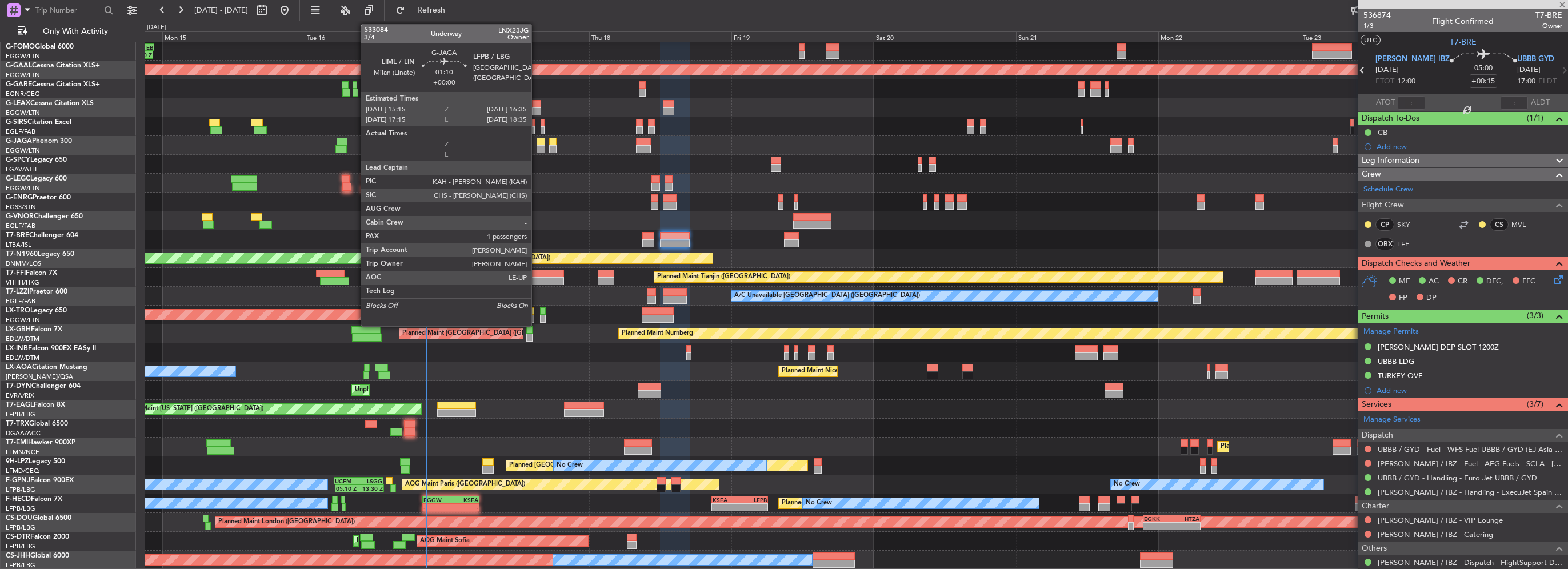
type input "-00:10"
type input "2"
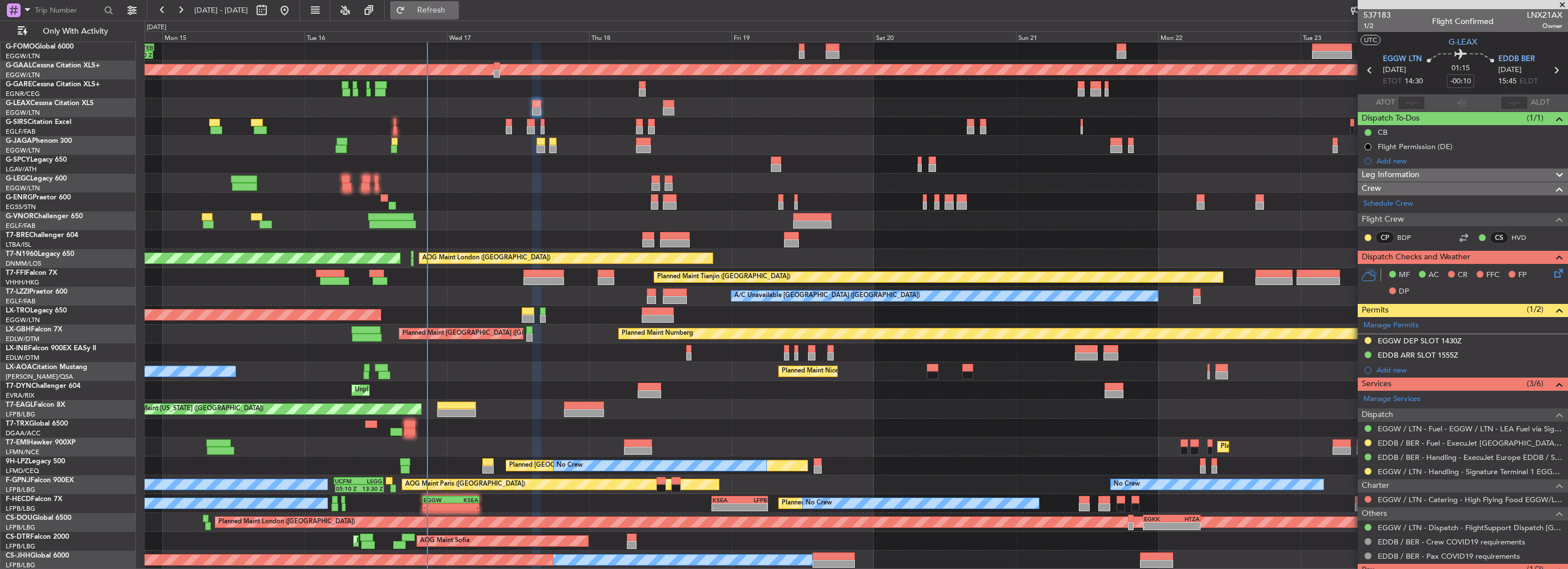
click at [454, 18] on button "Refresh" at bounding box center [425, 10] width 68 height 19
click at [459, 2] on button "Refresh" at bounding box center [425, 10] width 68 height 19
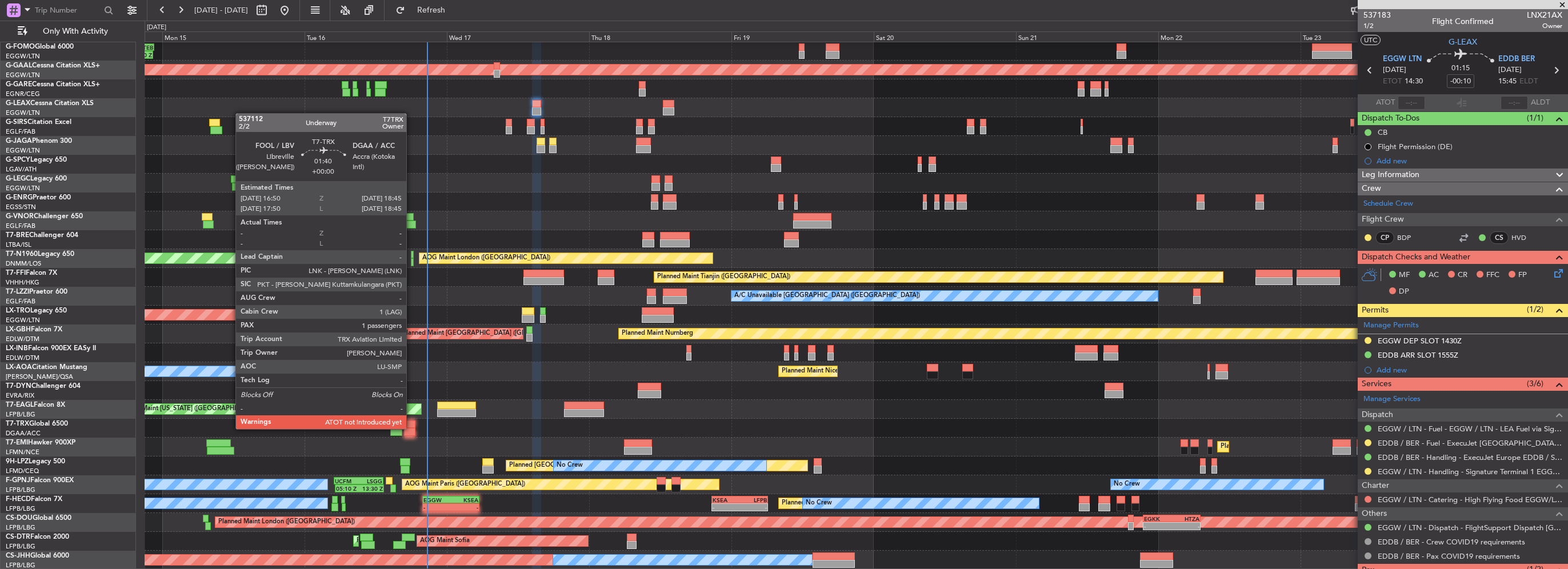
click at [411, 429] on div at bounding box center [409, 431] width 11 height 8
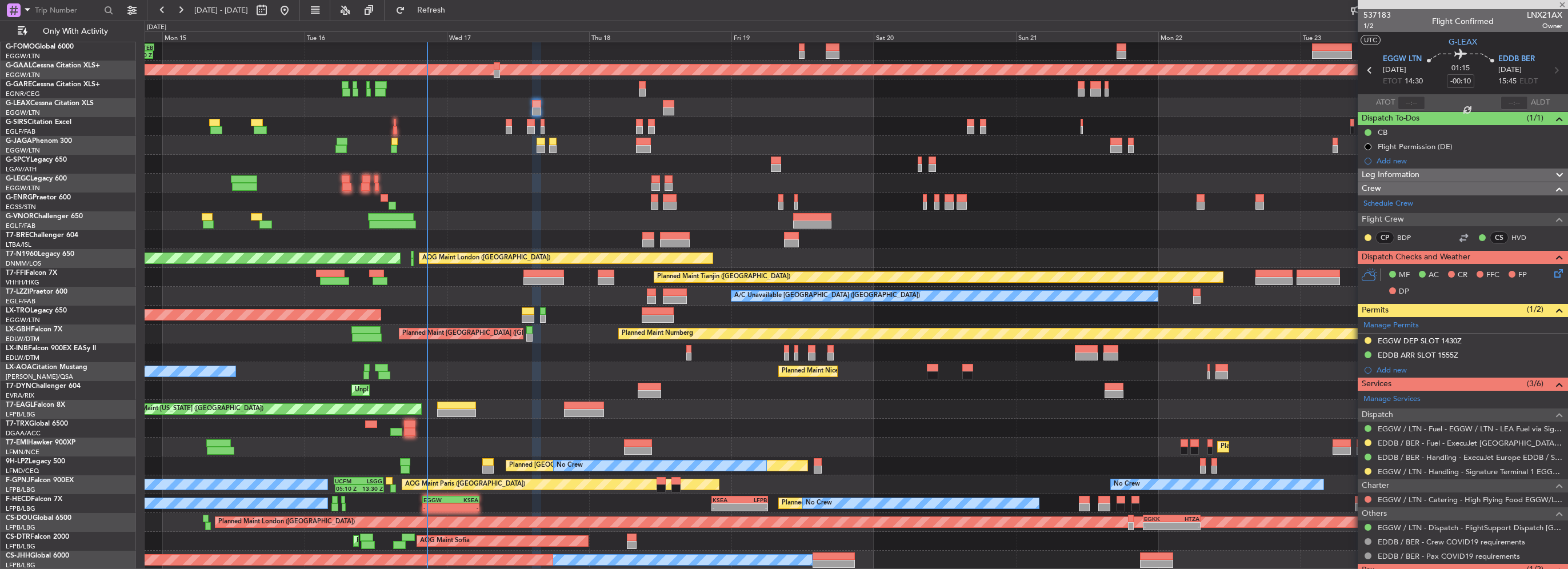
type input "1"
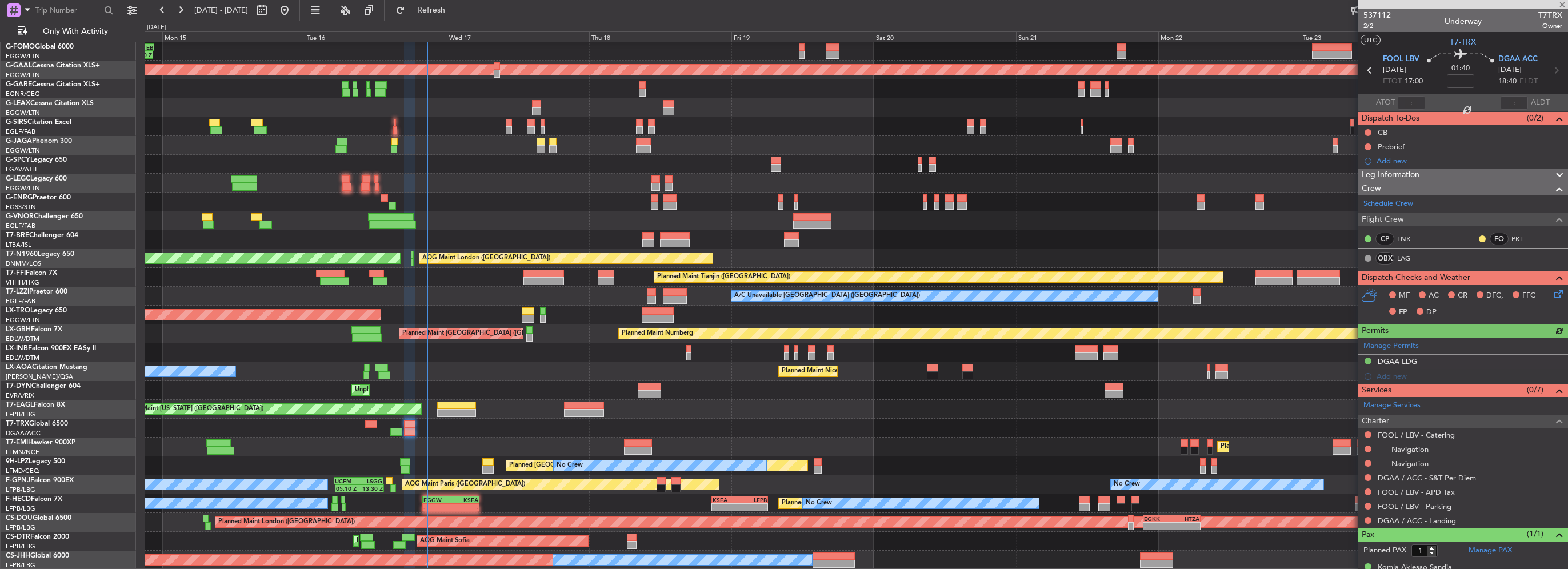
click at [1401, 101] on div at bounding box center [1412, 103] width 28 height 14
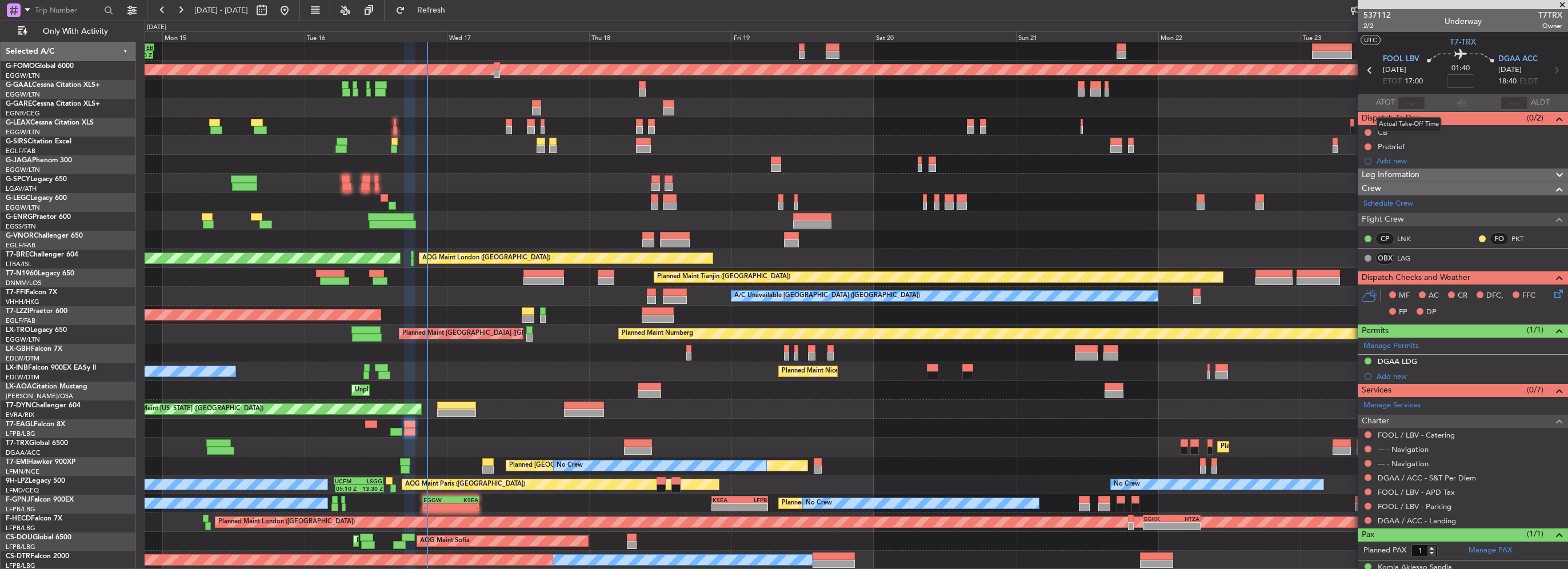
scroll to position [19, 0]
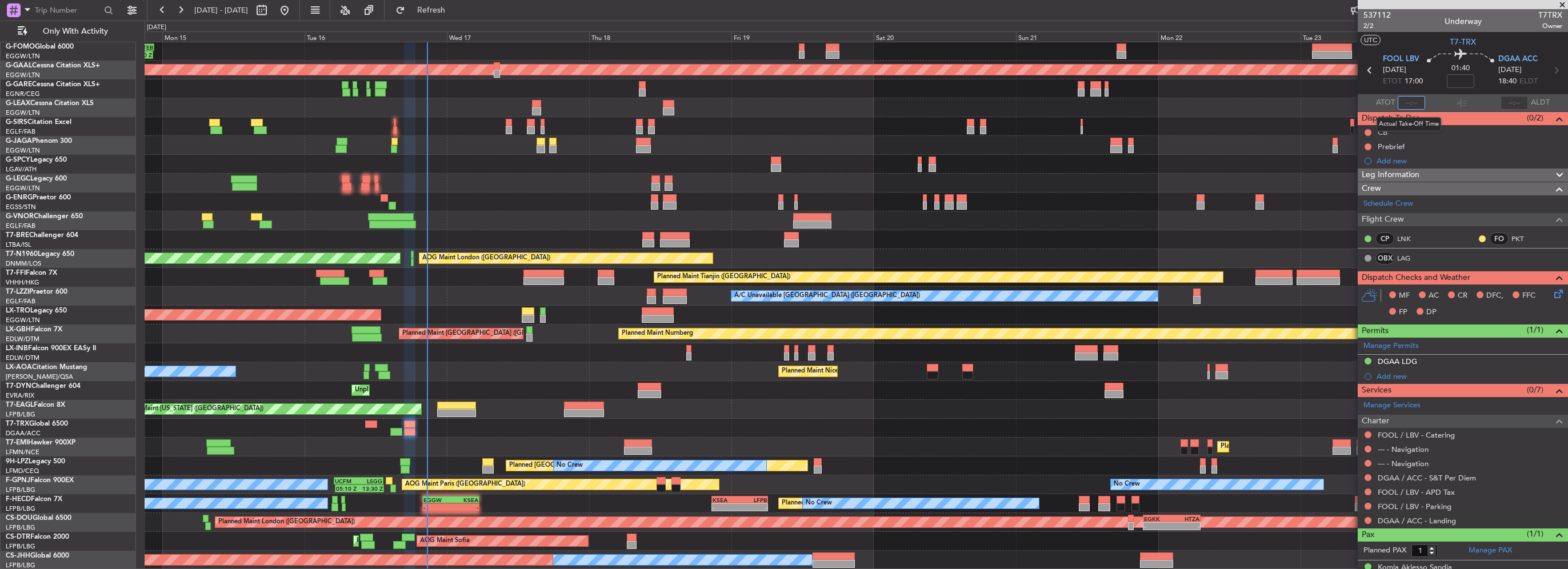
click at [1401, 101] on input "text" at bounding box center [1412, 103] width 28 height 14
type input "20:37"
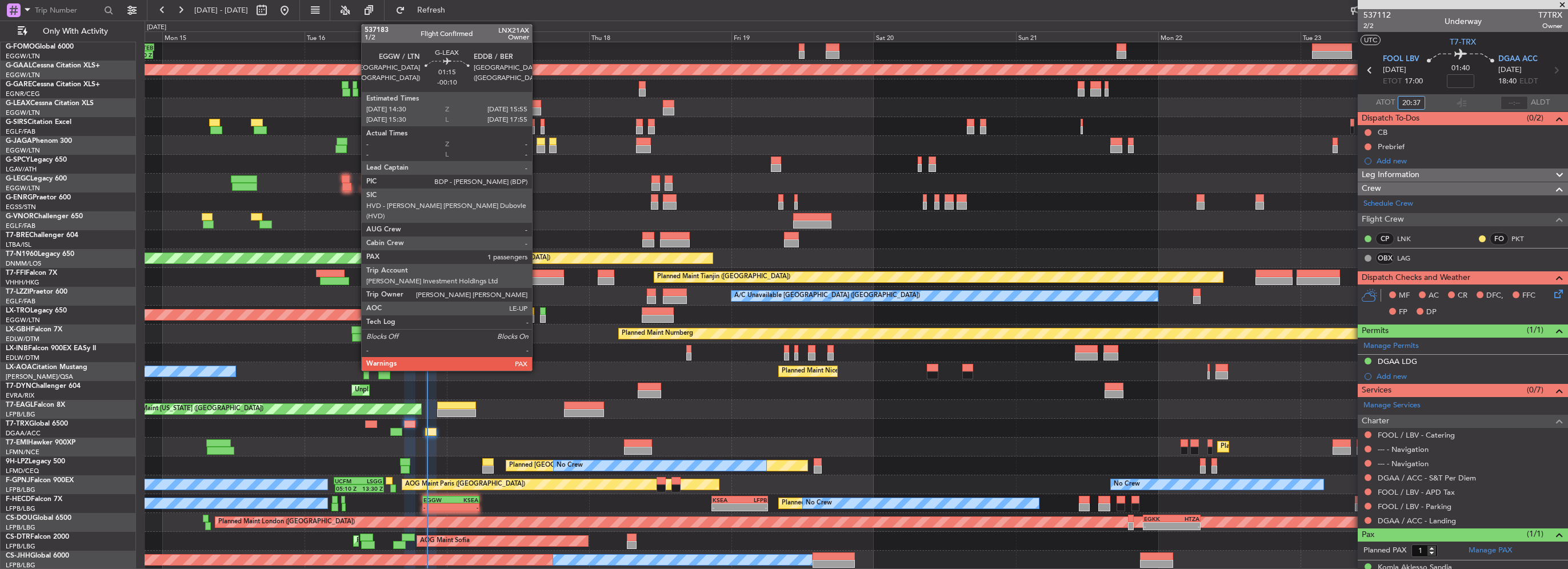
click at [537, 107] on div at bounding box center [536, 111] width 8 height 8
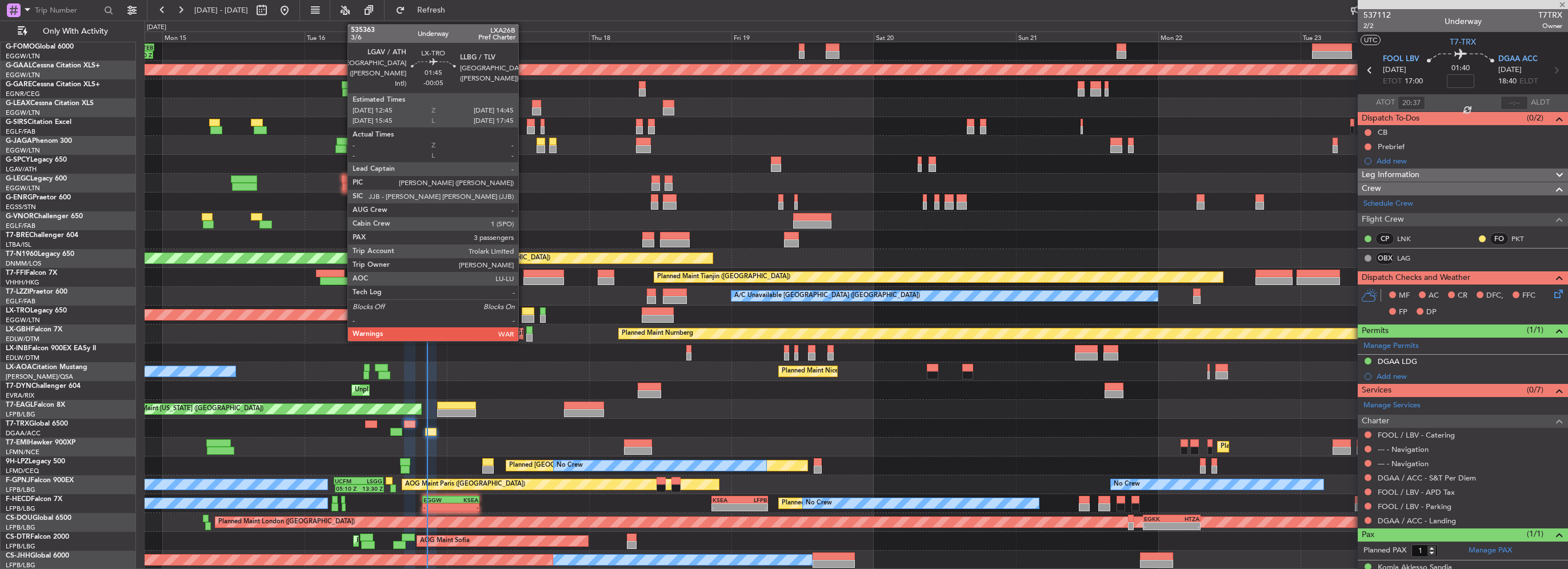
type input "-00:10"
type input "2"
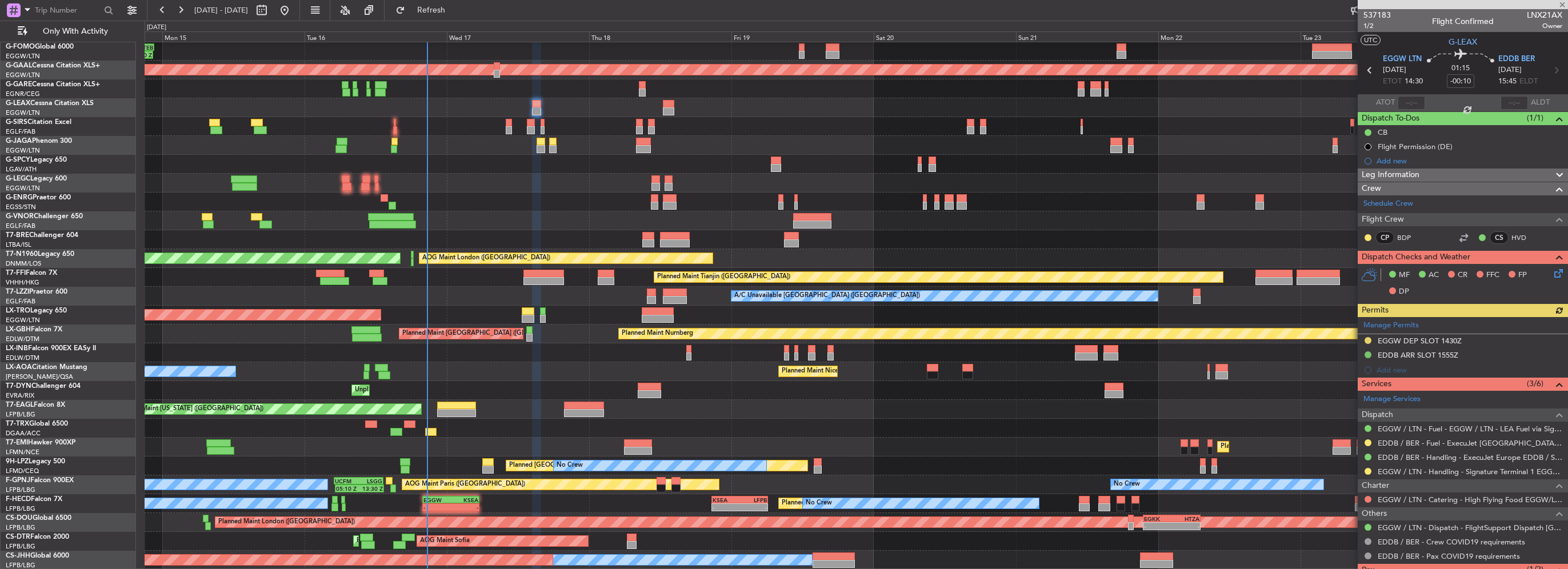
click at [462, 24] on div "0 0 Sun 14 Mon 15 Tue 16 [DATE] Thu 18 Fri 19 Sat 20 Sun 21 Mon 22 Tue 23 Wed 24" at bounding box center [856, 31] width 1423 height 20
click at [459, 3] on button "Refresh" at bounding box center [425, 10] width 68 height 19
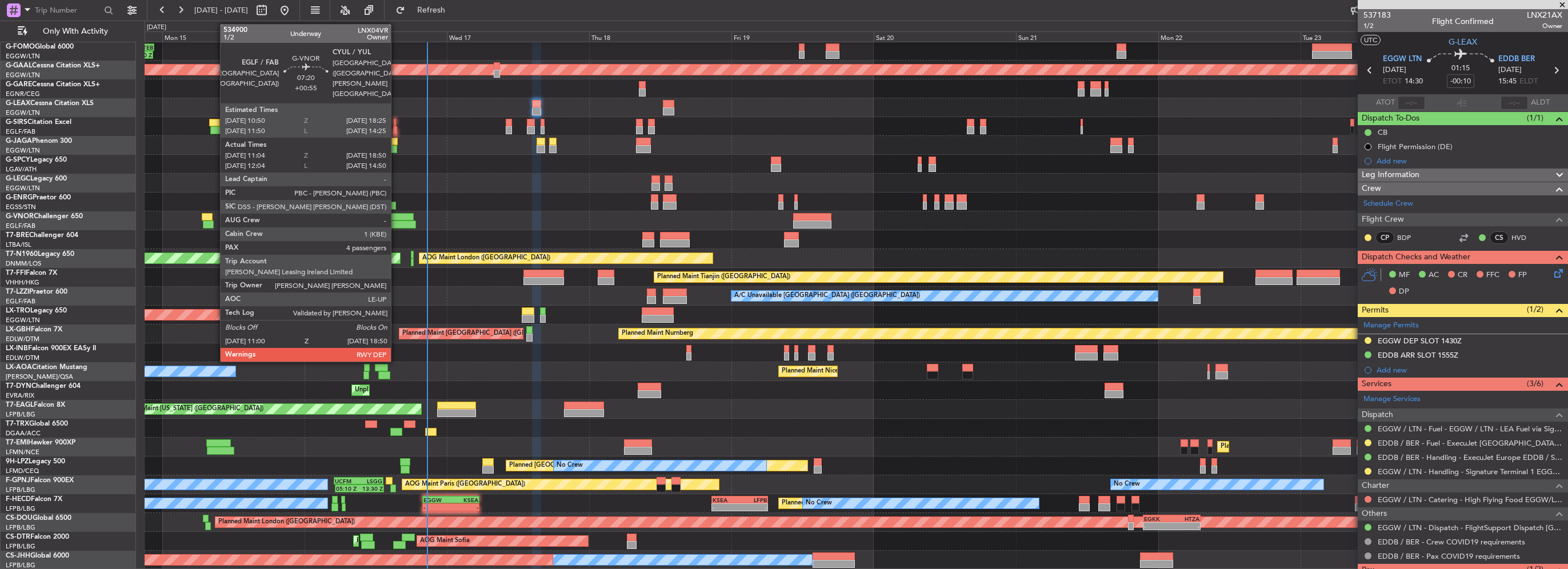
click at [396, 227] on div at bounding box center [392, 224] width 47 height 8
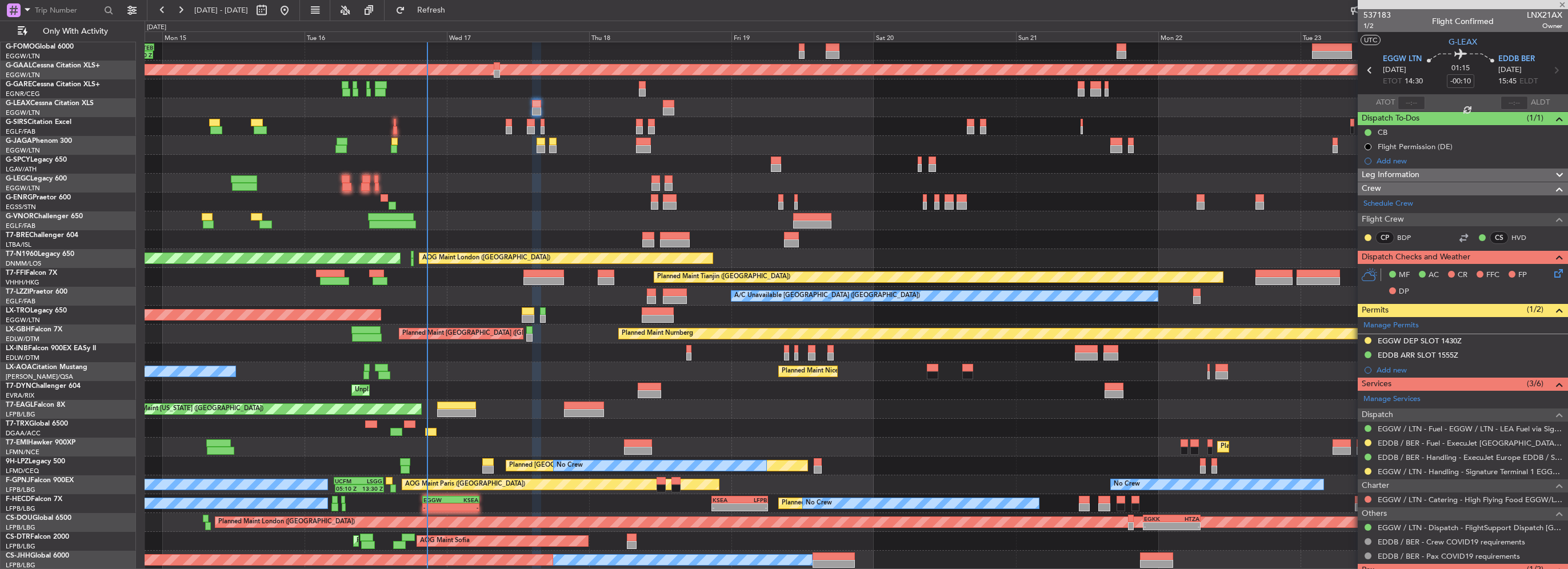
type input "+00:55"
type input "11:14"
type input "18:45"
type input "4"
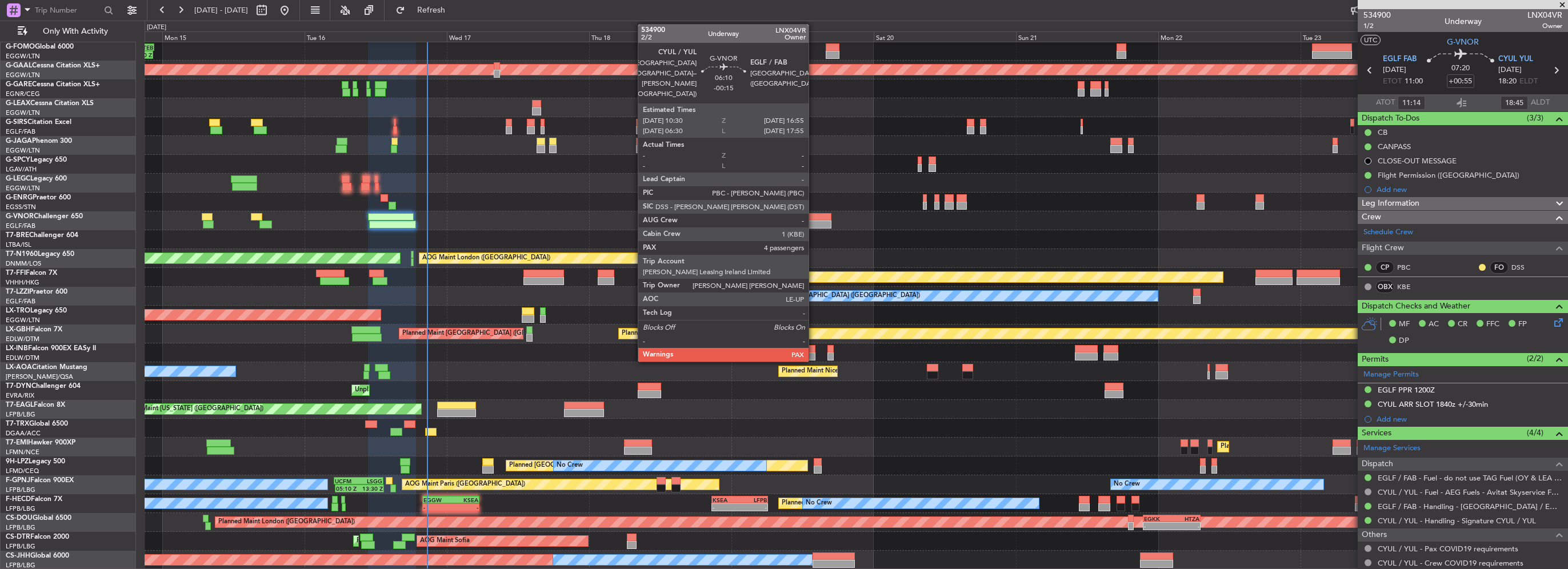
click at [814, 215] on div at bounding box center [812, 216] width 38 height 8
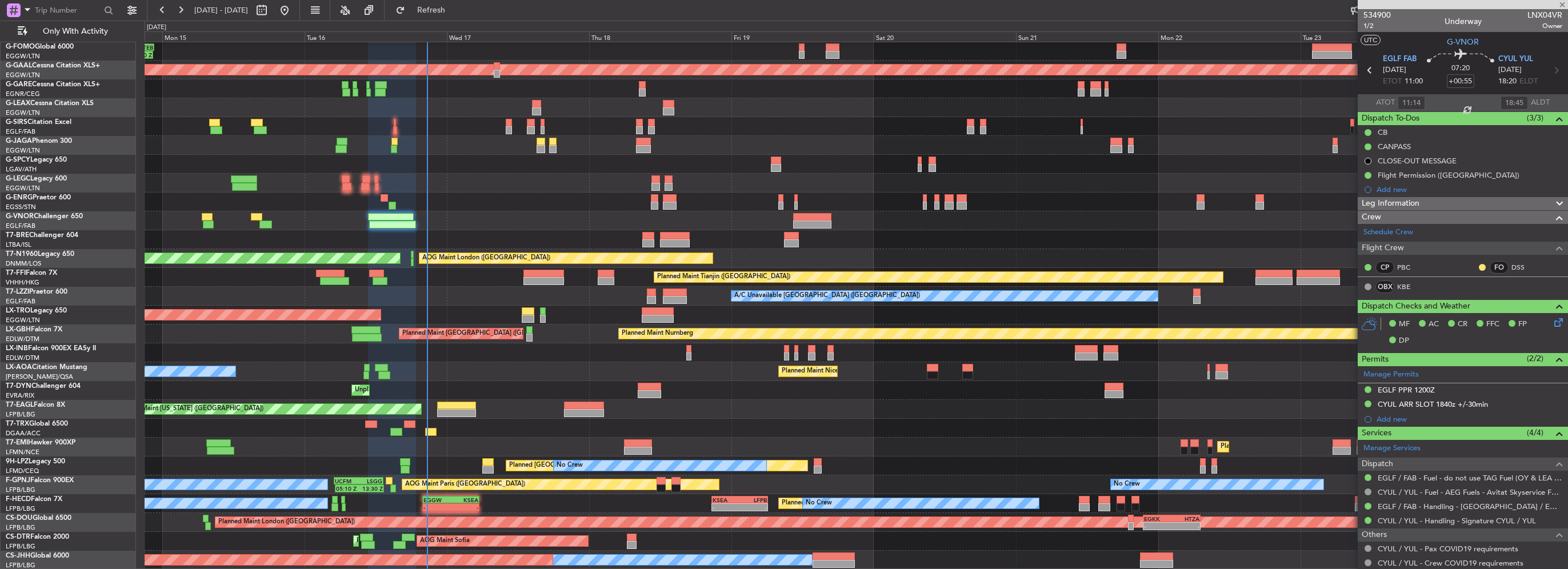
type input "-00:15"
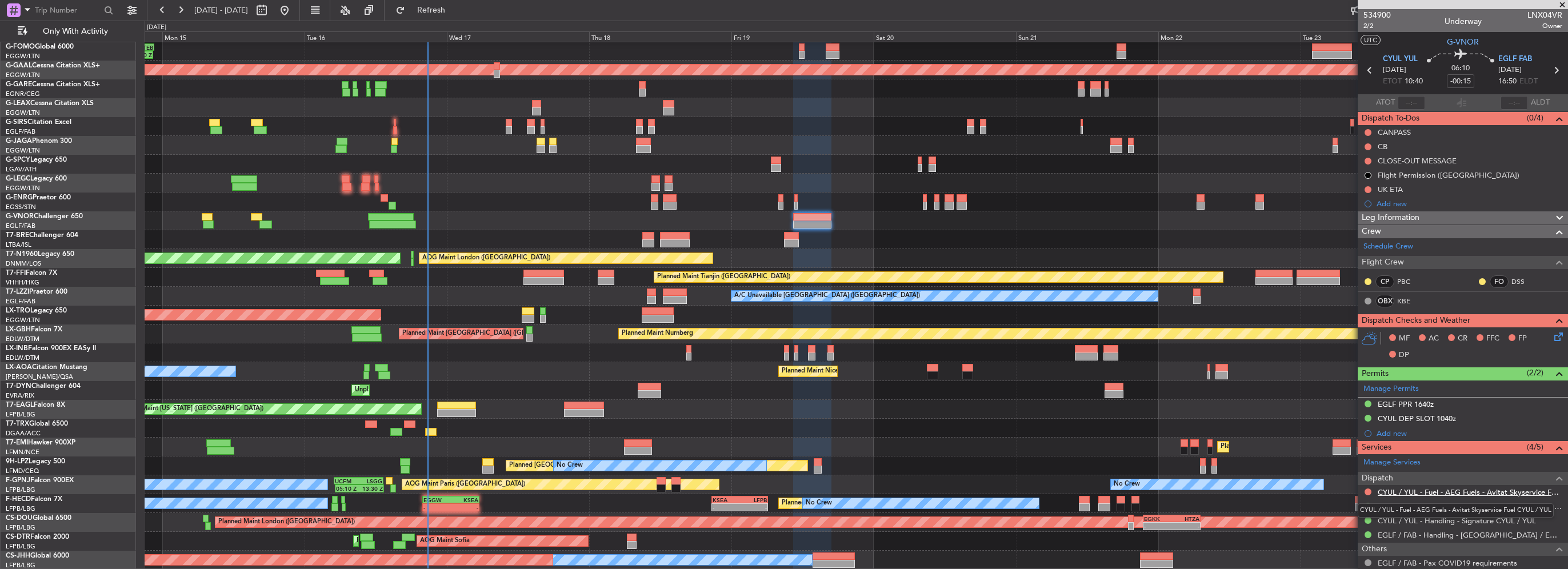
click at [1501, 491] on link "CYUL / YUL - Fuel - AEG Fuels - Avitat Skyservice Fuel CYUL / YUL" at bounding box center [1469, 492] width 184 height 9
click at [1441, 489] on link "CYUL / YUL - Fuel - AEG Fuels - Avitat Skyservice Fuel CYUL / YUL" at bounding box center [1469, 492] width 184 height 9
click at [455, 9] on span "Refresh" at bounding box center [431, 10] width 48 height 8
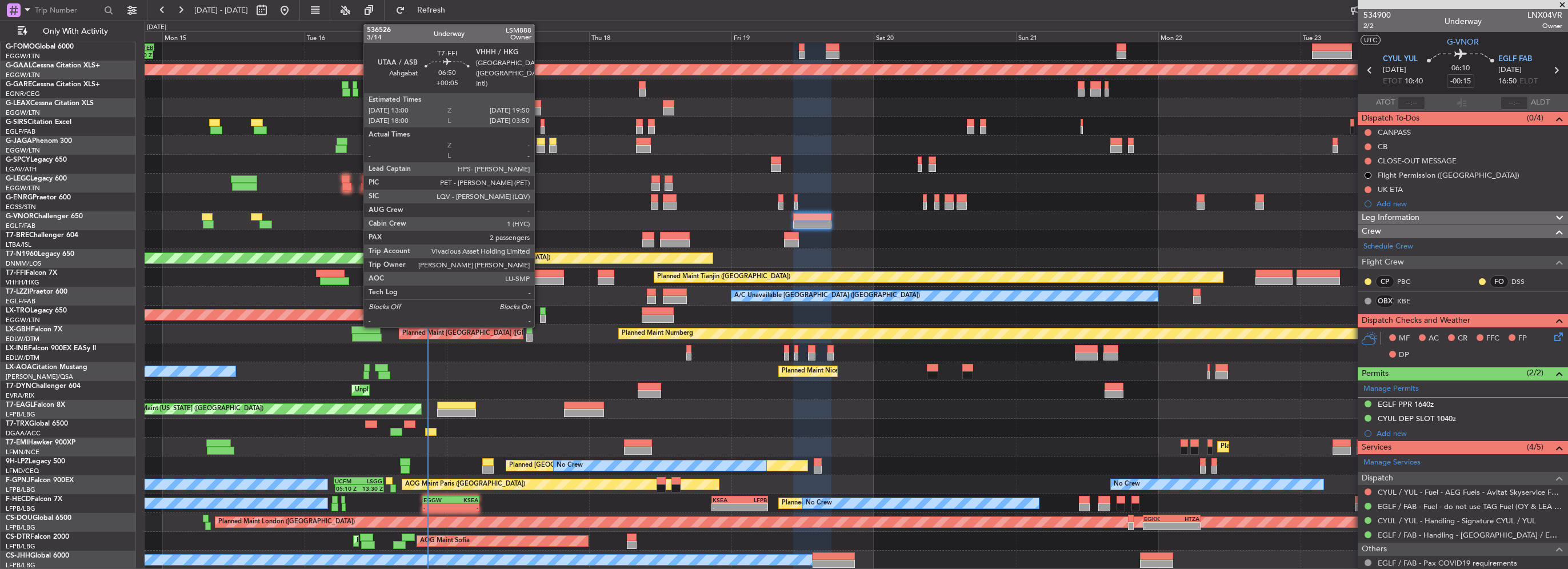
click at [540, 277] on div at bounding box center [543, 280] width 41 height 8
type input "+00:05"
type input "2"
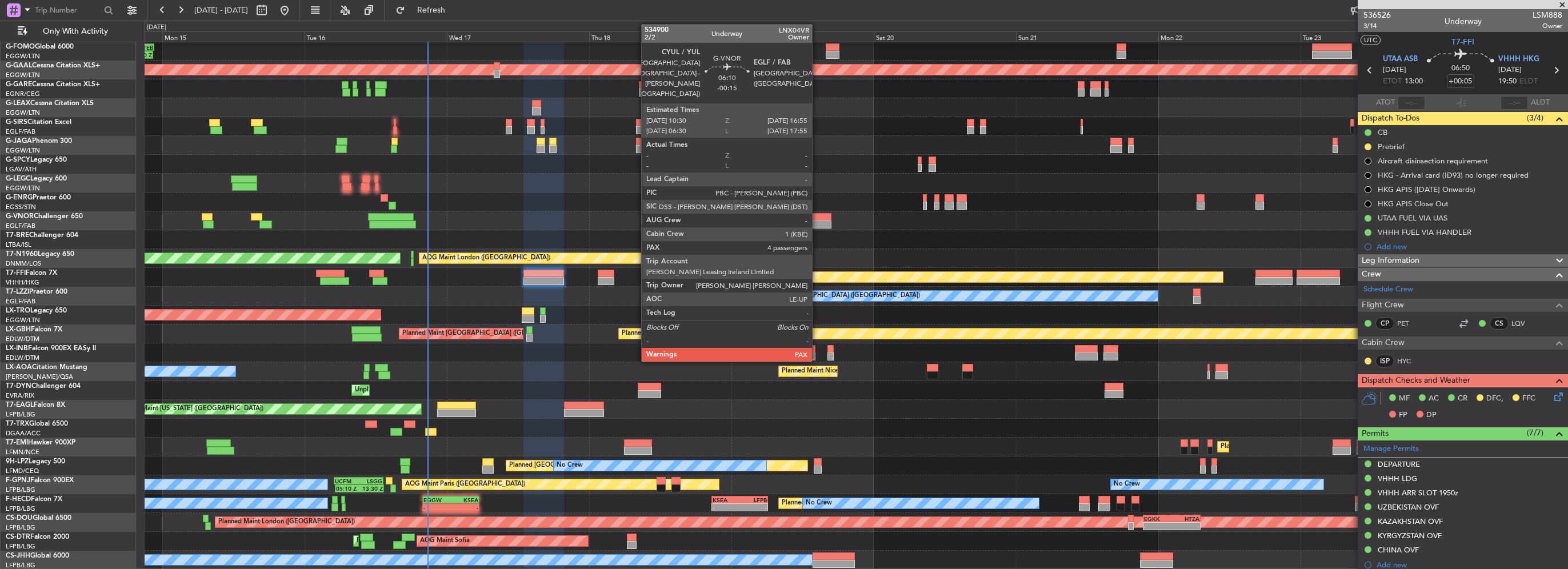
click at [817, 219] on div at bounding box center [812, 216] width 38 height 8
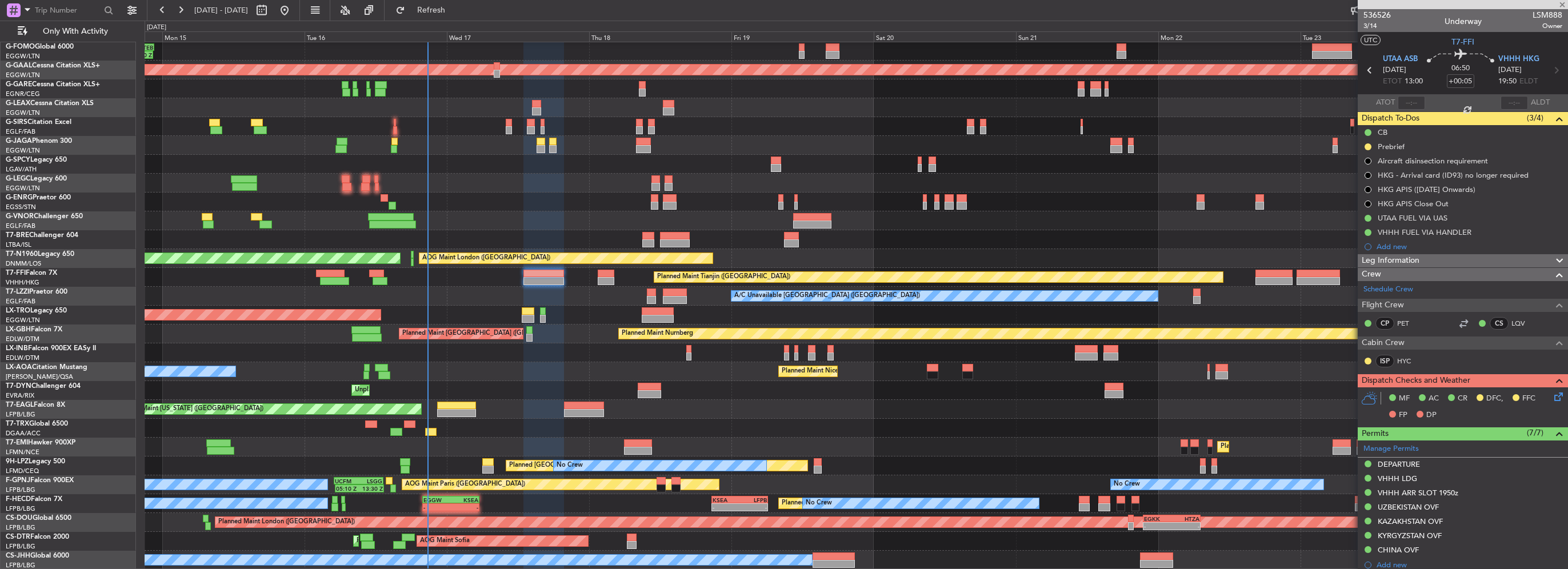
type input "-00:15"
type input "4"
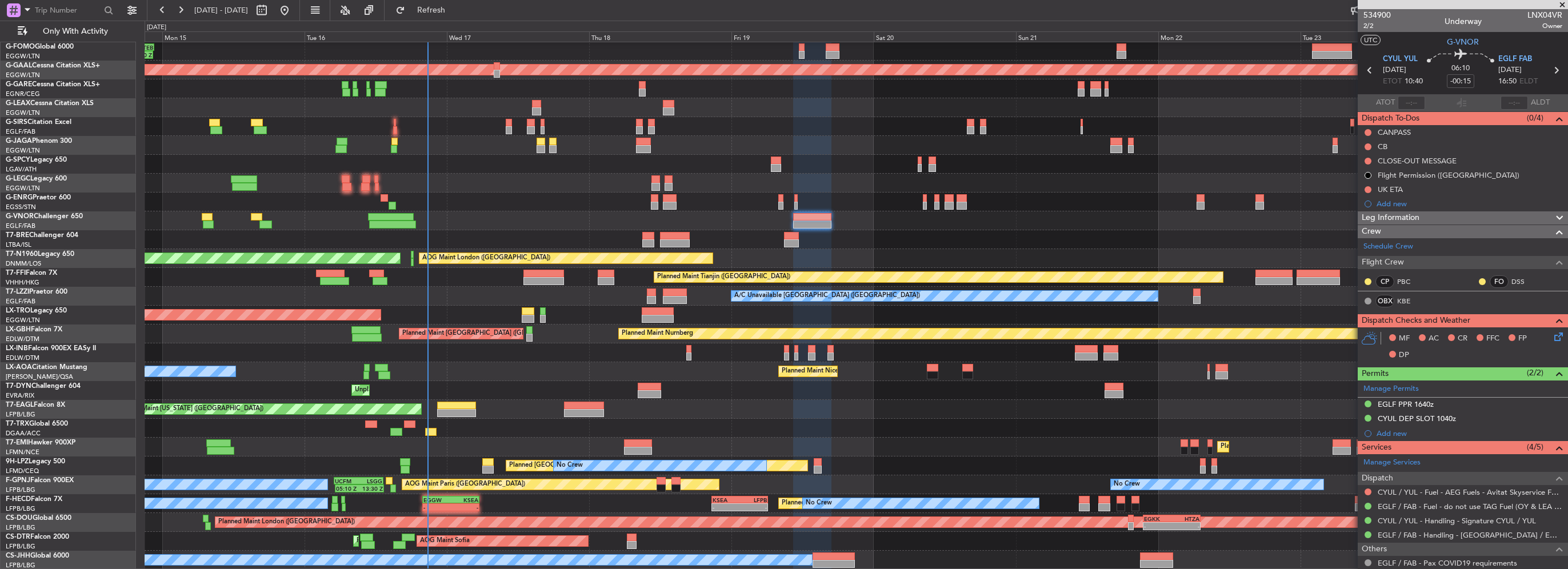
drag, startPoint x: 1395, startPoint y: 204, endPoint x: 1411, endPoint y: 205, distance: 16.0
click at [1395, 204] on div "Add new" at bounding box center [1469, 204] width 186 height 9
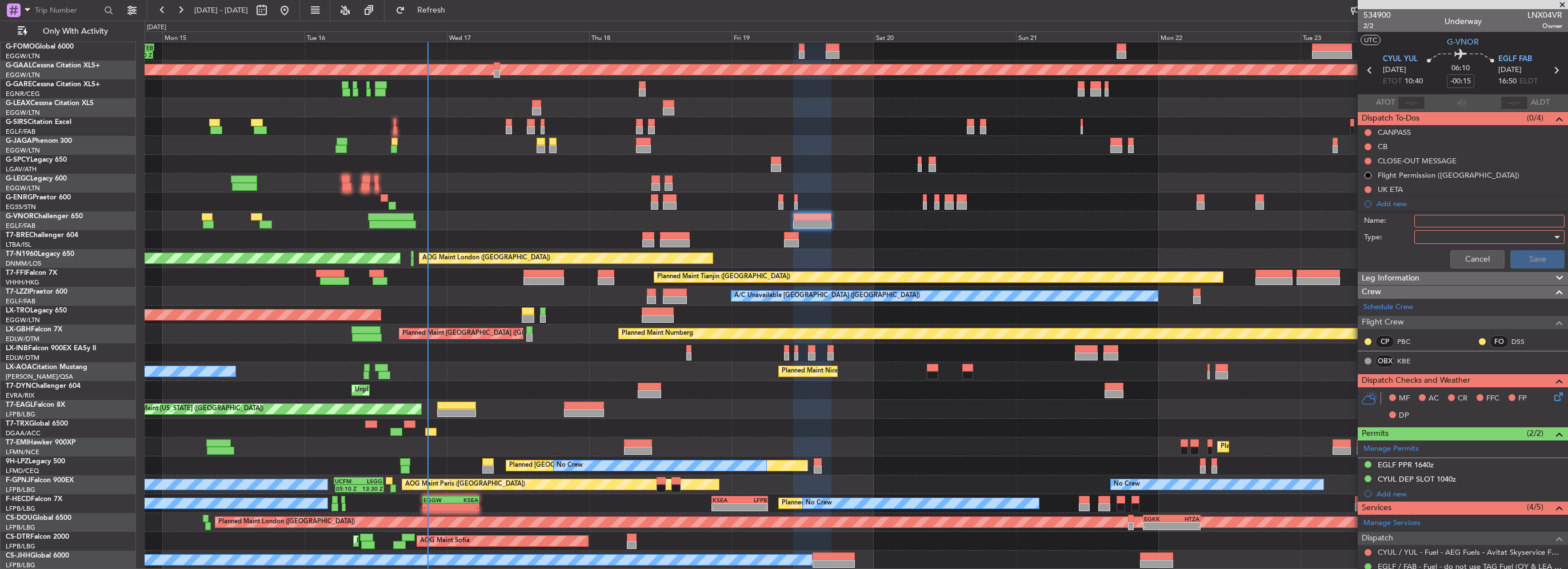
click at [1429, 218] on input "Name:" at bounding box center [1489, 221] width 150 height 13
type input "CYUL FUEL VIA HANDLER"
click at [1435, 234] on div at bounding box center [1486, 237] width 133 height 18
click at [1444, 254] on span "Generic" at bounding box center [1484, 259] width 133 height 18
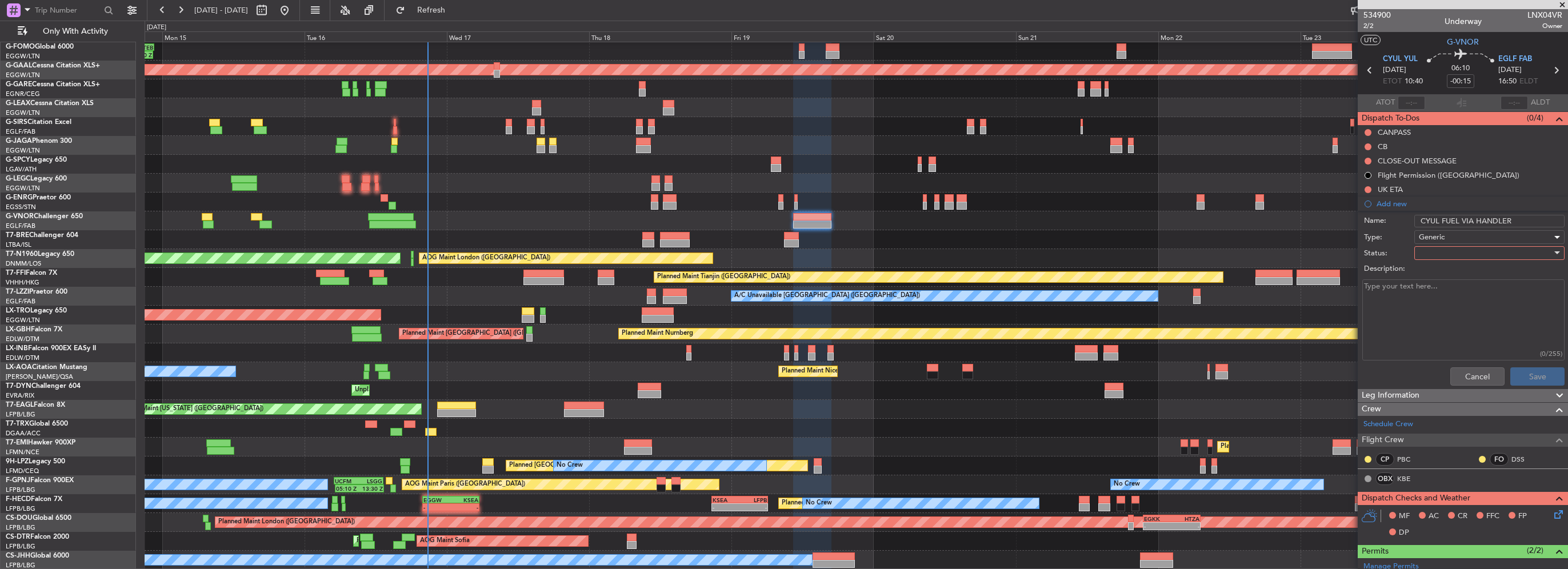
click at [1447, 253] on div at bounding box center [1486, 253] width 133 height 18
click at [1474, 286] on span "In Progress" at bounding box center [1484, 292] width 133 height 18
click at [1537, 374] on button "Save" at bounding box center [1537, 377] width 55 height 19
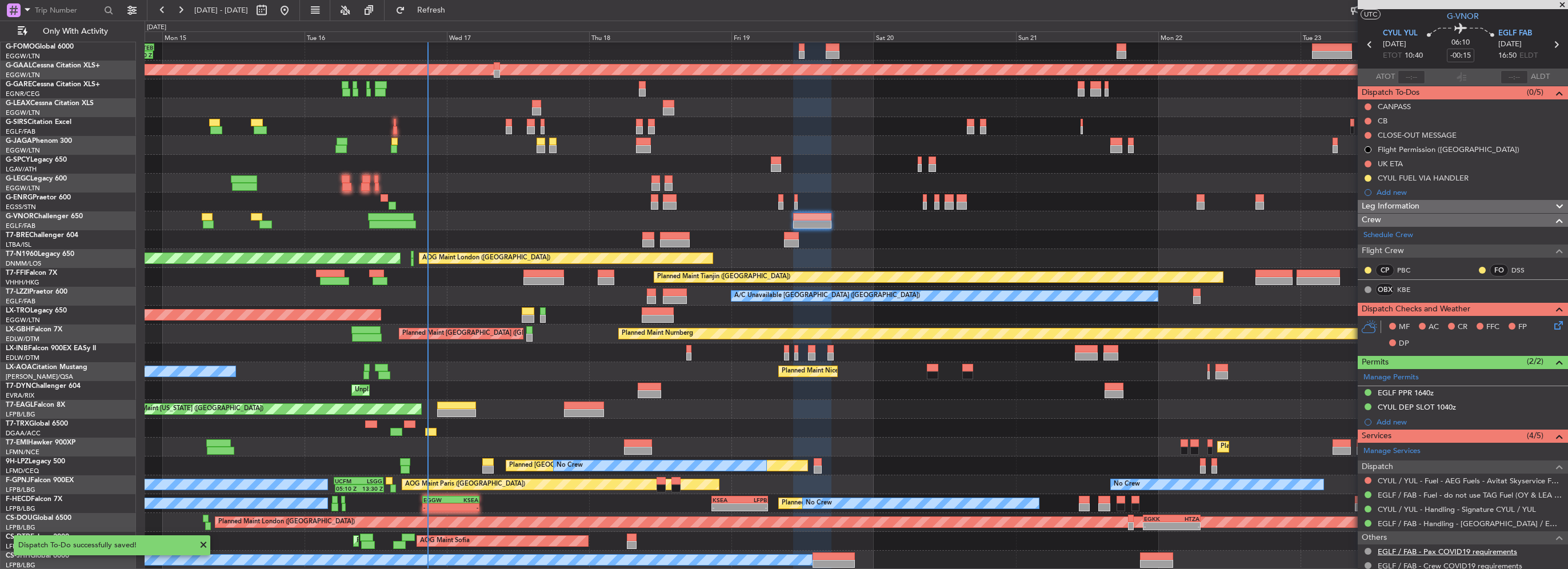
scroll to position [114, 0]
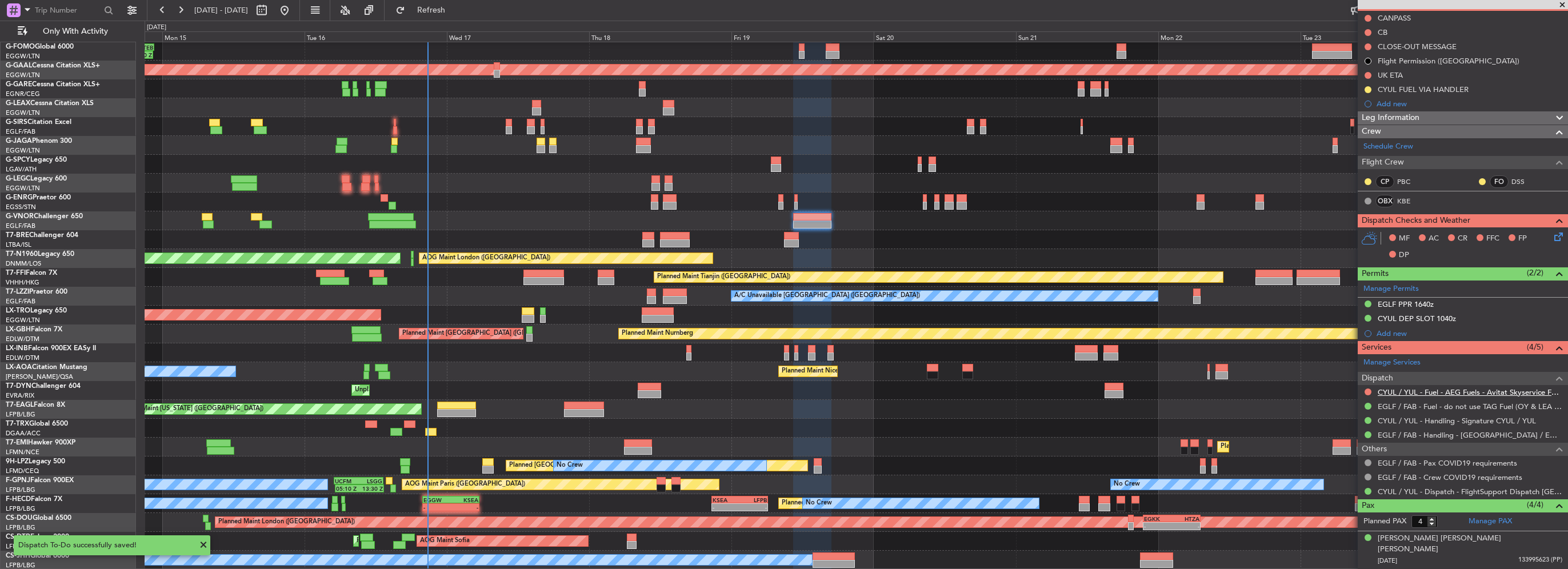
click at [1503, 392] on link "CYUL / YUL - Fuel - AEG Fuels - Avitat Skyservice Fuel CYUL / YUL" at bounding box center [1469, 392] width 184 height 9
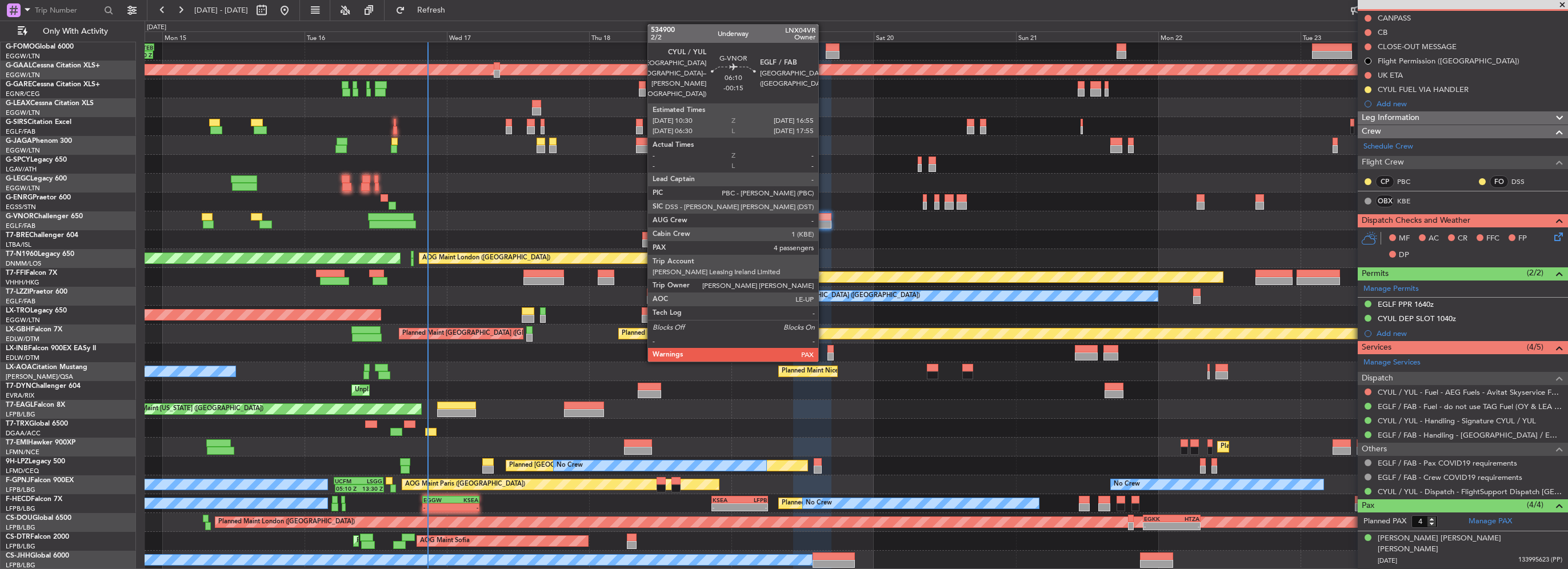
click at [824, 215] on div at bounding box center [812, 216] width 38 height 8
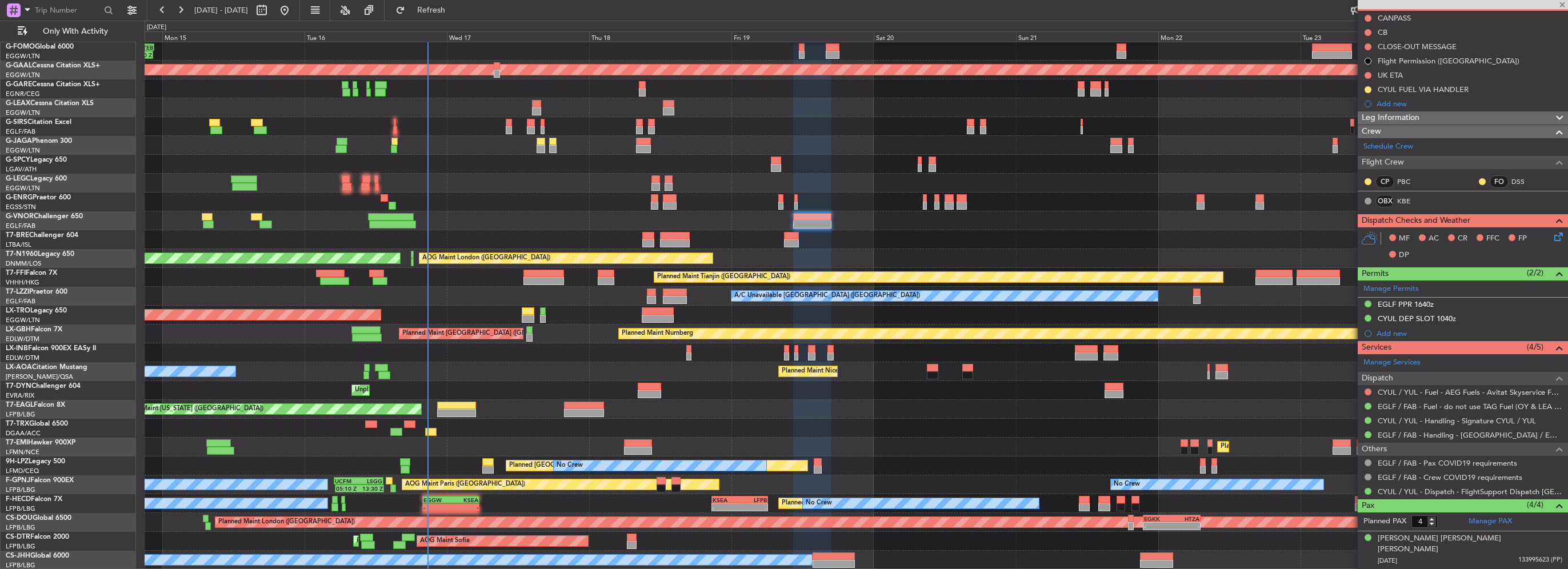
scroll to position [0, 0]
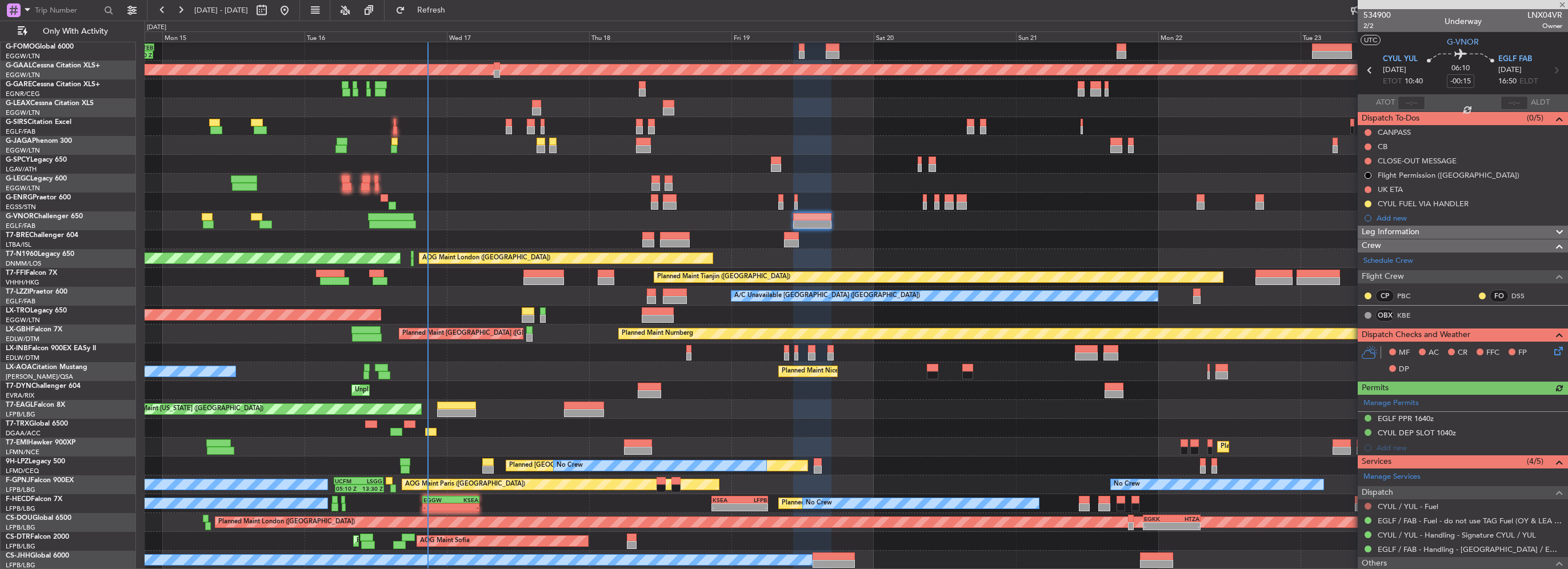
click at [1369, 504] on button at bounding box center [1367, 505] width 6 height 6
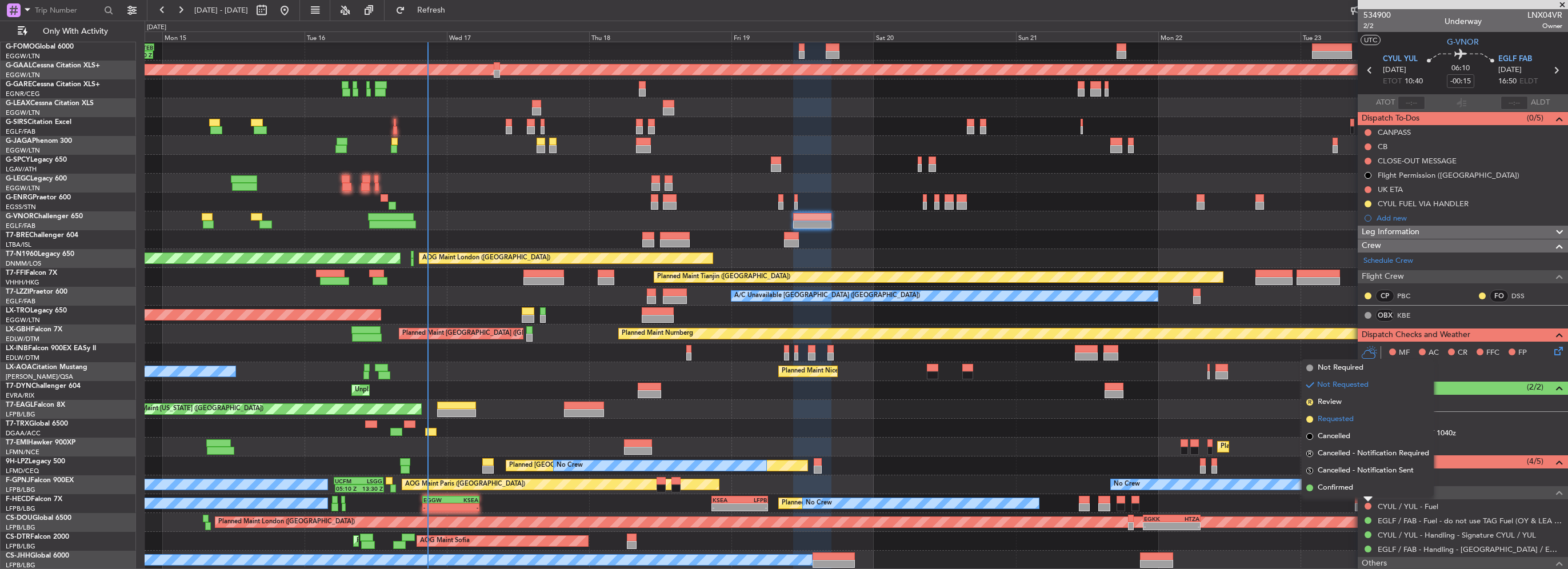
click at [1341, 418] on span "Requested" at bounding box center [1336, 419] width 36 height 11
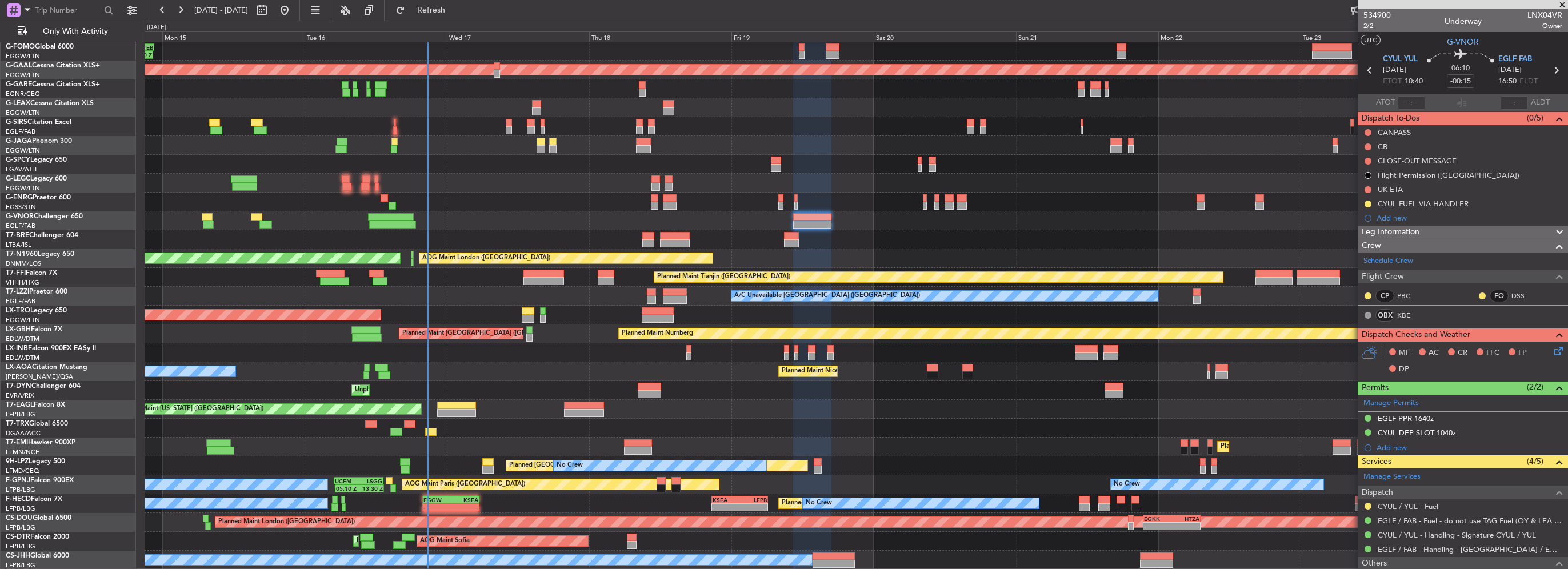
click at [350, 233] on div "10:50 Z 22:30 Z OLBA 11:00 Z KTEB 22:45 Z Planned Maint Dusseldorf Planned Main…" at bounding box center [855, 296] width 1423 height 547
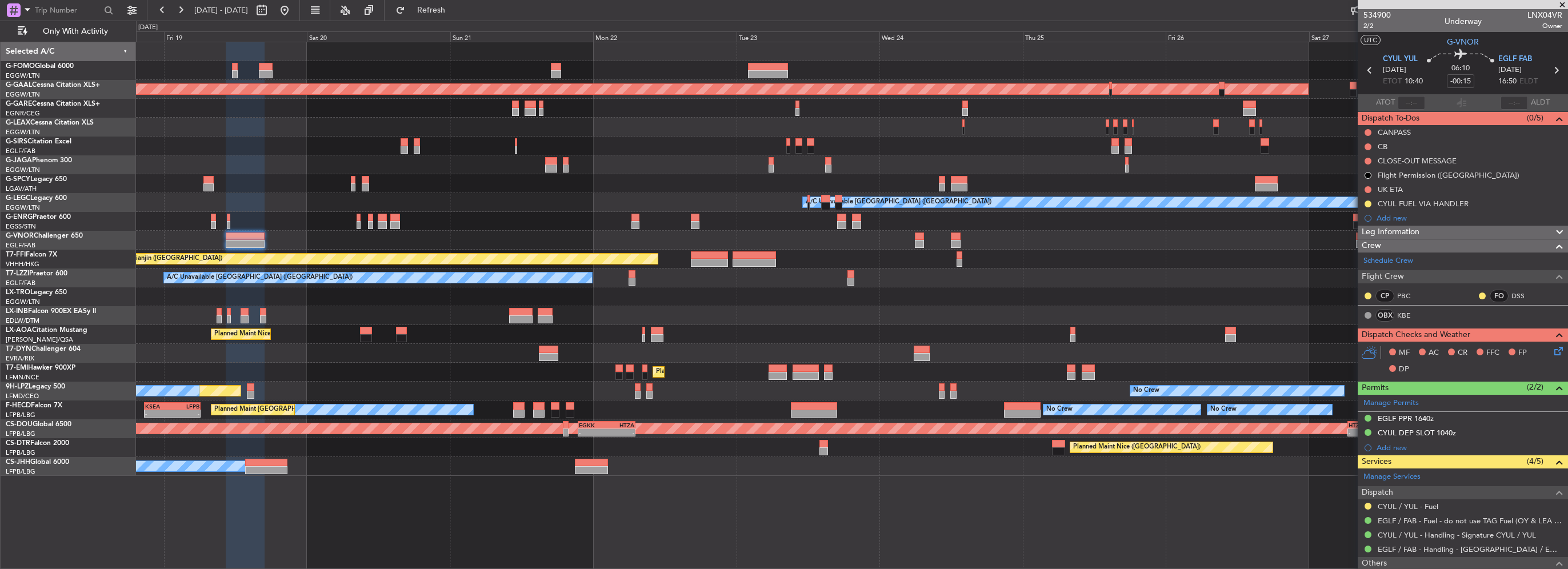
click at [713, 296] on div "Planned Maint Dusseldorf A/C Unavailable London (Luton) Planned Maint Tianjin (…" at bounding box center [852, 259] width 1431 height 434
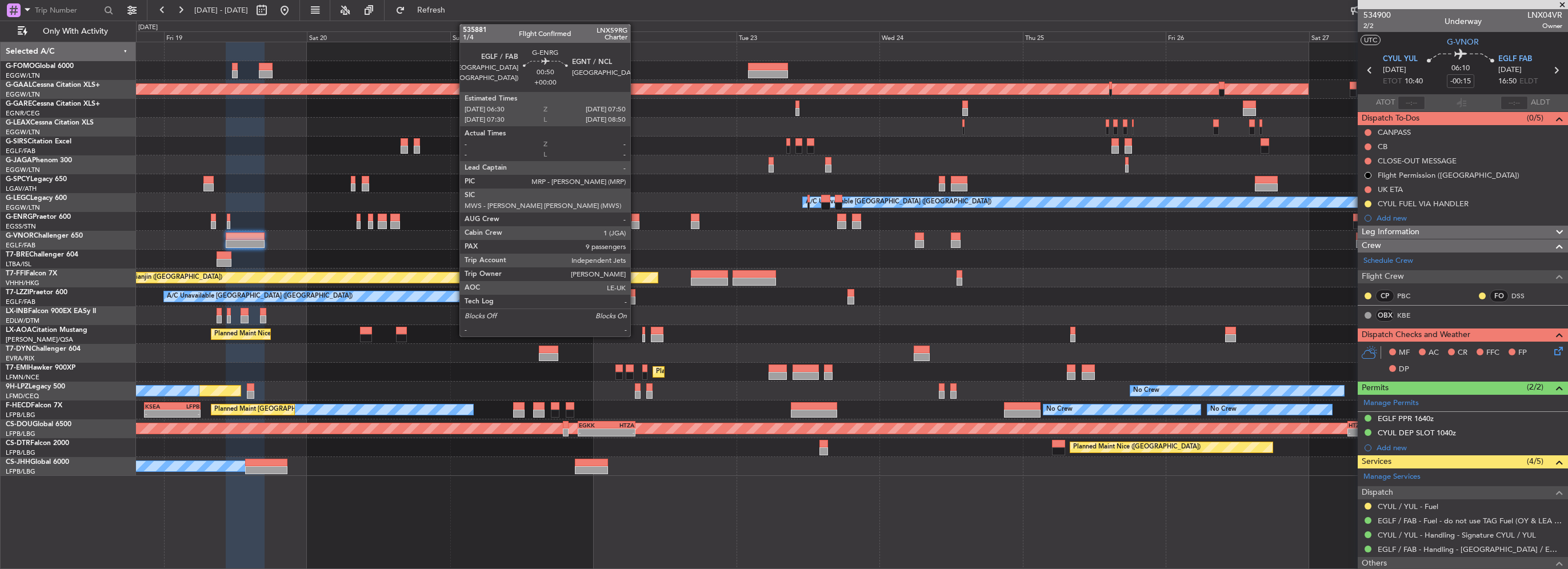
click at [635, 217] on div at bounding box center [635, 217] width 8 height 8
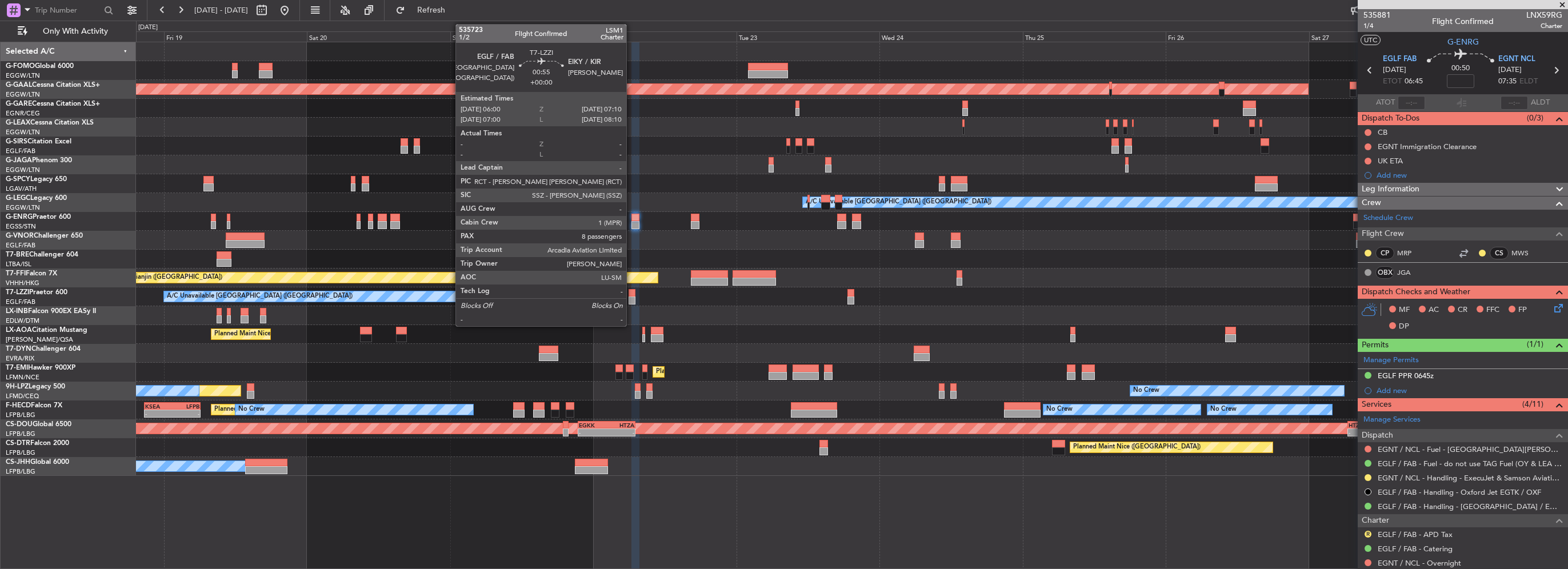
click at [631, 296] on div at bounding box center [632, 300] width 7 height 8
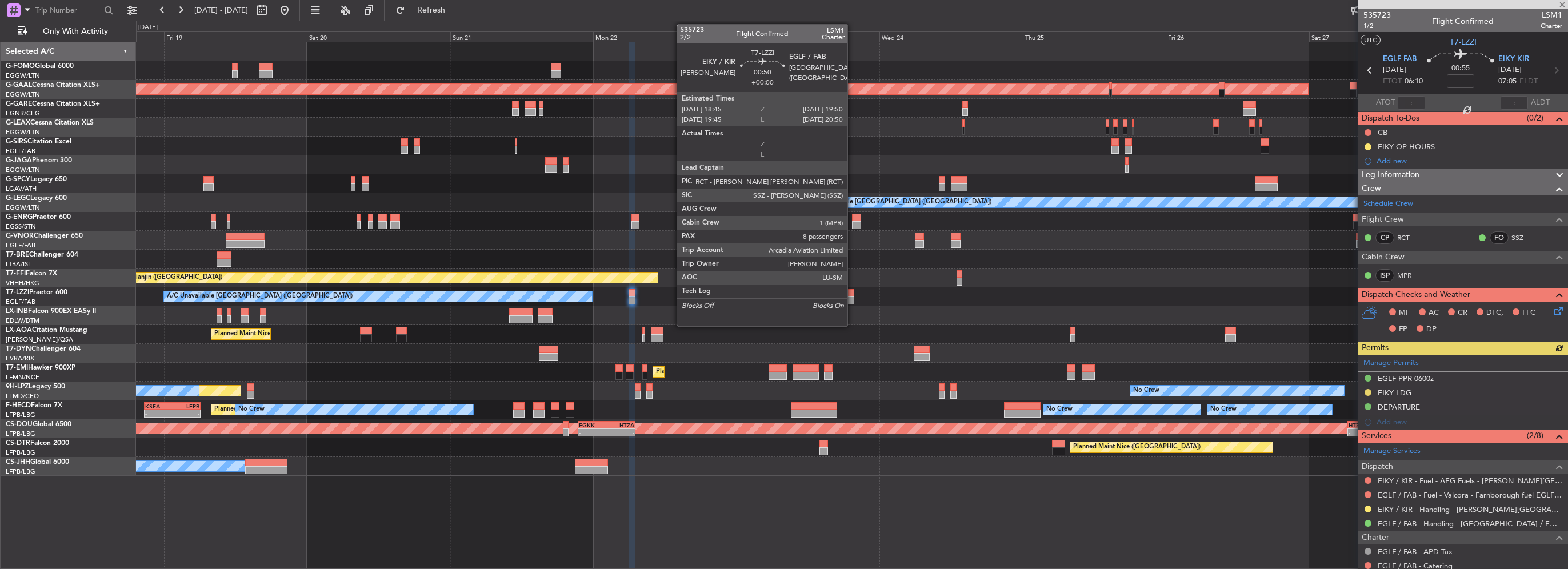
click at [852, 296] on div at bounding box center [851, 300] width 6 height 8
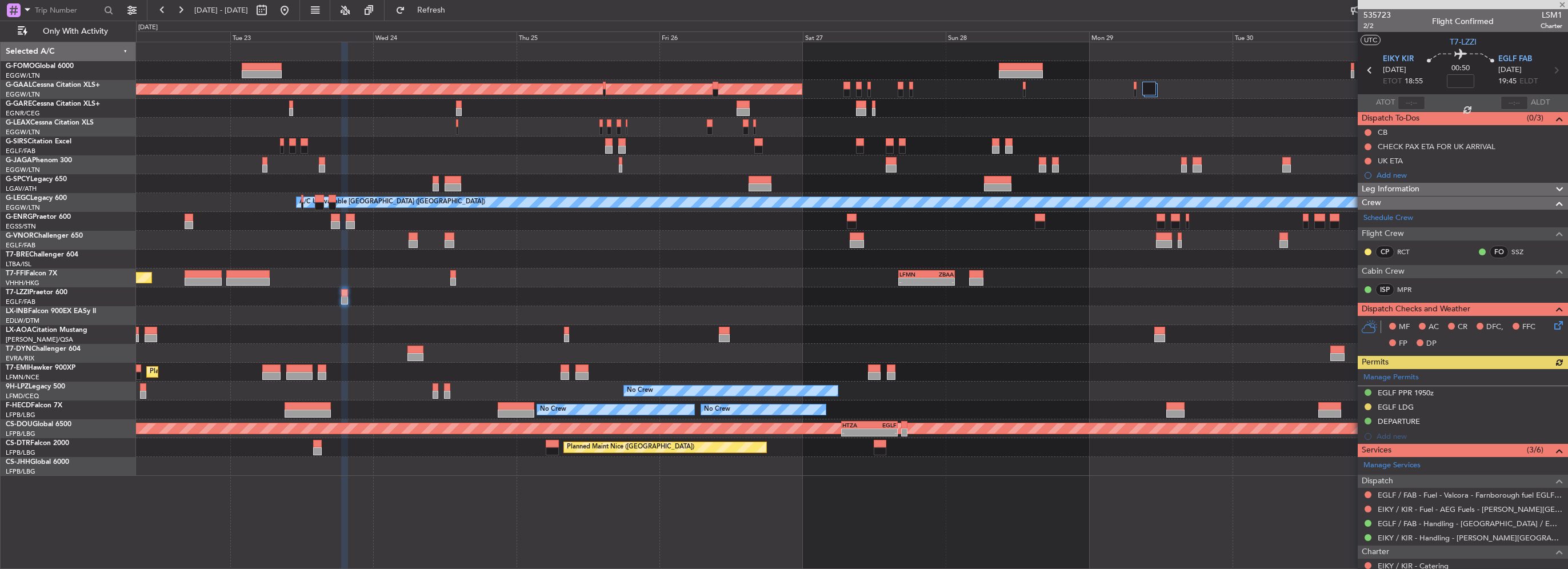
click at [546, 320] on div "Planned Maint Dusseldorf A/C Unavailable London (Luton) Planned Maint Tianjin (…" at bounding box center [852, 259] width 1431 height 434
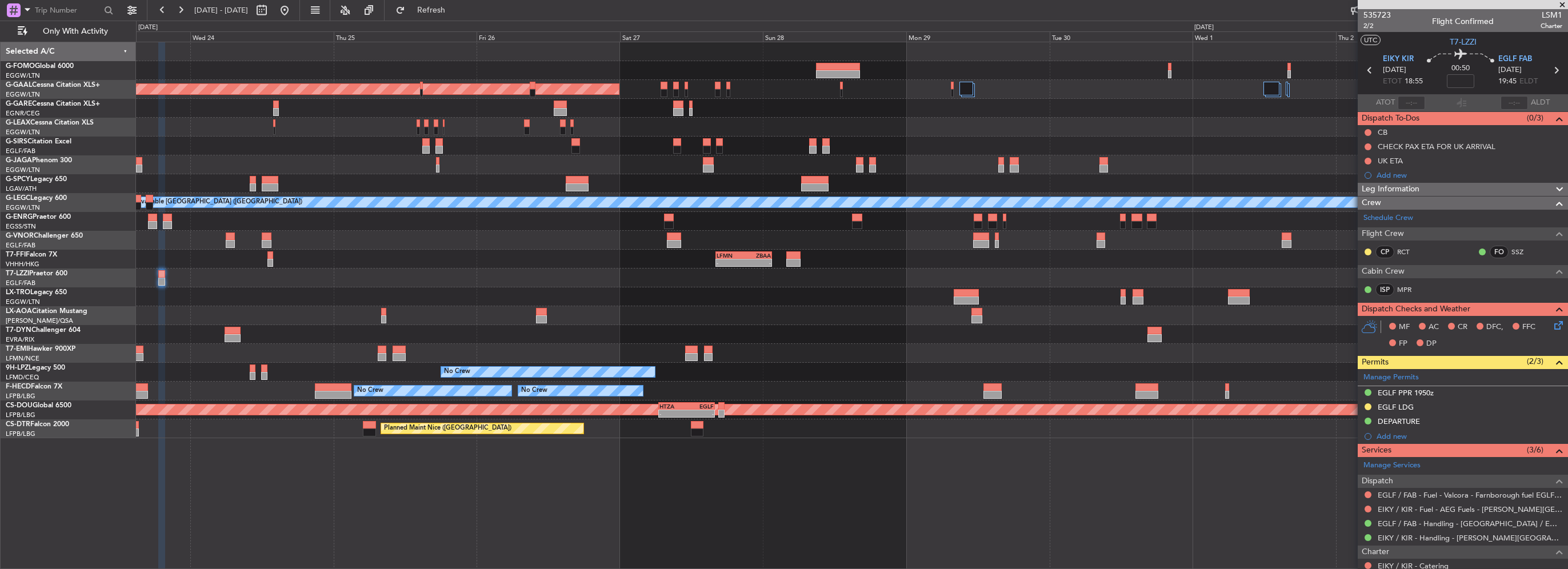
click at [428, 257] on div "- - LFMN 16:05 Z ZBAA 01:35 Z Planned Maint Tianjin (Binhai)" at bounding box center [852, 259] width 1431 height 19
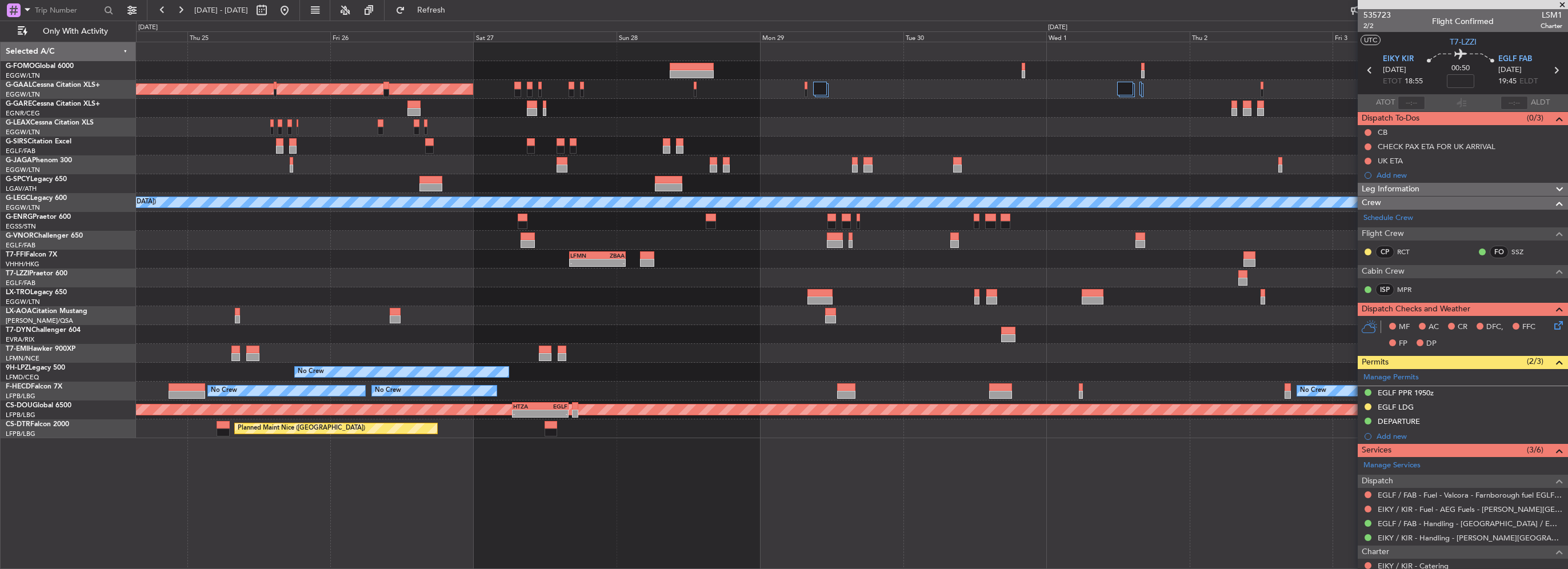
click at [591, 287] on div "Planned Maint Dusseldorf A/C Unavailable London (Luton) - - LFMN 16:05 Z ZBAA 0…" at bounding box center [852, 241] width 1431 height 396
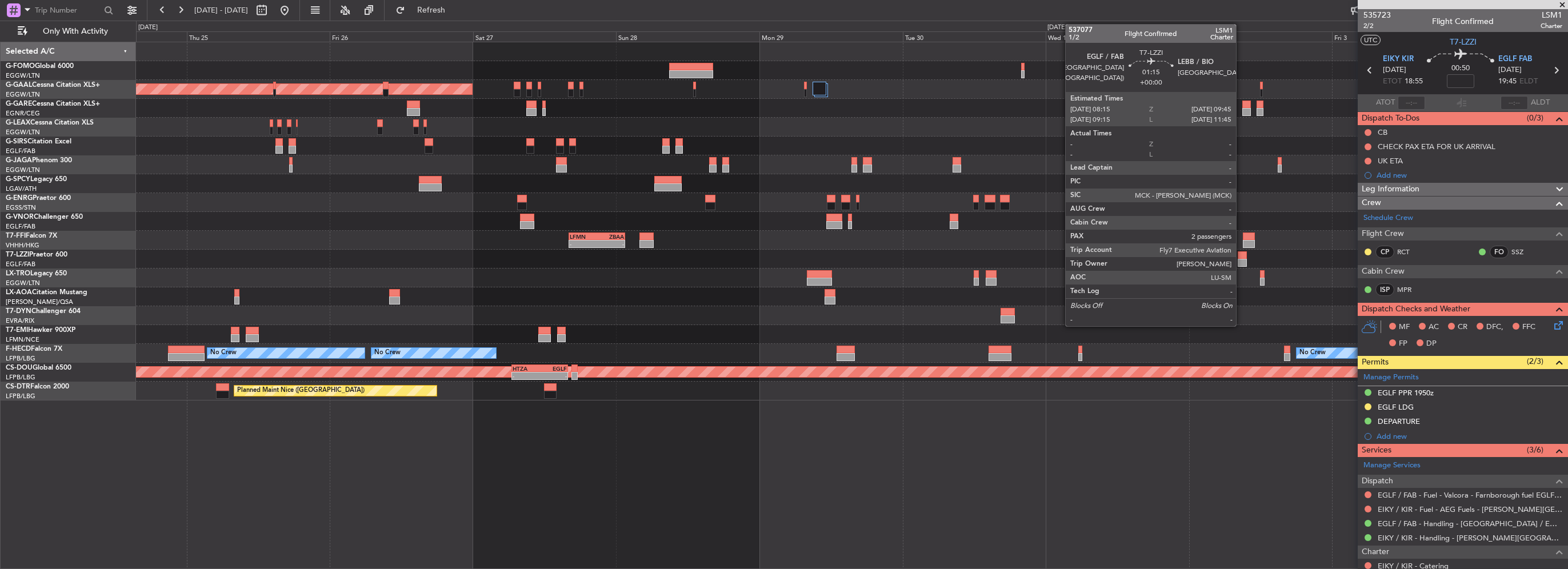
click at [1241, 256] on div at bounding box center [1242, 255] width 9 height 8
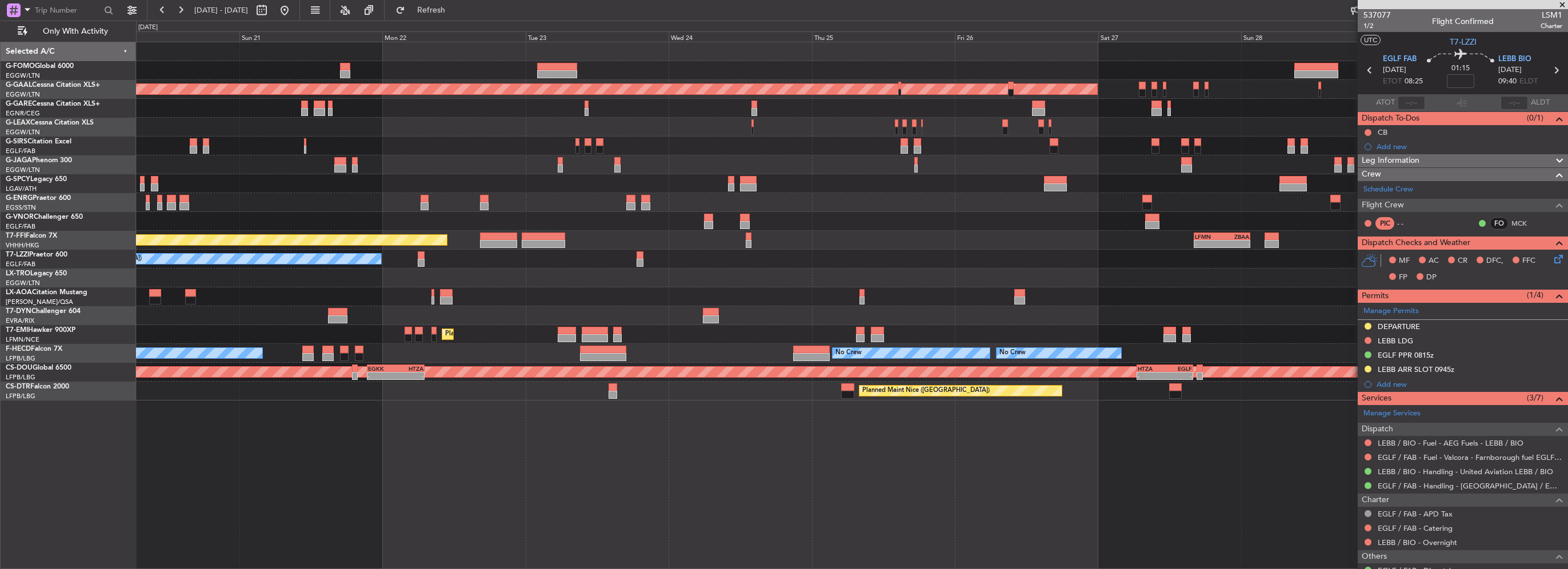
click at [1331, 277] on div at bounding box center [852, 278] width 1431 height 19
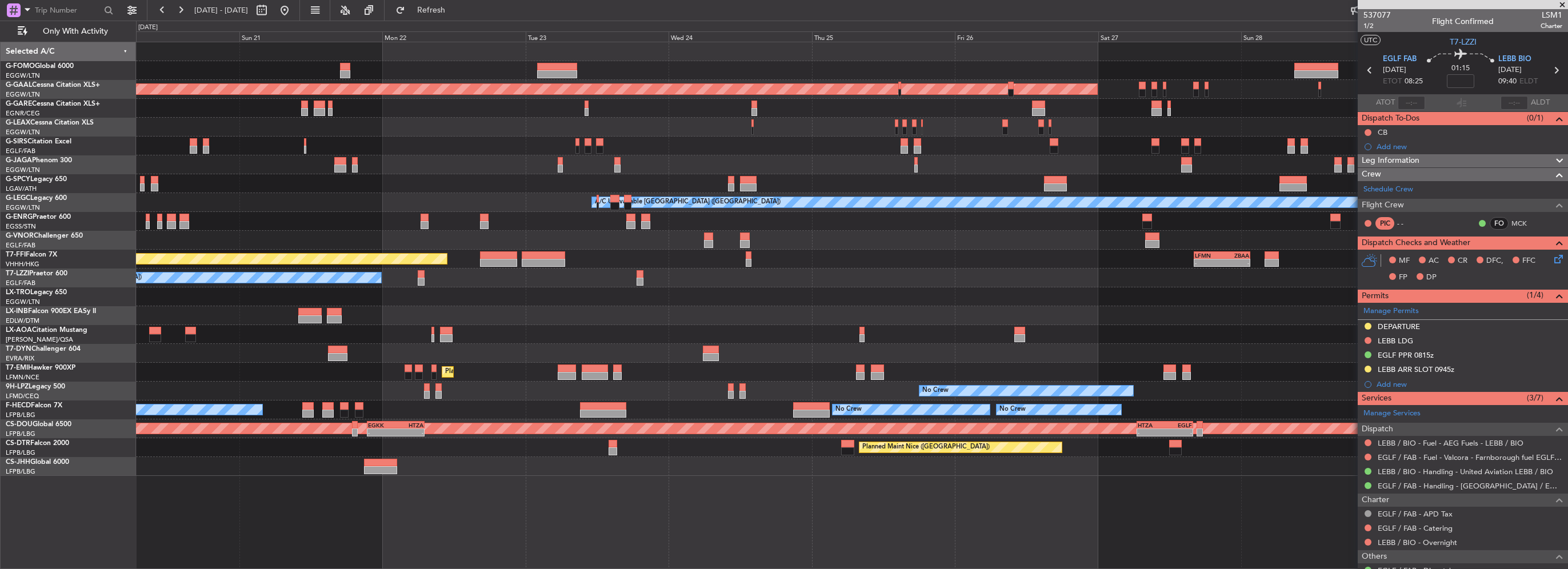
click at [718, 268] on div "A/C Unavailable [GEOGRAPHIC_DATA] ([GEOGRAPHIC_DATA])" at bounding box center [852, 278] width 1431 height 19
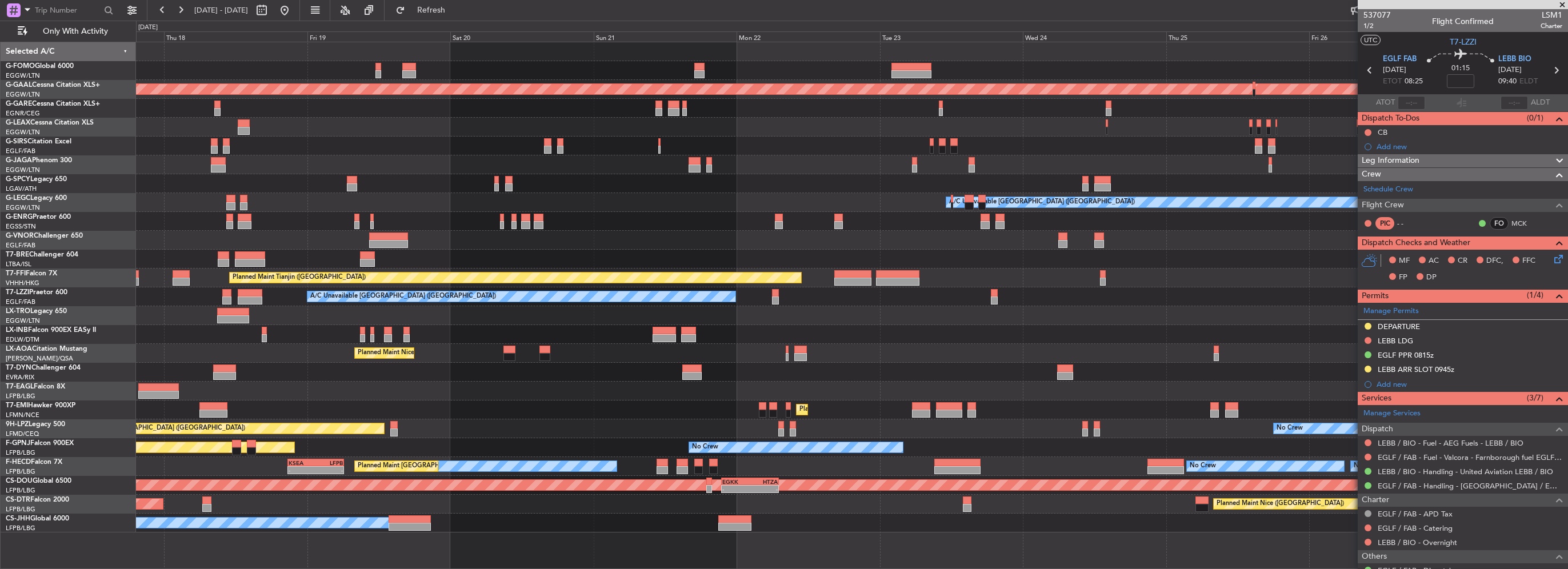
click at [313, 199] on div "A/C Unavailable [GEOGRAPHIC_DATA] ([GEOGRAPHIC_DATA])" at bounding box center [852, 203] width 1431 height 19
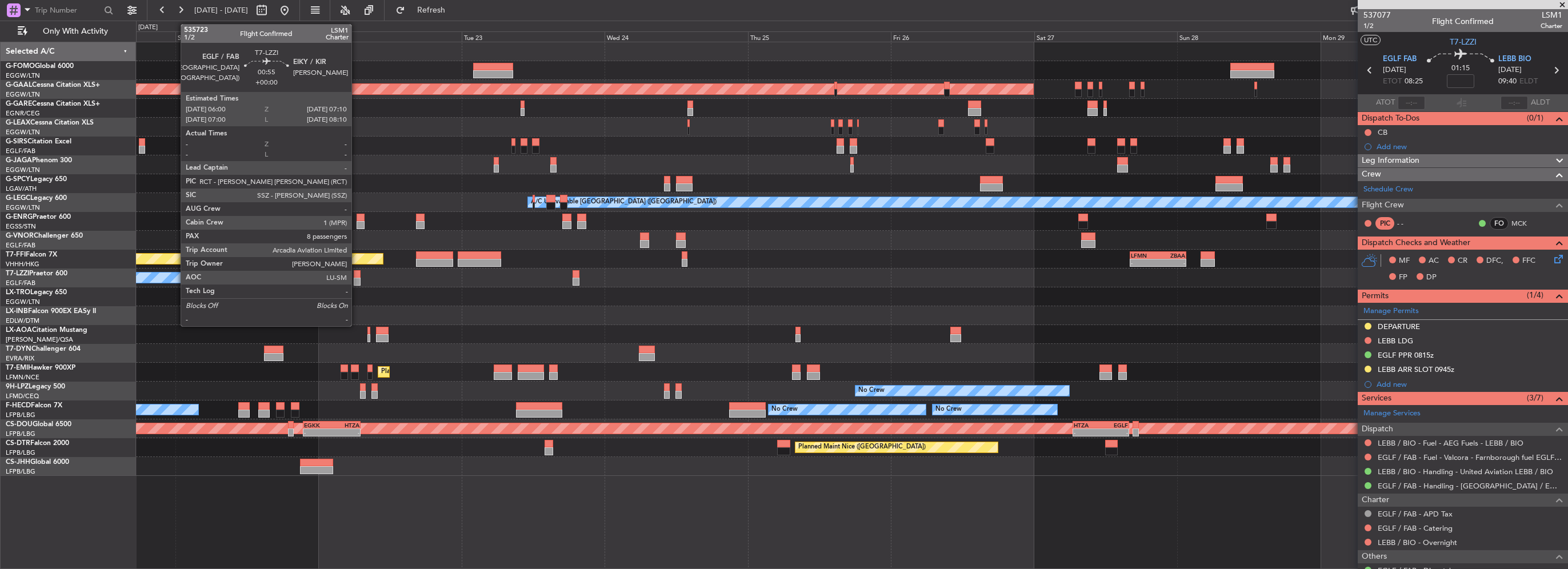
click at [356, 278] on div at bounding box center [357, 281] width 7 height 8
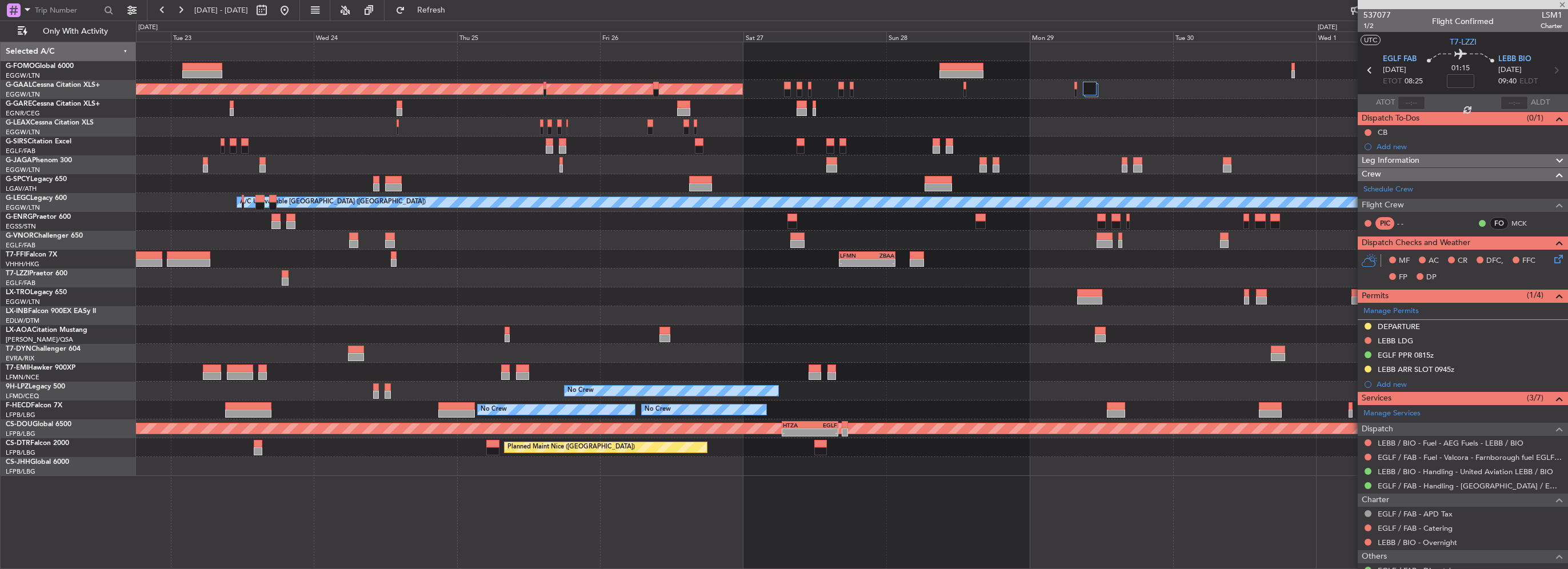
click at [265, 284] on div "A/C Unavailable [GEOGRAPHIC_DATA] ([GEOGRAPHIC_DATA])" at bounding box center [852, 278] width 1431 height 19
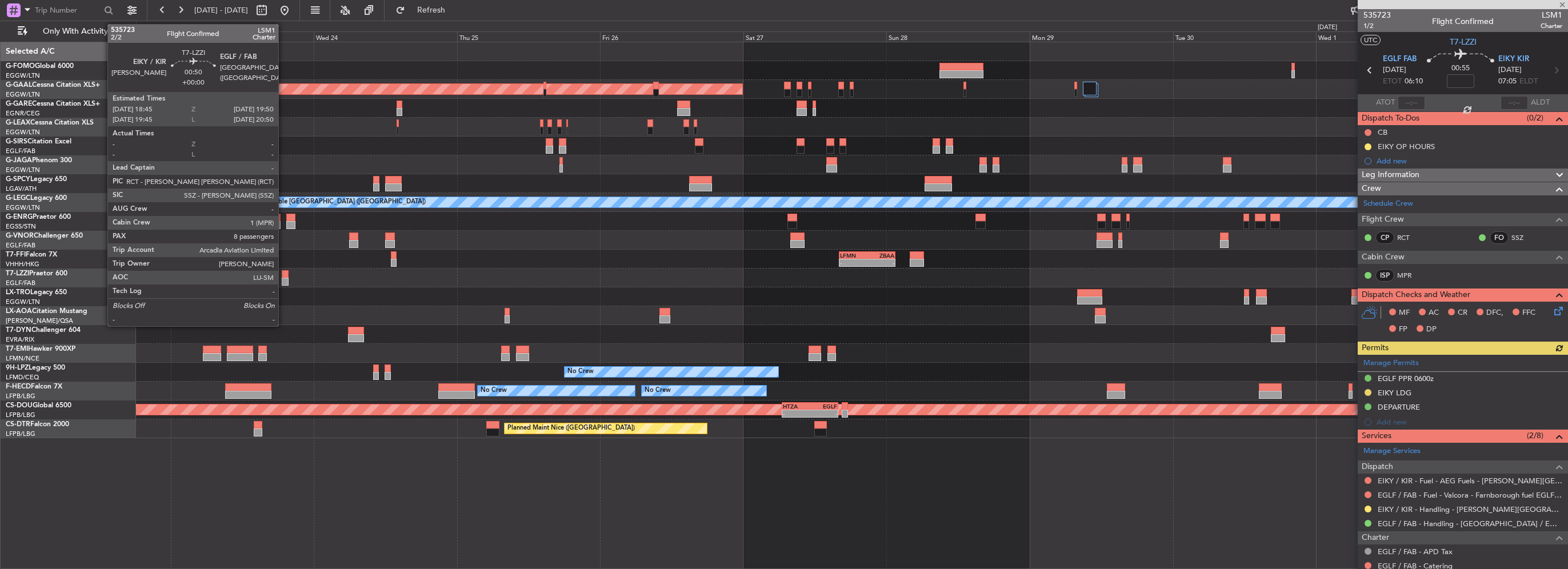
click at [283, 278] on div at bounding box center [284, 281] width 6 height 8
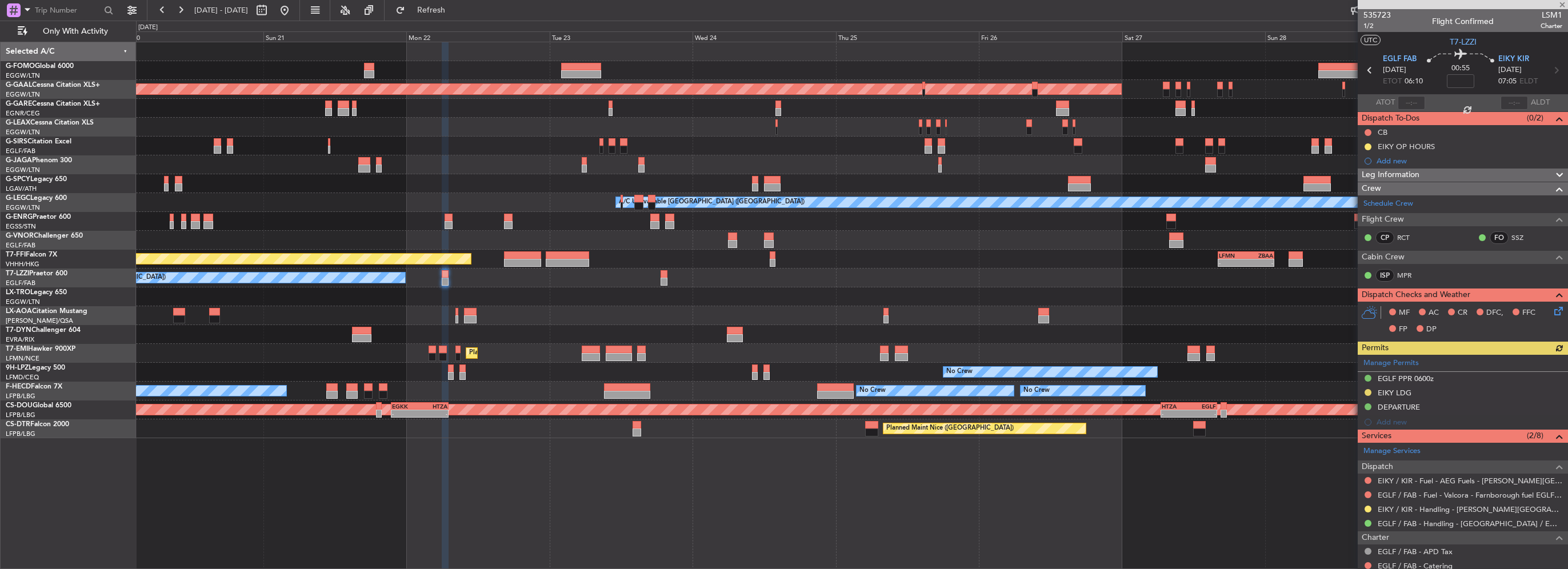
click at [804, 292] on div "Planned Maint Dusseldorf A/C Unavailable London (Luton) - - LFMN 16:05 Z ZBAA 0…" at bounding box center [852, 241] width 1431 height 396
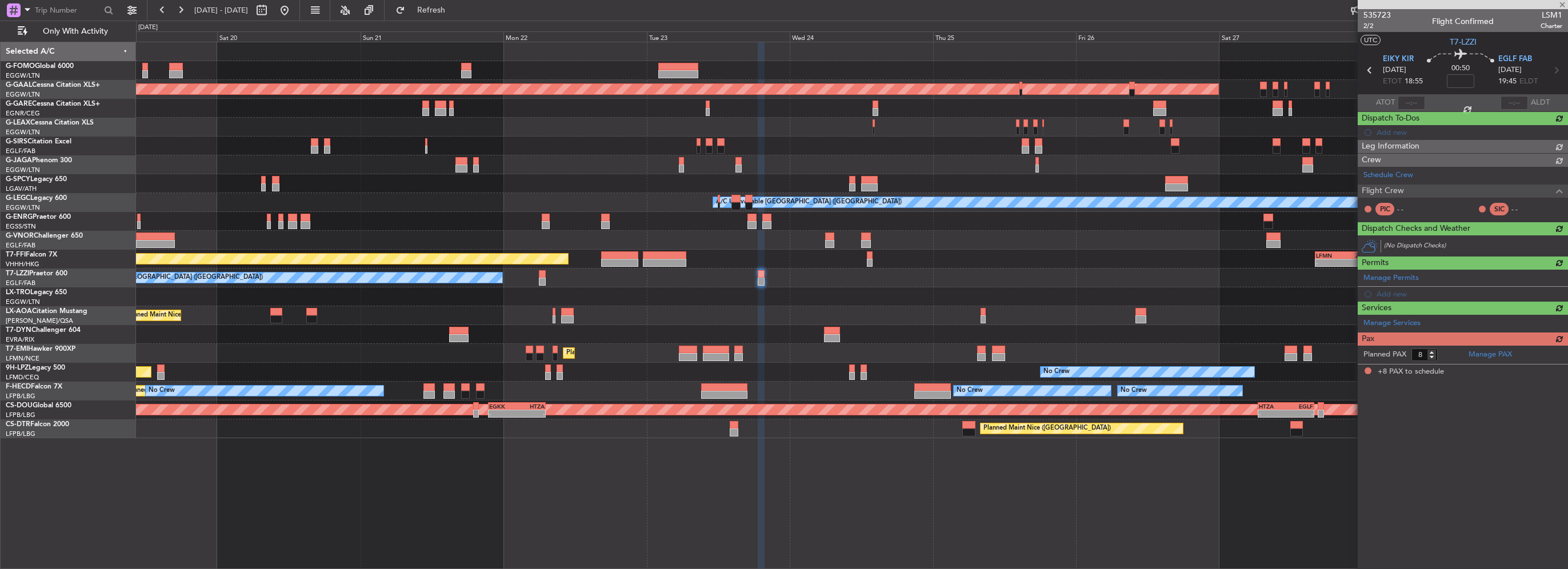
click at [776, 321] on div "Planned Maint Nice ([GEOGRAPHIC_DATA])" at bounding box center [852, 315] width 1431 height 19
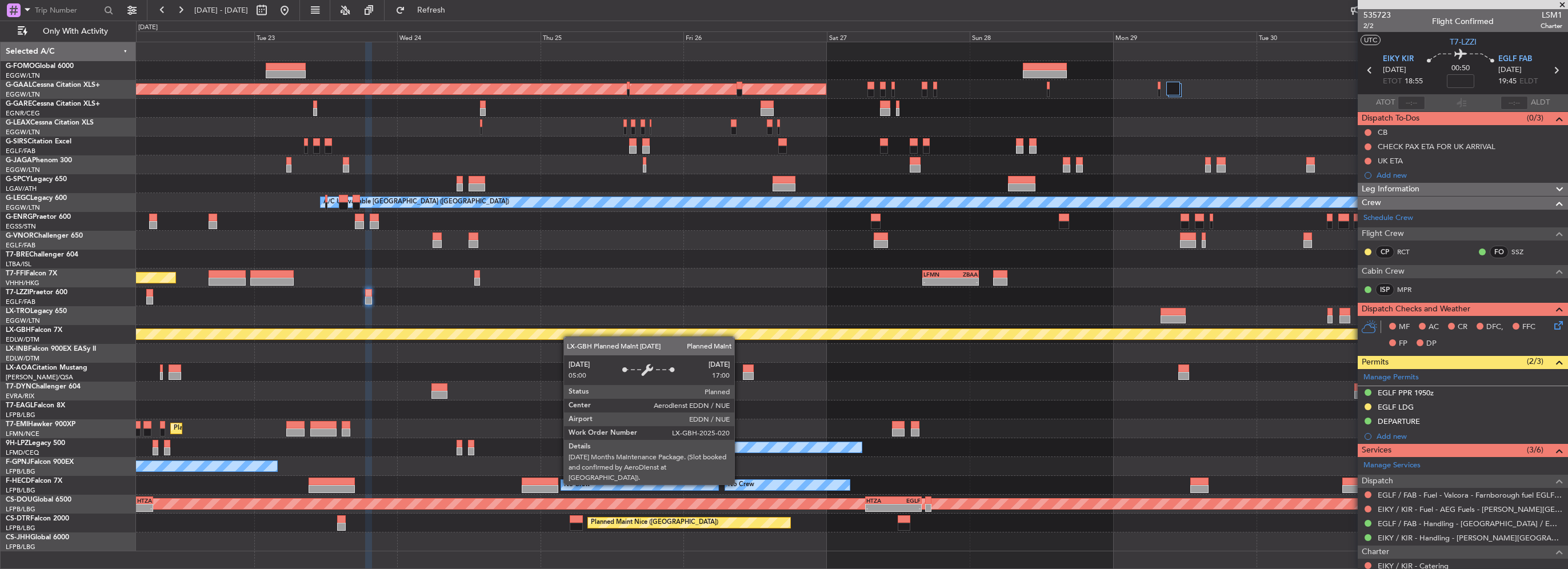
click at [234, 331] on div "Planned Maint Nurnberg" at bounding box center [852, 334] width 1431 height 19
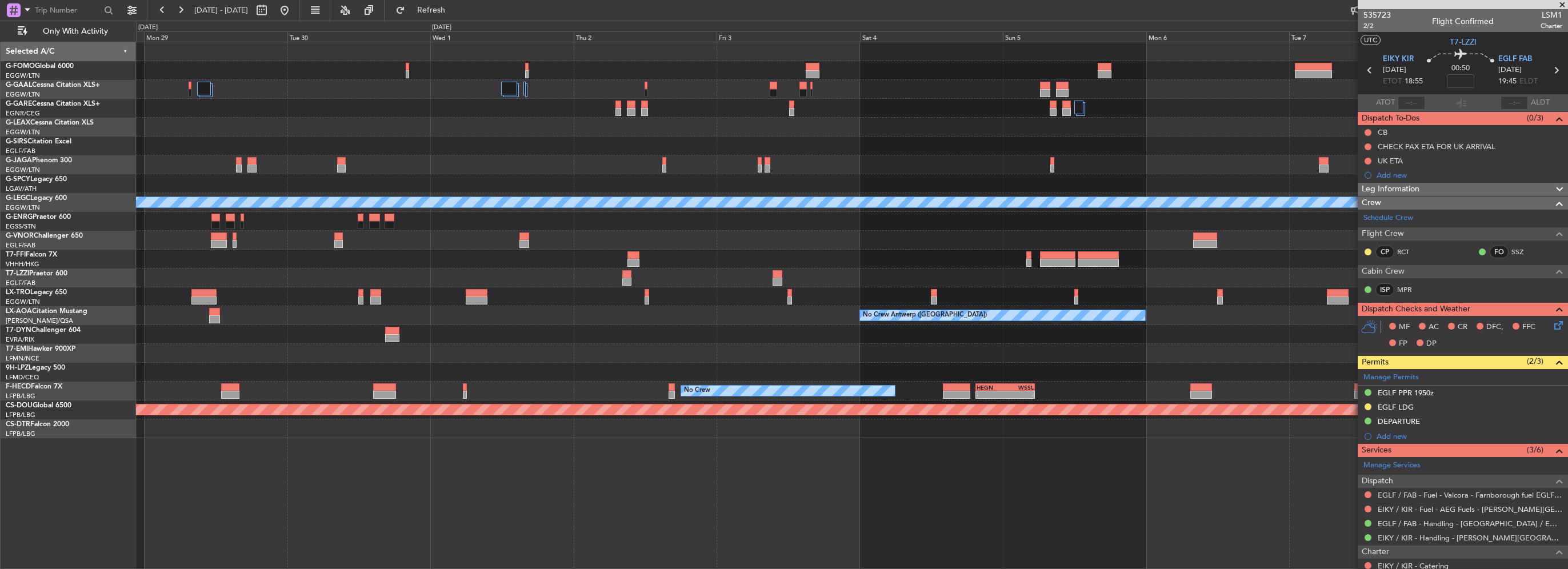
click at [71, 281] on div "Planned Maint Dusseldorf A/C Unavailable London (Luton) LFMN 16:05 Z ZBAA 01:35…" at bounding box center [784, 294] width 1568 height 549
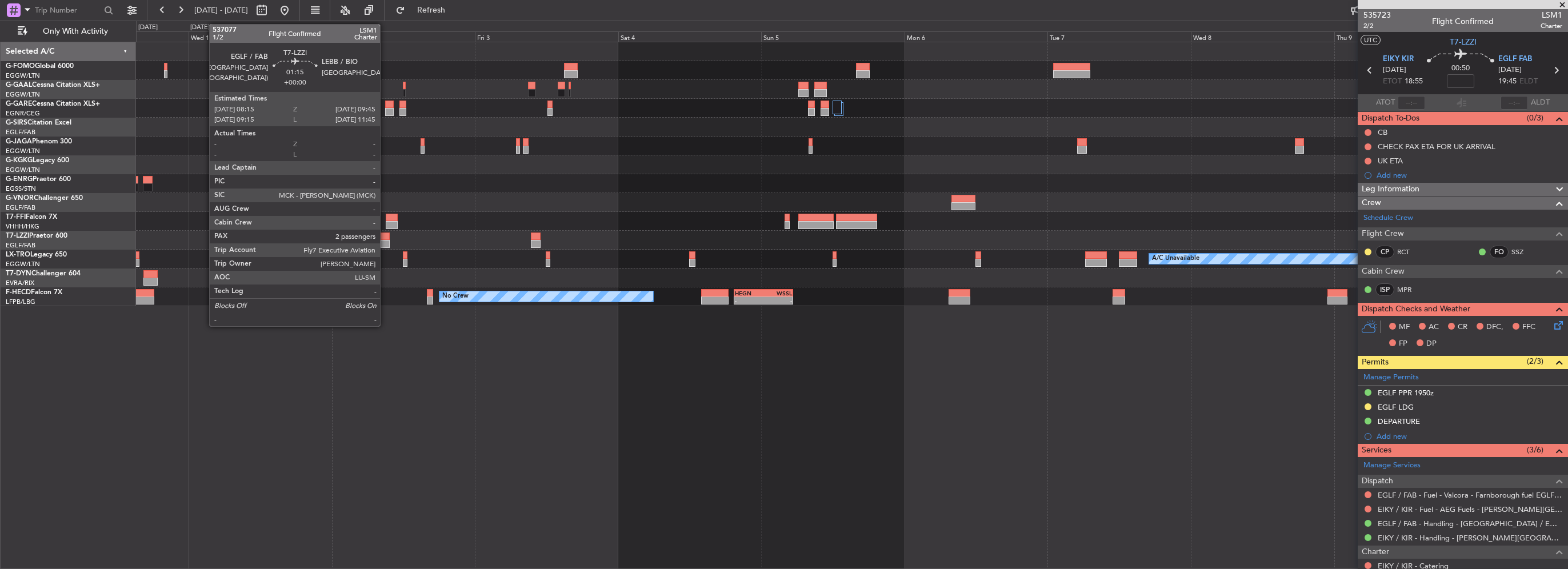
click at [385, 242] on div at bounding box center [385, 243] width 9 height 8
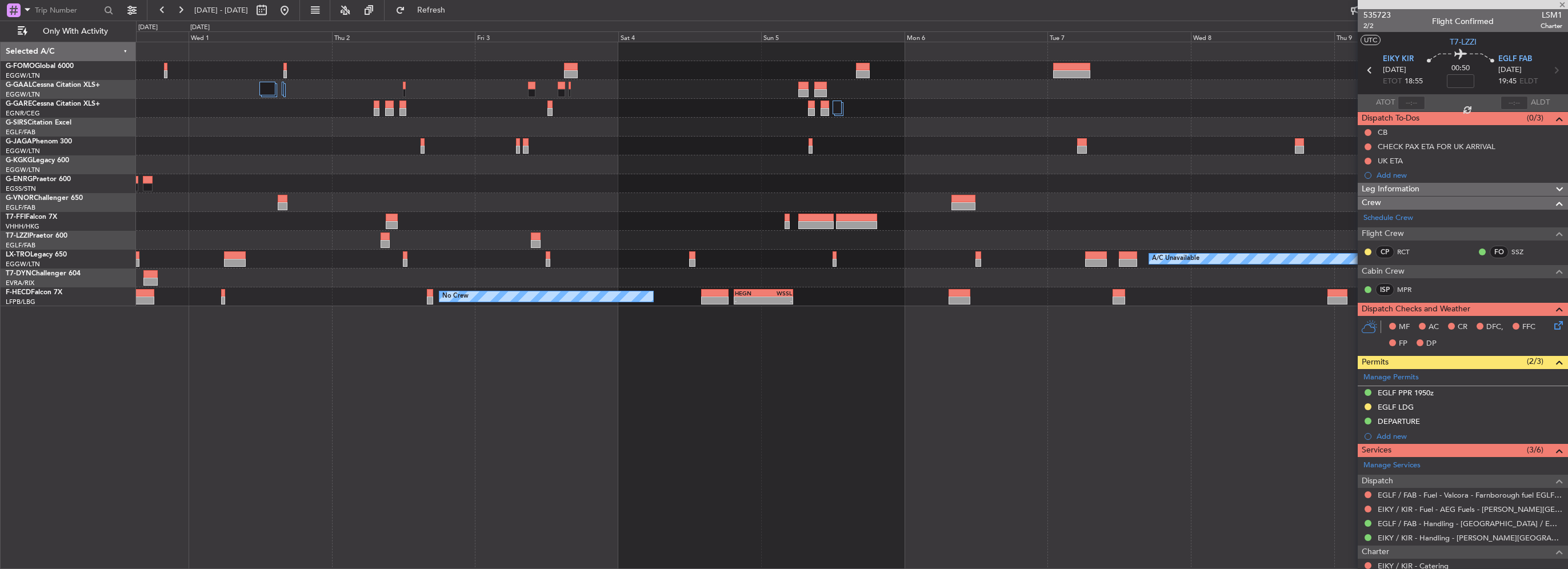
type input "2"
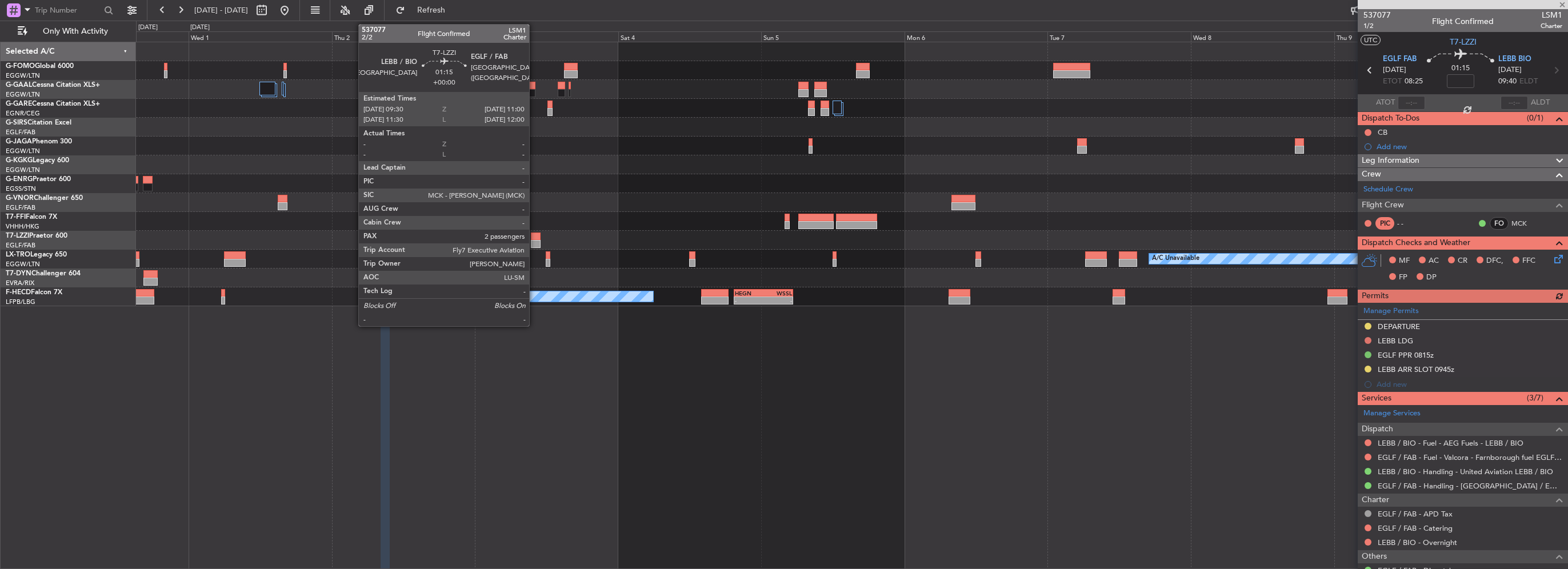
click at [534, 241] on div at bounding box center [536, 243] width 9 height 8
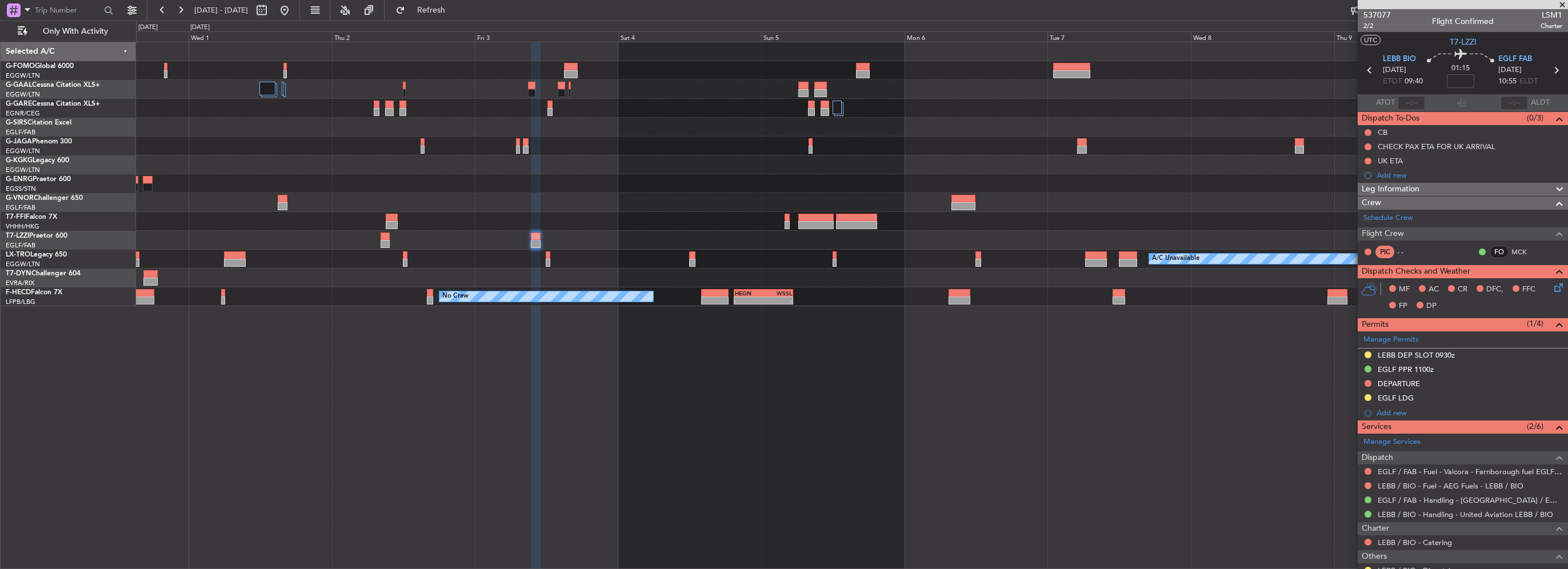
click at [1188, 244] on div "Planned Maint Geneva (Cointrin) A/C Unavailable No Crew - - HEGN 19:30 Z WSSL 0…" at bounding box center [852, 305] width 1432 height 527
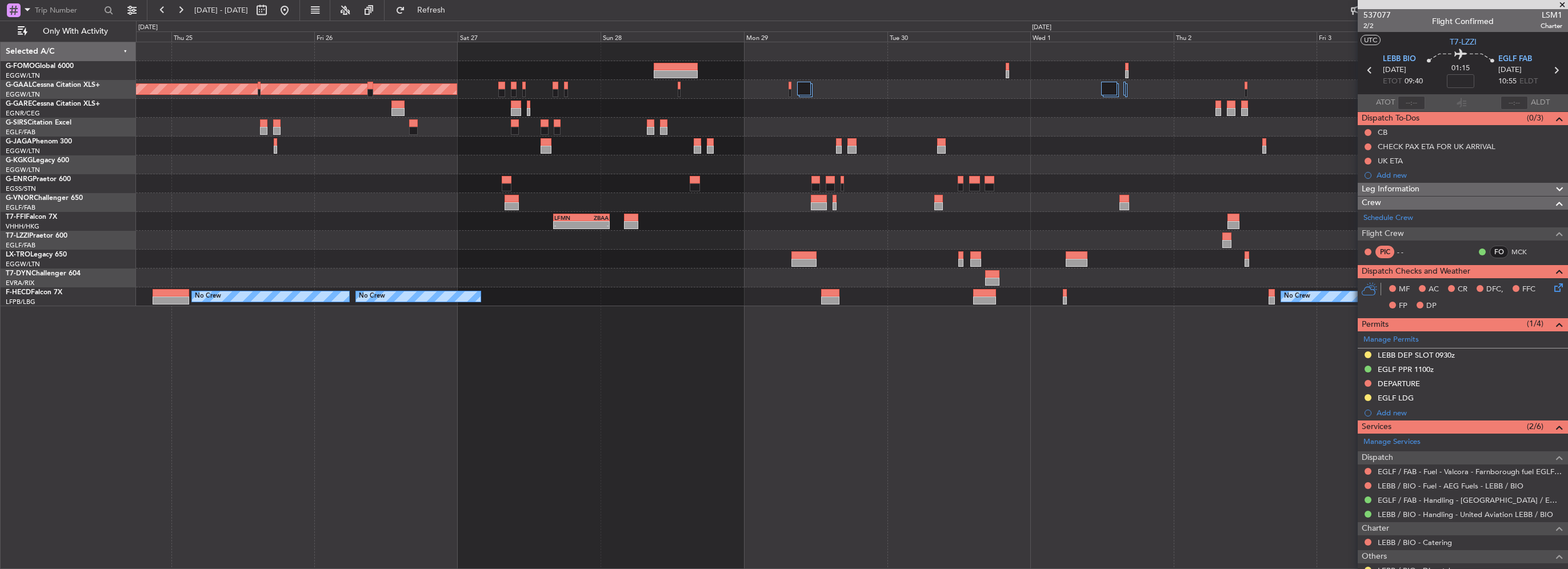
click at [919, 229] on div "LFMN 16:05 Z ZBAA 01:35 Z - - Planned Maint Tianjin (Binhai)" at bounding box center [852, 221] width 1431 height 19
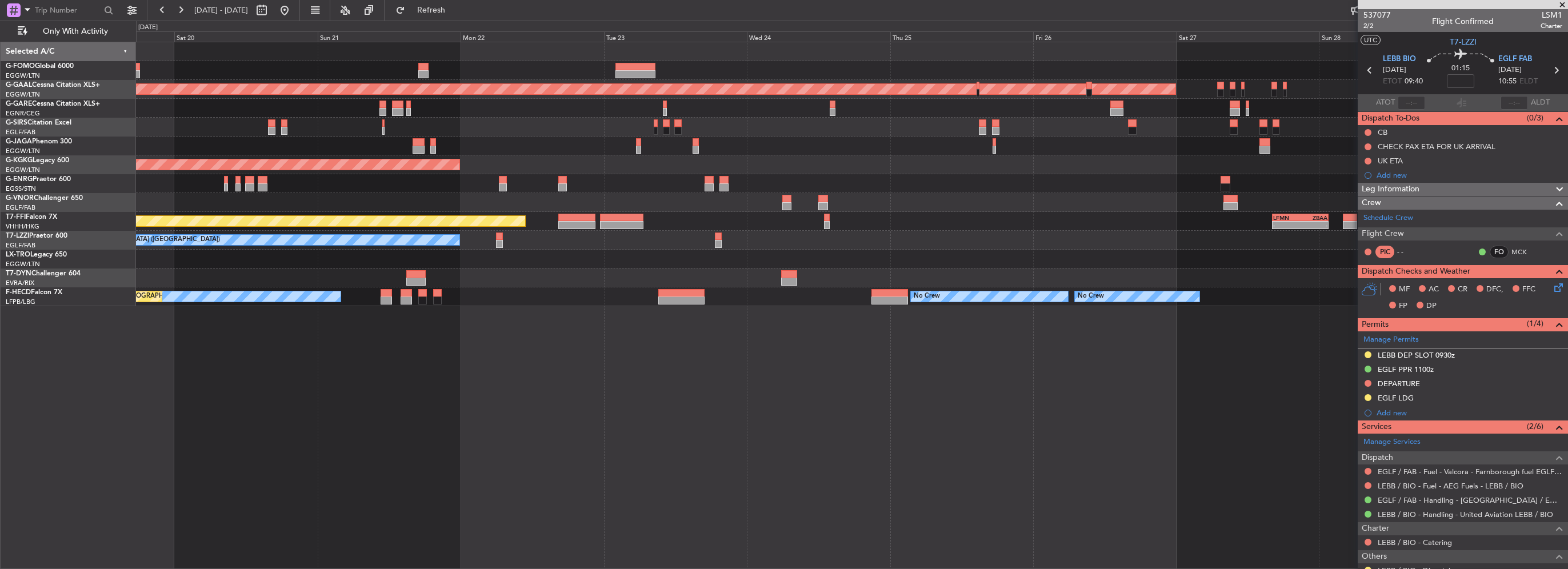
click at [928, 216] on div "Planned Maint Dusseldorf AOG Maint Istanbul (Ataturk) LFMN 16:05 Z ZBAA 01:35 Z…" at bounding box center [852, 174] width 1431 height 264
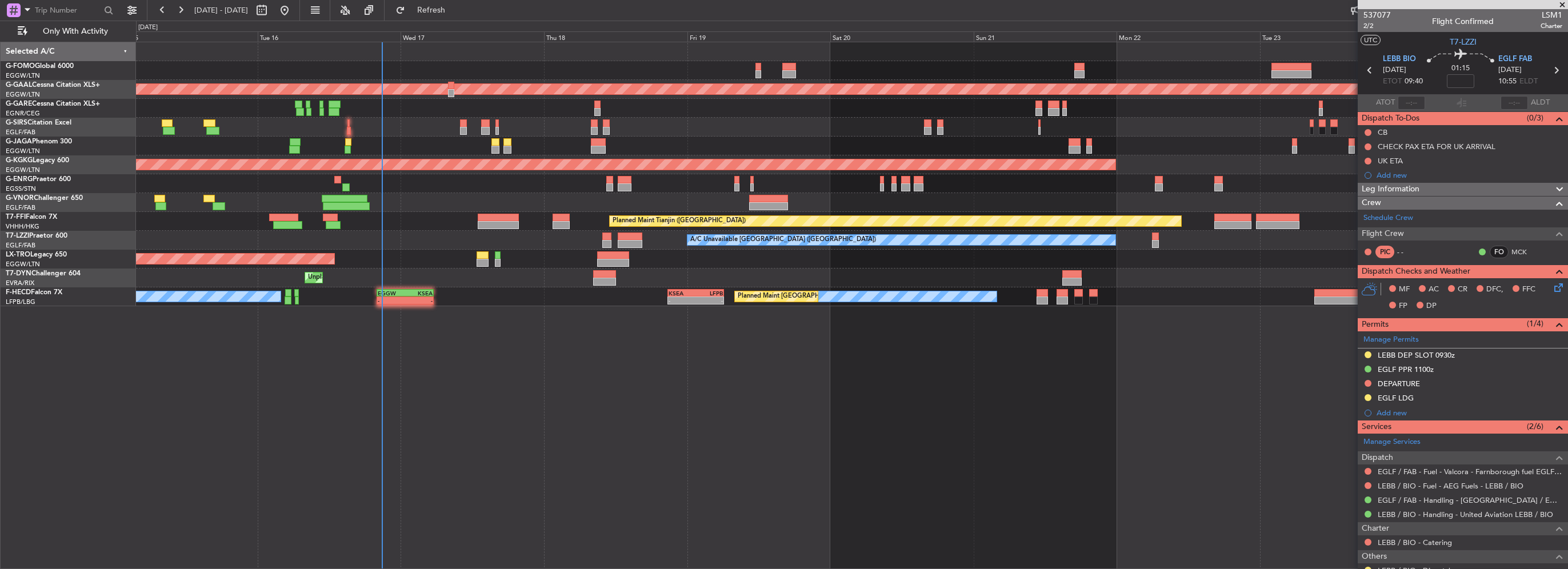
click at [410, 193] on div "OLBA 11:00 Z KTEB 22:45 Z 10:50 Z 22:30 Z Planned Maint Dusseldorf Planned Main…" at bounding box center [852, 174] width 1431 height 264
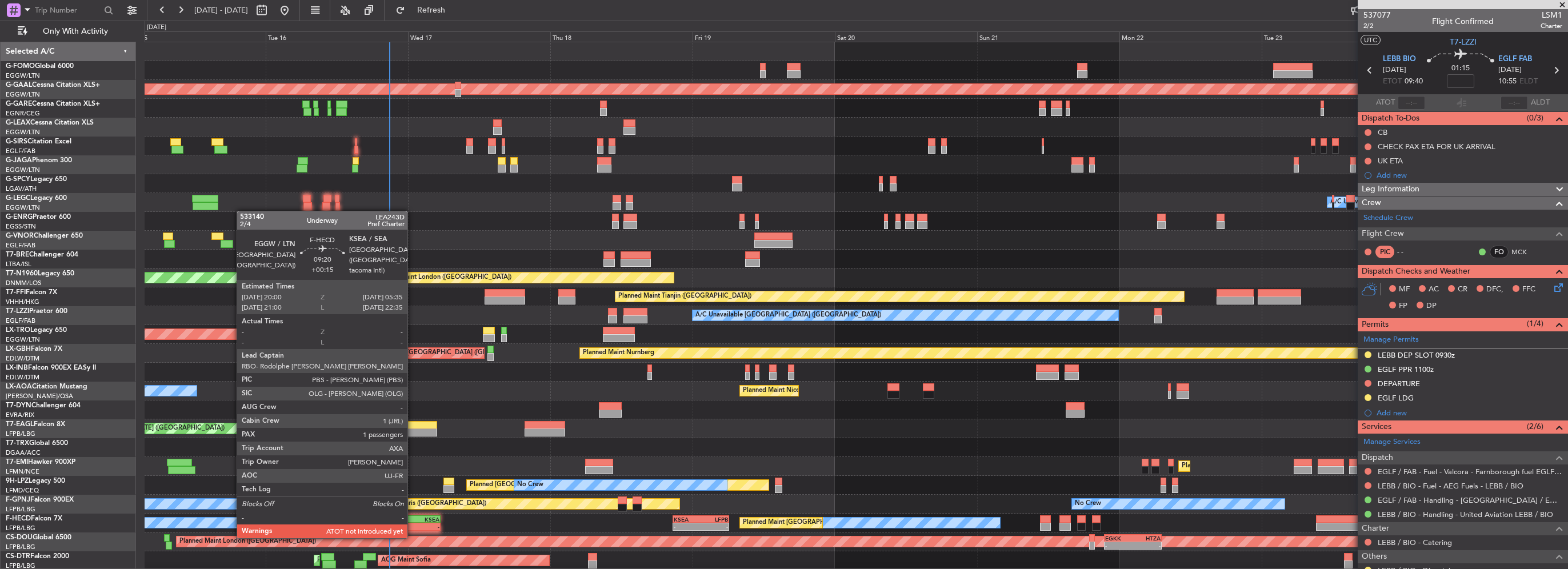
click at [413, 526] on div "-" at bounding box center [426, 526] width 28 height 6
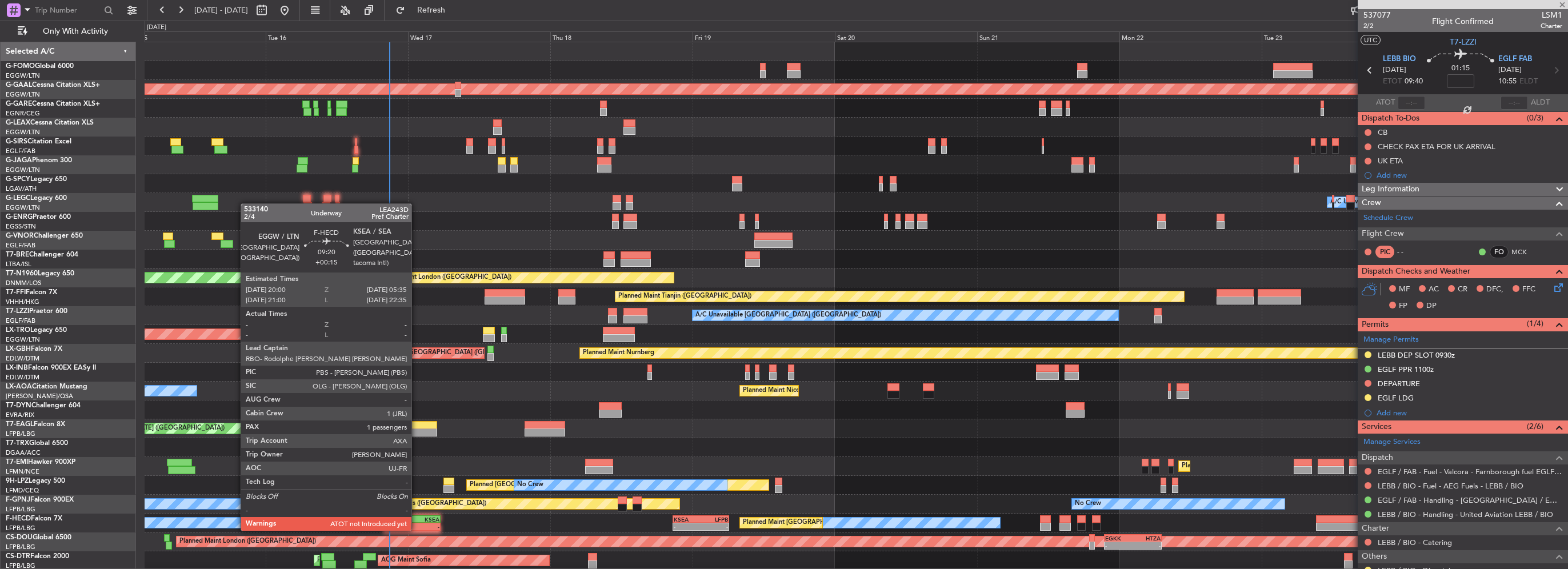
type input "+00:15"
type input "1"
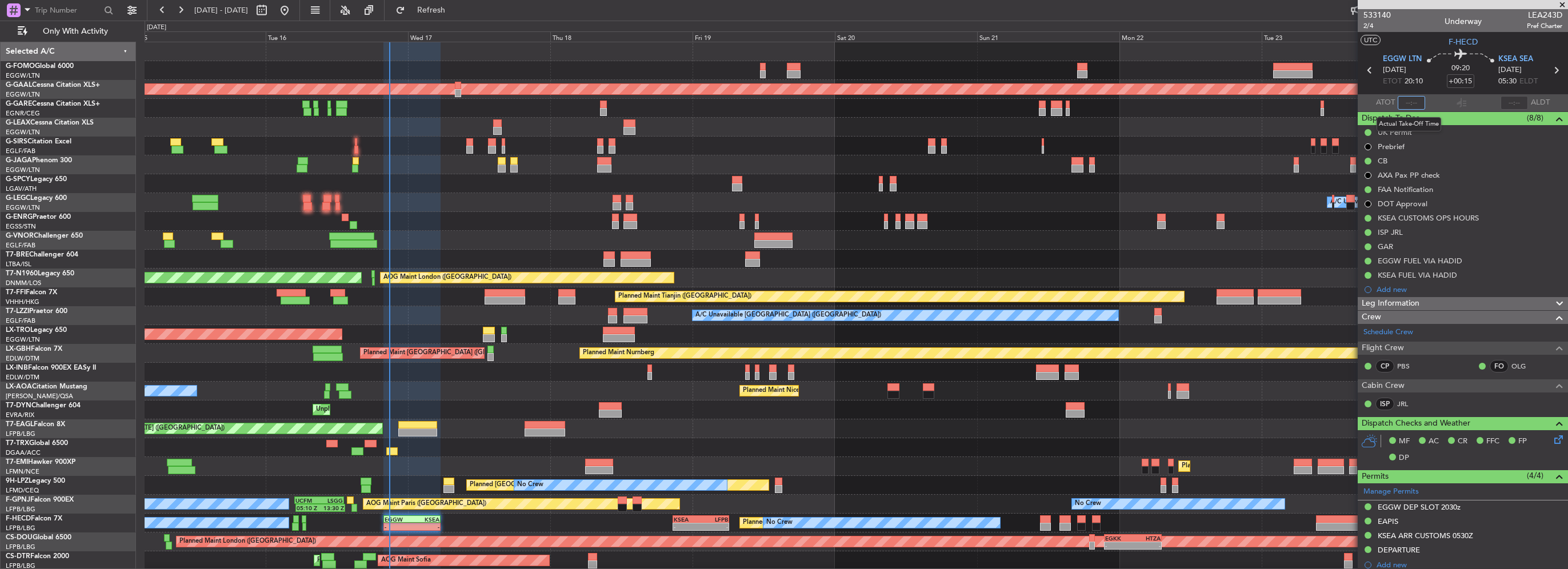
click at [1401, 103] on input "text" at bounding box center [1412, 103] width 28 height 14
type input "20:50"
drag, startPoint x: 1430, startPoint y: 216, endPoint x: 1431, endPoint y: 240, distance: 24.0
click at [1430, 216] on div "KSEA CUSTOMS OPS HOURS" at bounding box center [1427, 217] width 101 height 9
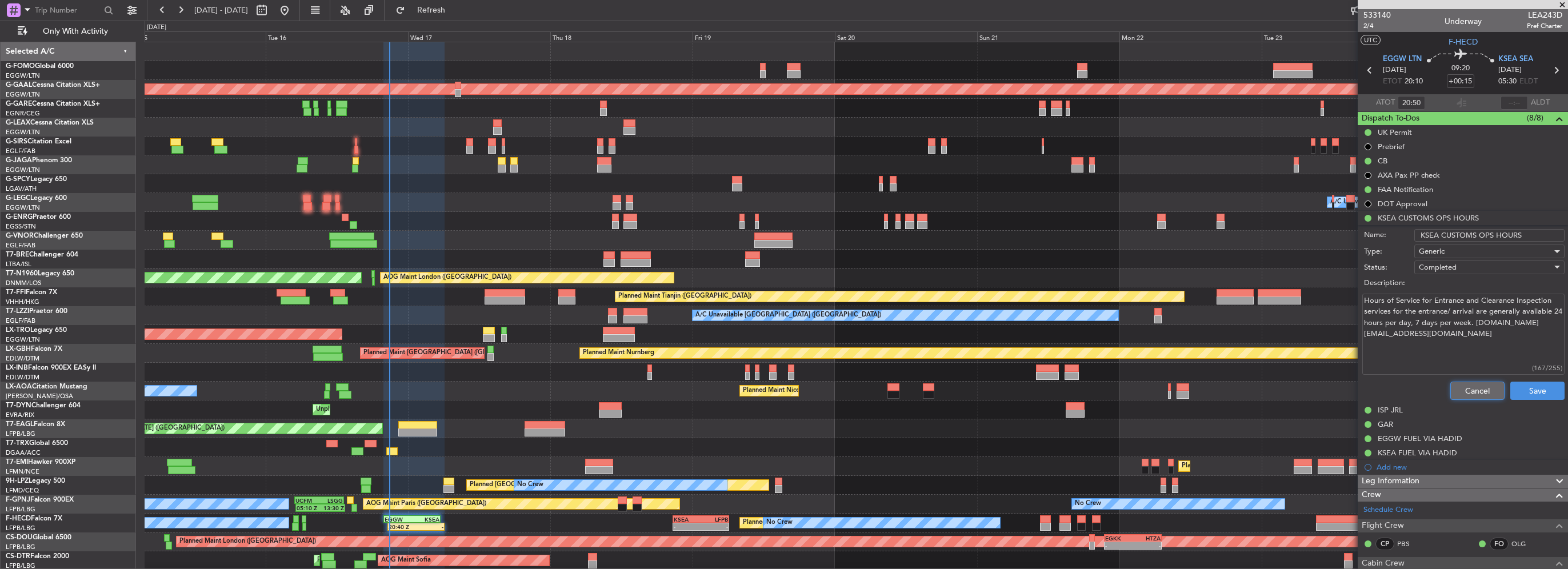
click at [1464, 390] on button "Cancel" at bounding box center [1477, 390] width 55 height 19
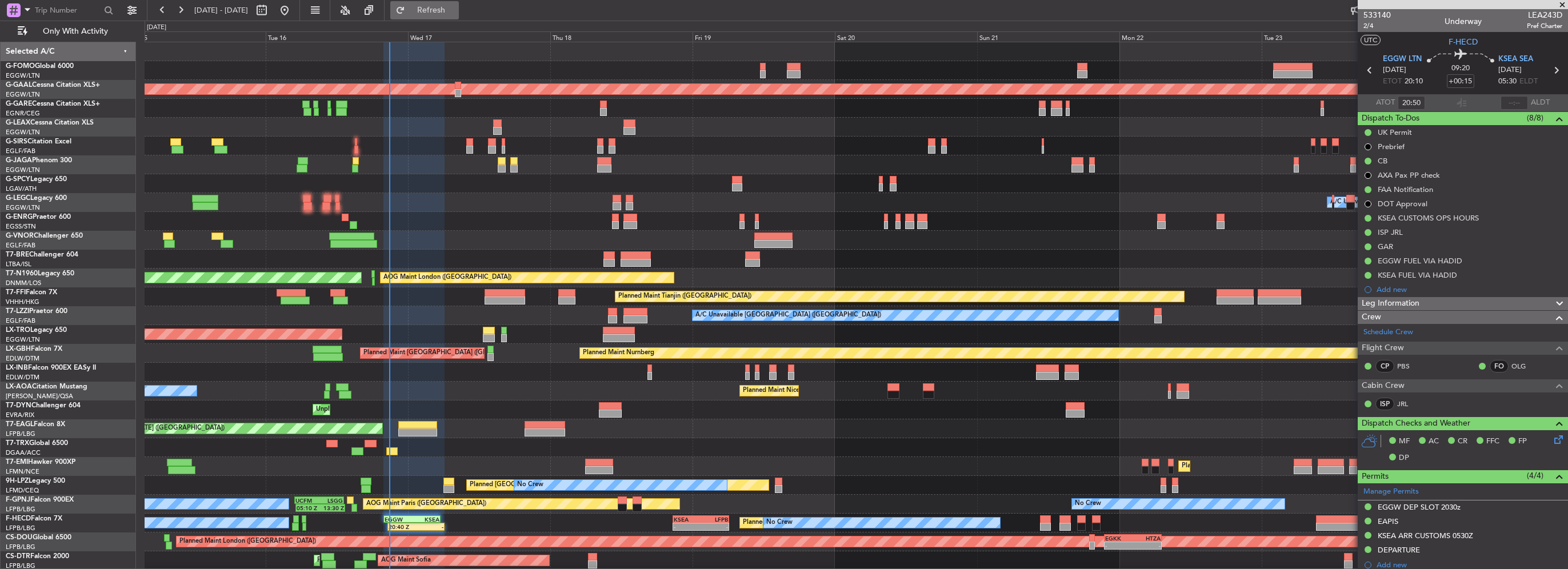
click at [459, 10] on button "Refresh" at bounding box center [425, 10] width 68 height 19
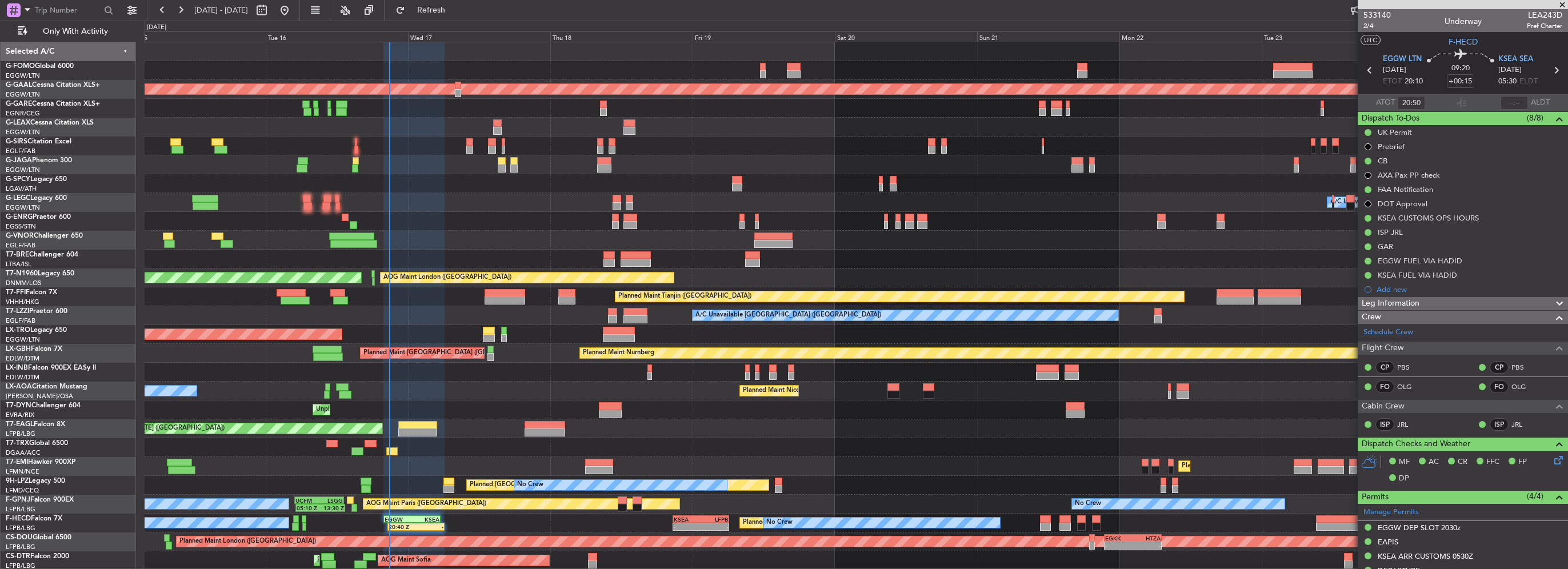
click at [589, 107] on div "OLBA 11:00 Z KTEB 22:45 Z 10:50 Z 22:30 Z Planned Maint Dusseldorf Planned Main…" at bounding box center [855, 315] width 1423 height 547
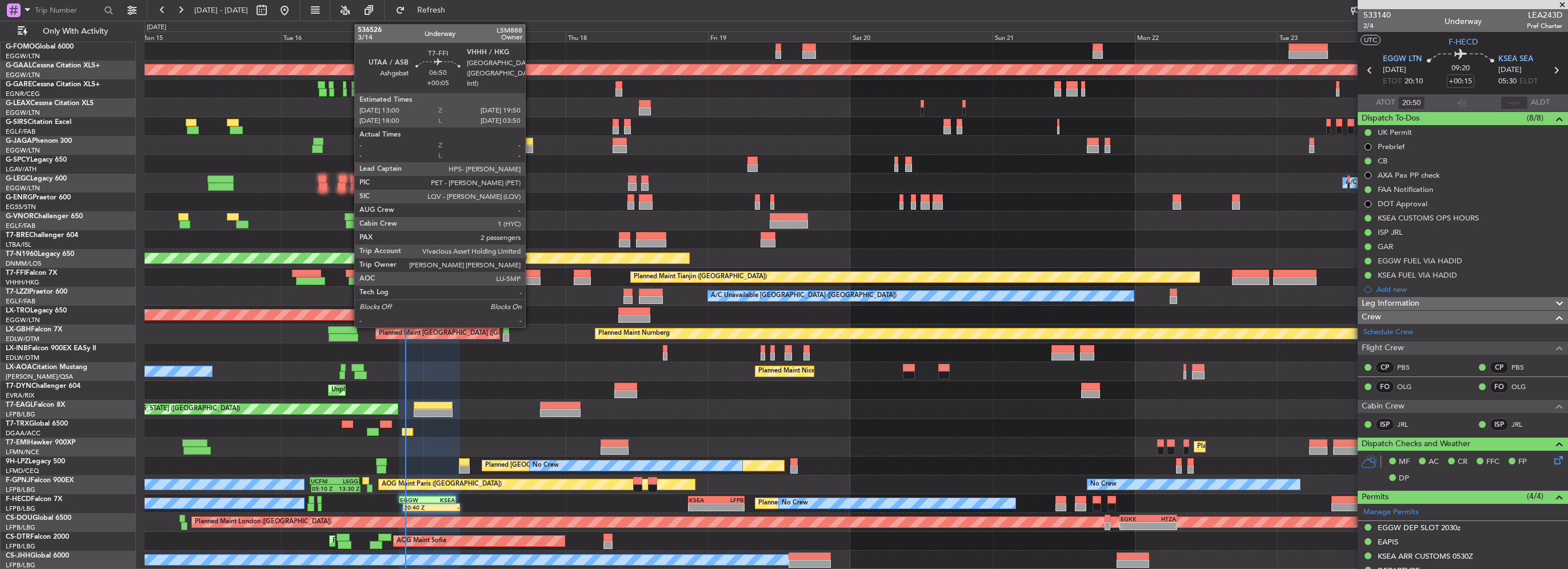
click at [530, 282] on div at bounding box center [520, 280] width 41 height 8
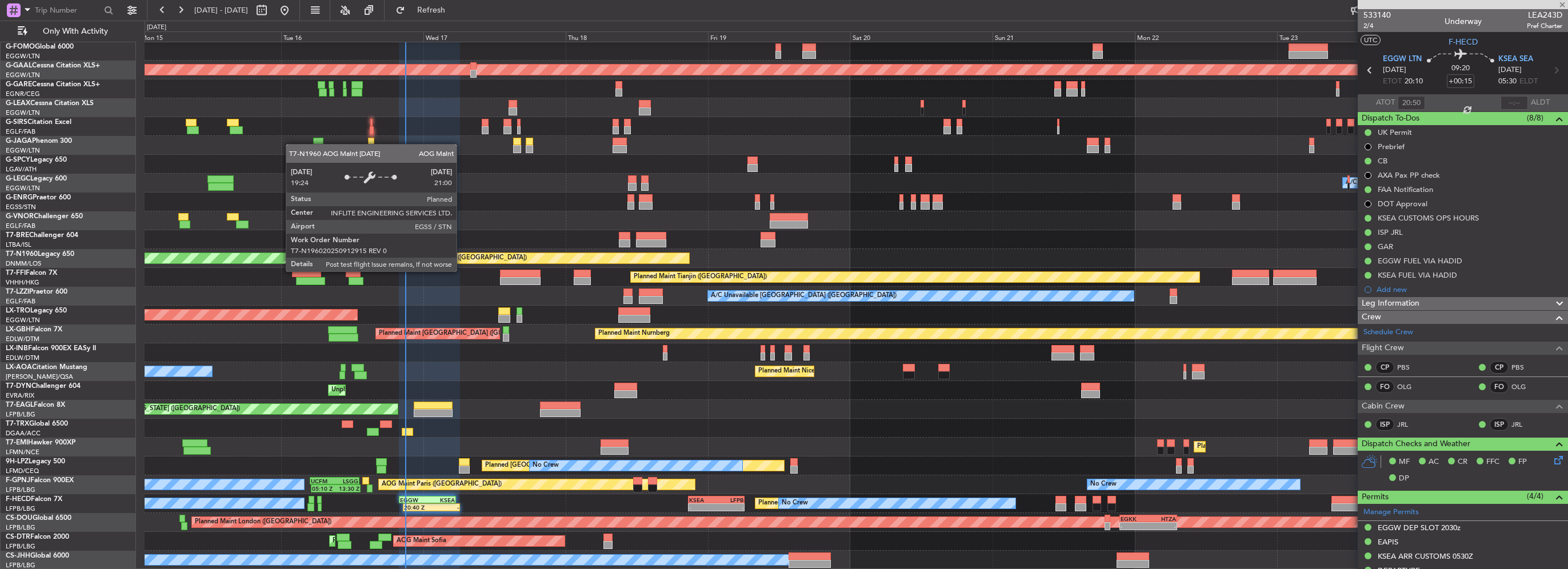
type input "+00:05"
type input "2"
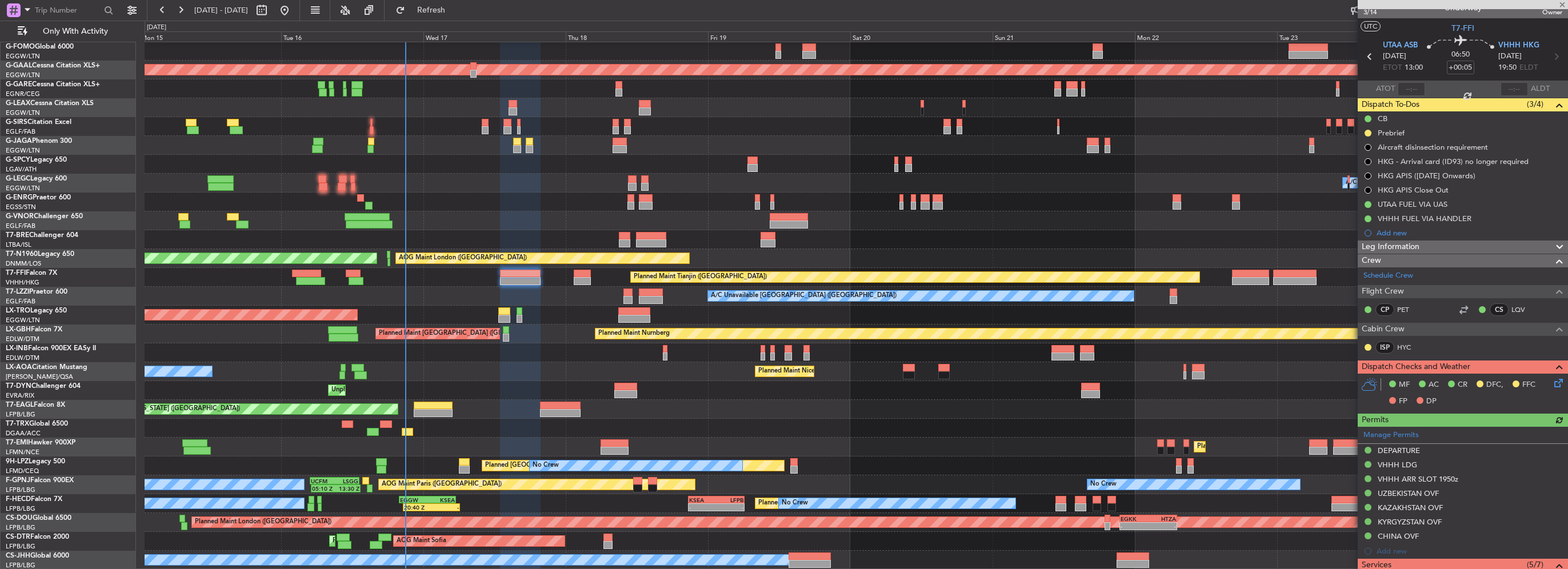
scroll to position [299, 0]
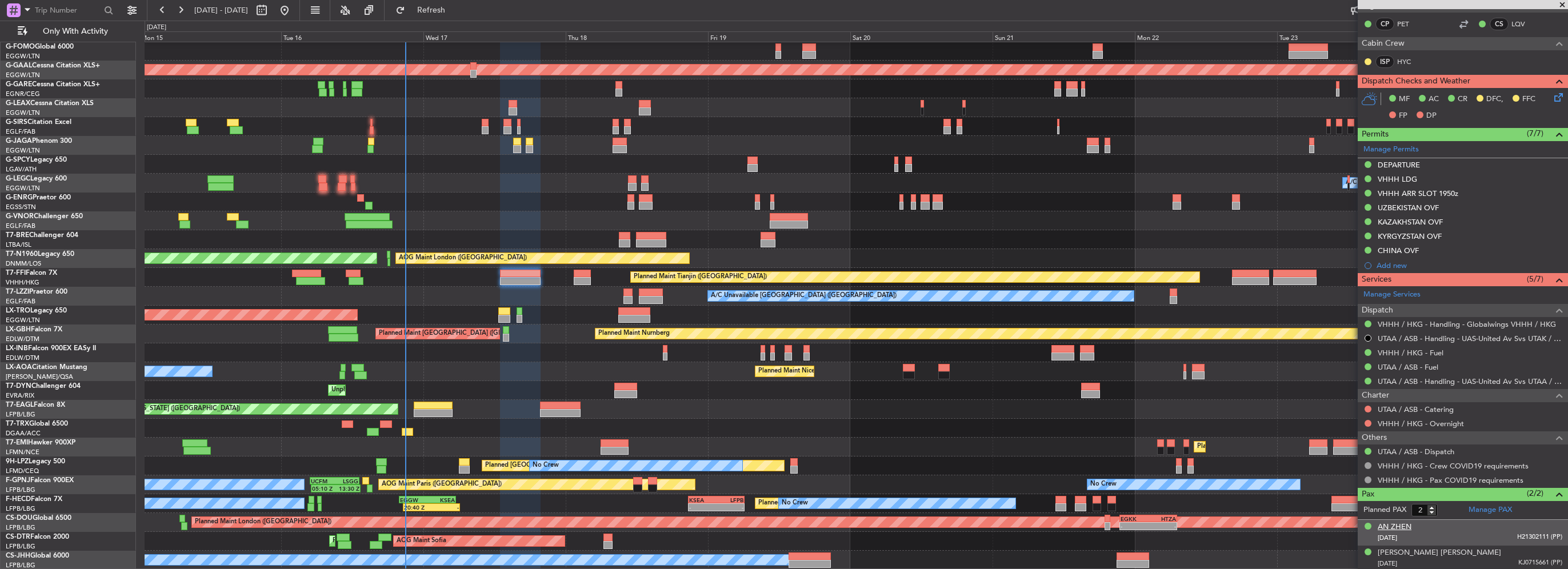
click at [1398, 526] on div "AN ZHEN" at bounding box center [1394, 527] width 33 height 11
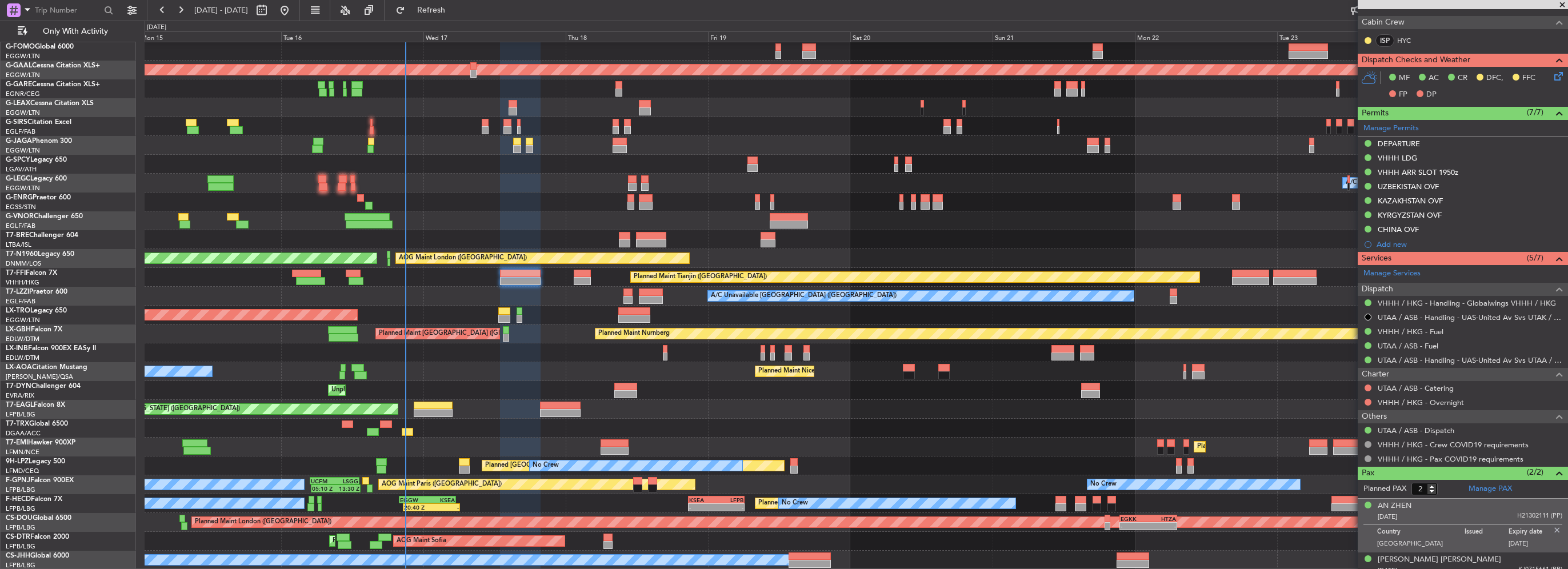
scroll to position [327, 0]
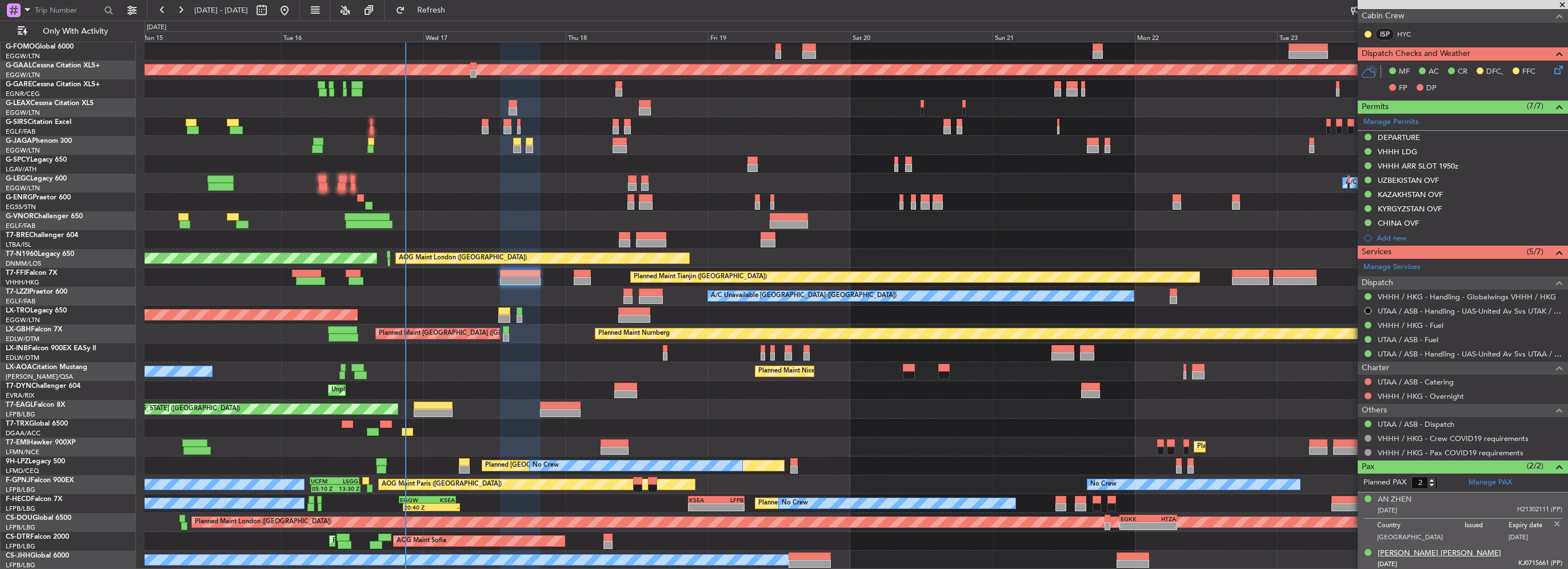
click at [1413, 548] on div "[PERSON_NAME] [PERSON_NAME]" at bounding box center [1438, 553] width 123 height 11
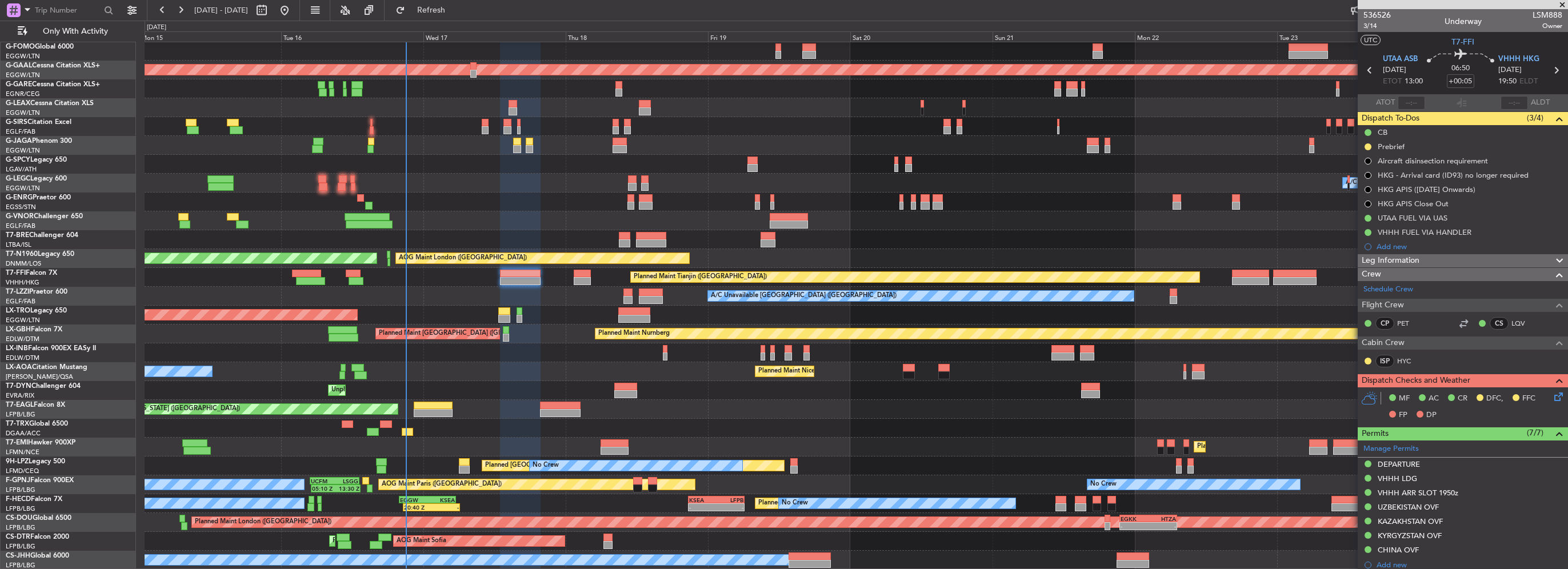
drag, startPoint x: 1367, startPoint y: 142, endPoint x: 1367, endPoint y: 153, distance: 11.0
click at [1367, 143] on button at bounding box center [1367, 146] width 6 height 6
click at [1363, 210] on span "Cancelled" at bounding box center [1370, 214] width 32 height 11
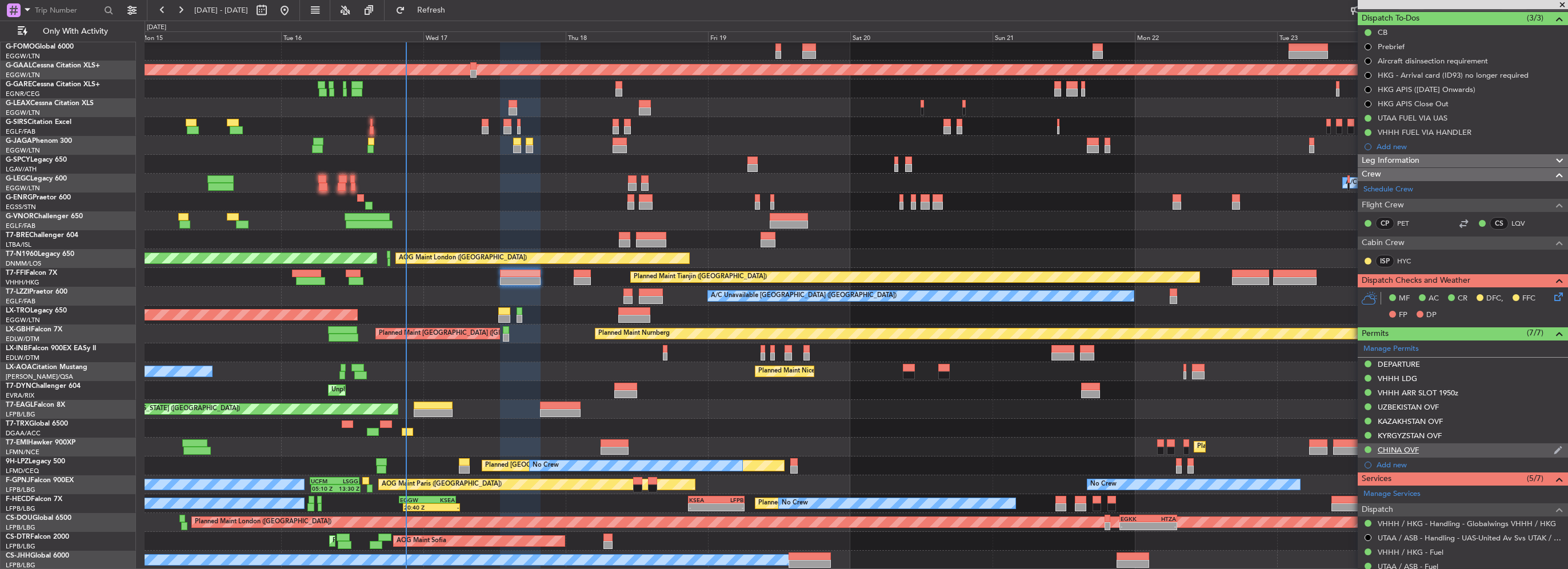
scroll to position [171, 0]
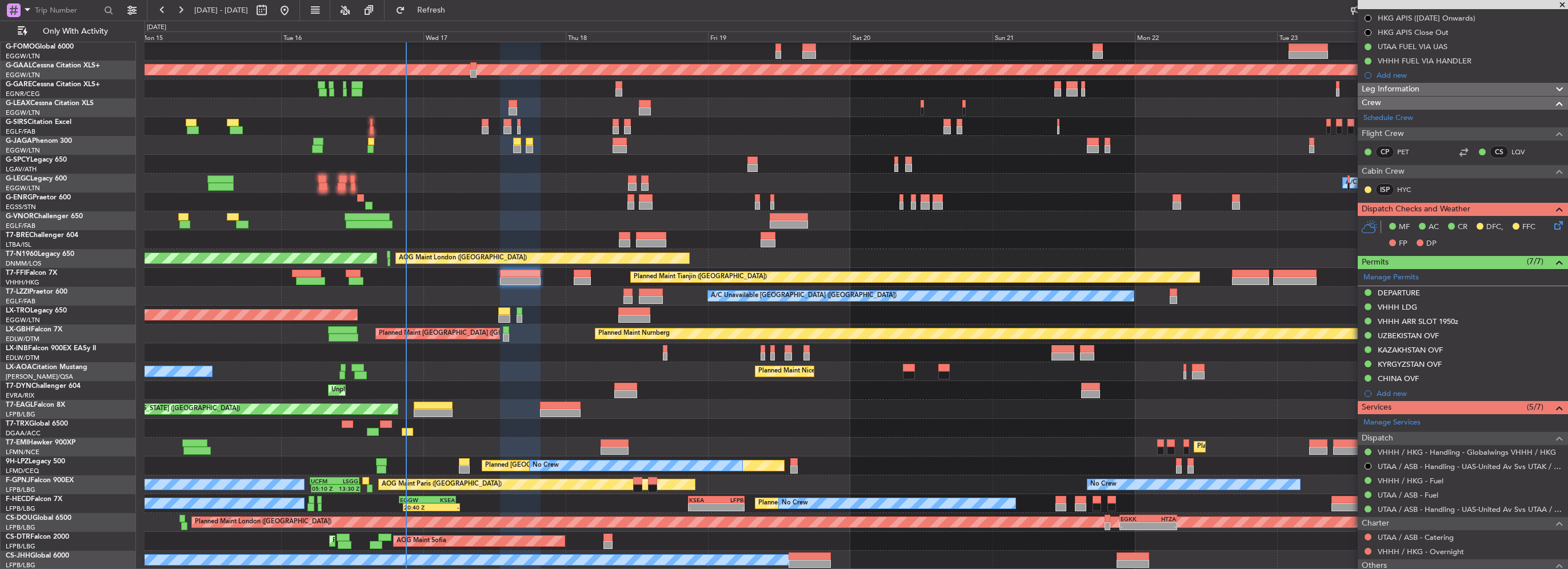
drag, startPoint x: 1397, startPoint y: 289, endPoint x: 1401, endPoint y: 293, distance: 5.7
click at [1397, 289] on div "DEPARTURE" at bounding box center [1399, 292] width 43 height 9
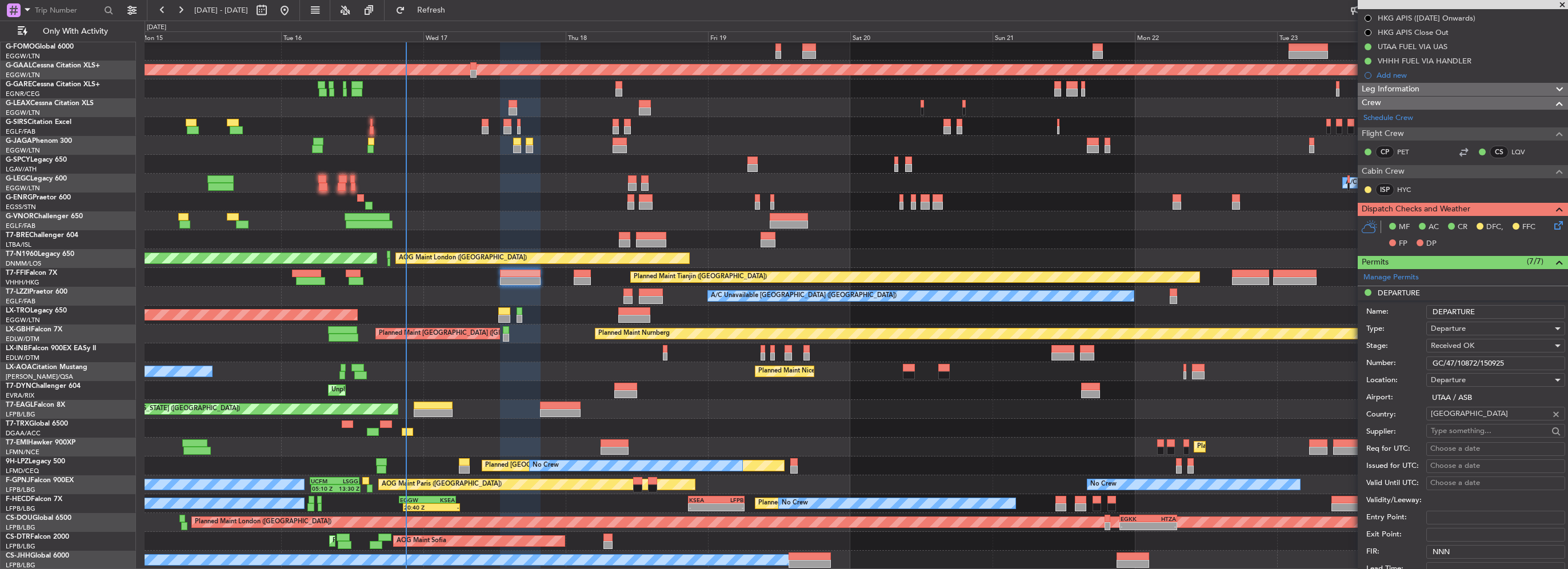
drag, startPoint x: 1518, startPoint y: 356, endPoint x: 1282, endPoint y: 365, distance: 236.2
click at [1333, 365] on fb-app "15 Sep 2025 - 25 Sep 2025 Refresh Quick Links Only With Activity OLBA 11:00 Z K…" at bounding box center [784, 289] width 1568 height 561
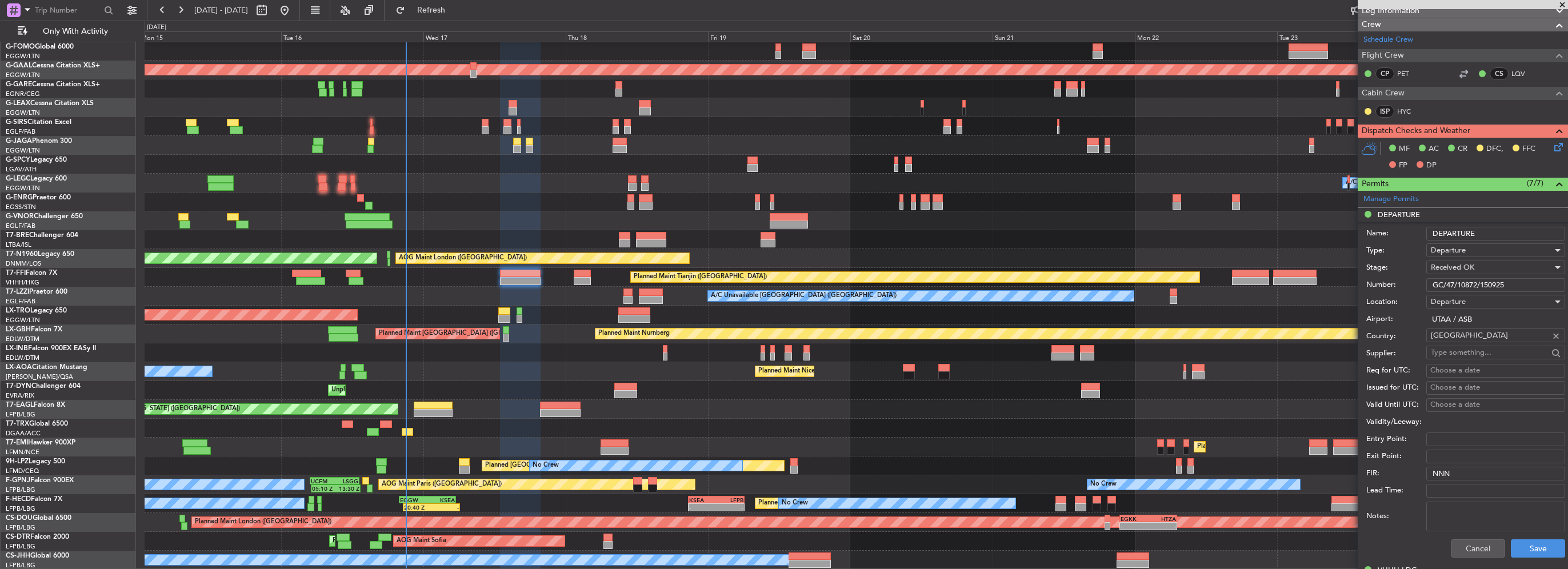
scroll to position [286, 0]
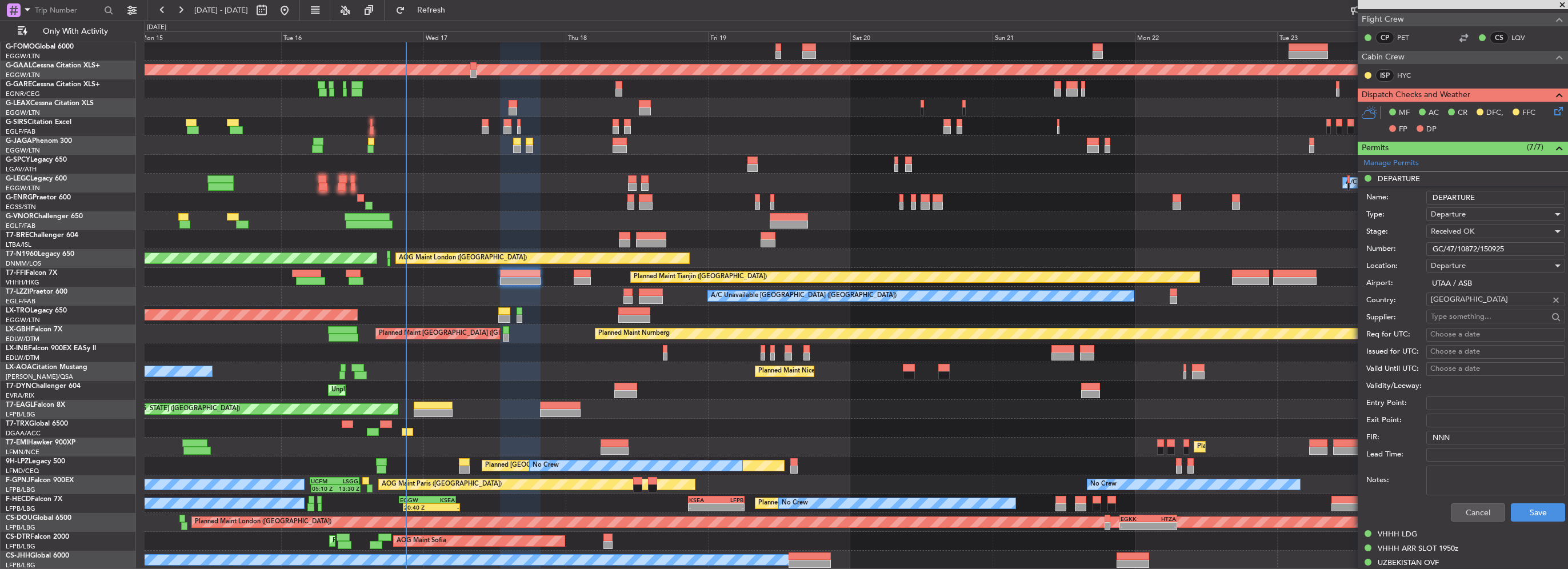
click at [1474, 501] on div "Cancel Save" at bounding box center [1465, 513] width 199 height 30
click at [1477, 507] on button "Cancel" at bounding box center [1477, 513] width 55 height 19
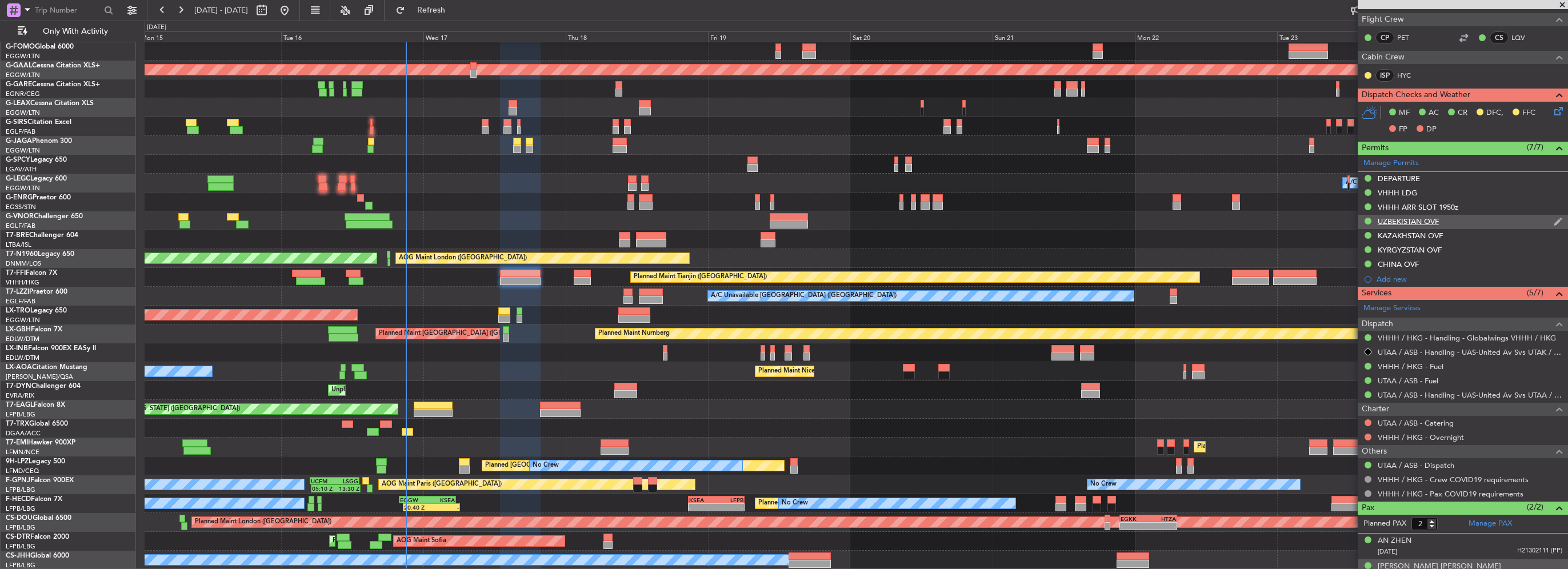
click at [1415, 223] on div "UZBEKISTAN OVF" at bounding box center [1408, 221] width 61 height 9
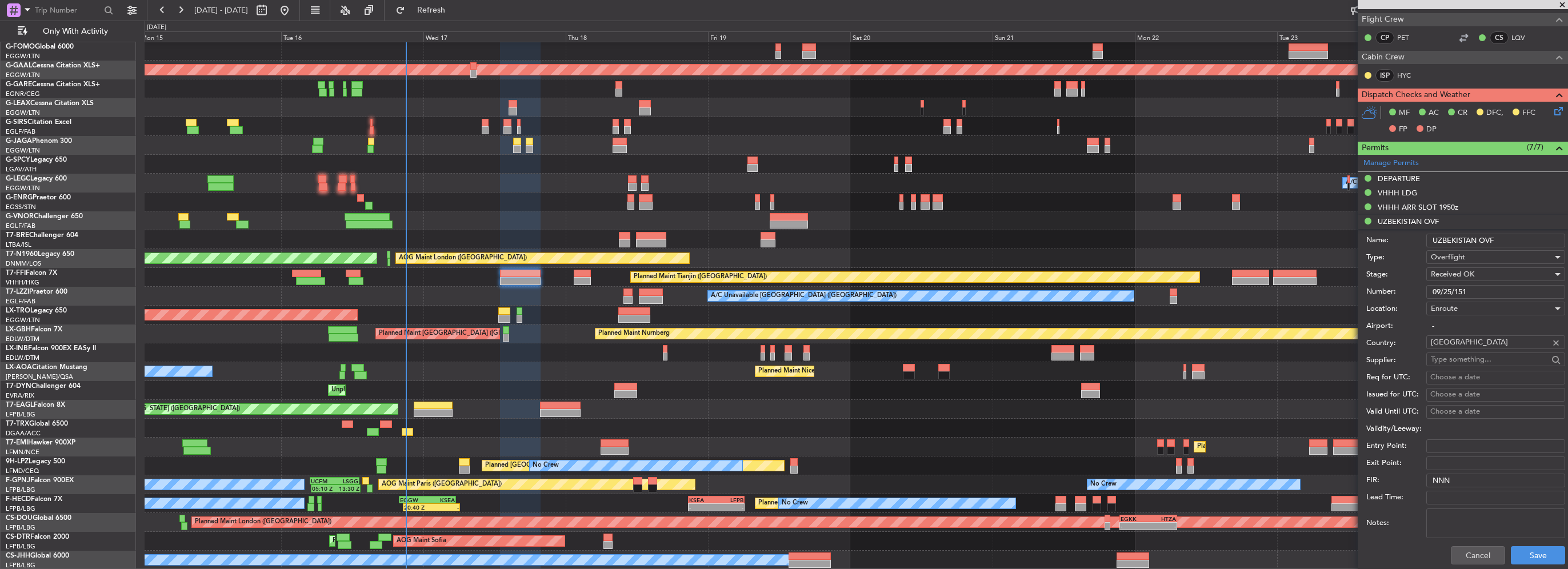
drag, startPoint x: 1487, startPoint y: 291, endPoint x: 1284, endPoint y: 288, distance: 203.0
click at [1277, 291] on fb-app "15 Sep 2025 - 25 Sep 2025 Refresh Quick Links Only With Activity OLBA 11:00 Z K…" at bounding box center [784, 289] width 1568 height 561
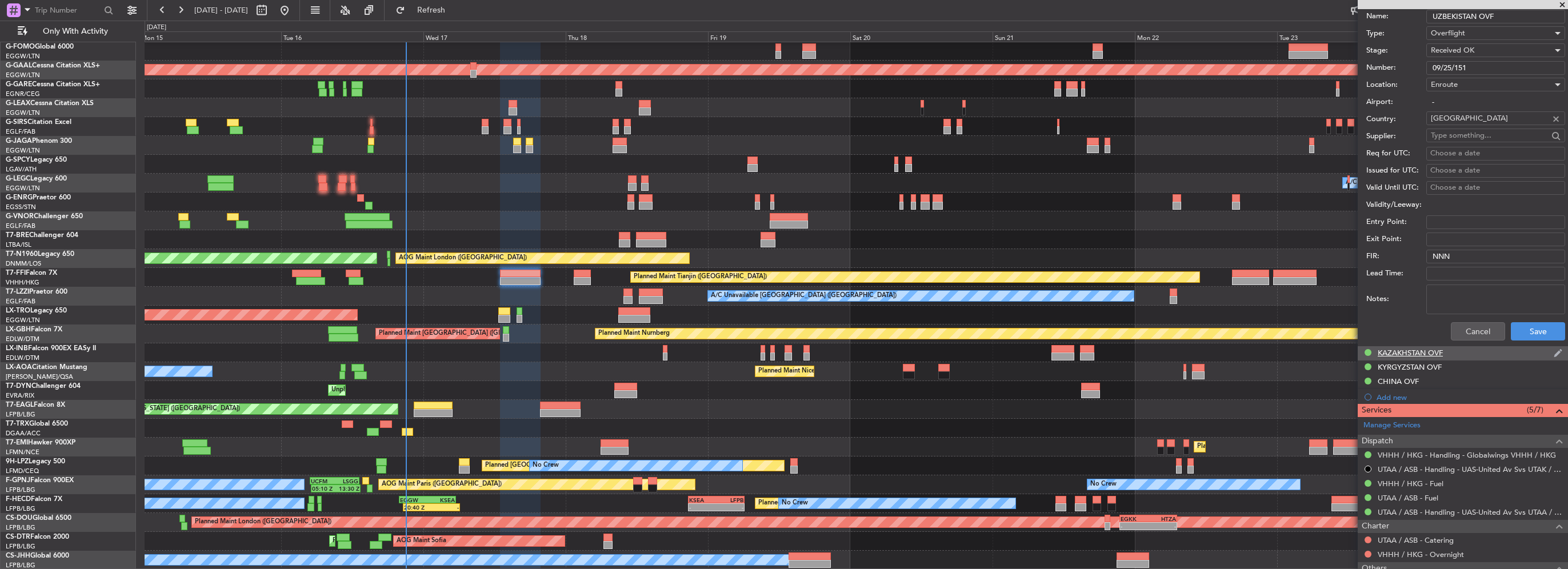
scroll to position [514, 0]
click at [1403, 348] on div "KAZAKHSTAN OVF" at bounding box center [1410, 348] width 65 height 9
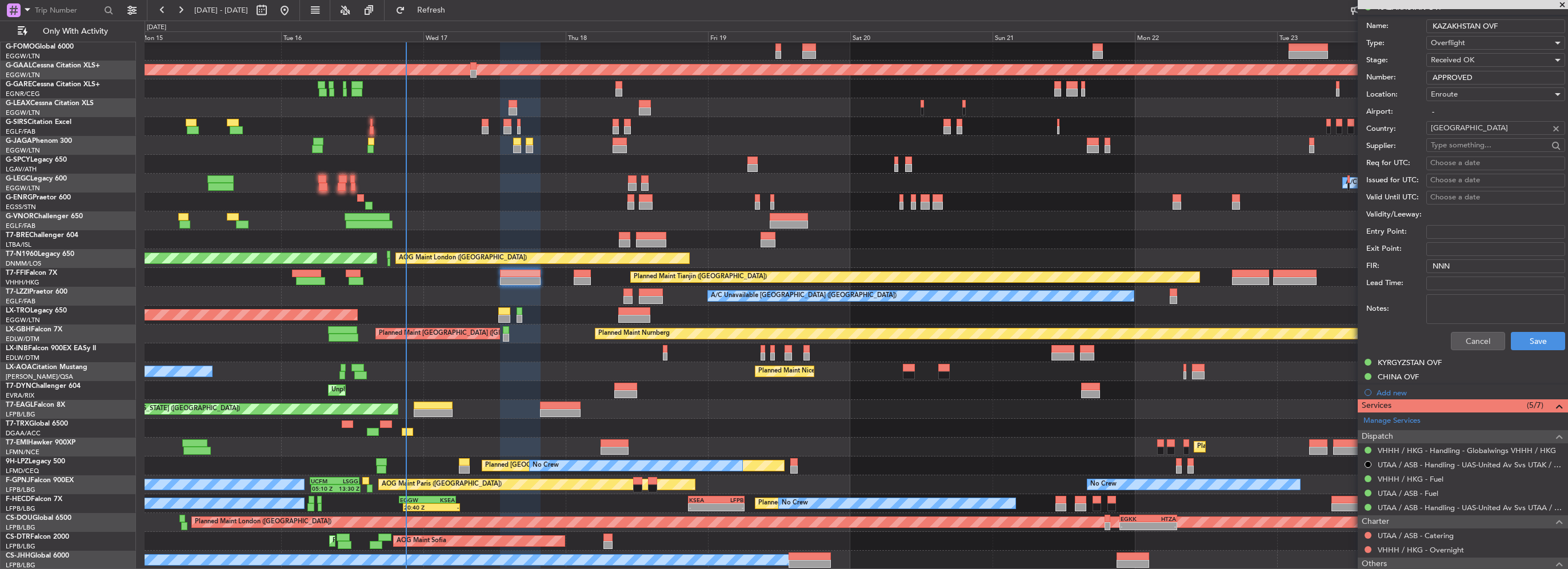
drag, startPoint x: 1437, startPoint y: 361, endPoint x: 1019, endPoint y: 341, distance: 418.5
click at [1437, 361] on div "KYRGYZSTAN OVF" at bounding box center [1409, 362] width 64 height 9
drag, startPoint x: 1504, startPoint y: 89, endPoint x: 1197, endPoint y: 89, distance: 307.0
click at [1213, 89] on fb-app "15 Sep 2025 - 25 Sep 2025 Refresh Quick Links Only With Activity OLBA 11:00 Z K…" at bounding box center [784, 289] width 1568 height 561
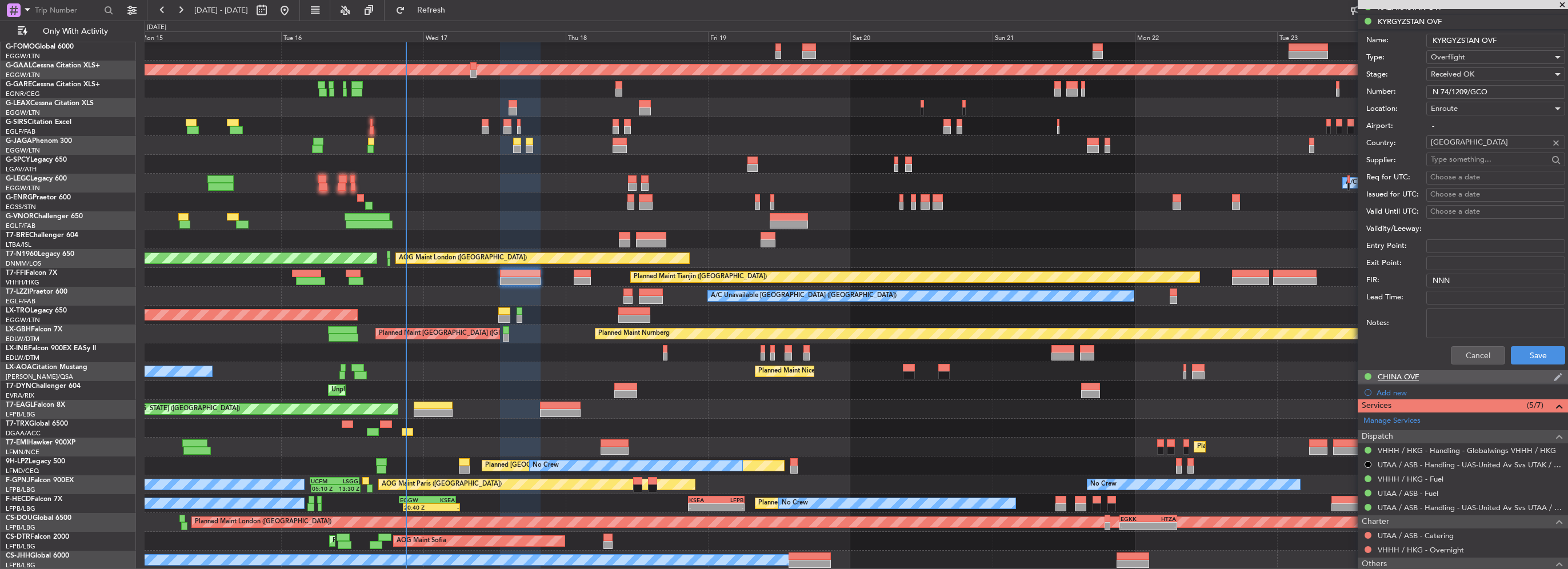
click at [1409, 376] on div "CHINA OVF" at bounding box center [1398, 377] width 41 height 9
drag, startPoint x: 1513, startPoint y: 105, endPoint x: 1306, endPoint y: 105, distance: 207.0
click at [1313, 105] on fb-app "15 Sep 2025 - 25 Sep 2025 Refresh Quick Links Only With Activity OLBA 11:00 Z K…" at bounding box center [784, 289] width 1568 height 561
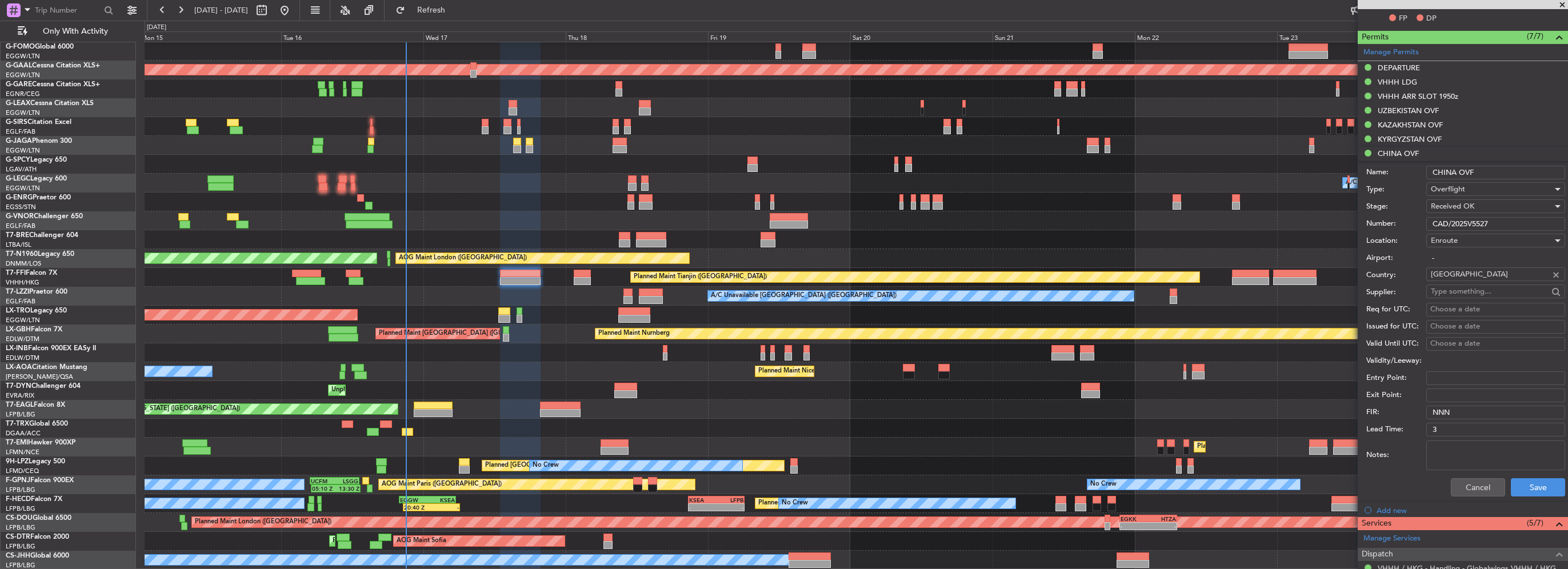
scroll to position [286, 0]
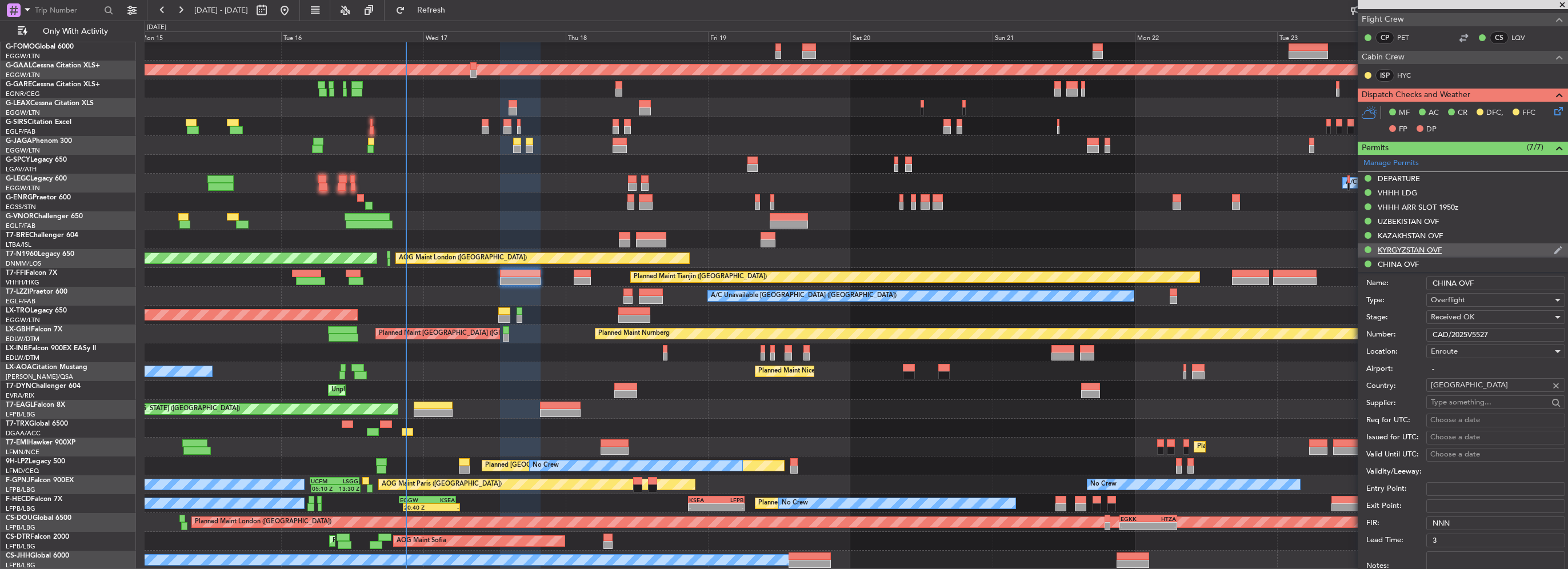
click at [1418, 246] on div "KYRGYZSTAN OVF" at bounding box center [1409, 250] width 64 height 9
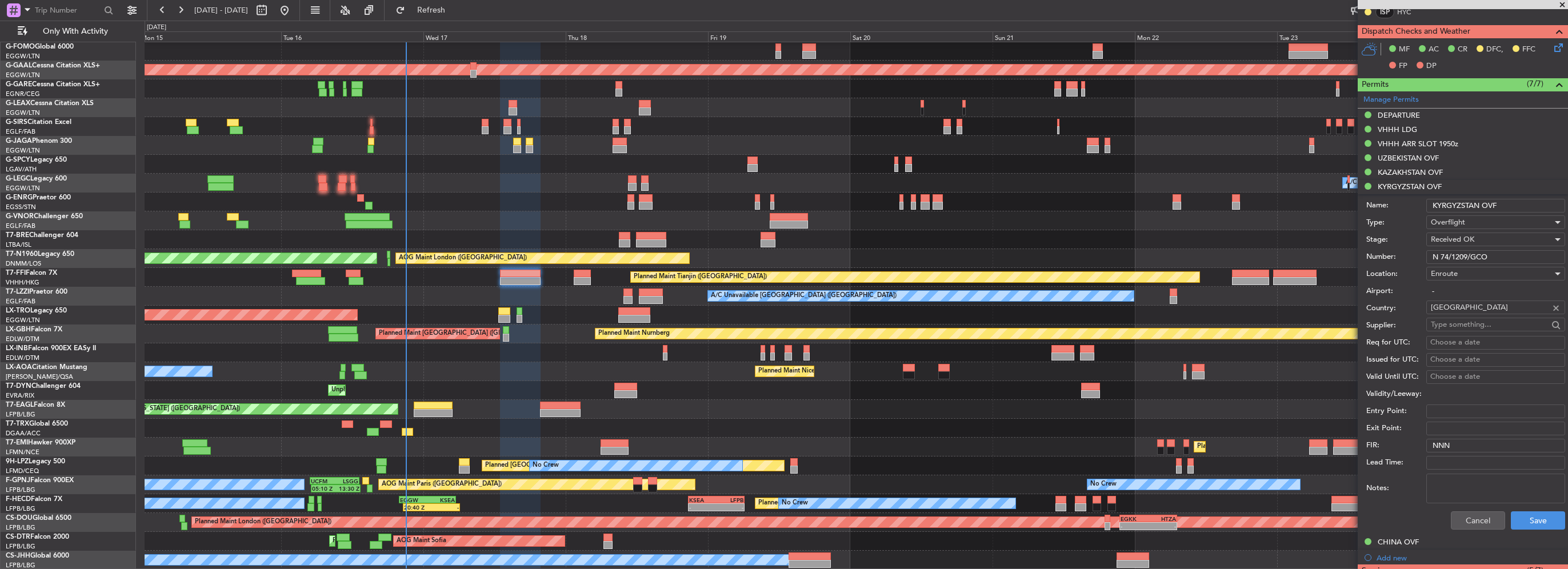
scroll to position [400, 0]
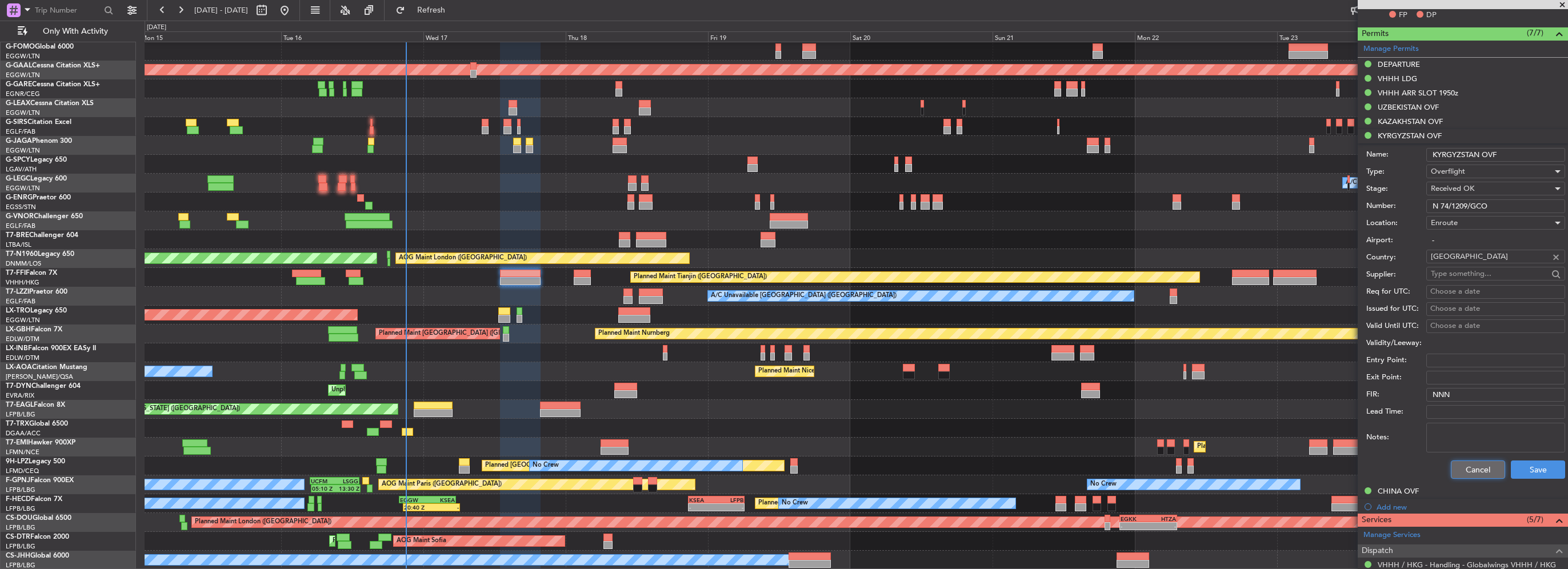
click at [1467, 470] on button "Cancel" at bounding box center [1477, 470] width 55 height 19
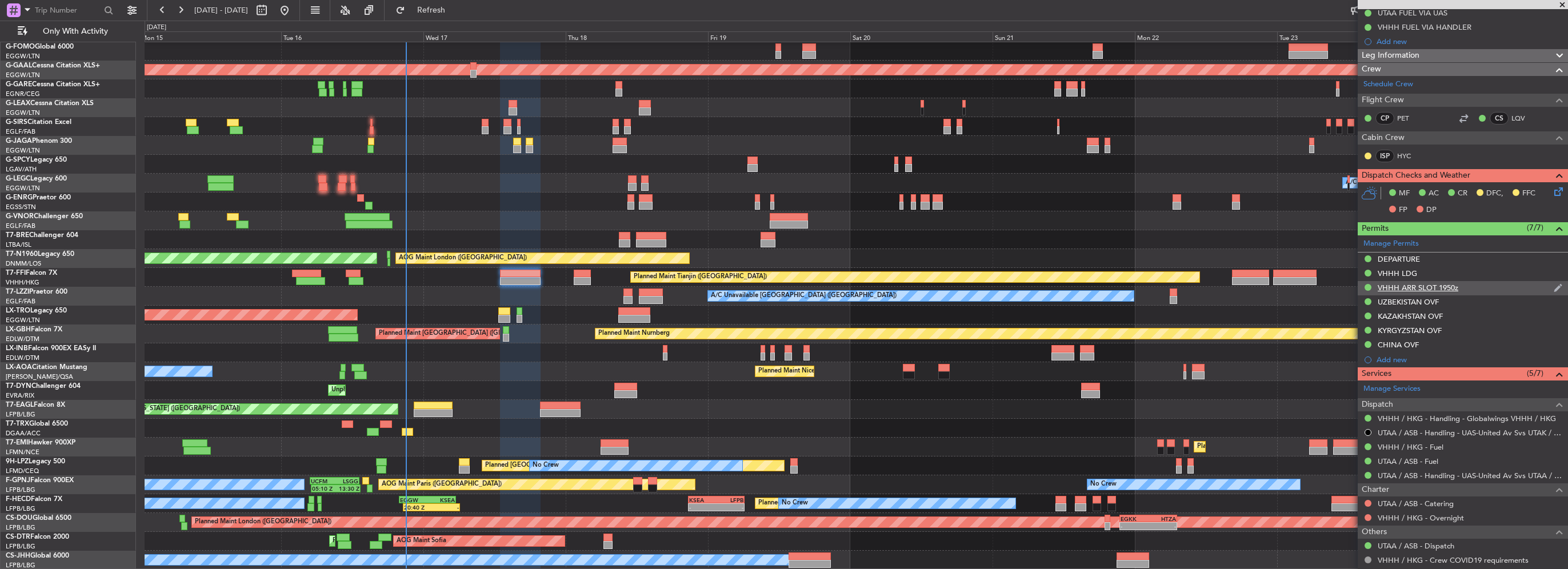
scroll to position [155, 0]
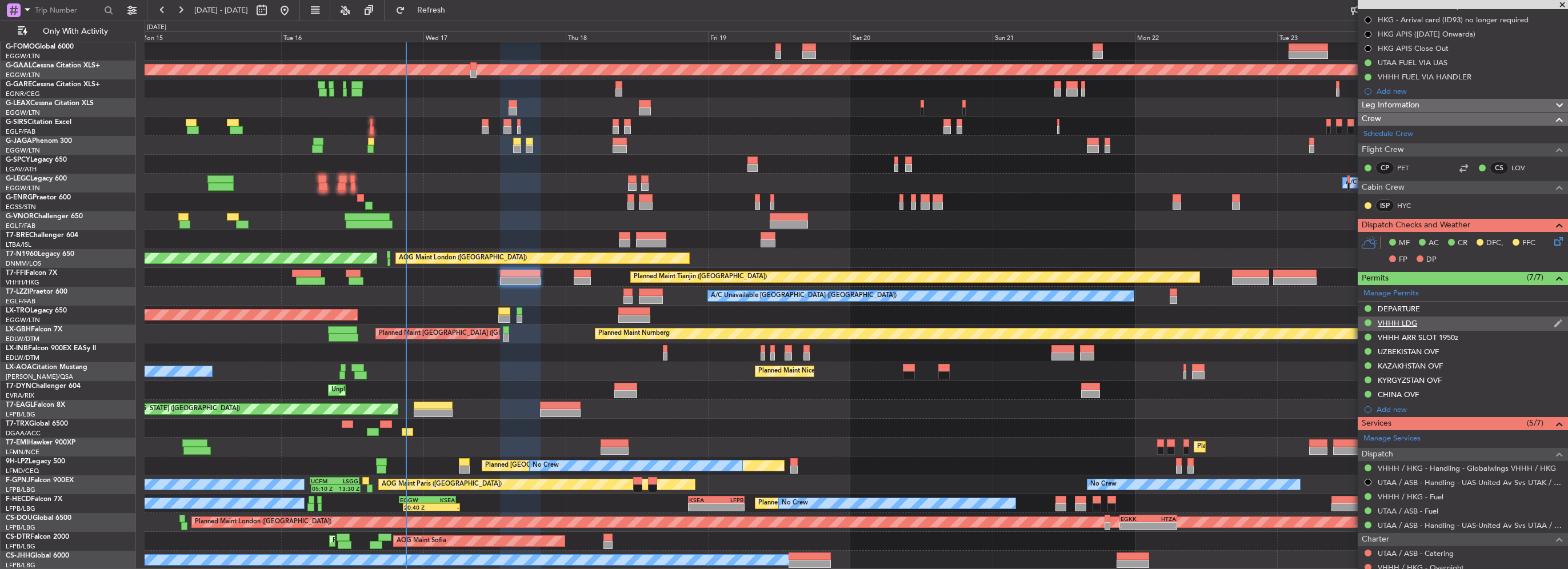
click at [1407, 322] on div "VHHH LDG" at bounding box center [1397, 323] width 40 height 9
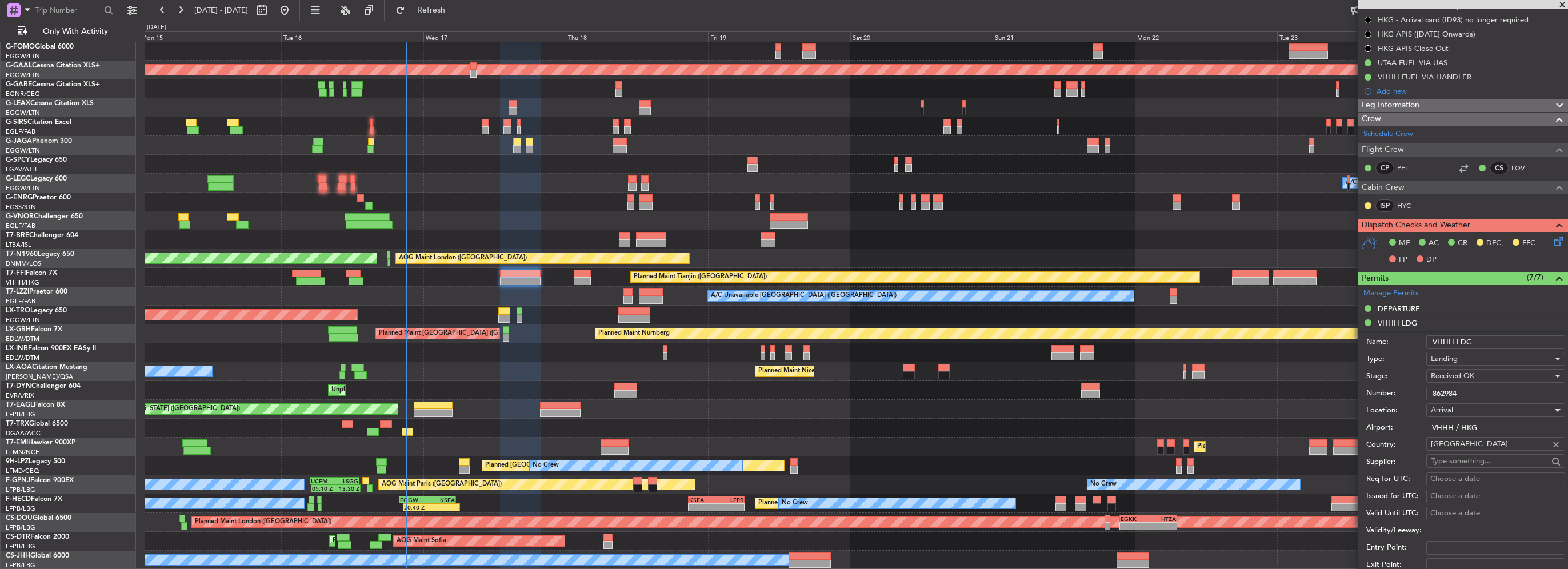
drag, startPoint x: 1463, startPoint y: 389, endPoint x: 1343, endPoint y: 389, distance: 120.0
click at [1341, 389] on fb-app "15 Sep 2025 - 25 Sep 2025 Refresh Quick Links Only With Activity OLBA 11:00 Z K…" at bounding box center [784, 289] width 1568 height 561
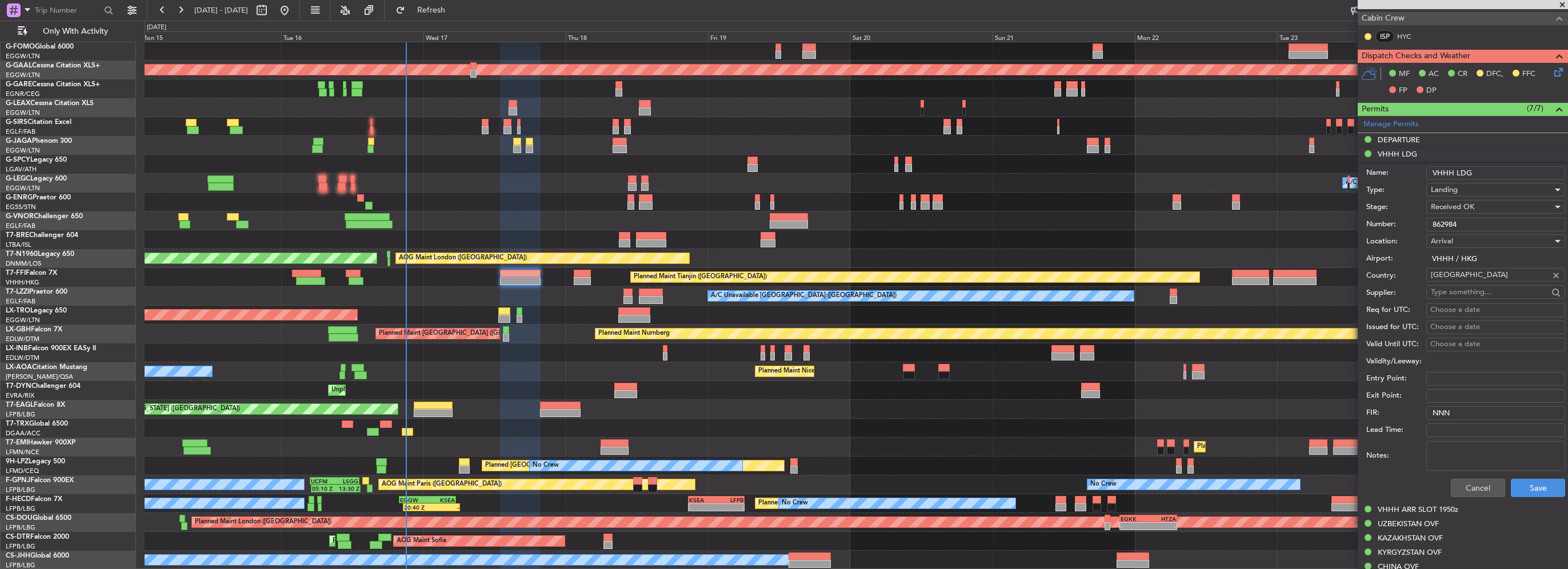
scroll to position [327, 0]
click at [1418, 504] on div "VHHH ARR SLOT 1950z" at bounding box center [1417, 507] width 81 height 9
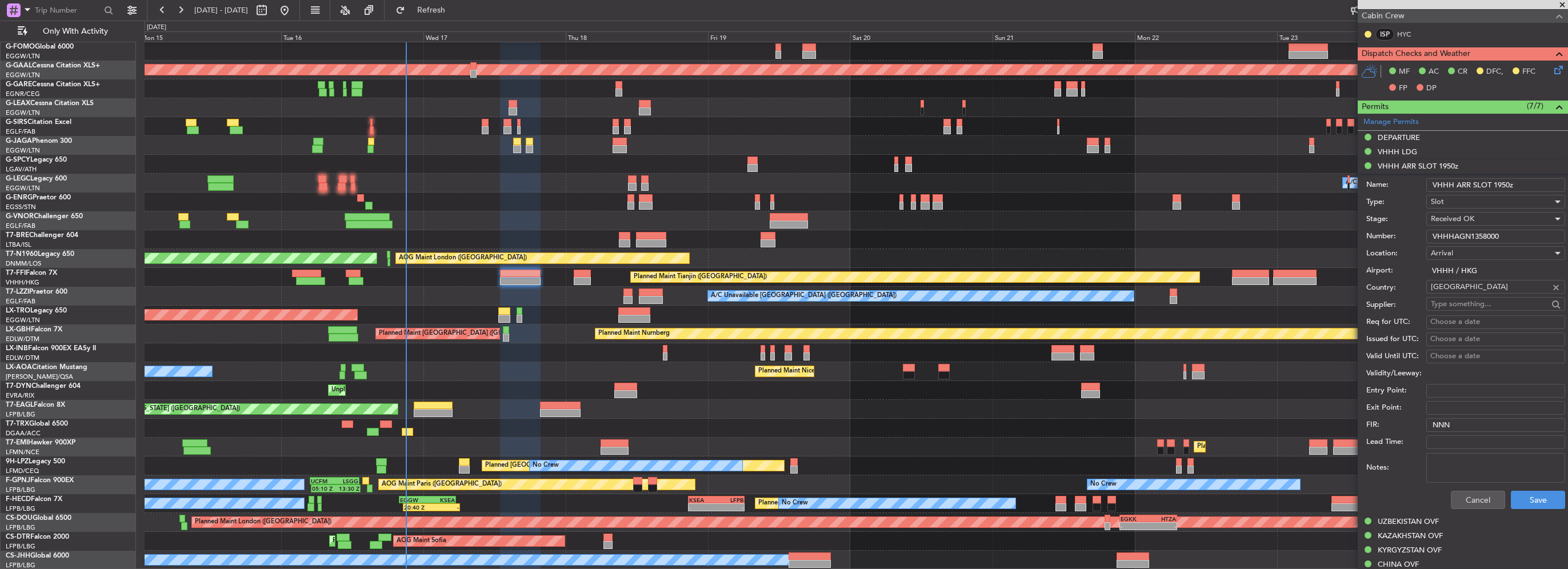
drag, startPoint x: 1486, startPoint y: 235, endPoint x: 1277, endPoint y: 239, distance: 209.0
click at [1346, 242] on fb-app "15 Sep 2025 - 25 Sep 2025 Refresh Quick Links Only With Activity OLBA 11:00 Z K…" at bounding box center [784, 289] width 1568 height 561
click at [1469, 496] on button "Cancel" at bounding box center [1477, 500] width 55 height 19
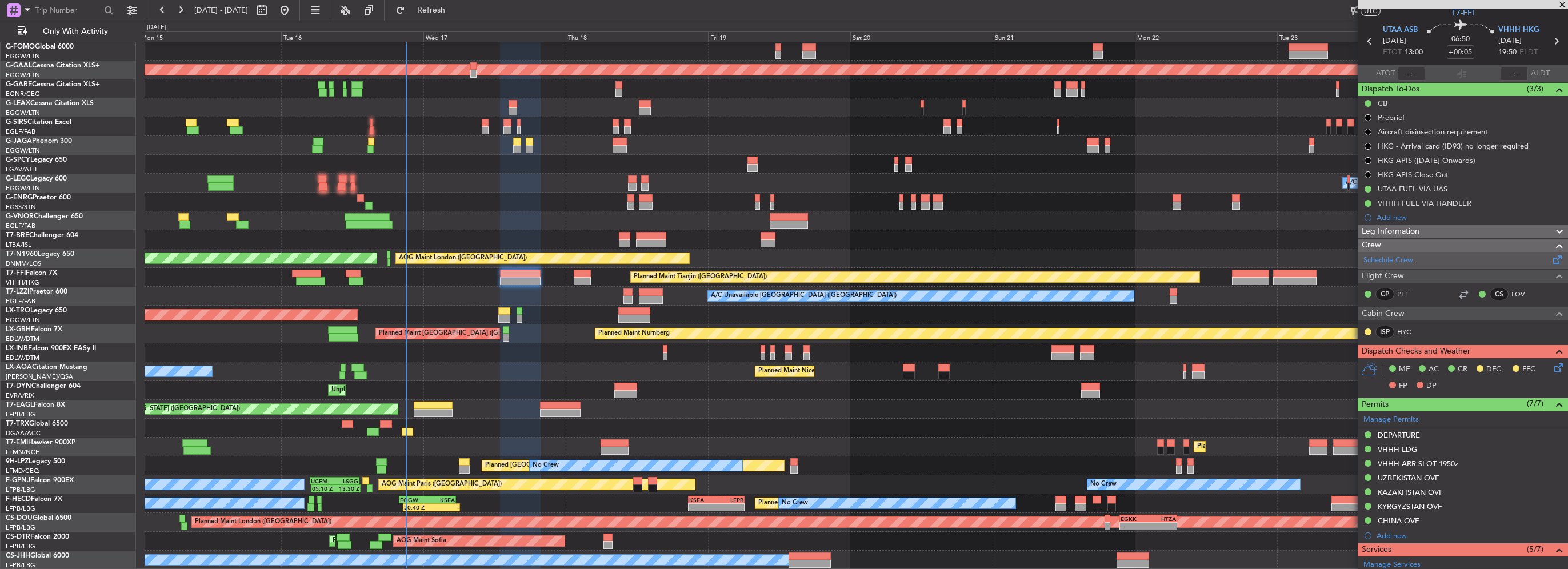
scroll to position [0, 0]
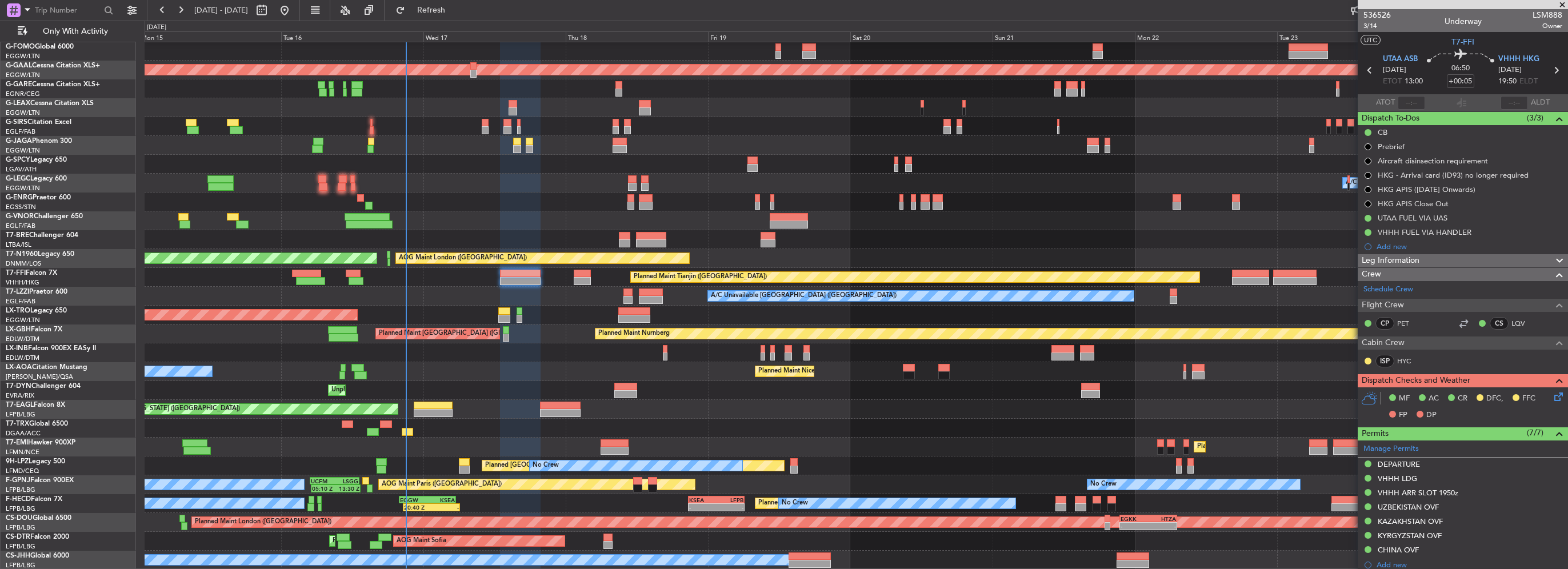
click at [1423, 260] on div "Leg Information" at bounding box center [1462, 261] width 210 height 13
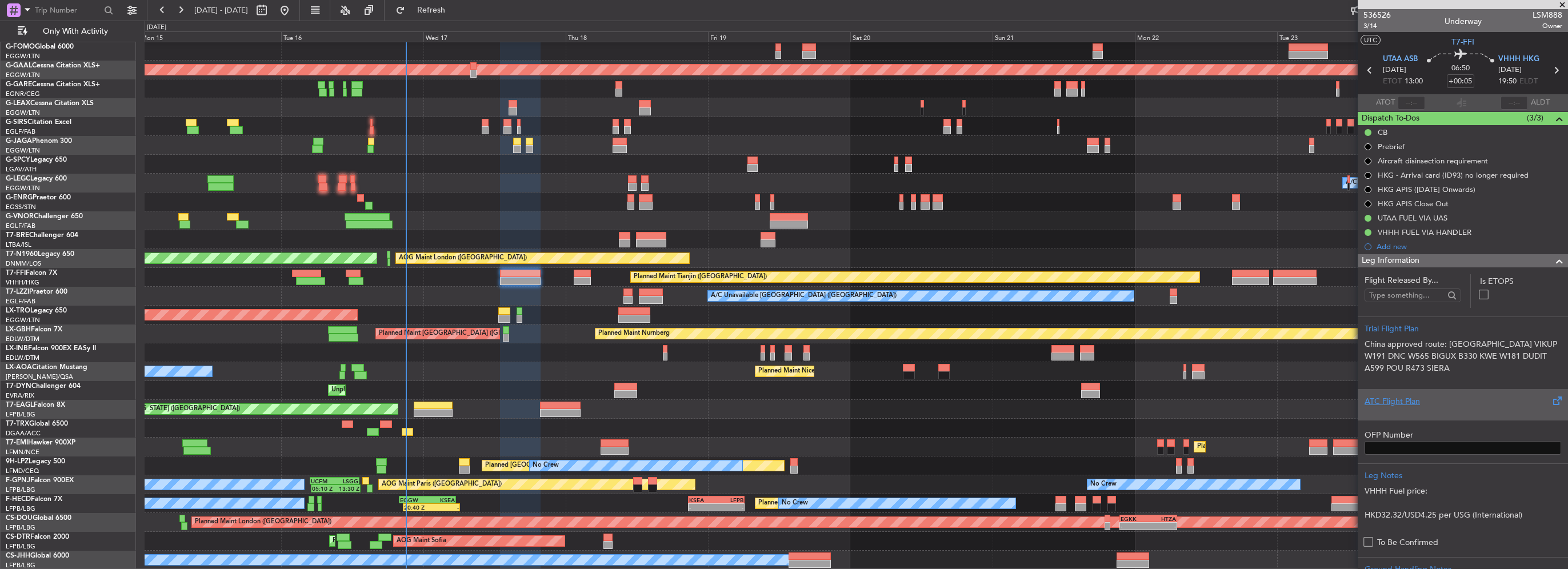
click at [1404, 404] on div "ATC Flight Plan" at bounding box center [1462, 401] width 196 height 12
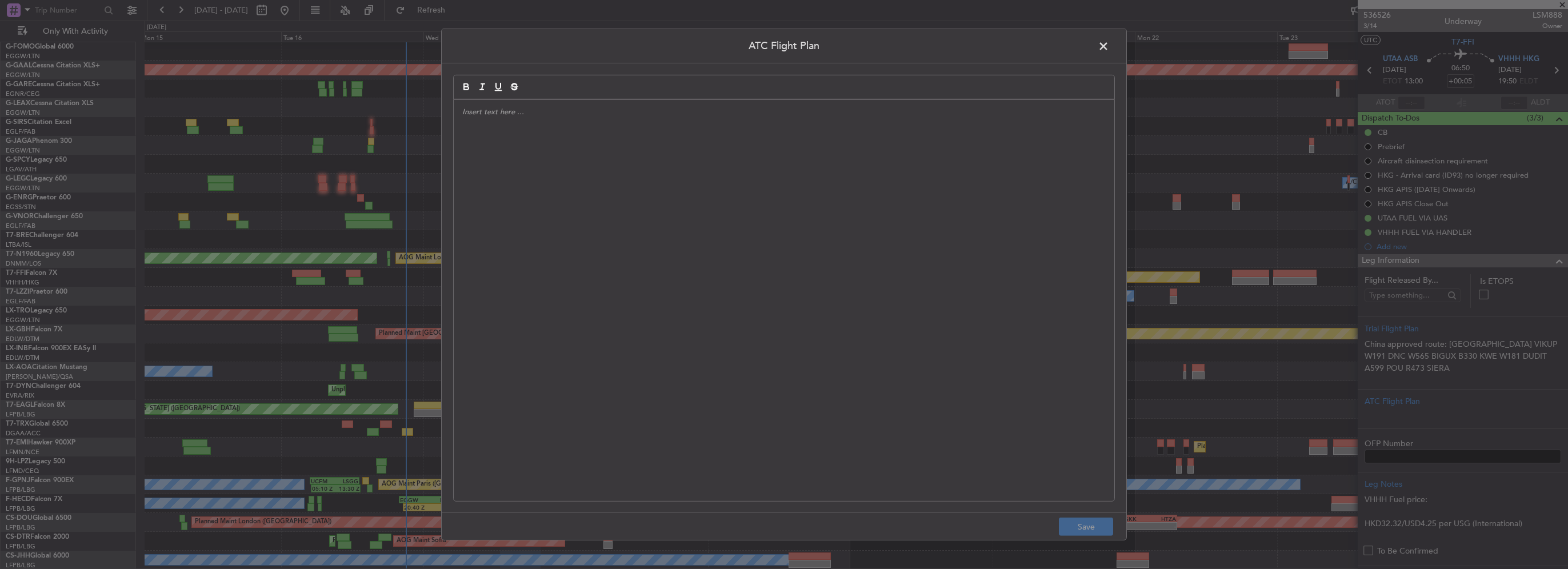
click at [743, 252] on div at bounding box center [784, 300] width 661 height 401
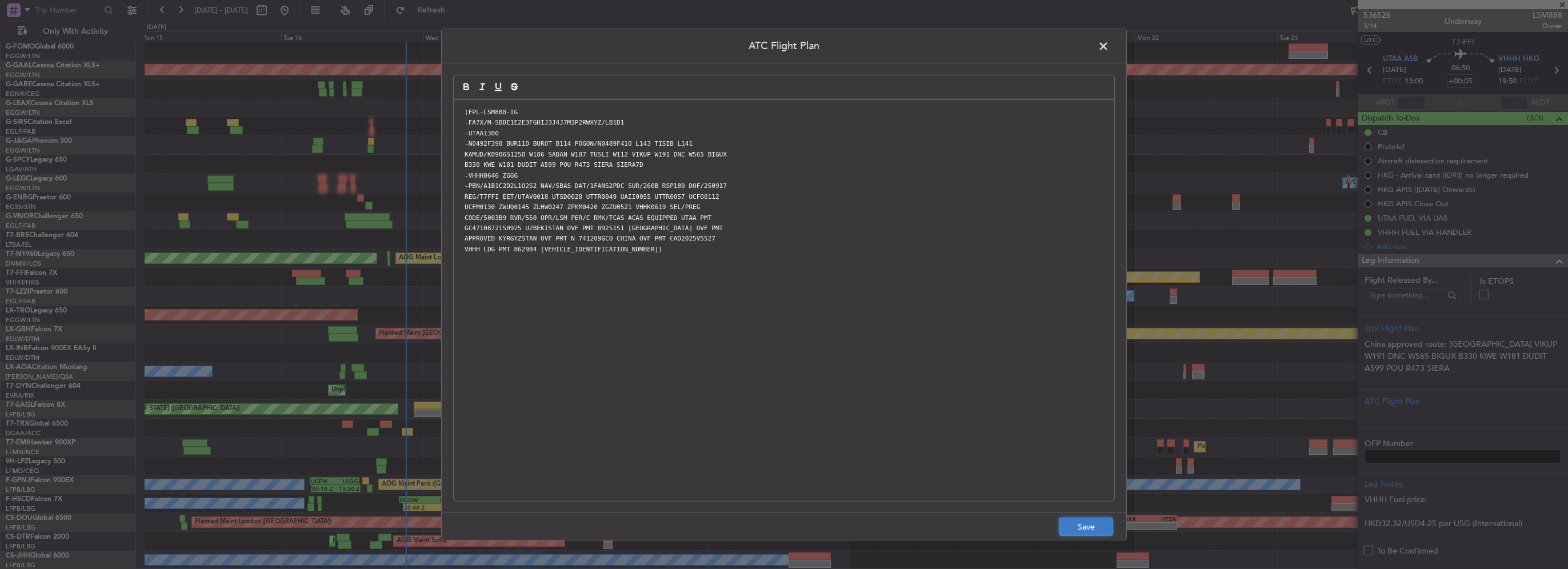
click at [1083, 532] on button "Save" at bounding box center [1086, 526] width 55 height 19
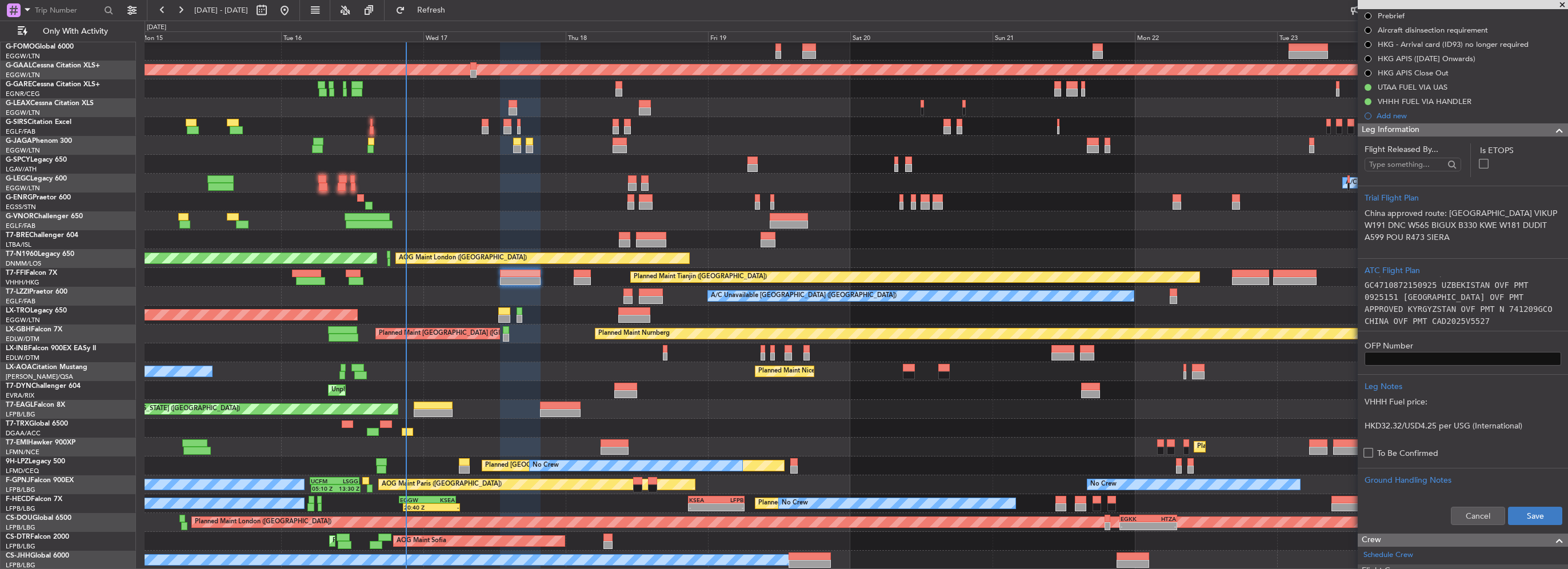
scroll to position [171, 0]
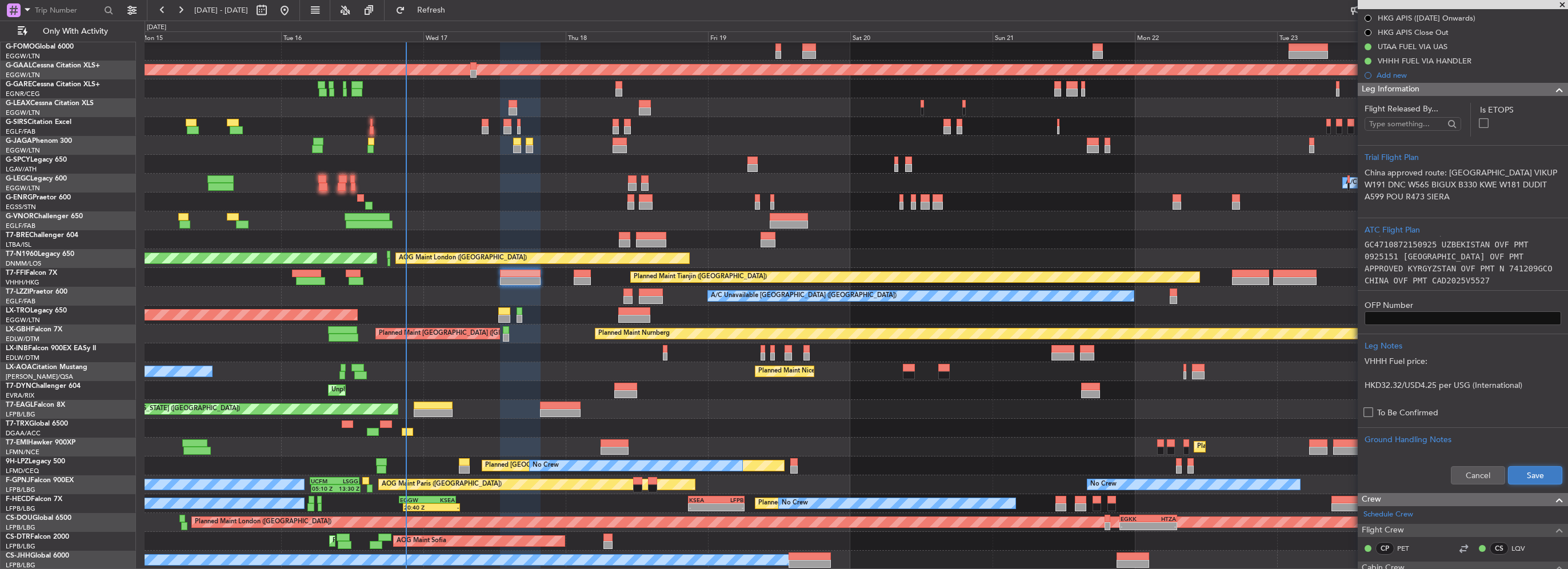
click at [1540, 469] on button "Save" at bounding box center [1535, 476] width 55 height 19
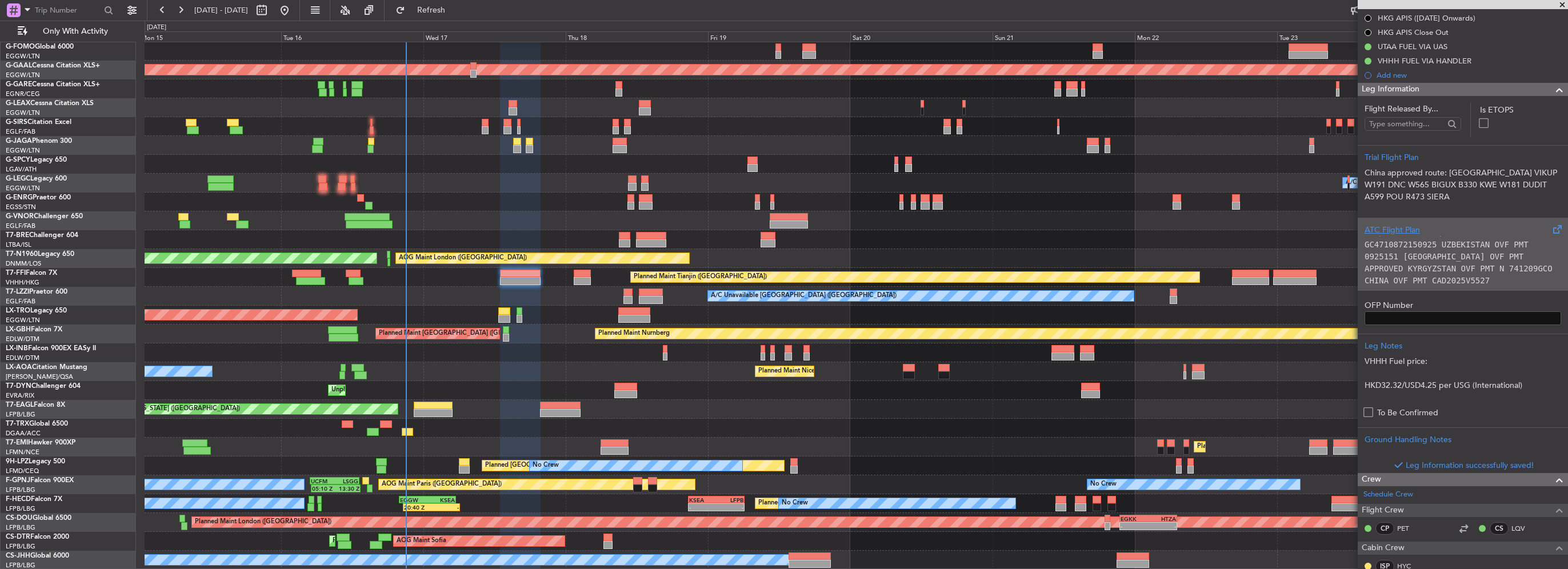
scroll to position [0, 0]
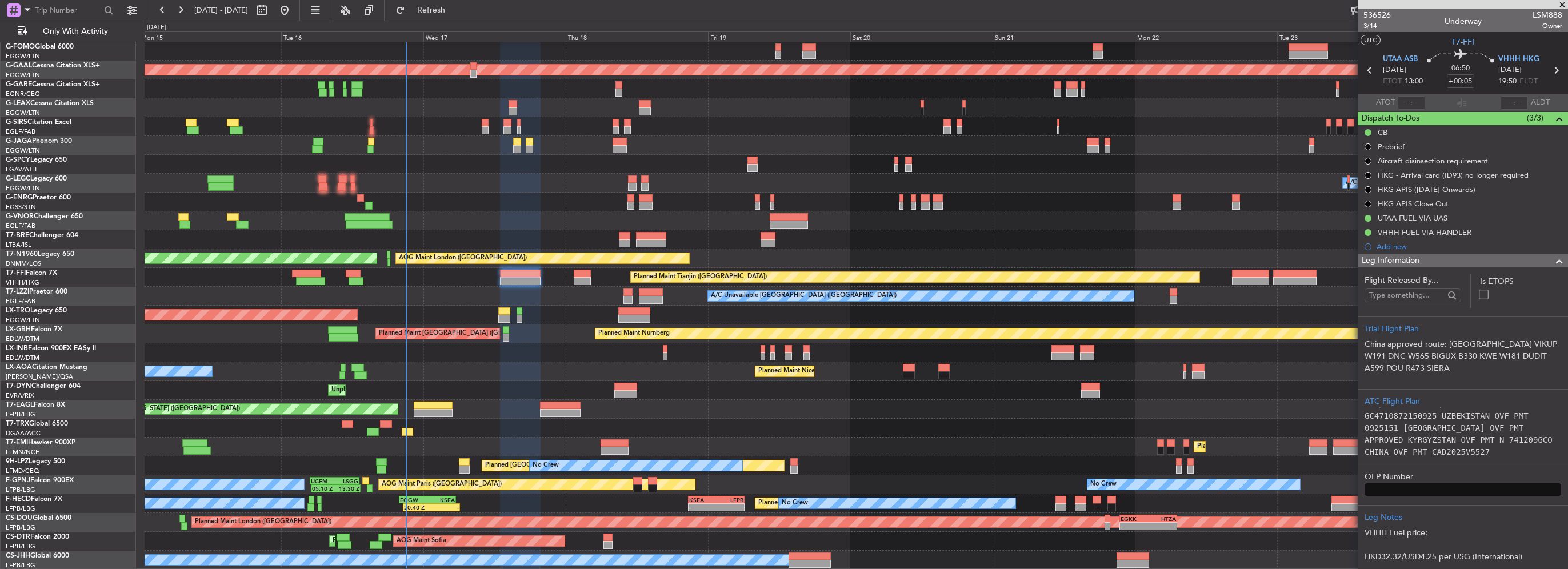
click at [1526, 261] on div "Leg Information" at bounding box center [1462, 261] width 210 height 13
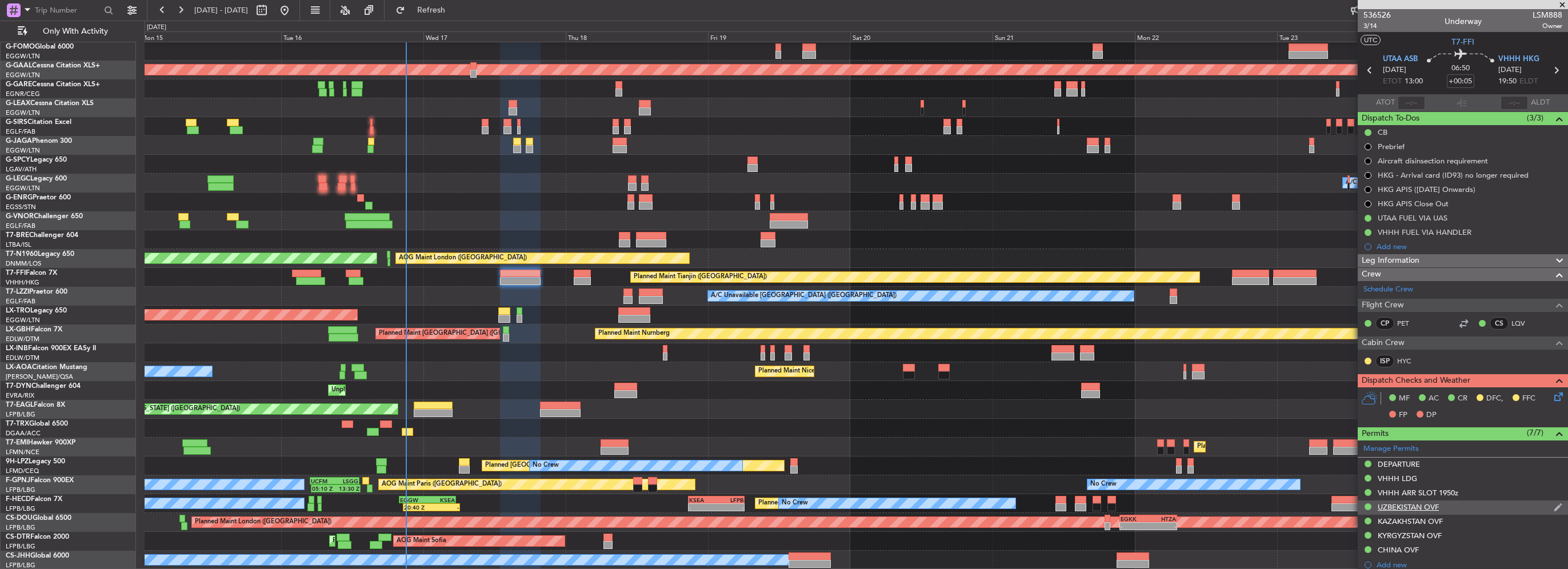
scroll to position [114, 0]
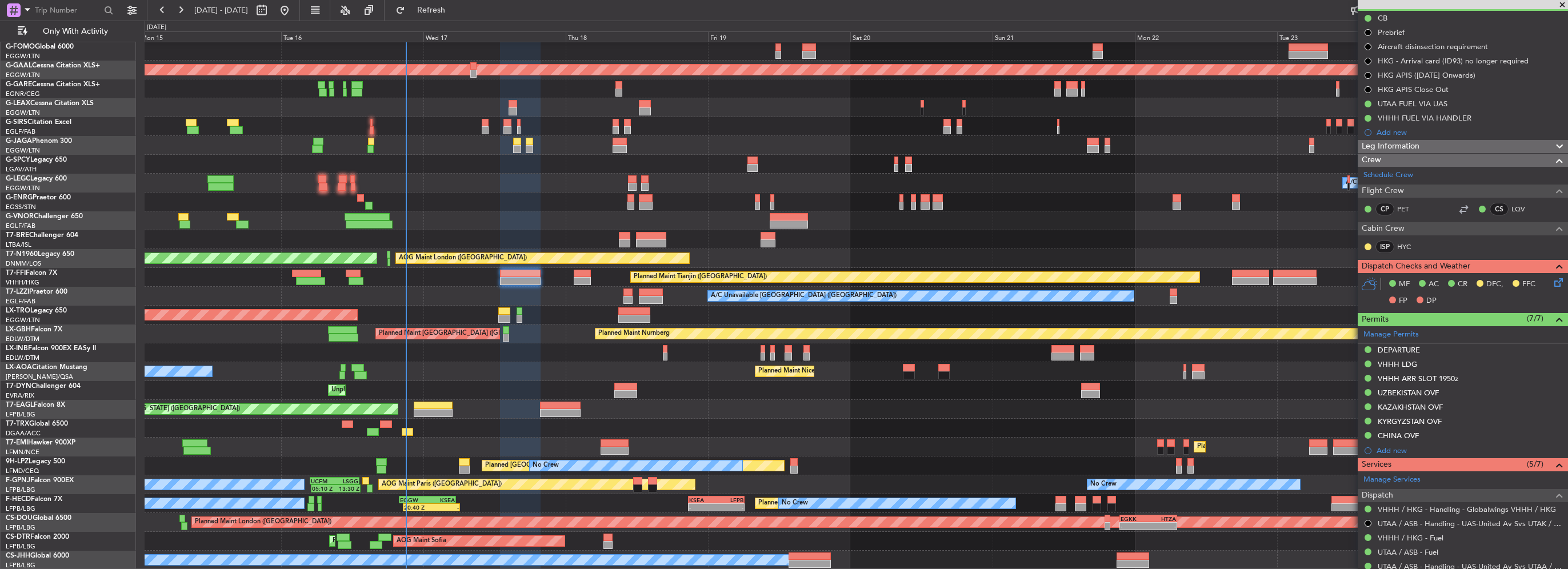
click at [1552, 283] on icon at bounding box center [1557, 280] width 9 height 9
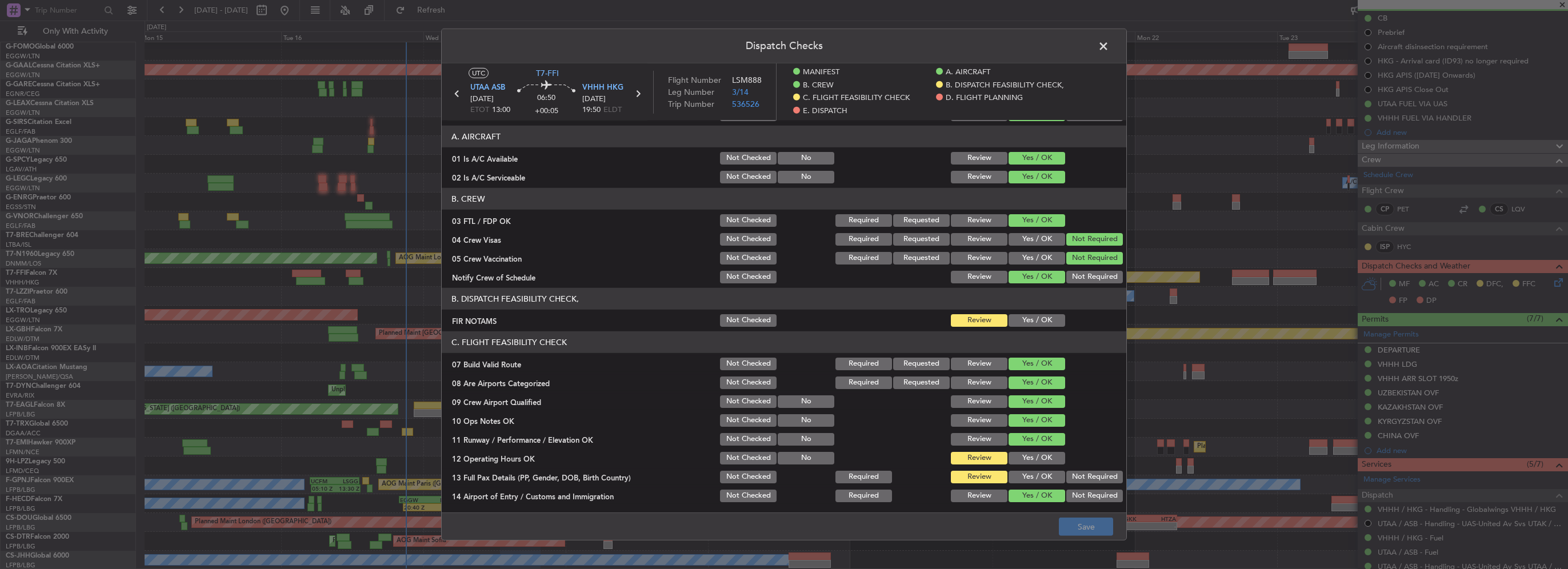
click at [1024, 315] on button "Yes / OK" at bounding box center [1037, 321] width 56 height 13
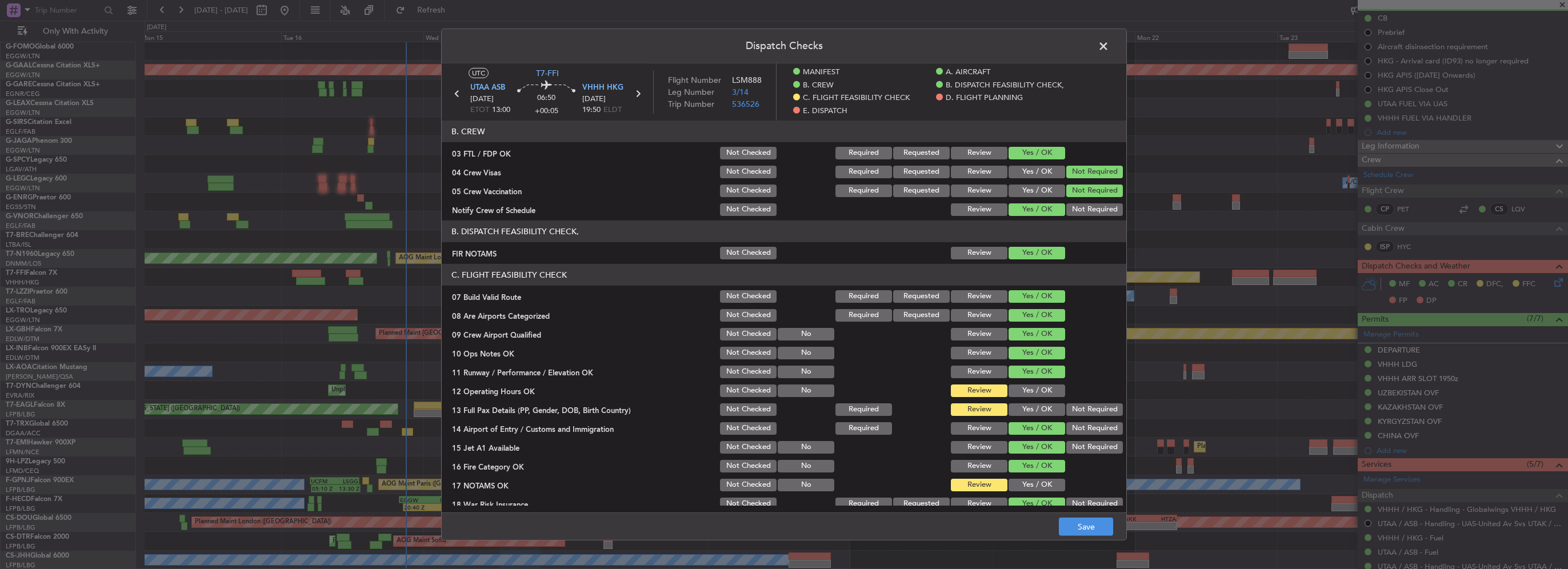
scroll to position [171, 0]
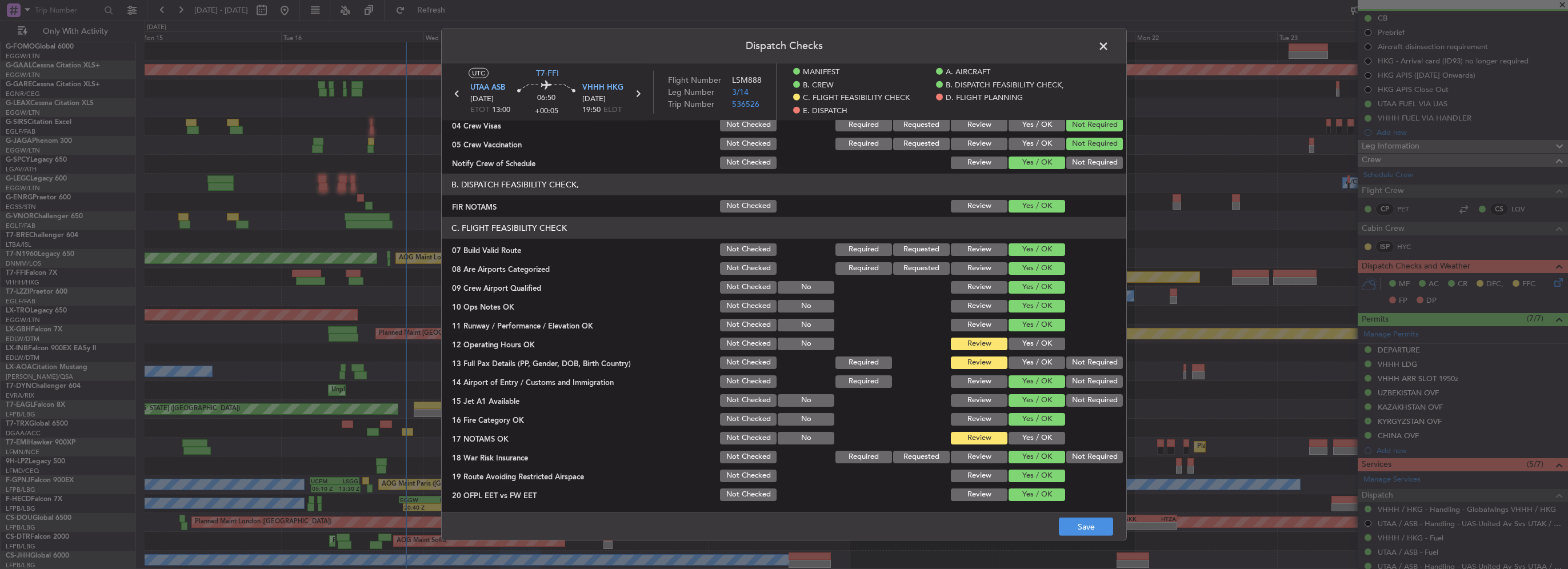
click at [1028, 336] on div "Yes / OK" at bounding box center [1036, 343] width 57 height 16
click at [1028, 340] on button "Yes / OK" at bounding box center [1037, 344] width 56 height 13
click at [1031, 364] on button "Yes / OK" at bounding box center [1037, 363] width 56 height 13
click at [1032, 439] on button "Yes / OK" at bounding box center [1037, 439] width 56 height 13
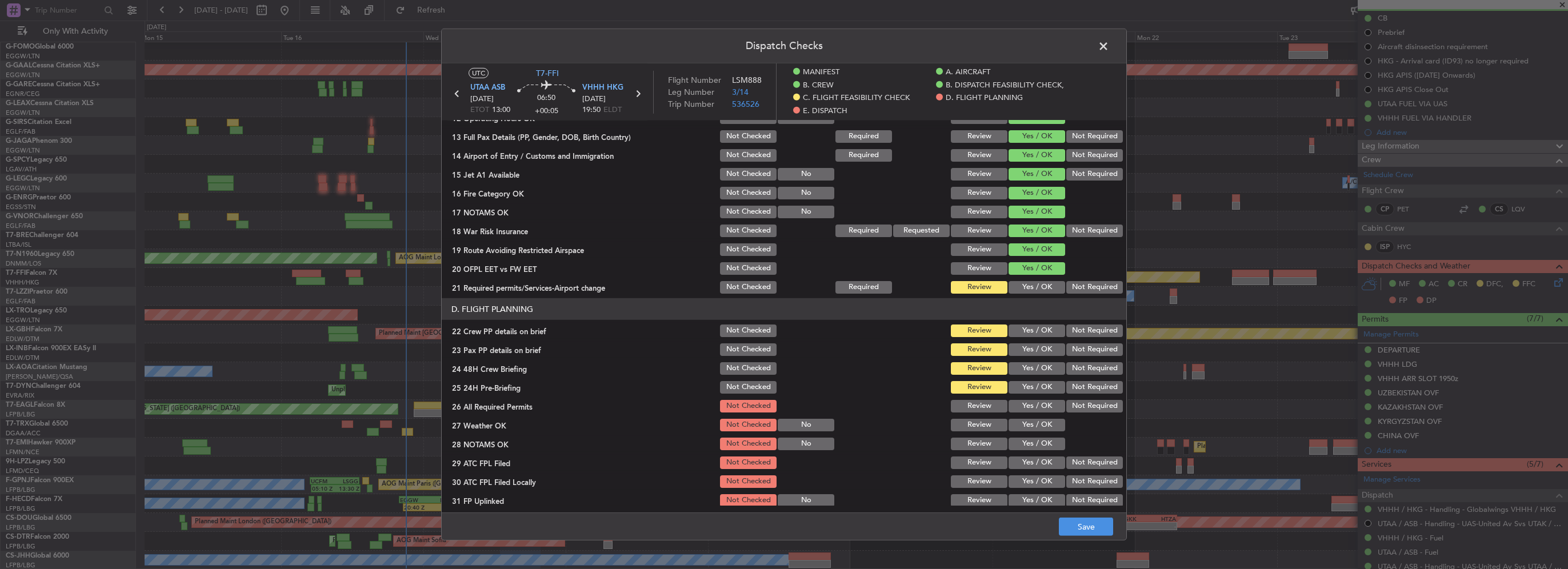
scroll to position [400, 0]
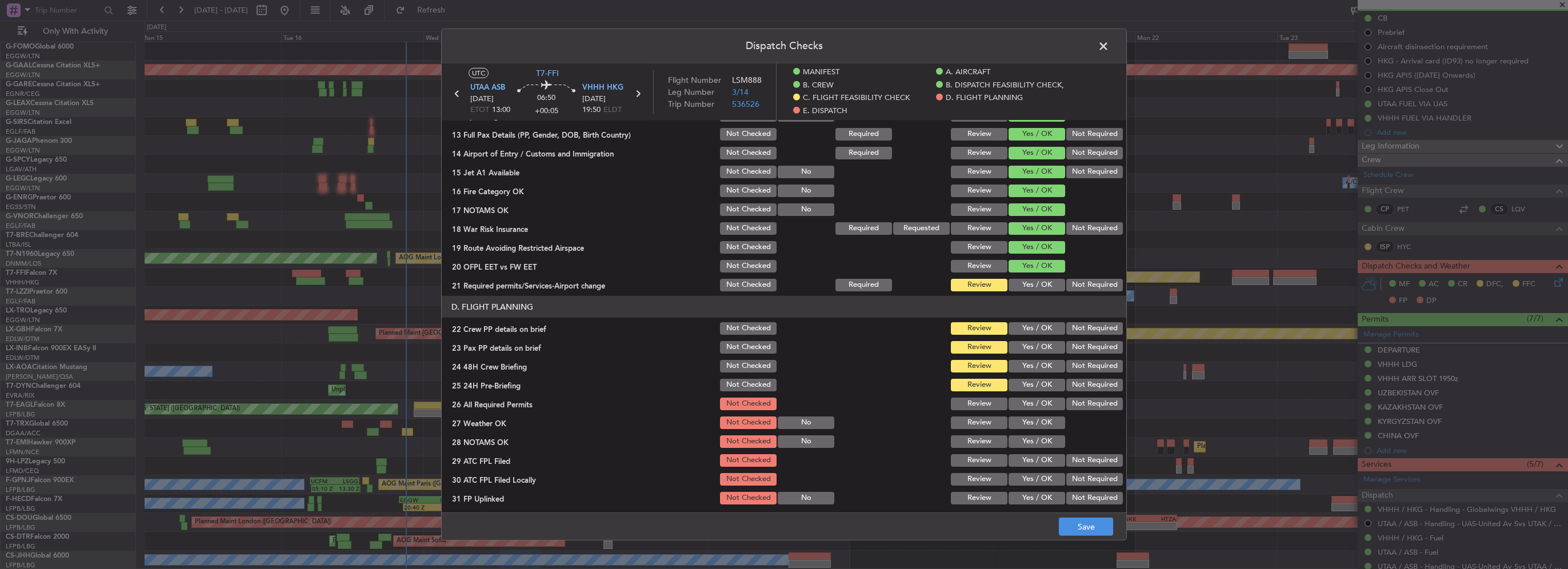
click at [1031, 292] on article "MANIFEST Crew Details sent to Arr & Dep Handling Not Checked Review Yes / OK No…" at bounding box center [784, 313] width 685 height 385
drag, startPoint x: 1042, startPoint y: 288, endPoint x: 1040, endPoint y: 294, distance: 6.3
click at [1042, 288] on button "Yes / OK" at bounding box center [1037, 285] width 56 height 13
drag, startPoint x: 1036, startPoint y: 325, endPoint x: 1041, endPoint y: 356, distance: 31.4
click at [1036, 327] on button "Yes / OK" at bounding box center [1037, 328] width 56 height 13
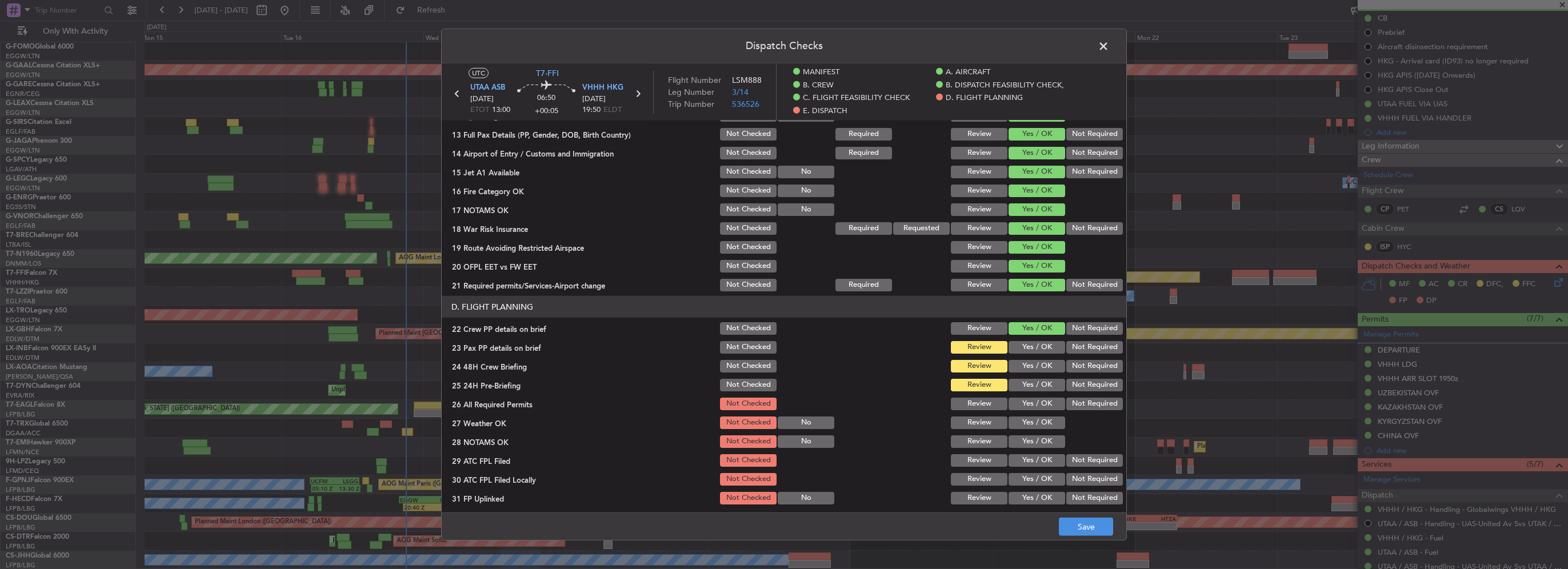
click at [1041, 356] on section "D. FLIGHT PLANNING 22 Crew PP details on brief Not Checked Review Yes / OK Not …" at bounding box center [784, 411] width 685 height 229
drag, startPoint x: 1037, startPoint y: 347, endPoint x: 1039, endPoint y: 361, distance: 14.1
click at [1037, 350] on button "Yes / OK" at bounding box center [1037, 348] width 56 height 13
click at [1038, 365] on button "Yes / OK" at bounding box center [1037, 366] width 56 height 13
click at [1068, 381] on button "Not Required" at bounding box center [1094, 385] width 56 height 13
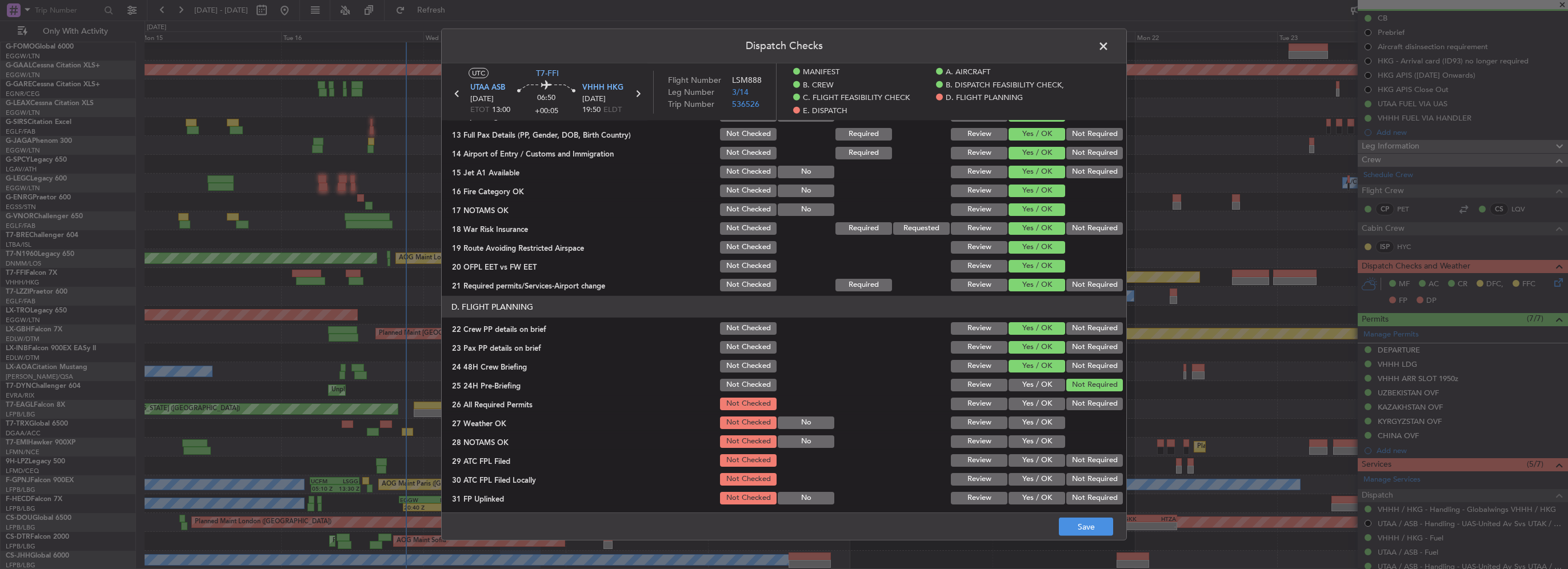
drag, startPoint x: 1036, startPoint y: 402, endPoint x: 1041, endPoint y: 425, distance: 23.5
click at [1036, 402] on button "Yes / OK" at bounding box center [1037, 404] width 56 height 13
drag, startPoint x: 1041, startPoint y: 425, endPoint x: 1046, endPoint y: 445, distance: 20.6
click at [1041, 428] on div "Yes / OK" at bounding box center [1036, 422] width 57 height 16
click at [1046, 446] on button "Yes / OK" at bounding box center [1037, 441] width 56 height 13
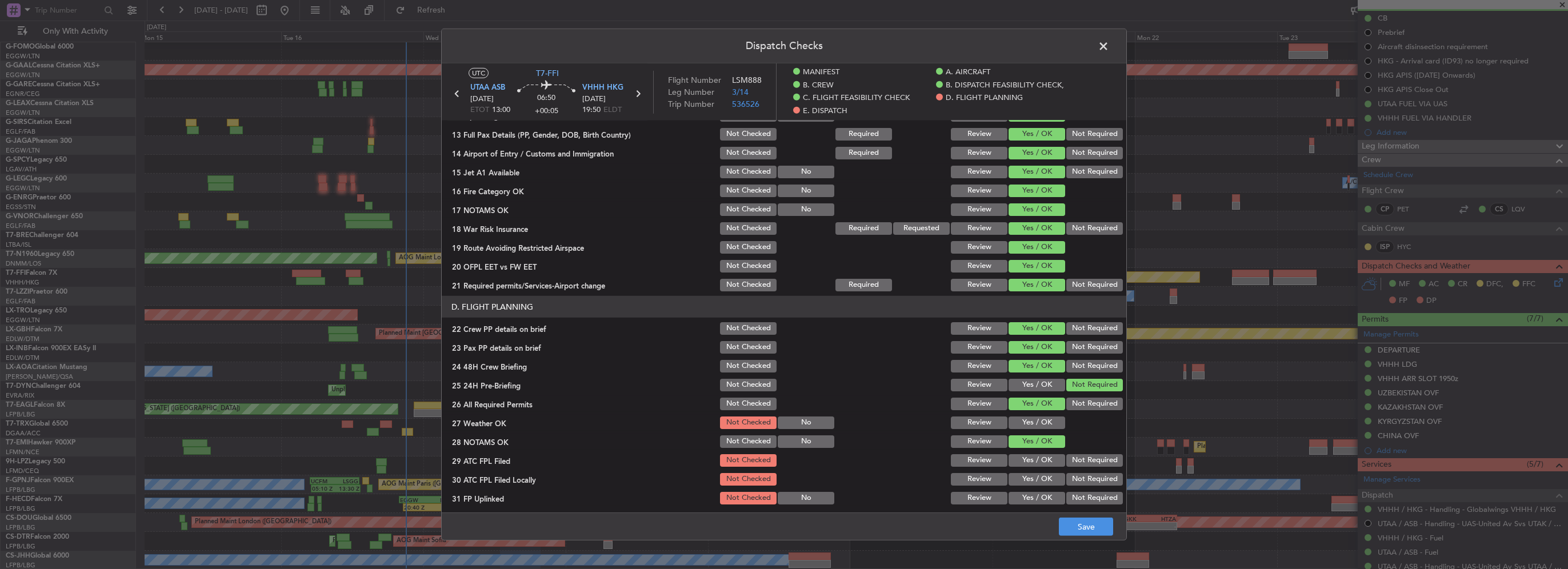
click at [1040, 416] on button "Yes / OK" at bounding box center [1037, 423] width 56 height 13
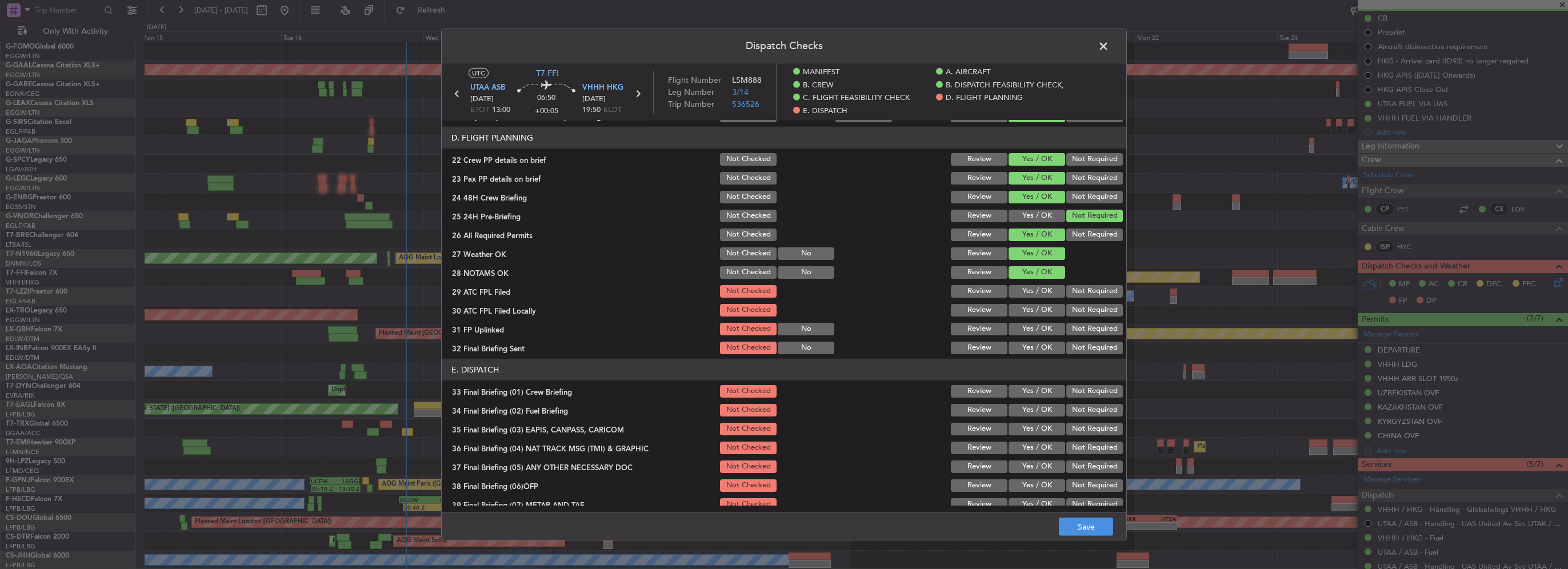
scroll to position [571, 0]
click at [1034, 287] on button "Yes / OK" at bounding box center [1037, 290] width 56 height 13
click at [1038, 303] on button "Yes / OK" at bounding box center [1037, 308] width 56 height 13
click at [1038, 330] on button "Yes / OK" at bounding box center [1037, 327] width 56 height 13
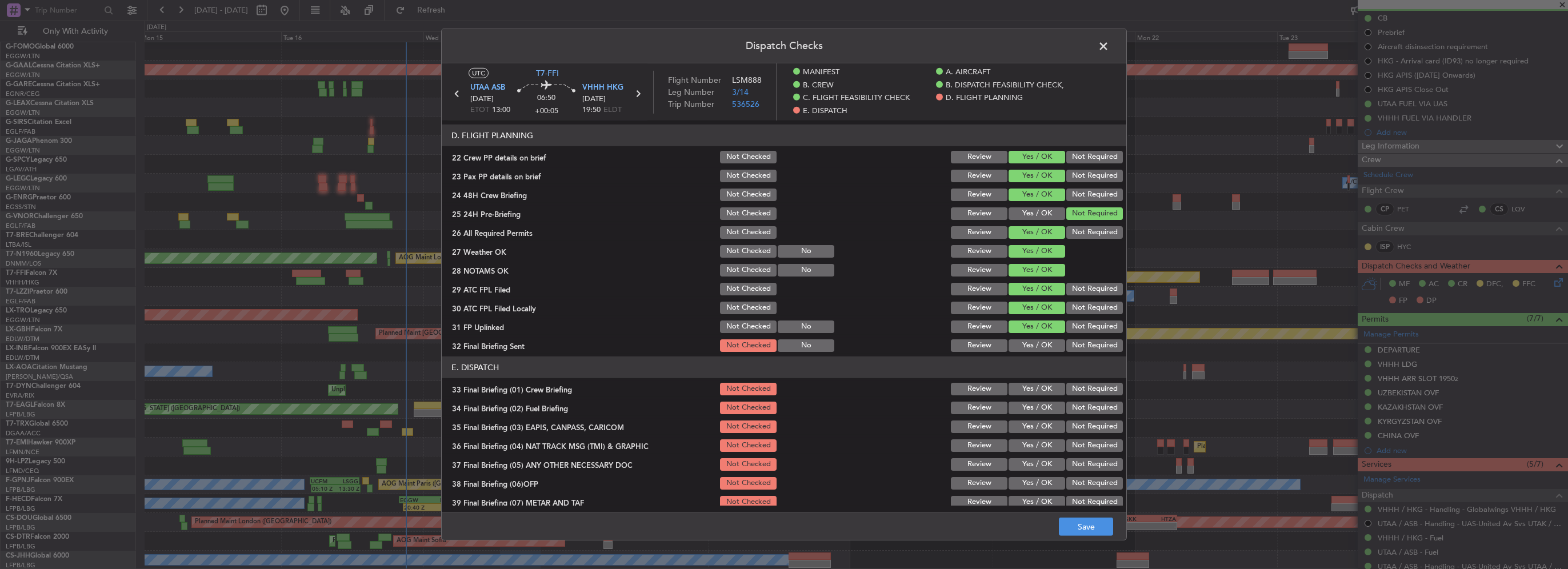
click at [1088, 347] on button "Not Required" at bounding box center [1094, 346] width 56 height 13
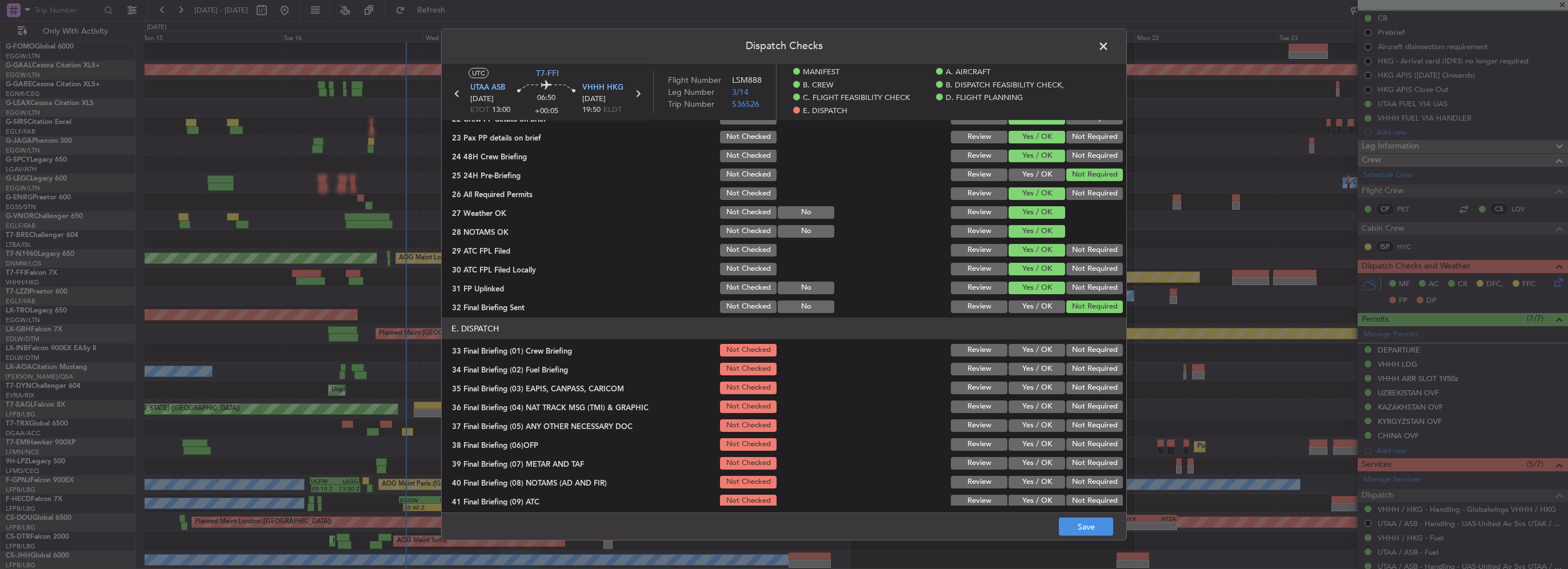
scroll to position [628, 0]
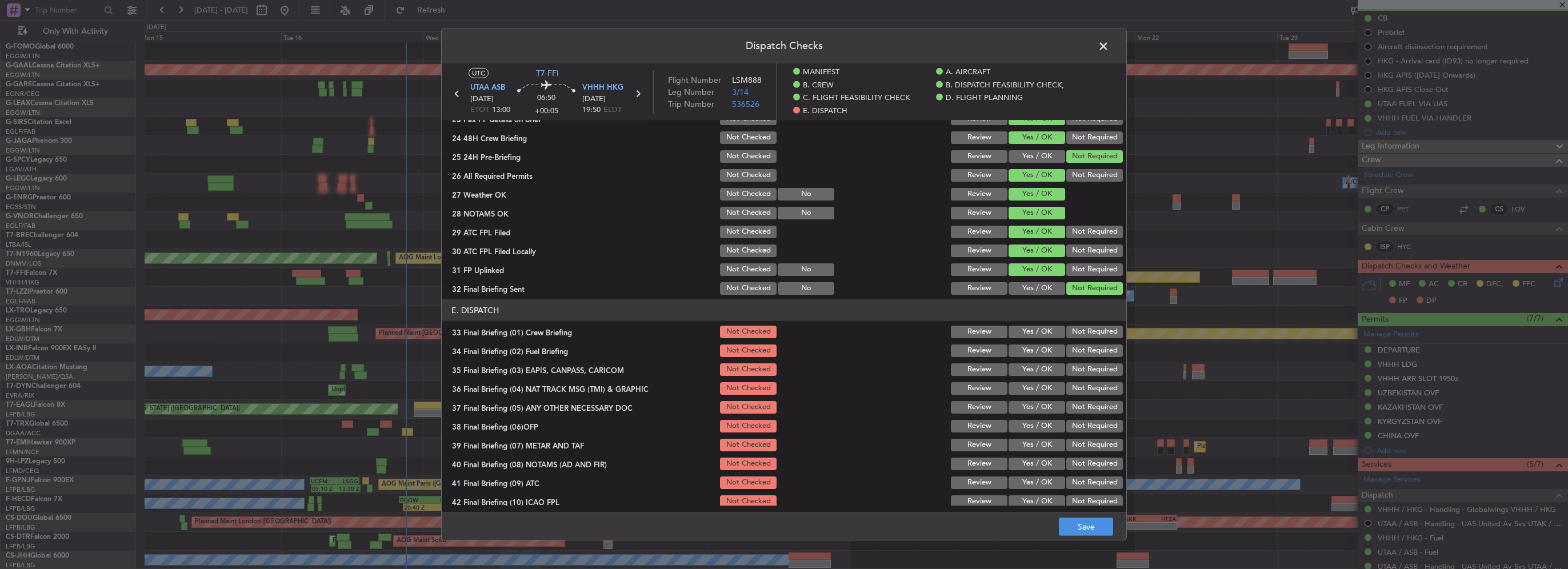
drag, startPoint x: 1033, startPoint y: 328, endPoint x: 1038, endPoint y: 347, distance: 19.6
click at [1033, 330] on button "Yes / OK" at bounding box center [1037, 332] width 56 height 13
drag, startPoint x: 1039, startPoint y: 351, endPoint x: 1084, endPoint y: 373, distance: 50.1
click at [1039, 351] on button "Yes / OK" at bounding box center [1037, 351] width 56 height 13
click at [1084, 373] on button "Not Required" at bounding box center [1094, 370] width 56 height 13
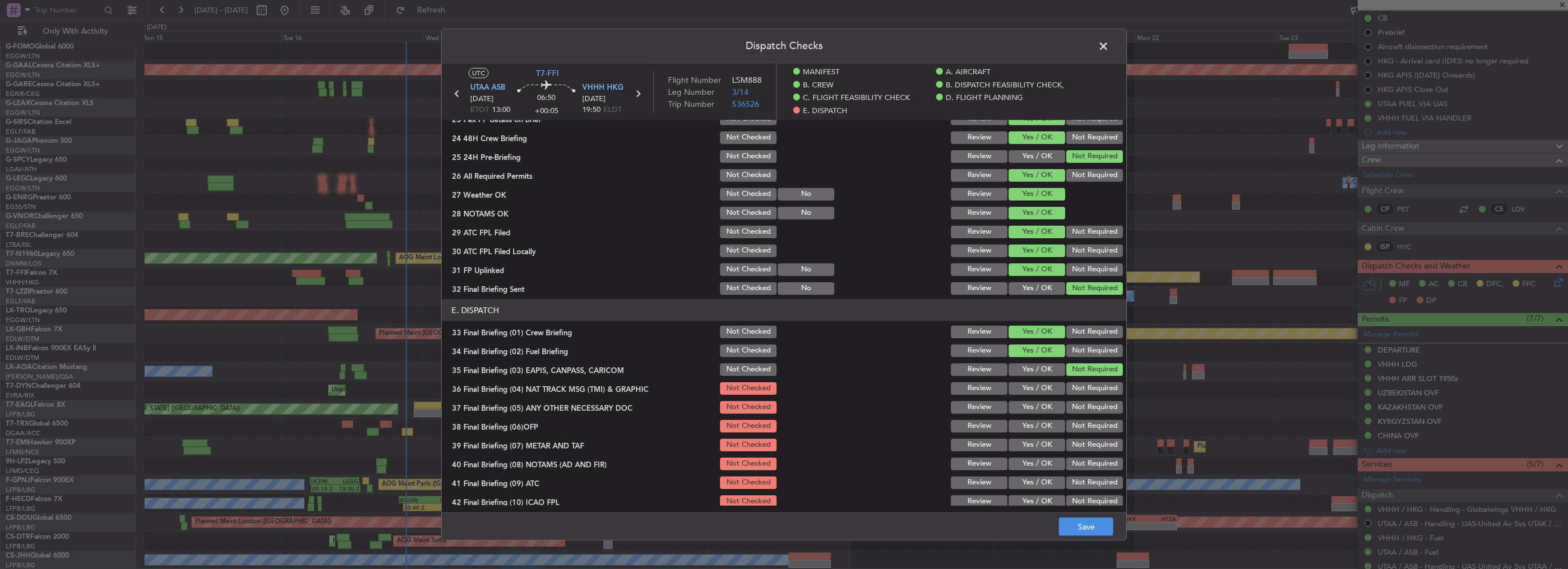
drag, startPoint x: 1085, startPoint y: 380, endPoint x: 1060, endPoint y: 400, distance: 32.0
click at [1084, 381] on div "Not Required" at bounding box center [1093, 388] width 57 height 16
click at [1071, 390] on button "Not Required" at bounding box center [1094, 389] width 56 height 13
click at [1038, 403] on button "Yes / OK" at bounding box center [1037, 407] width 56 height 13
click at [1039, 427] on button "Yes / OK" at bounding box center [1037, 427] width 56 height 13
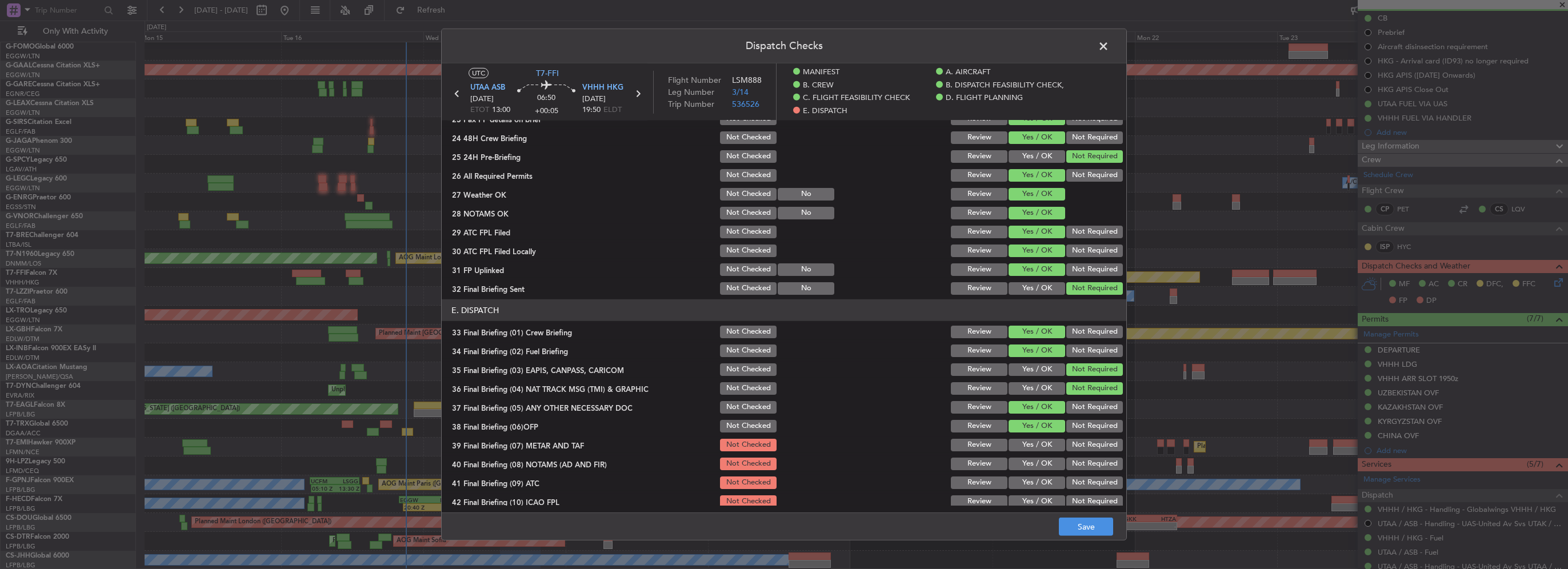
click at [1042, 449] on button "Yes / OK" at bounding box center [1037, 445] width 56 height 13
click at [1042, 462] on button "Yes / OK" at bounding box center [1037, 464] width 56 height 13
click at [1046, 485] on button "Yes / OK" at bounding box center [1037, 483] width 56 height 13
click at [1039, 500] on button "Yes / OK" at bounding box center [1037, 501] width 56 height 13
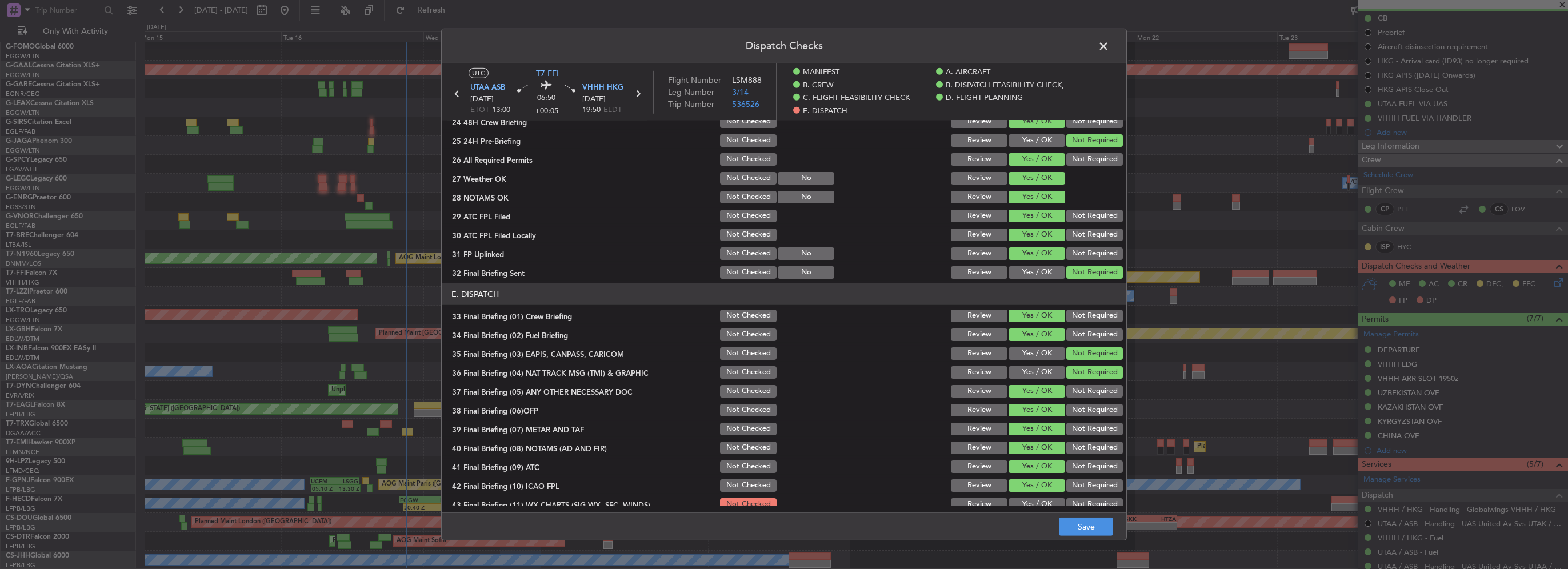
scroll to position [672, 0]
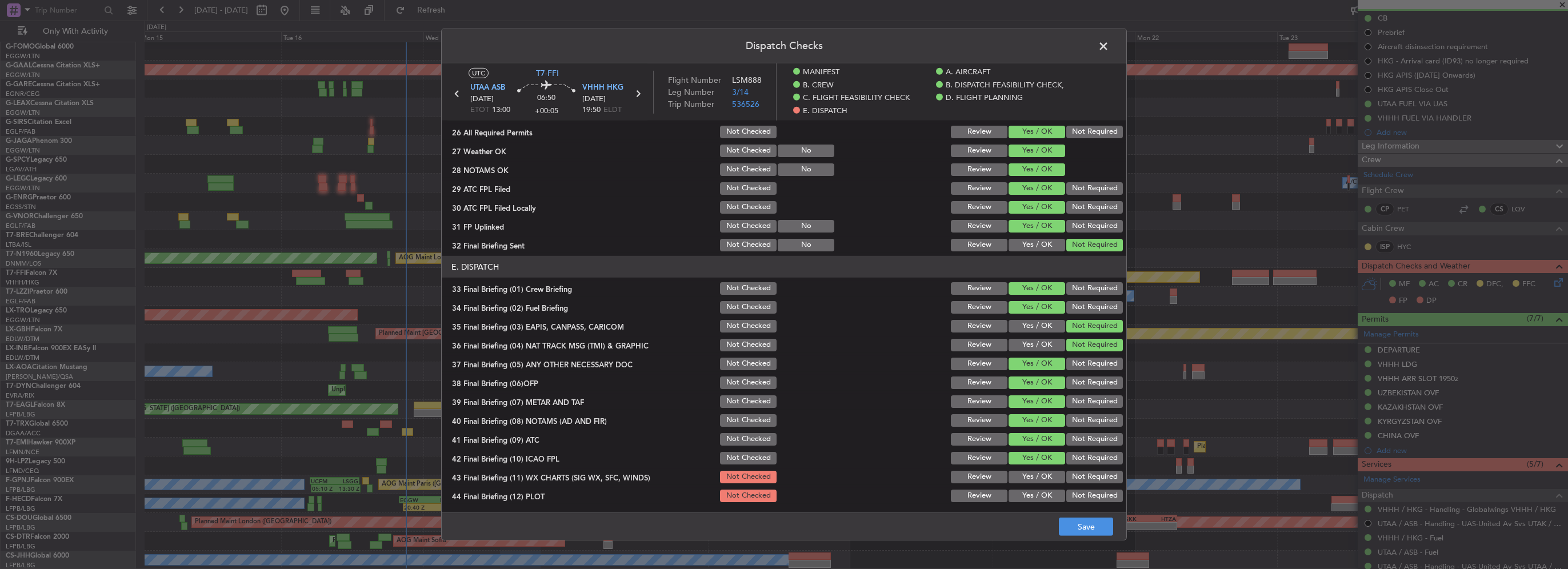
click at [1038, 478] on button "Yes / OK" at bounding box center [1037, 477] width 56 height 13
click at [1041, 493] on button "Yes / OK" at bounding box center [1037, 496] width 56 height 13
click at [1123, 538] on footer "Save" at bounding box center [784, 526] width 685 height 28
click at [1099, 535] on button "Save" at bounding box center [1086, 526] width 55 height 19
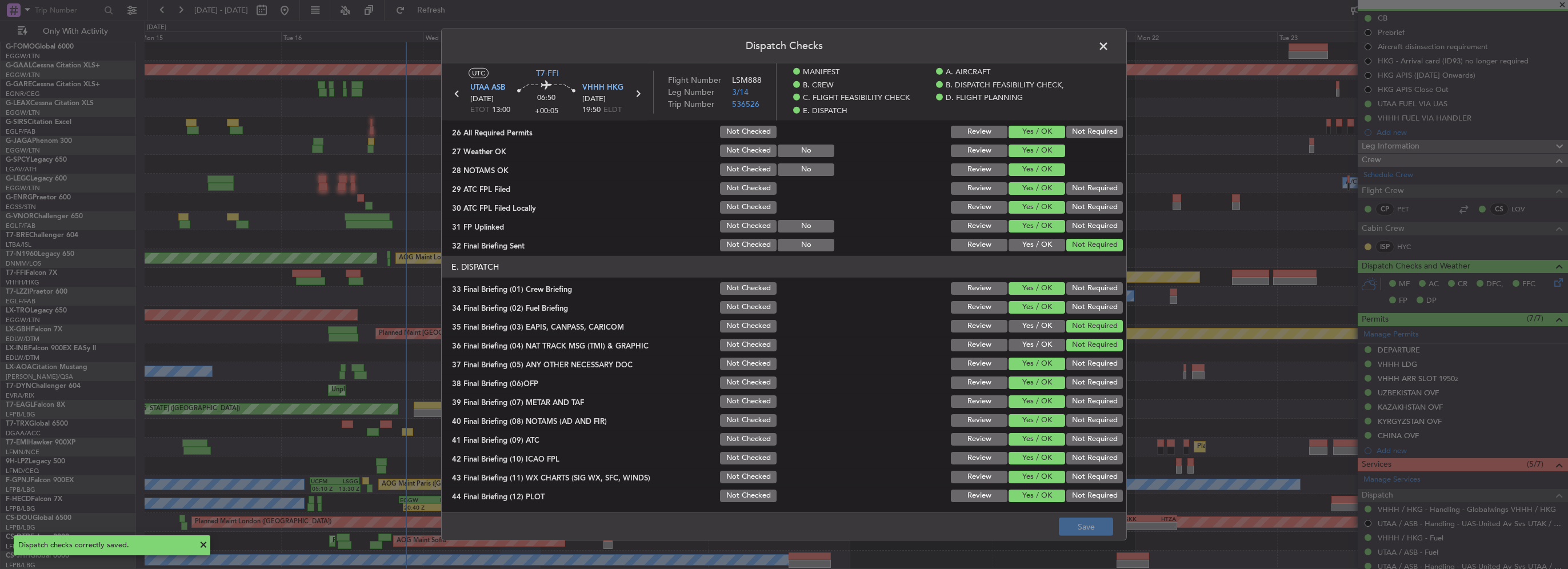
click at [1109, 44] on span at bounding box center [1109, 49] width 0 height 23
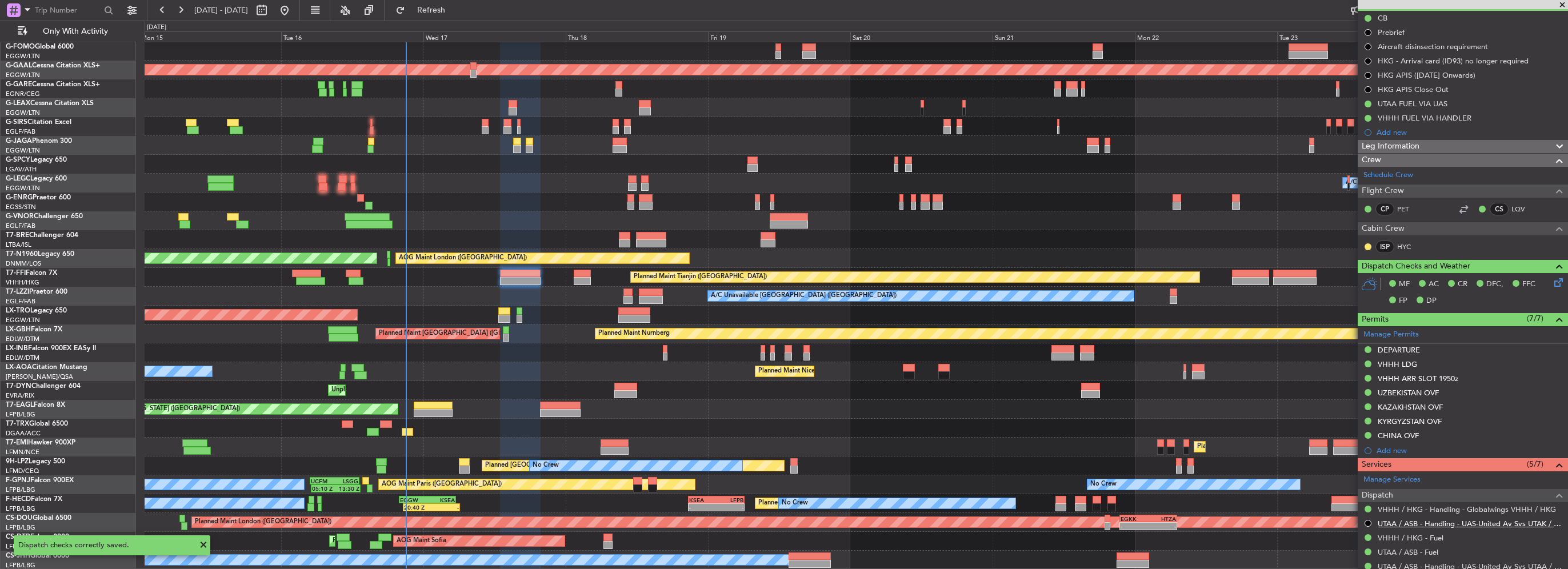
scroll to position [327, 0]
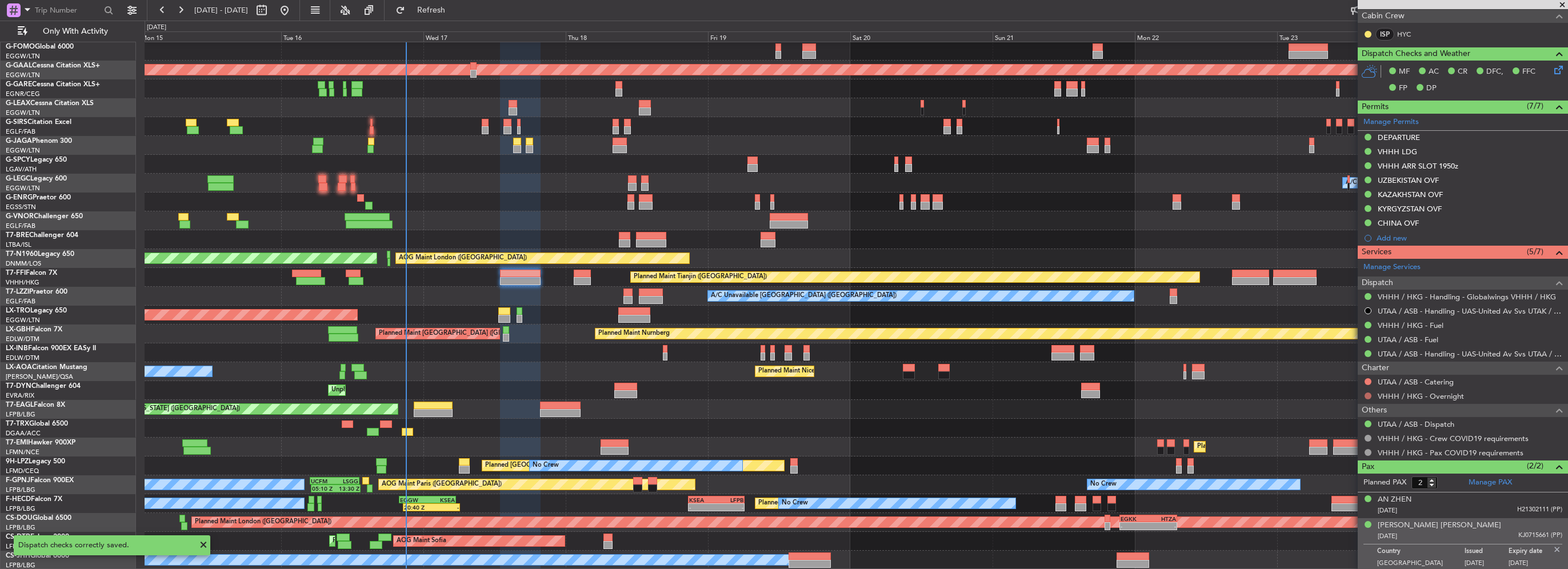
click at [1369, 392] on button at bounding box center [1367, 395] width 6 height 6
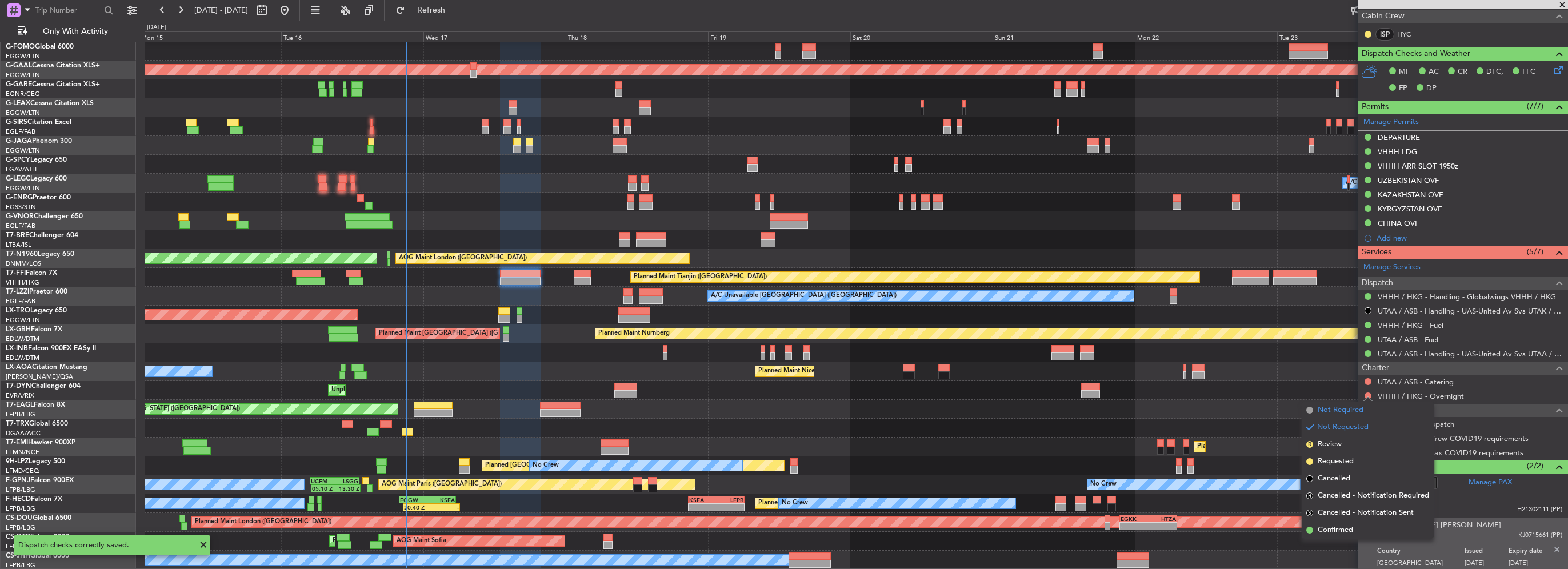
click at [1354, 411] on span "Not Required" at bounding box center [1340, 410] width 45 height 11
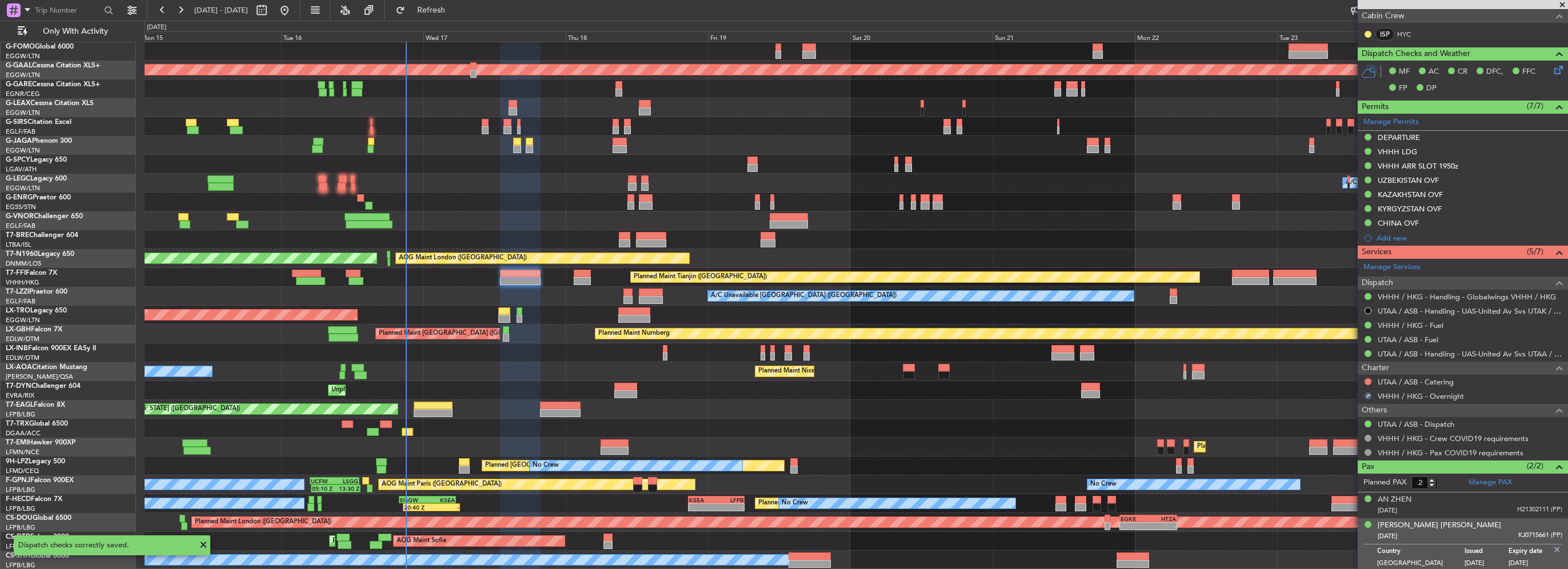
click at [1552, 546] on img at bounding box center [1557, 549] width 10 height 10
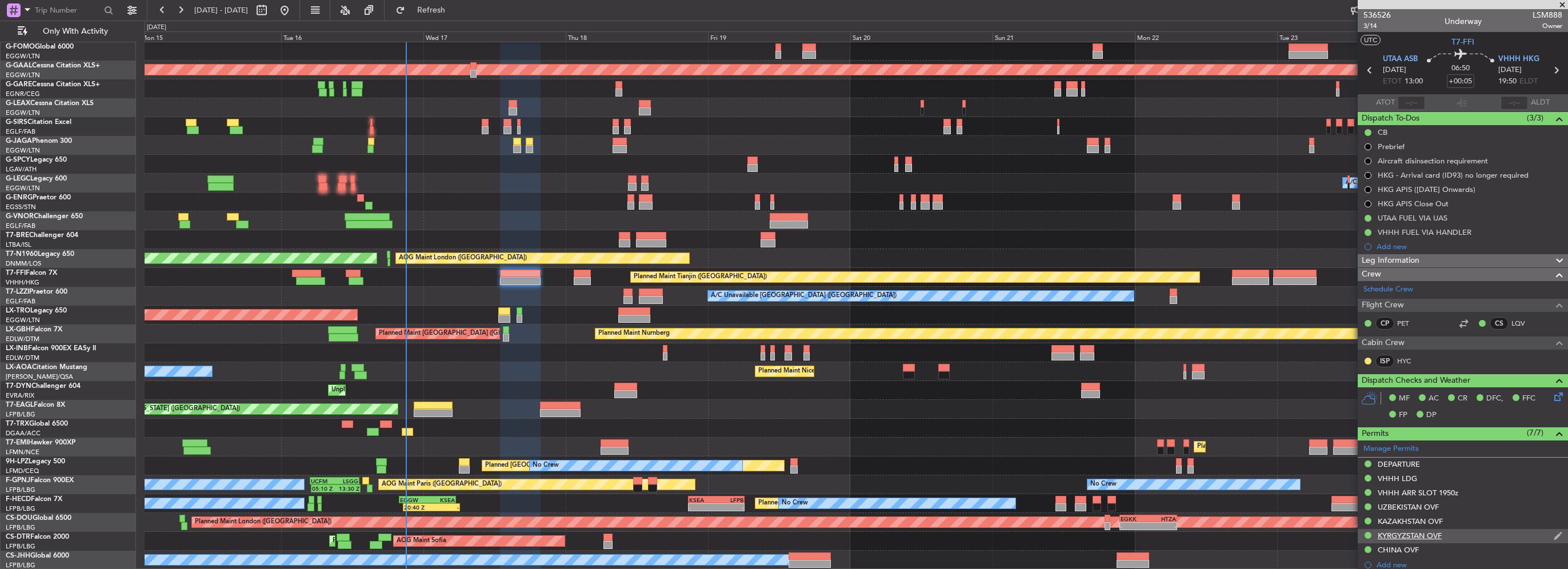
scroll to position [229, 0]
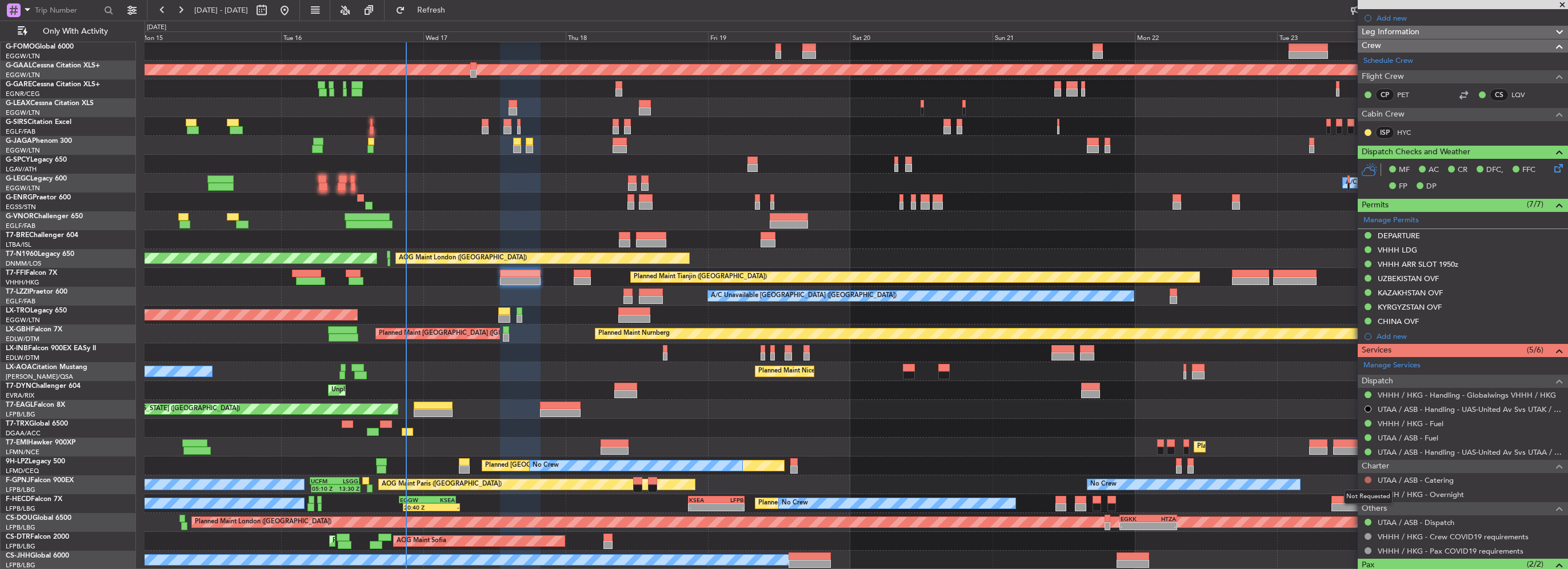
click at [1367, 480] on button at bounding box center [1367, 479] width 6 height 6
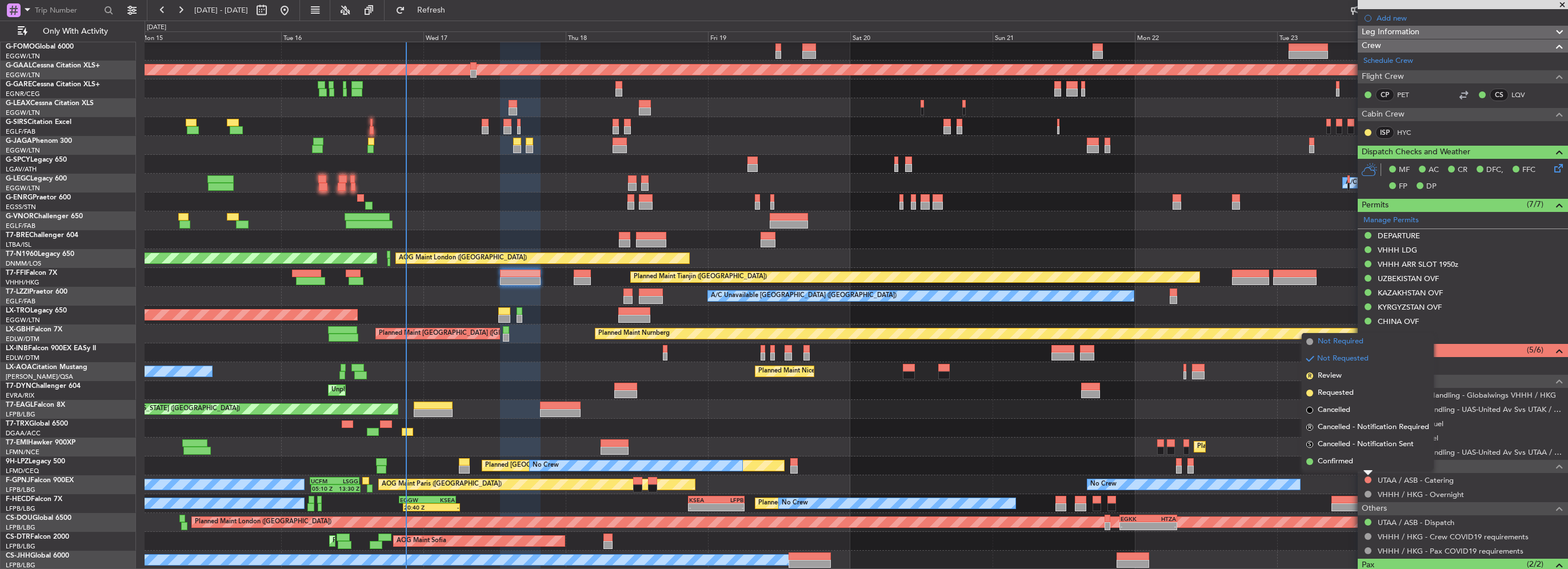
click at [1321, 344] on span "Not Required" at bounding box center [1340, 341] width 45 height 11
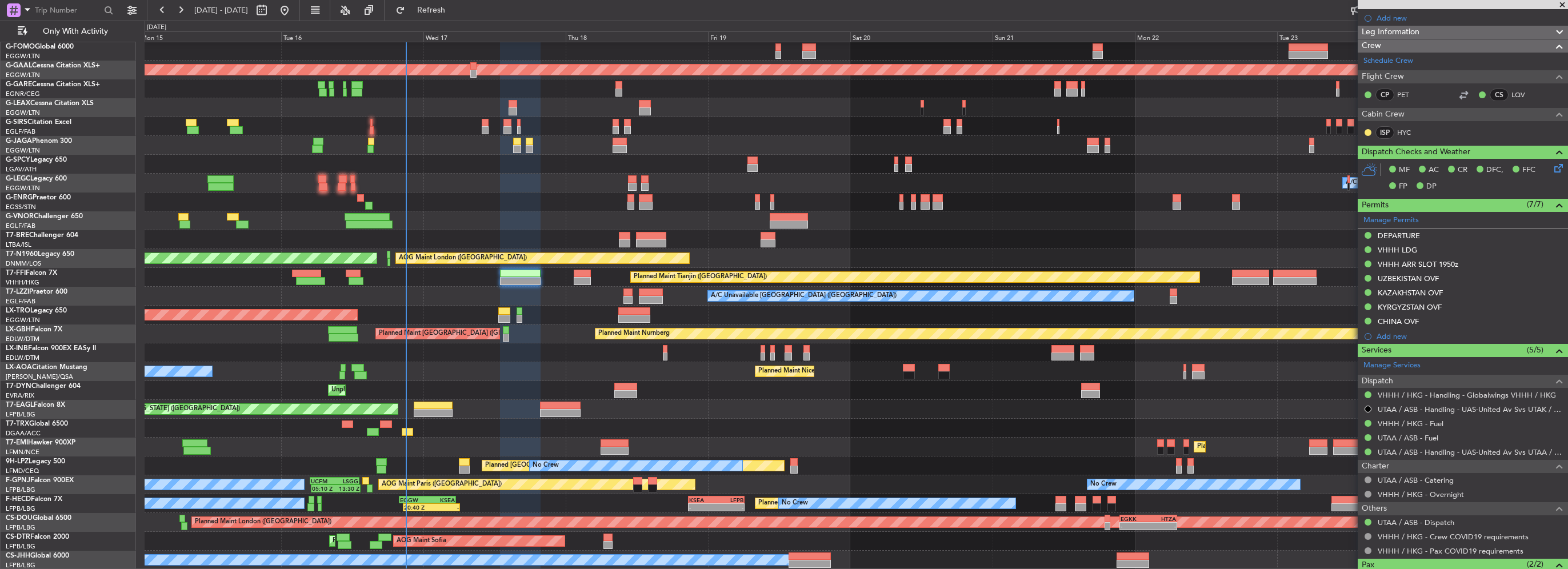
click at [496, 277] on div "Planned Maint Tianjin (Binhai) Planned Maint Tianjin (Binhai)" at bounding box center [855, 278] width 1423 height 19
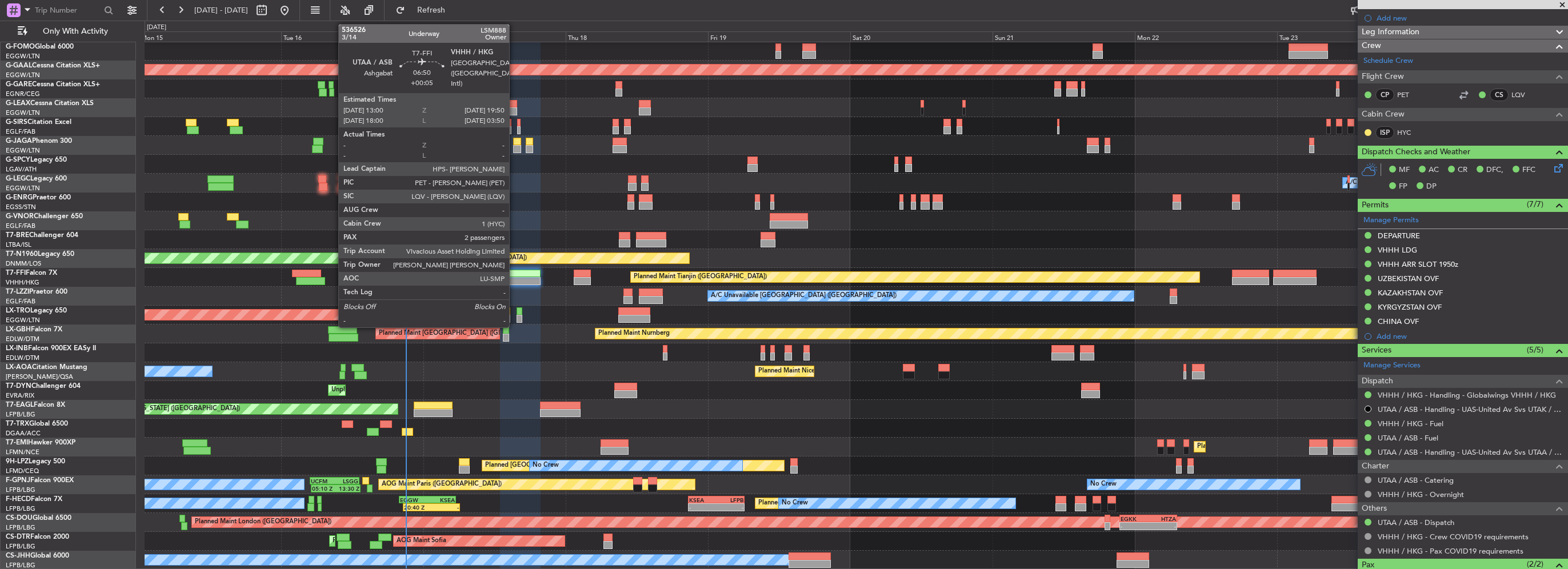
click at [515, 277] on div at bounding box center [520, 280] width 41 height 8
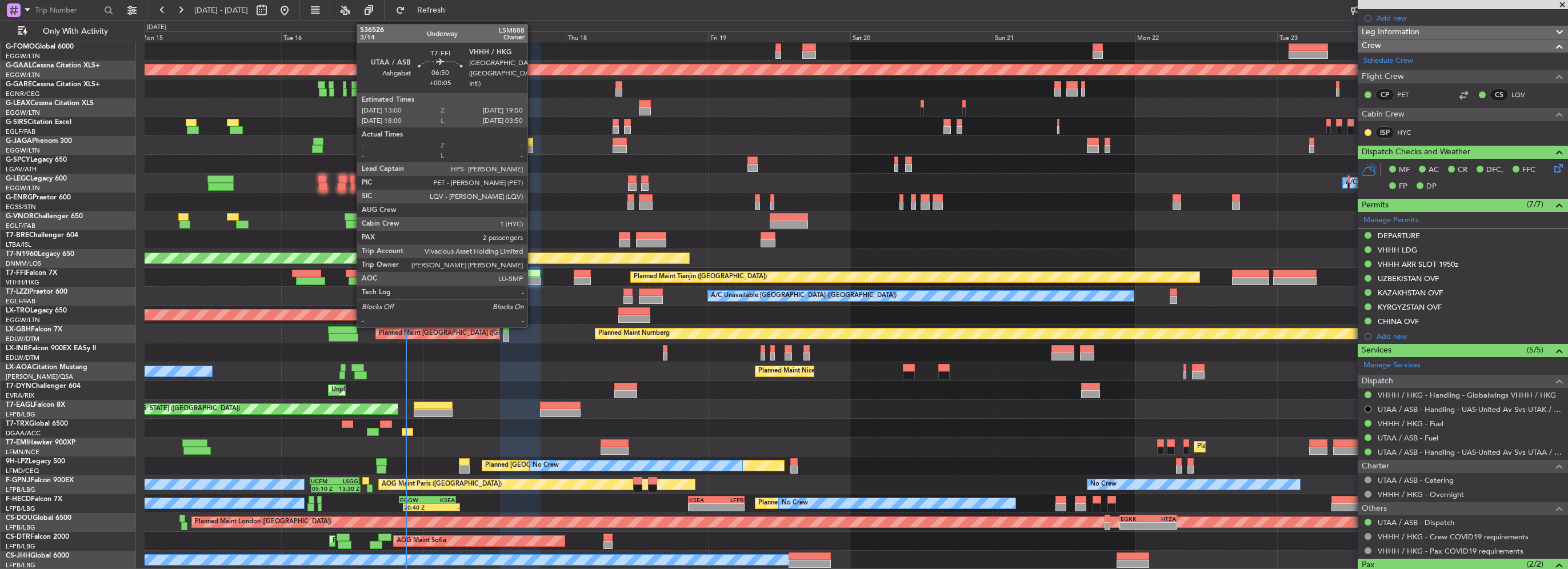
click at [532, 274] on div at bounding box center [520, 273] width 41 height 8
click at [523, 277] on div at bounding box center [520, 280] width 41 height 8
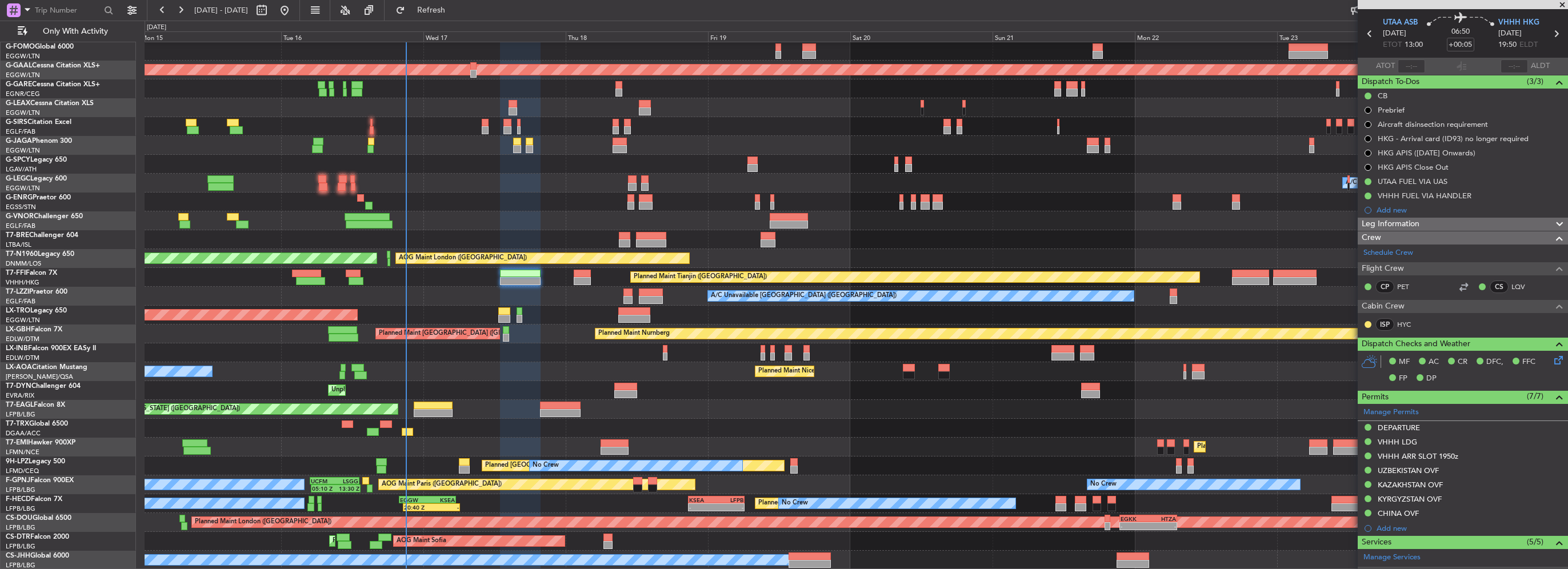
scroll to position [0, 0]
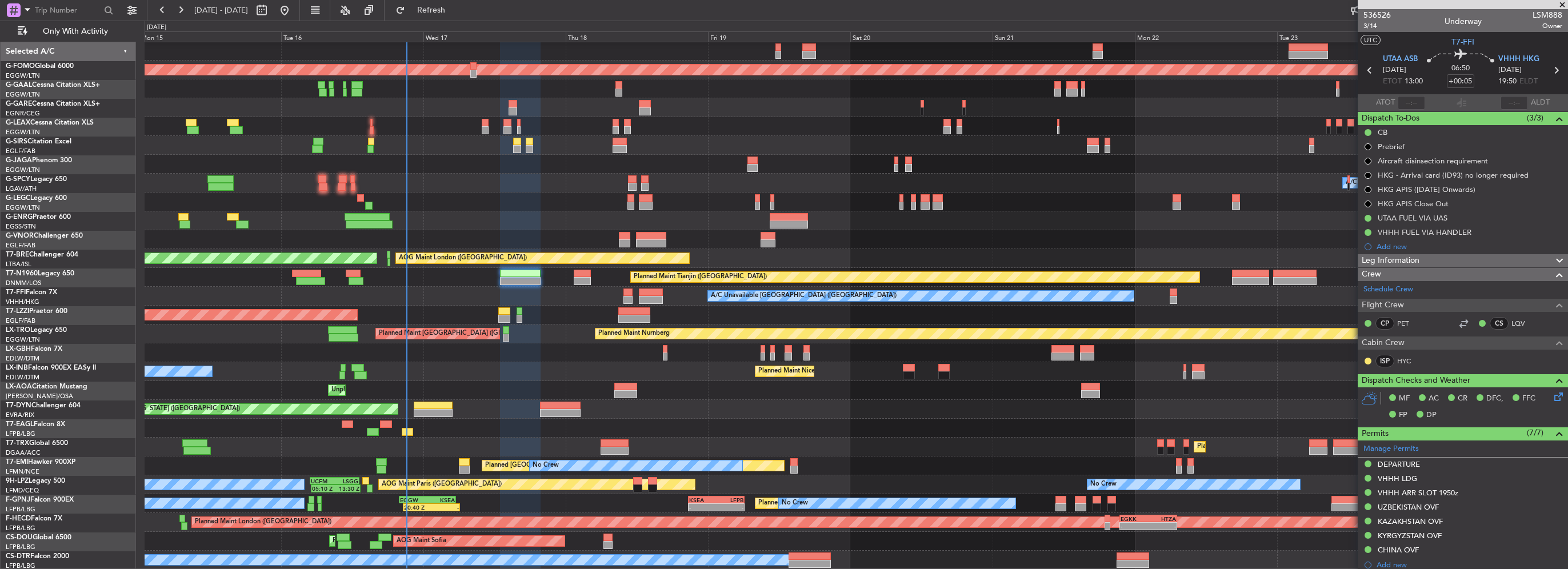
scroll to position [19, 0]
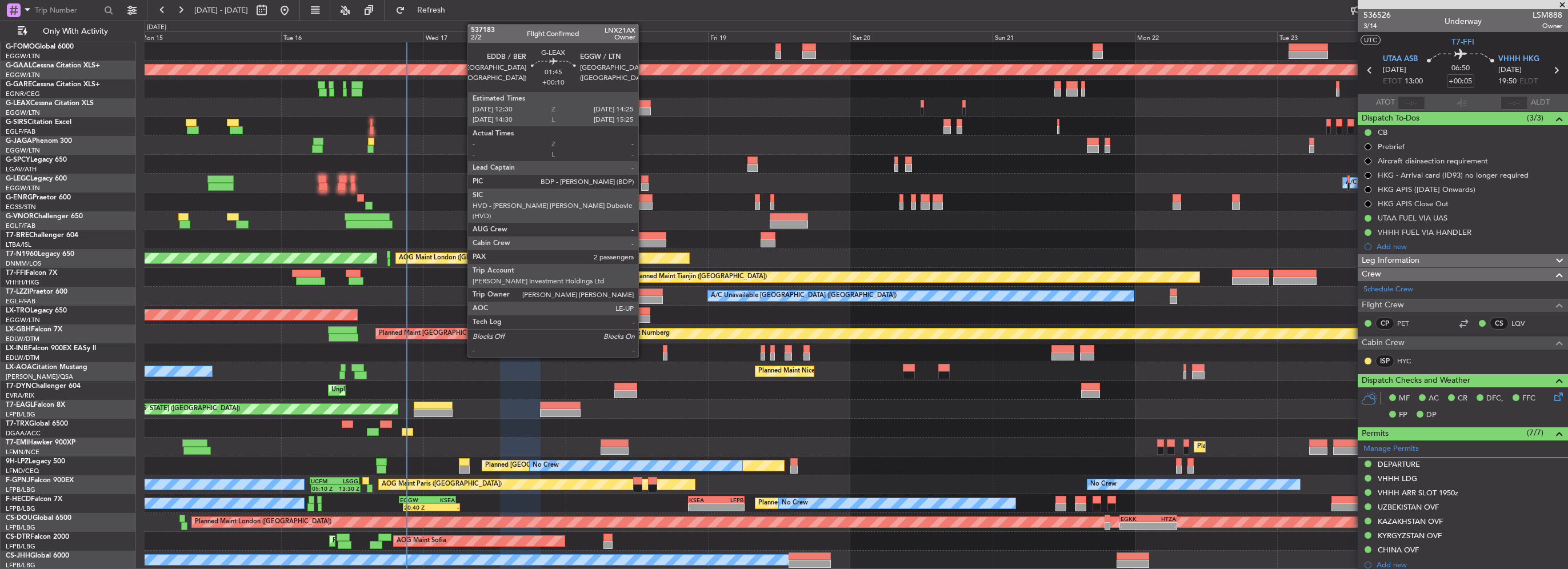
click at [643, 107] on div at bounding box center [644, 111] width 11 height 8
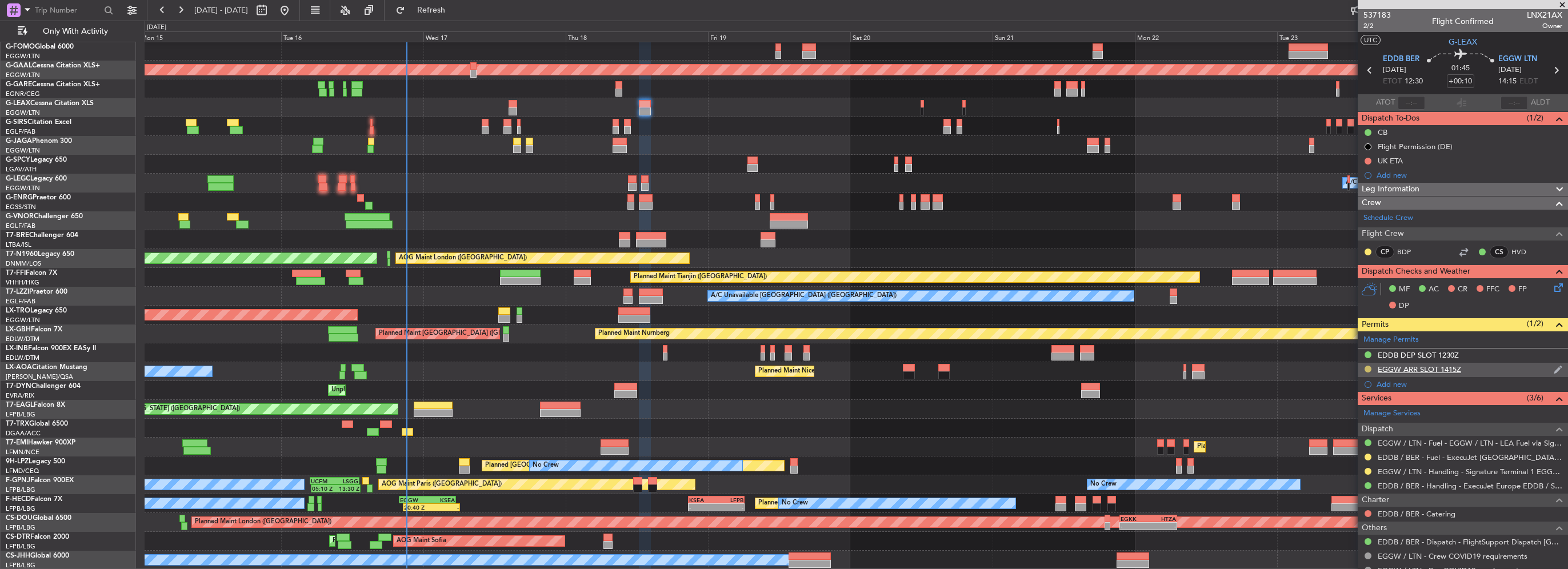
click at [1367, 368] on button at bounding box center [1367, 368] width 6 height 6
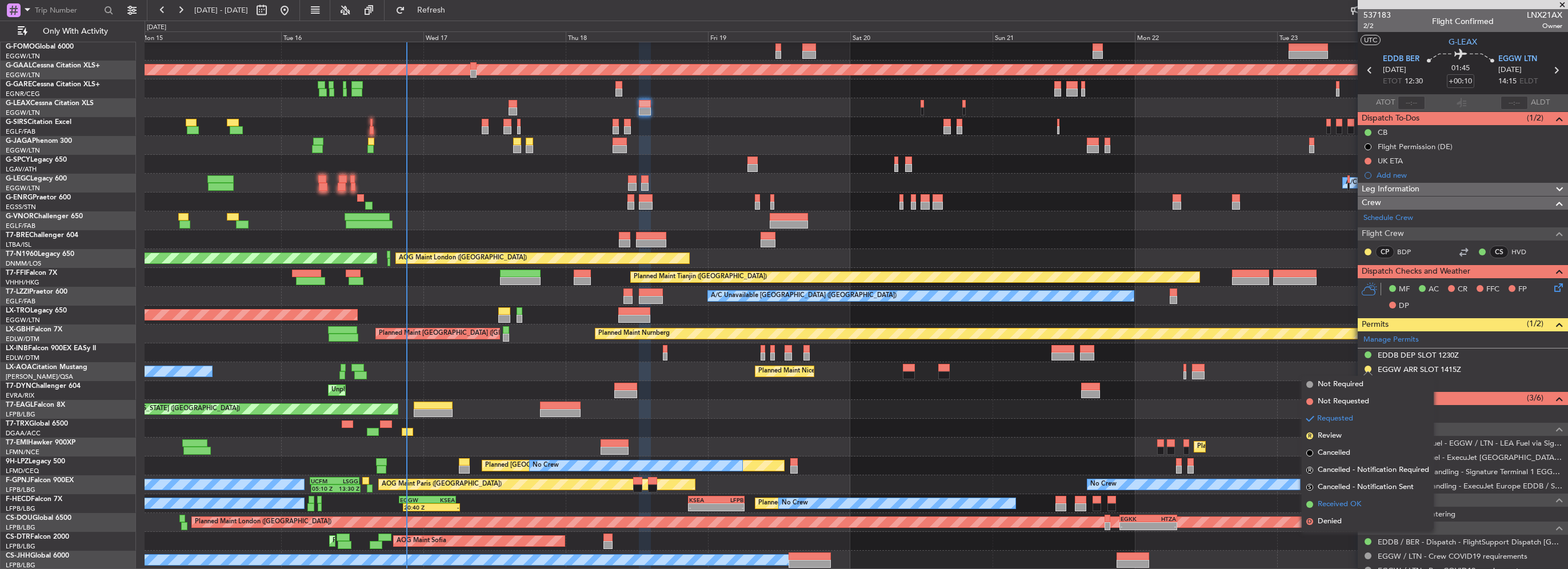
click at [1339, 501] on span "Received OK" at bounding box center [1339, 504] width 44 height 11
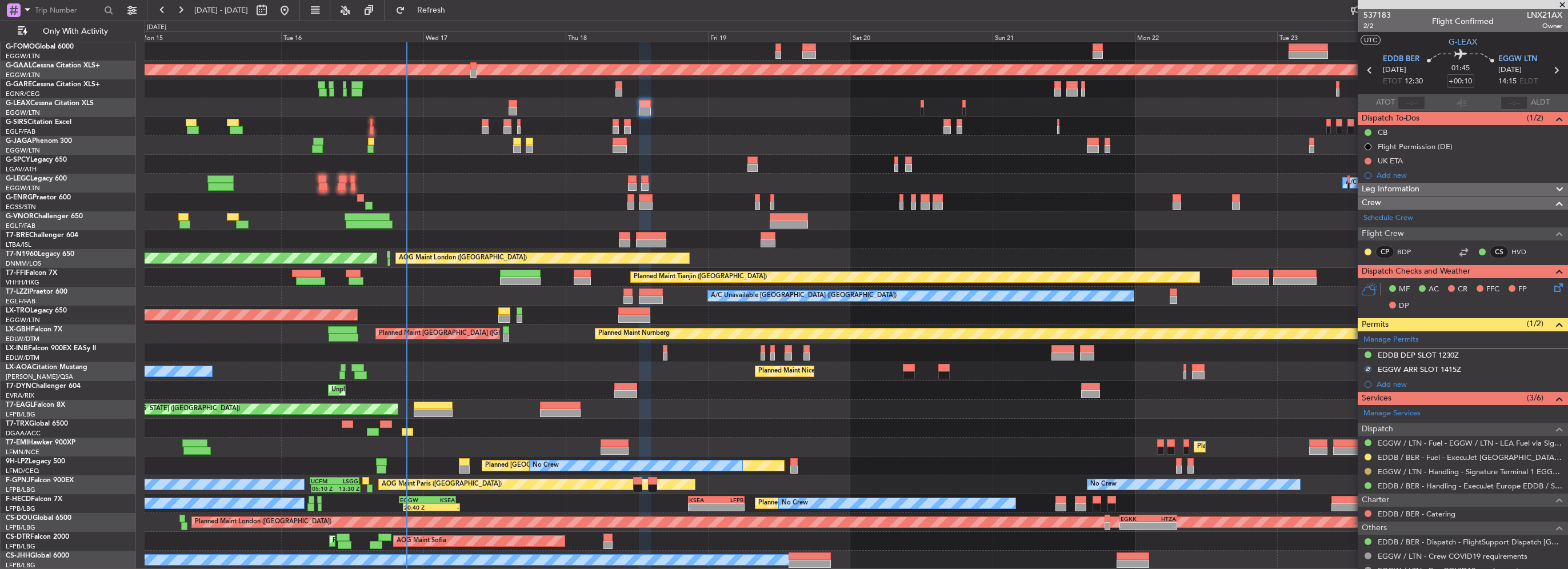
click at [1369, 471] on button at bounding box center [1367, 471] width 6 height 6
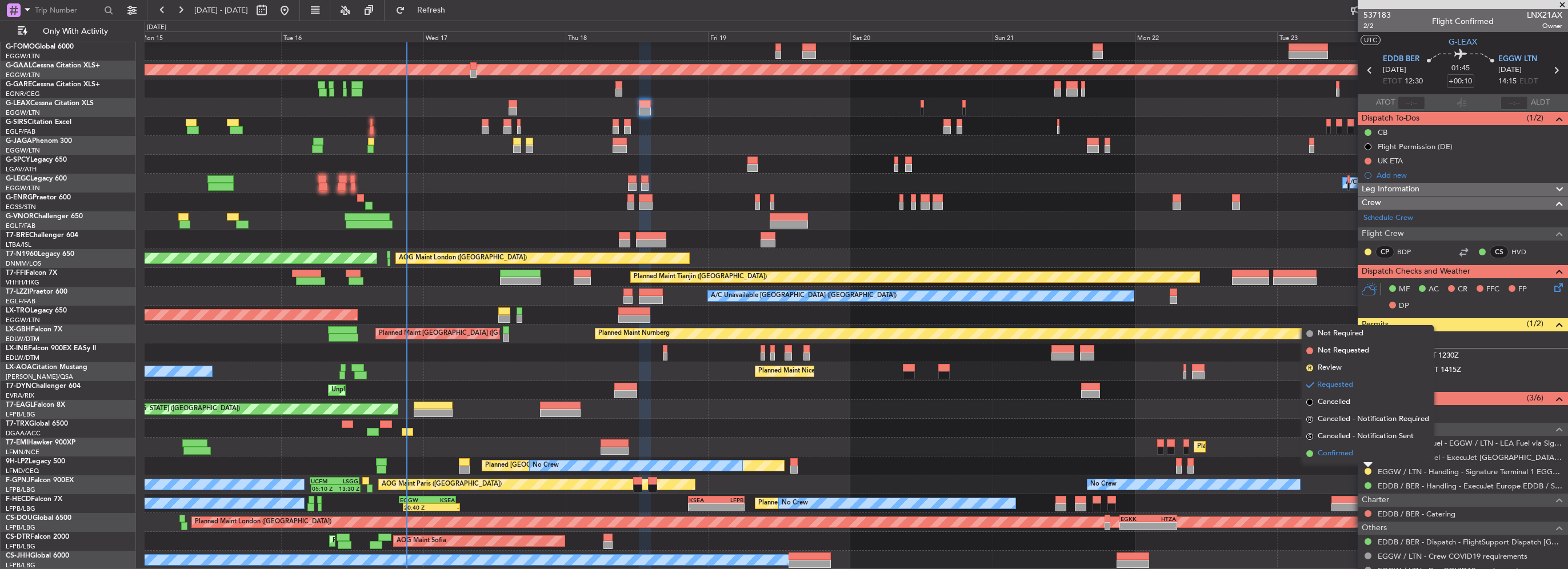
click at [1341, 453] on span "Confirmed" at bounding box center [1336, 453] width 35 height 11
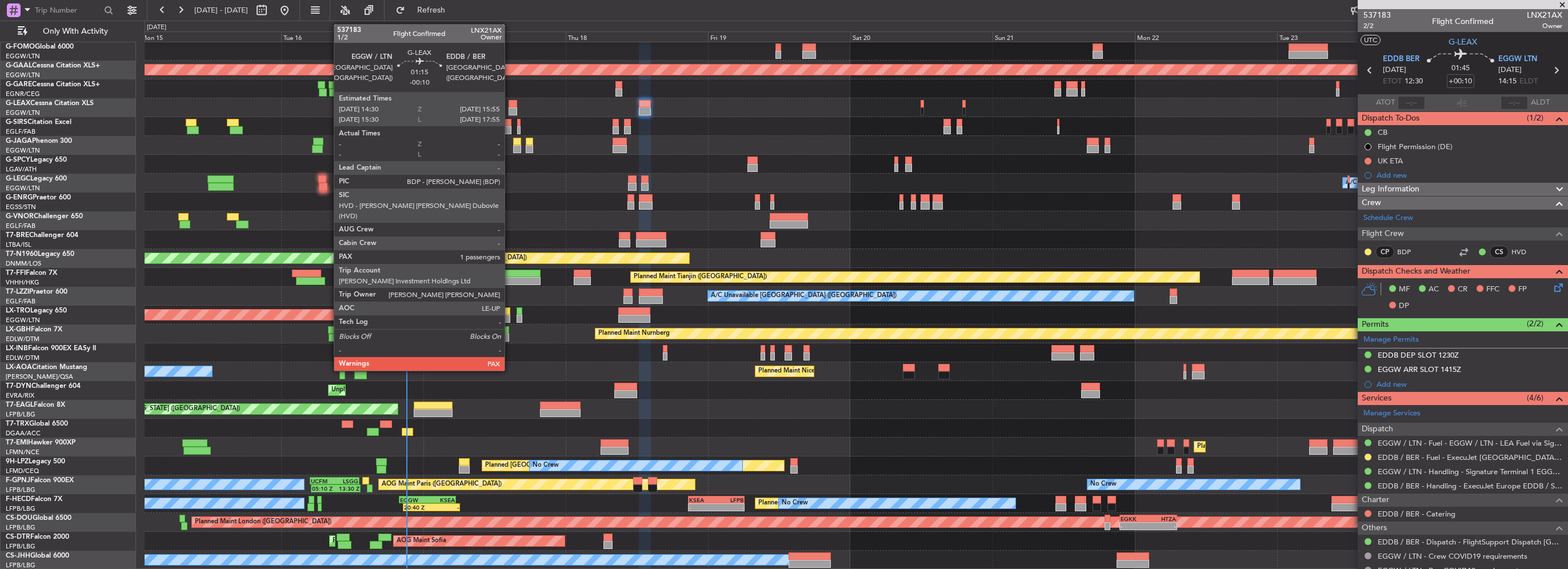
click at [510, 111] on div at bounding box center [512, 111] width 8 height 8
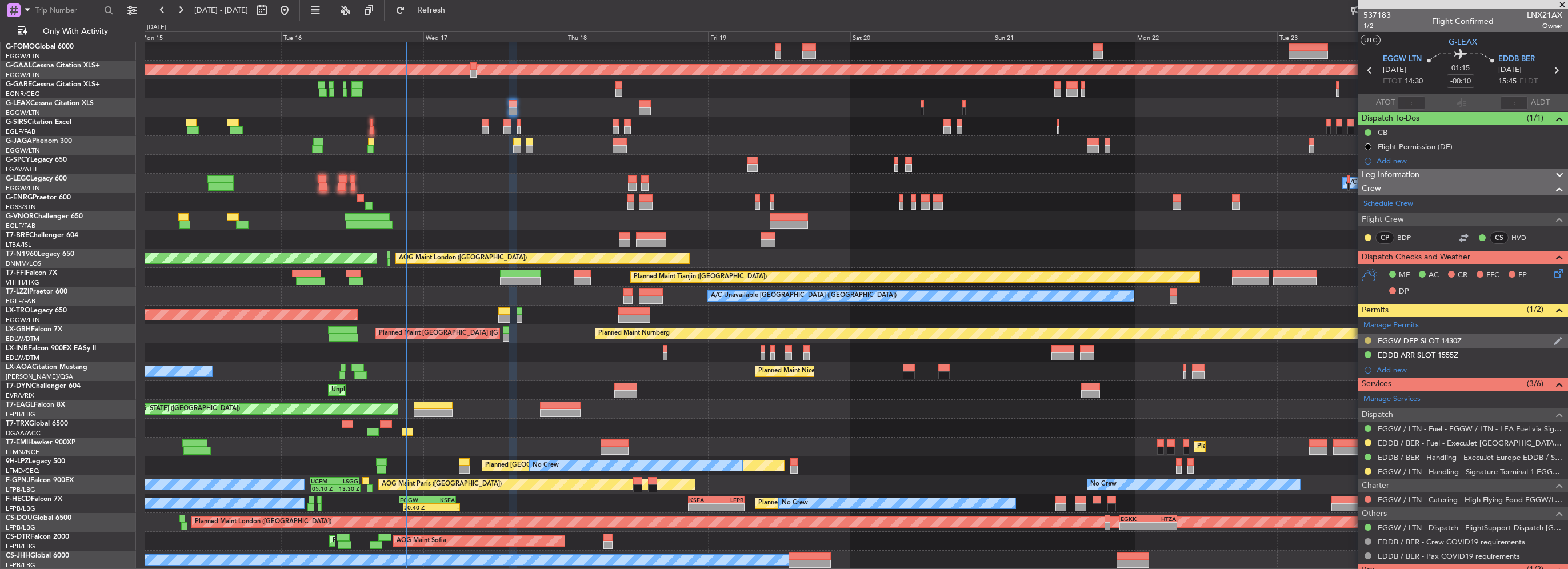
click at [1368, 339] on button at bounding box center [1367, 340] width 6 height 6
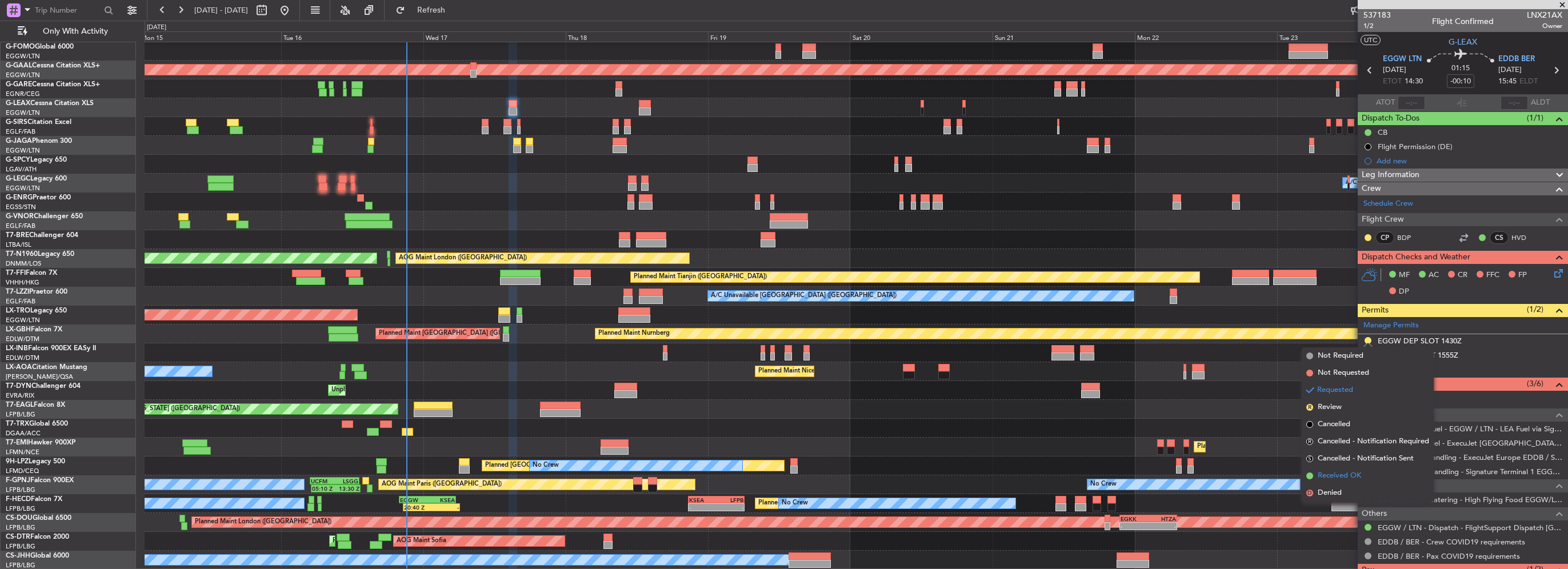
click at [1330, 476] on span "Received OK" at bounding box center [1339, 476] width 44 height 11
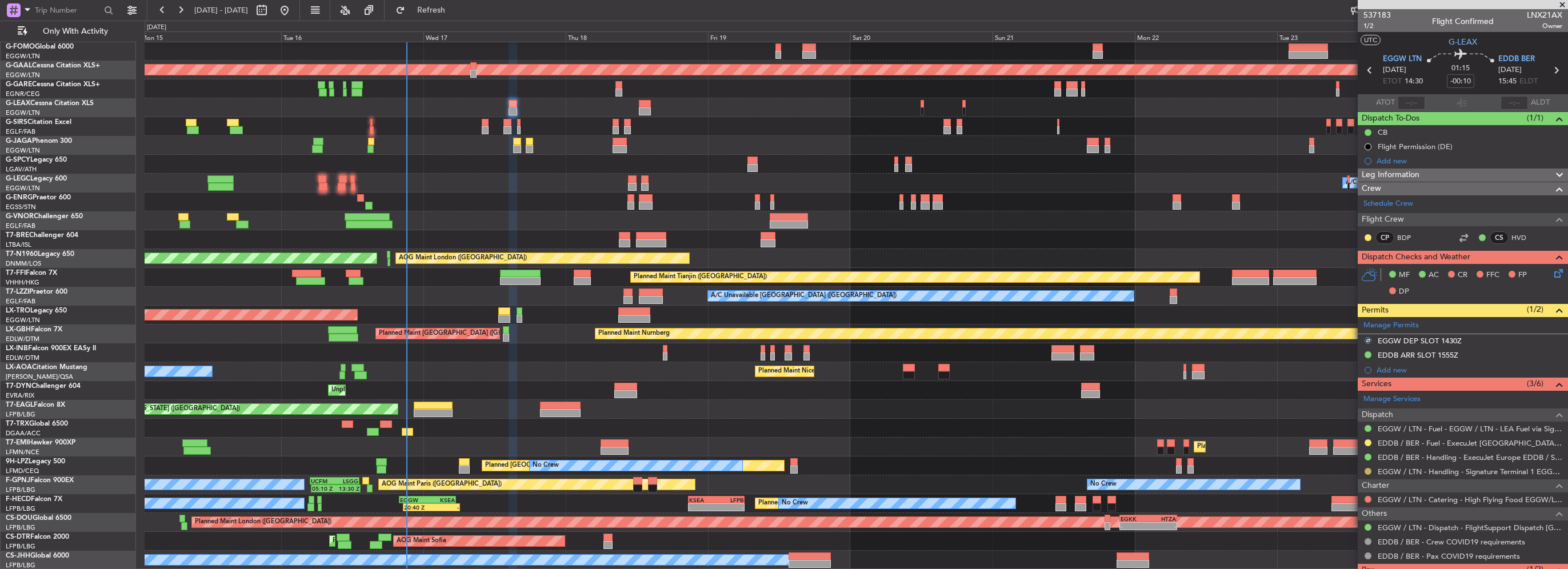
click at [1369, 473] on button at bounding box center [1367, 471] width 6 height 6
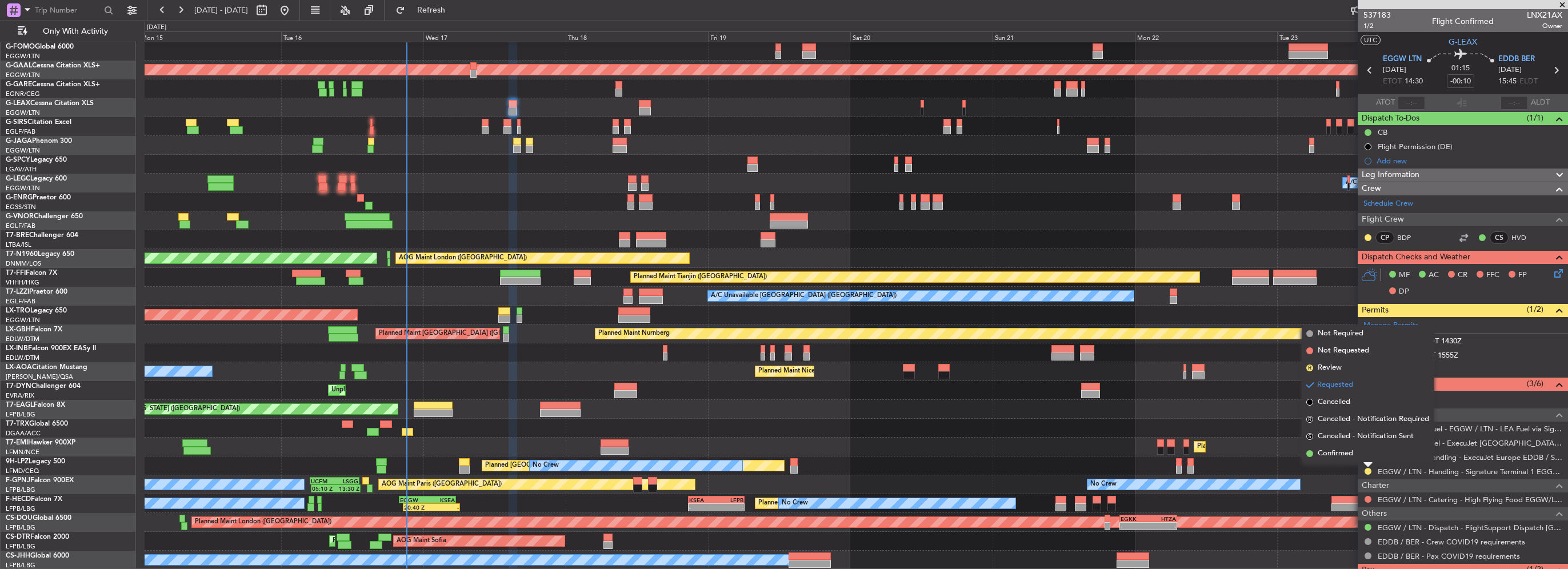
drag, startPoint x: 1340, startPoint y: 454, endPoint x: 728, endPoint y: 439, distance: 612.2
click at [1339, 454] on span "Confirmed" at bounding box center [1336, 453] width 35 height 11
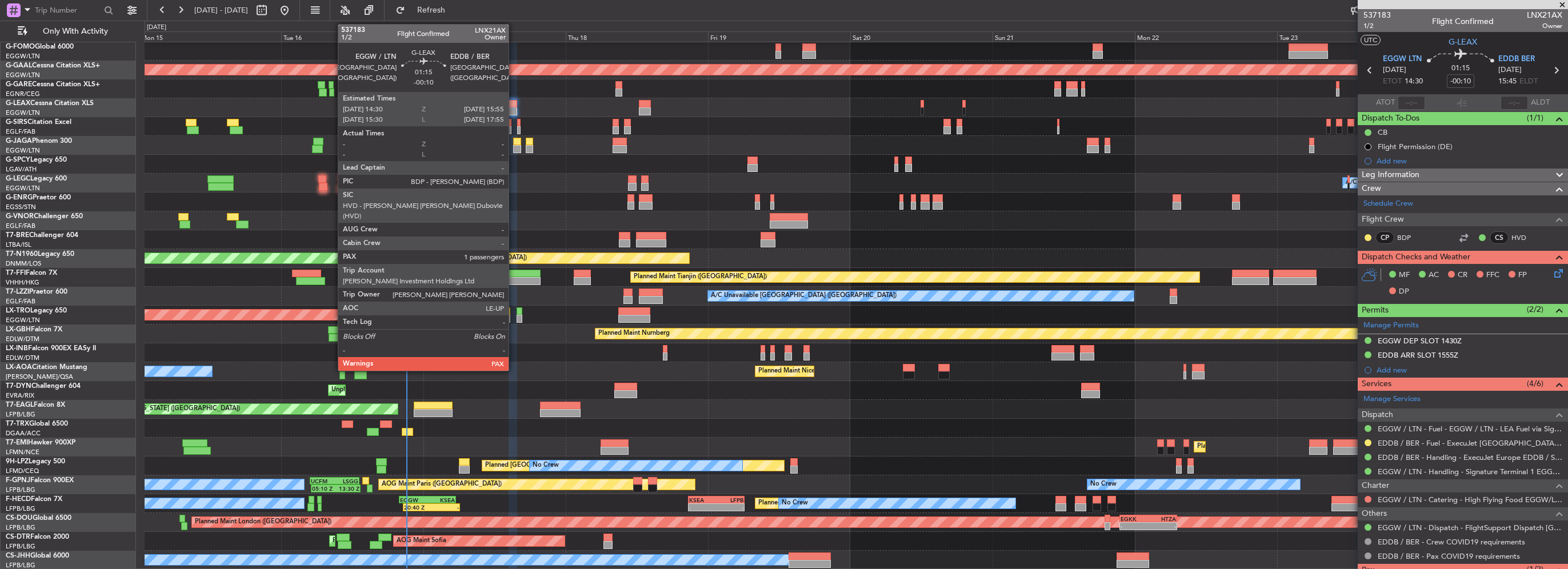
click at [514, 106] on div at bounding box center [512, 104] width 8 height 8
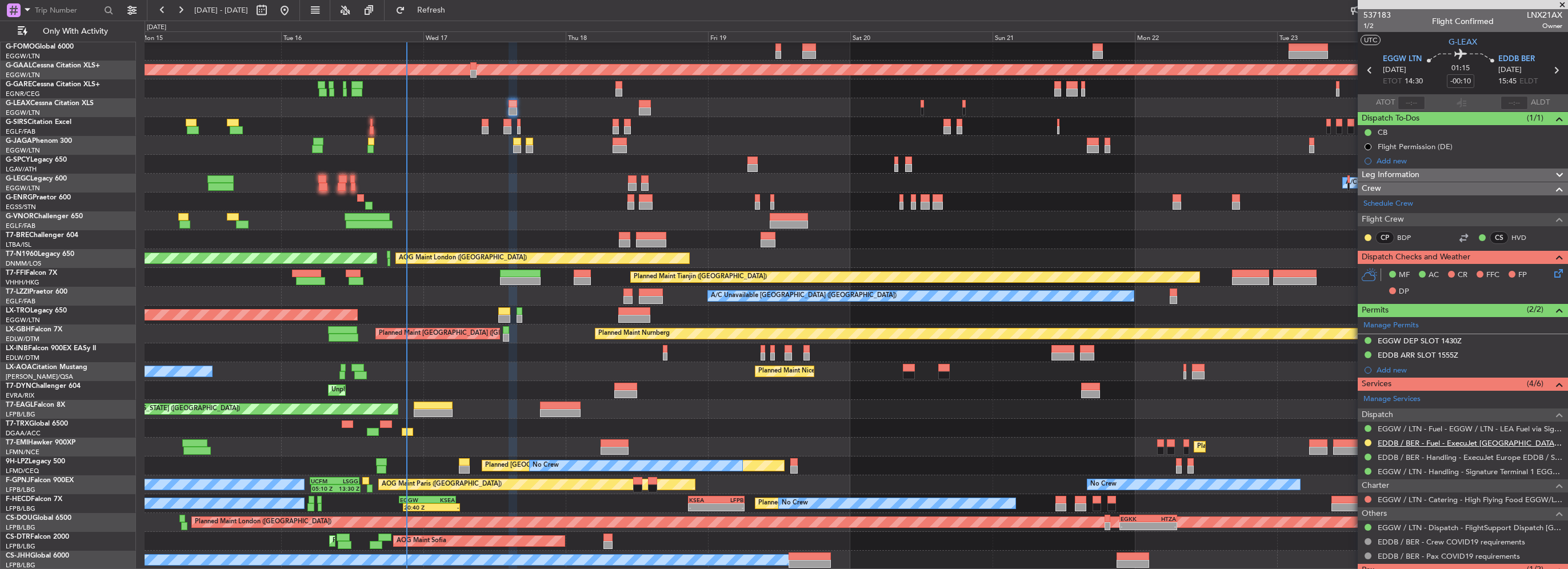
click at [1450, 441] on link "EDDB / BER - Fuel - ExecuJet [GEOGRAPHIC_DATA] Fuel via Valcora EDDB / SXF" at bounding box center [1469, 443] width 184 height 9
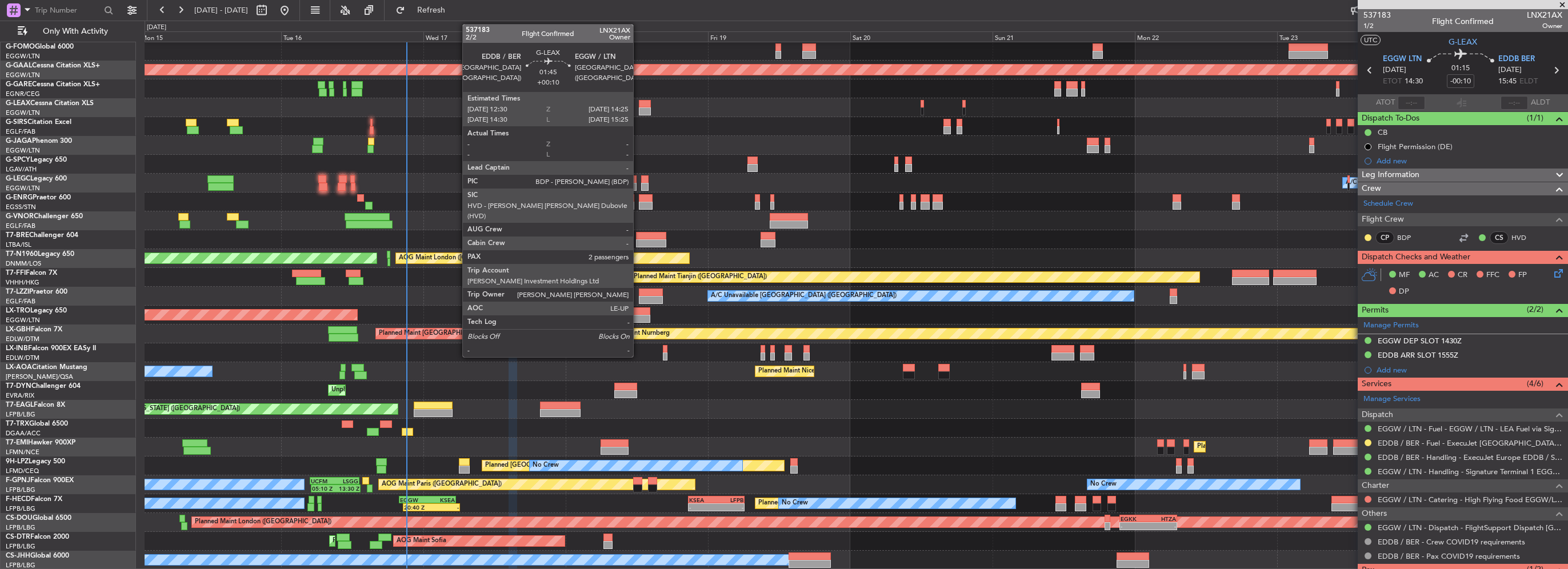
click at [639, 110] on div at bounding box center [644, 111] width 11 height 8
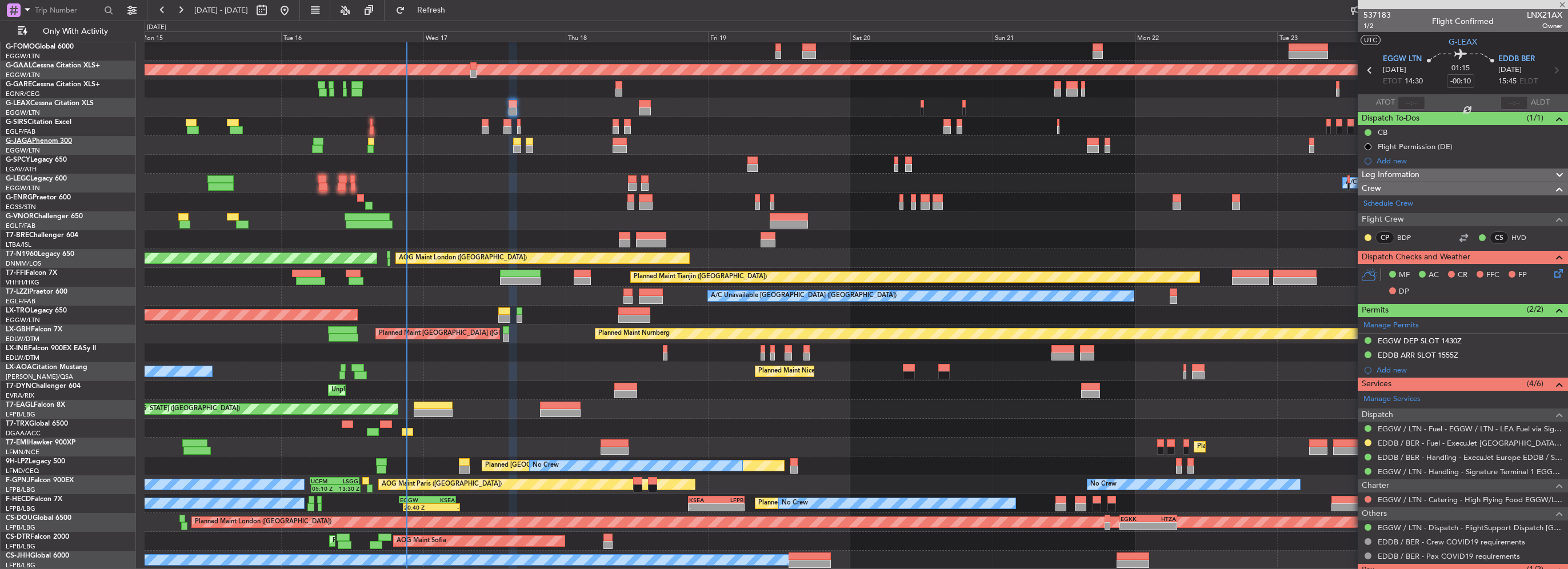
type input "+00:10"
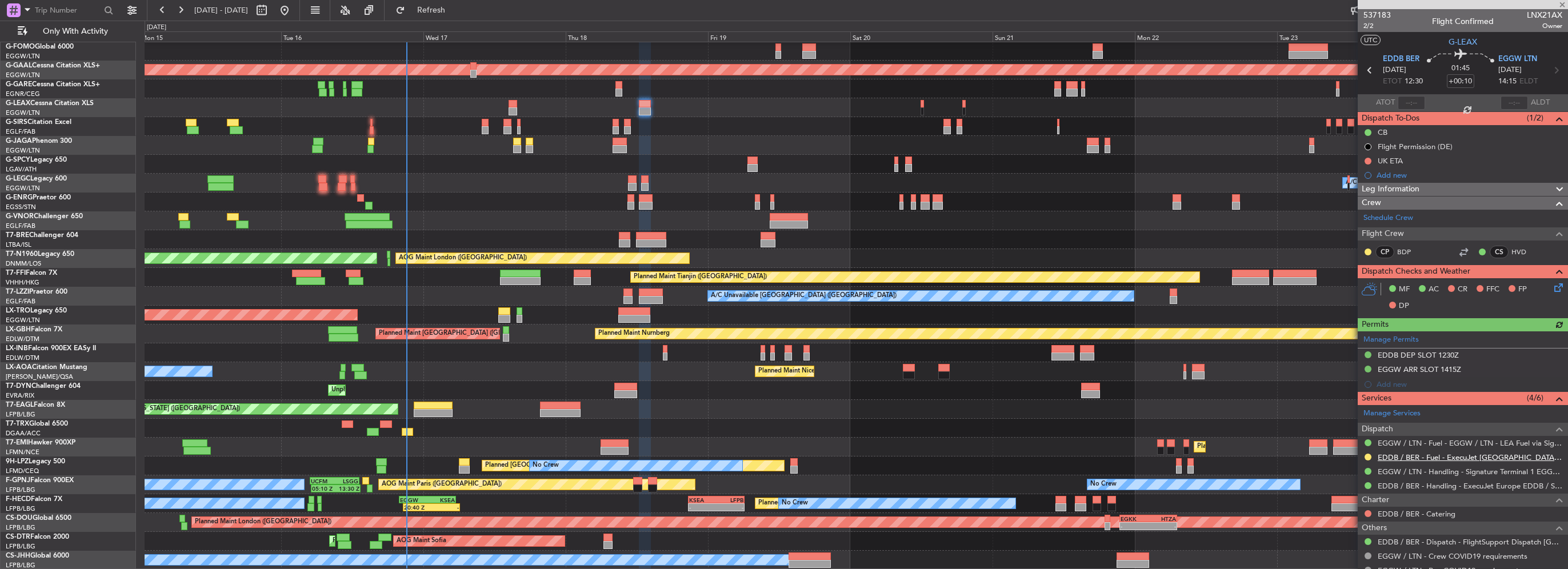
click at [1412, 457] on link "EDDB / BER - Fuel - ExecuJet [GEOGRAPHIC_DATA] Fuel via Valcora EDDB / SXF" at bounding box center [1469, 457] width 184 height 9
click at [1400, 179] on div "Add new" at bounding box center [1464, 175] width 176 height 9
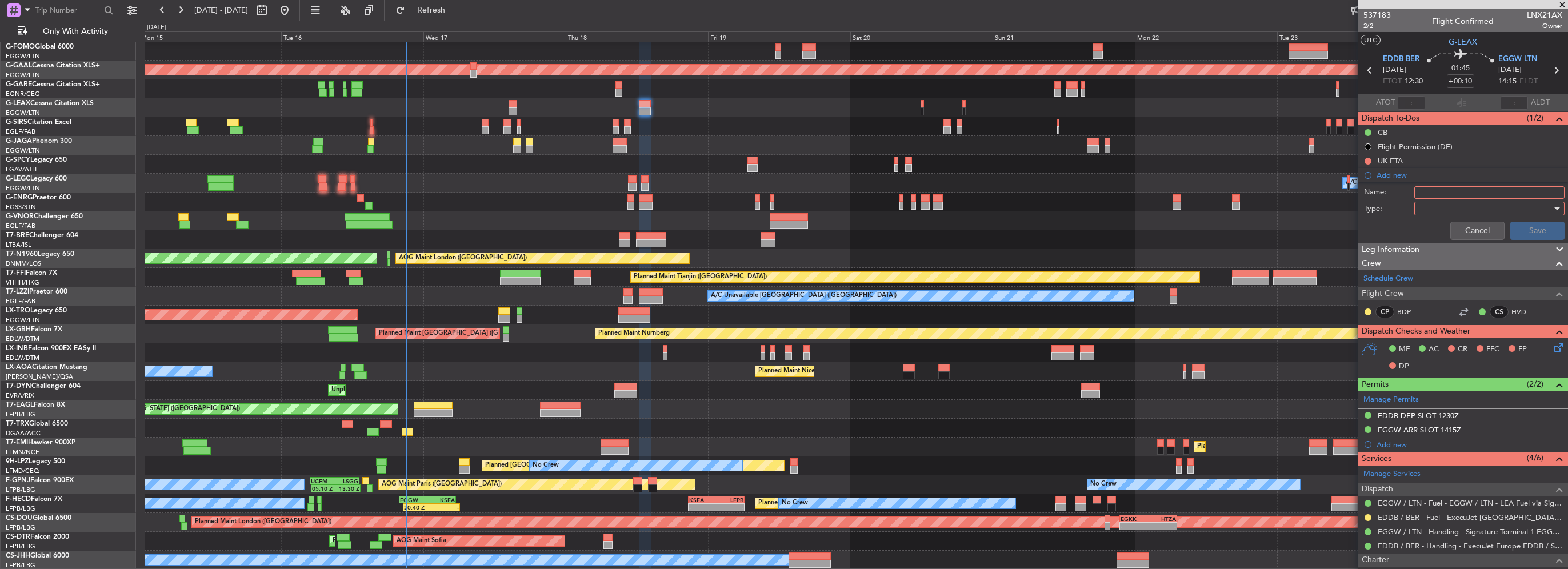
click at [1442, 187] on input "Name:" at bounding box center [1489, 192] width 150 height 13
type input "EDDB FUEL VIA HANDLER"
click at [1437, 206] on div at bounding box center [1486, 208] width 133 height 18
click at [1433, 226] on span "Generic" at bounding box center [1484, 230] width 133 height 18
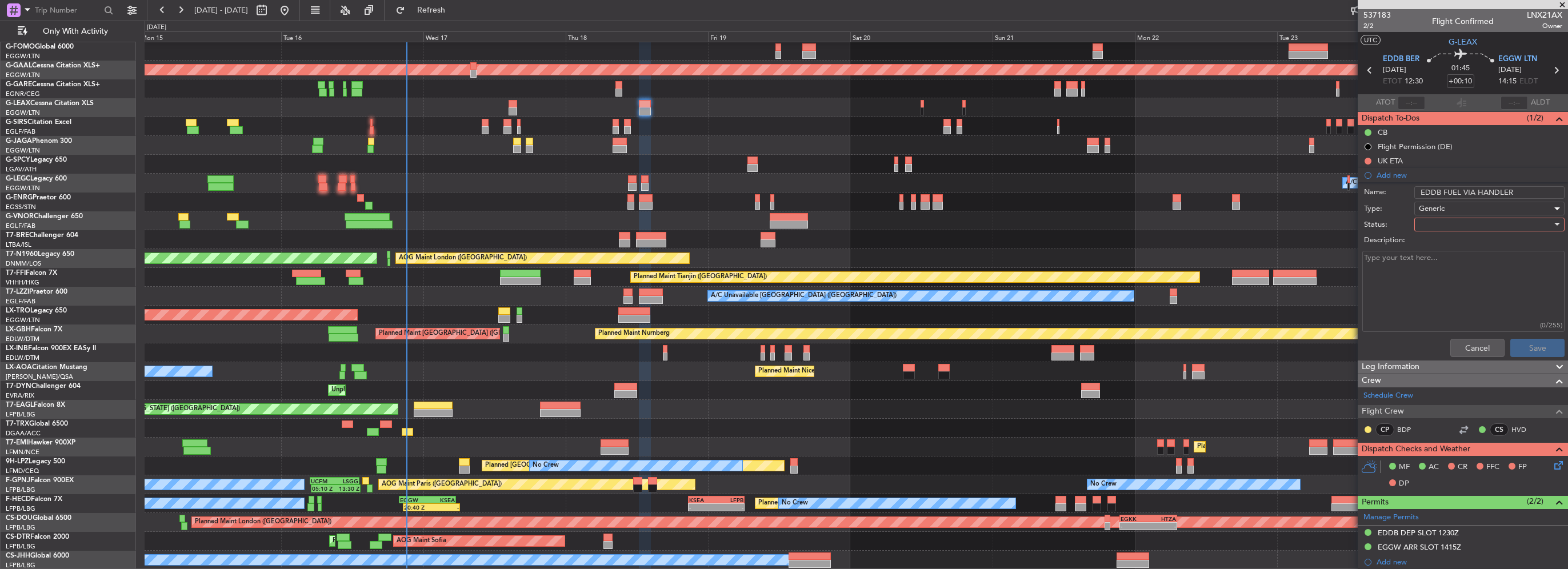
click at [1433, 223] on div at bounding box center [1486, 224] width 133 height 18
click at [1438, 261] on span "In Progress" at bounding box center [1484, 264] width 133 height 18
click at [1534, 347] on button "Save" at bounding box center [1537, 348] width 55 height 19
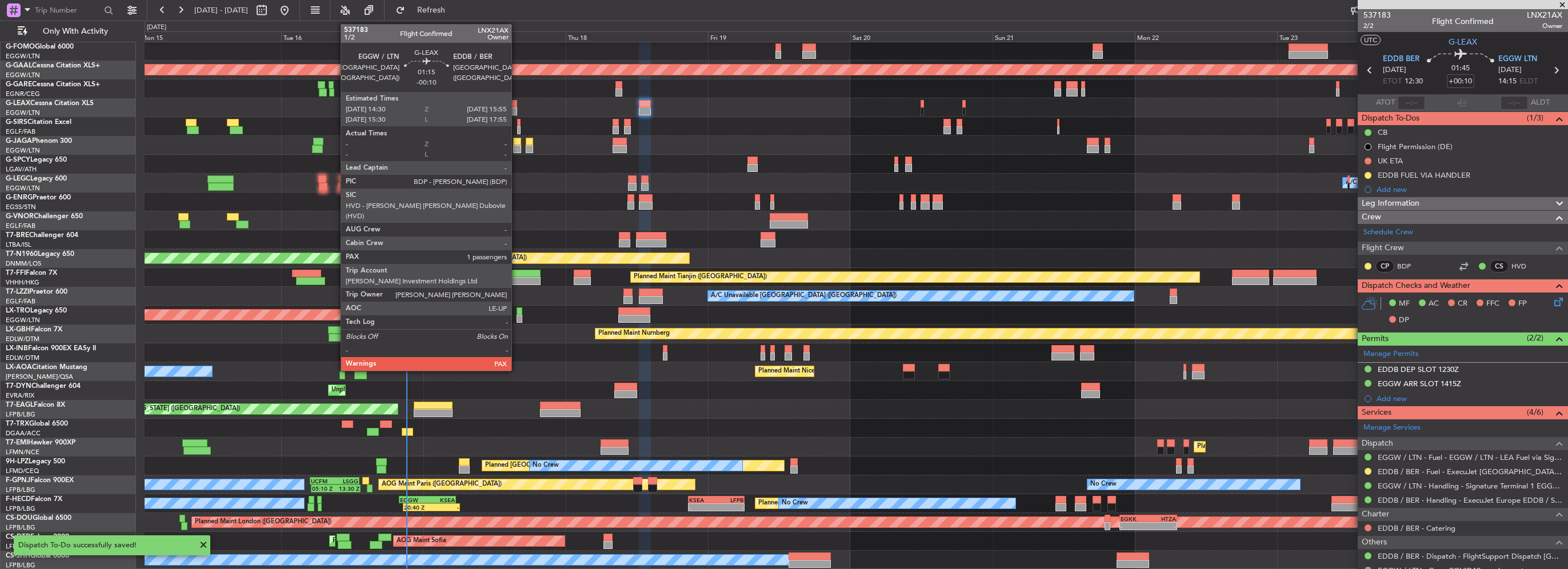
click at [516, 108] on div at bounding box center [512, 111] width 8 height 8
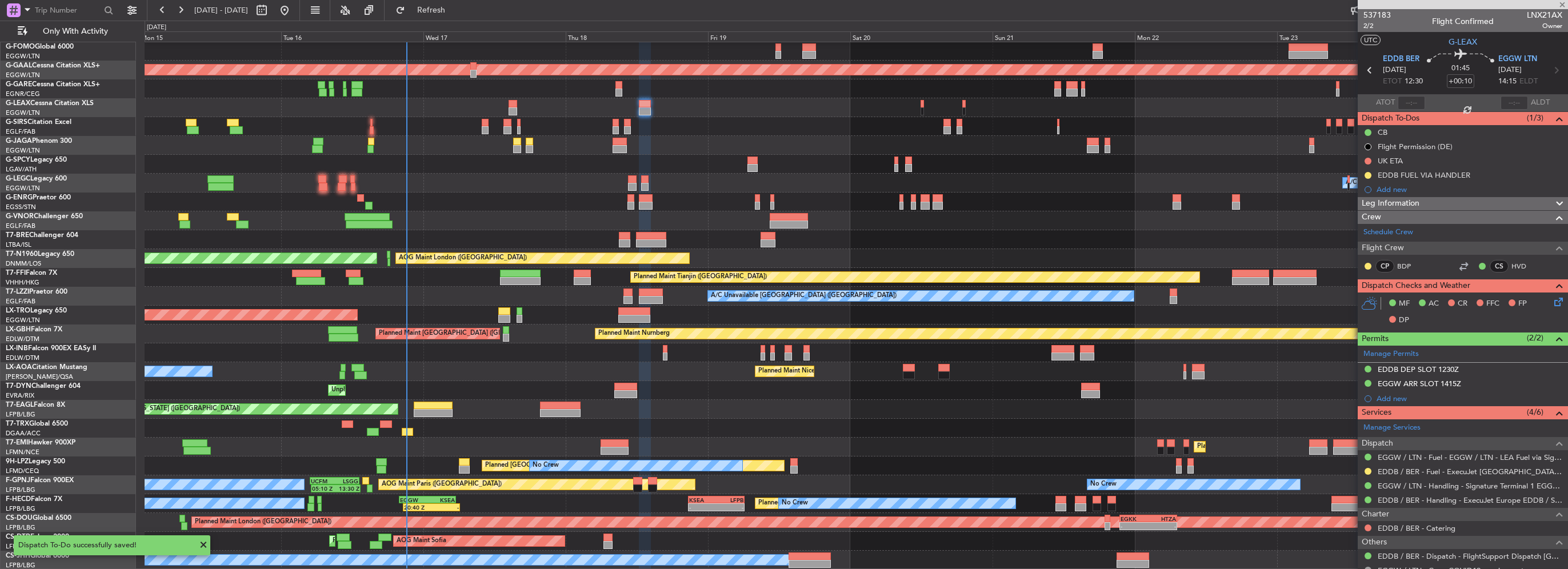
type input "-00:10"
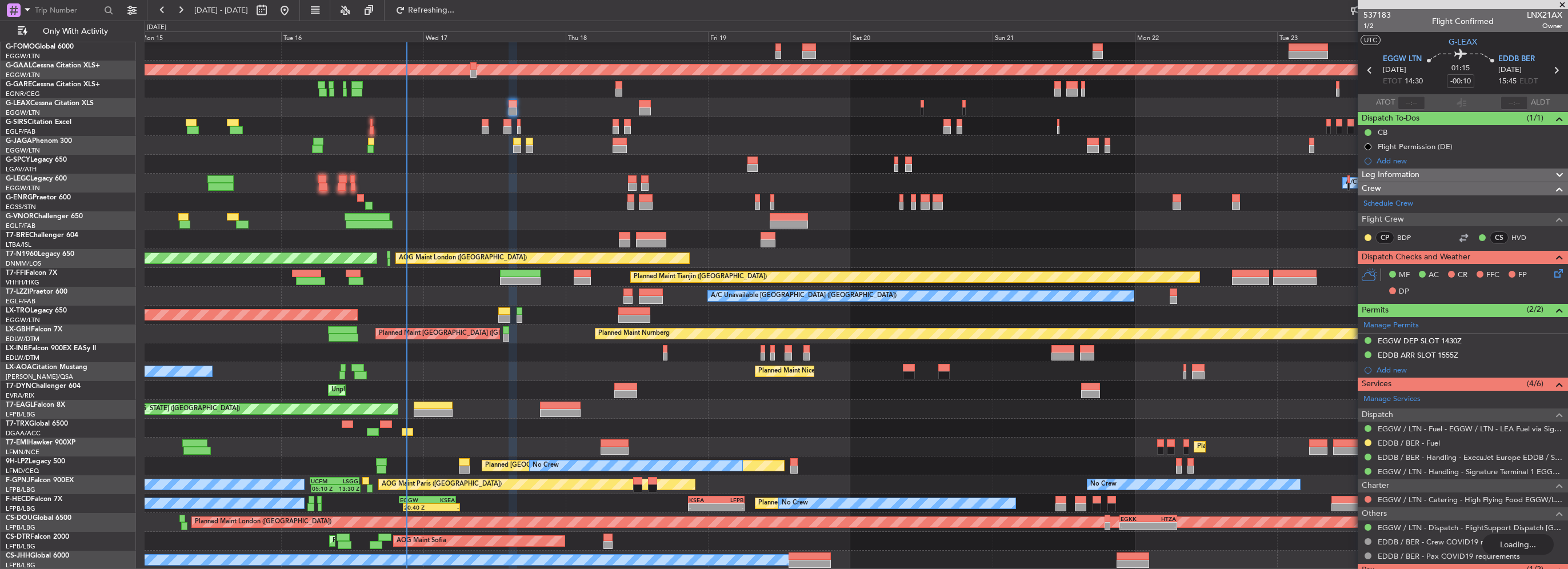
click at [1392, 159] on mat-tooltip-component "Flight Permission (DE)" at bounding box center [1415, 166] width 84 height 31
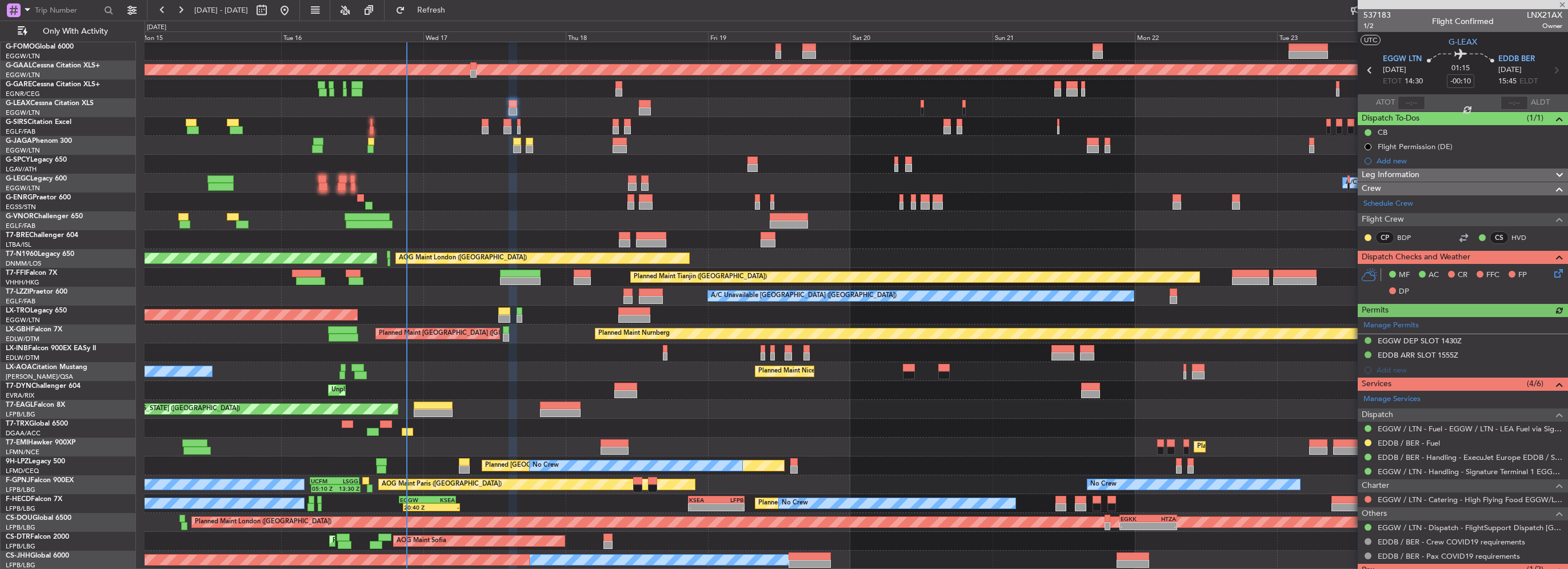
click at [1394, 164] on div "Add new" at bounding box center [1469, 161] width 186 height 9
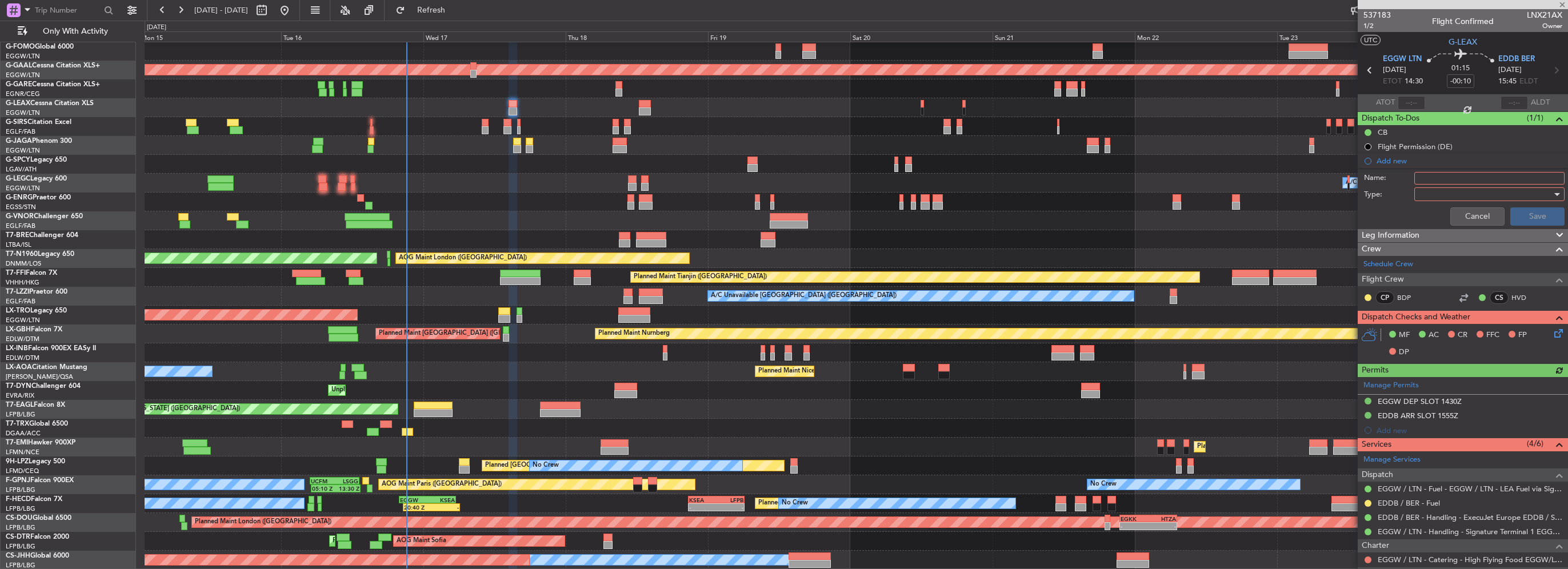
click at [1430, 172] on input "Name:" at bounding box center [1489, 179] width 150 height 13
type input "EDDB FUEL VIA HANDLER"
click at [1436, 188] on div at bounding box center [1486, 194] width 133 height 18
click at [1434, 209] on span "Generic" at bounding box center [1484, 216] width 133 height 18
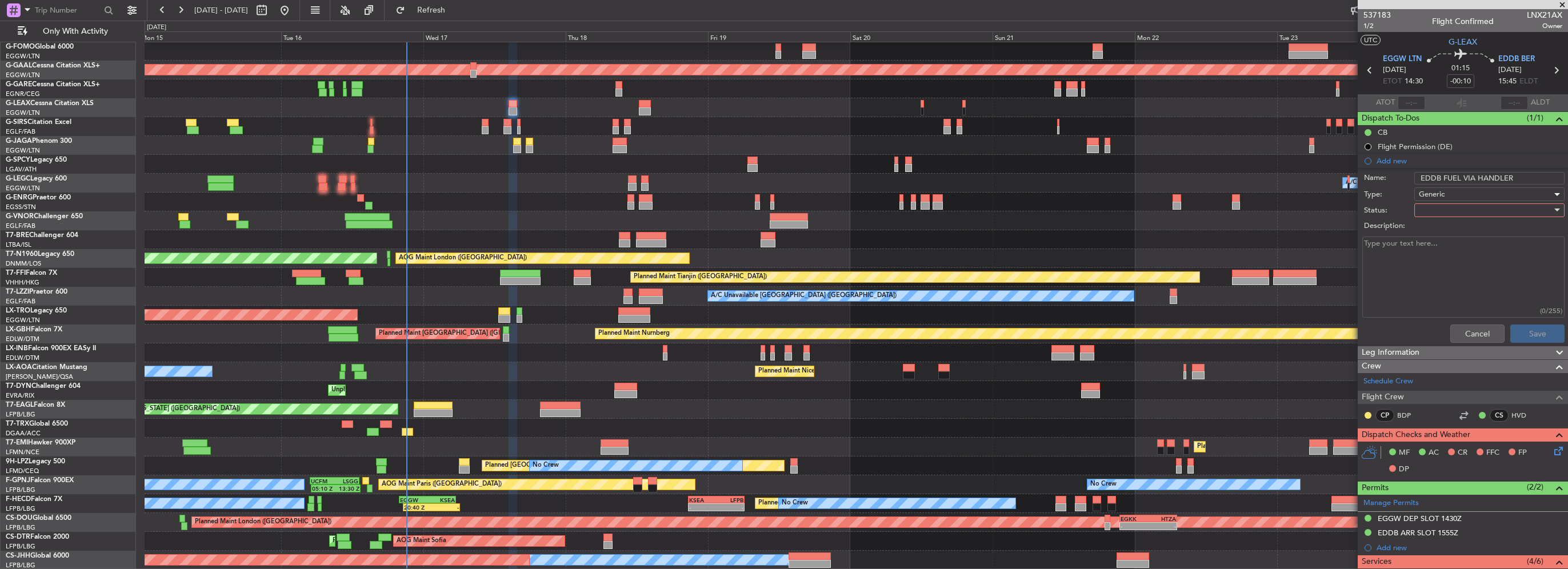
click at [1442, 207] on div at bounding box center [1486, 210] width 133 height 18
click at [1445, 252] on span "In Progress" at bounding box center [1484, 250] width 133 height 18
click at [1520, 329] on button "Save" at bounding box center [1537, 334] width 55 height 19
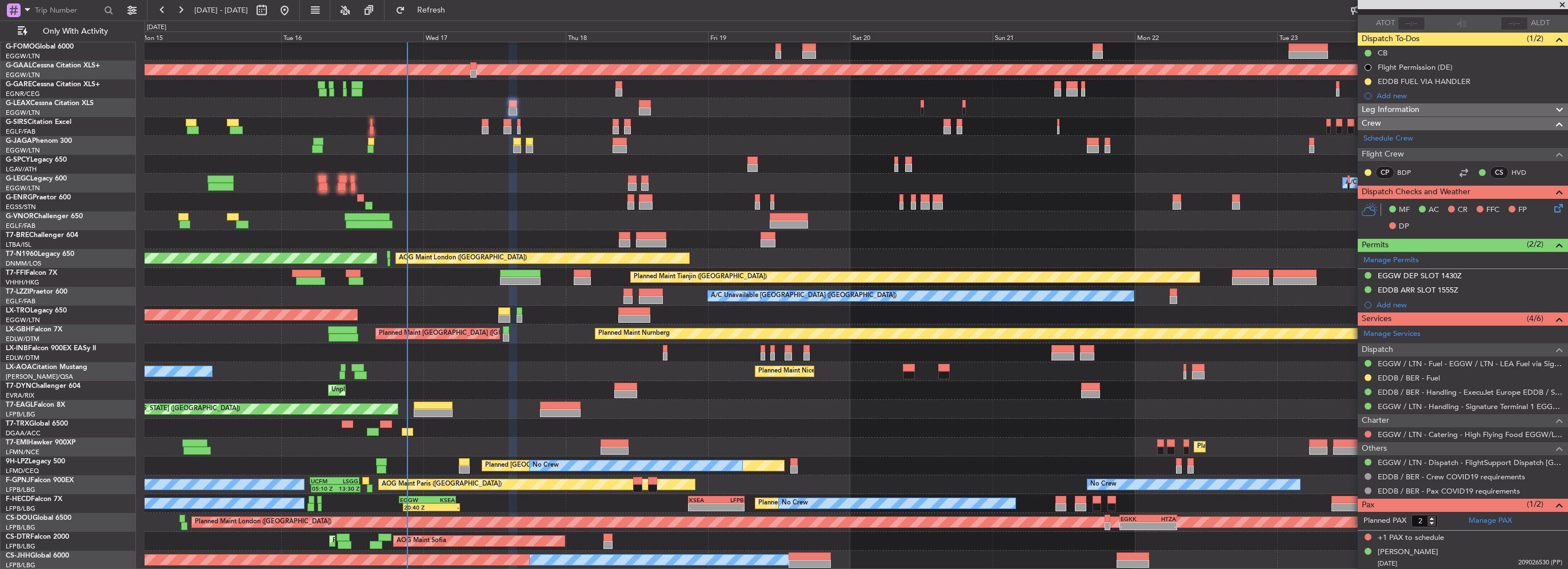
scroll to position [0, 0]
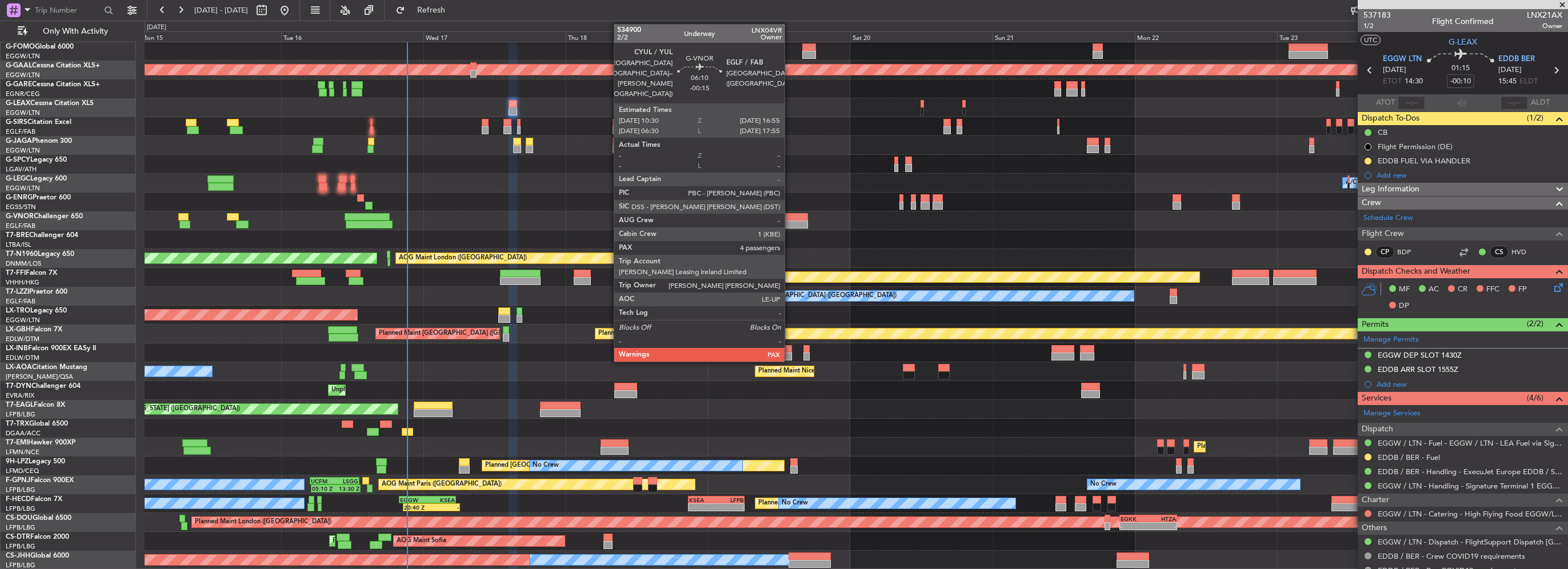
click at [790, 219] on div at bounding box center [789, 216] width 38 height 8
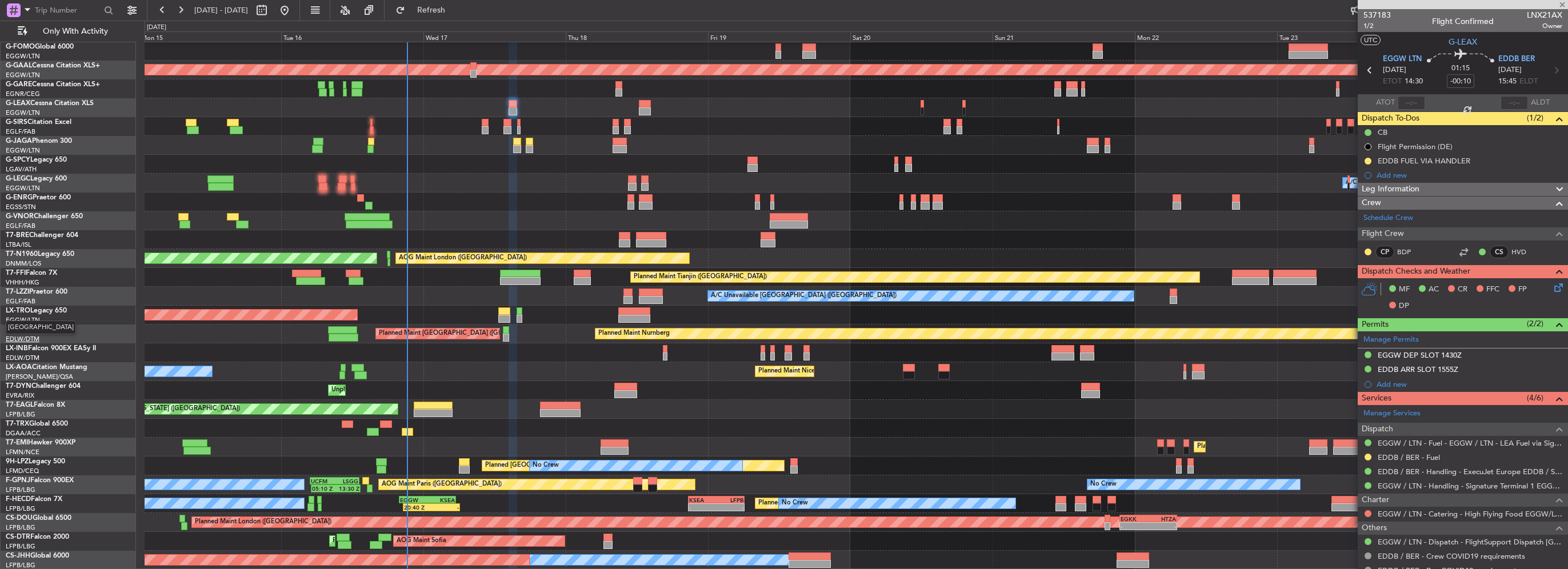
type input "-00:15"
type input "4"
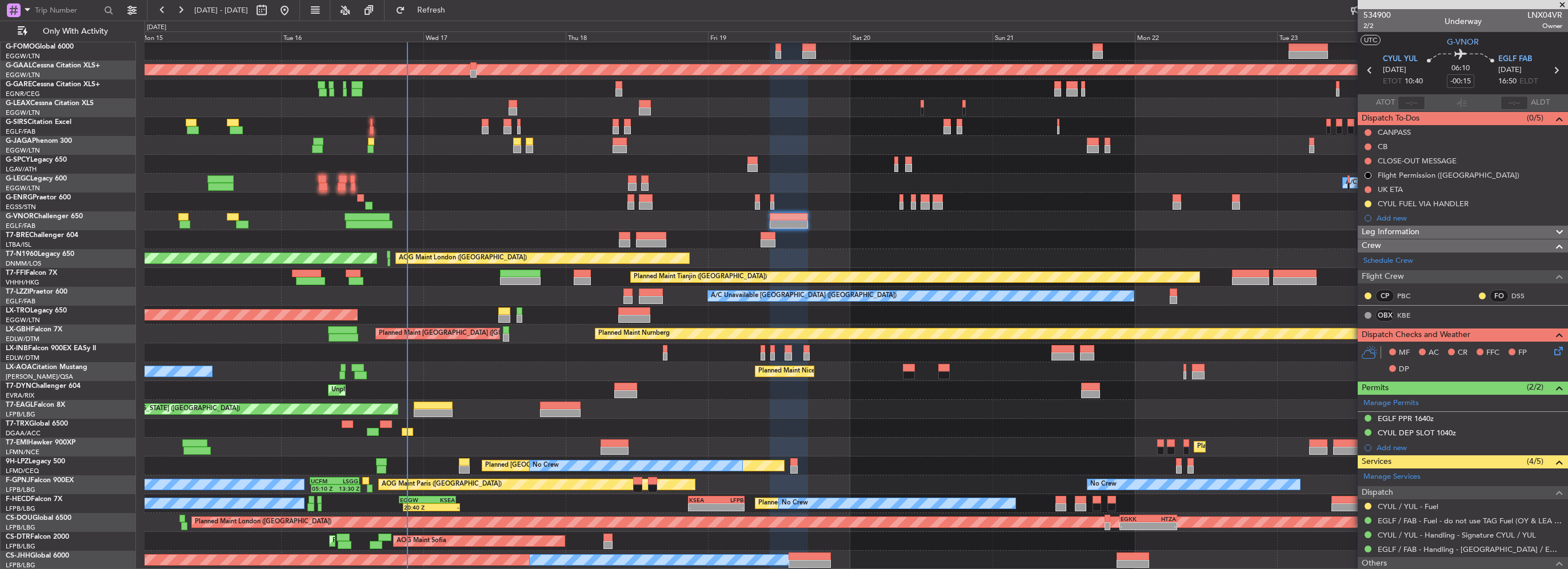
click at [1437, 230] on div "Leg Information" at bounding box center [1462, 232] width 210 height 13
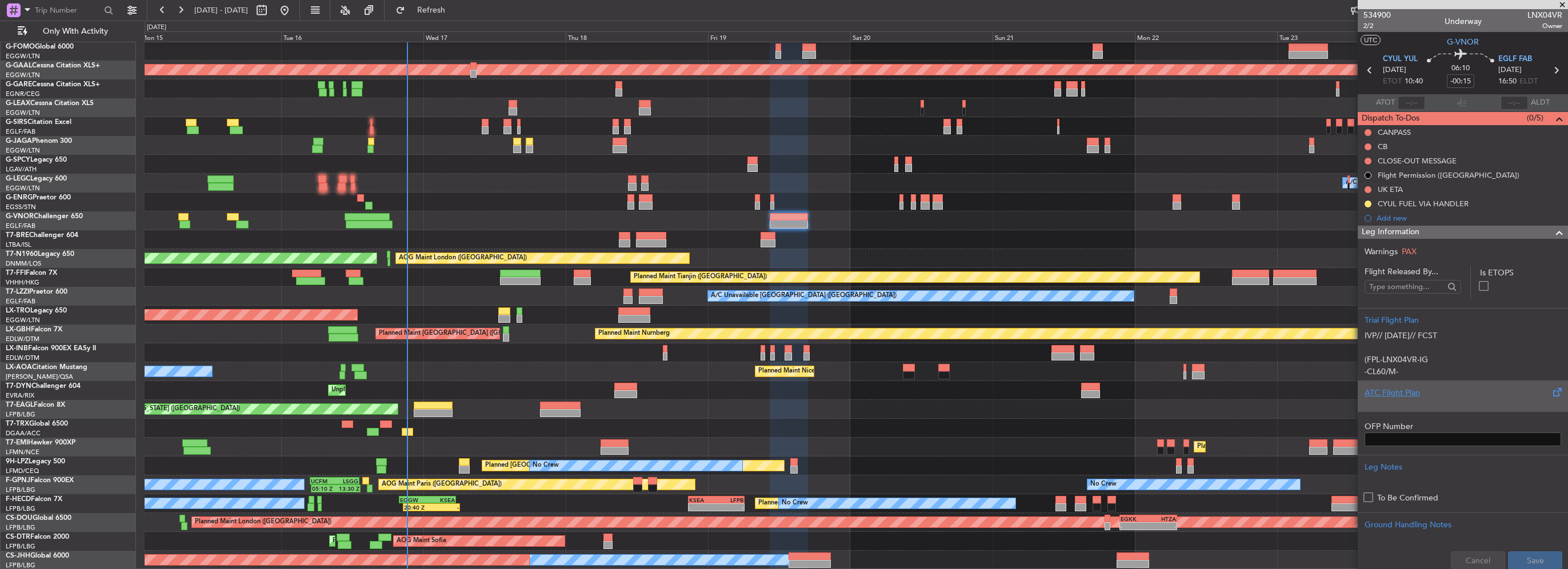
click at [1403, 390] on div "ATC Flight Plan" at bounding box center [1462, 392] width 196 height 12
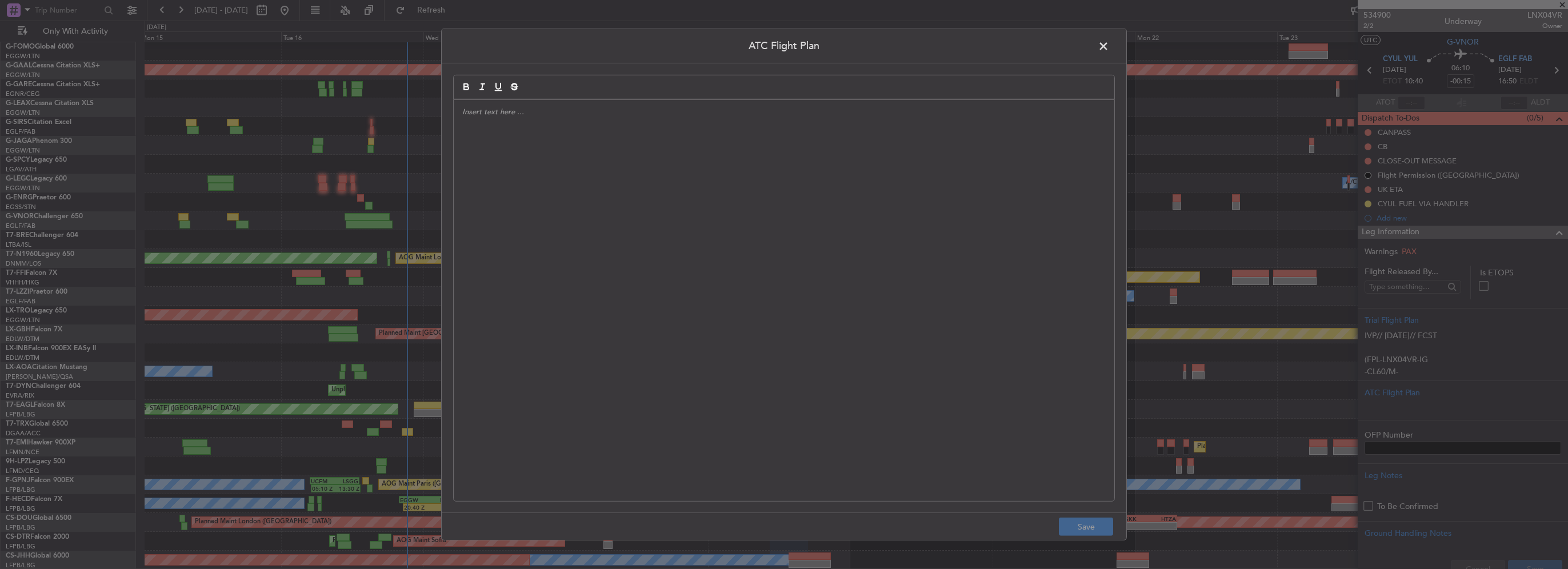
click at [1109, 48] on span at bounding box center [1109, 49] width 0 height 23
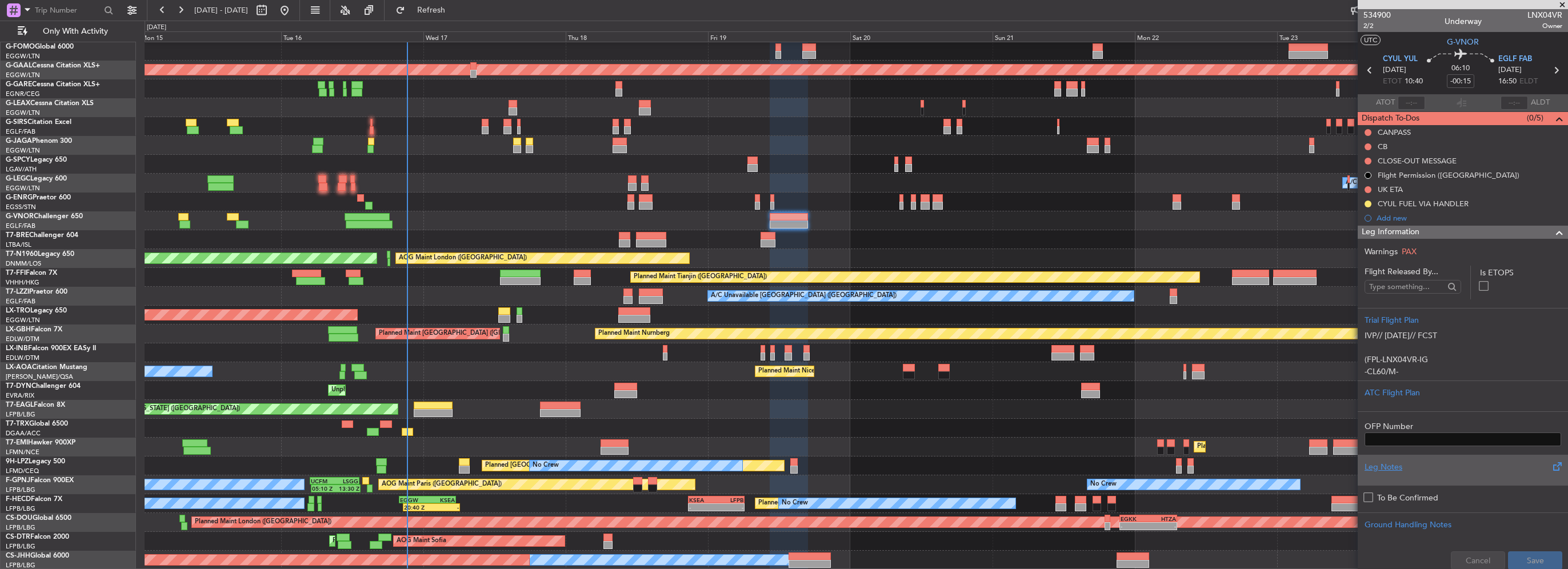
click at [1400, 464] on div "Leg Notes" at bounding box center [1462, 466] width 196 height 12
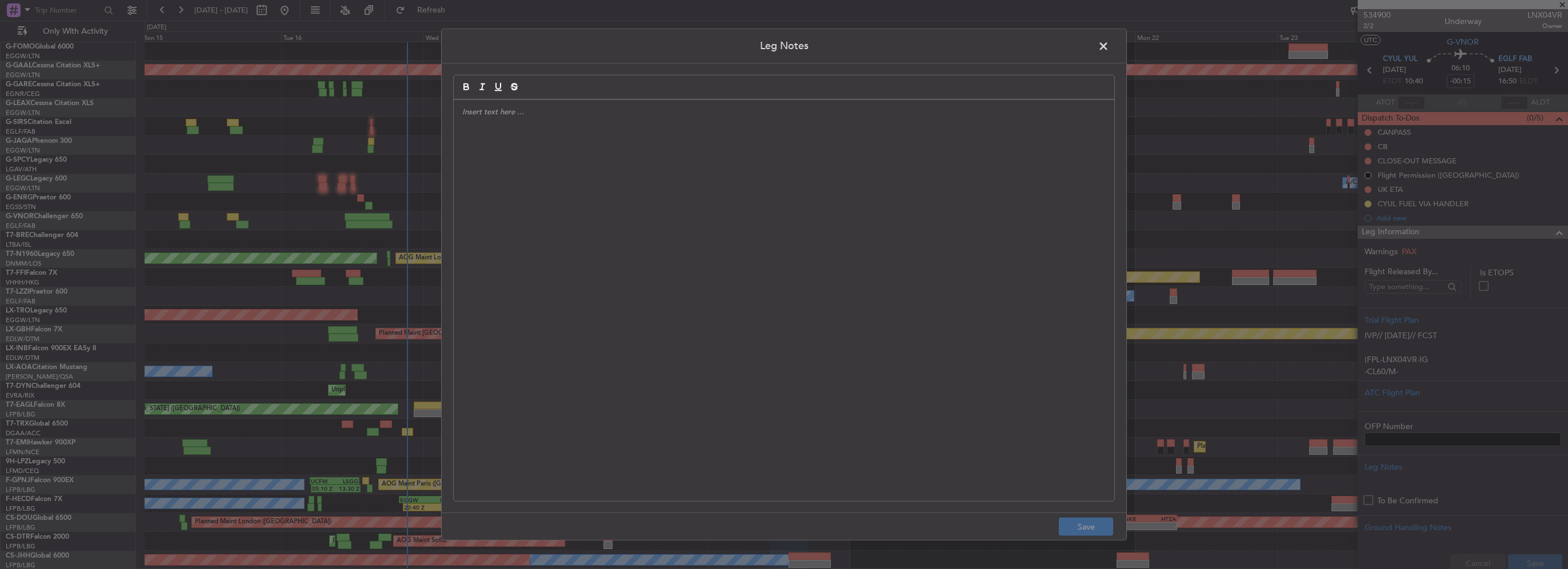
click at [621, 281] on div at bounding box center [784, 300] width 661 height 401
click at [461, 132] on div "CYUL fuel price is 2.02$ with a 0.15c discount. You can pay with a credit card,…" at bounding box center [784, 300] width 661 height 401
click at [805, 119] on div "CYUL fuel price is 2.02$ with a 0.15c discount. You can pay with a credit card,…" at bounding box center [784, 300] width 661 height 401
click at [509, 110] on p "CYUL fuel price is 2.02$ with a 0.15c discount. You can pay with a credit card,…" at bounding box center [783, 111] width 643 height 10
click at [512, 111] on p "CYUL fuel price is 2.02$ with a 0.15c discount. You can pay with a credit card,…" at bounding box center [783, 111] width 643 height 10
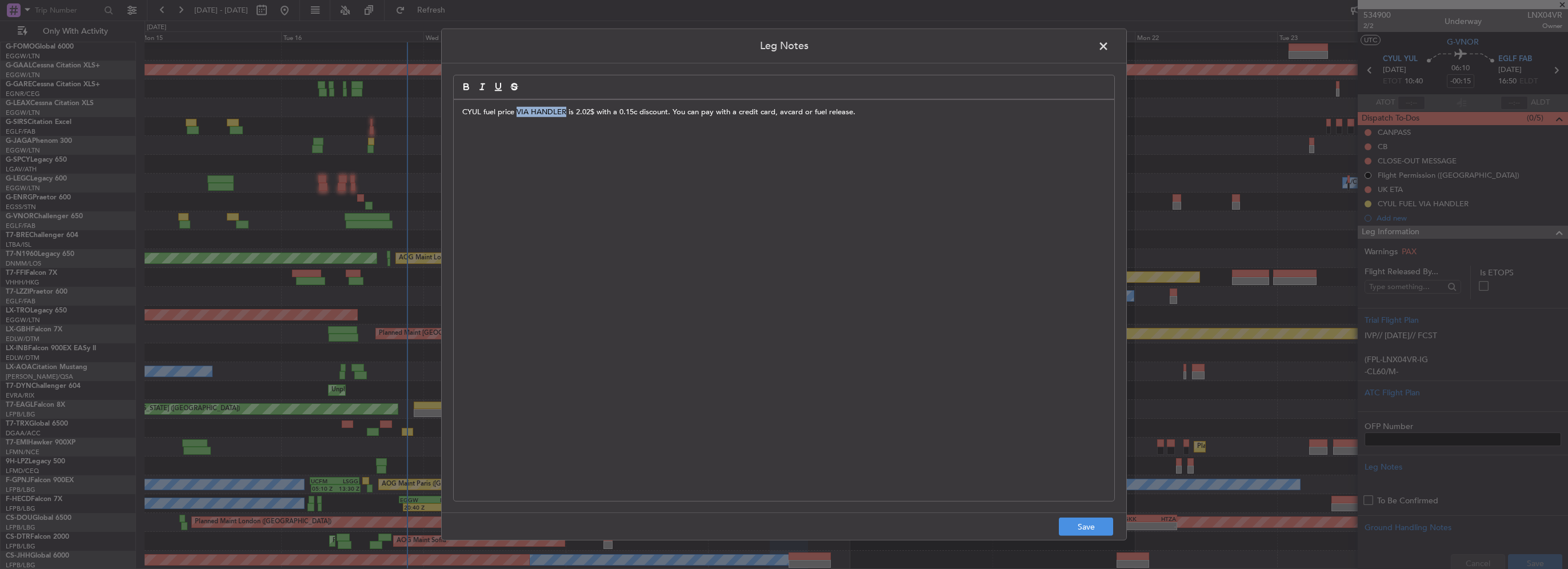
drag, startPoint x: 565, startPoint y: 111, endPoint x: 516, endPoint y: 112, distance: 49.0
click at [516, 112] on p "CYUL fuel price VIA HANDLER is 2.02$ with a 0.15c discount. You can pay with a …" at bounding box center [783, 111] width 643 height 10
click at [1084, 534] on button "Save" at bounding box center [1086, 526] width 55 height 19
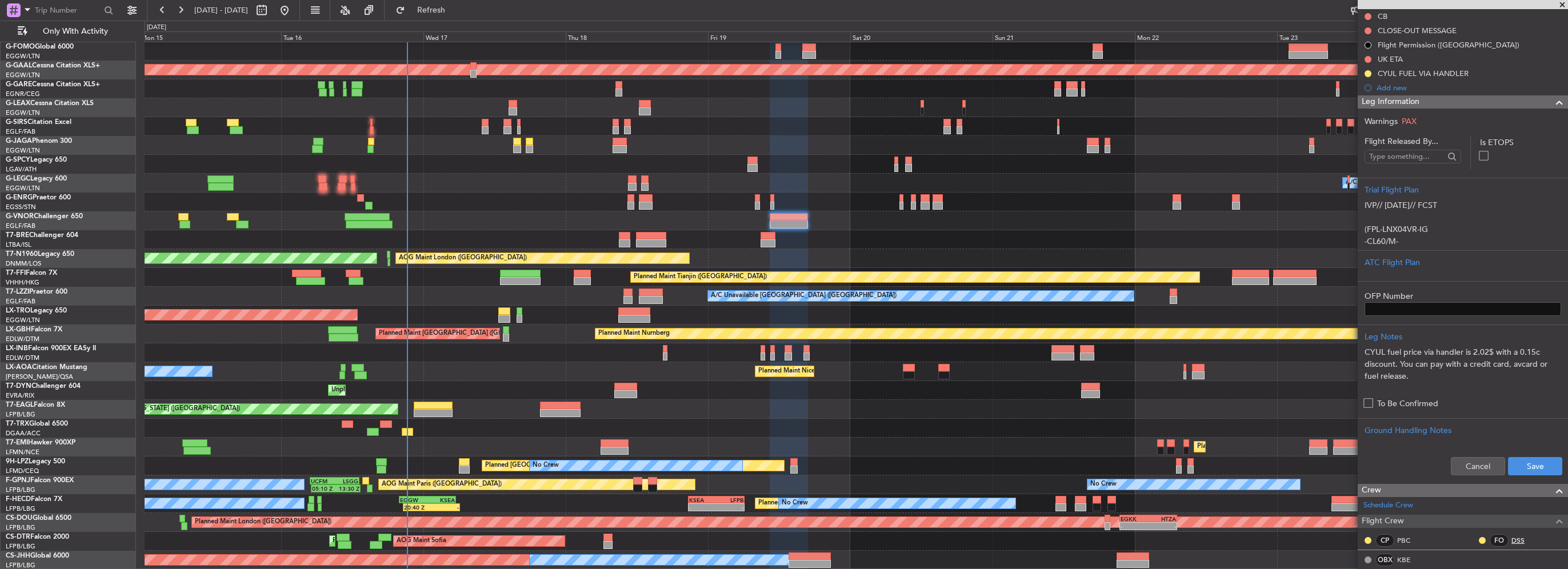
scroll to position [171, 0]
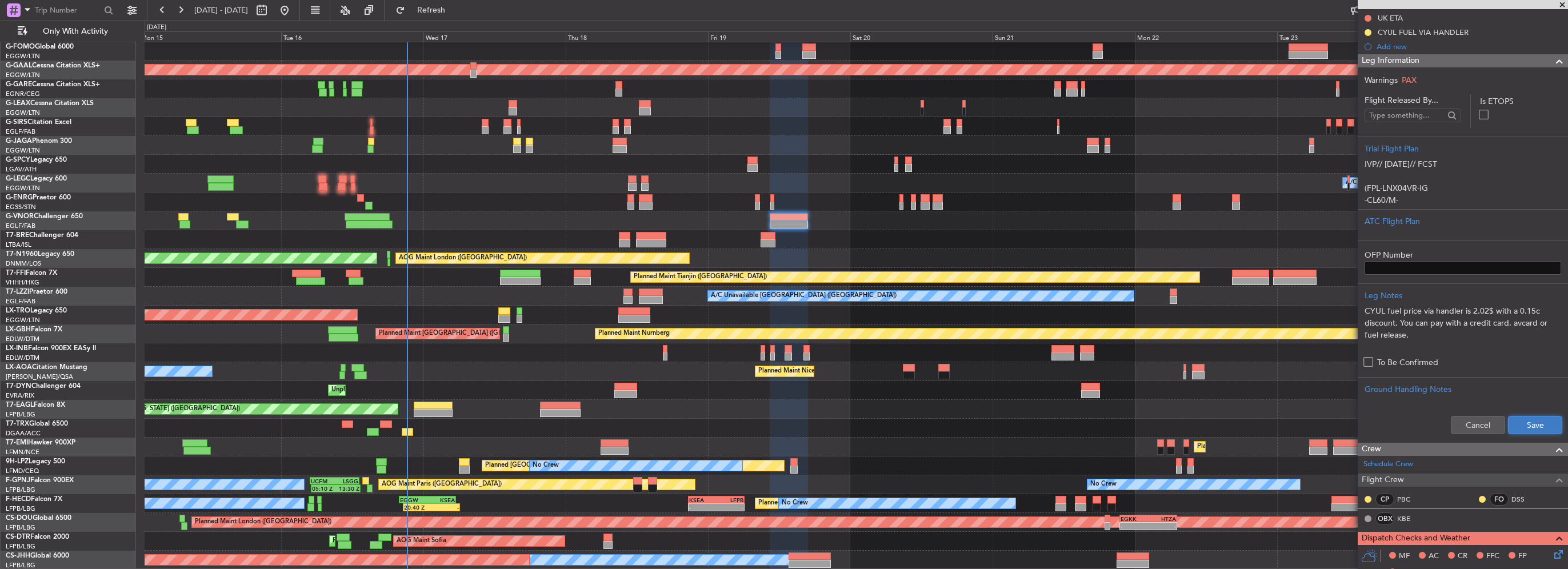
click at [1539, 427] on button "Save" at bounding box center [1535, 425] width 55 height 19
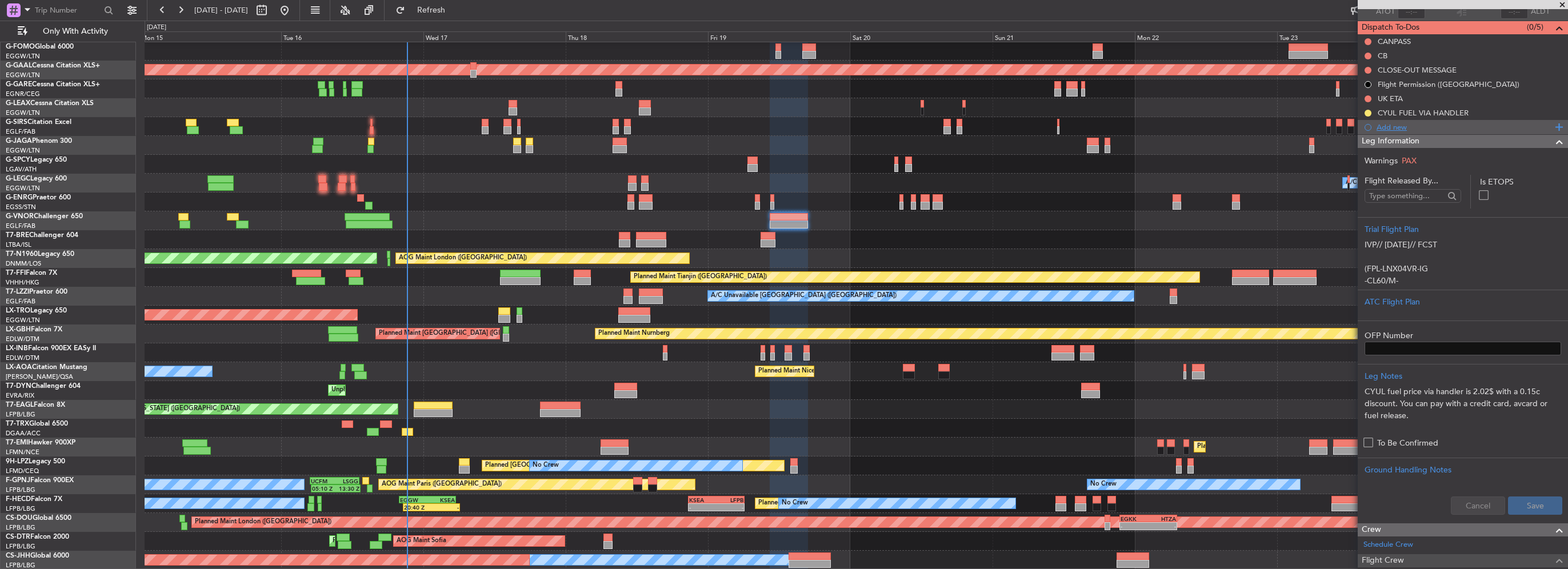
scroll to position [57, 0]
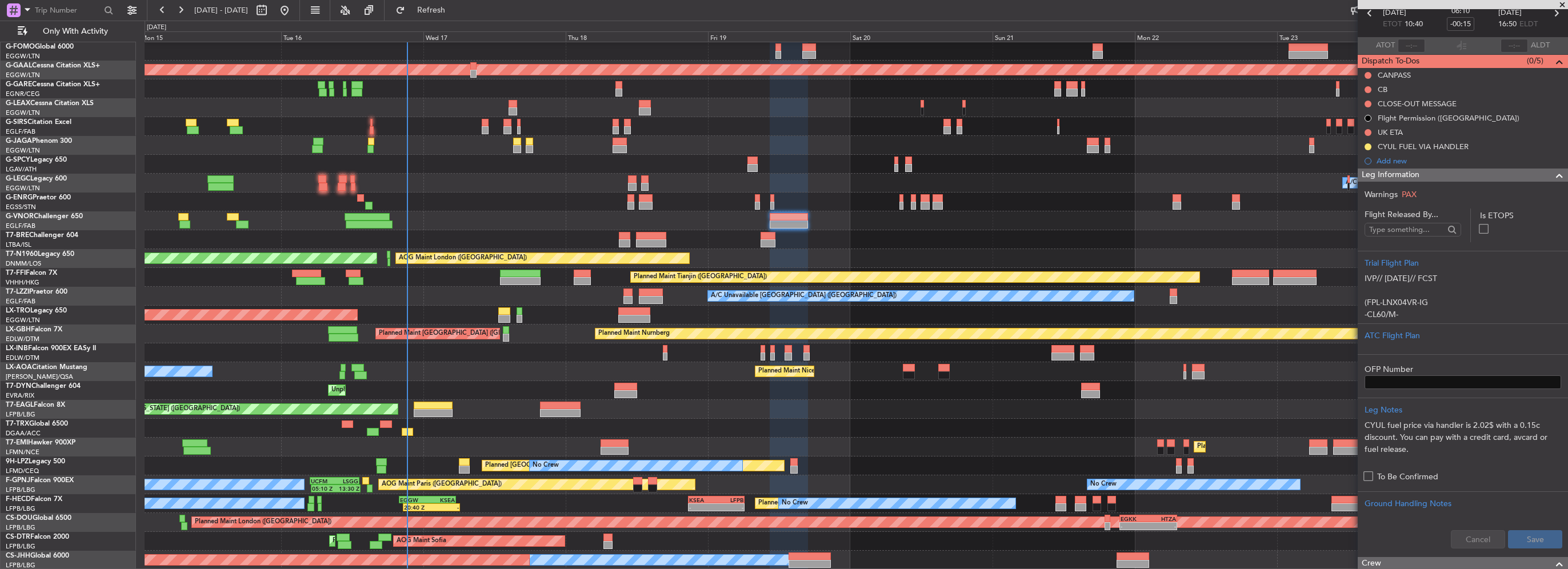
click at [1552, 174] on span at bounding box center [1559, 175] width 14 height 14
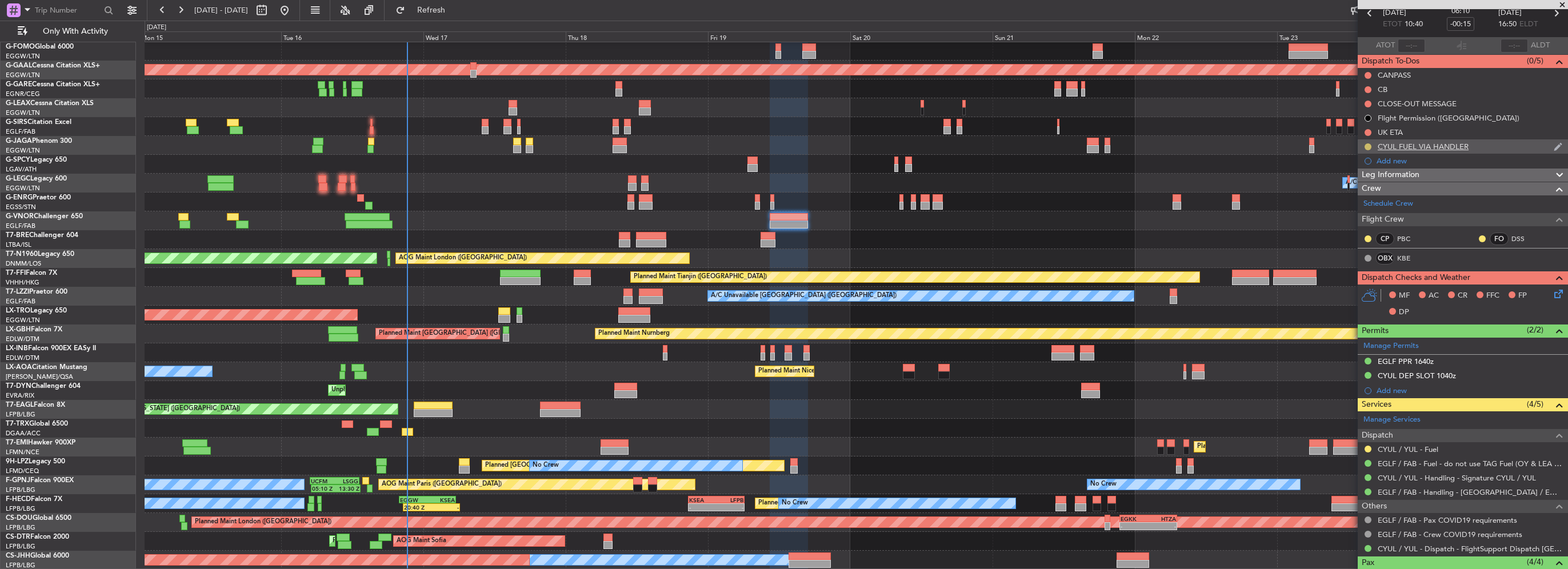
click at [1367, 147] on button at bounding box center [1367, 146] width 6 height 6
click at [1361, 197] on span "Completed" at bounding box center [1373, 197] width 38 height 11
click at [1367, 446] on button at bounding box center [1367, 449] width 6 height 6
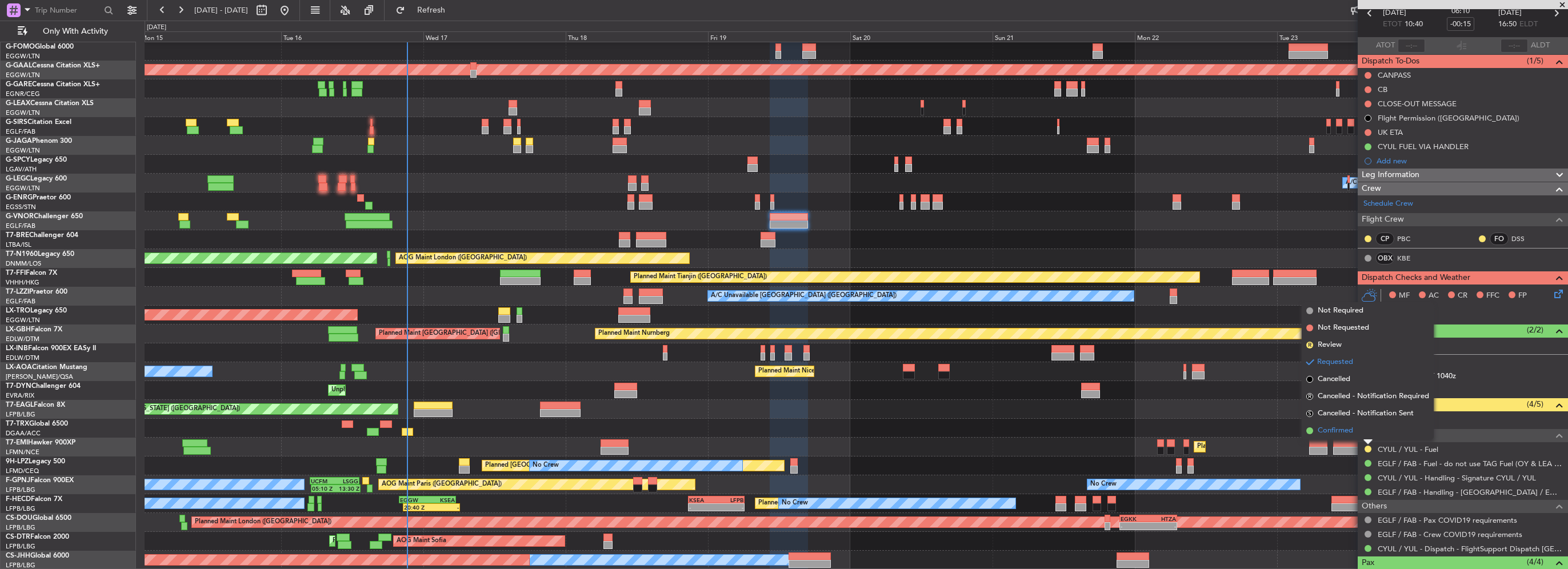
click at [1355, 432] on li "Confirmed" at bounding box center [1367, 430] width 132 height 18
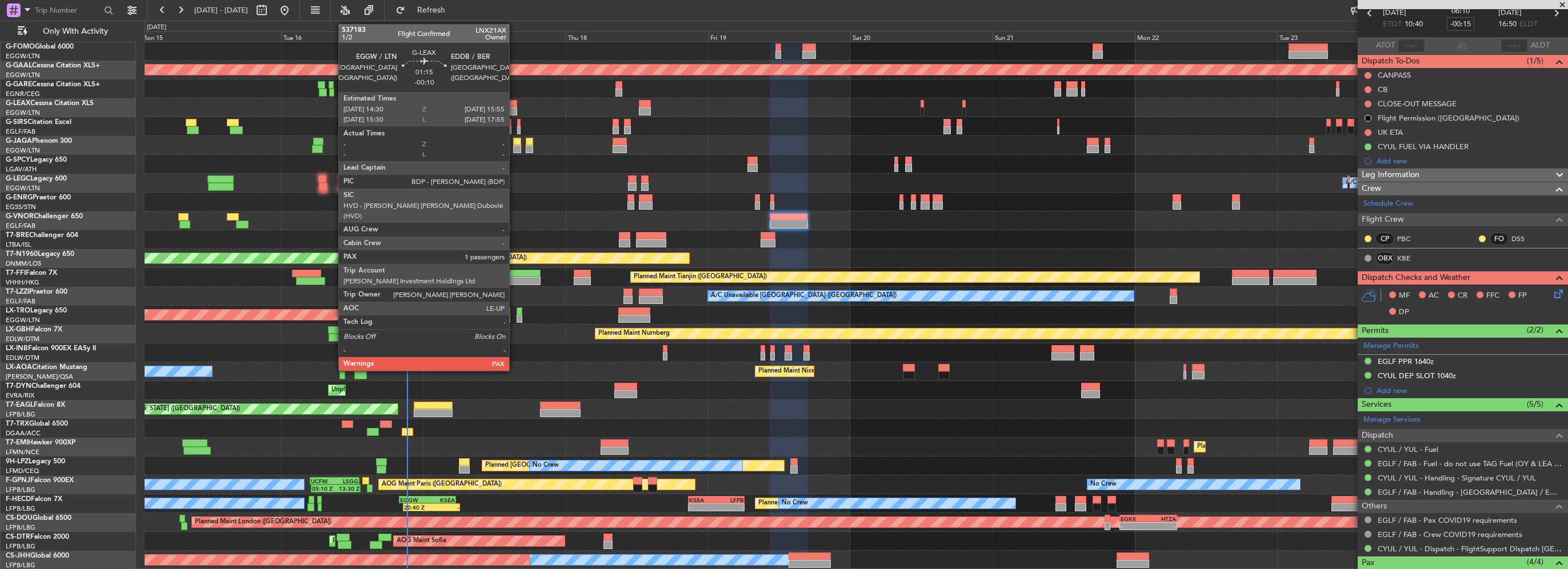
click at [515, 107] on div at bounding box center [512, 111] width 8 height 8
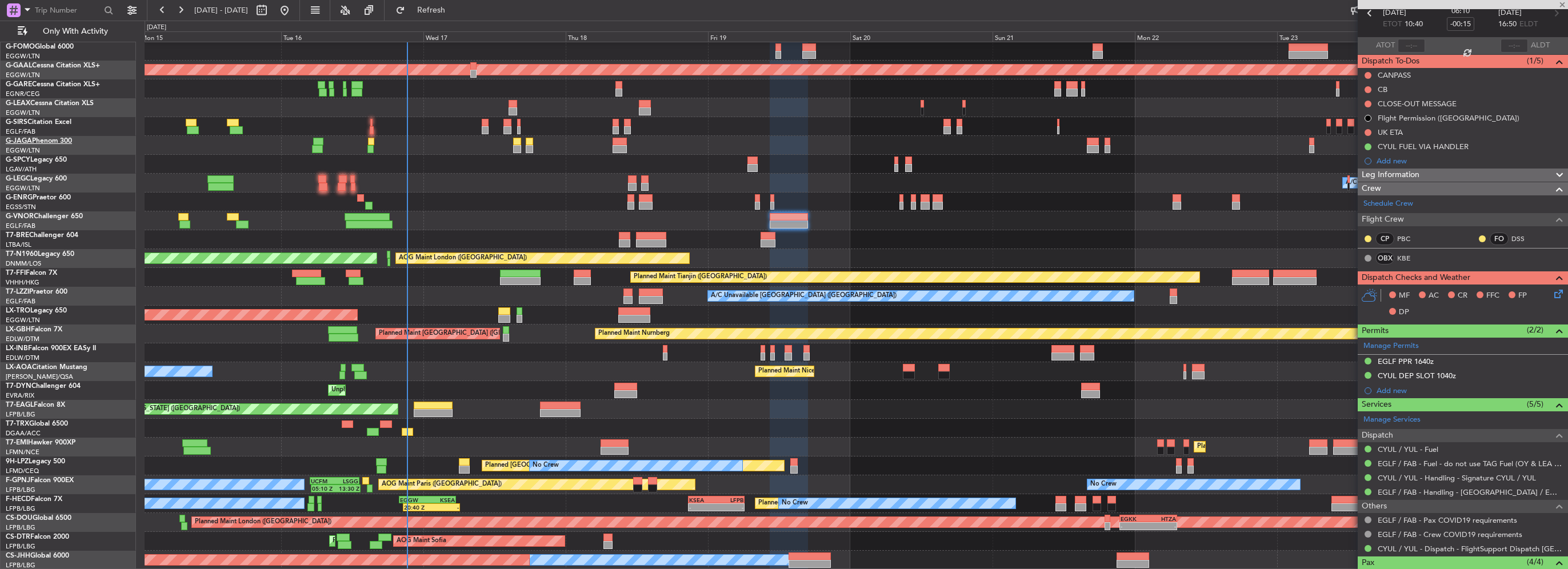
type input "-00:10"
type input "2"
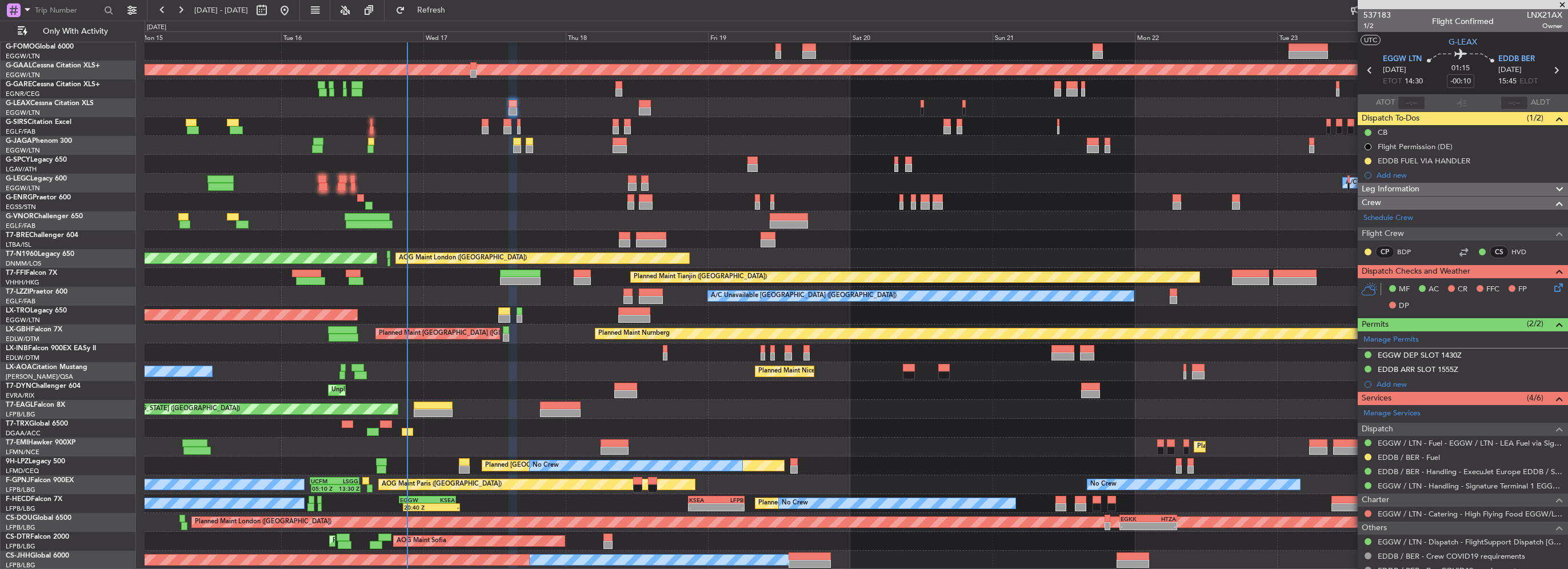
drag, startPoint x: 1399, startPoint y: 371, endPoint x: 1404, endPoint y: 376, distance: 7.1
click at [1399, 371] on div "EDDB ARR SLOT 1555Z" at bounding box center [1417, 369] width 81 height 9
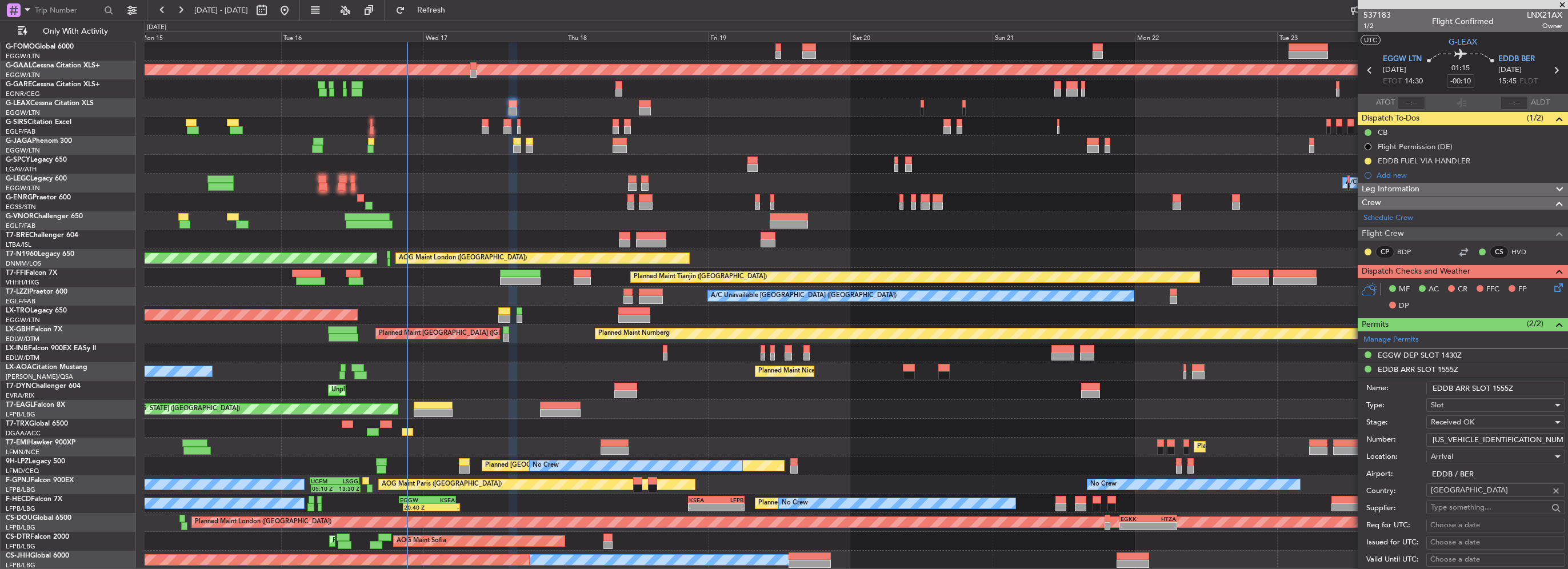
drag, startPoint x: 1512, startPoint y: 434, endPoint x: 1319, endPoint y: 441, distance: 193.1
click at [1361, 441] on form "Name: EDDB ARR SLOT 1555Z Type: Slot Stage: Received OK Number: [US_VEHICLE_IDE…" at bounding box center [1462, 547] width 210 height 341
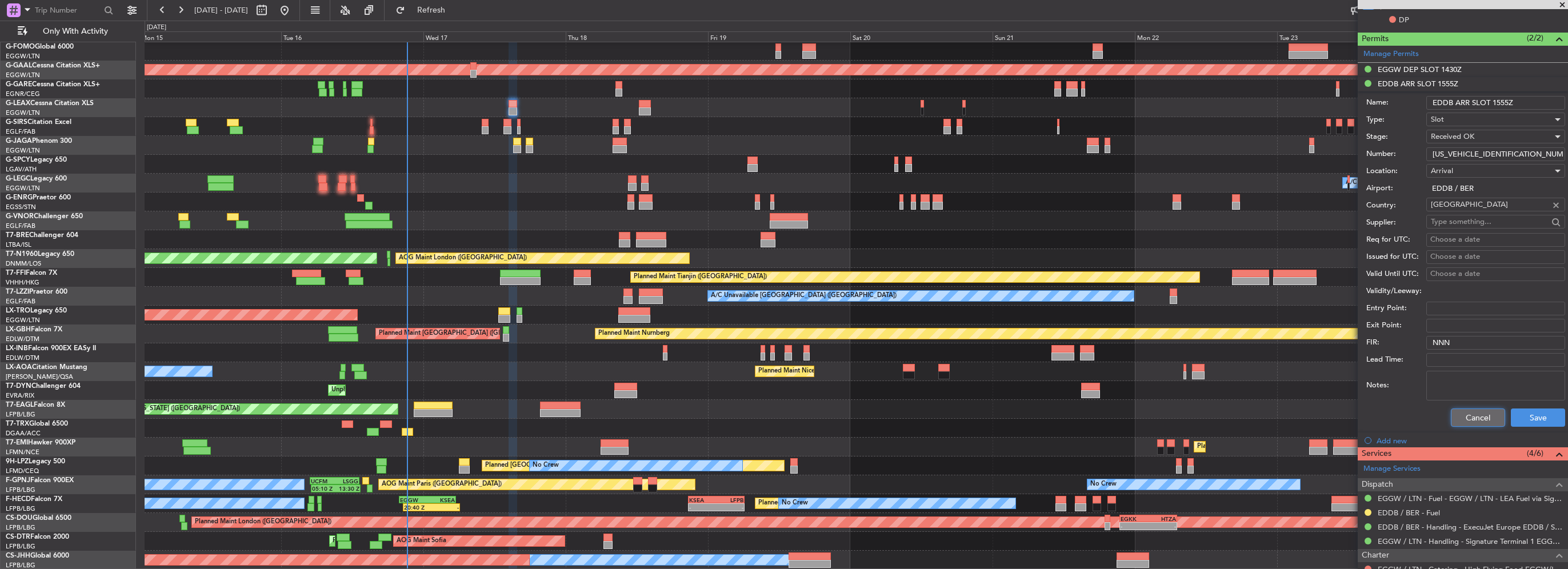
click at [1472, 418] on button "Cancel" at bounding box center [1477, 417] width 55 height 19
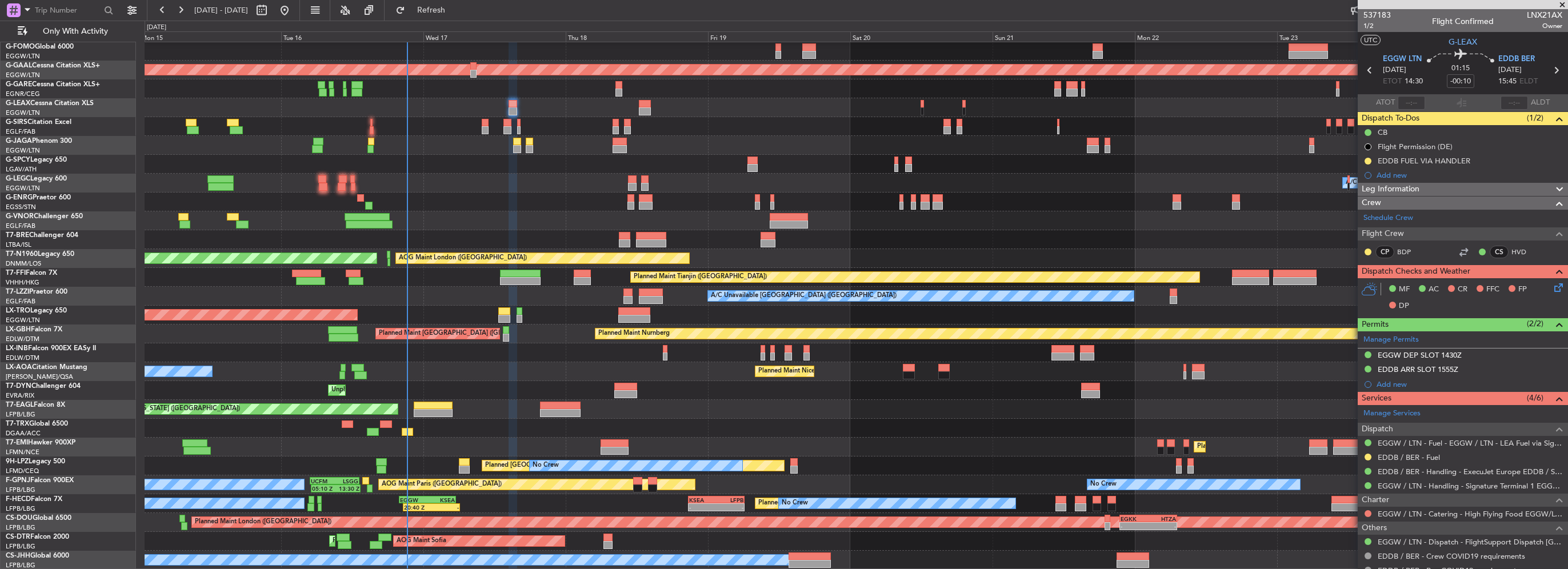
drag, startPoint x: 1416, startPoint y: 187, endPoint x: 1424, endPoint y: 205, distance: 19.7
click at [1416, 187] on span "Leg Information" at bounding box center [1390, 190] width 57 height 13
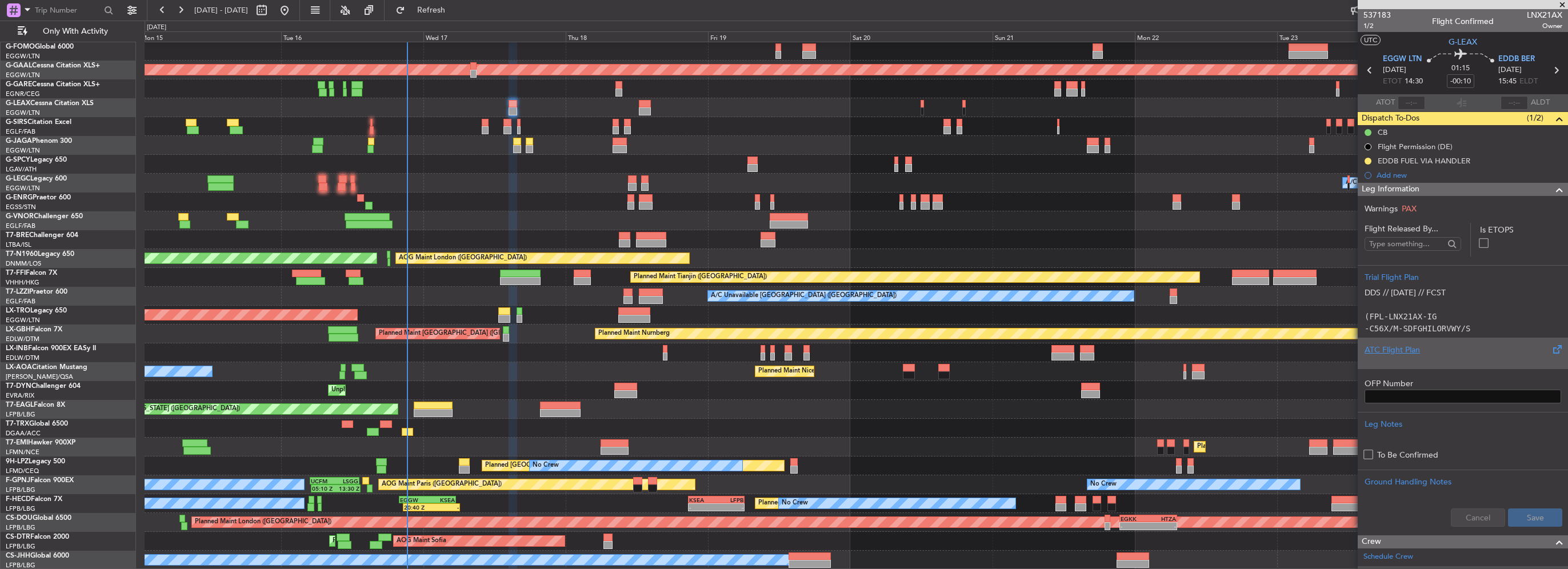
click at [1389, 350] on div "ATC Flight Plan" at bounding box center [1462, 350] width 196 height 12
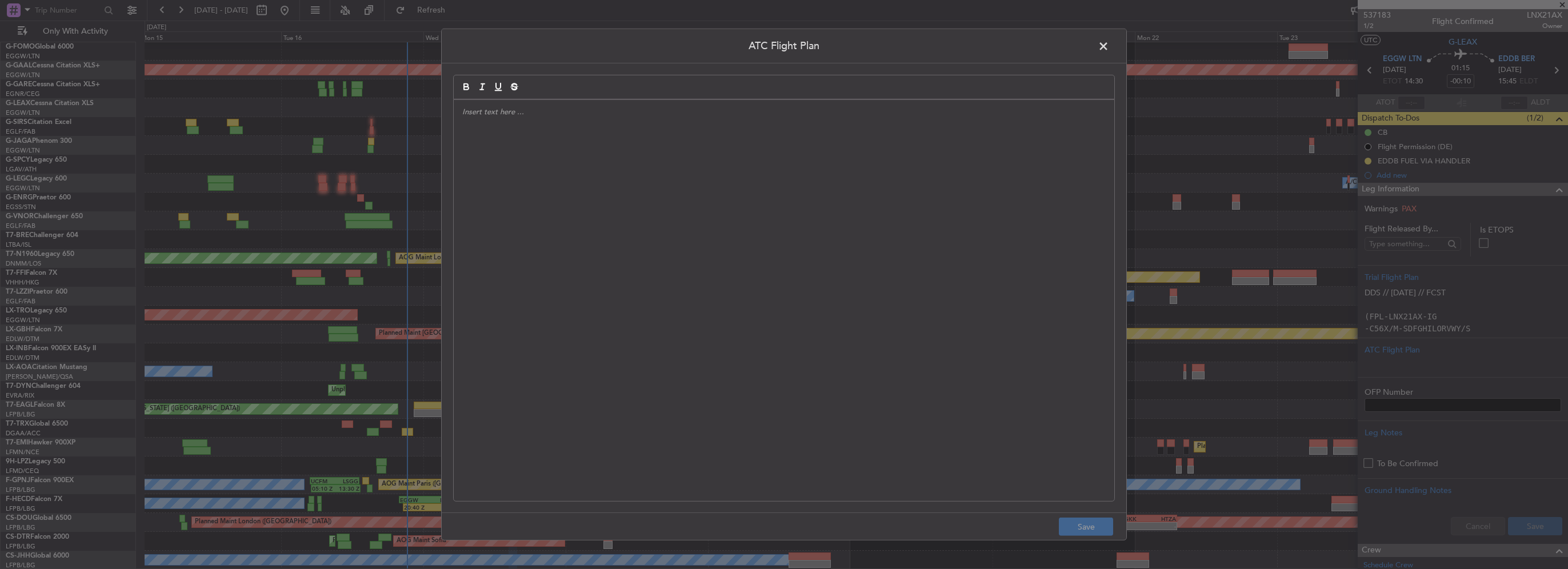
click at [547, 237] on div at bounding box center [784, 300] width 661 height 401
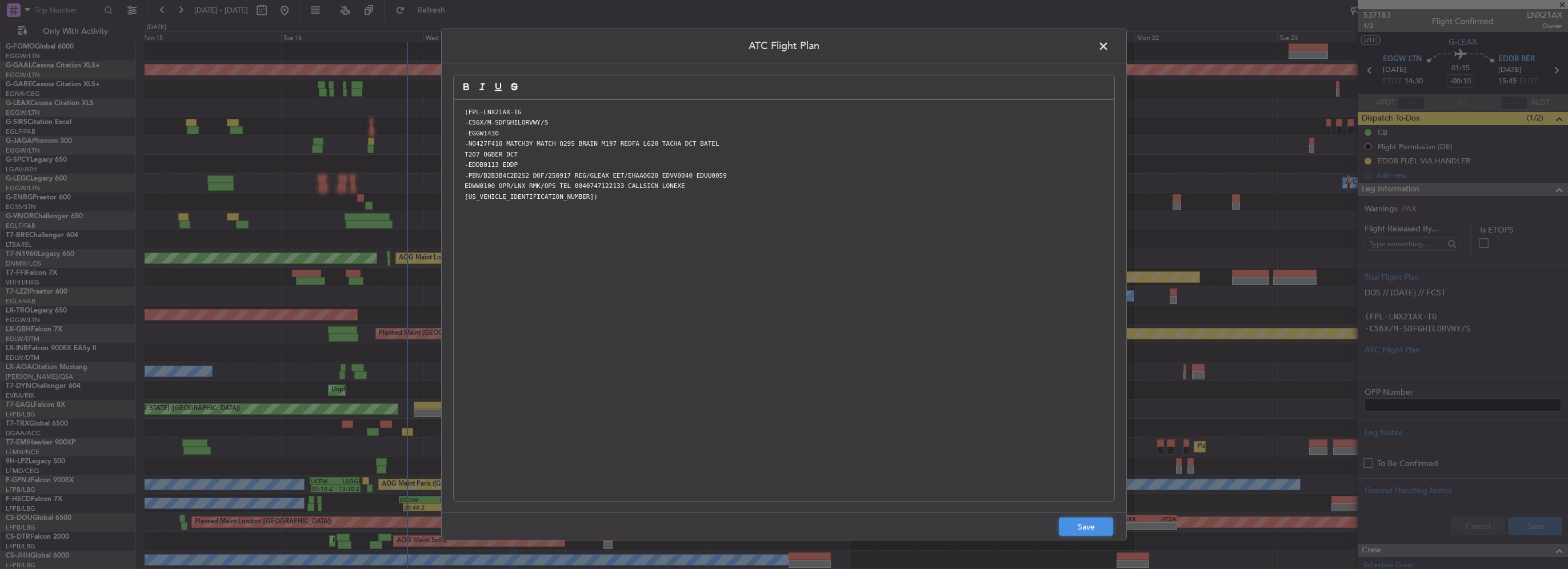
click at [1088, 523] on button "Save" at bounding box center [1086, 526] width 55 height 19
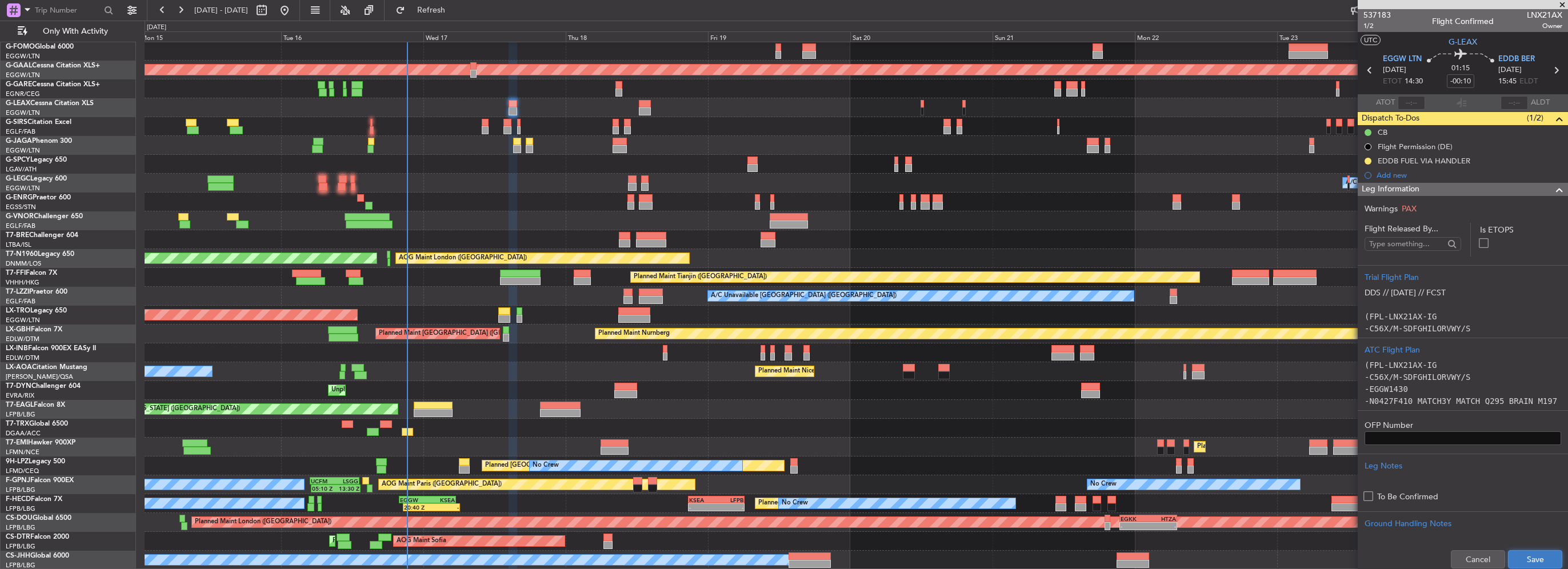
click at [1533, 557] on button "Save" at bounding box center [1535, 560] width 55 height 19
click at [1553, 189] on span at bounding box center [1559, 190] width 14 height 14
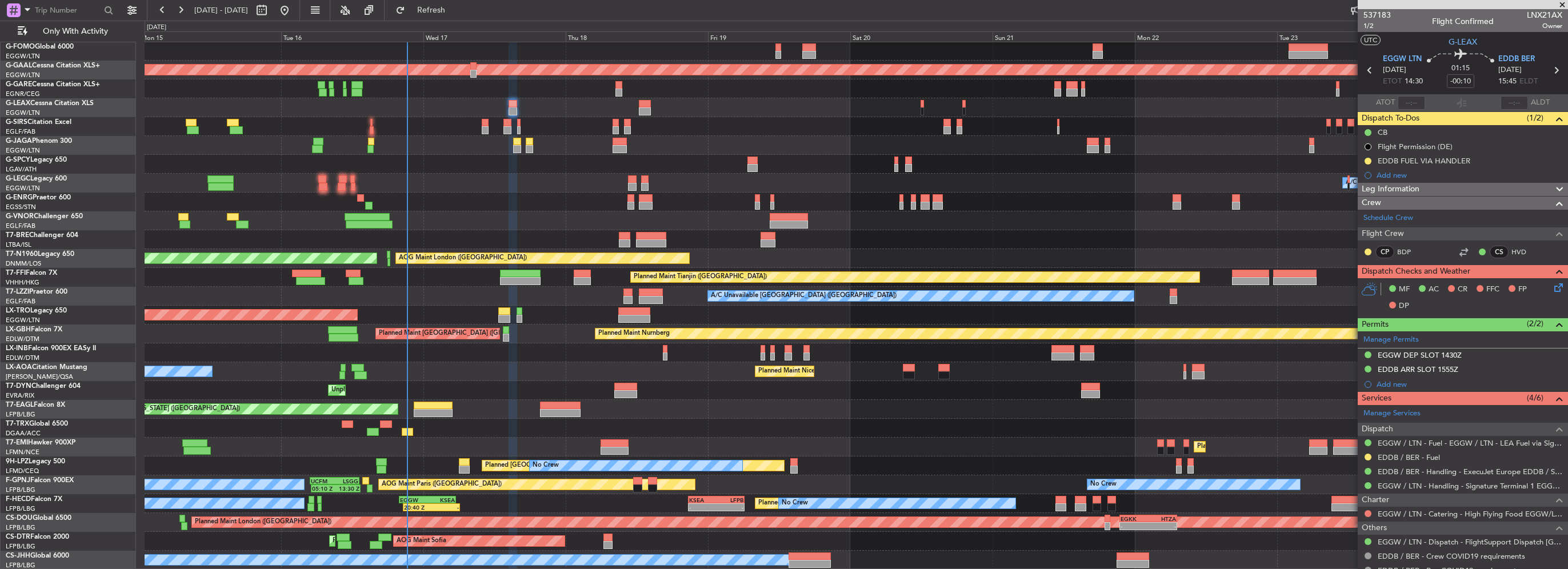
click at [1552, 283] on icon at bounding box center [1557, 286] width 9 height 9
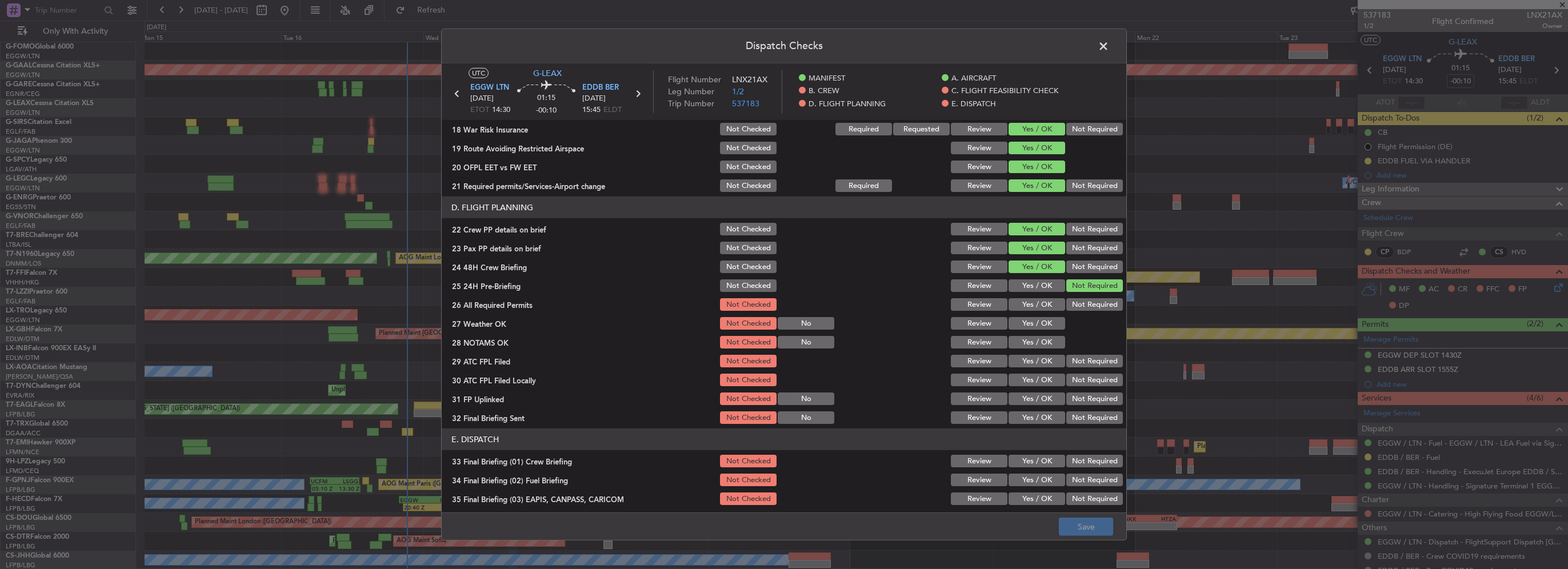
scroll to position [514, 0]
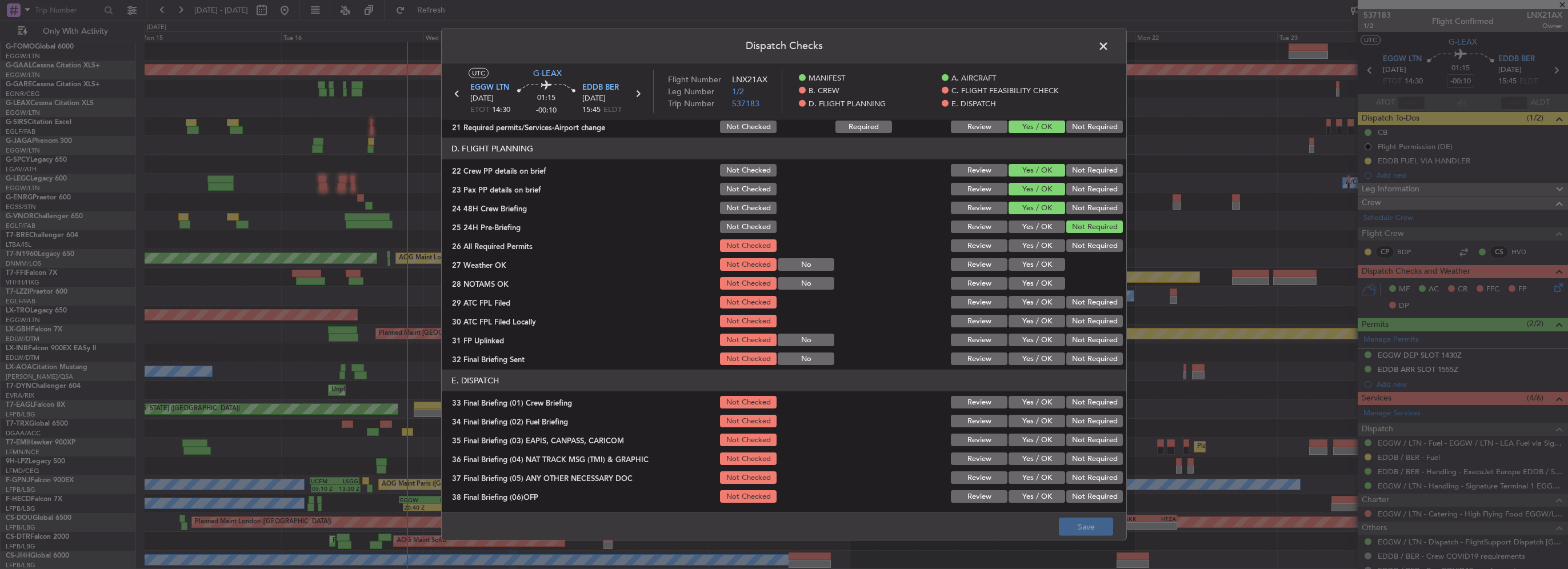
click at [1041, 249] on button "Yes / OK" at bounding box center [1037, 246] width 56 height 13
click at [1042, 266] on button "Yes / OK" at bounding box center [1037, 265] width 56 height 13
click at [1048, 284] on button "Yes / OK" at bounding box center [1037, 283] width 56 height 13
click at [1047, 300] on button "Yes / OK" at bounding box center [1037, 303] width 56 height 13
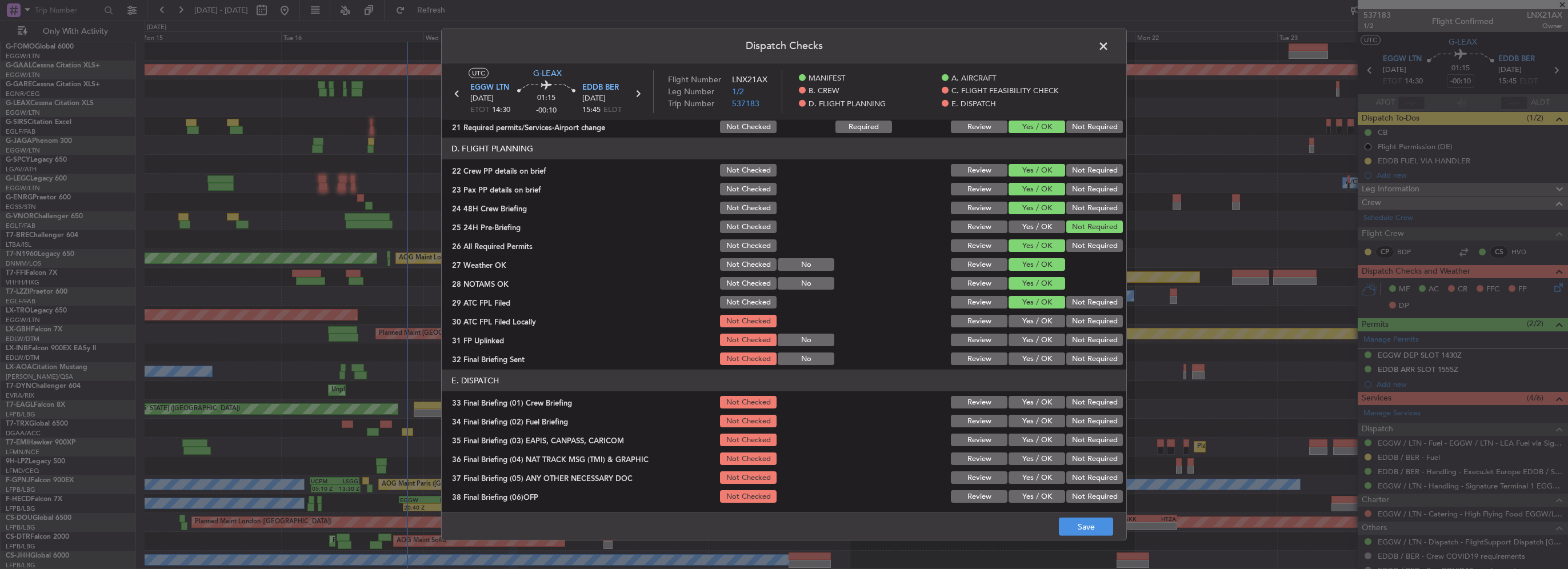
drag, startPoint x: 1069, startPoint y: 322, endPoint x: 1044, endPoint y: 336, distance: 28.7
click at [1068, 322] on button "Not Required" at bounding box center [1094, 321] width 56 height 13
drag, startPoint x: 1044, startPoint y: 336, endPoint x: 1068, endPoint y: 347, distance: 26.4
click at [1045, 337] on button "Yes / OK" at bounding box center [1037, 340] width 56 height 13
click at [1076, 356] on button "Not Required" at bounding box center [1094, 359] width 56 height 13
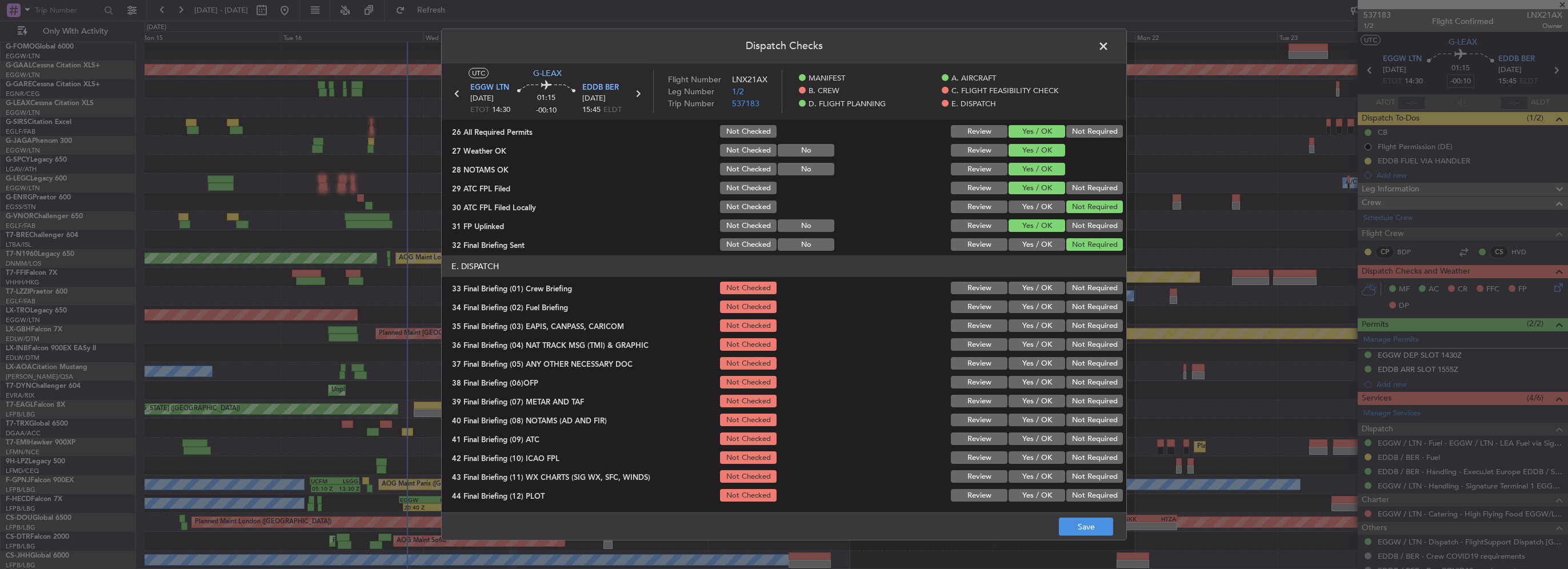
scroll to position [628, 0]
drag, startPoint x: 1031, startPoint y: 283, endPoint x: 1040, endPoint y: 304, distance: 22.8
click at [1031, 283] on button "Yes / OK" at bounding box center [1037, 288] width 56 height 13
click at [1041, 305] on button "Yes / OK" at bounding box center [1037, 307] width 56 height 13
click at [1104, 329] on button "Not Required" at bounding box center [1094, 326] width 56 height 13
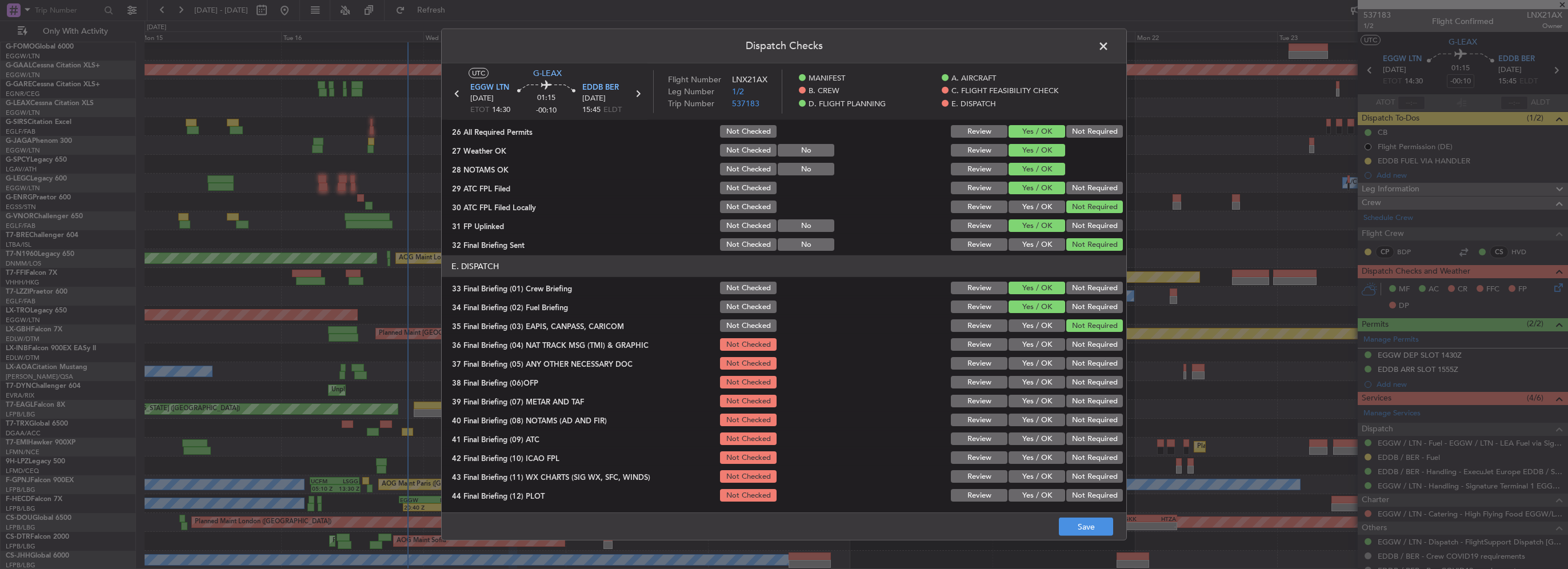
click at [1100, 345] on button "Not Required" at bounding box center [1094, 344] width 56 height 13
click at [1046, 365] on button "Yes / OK" at bounding box center [1037, 364] width 56 height 13
click at [1042, 391] on section "E. DISPATCH 33 Final Briefing (01) Crew Briefing Not Checked Review Yes / OK No…" at bounding box center [784, 379] width 685 height 248
click at [1038, 378] on button "Yes / OK" at bounding box center [1037, 382] width 56 height 13
click at [1041, 396] on button "Yes / OK" at bounding box center [1037, 402] width 56 height 13
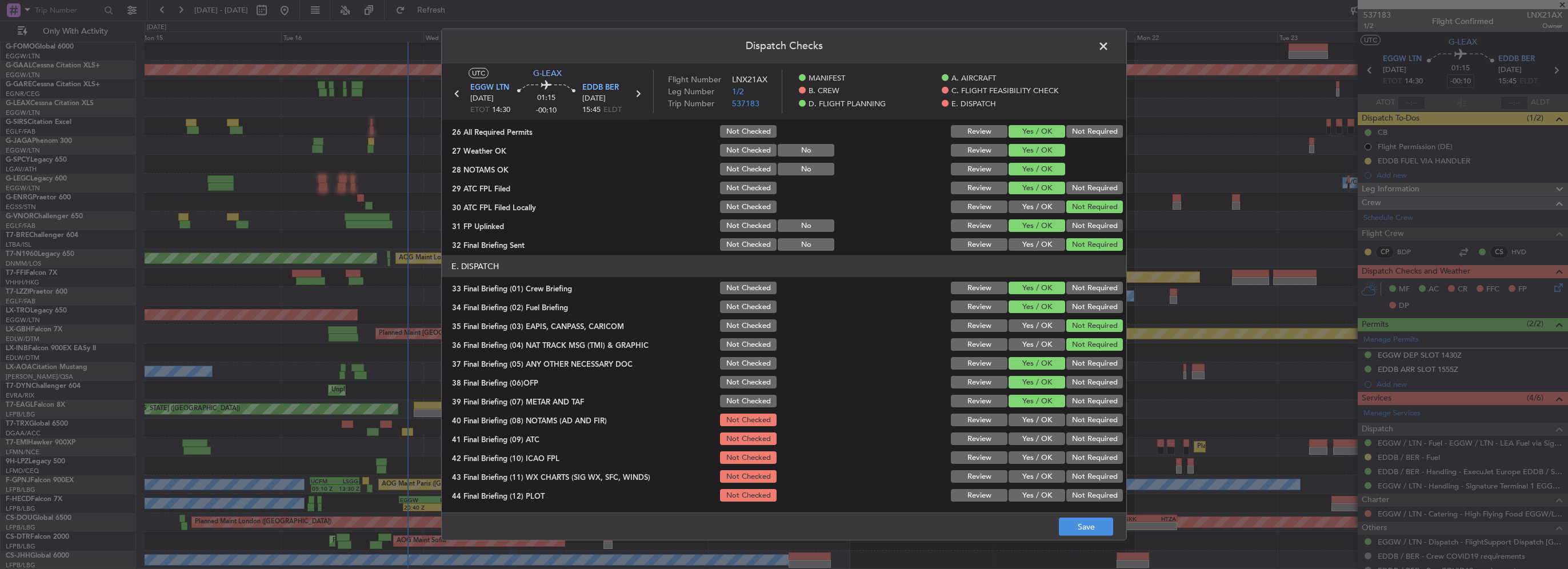
drag, startPoint x: 1038, startPoint y: 420, endPoint x: 1039, endPoint y: 439, distance: 19.0
click at [1038, 420] on button "Yes / OK" at bounding box center [1037, 420] width 56 height 13
click at [1039, 439] on button "Yes / OK" at bounding box center [1037, 439] width 56 height 13
click at [1039, 463] on button "Yes / OK" at bounding box center [1037, 458] width 56 height 13
click at [1043, 485] on section "E. DISPATCH 33 Final Briefing (01) Crew Briefing Not Checked Review Yes / OK No…" at bounding box center [784, 379] width 685 height 248
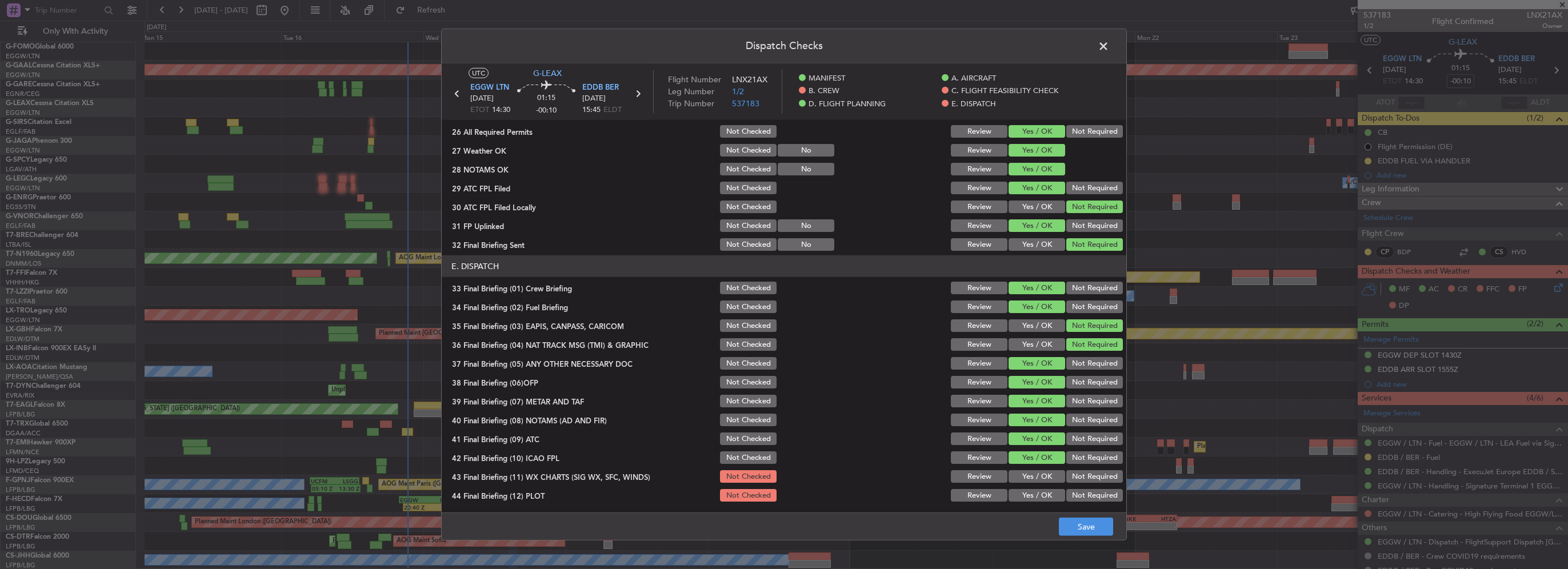
drag, startPoint x: 1046, startPoint y: 498, endPoint x: 1042, endPoint y: 476, distance: 22.4
click at [1045, 491] on button "Yes / OK" at bounding box center [1037, 495] width 56 height 13
click at [1044, 470] on button "Yes / OK" at bounding box center [1037, 476] width 56 height 13
click at [1087, 530] on button "Save" at bounding box center [1086, 526] width 55 height 19
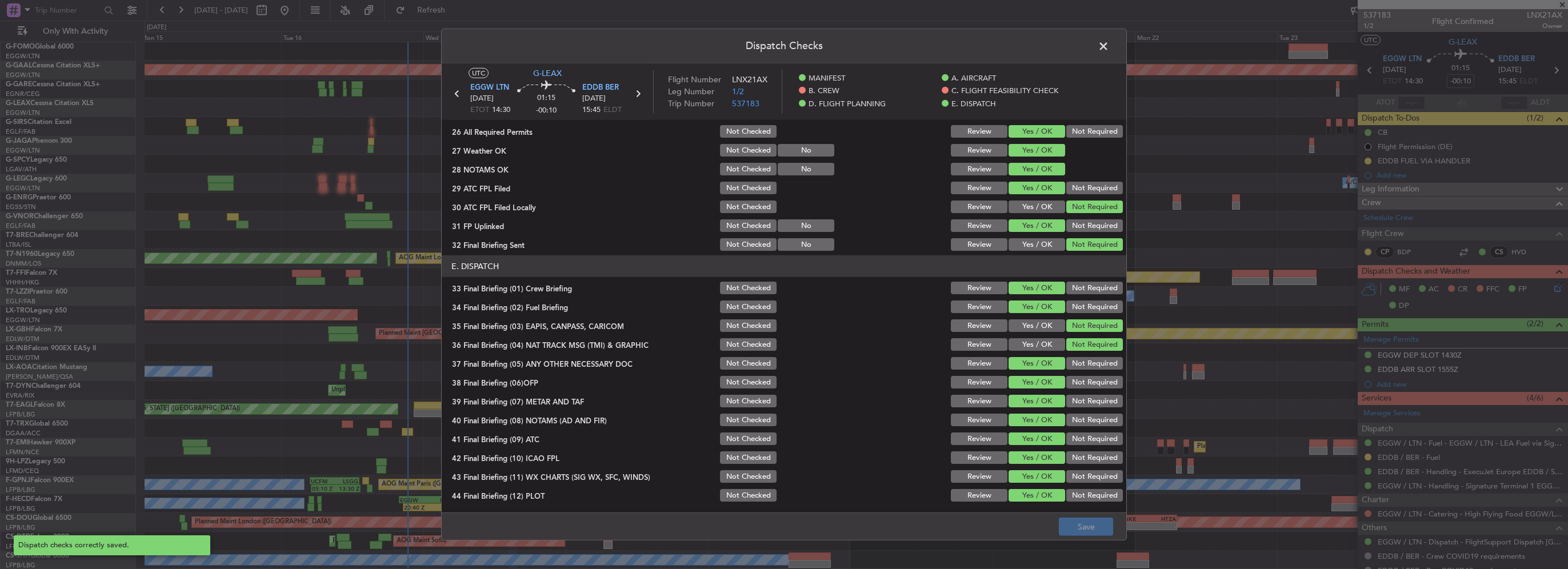
click at [1109, 44] on span at bounding box center [1109, 49] width 0 height 23
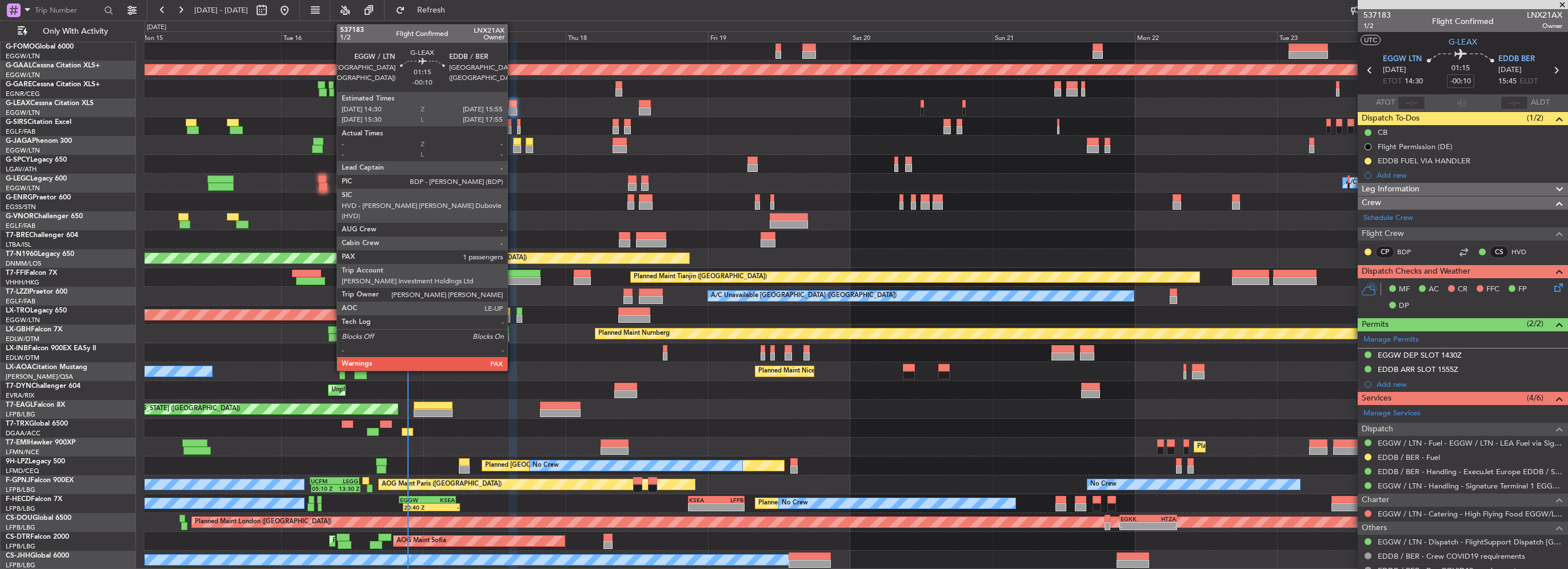
click at [513, 106] on div at bounding box center [512, 104] width 8 height 8
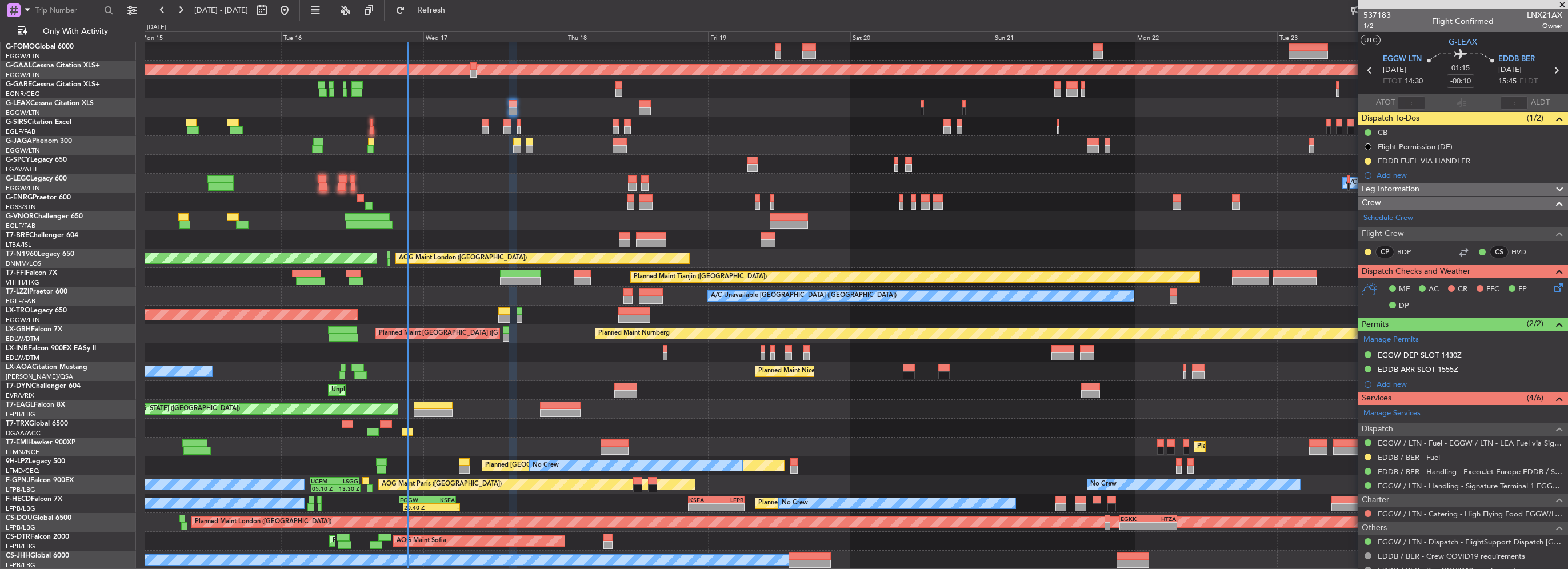
click at [519, 101] on div at bounding box center [855, 107] width 1423 height 19
click at [518, 103] on div at bounding box center [855, 107] width 1423 height 19
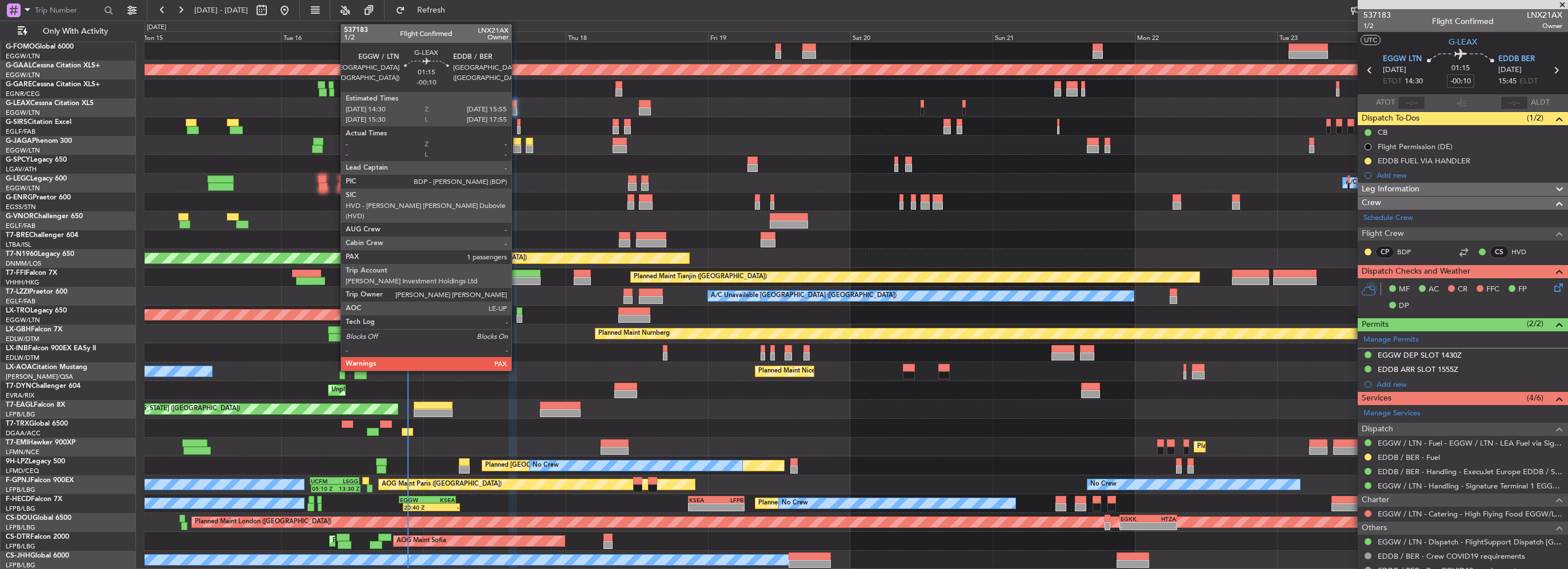
click at [516, 105] on div at bounding box center [512, 104] width 8 height 8
click at [513, 104] on div at bounding box center [512, 104] width 8 height 8
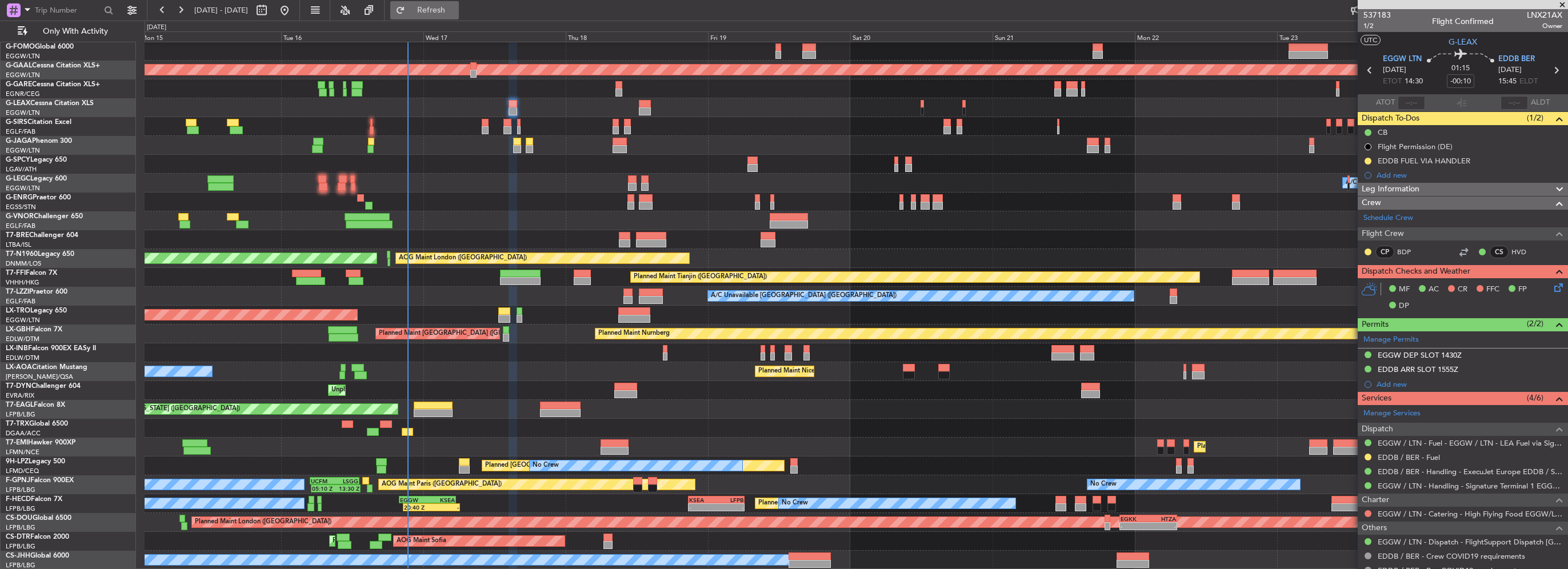
click at [457, 19] on button "Refresh" at bounding box center [425, 10] width 68 height 19
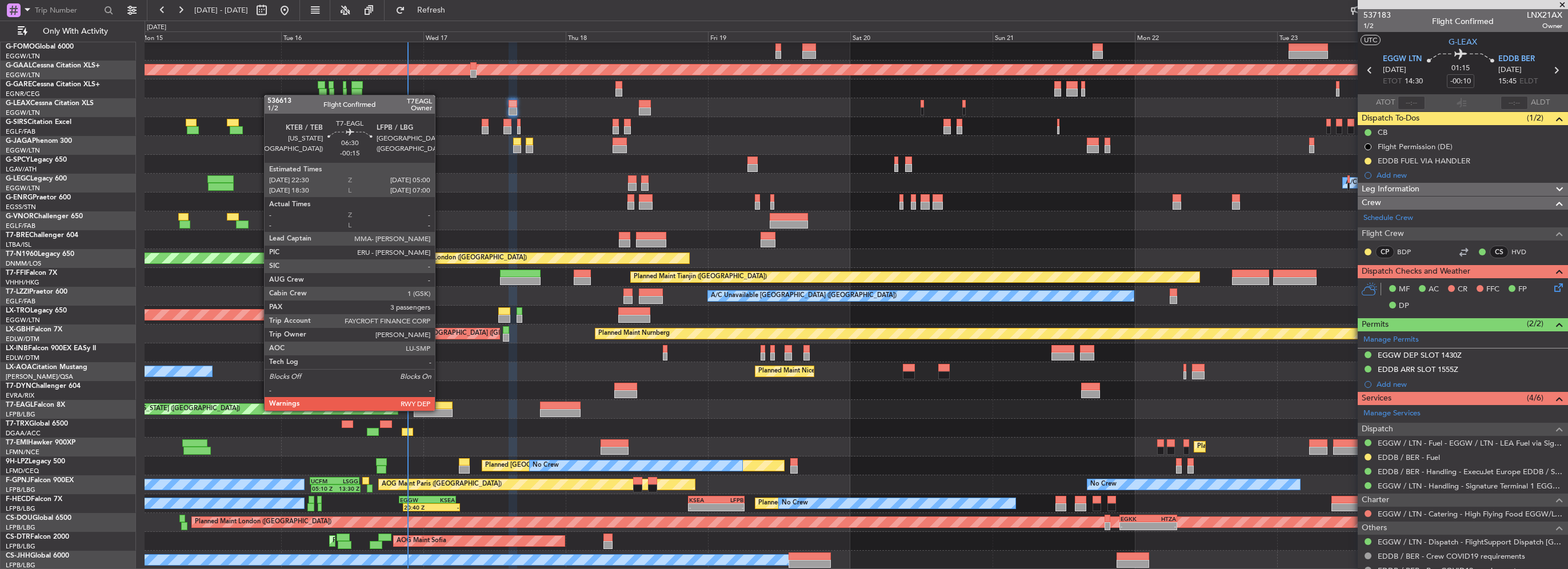
click at [440, 410] on div at bounding box center [433, 413] width 39 height 8
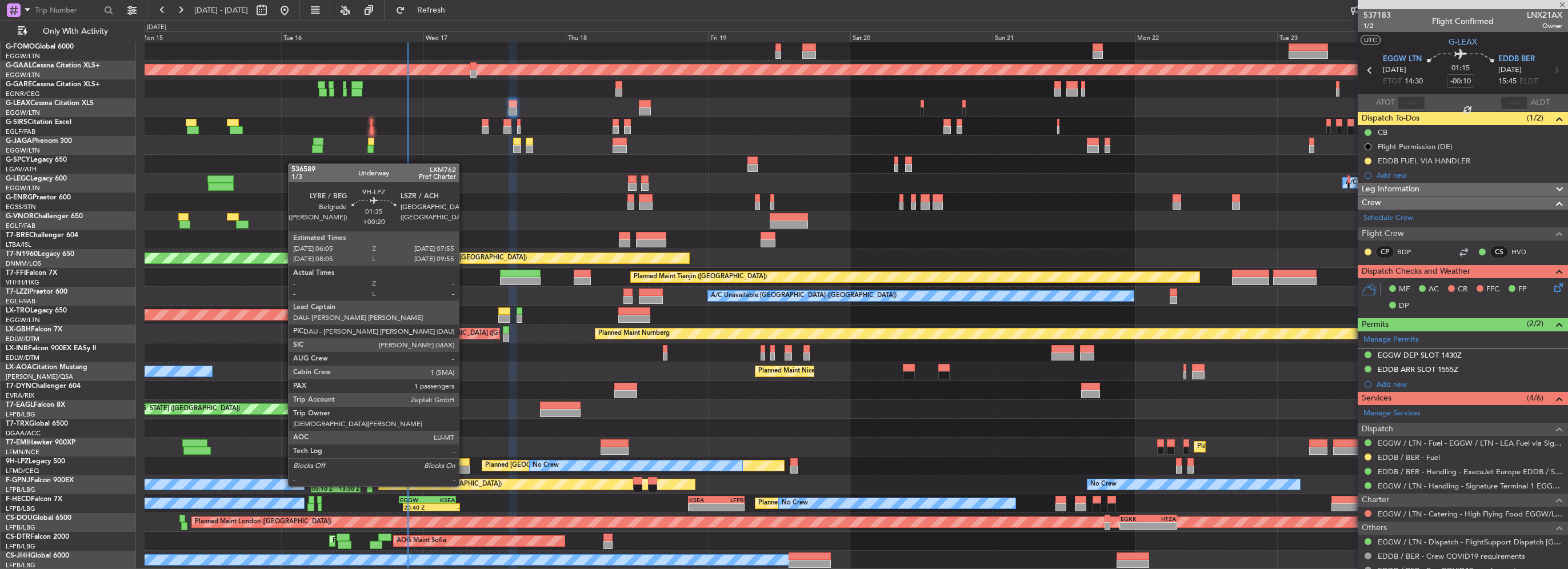
type input "-00:15"
type input "3"
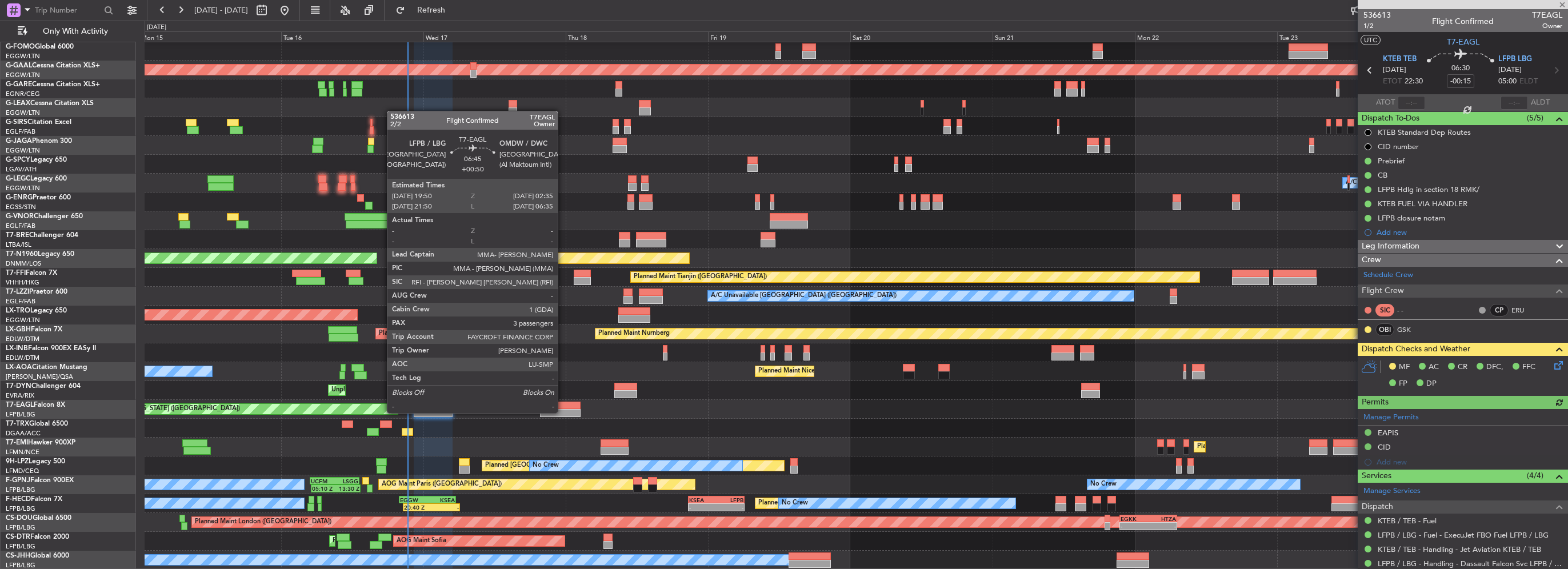
click at [563, 412] on div at bounding box center [560, 413] width 41 height 8
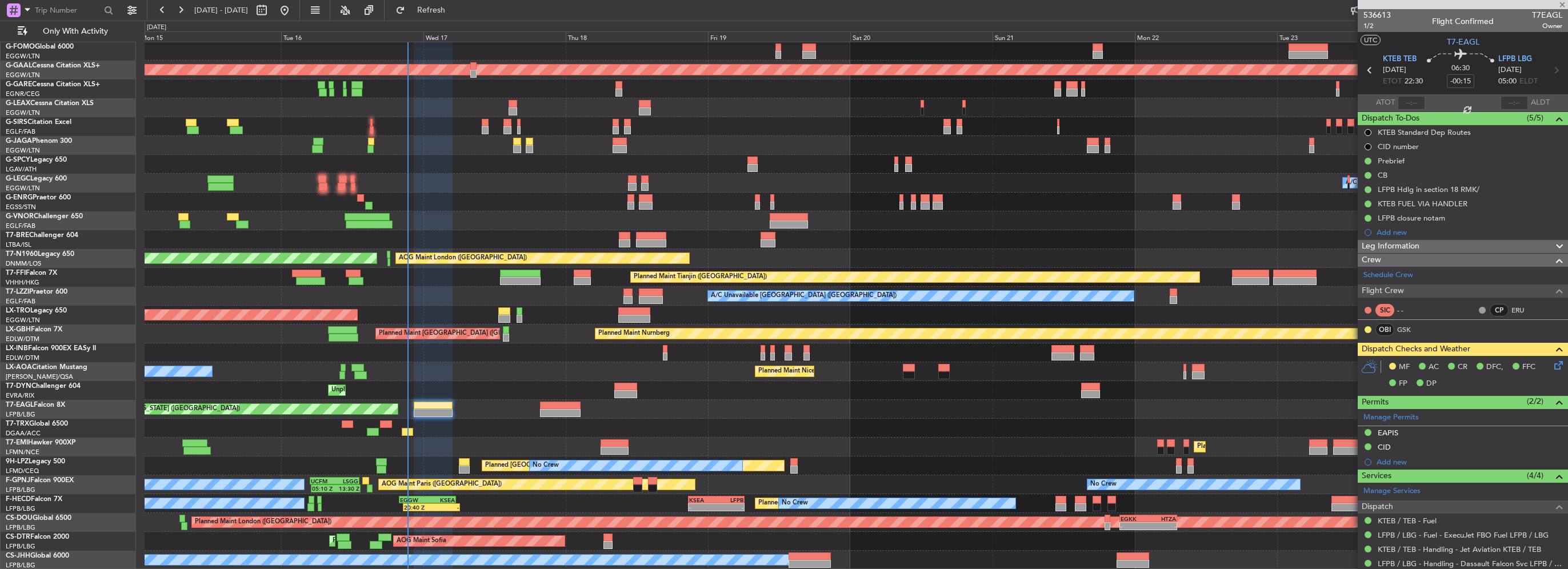
type input "+00:50"
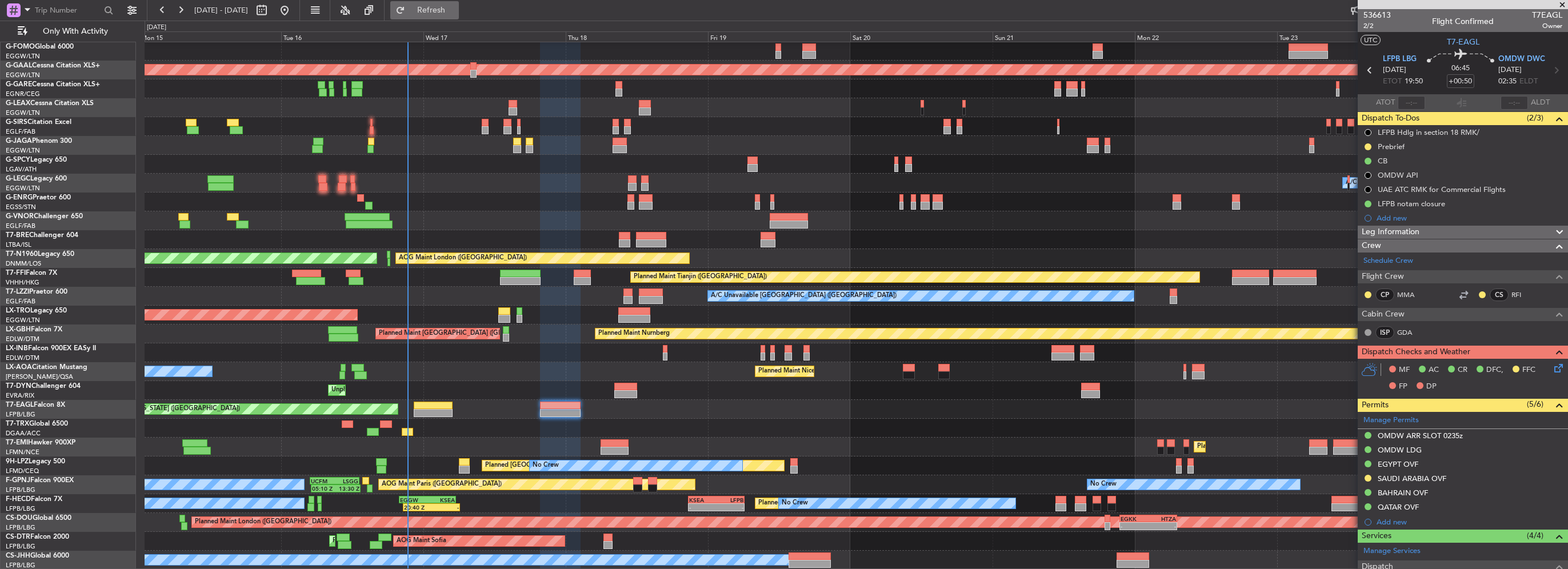
click at [455, 9] on span "Refresh" at bounding box center [431, 10] width 48 height 8
click at [455, 6] on span "Refresh" at bounding box center [431, 10] width 48 height 8
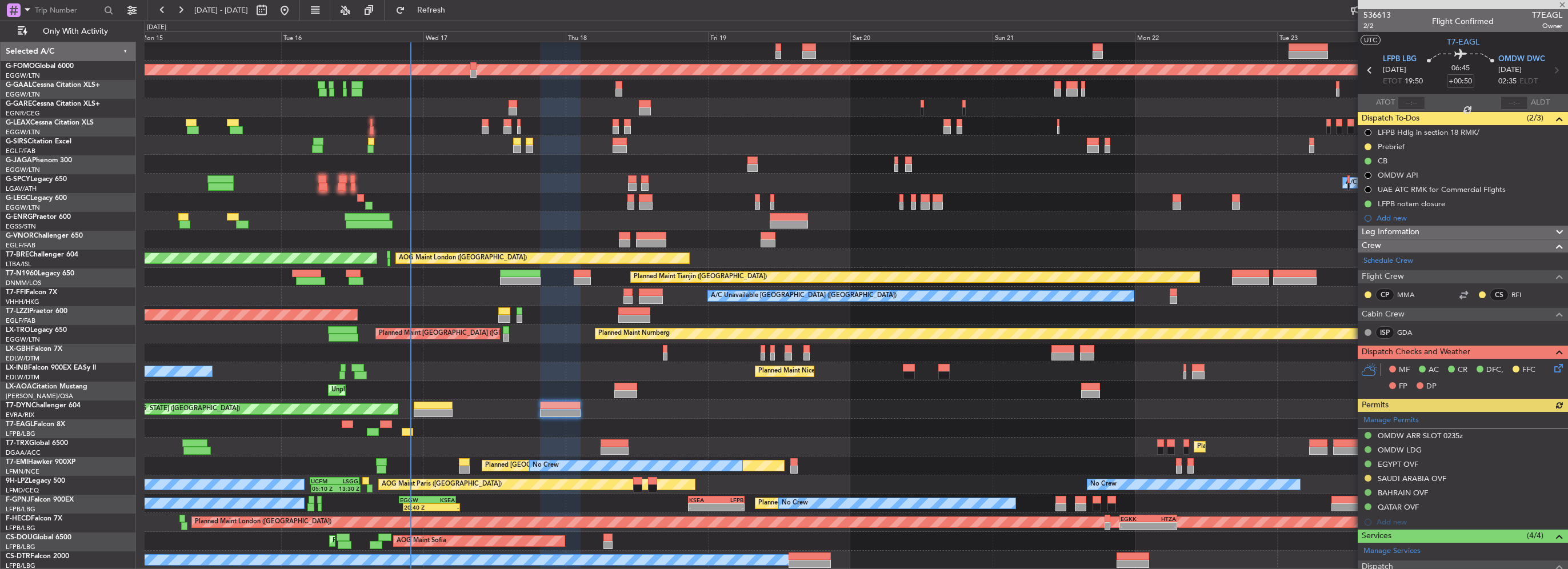
scroll to position [19, 0]
